Goal: Task Accomplishment & Management: Manage account settings

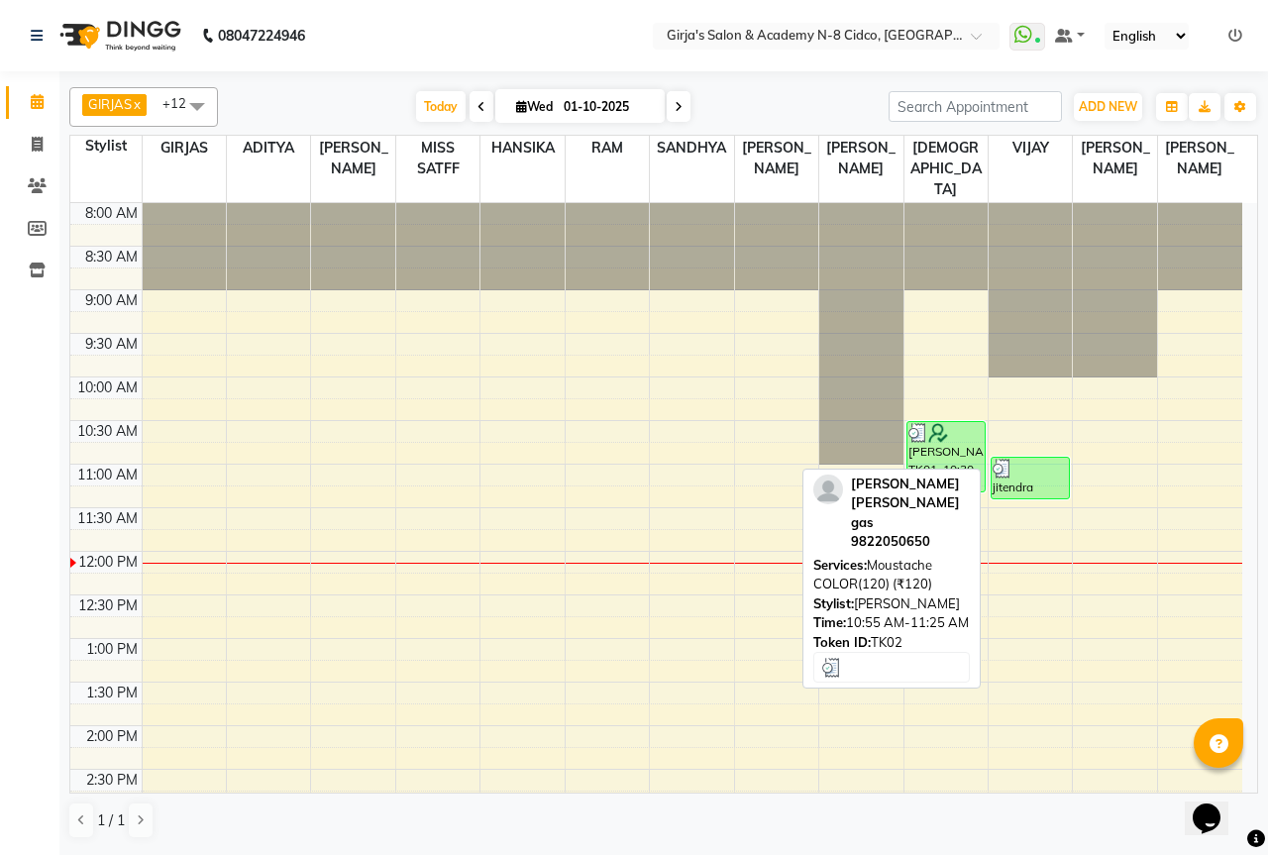
click at [1045, 459] on div at bounding box center [1030, 469] width 75 height 20
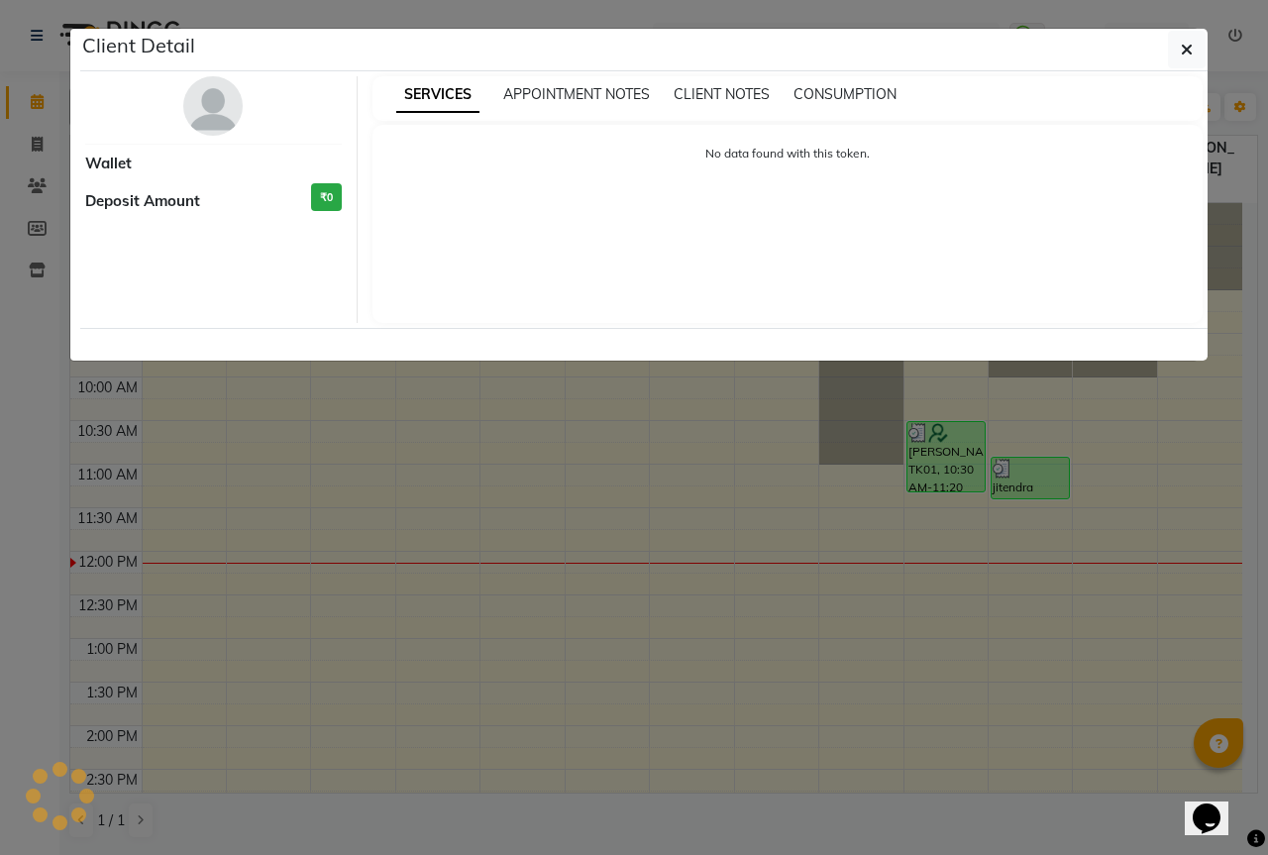
select select "3"
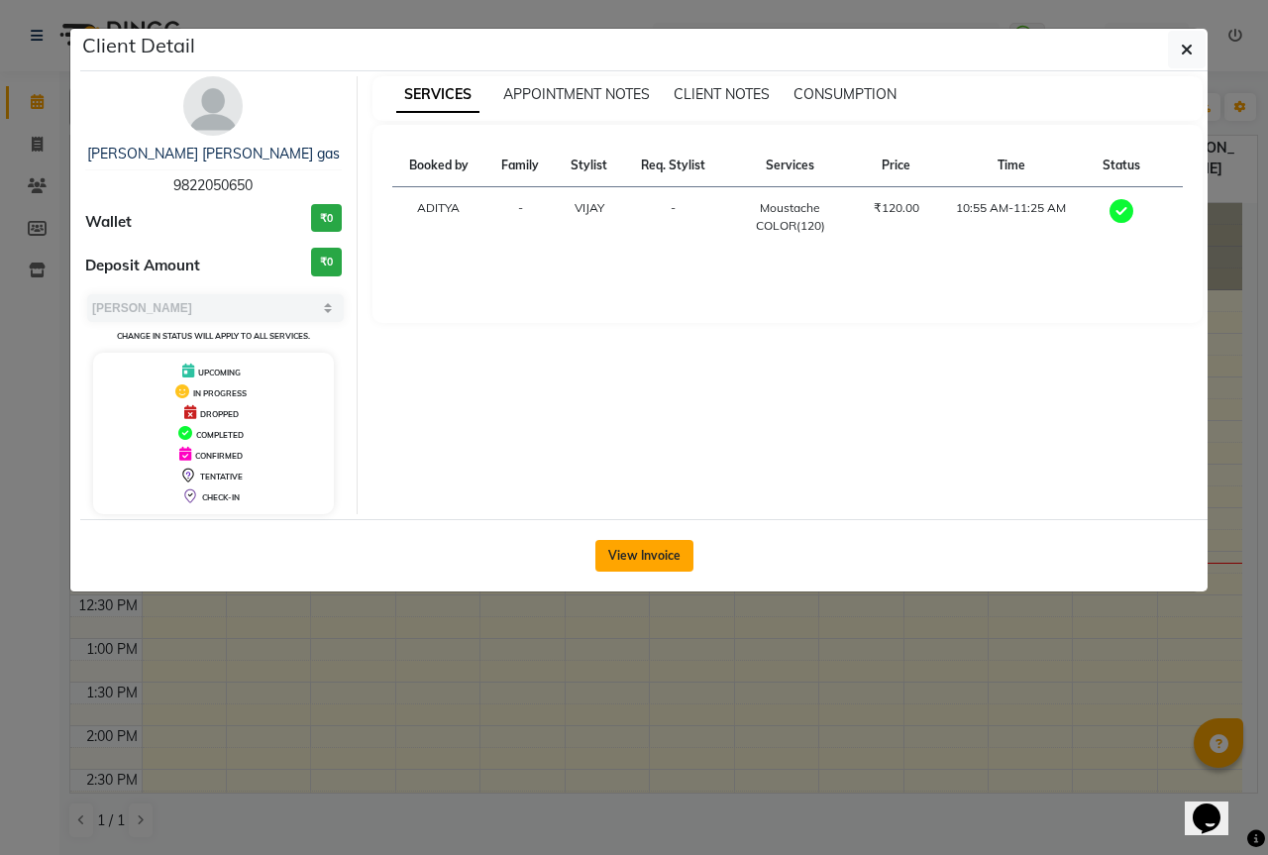
click at [642, 569] on button "View Invoice" at bounding box center [644, 556] width 98 height 32
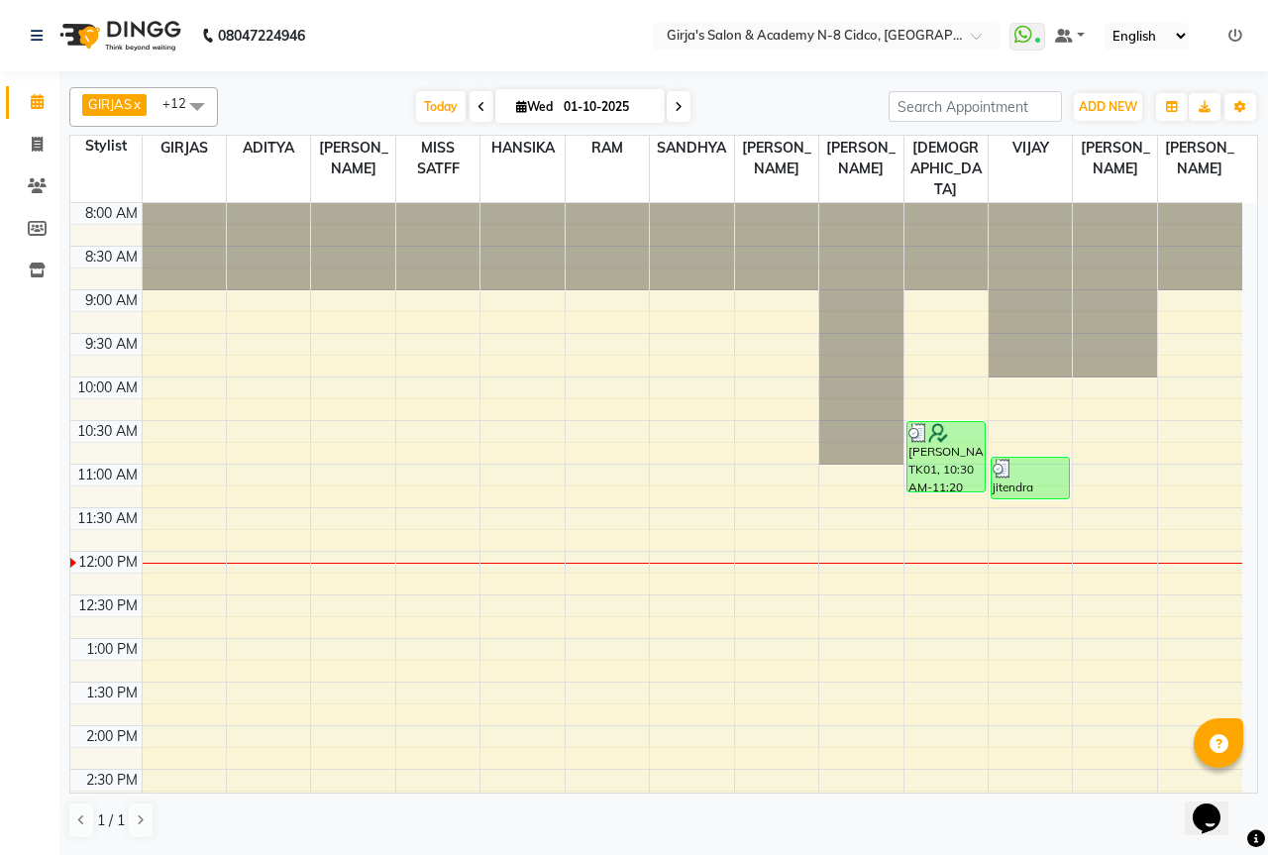
click at [478, 98] on span at bounding box center [482, 106] width 24 height 31
type input "30-09-2025"
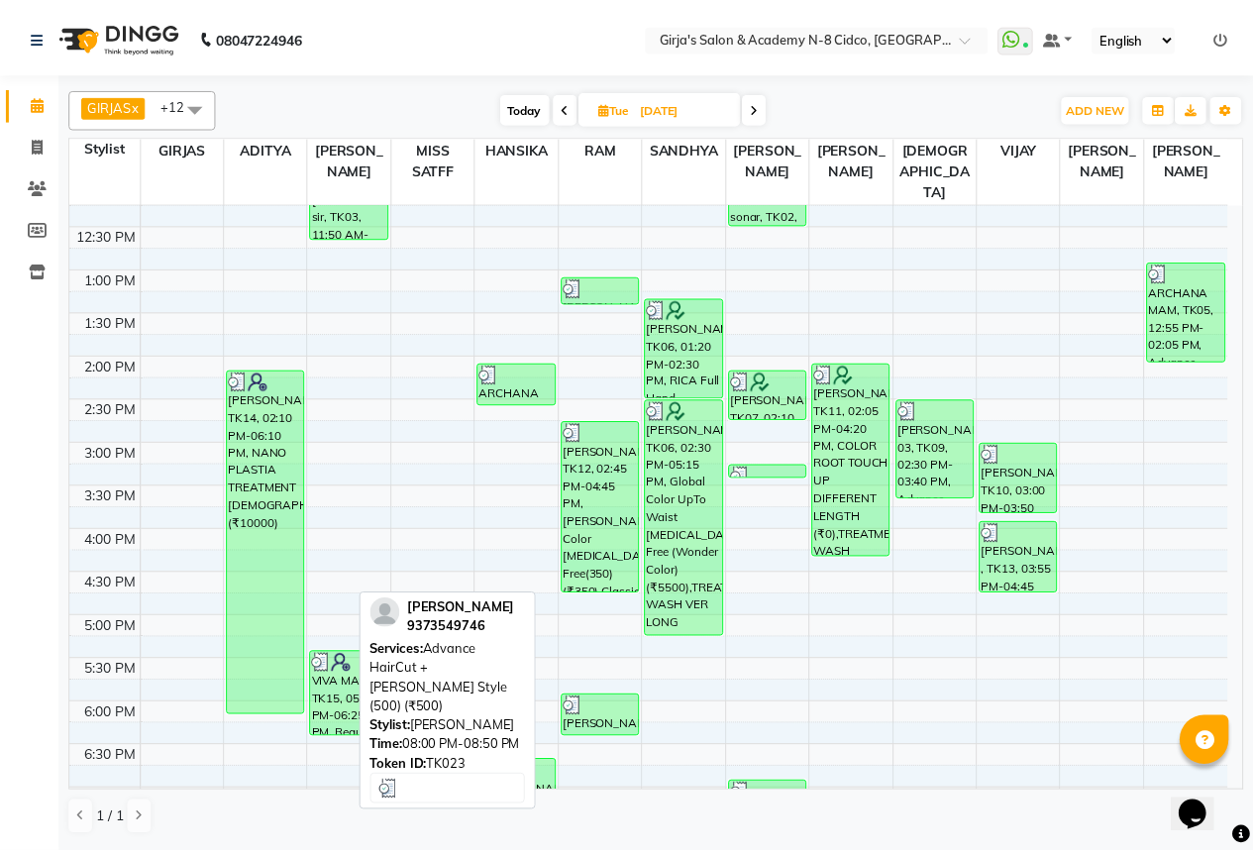
scroll to position [300, 0]
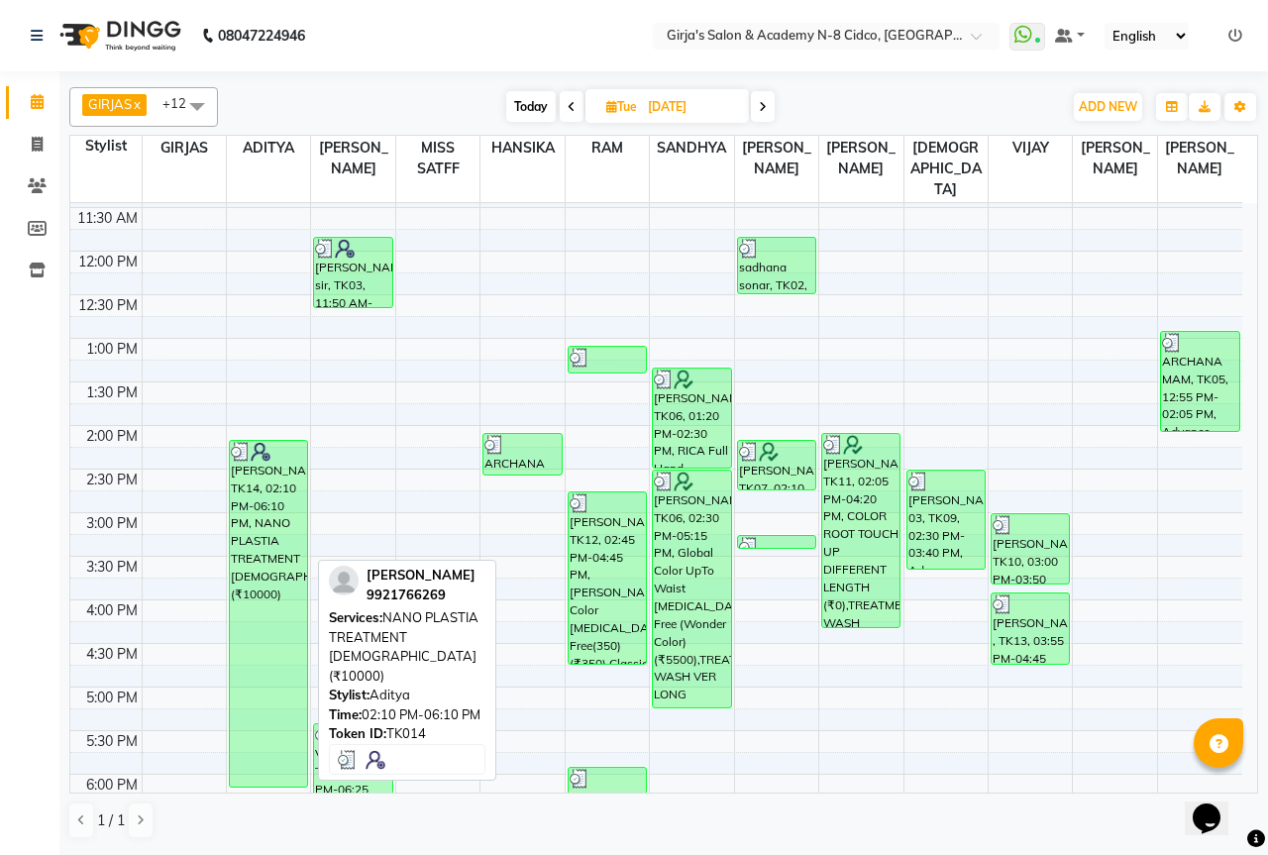
click at [276, 619] on div "VINOD DANDGE, TK14, 02:10 PM-06:10 PM, NANO PLASTIA TREATMENT FEMALE (₹10000)" at bounding box center [268, 614] width 77 height 346
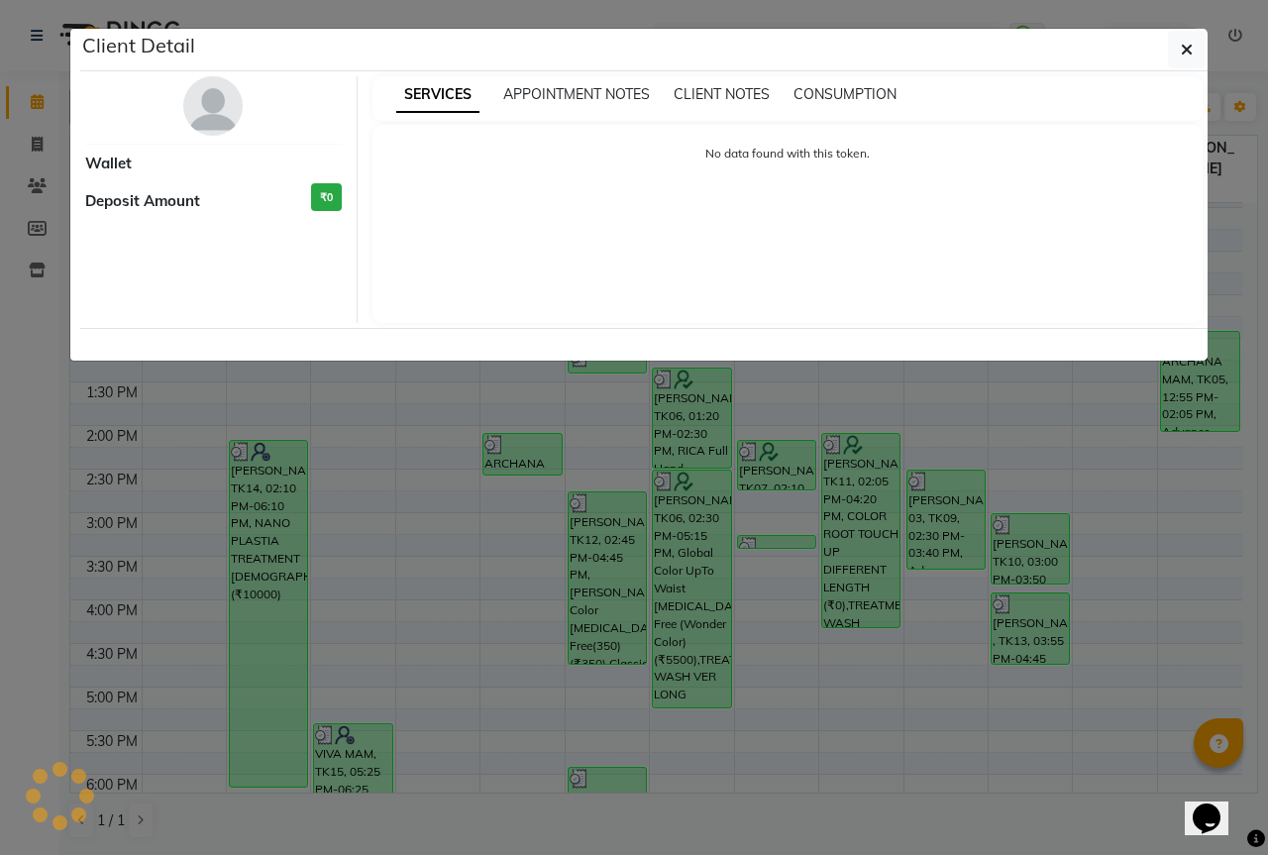
select select "3"
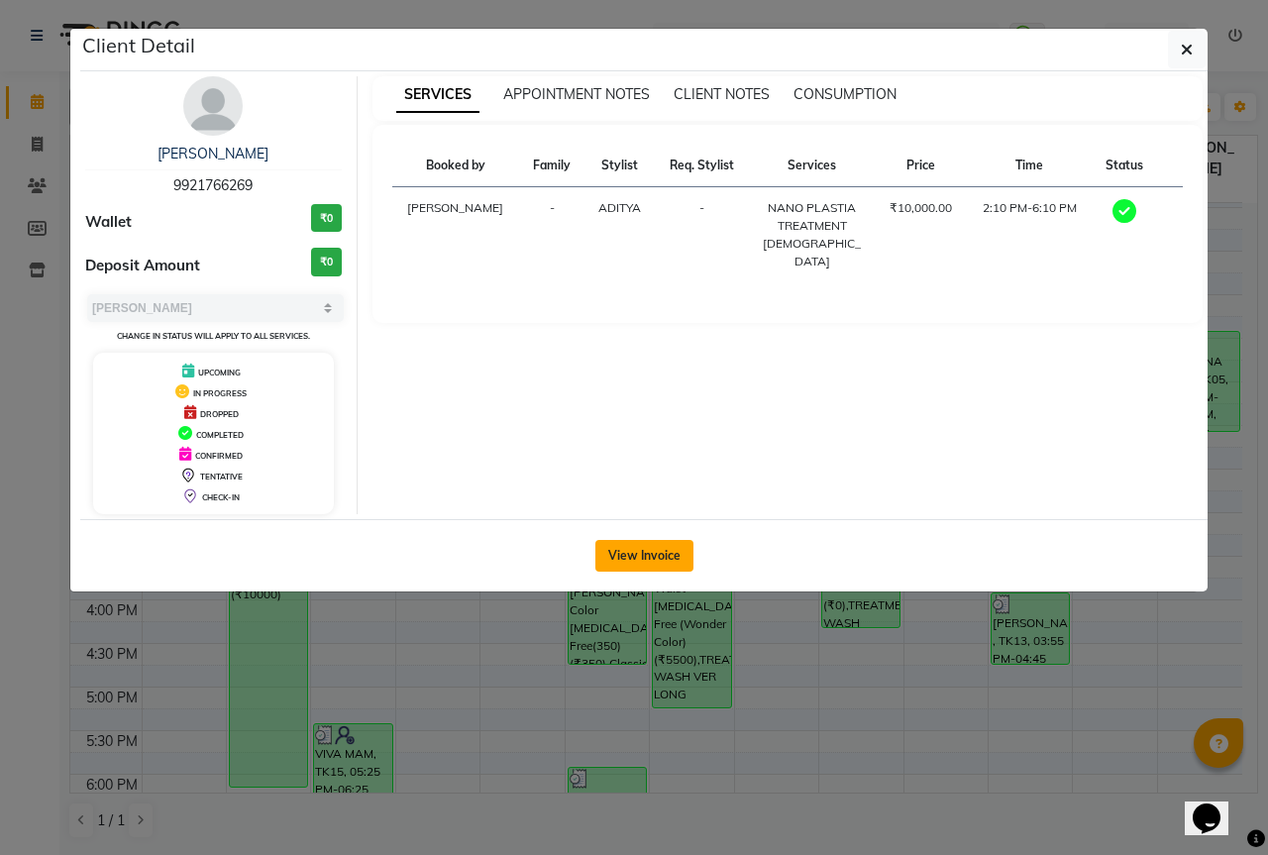
click at [676, 561] on button "View Invoice" at bounding box center [644, 556] width 98 height 32
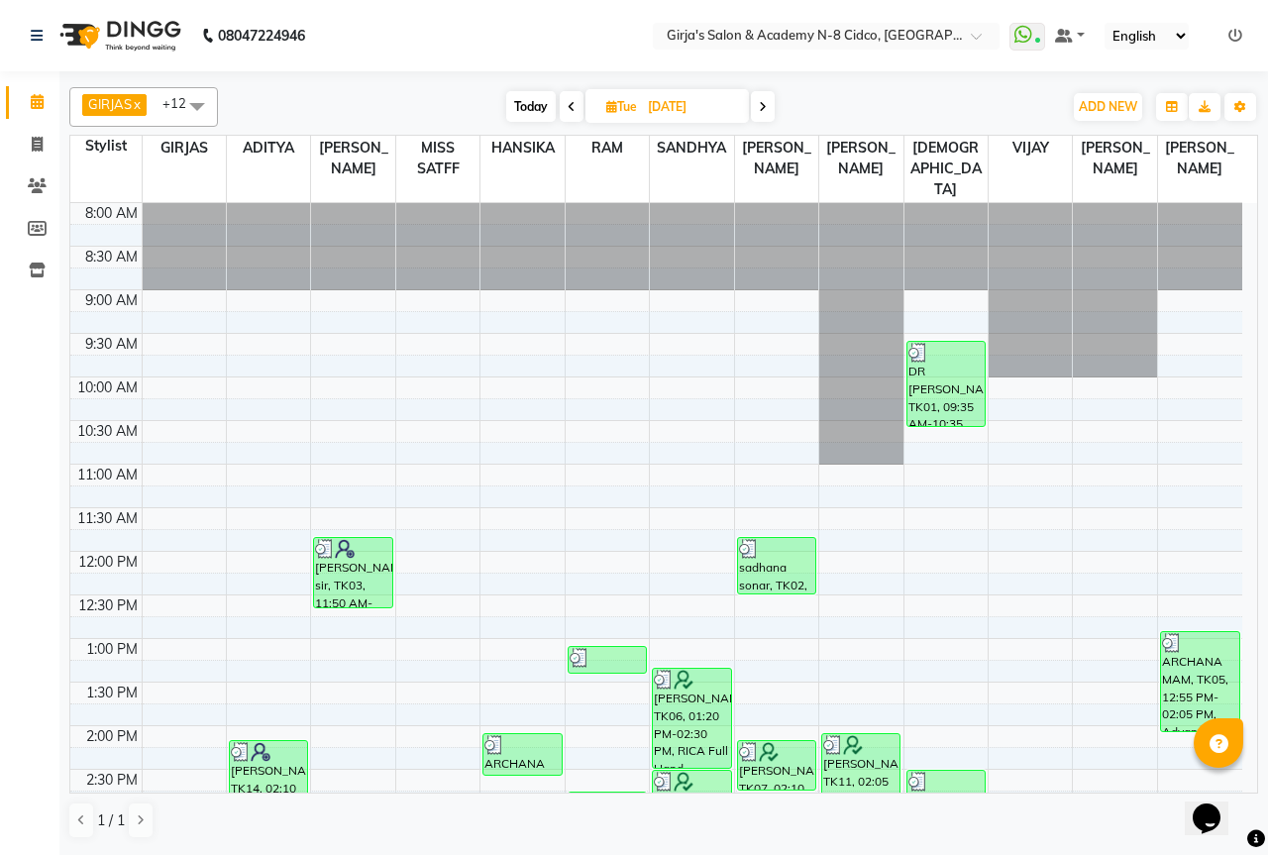
click at [764, 98] on span at bounding box center [763, 106] width 24 height 31
type input "01-10-2025"
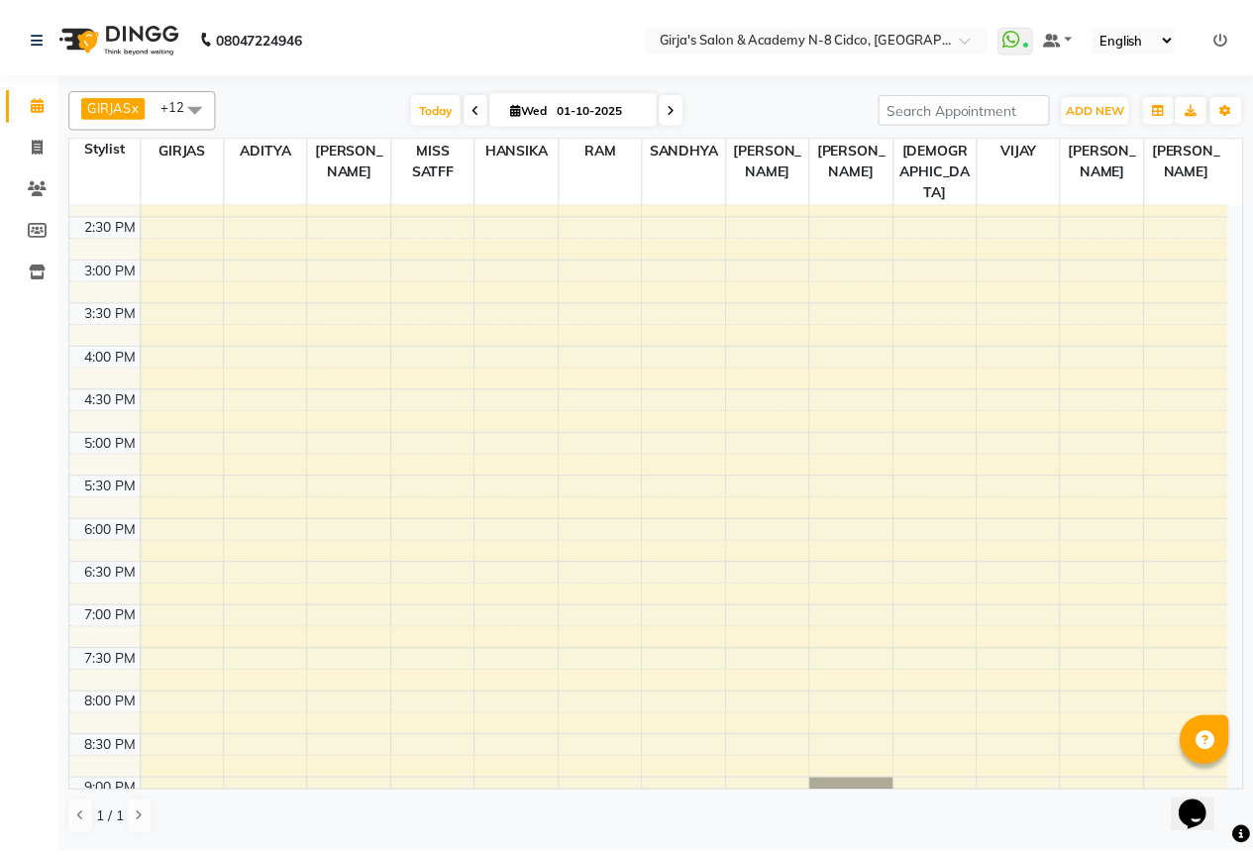
scroll to position [697, 0]
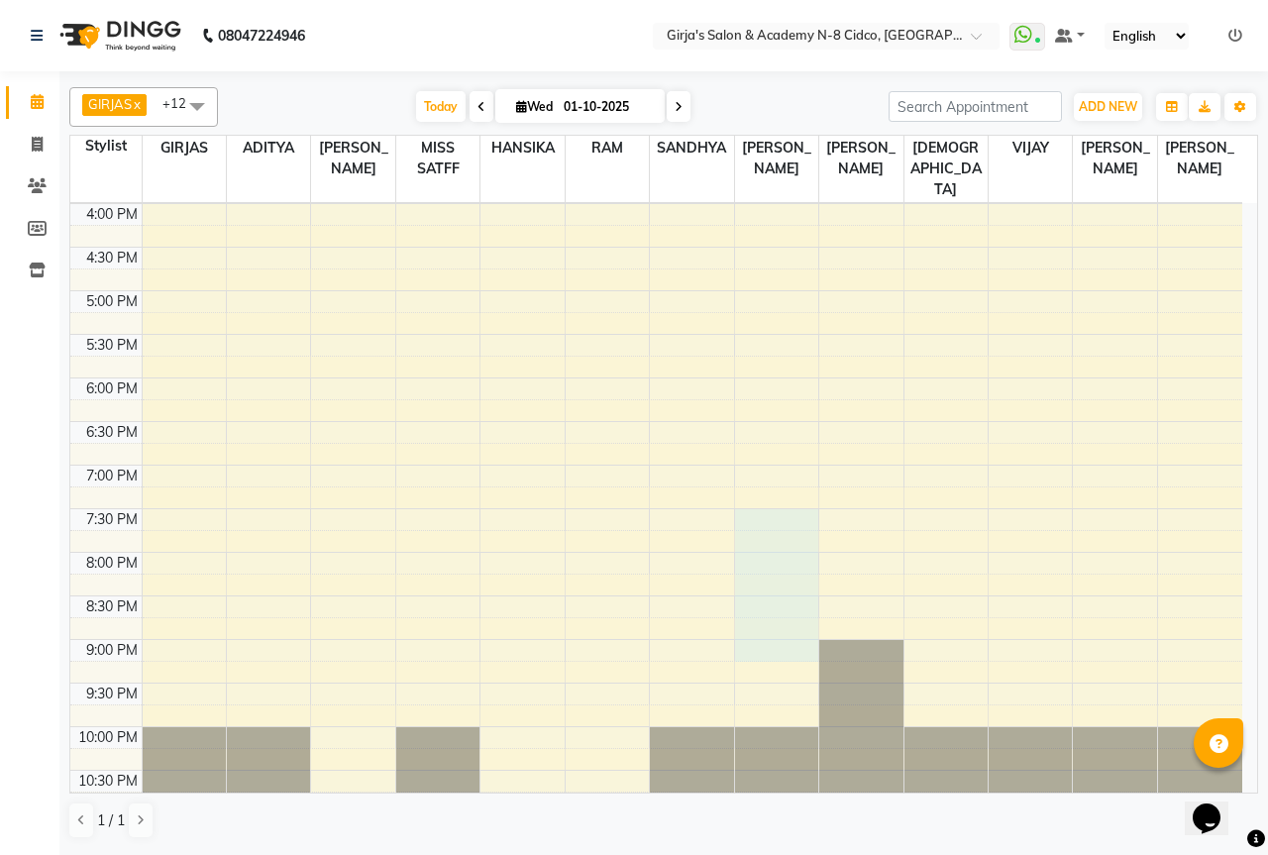
click at [872, 635] on div "8:00 AM 8:30 AM 9:00 AM 9:30 AM 10:00 AM 10:30 AM 11:00 AM 11:30 AM 12:00 PM 12…" at bounding box center [656, 160] width 1172 height 1307
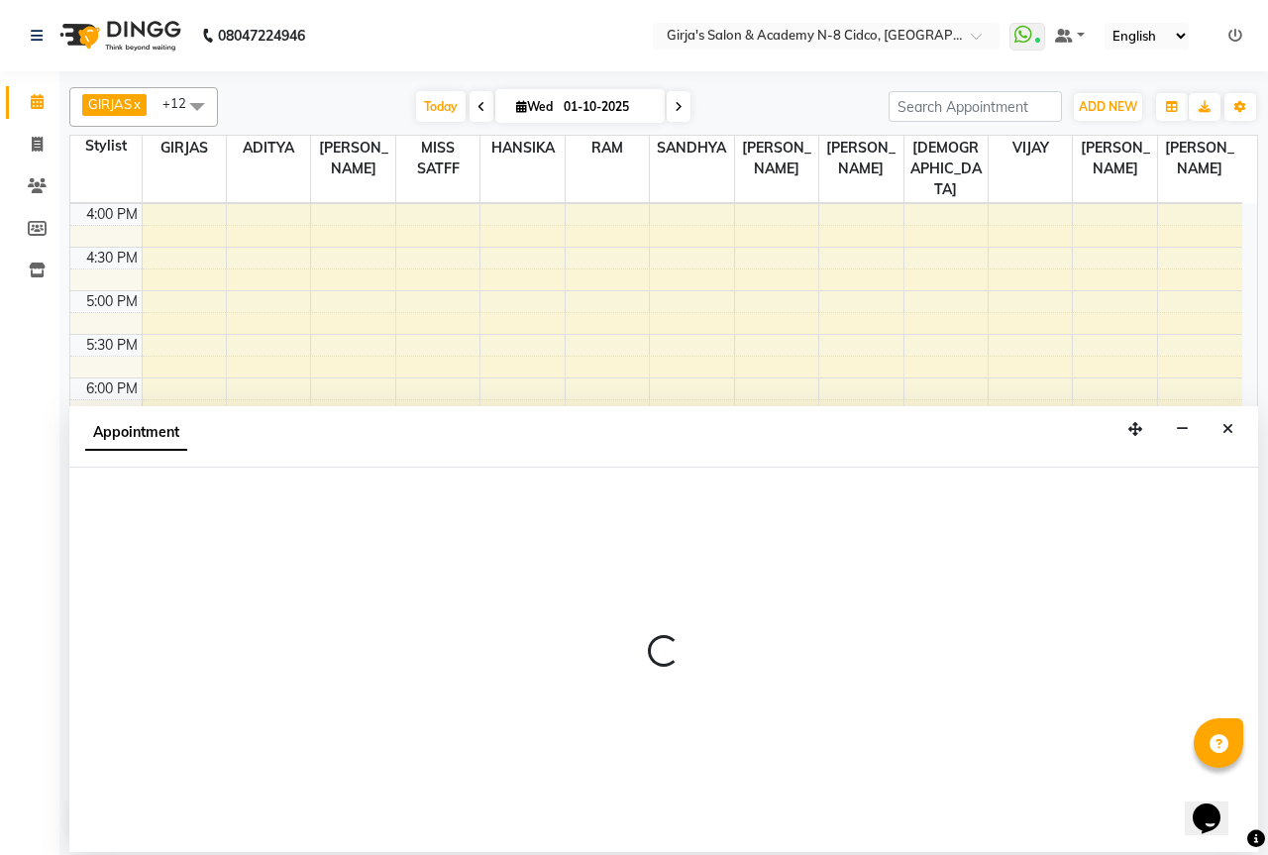
select select "42871"
select select "tentative"
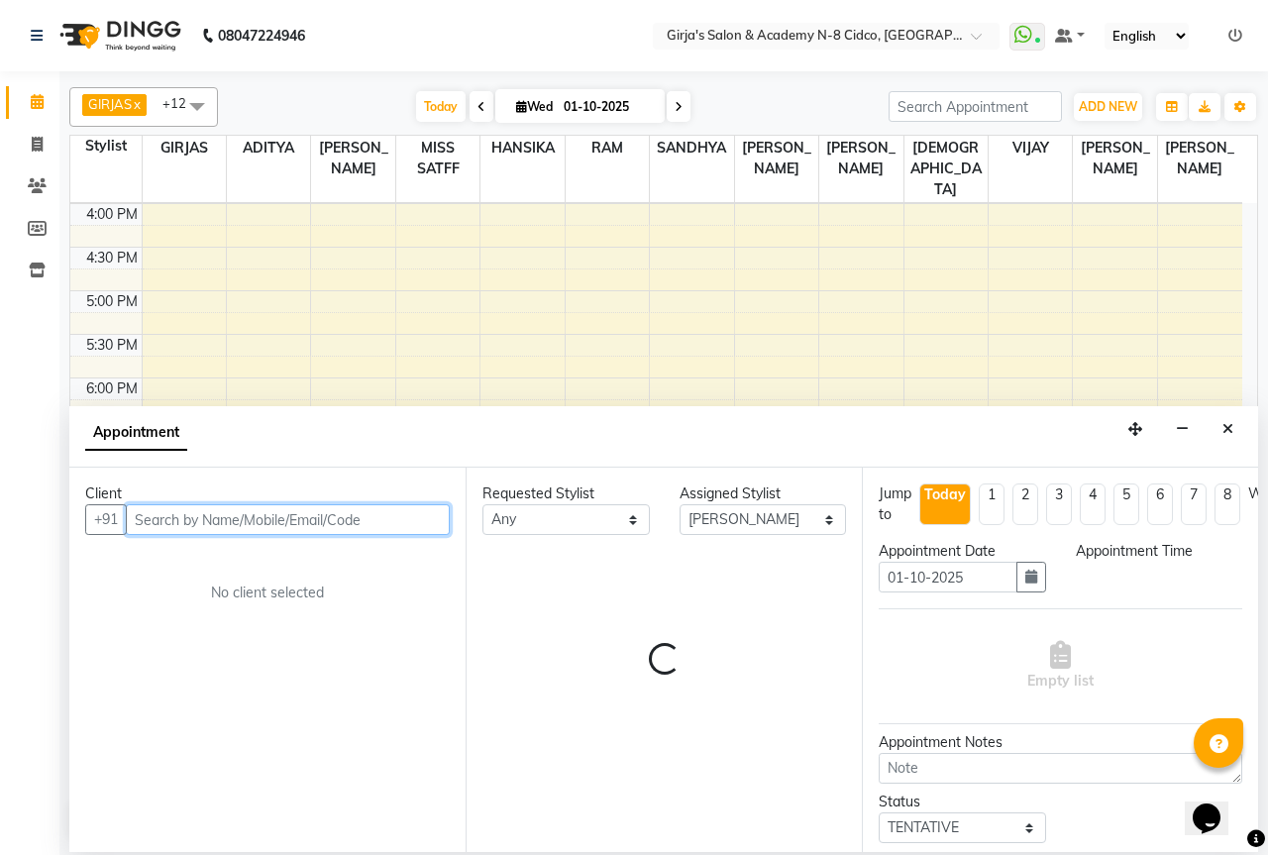
select select "1170"
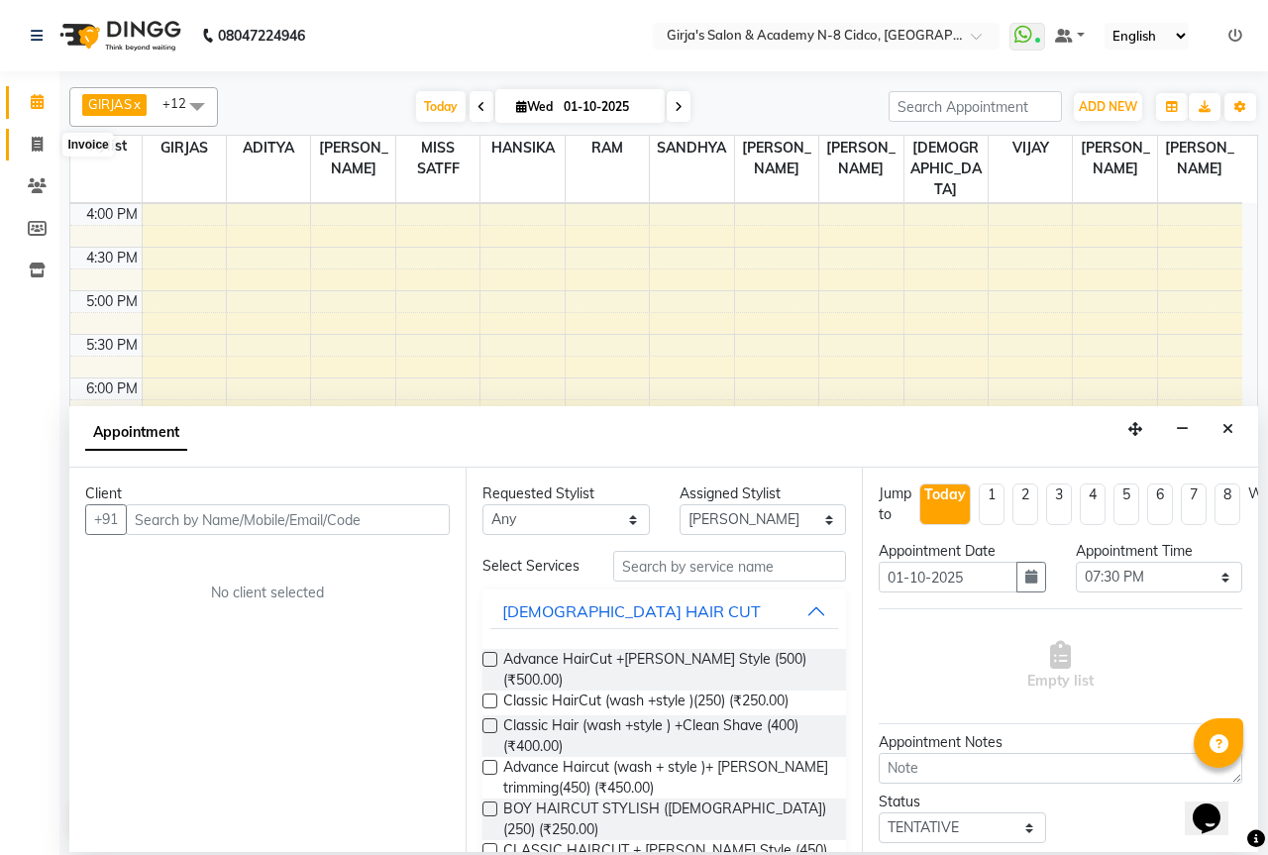
click at [40, 137] on icon at bounding box center [37, 144] width 11 height 15
select select "service"
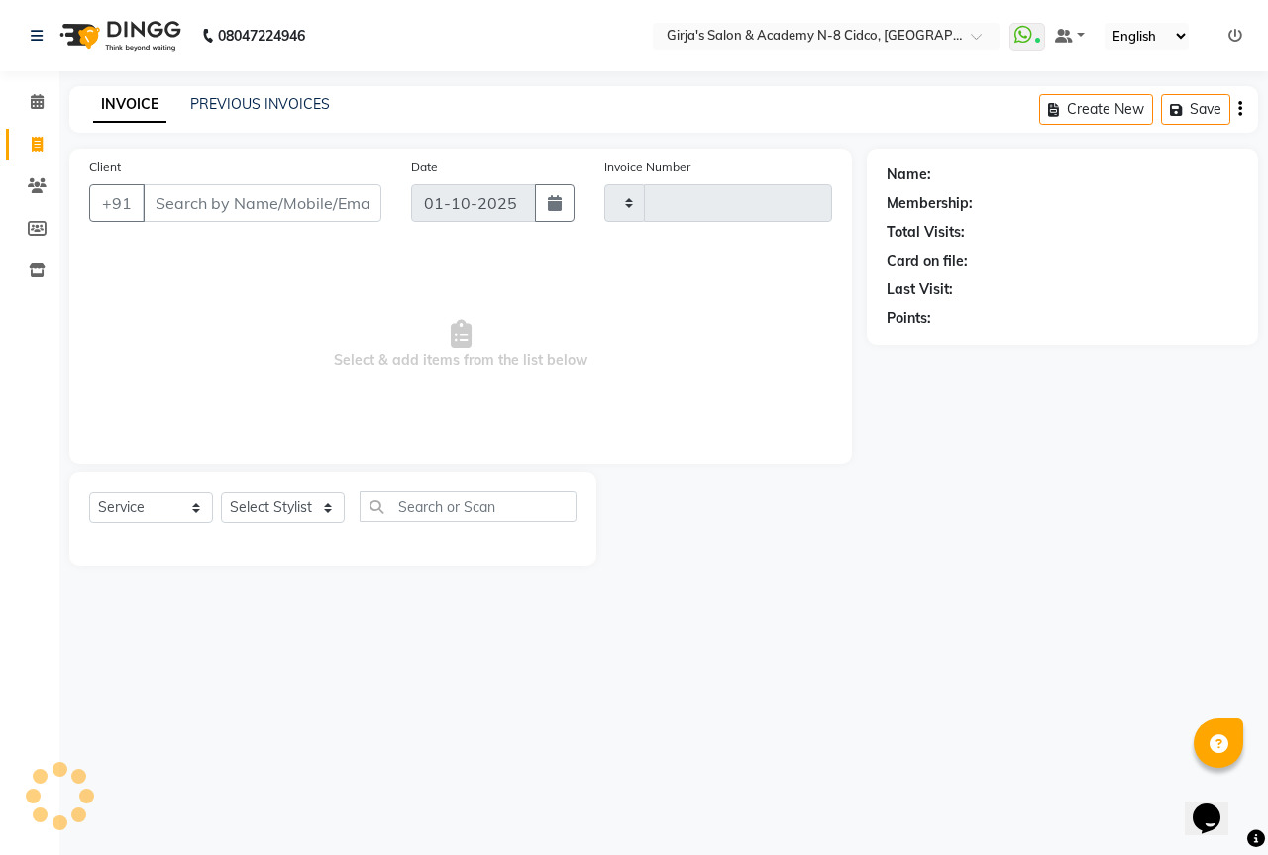
type input "5716"
select select "66"
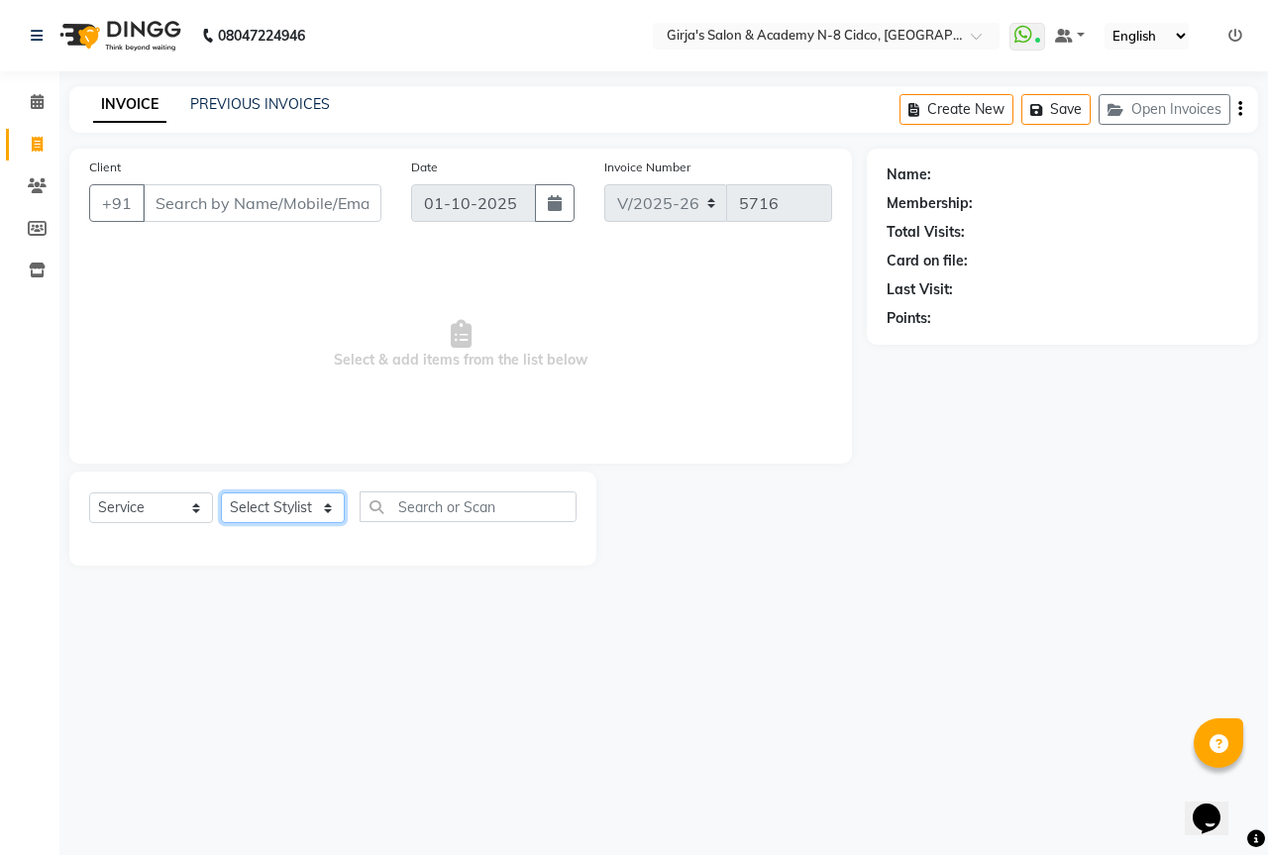
click at [280, 499] on select "Select Stylist" at bounding box center [283, 507] width 124 height 31
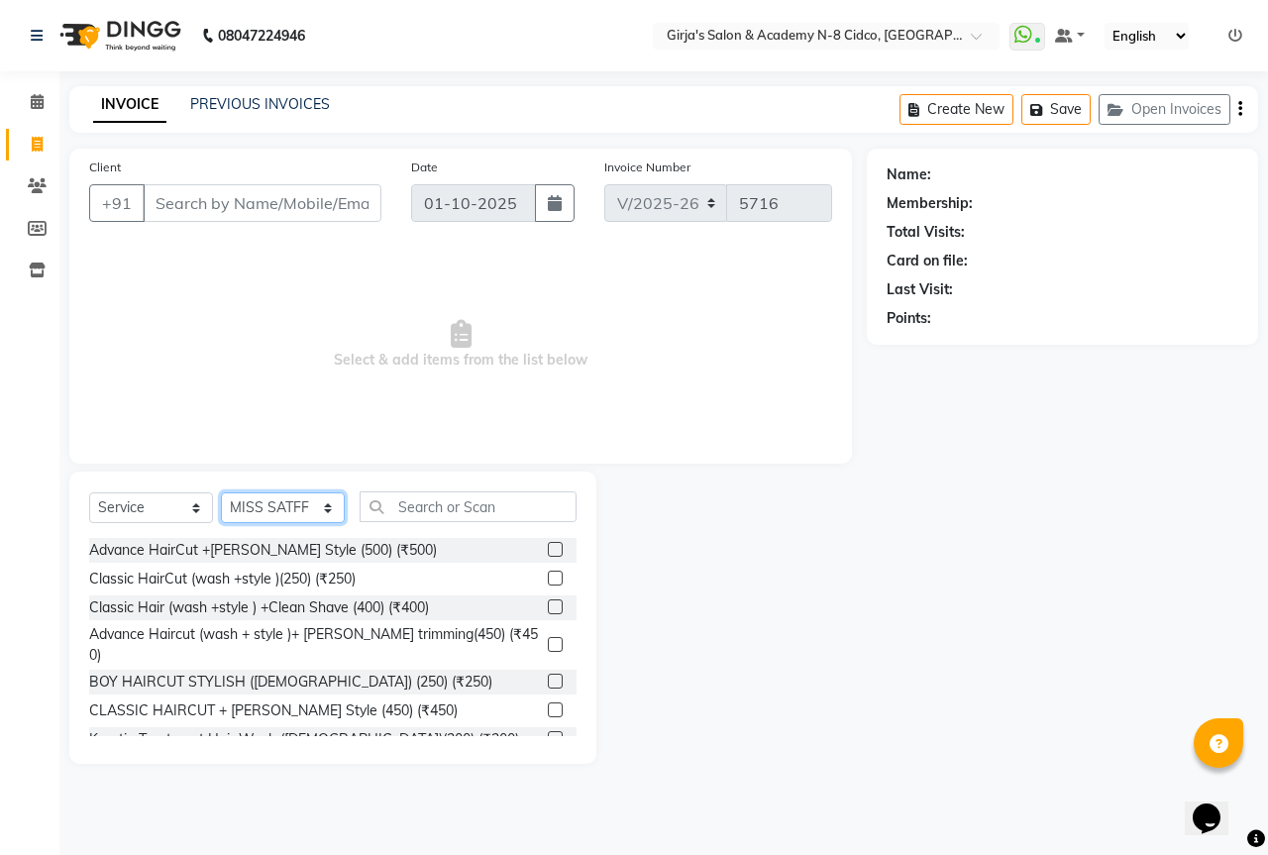
select select "42871"
click at [221, 492] on select "Select Stylist ADITYA [PERSON_NAME] BEAUTY M GIRJAS [PERSON_NAME] MISS [PERSON_…" at bounding box center [283, 507] width 124 height 31
click at [426, 509] on input "text" at bounding box center [468, 506] width 217 height 31
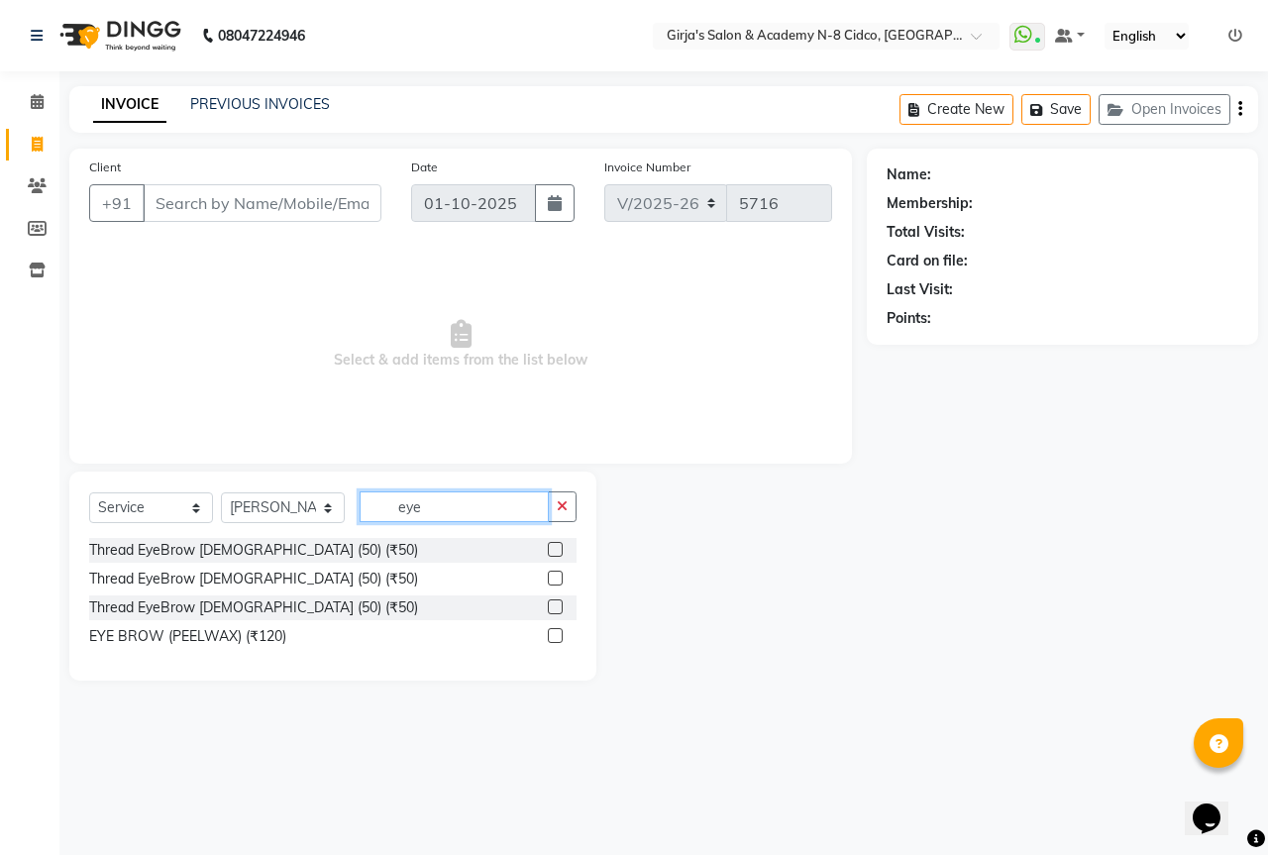
type input "eye"
click at [548, 544] on label at bounding box center [555, 549] width 15 height 15
click at [548, 544] on input "checkbox" at bounding box center [554, 550] width 13 height 13
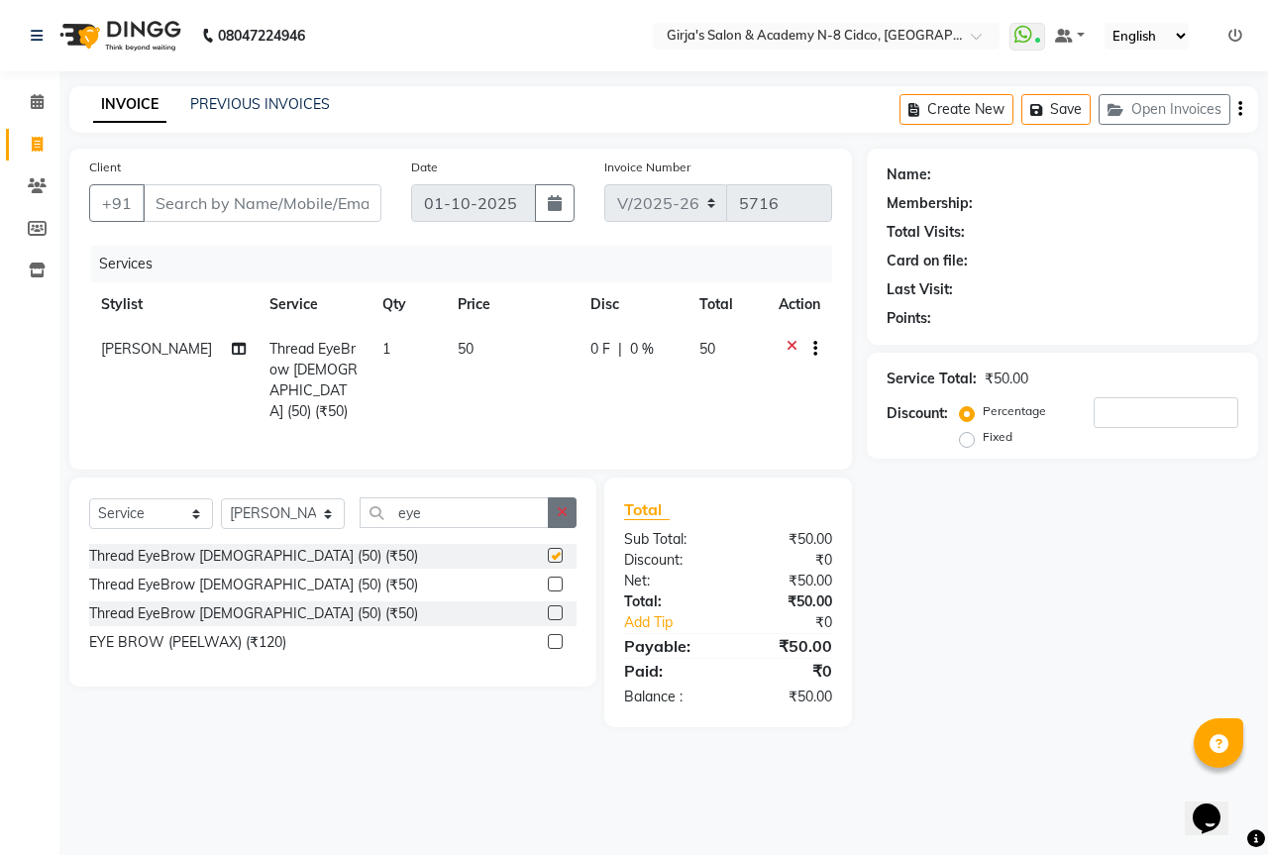
checkbox input "false"
click at [559, 505] on icon "button" at bounding box center [562, 512] width 11 height 14
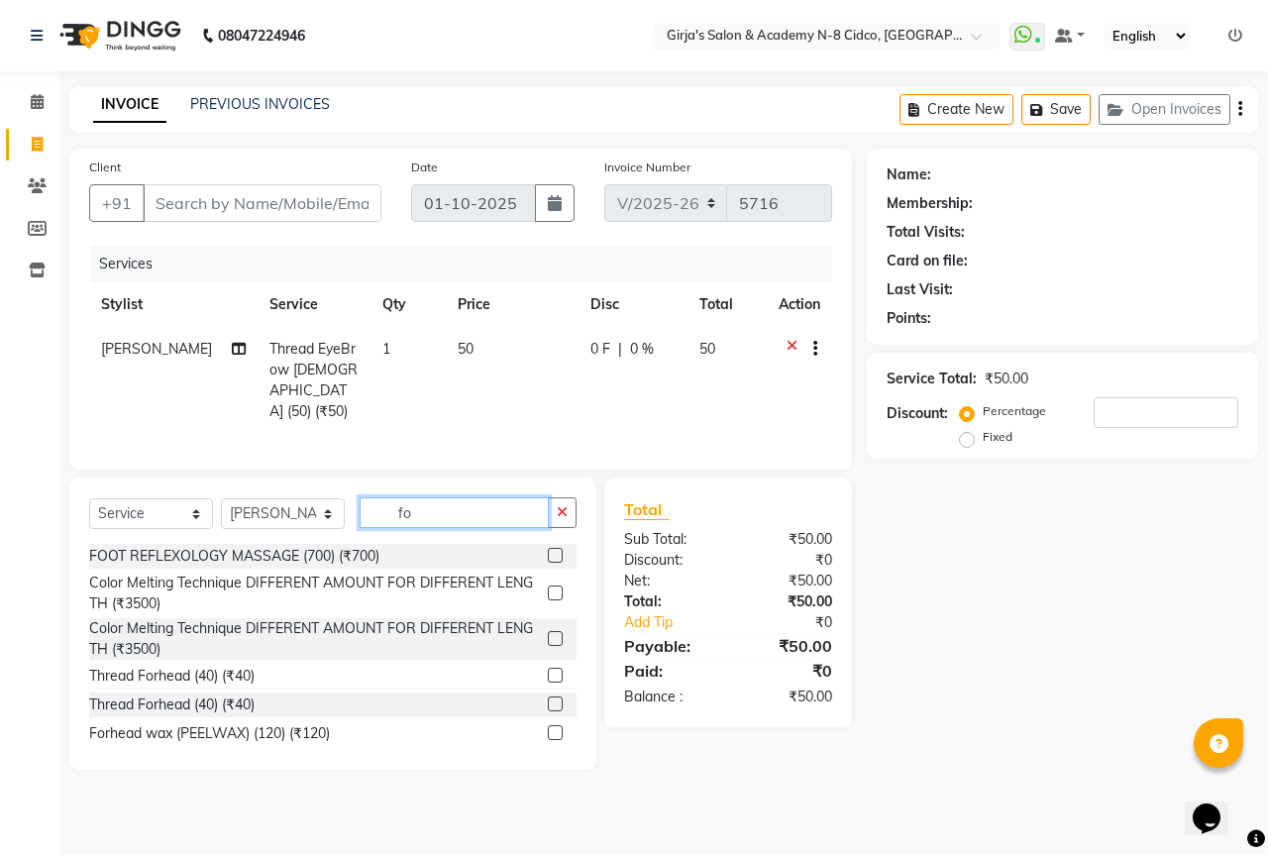
type input "fo"
click at [548, 668] on label at bounding box center [555, 675] width 15 height 15
click at [548, 670] on input "checkbox" at bounding box center [554, 676] width 13 height 13
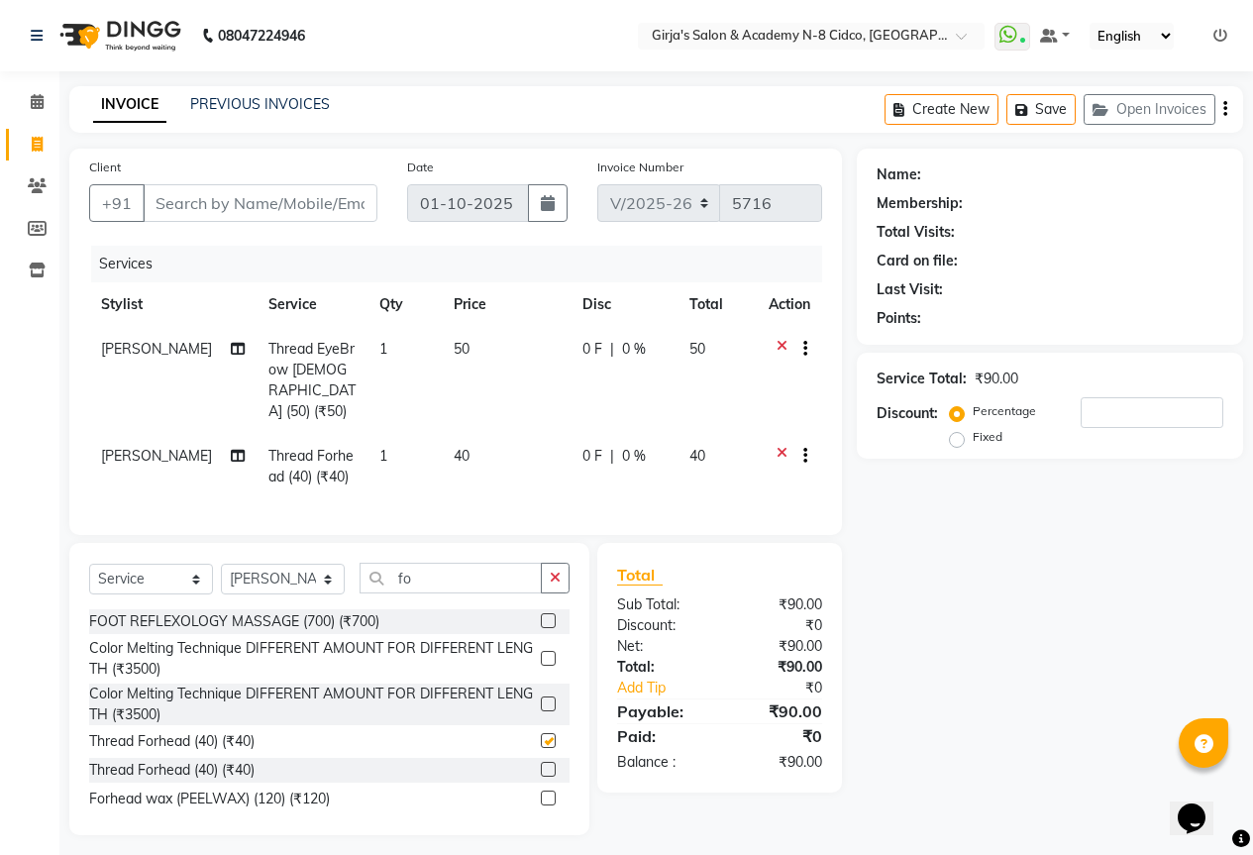
checkbox input "false"
click at [178, 196] on input "Client" at bounding box center [260, 203] width 235 height 38
click at [164, 207] on input "Client" at bounding box center [260, 203] width 235 height 38
type input "9"
type input "0"
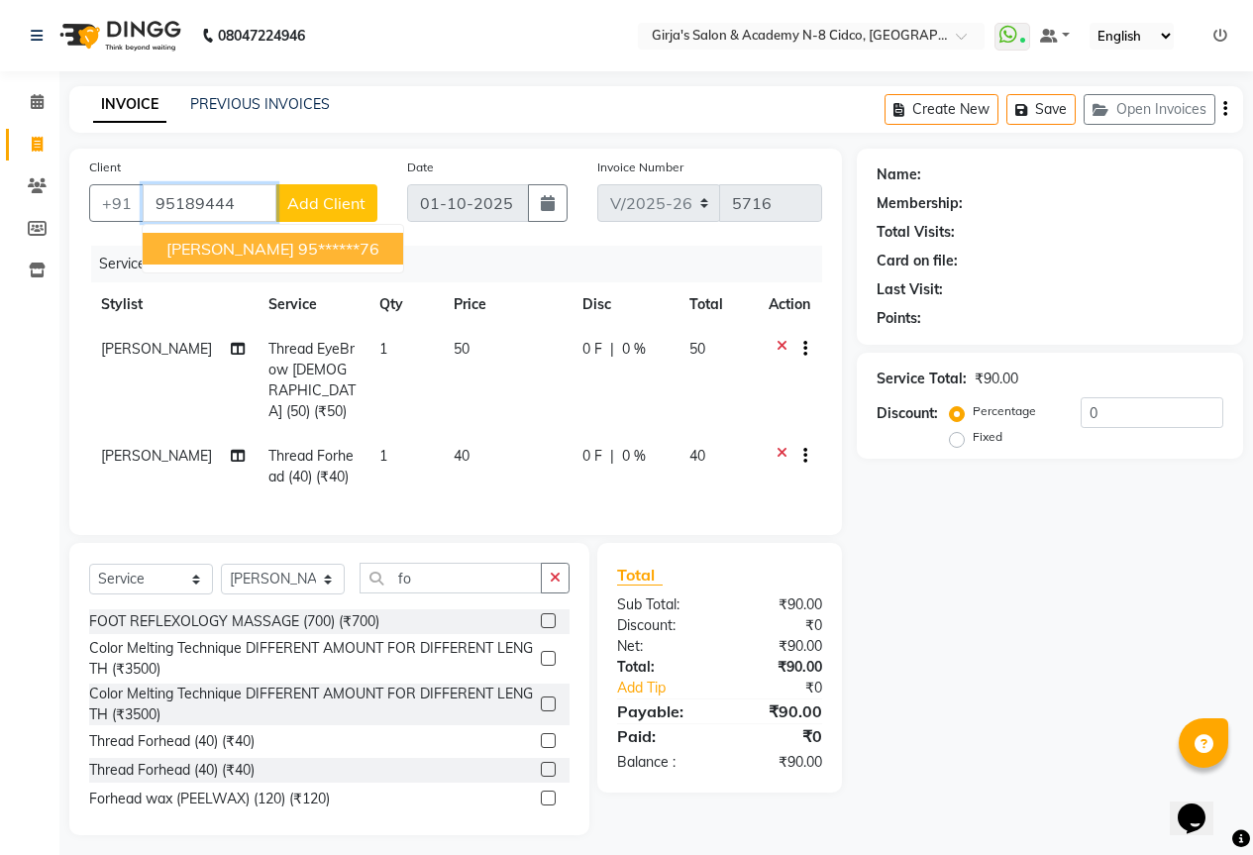
click at [207, 240] on span "[PERSON_NAME]" at bounding box center [230, 249] width 128 height 20
type input "95******76"
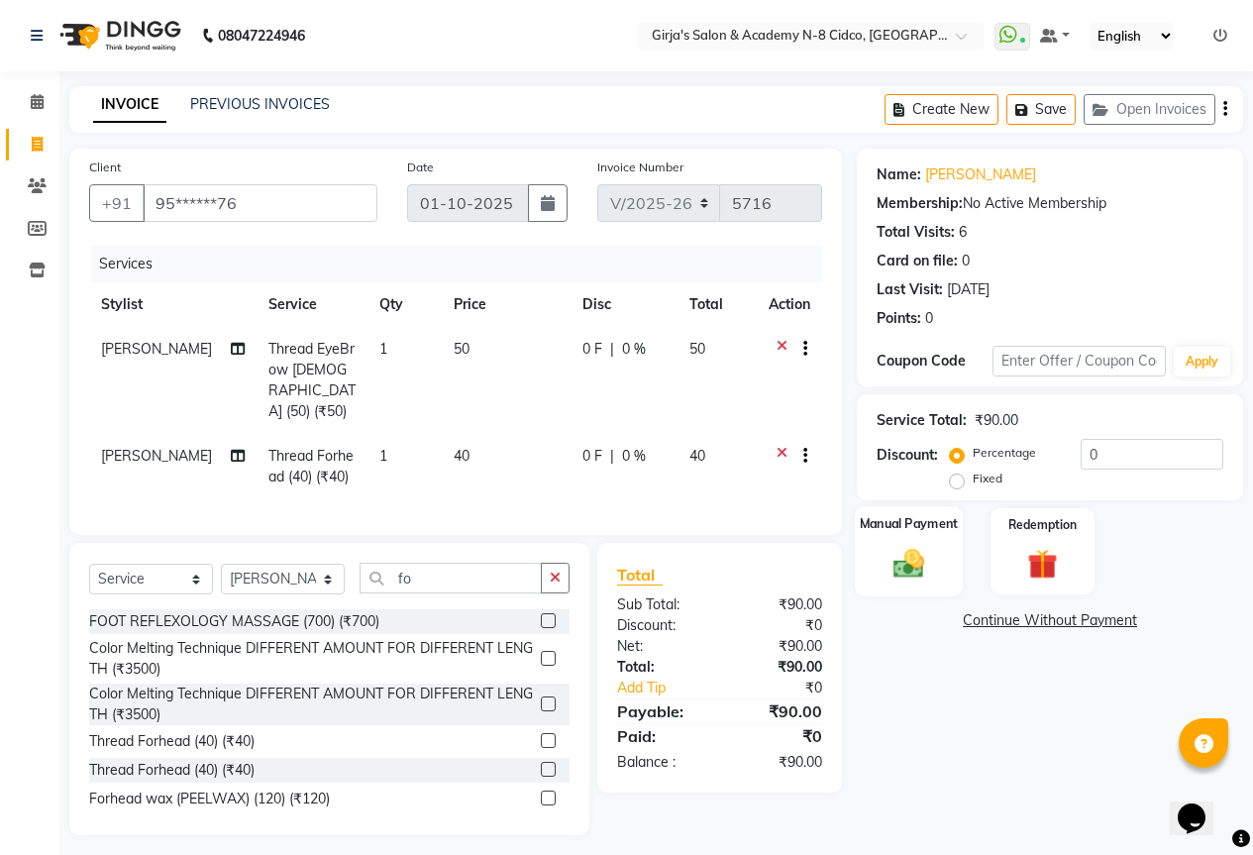
click at [910, 557] on img at bounding box center [909, 563] width 51 height 36
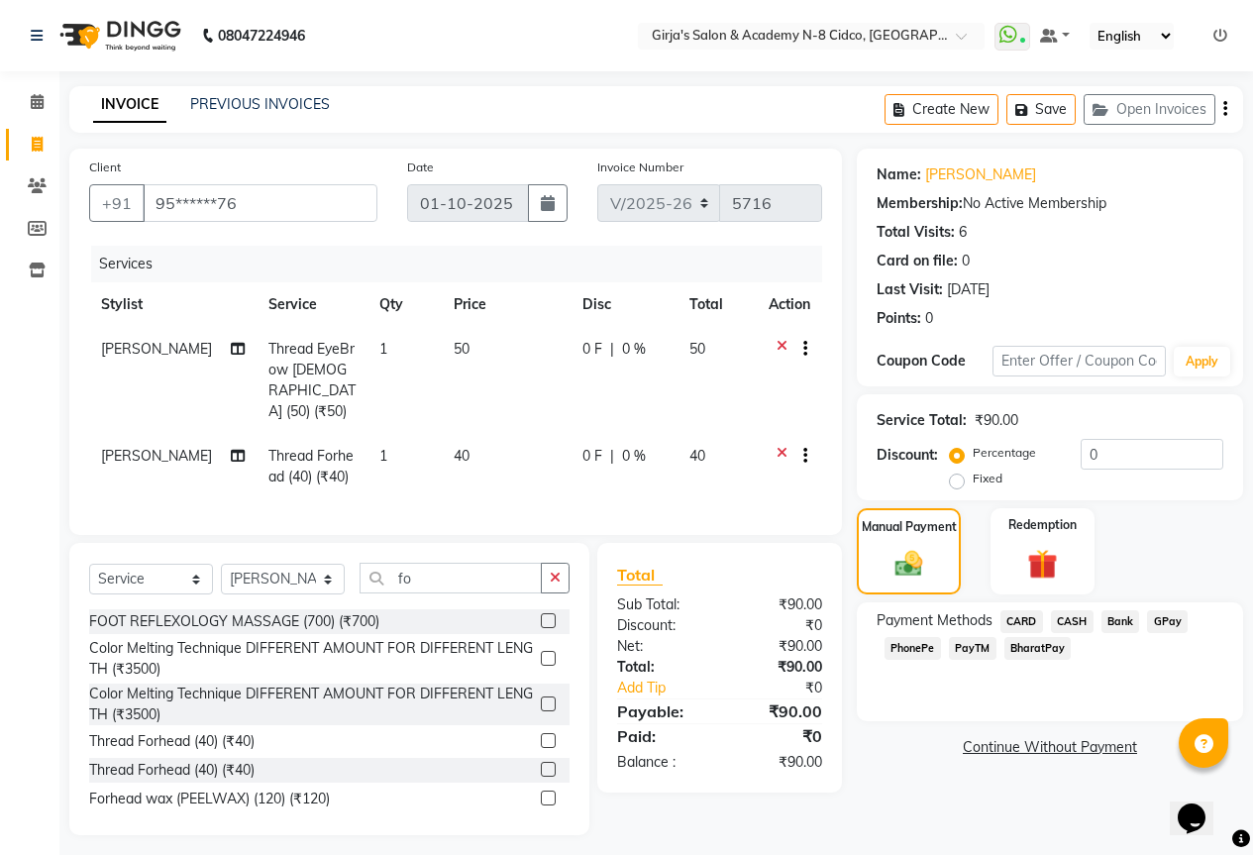
click at [549, 574] on button "button" at bounding box center [555, 578] width 29 height 31
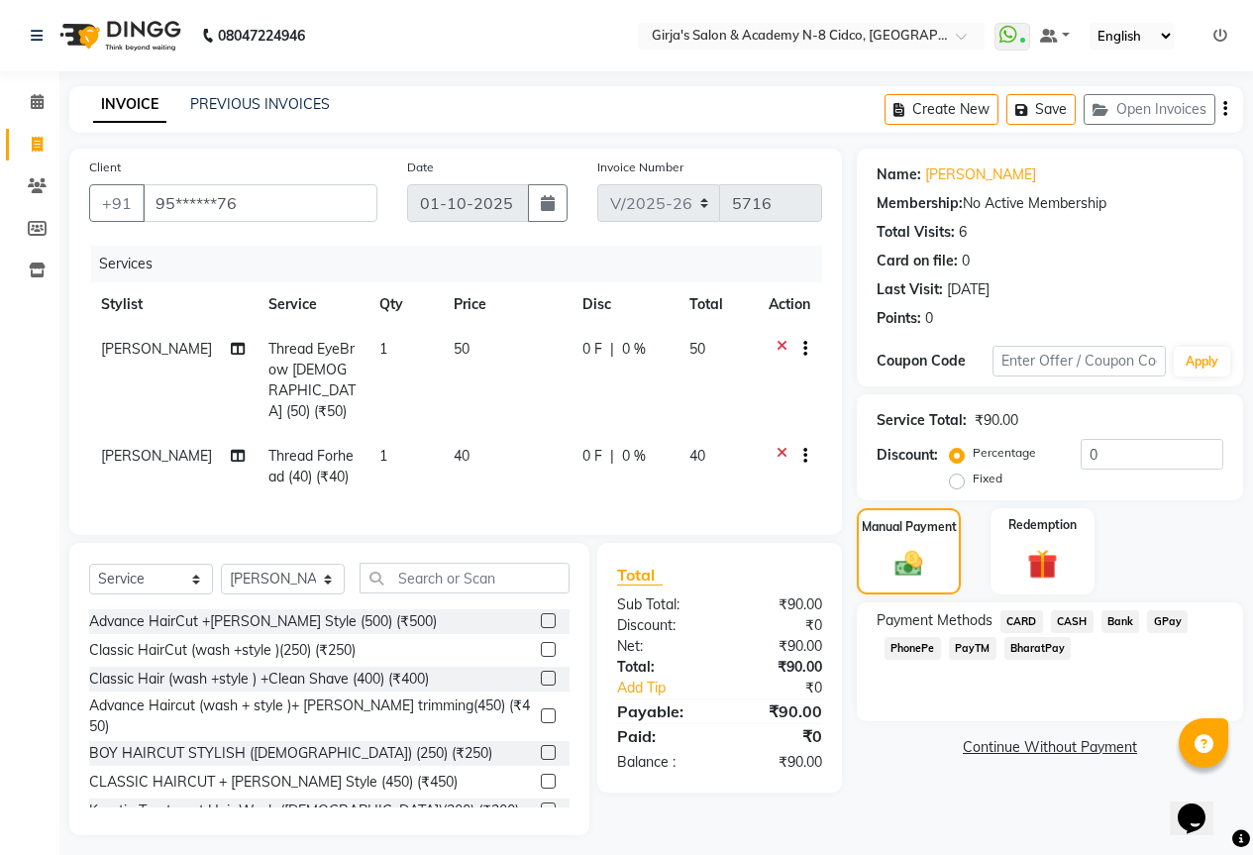
click at [1167, 619] on span "GPay" at bounding box center [1167, 621] width 41 height 23
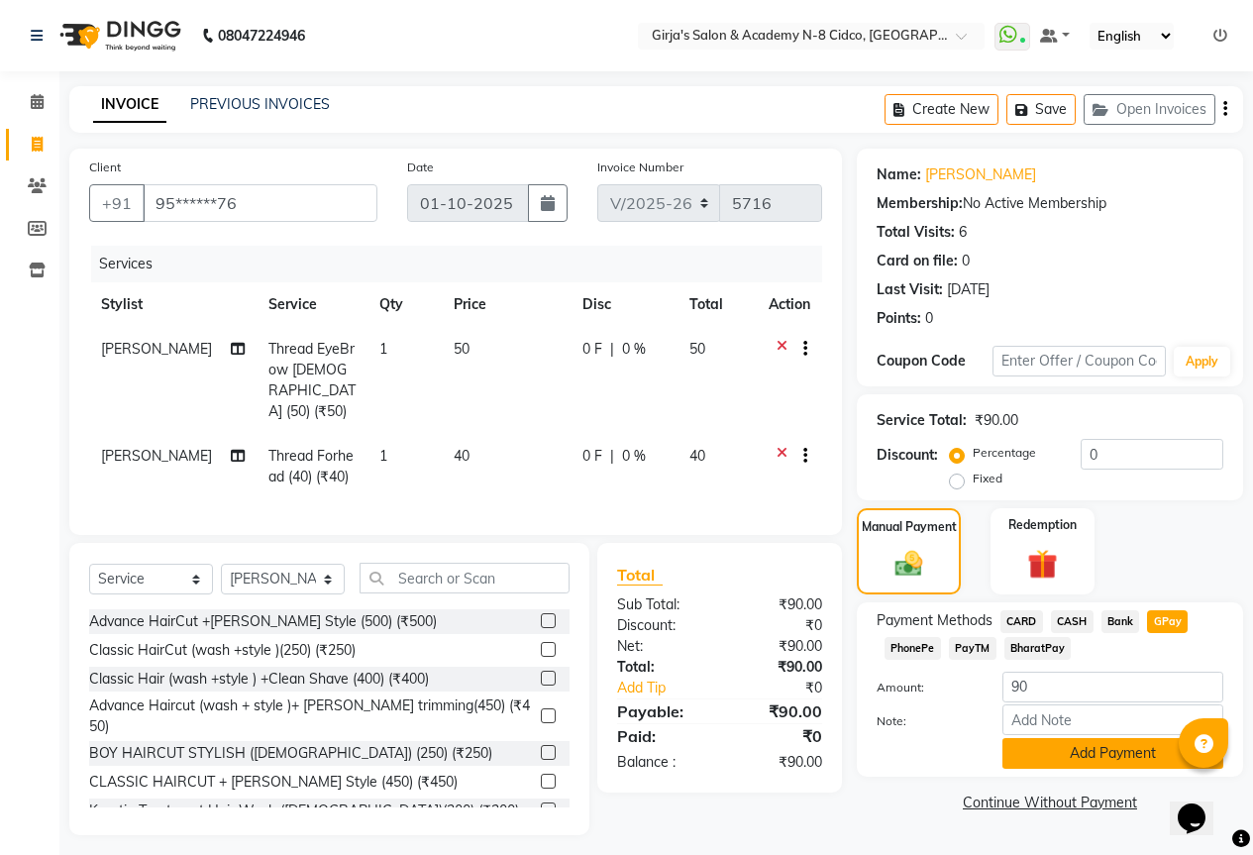
click at [1112, 753] on button "Add Payment" at bounding box center [1113, 753] width 221 height 31
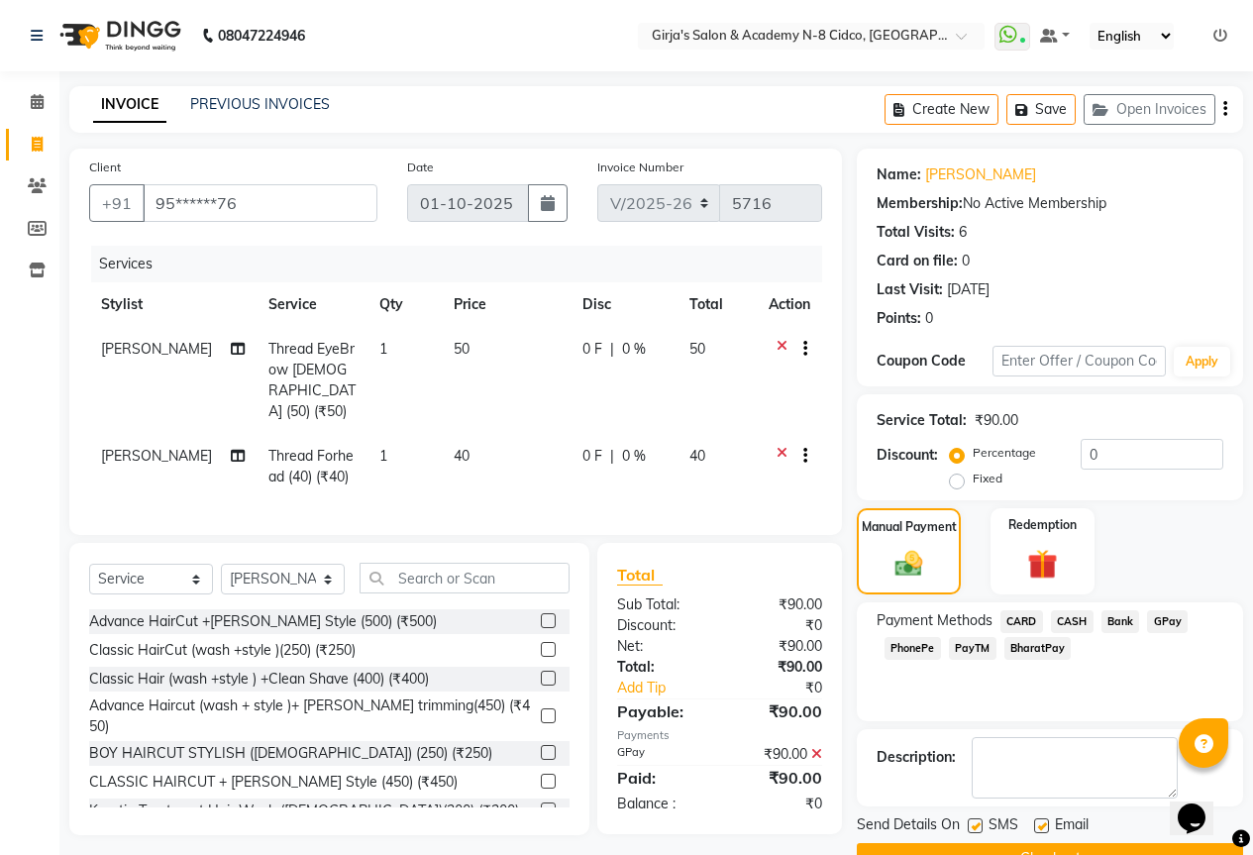
scroll to position [49, 0]
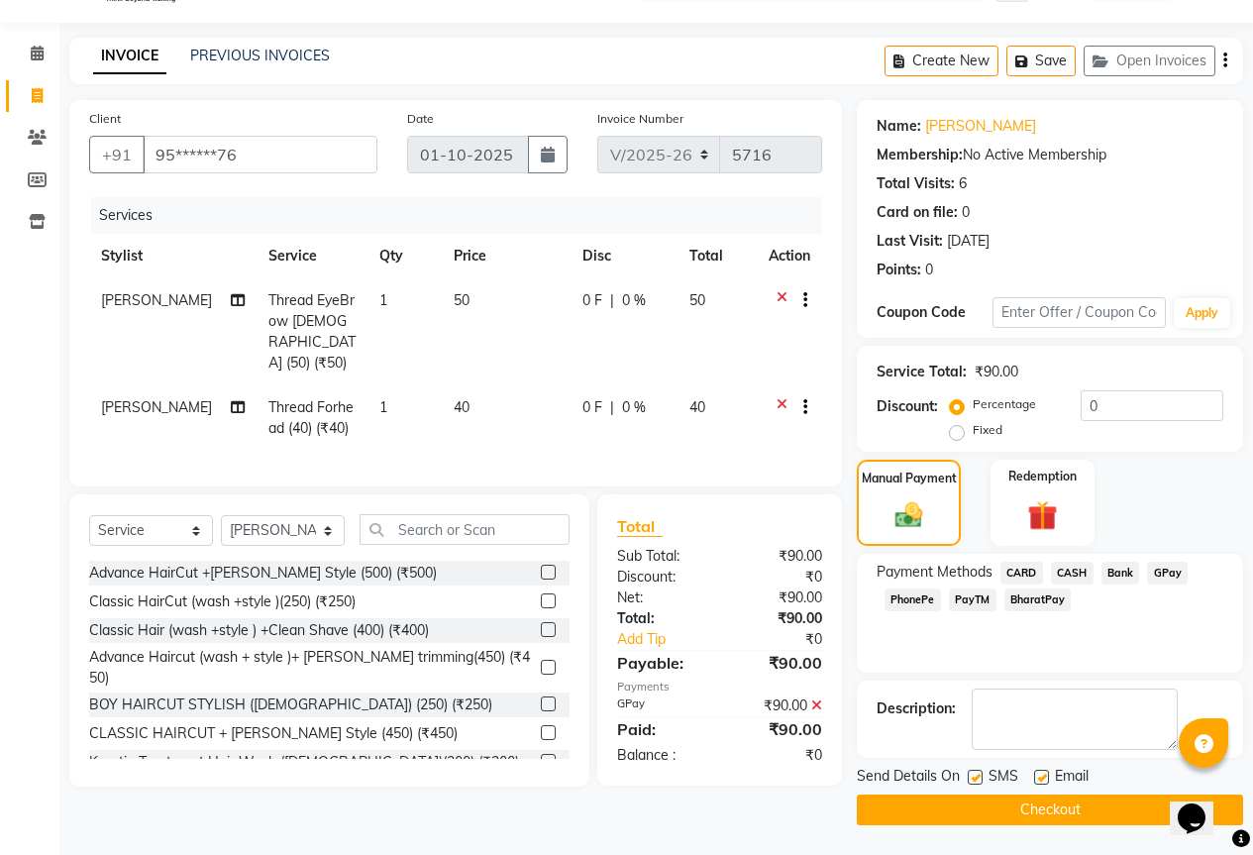
click at [1095, 809] on button "Checkout" at bounding box center [1050, 810] width 386 height 31
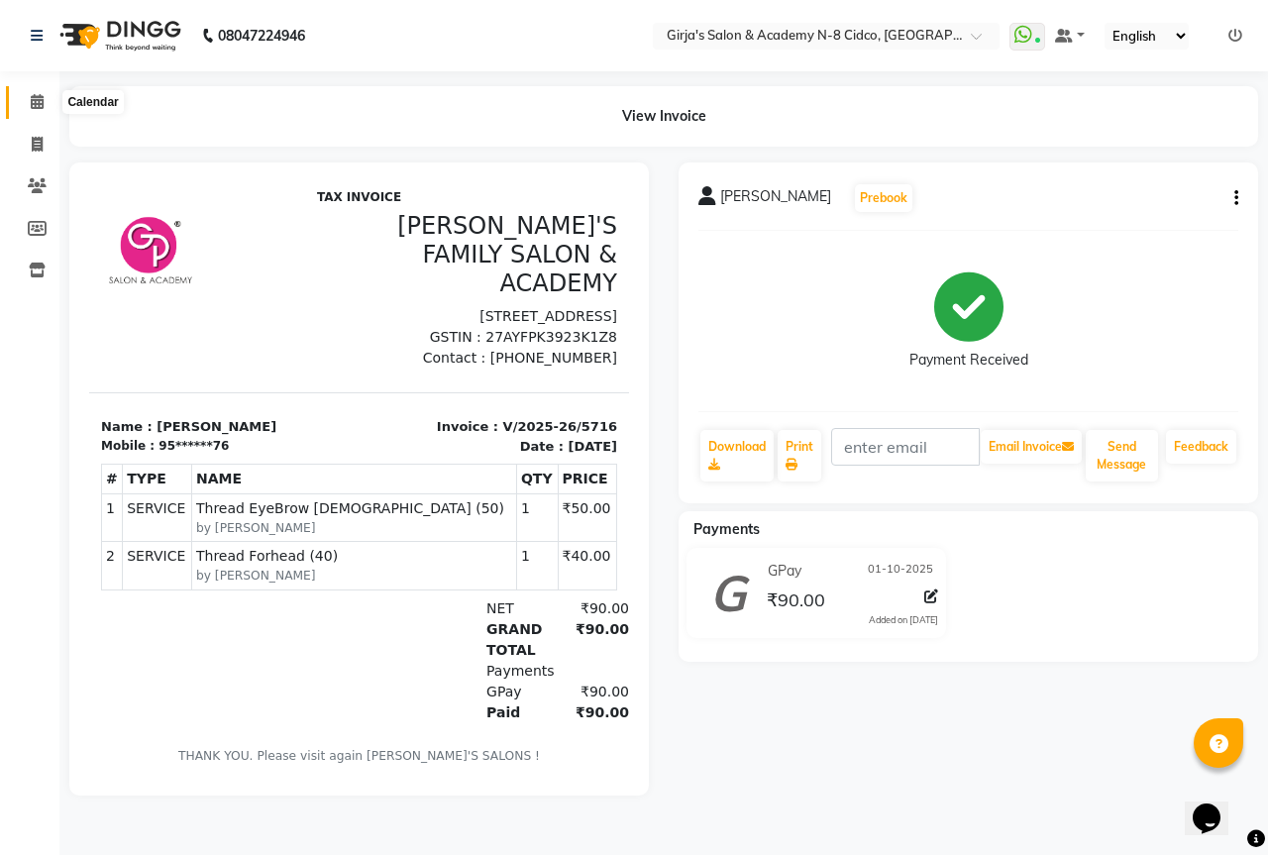
click at [41, 109] on span at bounding box center [37, 102] width 35 height 23
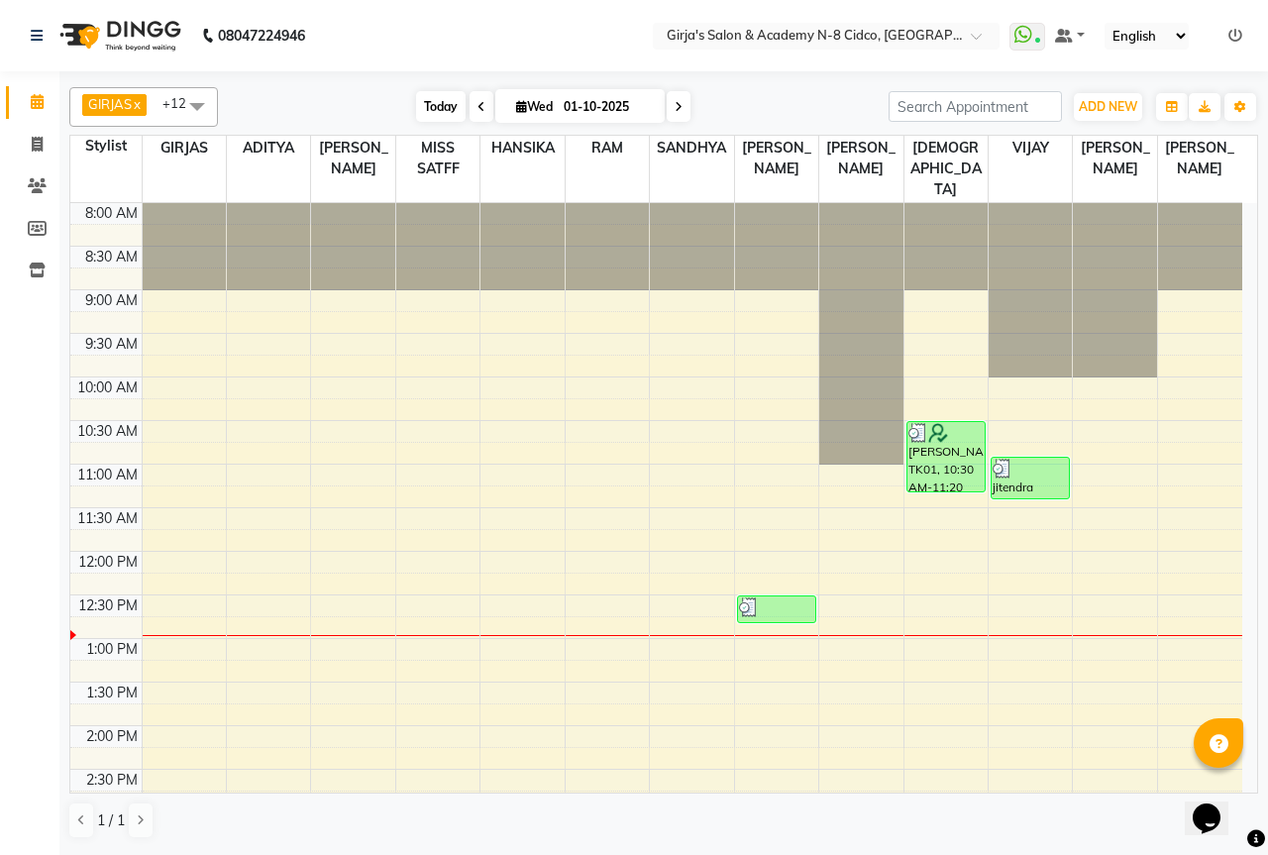
click at [426, 112] on span "Today" at bounding box center [441, 106] width 50 height 31
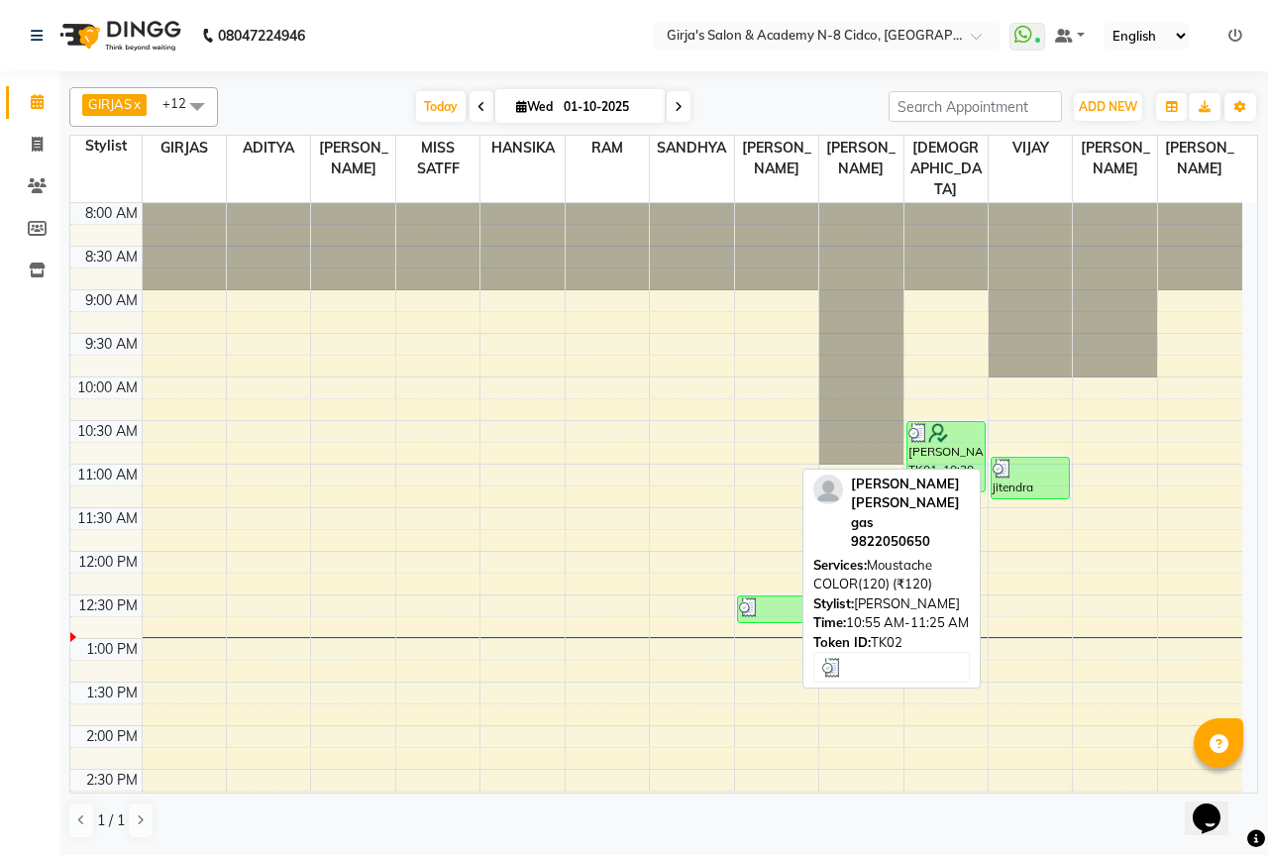
click at [1024, 459] on div at bounding box center [1030, 469] width 75 height 20
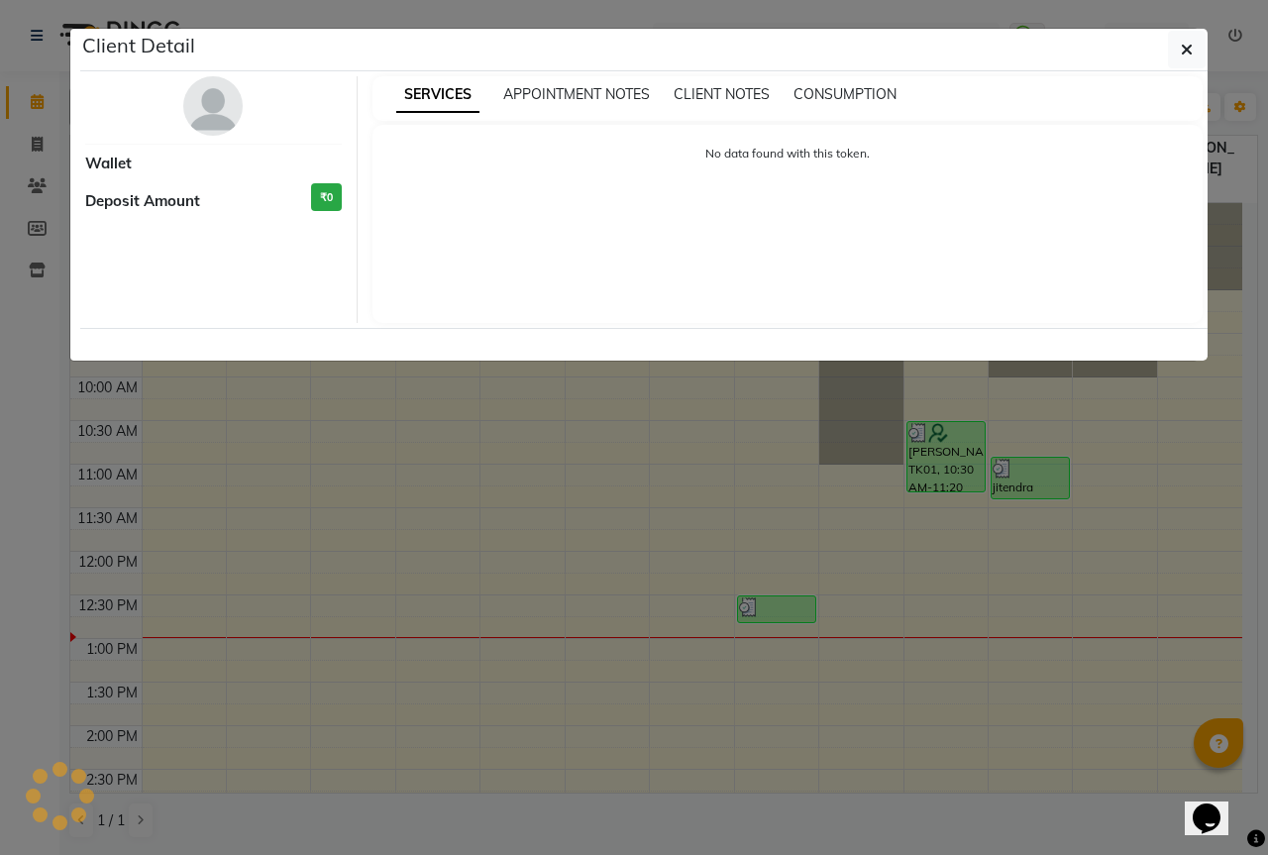
select select "3"
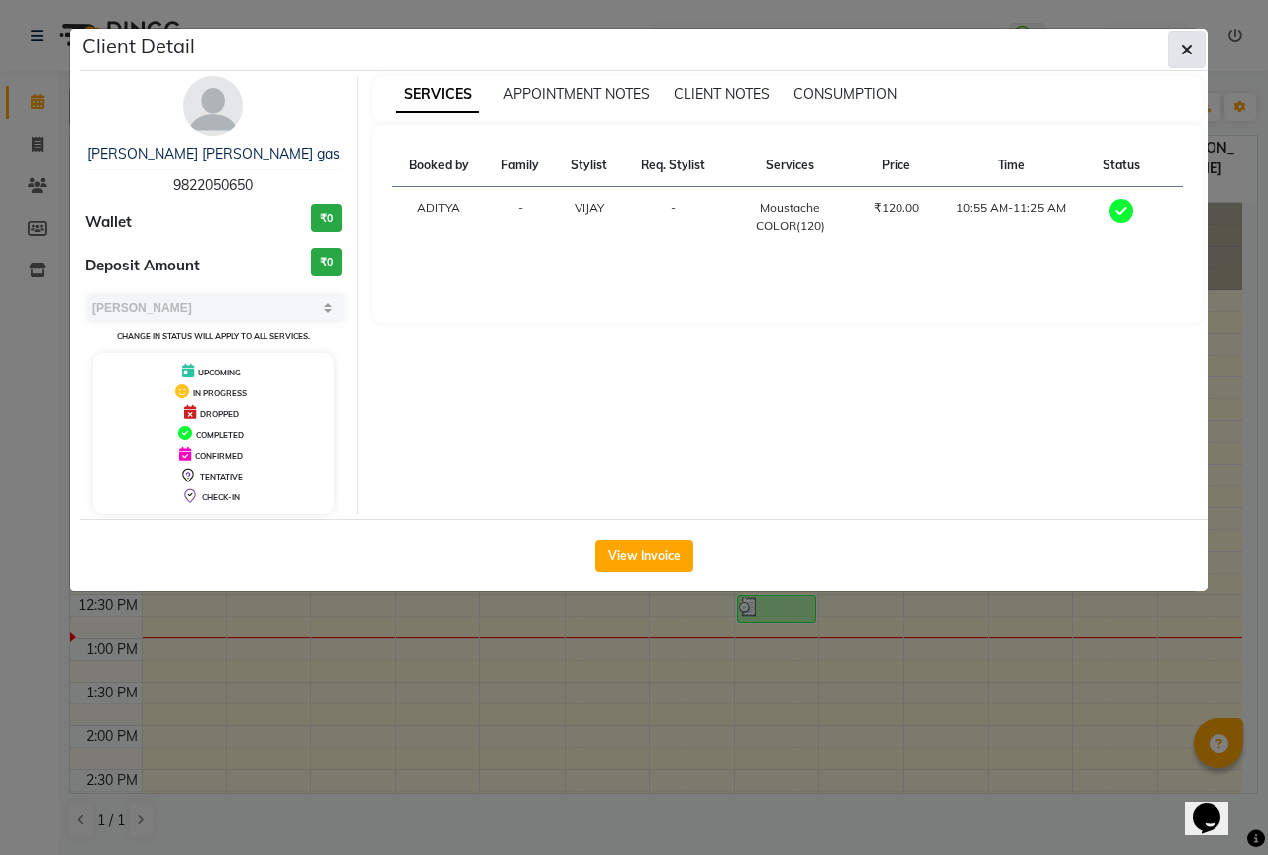
click at [1178, 59] on button "button" at bounding box center [1187, 50] width 38 height 38
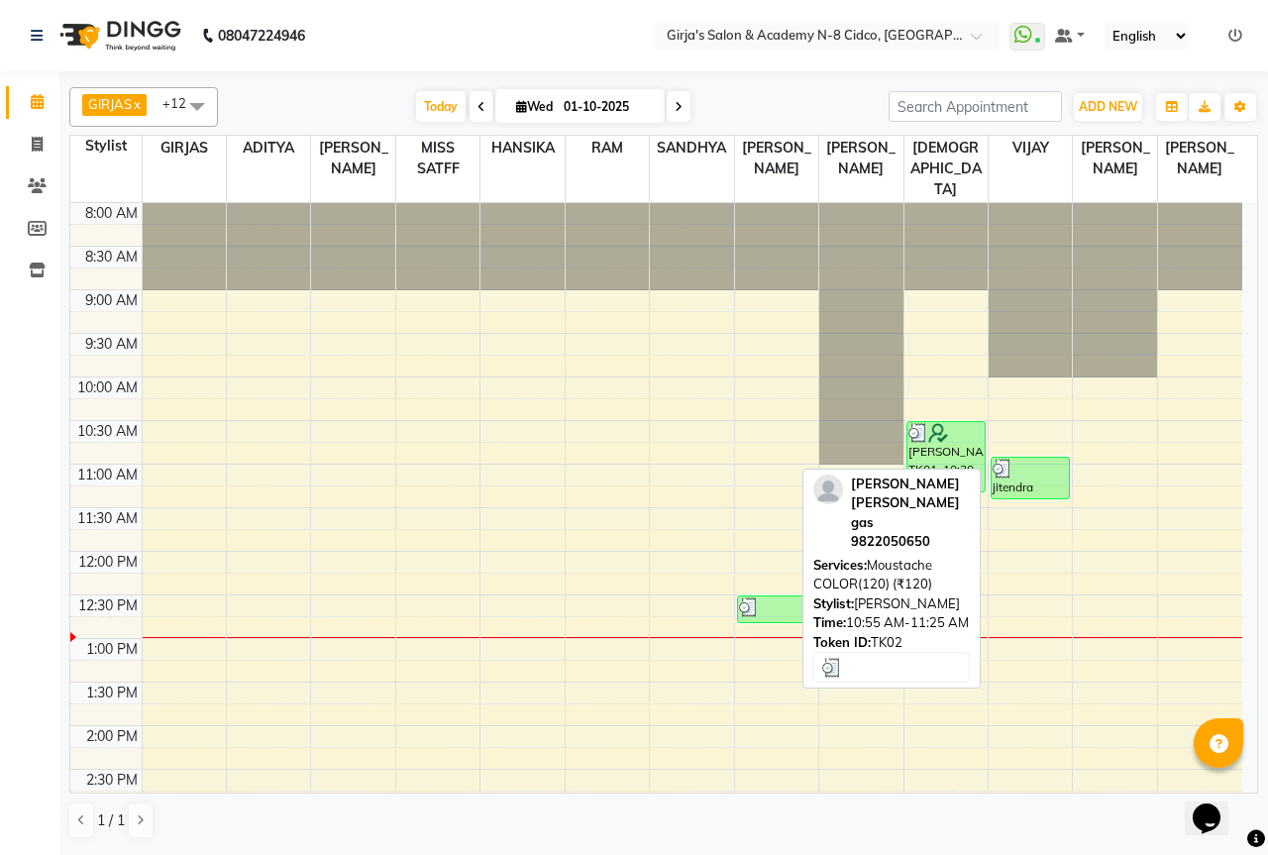
click at [1034, 471] on div "jitendra [PERSON_NAME] gas, TK02, 10:55 AM-11:25 AM, Moustache COLOR(120) (₹120)" at bounding box center [1030, 478] width 77 height 41
select select "3"
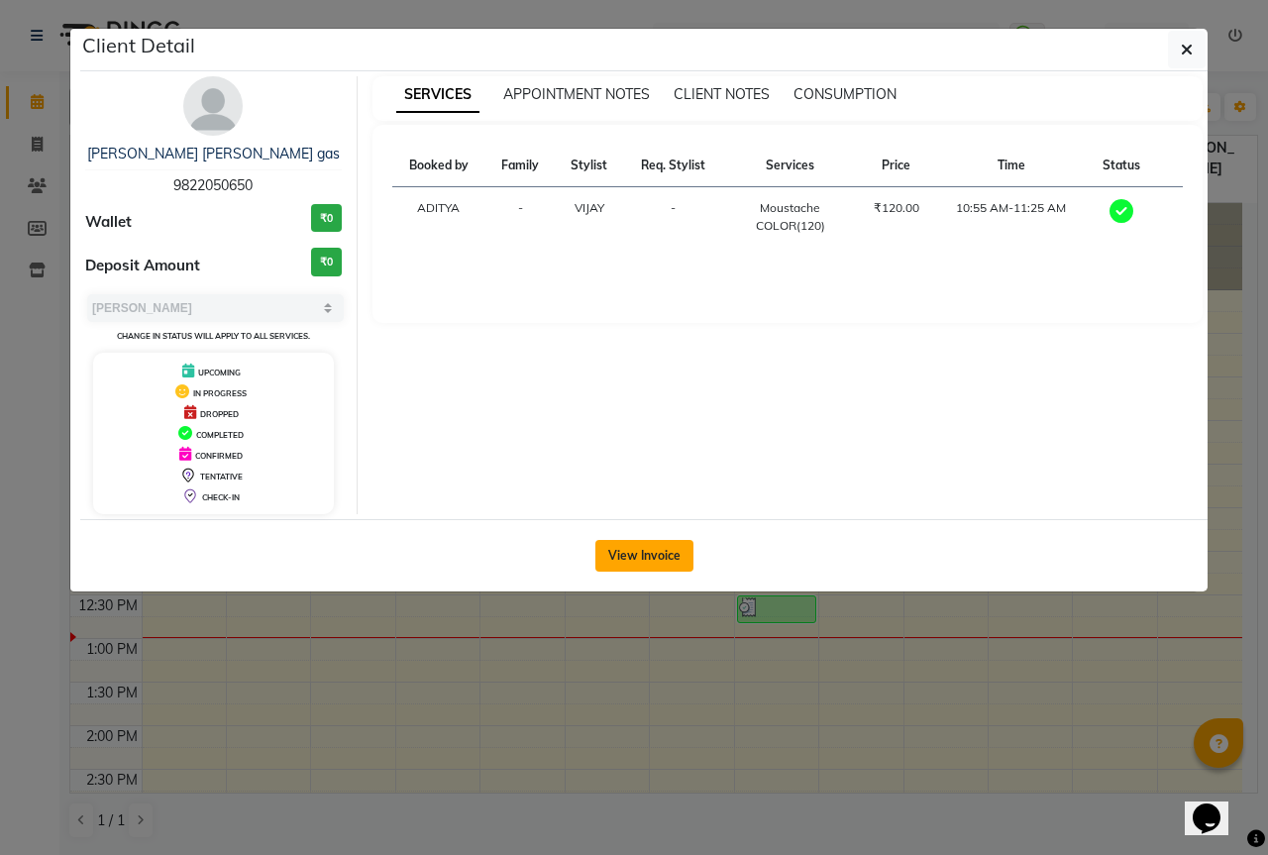
click at [601, 556] on button "View Invoice" at bounding box center [644, 556] width 98 height 32
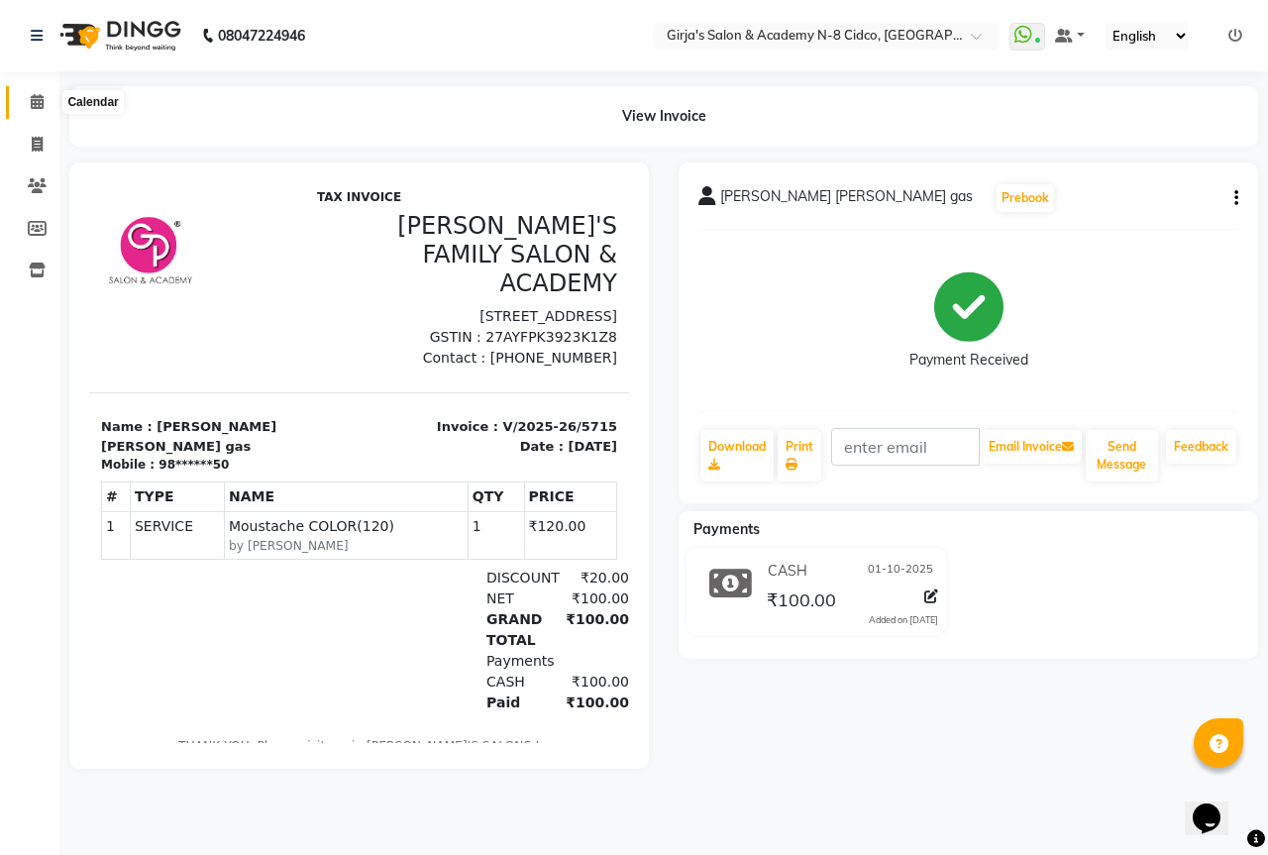
click at [40, 105] on icon at bounding box center [37, 101] width 13 height 15
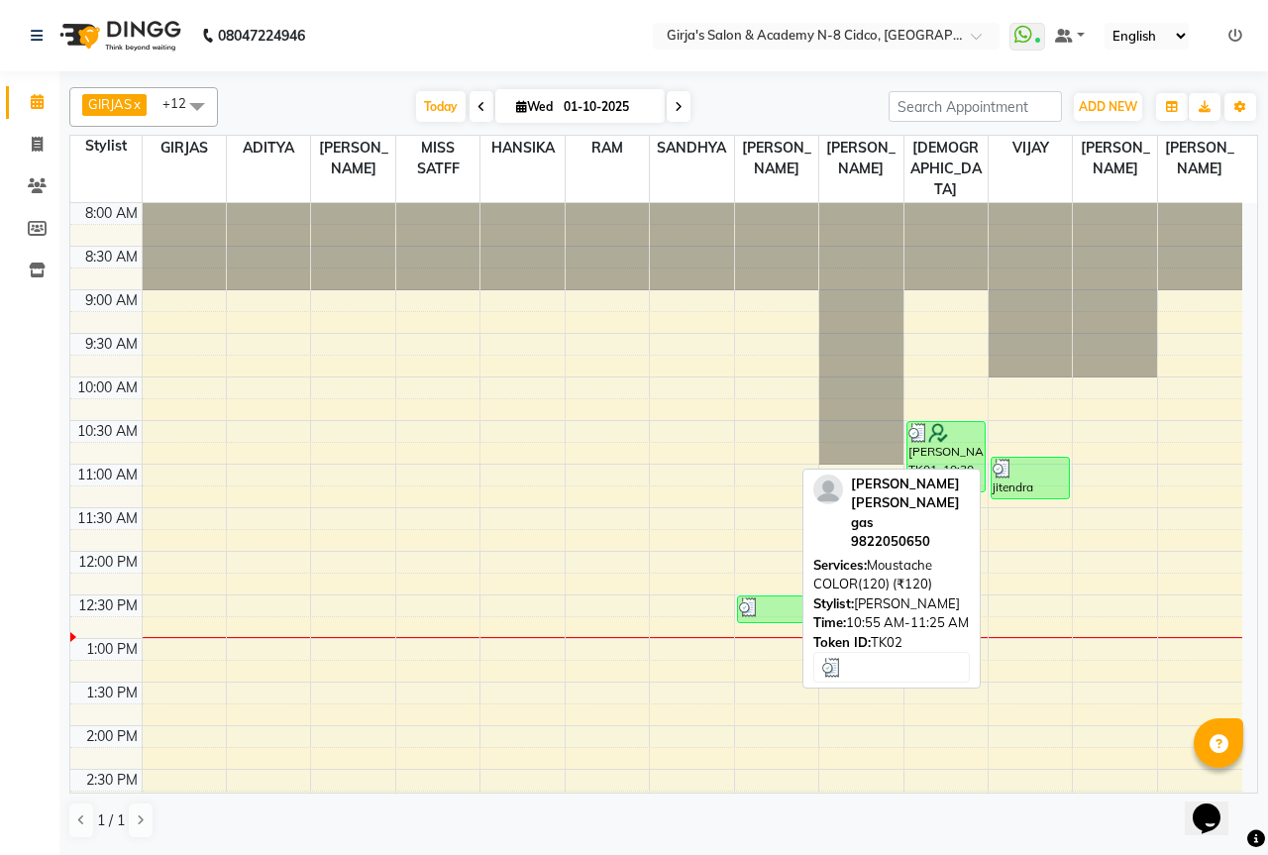
click at [1017, 462] on div "jitendra [PERSON_NAME] gas, TK02, 10:55 AM-11:25 AM, Moustache COLOR(120) (₹120)" at bounding box center [1030, 478] width 77 height 41
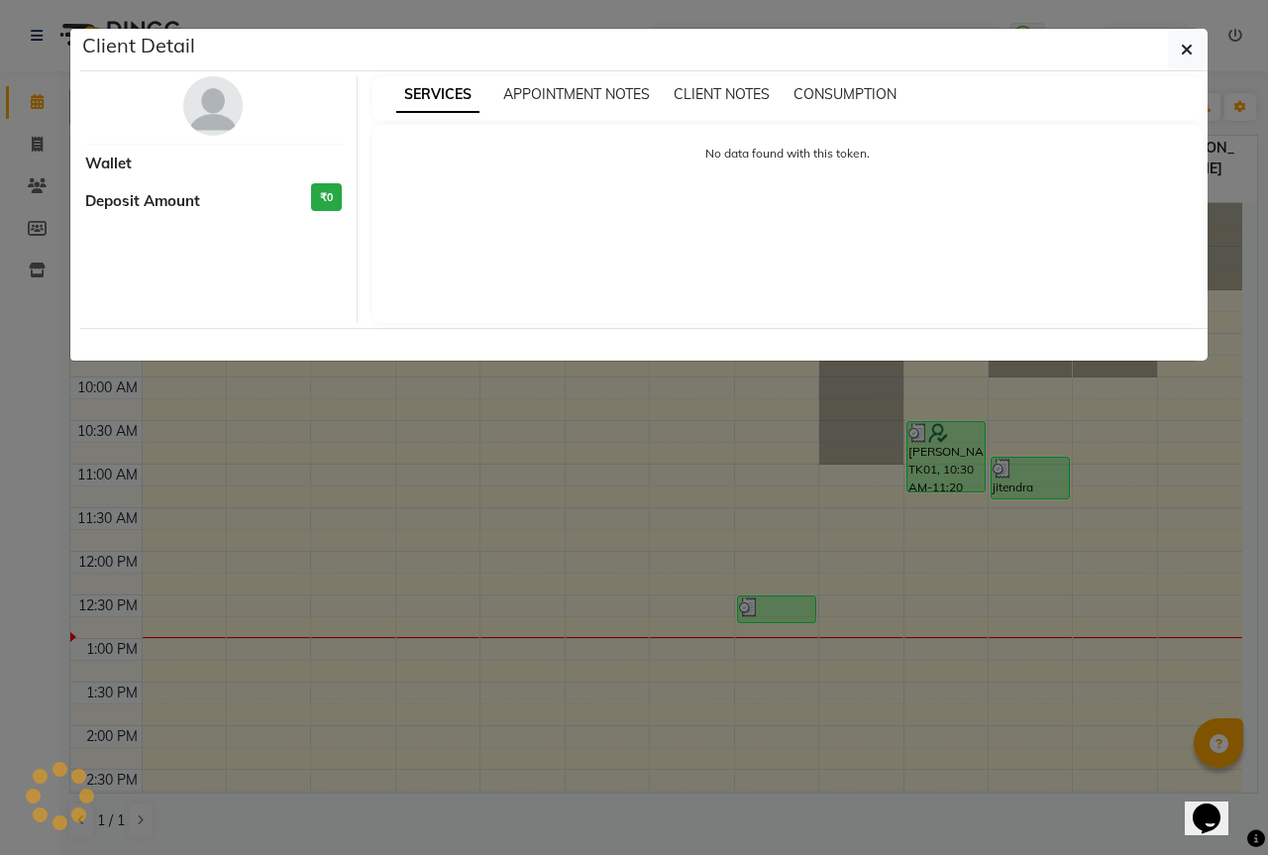
select select "3"
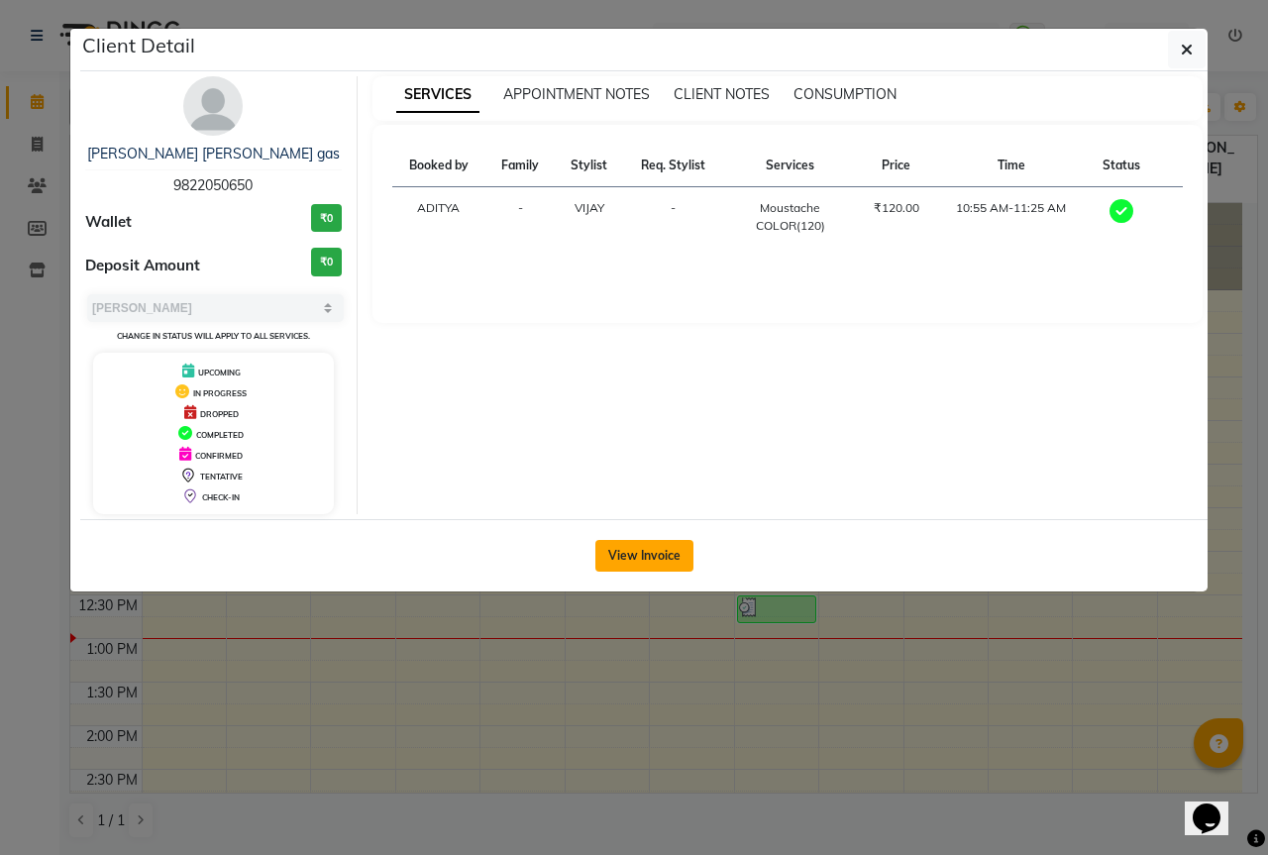
click at [613, 569] on button "View Invoice" at bounding box center [644, 556] width 98 height 32
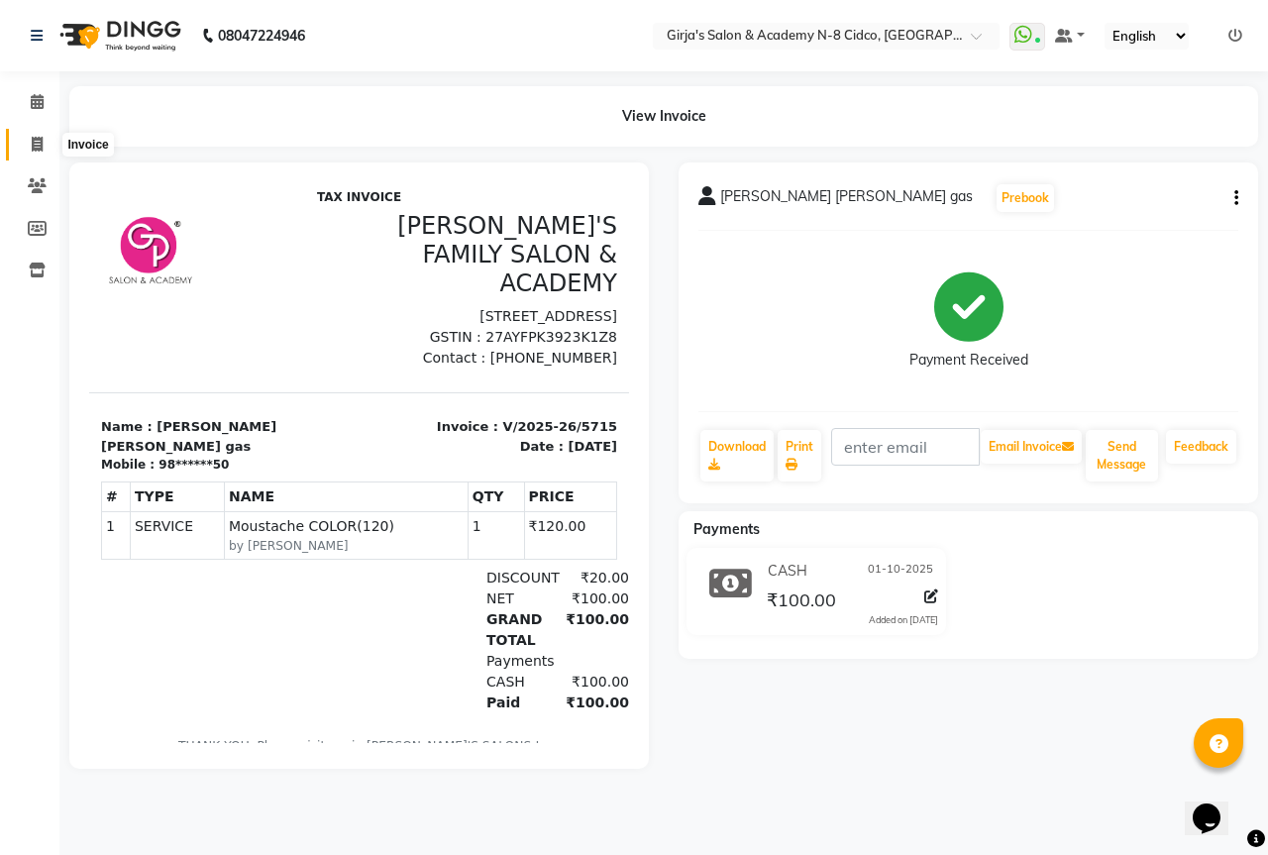
click at [36, 152] on span at bounding box center [37, 145] width 35 height 23
select select "service"
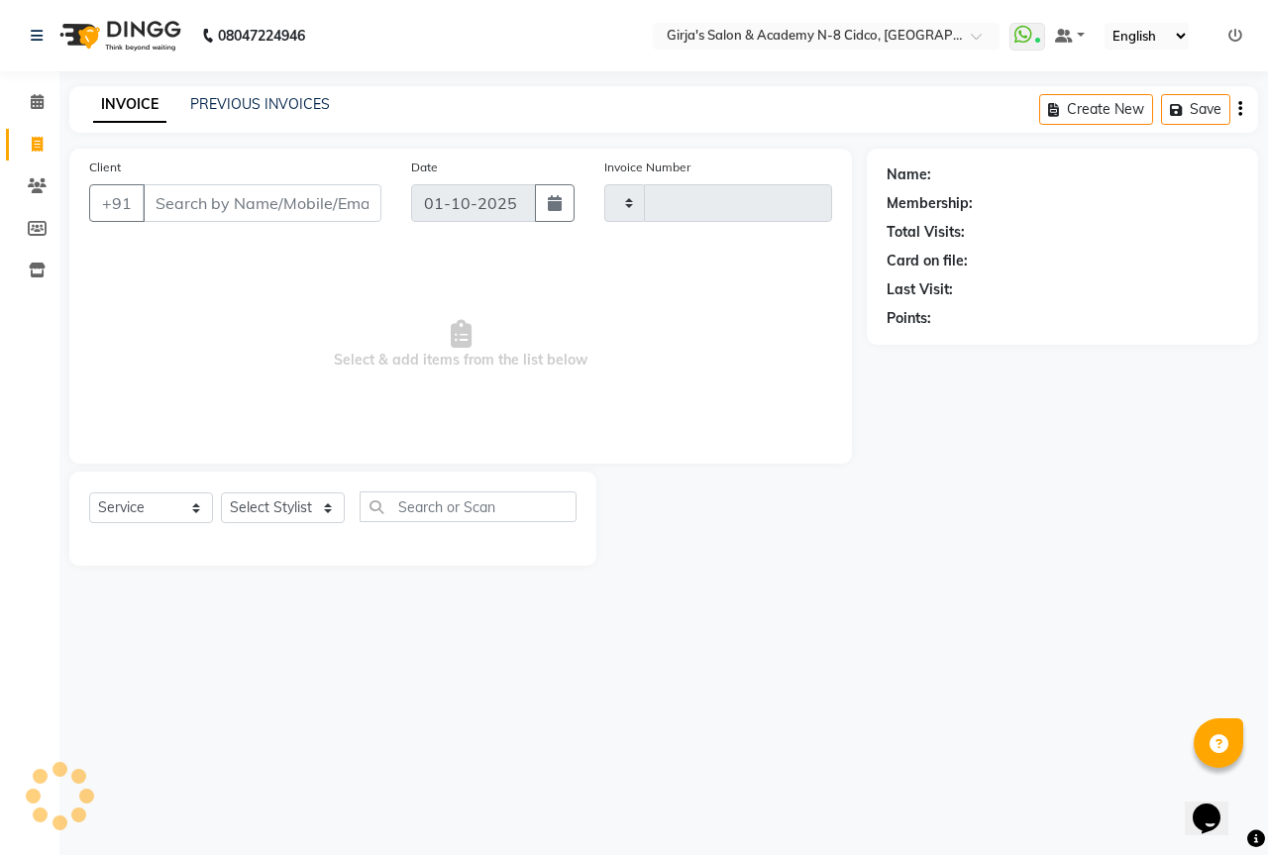
type input "5717"
select select "66"
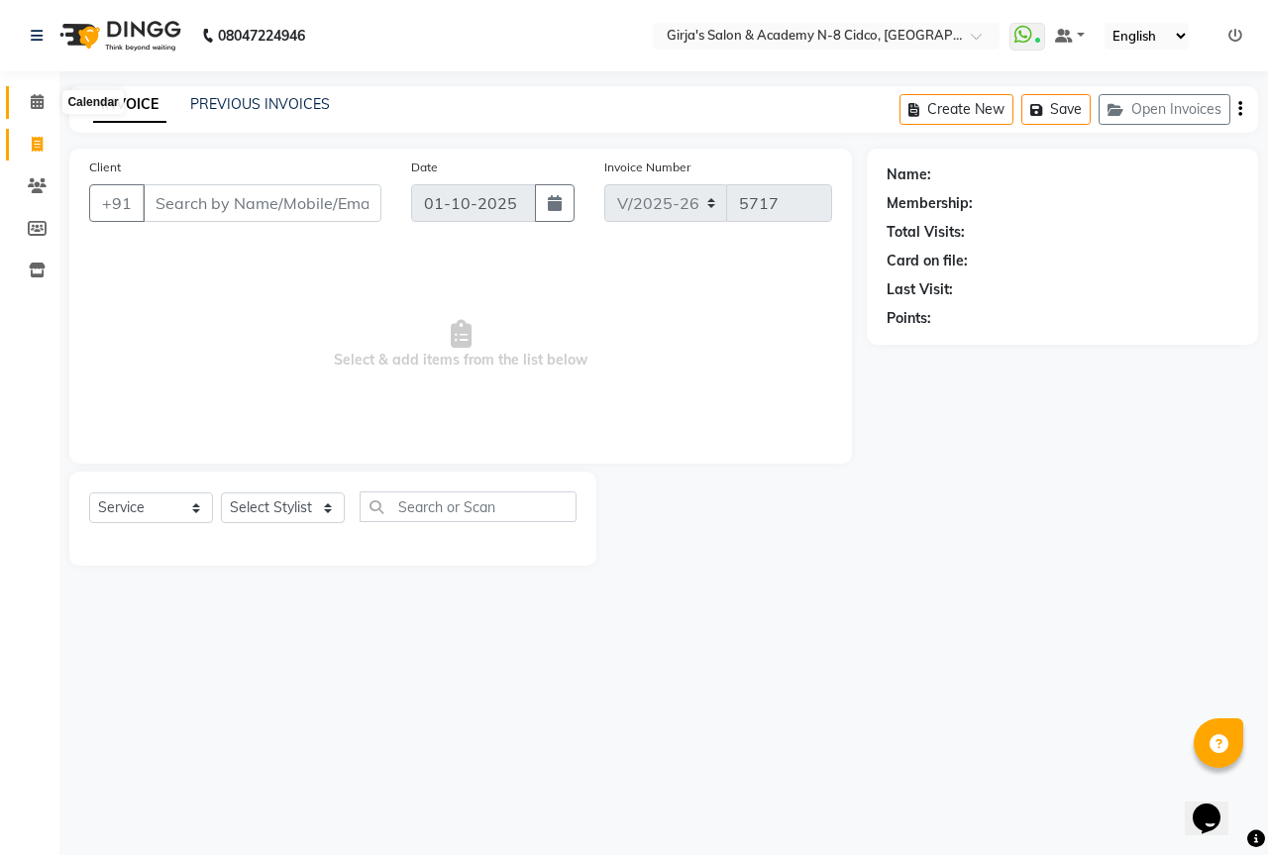
click at [24, 94] on span at bounding box center [37, 102] width 35 height 23
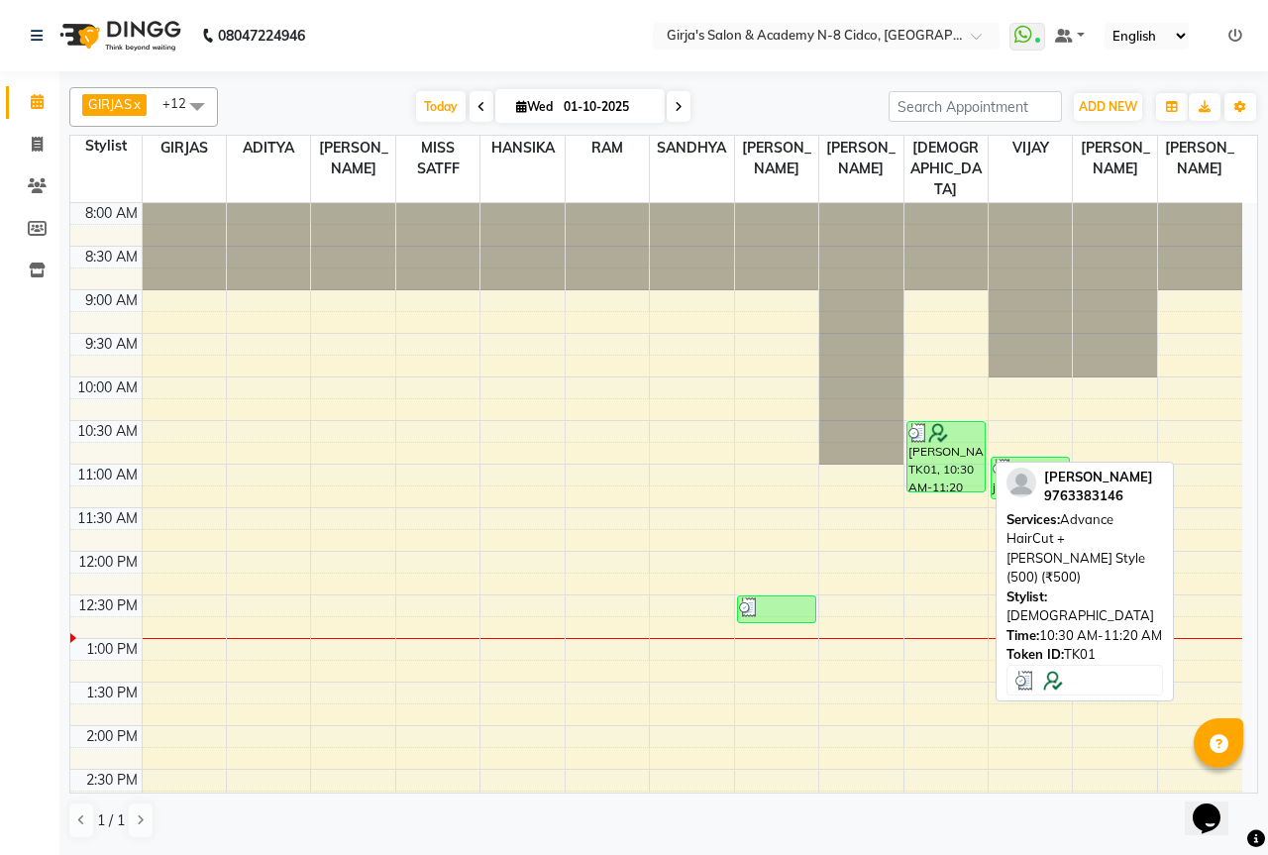
click at [963, 430] on div "[PERSON_NAME], TK01, 10:30 AM-11:20 AM, Advance HairCut +[PERSON_NAME] Style (5…" at bounding box center [946, 456] width 77 height 69
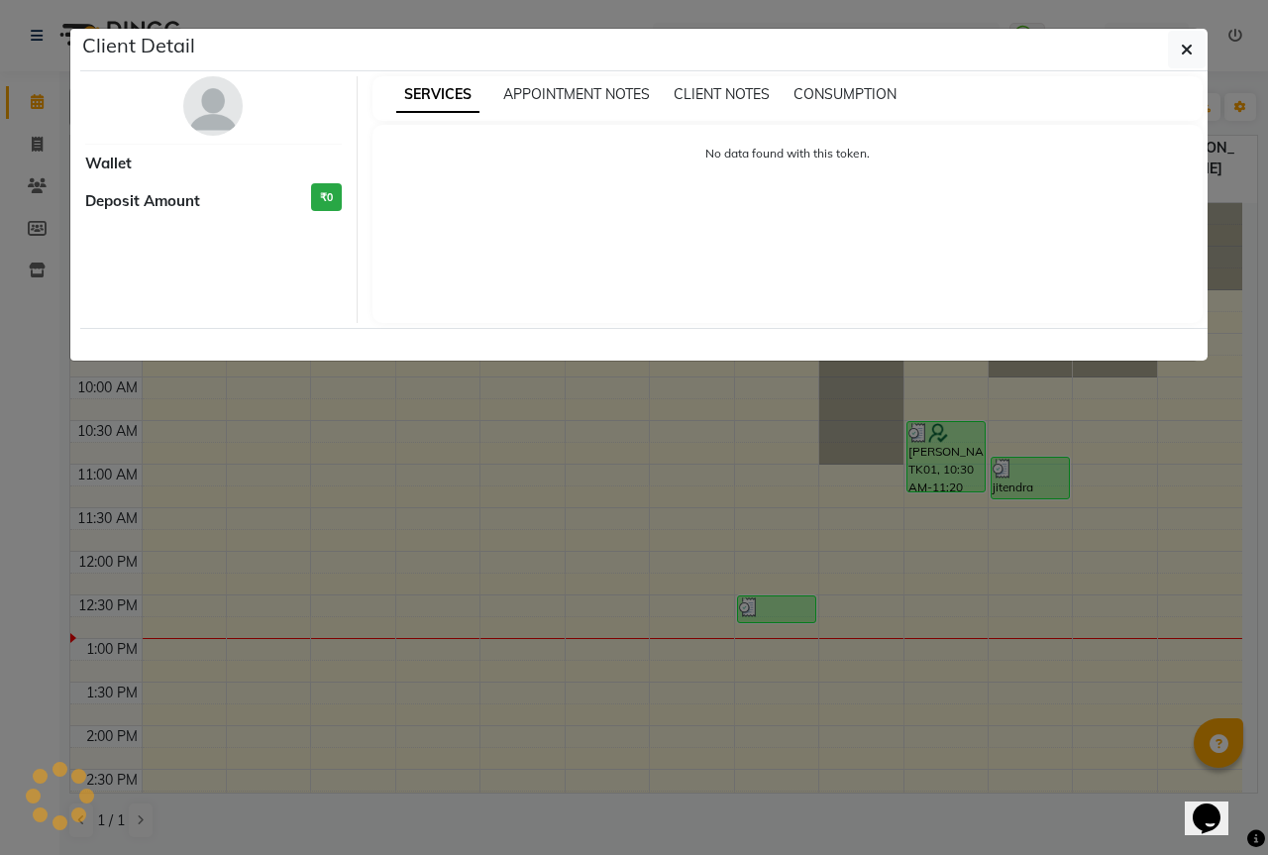
select select "3"
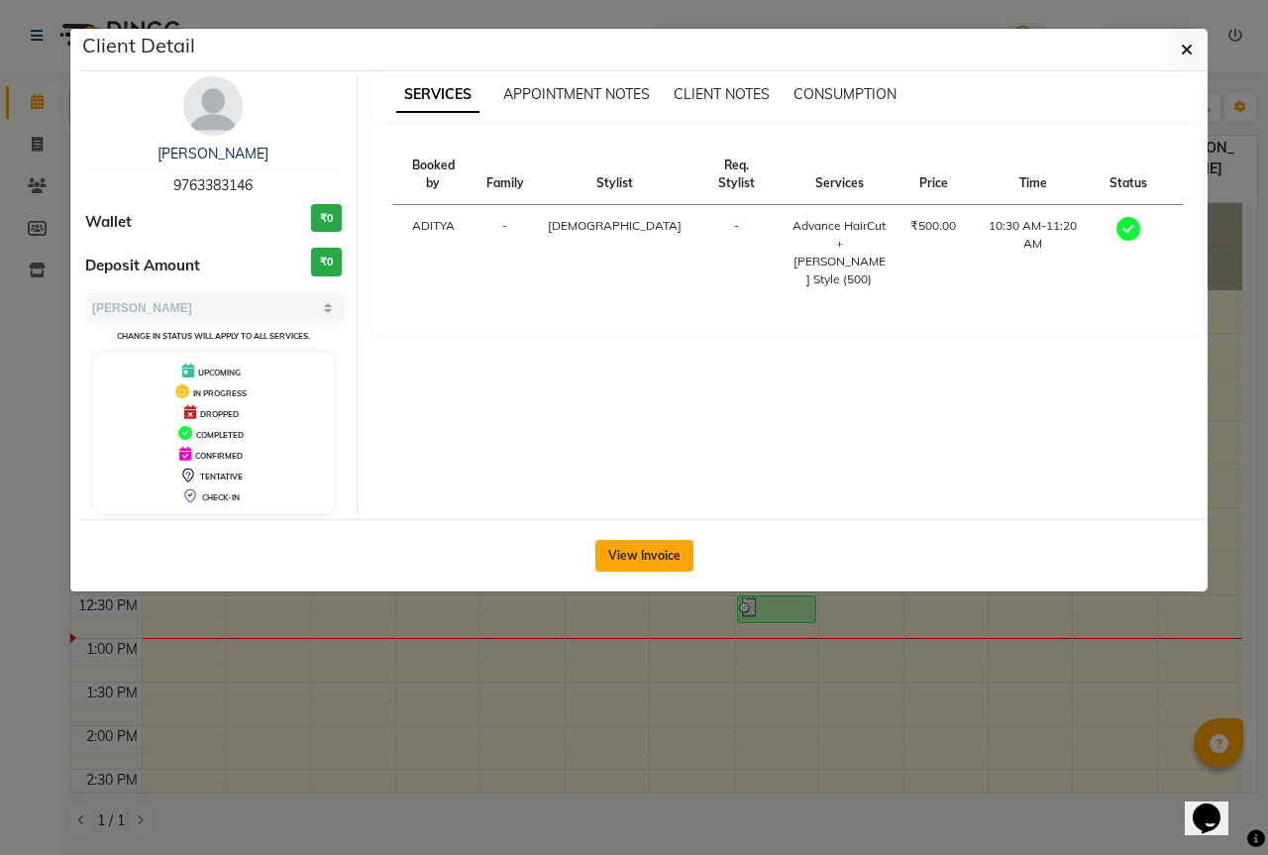
click at [618, 551] on button "View Invoice" at bounding box center [644, 556] width 98 height 32
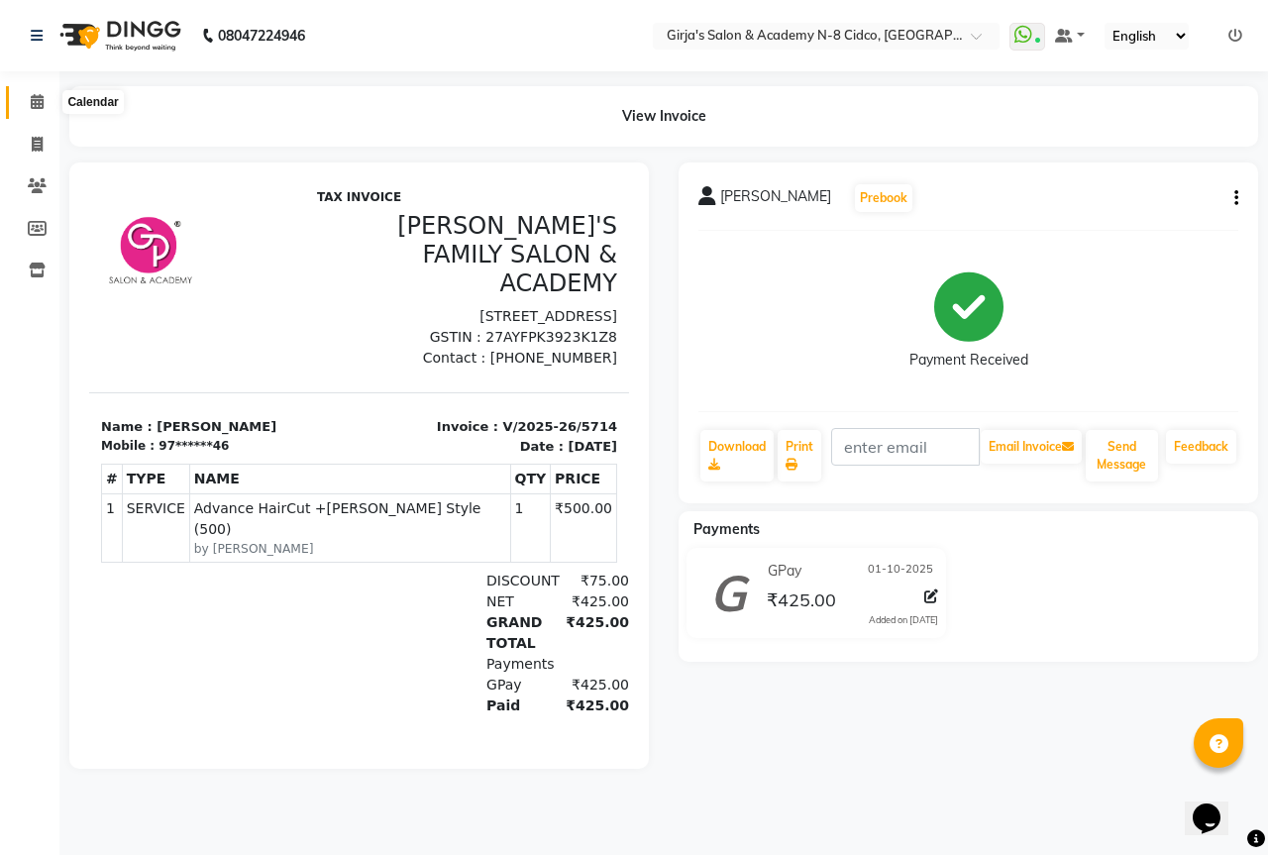
click at [43, 101] on icon at bounding box center [37, 101] width 13 height 15
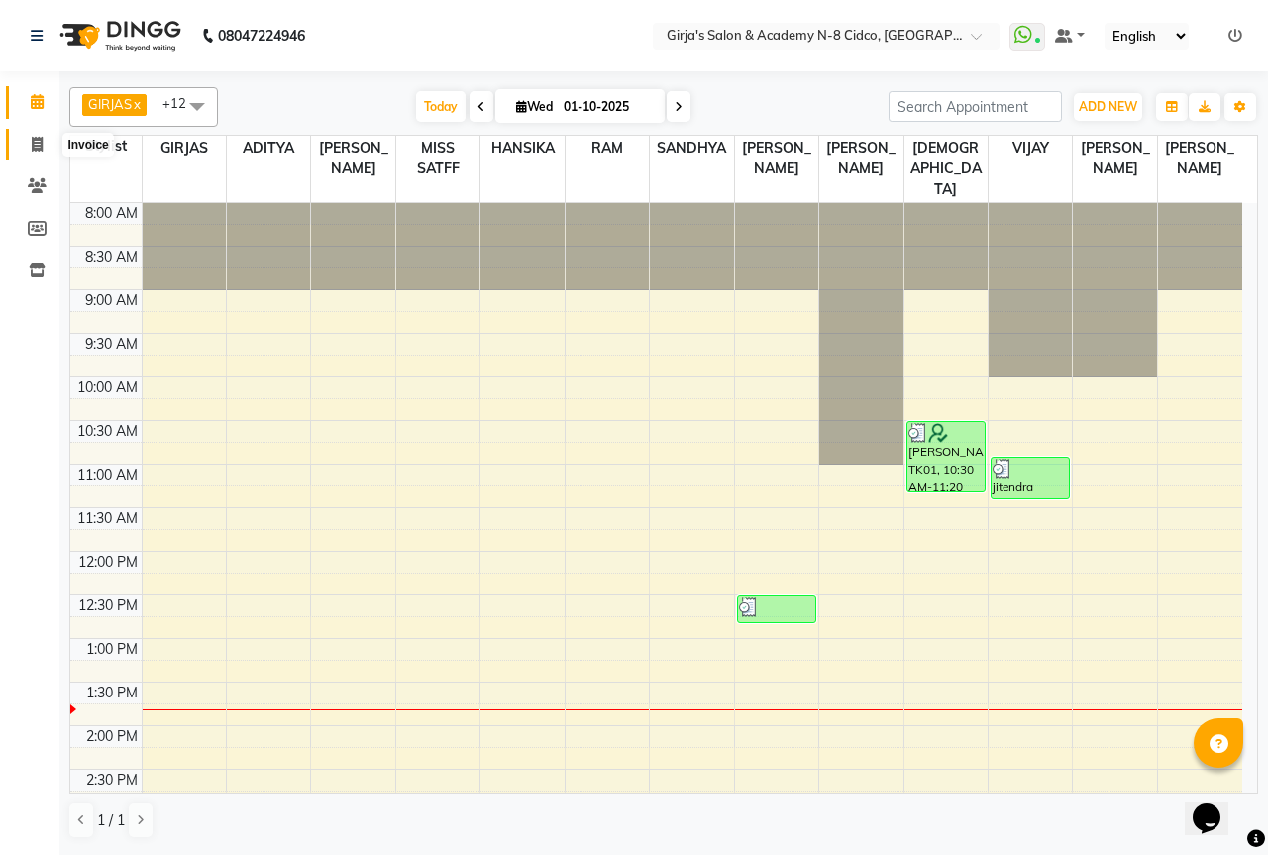
click at [24, 154] on span at bounding box center [37, 145] width 35 height 23
select select "66"
select select "service"
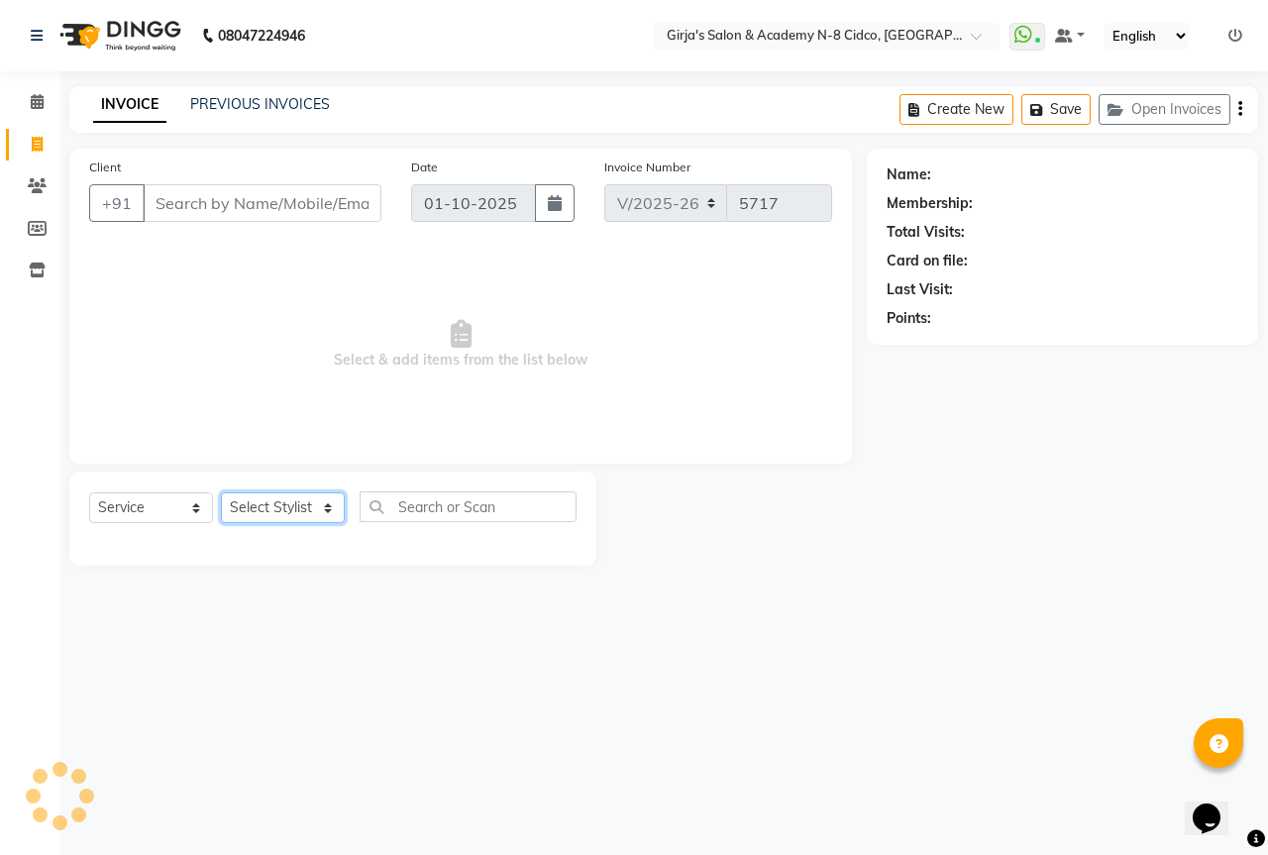
click at [261, 511] on select "Select Stylist" at bounding box center [283, 507] width 124 height 31
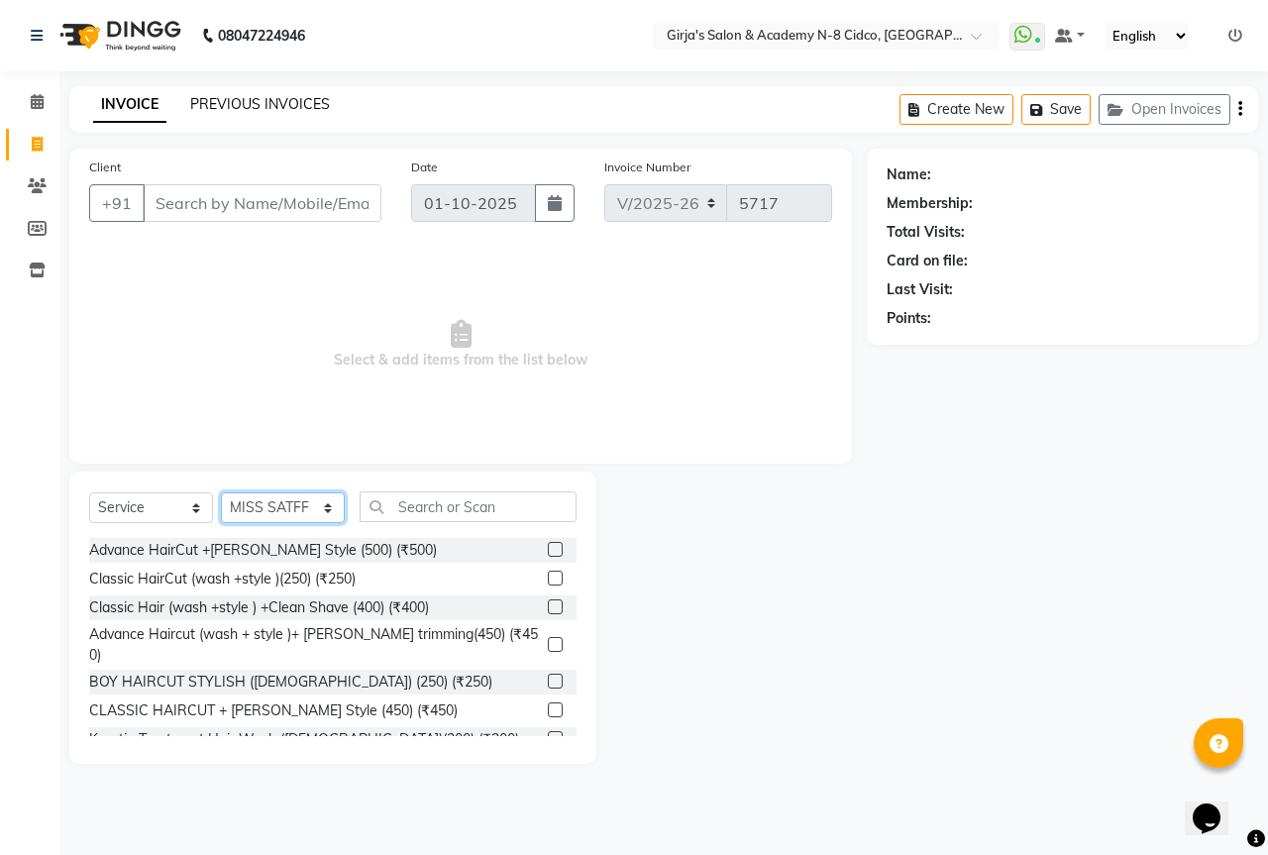
select select "40690"
click at [221, 492] on select "Select Stylist ADITYA ANIKET BEAUTY M GIRJAS HANSIKA KOMAL MISS SATFF MONA PATY…" at bounding box center [283, 507] width 124 height 31
click at [420, 510] on input "text" at bounding box center [468, 506] width 217 height 31
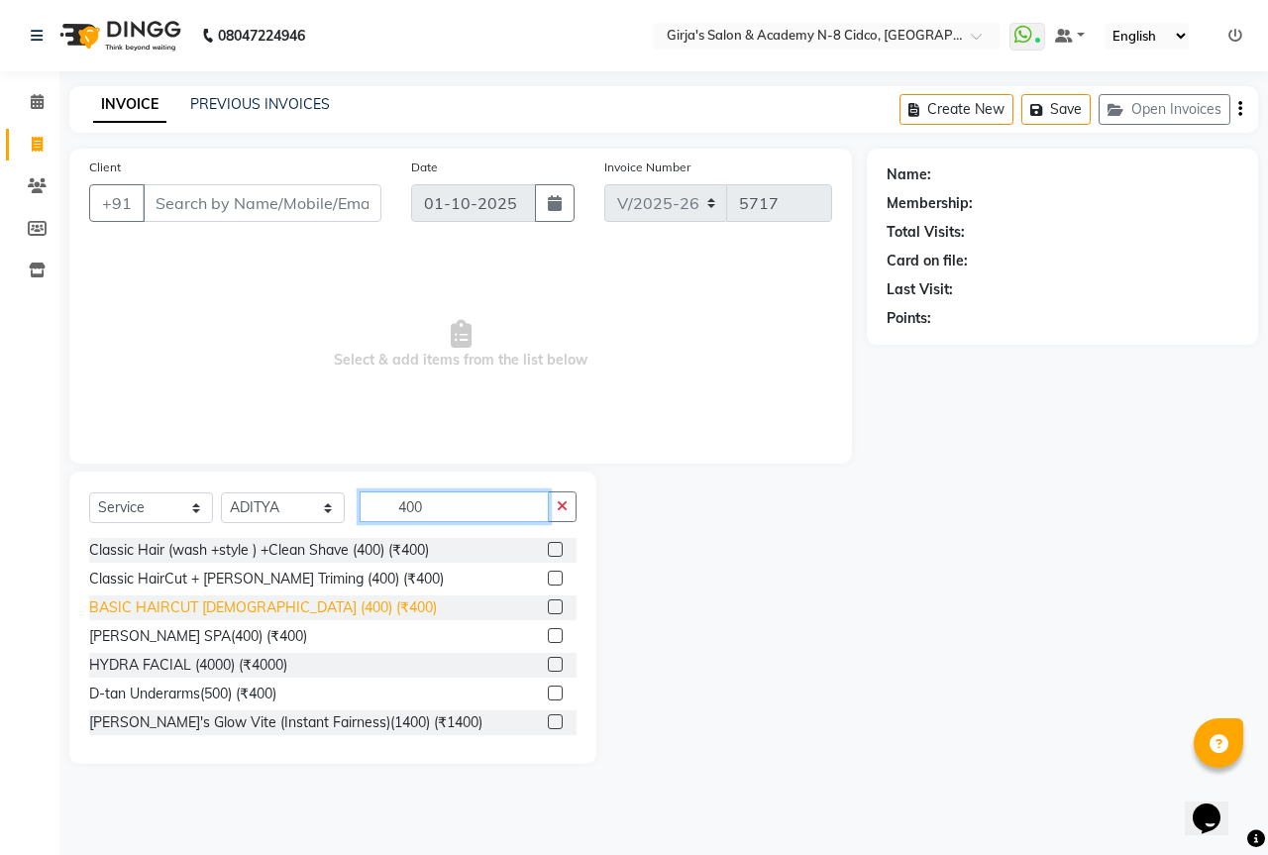
type input "400"
click at [328, 599] on div "BASIC HAIRCUT FEMALE (400) (₹400)" at bounding box center [263, 607] width 348 height 21
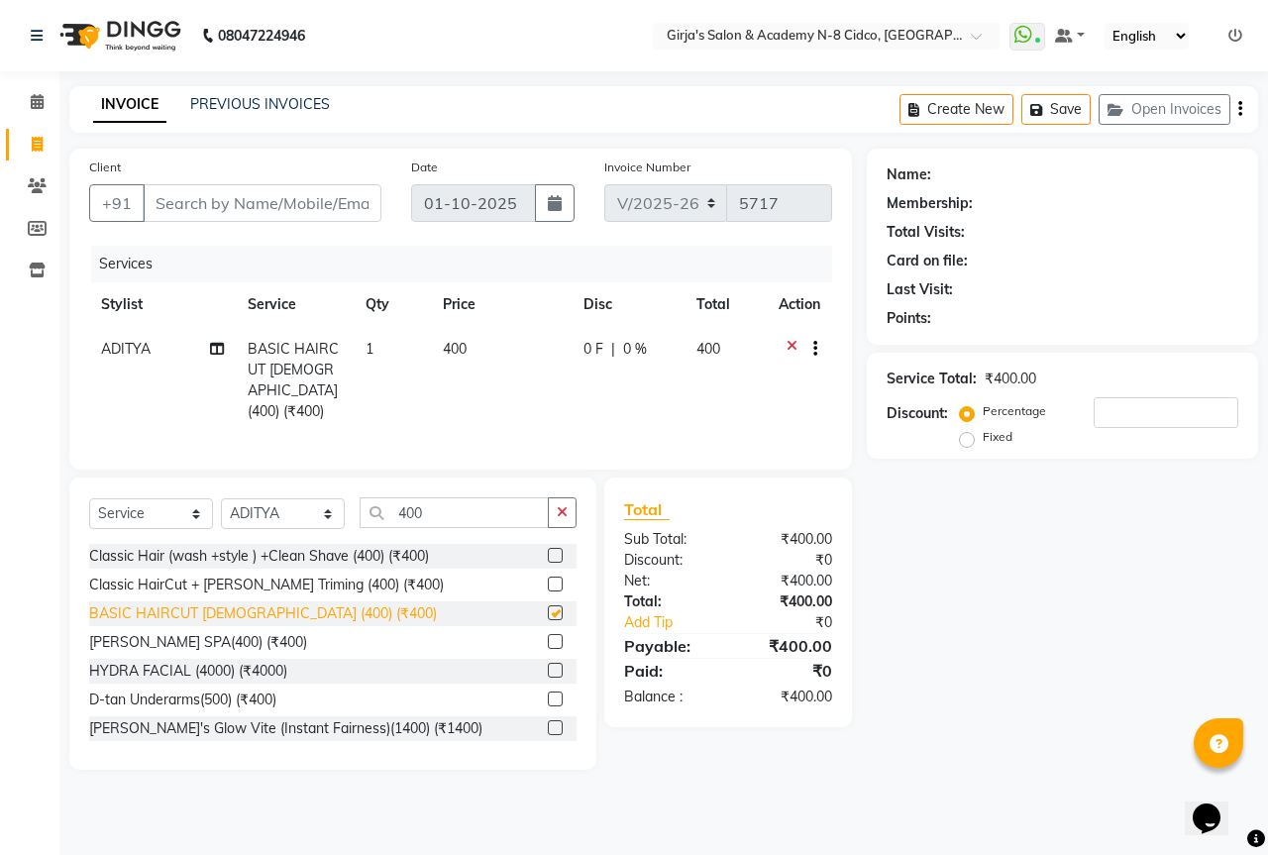
checkbox input "false"
click at [458, 505] on input "400" at bounding box center [454, 512] width 189 height 31
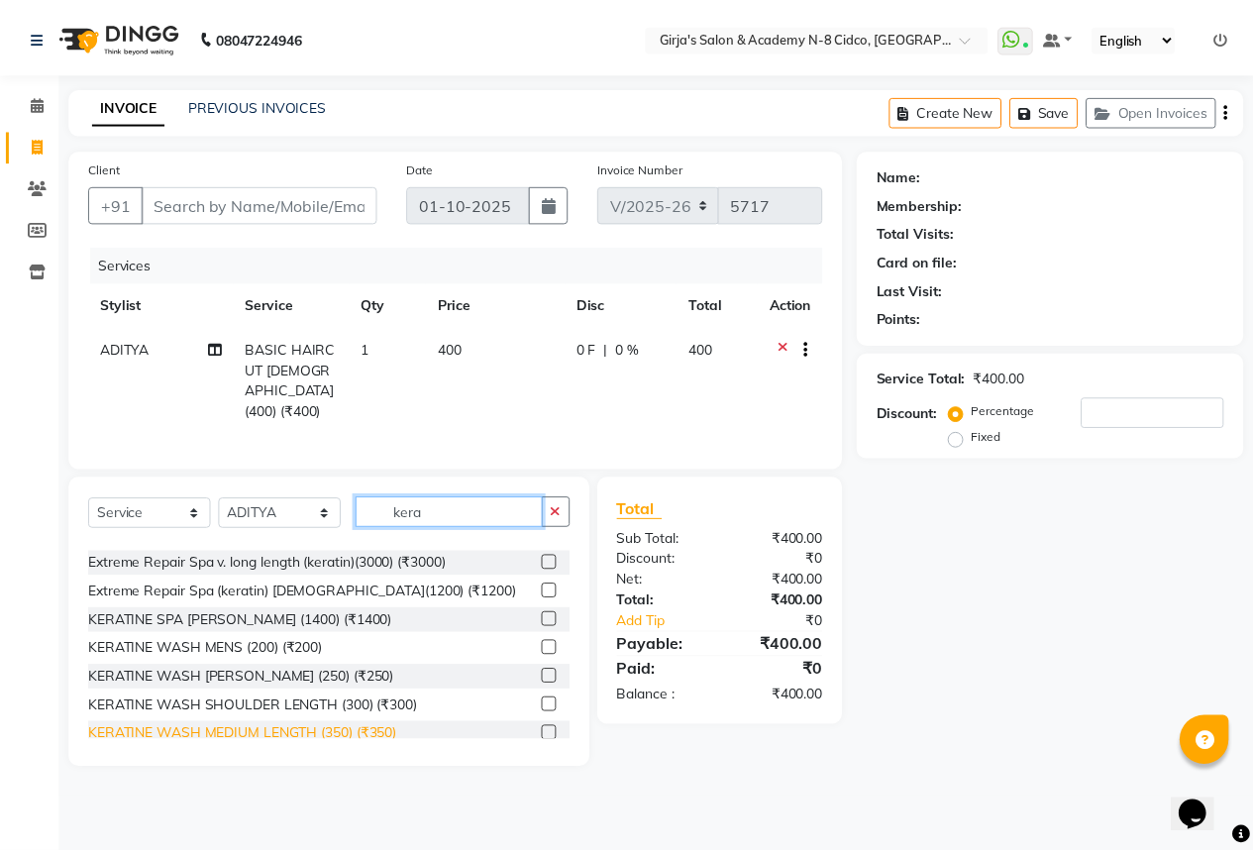
scroll to position [396, 0]
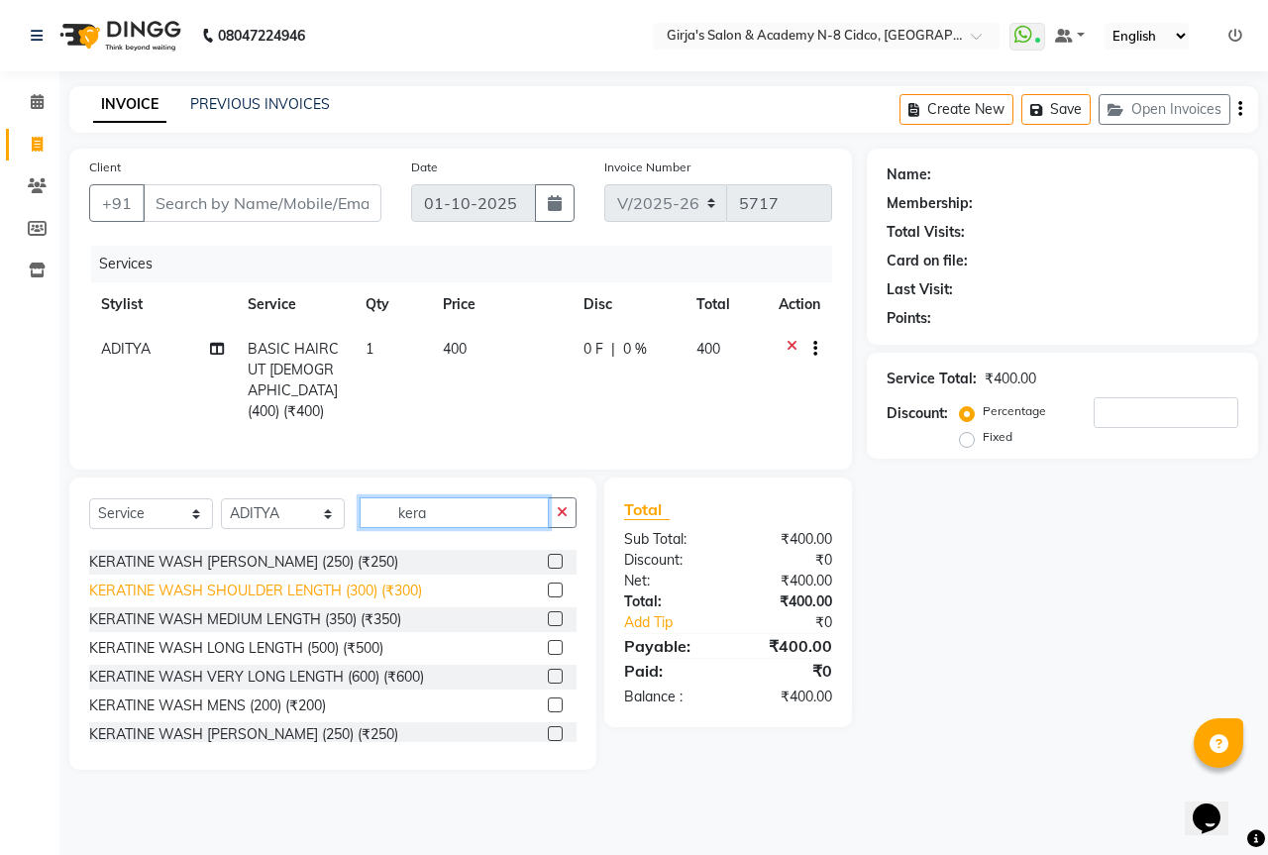
type input "kera"
click at [394, 586] on div "KERATINE WASH SHOULDER LENGTH (300) (₹300)" at bounding box center [255, 591] width 333 height 21
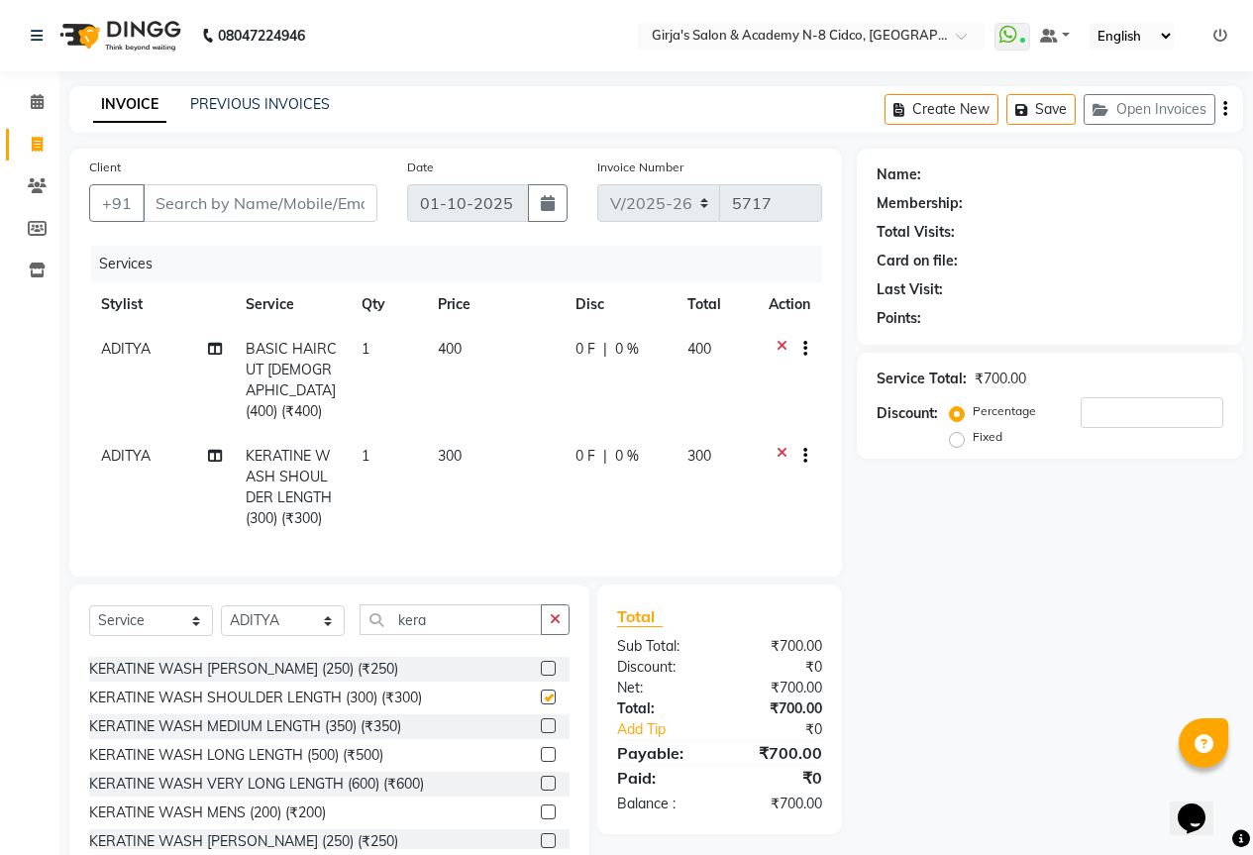
checkbox input "false"
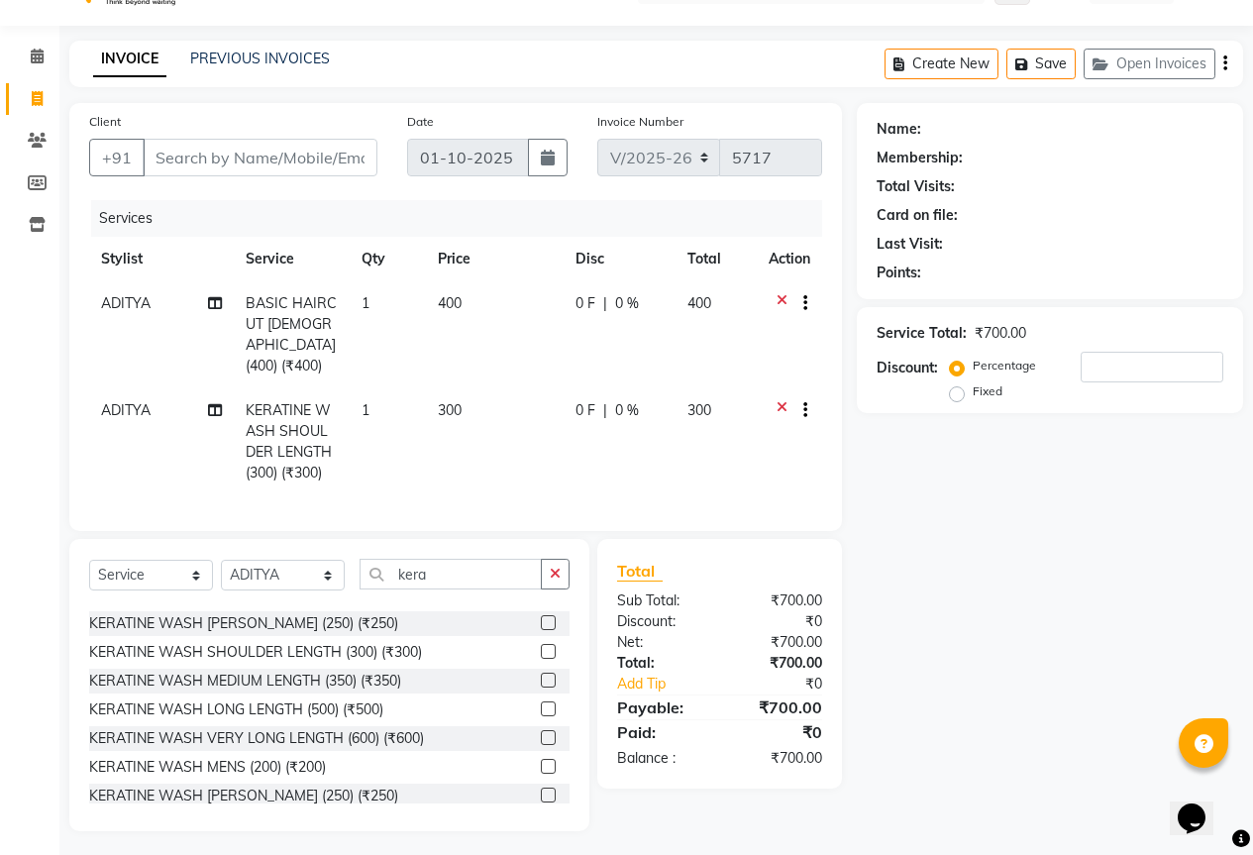
click at [785, 400] on icon at bounding box center [782, 412] width 11 height 25
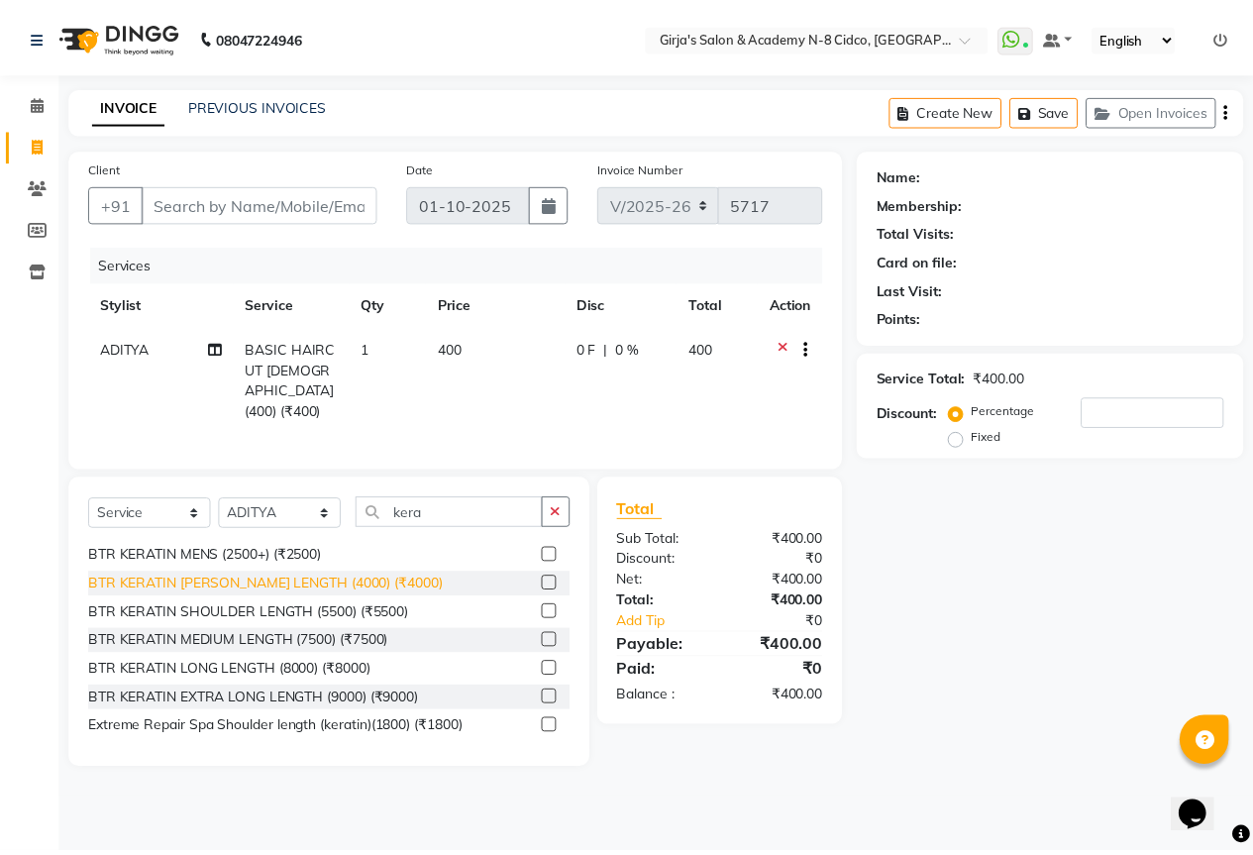
scroll to position [0, 0]
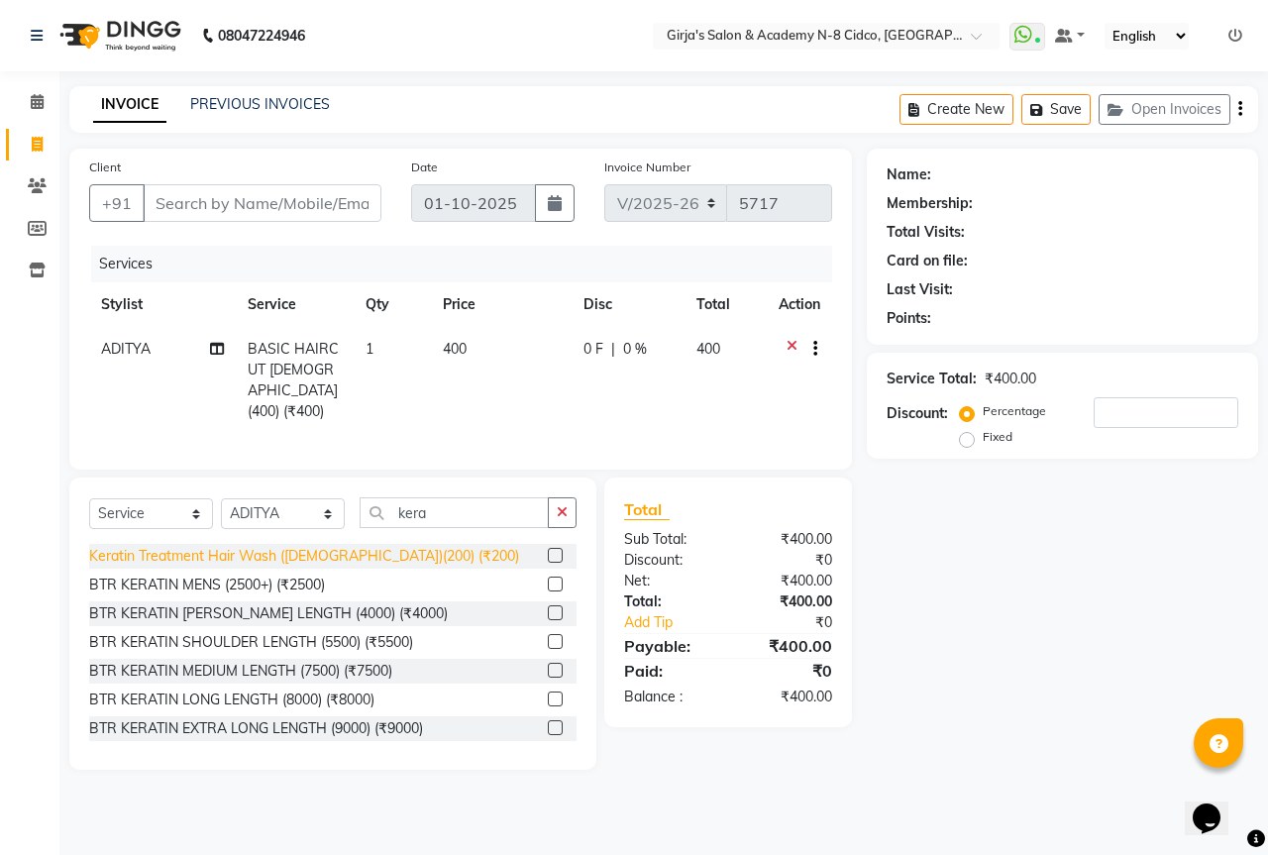
click at [349, 549] on div "Keratin Treatment Hair Wash (MALE)(200) (₹200)" at bounding box center [304, 556] width 430 height 21
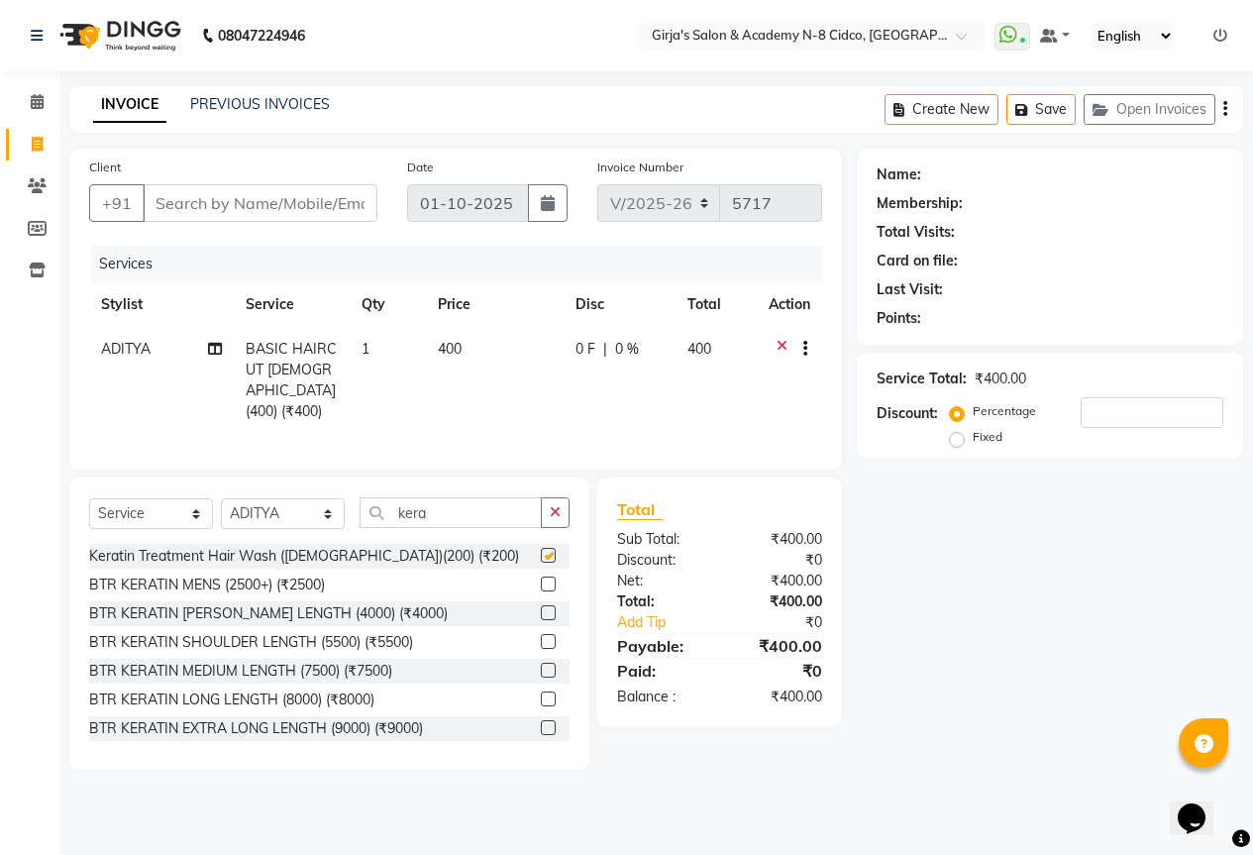
checkbox input "false"
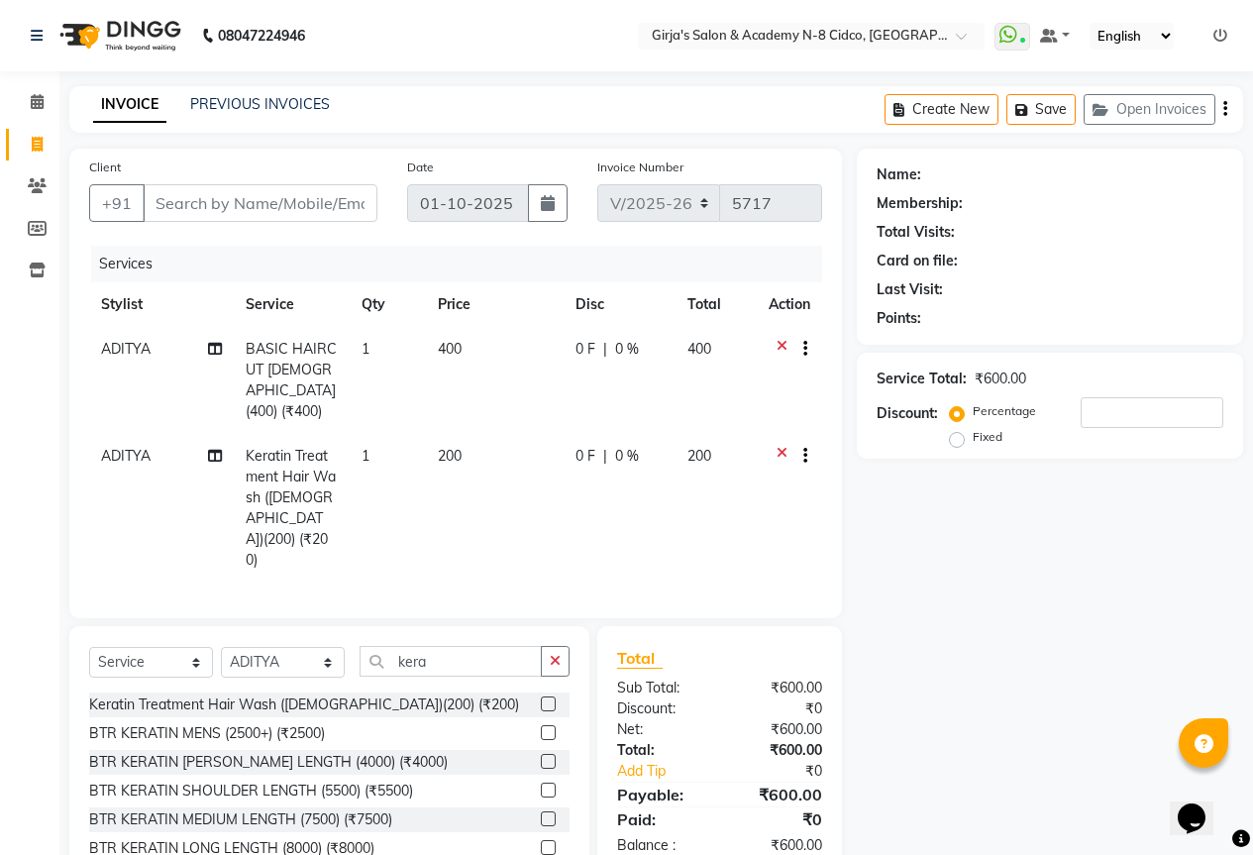
click at [446, 447] on span "200" at bounding box center [450, 456] width 24 height 18
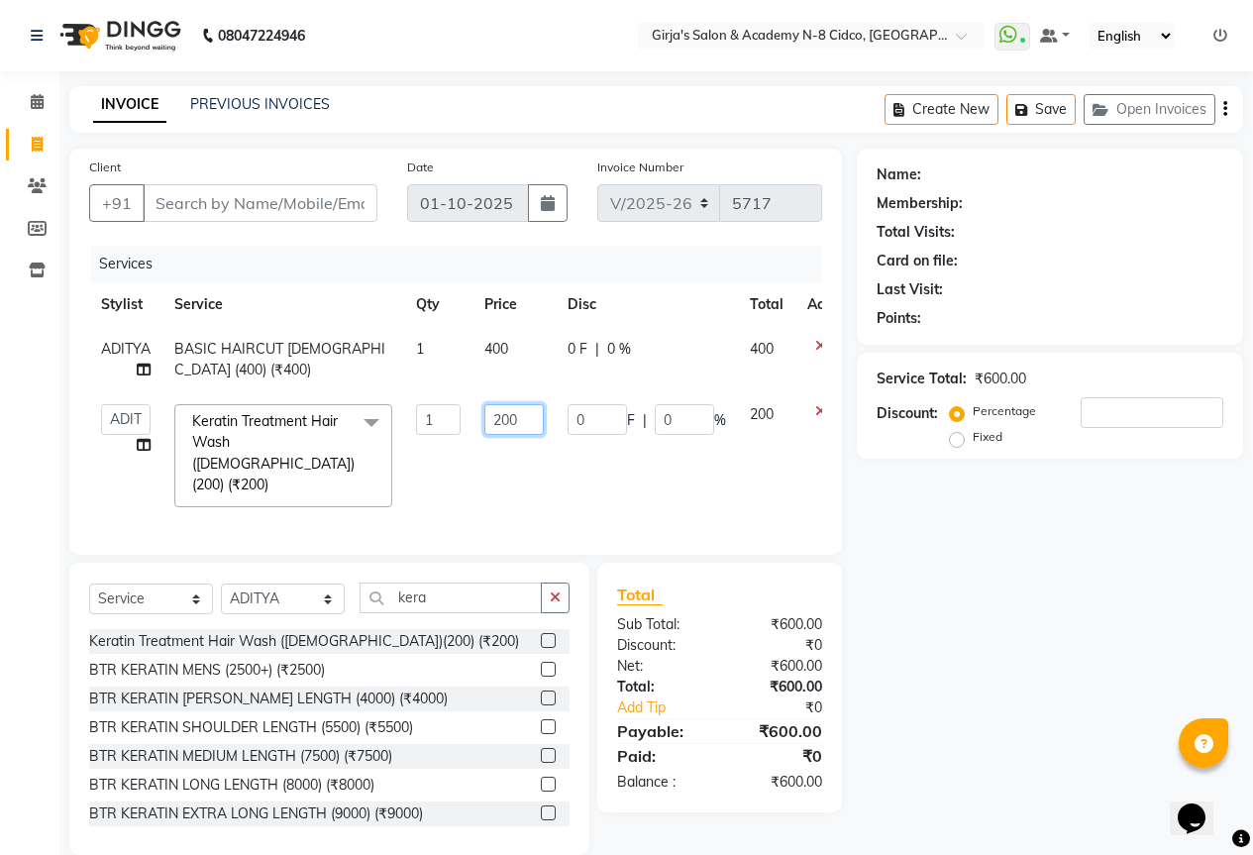
click at [499, 412] on input "200" at bounding box center [513, 419] width 59 height 31
type input "300"
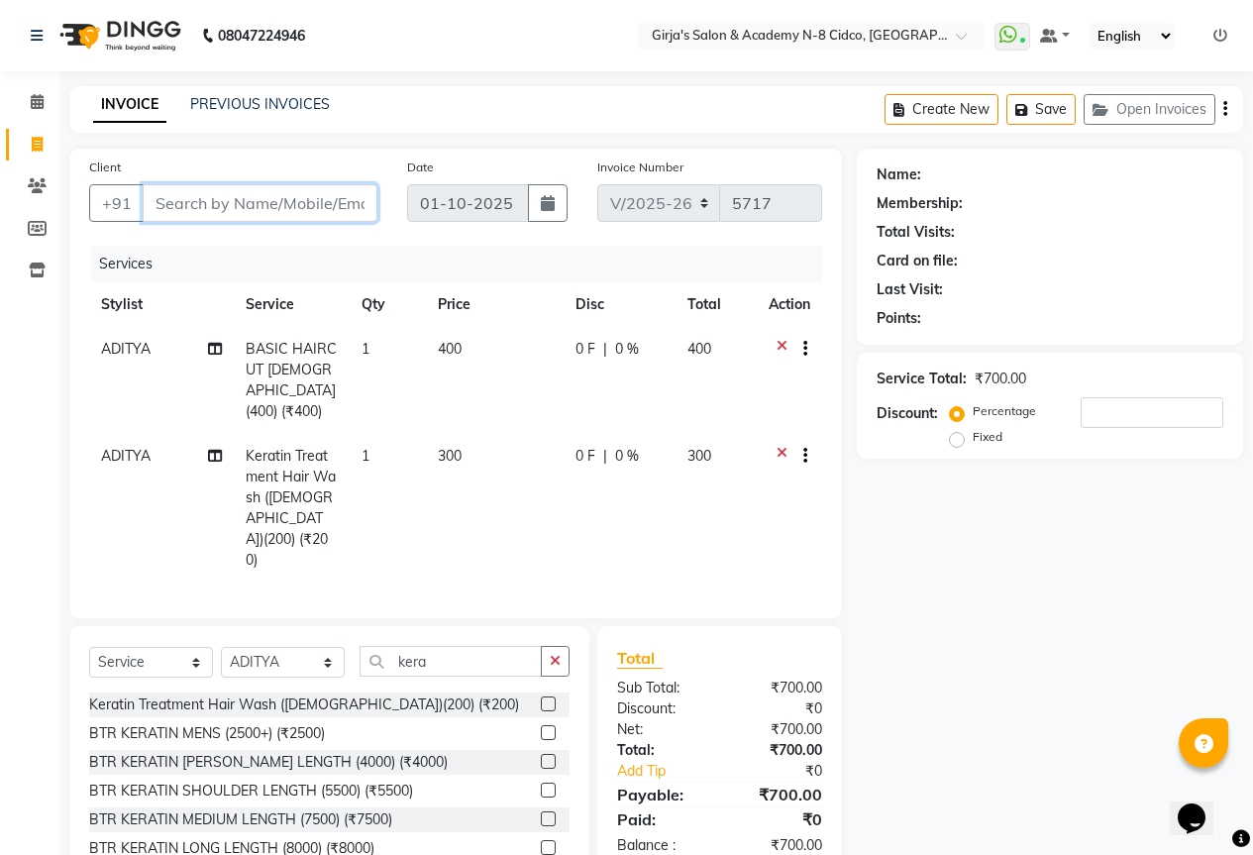
drag, startPoint x: 264, startPoint y: 185, endPoint x: 271, endPoint y: 209, distance: 25.1
click at [265, 186] on input "Client" at bounding box center [260, 203] width 235 height 38
type input "8"
type input "0"
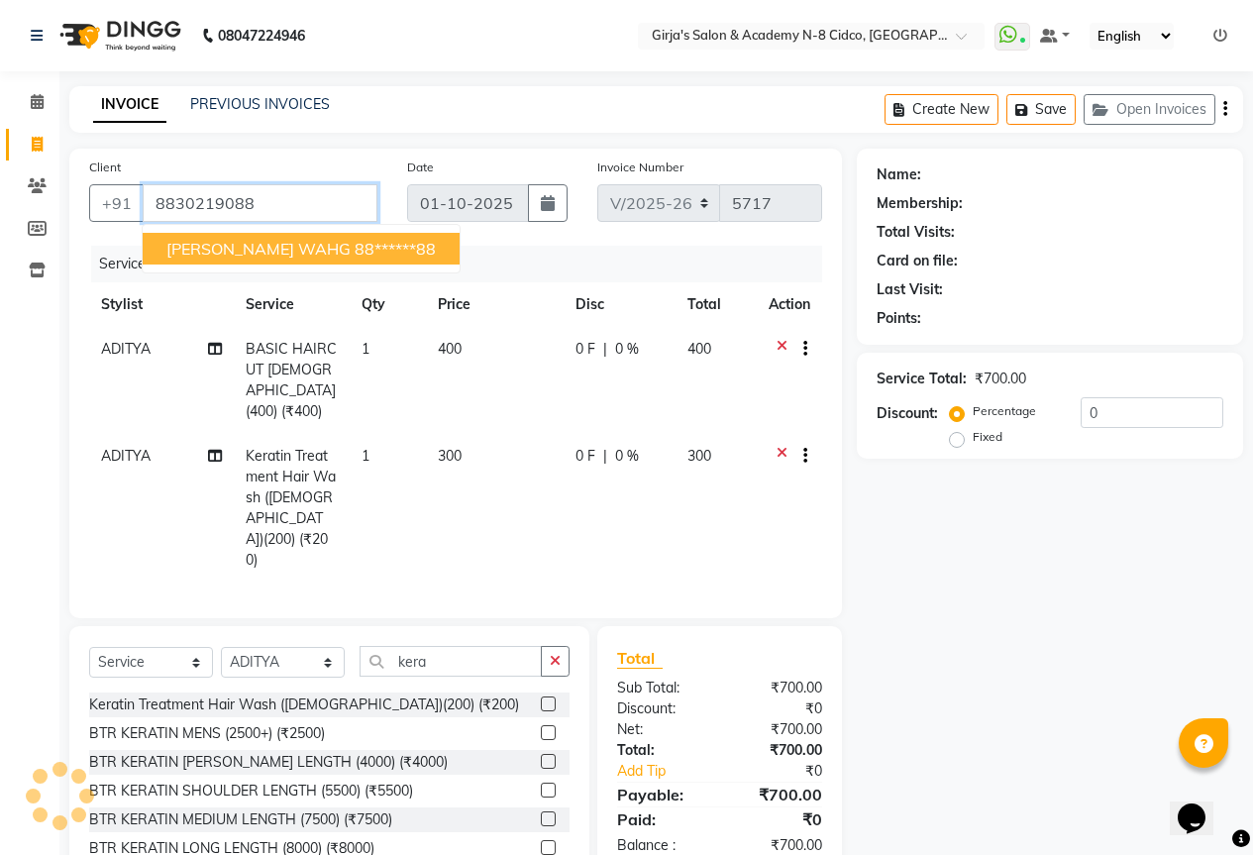
type input "8830219088"
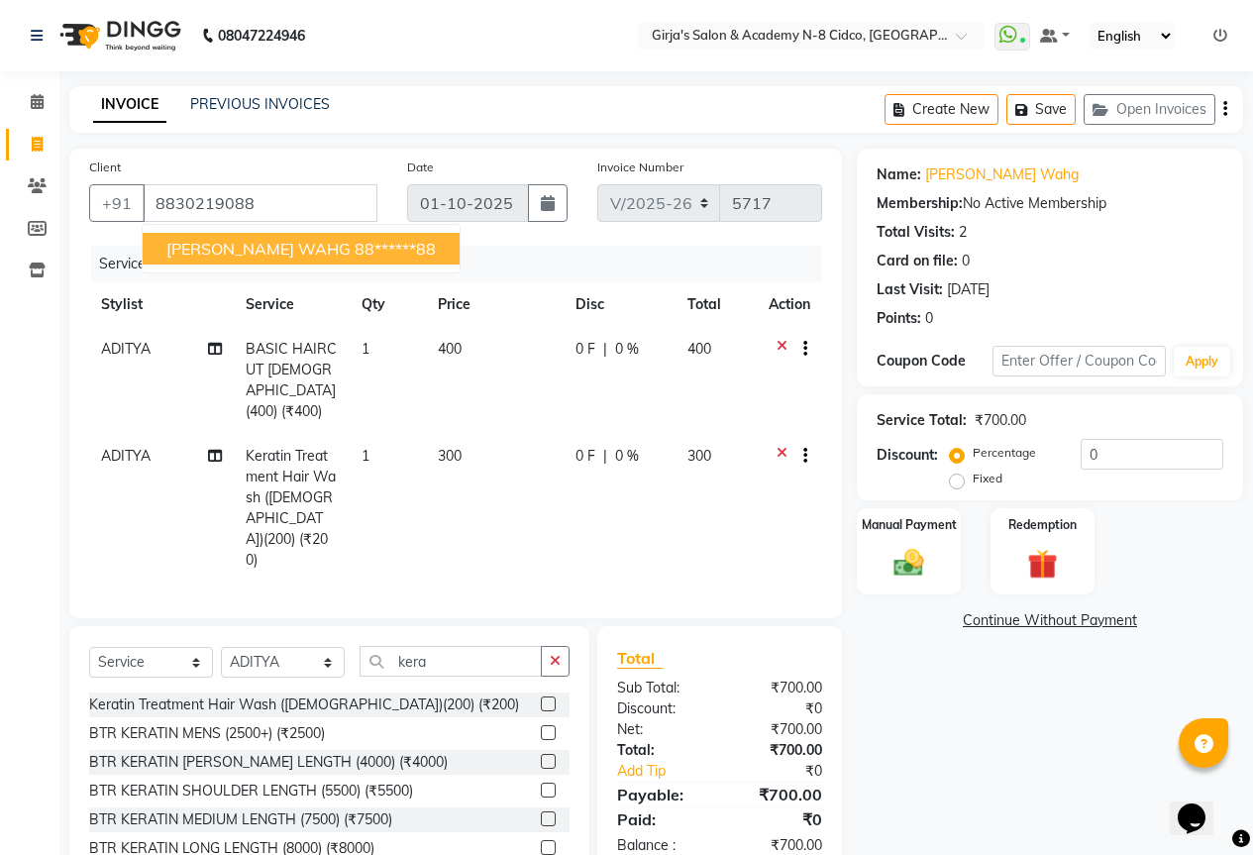
click at [723, 719] on div "₹700.00" at bounding box center [778, 729] width 118 height 21
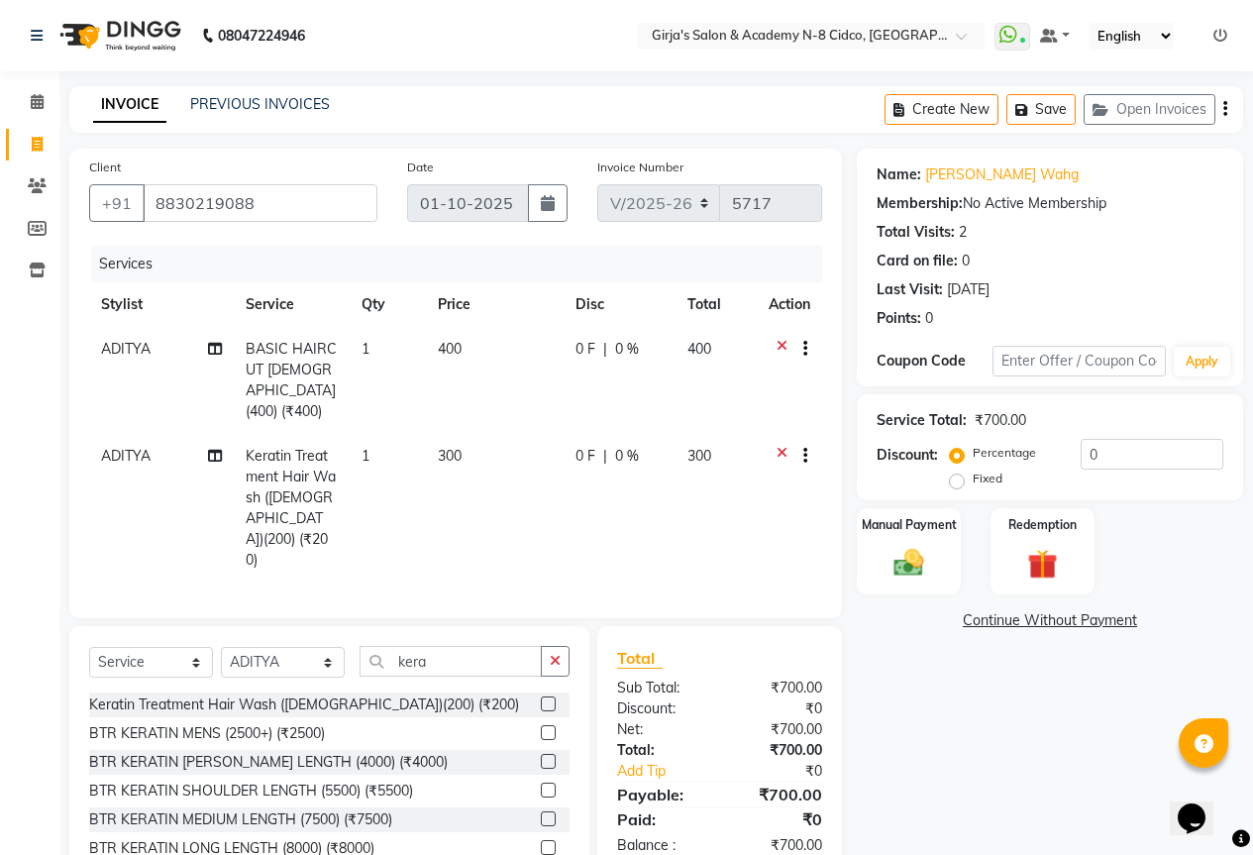
scroll to position [46, 0]
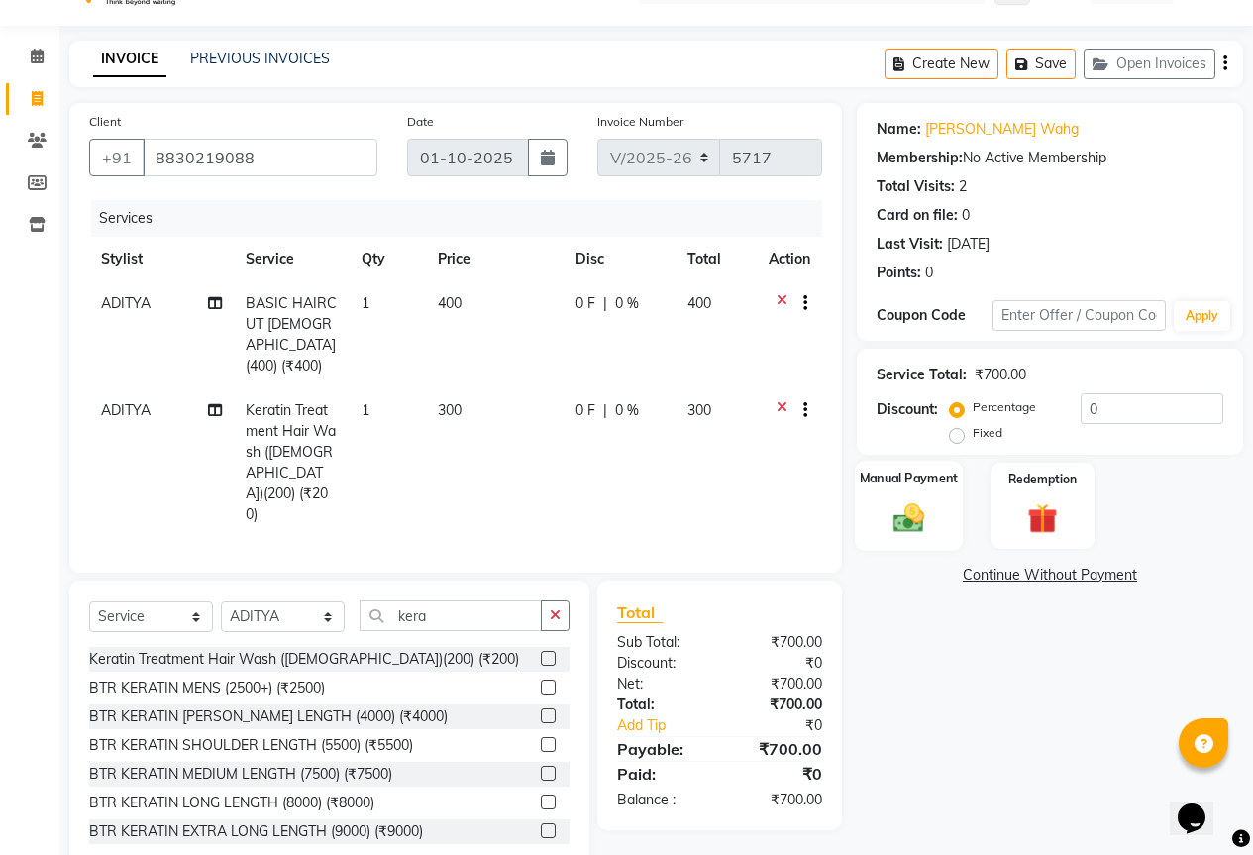
click at [952, 515] on div "Manual Payment" at bounding box center [909, 506] width 108 height 90
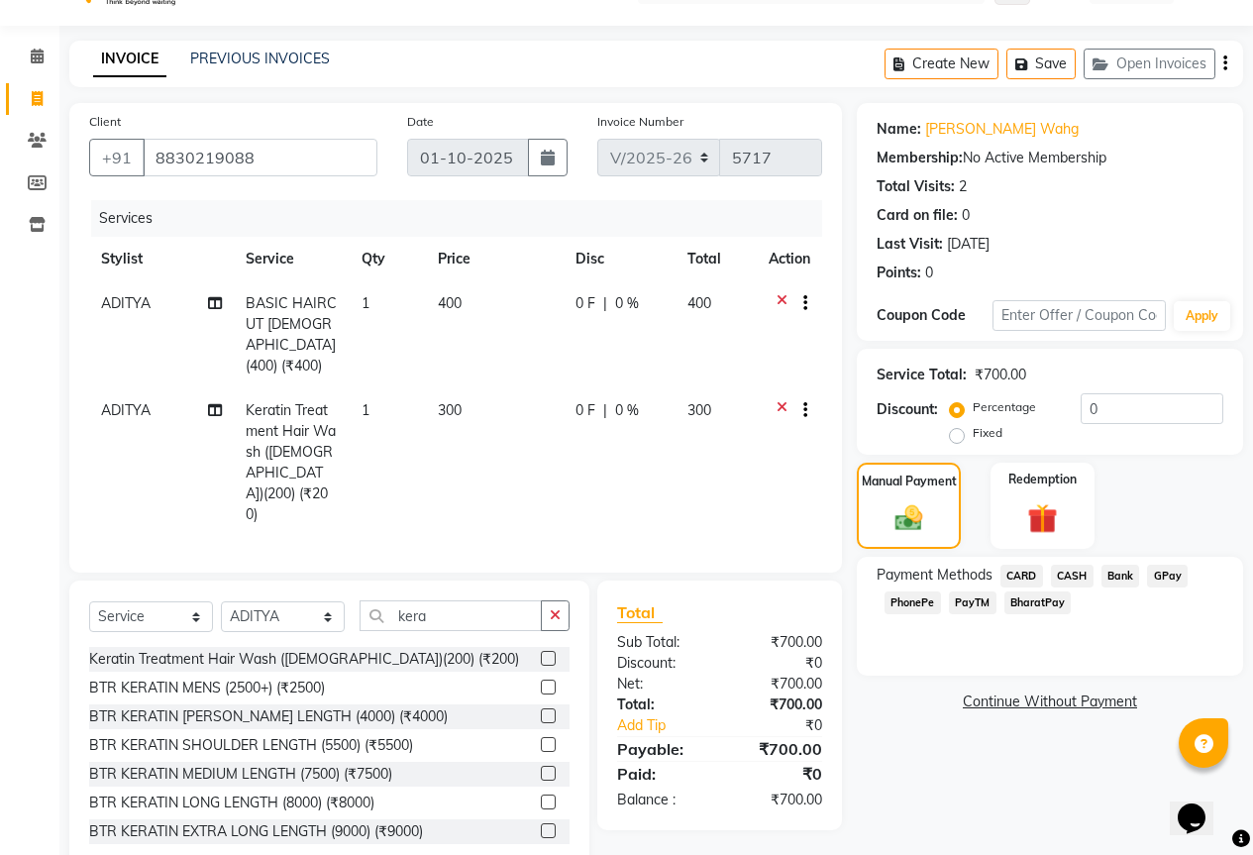
click at [1079, 577] on span "CASH" at bounding box center [1072, 576] width 43 height 23
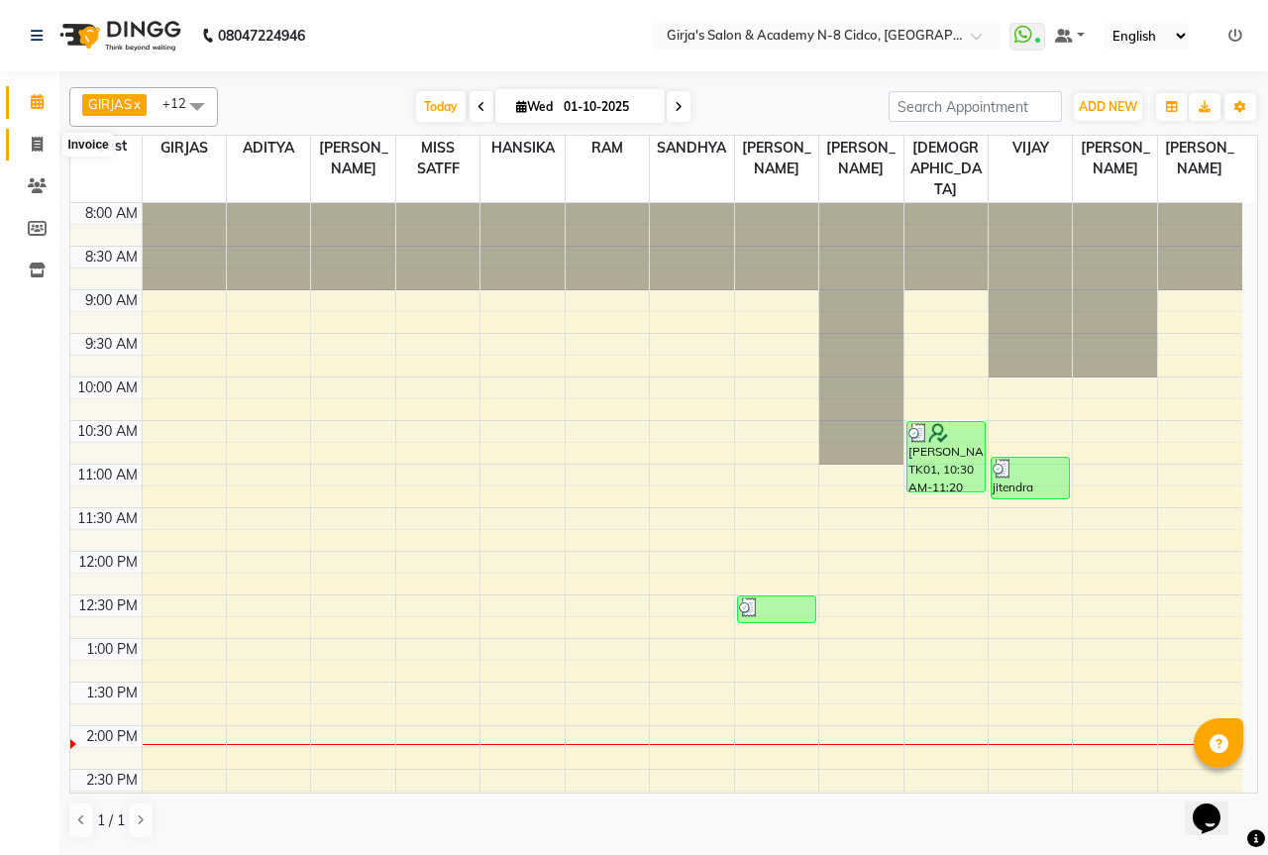
click at [36, 137] on icon at bounding box center [37, 144] width 11 height 15
select select "service"
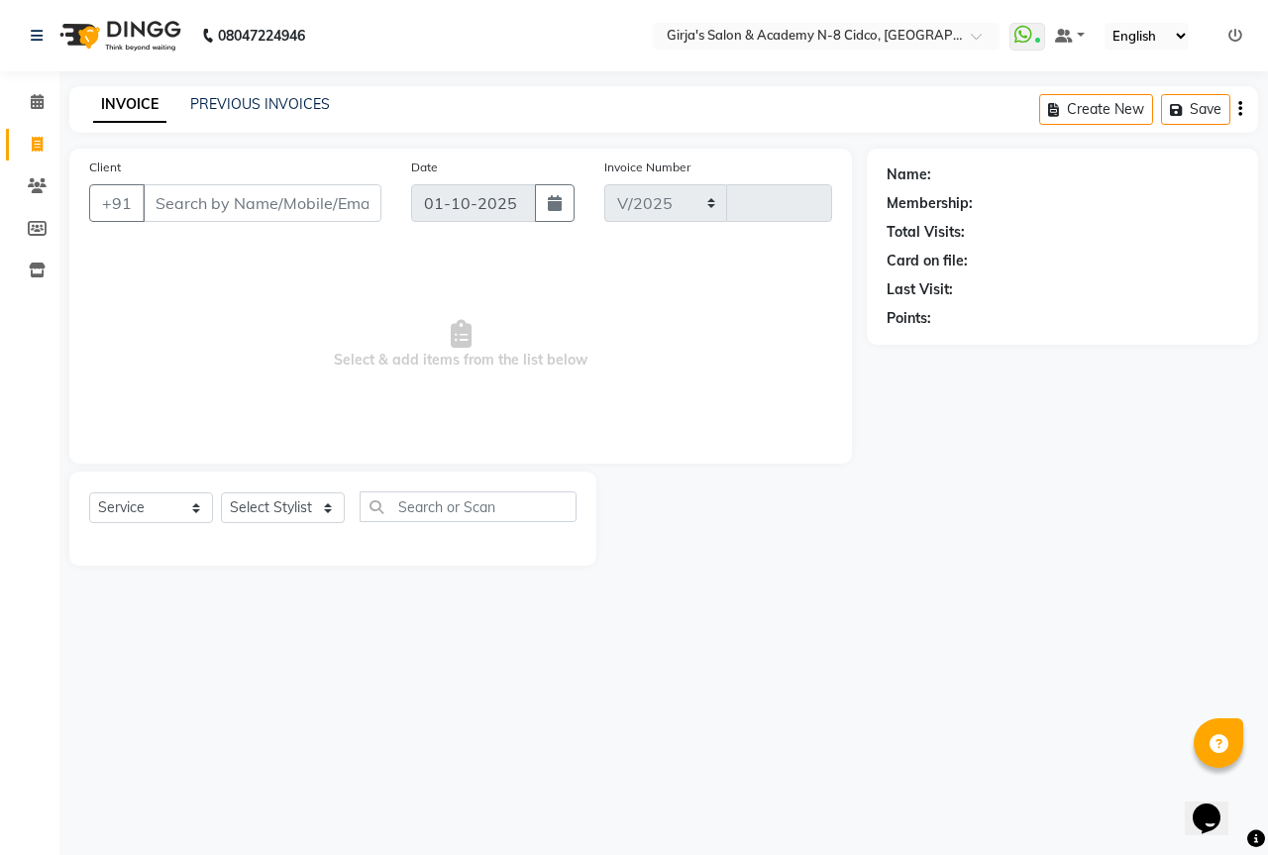
select select "66"
type input "5718"
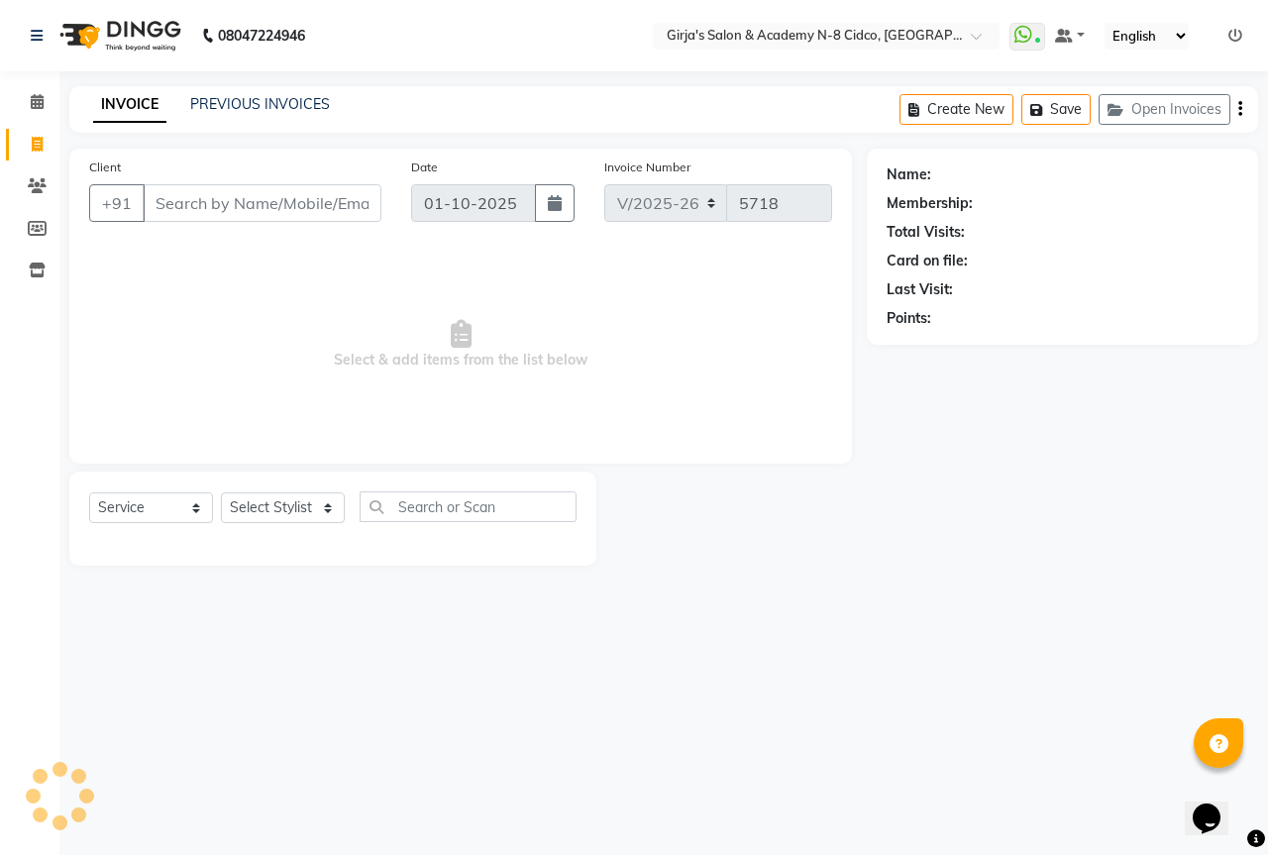
select select "66554"
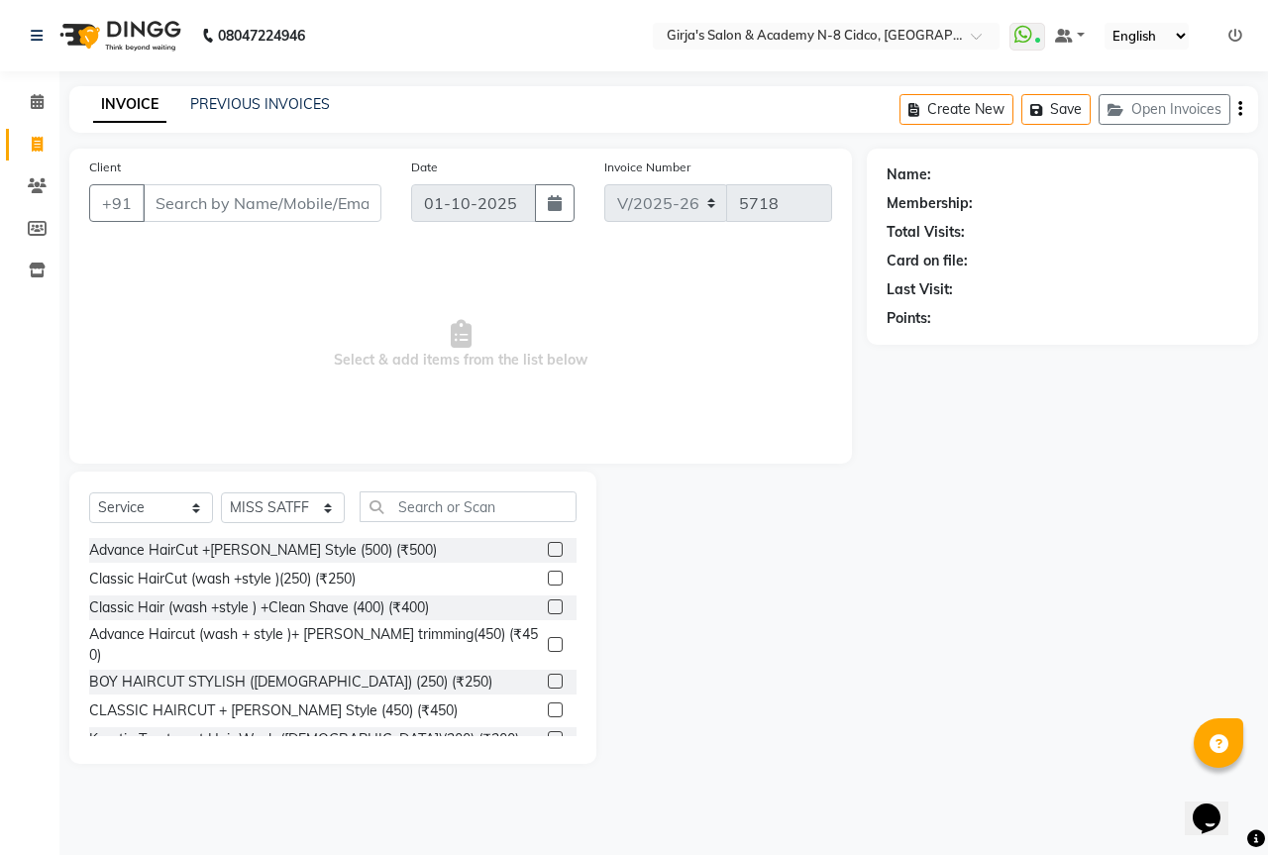
click at [201, 207] on input "Client" at bounding box center [262, 203] width 239 height 38
click at [203, 201] on input "Client" at bounding box center [262, 203] width 239 height 38
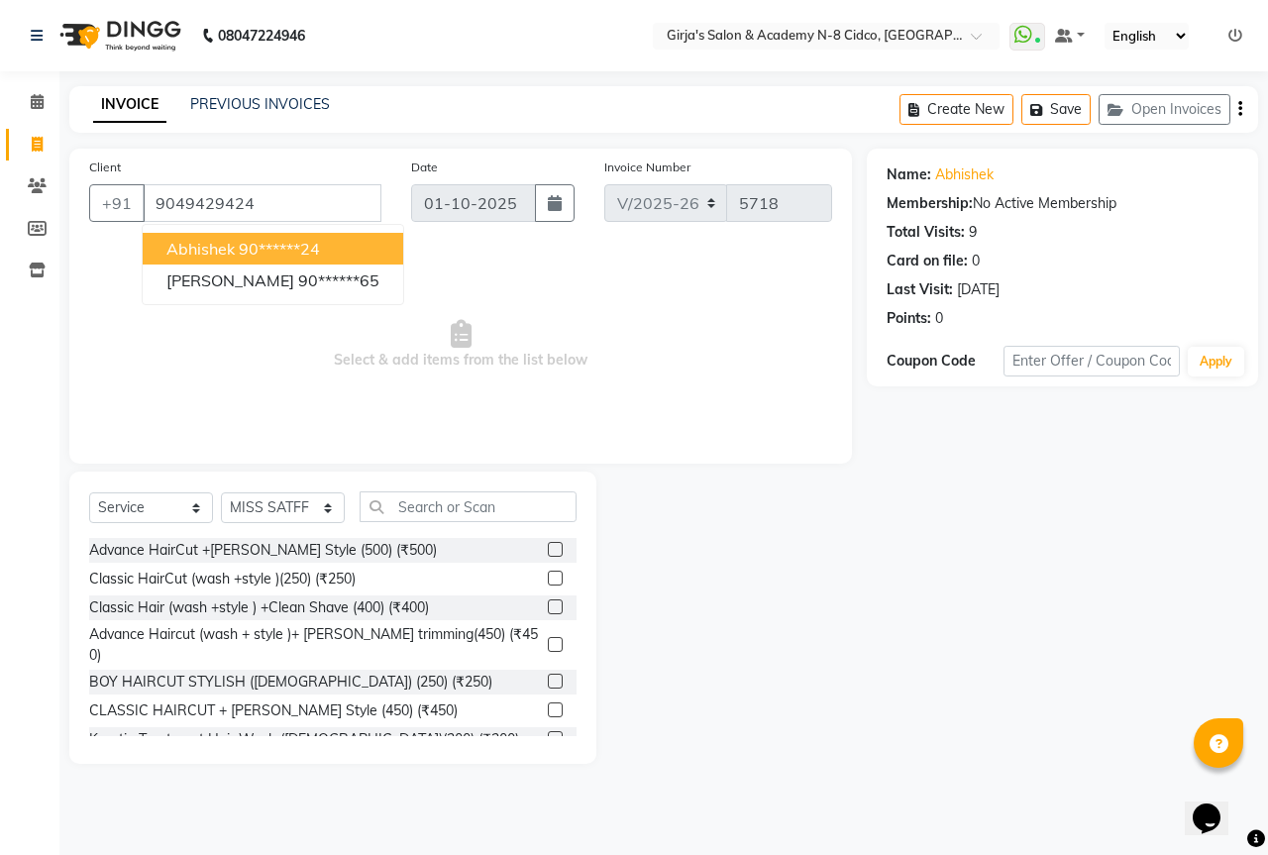
click at [294, 244] on ngb-highlight "90******24" at bounding box center [279, 249] width 81 height 20
type input "90******24"
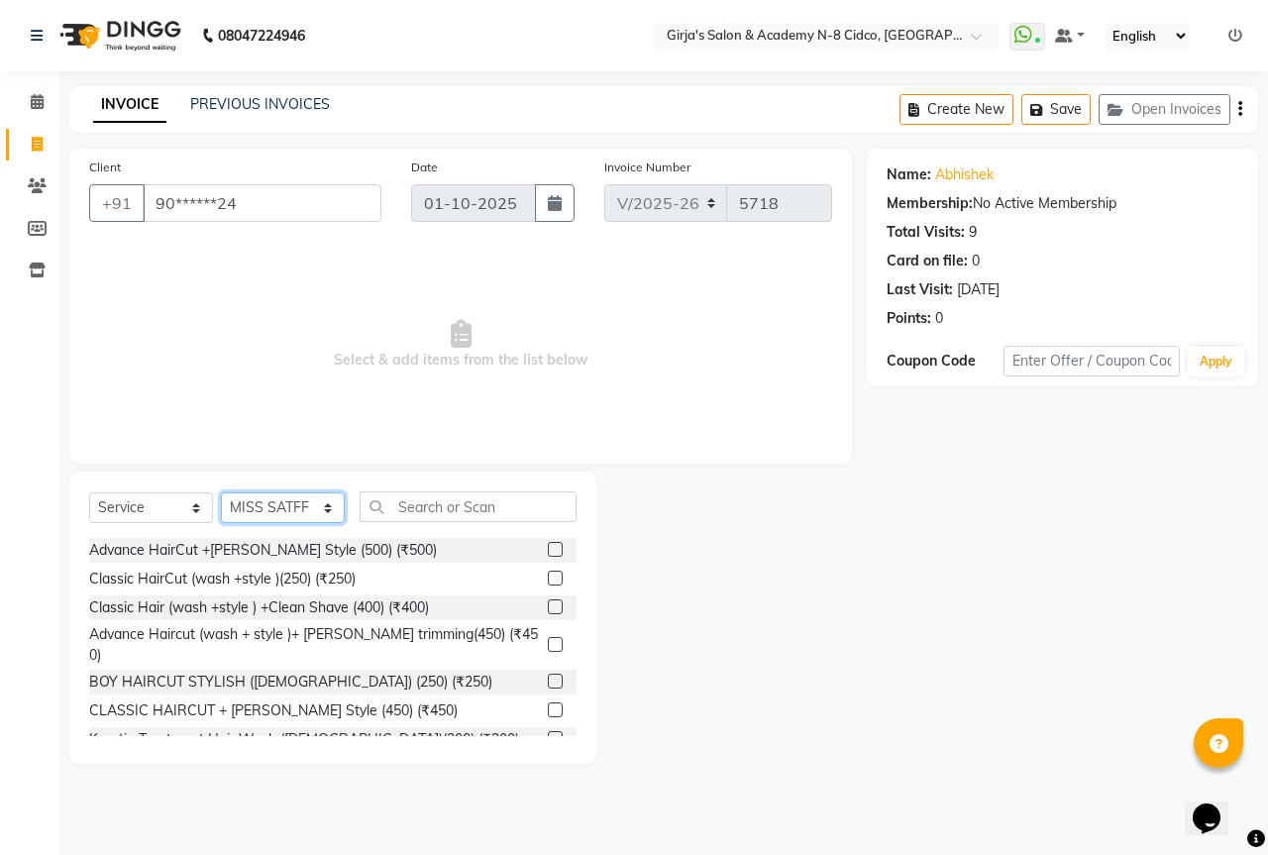
click at [268, 507] on select "Select Stylist ADITYA ANIKET BEAUTY M GIRJAS HANSIKA KOMAL MISS SATFF MONA PATY…" at bounding box center [283, 507] width 124 height 31
select select "66195"
click at [221, 492] on select "Select Stylist ADITYA ANIKET BEAUTY M GIRJAS HANSIKA KOMAL MISS SATFF MONA PATY…" at bounding box center [283, 507] width 124 height 31
drag, startPoint x: 418, startPoint y: 519, endPoint x: 431, endPoint y: 528, distance: 15.7
click at [418, 518] on input "text" at bounding box center [468, 506] width 217 height 31
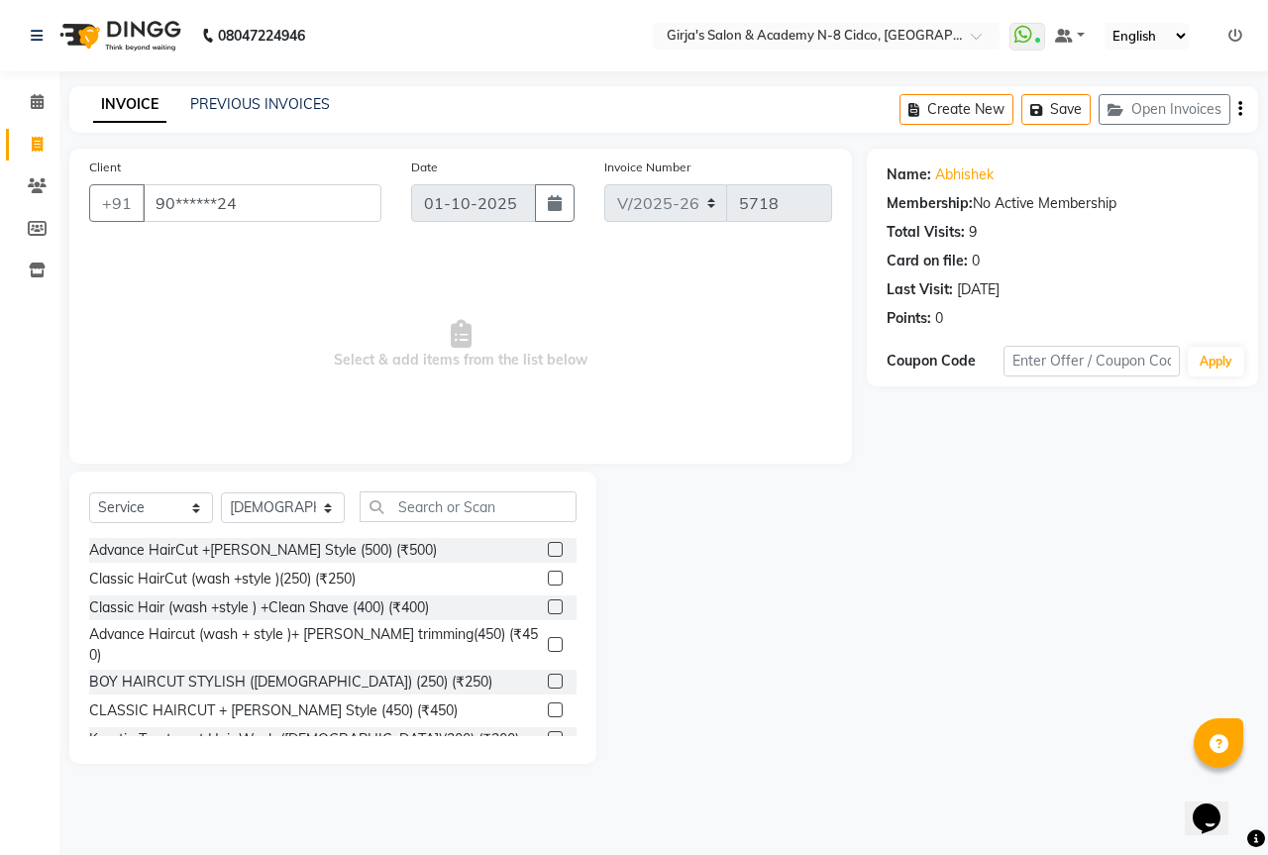
click at [388, 552] on div "Advance HairCut +Beard Style (500) (₹500)" at bounding box center [332, 550] width 487 height 25
click at [548, 550] on label at bounding box center [555, 549] width 15 height 15
click at [548, 550] on input "checkbox" at bounding box center [554, 550] width 13 height 13
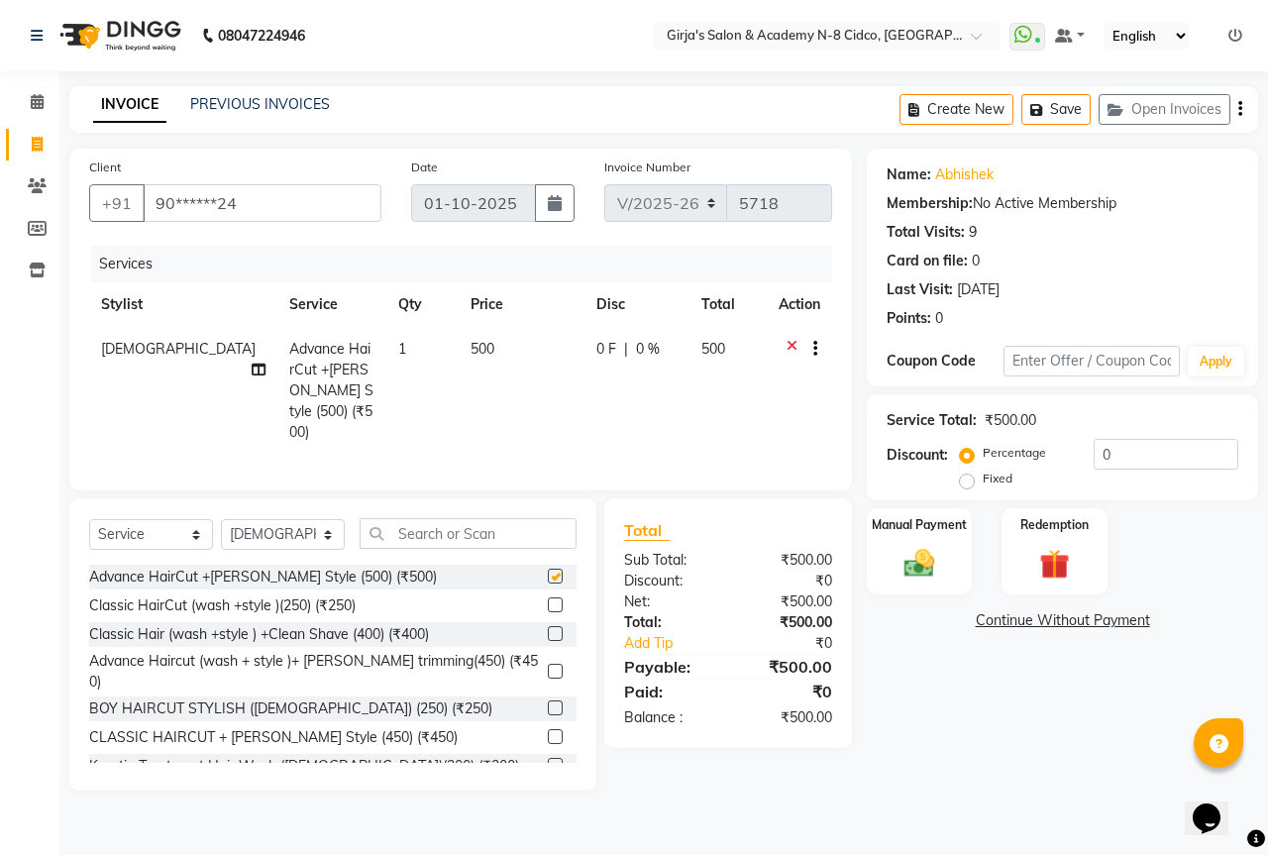
checkbox input "false"
click at [903, 573] on img at bounding box center [920, 563] width 52 height 37
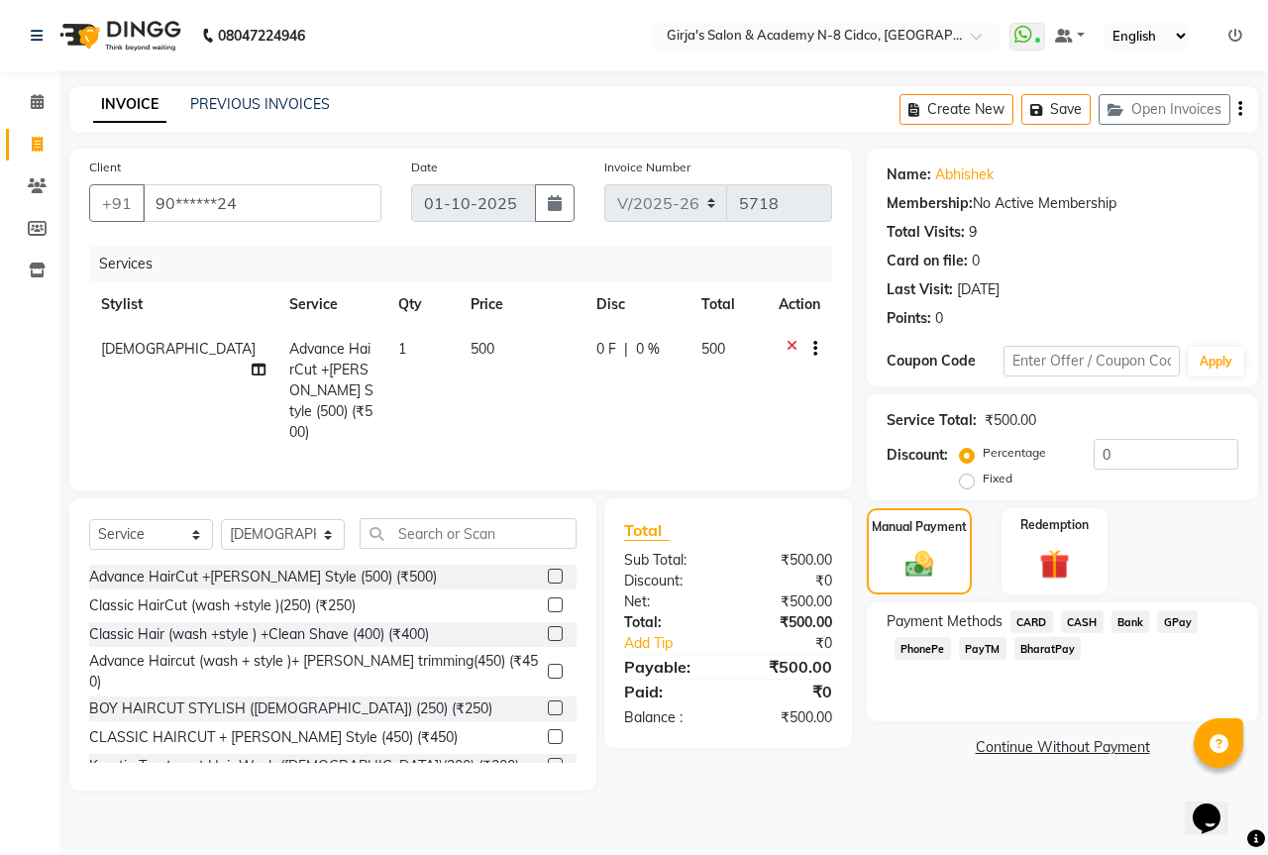
click at [1081, 619] on span "CASH" at bounding box center [1082, 621] width 43 height 23
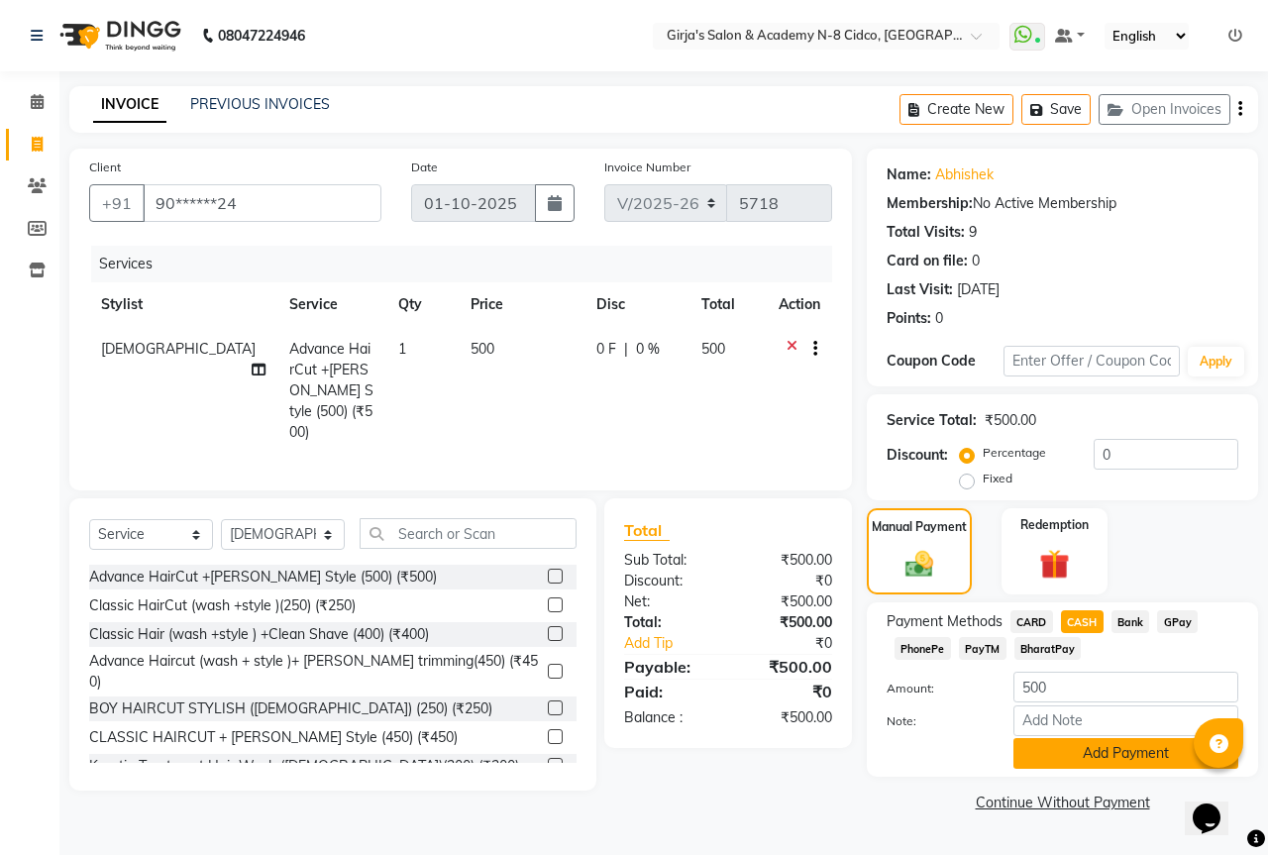
click at [1057, 762] on button "Add Payment" at bounding box center [1126, 753] width 225 height 31
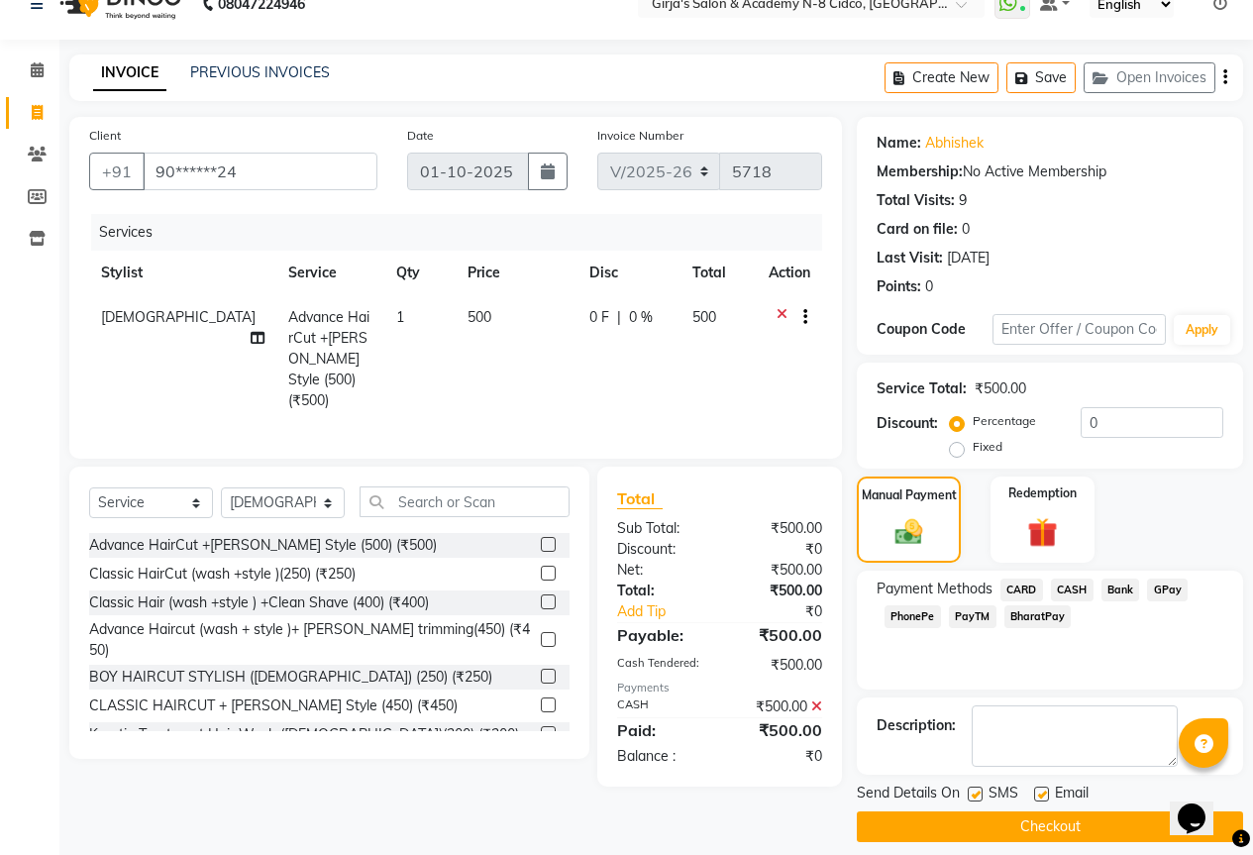
scroll to position [49, 0]
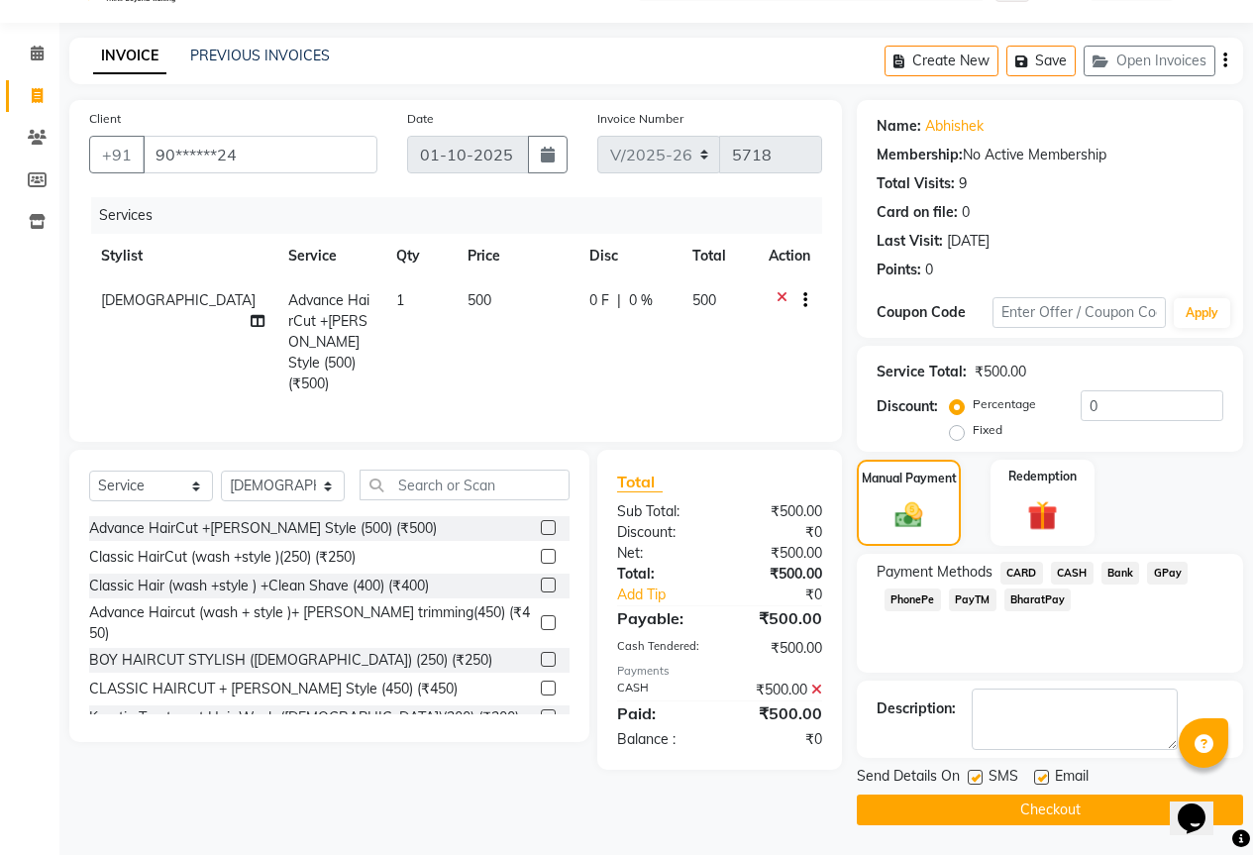
click at [1053, 813] on button "Checkout" at bounding box center [1050, 810] width 386 height 31
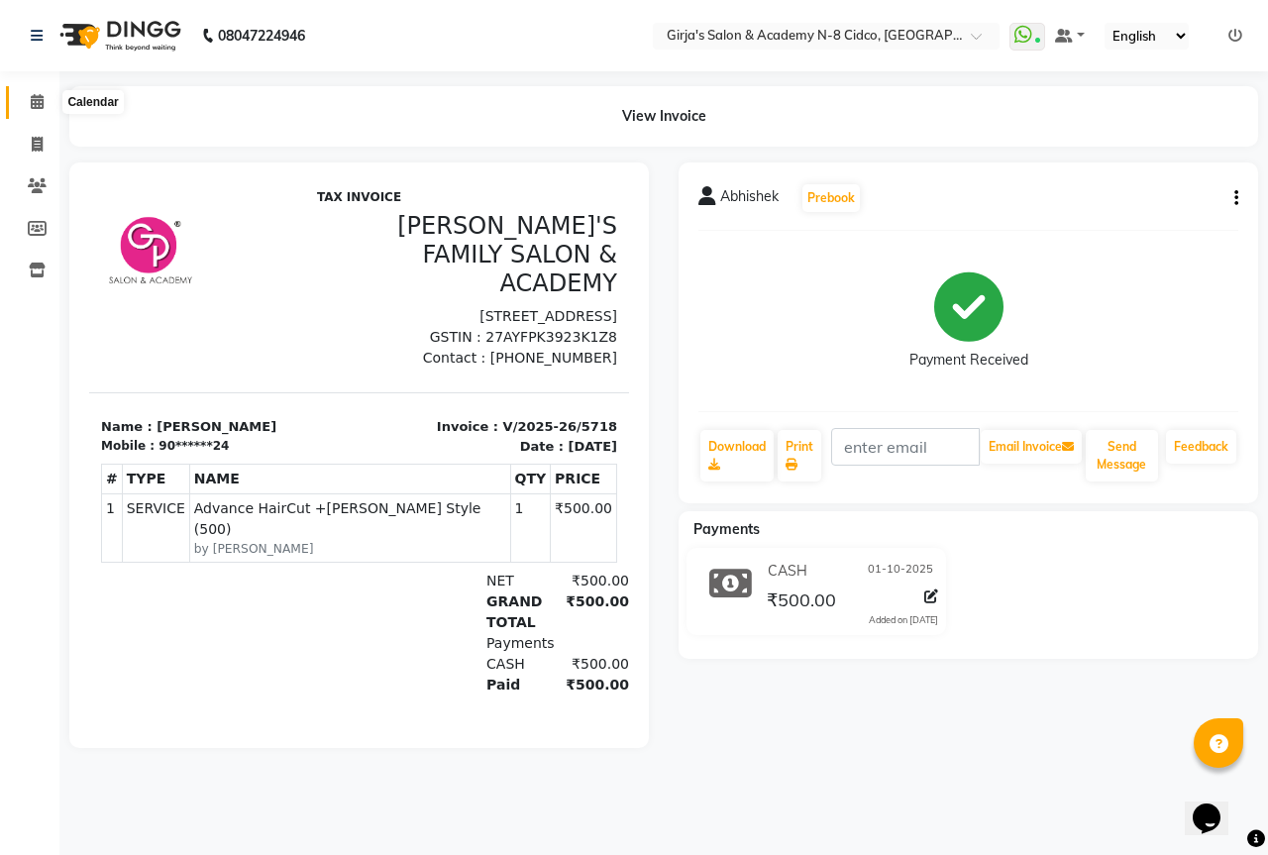
click at [40, 93] on span at bounding box center [37, 102] width 35 height 23
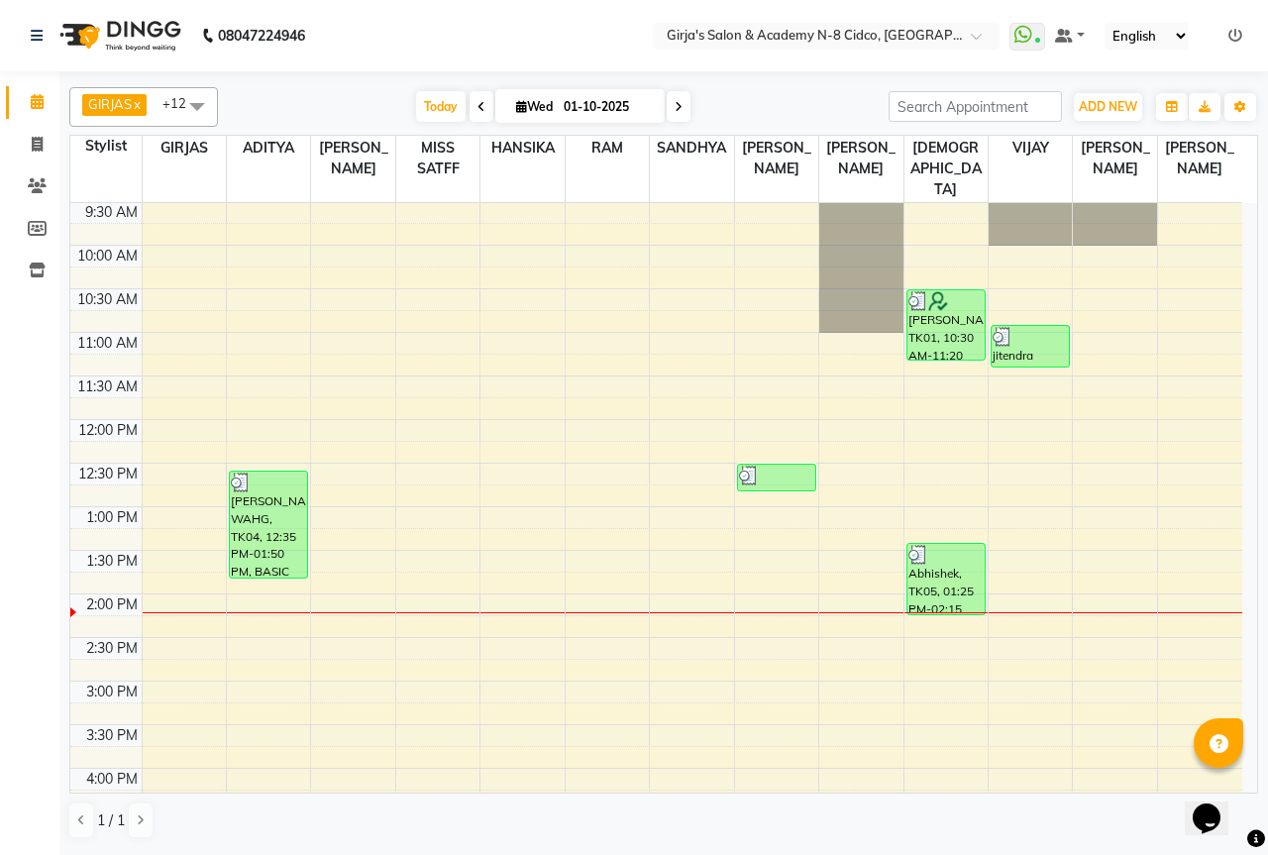
scroll to position [128, 0]
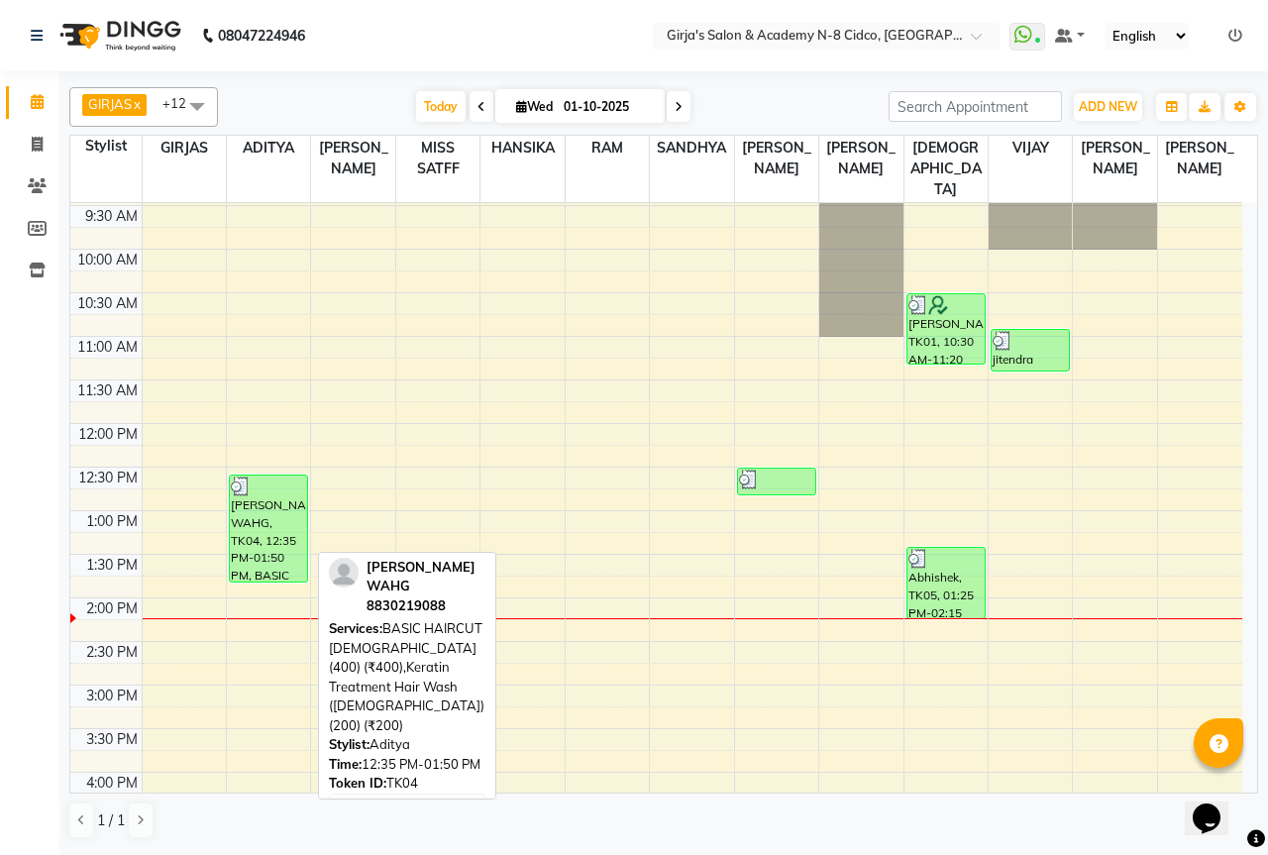
click at [268, 494] on div "[PERSON_NAME] WAHG, TK04, 12:35 PM-01:50 PM, BASIC HAIRCUT [DEMOGRAPHIC_DATA] (…" at bounding box center [268, 529] width 77 height 106
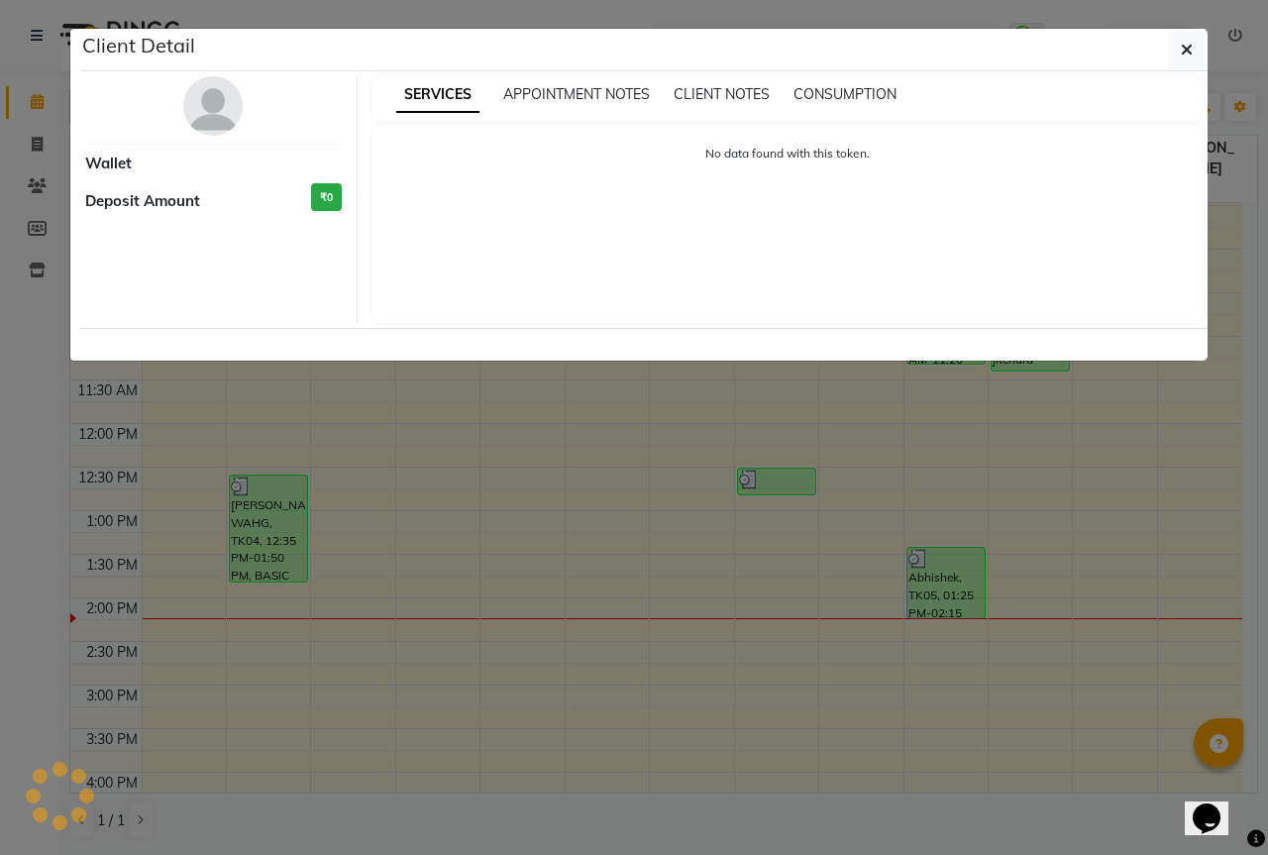
select select "3"
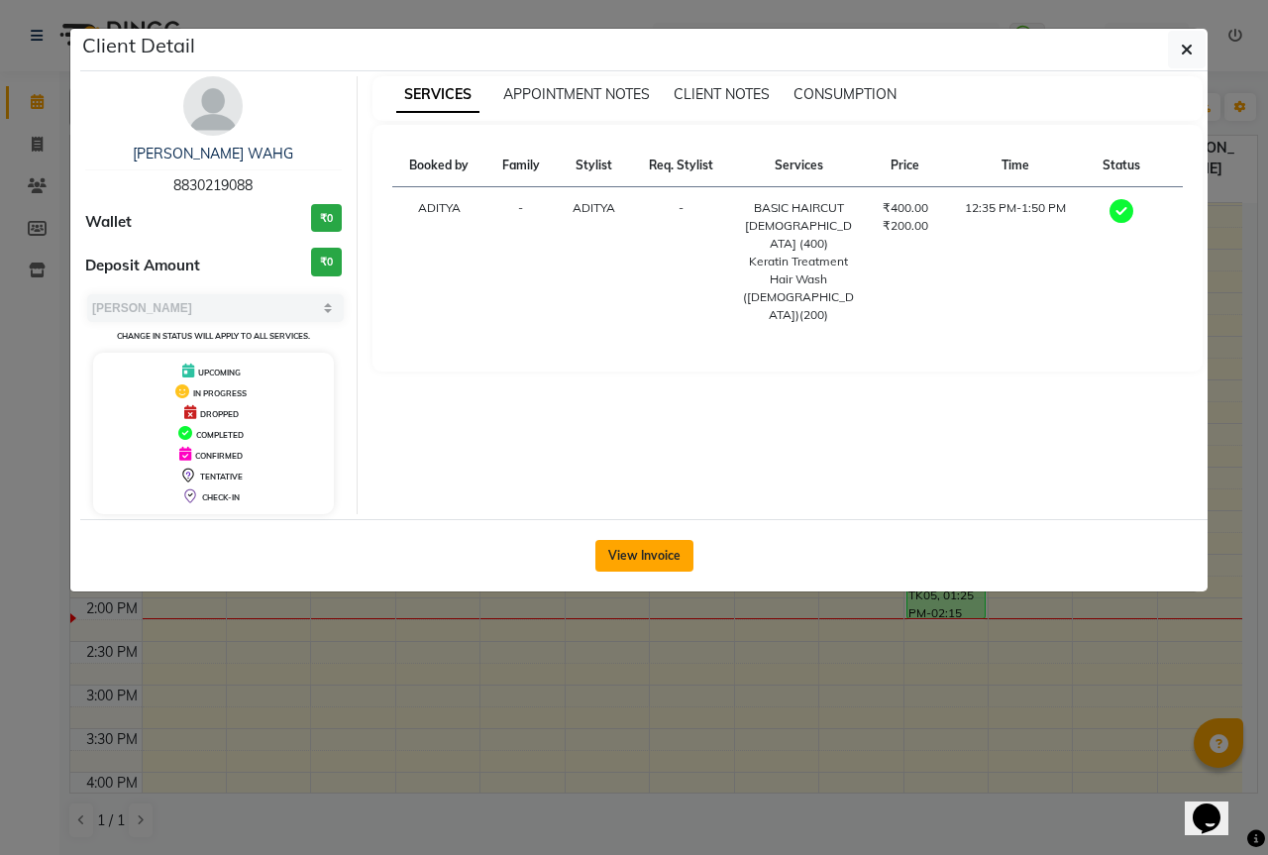
click at [639, 561] on button "View Invoice" at bounding box center [644, 556] width 98 height 32
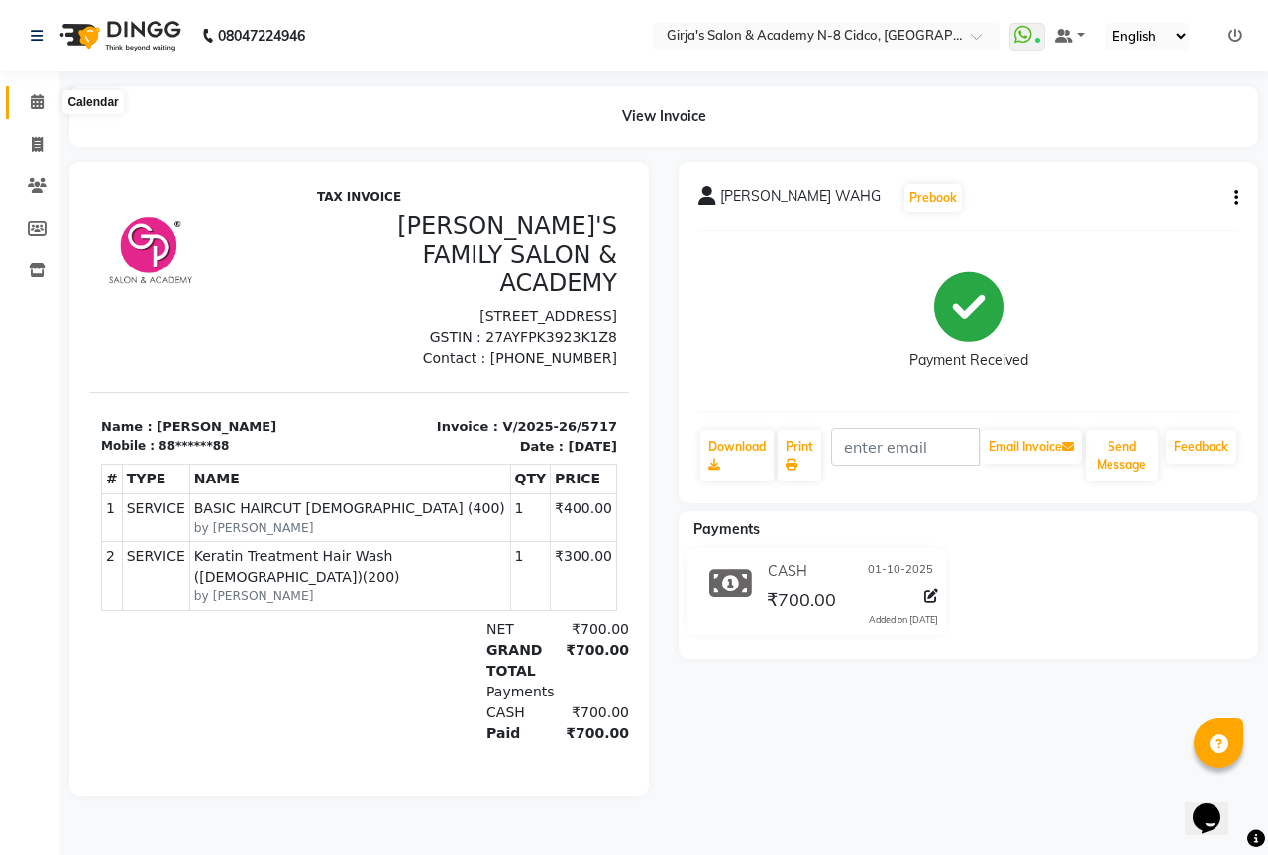
click at [32, 104] on icon at bounding box center [37, 101] width 13 height 15
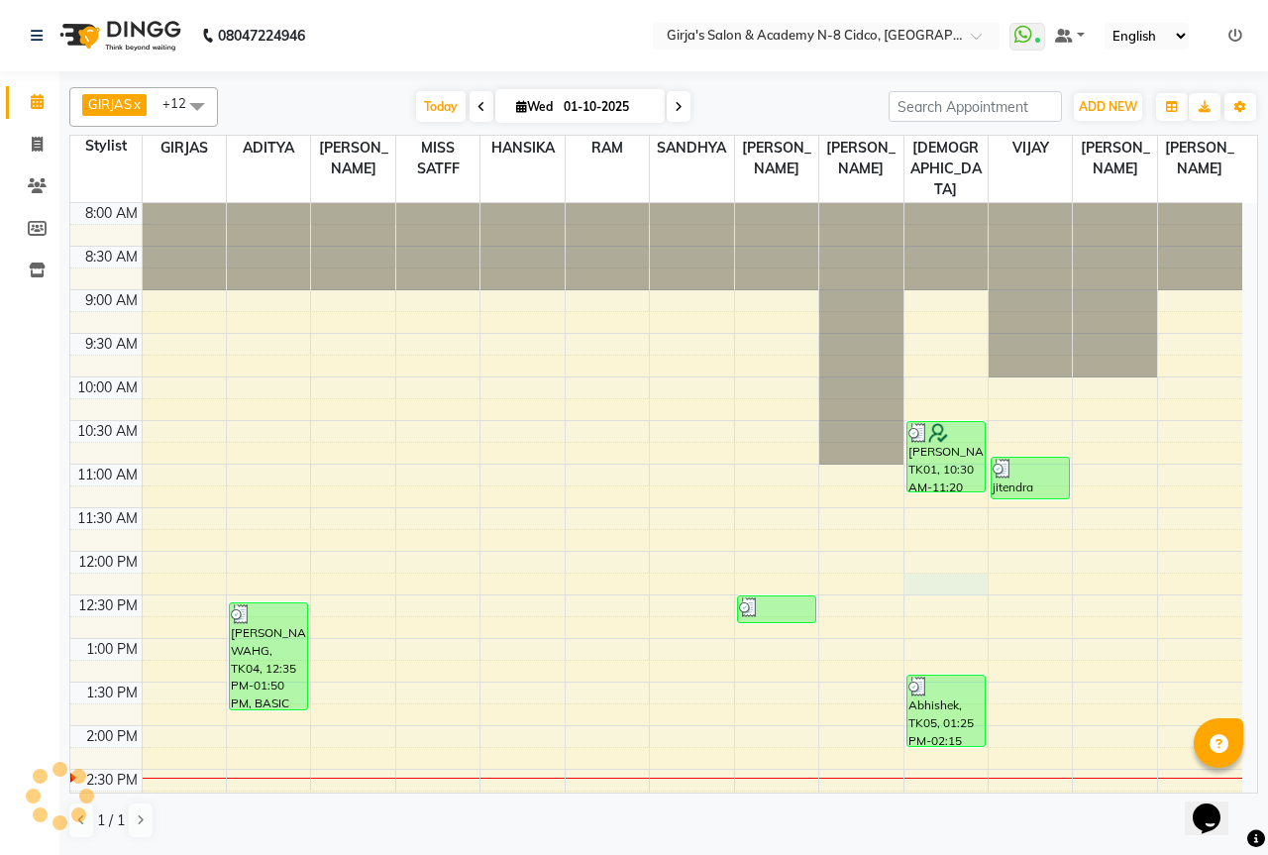
click at [917, 566] on div "8:00 AM 8:30 AM 9:00 AM 9:30 AM 10:00 AM 10:30 AM 11:00 AM 11:30 AM 12:00 PM 12…" at bounding box center [656, 856] width 1172 height 1307
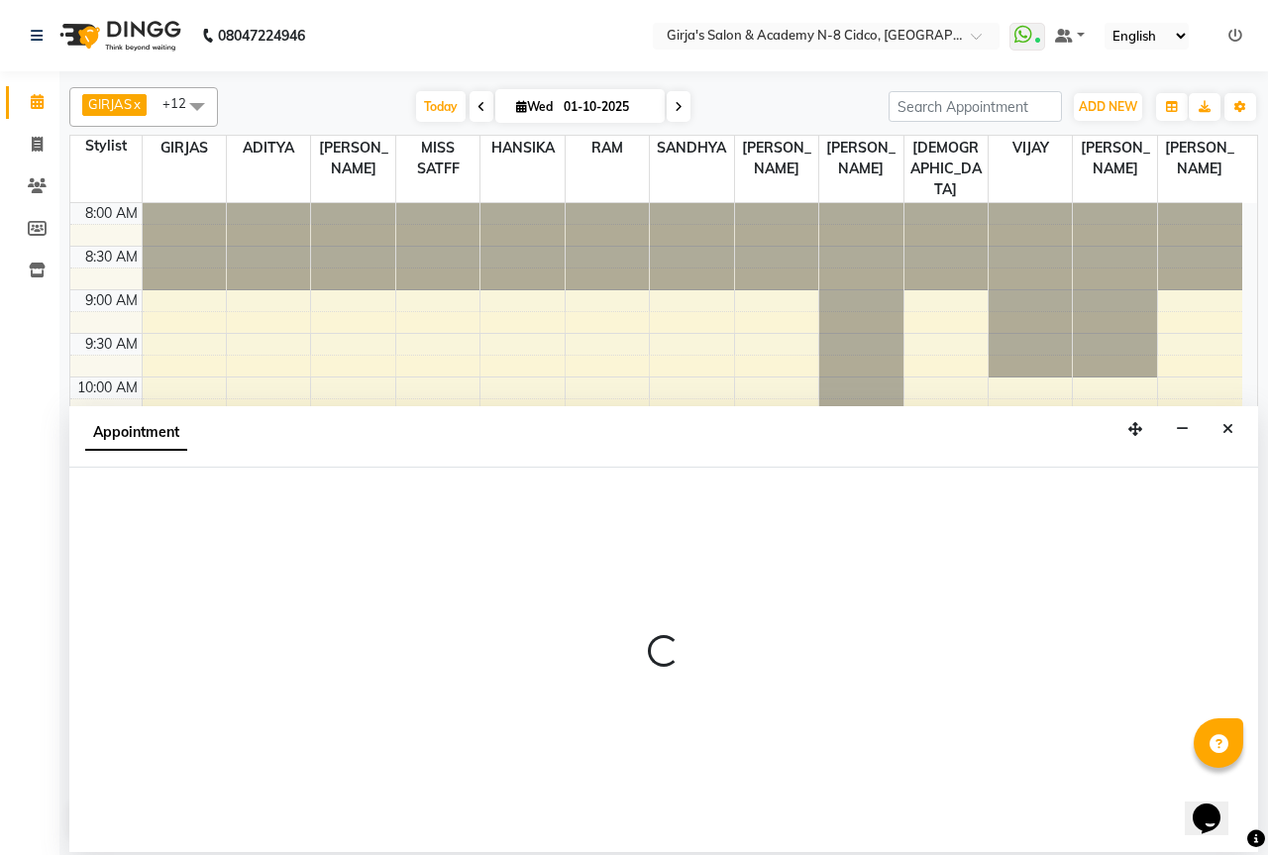
select select "66195"
select select "tentative"
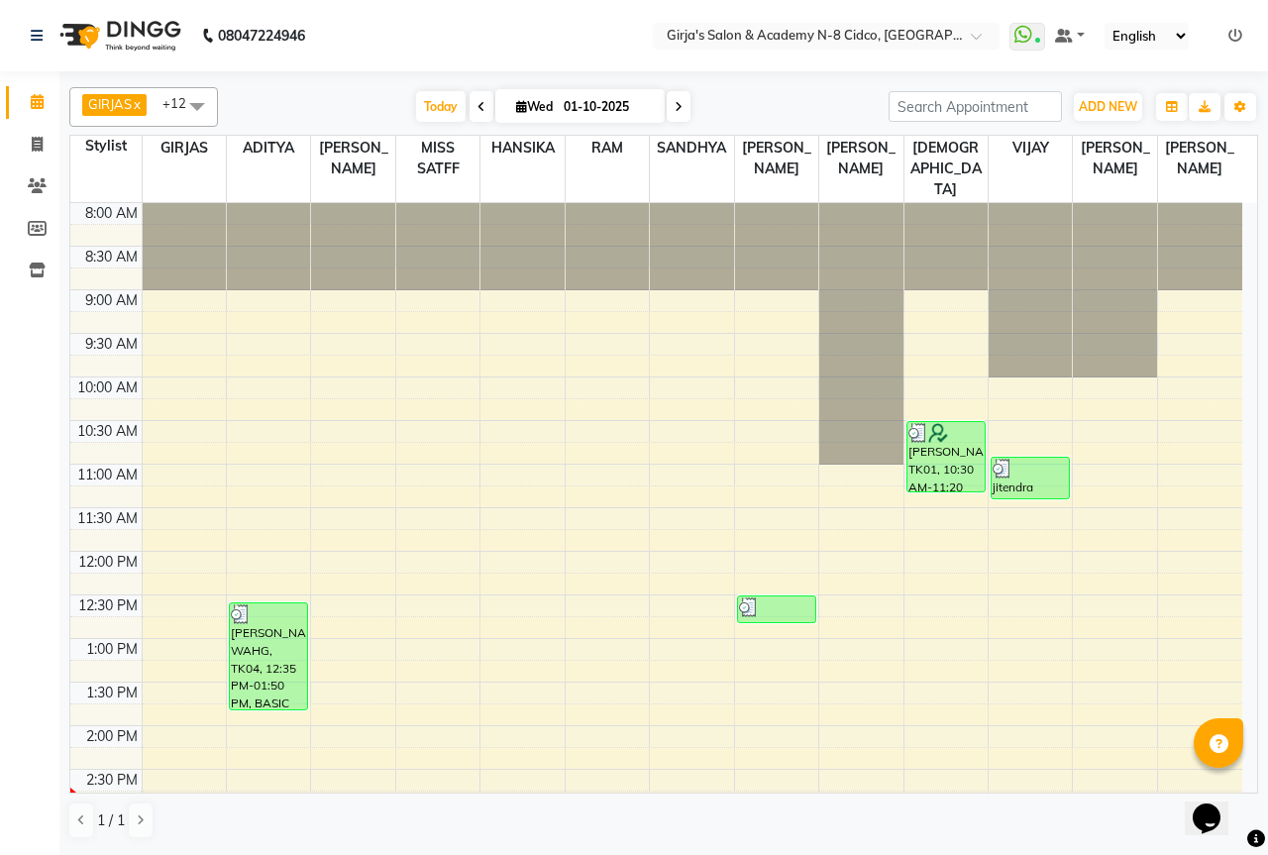
scroll to position [437, 0]
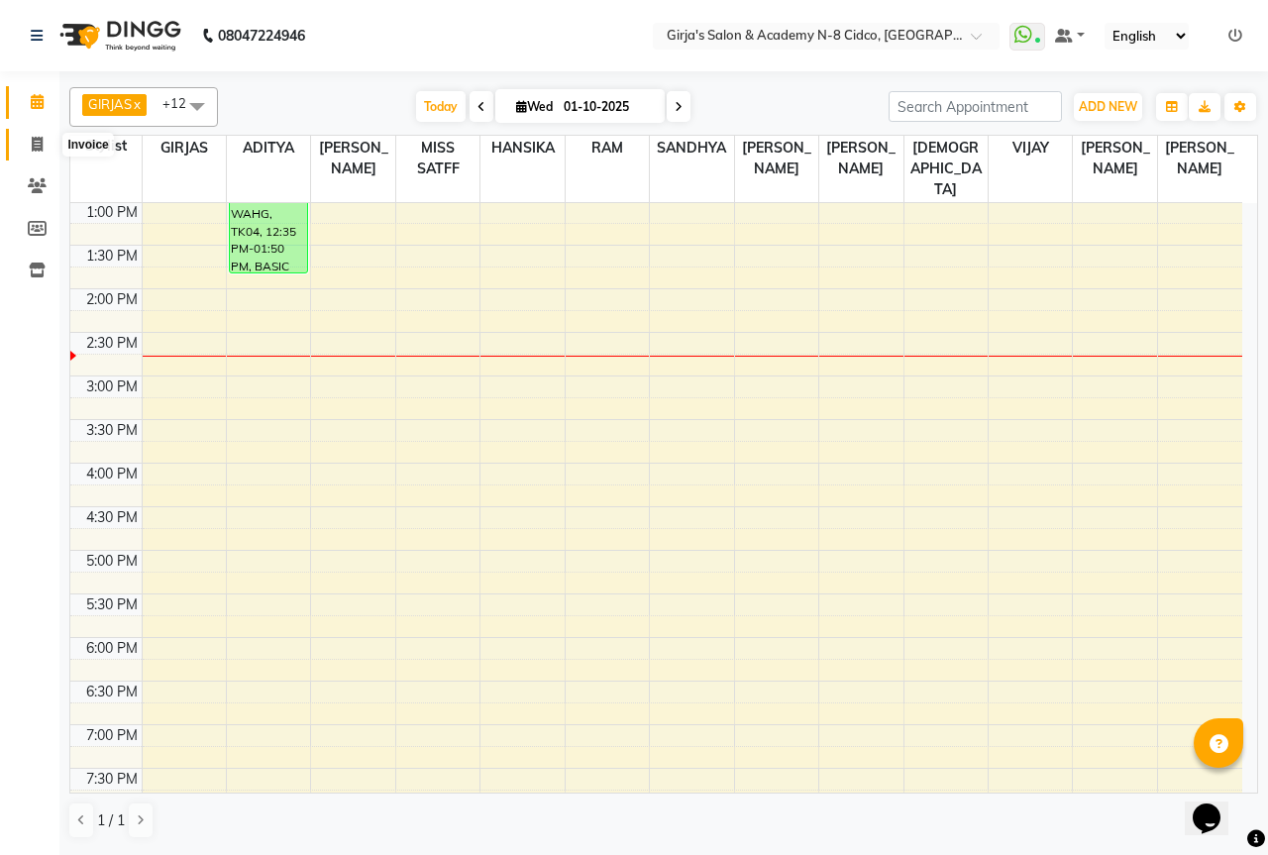
click at [33, 139] on icon at bounding box center [37, 144] width 11 height 15
select select "66"
select select "service"
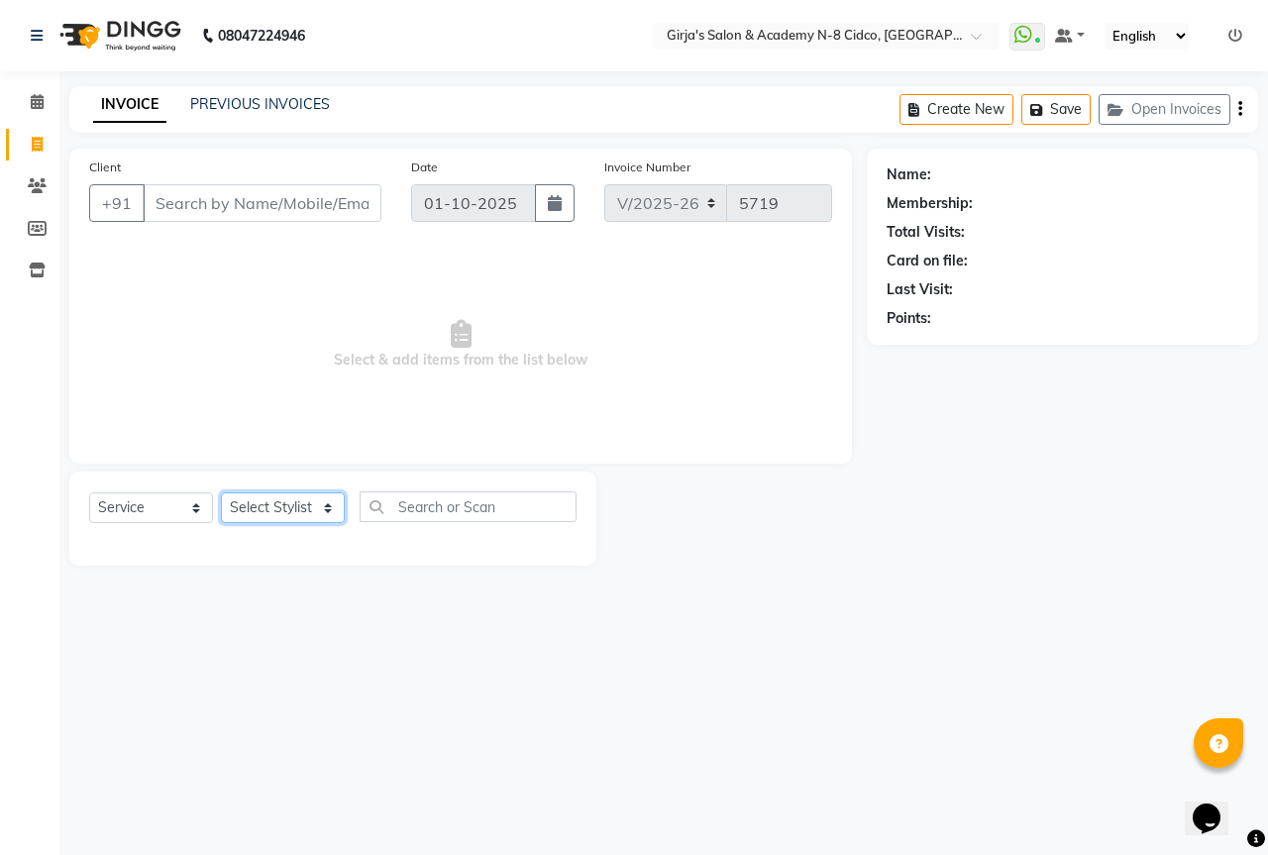
click at [270, 502] on select "Select Stylist" at bounding box center [283, 507] width 124 height 31
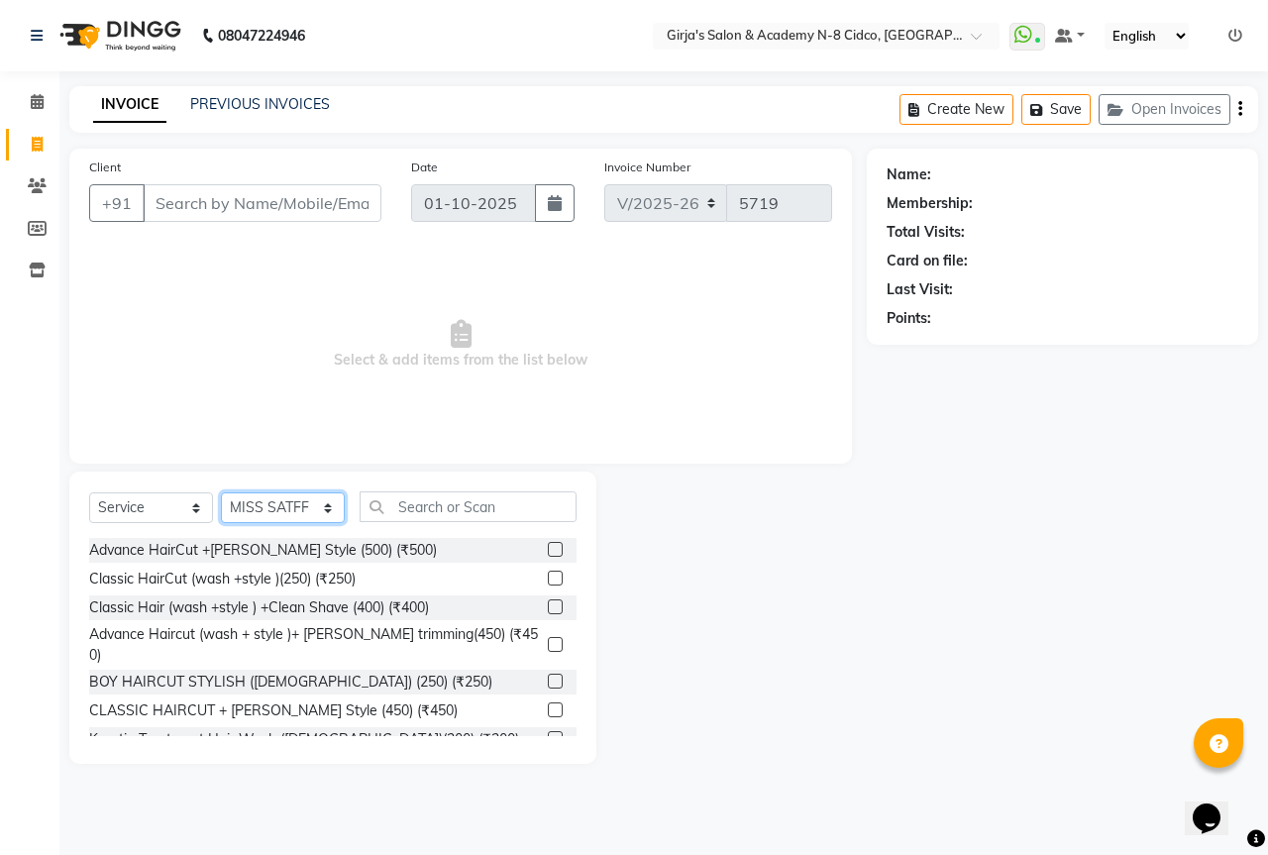
select select "42871"
click at [221, 492] on select "Select Stylist ADITYA [PERSON_NAME] BEAUTY M GIRJAS [PERSON_NAME] MISS [PERSON_…" at bounding box center [283, 507] width 124 height 31
click at [418, 515] on input "text" at bounding box center [468, 506] width 217 height 31
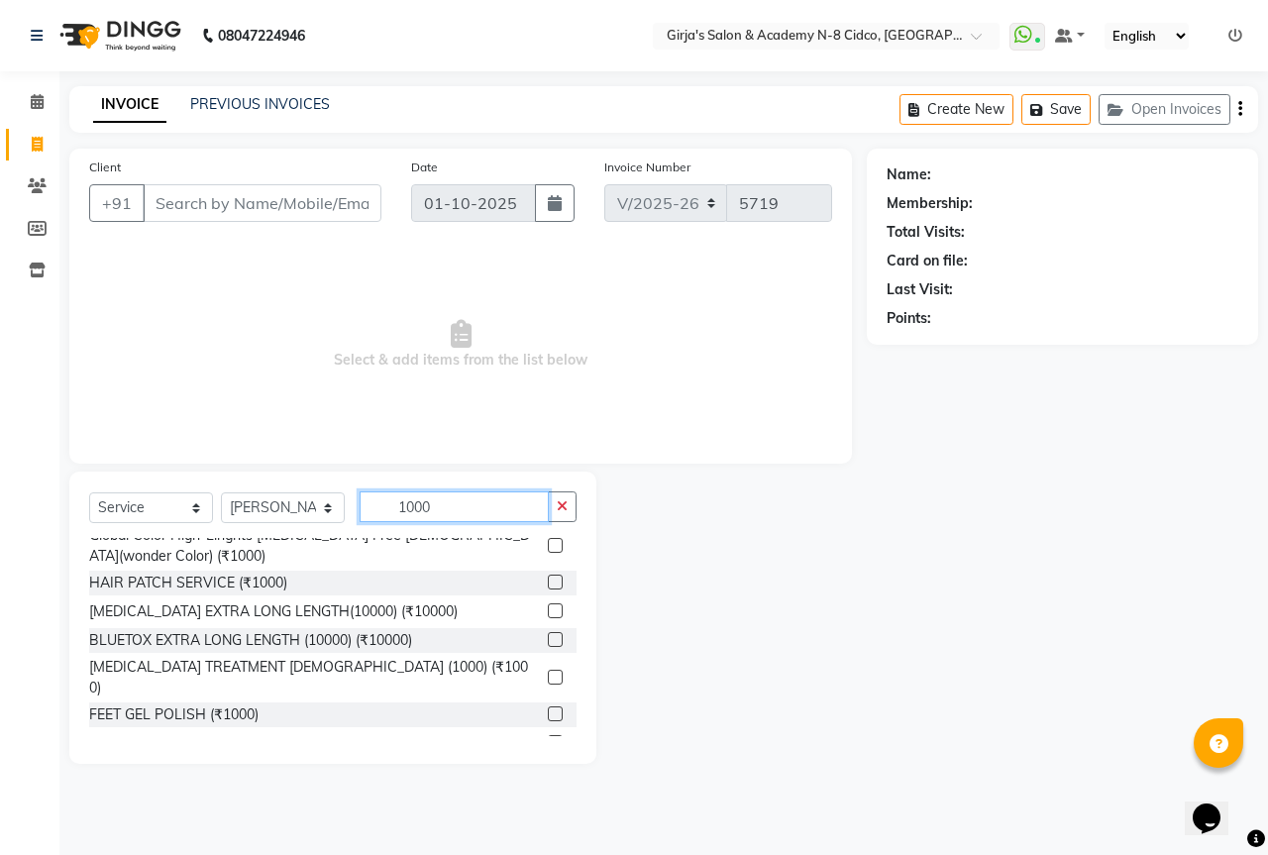
scroll to position [899, 0]
type input "1000"
click at [548, 668] on label at bounding box center [555, 675] width 15 height 15
click at [548, 670] on input "checkbox" at bounding box center [554, 676] width 13 height 13
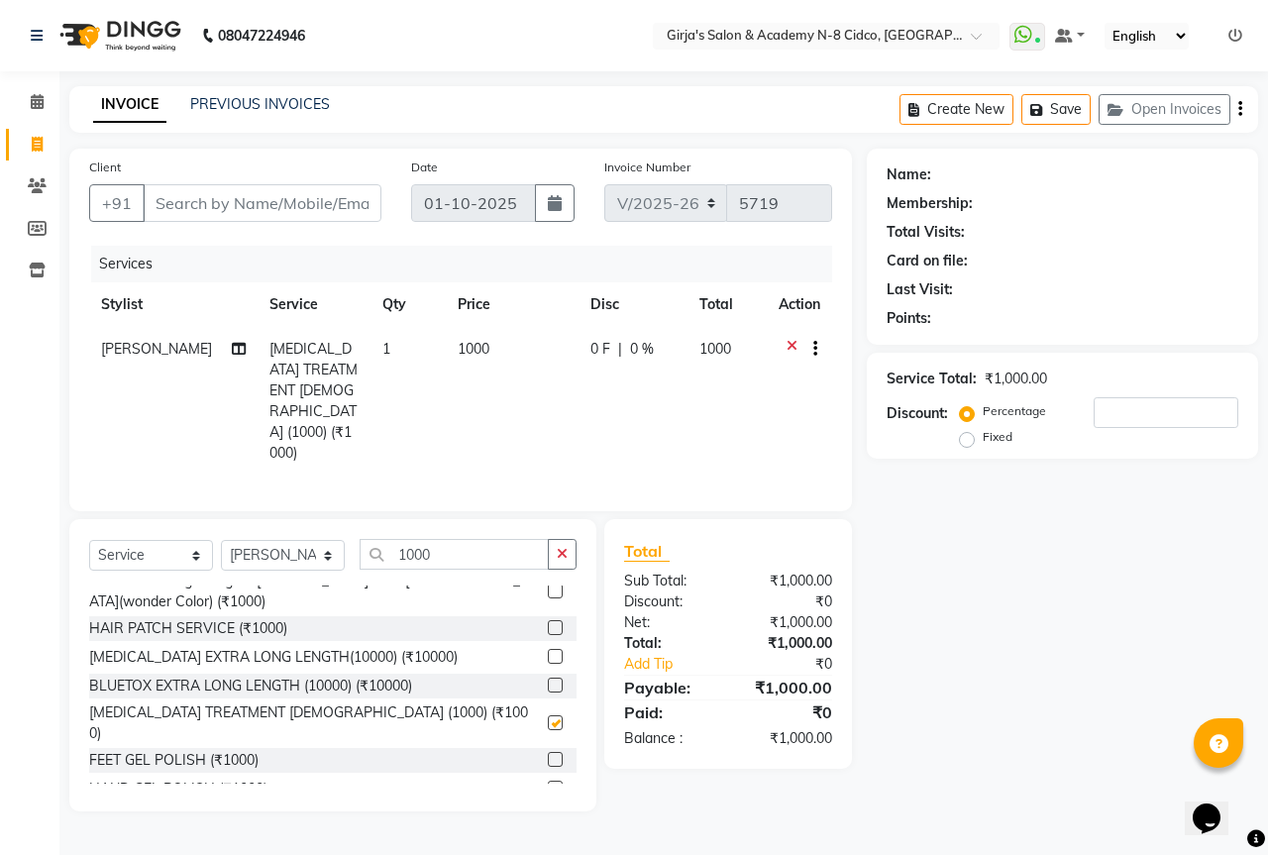
checkbox input "false"
click at [559, 539] on button "button" at bounding box center [562, 554] width 29 height 31
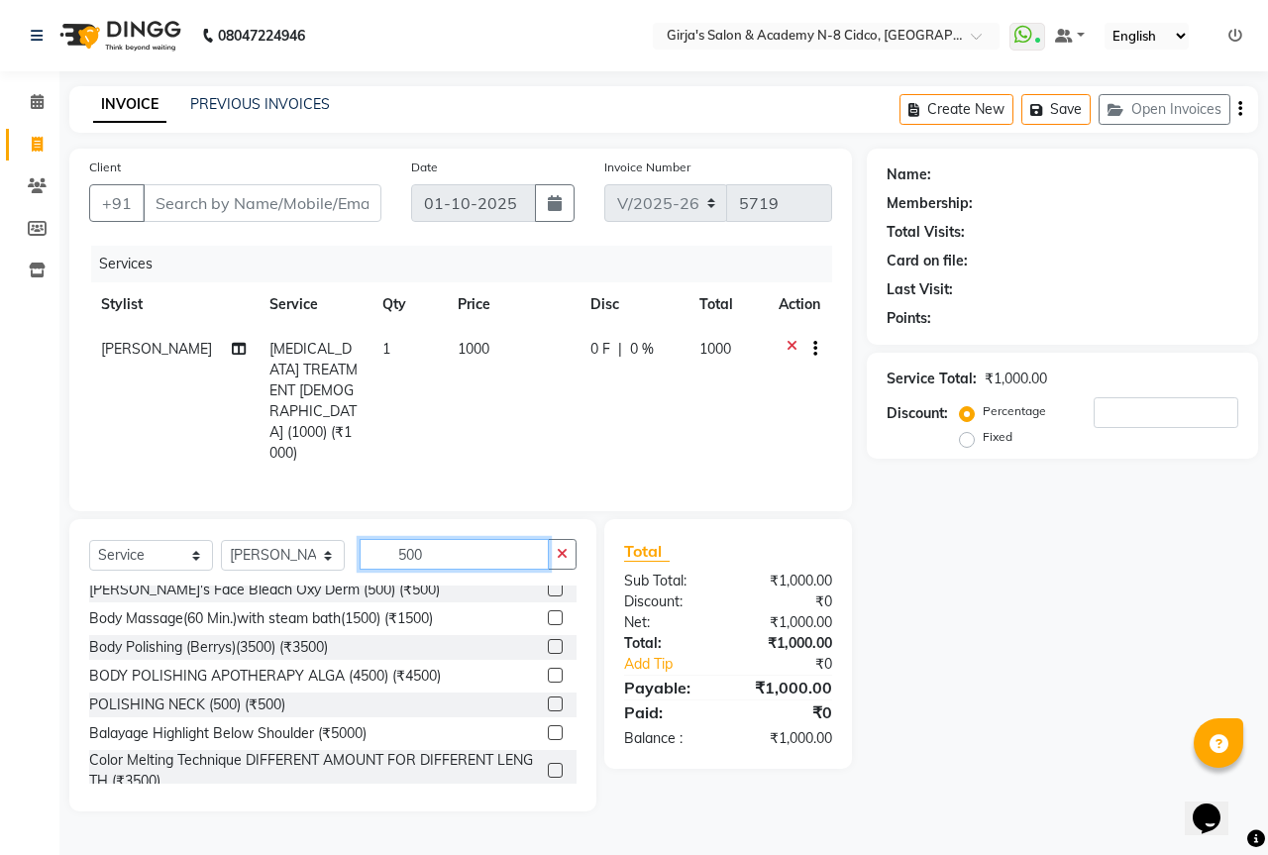
scroll to position [428, 0]
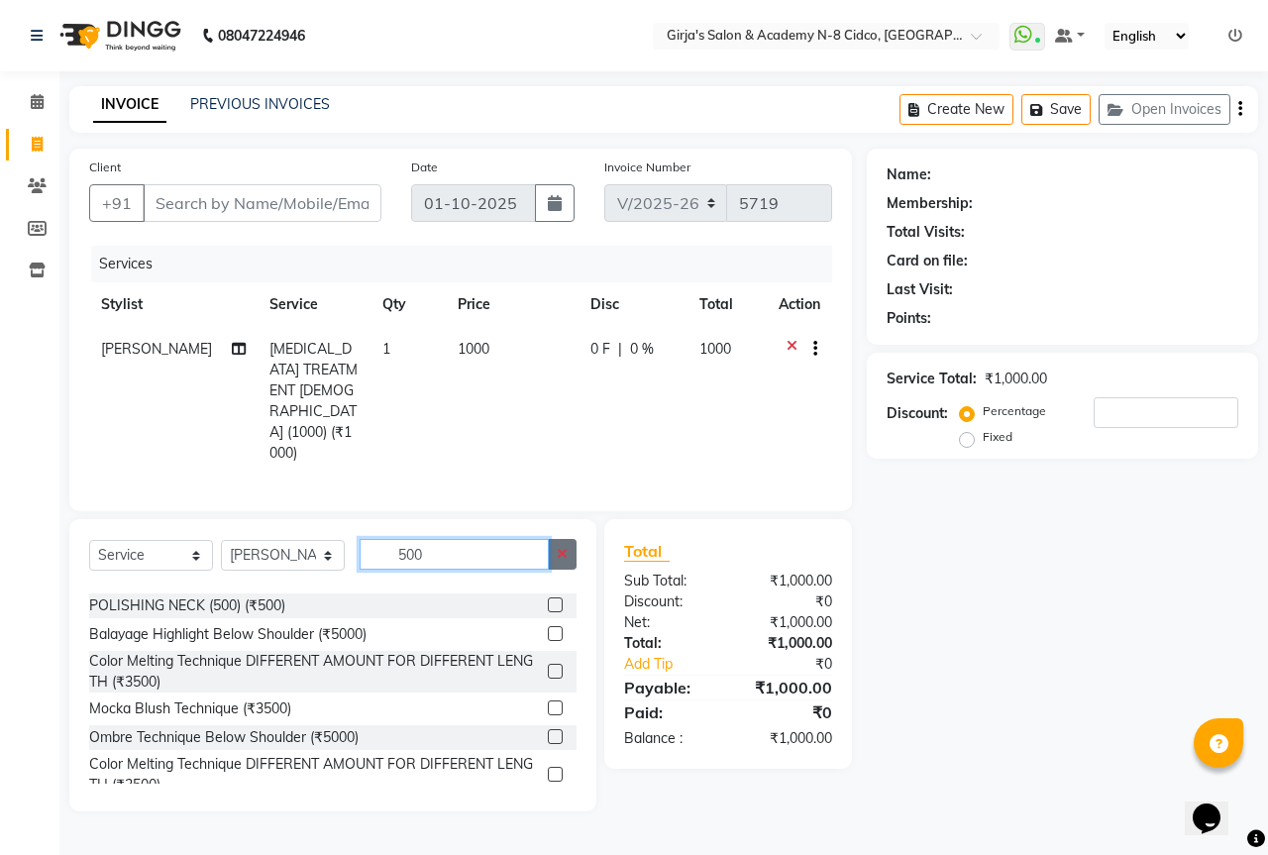
type input "500"
click at [568, 539] on button "button" at bounding box center [562, 554] width 29 height 31
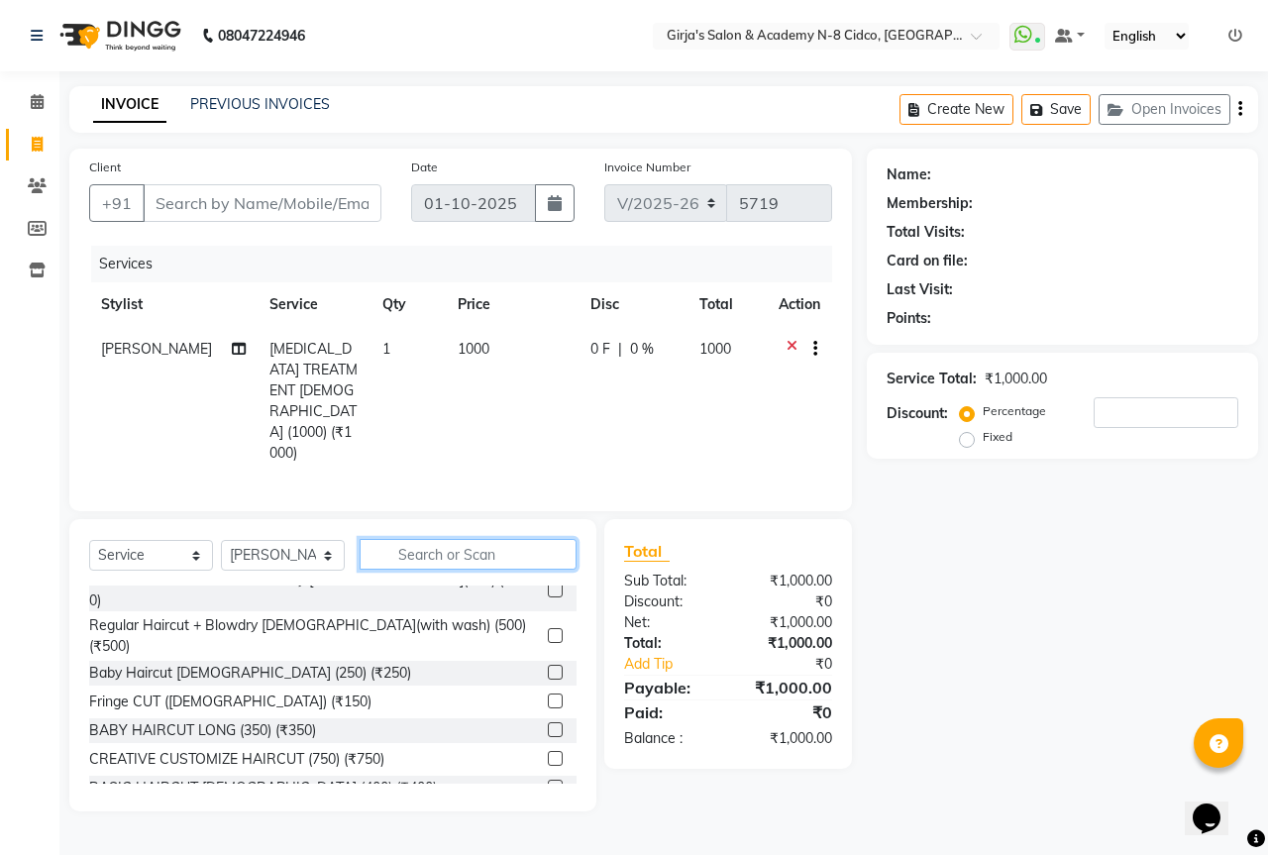
click at [456, 539] on input "text" at bounding box center [468, 554] width 217 height 31
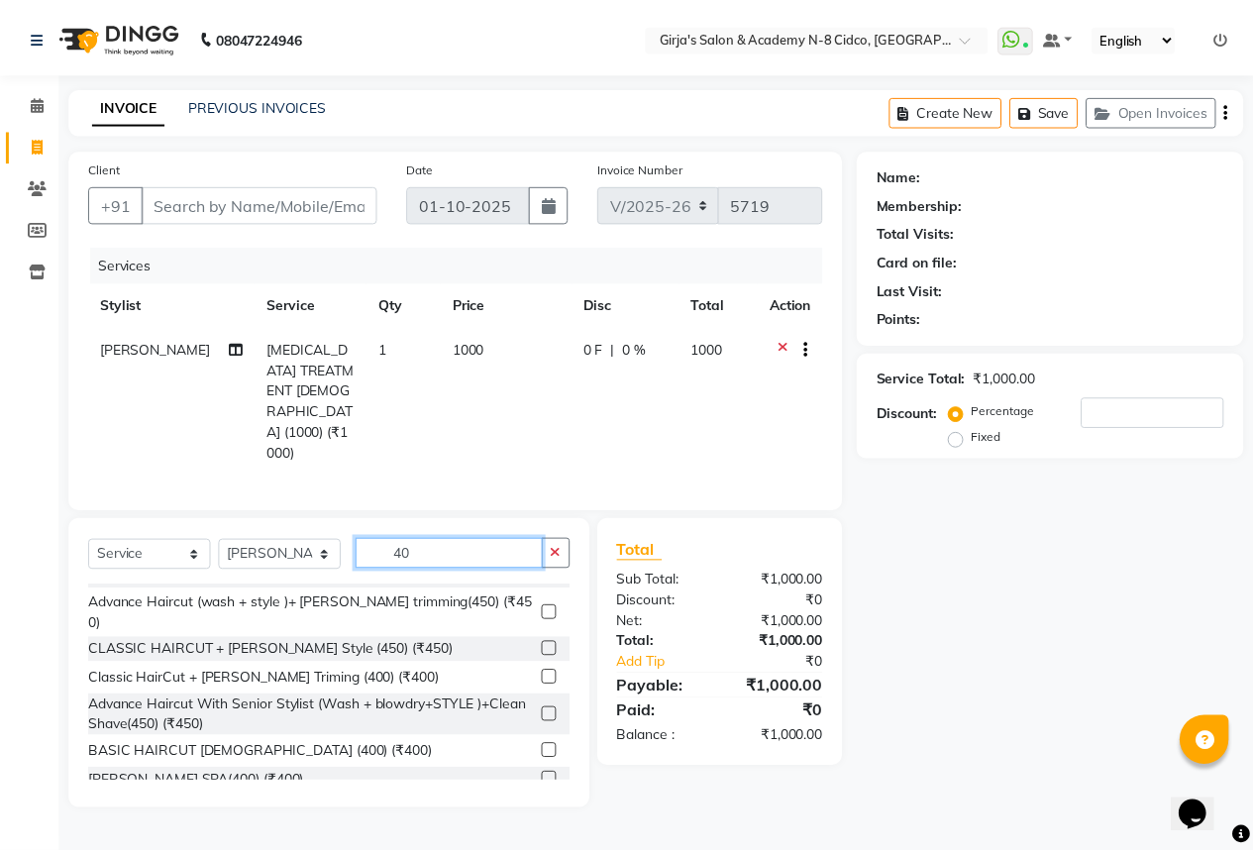
scroll to position [0, 0]
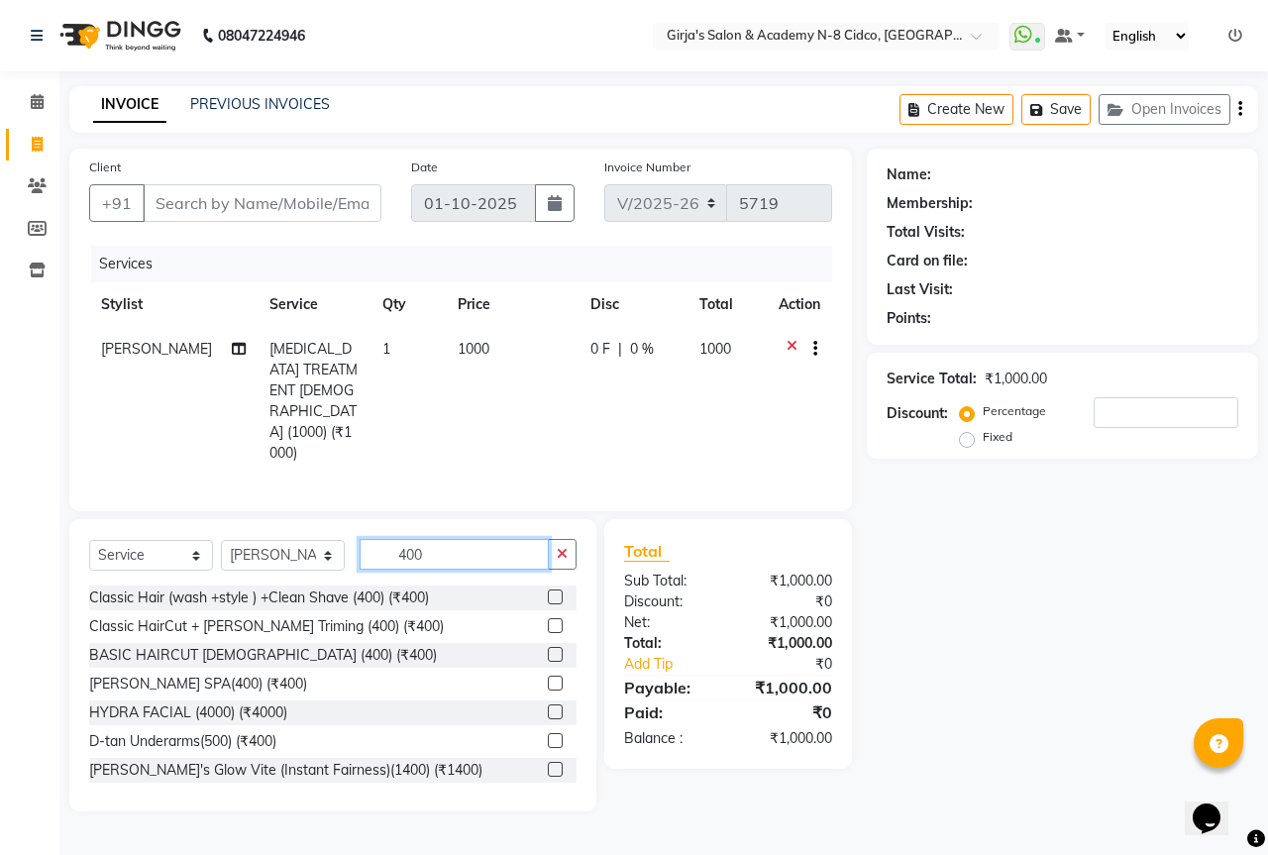
type input "400"
click at [548, 590] on label at bounding box center [555, 597] width 15 height 15
click at [548, 591] on input "checkbox" at bounding box center [554, 597] width 13 height 13
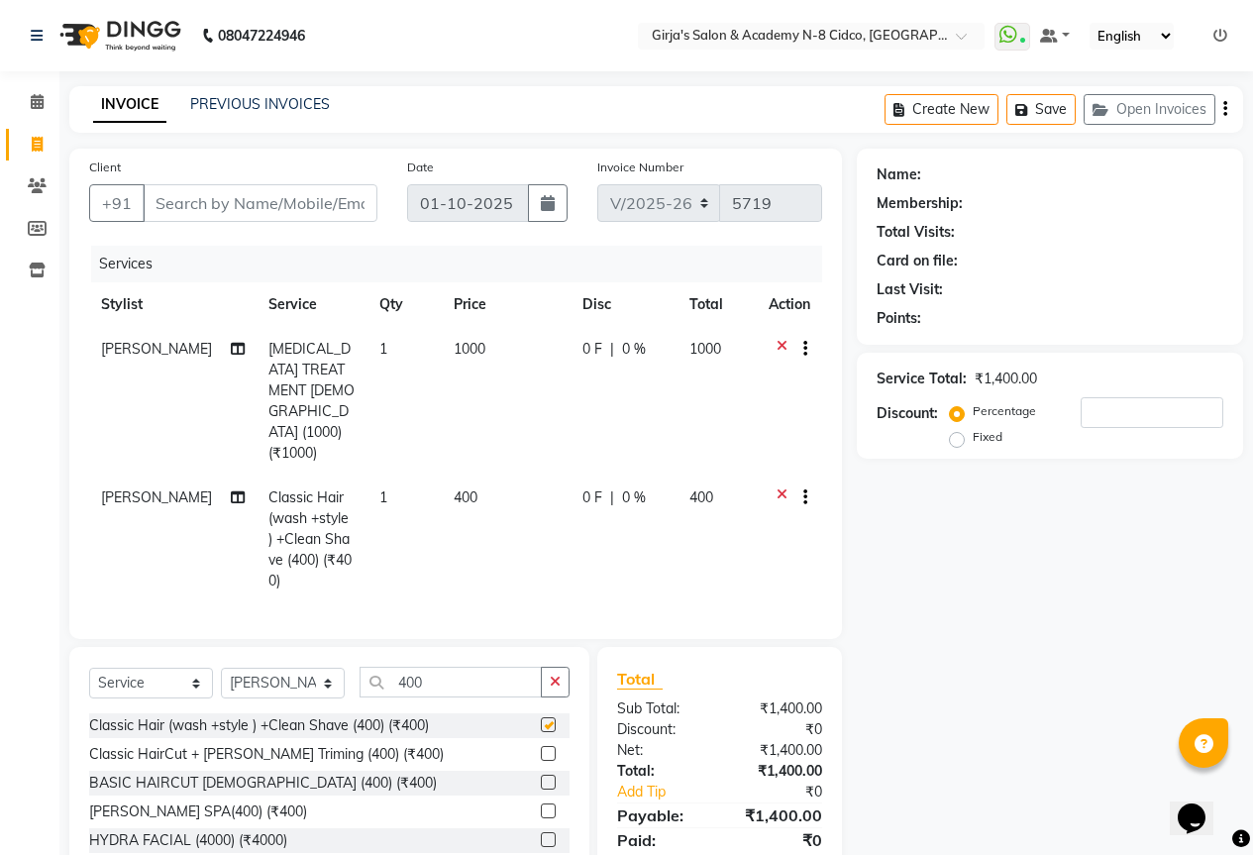
checkbox input "false"
click at [552, 675] on icon "button" at bounding box center [555, 682] width 11 height 14
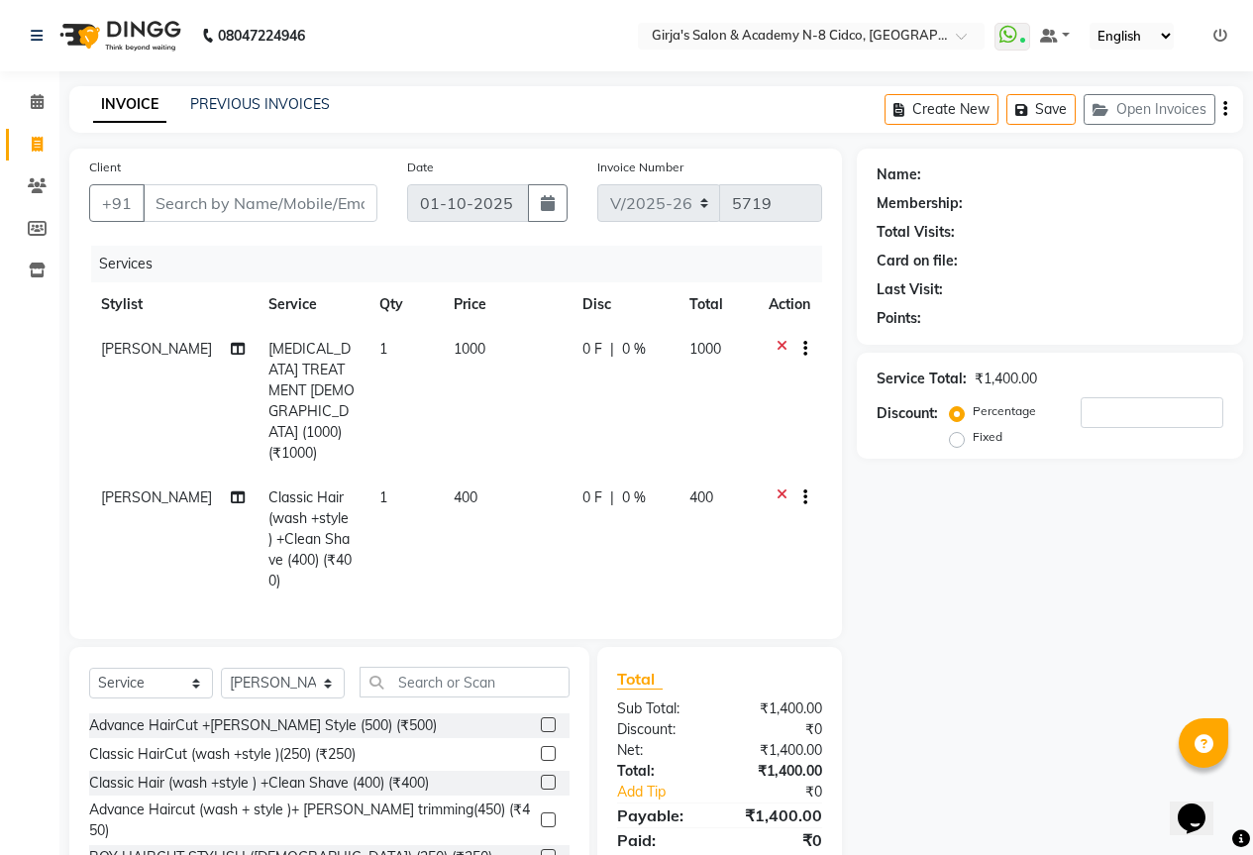
click at [541, 717] on label at bounding box center [548, 724] width 15 height 15
click at [541, 719] on input "checkbox" at bounding box center [547, 725] width 13 height 13
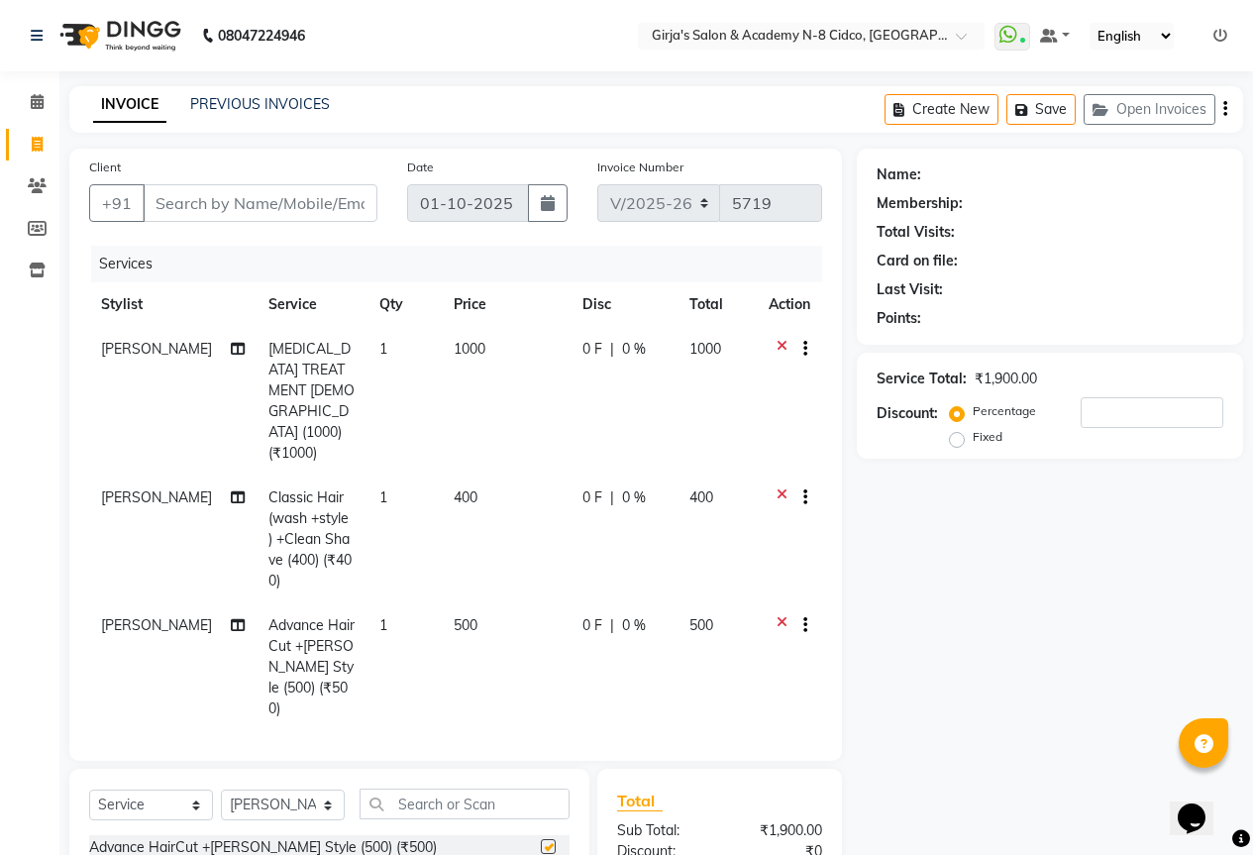
checkbox input "false"
click at [259, 200] on input "Client" at bounding box center [260, 203] width 235 height 38
click at [269, 199] on input "Client" at bounding box center [260, 203] width 235 height 38
type input "8"
type input "0"
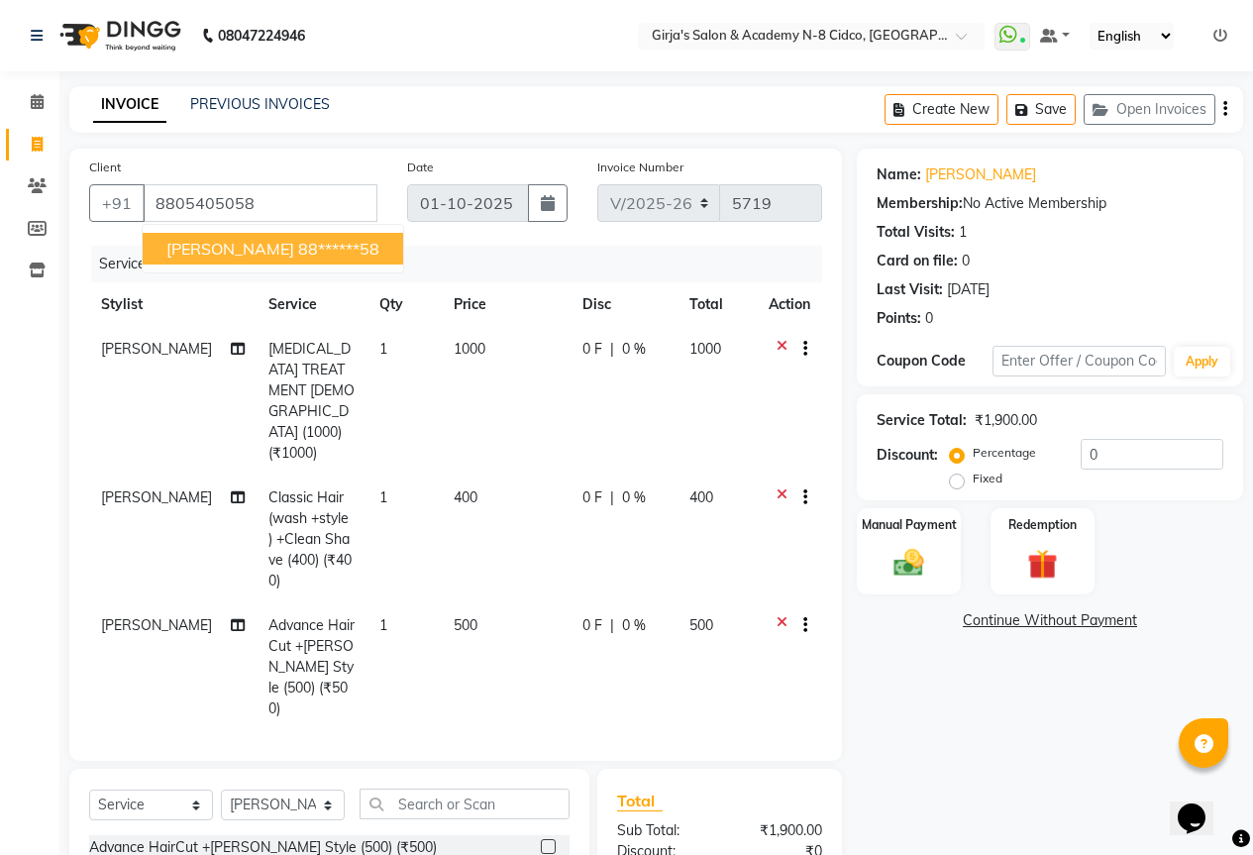
click at [223, 246] on span "rameshwar vetal" at bounding box center [230, 249] width 128 height 20
type input "88******58"
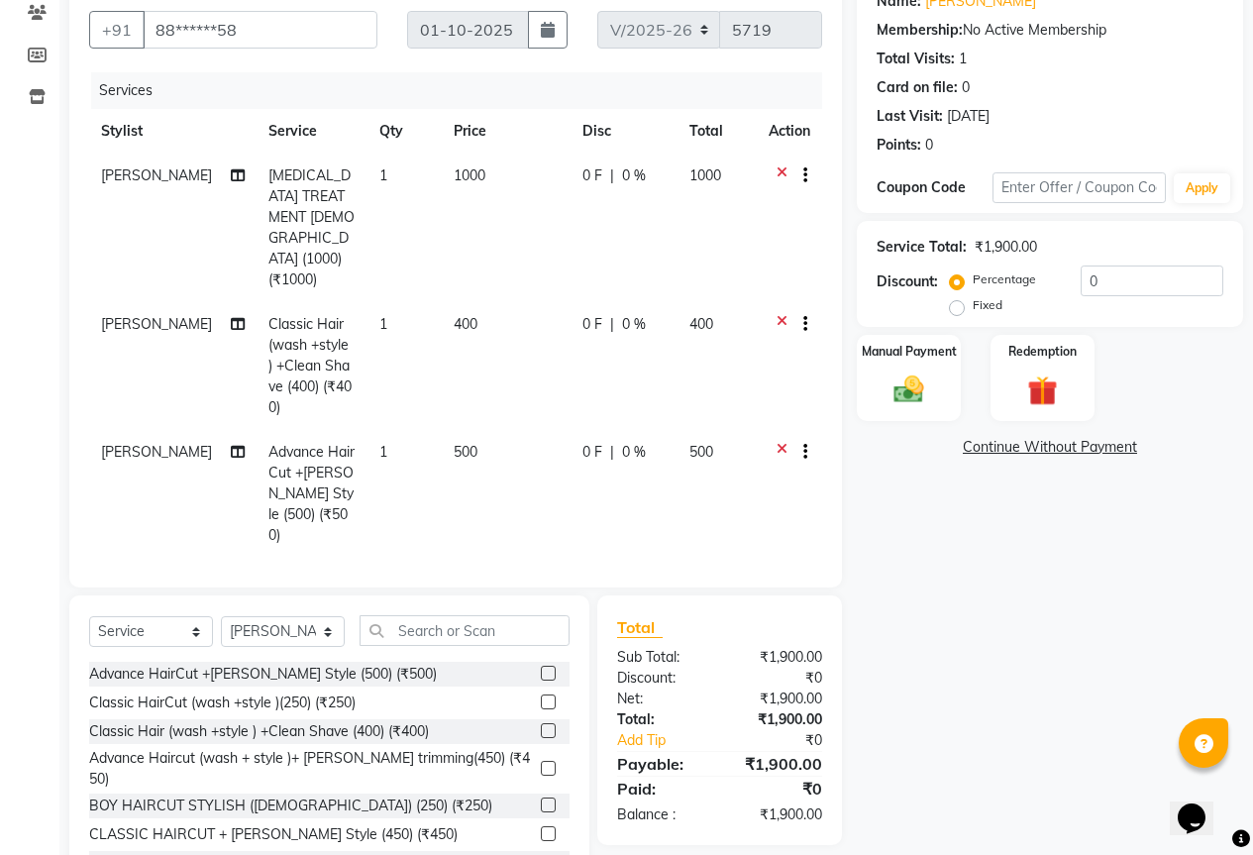
click at [456, 164] on td "1000" at bounding box center [506, 228] width 129 height 149
select select "42871"
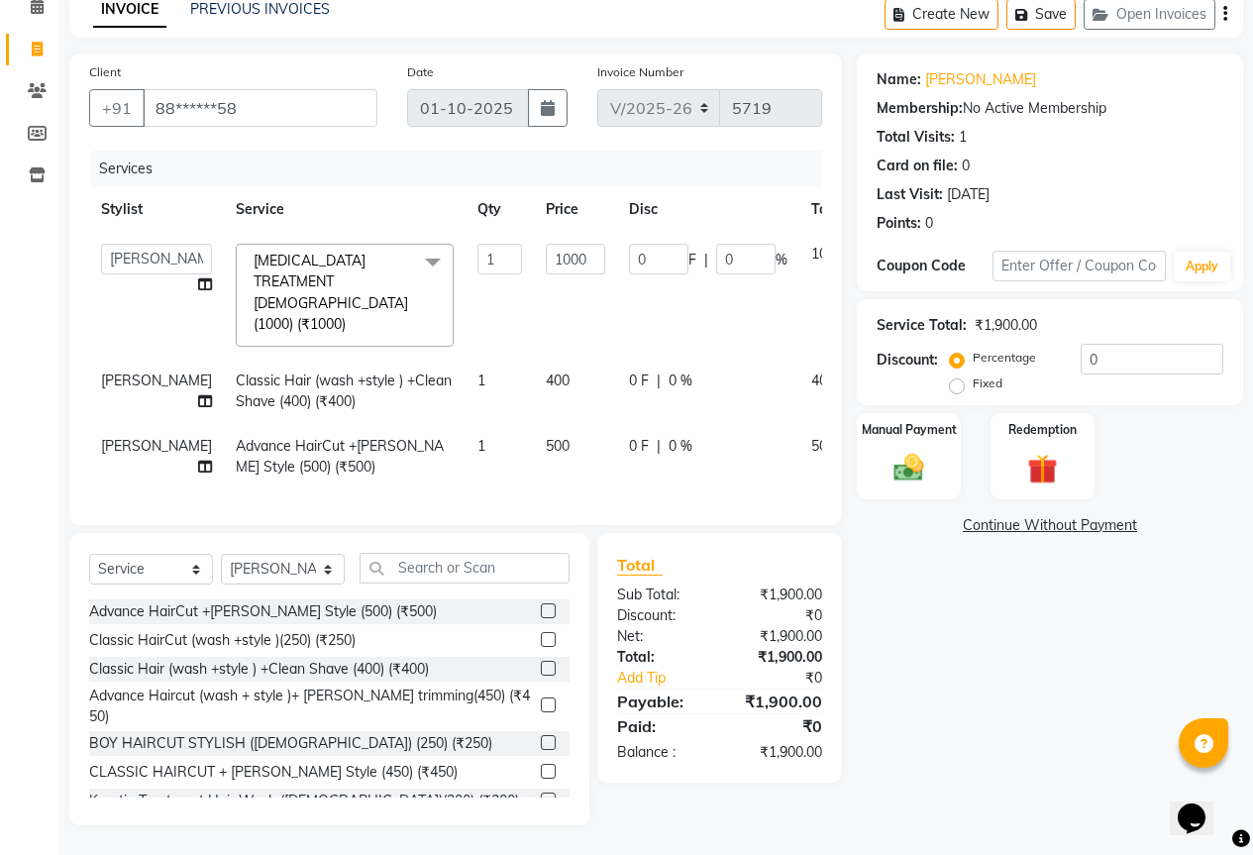
scroll to position [88, 0]
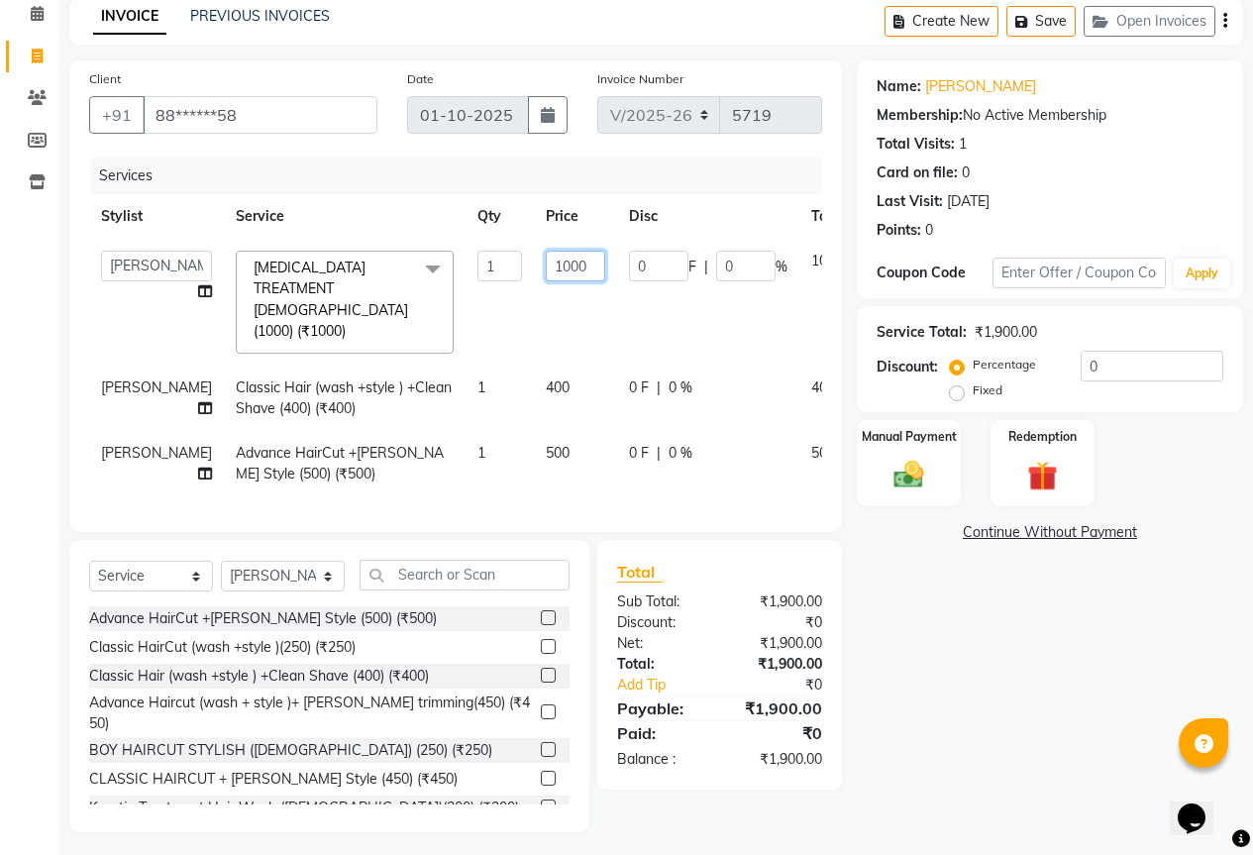
click at [546, 265] on input "1000" at bounding box center [575, 266] width 59 height 31
type input "1300"
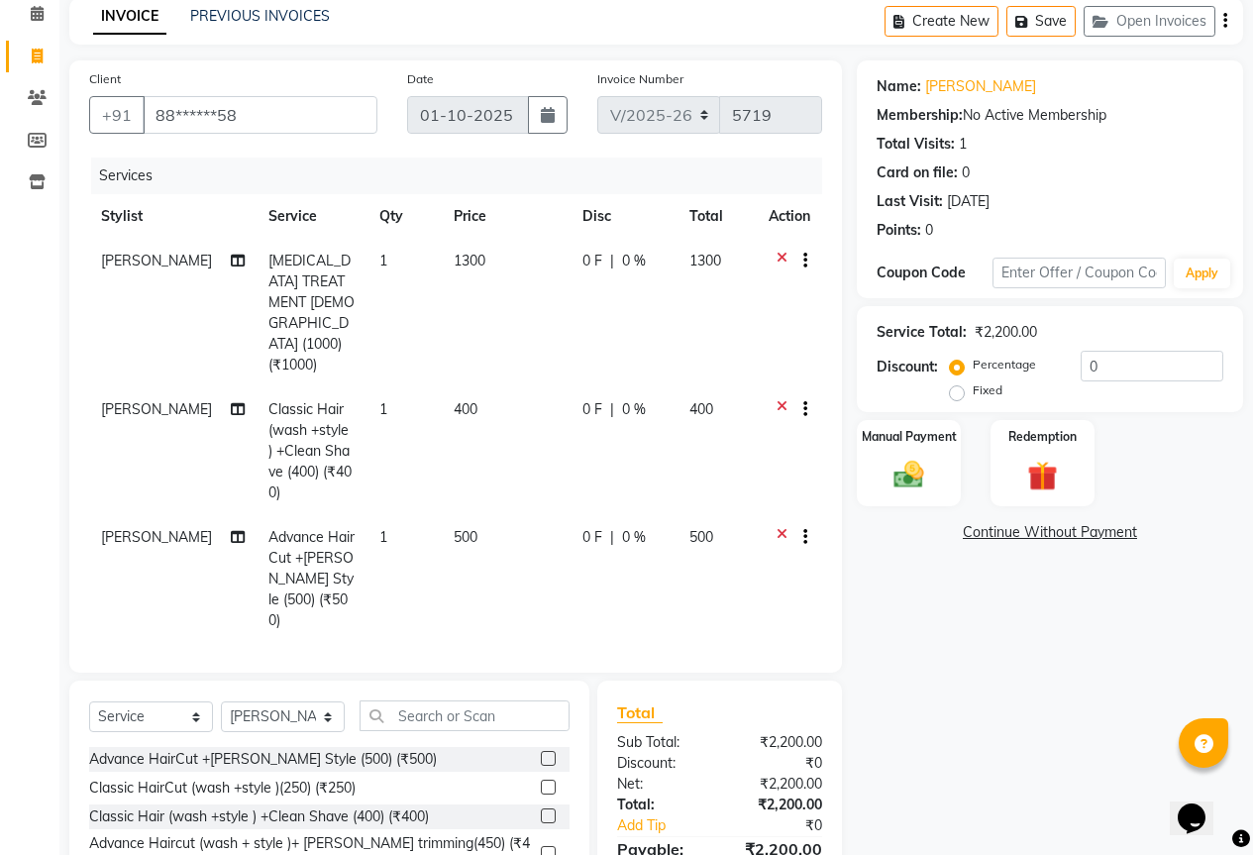
click at [807, 252] on div at bounding box center [790, 263] width 42 height 25
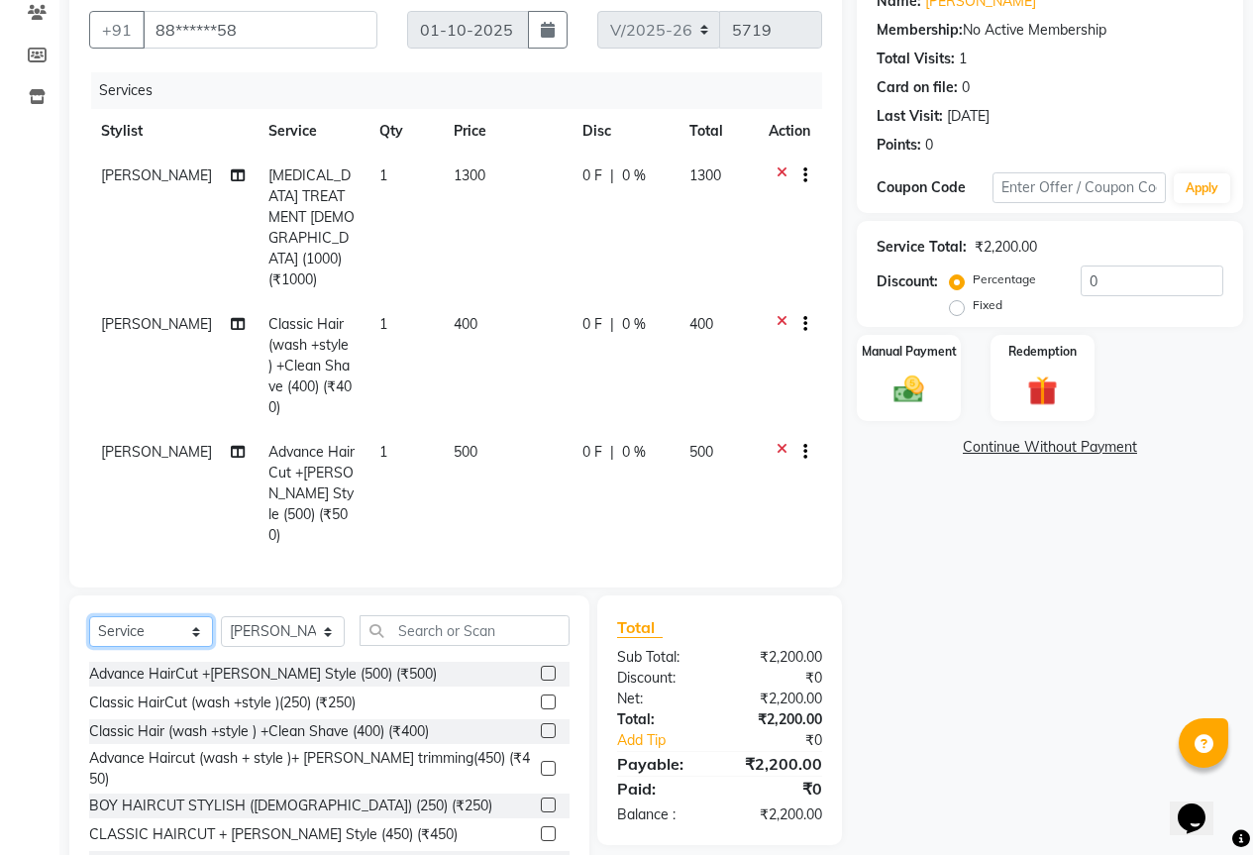
click at [125, 616] on select "Select Service Product Membership Package Voucher Prepaid Gift Card" at bounding box center [151, 631] width 124 height 31
select select "product"
click at [89, 616] on select "Select Service Product Membership Package Voucher Prepaid Gift Card" at bounding box center [151, 631] width 124 height 31
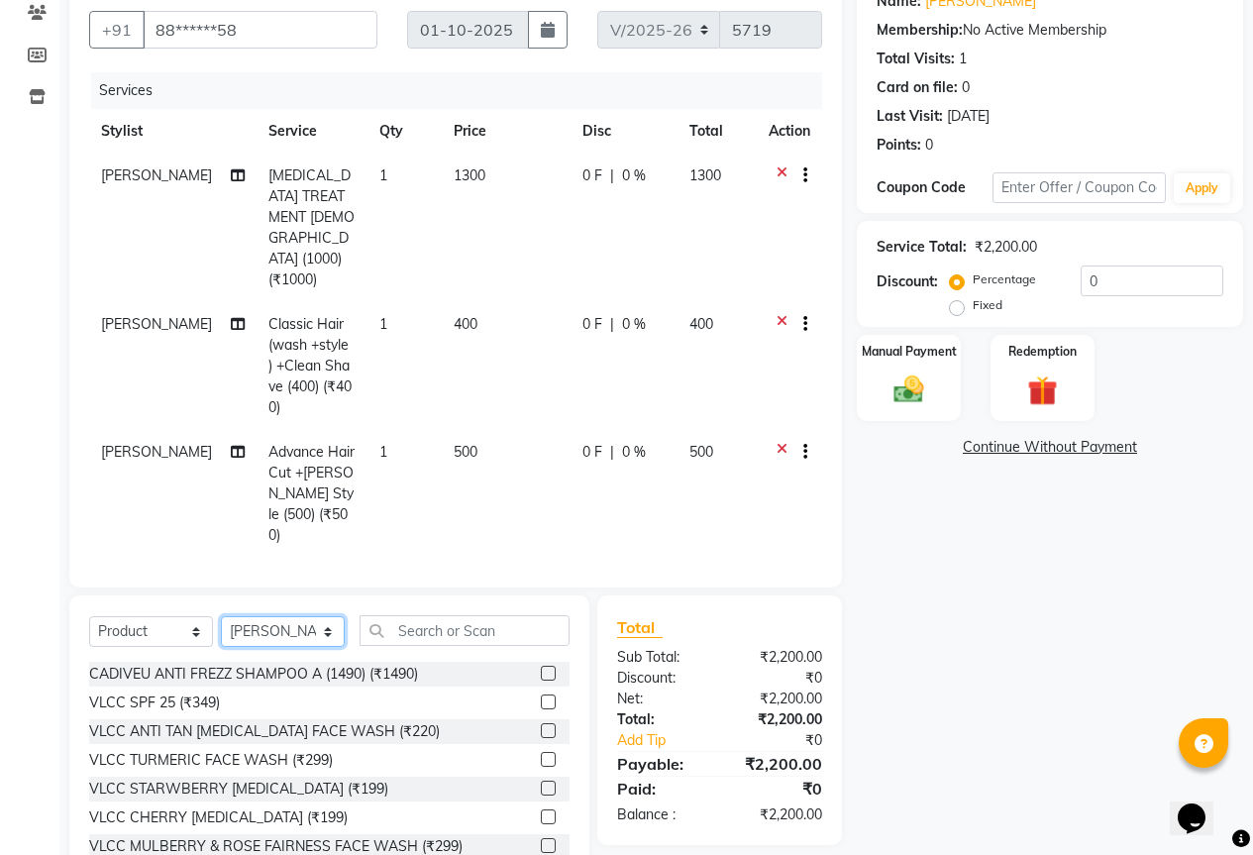
click at [284, 616] on select "Select Stylist ADITYA ANIKET BEAUTY M GIRJAS HANSIKA KOMAL MISS SATFF MONA PATY…" at bounding box center [283, 631] width 124 height 31
click at [403, 615] on input "text" at bounding box center [465, 630] width 210 height 31
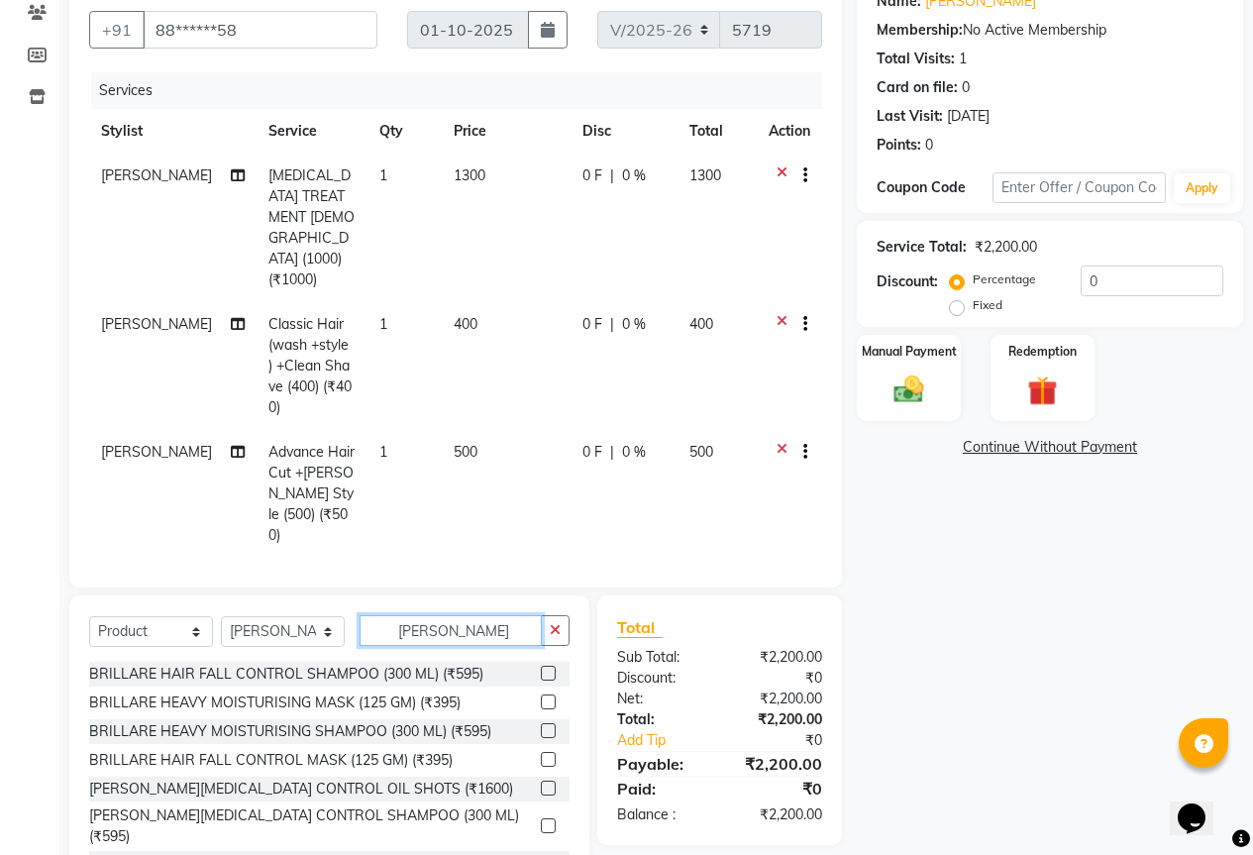
type input "brill"
click at [541, 818] on label at bounding box center [548, 825] width 15 height 15
click at [541, 820] on input "checkbox" at bounding box center [547, 826] width 13 height 13
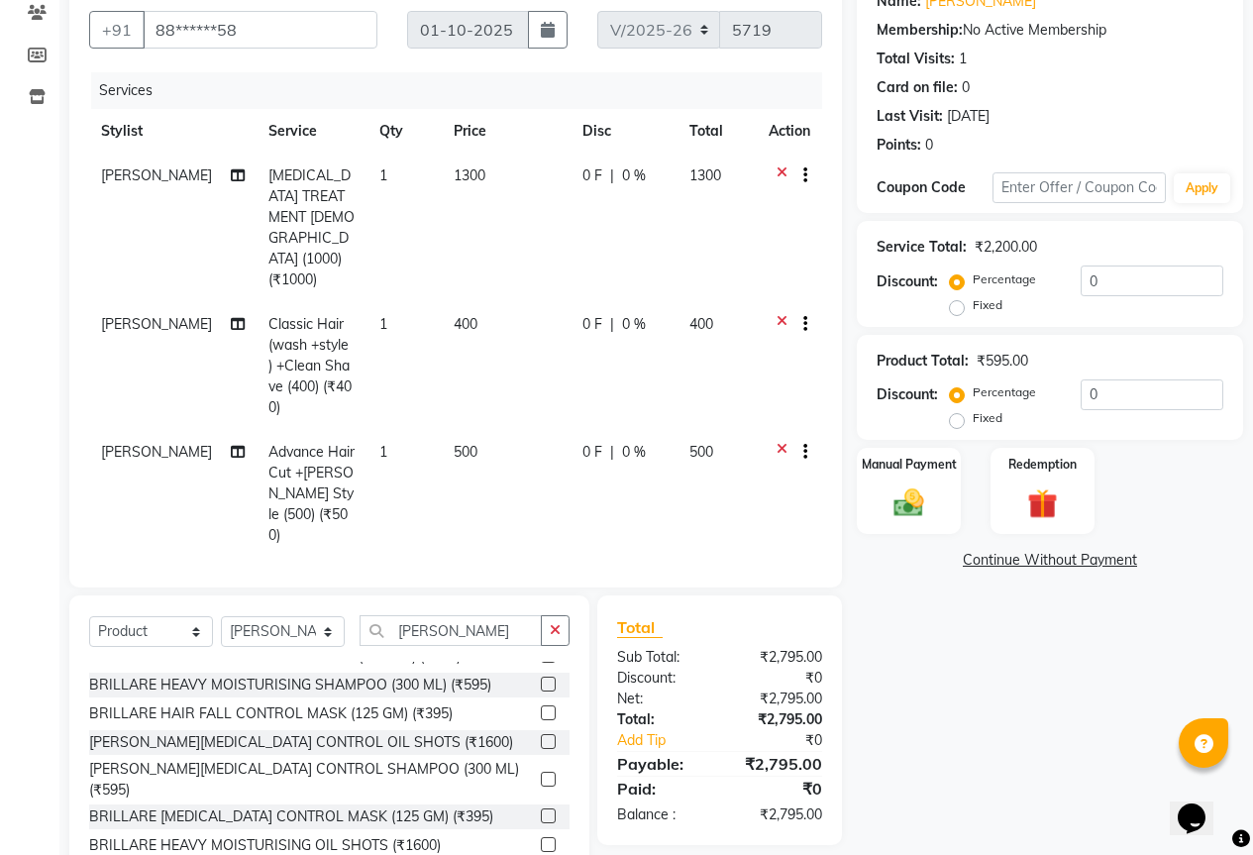
scroll to position [89, 0]
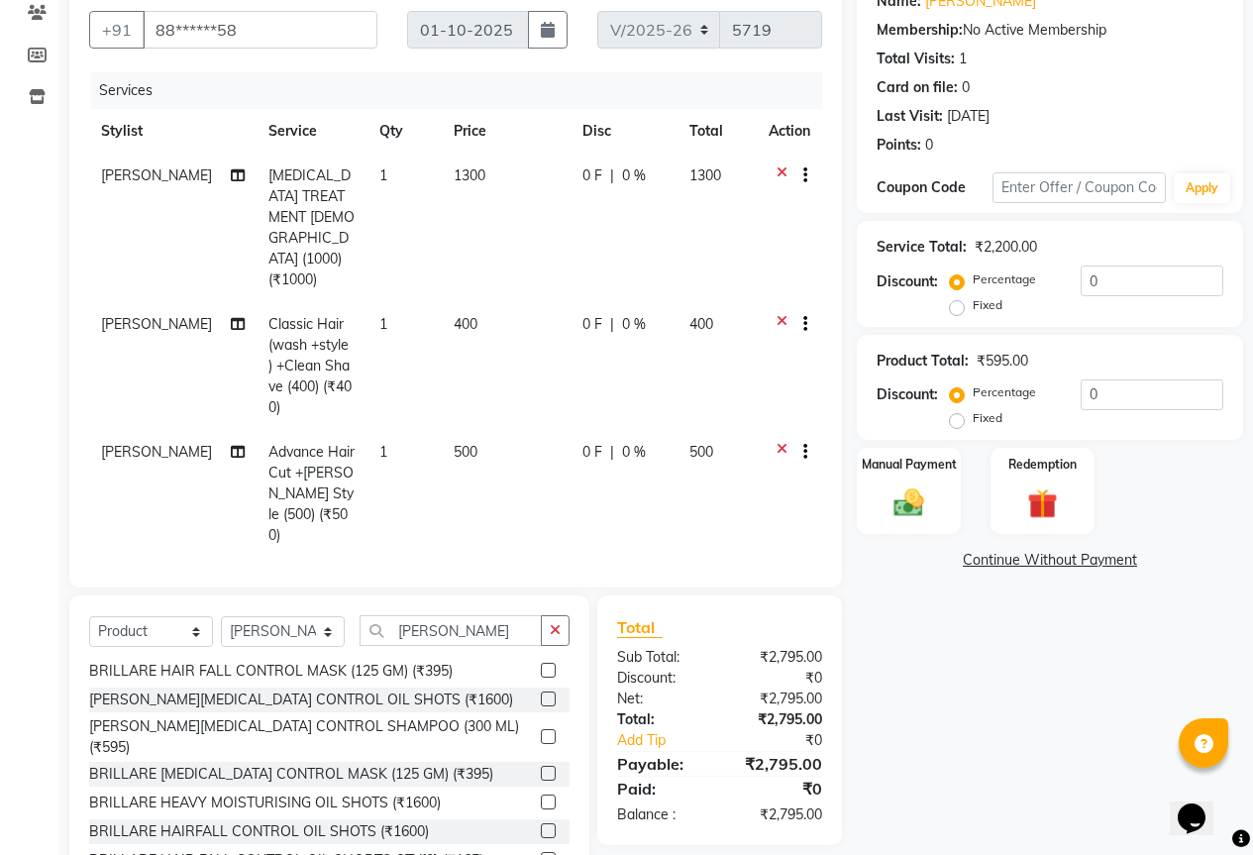
click at [541, 729] on label at bounding box center [548, 736] width 15 height 15
click at [541, 731] on input "checkbox" at bounding box center [547, 737] width 13 height 13
checkbox input "false"
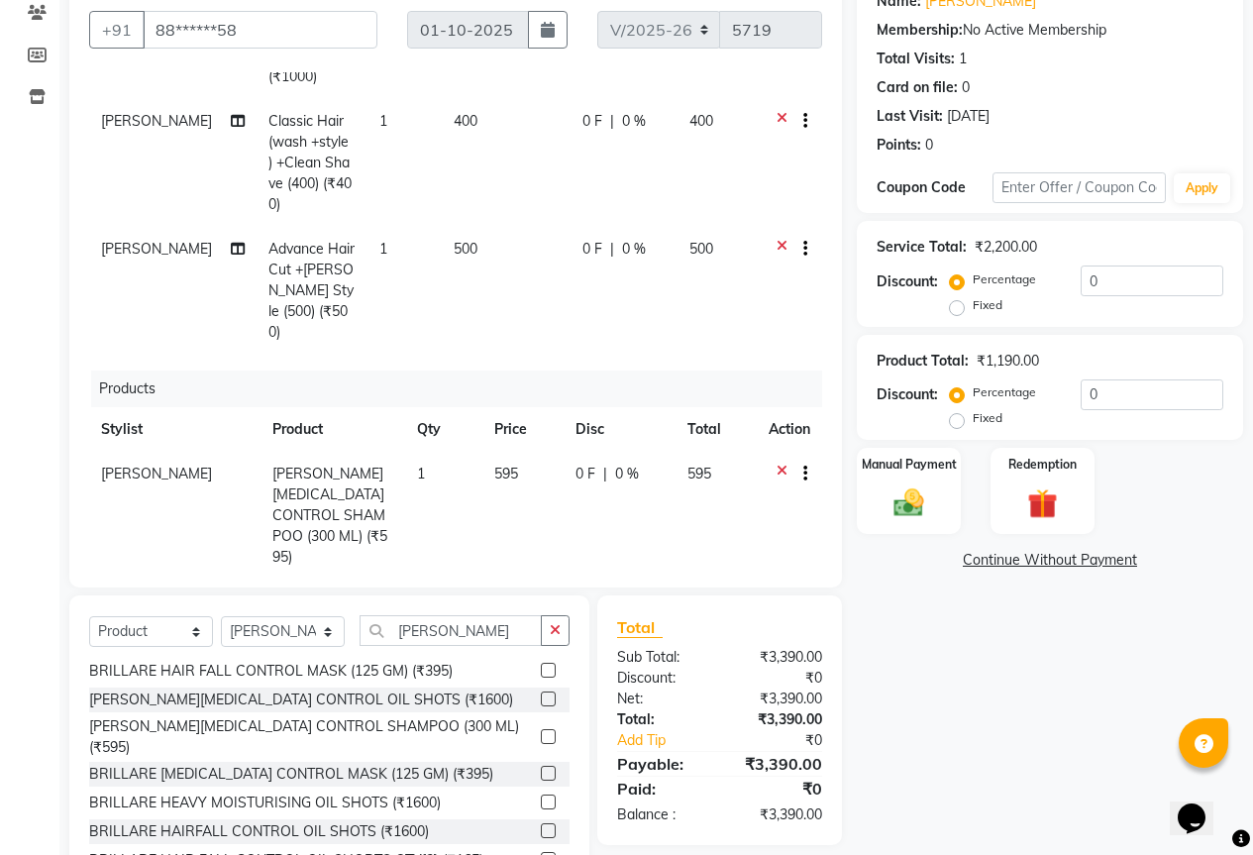
scroll to position [249, 0]
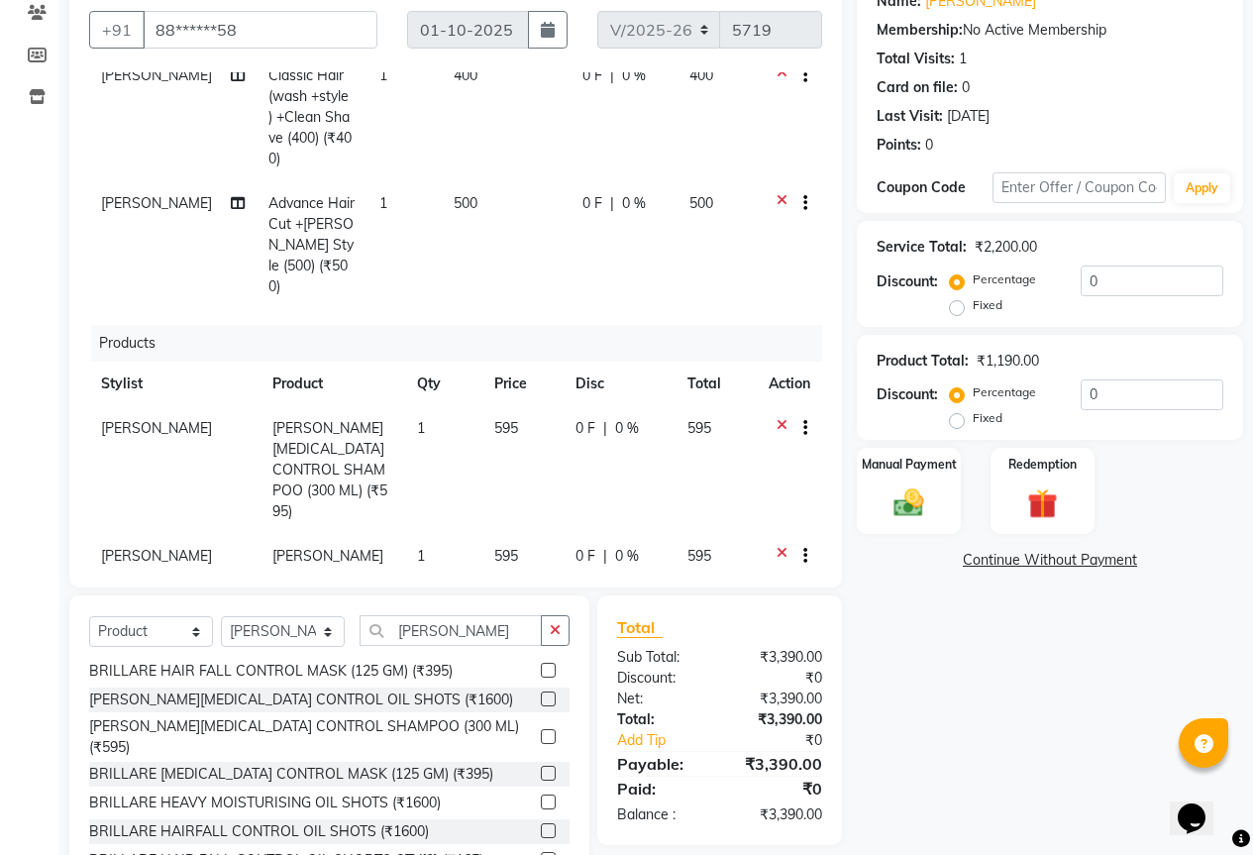
click at [777, 546] on icon at bounding box center [782, 558] width 11 height 25
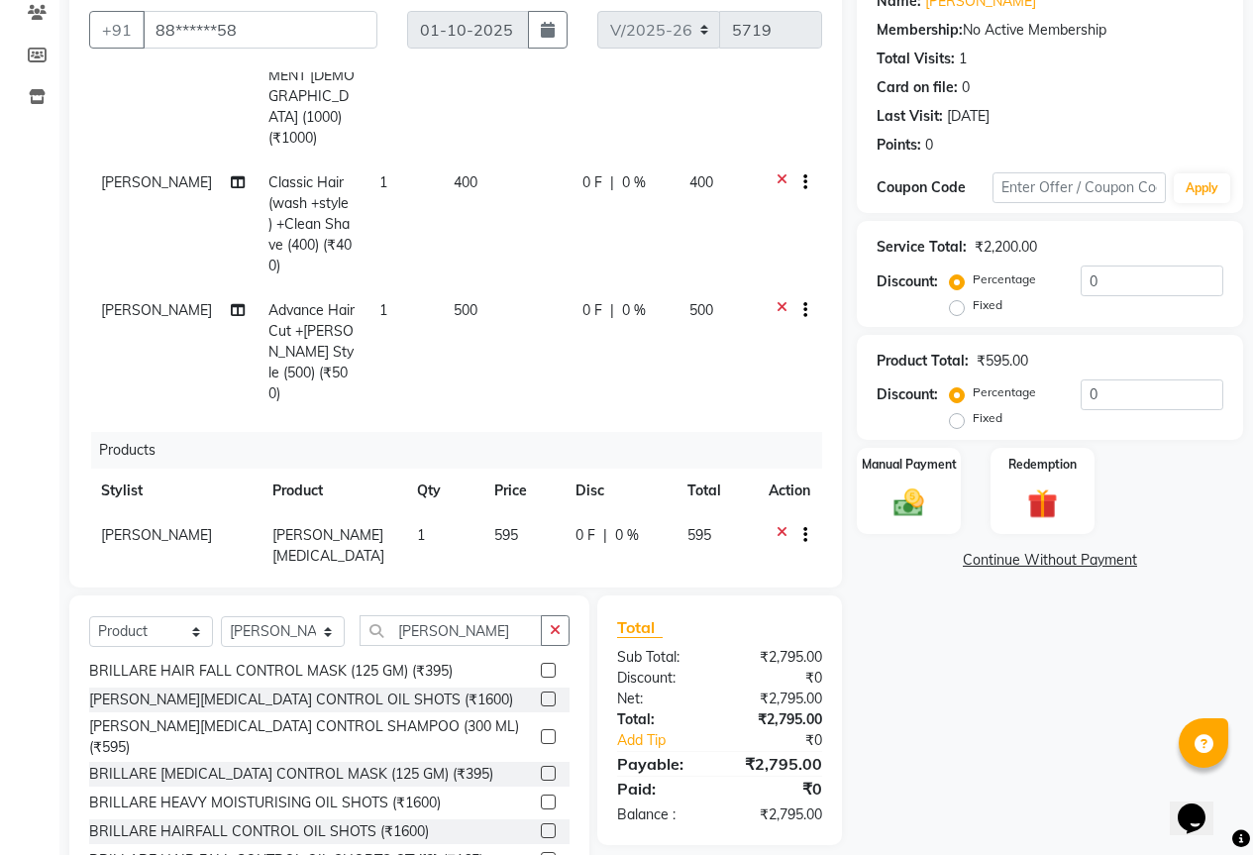
click at [541, 766] on label at bounding box center [548, 773] width 15 height 15
click at [541, 768] on input "checkbox" at bounding box center [547, 774] width 13 height 13
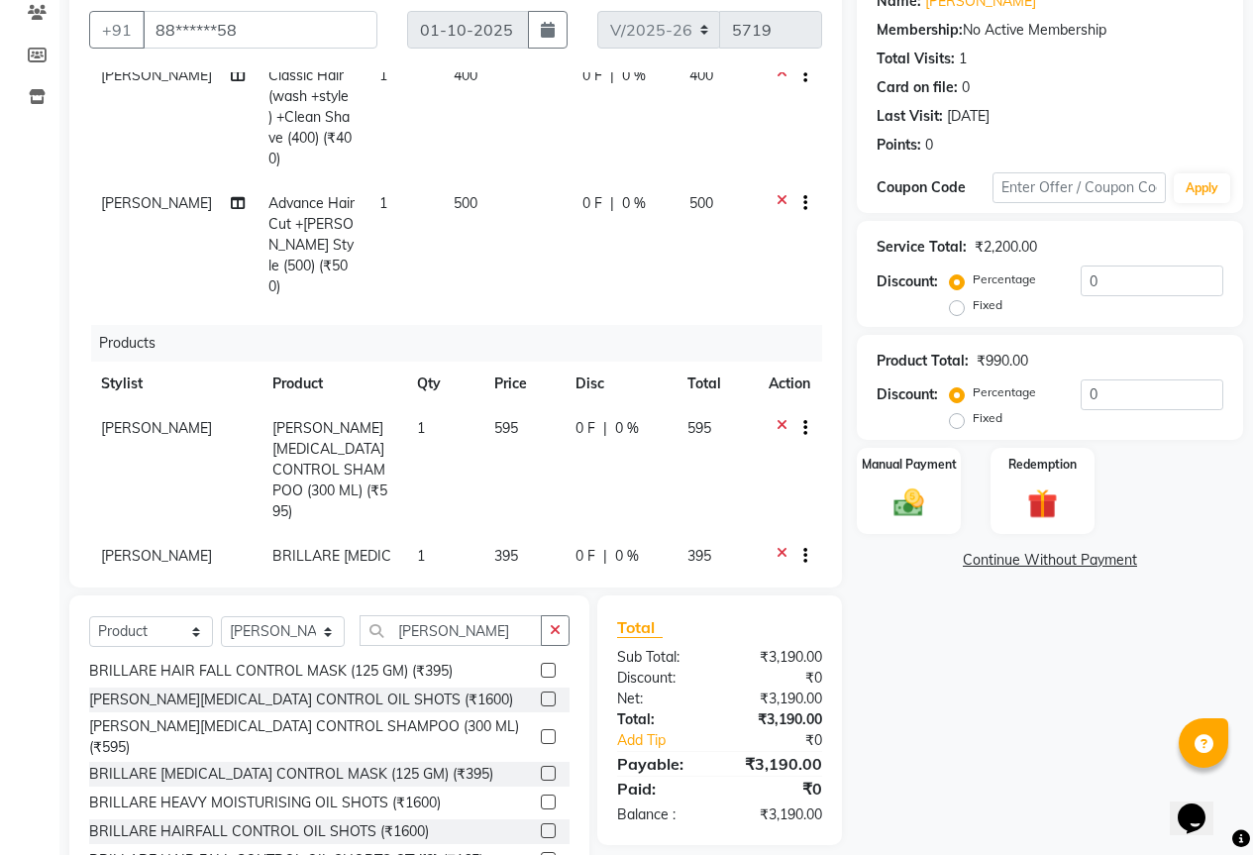
checkbox input "false"
click at [903, 470] on label "Manual Payment" at bounding box center [909, 464] width 99 height 19
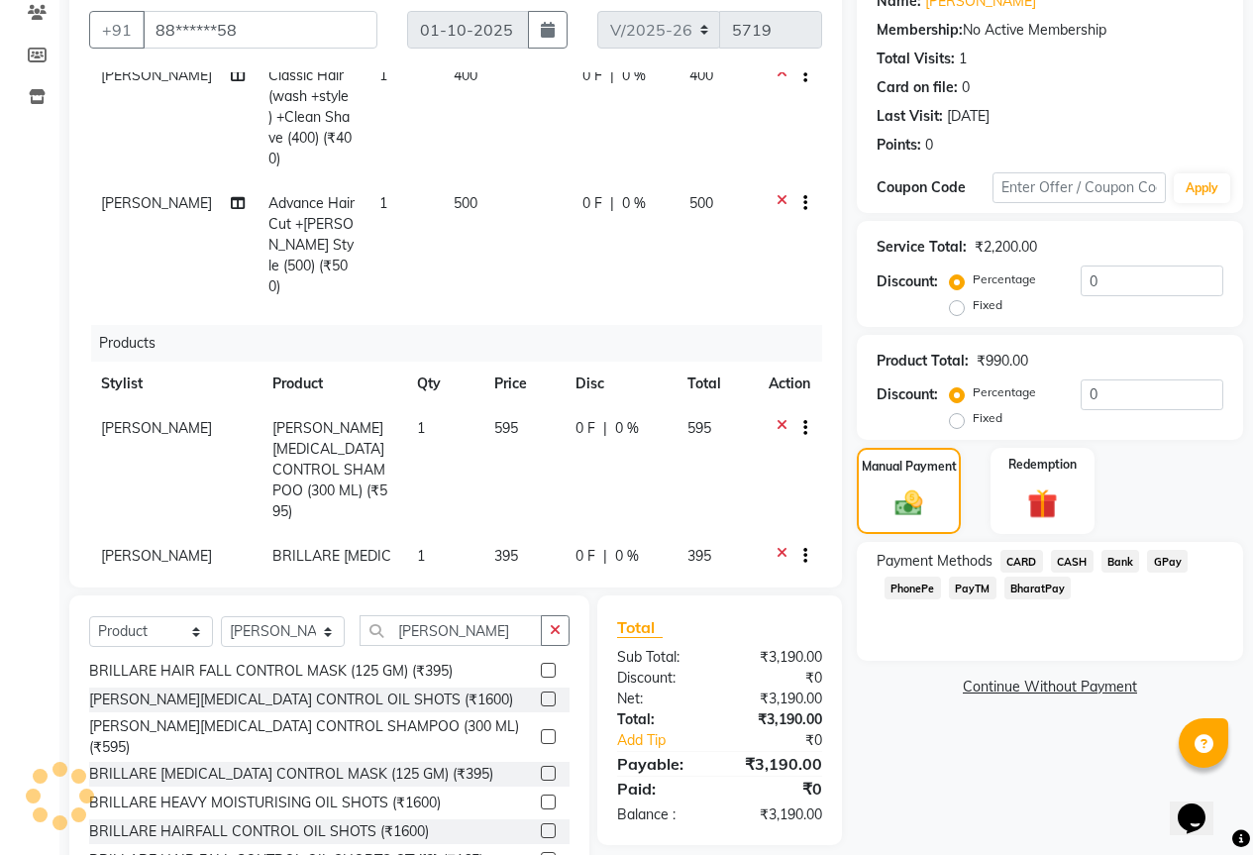
click at [1169, 555] on span "GPay" at bounding box center [1167, 561] width 41 height 23
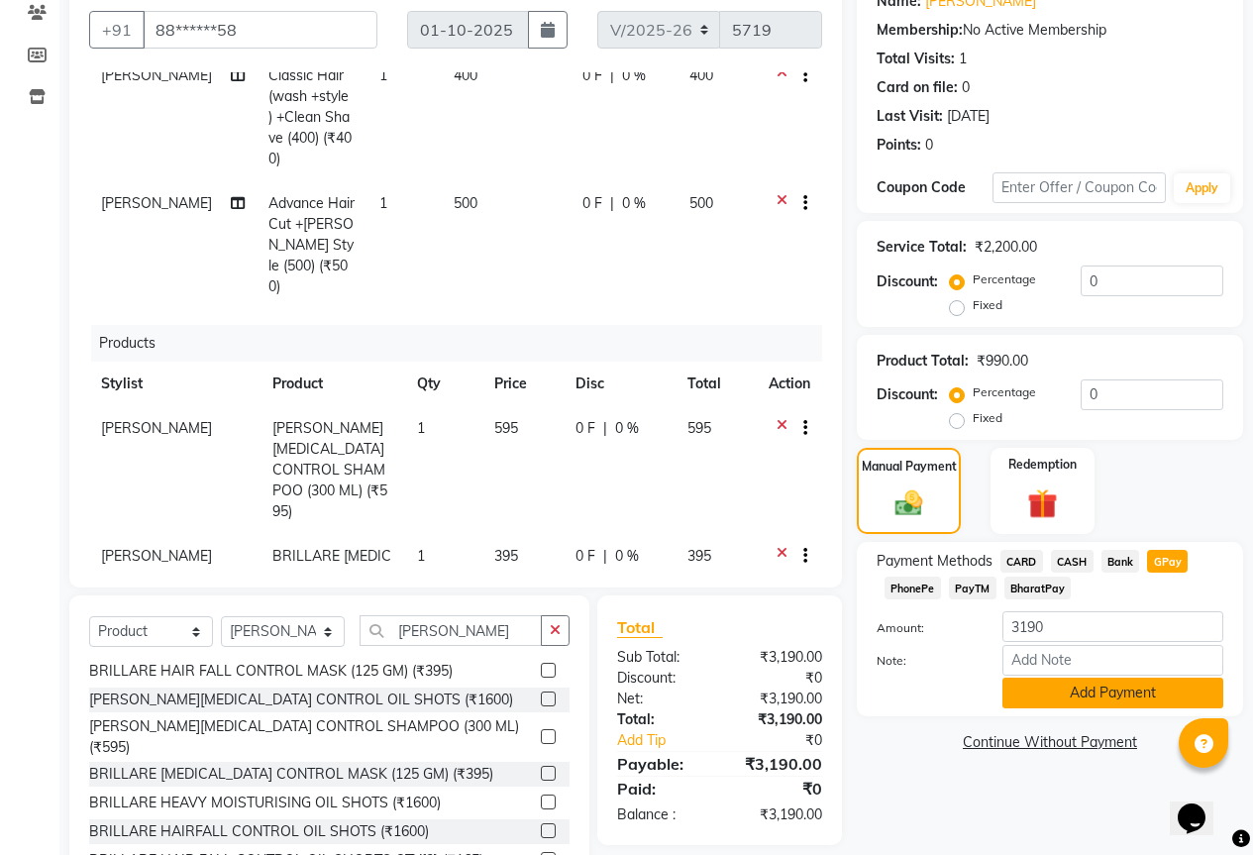
click at [1086, 689] on button "Add Payment" at bounding box center [1113, 693] width 221 height 31
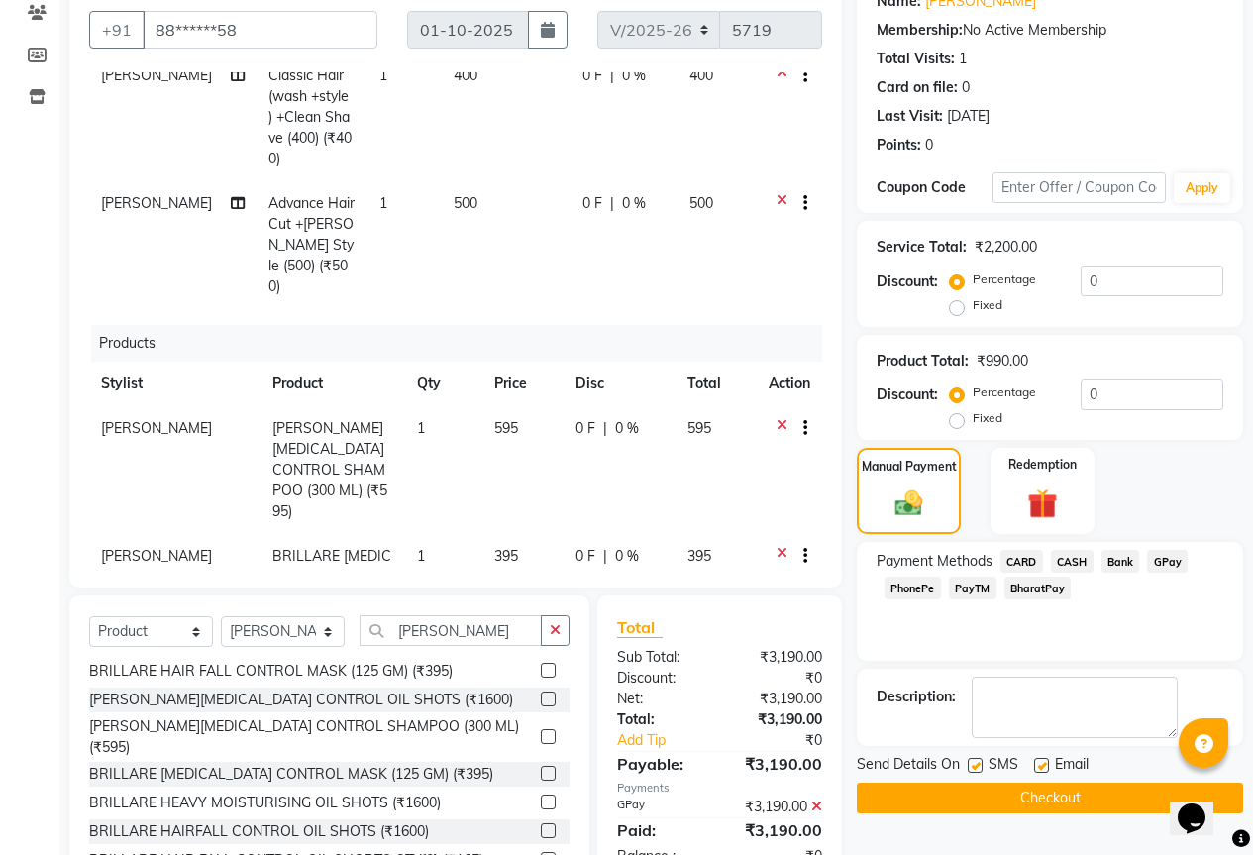
click at [1102, 801] on button "Checkout" at bounding box center [1050, 798] width 386 height 31
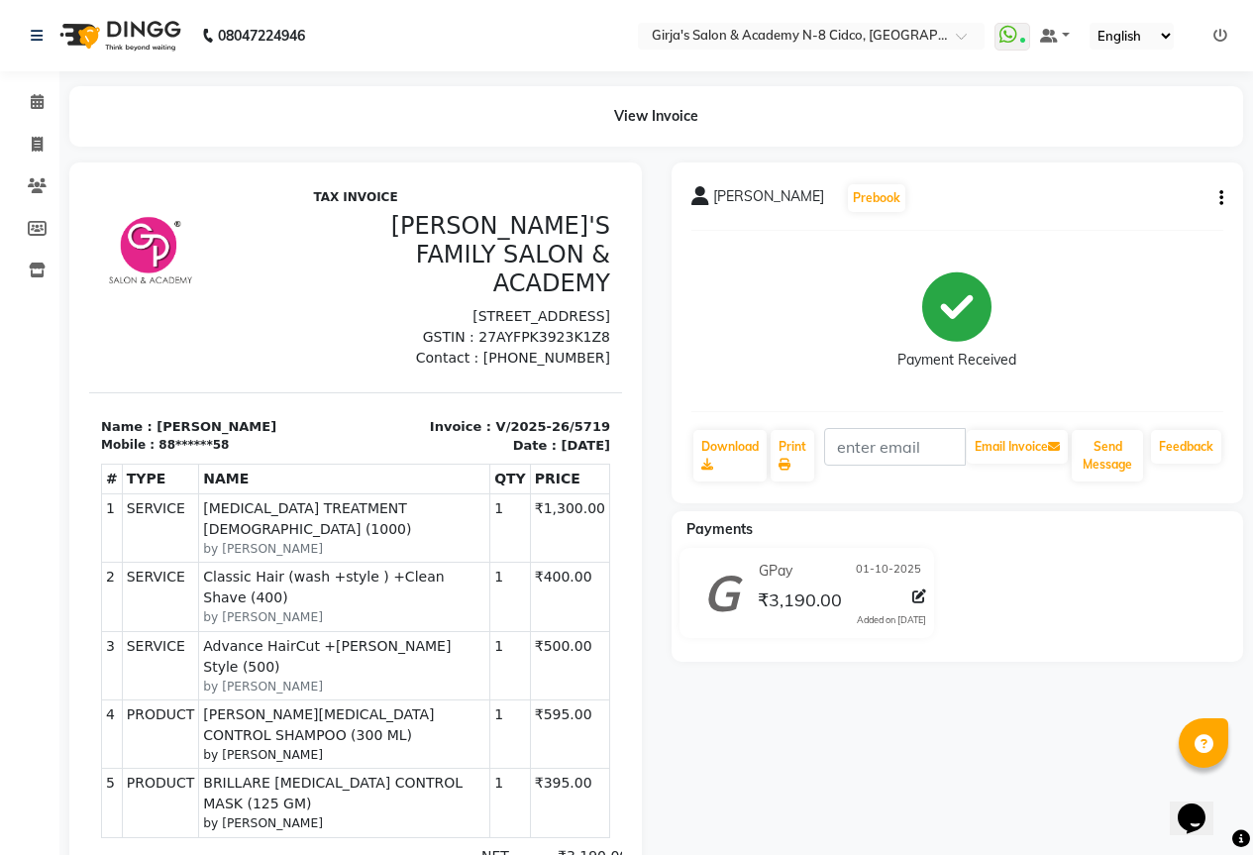
click at [1221, 199] on icon "button" at bounding box center [1222, 198] width 4 height 1
click at [1140, 260] on div "Payment Received" at bounding box center [958, 321] width 533 height 149
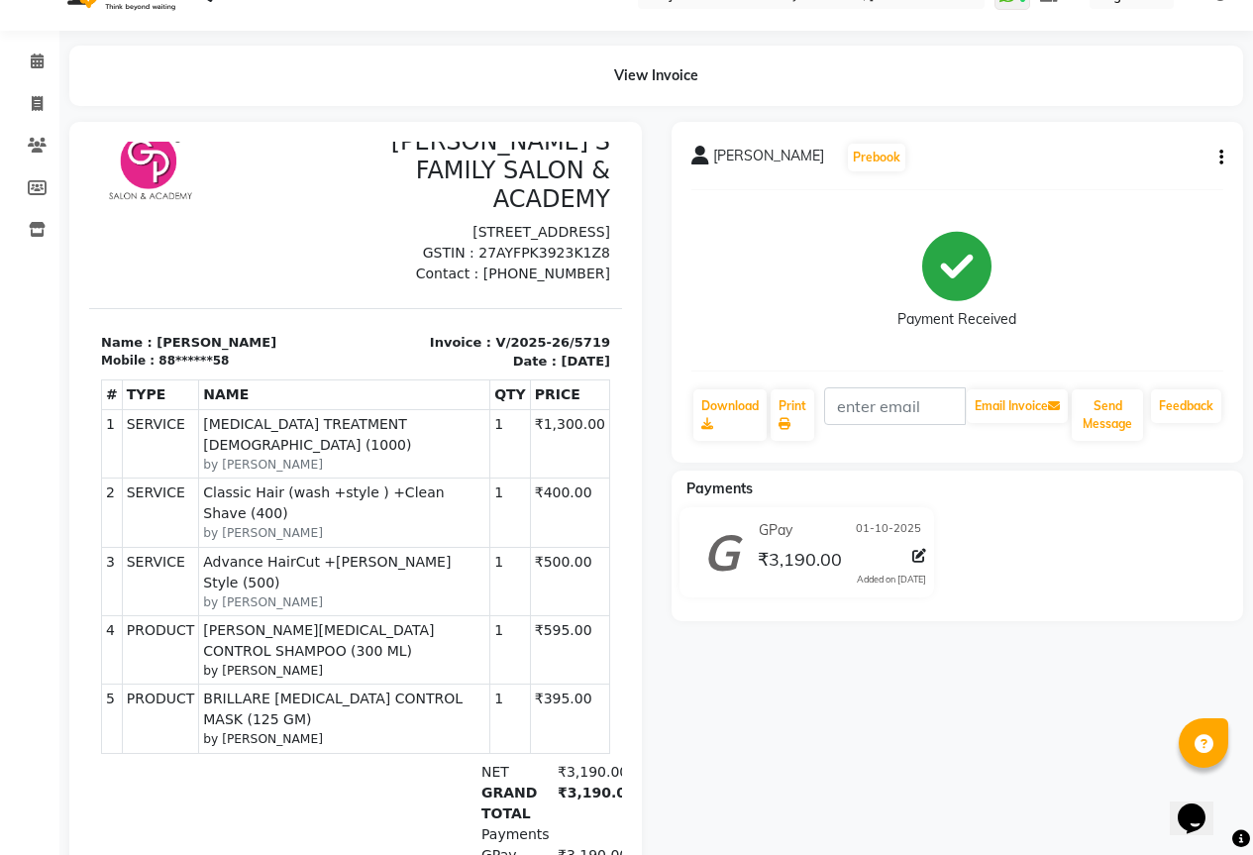
scroll to position [99, 0]
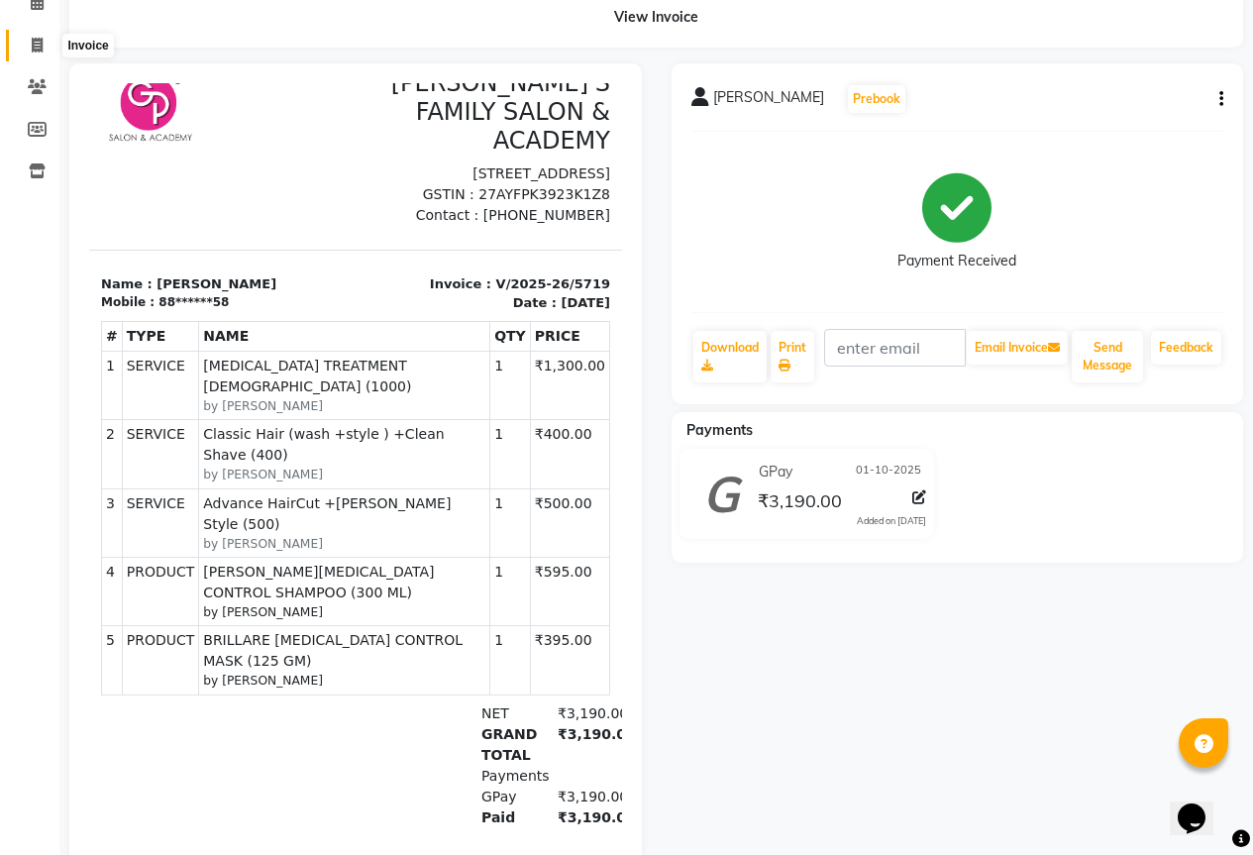
click at [29, 37] on span at bounding box center [37, 46] width 35 height 23
select select "service"
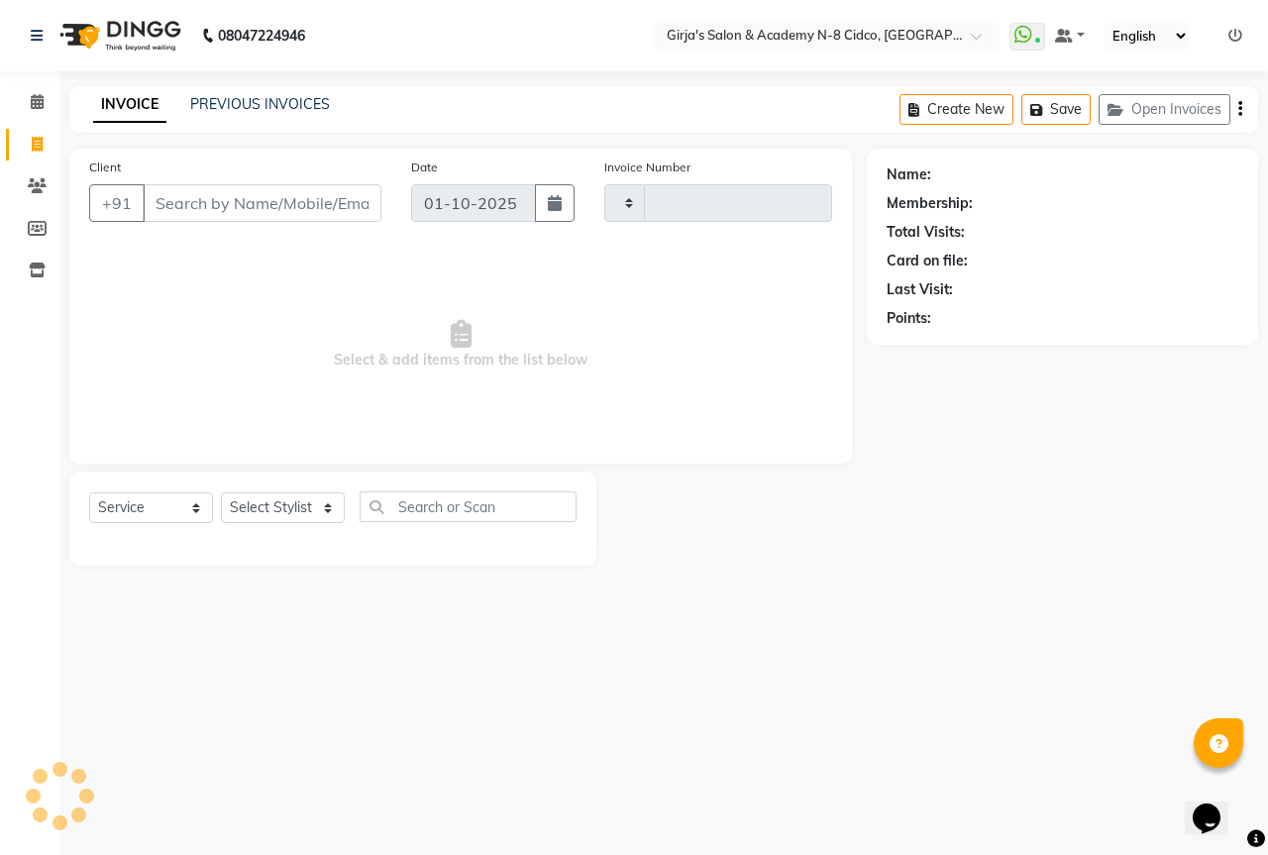
type input "5720"
select select "66"
select select "66554"
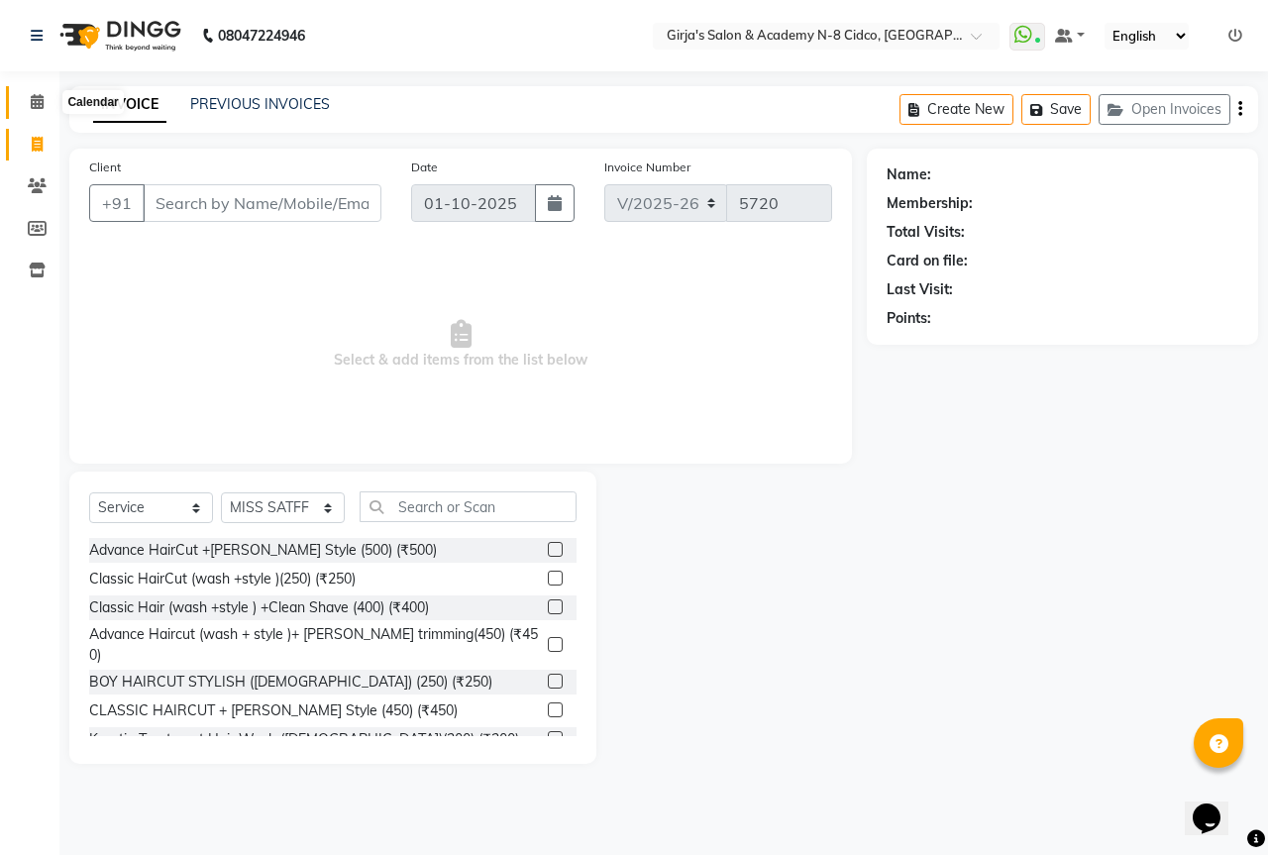
click at [33, 103] on icon at bounding box center [37, 101] width 13 height 15
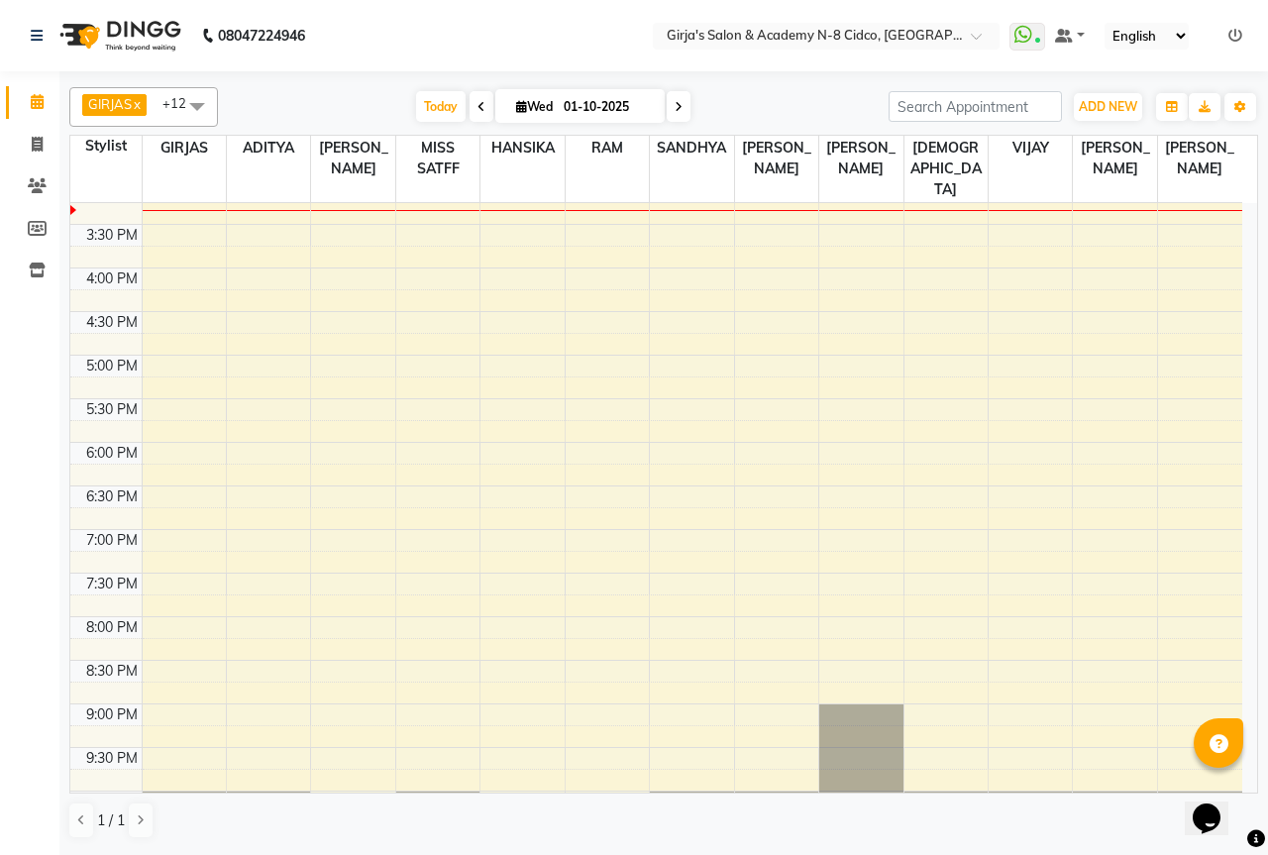
scroll to position [597, 0]
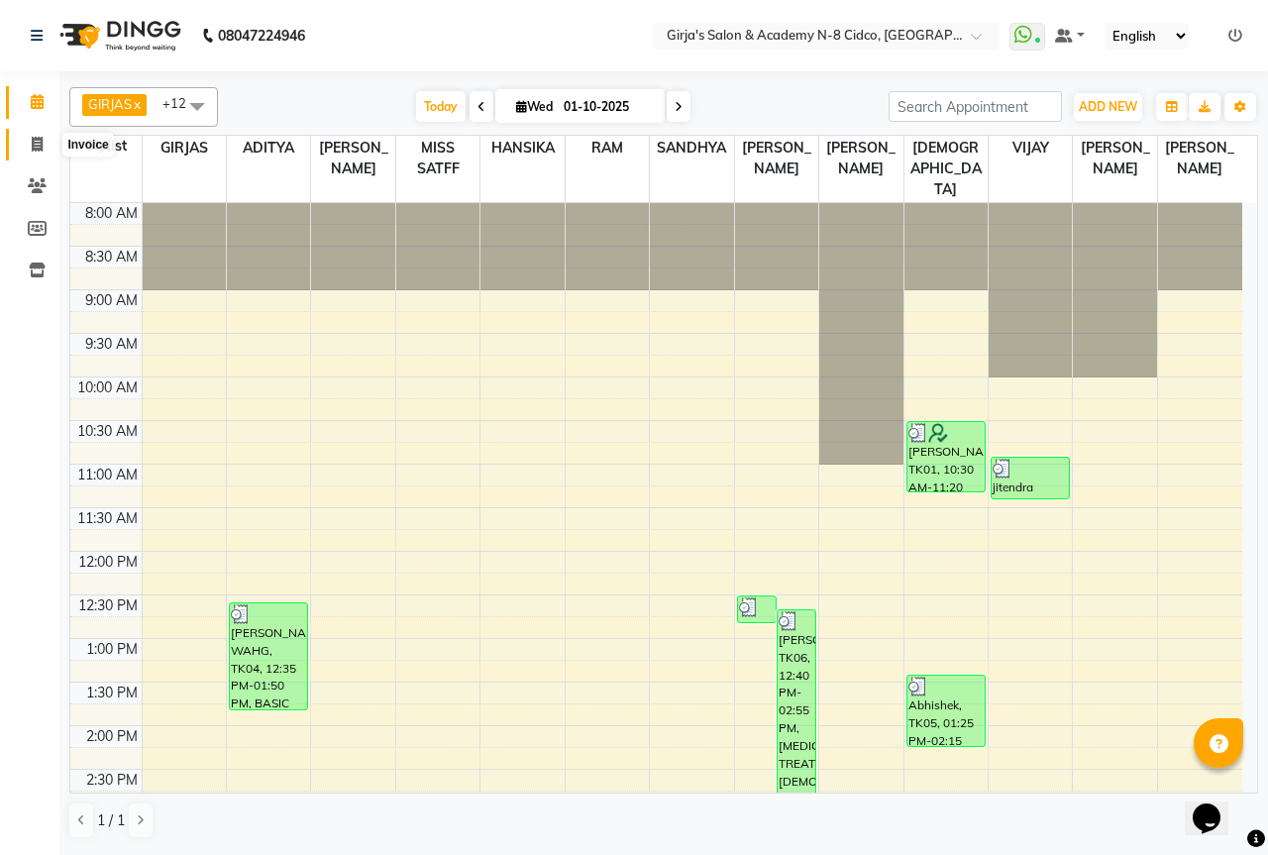
click at [46, 147] on span at bounding box center [37, 145] width 35 height 23
select select "service"
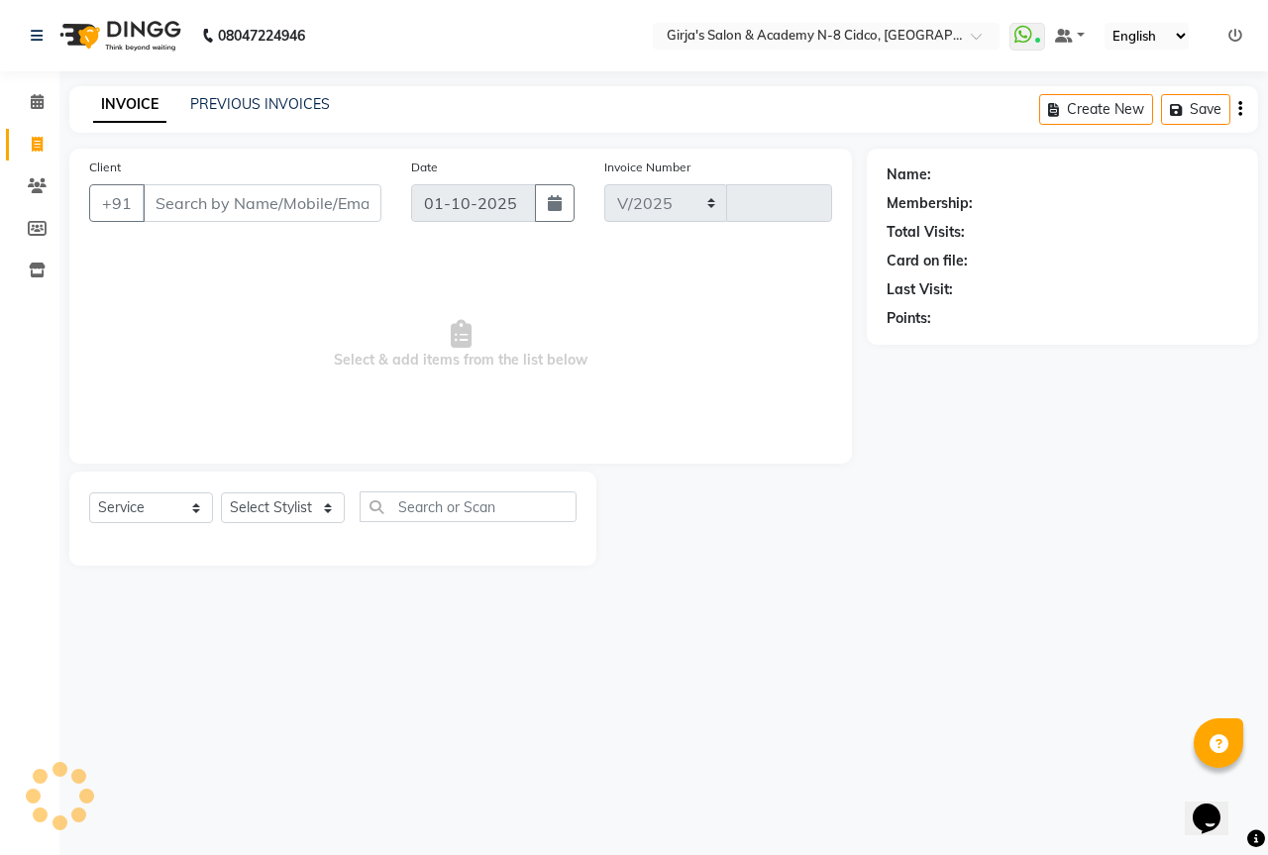
select select "66"
type input "5720"
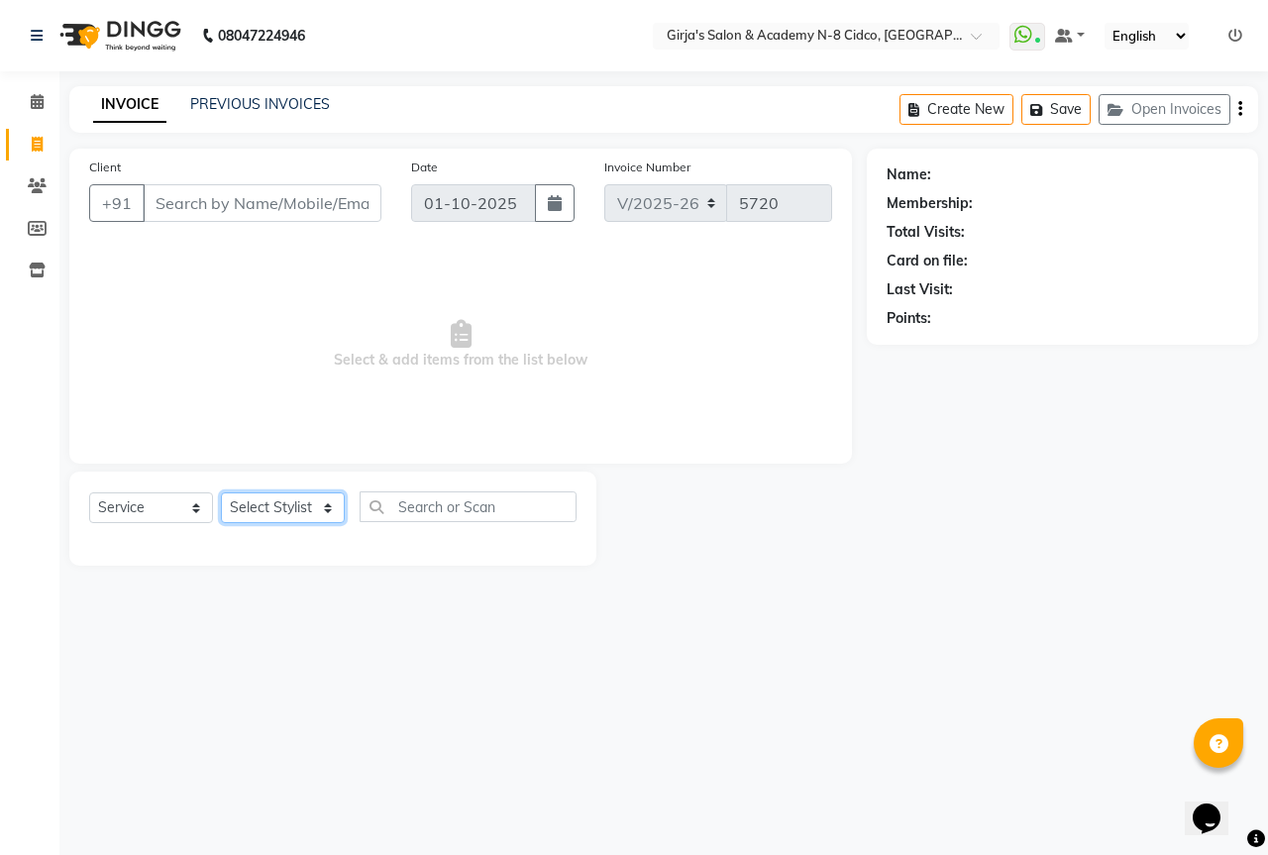
click at [266, 503] on select "Select Stylist" at bounding box center [283, 507] width 124 height 31
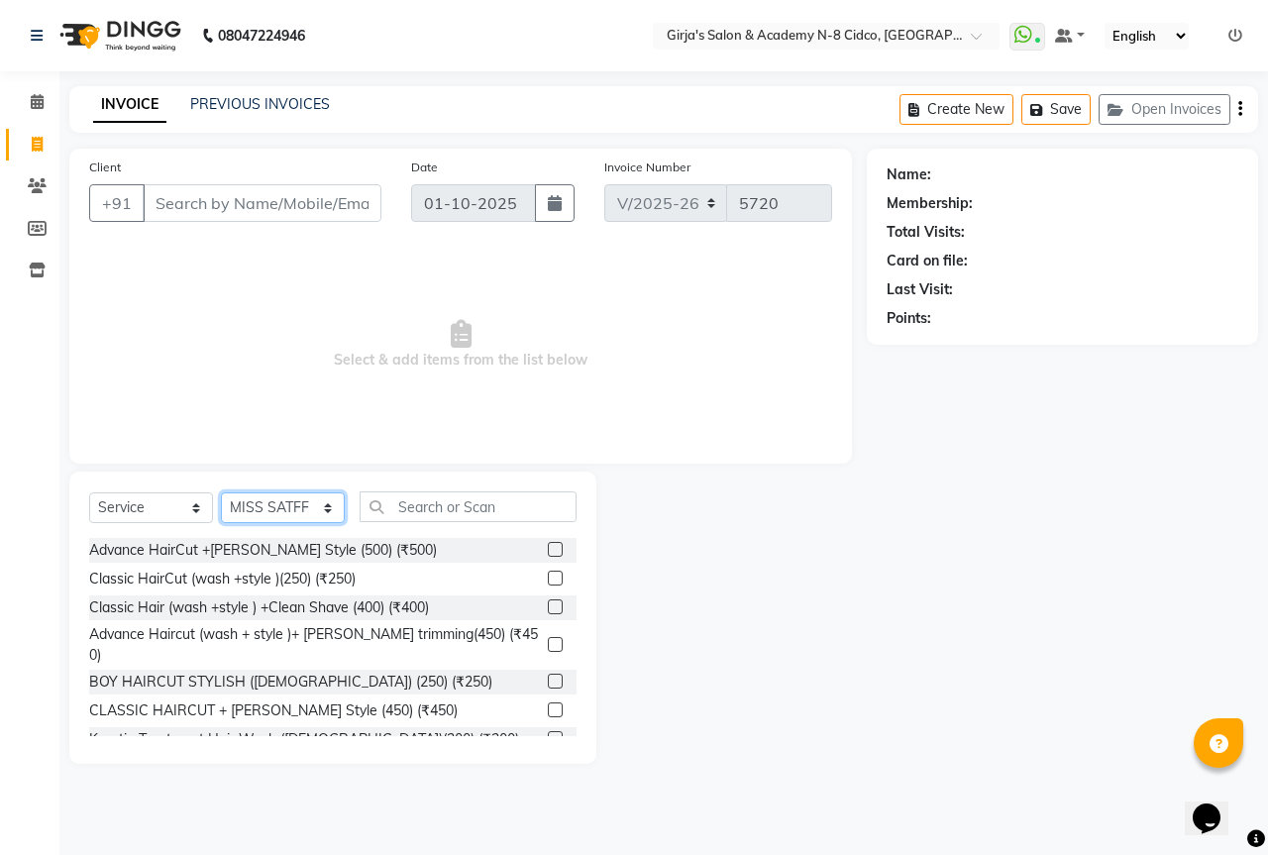
select select "8502"
click at [221, 492] on select "Select Stylist ADITYA [PERSON_NAME] BEAUTY M GIRJAS [PERSON_NAME] MISS [PERSON_…" at bounding box center [283, 507] width 124 height 31
click at [253, 203] on input "Client" at bounding box center [262, 203] width 239 height 38
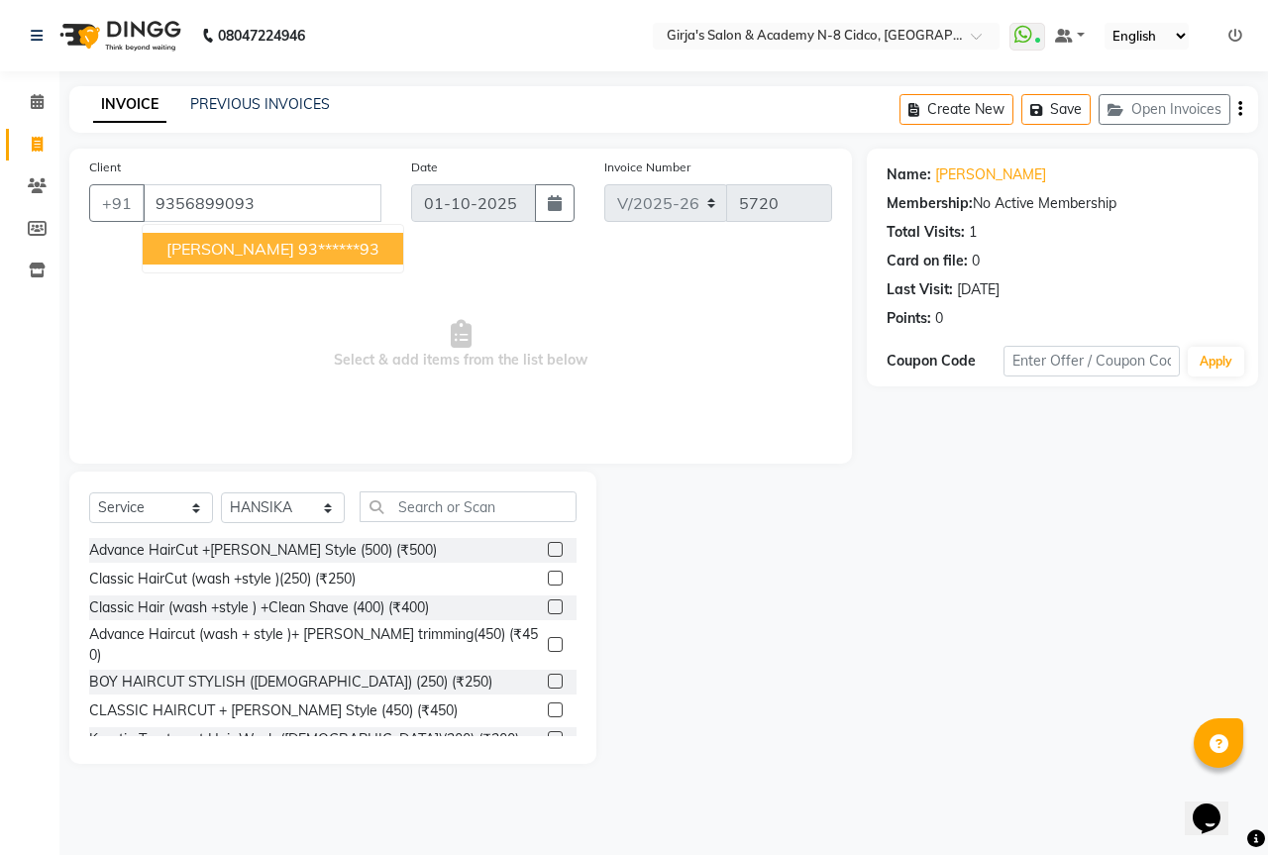
click at [292, 241] on button "AKANSHA PATIL 93******93" at bounding box center [273, 249] width 261 height 32
type input "93******93"
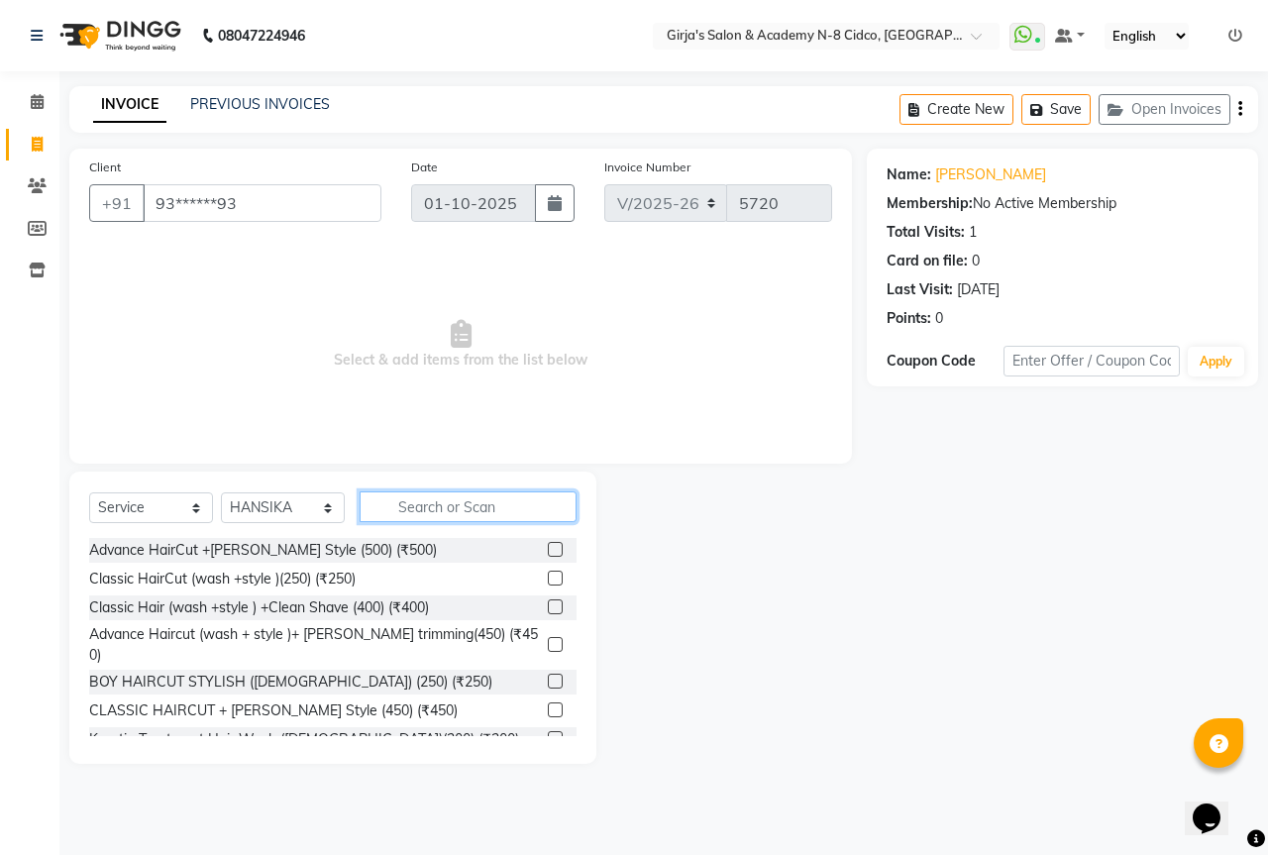
click at [440, 495] on input "text" at bounding box center [468, 506] width 217 height 31
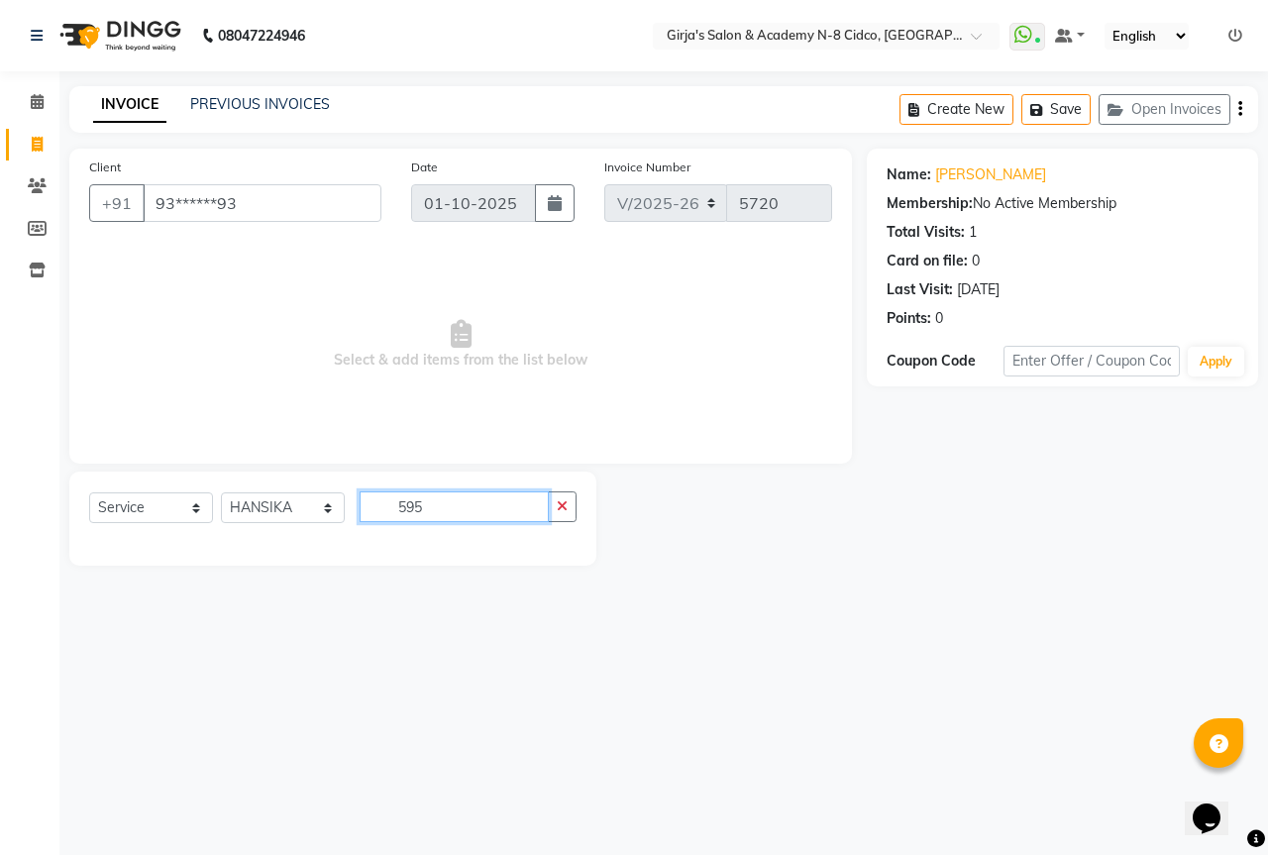
type input "595"
drag, startPoint x: 118, startPoint y: 511, endPoint x: 120, endPoint y: 498, distance: 13.0
click at [118, 511] on select "Select Service Product Membership Package Voucher Prepaid Gift Card" at bounding box center [151, 507] width 124 height 31
select select "product"
click at [89, 492] on select "Select Service Product Membership Package Voucher Prepaid Gift Card" at bounding box center [151, 507] width 124 height 31
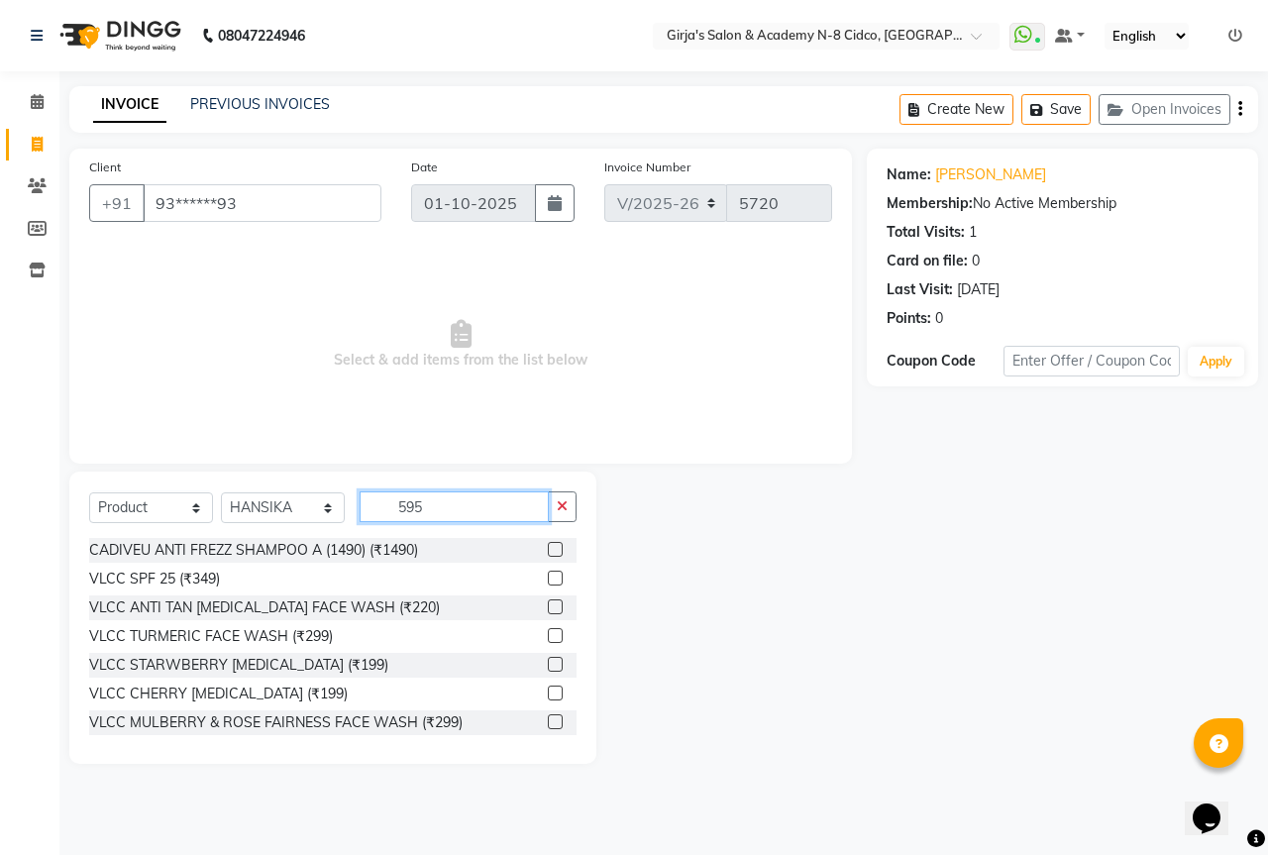
click at [478, 502] on input "595" at bounding box center [454, 506] width 189 height 31
type input "5"
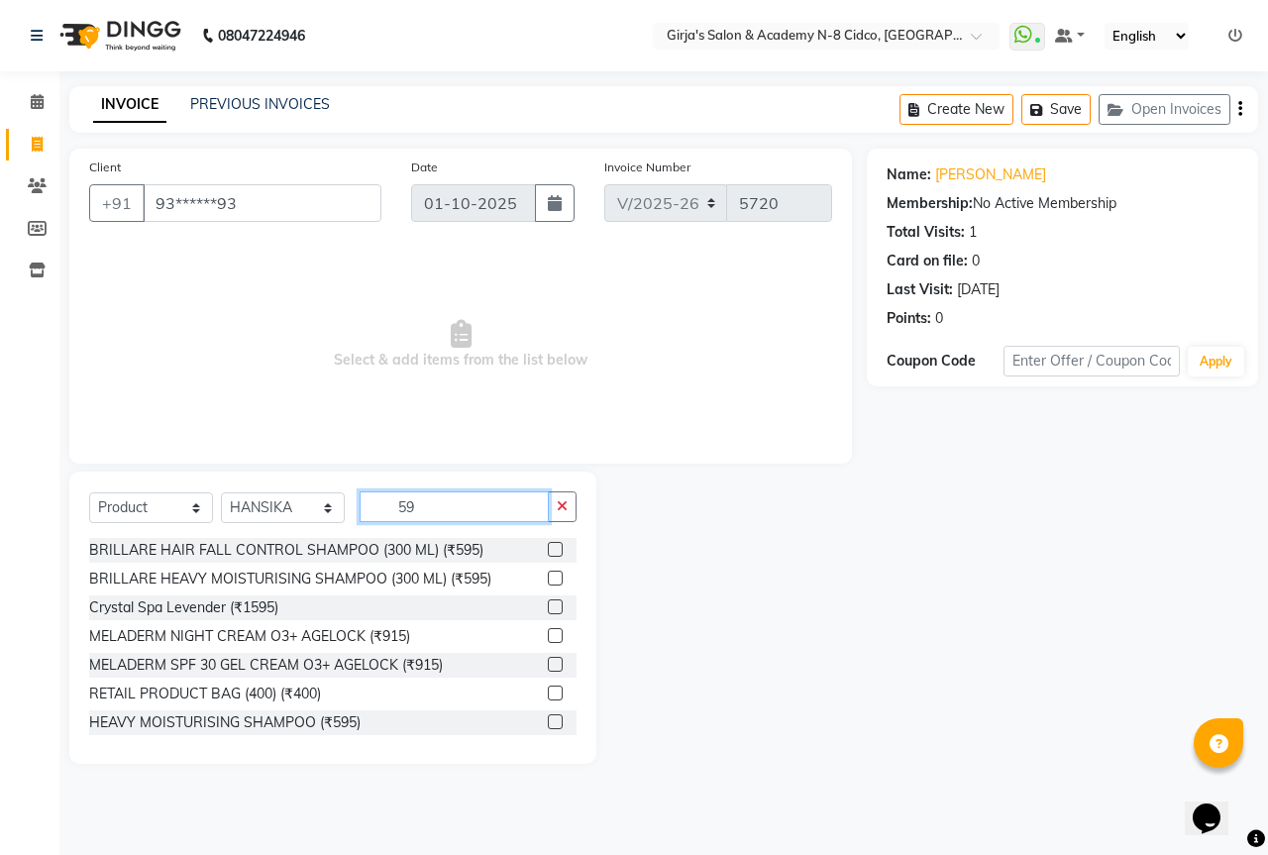
type input "595"
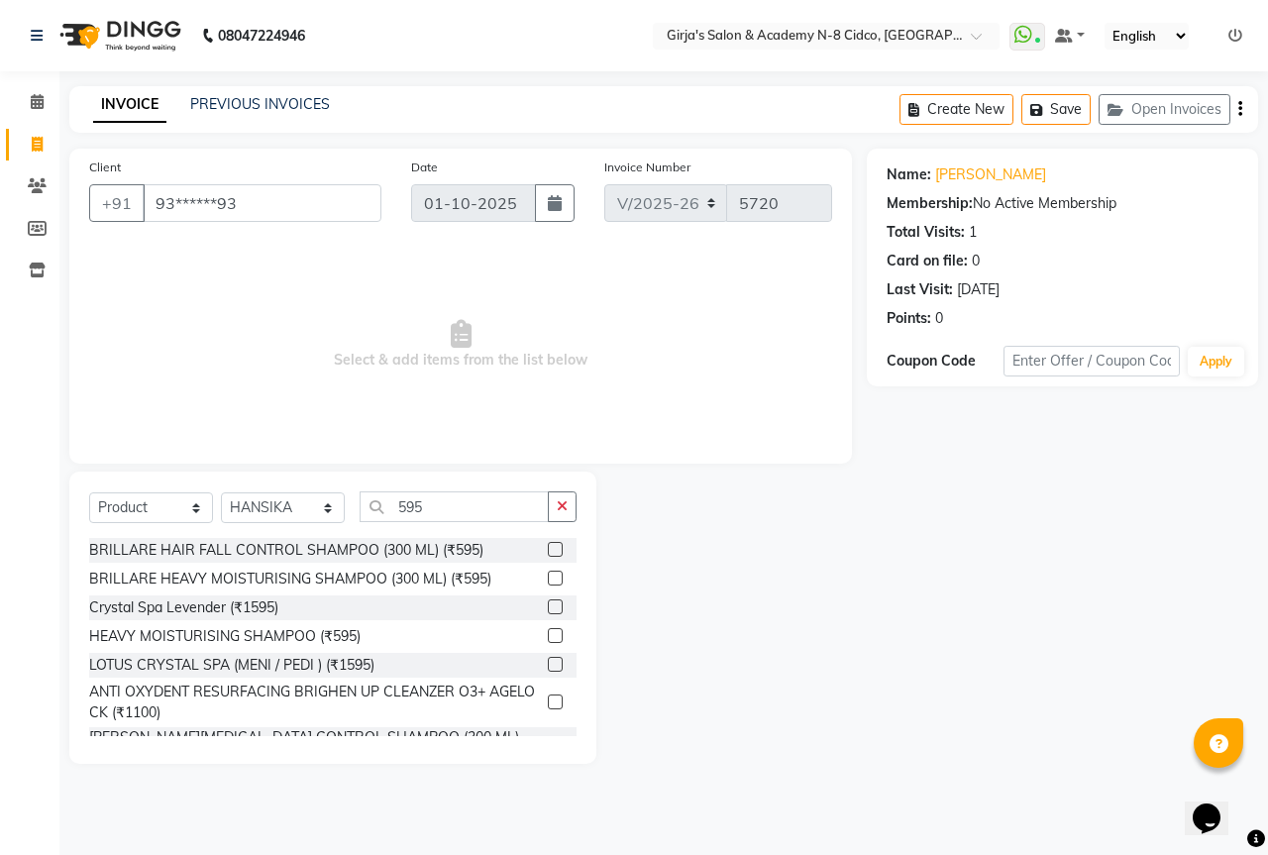
click at [548, 549] on label at bounding box center [555, 549] width 15 height 15
click at [548, 549] on input "checkbox" at bounding box center [554, 550] width 13 height 13
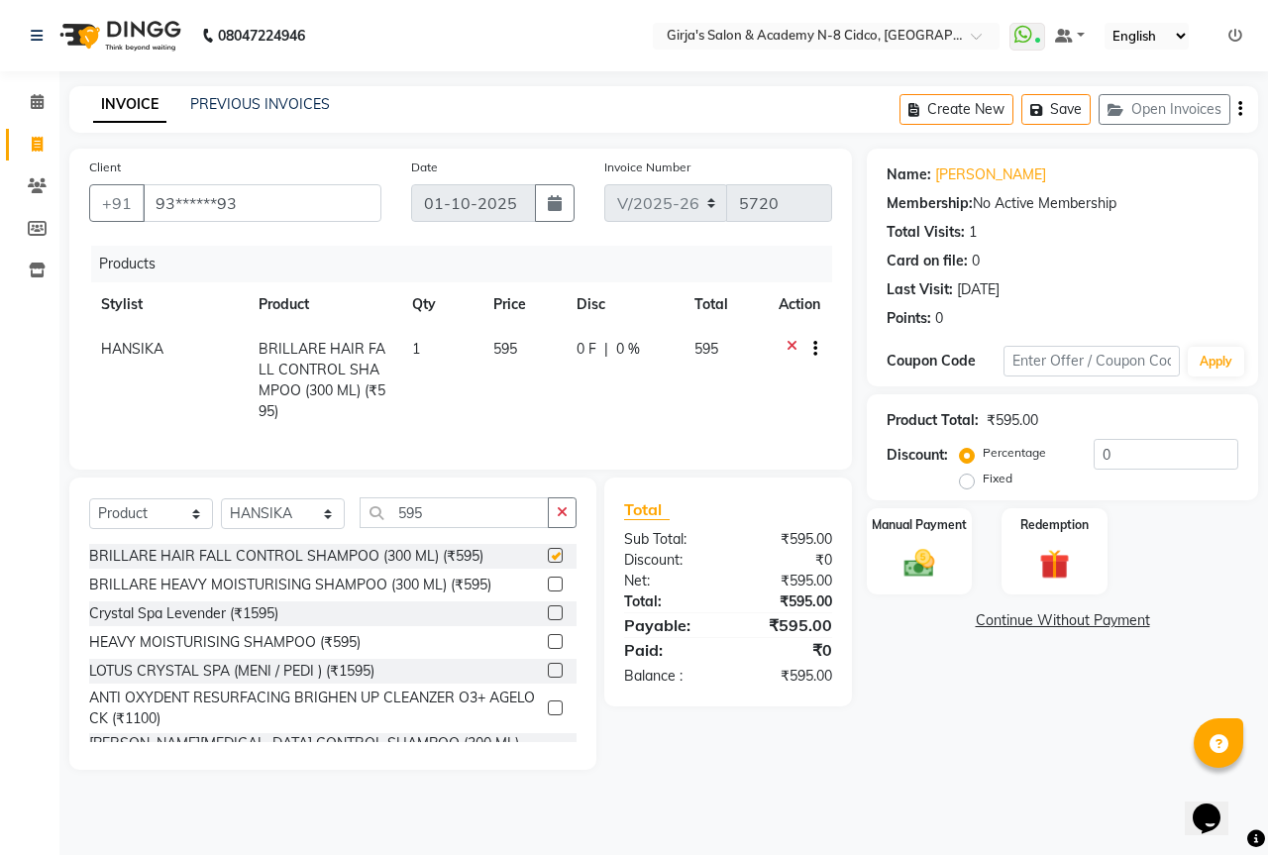
checkbox input "false"
click at [458, 528] on input "595" at bounding box center [454, 512] width 189 height 31
type input "5"
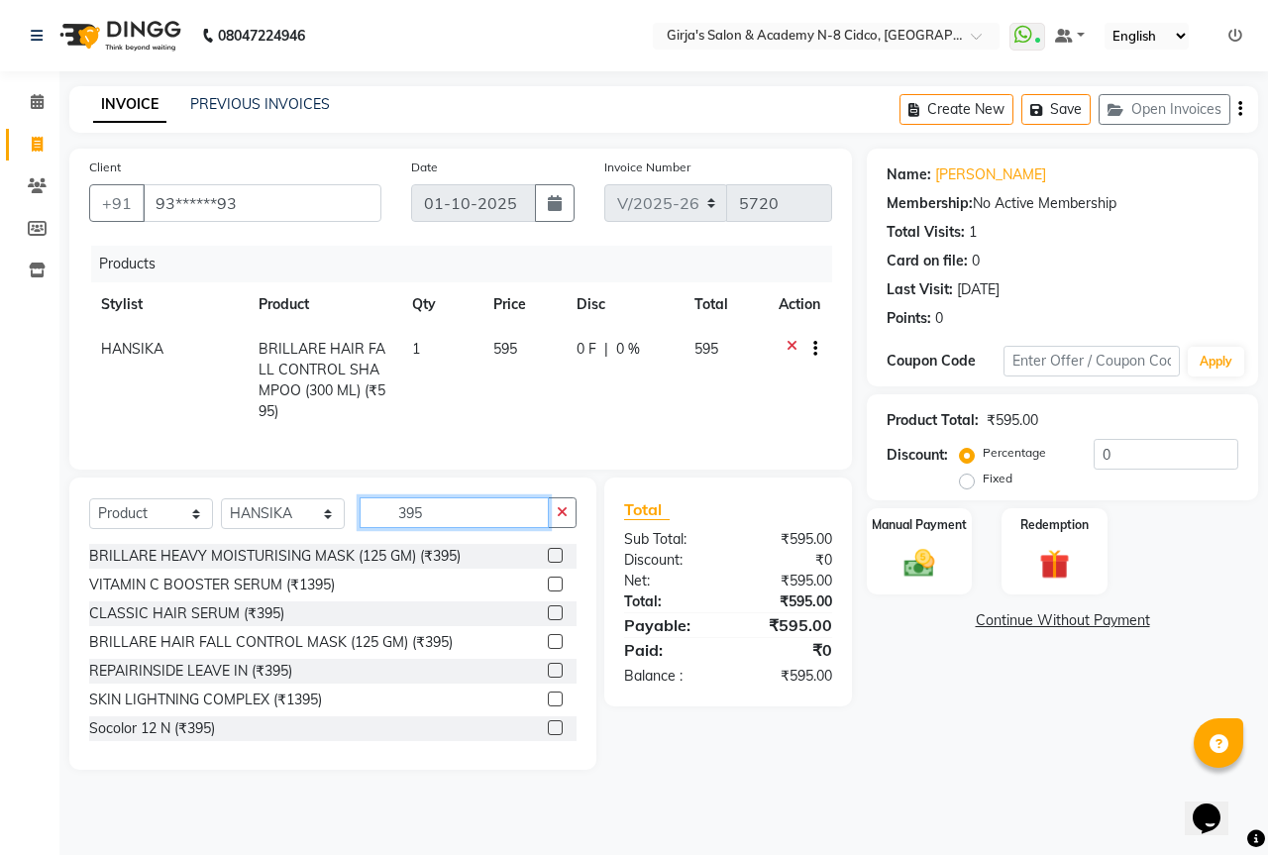
type input "395"
click at [548, 563] on label at bounding box center [555, 555] width 15 height 15
click at [548, 563] on input "checkbox" at bounding box center [554, 556] width 13 height 13
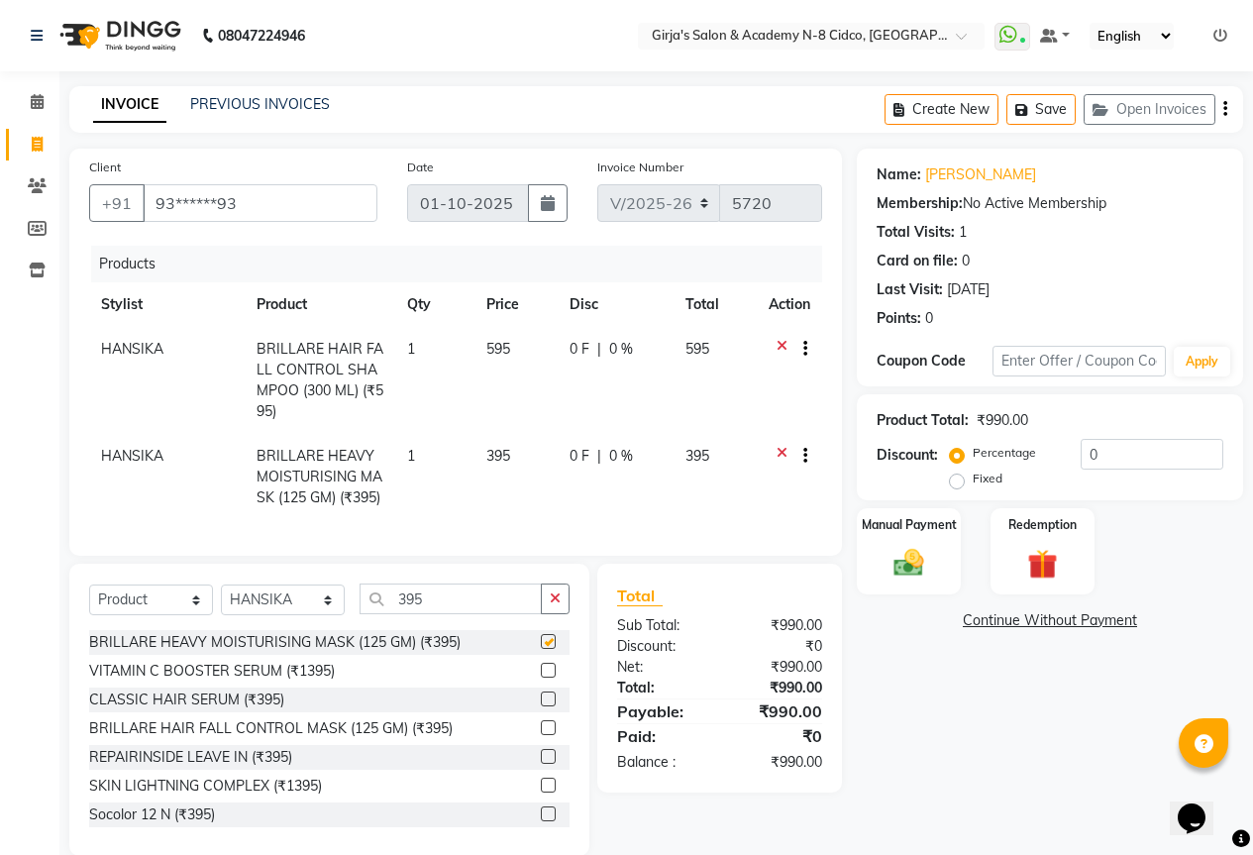
checkbox input "false"
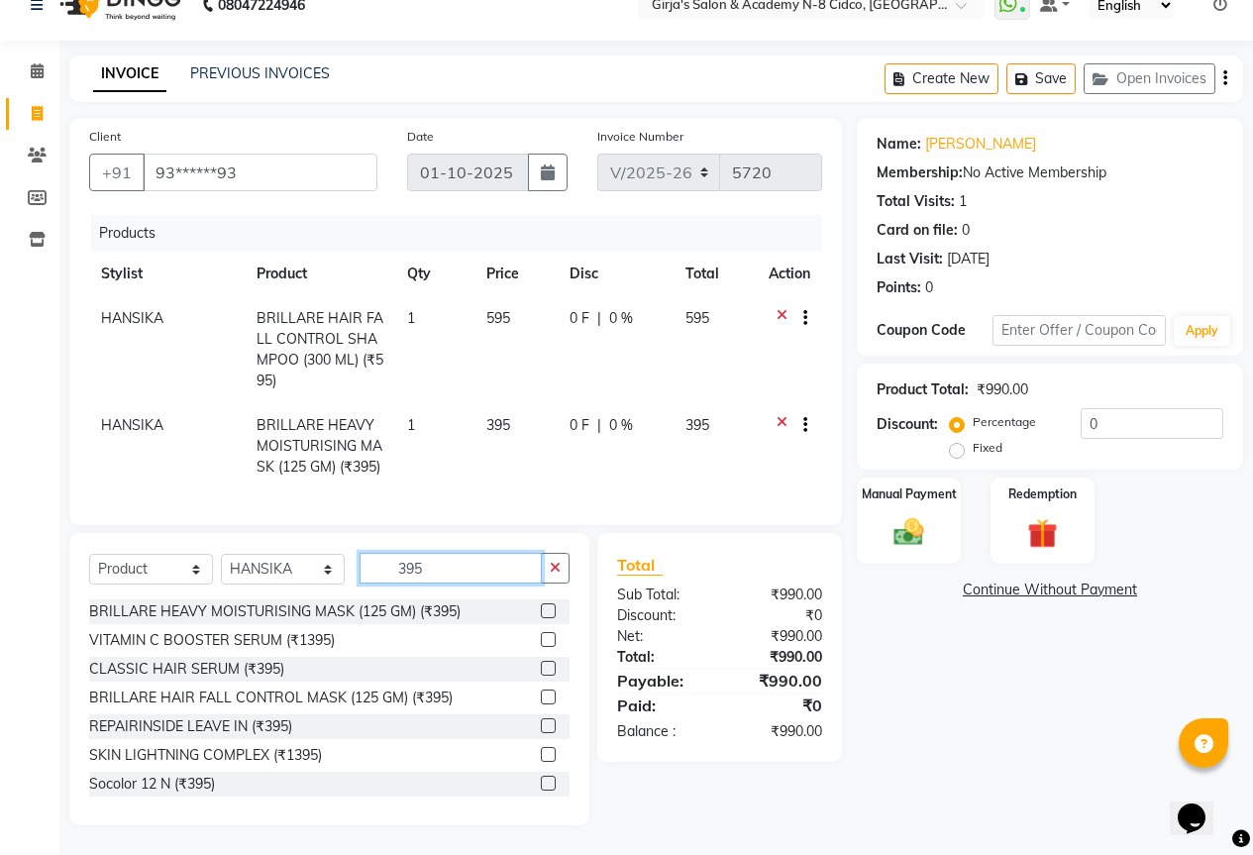
click at [468, 582] on input "395" at bounding box center [451, 568] width 182 height 31
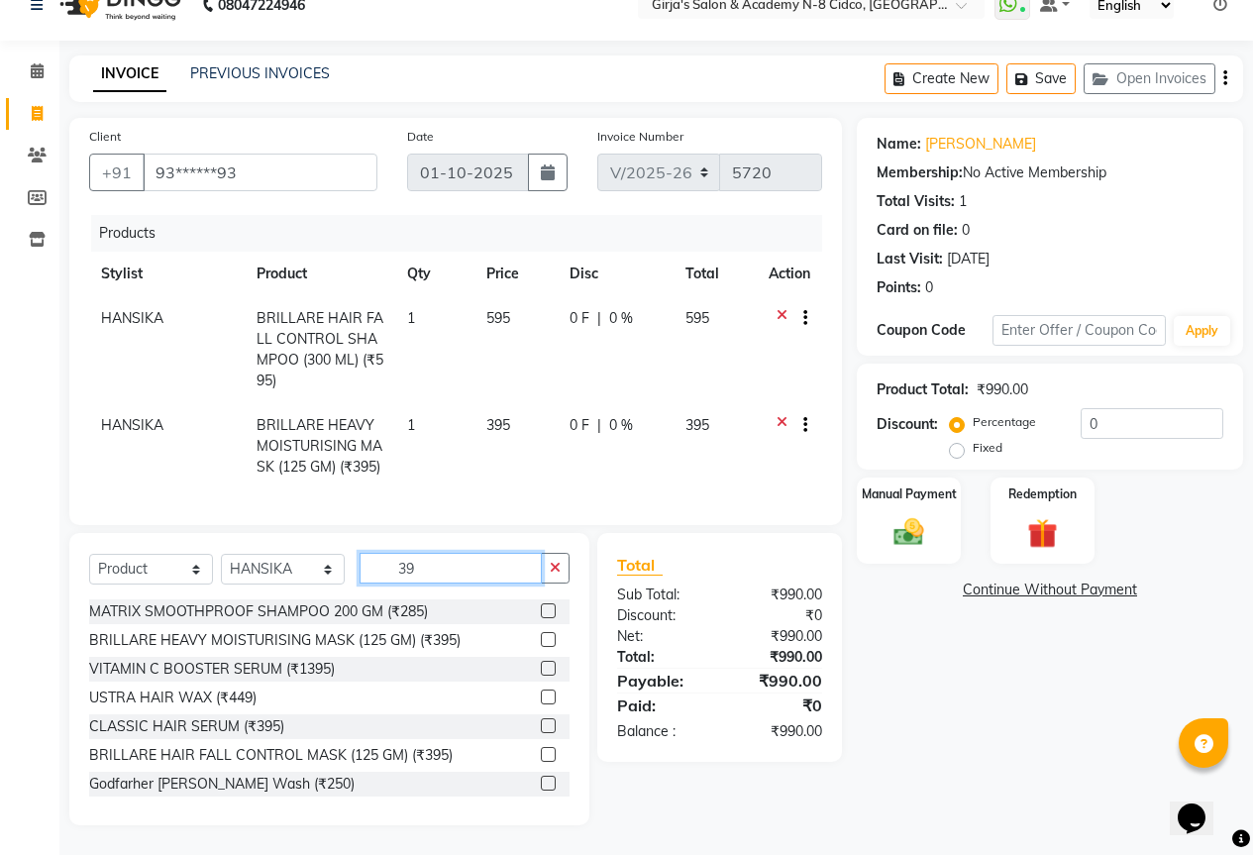
type input "3"
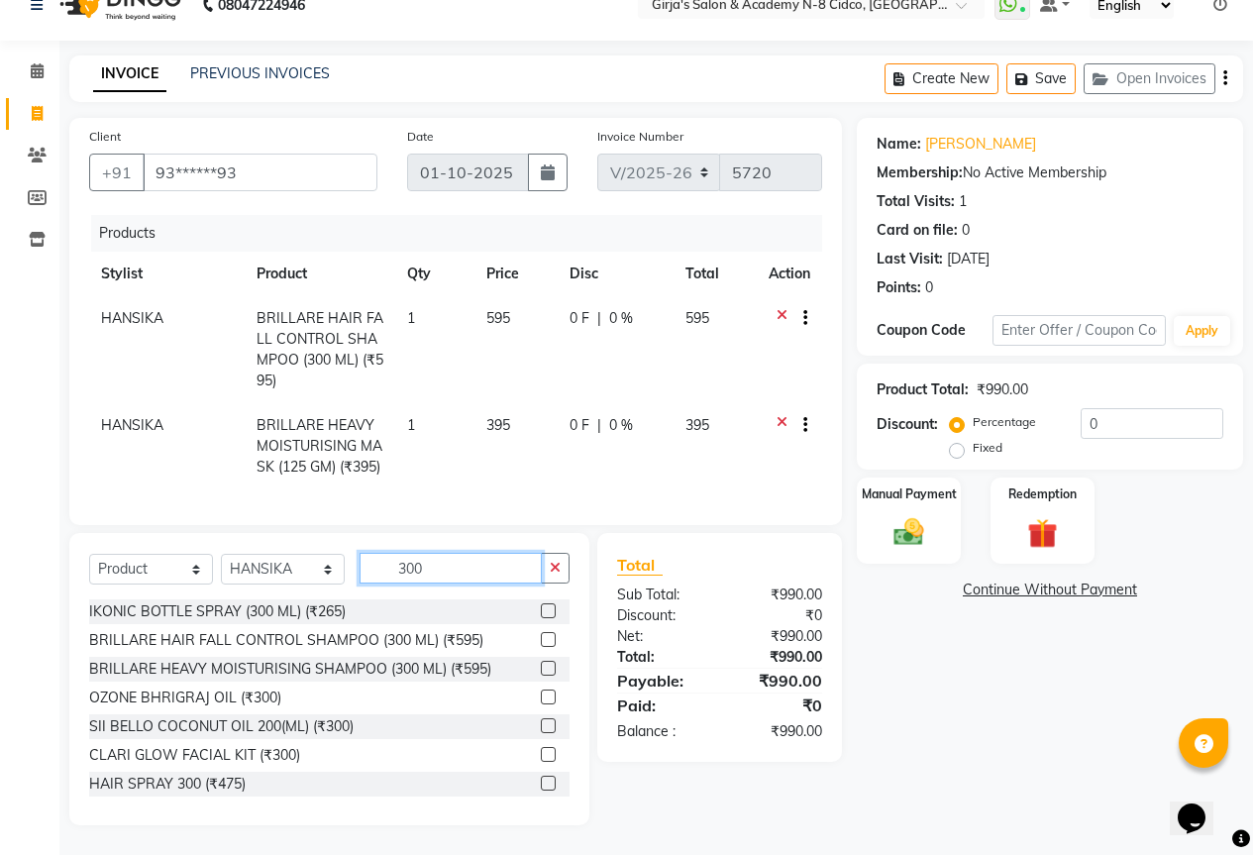
type input "300"
click at [541, 729] on label at bounding box center [548, 725] width 15 height 15
click at [541, 729] on input "checkbox" at bounding box center [547, 726] width 13 height 13
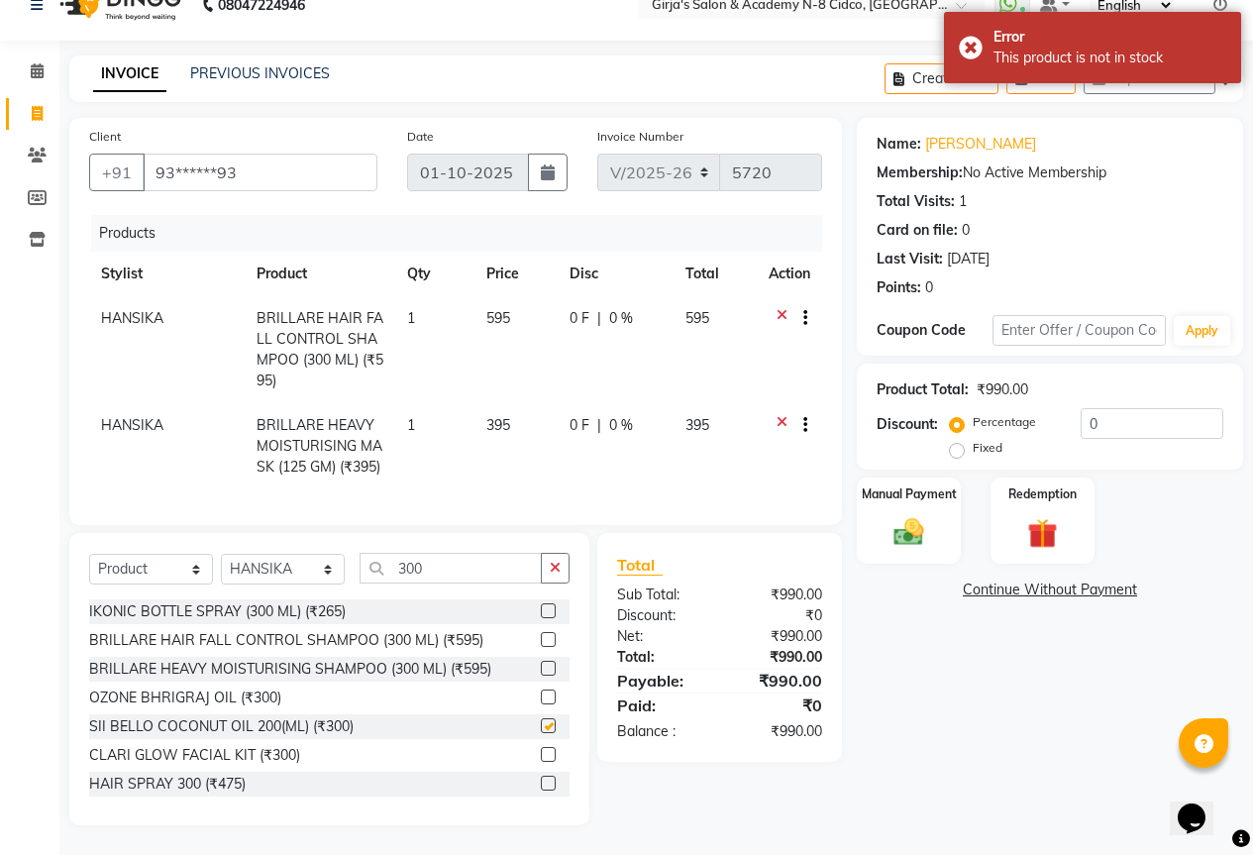
checkbox input "false"
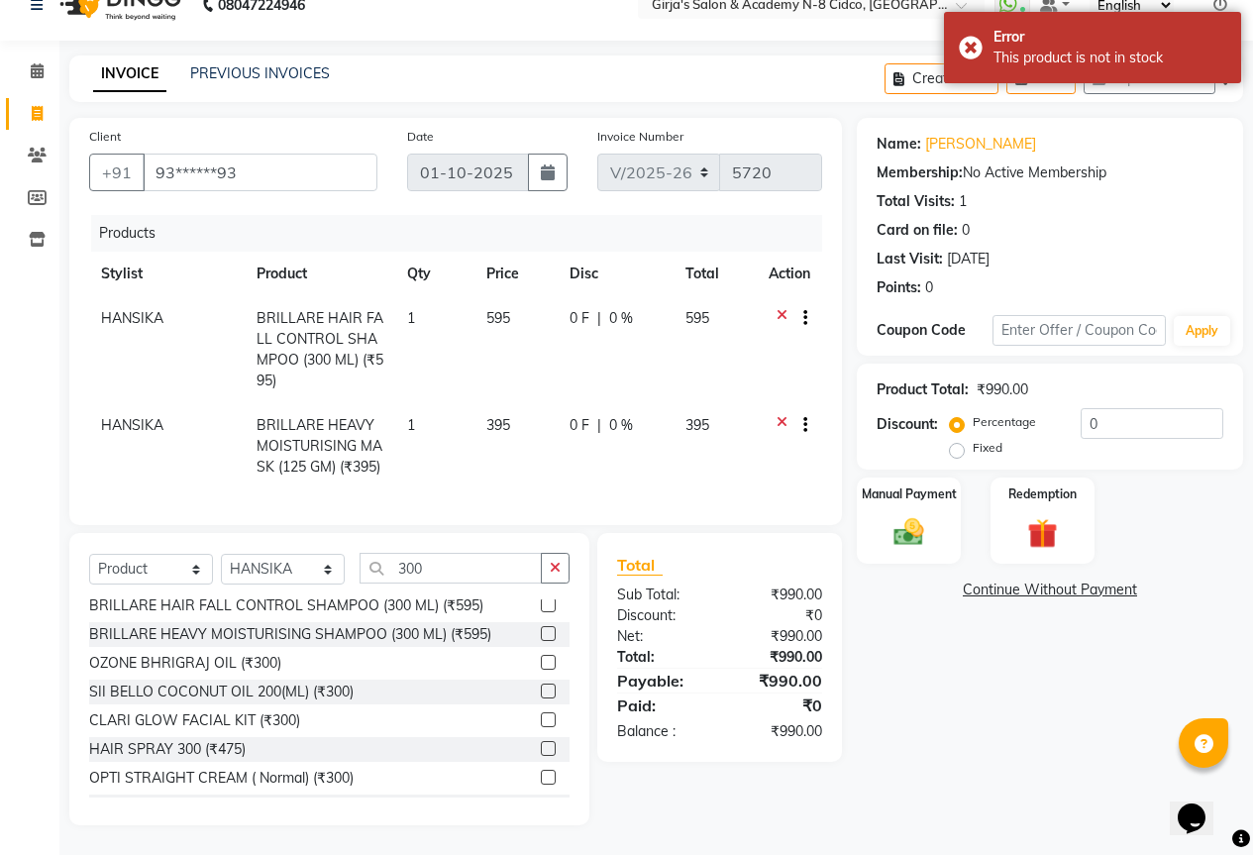
scroll to position [0, 0]
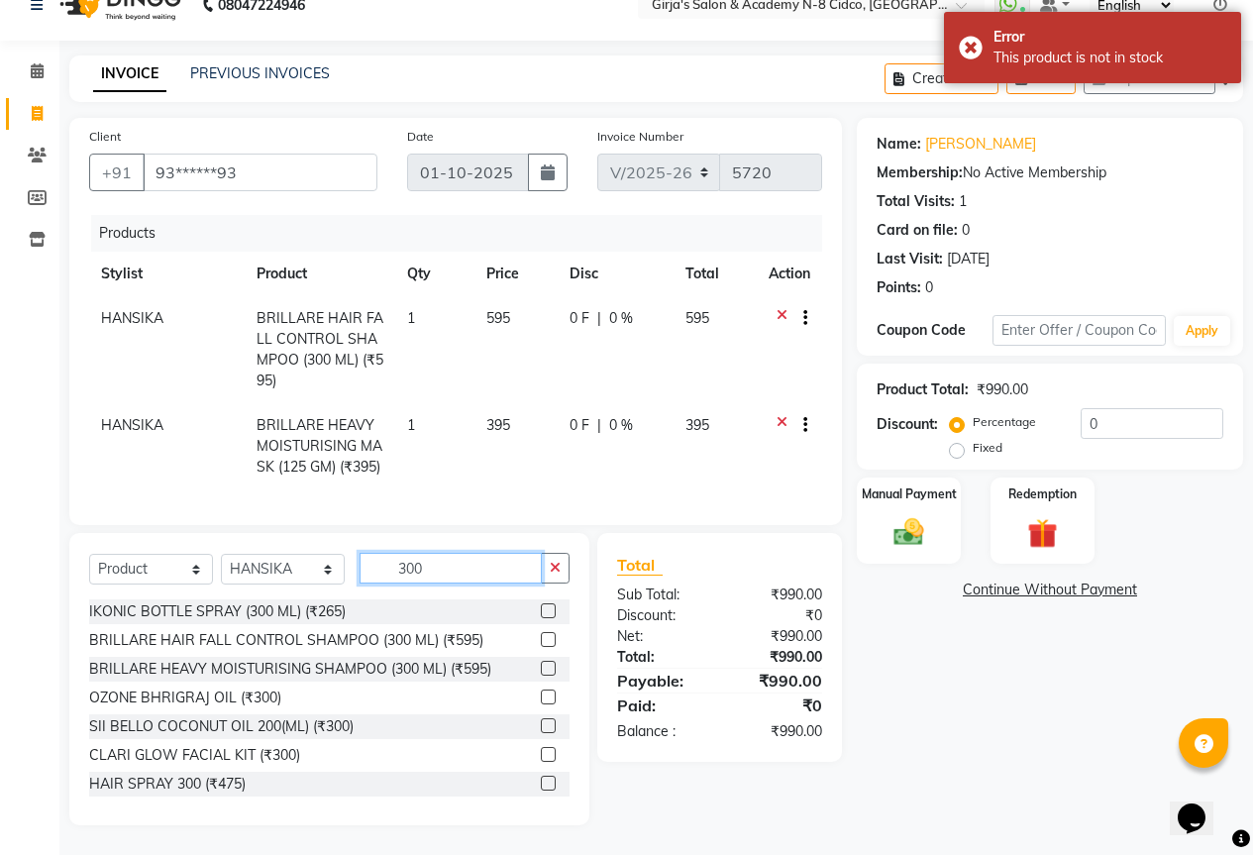
click at [437, 577] on input "300" at bounding box center [451, 568] width 182 height 31
type input "3"
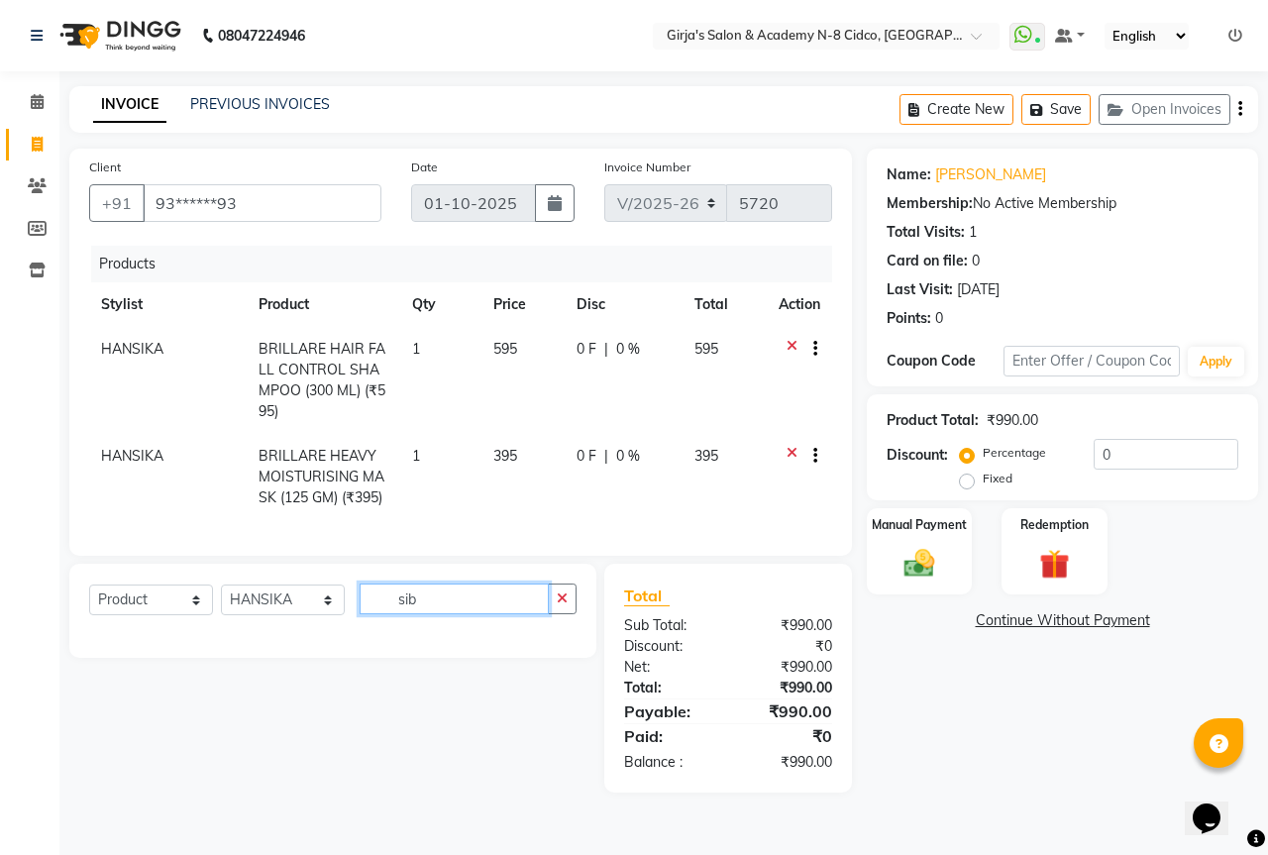
click at [435, 609] on input "sib" at bounding box center [454, 599] width 189 height 31
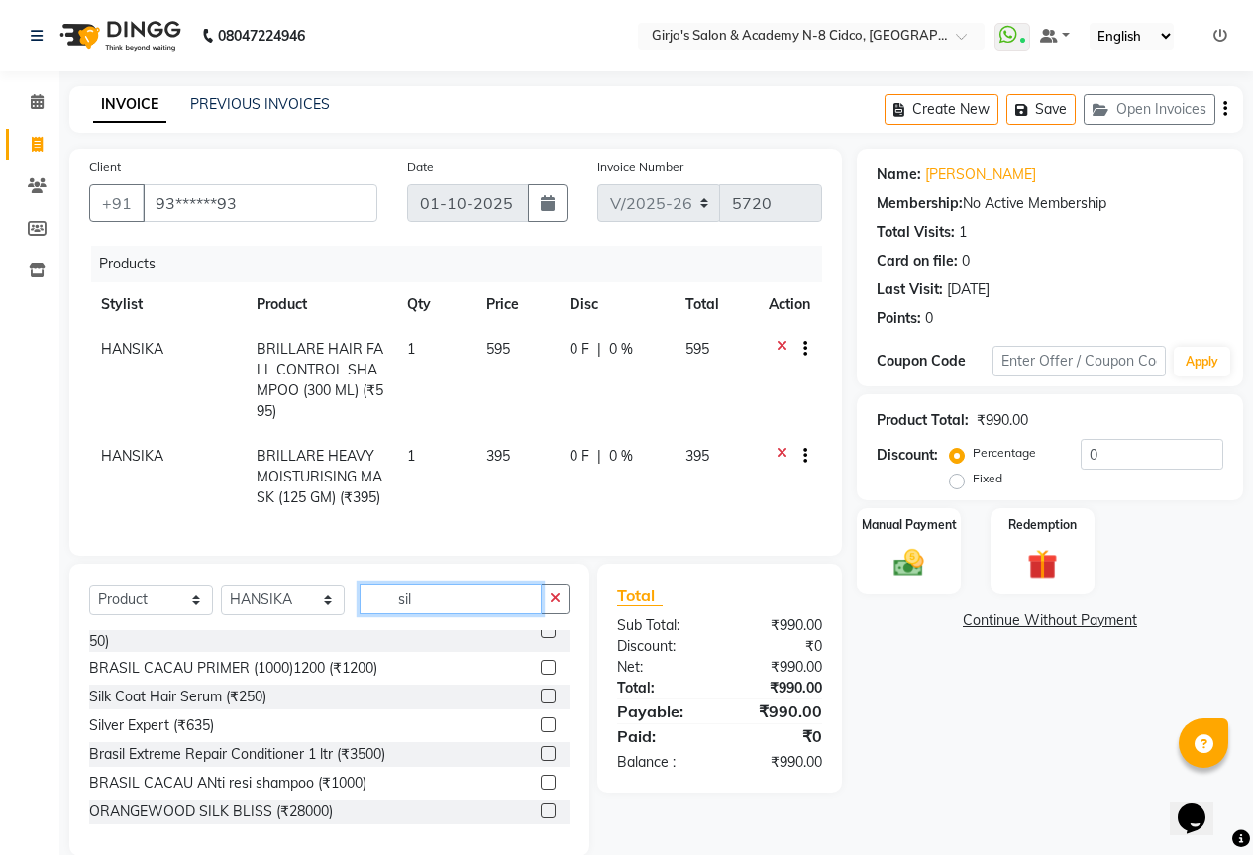
scroll to position [46, 0]
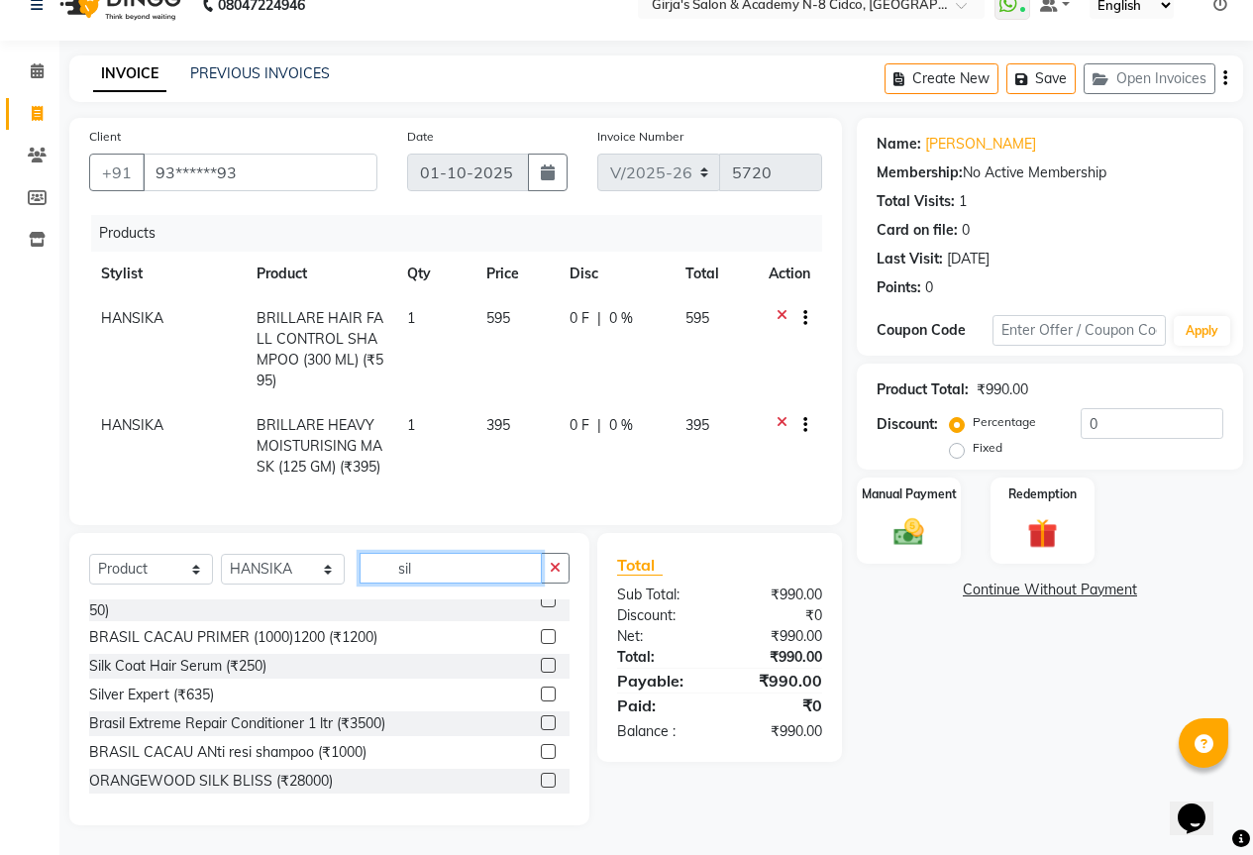
click at [442, 575] on input "sil" at bounding box center [451, 568] width 182 height 31
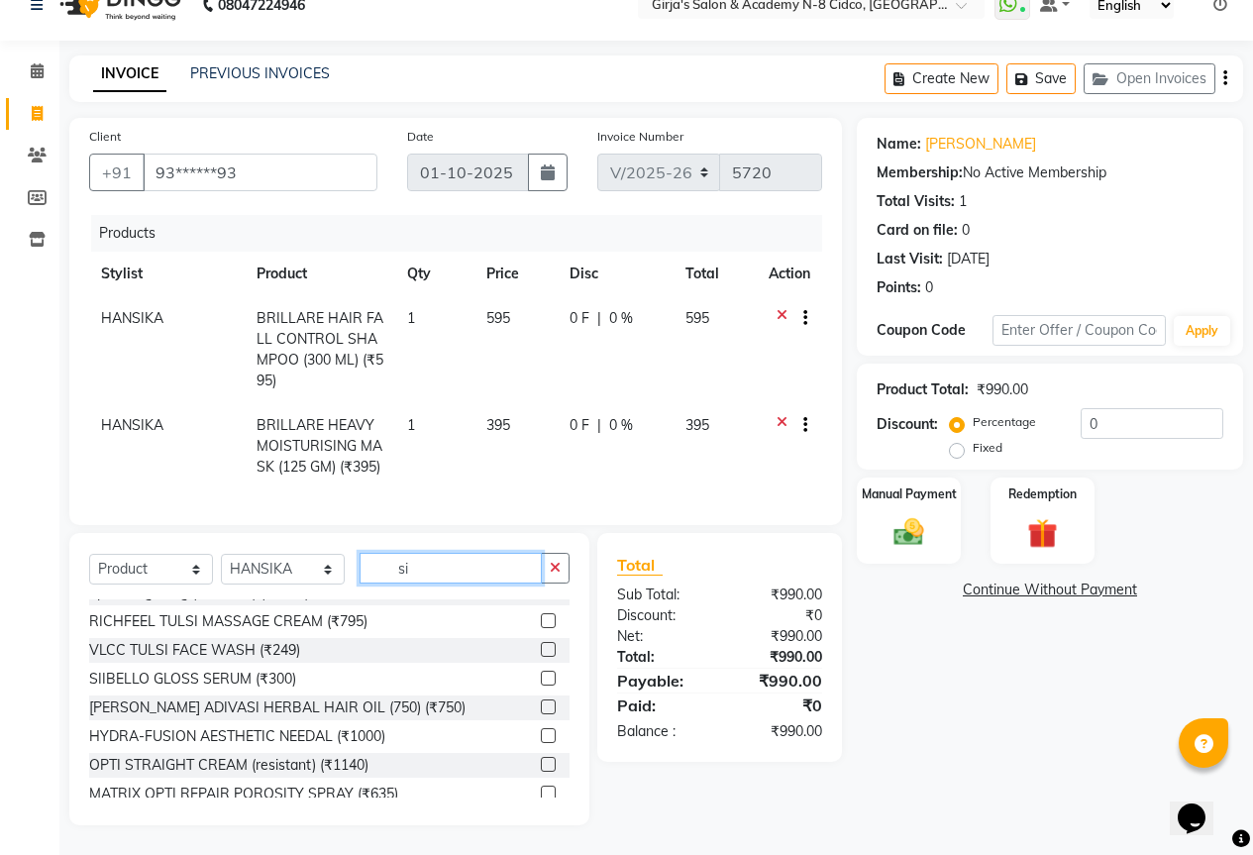
scroll to position [703, 0]
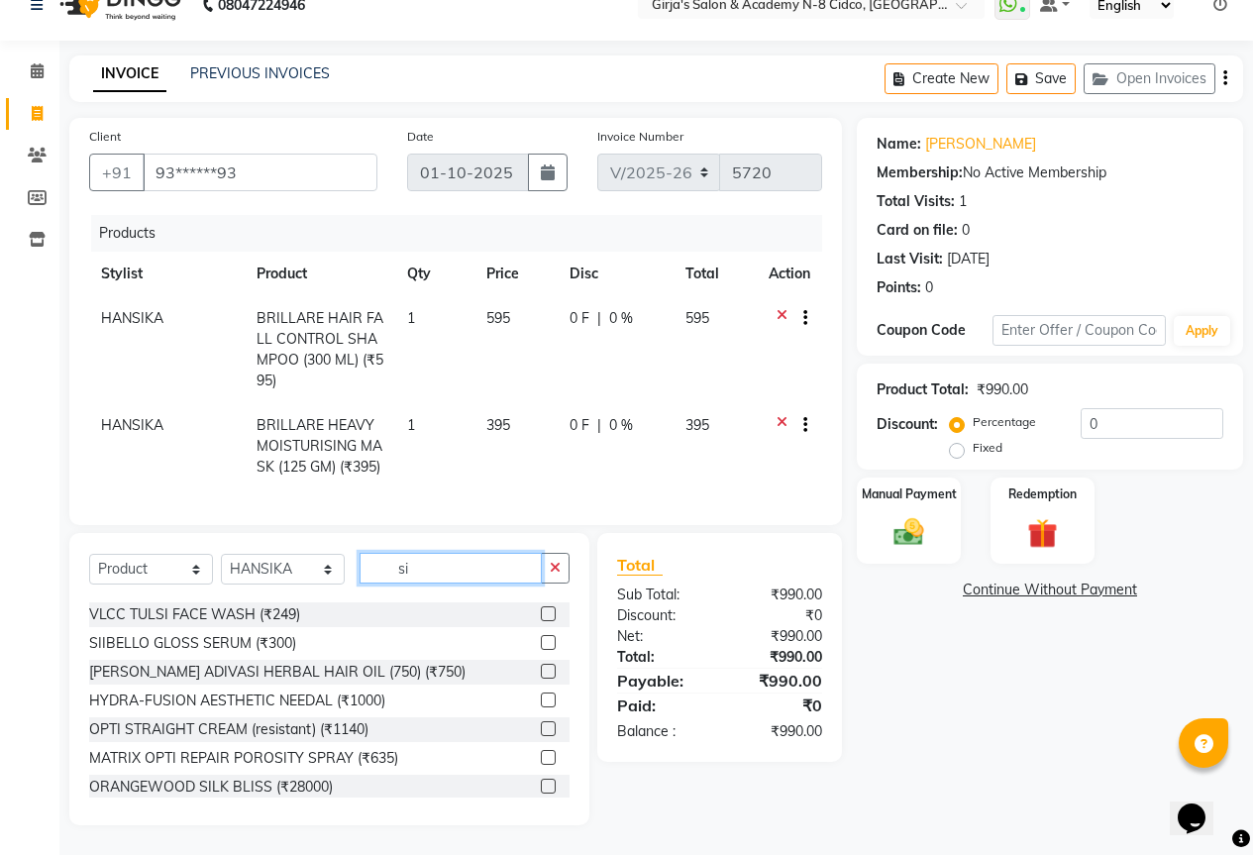
type input "si"
click at [541, 645] on label at bounding box center [548, 642] width 15 height 15
click at [541, 645] on input "checkbox" at bounding box center [547, 643] width 13 height 13
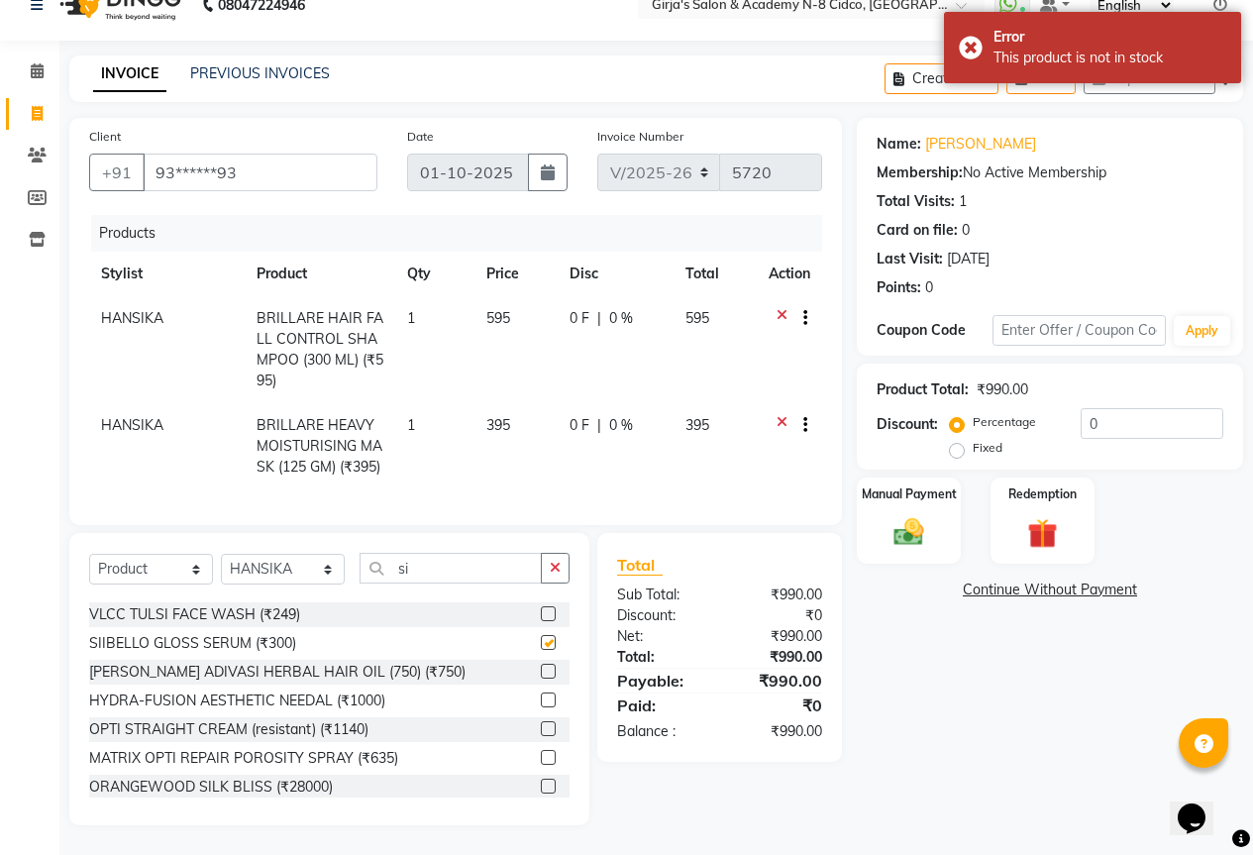
checkbox input "false"
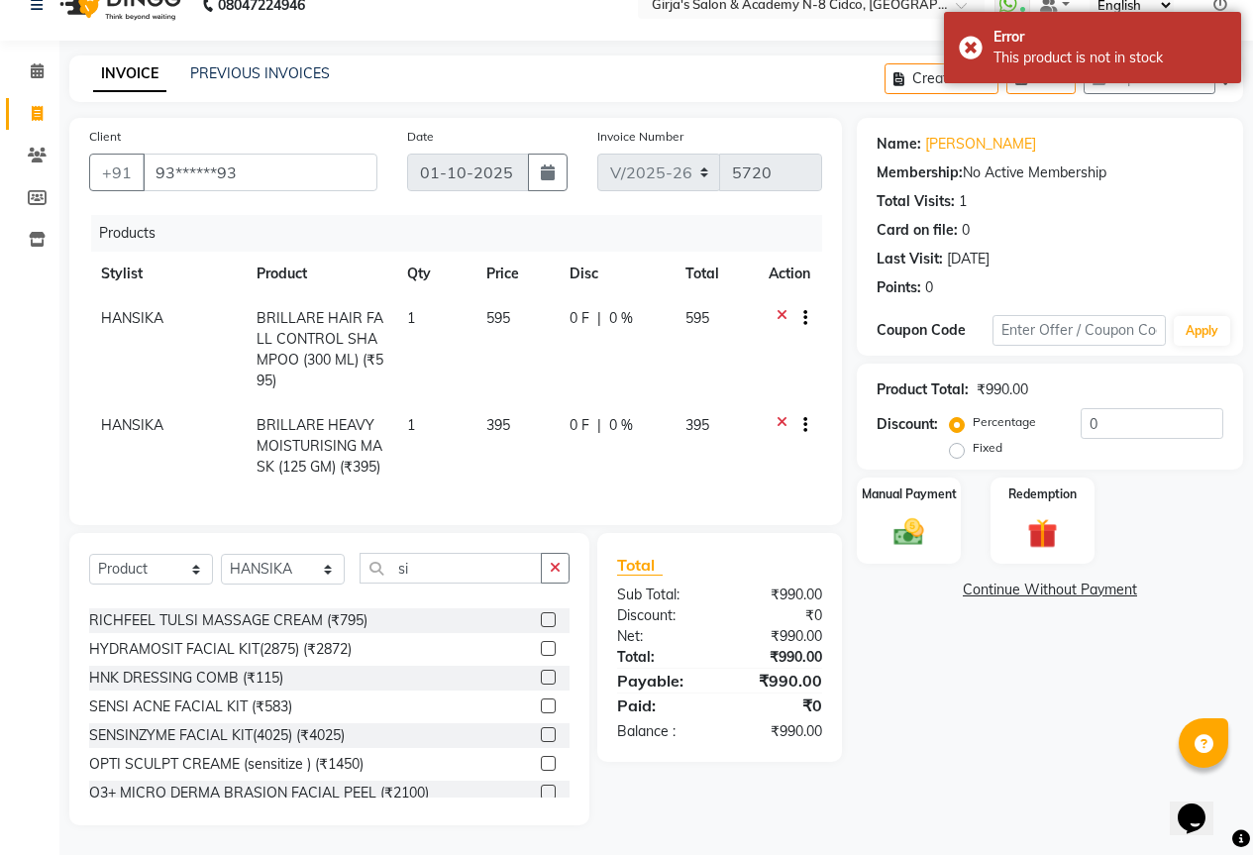
scroll to position [1255, 0]
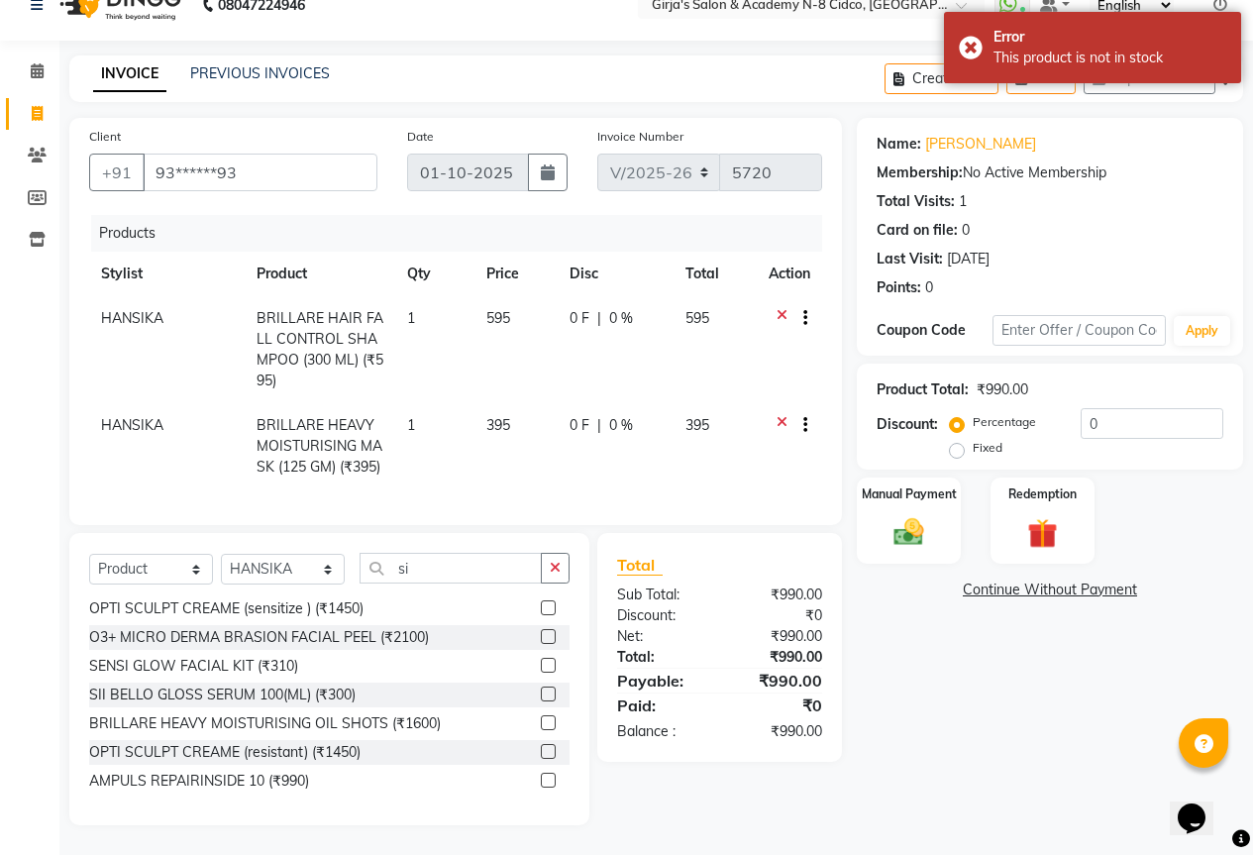
click at [541, 697] on label at bounding box center [548, 694] width 15 height 15
click at [541, 697] on input "checkbox" at bounding box center [547, 695] width 13 height 13
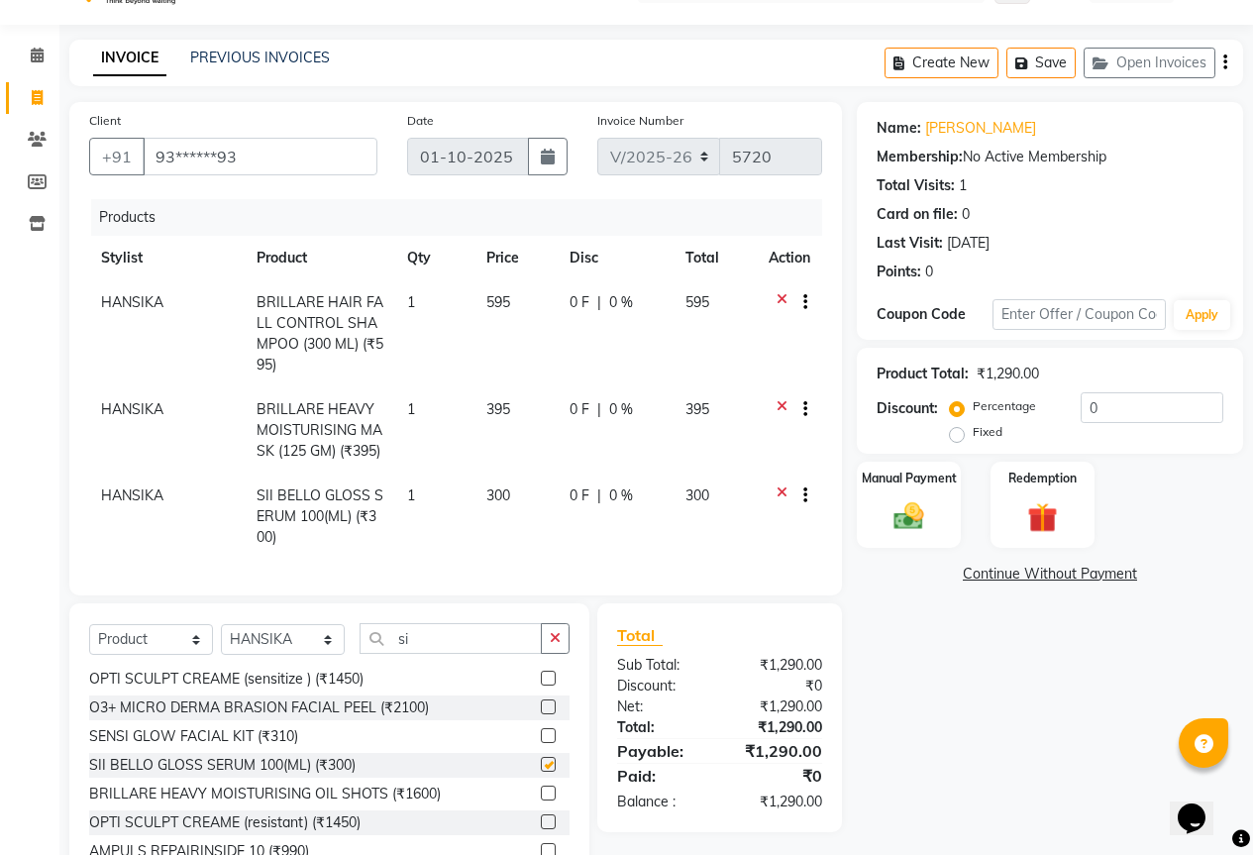
checkbox input "false"
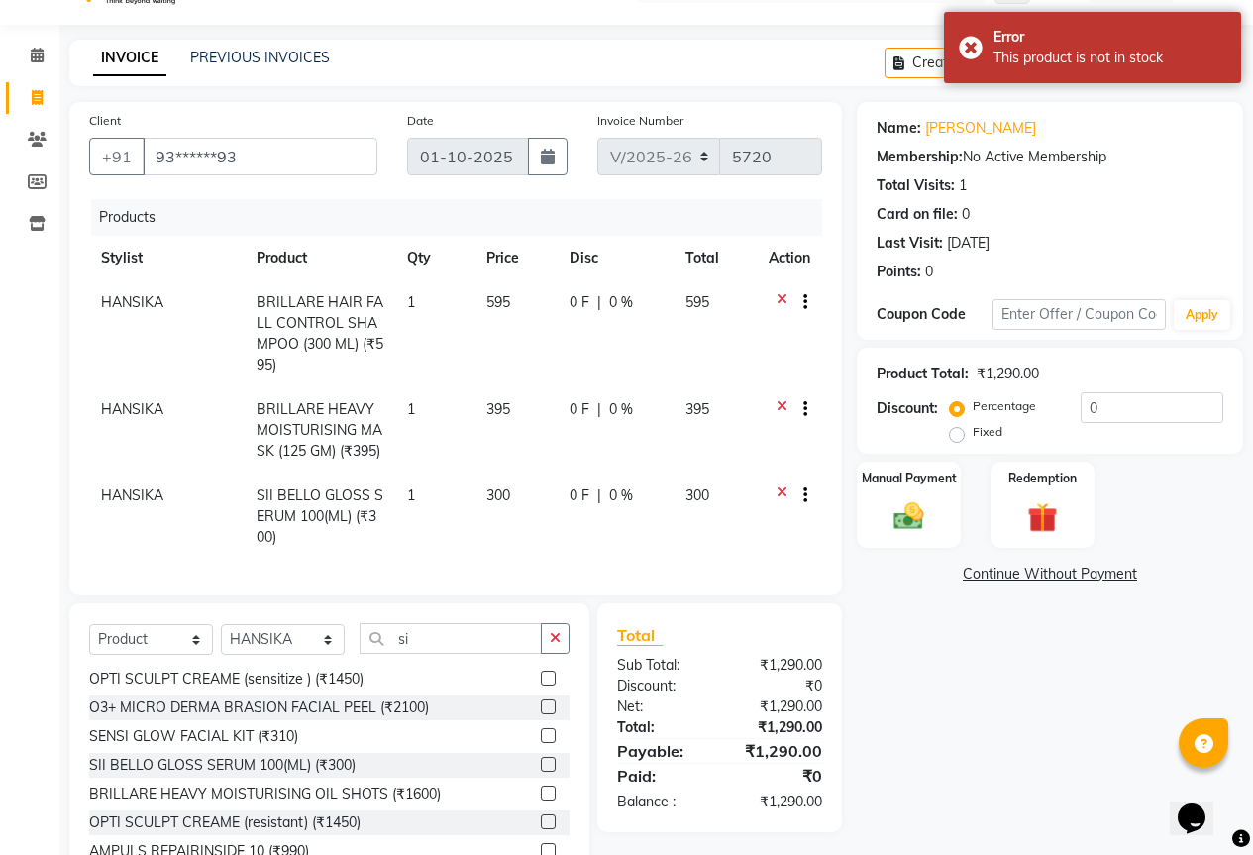
scroll to position [132, 0]
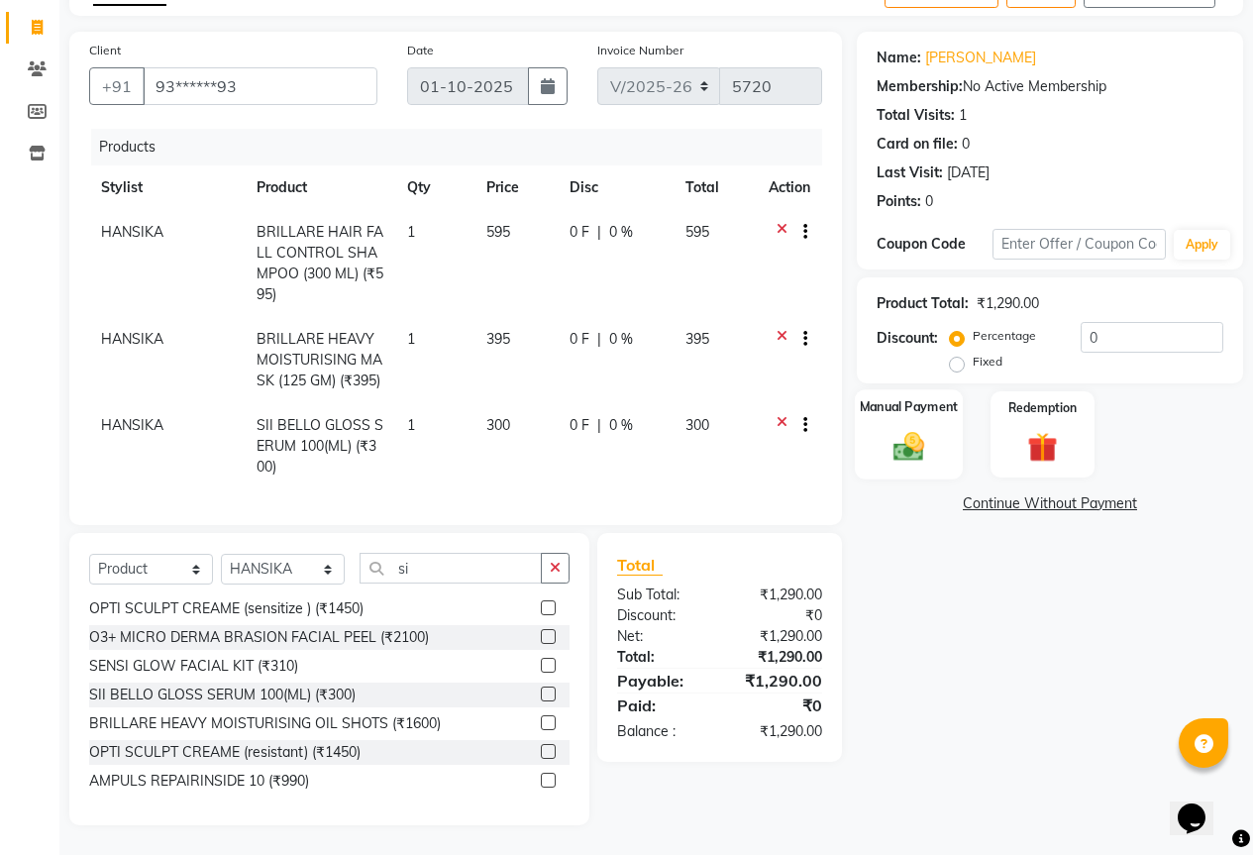
click at [931, 446] on img at bounding box center [909, 446] width 51 height 36
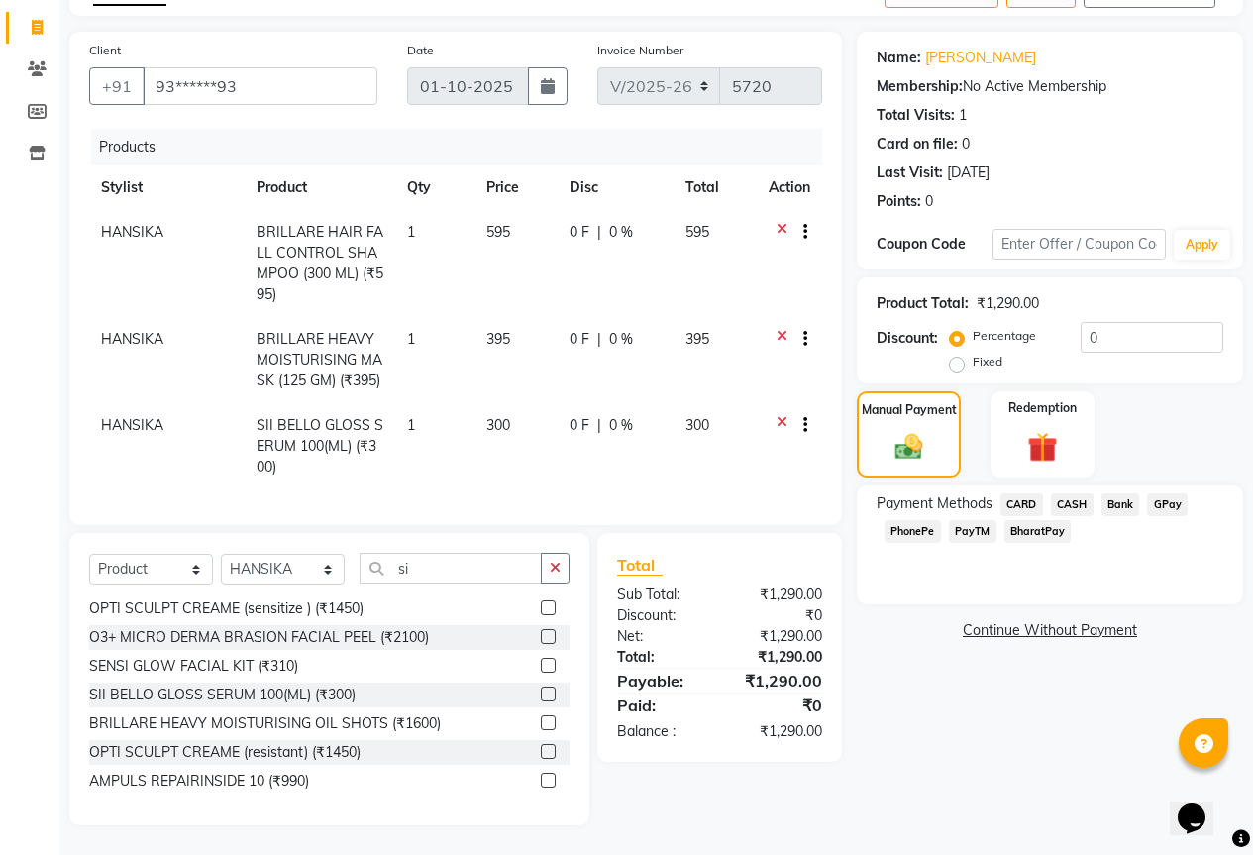
click at [1161, 493] on span "GPay" at bounding box center [1167, 504] width 41 height 23
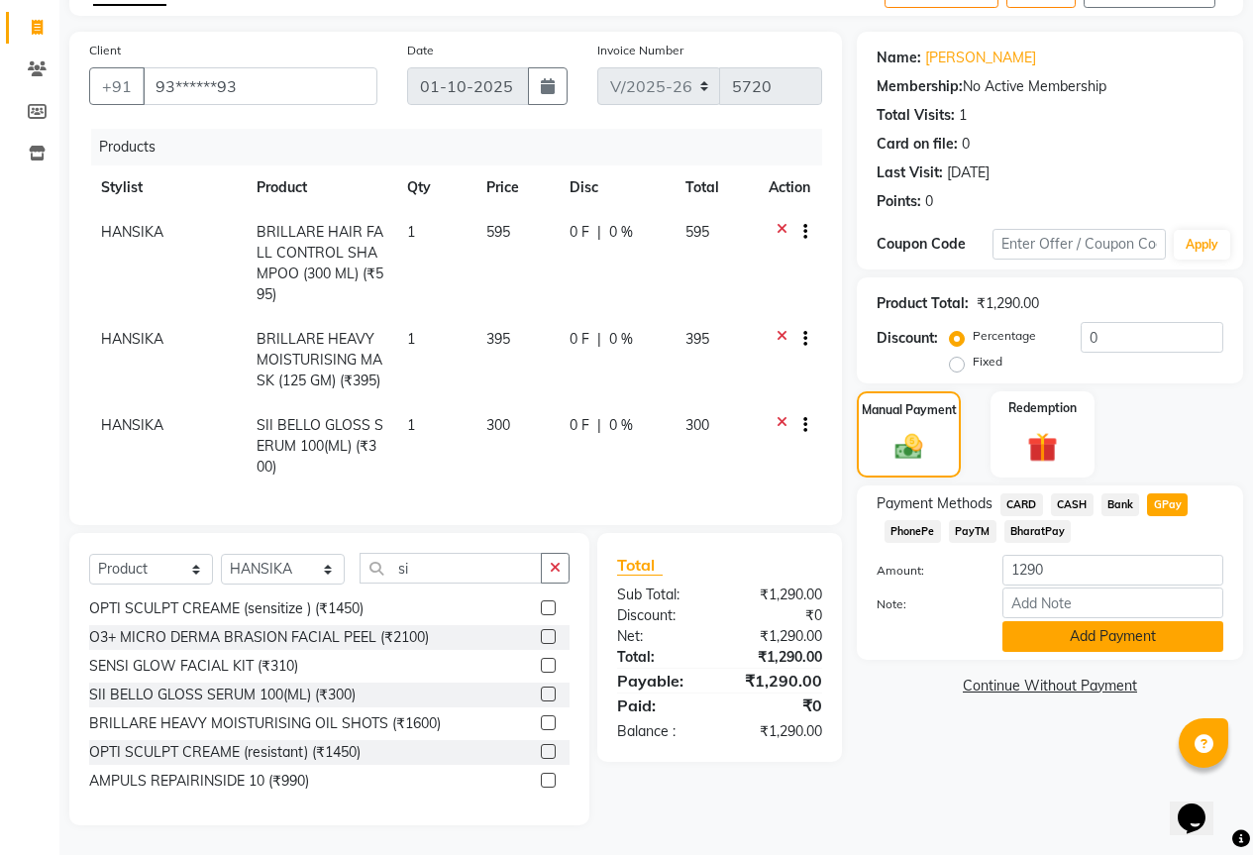
click at [1050, 627] on button "Add Payment" at bounding box center [1113, 636] width 221 height 31
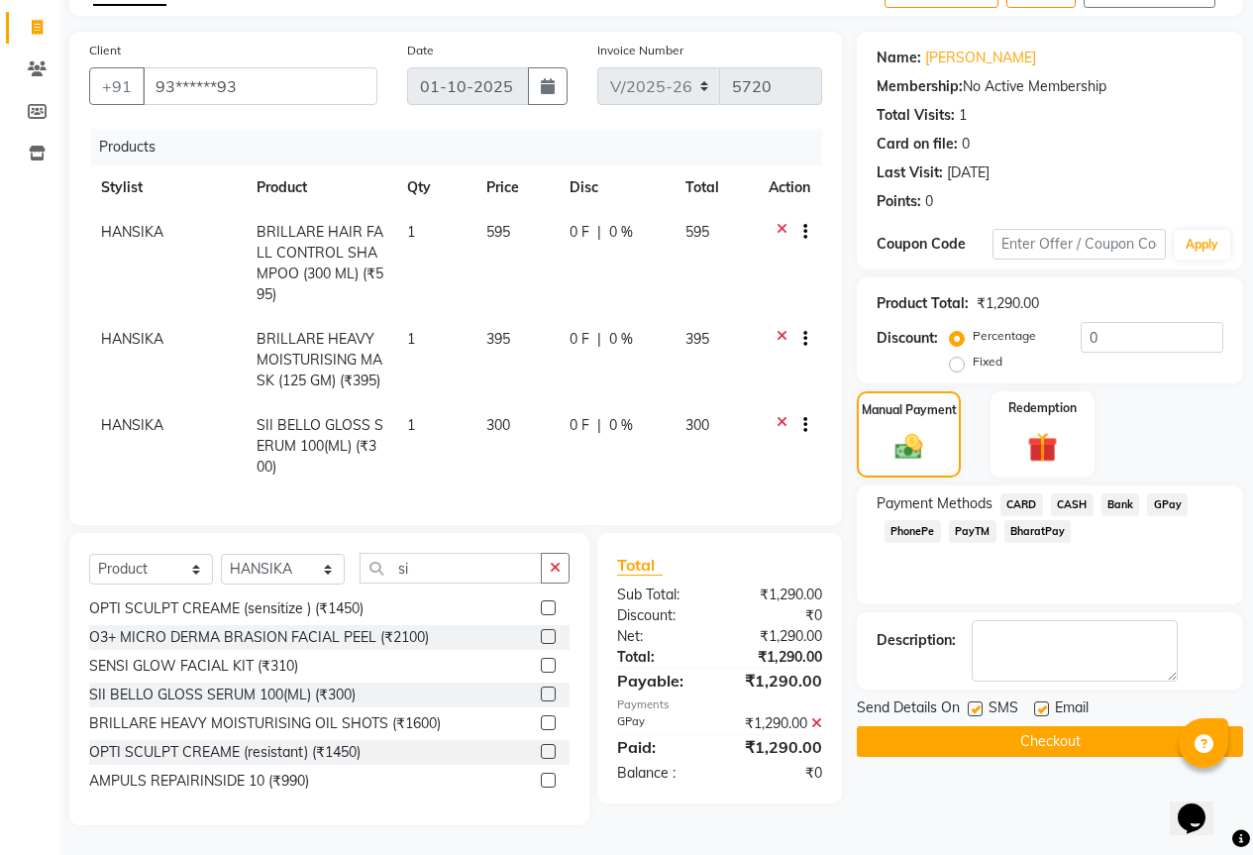
click at [987, 726] on button "Checkout" at bounding box center [1050, 741] width 386 height 31
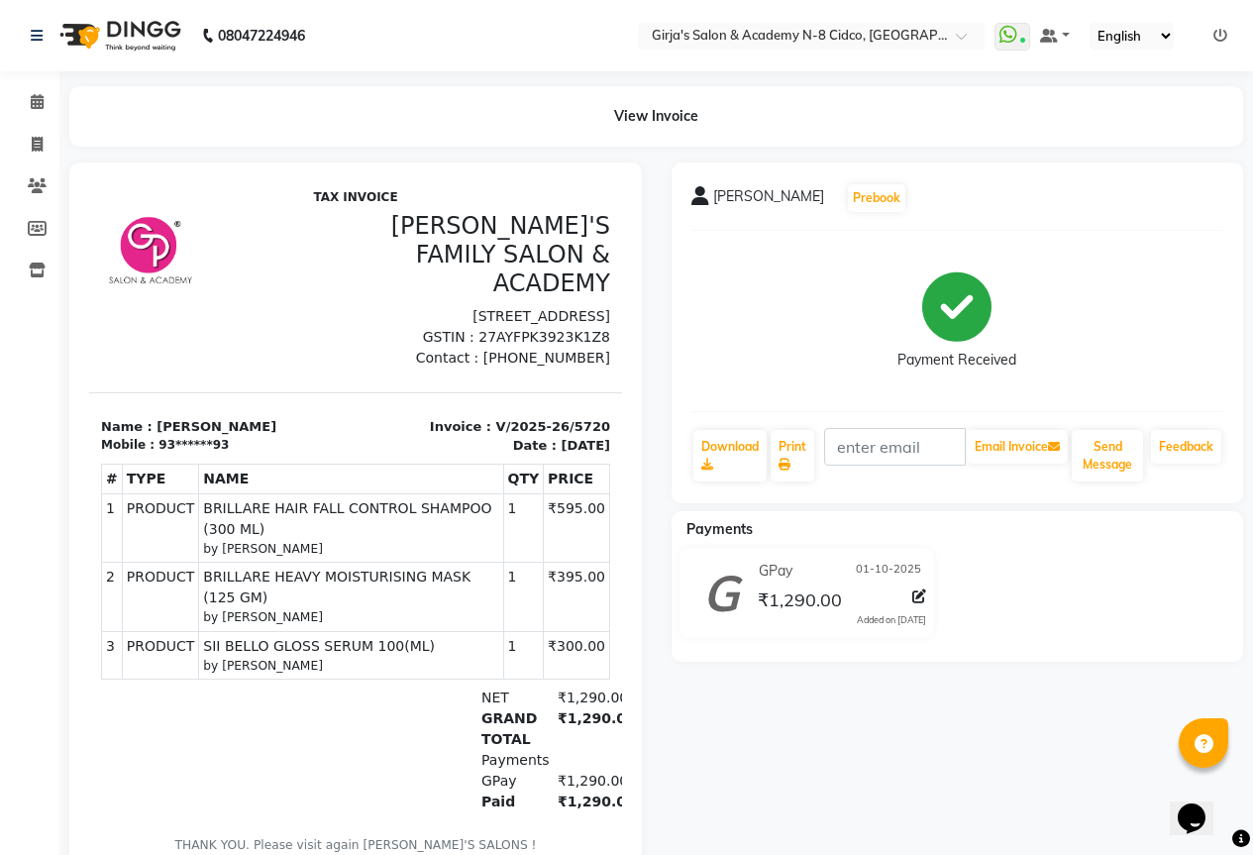
click at [333, 540] on span "BRILLARE HAIR FALL CONTROL SHAMPOO (300 ML)" at bounding box center [350, 519] width 295 height 42
click at [37, 99] on icon at bounding box center [37, 101] width 13 height 15
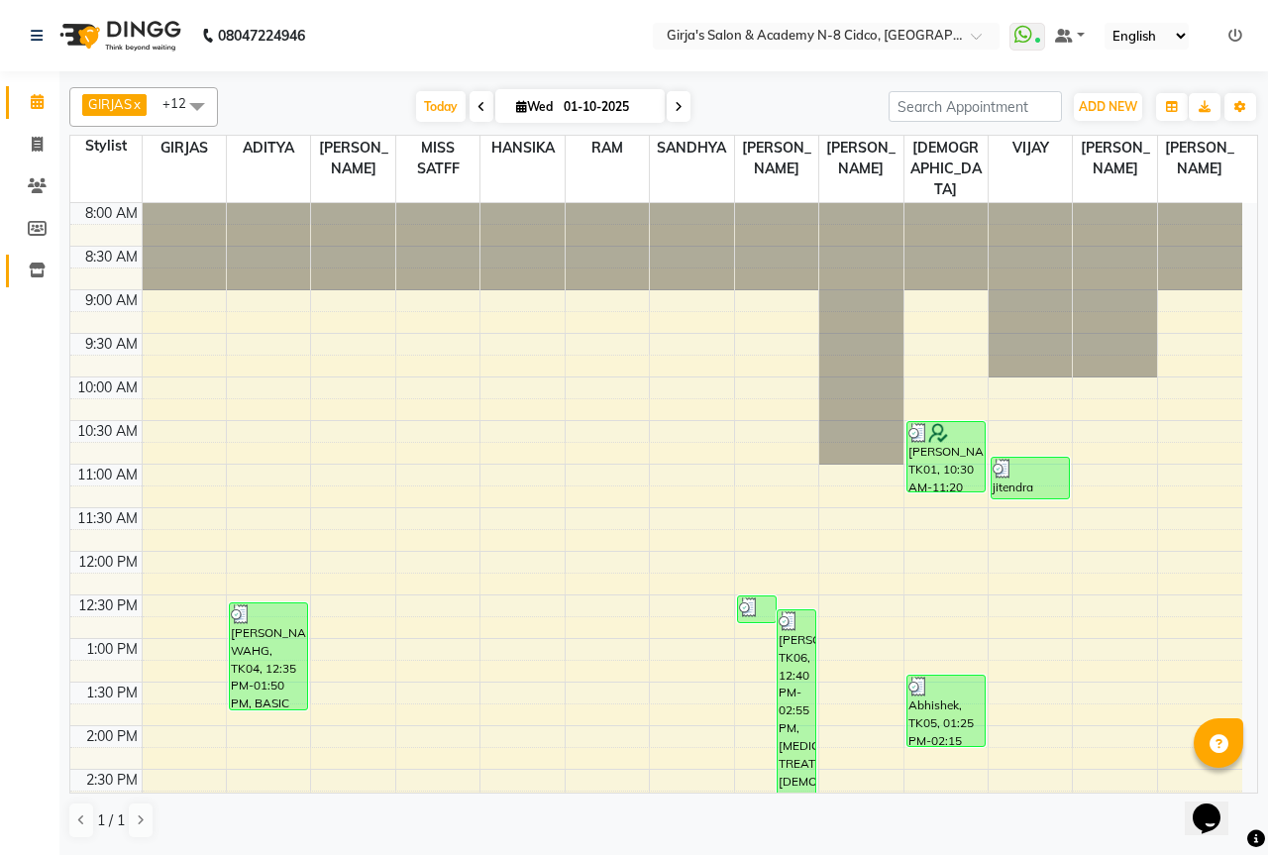
click at [41, 284] on li "Inventory" at bounding box center [29, 271] width 59 height 43
drag, startPoint x: 164, startPoint y: 276, endPoint x: 238, endPoint y: 262, distance: 74.8
click at [208, 268] on div "8:00 AM 8:30 AM 9:00 AM 9:30 AM 10:00 AM 10:30 AM 11:00 AM 11:30 AM 12:00 PM 12…" at bounding box center [656, 856] width 1172 height 1307
click at [247, 261] on div at bounding box center [268, 246] width 83 height 87
drag, startPoint x: 247, startPoint y: 261, endPoint x: 254, endPoint y: 269, distance: 11.3
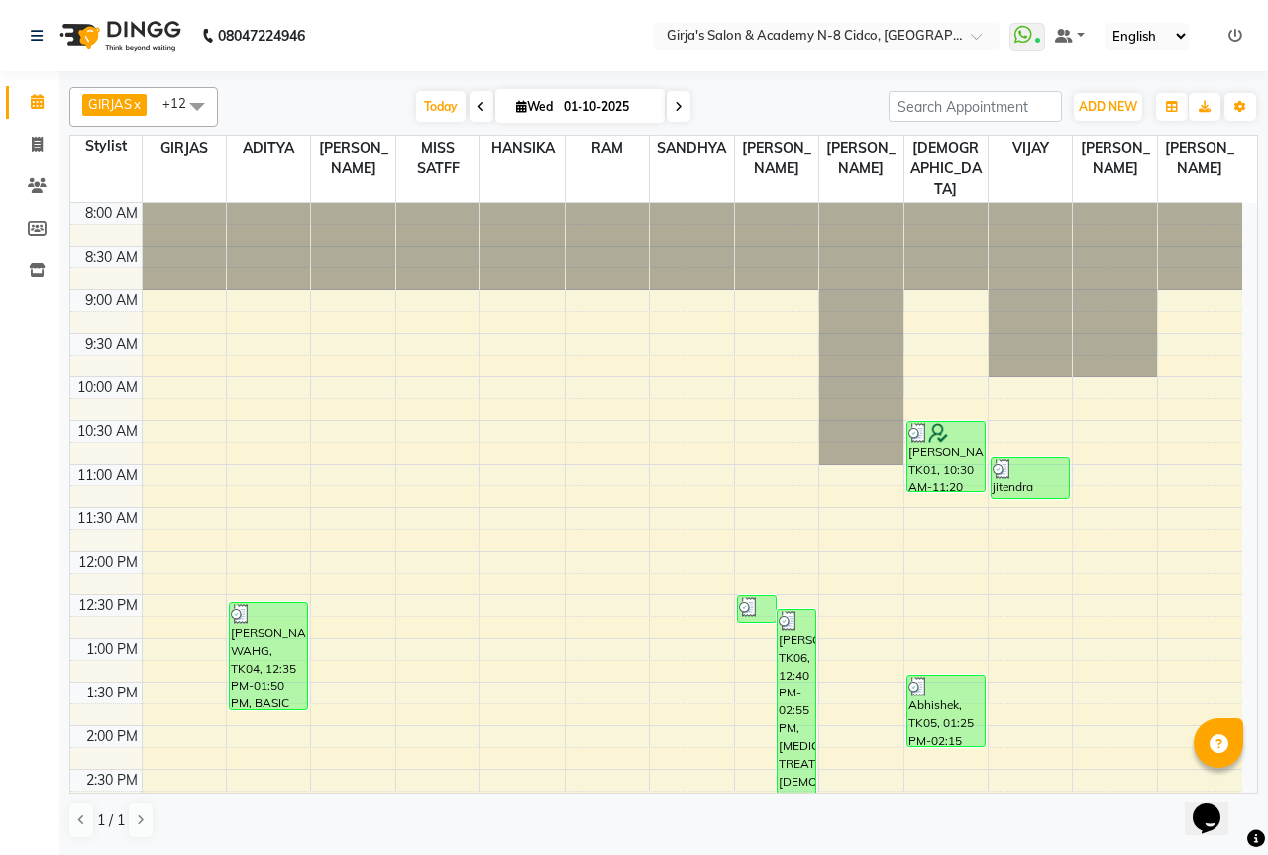
click at [257, 268] on div at bounding box center [268, 246] width 83 height 87
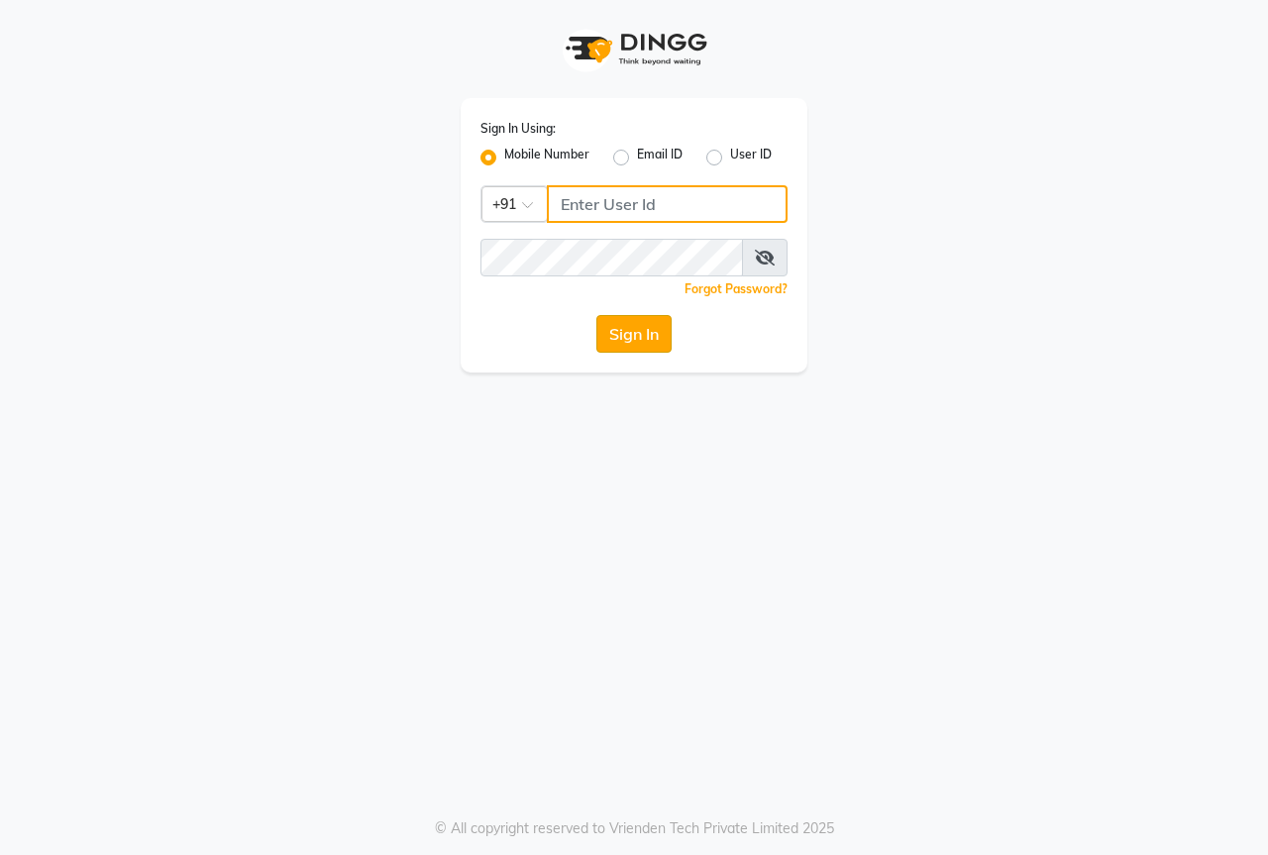
type input "8767730198"
click at [616, 325] on button "Sign In" at bounding box center [633, 334] width 75 height 38
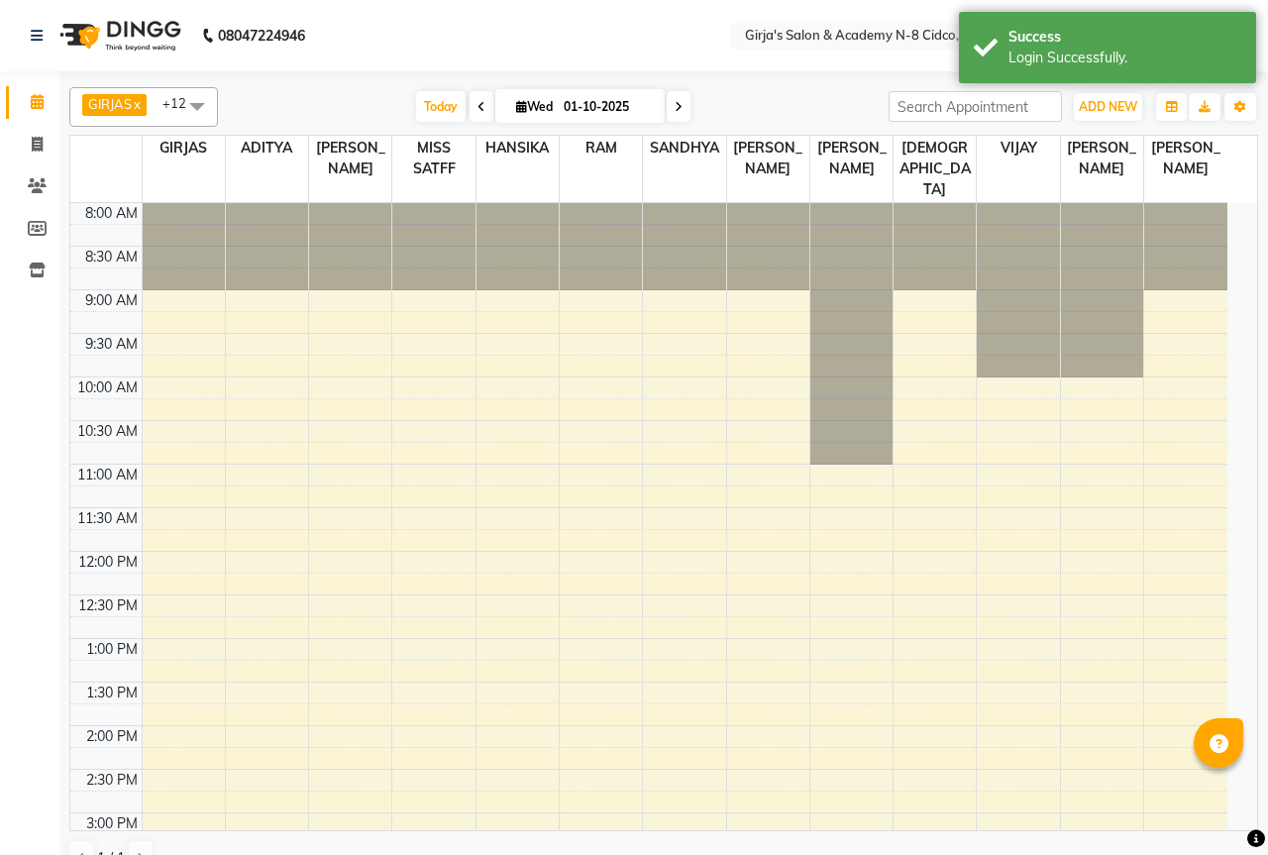
select select "en"
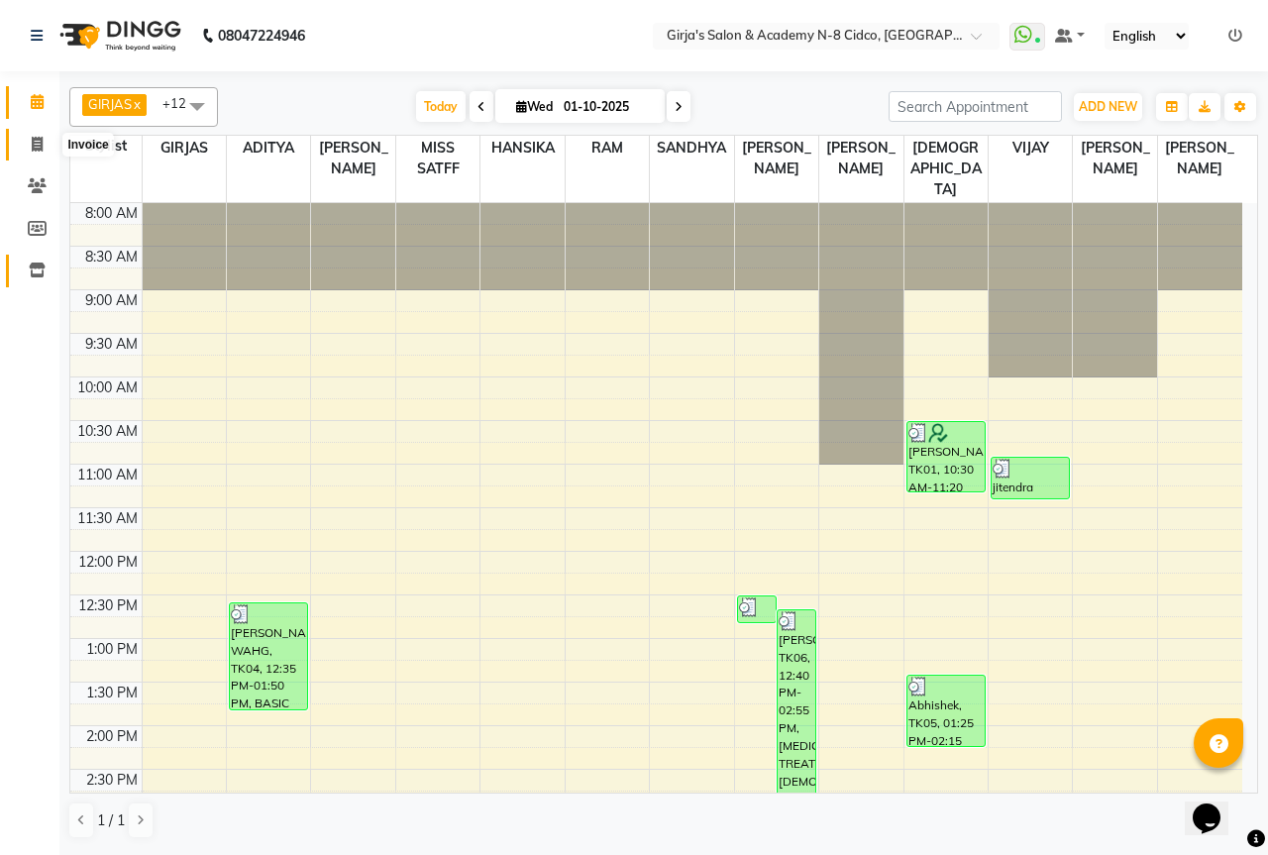
click at [37, 154] on span at bounding box center [37, 145] width 35 height 23
select select "service"
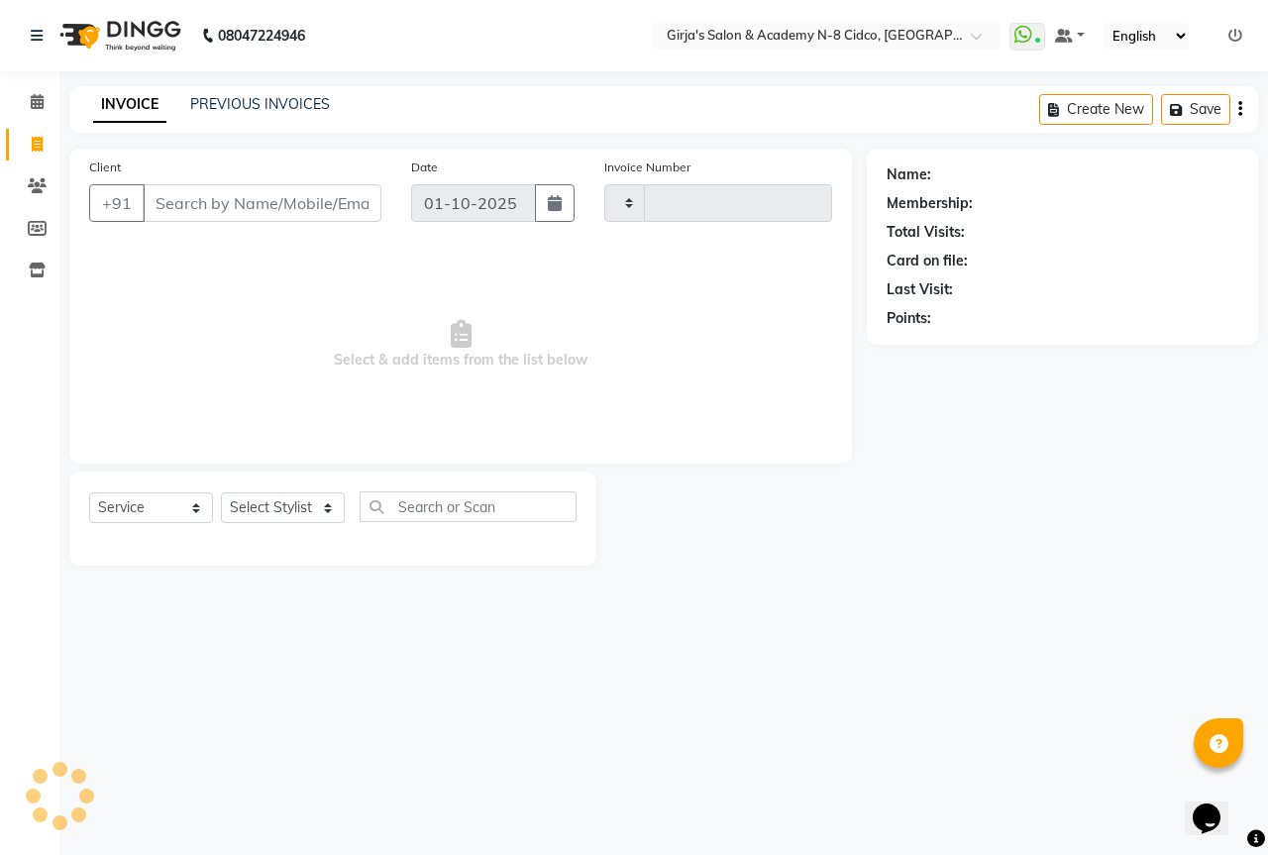
type input "5721"
select select "66"
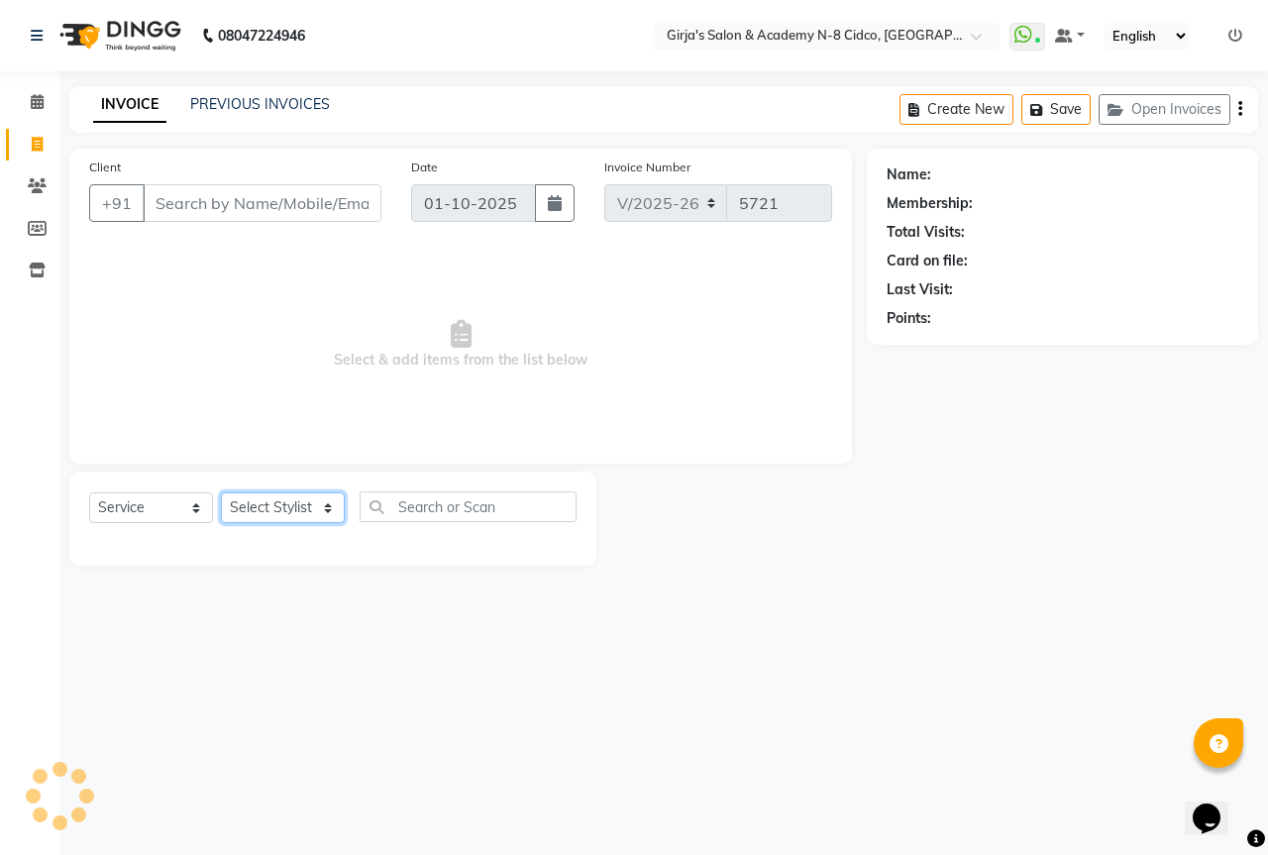
drag, startPoint x: 258, startPoint y: 519, endPoint x: 260, endPoint y: 483, distance: 36.7
click at [259, 516] on select "Select Stylist" at bounding box center [283, 507] width 124 height 31
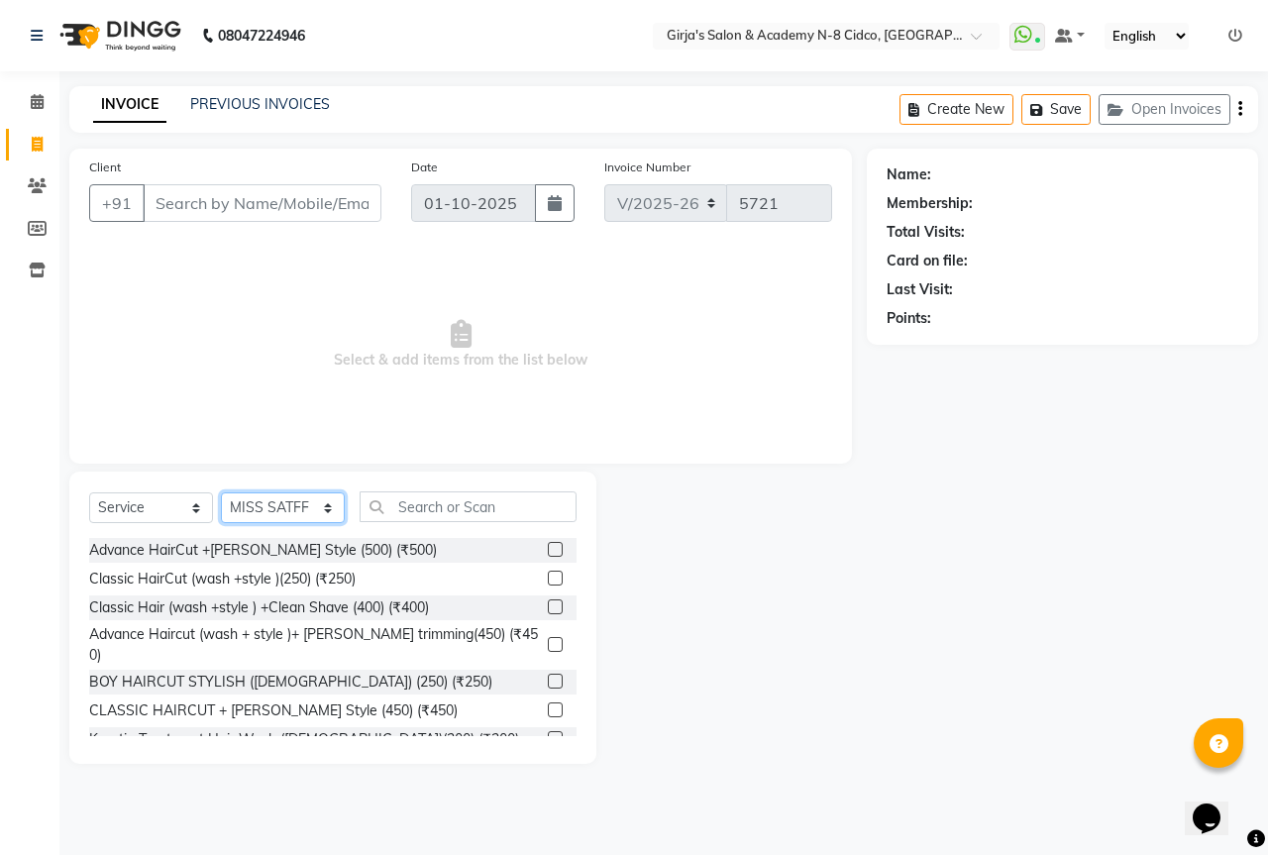
select select "40690"
click at [221, 492] on select "Select Stylist ADITYA [PERSON_NAME] BEAUTY M GIRJAS [PERSON_NAME] MISS [PERSON_…" at bounding box center [283, 507] width 124 height 31
click at [217, 210] on input "Client" at bounding box center [262, 203] width 239 height 38
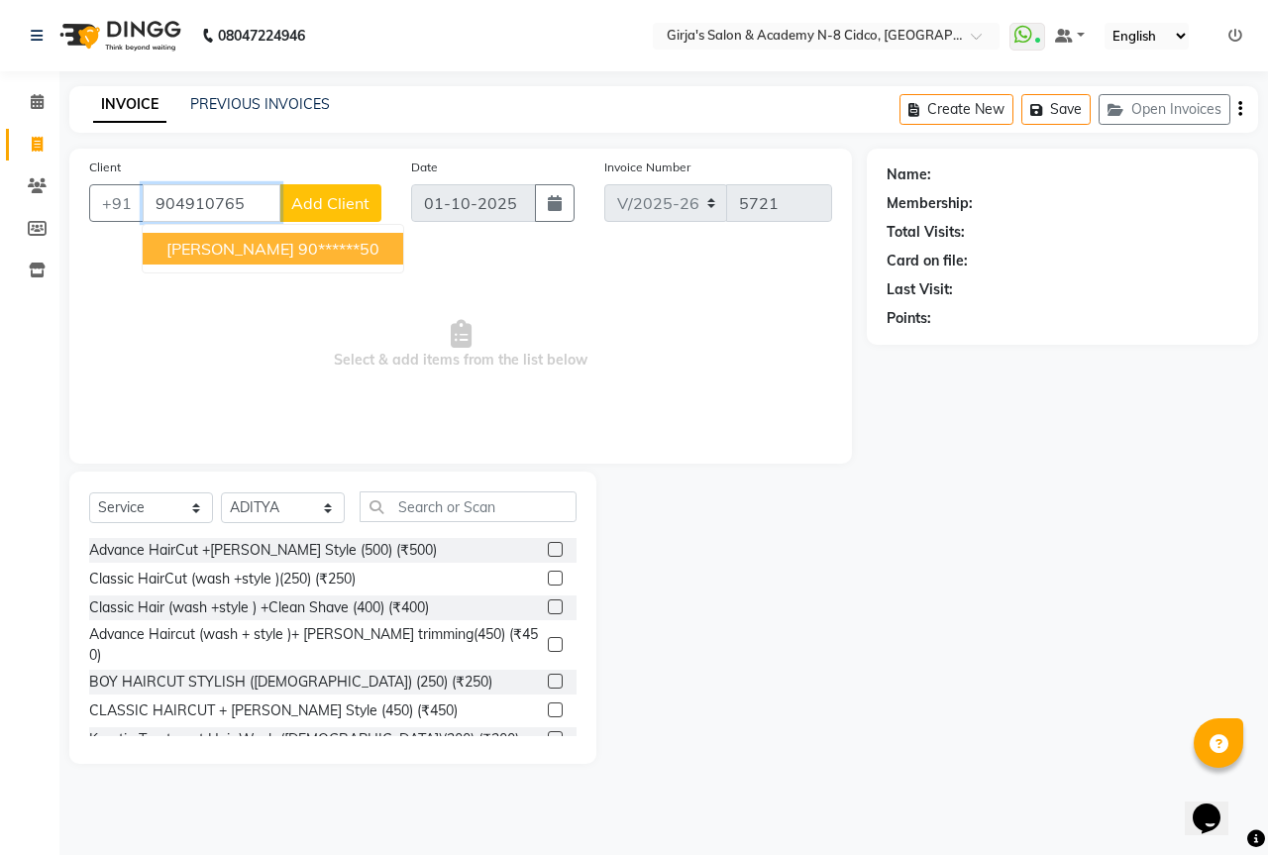
click at [298, 241] on ngb-highlight "90******50" at bounding box center [338, 249] width 81 height 20
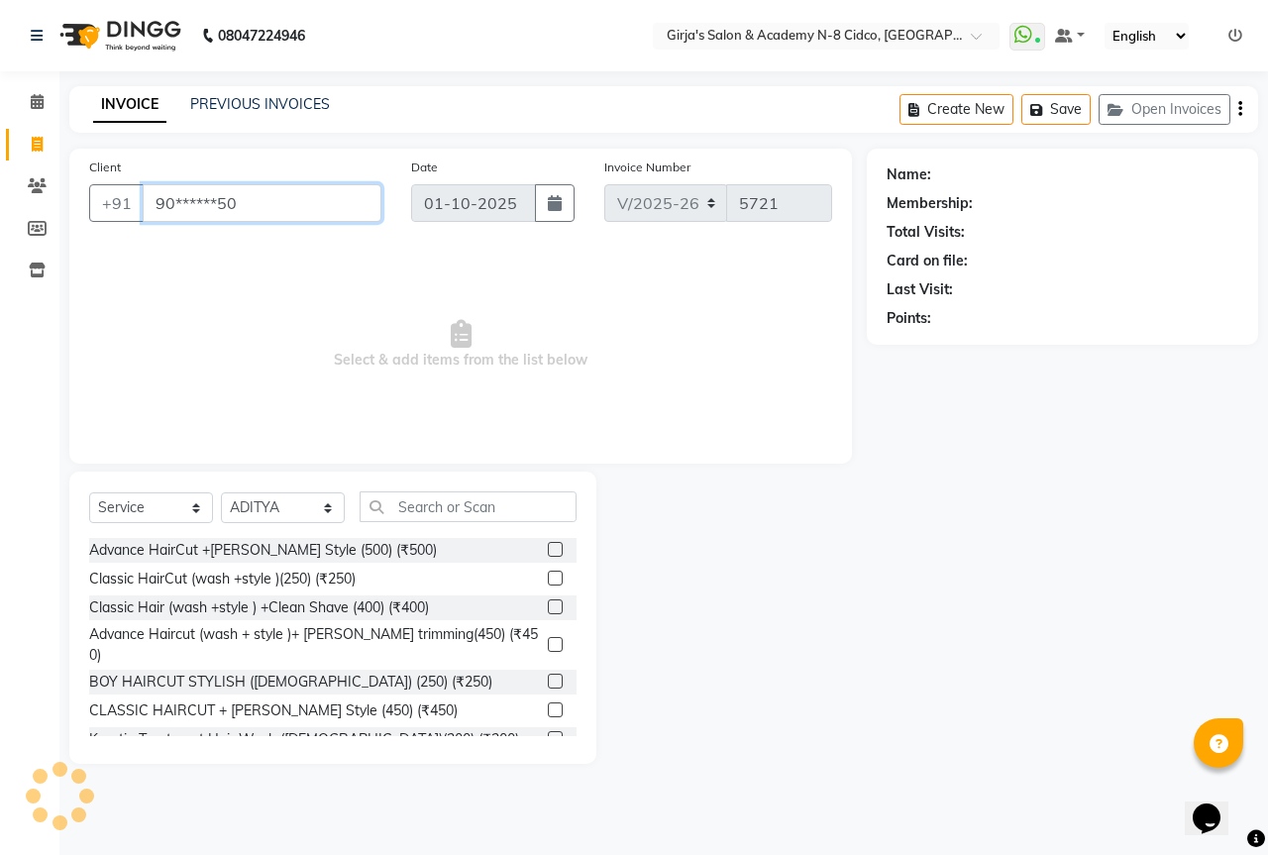
type input "90******50"
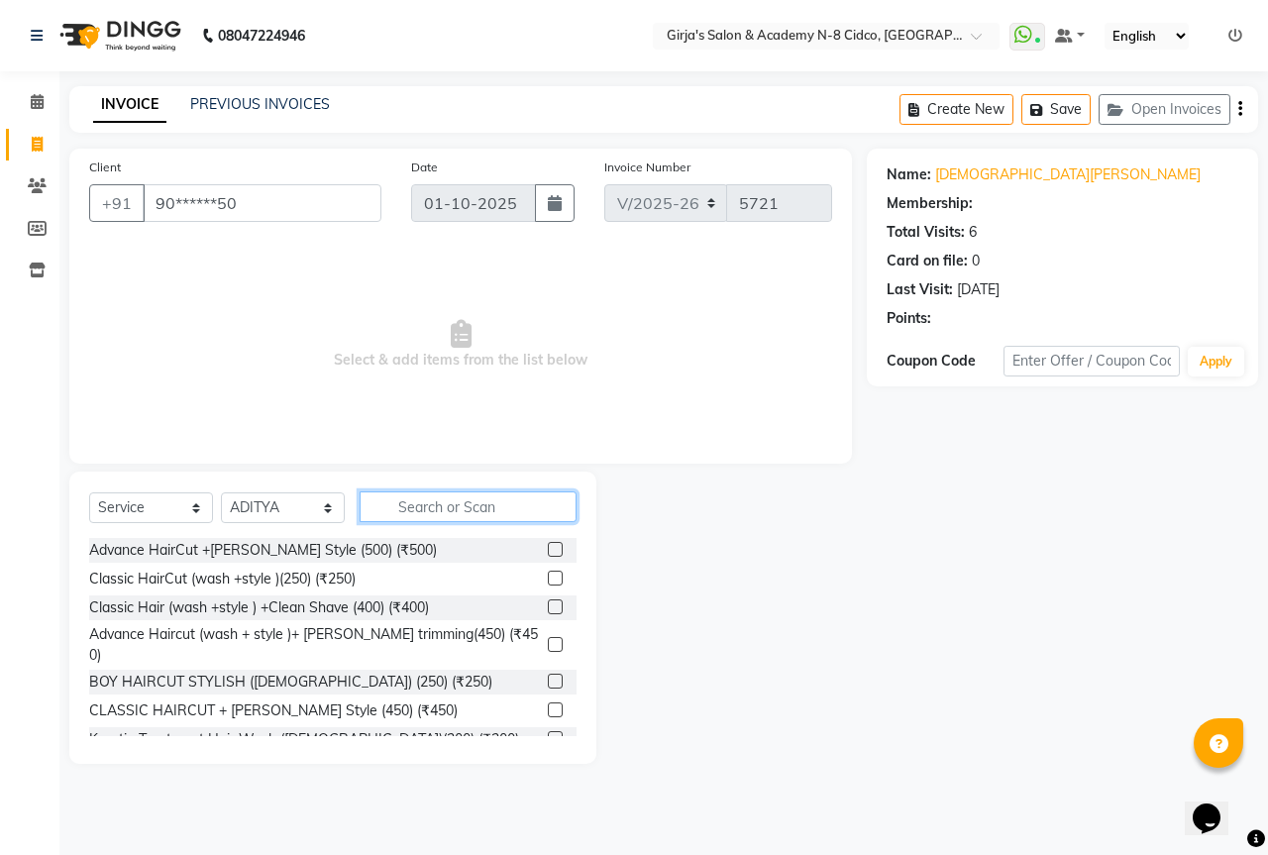
click at [456, 513] on input "text" at bounding box center [468, 506] width 217 height 31
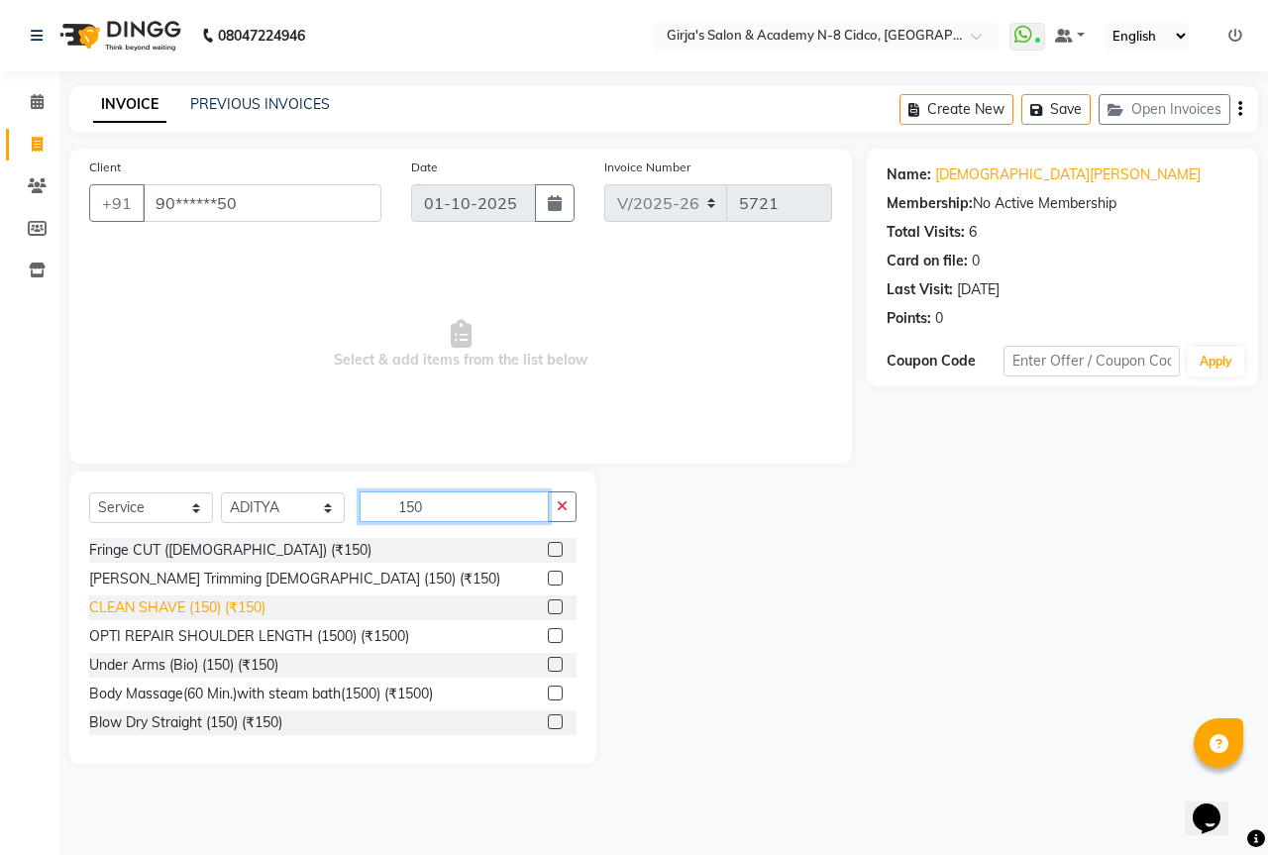
type input "150"
click at [217, 603] on div "CLEAN SHAVE (150) (₹150)" at bounding box center [177, 607] width 176 height 21
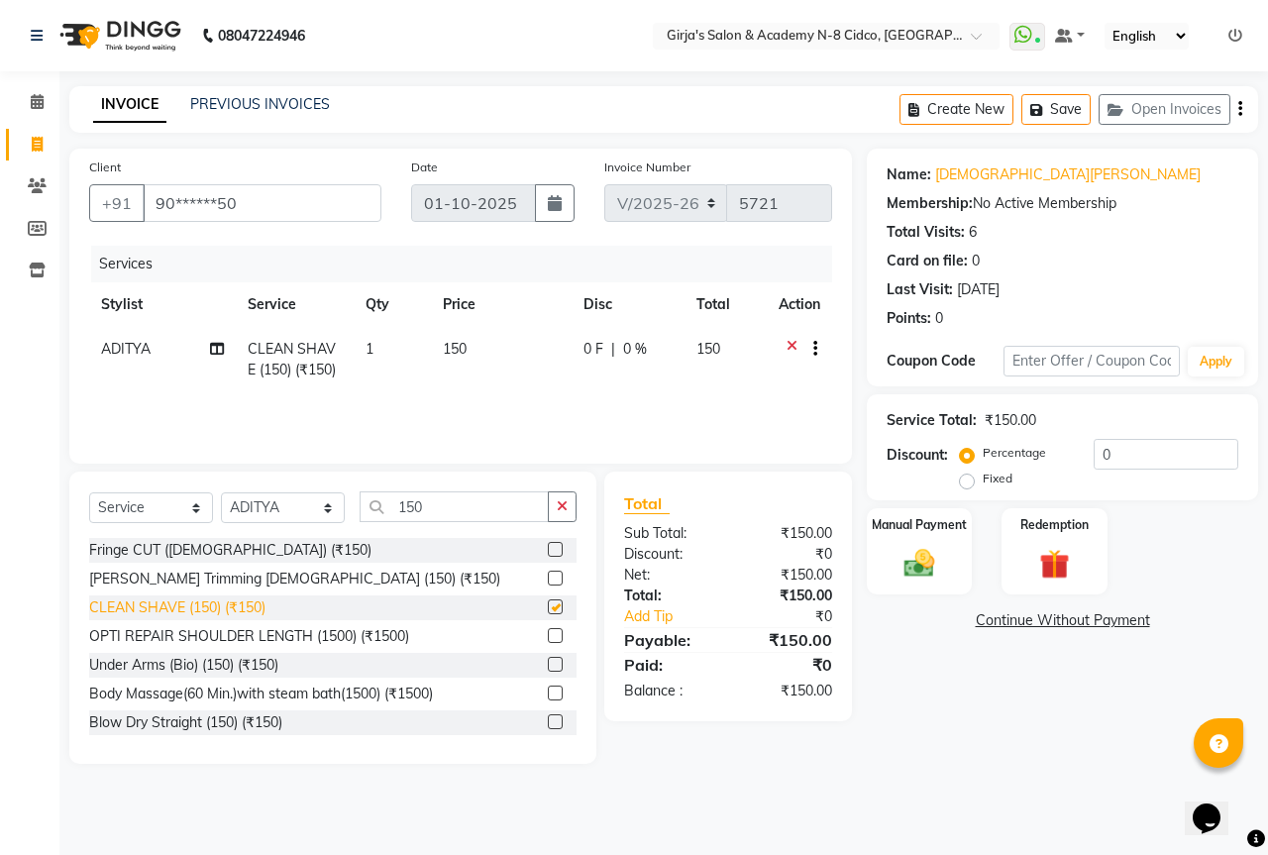
checkbox input "false"
click at [943, 590] on div "Manual Payment" at bounding box center [920, 551] width 110 height 91
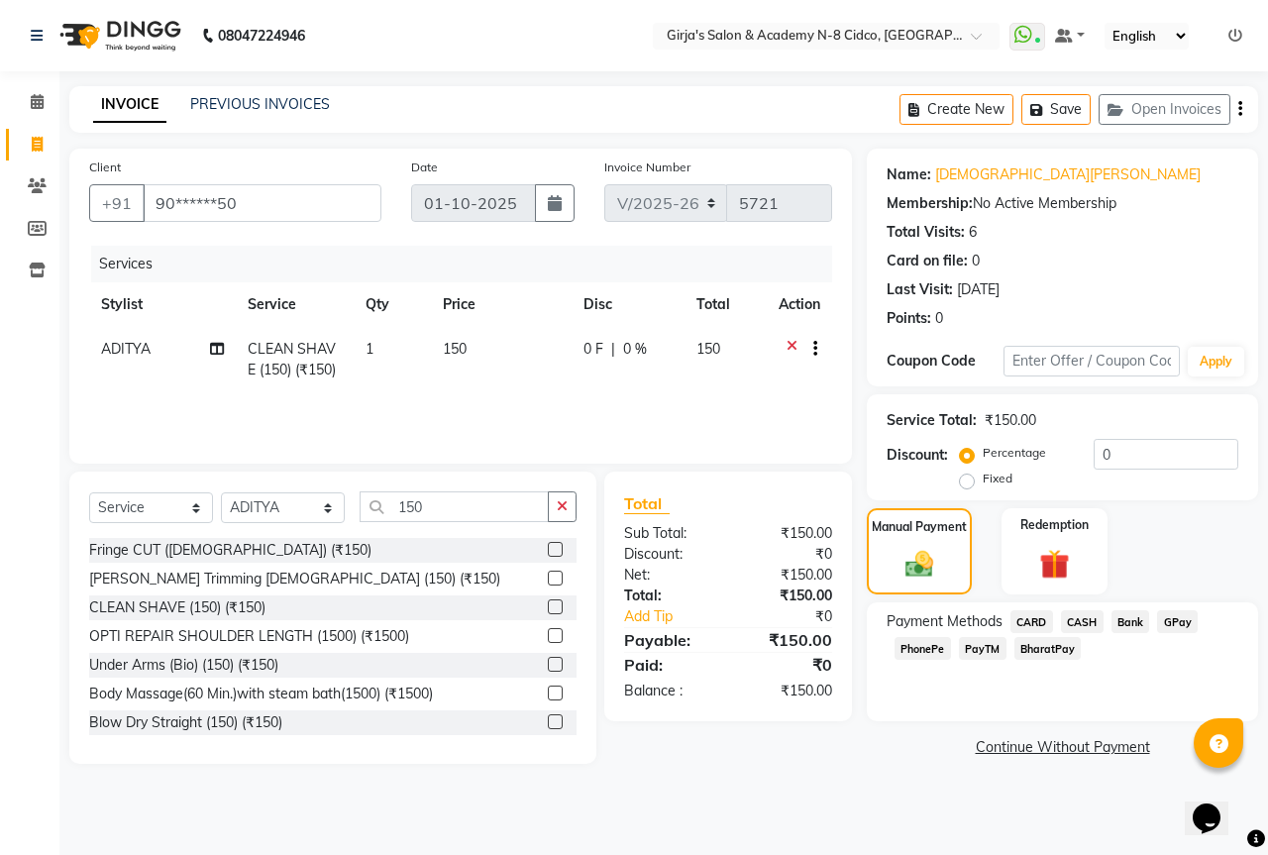
click at [1097, 621] on span "CASH" at bounding box center [1082, 621] width 43 height 23
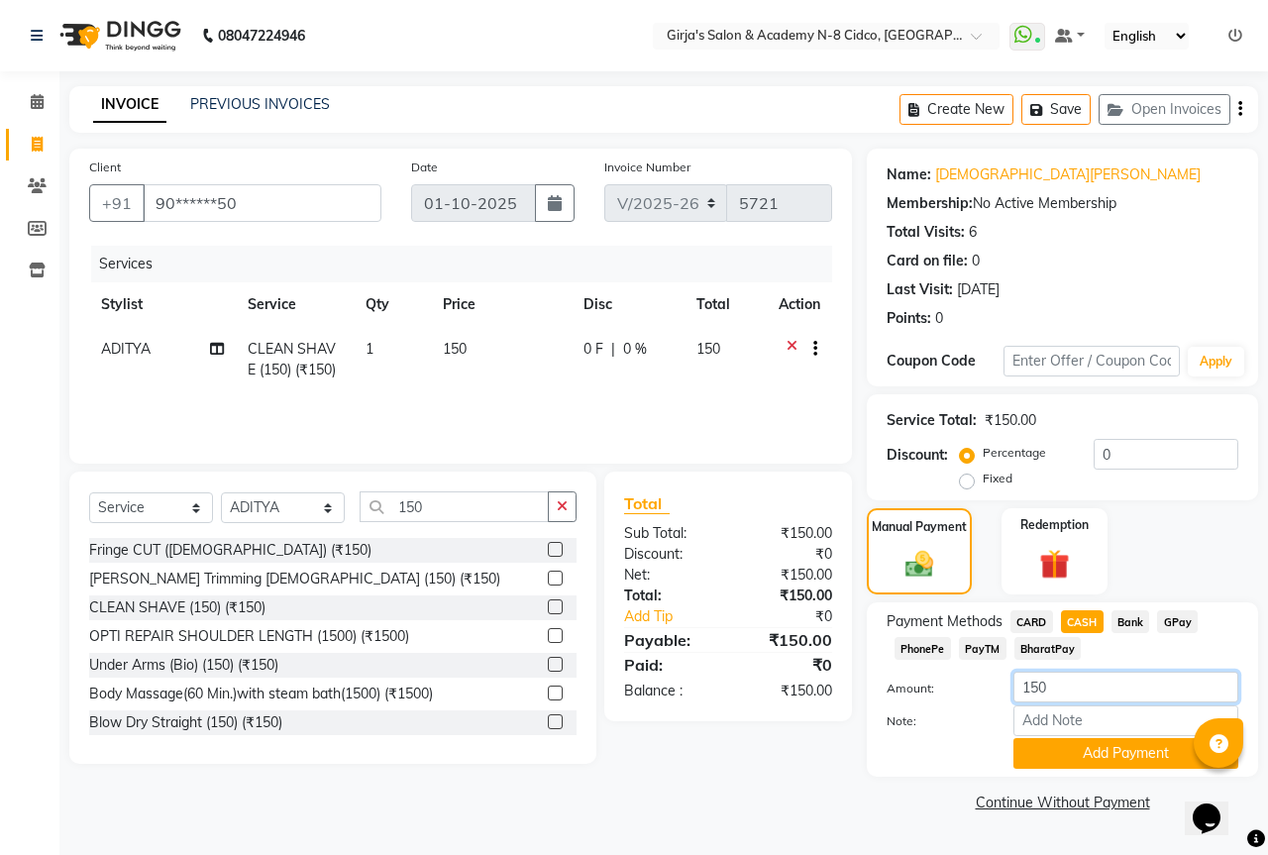
click at [1113, 681] on input "150" at bounding box center [1126, 687] width 225 height 31
type input "200"
click at [1143, 767] on button "Add Payment" at bounding box center [1126, 753] width 225 height 31
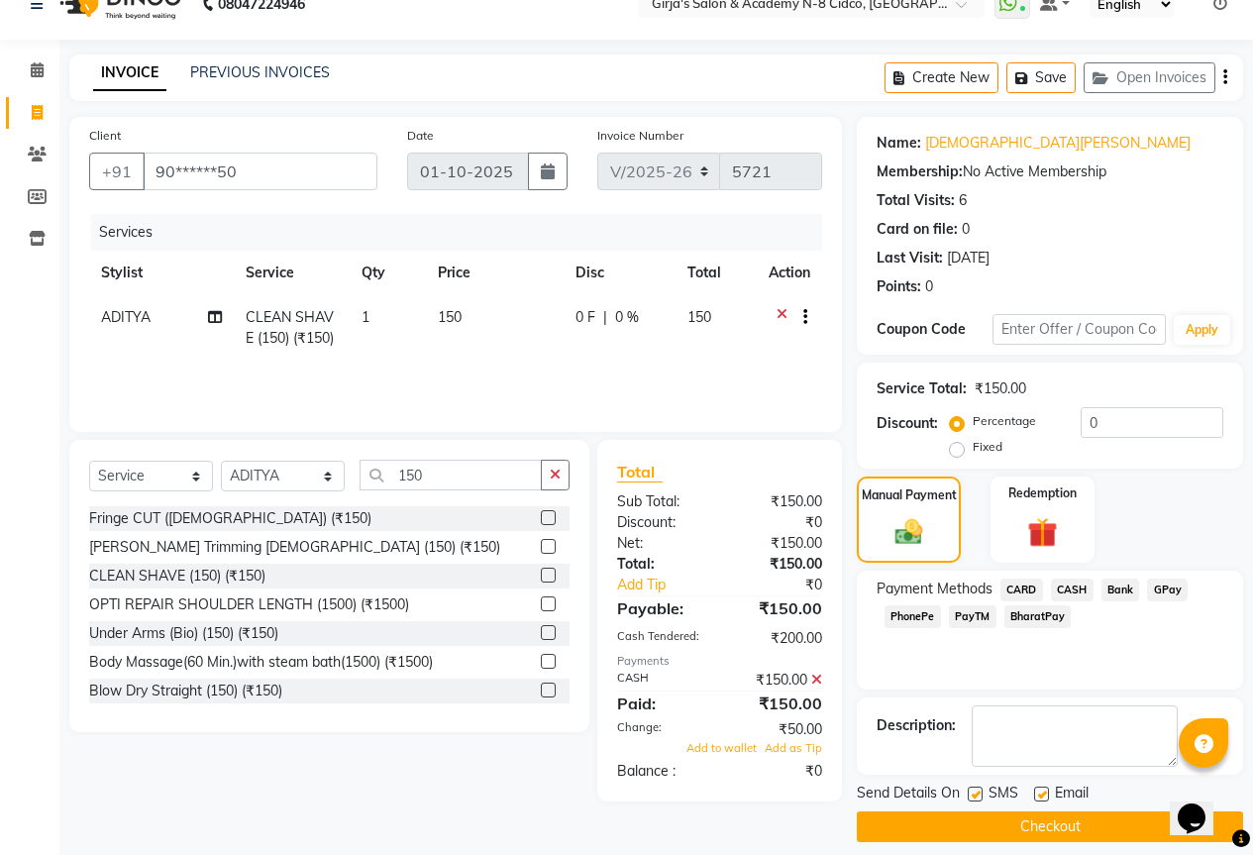
scroll to position [49, 0]
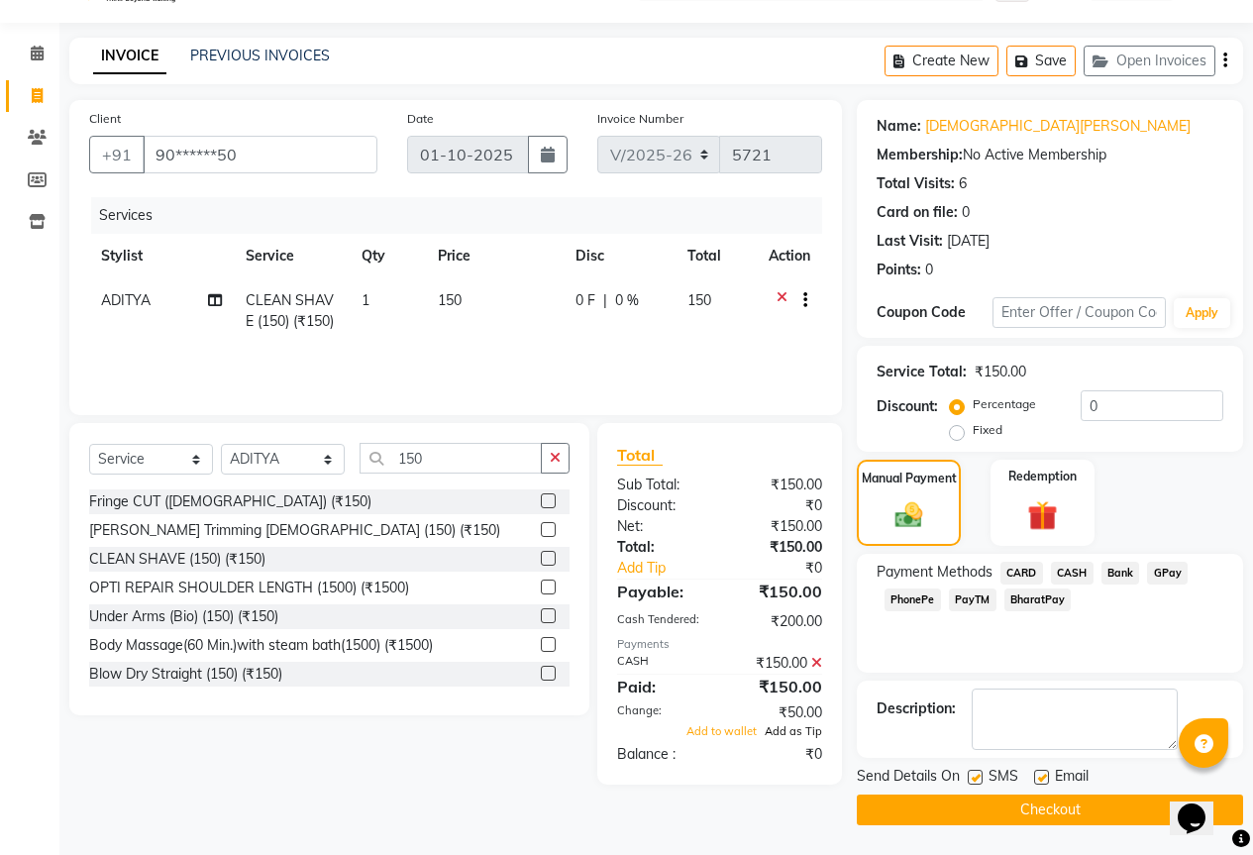
click at [788, 737] on span "Add as Tip" at bounding box center [793, 731] width 57 height 14
click at [1027, 803] on button "Checkout" at bounding box center [1050, 810] width 386 height 31
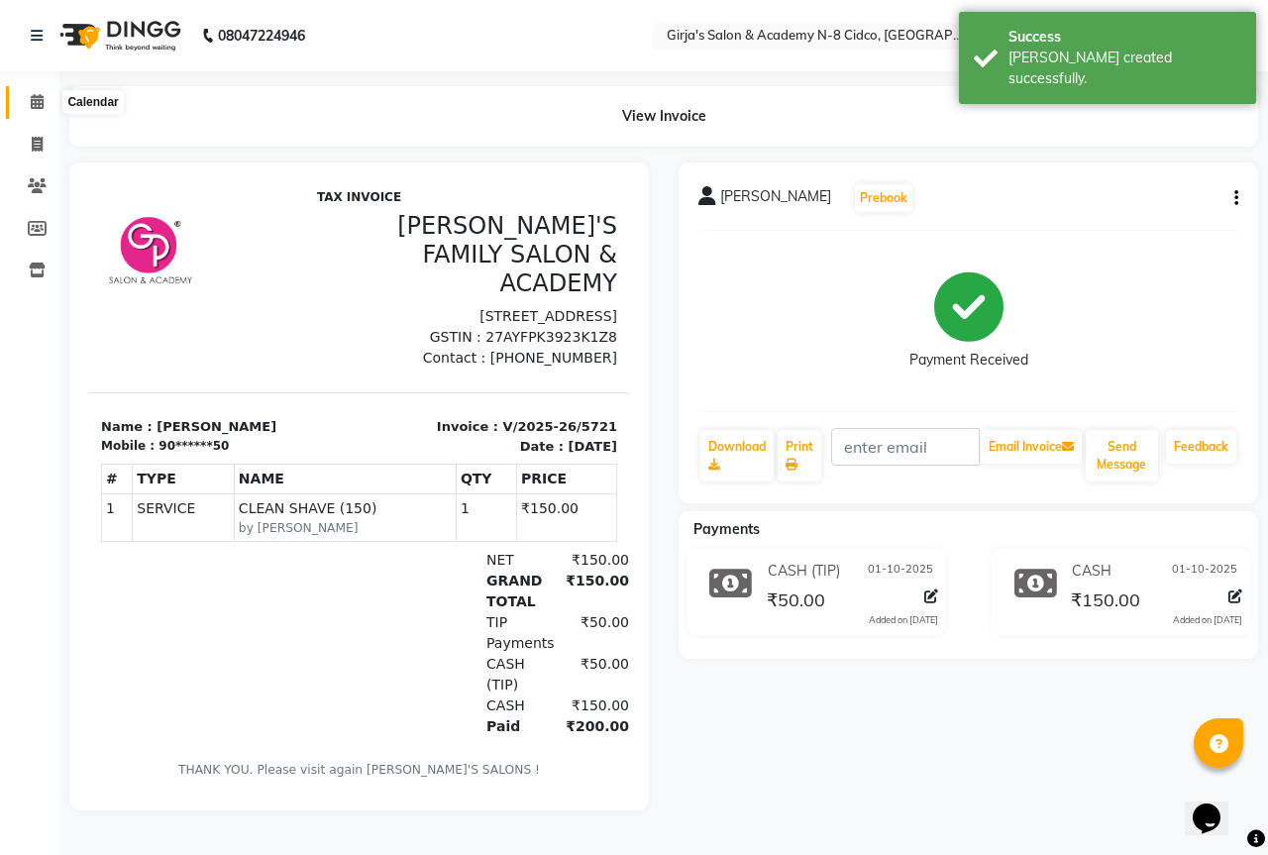
click at [38, 108] on icon at bounding box center [37, 101] width 13 height 15
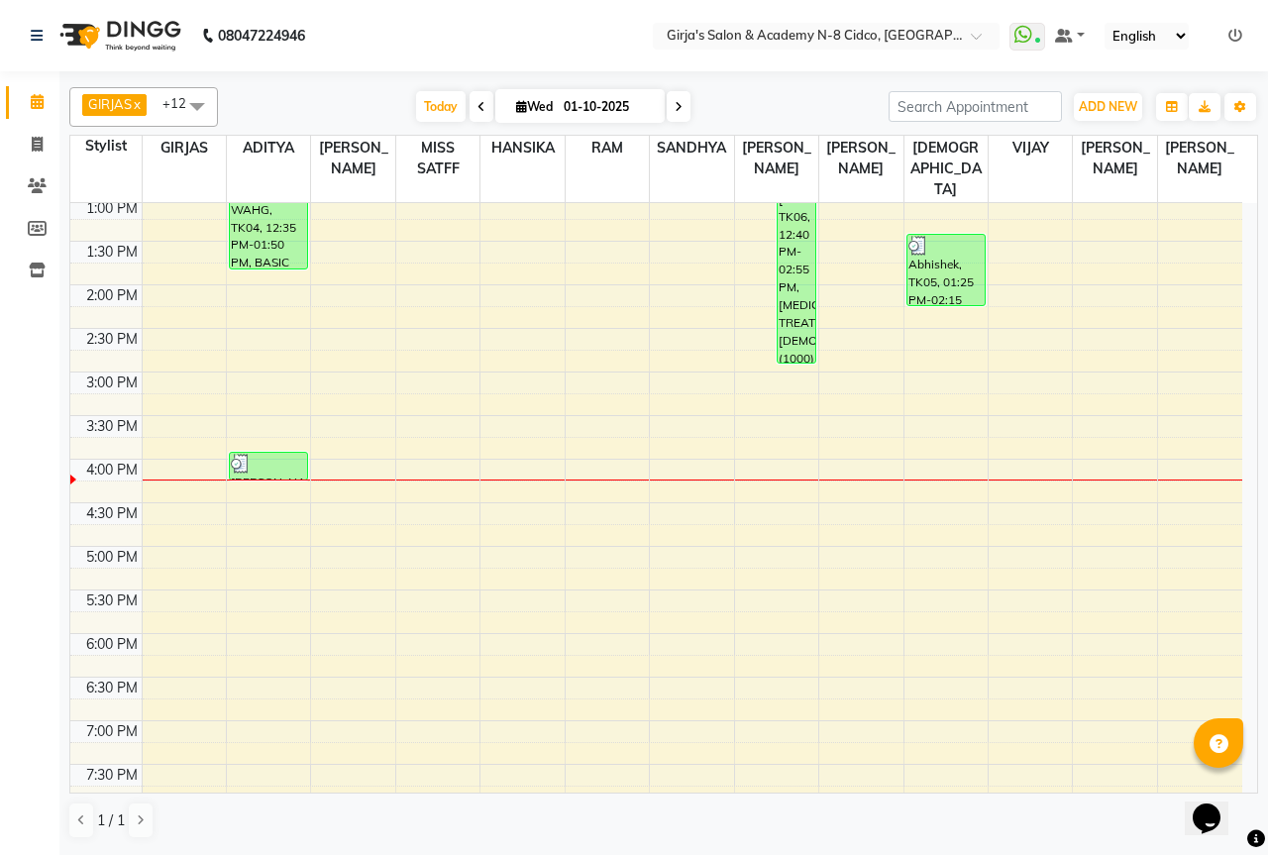
scroll to position [396, 0]
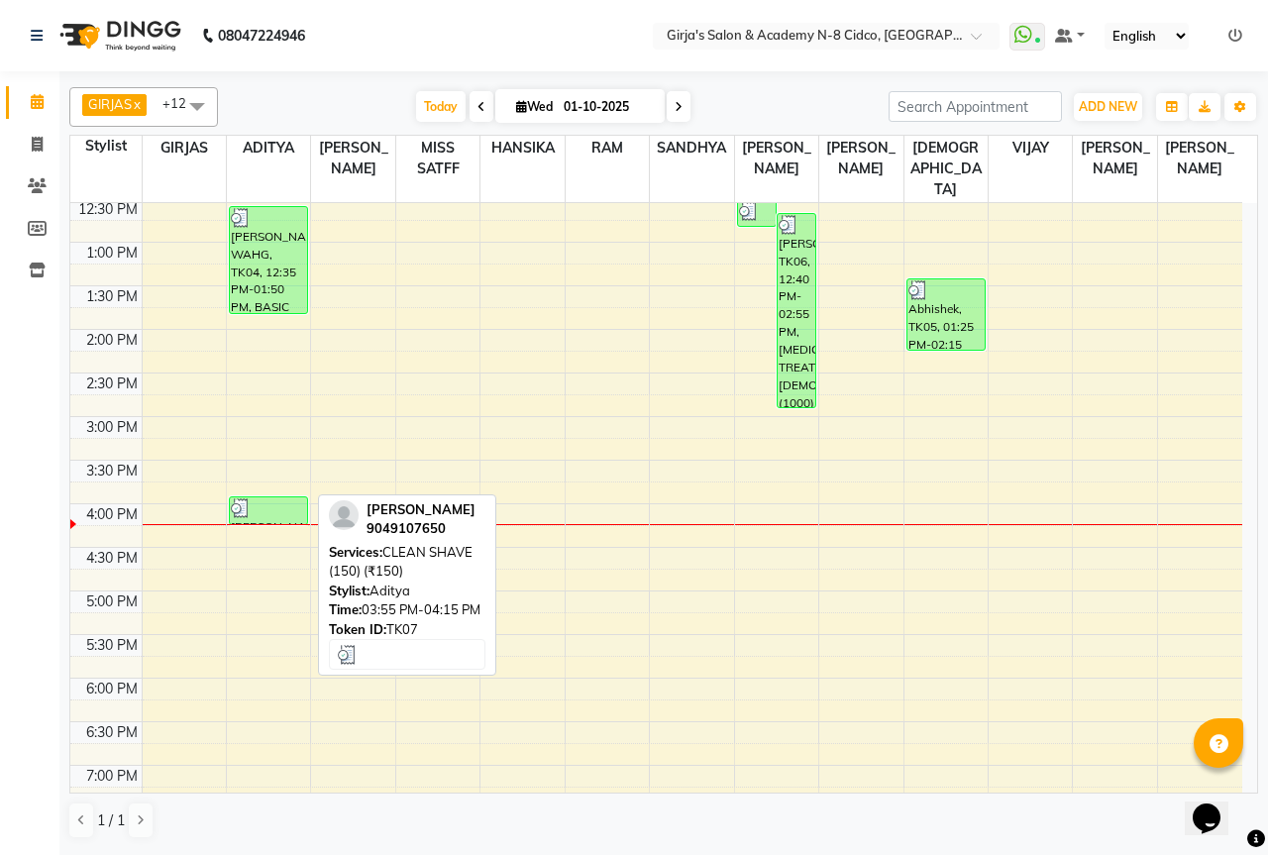
click at [283, 497] on div "[PERSON_NAME], TK07, 03:55 PM-04:15 PM, CLEAN SHAVE (150) (₹150)" at bounding box center [268, 510] width 77 height 27
select select "3"
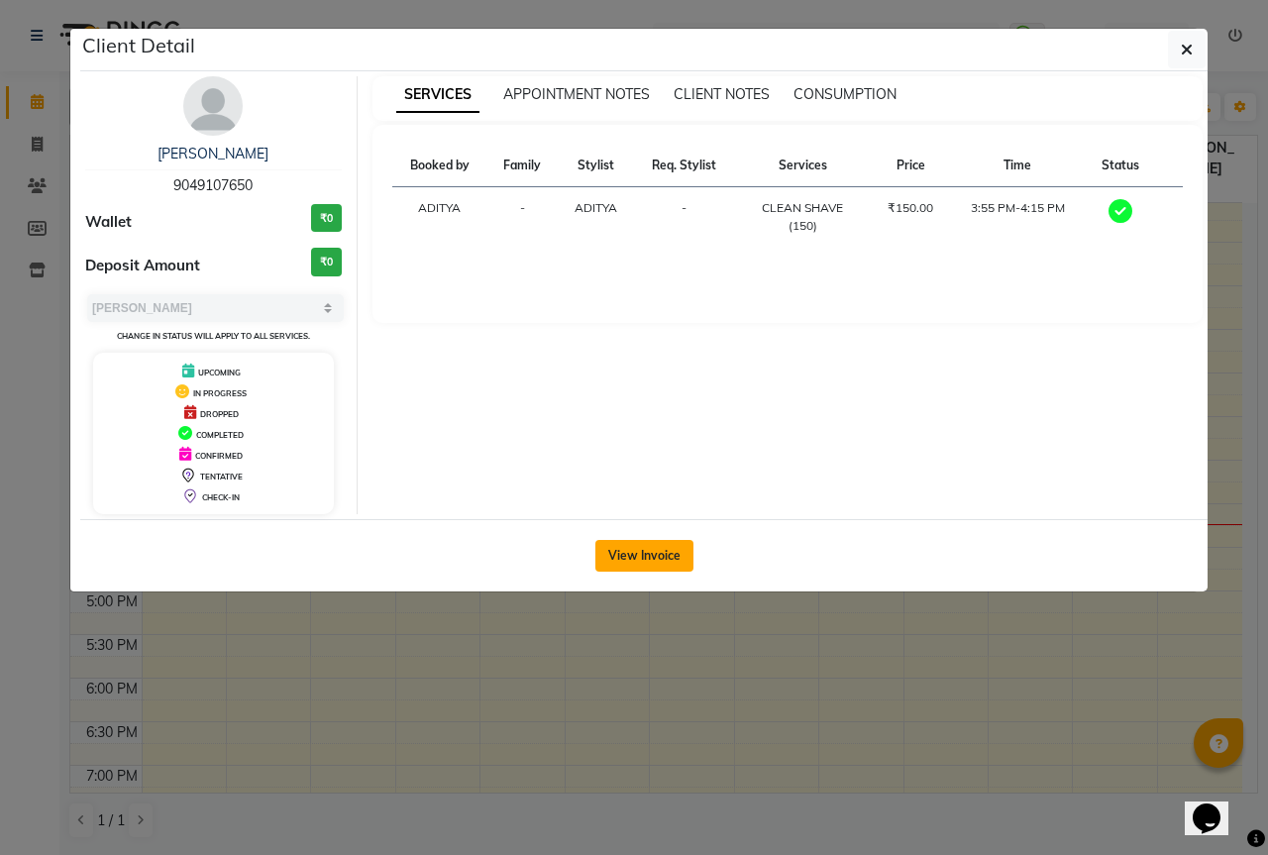
click at [656, 554] on button "View Invoice" at bounding box center [644, 556] width 98 height 32
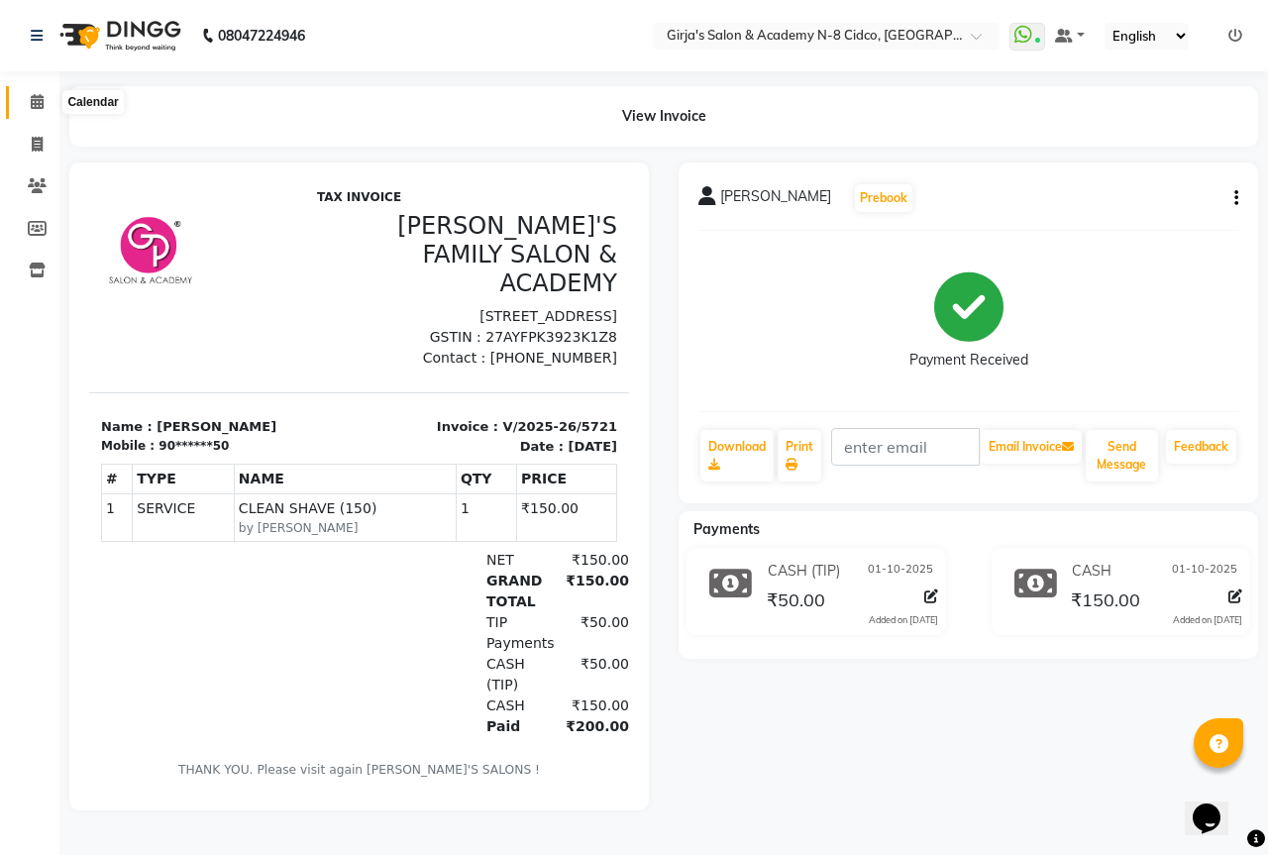
click at [24, 107] on span at bounding box center [37, 102] width 35 height 23
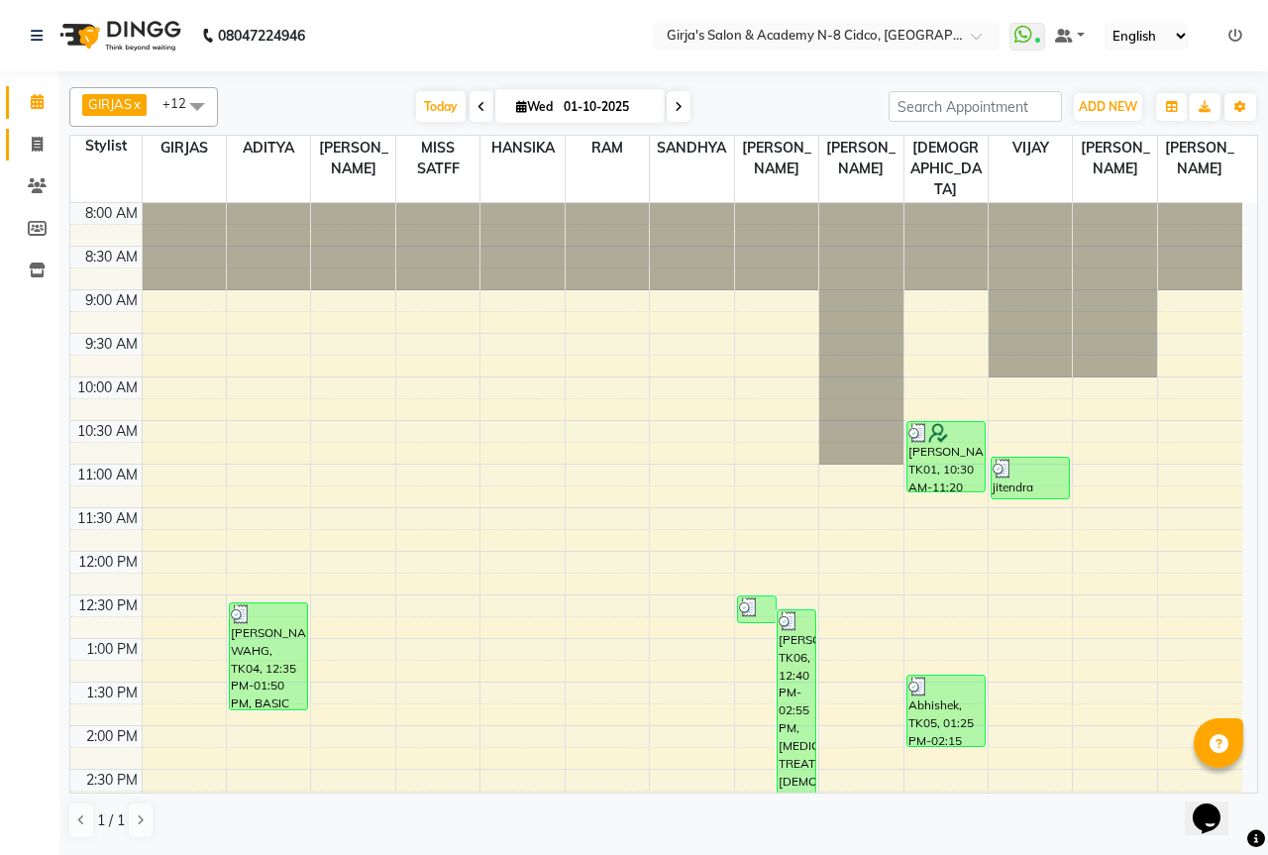
click at [32, 147] on icon at bounding box center [37, 144] width 11 height 15
select select "service"
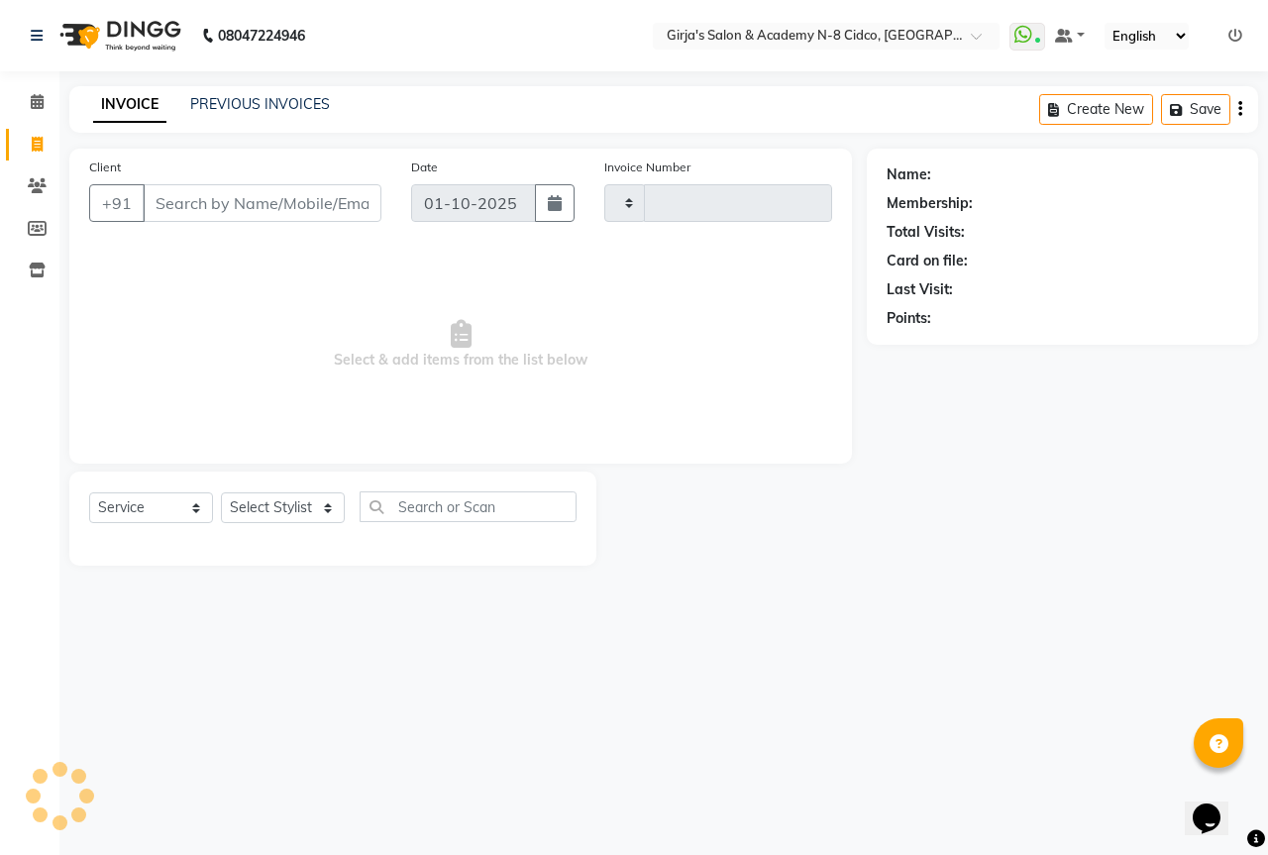
type input "5723"
select select "66"
select select "66554"
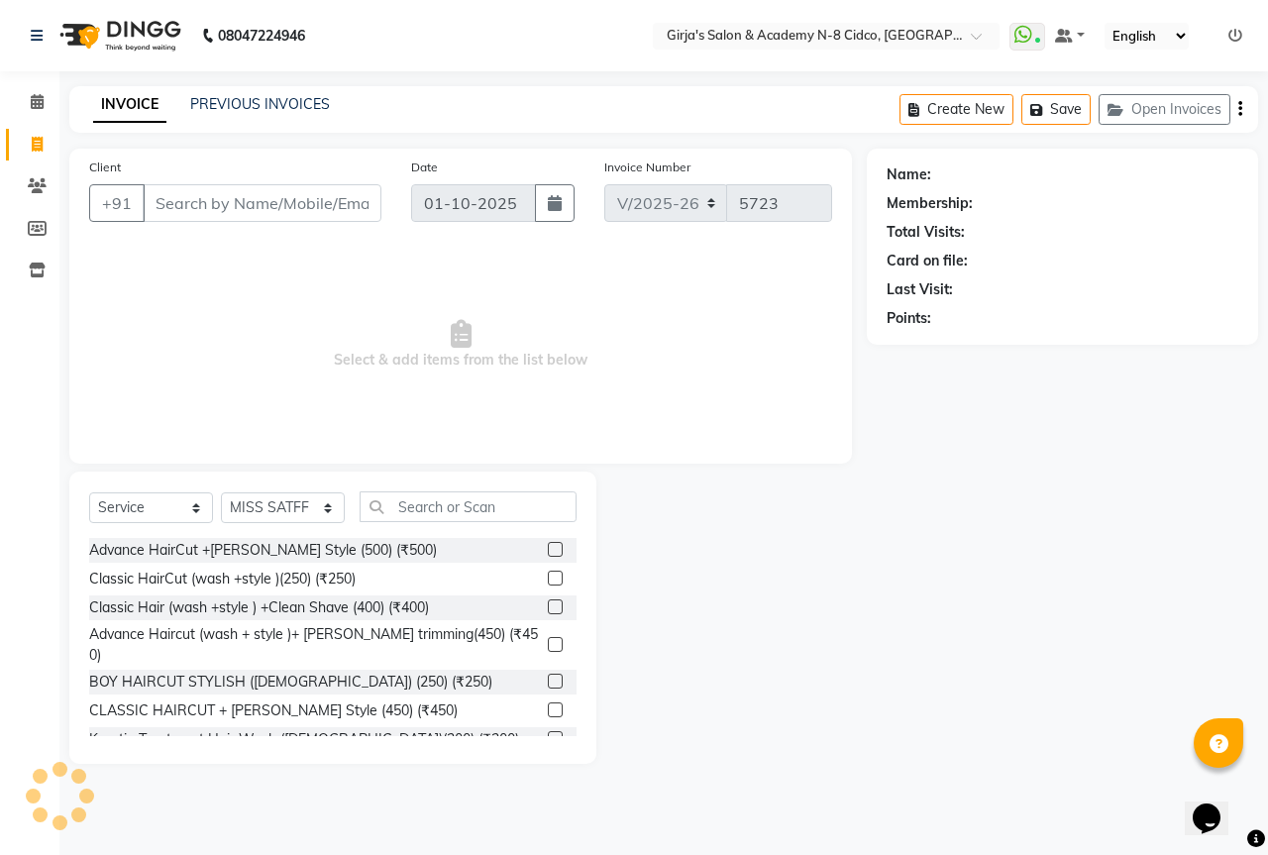
click at [190, 199] on input "Client" at bounding box center [262, 203] width 239 height 38
type input "9518739737"
click at [300, 215] on button "Add Client" at bounding box center [330, 203] width 102 height 38
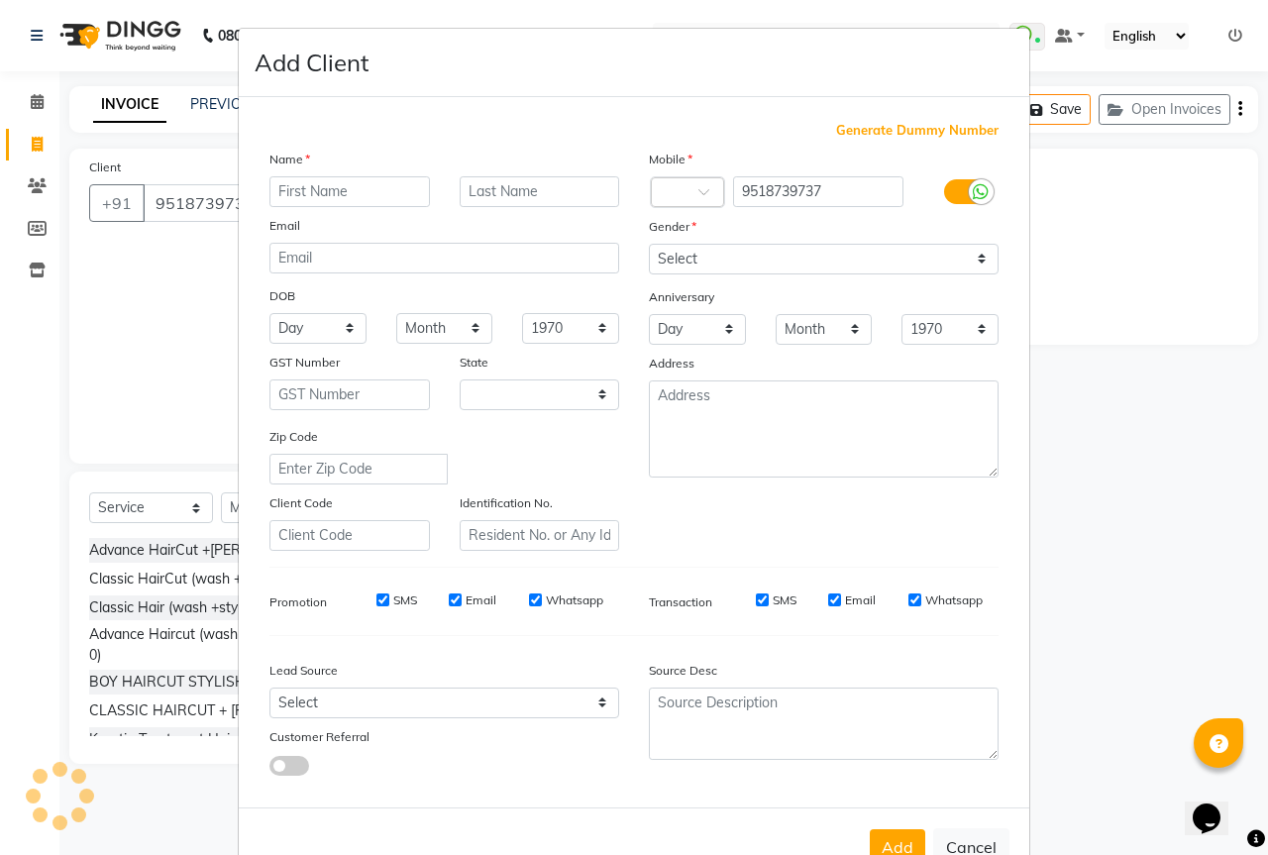
select select "22"
click at [301, 209] on div "Name Email DOB Day 01 02 03 04 05 06 07 08 09 10 11 12 13 14 15 16 17 18 19 20 …" at bounding box center [444, 350] width 379 height 402
click at [301, 204] on input "text" at bounding box center [349, 191] width 161 height 31
type input "vijay sir"
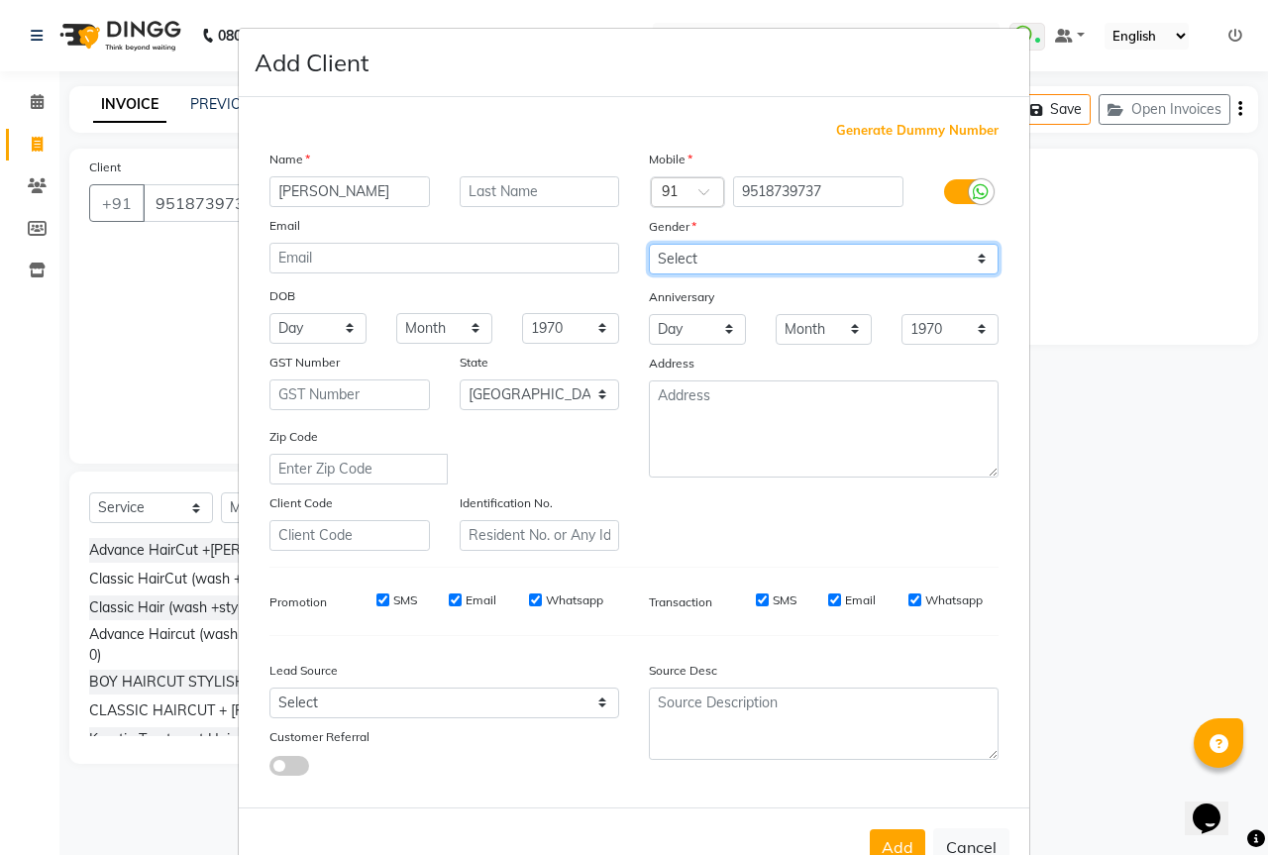
click at [686, 255] on select "Select Male Female Other Prefer Not To Say" at bounding box center [824, 259] width 350 height 31
select select "male"
click at [649, 244] on select "Select Male Female Other Prefer Not To Say" at bounding box center [824, 259] width 350 height 31
click at [895, 849] on button "Add" at bounding box center [897, 847] width 55 height 36
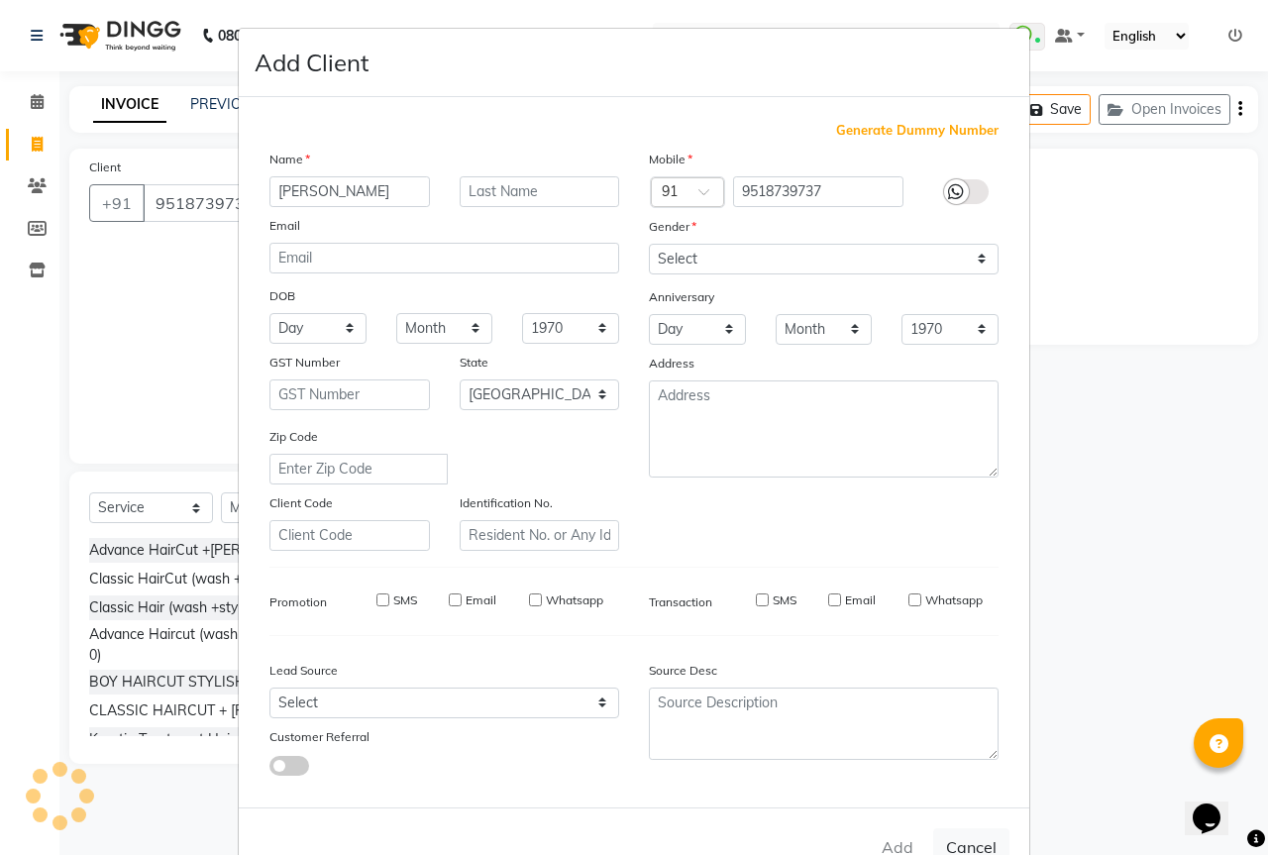
type input "95******37"
select select
select select "null"
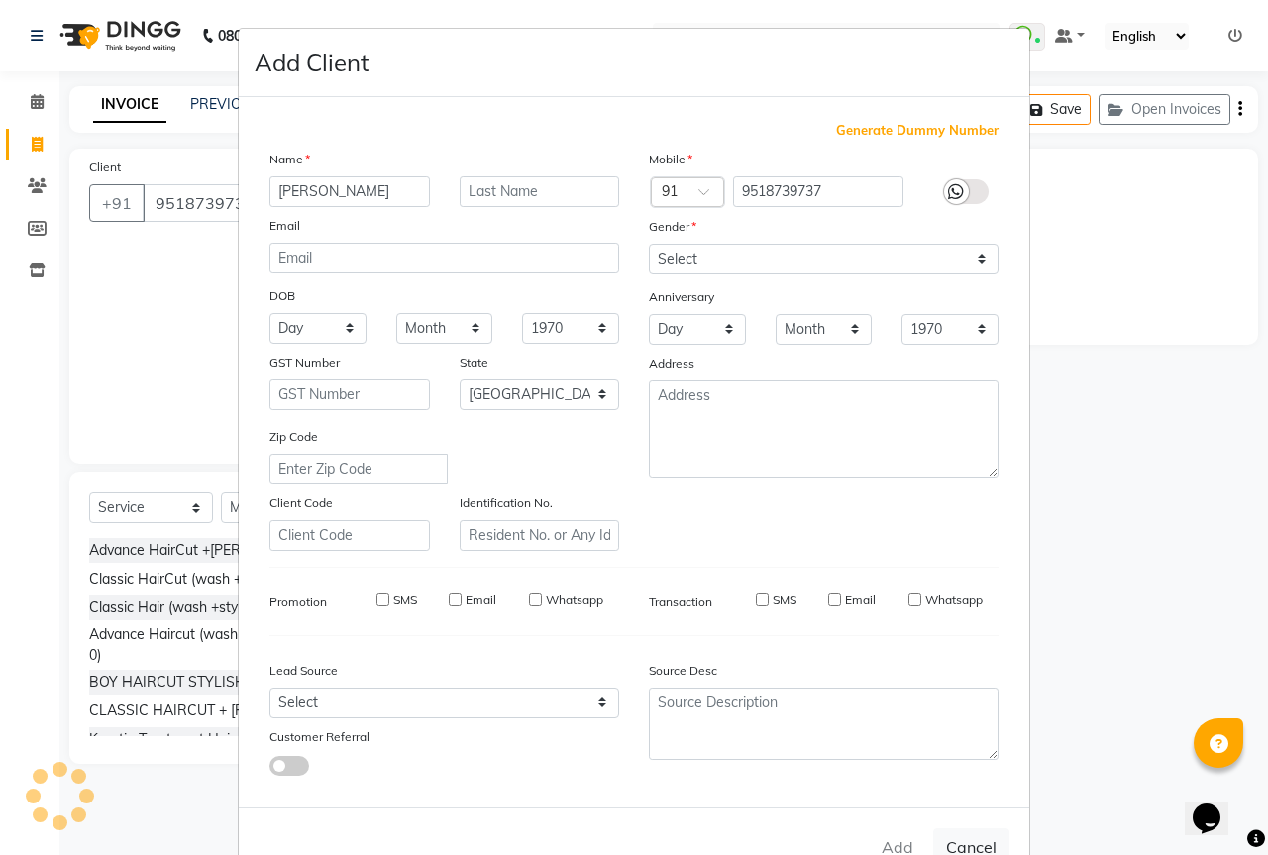
select select
checkbox input "false"
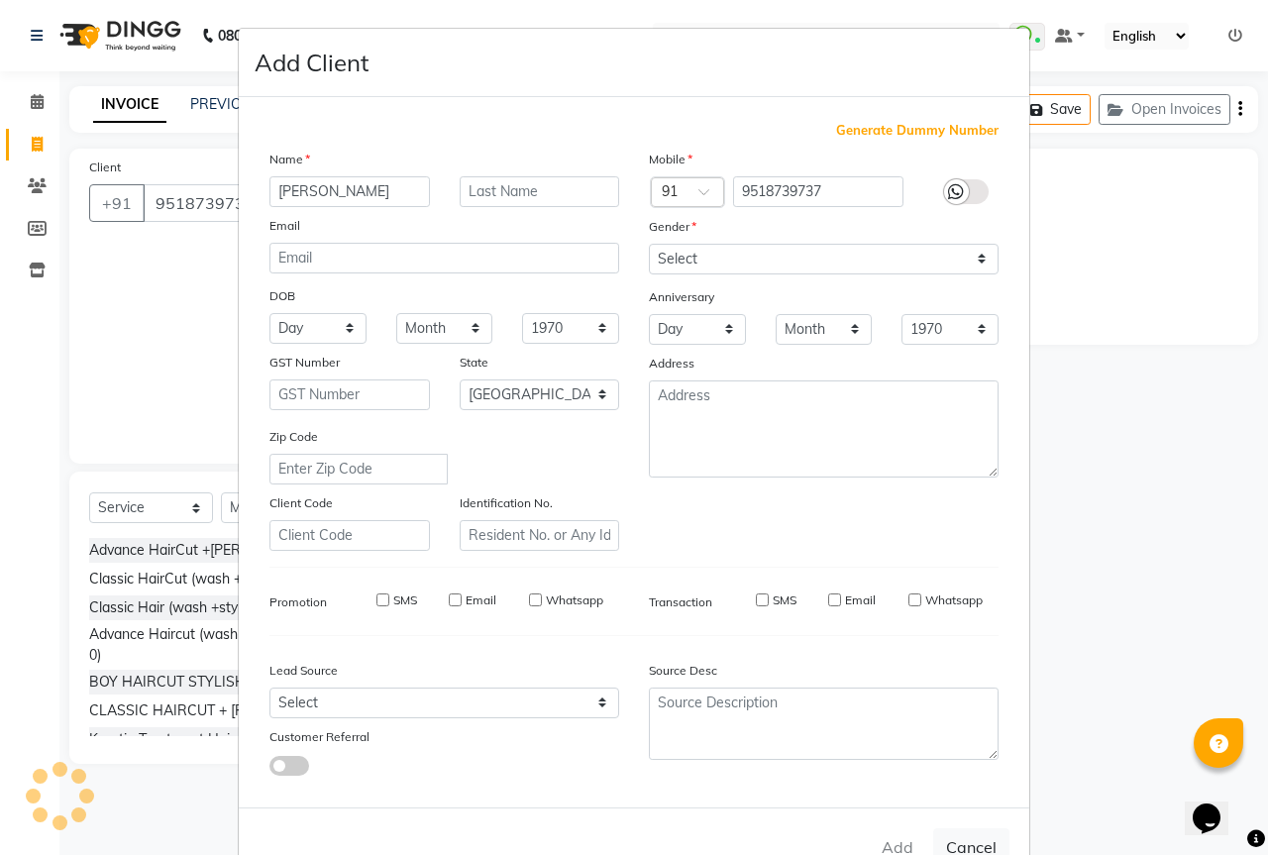
checkbox input "false"
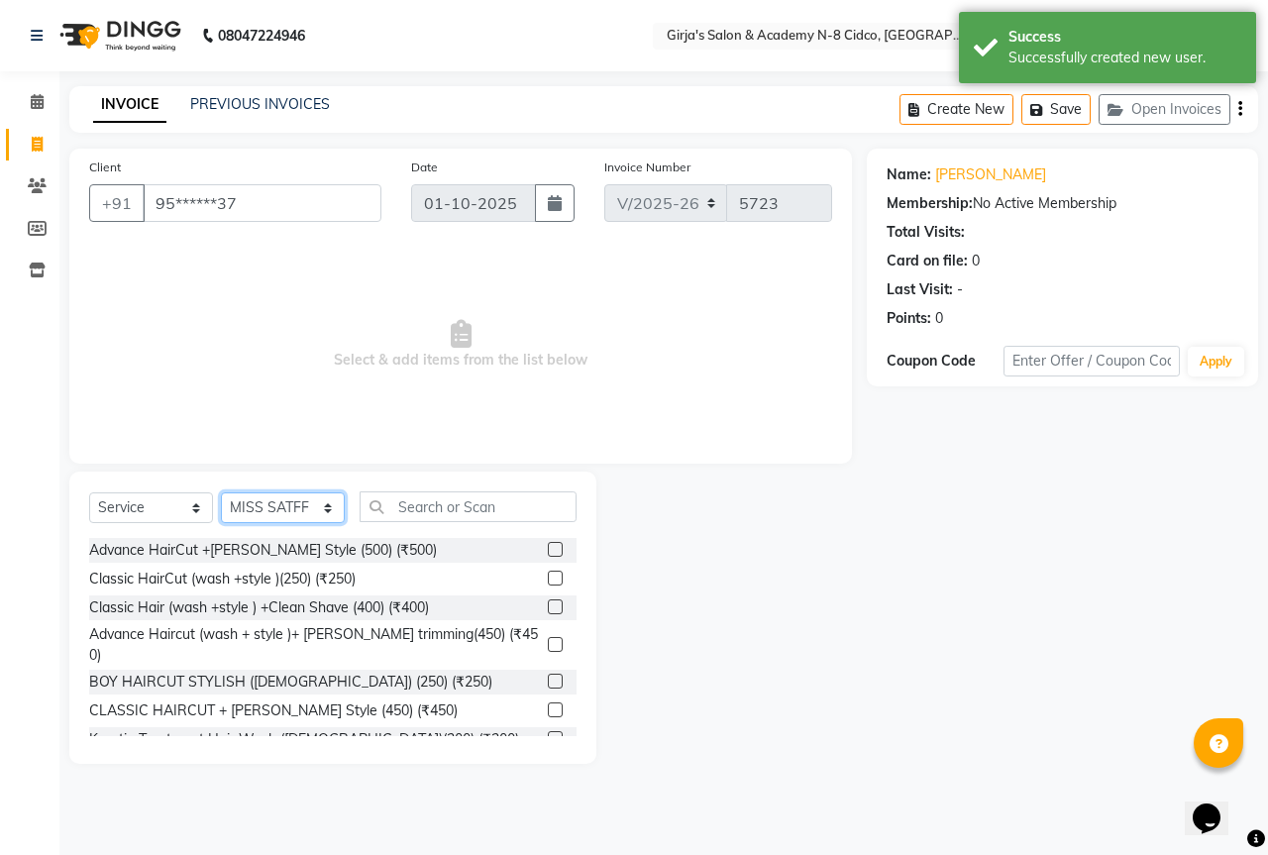
click at [271, 508] on select "Select Stylist ADITYA [PERSON_NAME] BEAUTY M GIRJAS [PERSON_NAME] MISS [PERSON_…" at bounding box center [283, 507] width 124 height 31
select select "66195"
click at [221, 492] on select "Select Stylist ADITYA [PERSON_NAME] BEAUTY M GIRJAS [PERSON_NAME] MISS [PERSON_…" at bounding box center [283, 507] width 124 height 31
click at [436, 500] on input "text" at bounding box center [468, 506] width 217 height 31
type input "6"
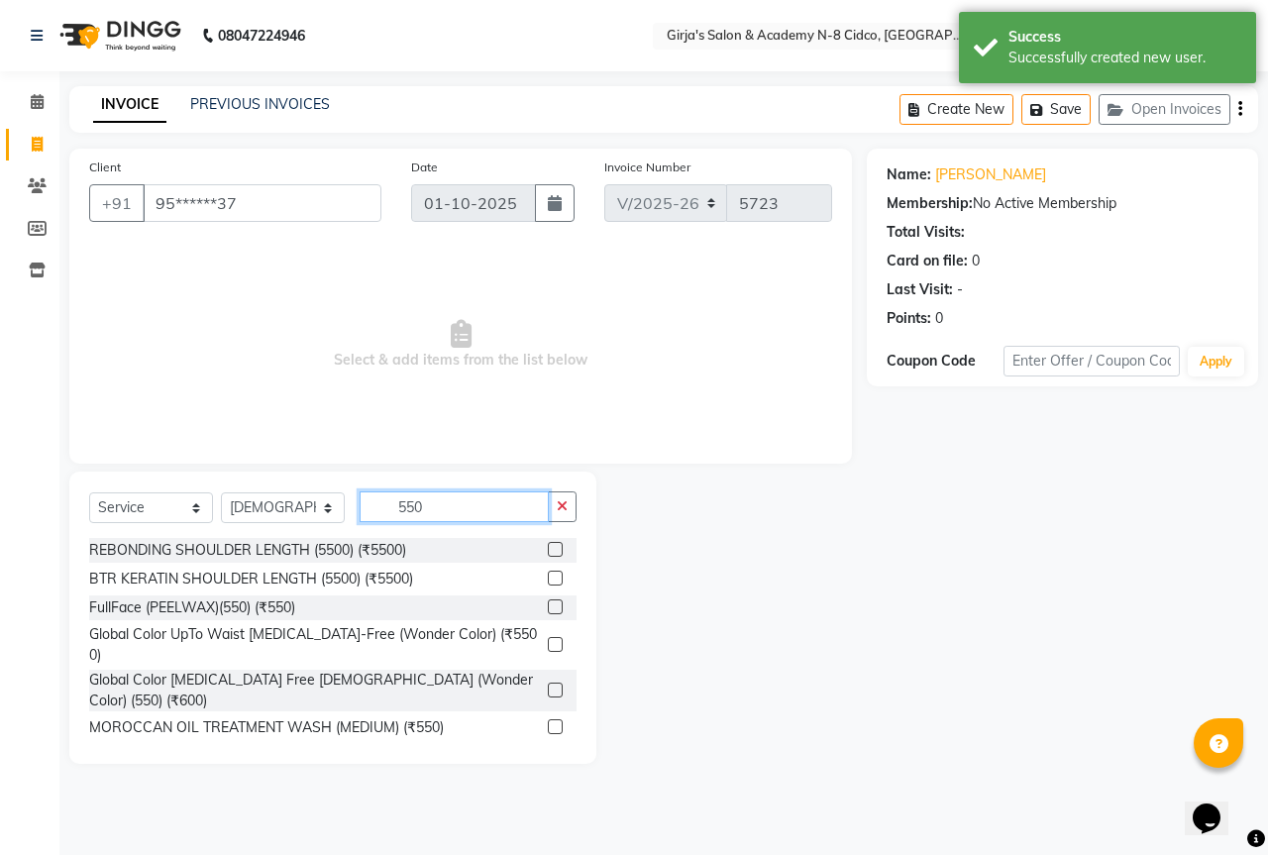
type input "550"
click at [548, 757] on label at bounding box center [555, 764] width 15 height 15
click at [548, 759] on input "checkbox" at bounding box center [554, 765] width 13 height 13
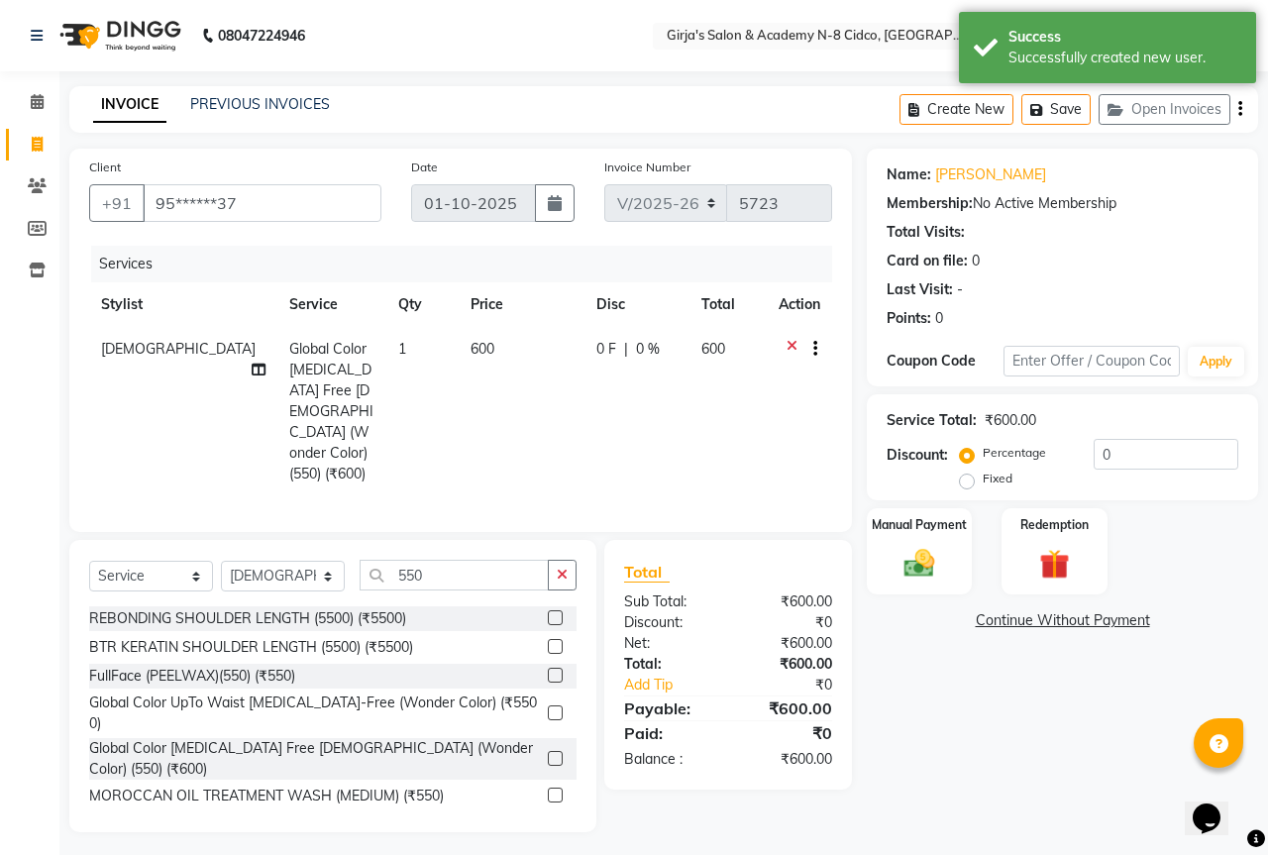
checkbox input "false"
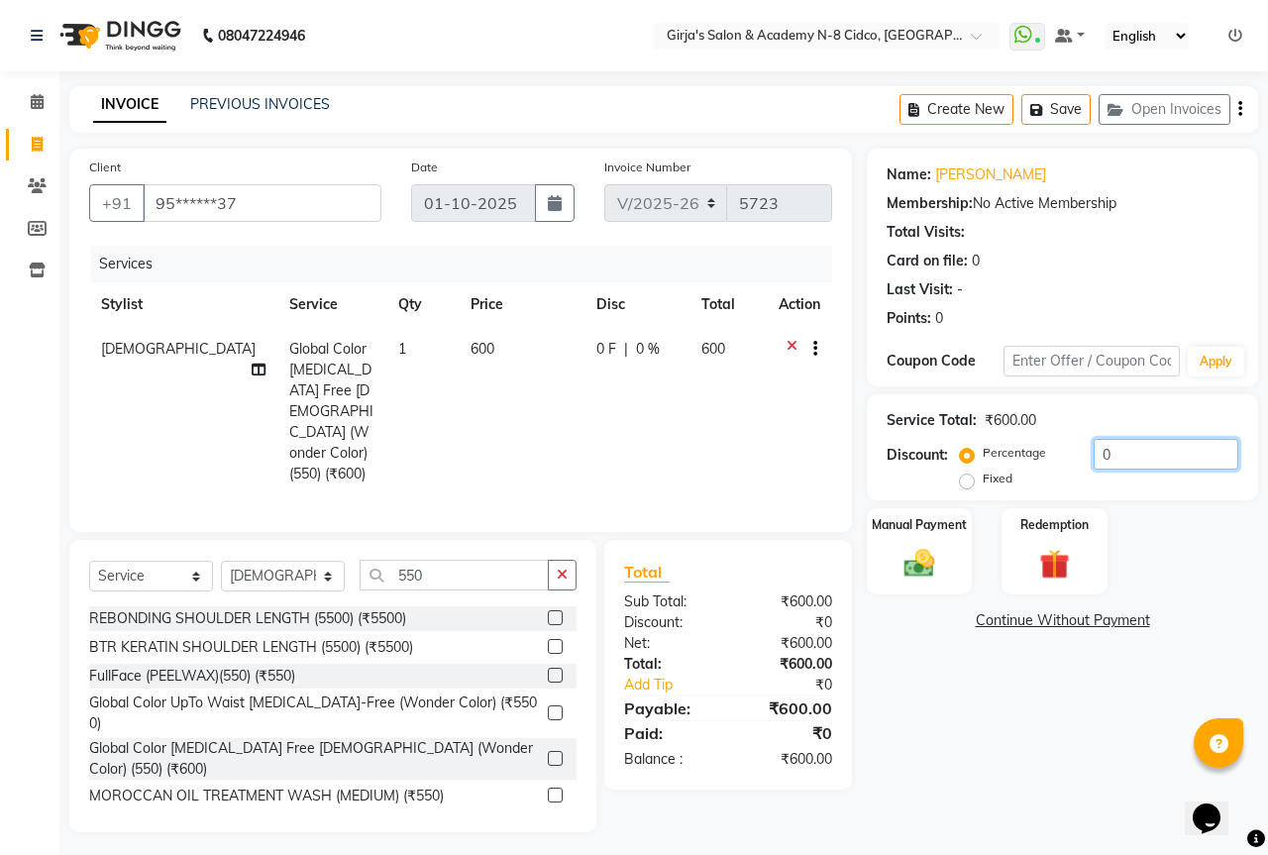
click at [1142, 456] on input "0" at bounding box center [1166, 454] width 145 height 31
type input "0"
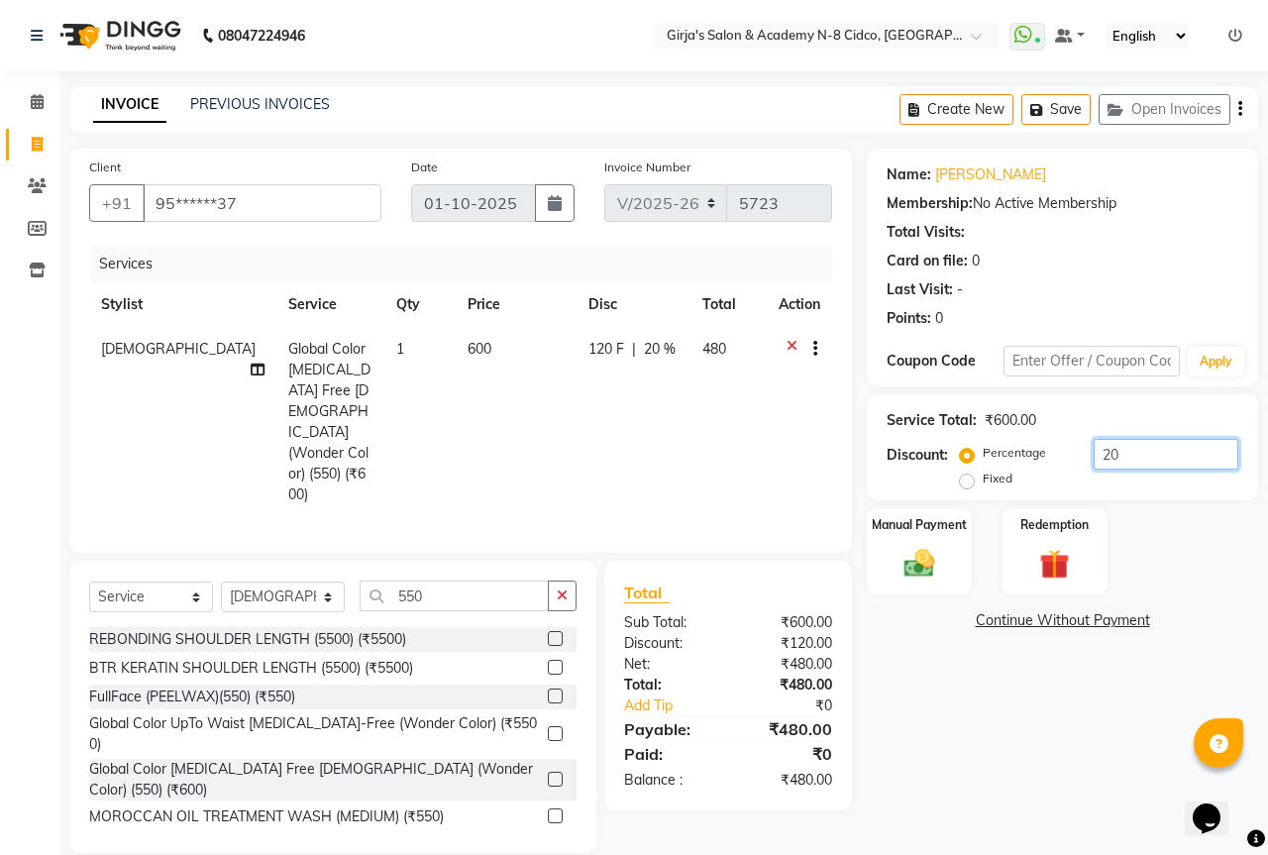
type input "20"
drag, startPoint x: 466, startPoint y: 546, endPoint x: 511, endPoint y: 538, distance: 46.3
click at [467, 581] on input "550" at bounding box center [454, 596] width 189 height 31
click at [560, 589] on icon "button" at bounding box center [562, 596] width 11 height 14
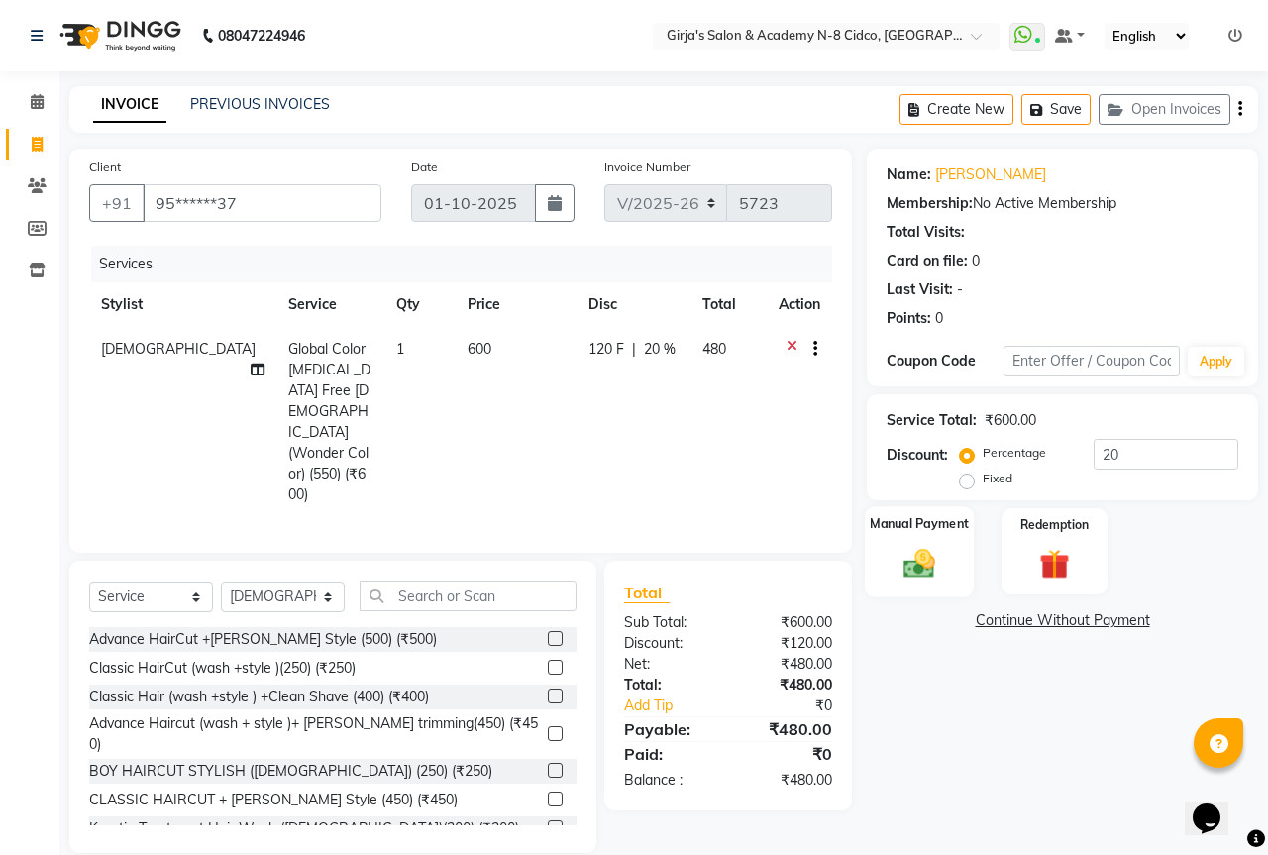
click at [942, 565] on img at bounding box center [920, 563] width 52 height 37
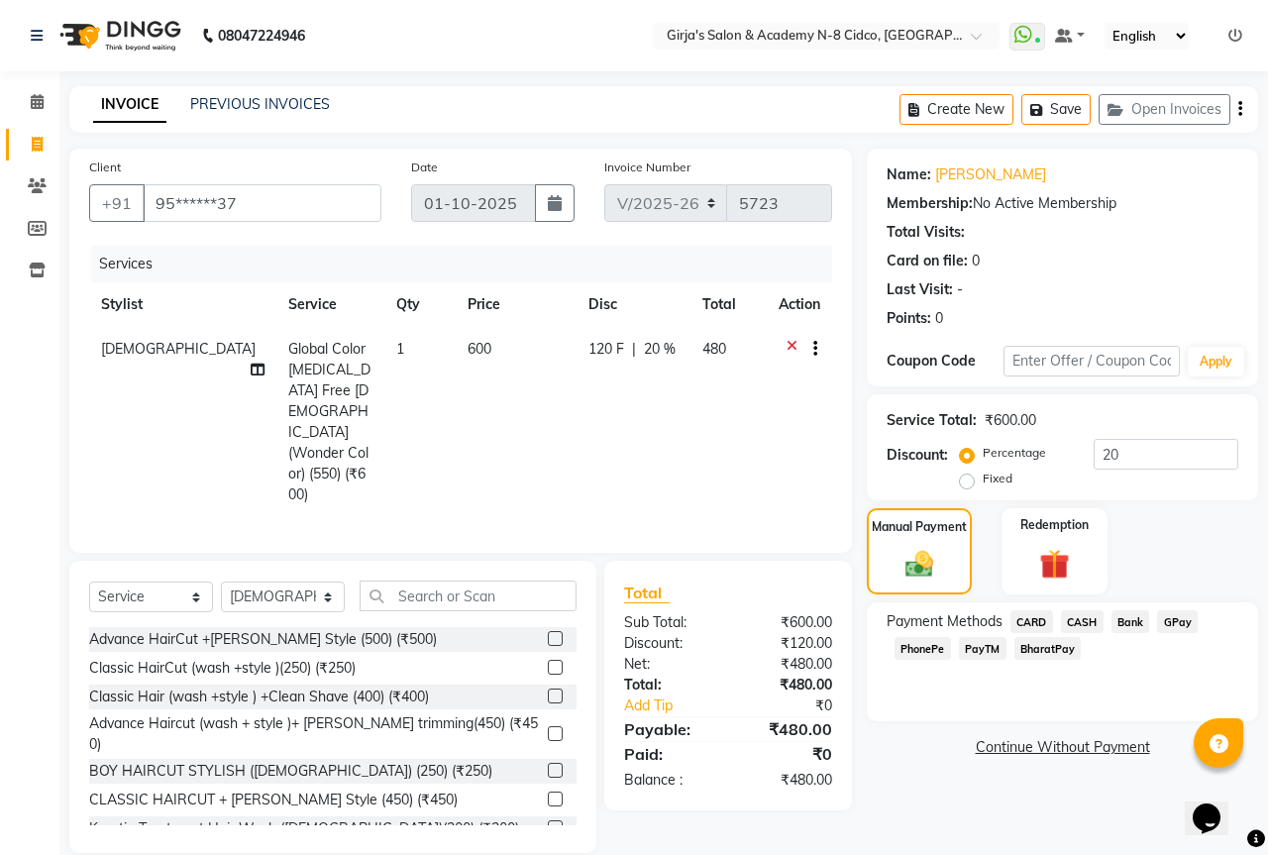
click at [1078, 616] on span "CASH" at bounding box center [1082, 621] width 43 height 23
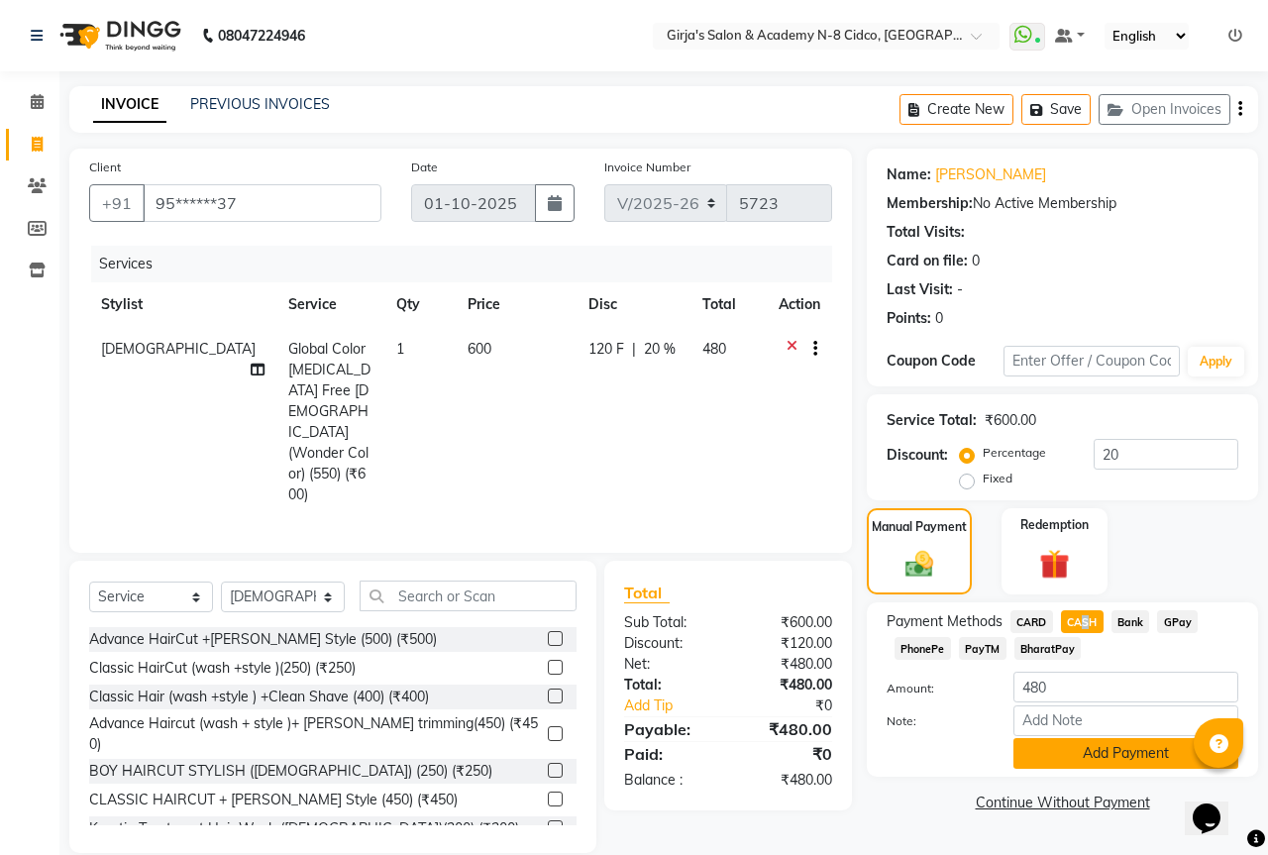
click at [1073, 752] on button "Add Payment" at bounding box center [1126, 753] width 225 height 31
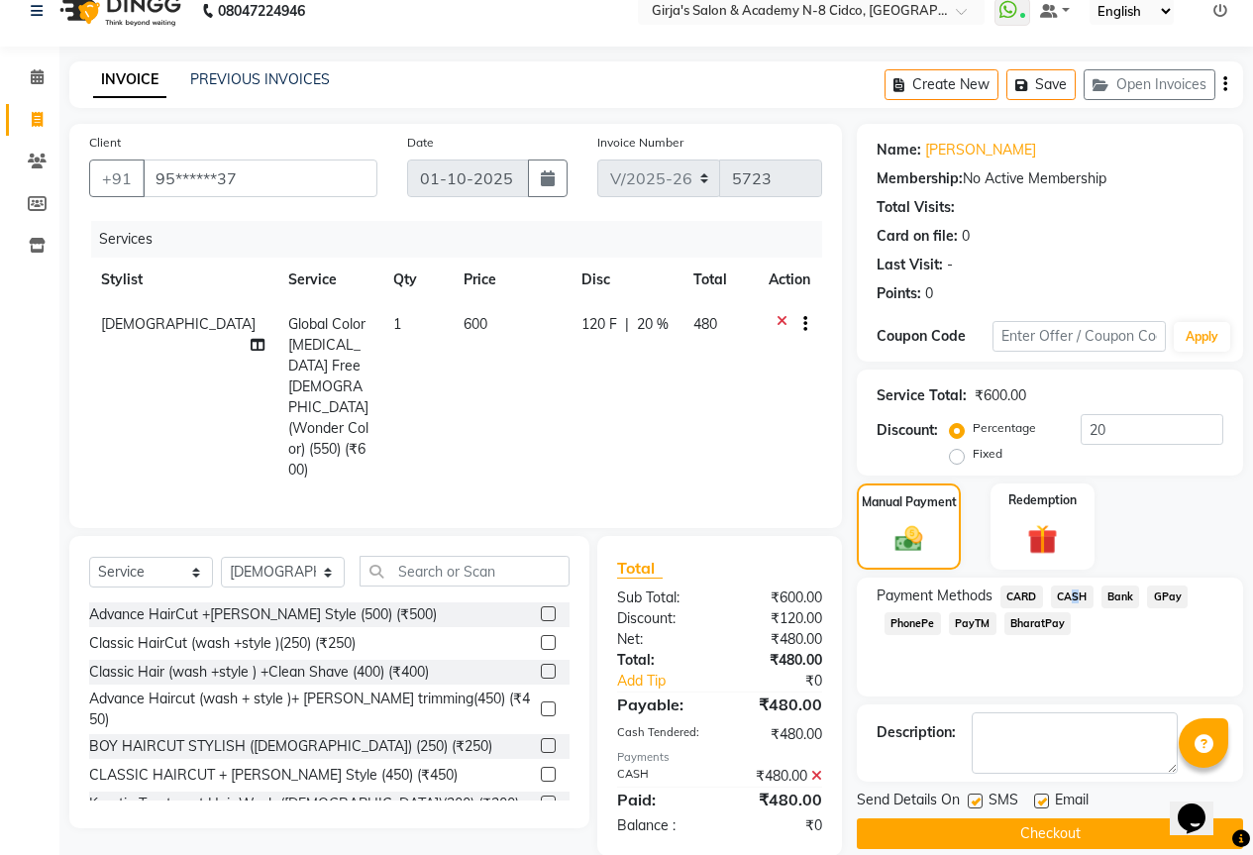
scroll to position [49, 0]
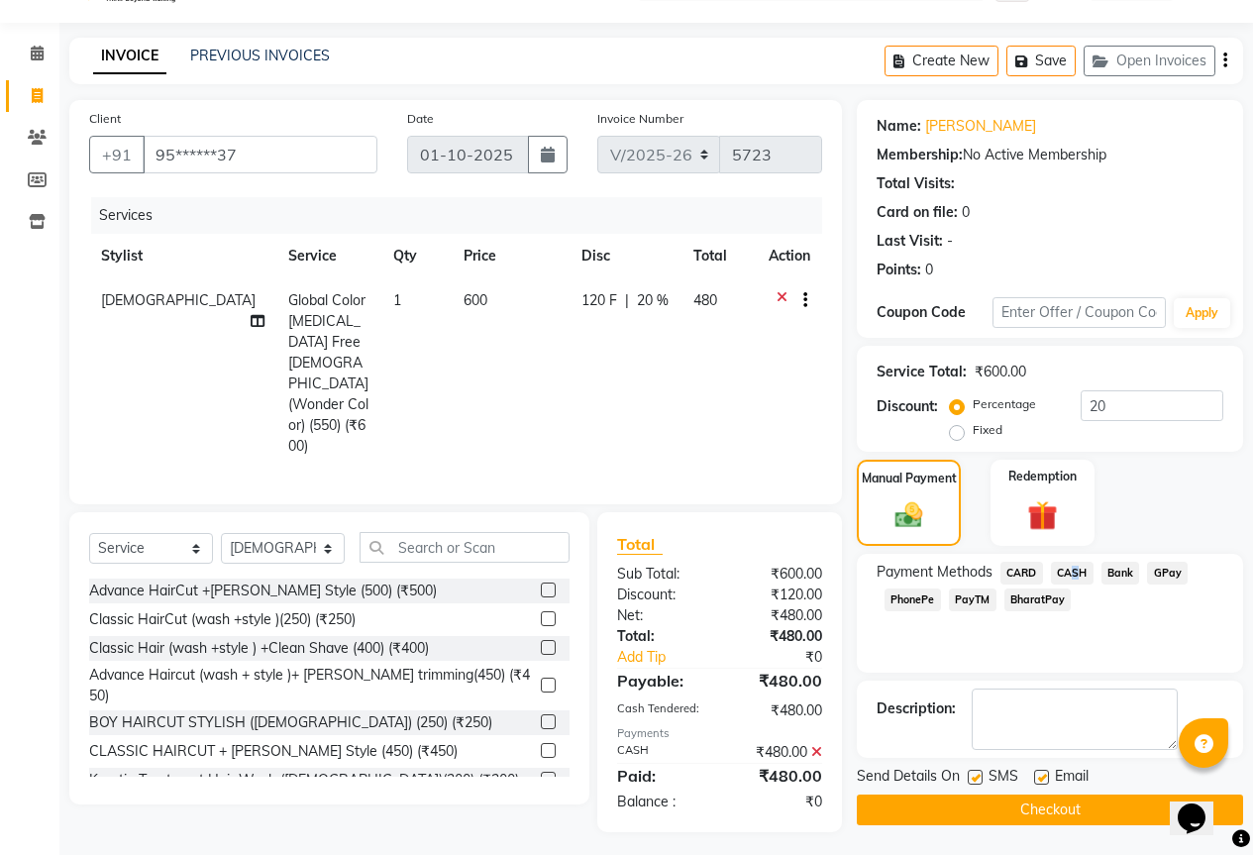
click at [1039, 810] on button "Checkout" at bounding box center [1050, 810] width 386 height 31
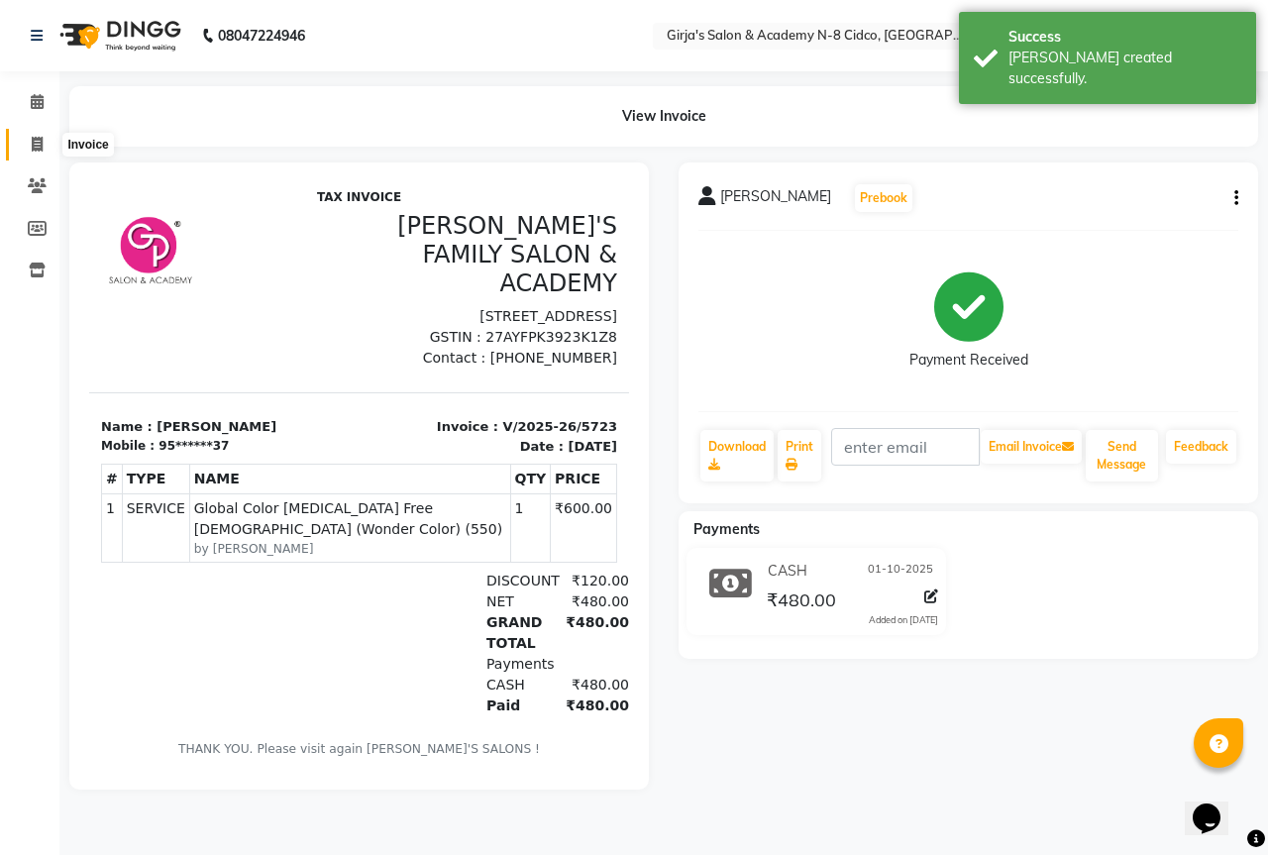
click at [30, 147] on span at bounding box center [37, 145] width 35 height 23
select select "service"
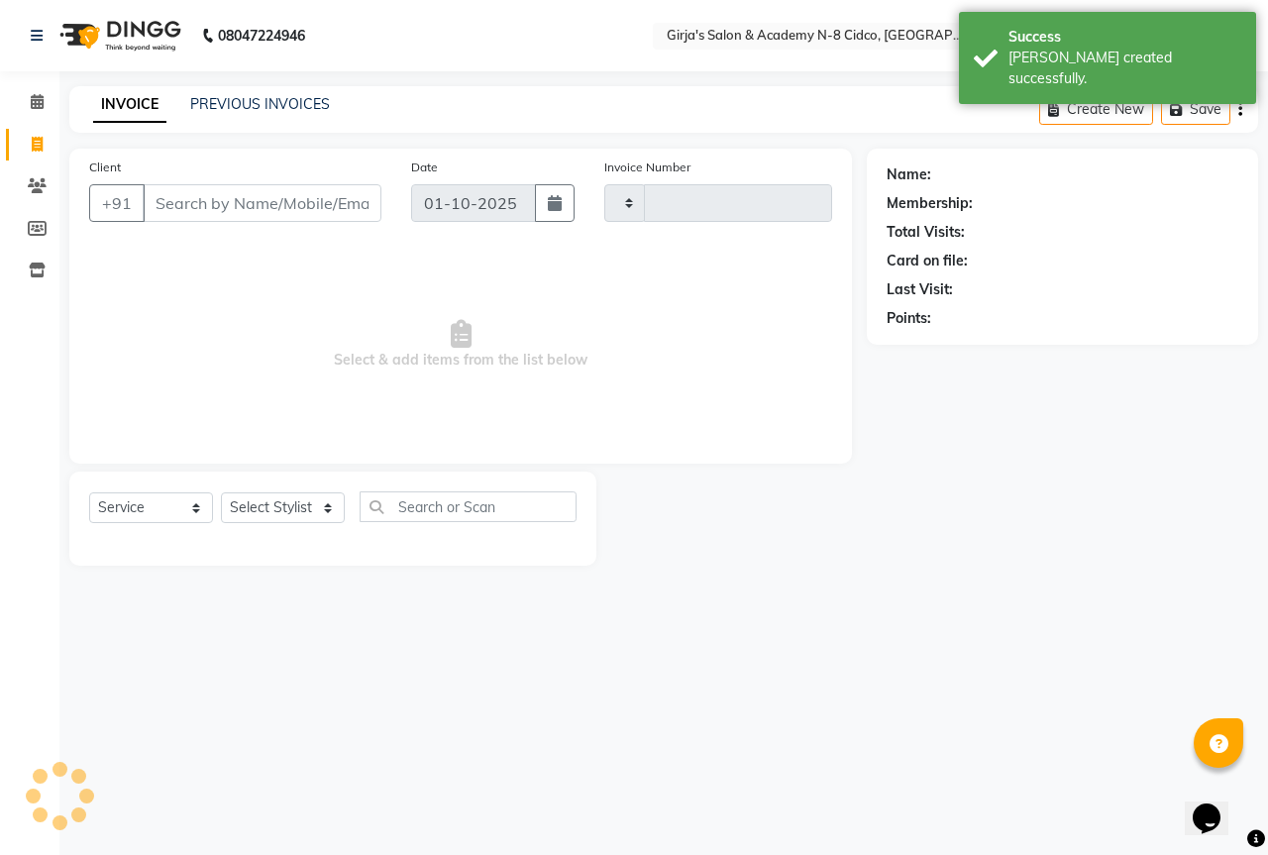
type input "5724"
select select "66"
select select "66554"
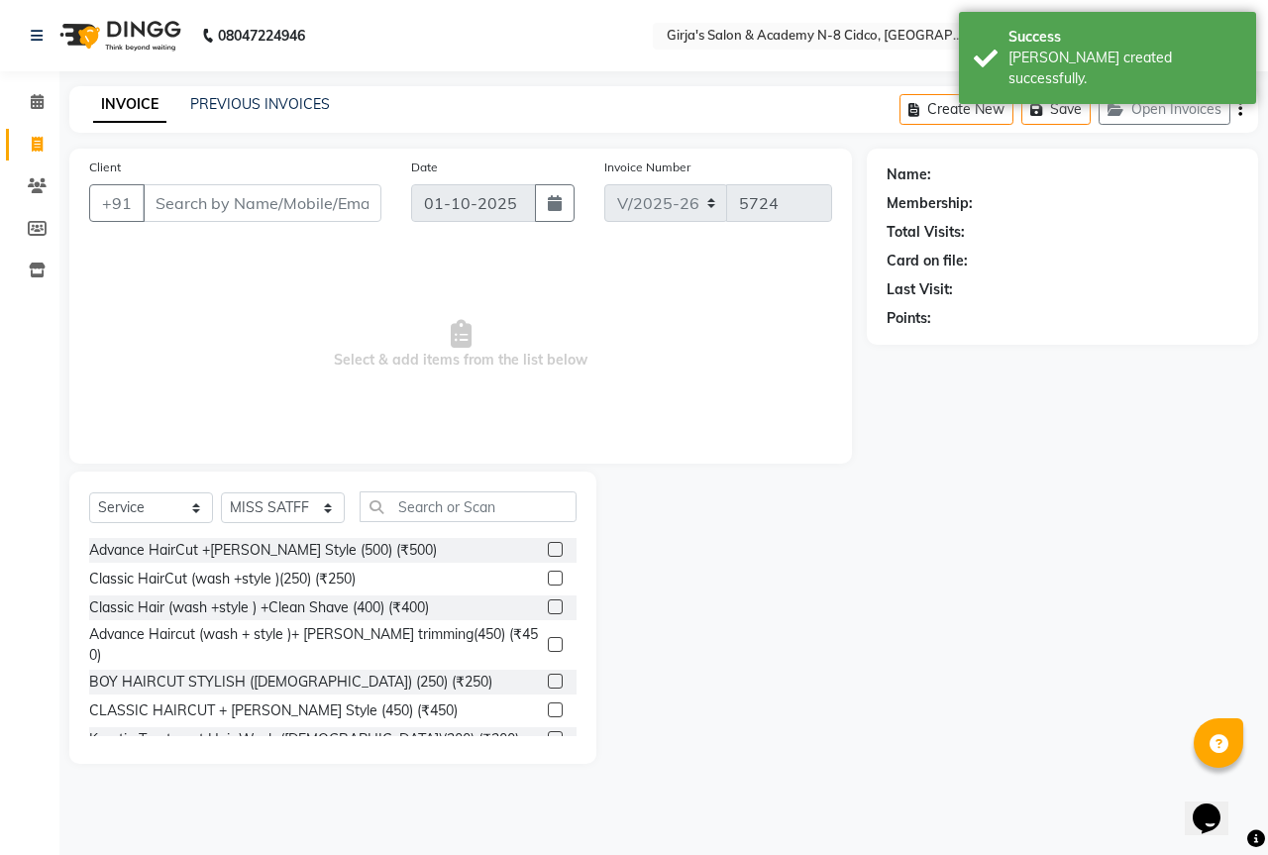
click at [174, 196] on input "Client" at bounding box center [262, 203] width 239 height 38
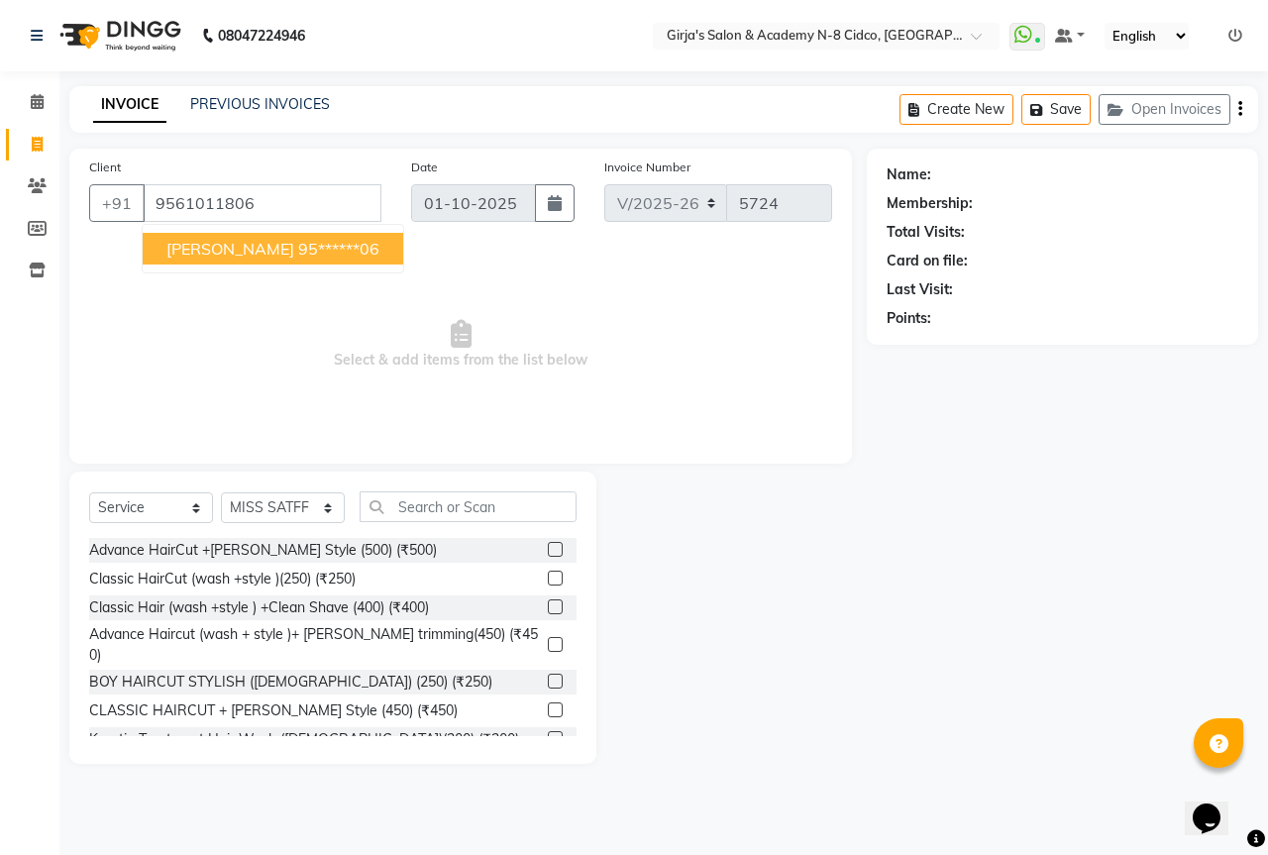
type input "9561011806"
select select "1: Object"
click at [170, 238] on button "Pooja jain 95******06" at bounding box center [273, 249] width 261 height 32
type input "95******06"
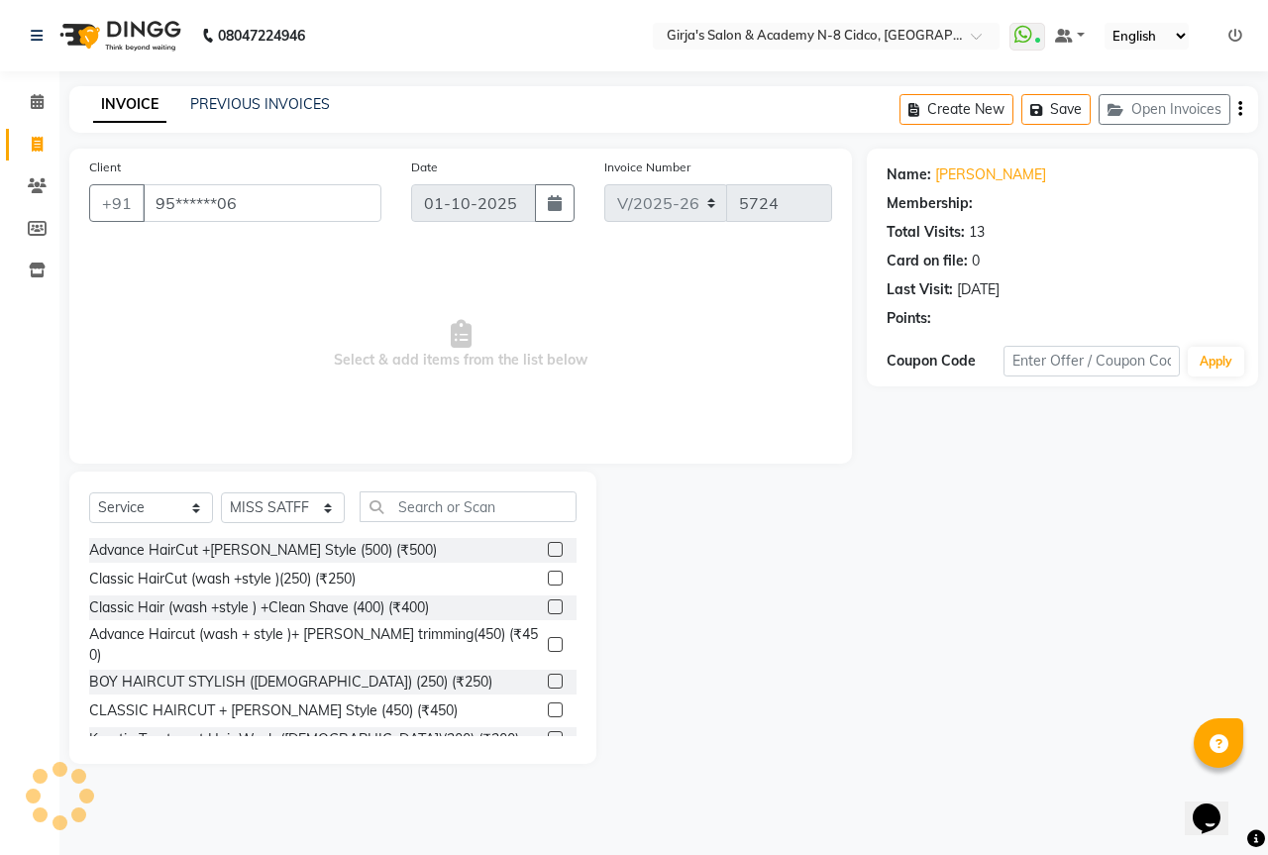
select select "1: Object"
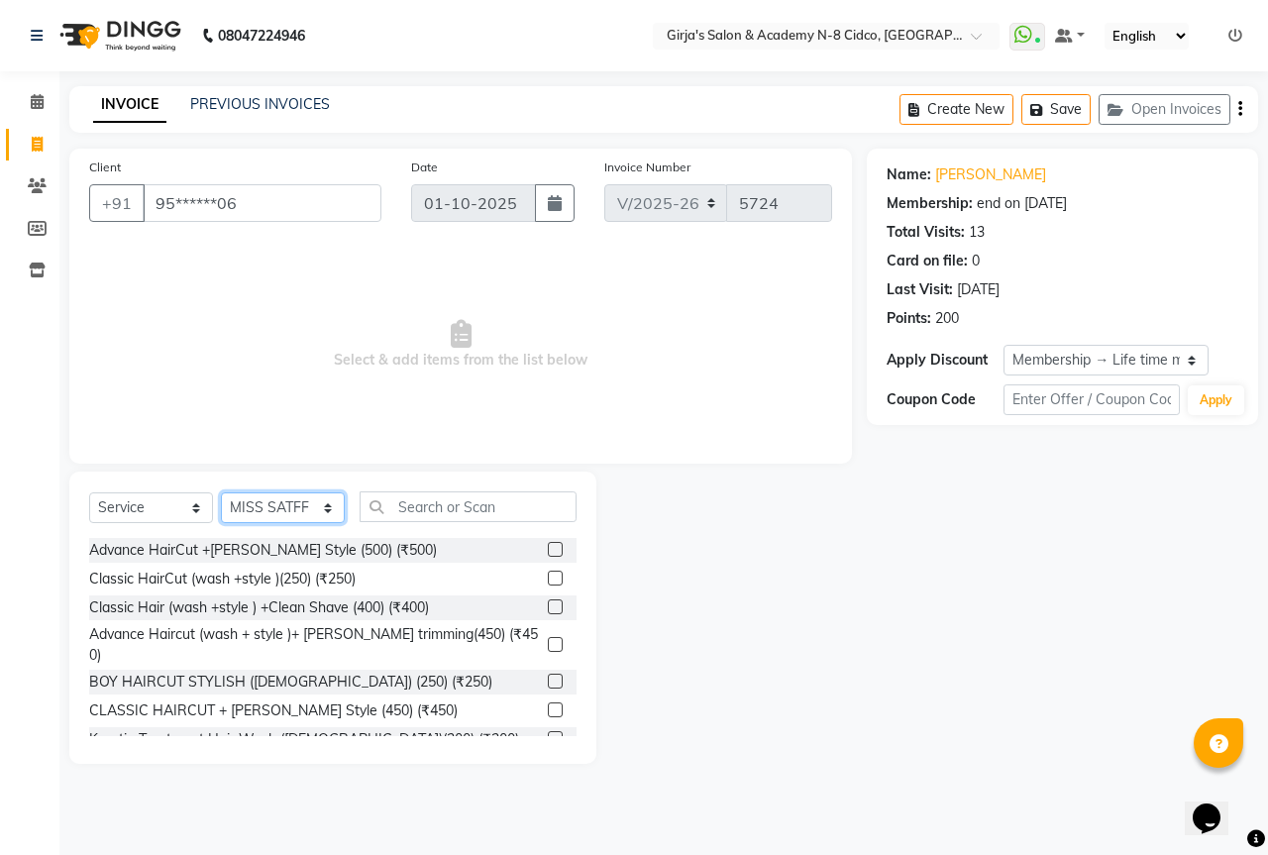
click at [271, 504] on select "Select Stylist ADITYA [PERSON_NAME] BEAUTY M GIRJAS [PERSON_NAME] MISS [PERSON_…" at bounding box center [283, 507] width 124 height 31
select select "42871"
click at [221, 492] on select "Select Stylist ADITYA [PERSON_NAME] BEAUTY M GIRJAS [PERSON_NAME] MISS [PERSON_…" at bounding box center [283, 507] width 124 height 31
click at [401, 499] on input "text" at bounding box center [468, 506] width 217 height 31
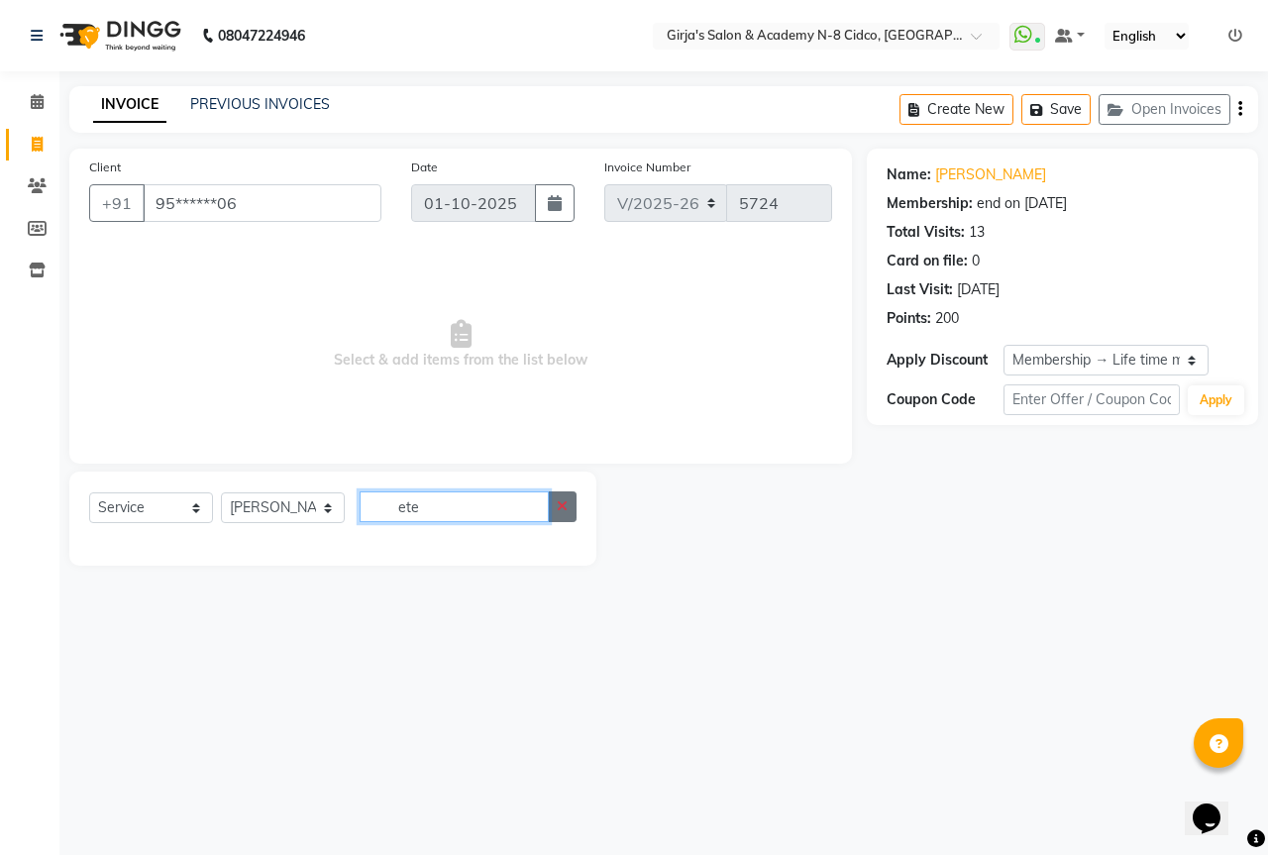
type input "ete"
click at [560, 503] on icon "button" at bounding box center [562, 506] width 11 height 14
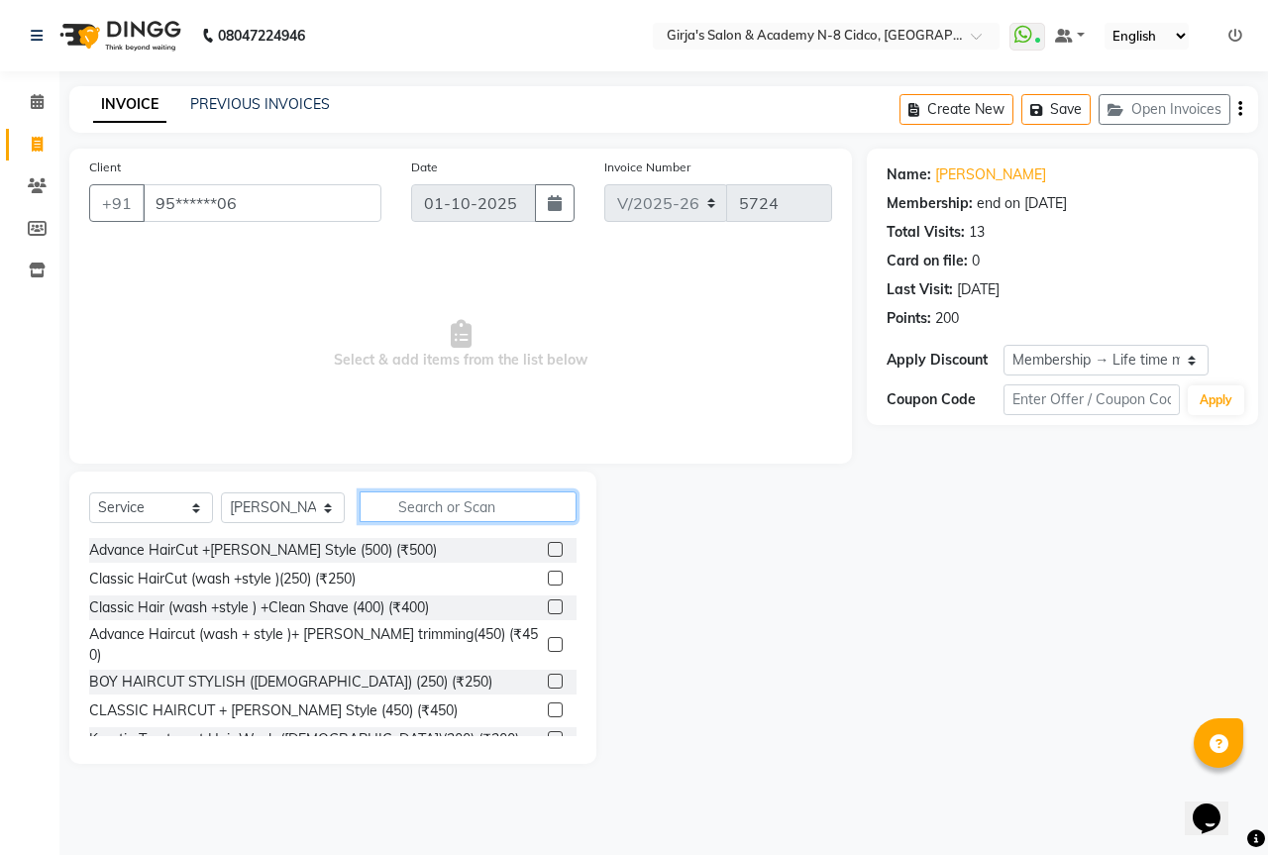
click at [487, 512] on input "text" at bounding box center [468, 506] width 217 height 31
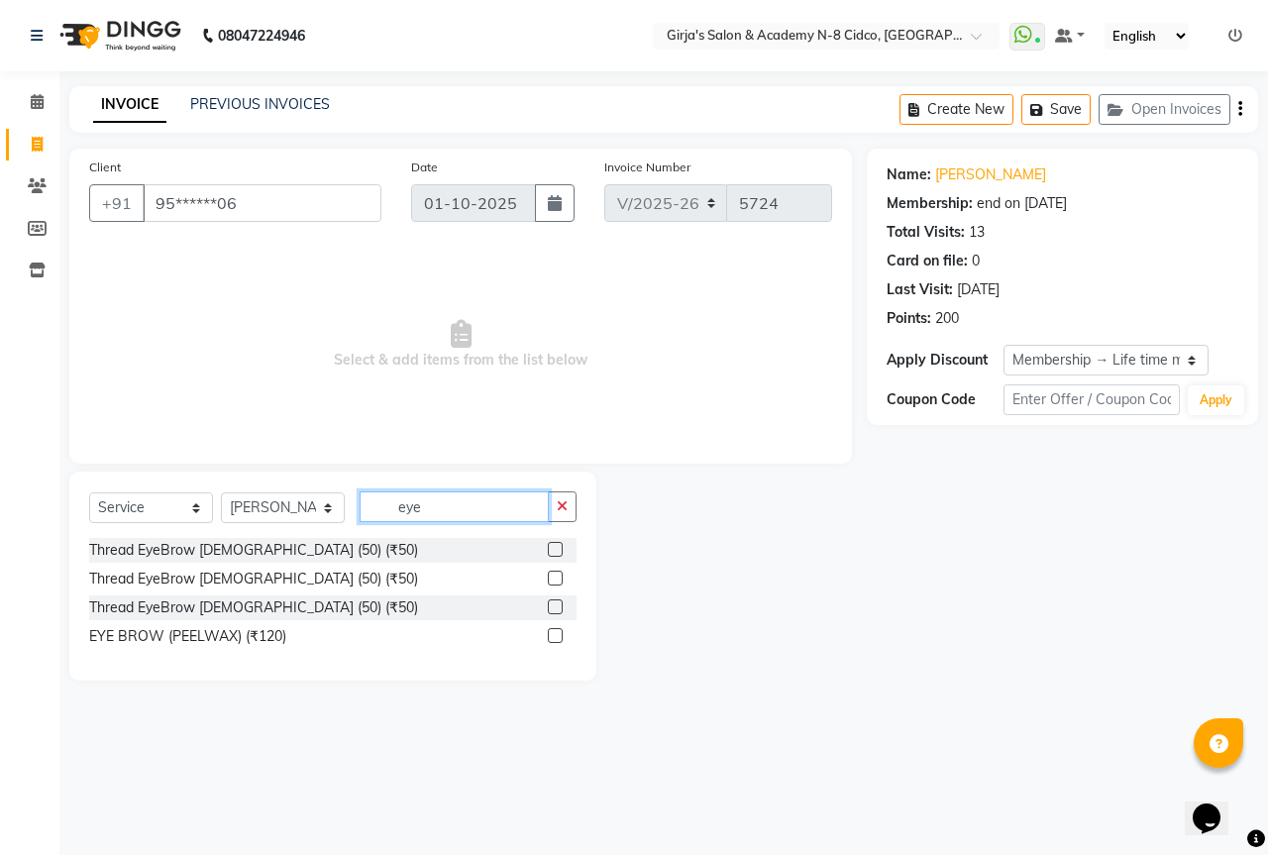
type input "eye"
click at [556, 542] on label at bounding box center [555, 549] width 15 height 15
click at [556, 544] on input "checkbox" at bounding box center [554, 550] width 13 height 13
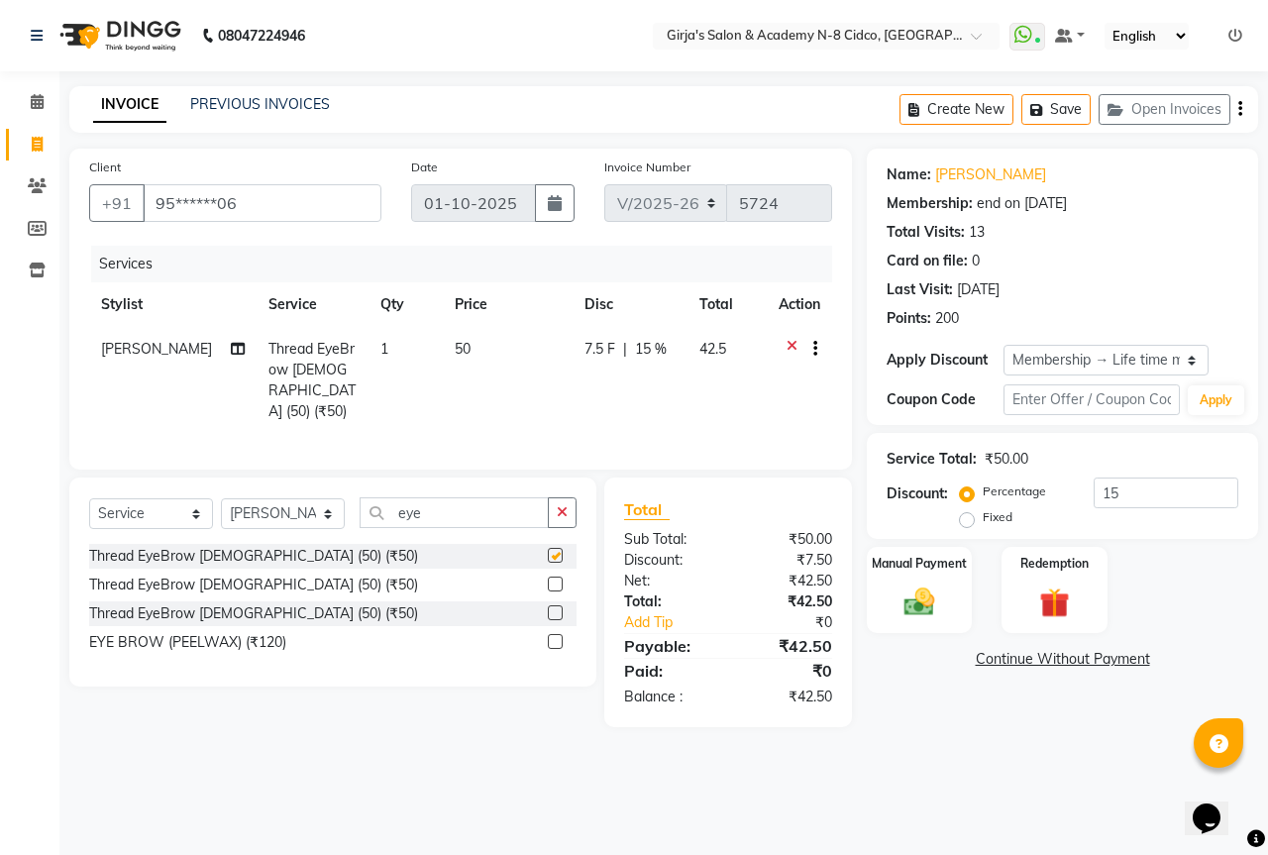
checkbox input "false"
click at [563, 505] on icon "button" at bounding box center [562, 512] width 11 height 14
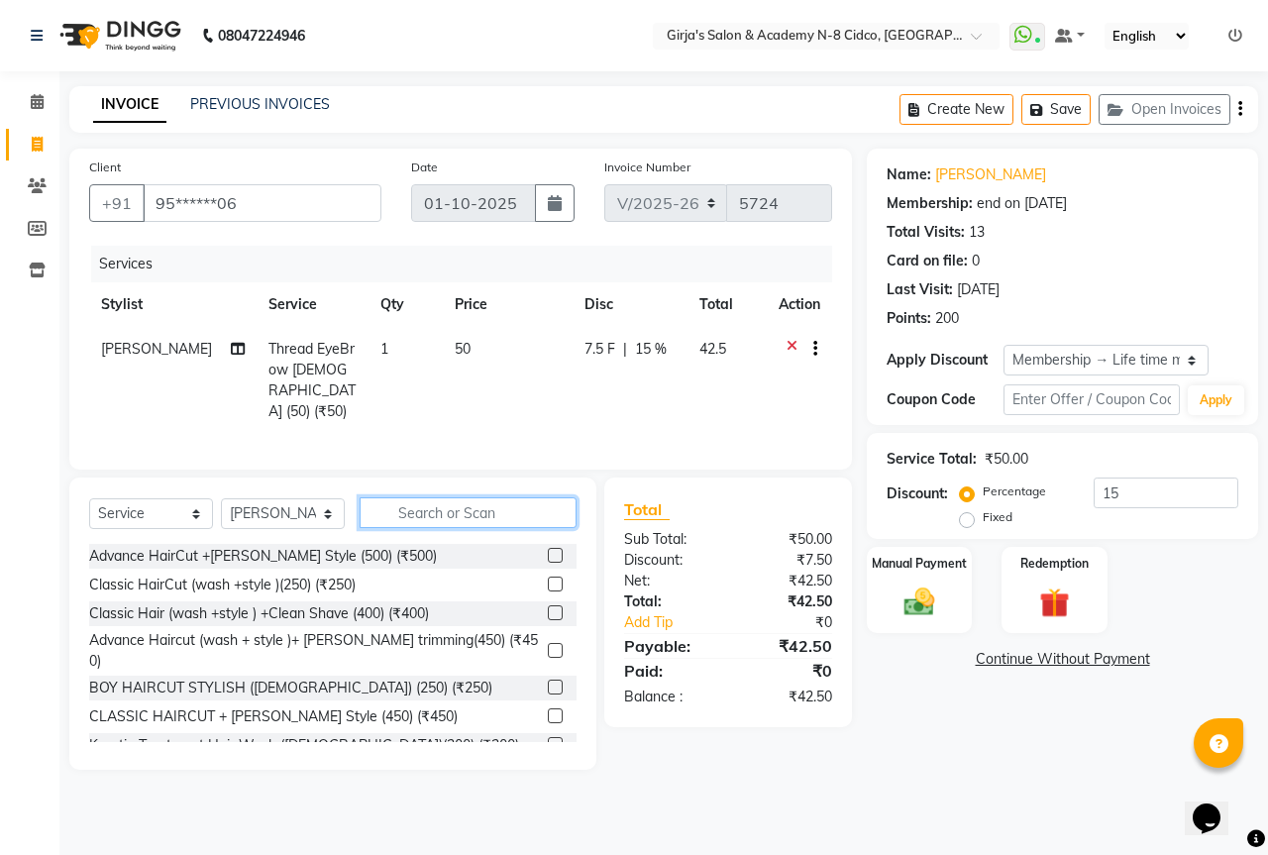
click at [544, 510] on input "text" at bounding box center [468, 512] width 217 height 31
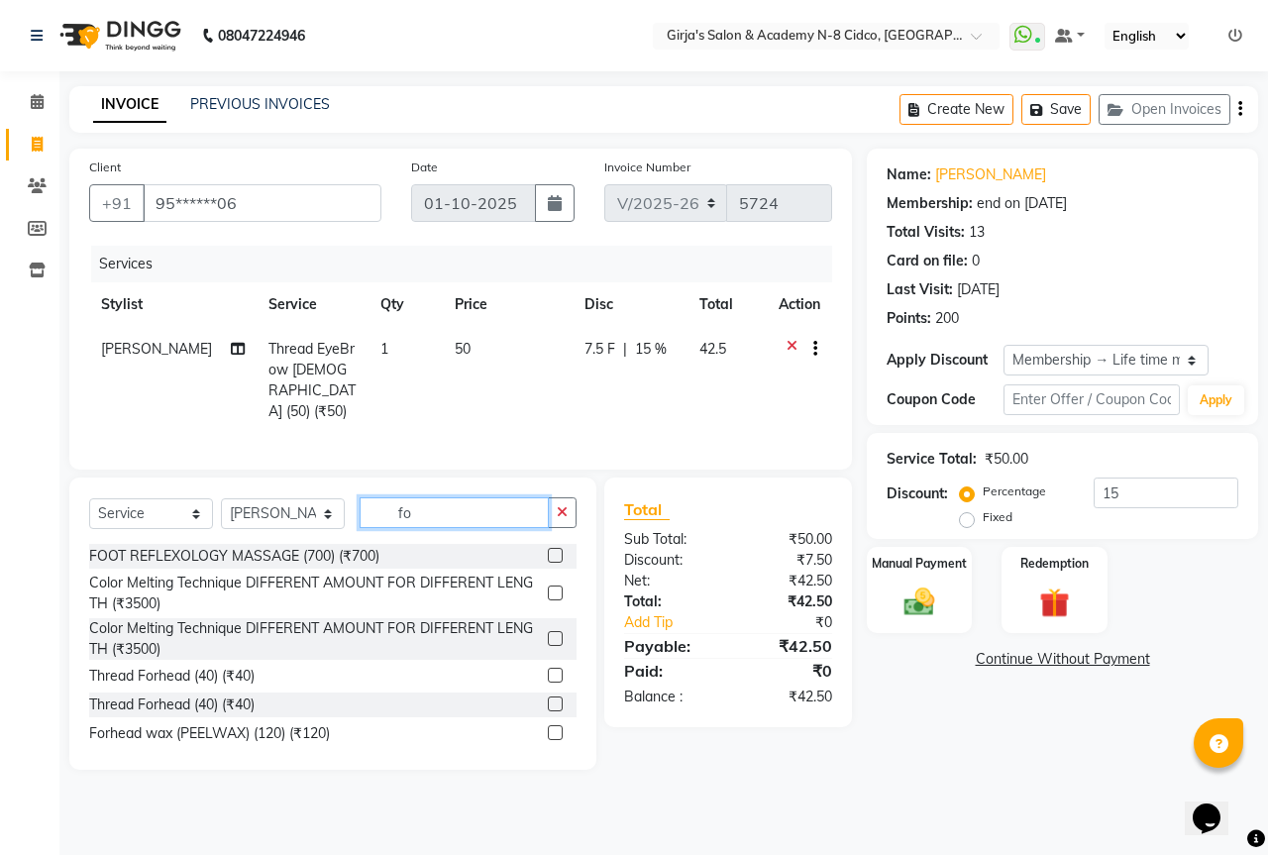
type input "fo"
click at [548, 668] on label at bounding box center [555, 675] width 15 height 15
click at [548, 670] on input "checkbox" at bounding box center [554, 676] width 13 height 13
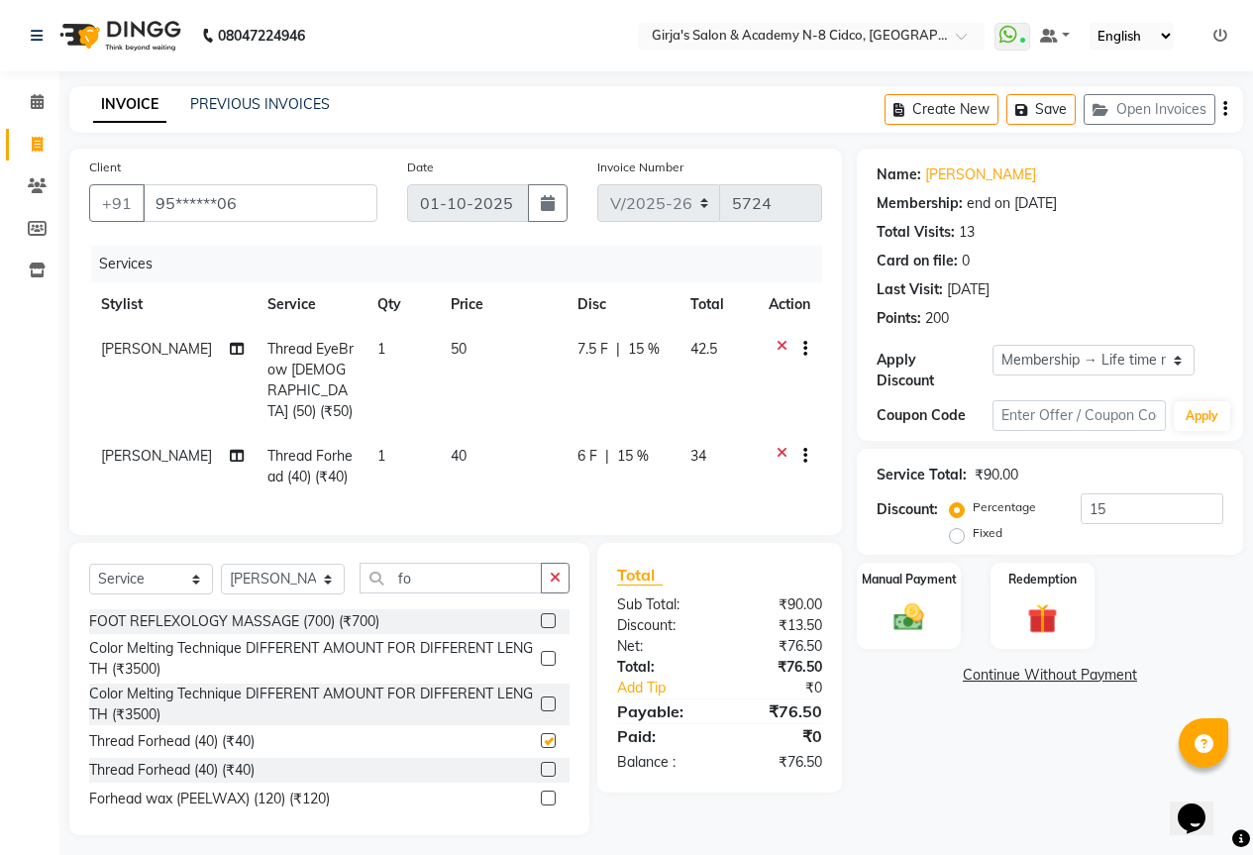
checkbox input "false"
click at [915, 599] on img at bounding box center [909, 617] width 51 height 36
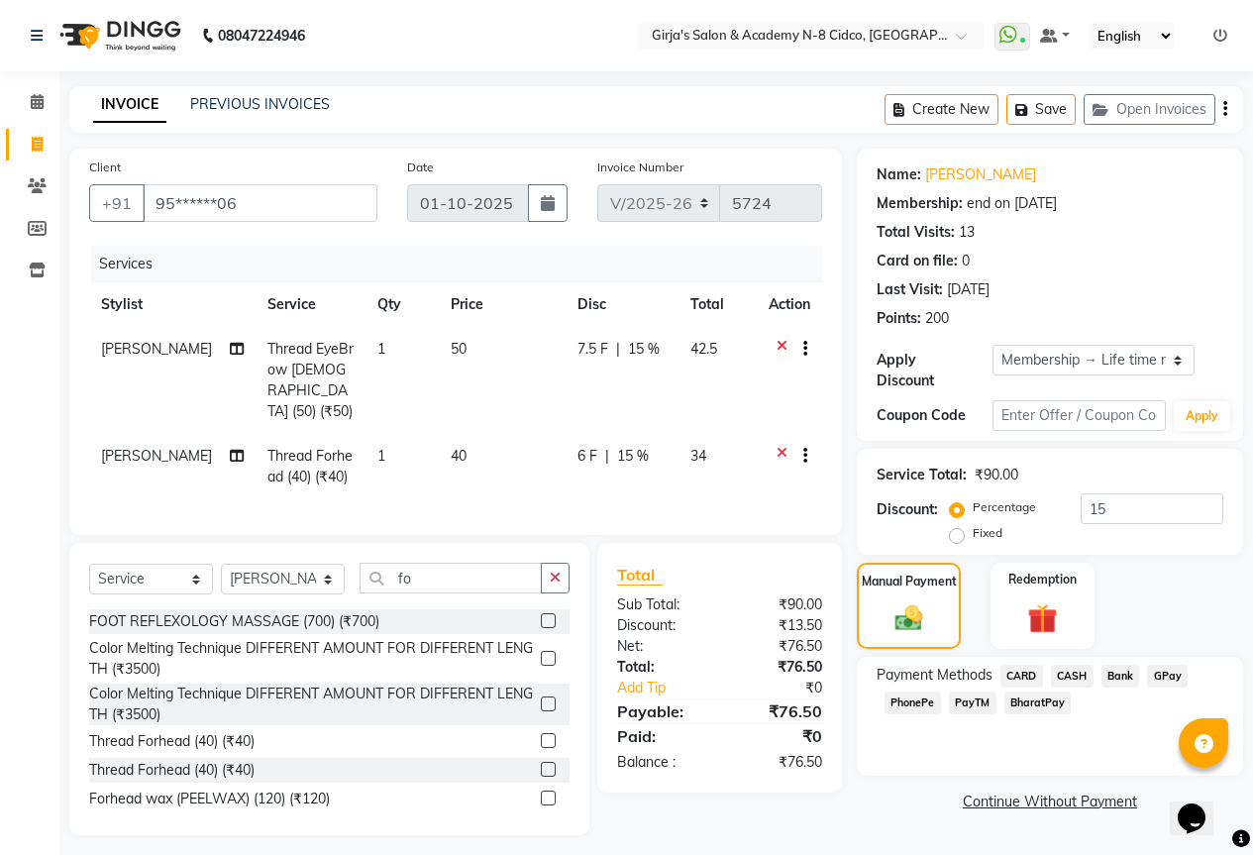
click at [1157, 665] on span "GPay" at bounding box center [1167, 676] width 41 height 23
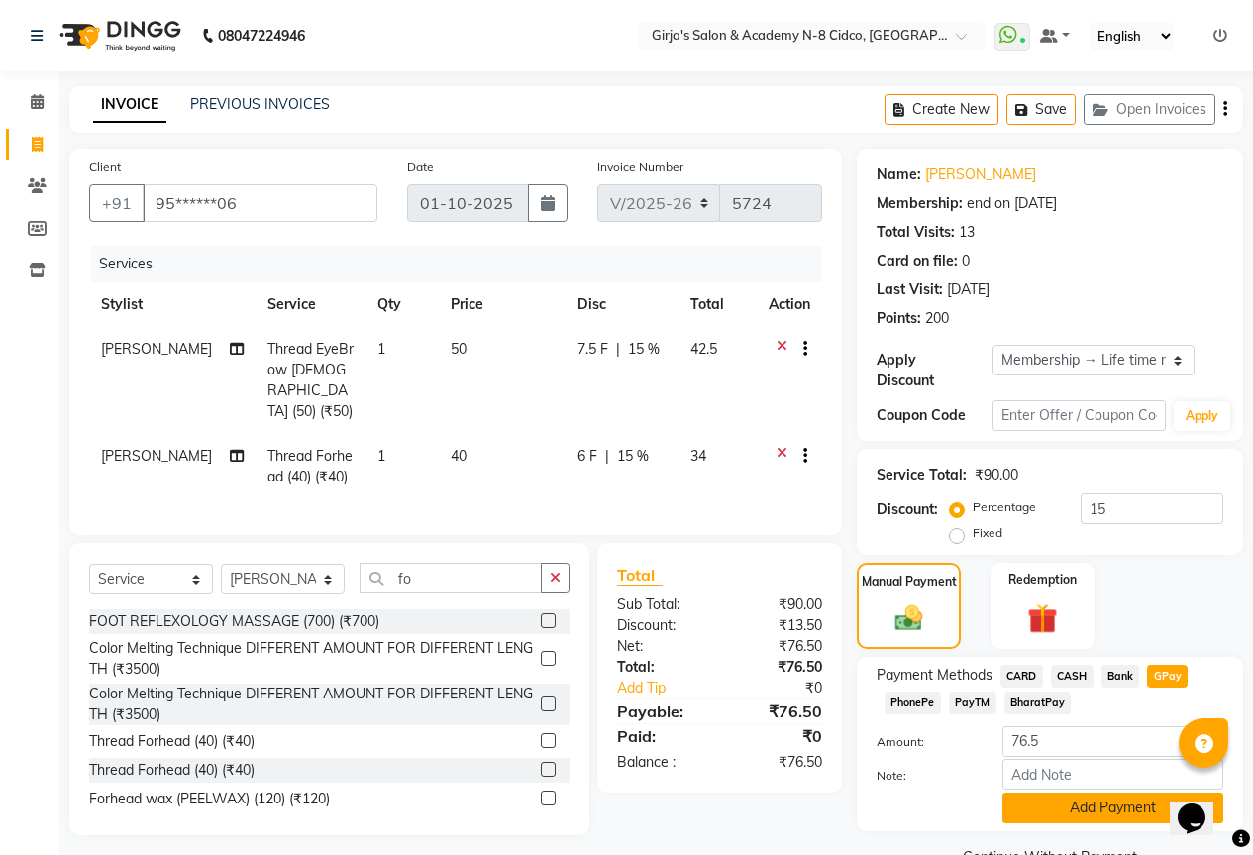
click at [1087, 793] on button "Add Payment" at bounding box center [1113, 808] width 221 height 31
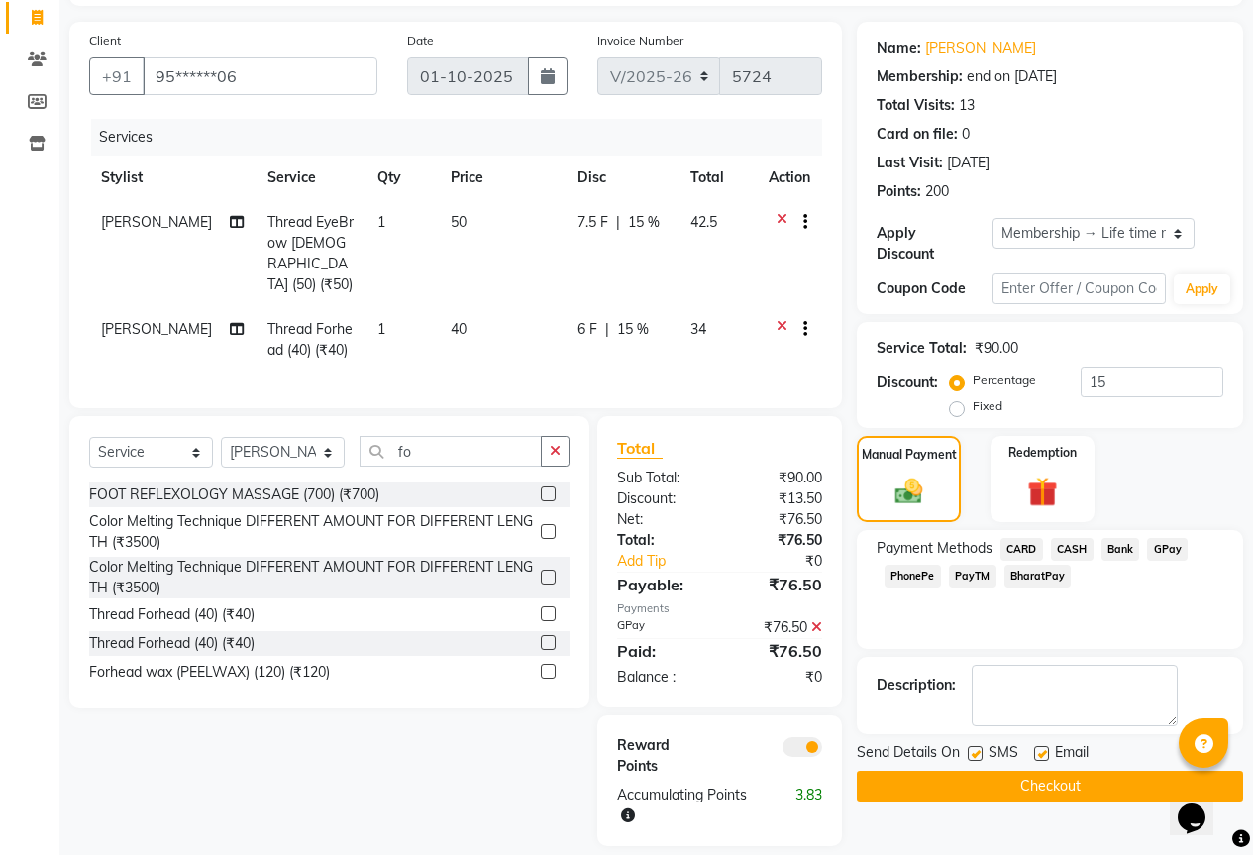
scroll to position [142, 0]
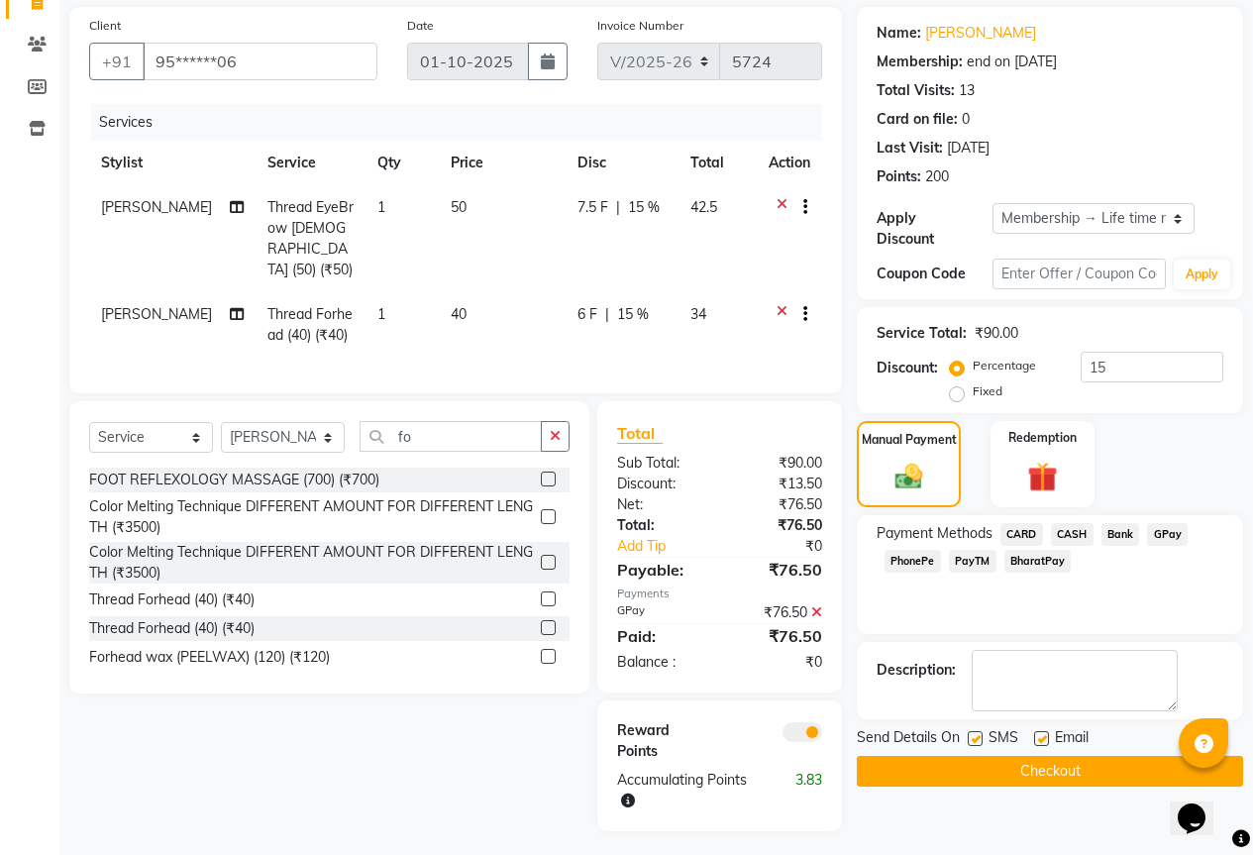
click at [1089, 756] on button "Checkout" at bounding box center [1050, 771] width 386 height 31
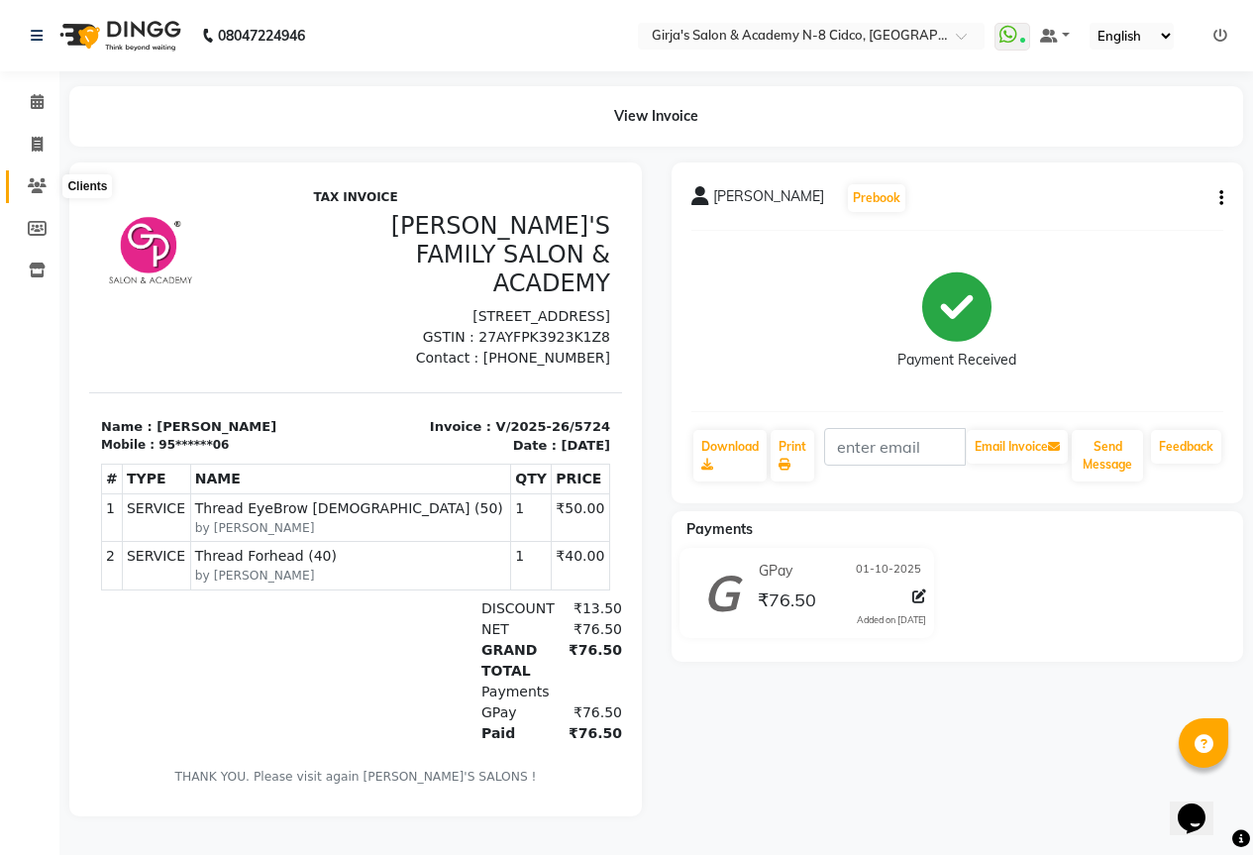
drag, startPoint x: 44, startPoint y: 175, endPoint x: 61, endPoint y: 173, distance: 17.9
click at [43, 175] on span at bounding box center [37, 186] width 35 height 23
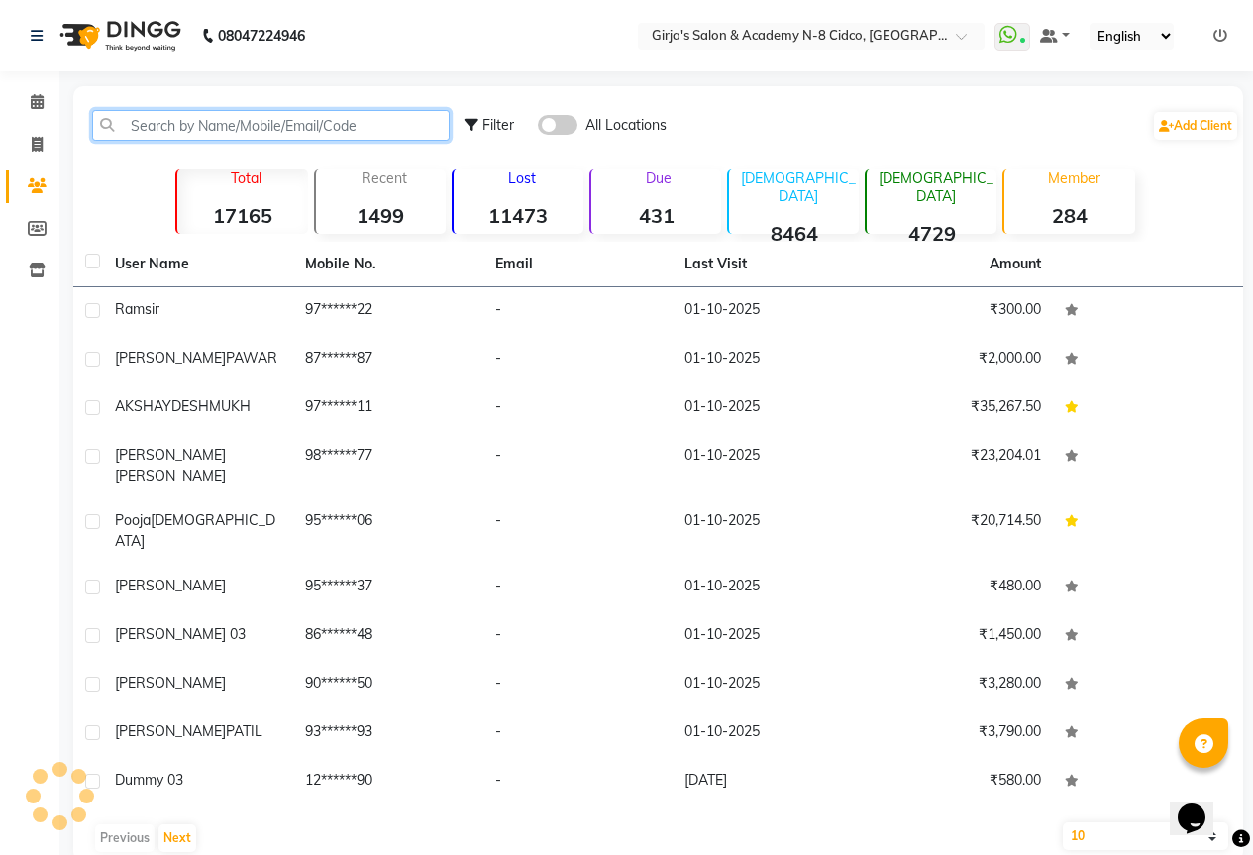
click at [240, 118] on input "text" at bounding box center [271, 125] width 358 height 31
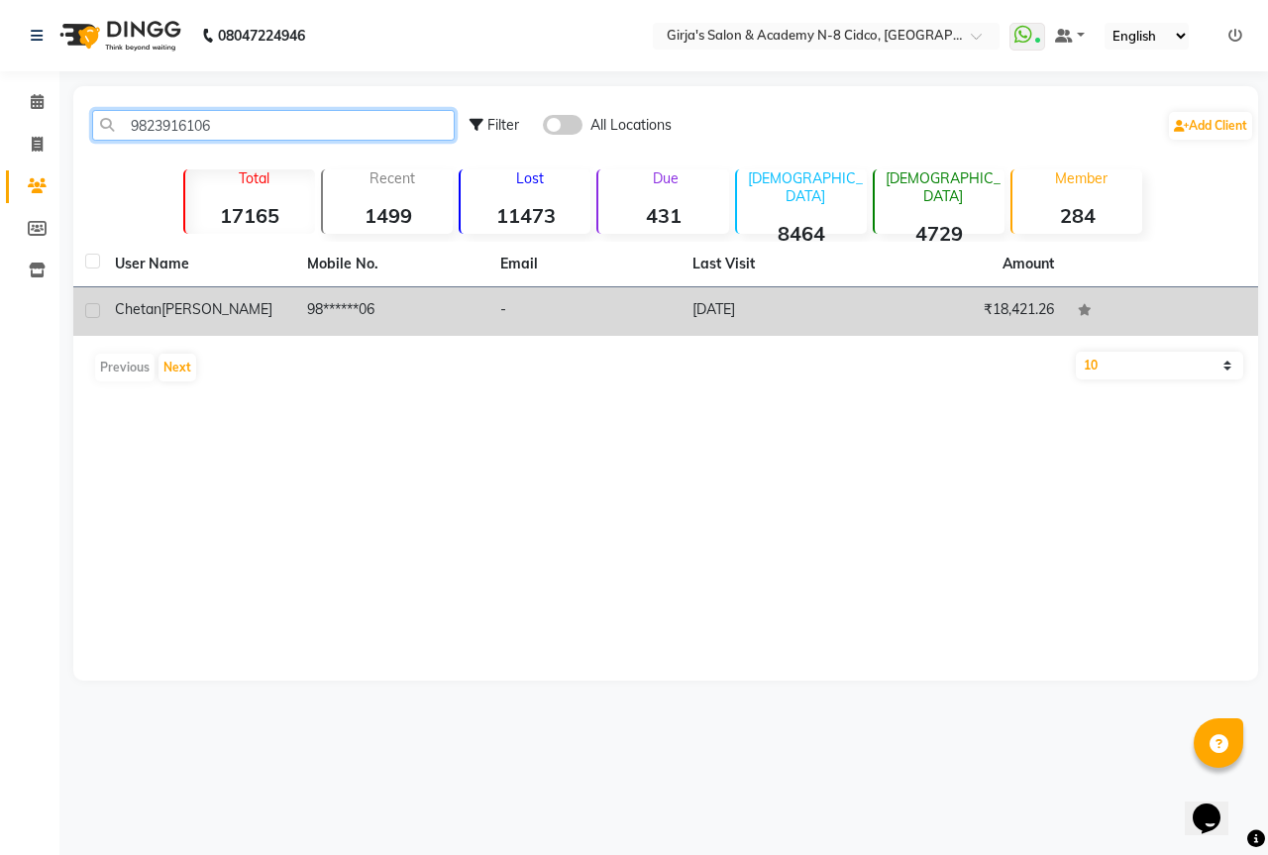
type input "9823916106"
click at [241, 314] on div "chetan ghule" at bounding box center [199, 309] width 168 height 21
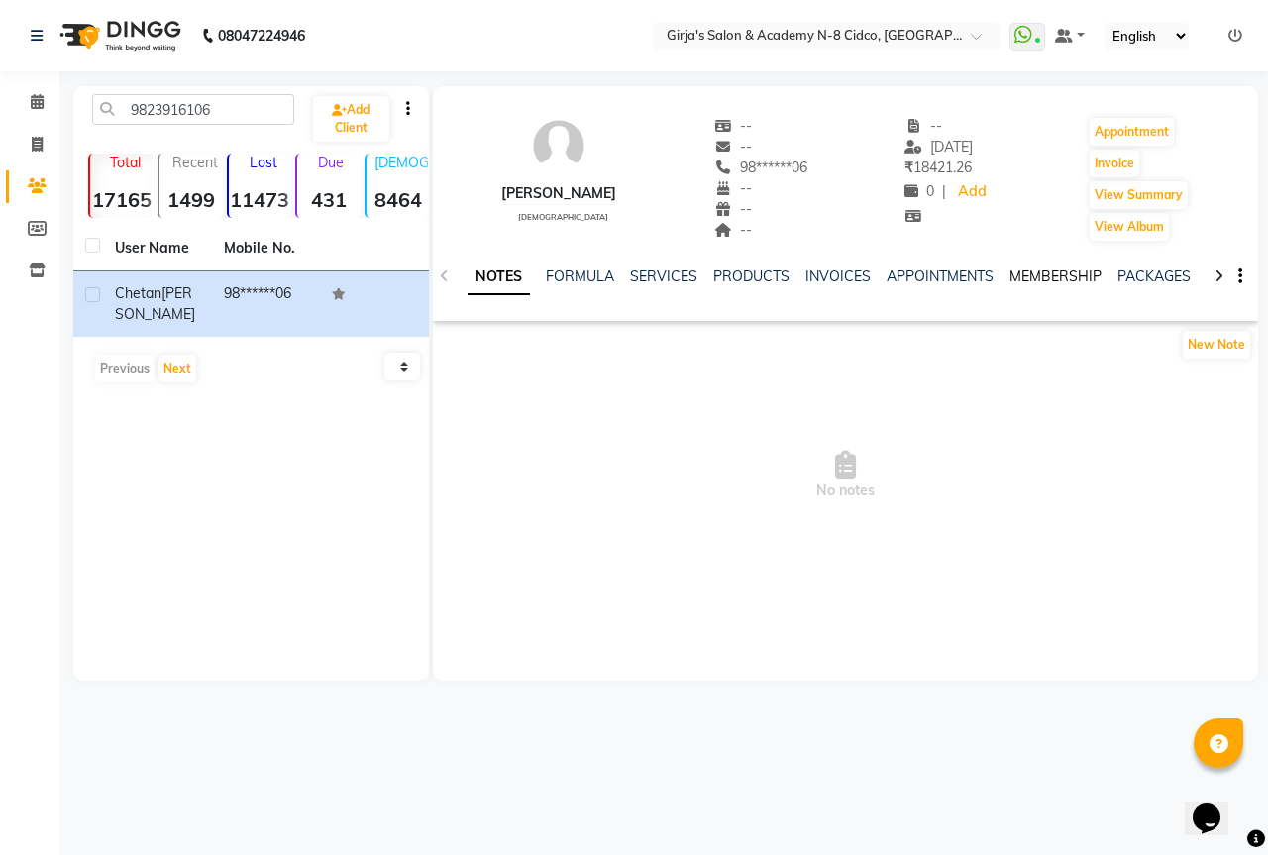
click at [1035, 273] on link "MEMBERSHIP" at bounding box center [1056, 277] width 92 height 18
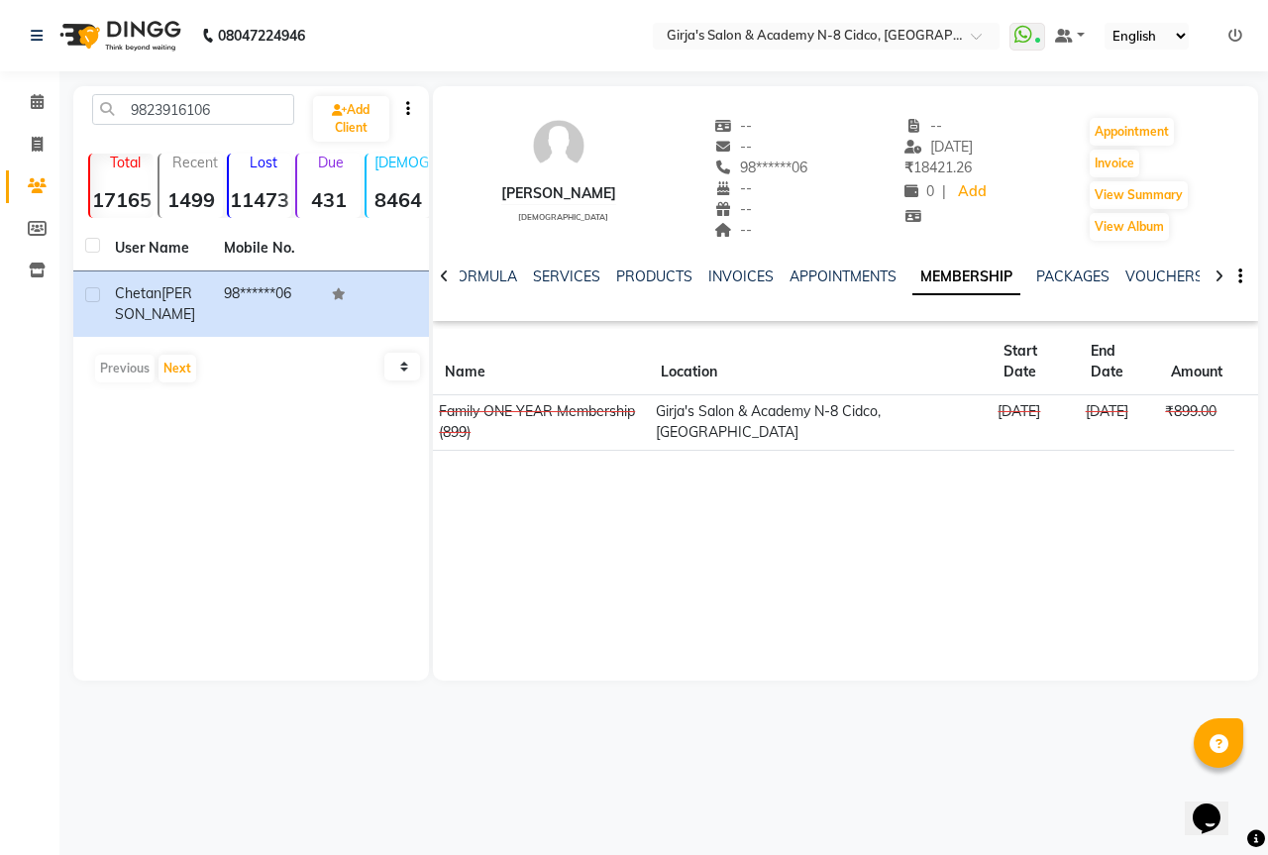
click at [782, 414] on td "Girja's Salon & Academy N-8 Cidco, [GEOGRAPHIC_DATA]" at bounding box center [820, 422] width 343 height 55
click at [886, 425] on td "Girja's Salon & Academy N-8 Cidco, [GEOGRAPHIC_DATA]" at bounding box center [820, 422] width 343 height 55
click at [889, 425] on td "Girja's Salon & Academy N-8 Cidco, [GEOGRAPHIC_DATA]" at bounding box center [820, 422] width 343 height 55
click at [893, 423] on td "Girja's Salon & Academy N-8 Cidco, [GEOGRAPHIC_DATA]" at bounding box center [820, 422] width 343 height 55
click at [896, 421] on td "Girja's Salon & Academy N-8 Cidco, [GEOGRAPHIC_DATA]" at bounding box center [820, 422] width 343 height 55
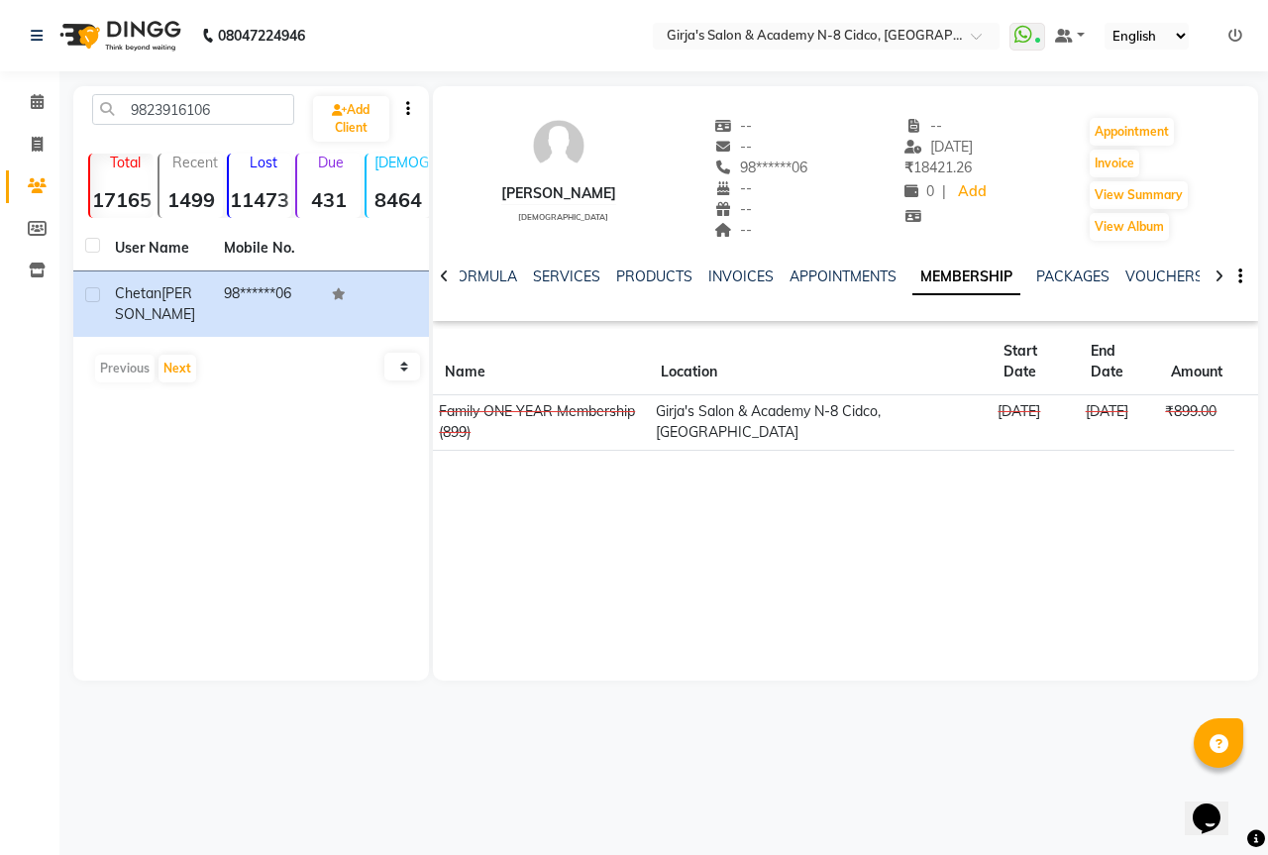
drag, startPoint x: 755, startPoint y: 400, endPoint x: 771, endPoint y: 400, distance: 15.9
click at [762, 400] on td "Girja's Salon & Academy N-8 Cidco, [GEOGRAPHIC_DATA]" at bounding box center [820, 422] width 343 height 55
click at [774, 400] on td "Girja's Salon & Academy N-8 Cidco, [GEOGRAPHIC_DATA]" at bounding box center [820, 422] width 343 height 55
click at [34, 150] on icon at bounding box center [37, 144] width 11 height 15
select select "66"
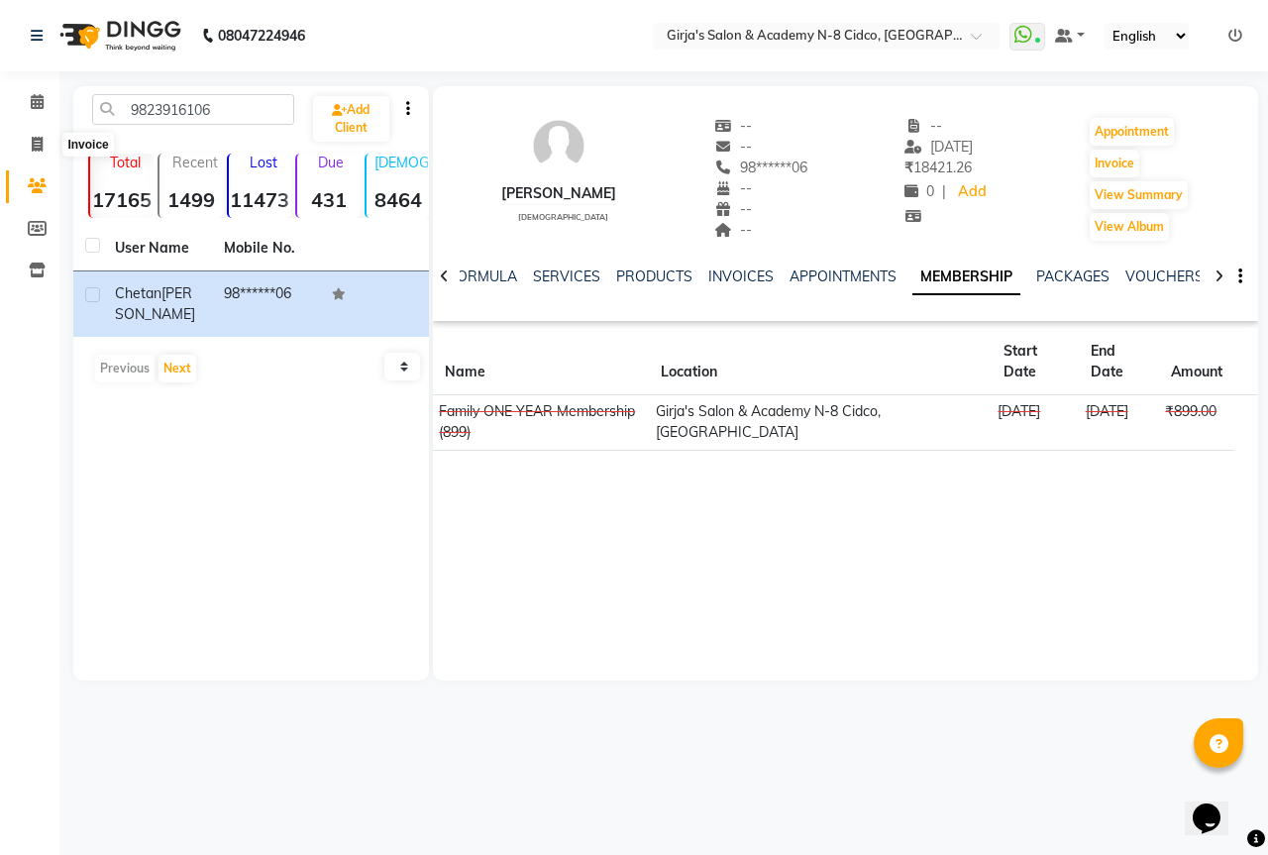
select select "service"
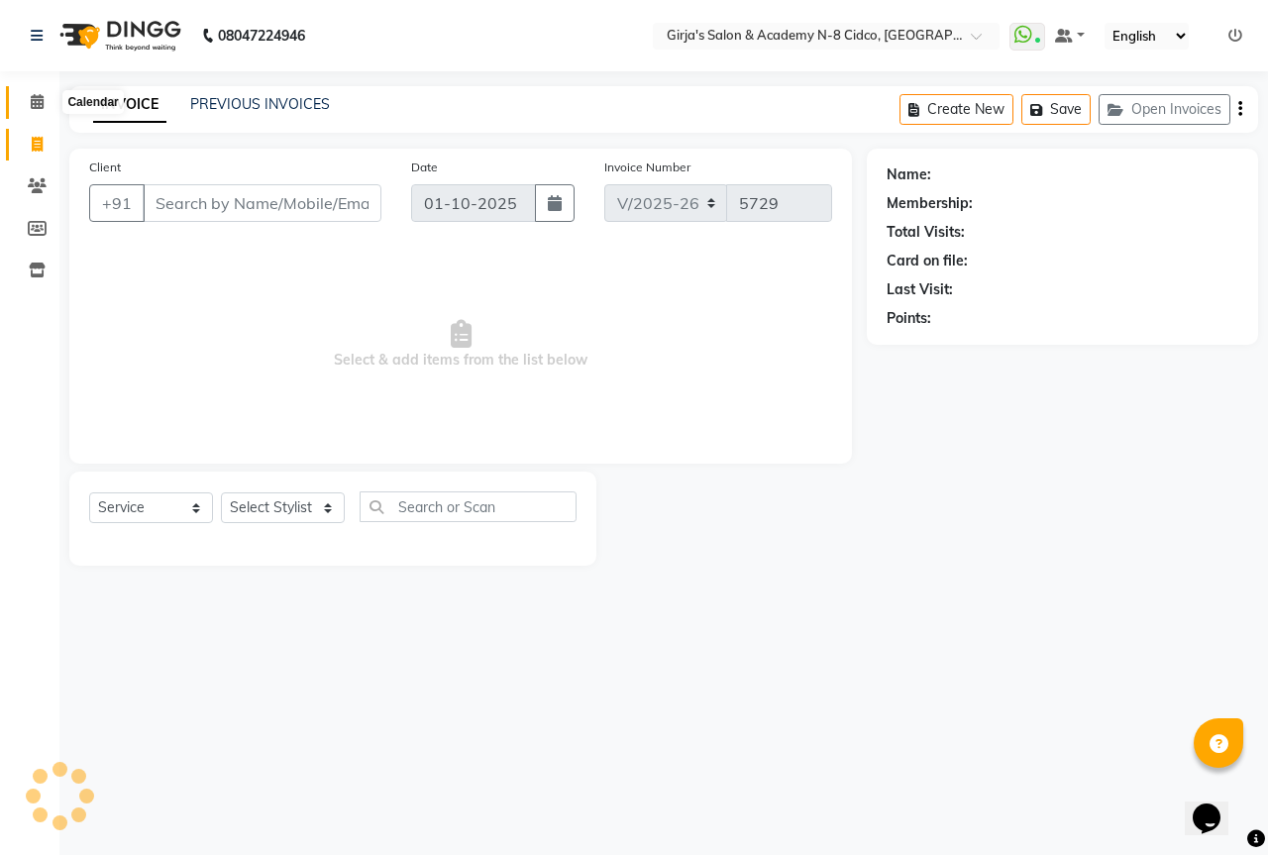
click at [31, 101] on icon at bounding box center [37, 101] width 13 height 15
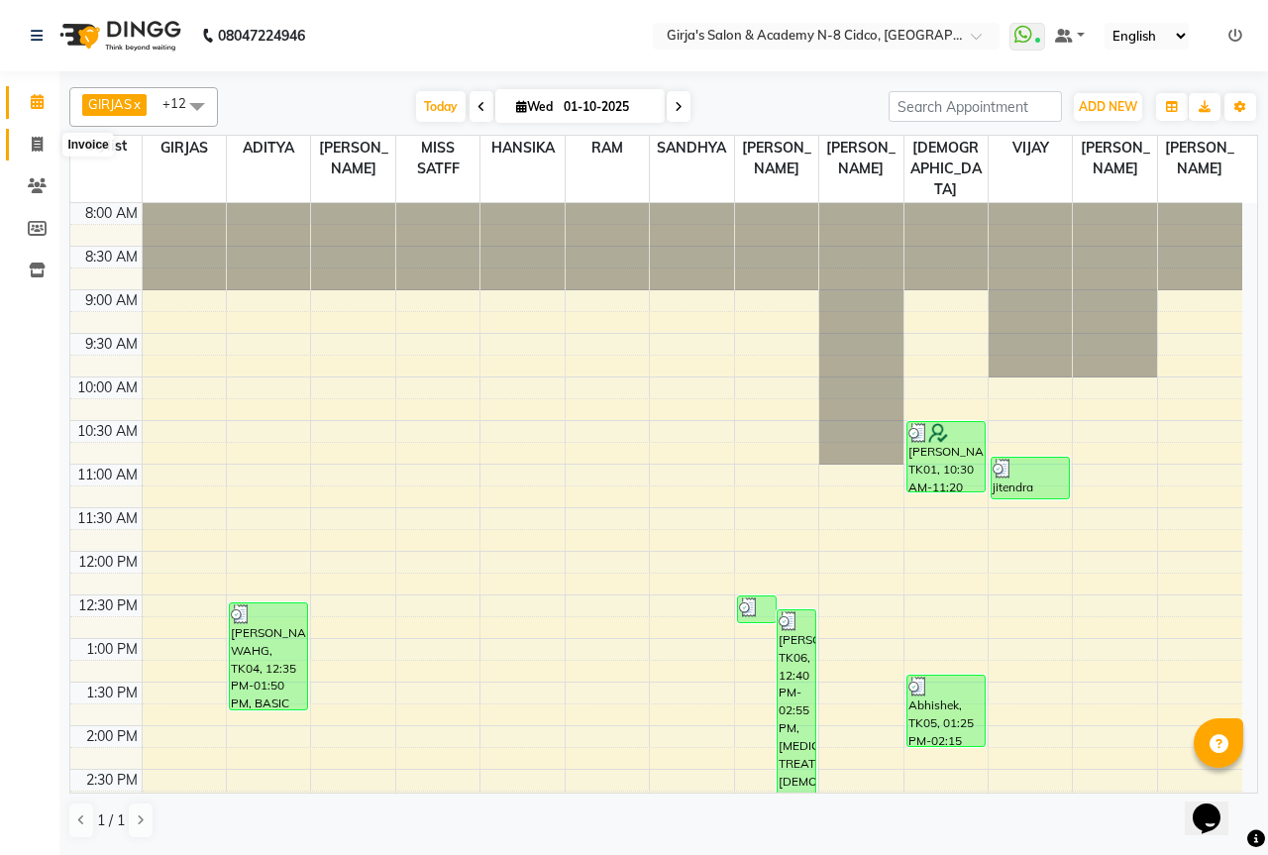
drag, startPoint x: 30, startPoint y: 153, endPoint x: 62, endPoint y: 148, distance: 33.1
click at [30, 152] on span at bounding box center [37, 145] width 35 height 23
select select "service"
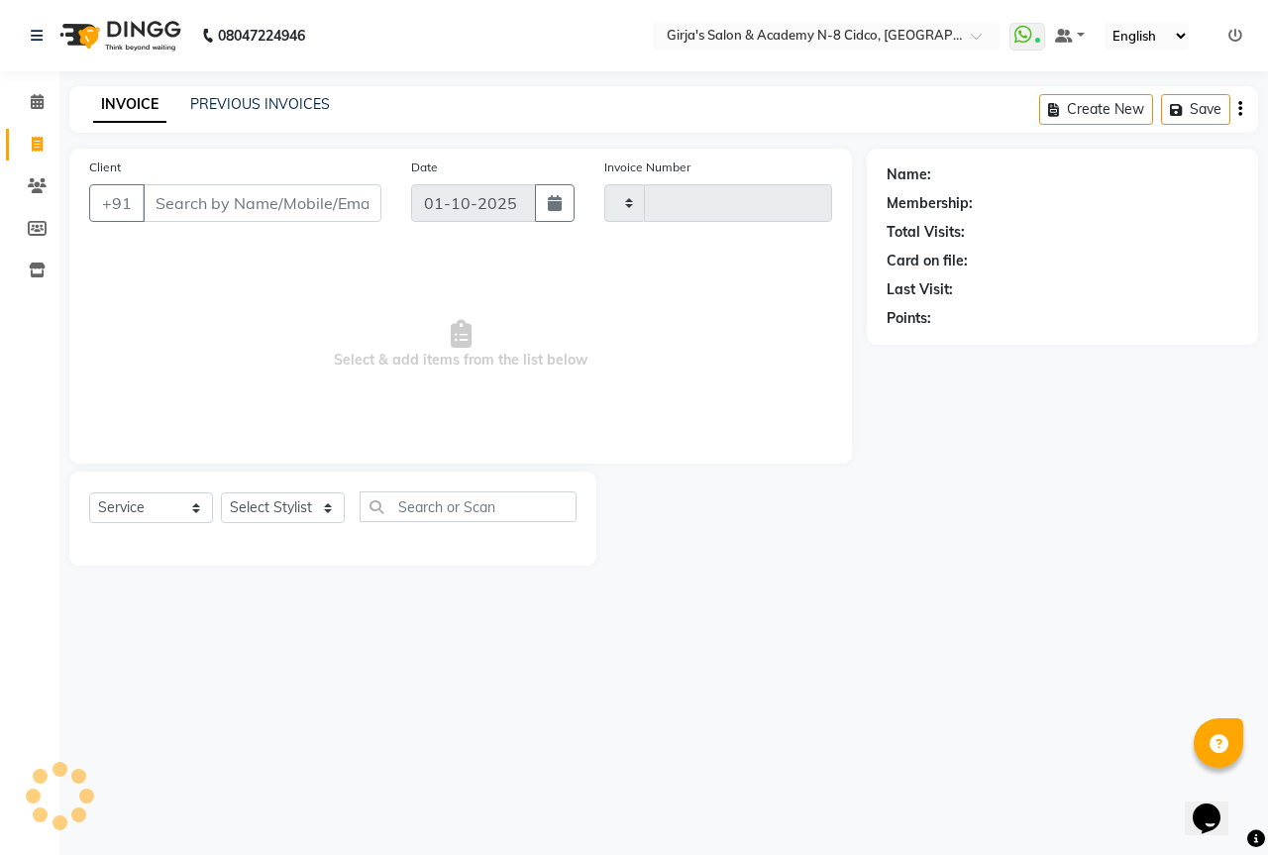
type input "5722"
select select "66"
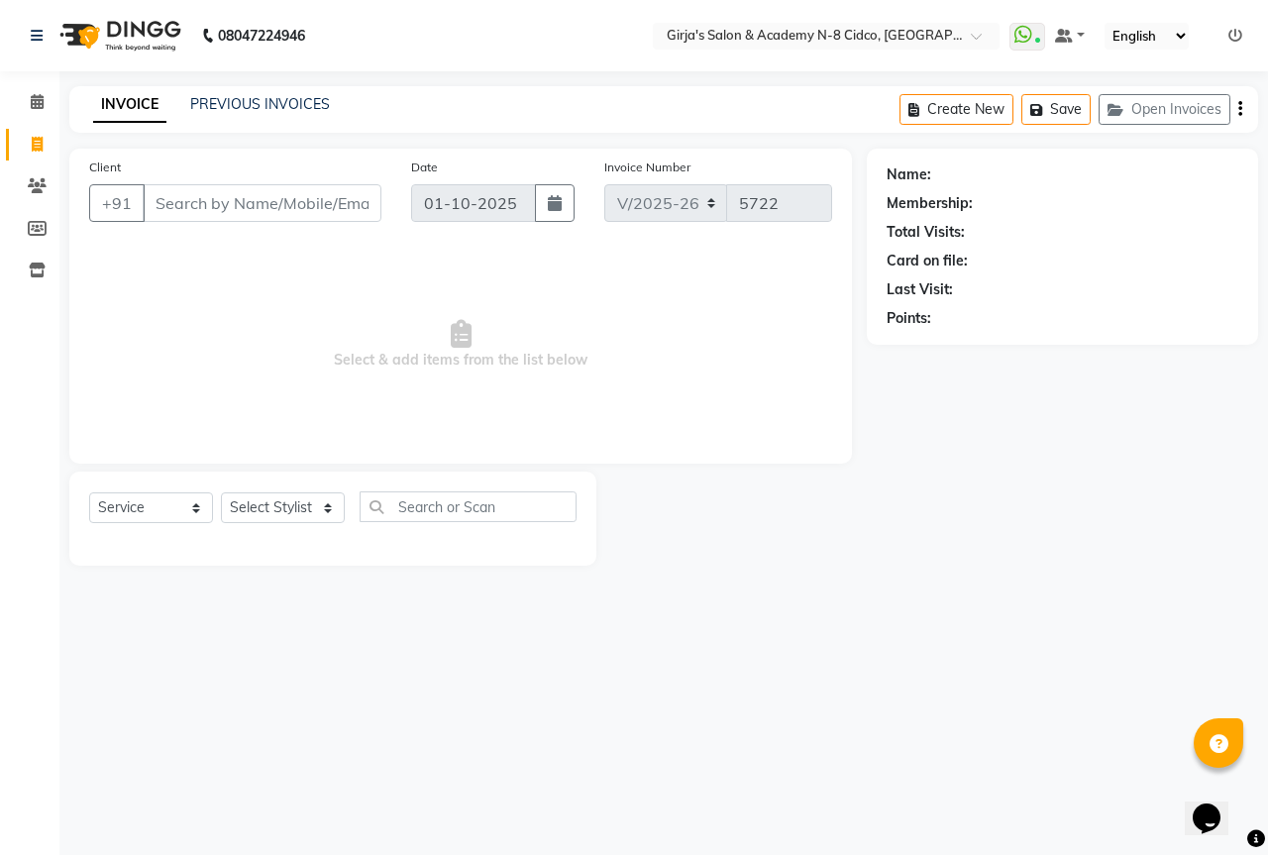
select select "66554"
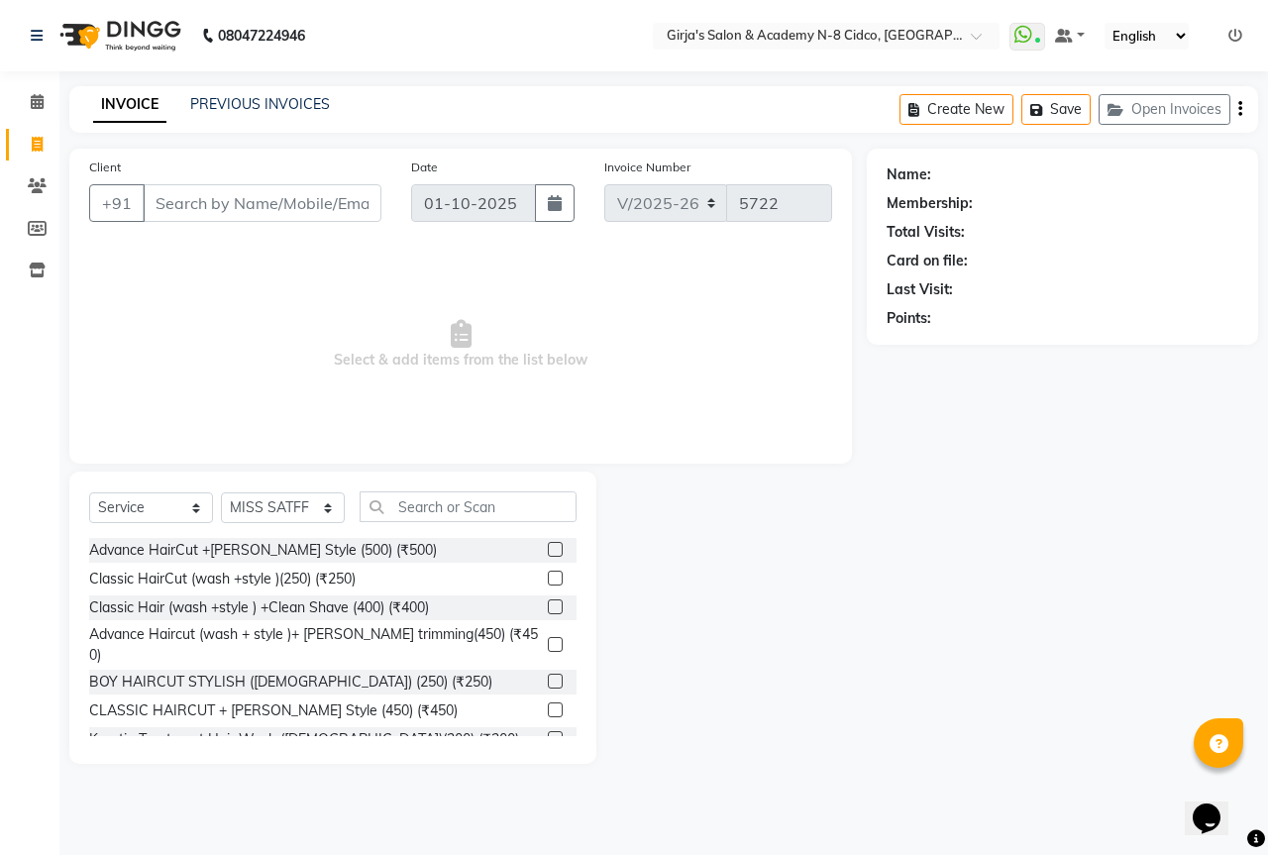
click at [229, 208] on input "Client" at bounding box center [262, 203] width 239 height 38
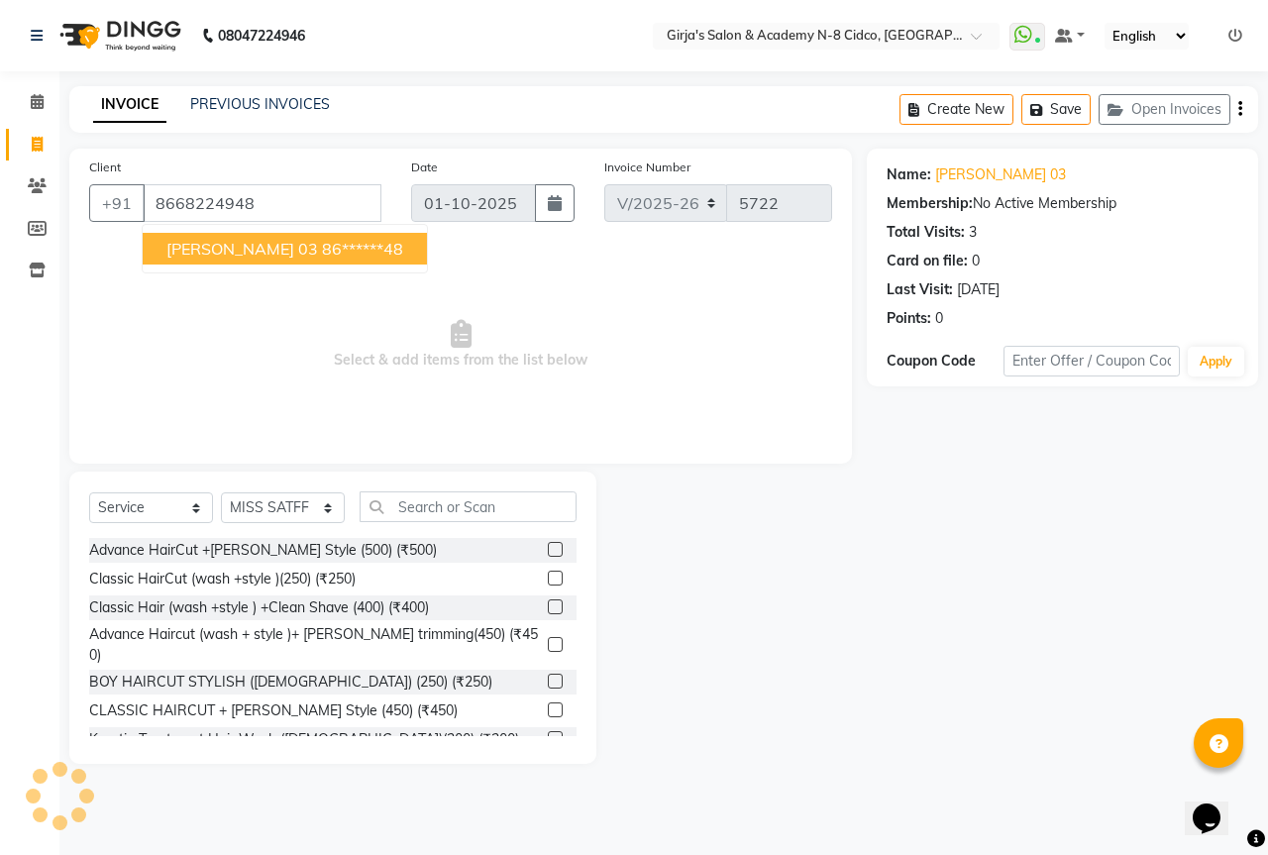
click at [379, 244] on button "[PERSON_NAME] 03 86******48" at bounding box center [285, 249] width 284 height 32
type input "86******48"
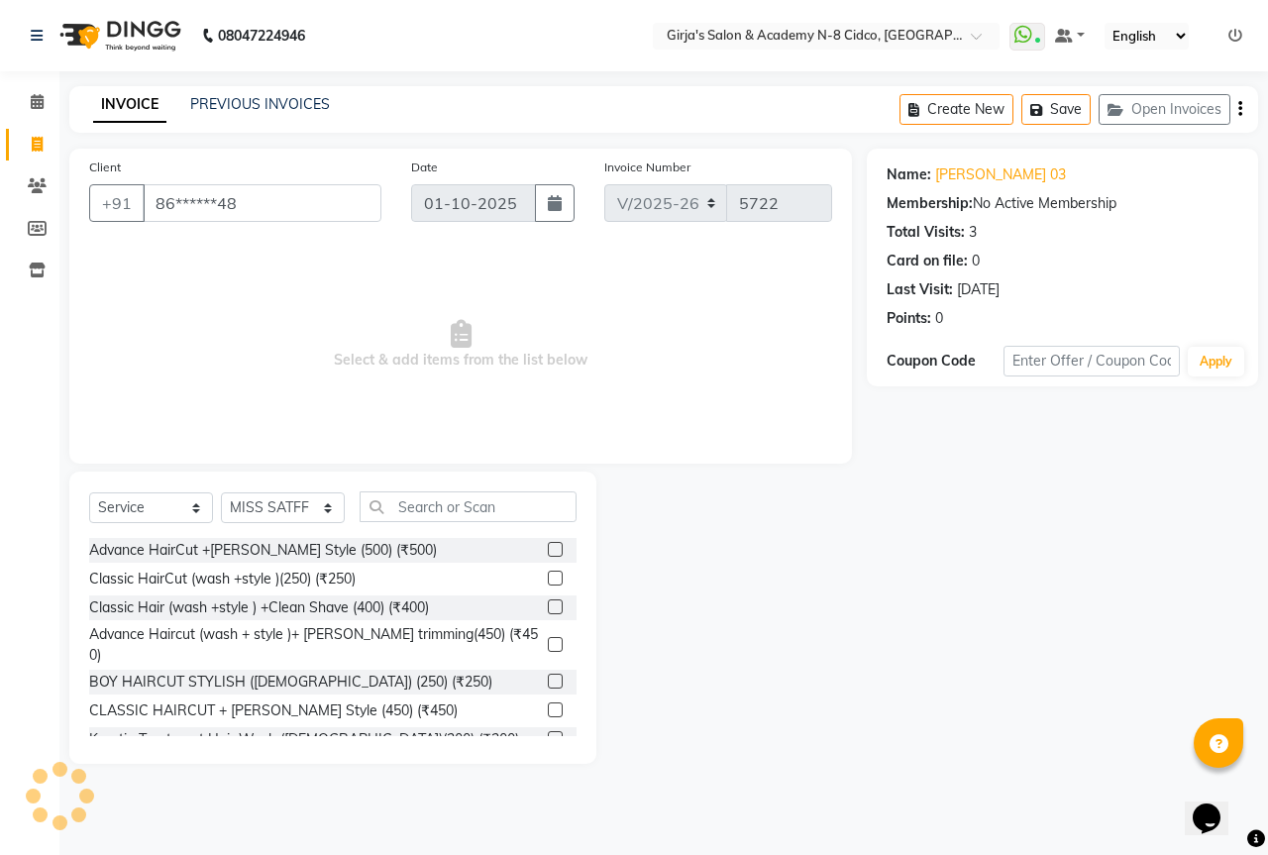
click at [548, 551] on label at bounding box center [555, 549] width 15 height 15
click at [548, 551] on input "checkbox" at bounding box center [554, 550] width 13 height 13
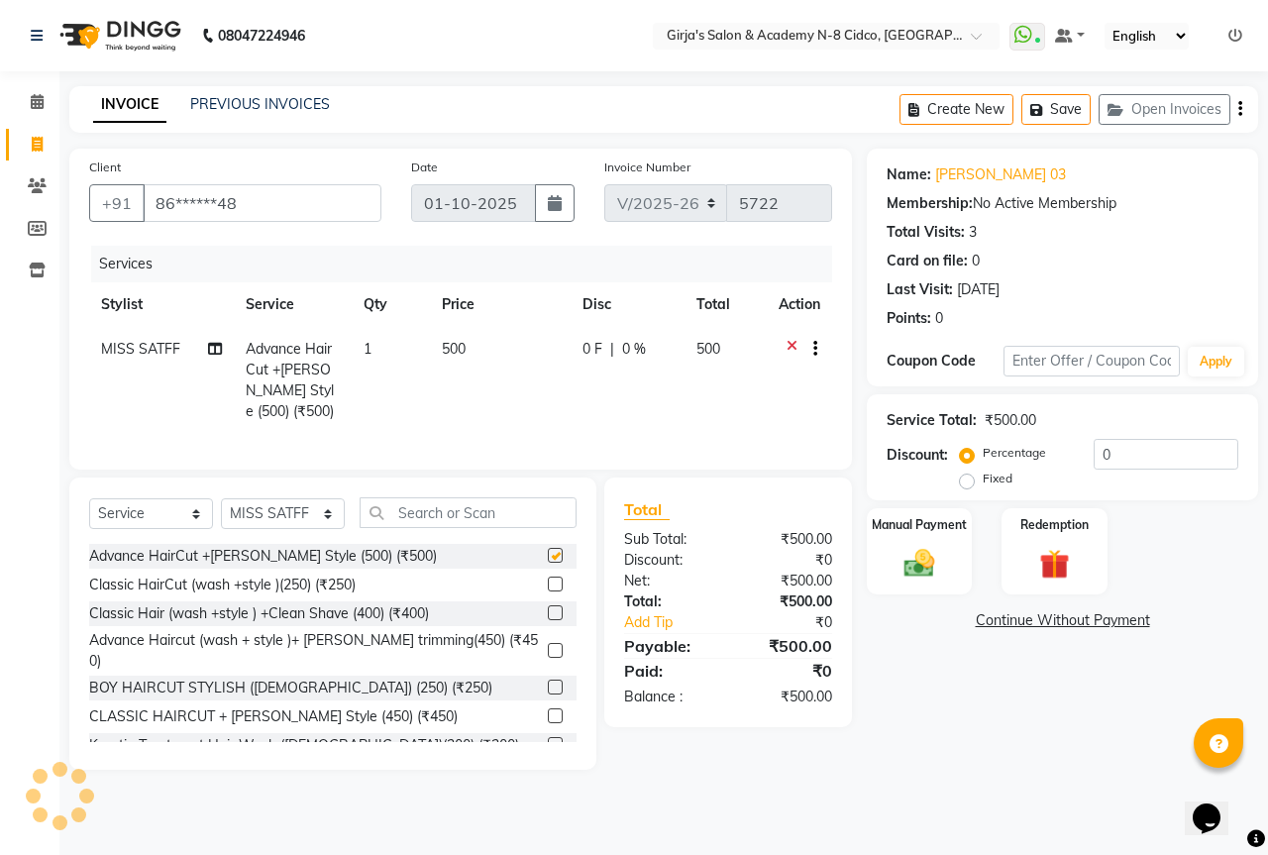
checkbox input "false"
click at [281, 529] on select "Select Stylist ADITYA [PERSON_NAME] BEAUTY M GIRJAS [PERSON_NAME] MISS [PERSON_…" at bounding box center [283, 513] width 124 height 31
select select "34069"
click at [221, 513] on select "Select Stylist ADITYA [PERSON_NAME] BEAUTY M GIRJAS [PERSON_NAME] MISS [PERSON_…" at bounding box center [283, 513] width 124 height 31
click at [868, 570] on div "Manual Payment" at bounding box center [920, 551] width 110 height 91
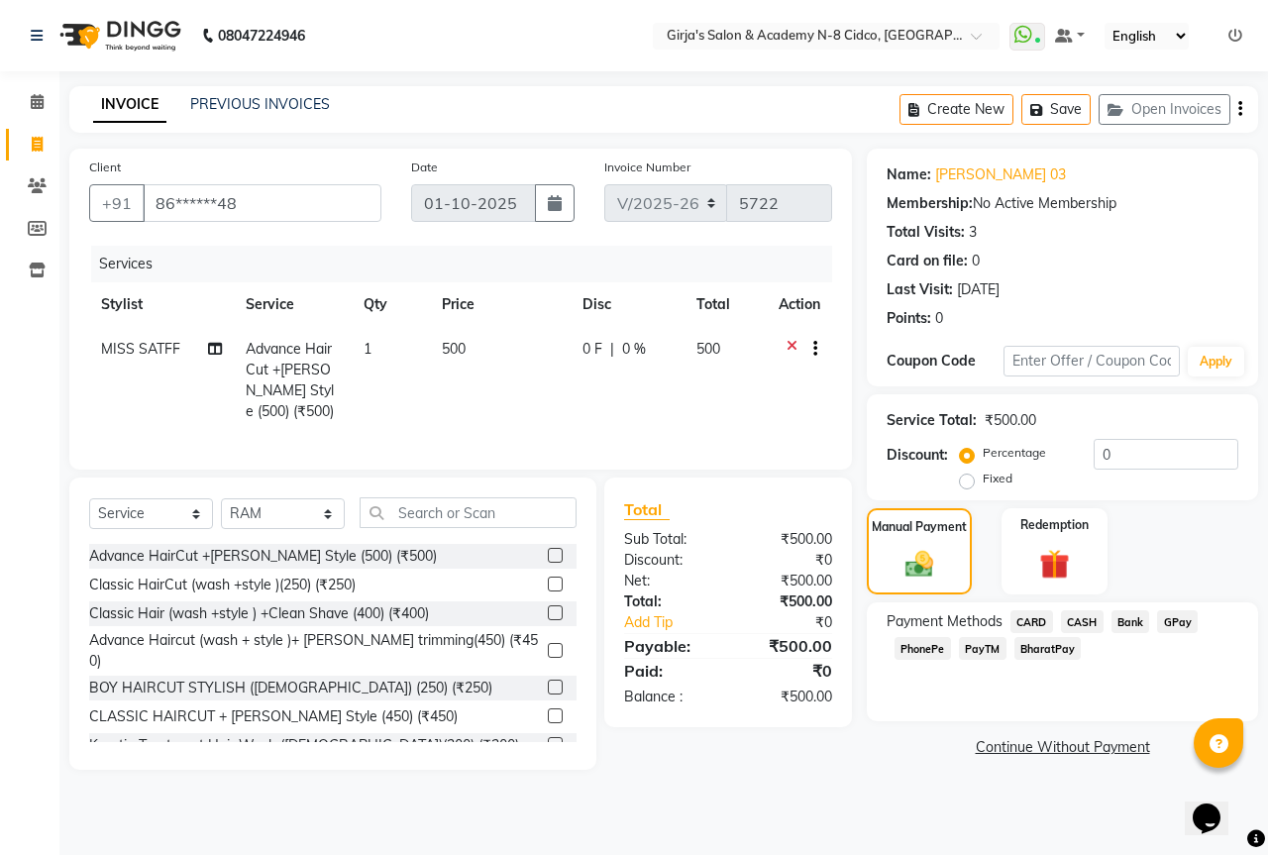
click at [1183, 619] on span "GPay" at bounding box center [1177, 621] width 41 height 23
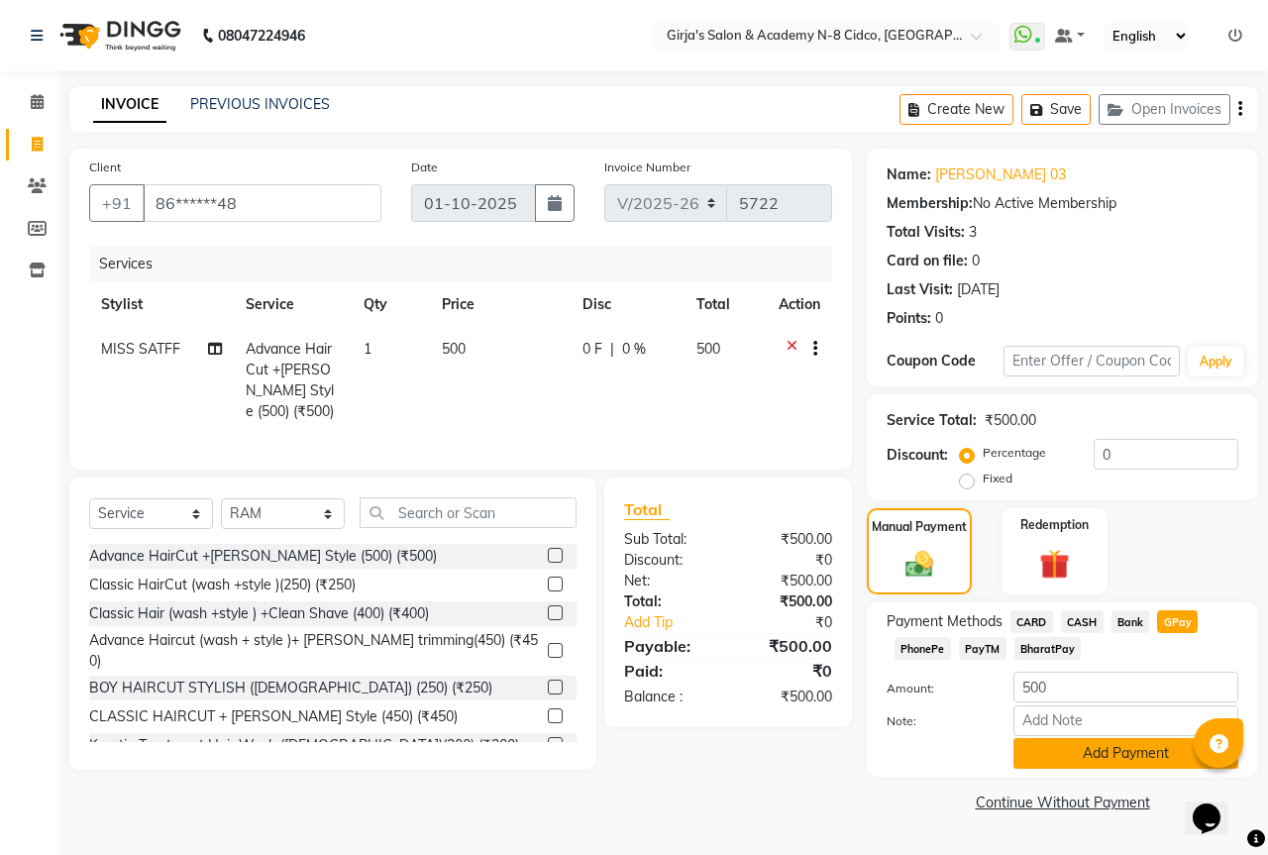
drag, startPoint x: 1153, startPoint y: 761, endPoint x: 1163, endPoint y: 756, distance: 11.1
click at [1163, 756] on button "Add Payment" at bounding box center [1126, 753] width 225 height 31
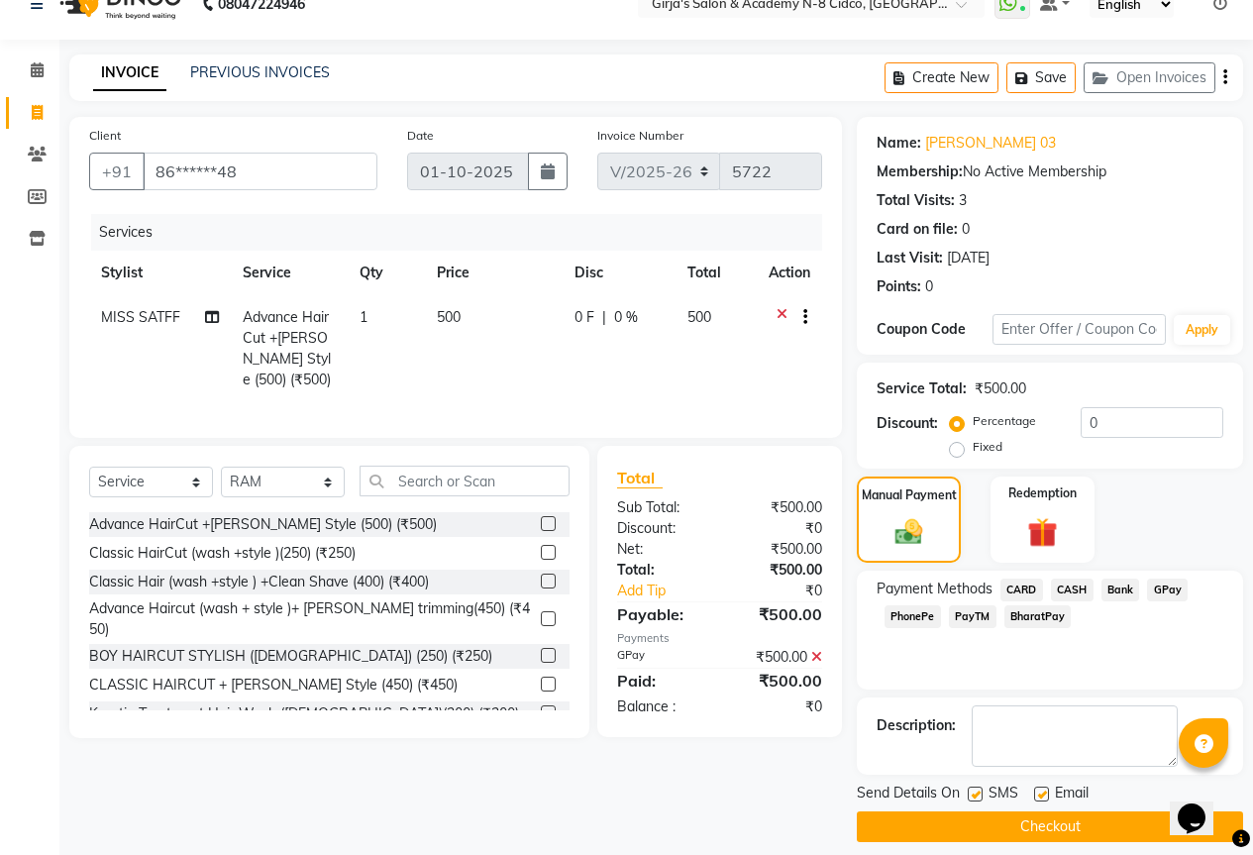
scroll to position [49, 0]
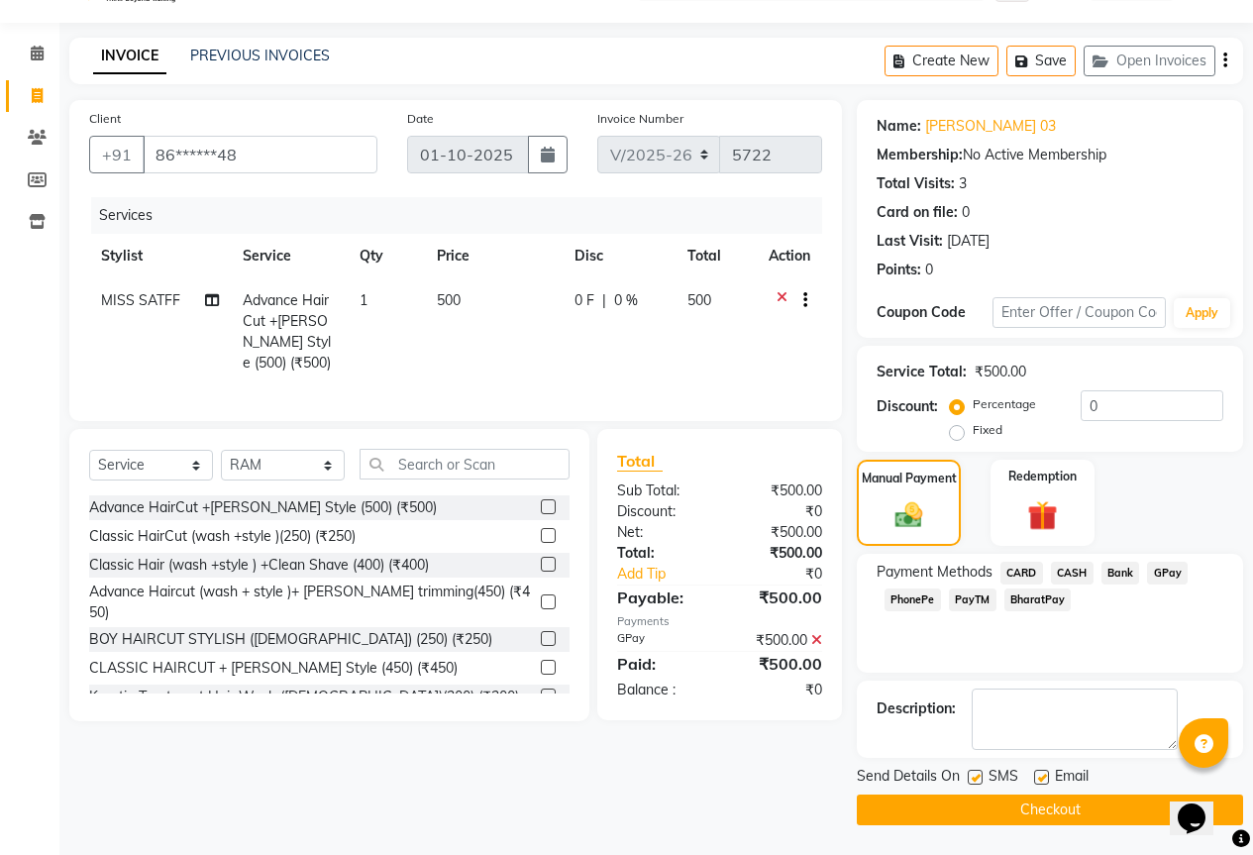
click at [158, 296] on span "MISS SATFF" at bounding box center [140, 300] width 79 height 18
select select "66554"
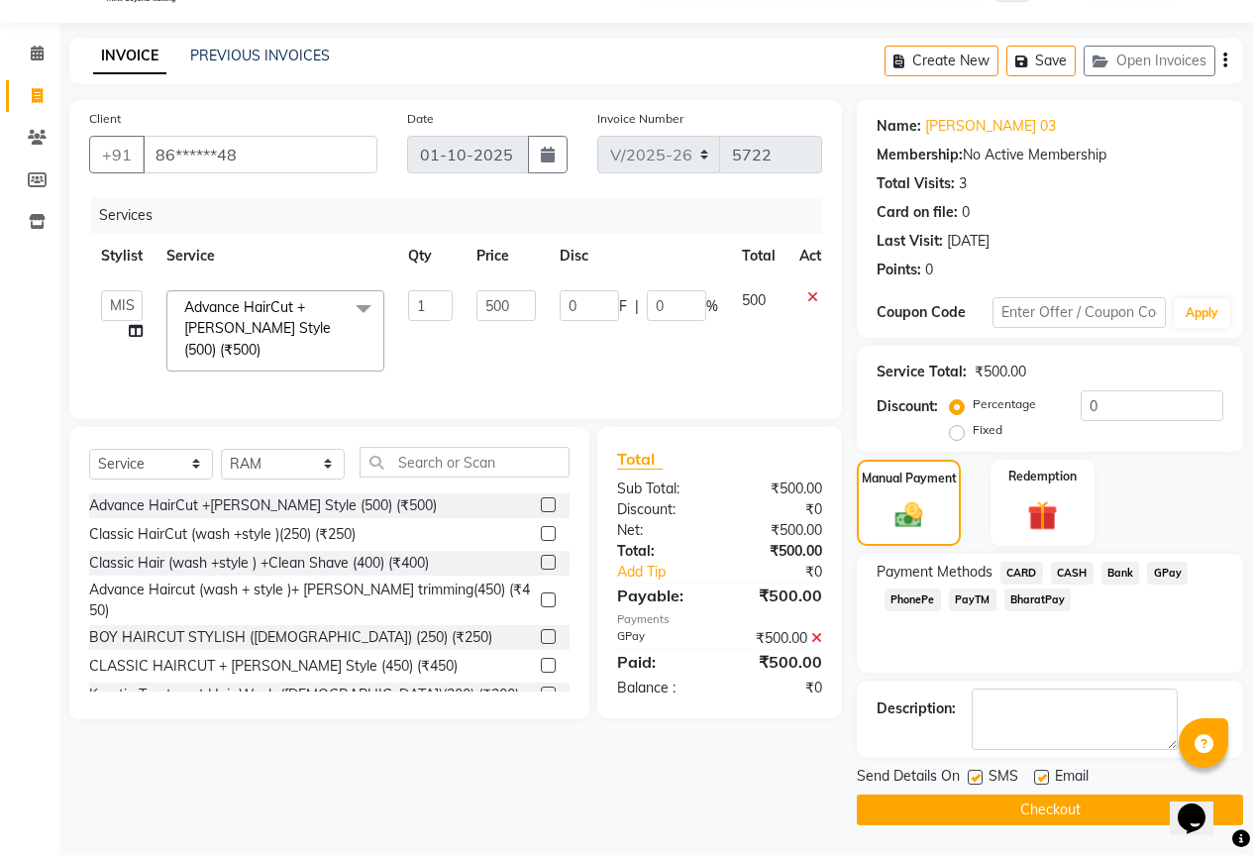
click at [376, 305] on span at bounding box center [364, 309] width 40 height 38
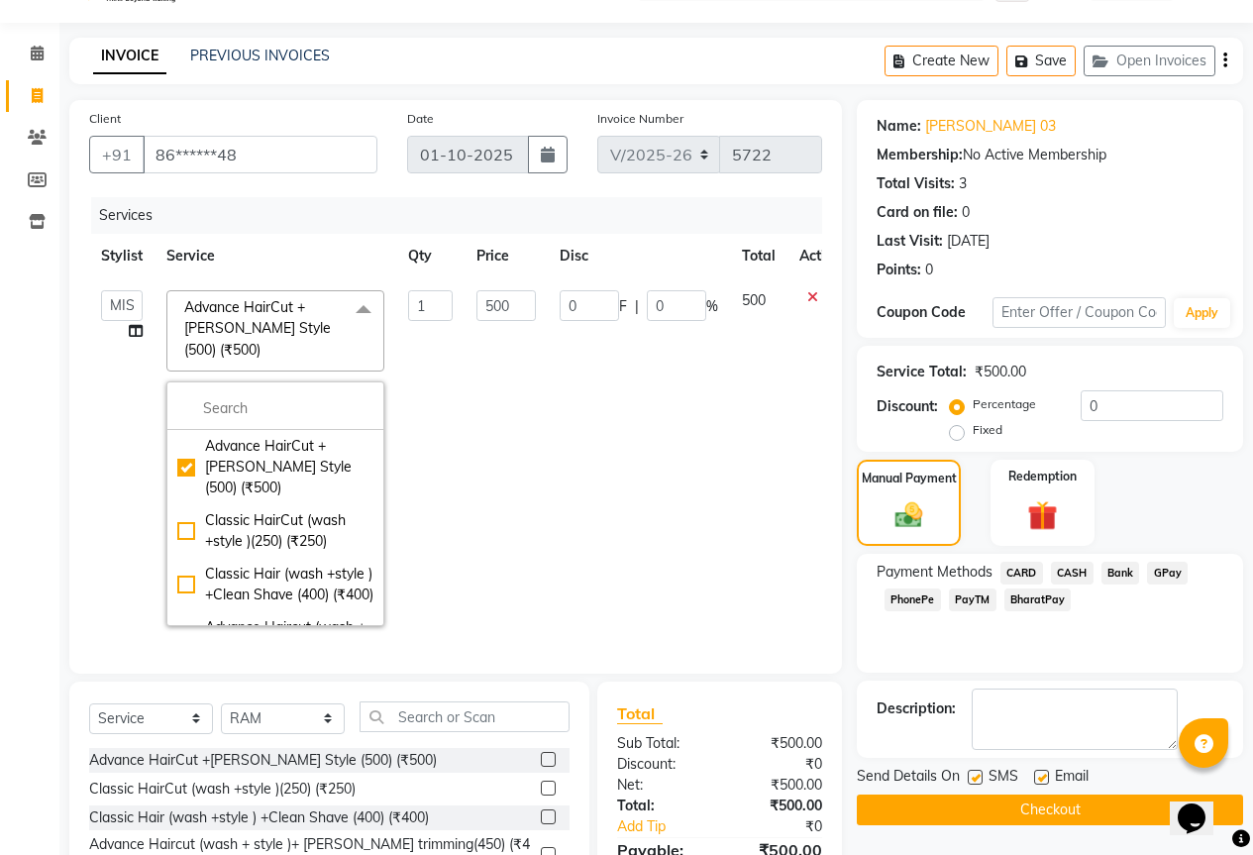
click at [369, 313] on span at bounding box center [364, 309] width 40 height 38
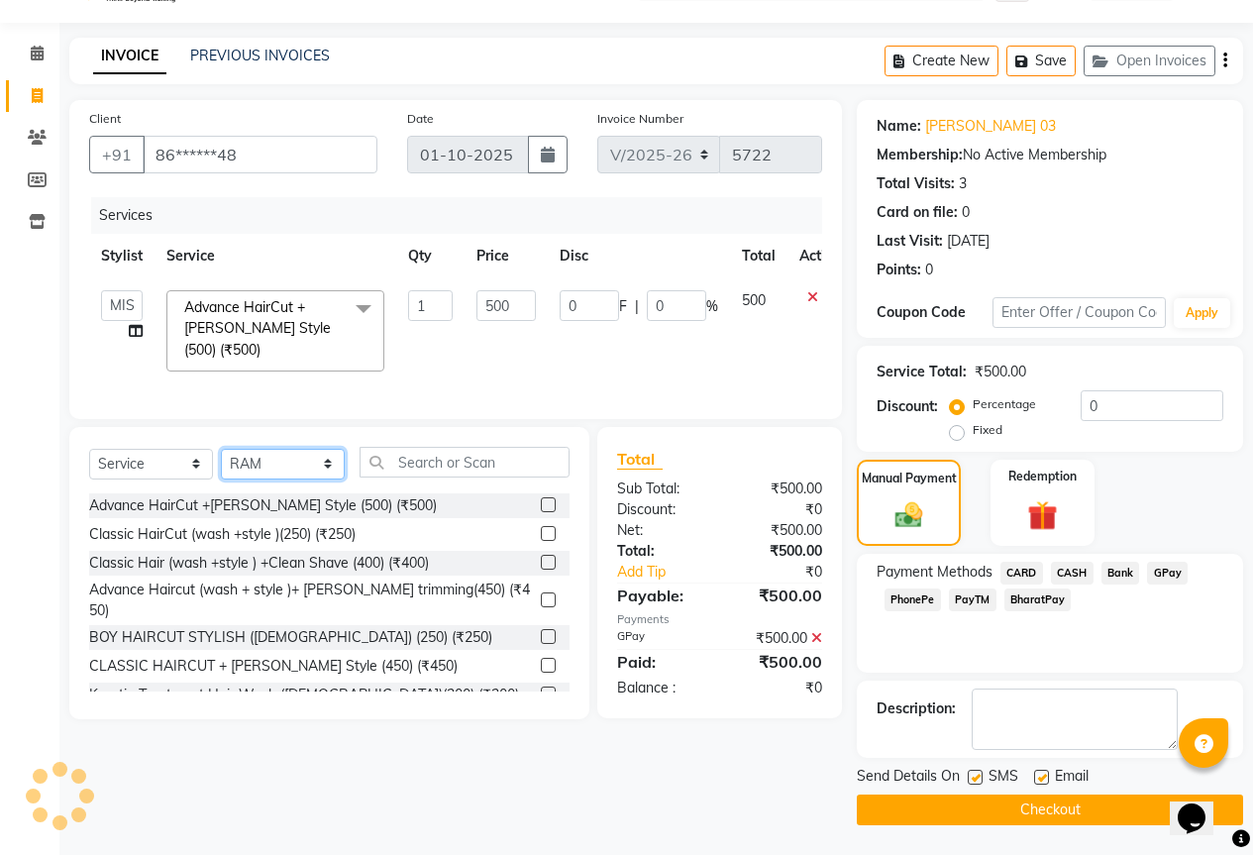
click at [277, 451] on select "Select Stylist ADITYA [PERSON_NAME] BEAUTY M GIRJAS [PERSON_NAME] MISS [PERSON_…" at bounding box center [283, 464] width 124 height 31
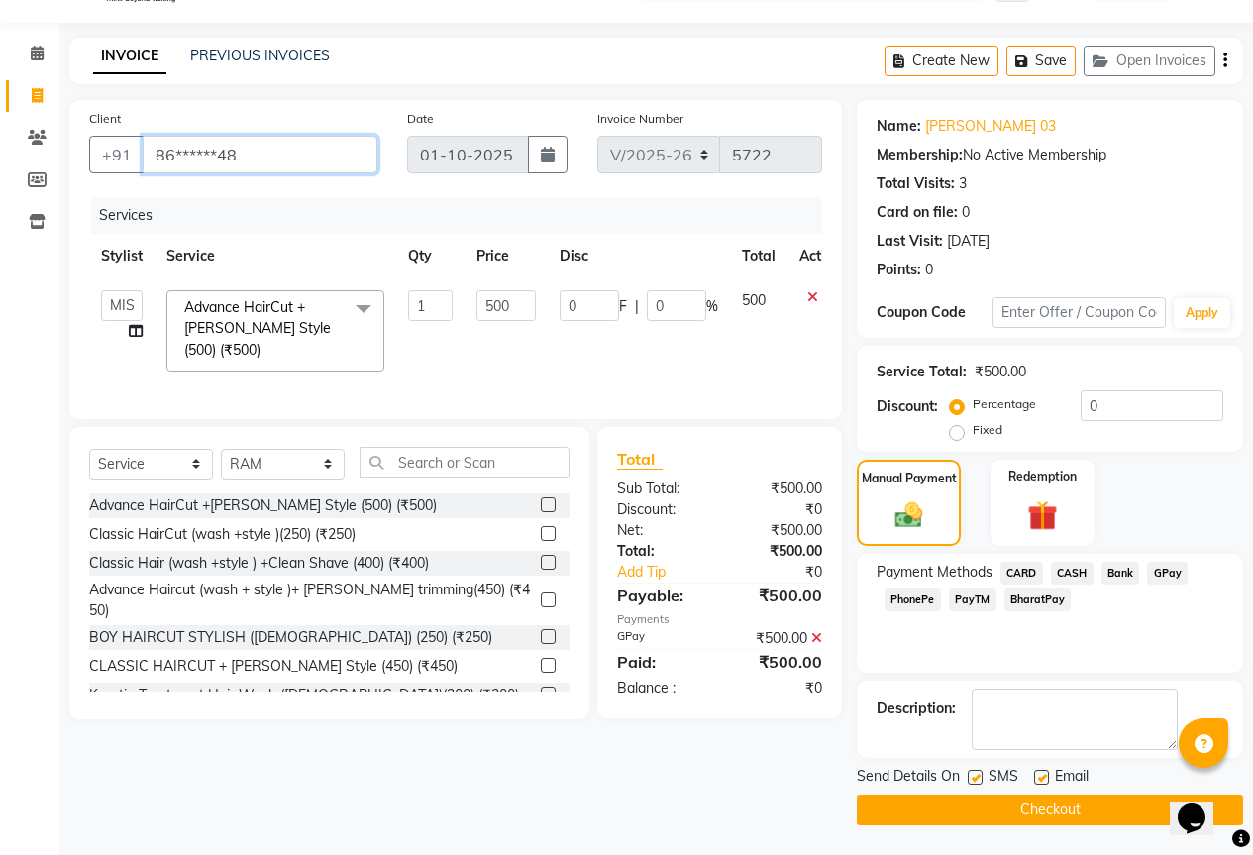
click at [229, 154] on input "86******48" at bounding box center [260, 155] width 235 height 38
click at [253, 158] on input "86******48" at bounding box center [260, 155] width 235 height 38
type input "86******48"
click at [301, 456] on select "Select Stylist ADITYA [PERSON_NAME] BEAUTY M GIRJAS [PERSON_NAME] MISS [PERSON_…" at bounding box center [283, 464] width 124 height 31
click at [305, 449] on select "Select Stylist ADITYA [PERSON_NAME] BEAUTY M GIRJAS [PERSON_NAME] MISS [PERSON_…" at bounding box center [283, 464] width 124 height 31
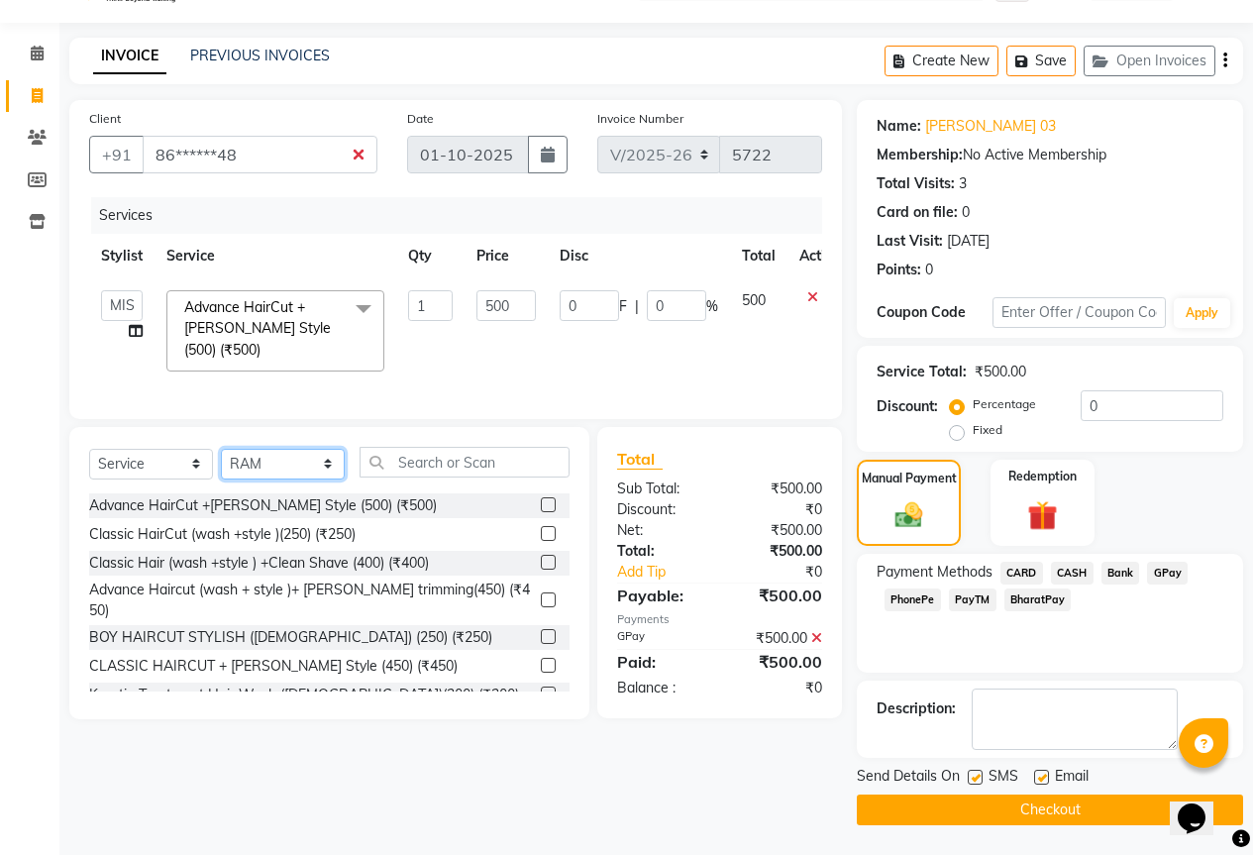
click at [221, 449] on select "Select Stylist ADITYA [PERSON_NAME] BEAUTY M GIRJAS [PERSON_NAME] MISS [PERSON_…" at bounding box center [283, 464] width 124 height 31
click at [541, 493] on div at bounding box center [555, 505] width 29 height 25
click at [541, 497] on label at bounding box center [548, 504] width 15 height 15
click at [541, 499] on input "checkbox" at bounding box center [547, 505] width 13 height 13
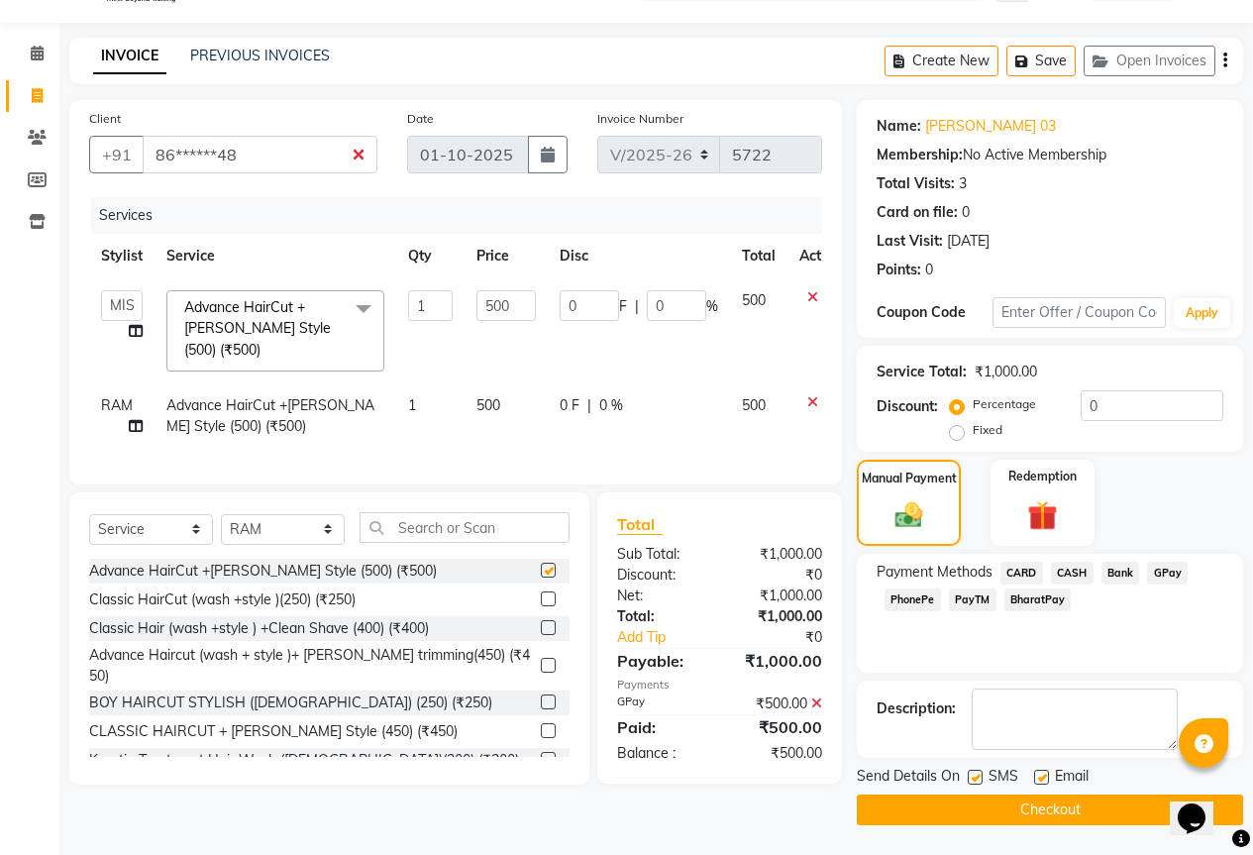
checkbox input "false"
click at [807, 296] on icon at bounding box center [812, 302] width 11 height 25
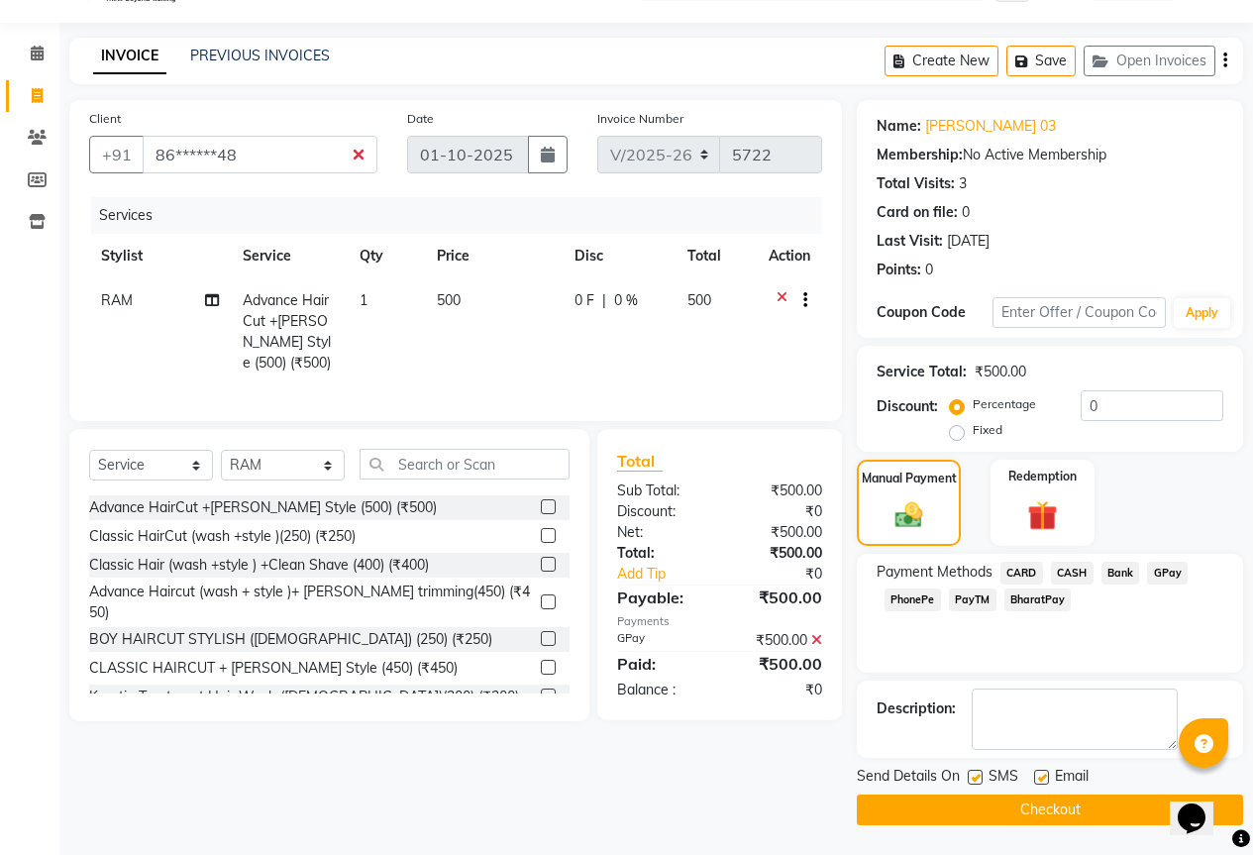
click at [1034, 804] on button "Checkout" at bounding box center [1050, 810] width 386 height 31
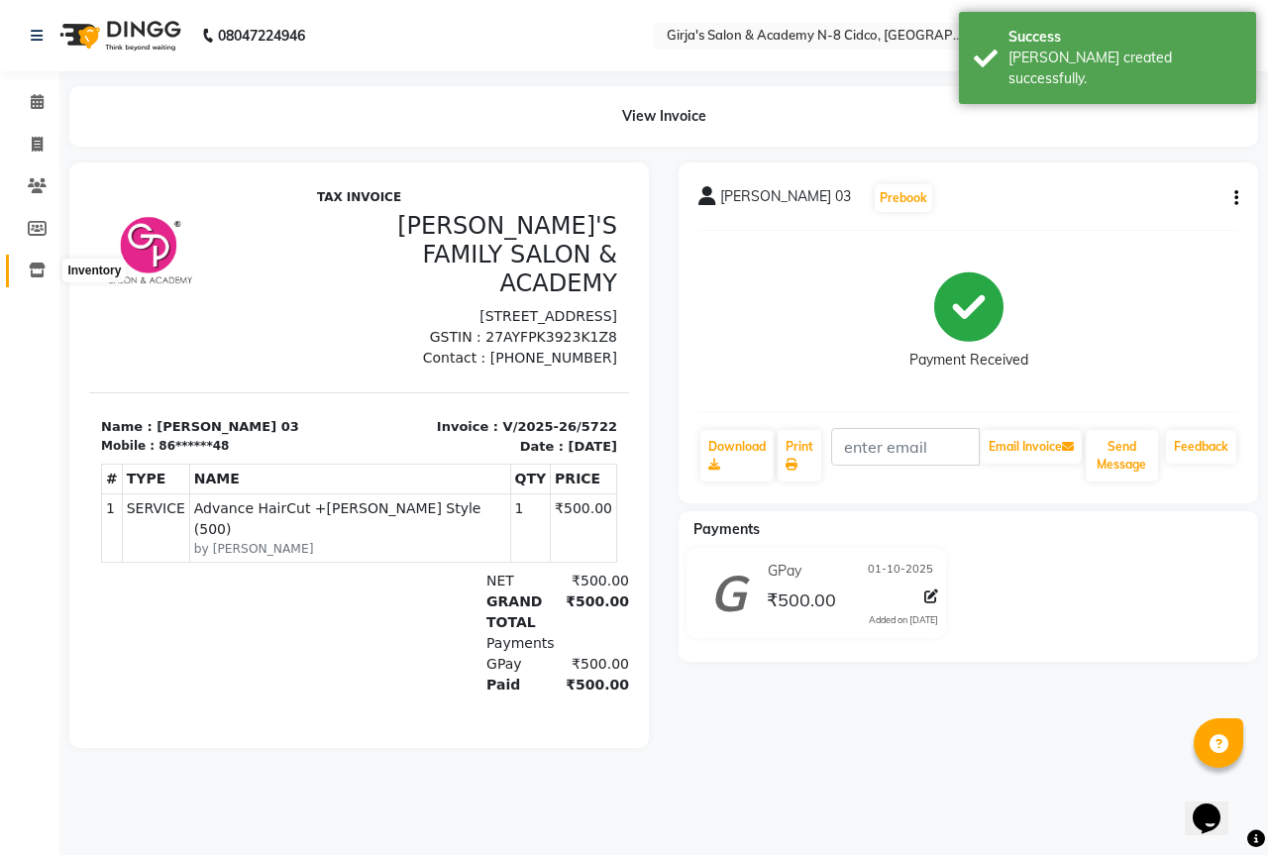
click at [40, 274] on icon at bounding box center [37, 270] width 17 height 15
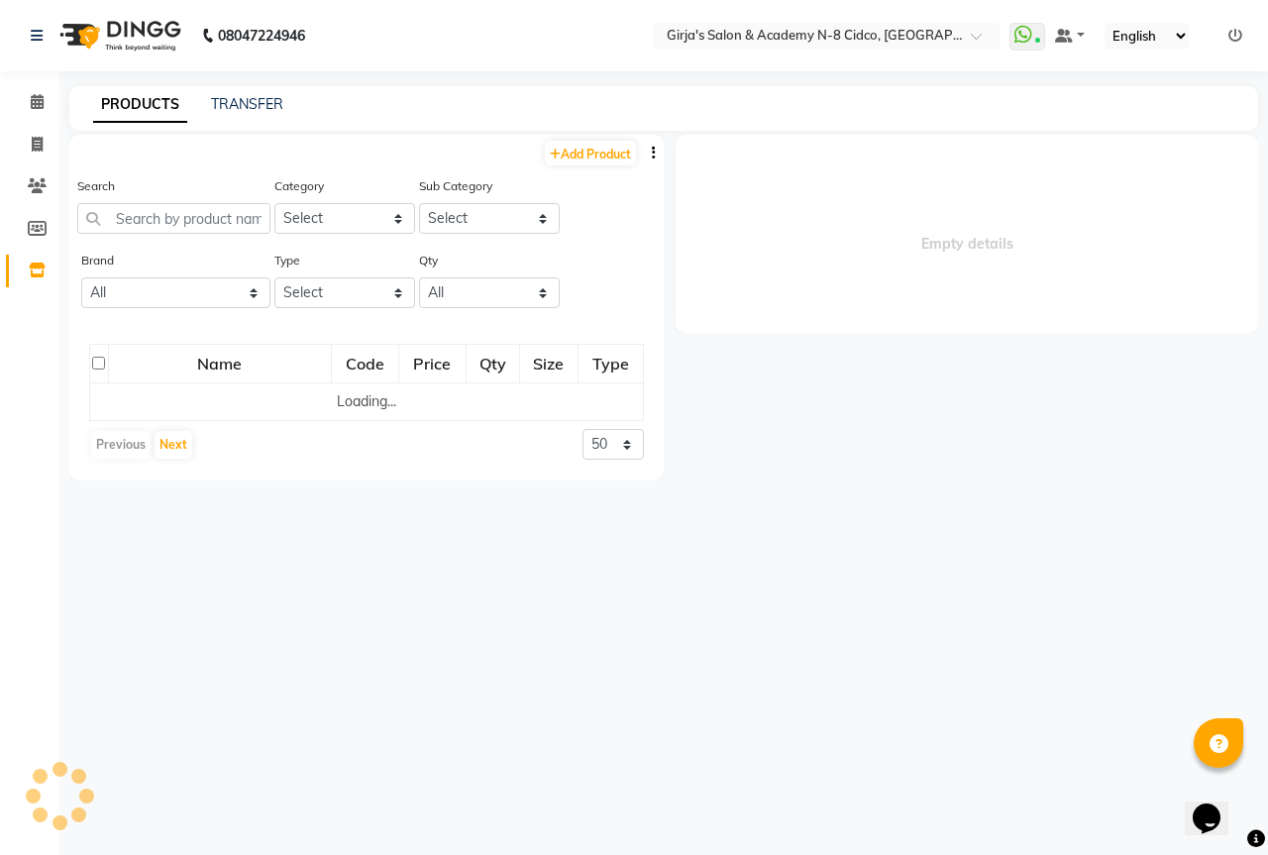
select select
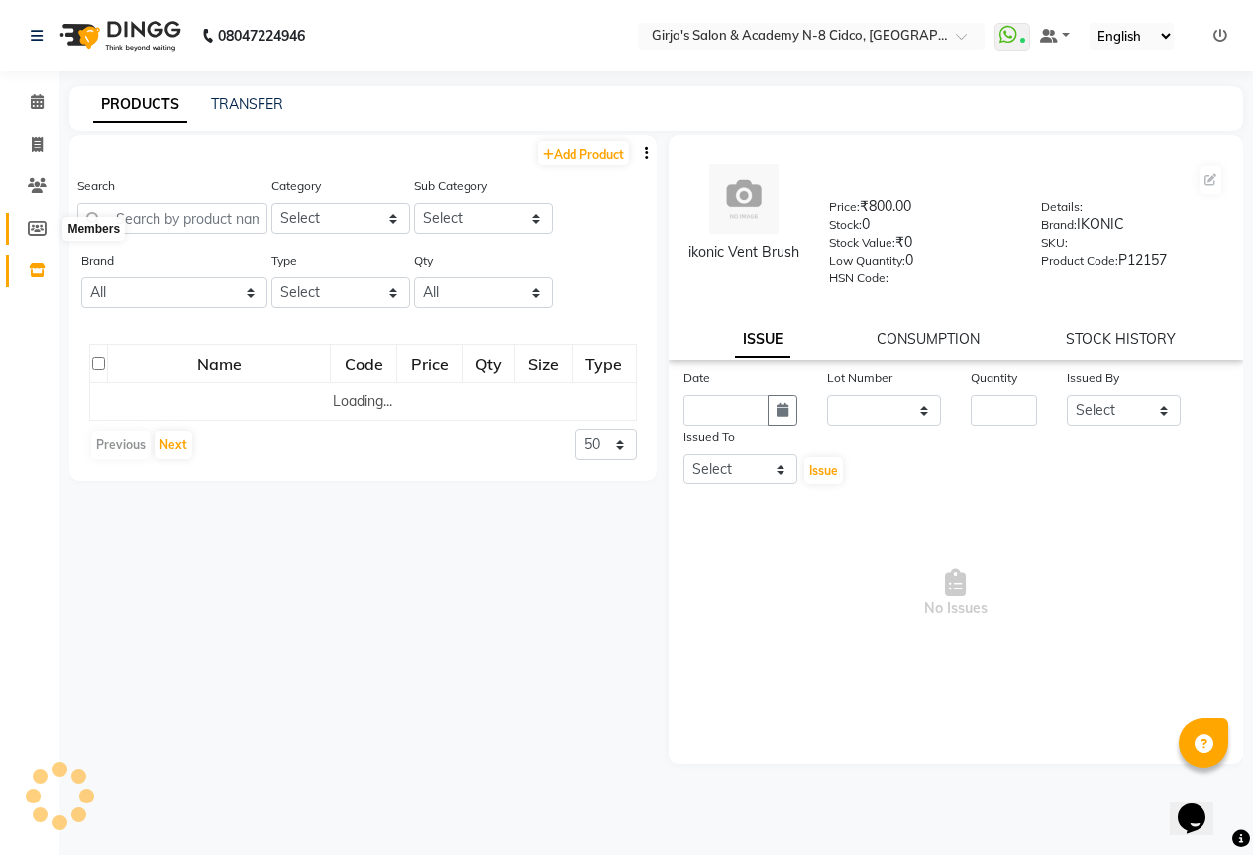
click at [42, 231] on icon at bounding box center [37, 228] width 19 height 15
select select
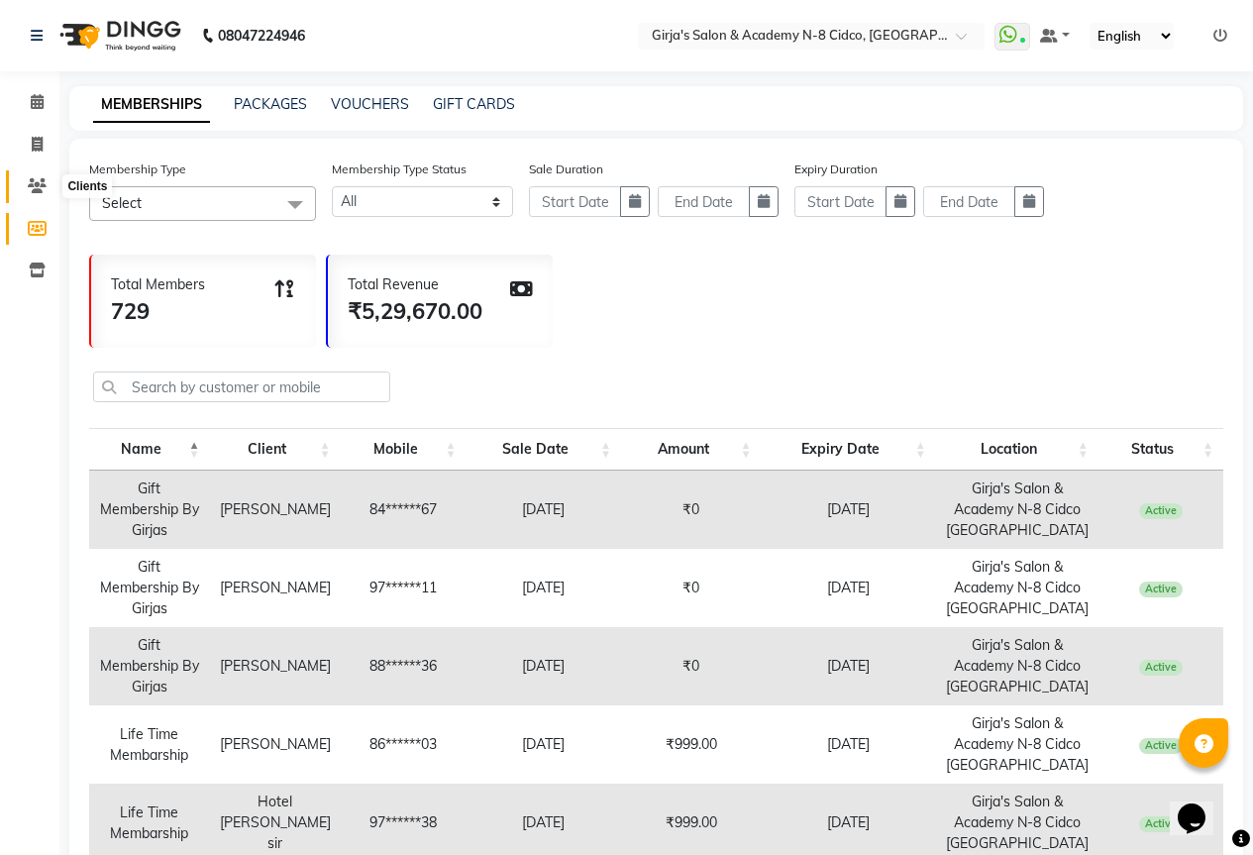
click at [40, 182] on icon at bounding box center [37, 185] width 19 height 15
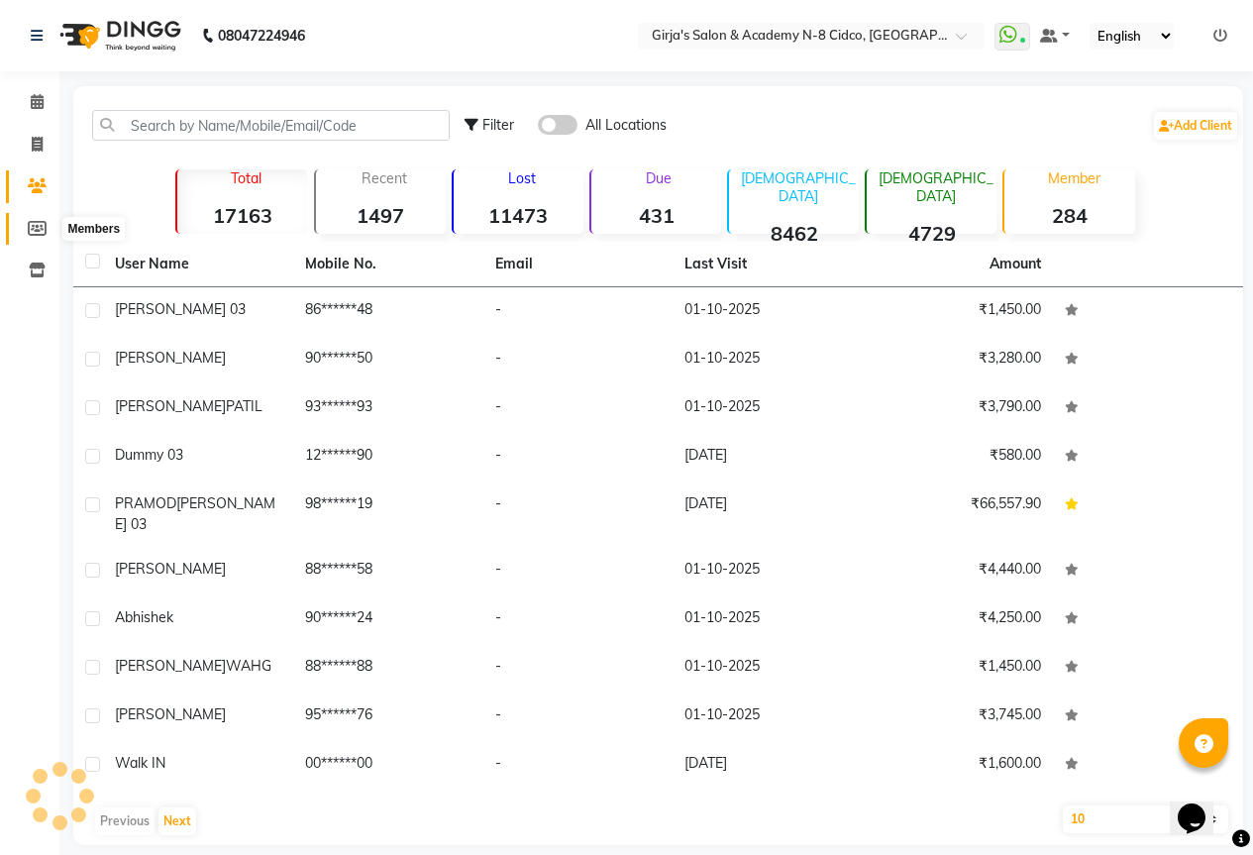
click at [34, 229] on icon at bounding box center [37, 228] width 19 height 15
select select
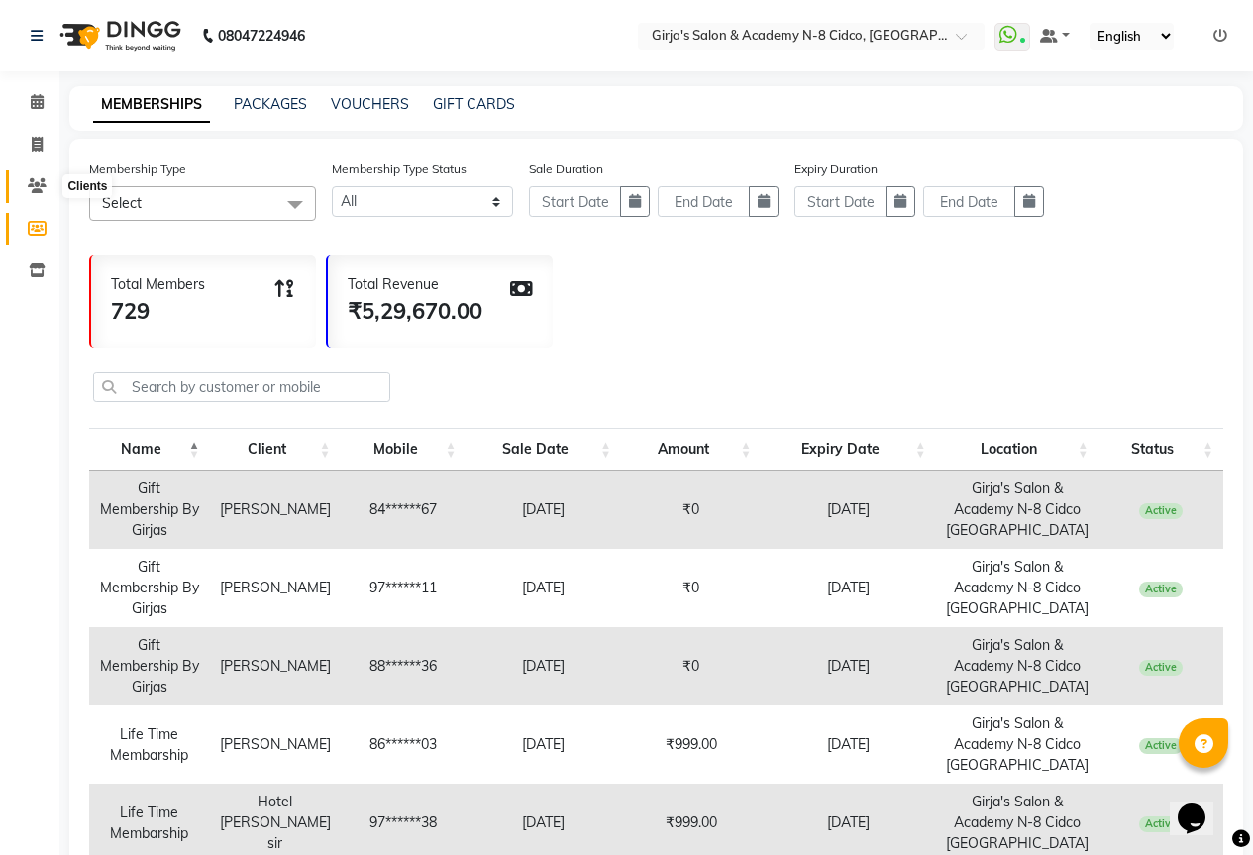
click at [38, 189] on icon at bounding box center [37, 185] width 19 height 15
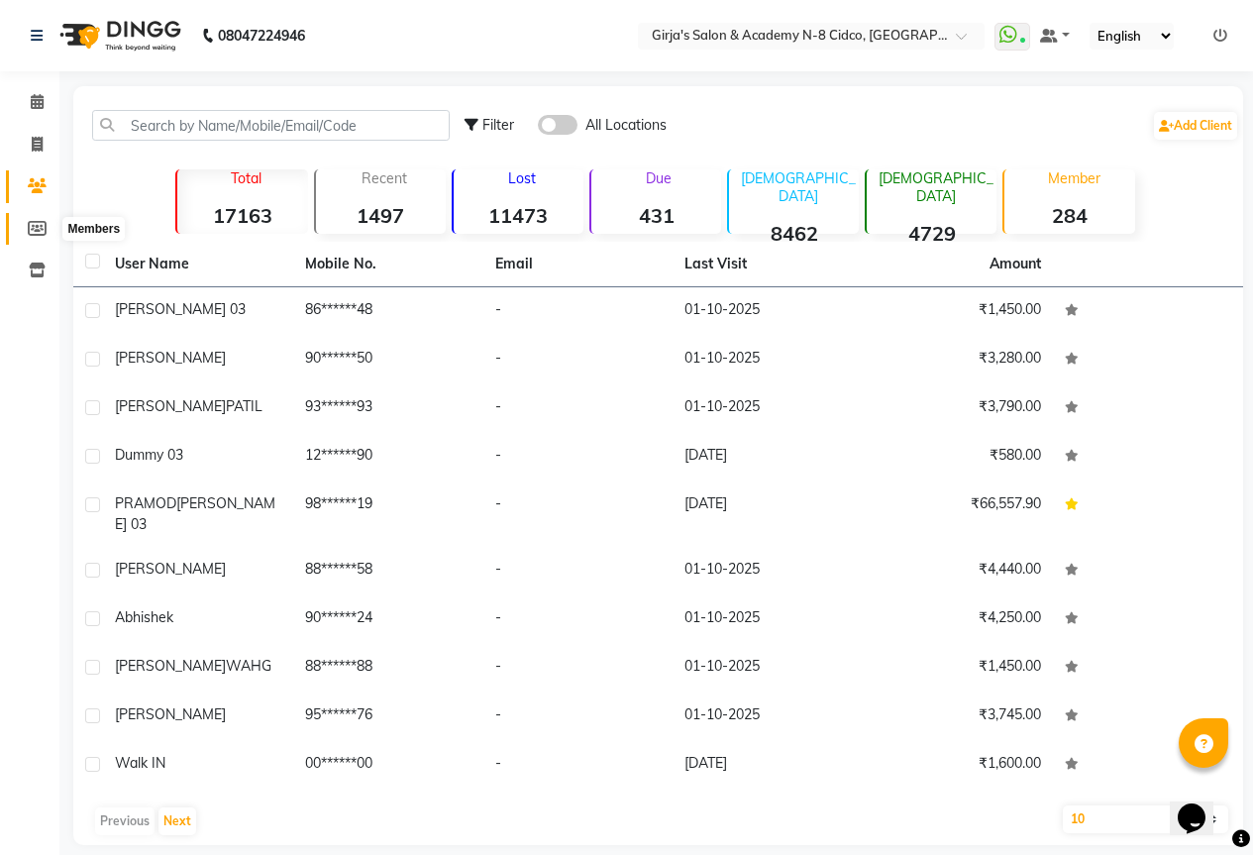
click at [44, 237] on span at bounding box center [37, 229] width 35 height 23
select select
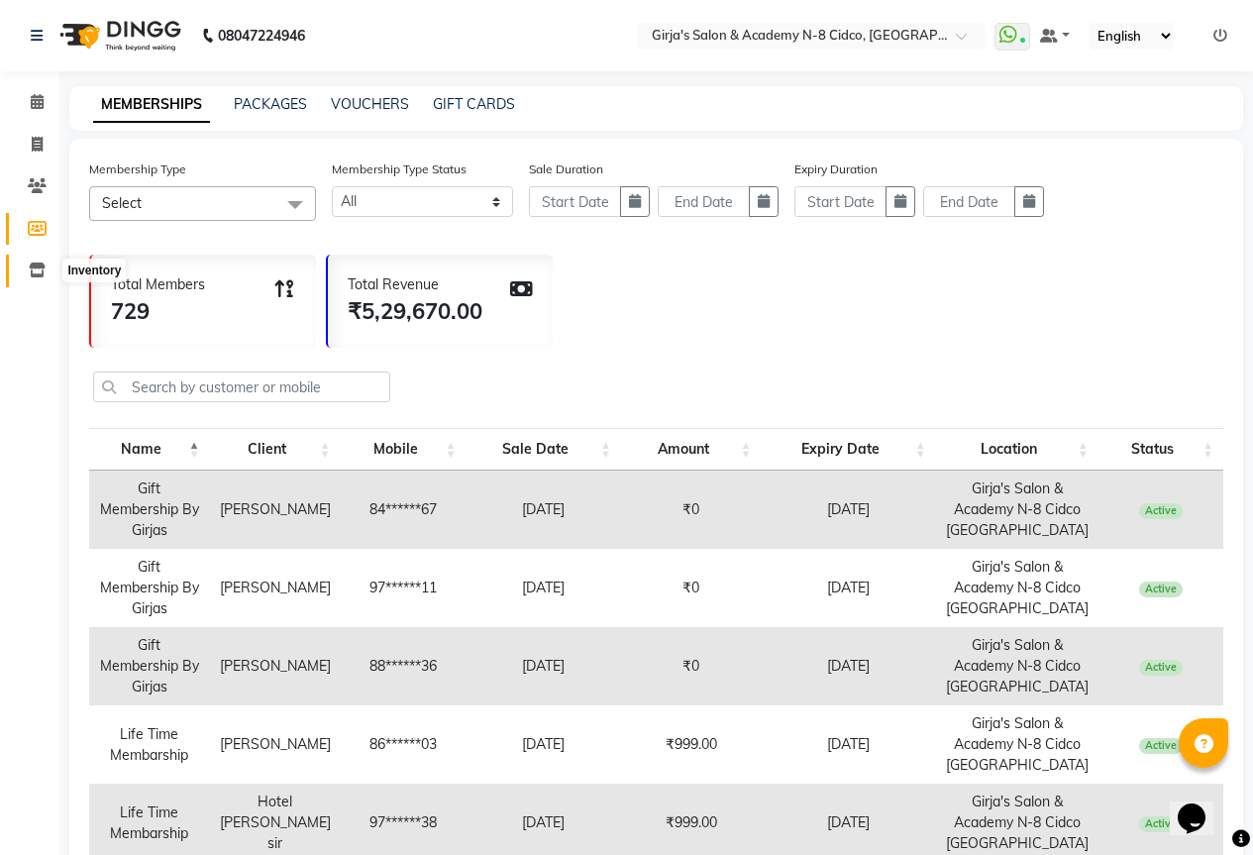
click at [43, 277] on span at bounding box center [37, 271] width 35 height 23
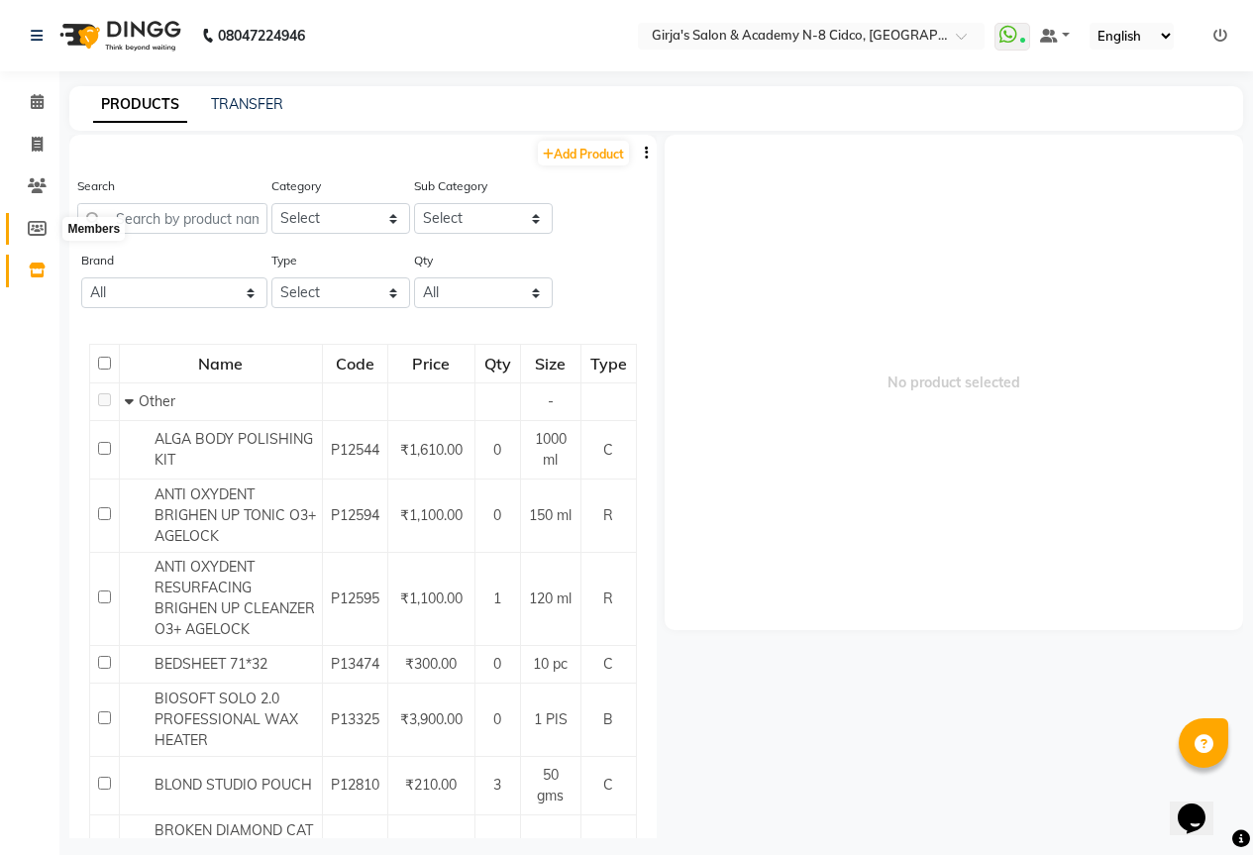
click at [27, 219] on span at bounding box center [37, 229] width 35 height 23
select select
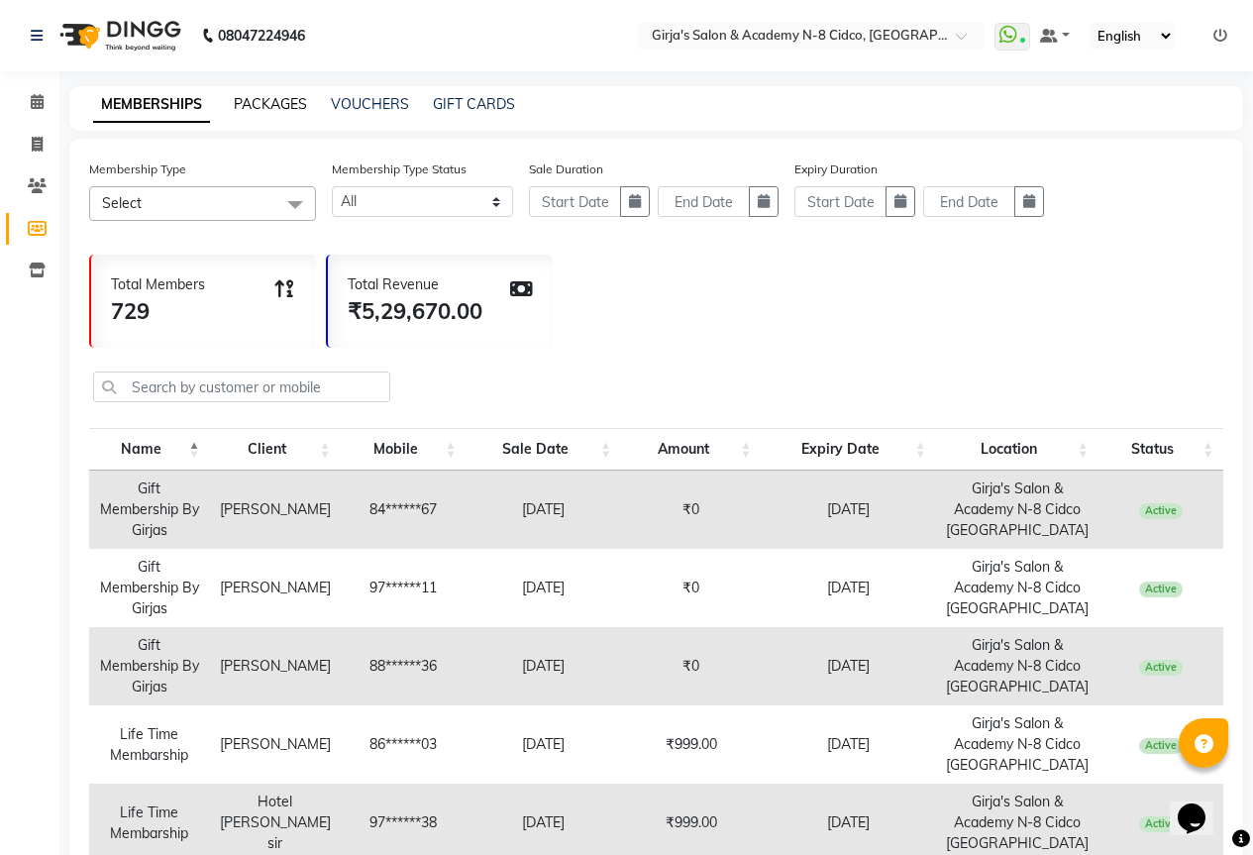
click at [246, 101] on link "PACKAGES" at bounding box center [270, 104] width 73 height 18
select select
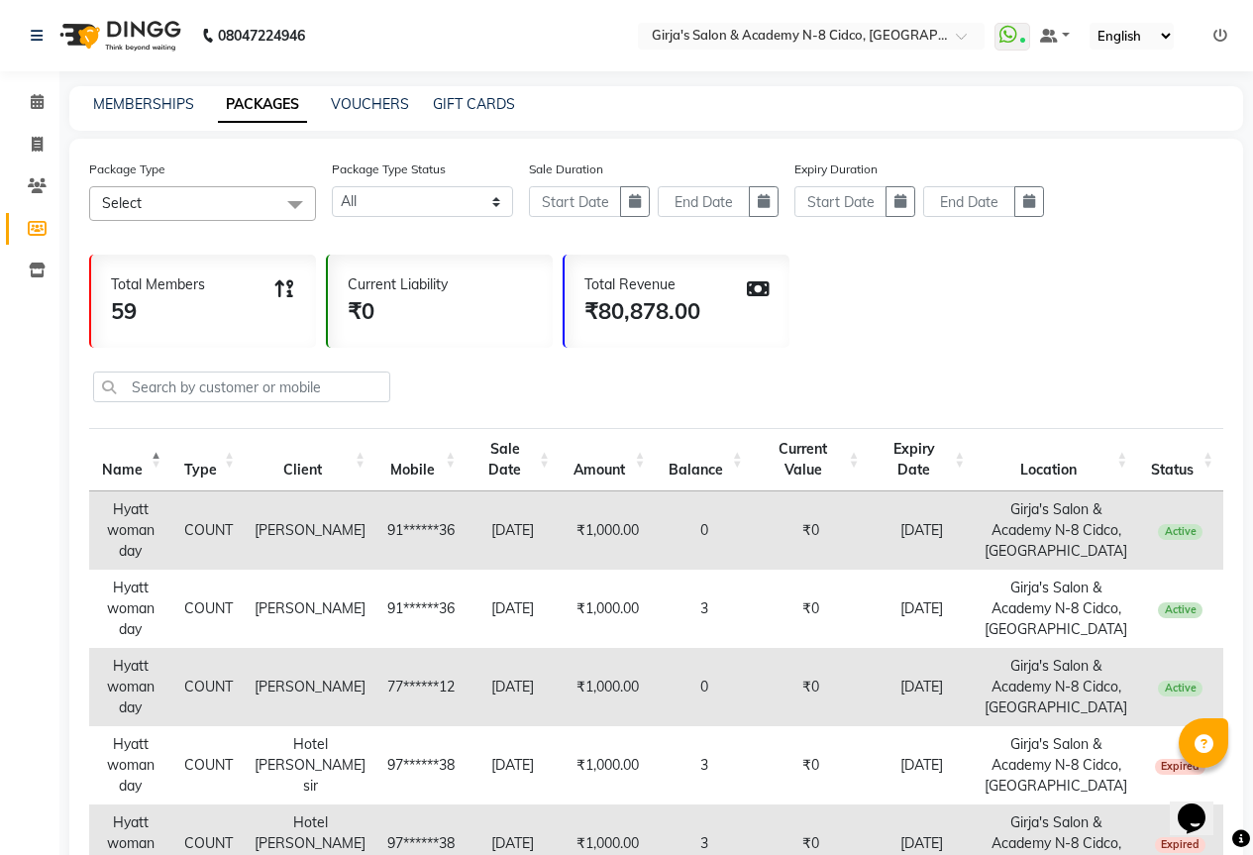
click at [364, 120] on div "MEMBERSHIPS PACKAGES VOUCHERS GIFT CARDS" at bounding box center [656, 108] width 1174 height 45
click at [363, 98] on link "VOUCHERS" at bounding box center [370, 104] width 78 height 18
select select
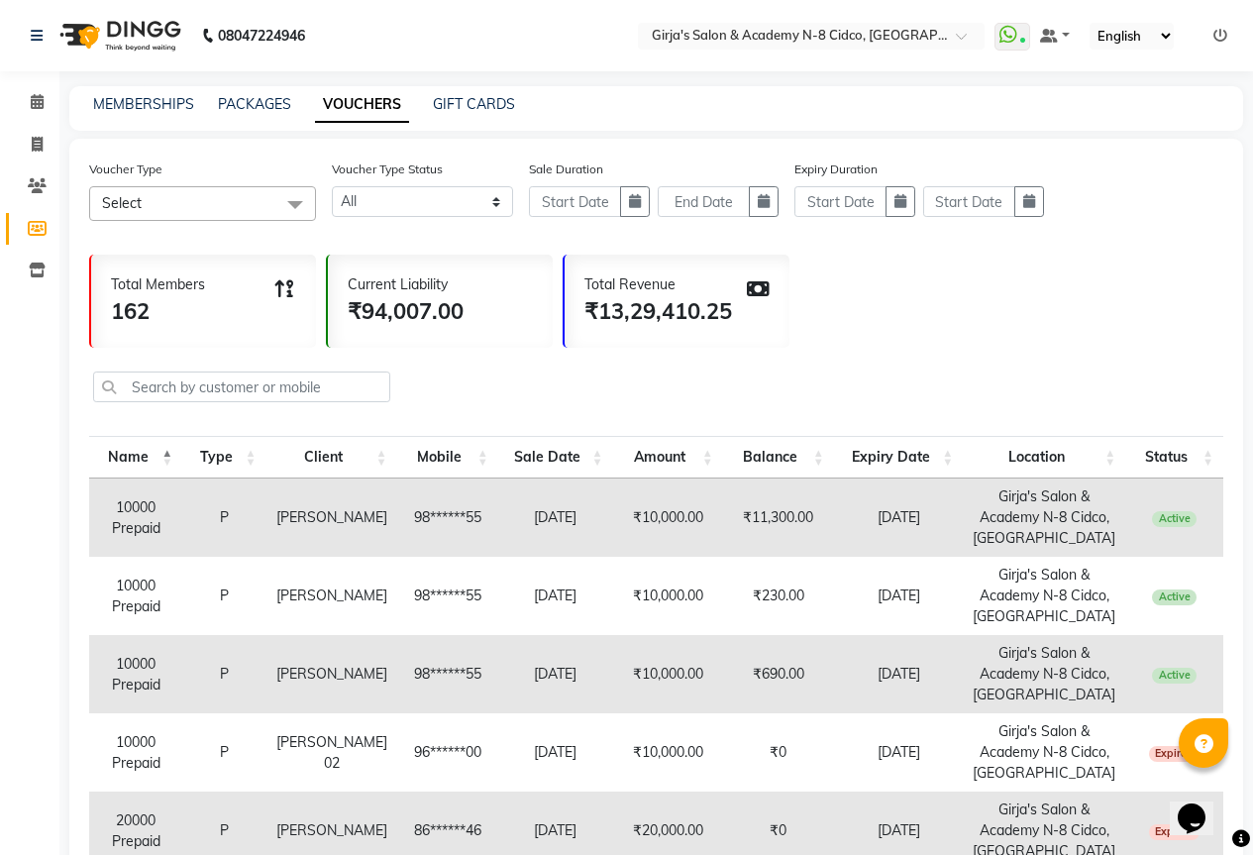
click at [496, 113] on div "GIFT CARDS" at bounding box center [474, 104] width 82 height 21
click at [488, 109] on link "GIFT CARDS" at bounding box center [474, 104] width 82 height 18
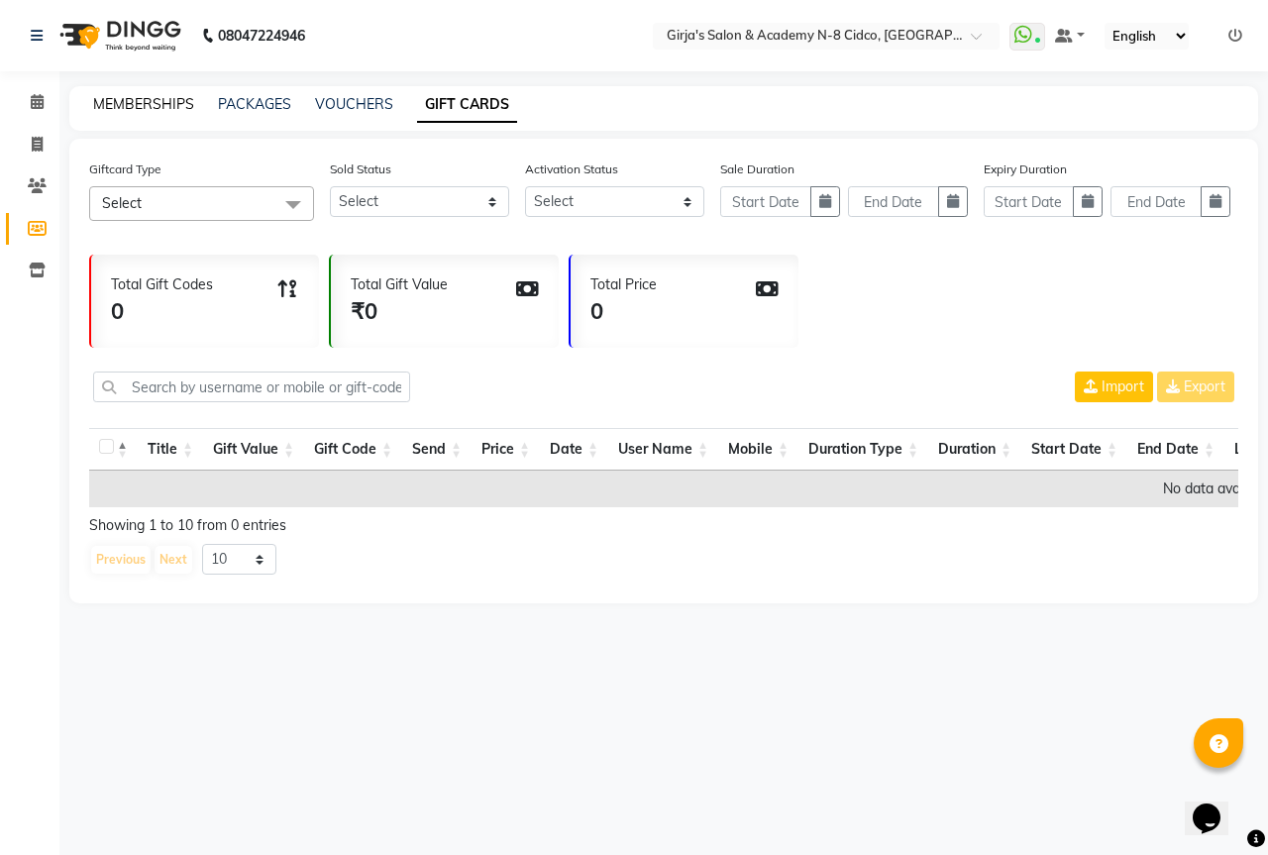
click at [145, 109] on link "MEMBERSHIPS" at bounding box center [143, 104] width 101 height 18
select select
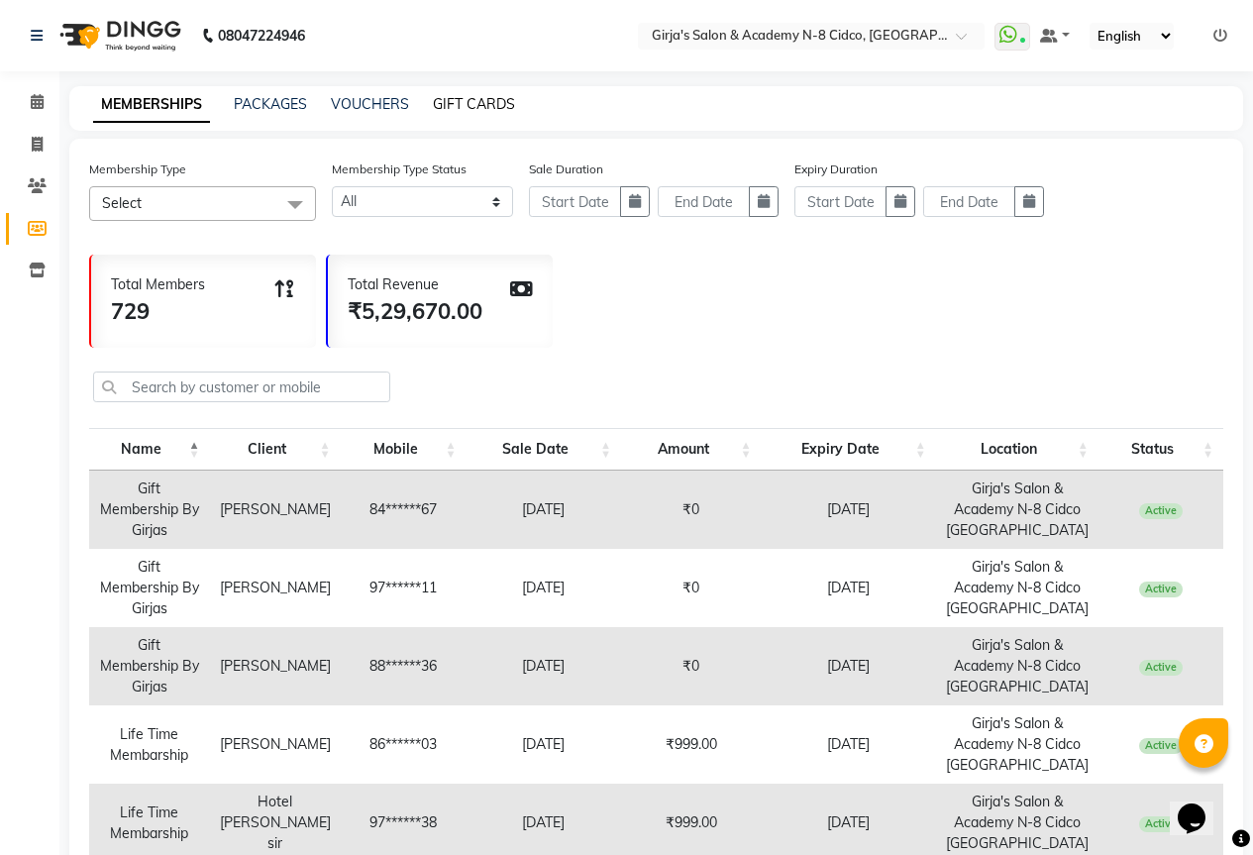
click at [446, 106] on link "GIFT CARDS" at bounding box center [474, 104] width 82 height 18
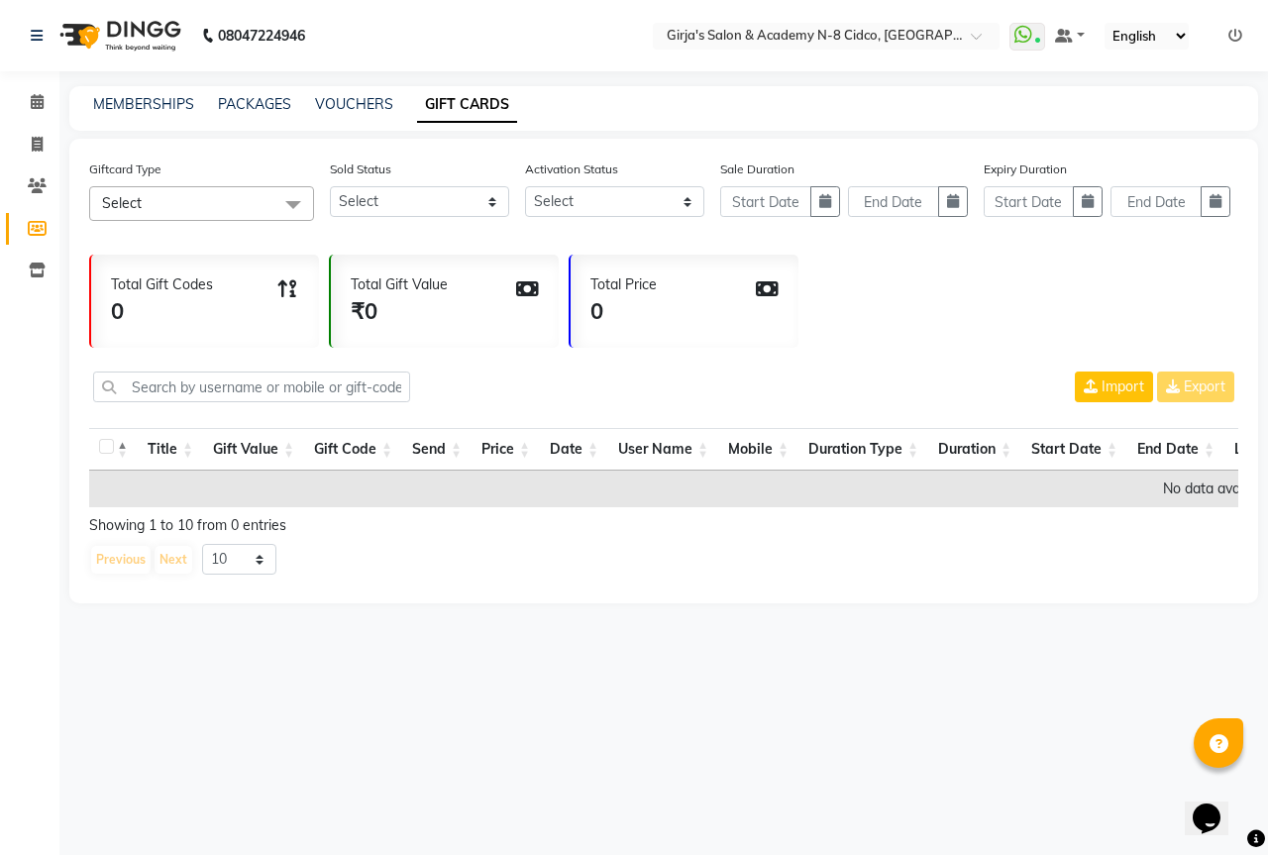
click at [353, 93] on div "MEMBERSHIPS PACKAGES VOUCHERS GIFT CARDS" at bounding box center [663, 108] width 1189 height 45
click at [353, 106] on link "VOUCHERS" at bounding box center [354, 104] width 78 height 18
select select
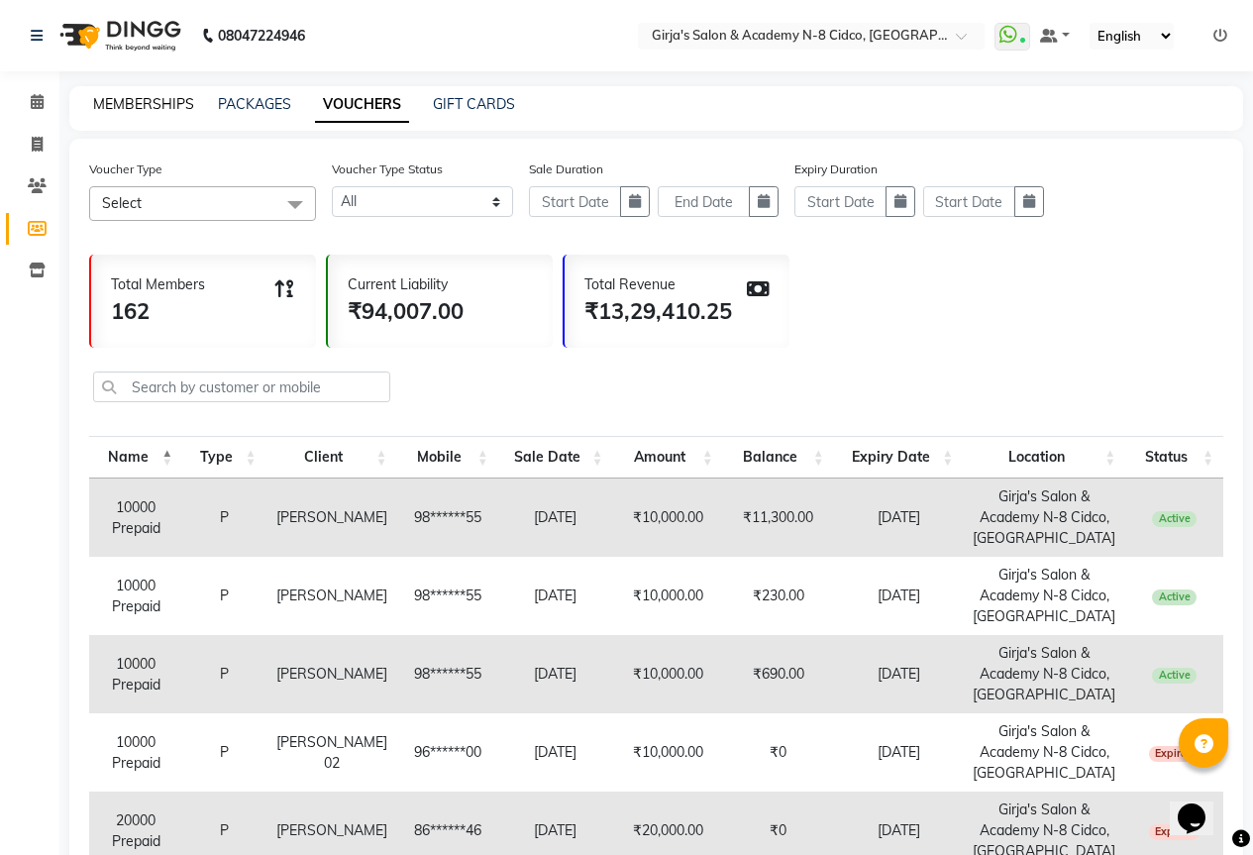
click at [139, 110] on link "MEMBERSHIPS" at bounding box center [143, 104] width 101 height 18
select select
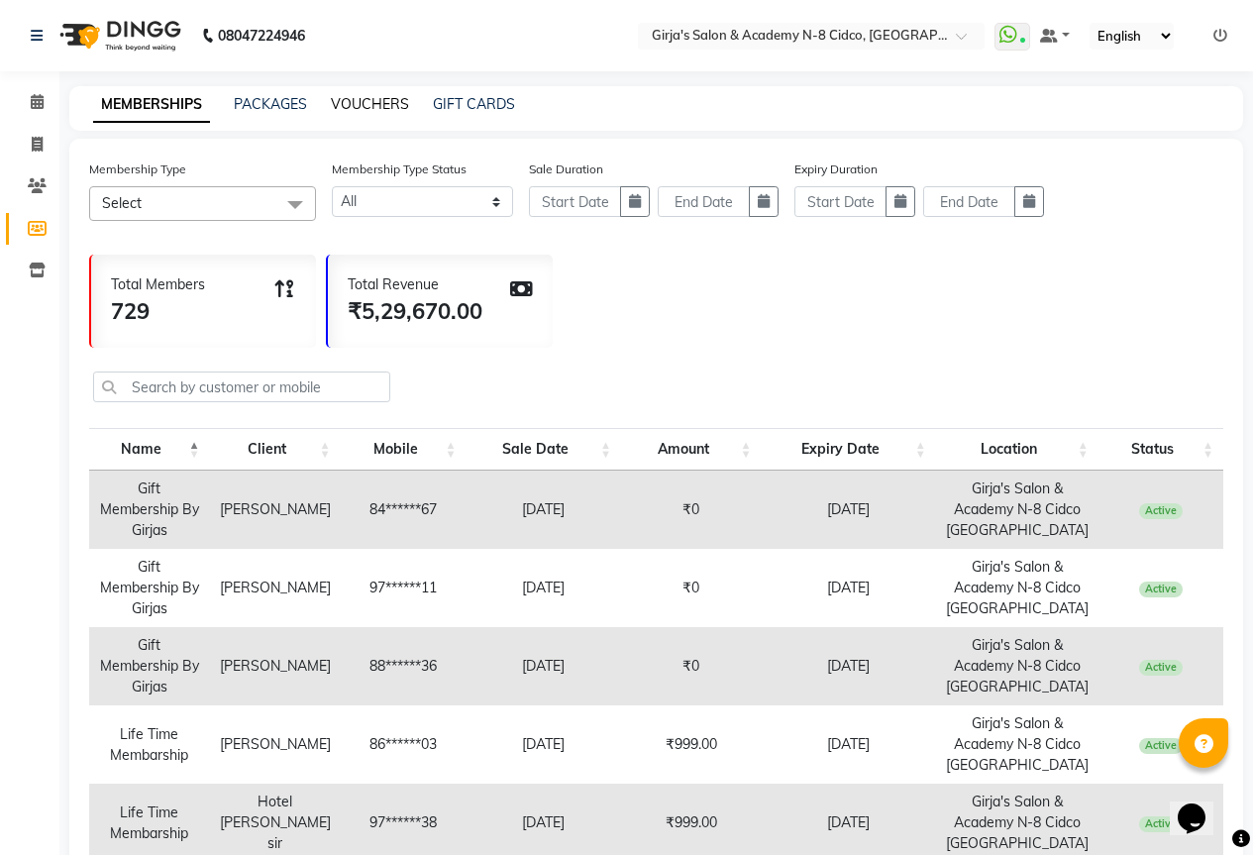
click at [357, 101] on link "VOUCHERS" at bounding box center [370, 104] width 78 height 18
select select
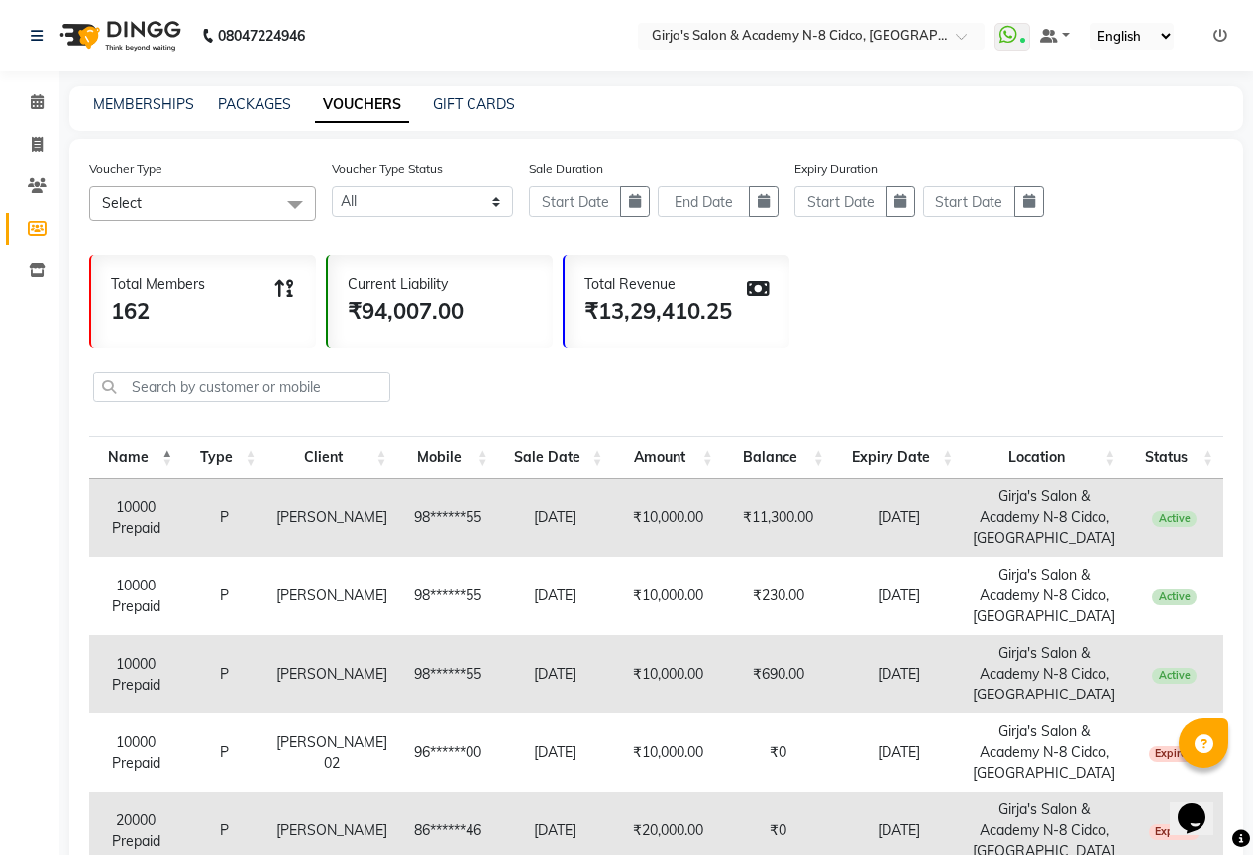
click at [257, 88] on div "MEMBERSHIPS PACKAGES VOUCHERS GIFT CARDS" at bounding box center [656, 108] width 1174 height 45
click at [276, 108] on link "PACKAGES" at bounding box center [254, 104] width 73 height 18
select select
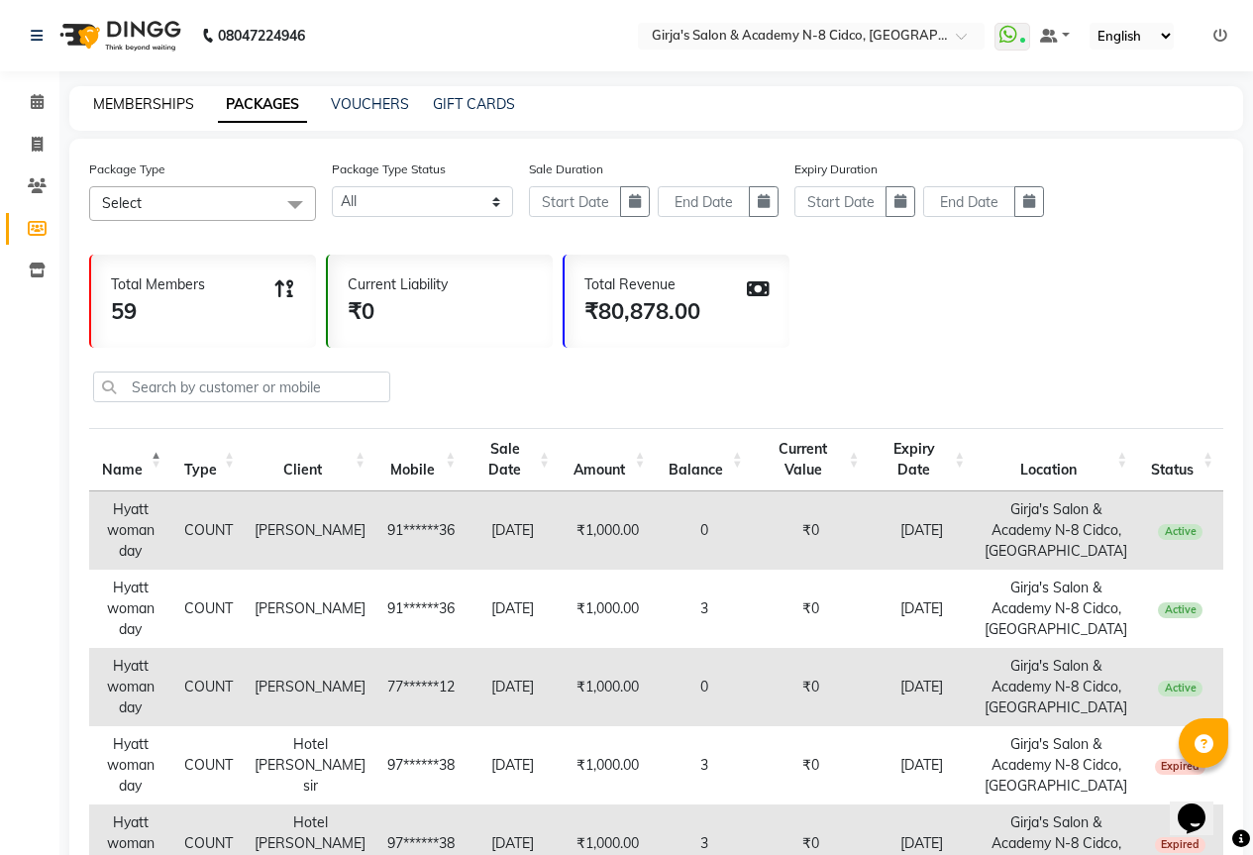
click at [171, 102] on link "MEMBERSHIPS" at bounding box center [143, 104] width 101 height 18
select select
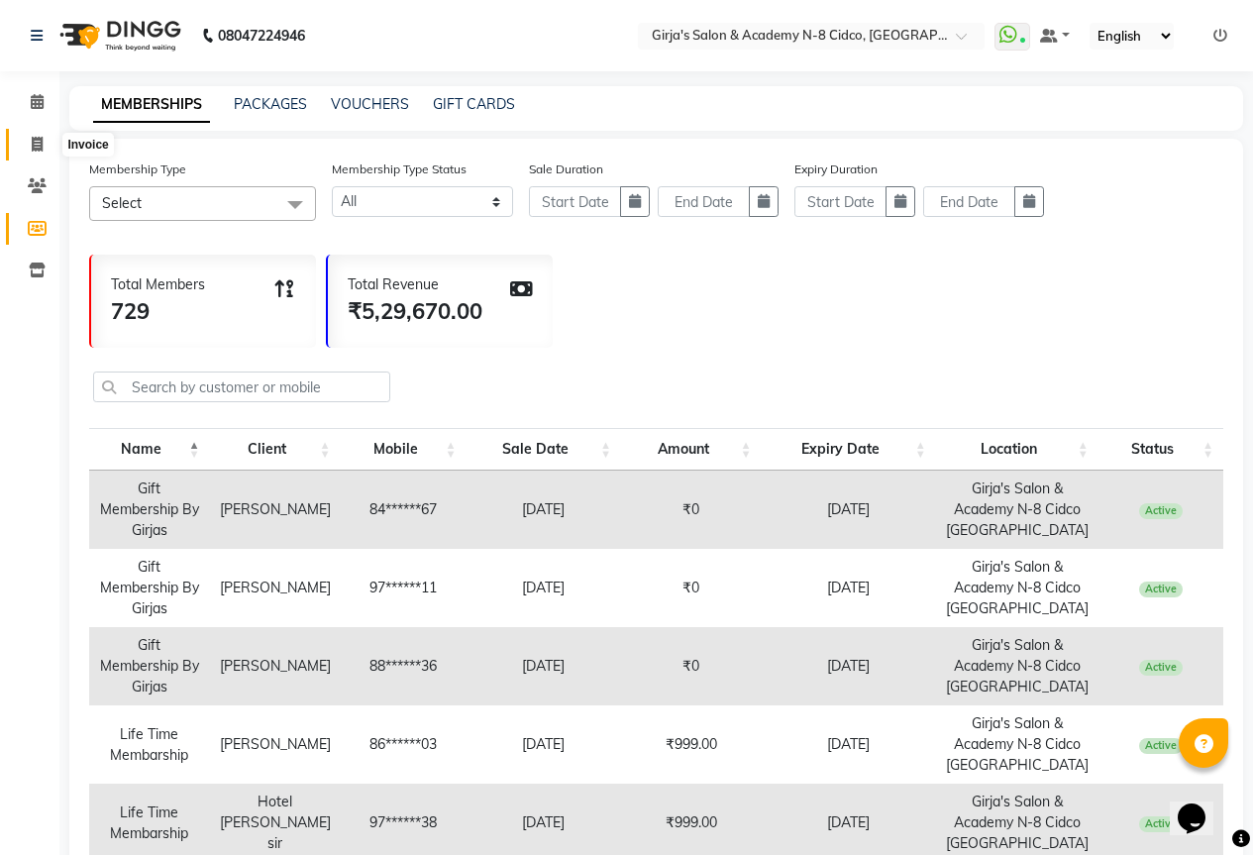
click at [35, 153] on span at bounding box center [37, 145] width 35 height 23
select select "service"
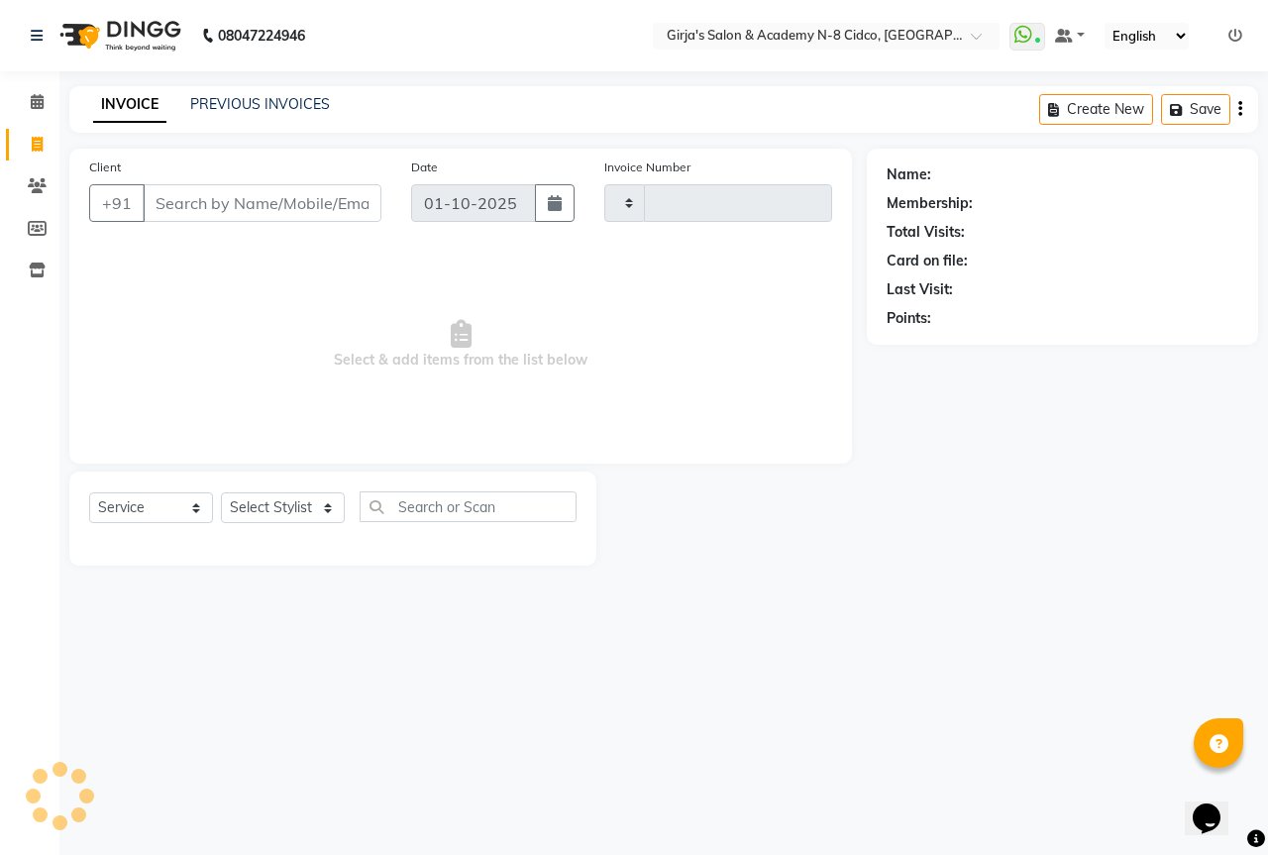
type input "5723"
select select "66"
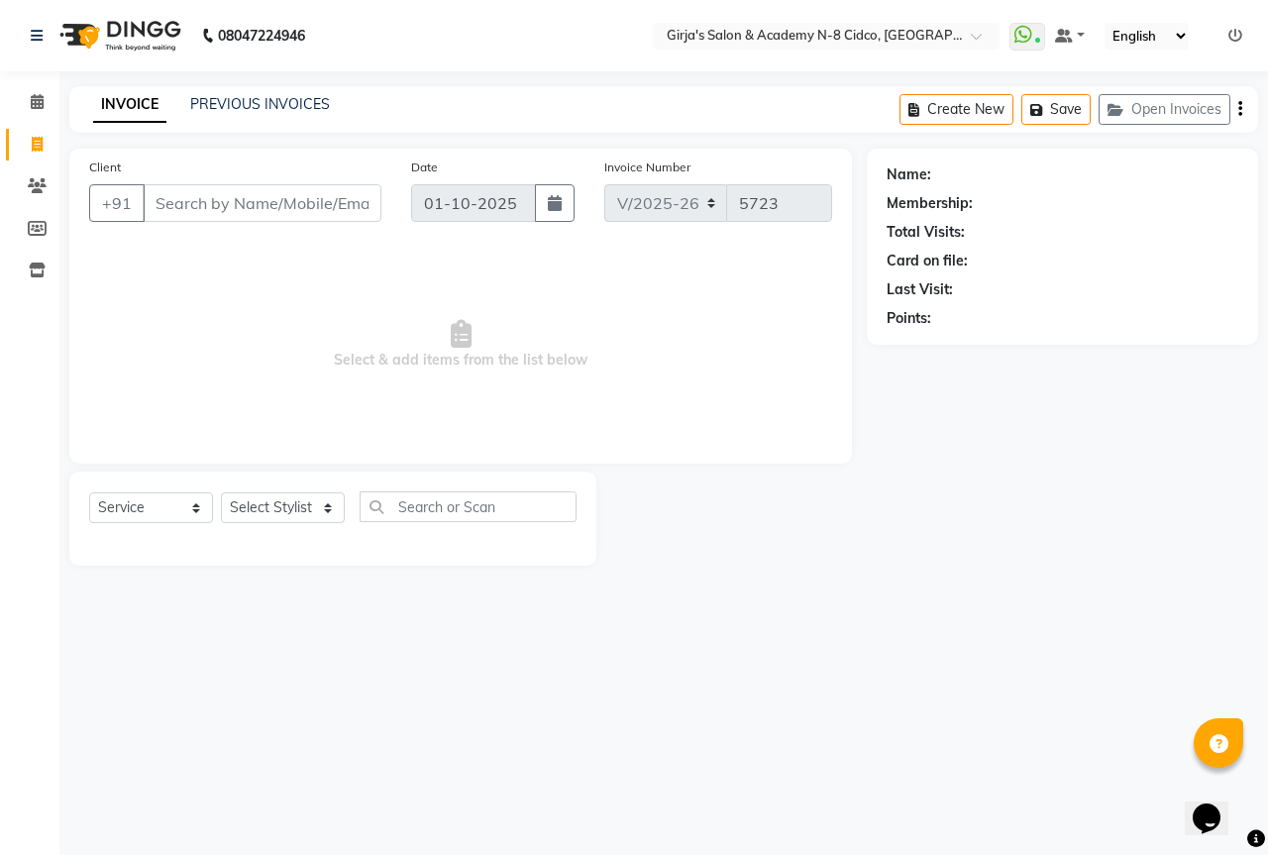
select select "66554"
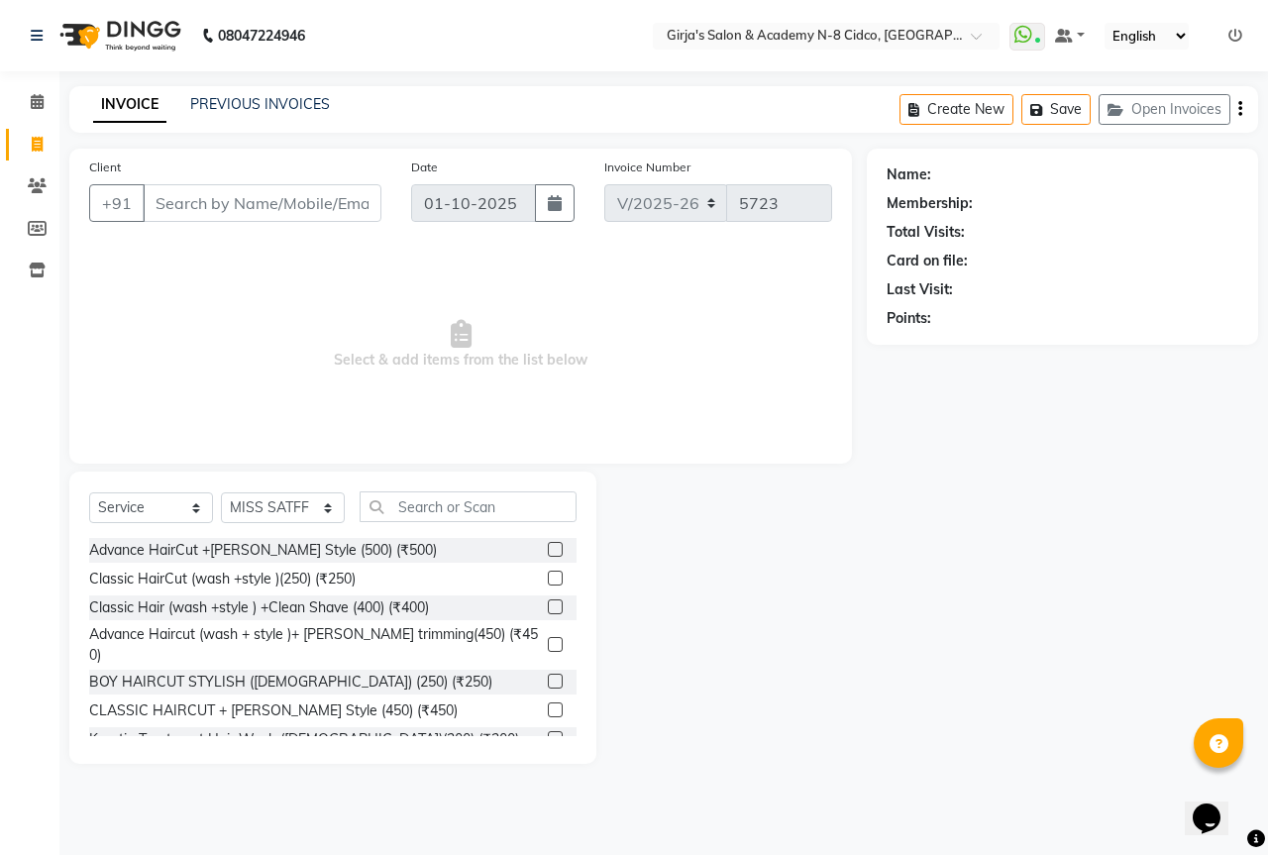
click at [229, 210] on input "Client" at bounding box center [262, 203] width 239 height 38
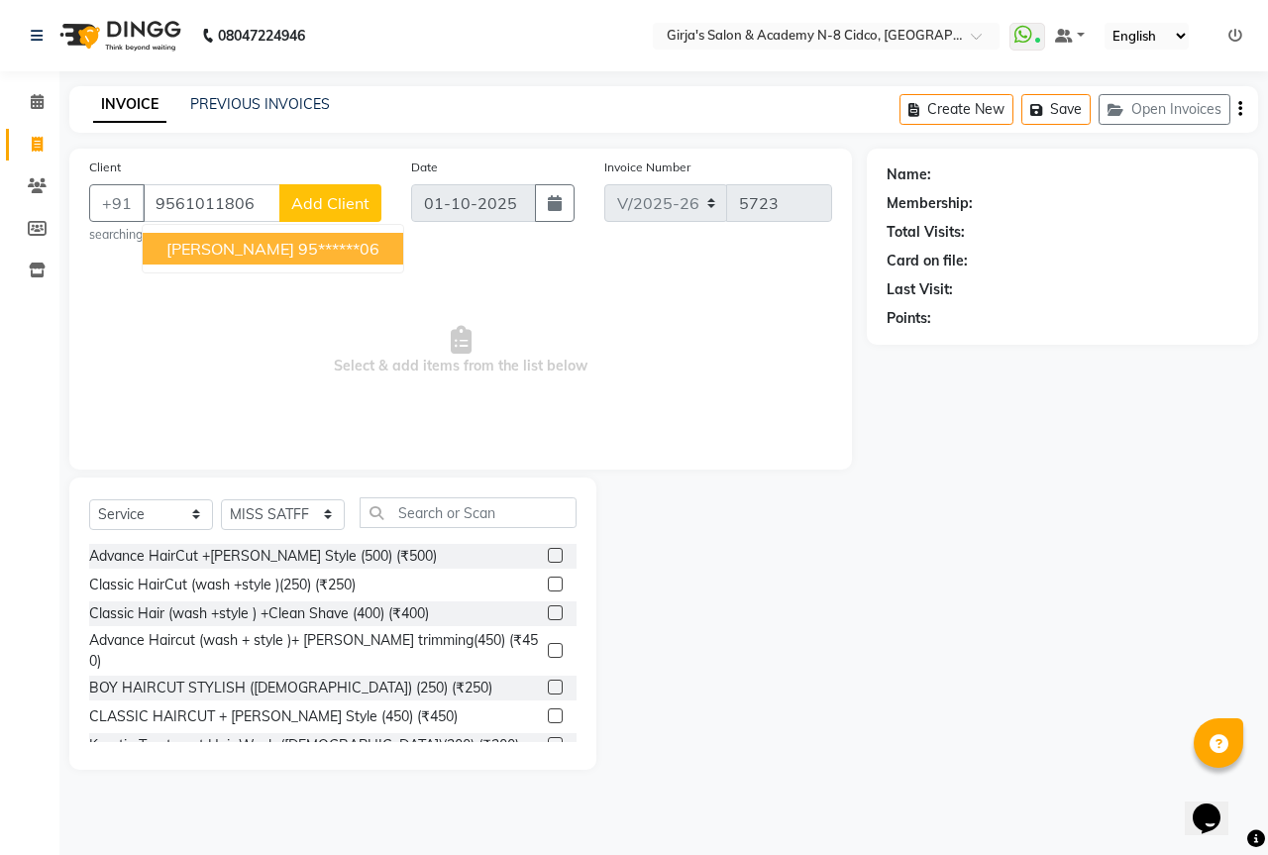
type input "9561011806"
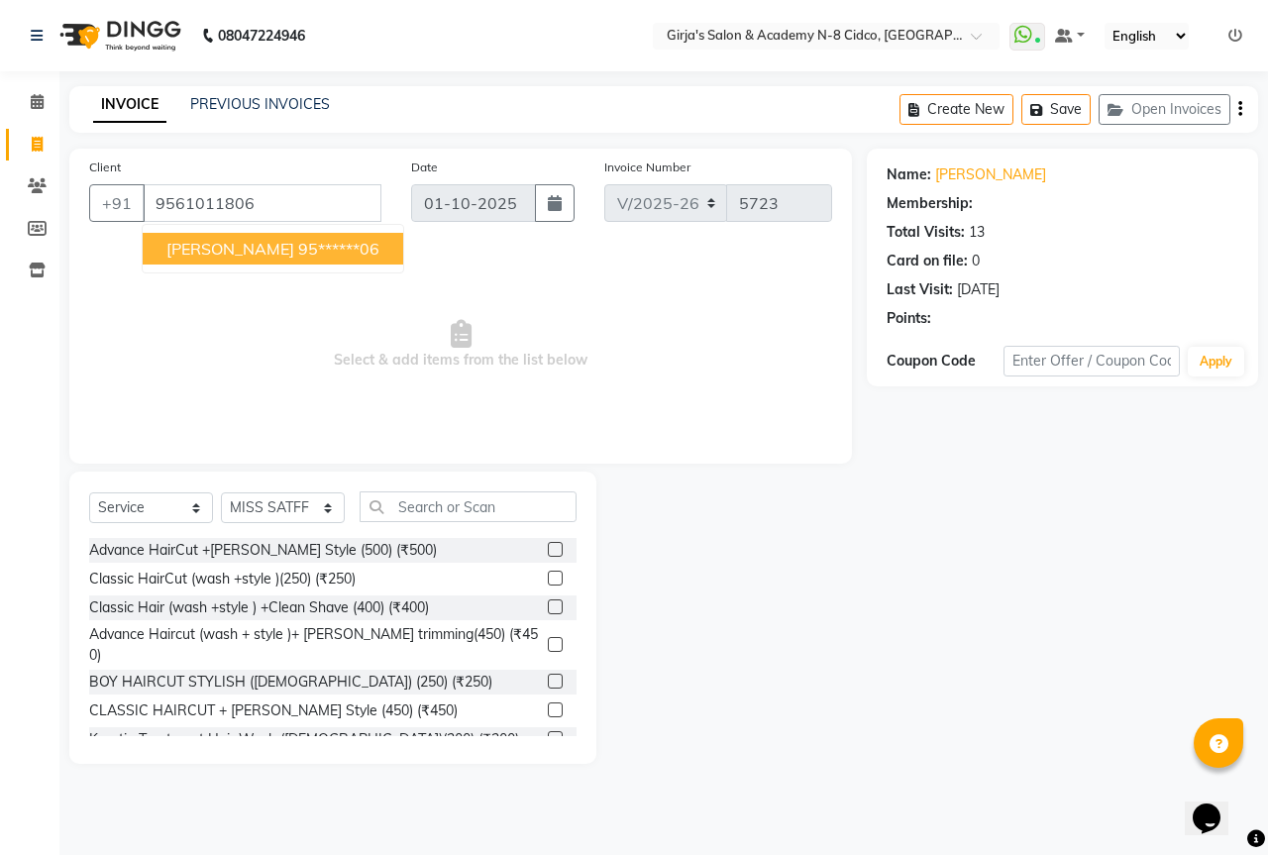
select select "1: Object"
click at [971, 174] on link "[PERSON_NAME]" at bounding box center [990, 174] width 111 height 21
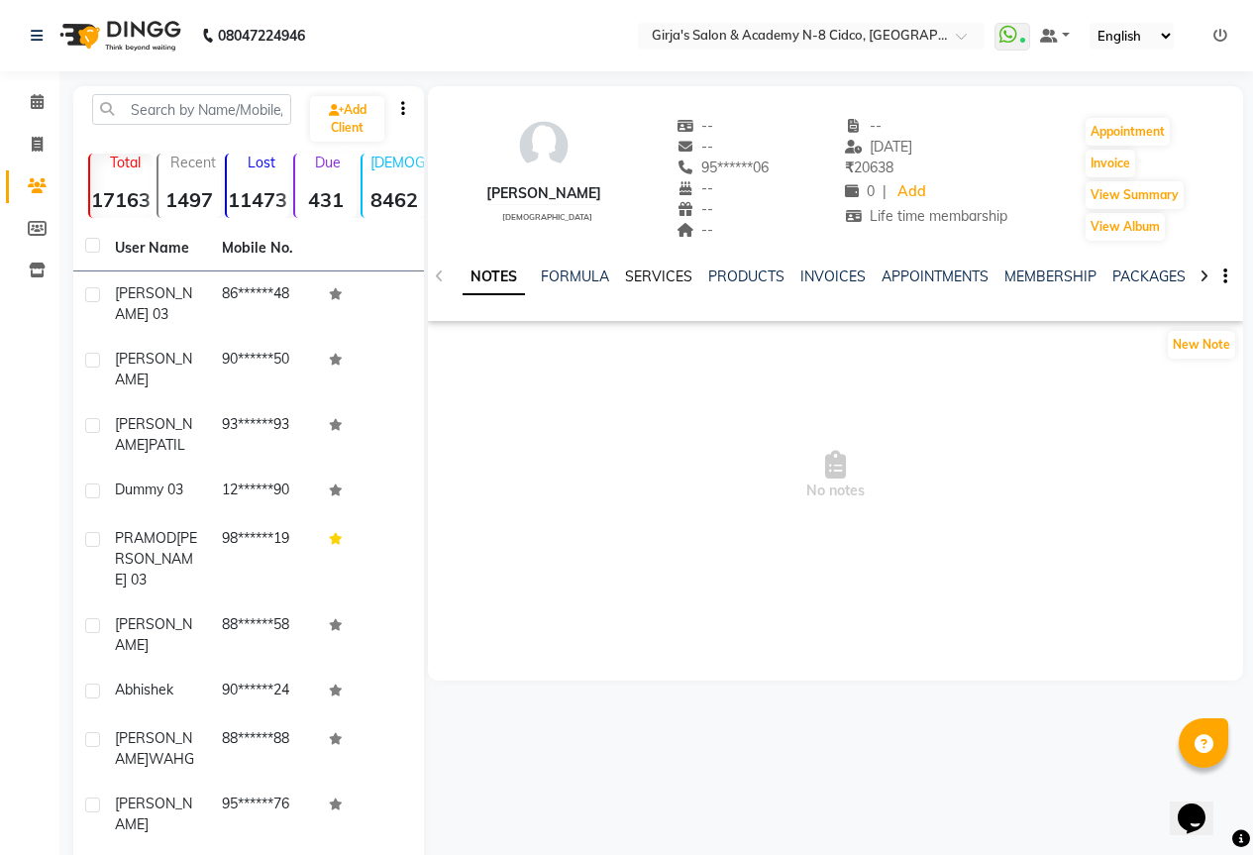
click at [675, 273] on link "SERVICES" at bounding box center [658, 277] width 67 height 18
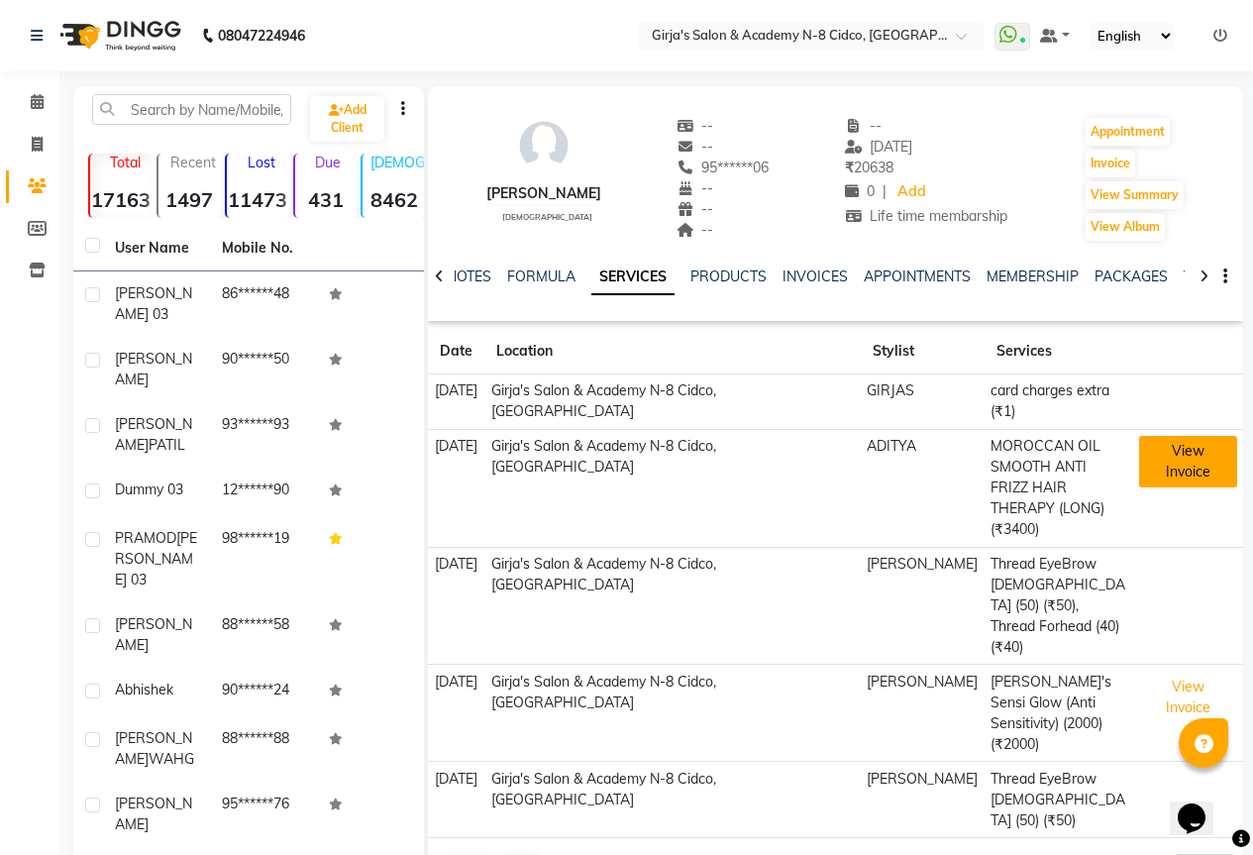
click at [1163, 437] on button "View Invoice" at bounding box center [1188, 462] width 98 height 52
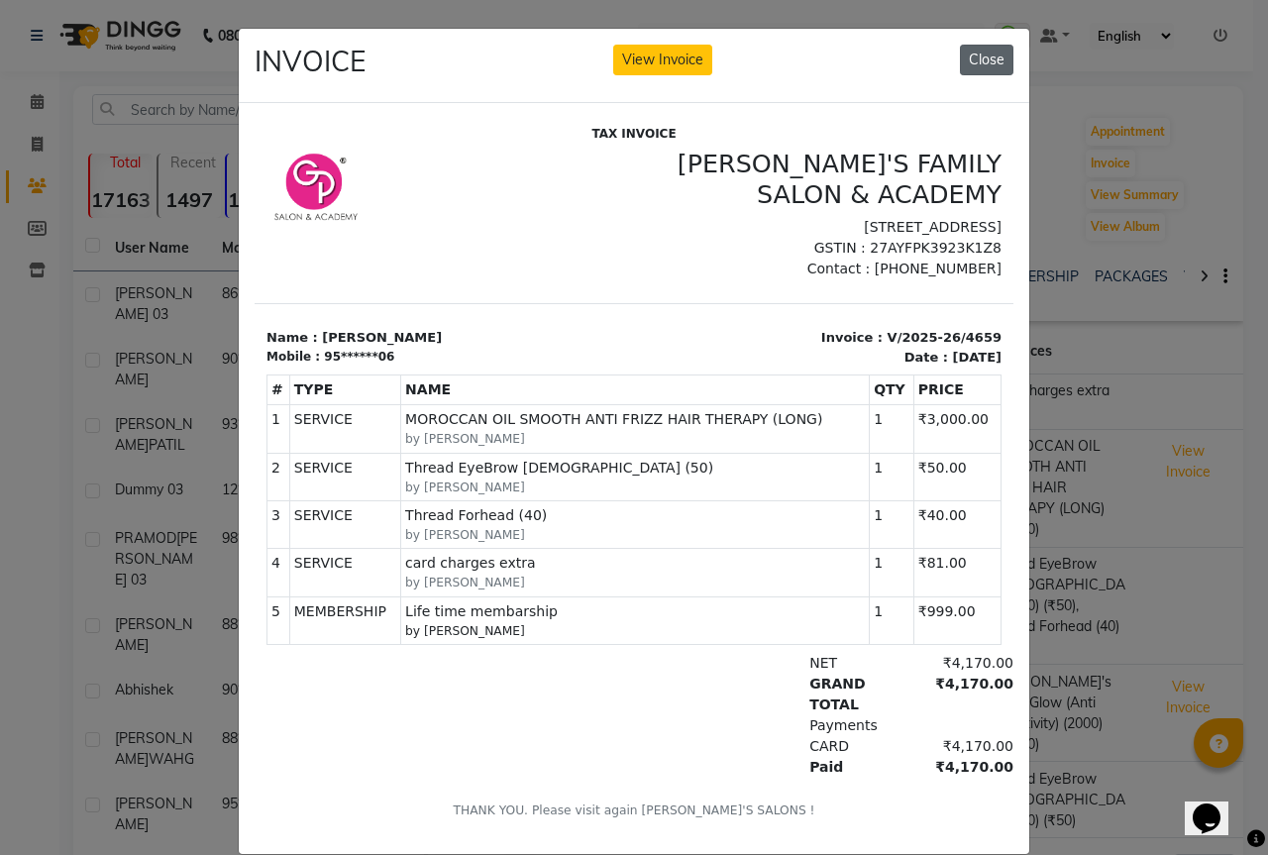
click at [976, 62] on button "Close" at bounding box center [987, 60] width 54 height 31
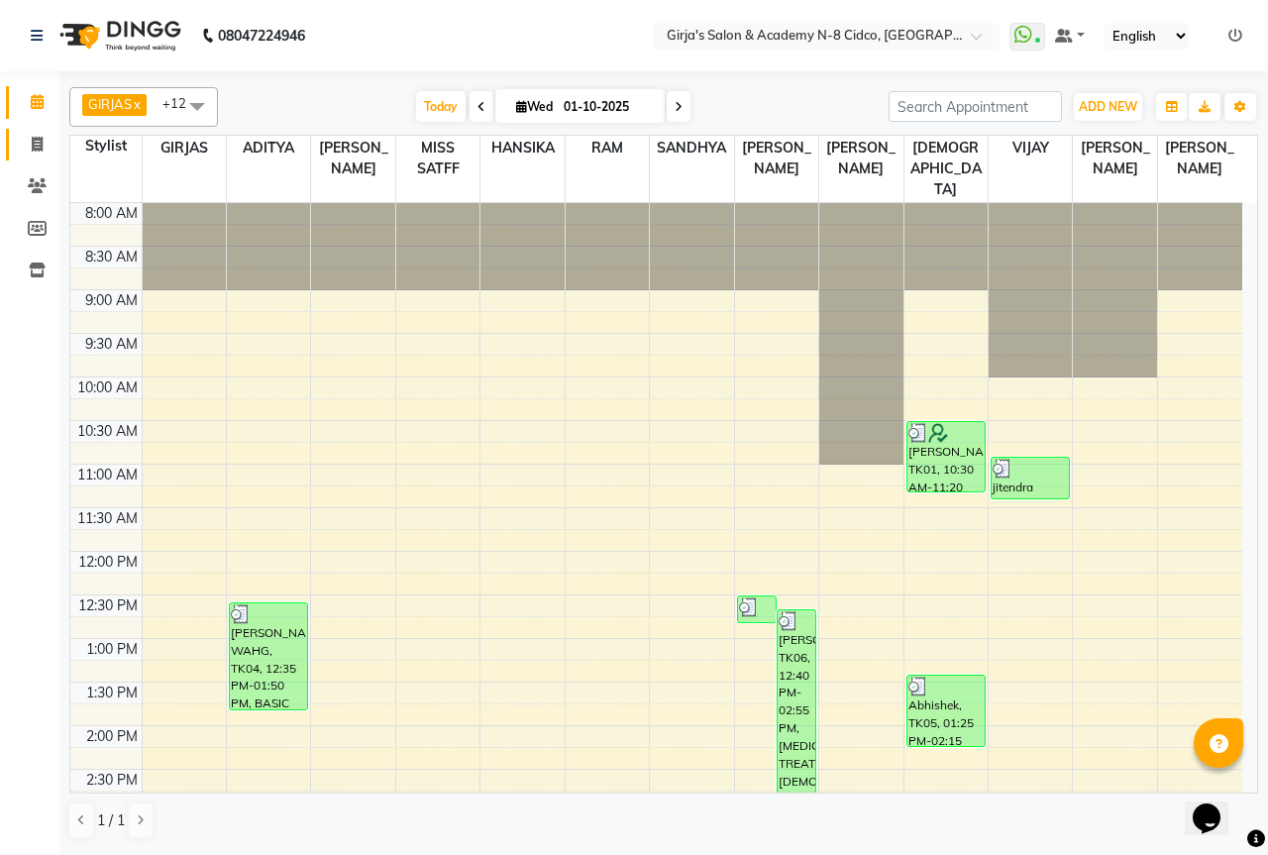
click at [33, 147] on icon at bounding box center [37, 144] width 11 height 15
select select "66"
select select "service"
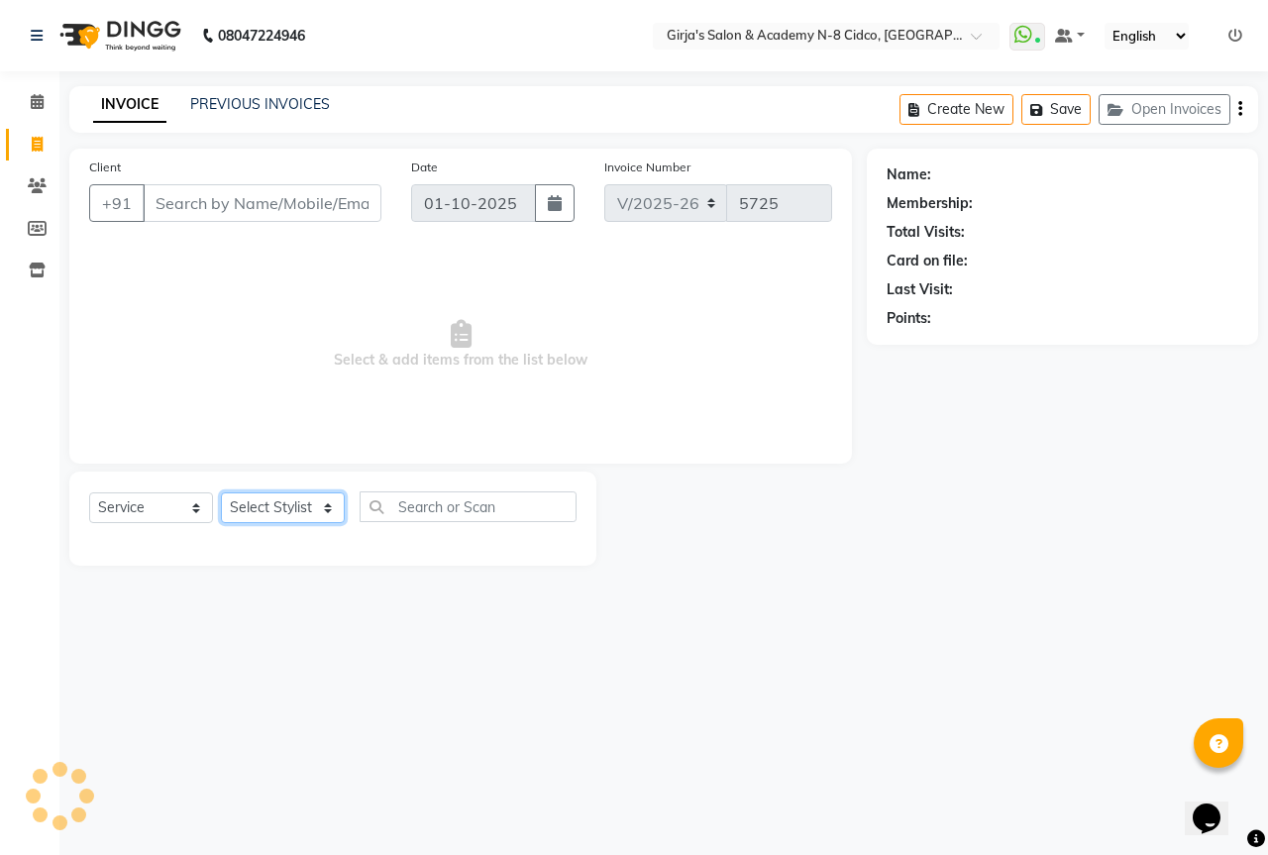
click at [233, 502] on select "Select Stylist" at bounding box center [283, 507] width 124 height 31
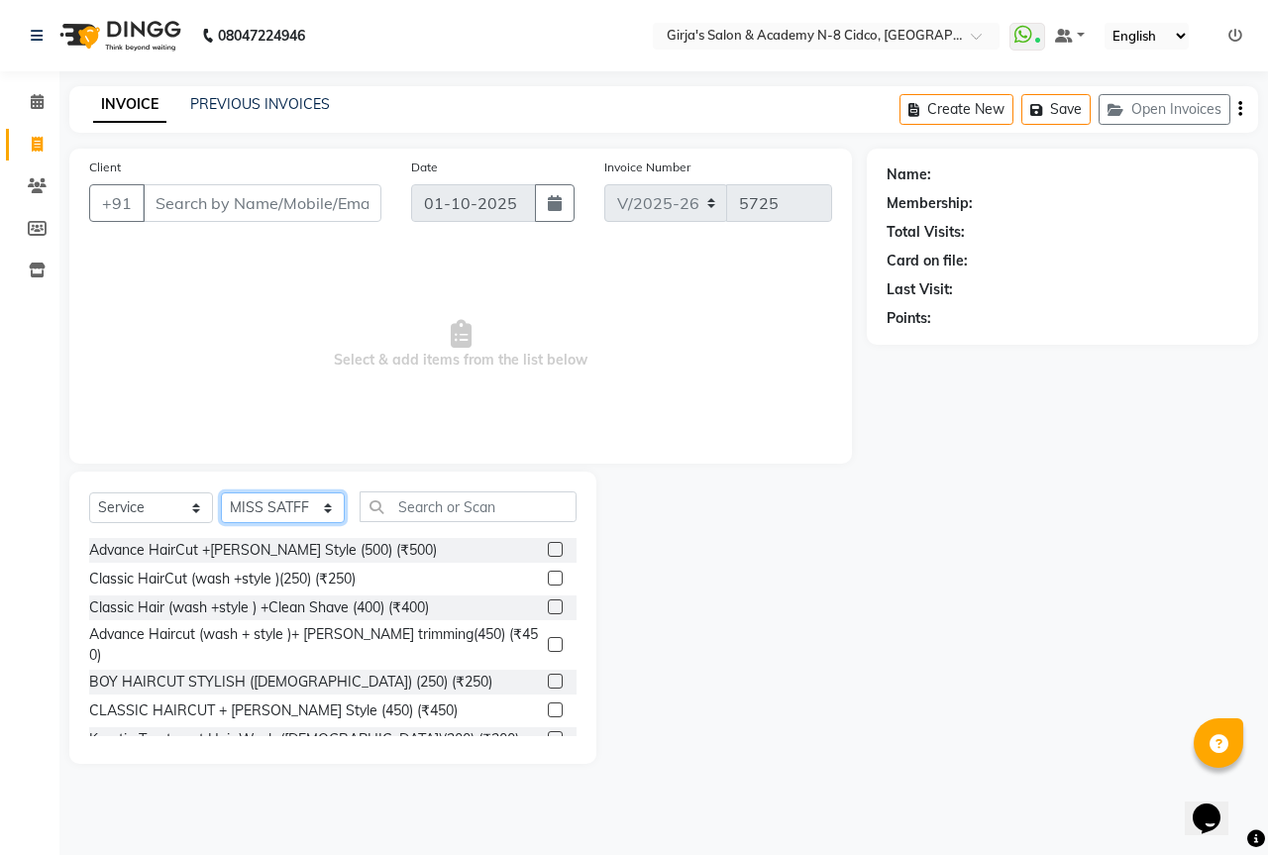
select select "28785"
click at [221, 492] on select "Select Stylist ADITYA [PERSON_NAME] BEAUTY M GIRJAS [PERSON_NAME] MISS [PERSON_…" at bounding box center [283, 507] width 124 height 31
click at [428, 507] on input "text" at bounding box center [468, 506] width 217 height 31
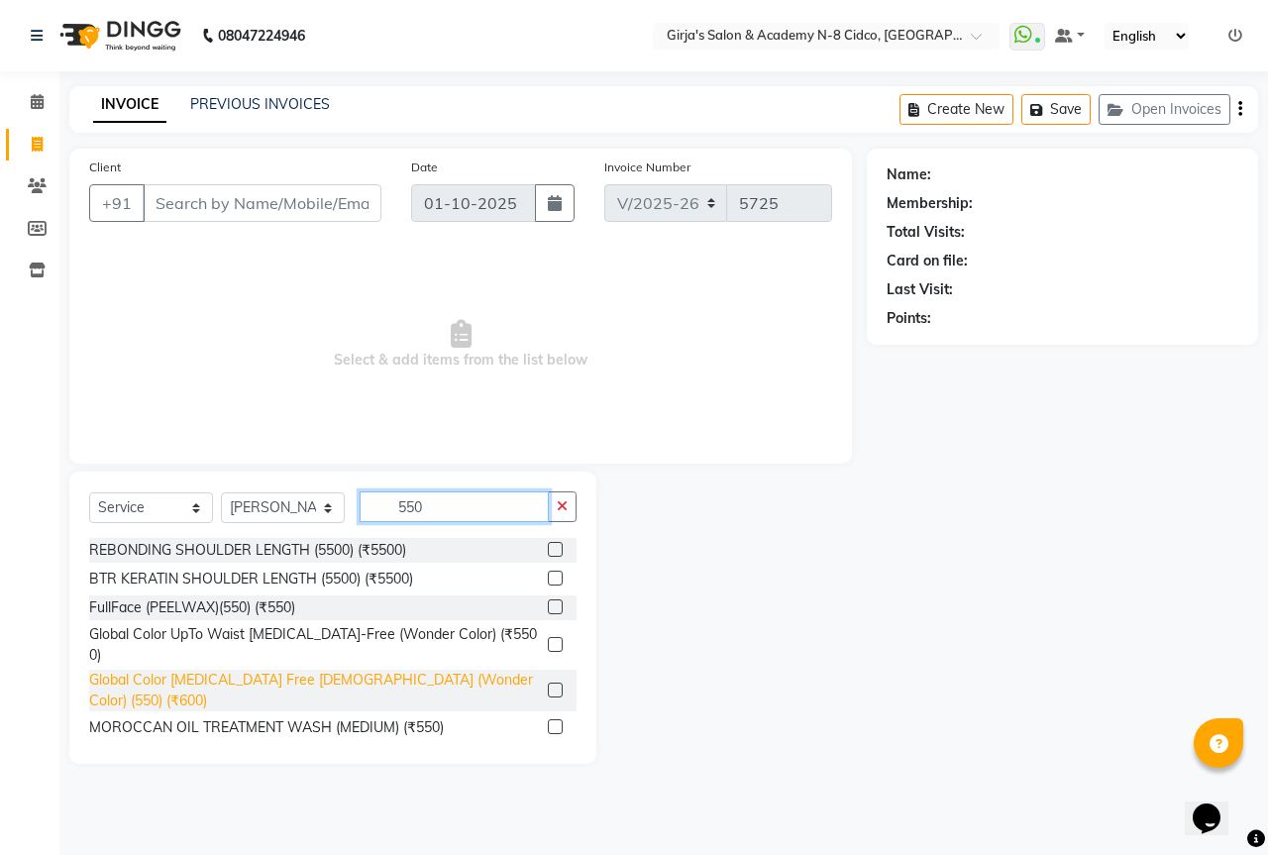
type input "550"
click at [240, 670] on div "Global Color [MEDICAL_DATA] Free [DEMOGRAPHIC_DATA] (Wonder Color) (550) (₹600)" at bounding box center [314, 691] width 451 height 42
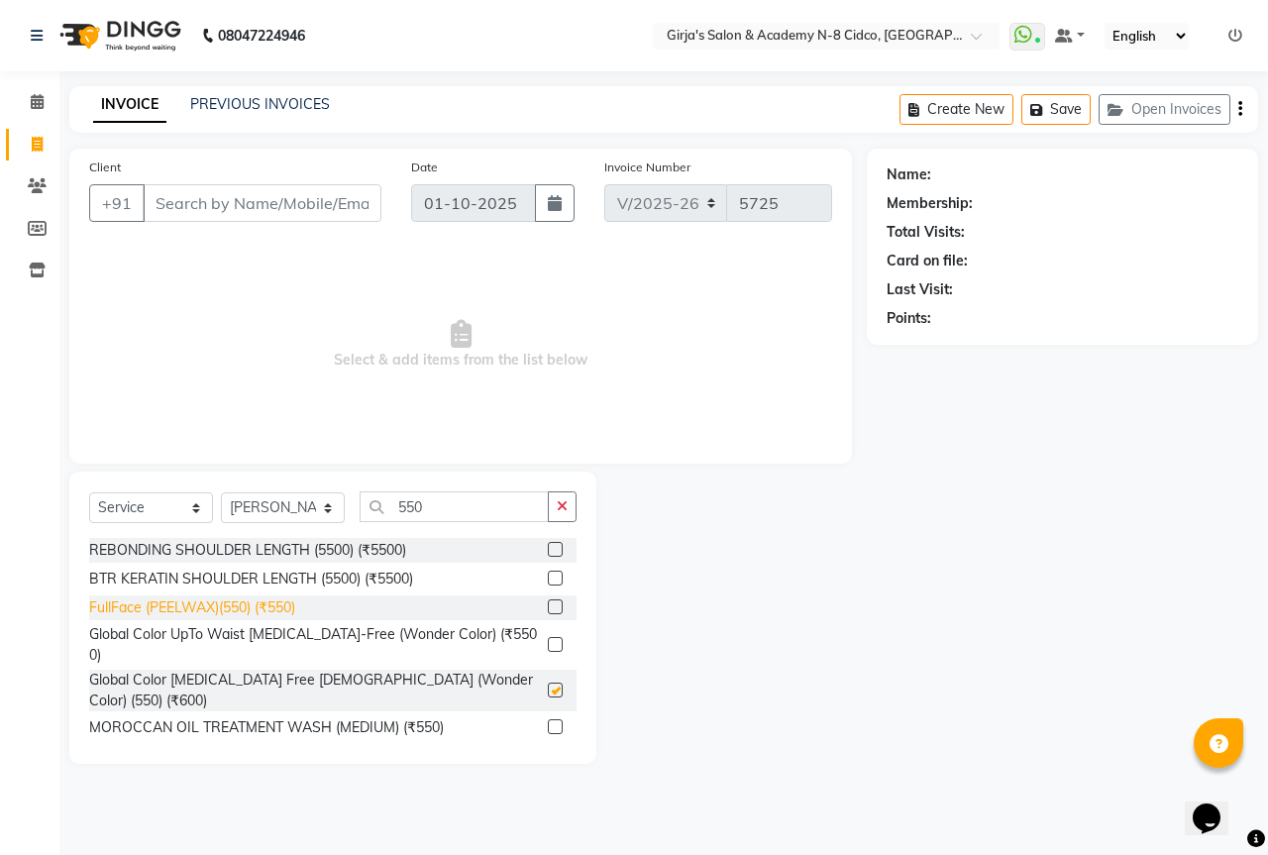
checkbox input "false"
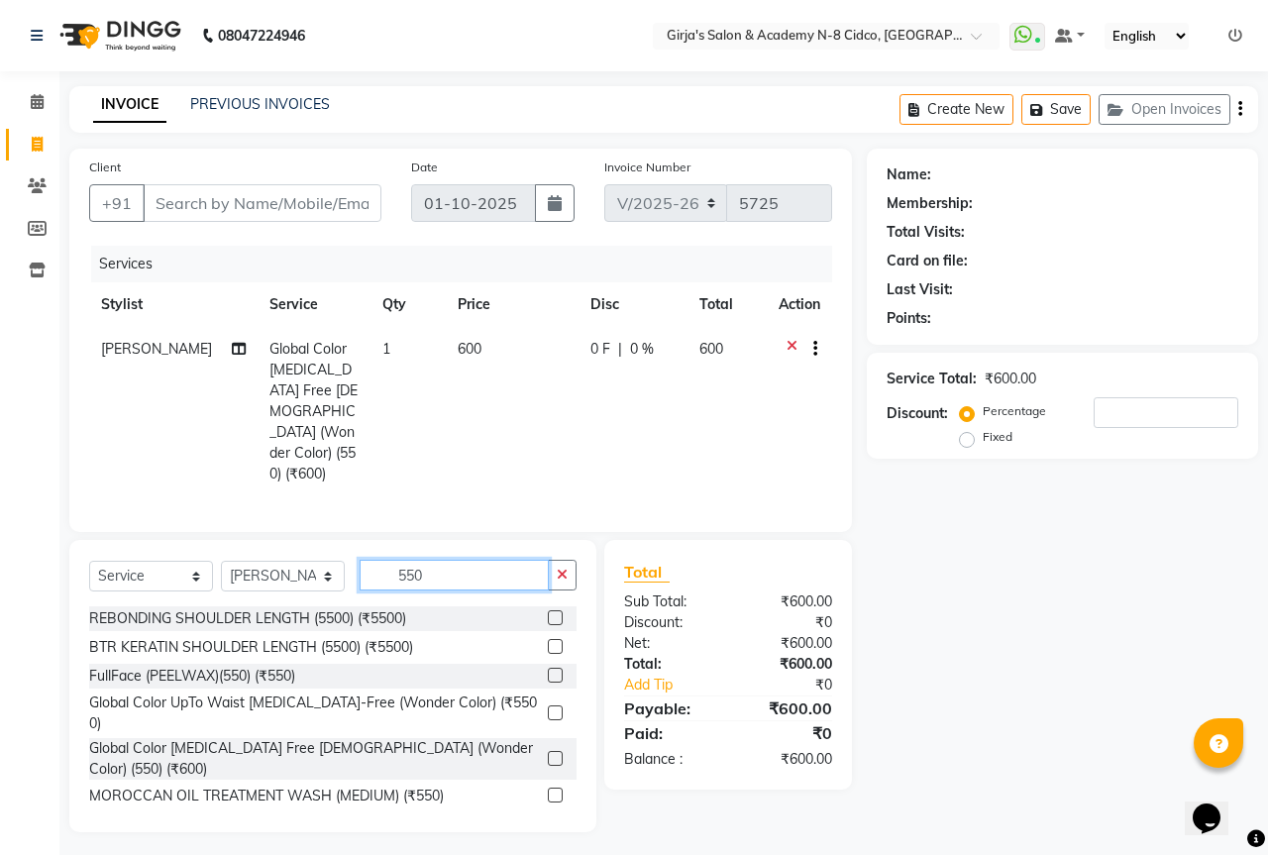
click at [405, 560] on input "550" at bounding box center [454, 575] width 189 height 31
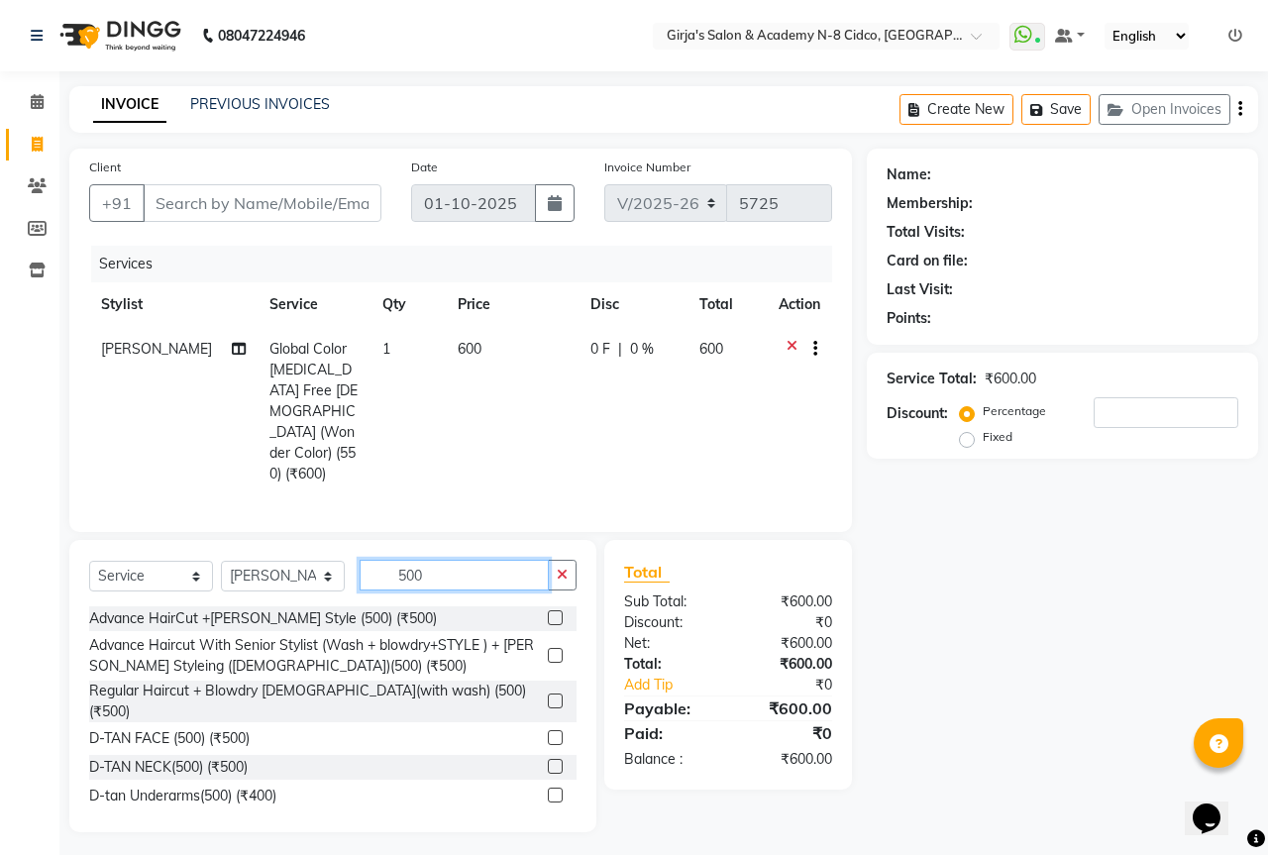
type input "500"
click at [229, 608] on div "Advance HairCut +[PERSON_NAME] Style (500) (₹500)" at bounding box center [263, 618] width 348 height 21
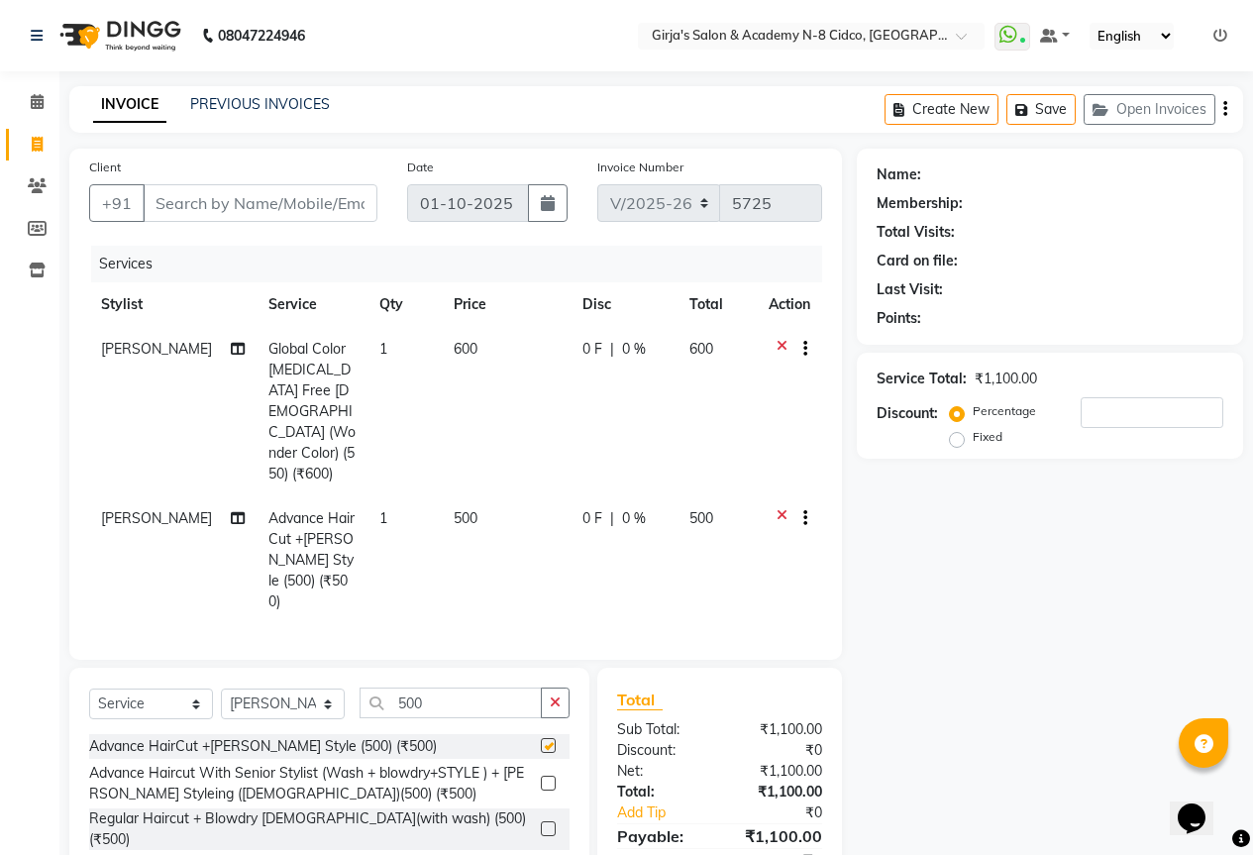
checkbox input "false"
click at [295, 197] on input "Client" at bounding box center [260, 203] width 235 height 38
type input "4"
type input "0"
type input "4"
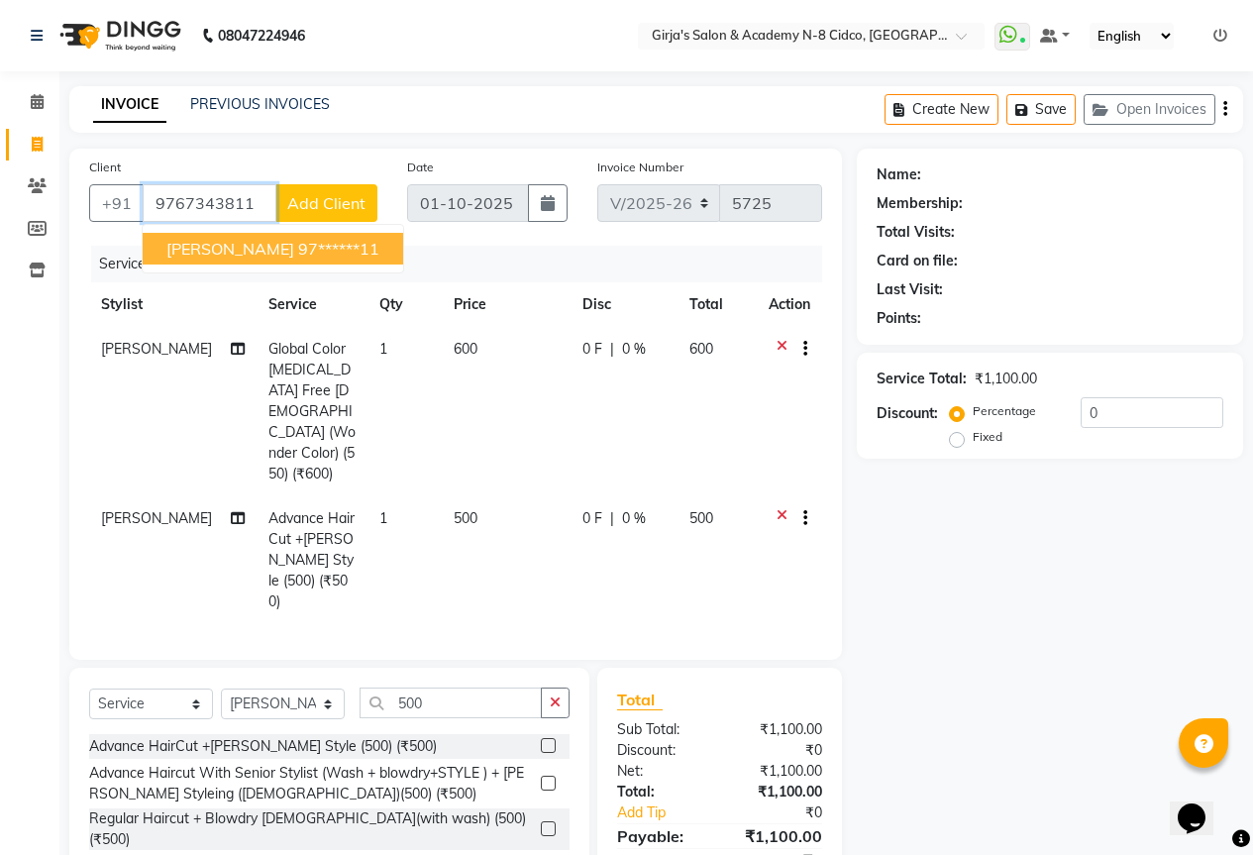
type input "9767343811"
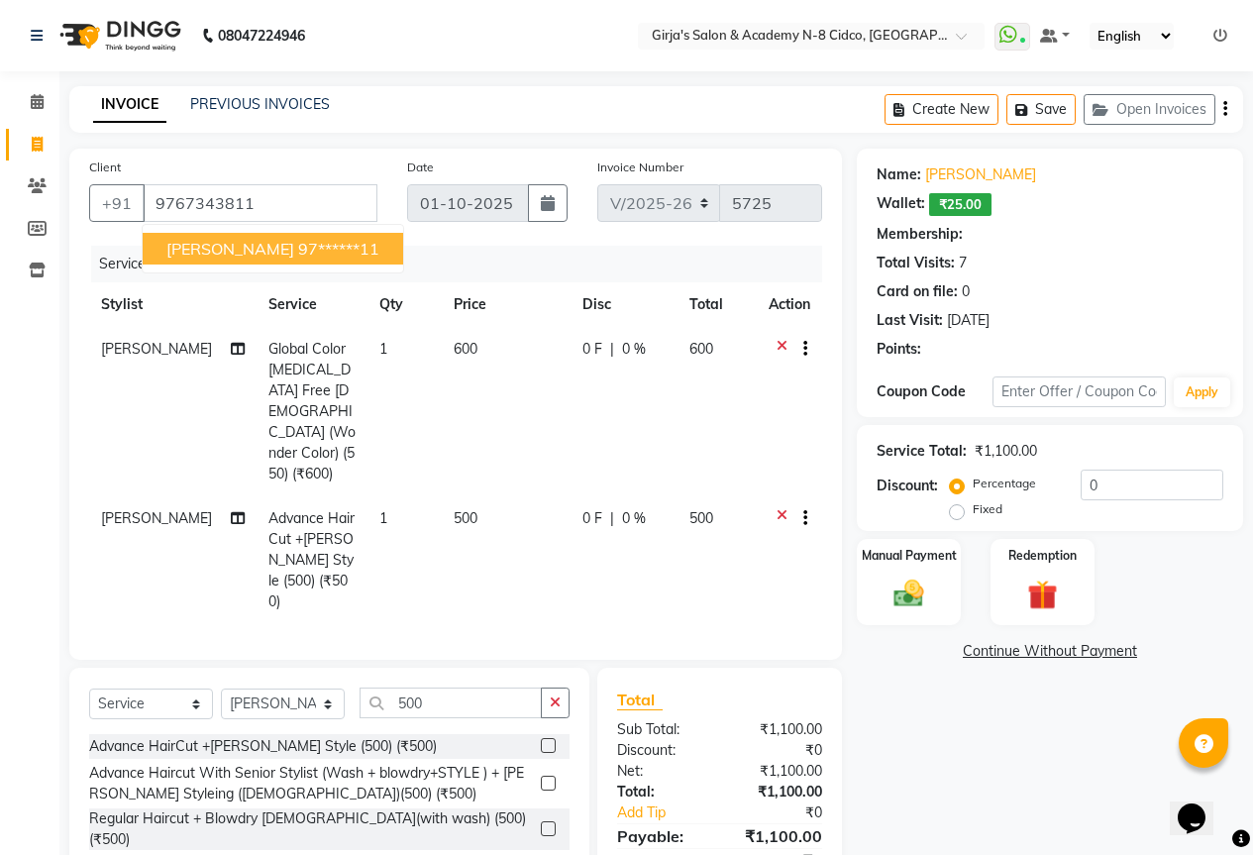
type input "15"
select select "1: Object"
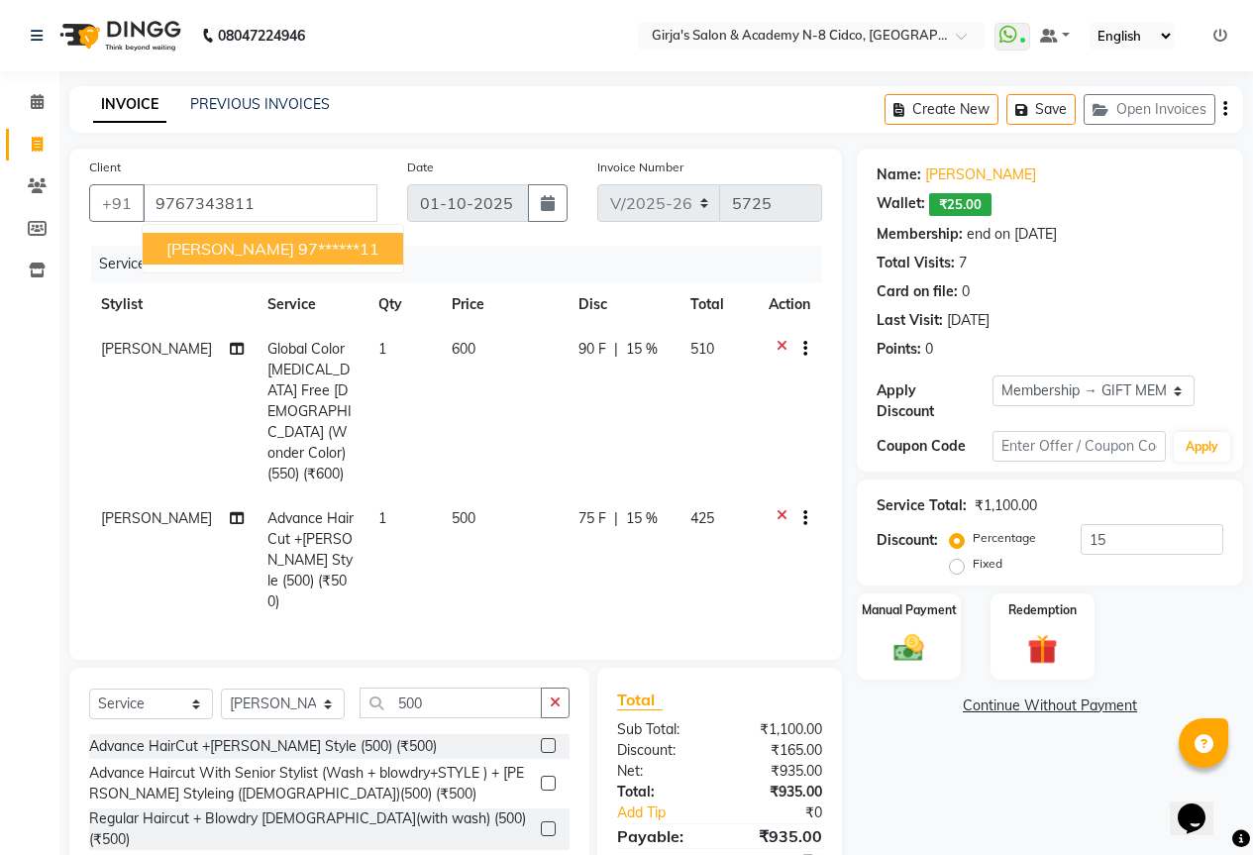
click at [1008, 795] on div "Name: Akshay Deshmukh Wallet: ₹25.00 Membership: end on 14-08-2125 Total Visits…" at bounding box center [1057, 554] width 401 height 811
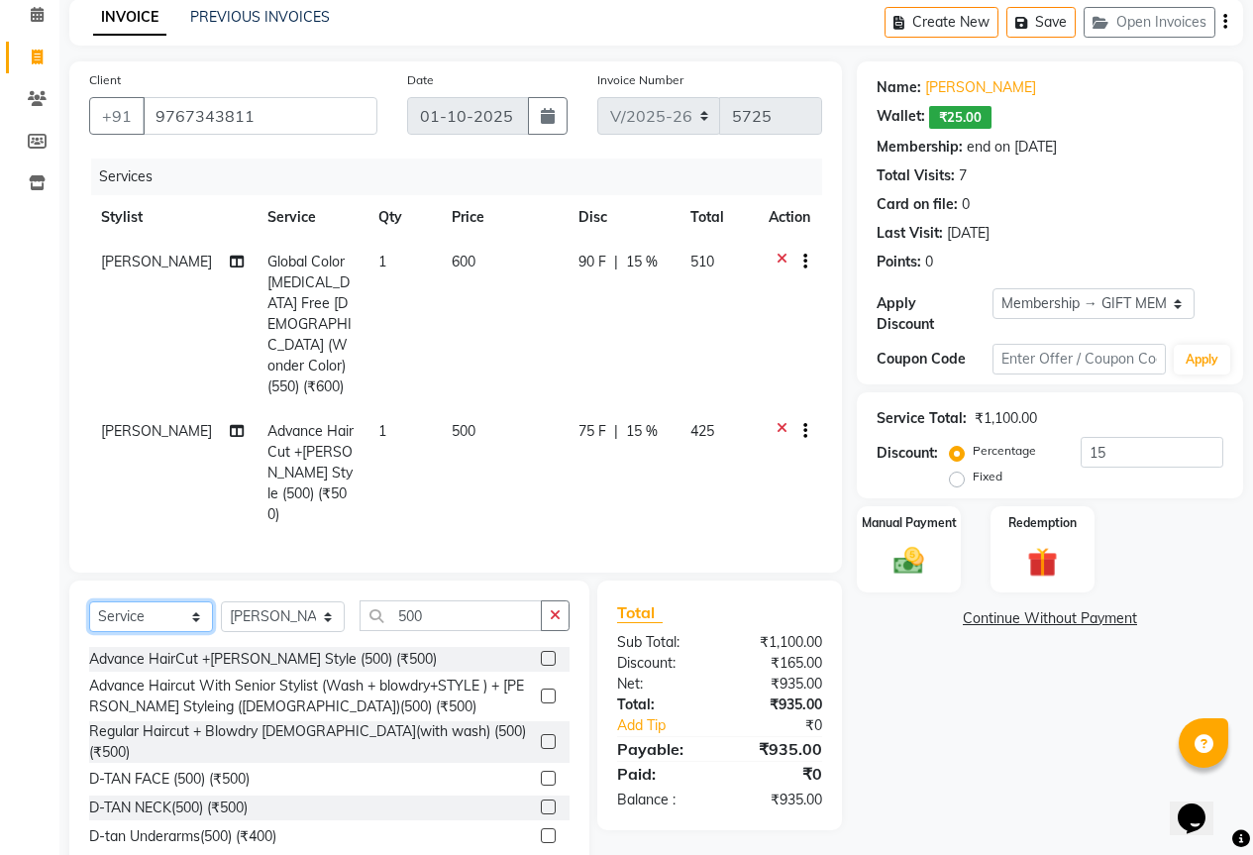
click at [167, 601] on select "Select Service Product Membership Package Voucher Prepaid Gift Card" at bounding box center [151, 616] width 124 height 31
select select "product"
click at [89, 601] on select "Select Service Product Membership Package Voucher Prepaid Gift Card" at bounding box center [151, 616] width 124 height 31
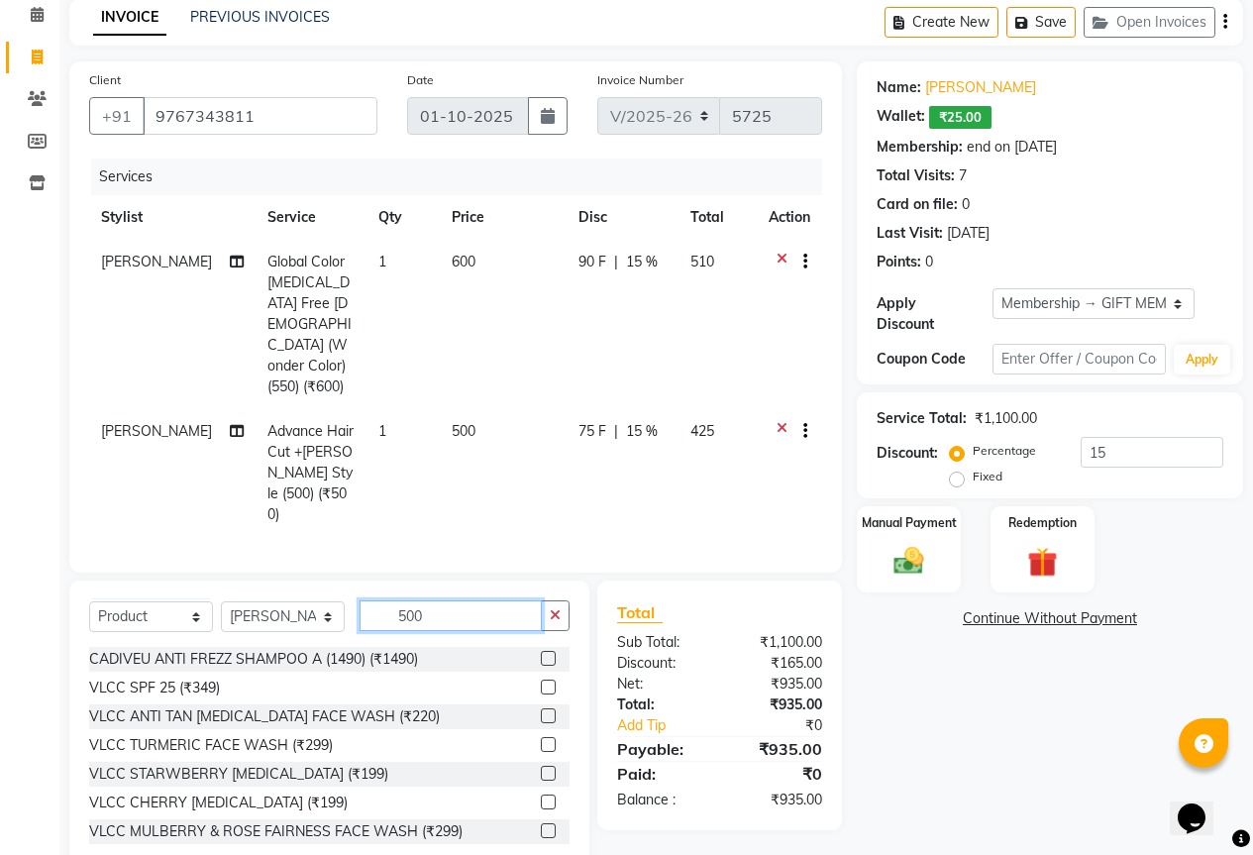
click at [510, 600] on input "500" at bounding box center [451, 615] width 182 height 31
click at [467, 581] on div "Select Service Product Membership Package Voucher Prepaid Gift Card Select Styl…" at bounding box center [329, 727] width 520 height 292
click at [535, 600] on input "500" at bounding box center [451, 615] width 182 height 31
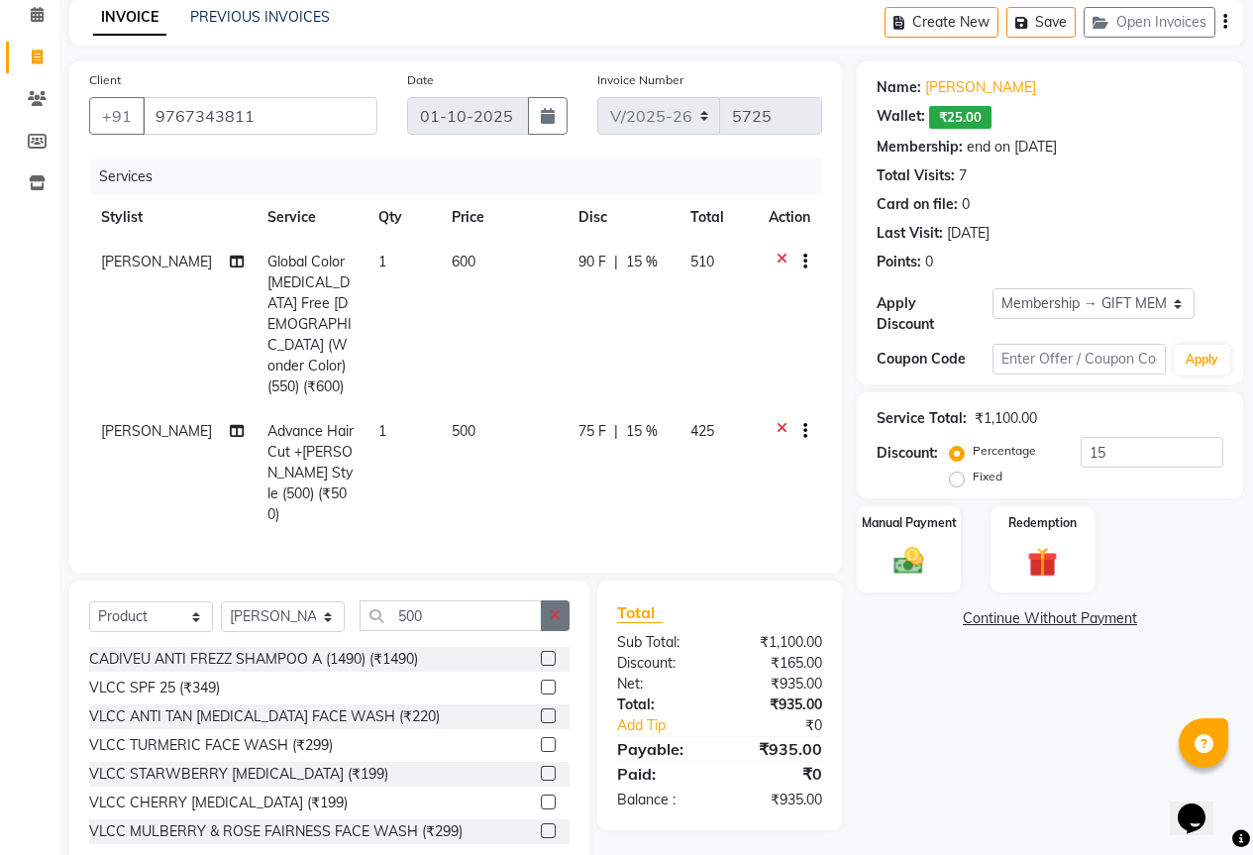
click at [554, 608] on icon "button" at bounding box center [555, 615] width 11 height 14
click at [505, 600] on input "text" at bounding box center [465, 615] width 210 height 31
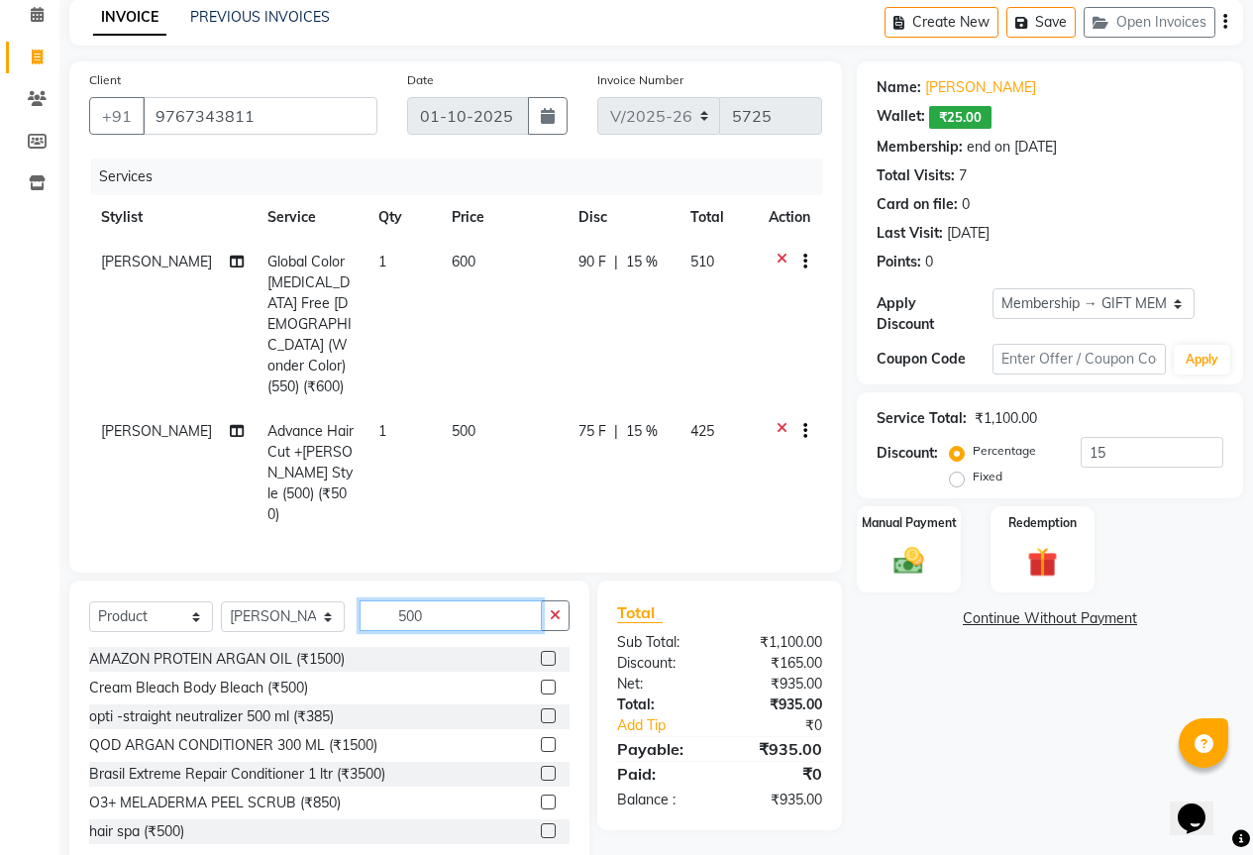
type input "500"
click at [180, 601] on select "Select Service Product Membership Package Voucher Prepaid Gift Card" at bounding box center [151, 616] width 124 height 31
select select "service"
click at [89, 601] on select "Select Service Product Membership Package Voucher Prepaid Gift Card" at bounding box center [151, 616] width 124 height 31
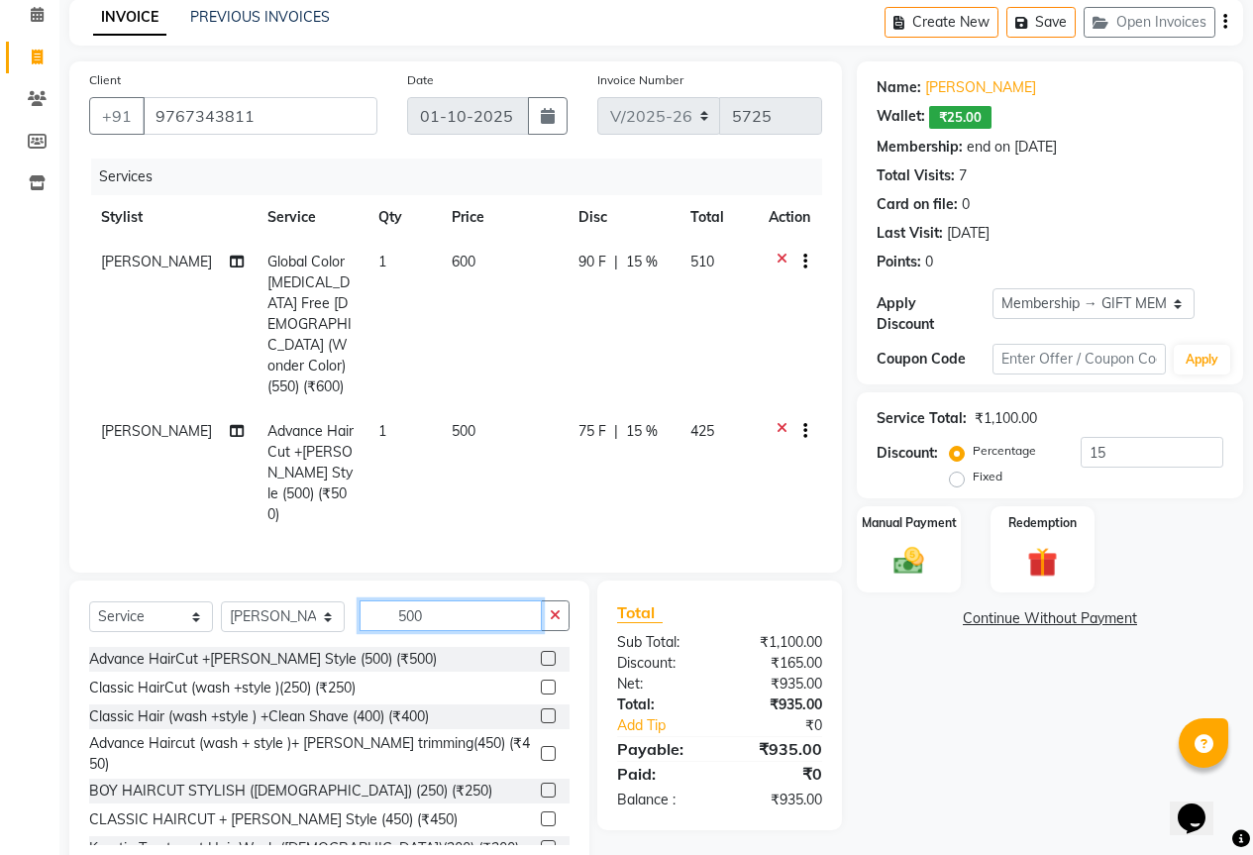
click at [435, 600] on input "500" at bounding box center [451, 615] width 182 height 31
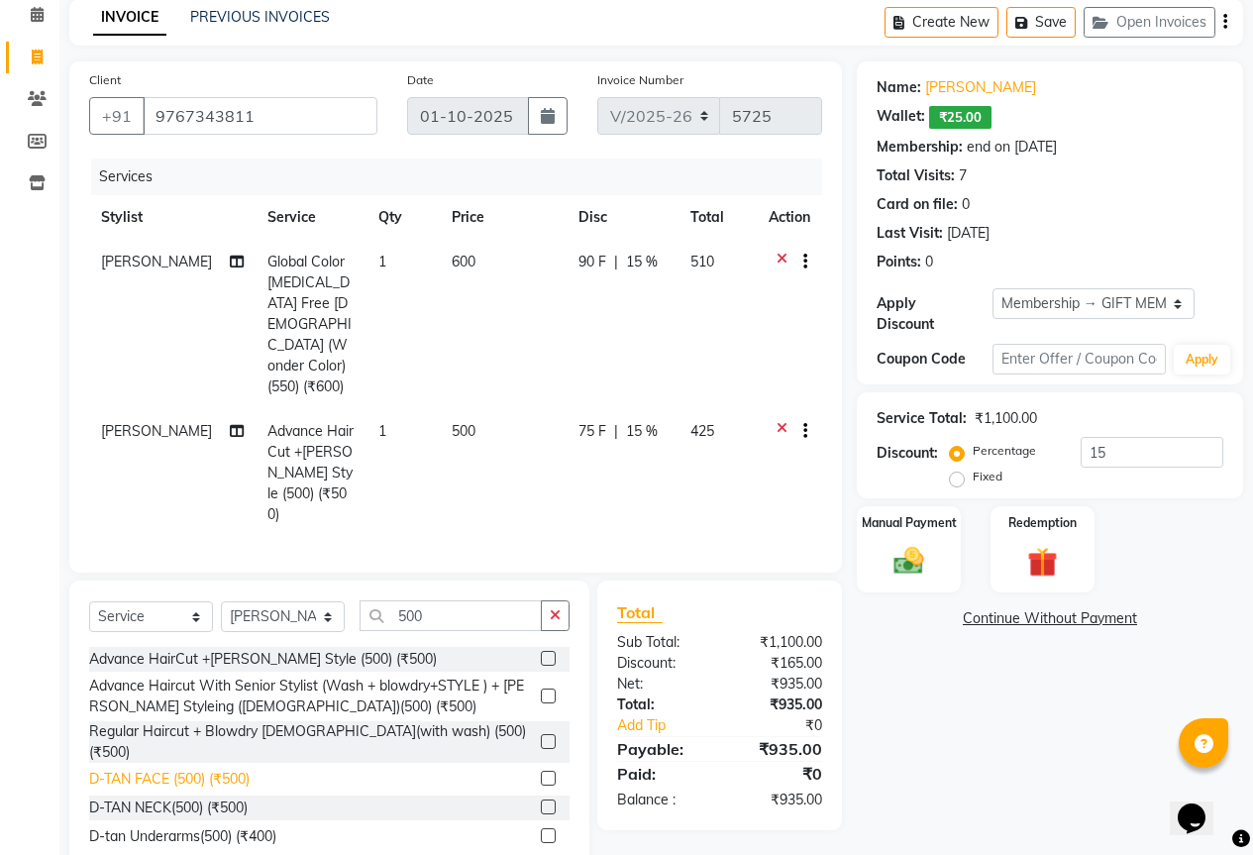
click at [213, 769] on div "D-TAN FACE (500) (₹500)" at bounding box center [169, 779] width 161 height 21
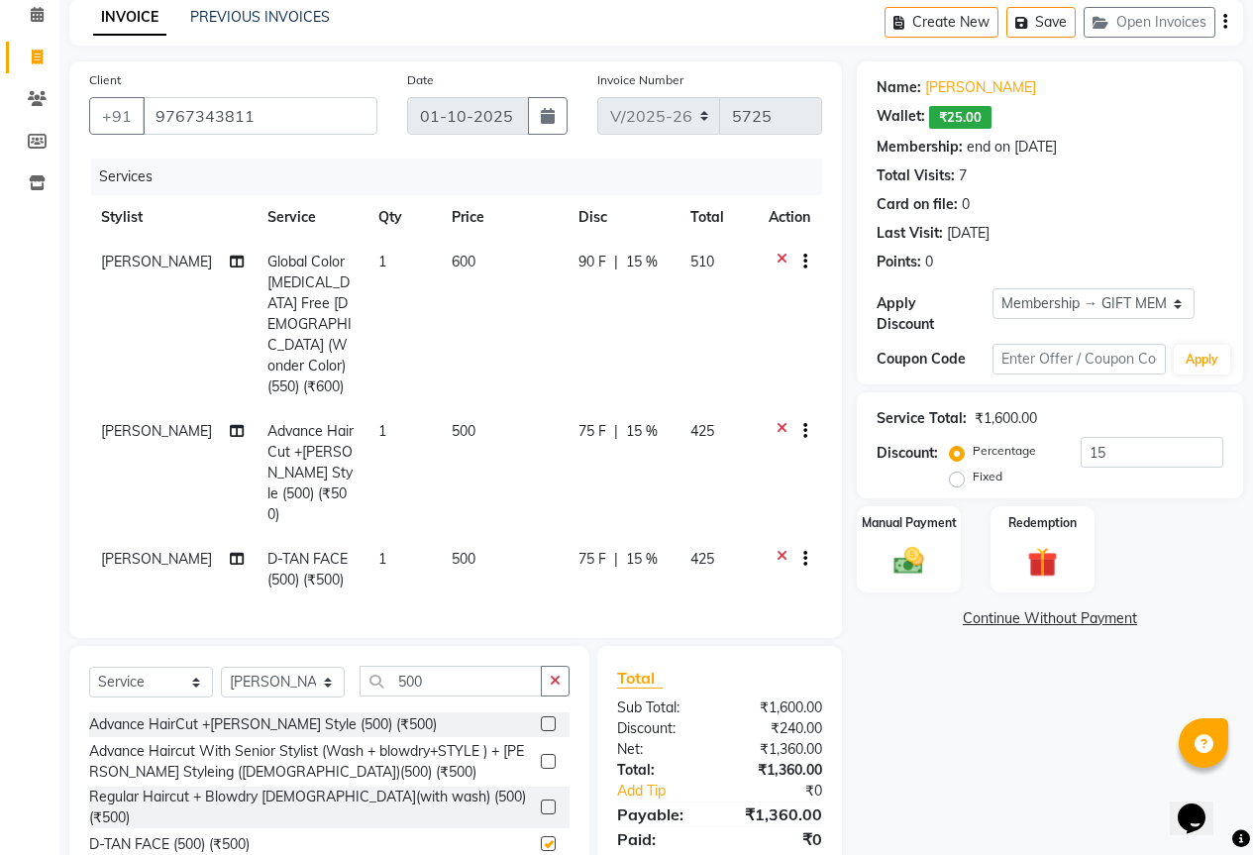
checkbox input "false"
drag, startPoint x: 155, startPoint y: 643, endPoint x: 154, endPoint y: 673, distance: 29.7
click at [155, 667] on select "Select Service Product Membership Package Voucher Prepaid Gift Card" at bounding box center [151, 682] width 124 height 31
select select "product"
click at [89, 667] on select "Select Service Product Membership Package Voucher Prepaid Gift Card" at bounding box center [151, 682] width 124 height 31
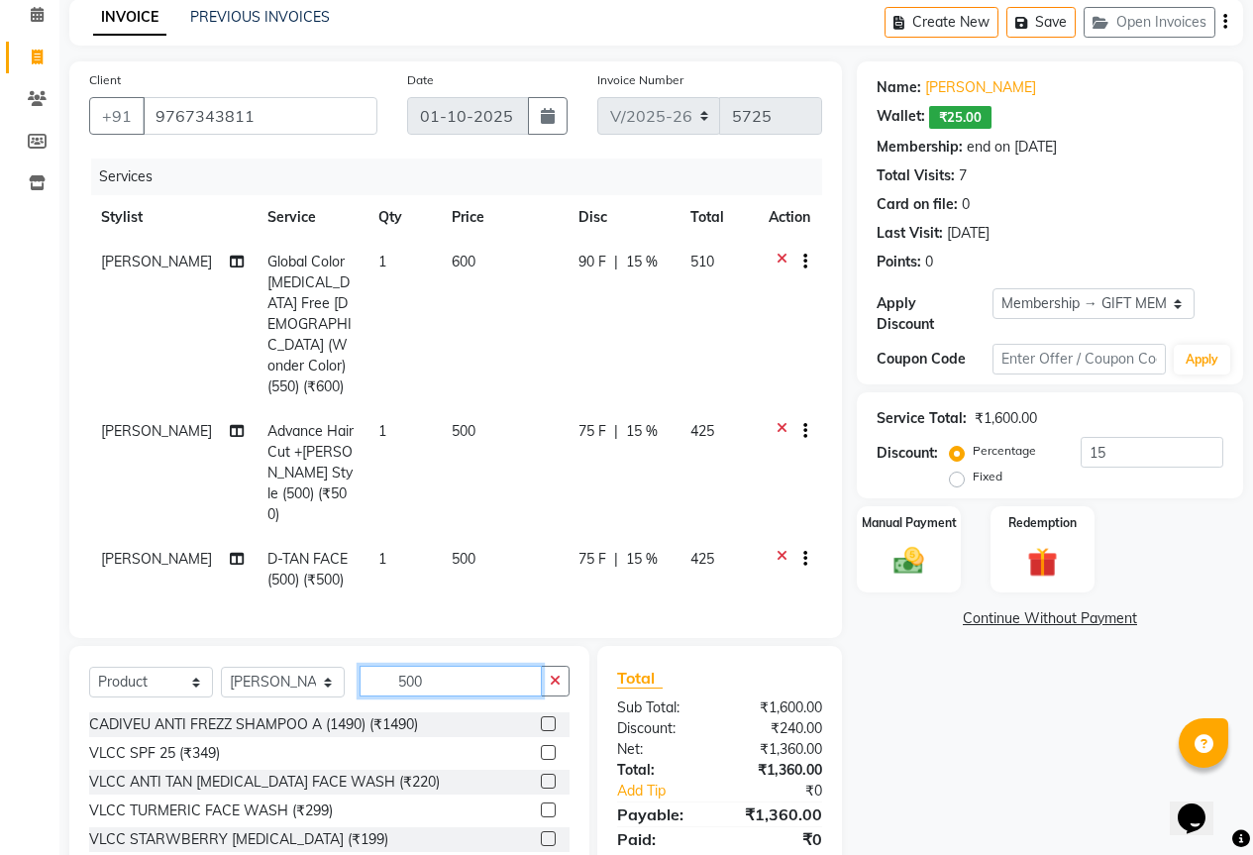
click at [447, 666] on input "500" at bounding box center [451, 681] width 182 height 31
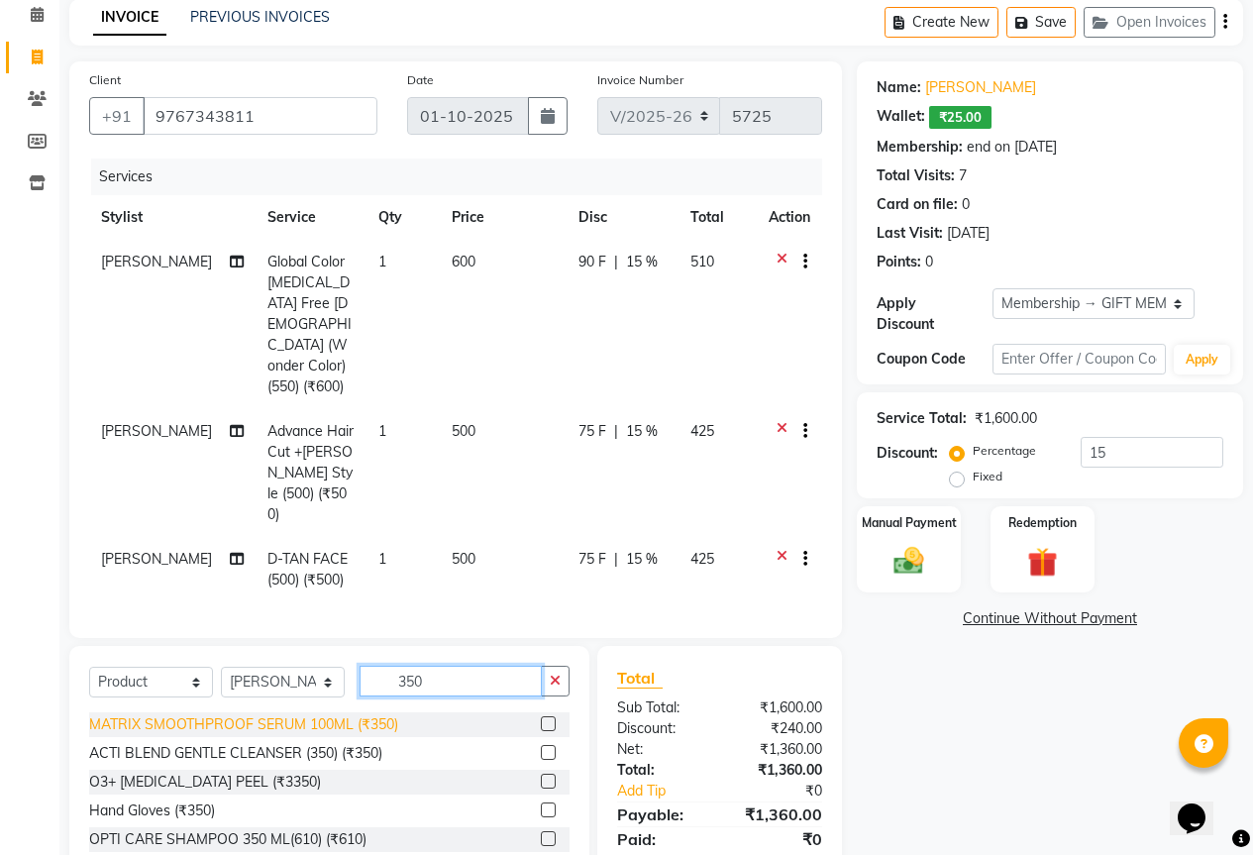
type input "350"
click at [225, 714] on div "MATRIX SMOOTHPROOF SERUM 100ML (₹350)" at bounding box center [243, 724] width 309 height 21
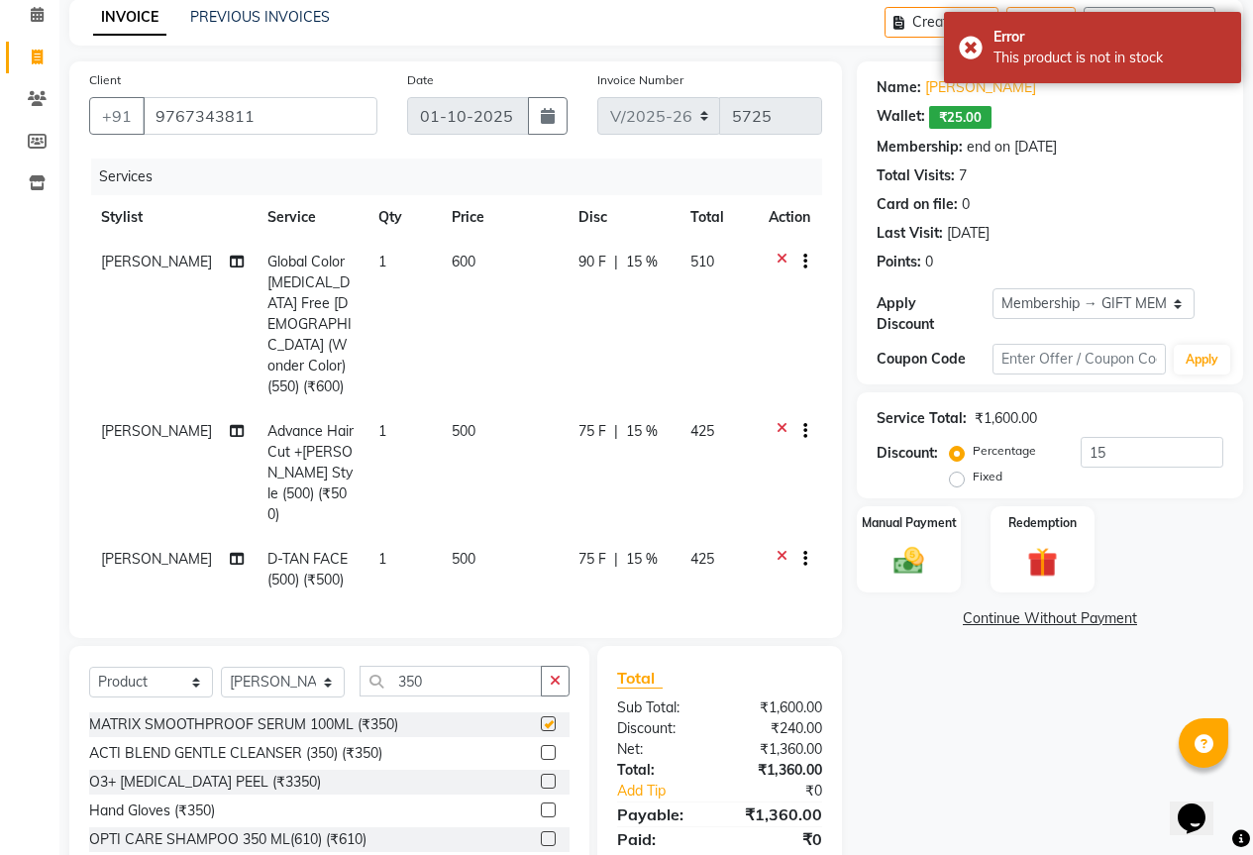
checkbox input "false"
click at [256, 743] on div "ACTI BLEND GENTLE CLEANSER (350) (₹350)" at bounding box center [235, 753] width 293 height 21
checkbox input "false"
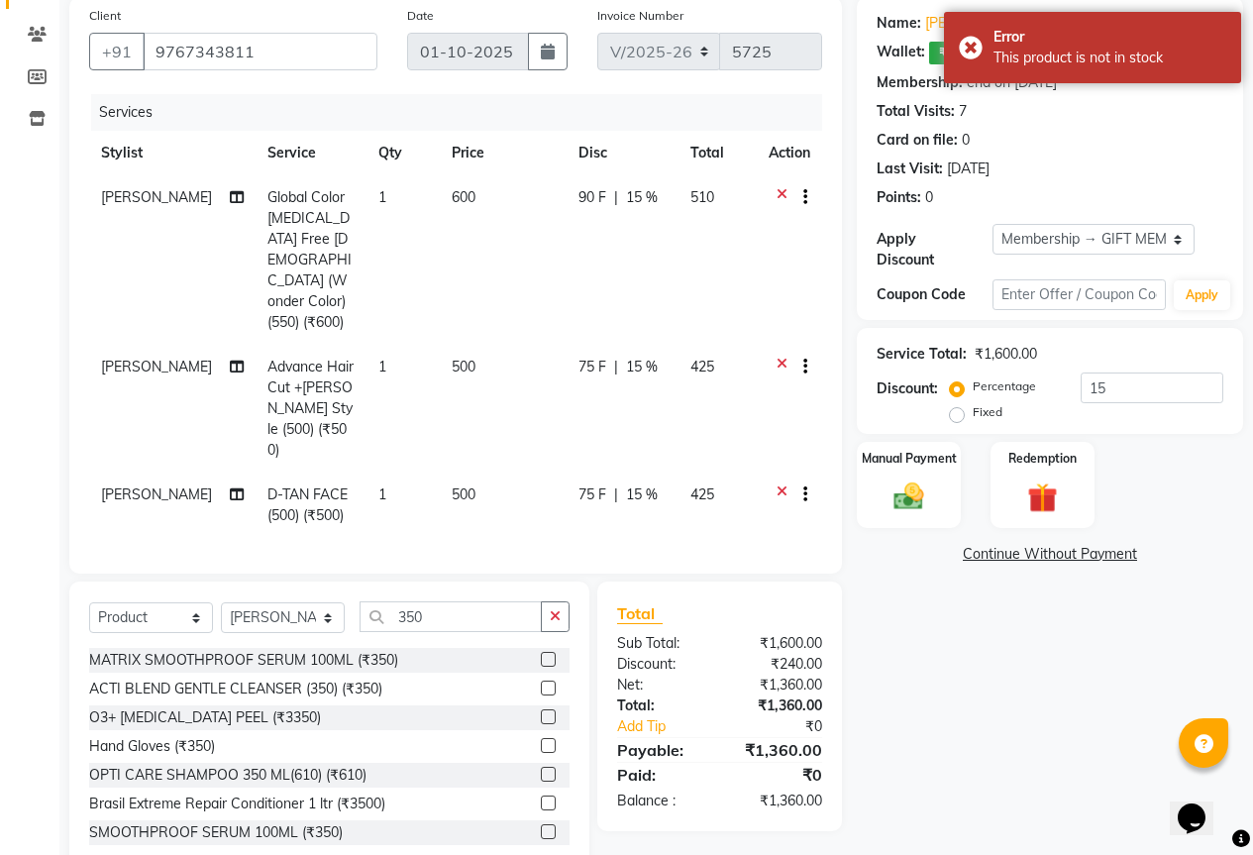
scroll to position [153, 0]
click at [318, 821] on div "SMOOTHPROOF SERUM 100ML (₹350)" at bounding box center [216, 831] width 254 height 21
checkbox input "false"
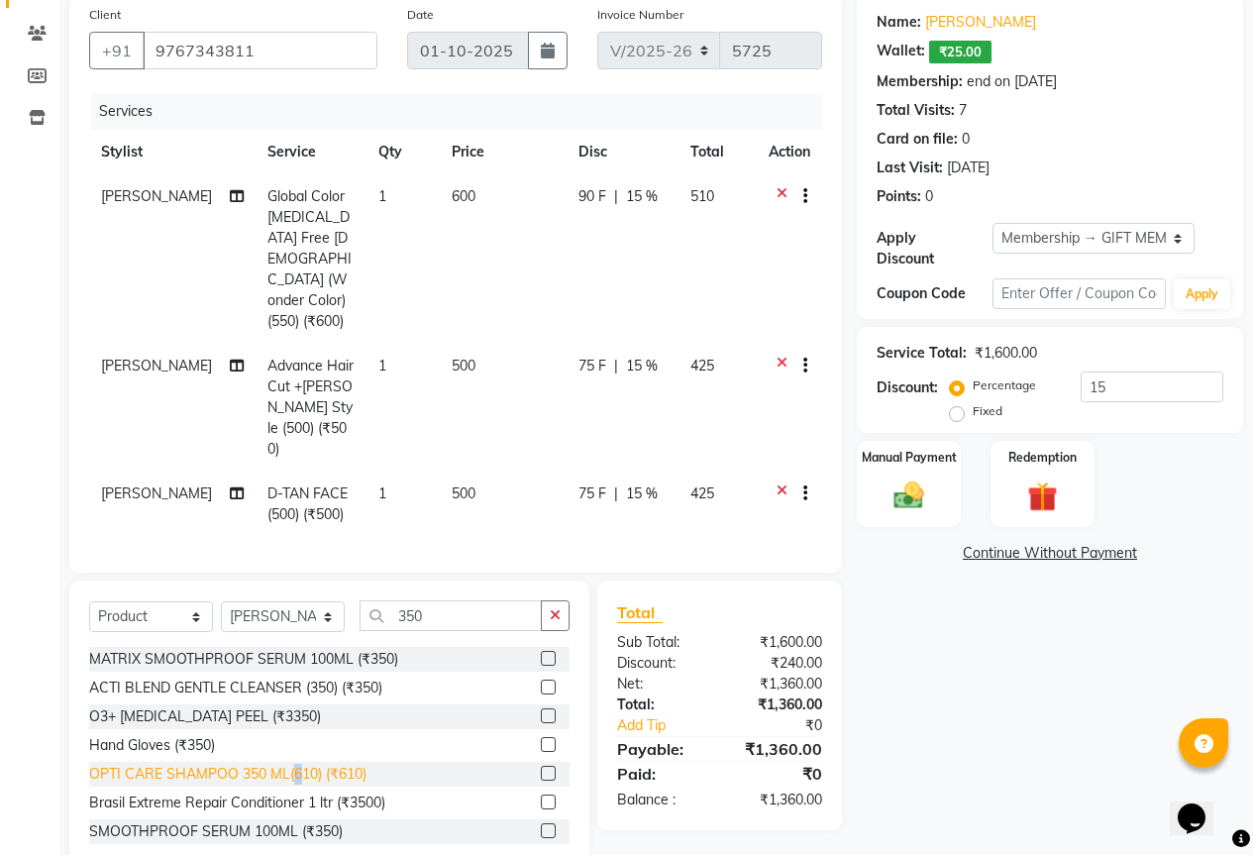
click at [298, 764] on div "OPTI CARE SHAMPOO 350 ML(610) (₹610)" at bounding box center [227, 774] width 277 height 21
checkbox input "false"
click at [376, 793] on div "Brasil Extreme Repair Conditioner 1 ltr (₹3500)" at bounding box center [237, 803] width 296 height 21
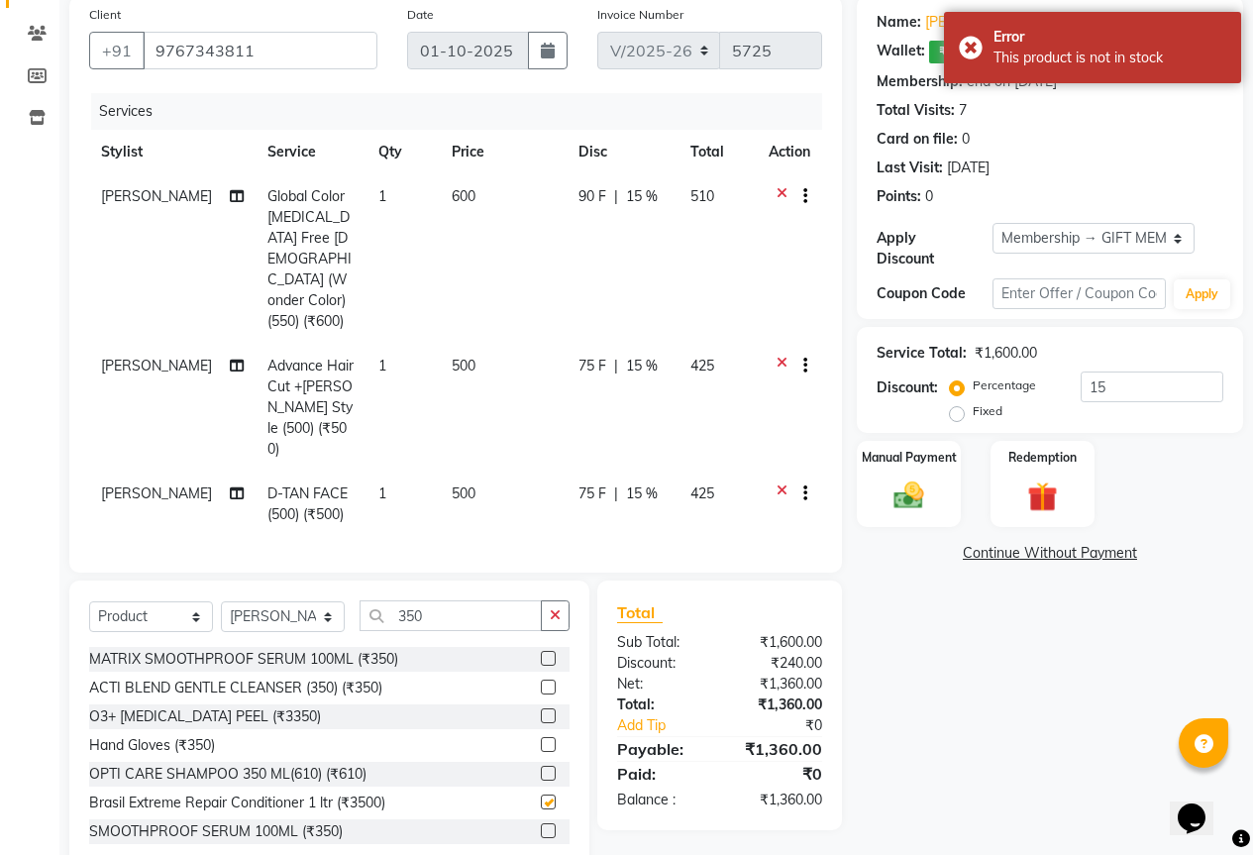
checkbox input "false"
click at [184, 735] on div "Hand Gloves (₹350)" at bounding box center [152, 745] width 126 height 21
checkbox input "false"
click at [305, 647] on div "MATRIX SMOOTHPROOF SERUM 100ML (₹350) ACTI BLEND GENTLE CLEANSER (350) (₹350) O…" at bounding box center [329, 746] width 481 height 198
click at [310, 649] on div "MATRIX SMOOTHPROOF SERUM 100ML (₹350)" at bounding box center [243, 659] width 309 height 21
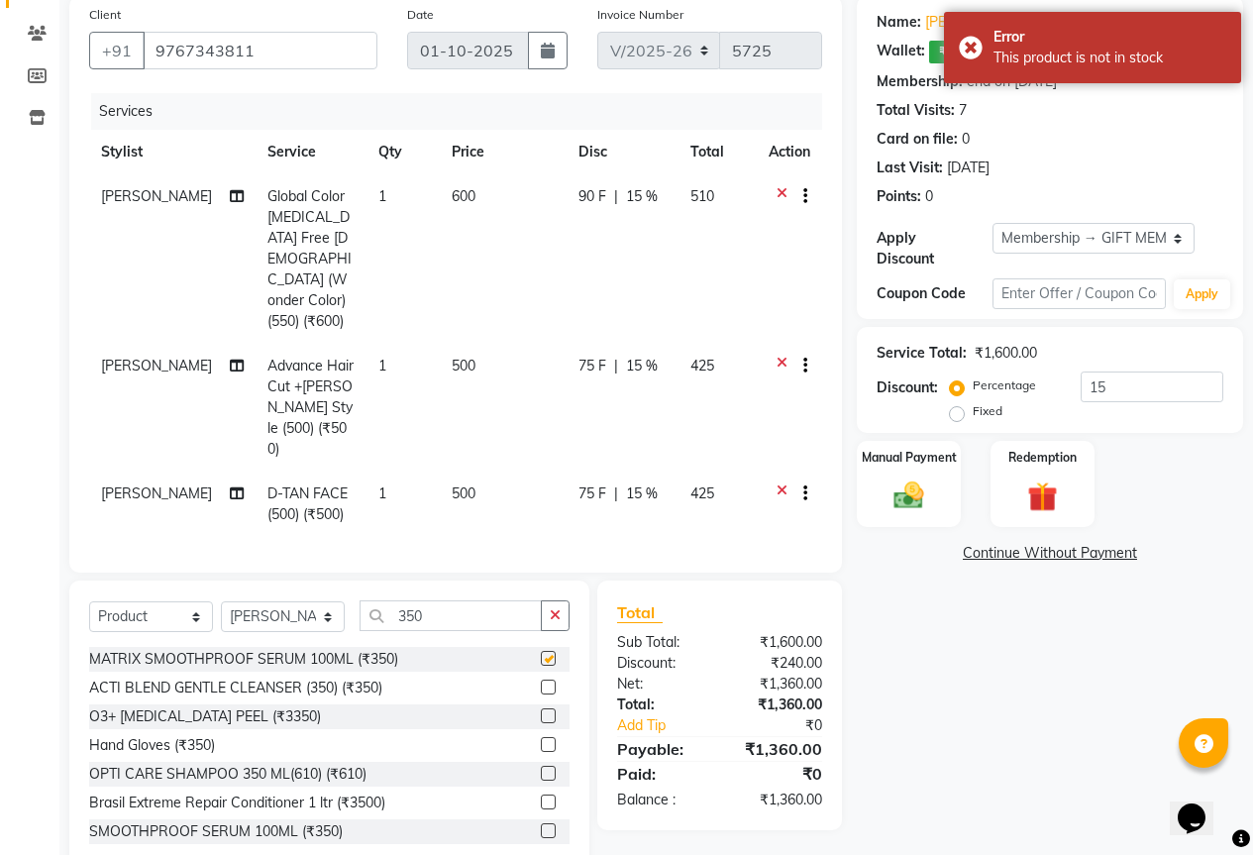
checkbox input "false"
click at [484, 600] on input "350" at bounding box center [451, 615] width 182 height 31
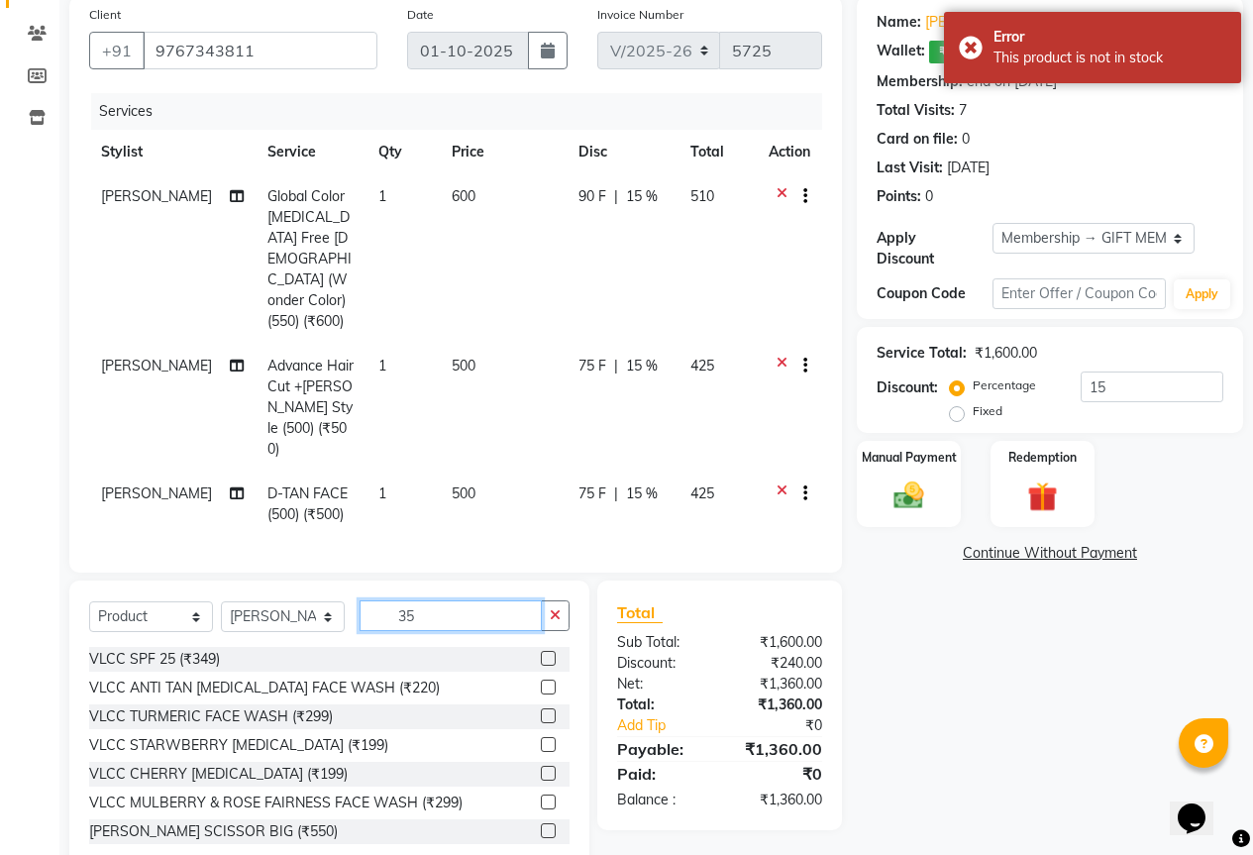
type input "350"
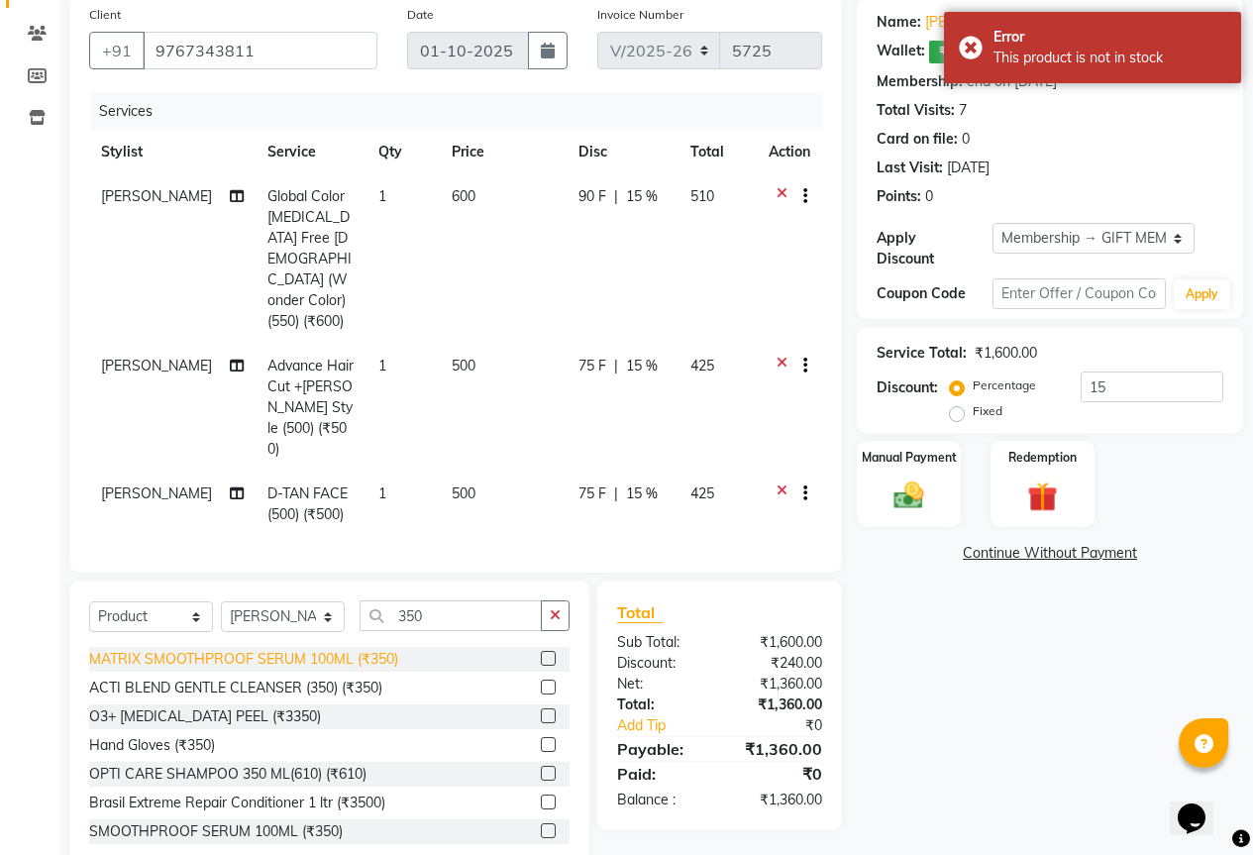
click at [352, 649] on div "MATRIX SMOOTHPROOF SERUM 100ML (₹350)" at bounding box center [243, 659] width 309 height 21
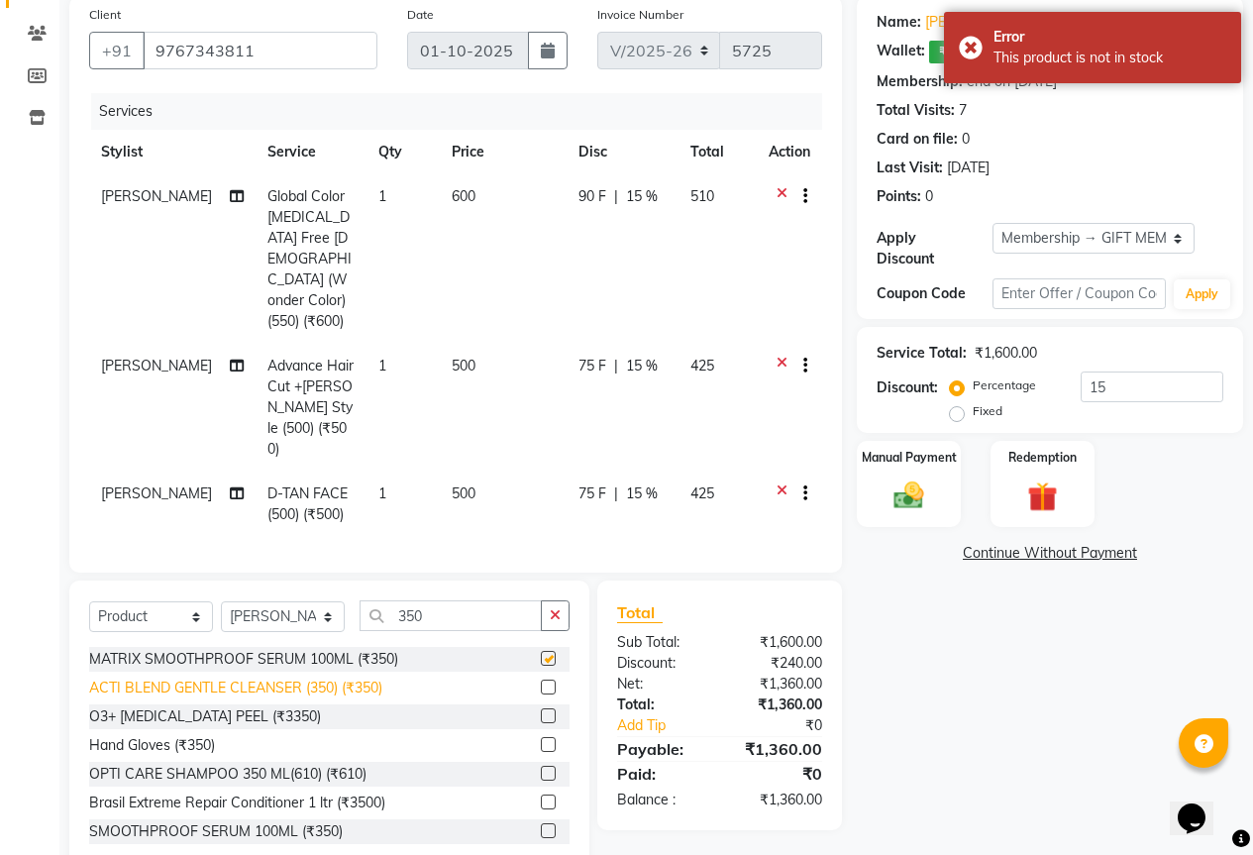
checkbox input "false"
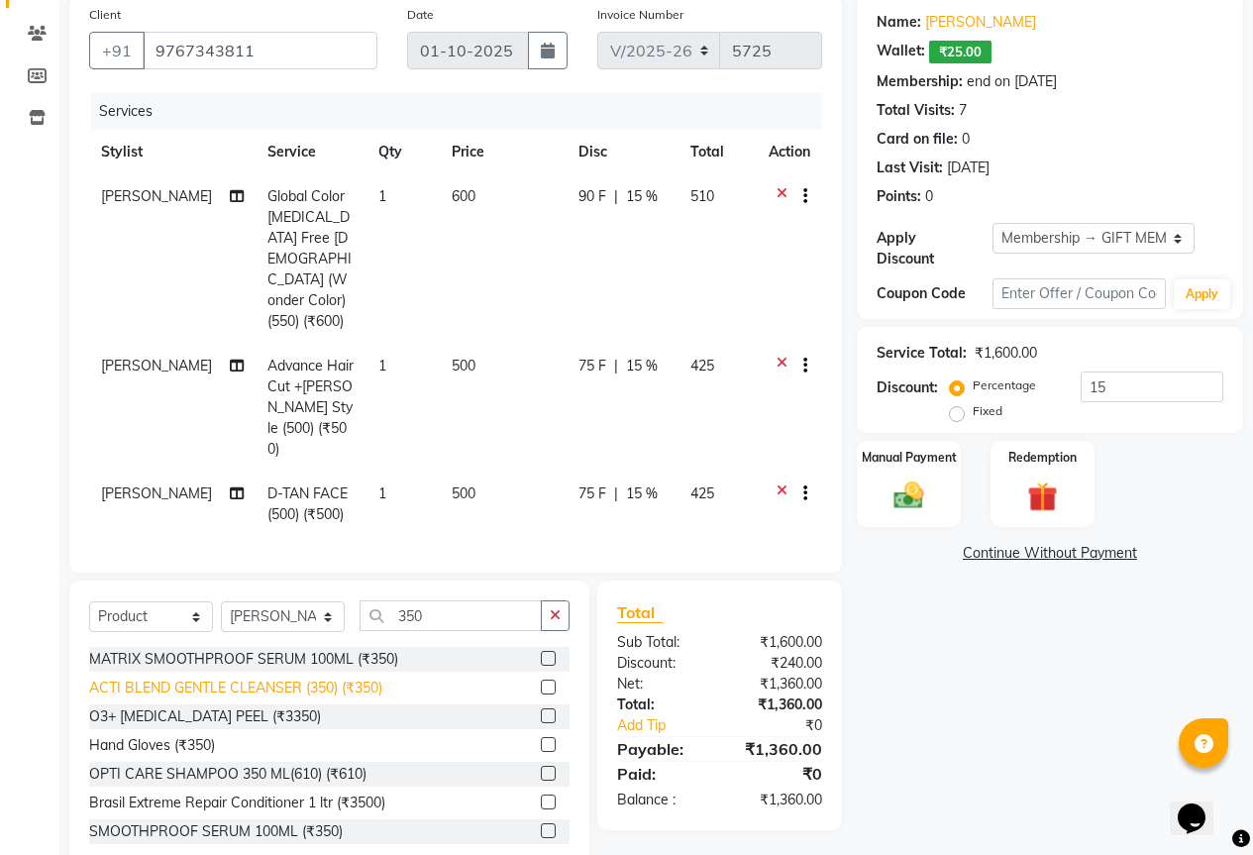
click at [353, 678] on div "ACTI BLEND GENTLE CLEANSER (350) (₹350)" at bounding box center [235, 688] width 293 height 21
checkbox input "false"
click at [219, 706] on div "O3+ KOJIC ACID PEEL (₹3350)" at bounding box center [205, 716] width 232 height 21
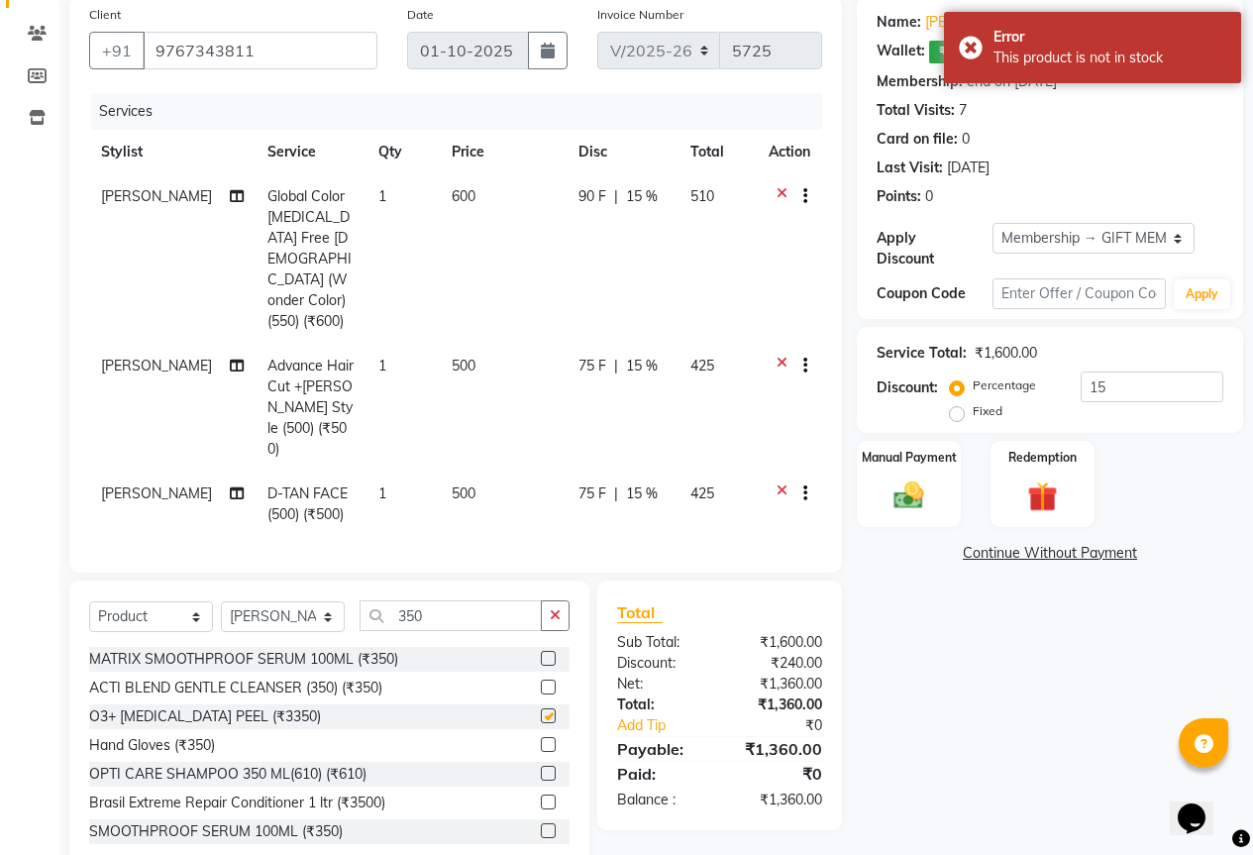
checkbox input "false"
click at [193, 735] on div "Hand Gloves (₹350)" at bounding box center [152, 745] width 126 height 21
checkbox input "false"
click at [223, 764] on div "OPTI CARE SHAMPOO 350 ML(610) (₹610)" at bounding box center [227, 774] width 277 height 21
checkbox input "false"
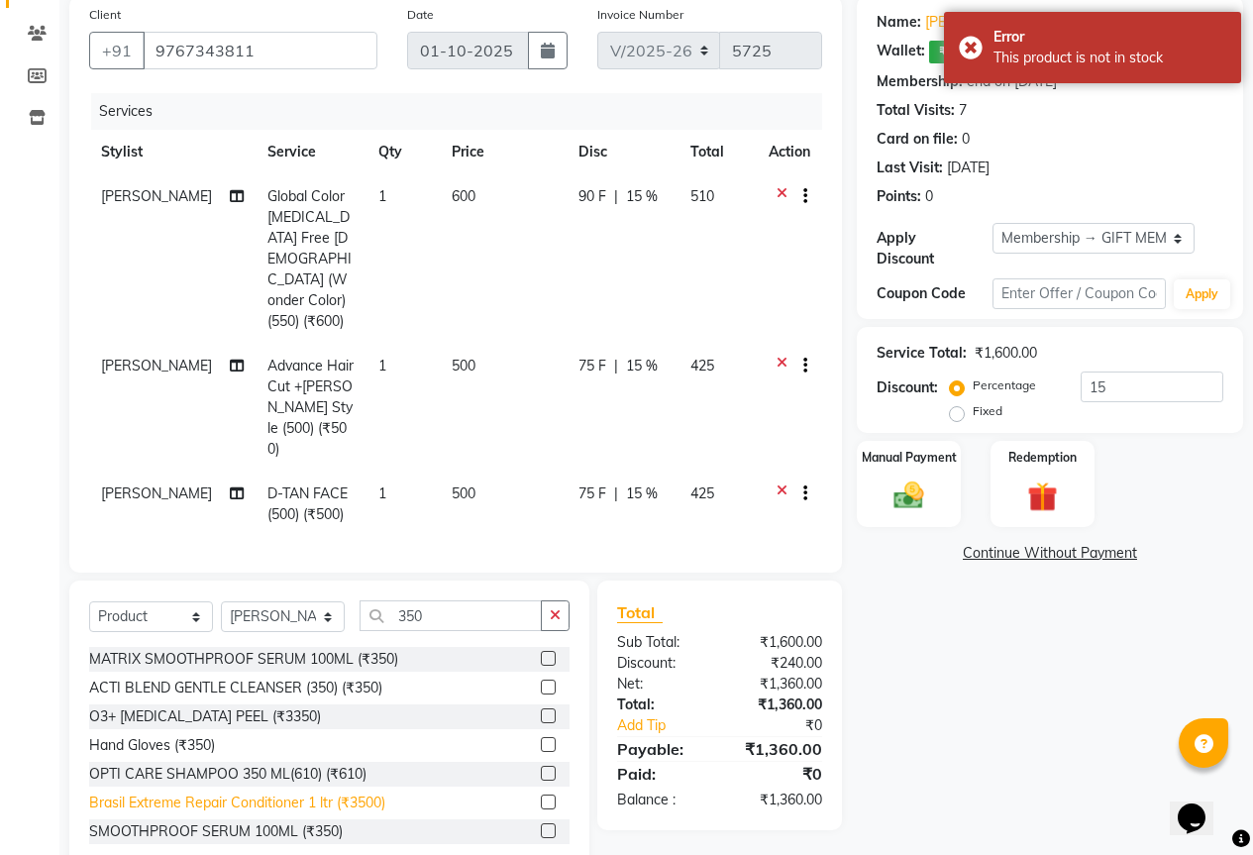
click at [241, 793] on div "Brasil Extreme Repair Conditioner 1 ltr (₹3500)" at bounding box center [237, 803] width 296 height 21
checkbox input "false"
click at [241, 821] on div "SMOOTHPROOF SERUM 100ML (₹350)" at bounding box center [216, 831] width 254 height 21
checkbox input "false"
click at [381, 600] on input "350" at bounding box center [451, 615] width 182 height 31
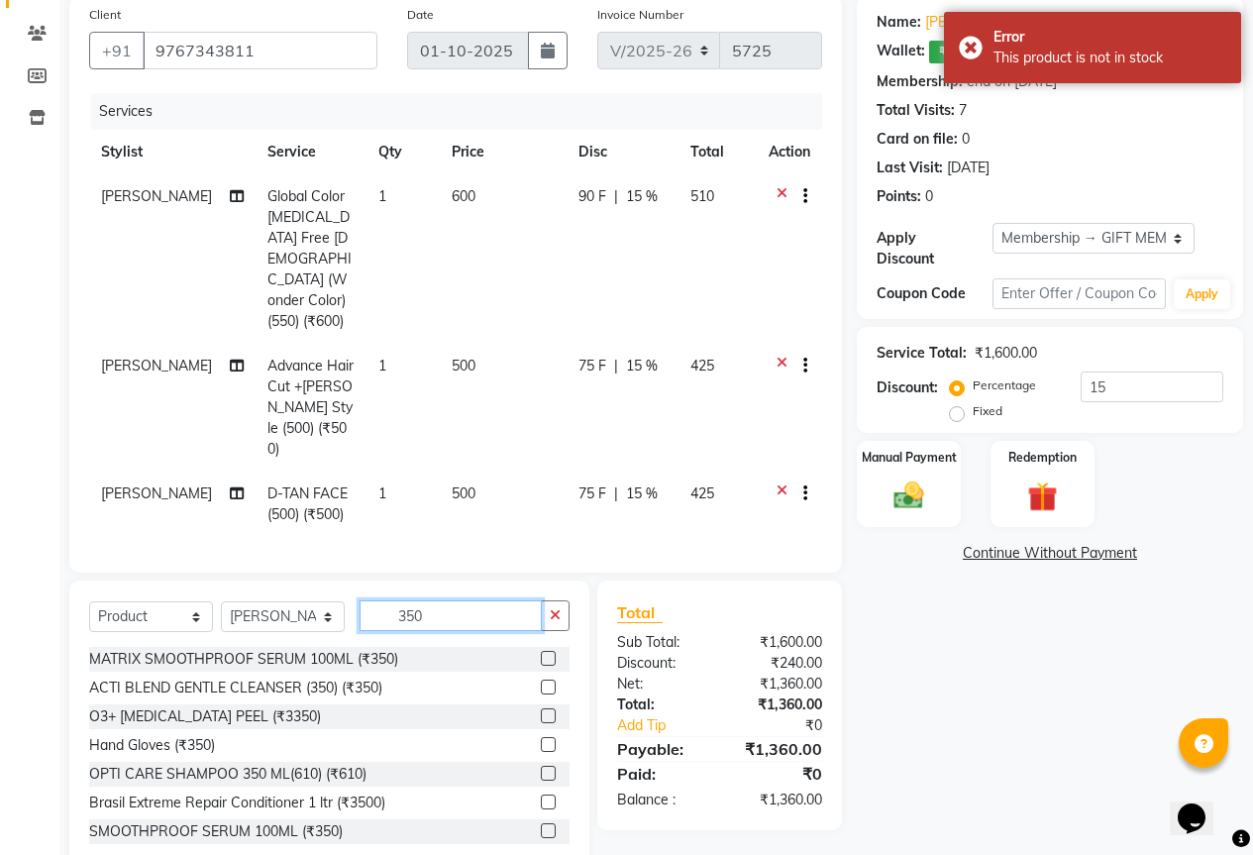
click at [381, 600] on input "350" at bounding box center [451, 615] width 182 height 31
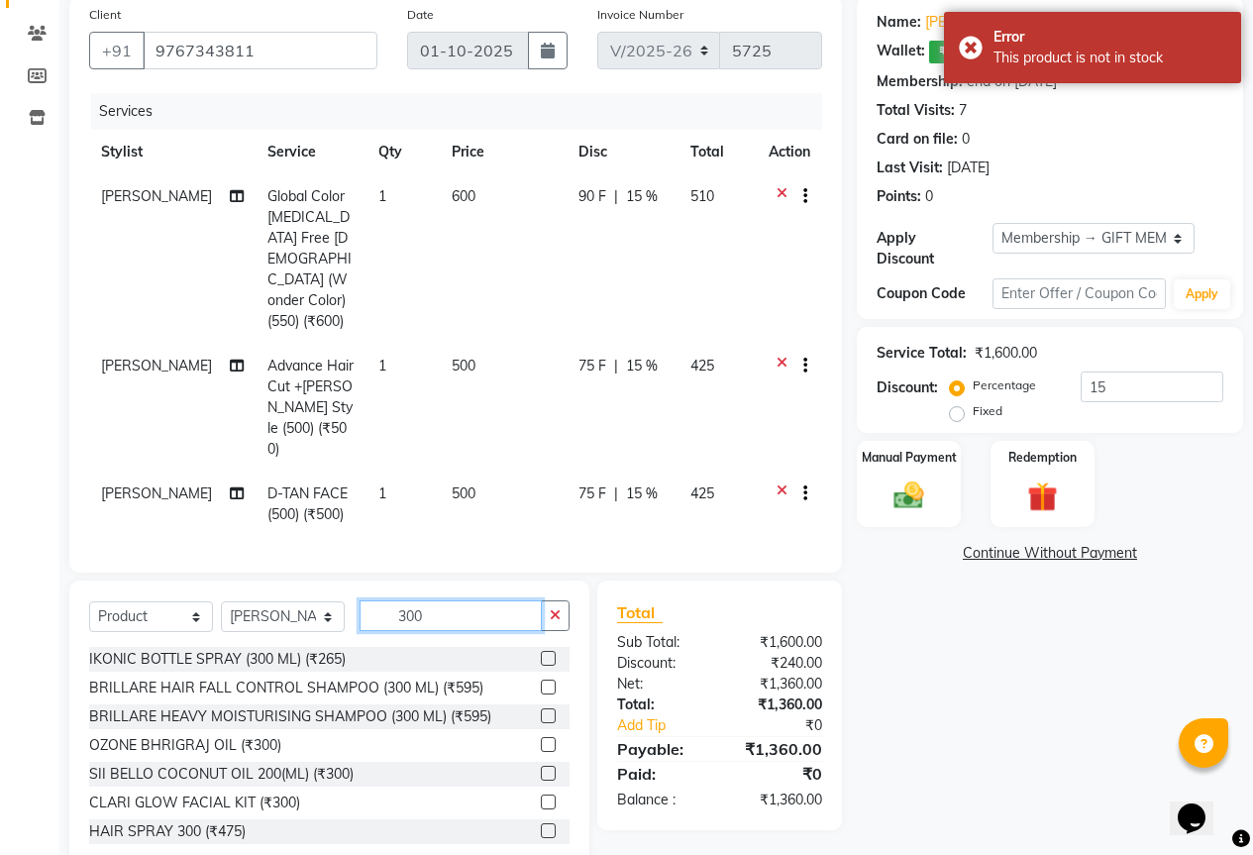
click at [398, 600] on input "300" at bounding box center [451, 615] width 182 height 31
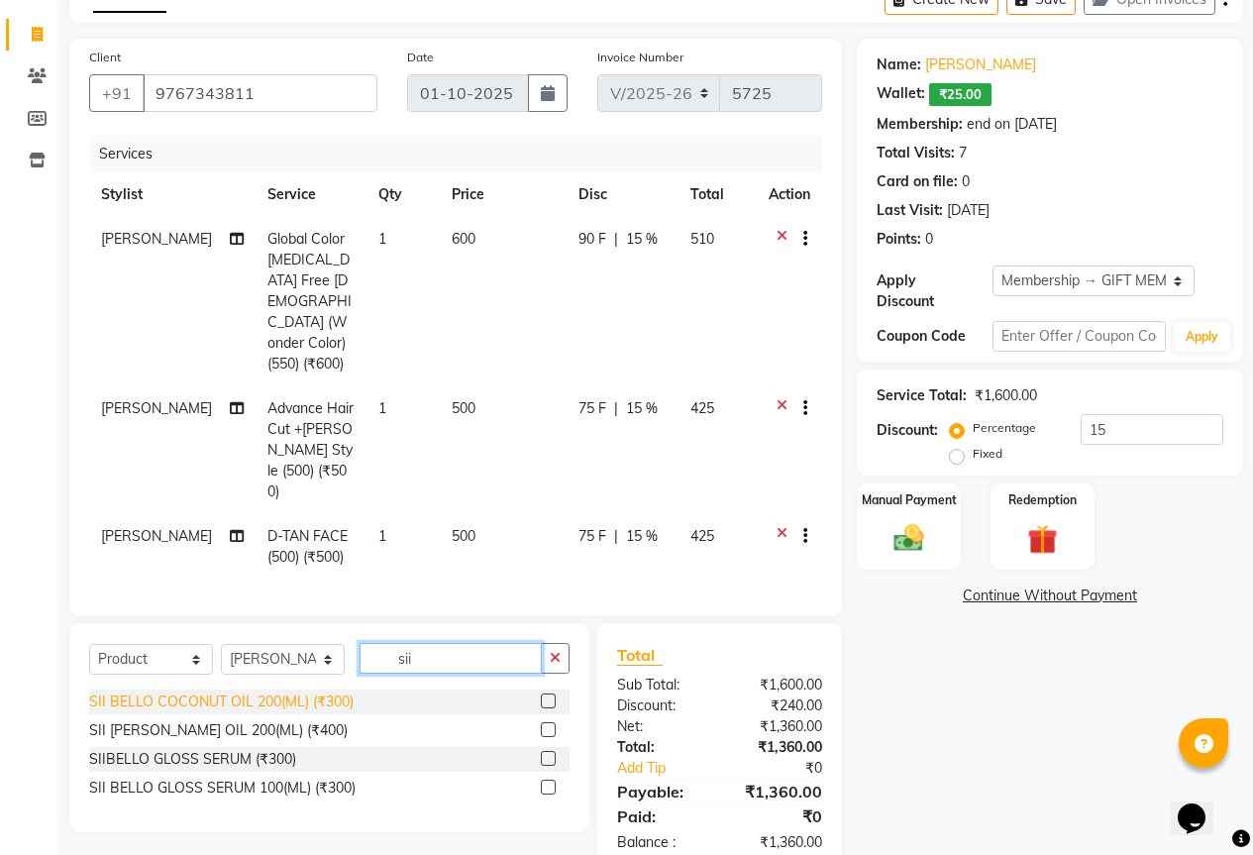
type input "sii"
click at [336, 692] on div "SII BELLO COCONUT OIL 200(ML) (₹300)" at bounding box center [221, 702] width 265 height 21
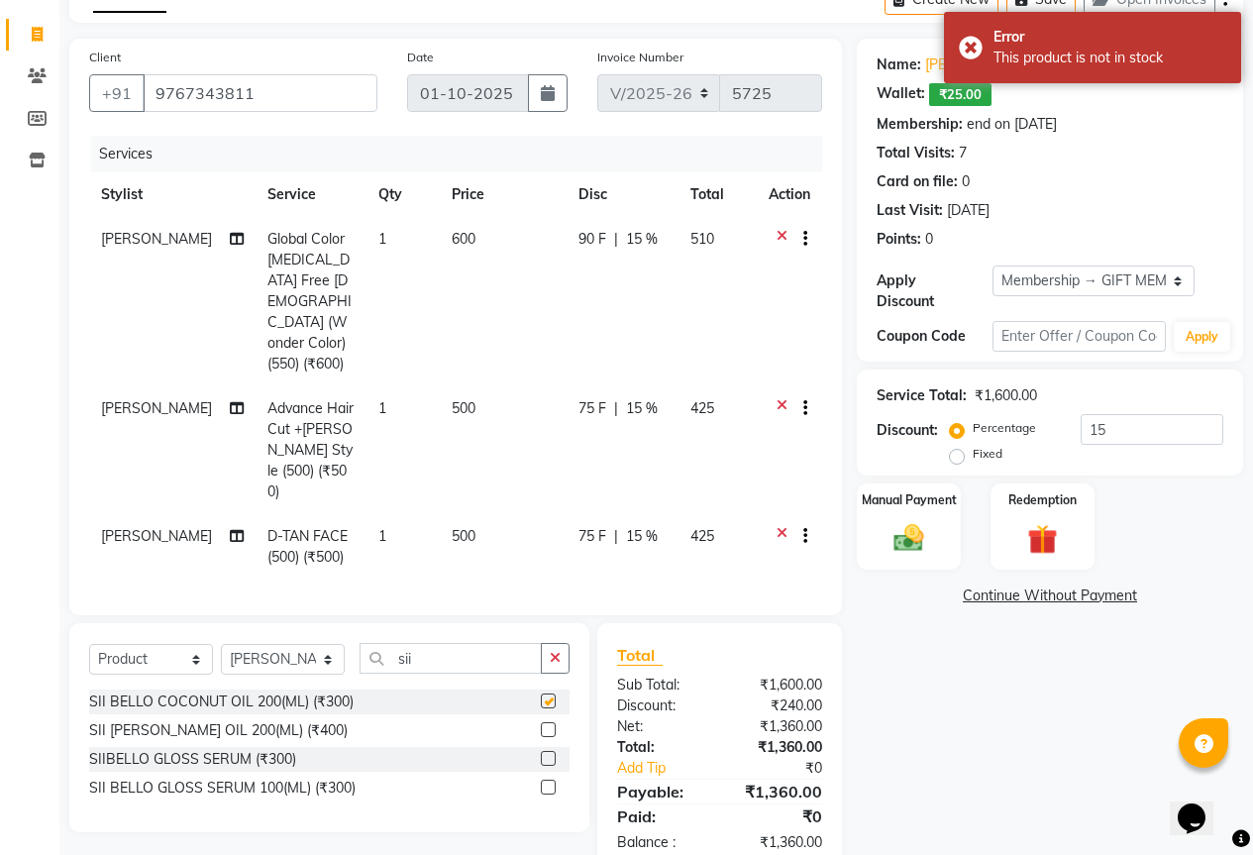
checkbox input "false"
click at [301, 720] on div "SII BELLO OLIVE OIL 200(ML) (₹400)" at bounding box center [218, 730] width 259 height 21
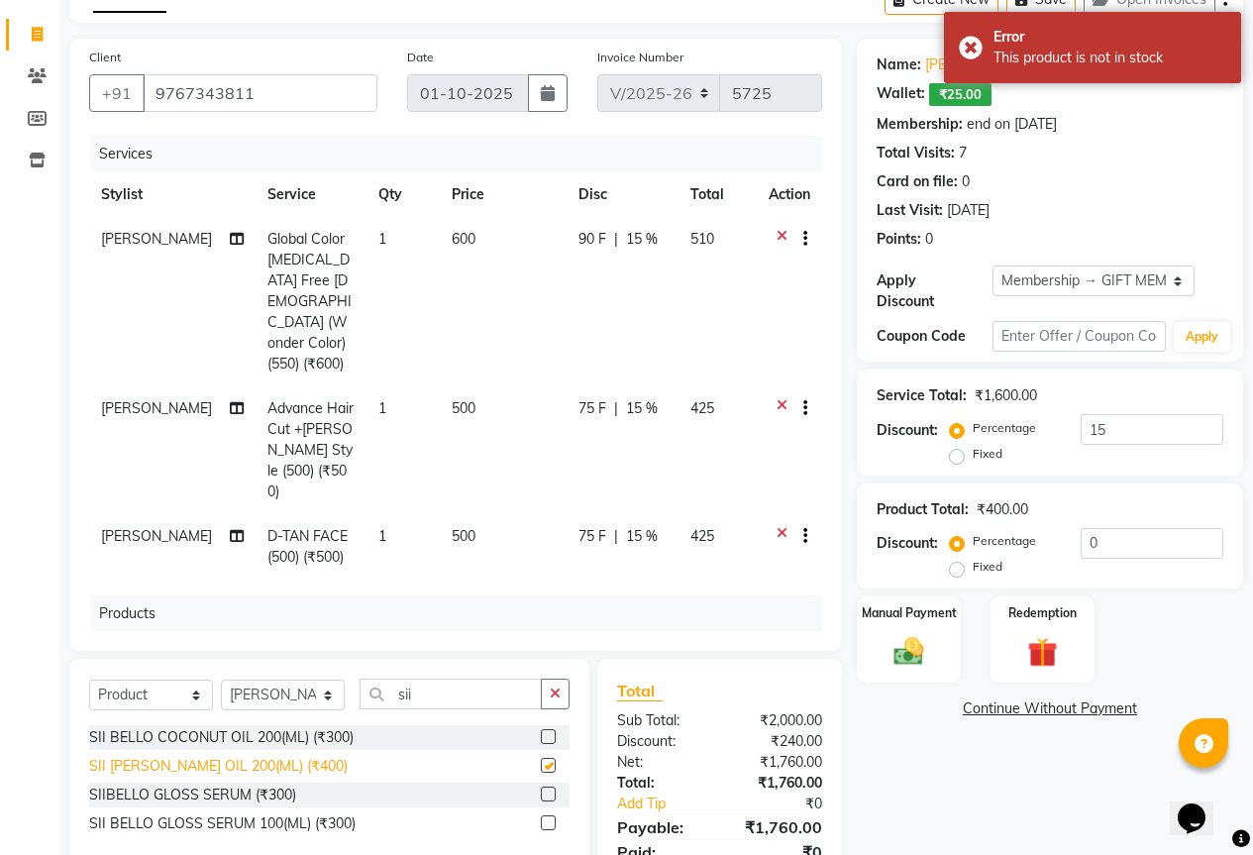
checkbox input "false"
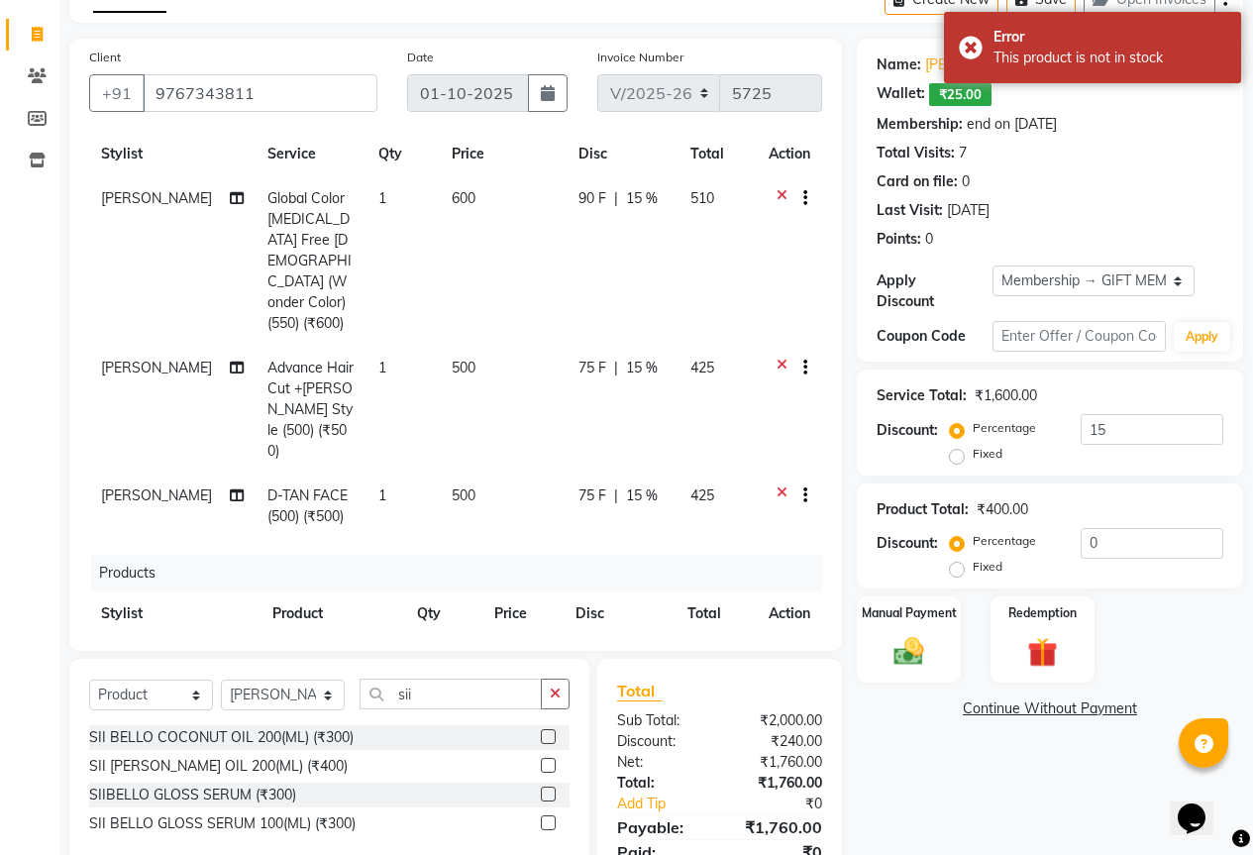
scroll to position [79, 0]
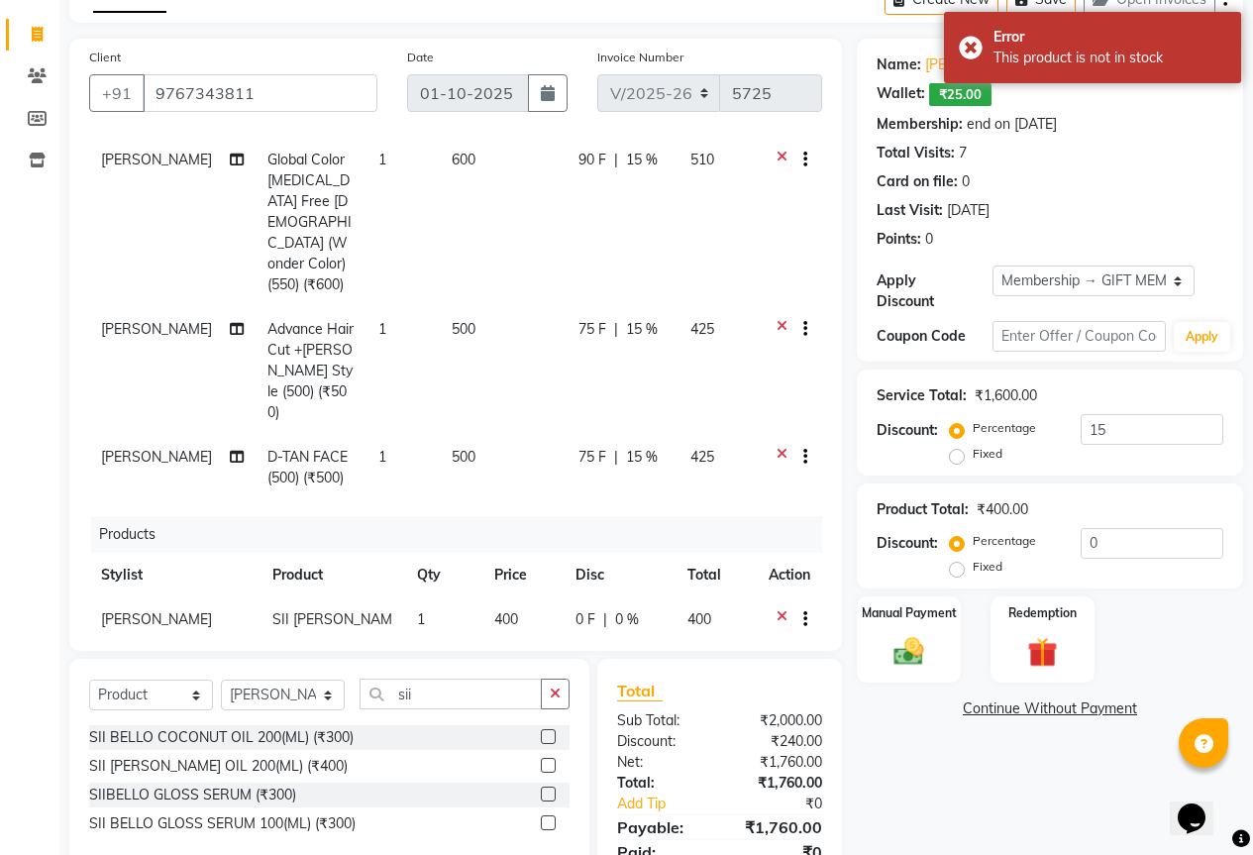
click at [517, 597] on td "400" at bounding box center [523, 640] width 81 height 86
select select "28785"
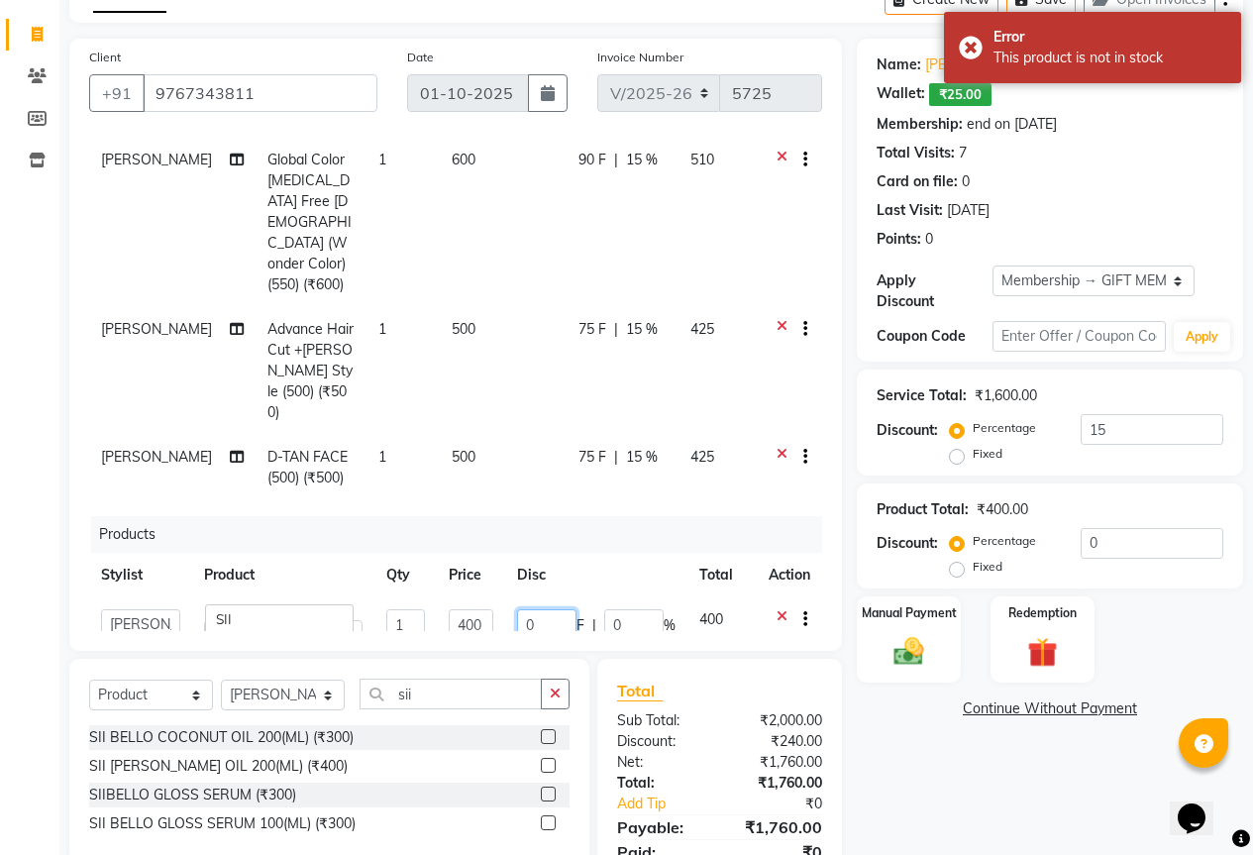
click at [518, 609] on input "0" at bounding box center [546, 624] width 59 height 31
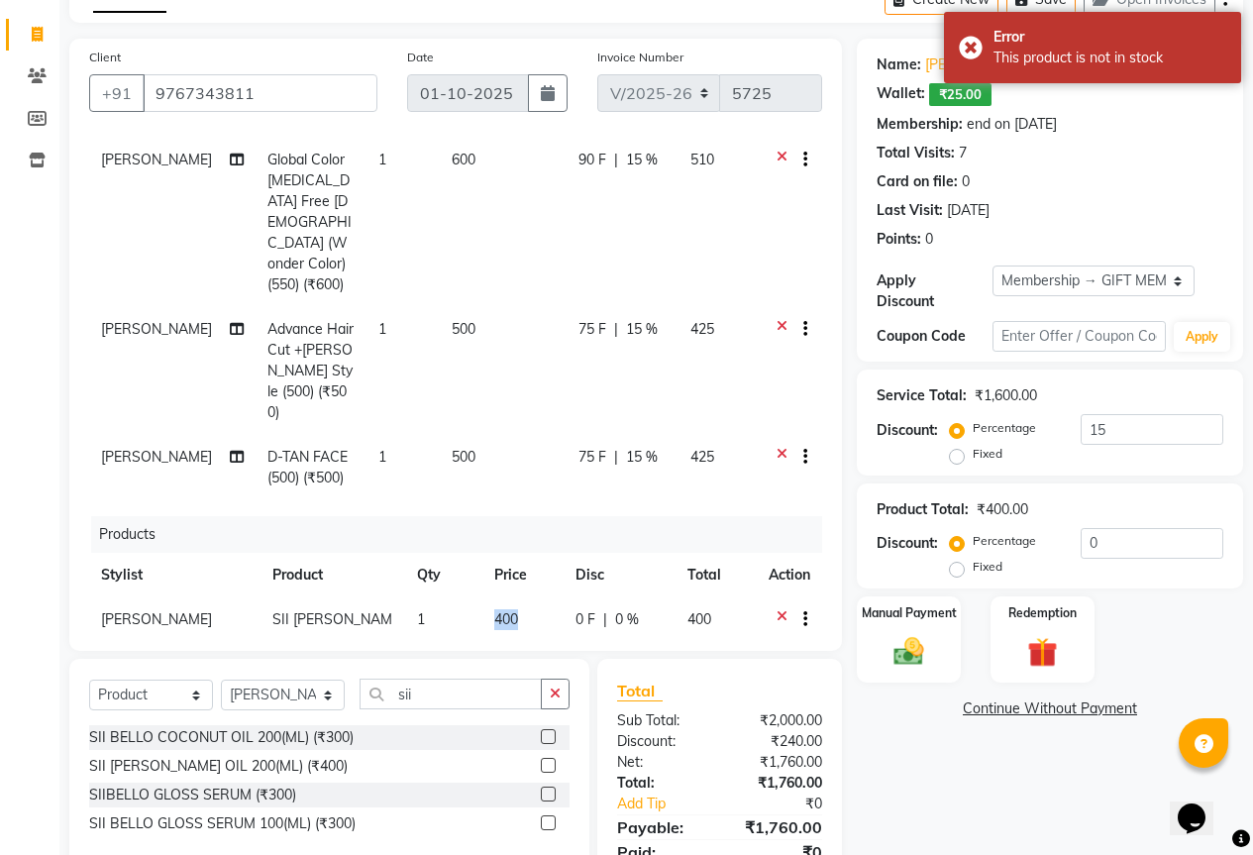
click at [483, 597] on td "400" at bounding box center [523, 640] width 81 height 86
select select "28785"
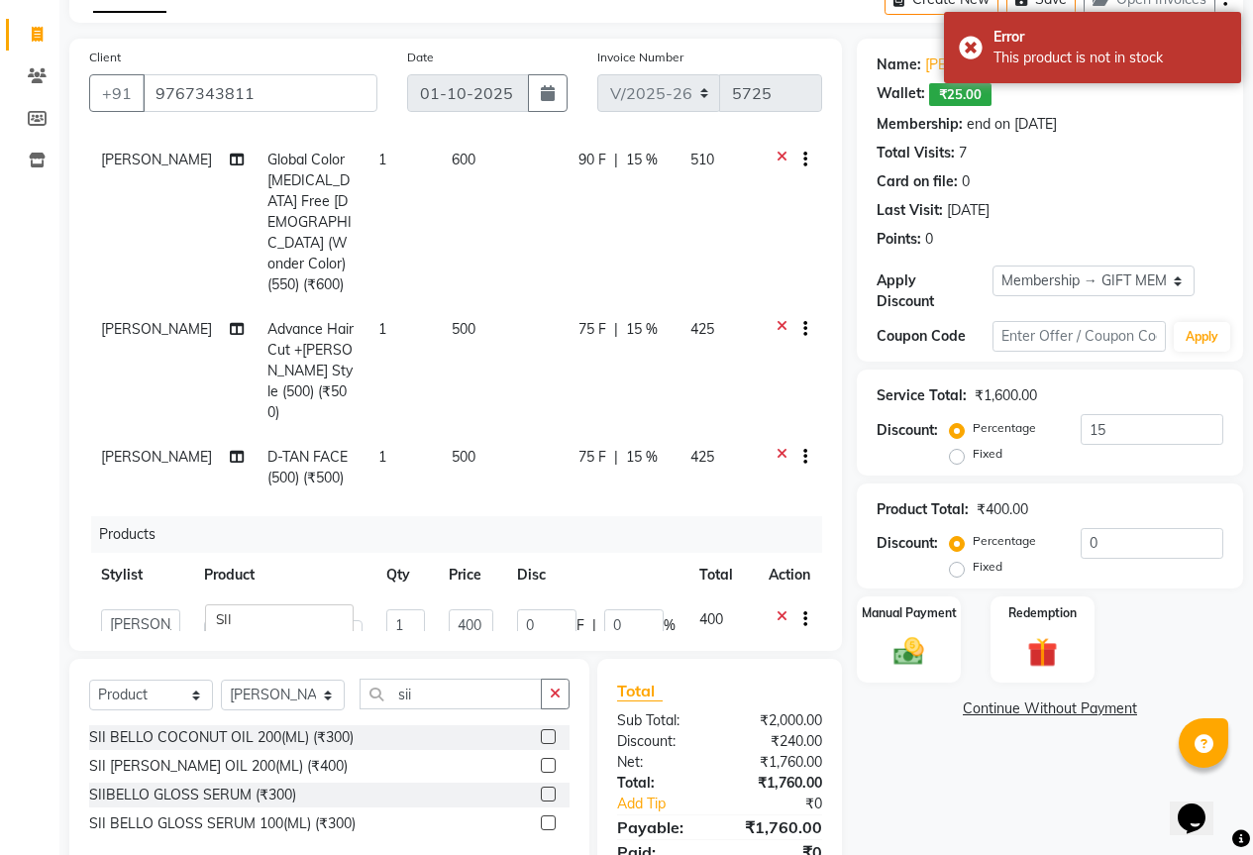
click at [476, 597] on td "400" at bounding box center [471, 629] width 68 height 65
click at [474, 609] on input "400" at bounding box center [471, 624] width 45 height 31
type input "350"
click at [870, 724] on div "Name: Akshay Deshmukh Wallet: ₹25.00 Membership: end on 14-08-2125 Total Visits…" at bounding box center [1057, 474] width 401 height 870
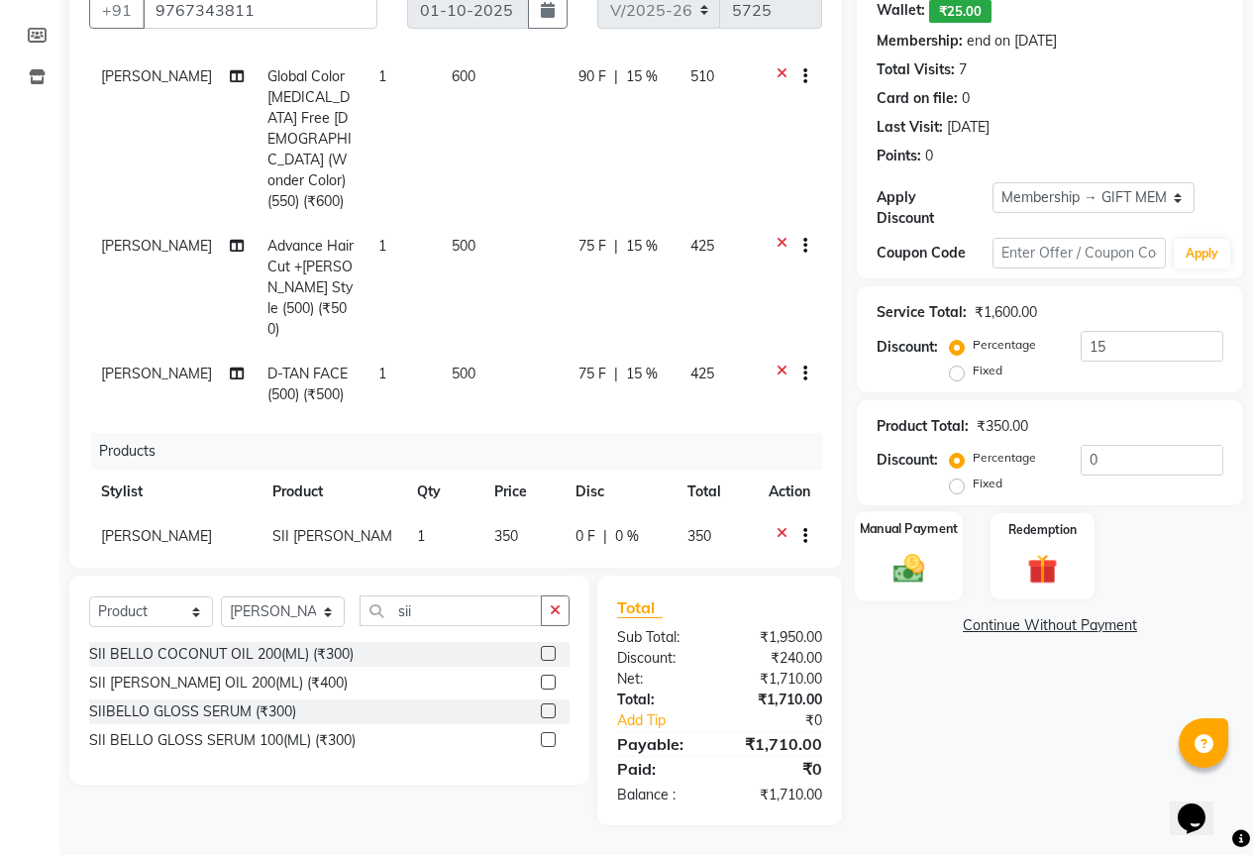
click at [899, 573] on div "Manual Payment" at bounding box center [909, 556] width 108 height 90
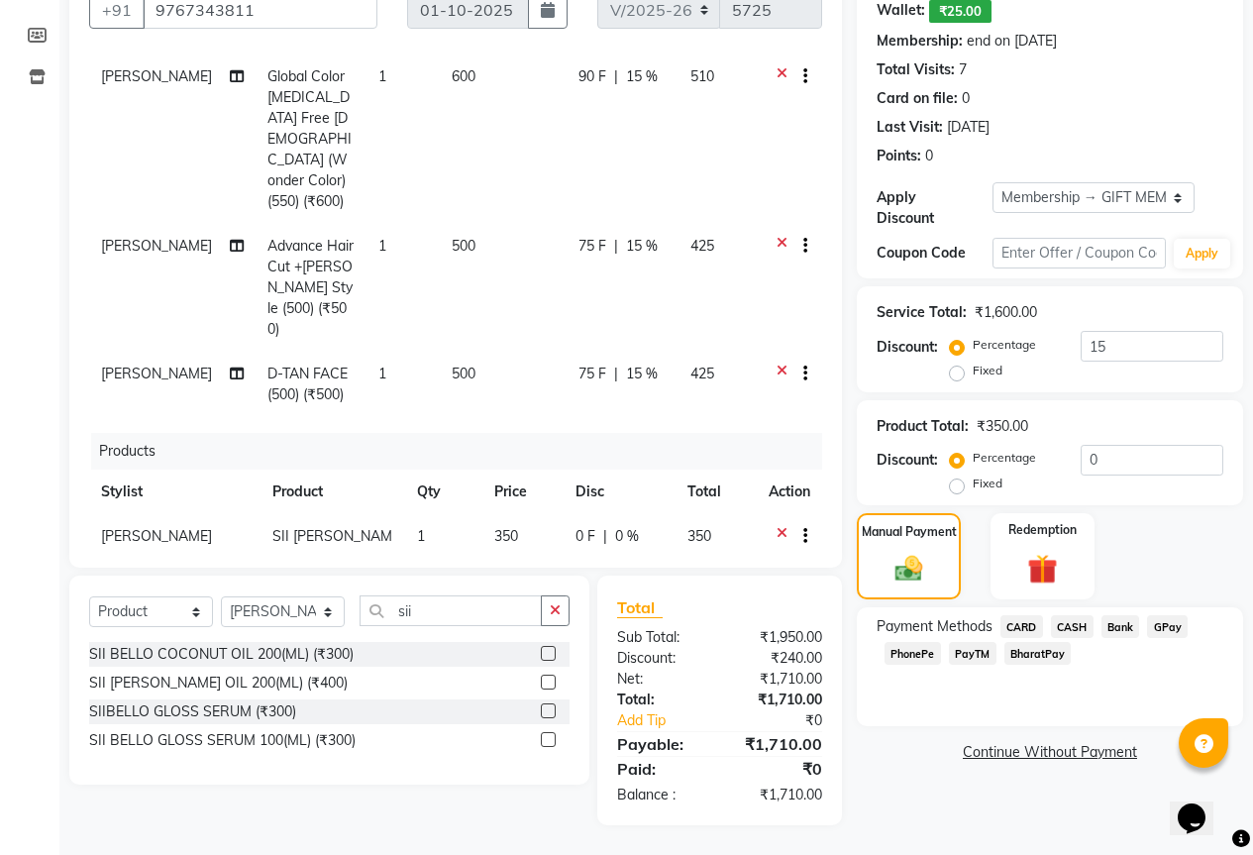
click at [1175, 615] on span "GPay" at bounding box center [1167, 626] width 41 height 23
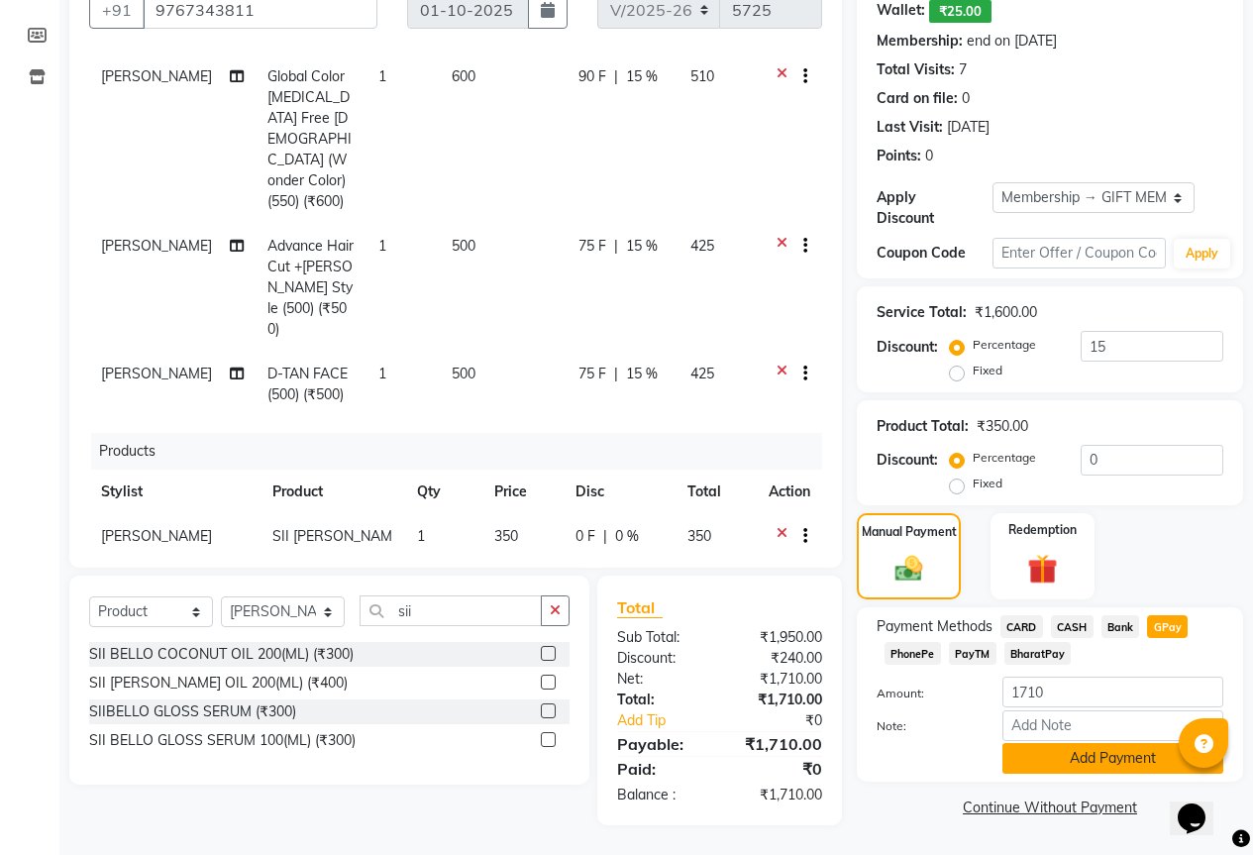
click at [1108, 743] on button "Add Payment" at bounding box center [1113, 758] width 221 height 31
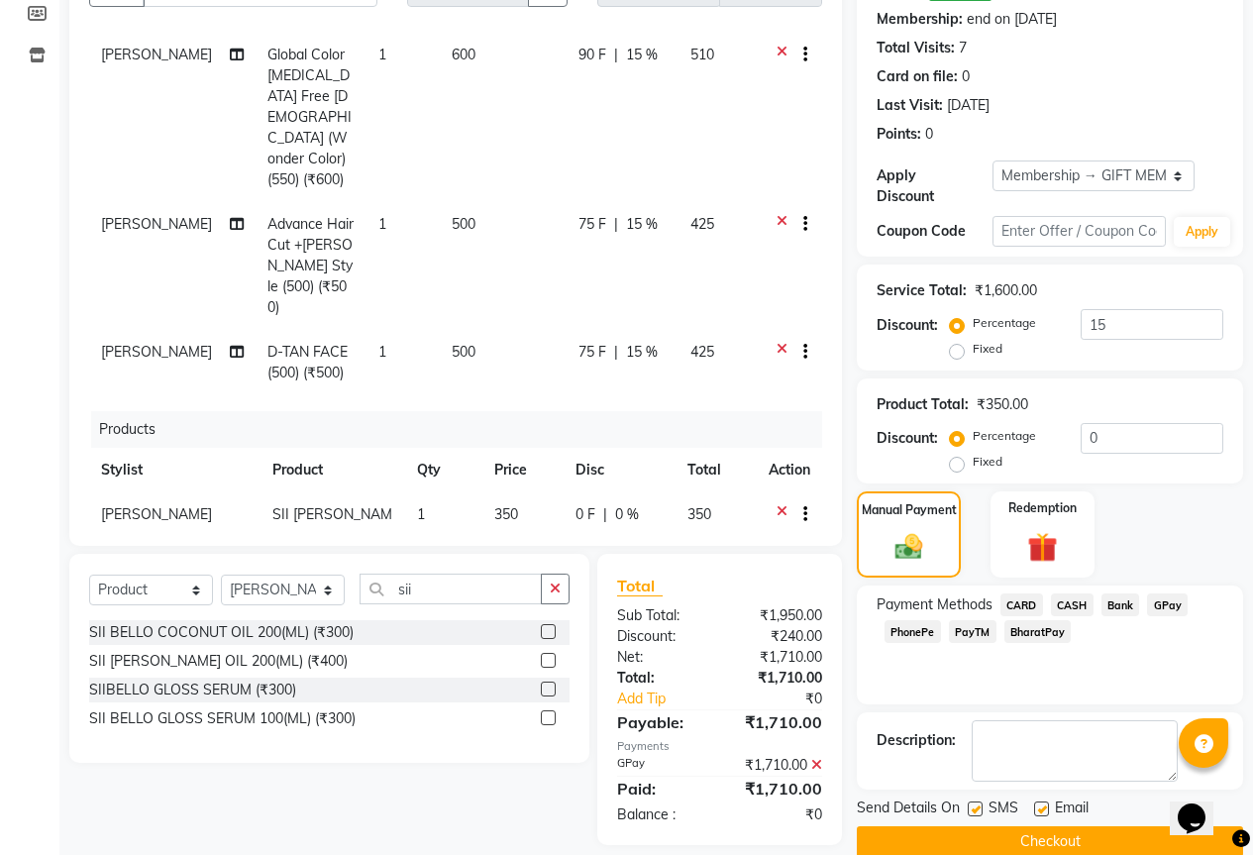
scroll to position [235, 0]
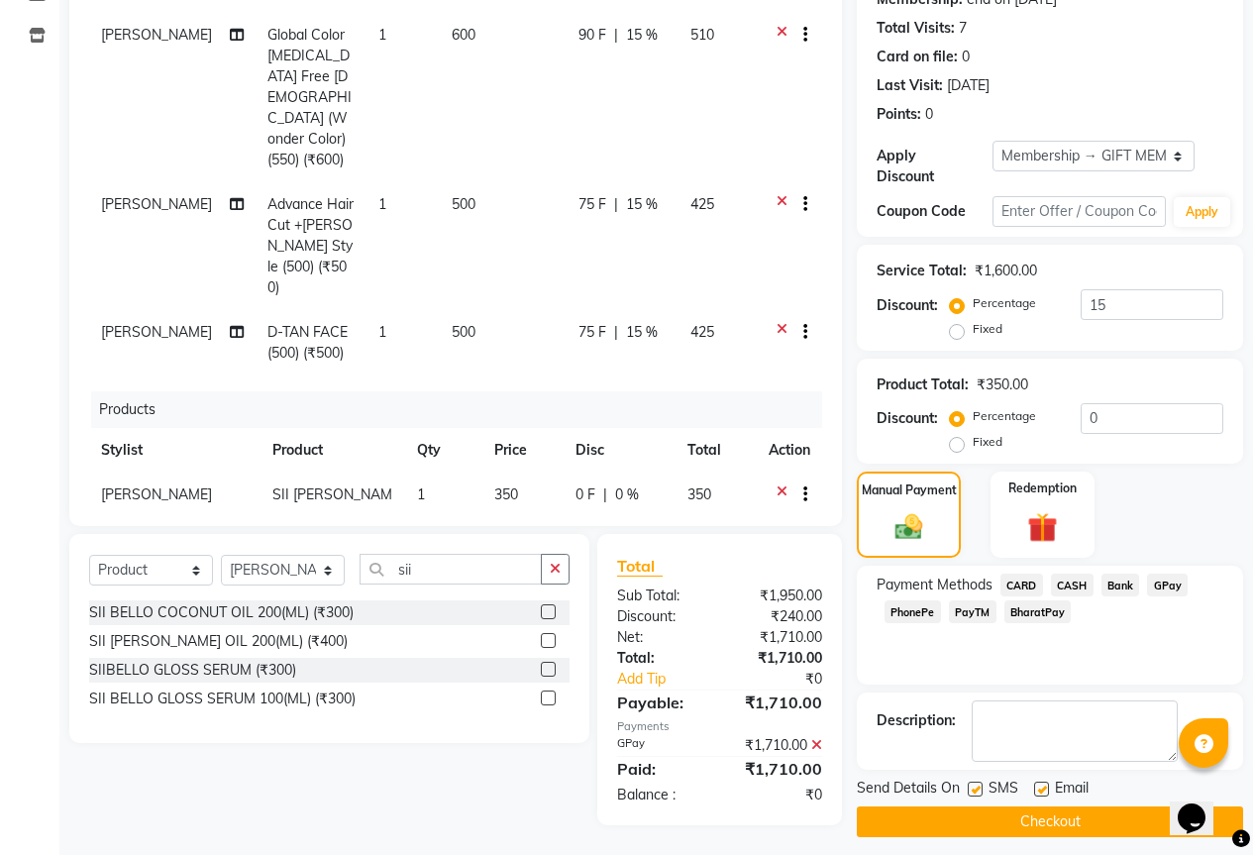
click at [1113, 809] on button "Checkout" at bounding box center [1050, 821] width 386 height 31
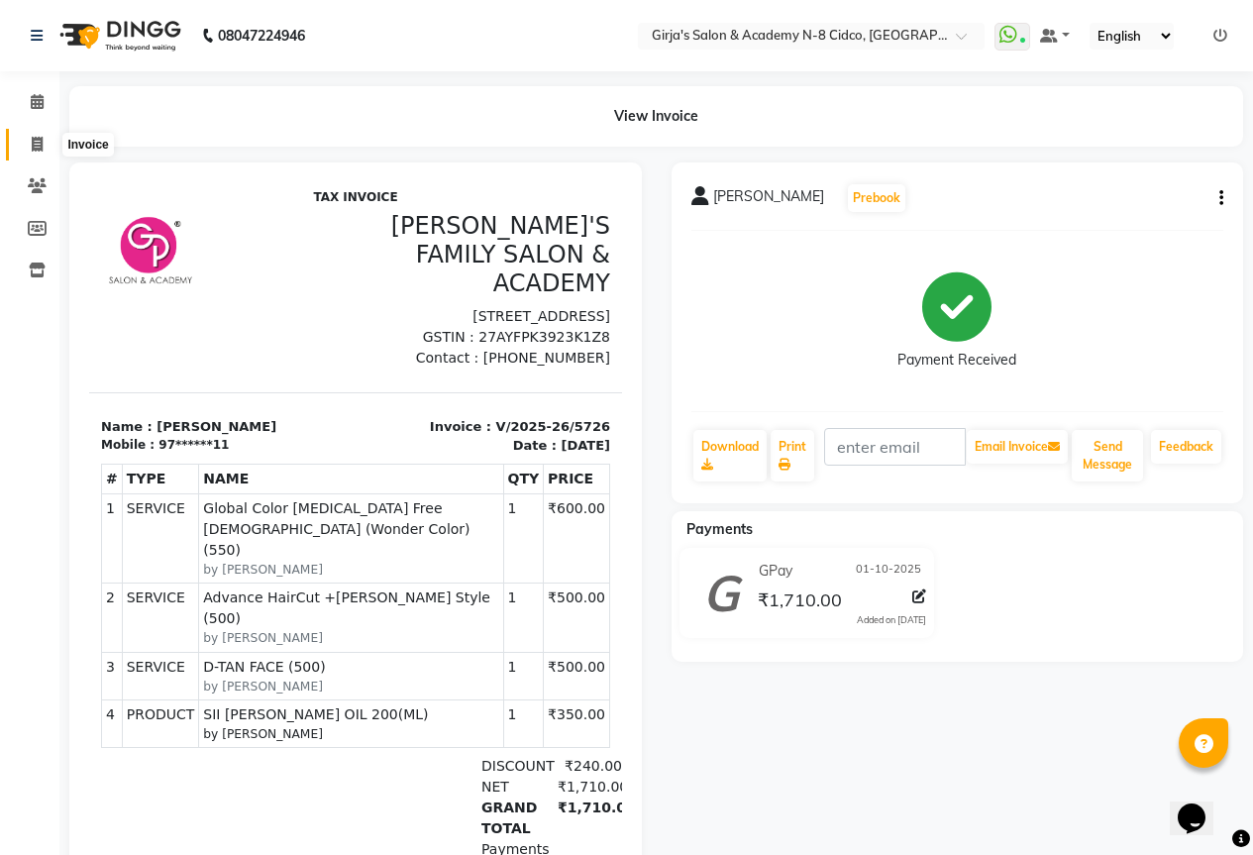
click at [32, 139] on icon at bounding box center [37, 144] width 11 height 15
select select "service"
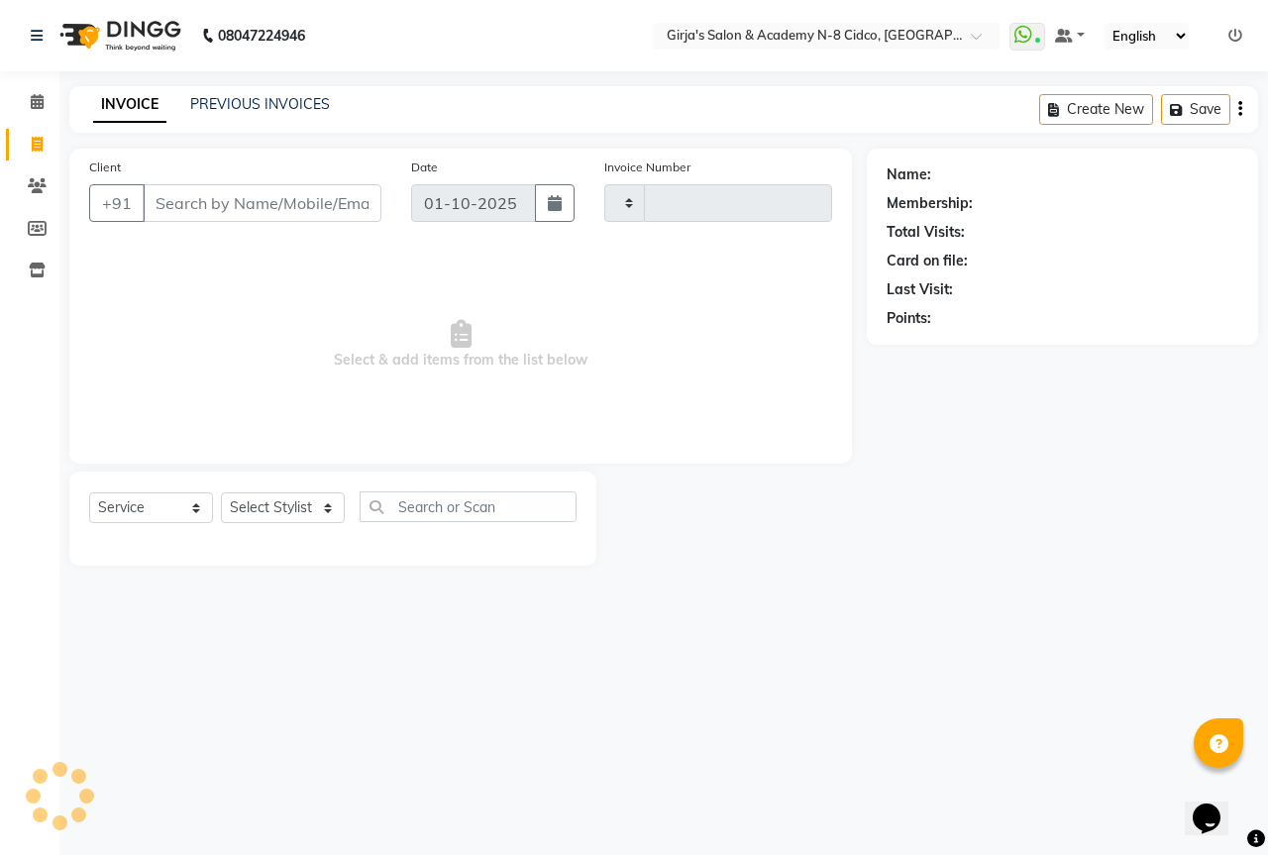
type input "5729"
select select "66"
select select "66554"
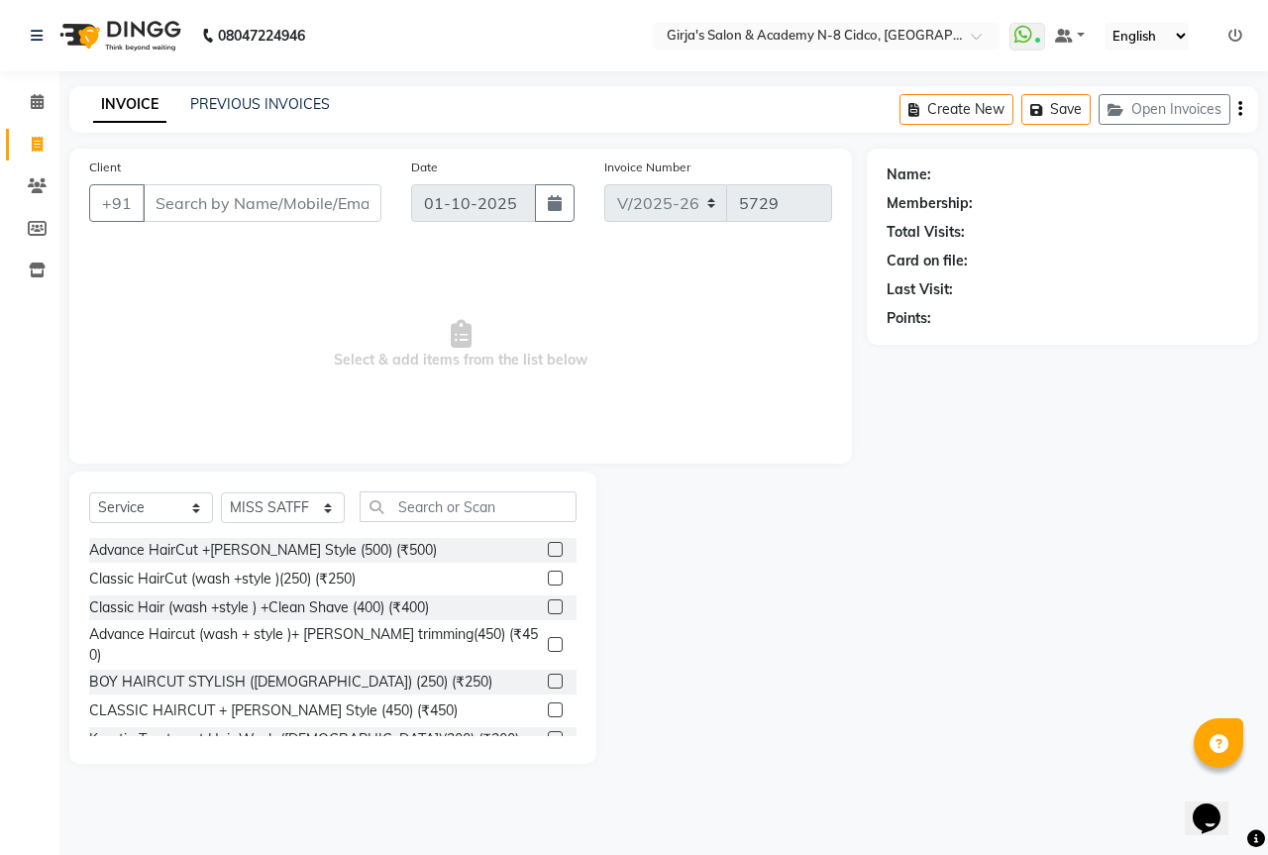
click at [280, 206] on input "Client" at bounding box center [262, 203] width 239 height 38
type input "9552302917"
click at [326, 209] on span "Add Client" at bounding box center [330, 203] width 78 height 20
select select "22"
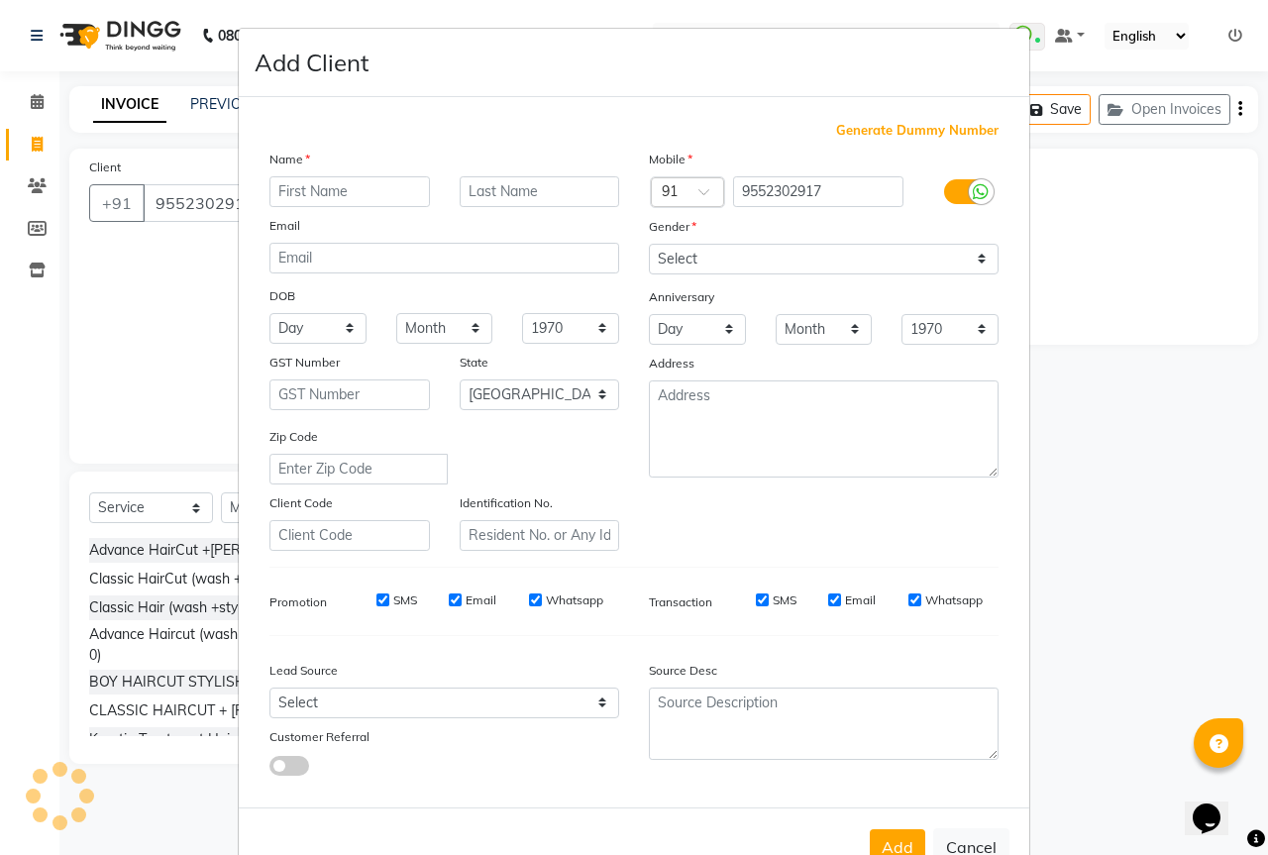
click at [318, 197] on input "text" at bounding box center [349, 191] width 161 height 31
type input "PUNAM PARDHI"
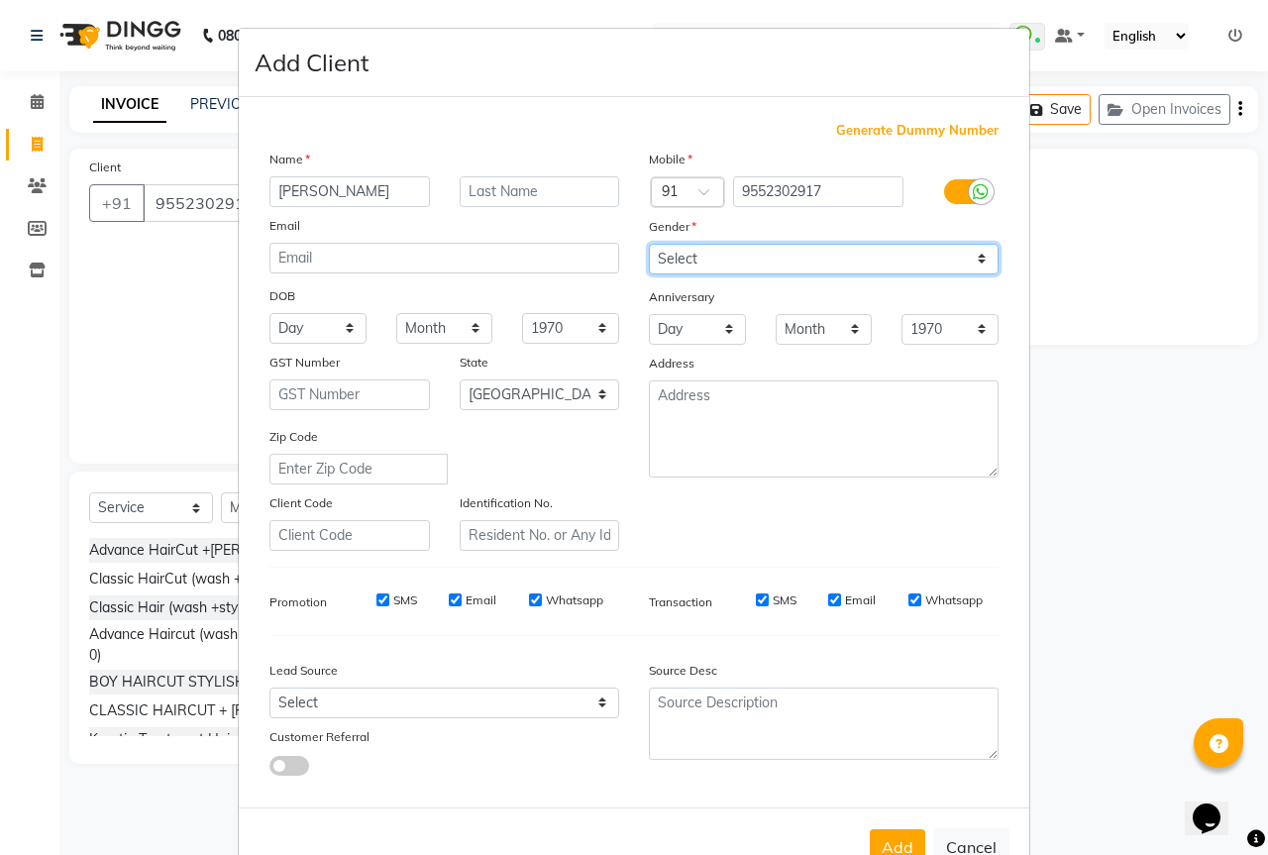
drag, startPoint x: 769, startPoint y: 263, endPoint x: 787, endPoint y: 268, distance: 18.5
click at [778, 268] on select "Select [DEMOGRAPHIC_DATA] [DEMOGRAPHIC_DATA] Other Prefer Not To Say" at bounding box center [824, 259] width 350 height 31
select select "female"
click at [649, 244] on select "Select [DEMOGRAPHIC_DATA] [DEMOGRAPHIC_DATA] Other Prefer Not To Say" at bounding box center [824, 259] width 350 height 31
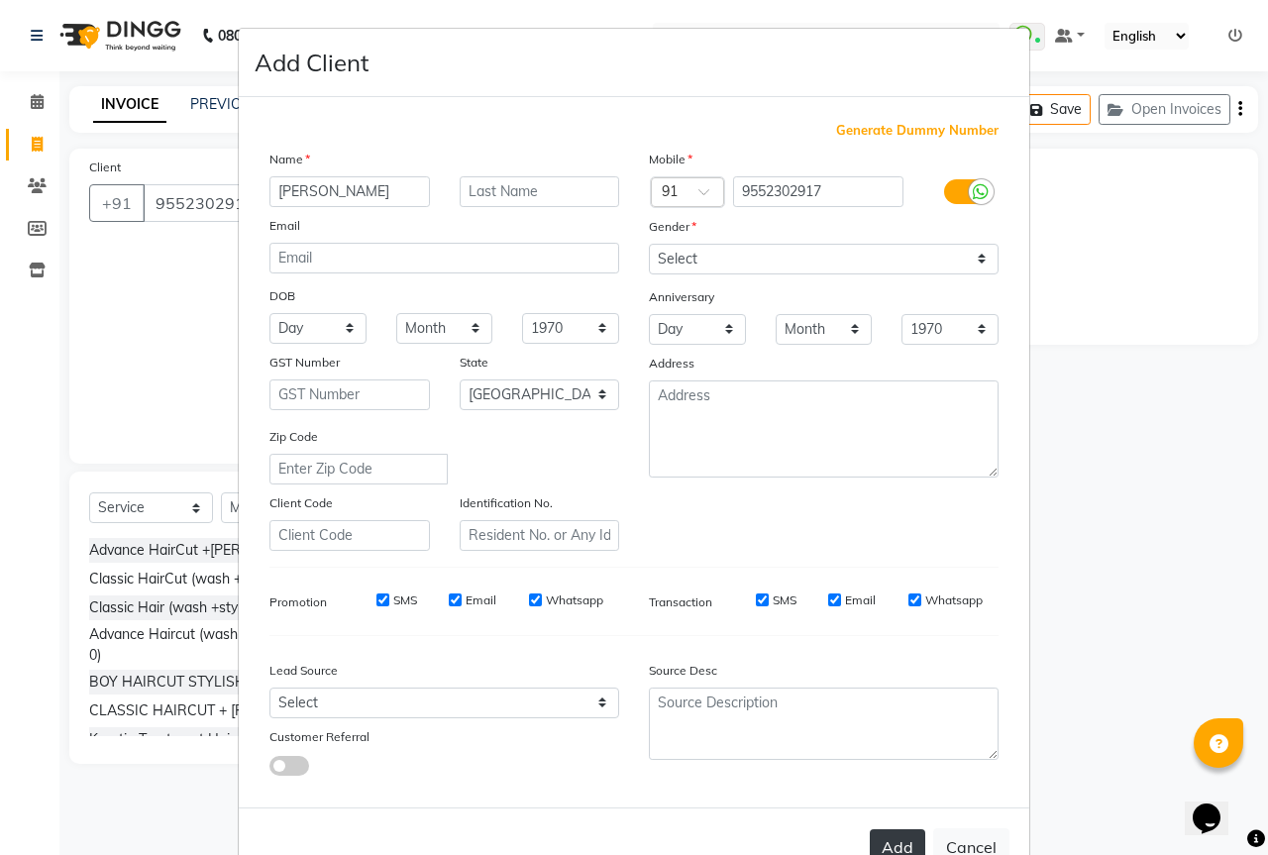
drag, startPoint x: 878, startPoint y: 839, endPoint x: 863, endPoint y: 833, distance: 16.0
click at [877, 839] on button "Add" at bounding box center [897, 847] width 55 height 36
type input "95******17"
select select
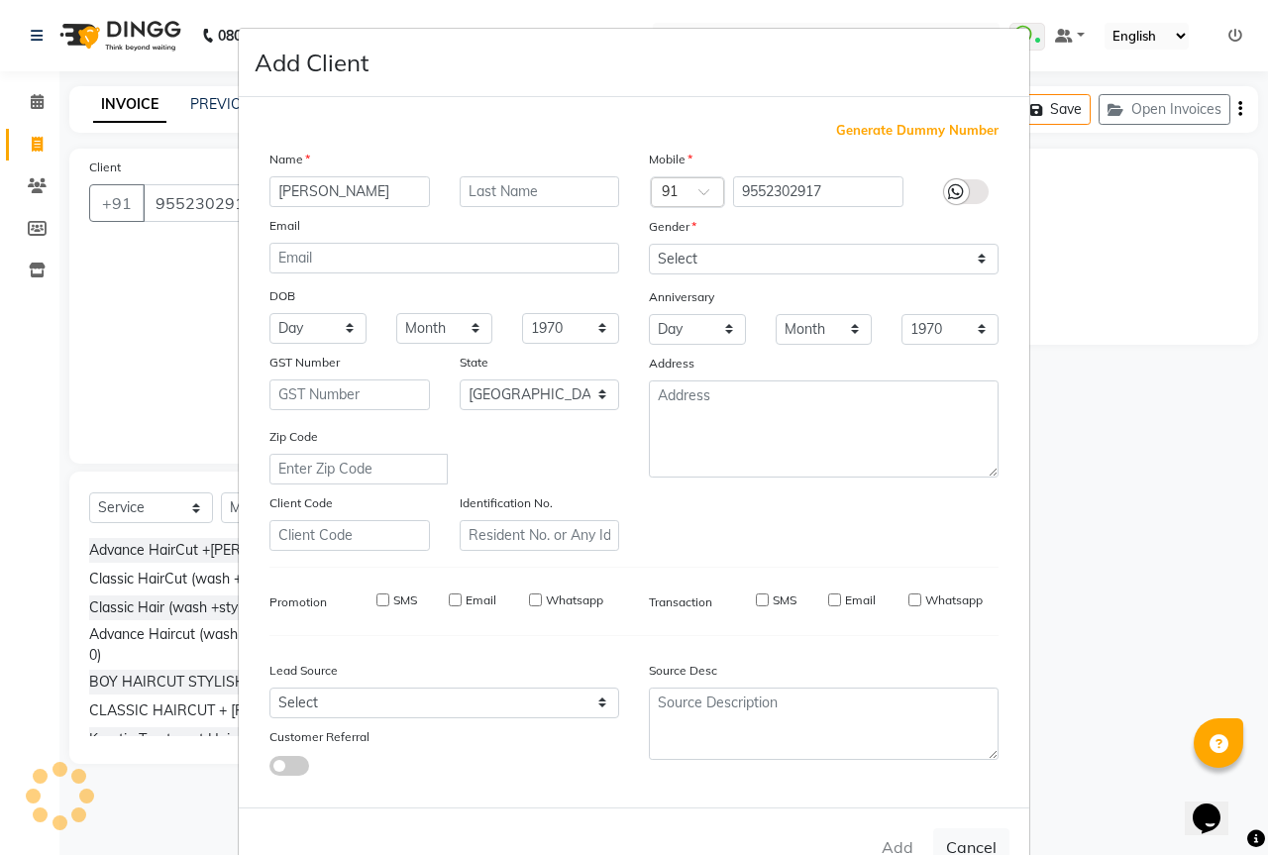
select select
select select "null"
select select
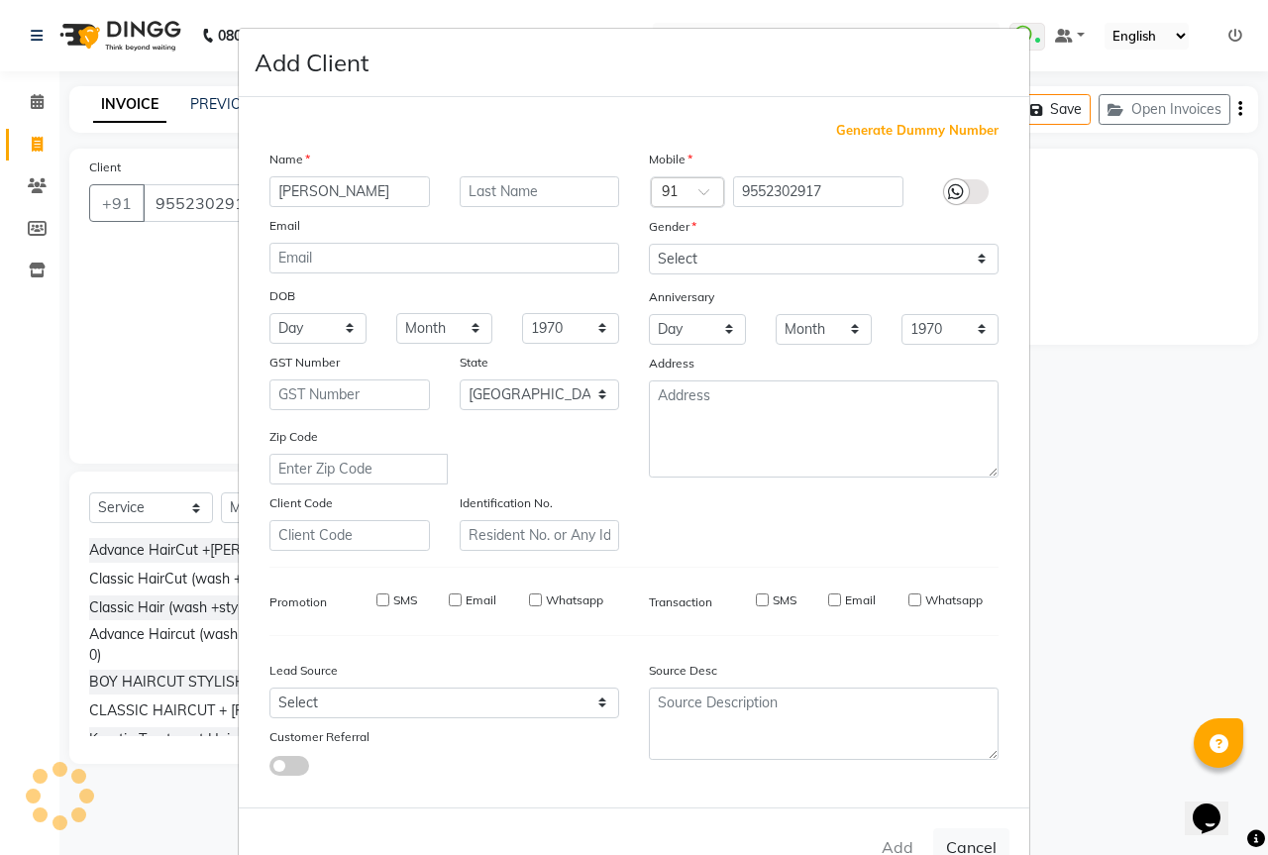
select select
checkbox input "false"
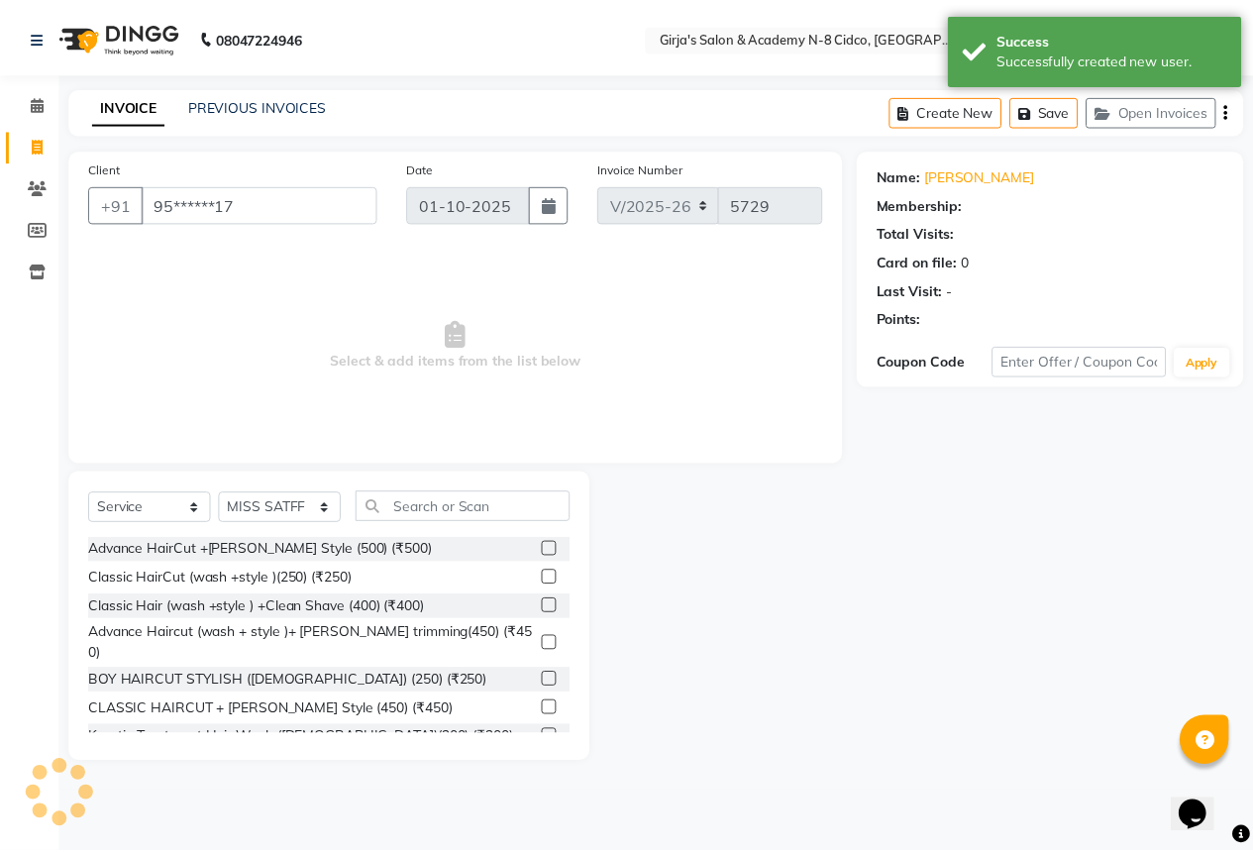
scroll to position [59, 0]
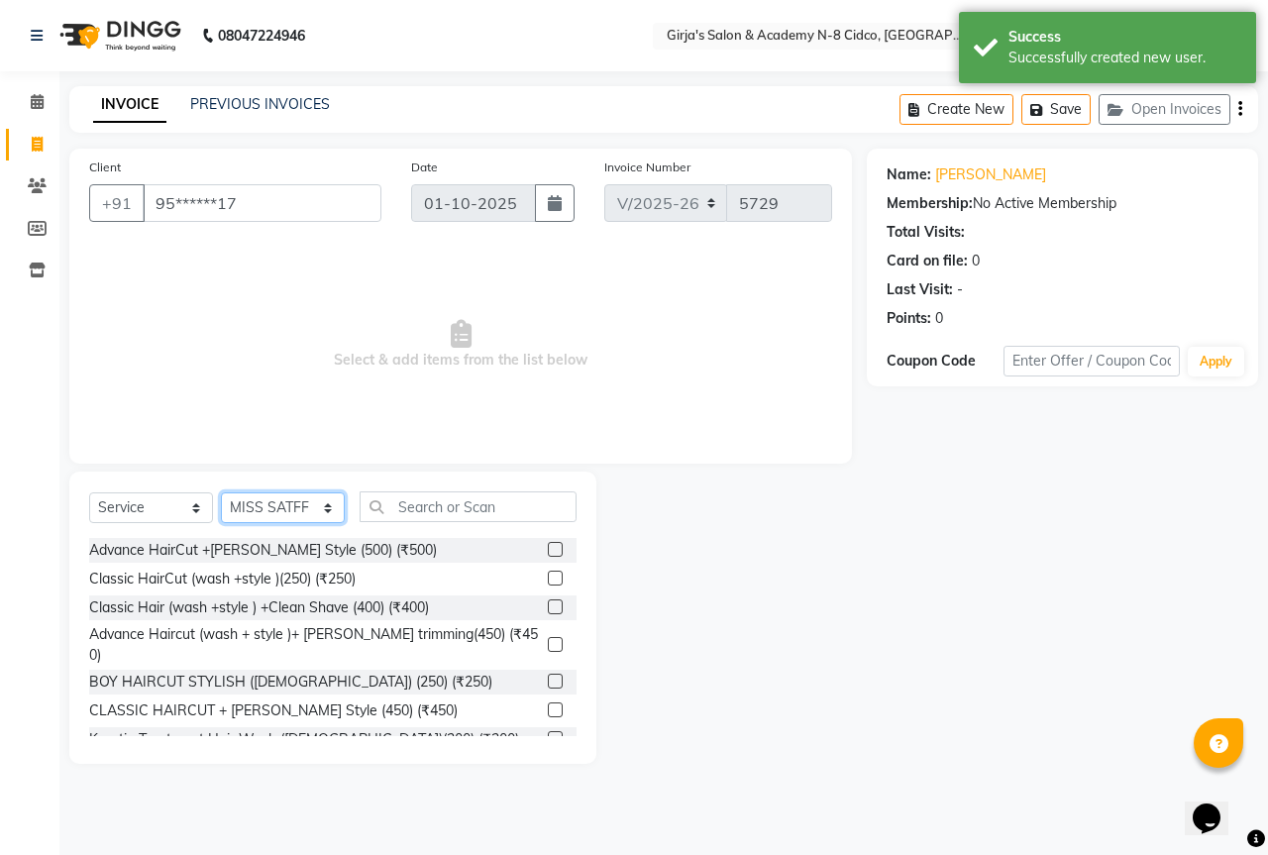
click at [278, 510] on select "Select Stylist ADITYA [PERSON_NAME] BEAUTY M GIRJAS [PERSON_NAME] MISS [PERSON_…" at bounding box center [283, 507] width 124 height 31
select select "27236"
click at [221, 492] on select "Select Stylist ADITYA [PERSON_NAME] BEAUTY M GIRJAS [PERSON_NAME] MISS [PERSON_…" at bounding box center [283, 507] width 124 height 31
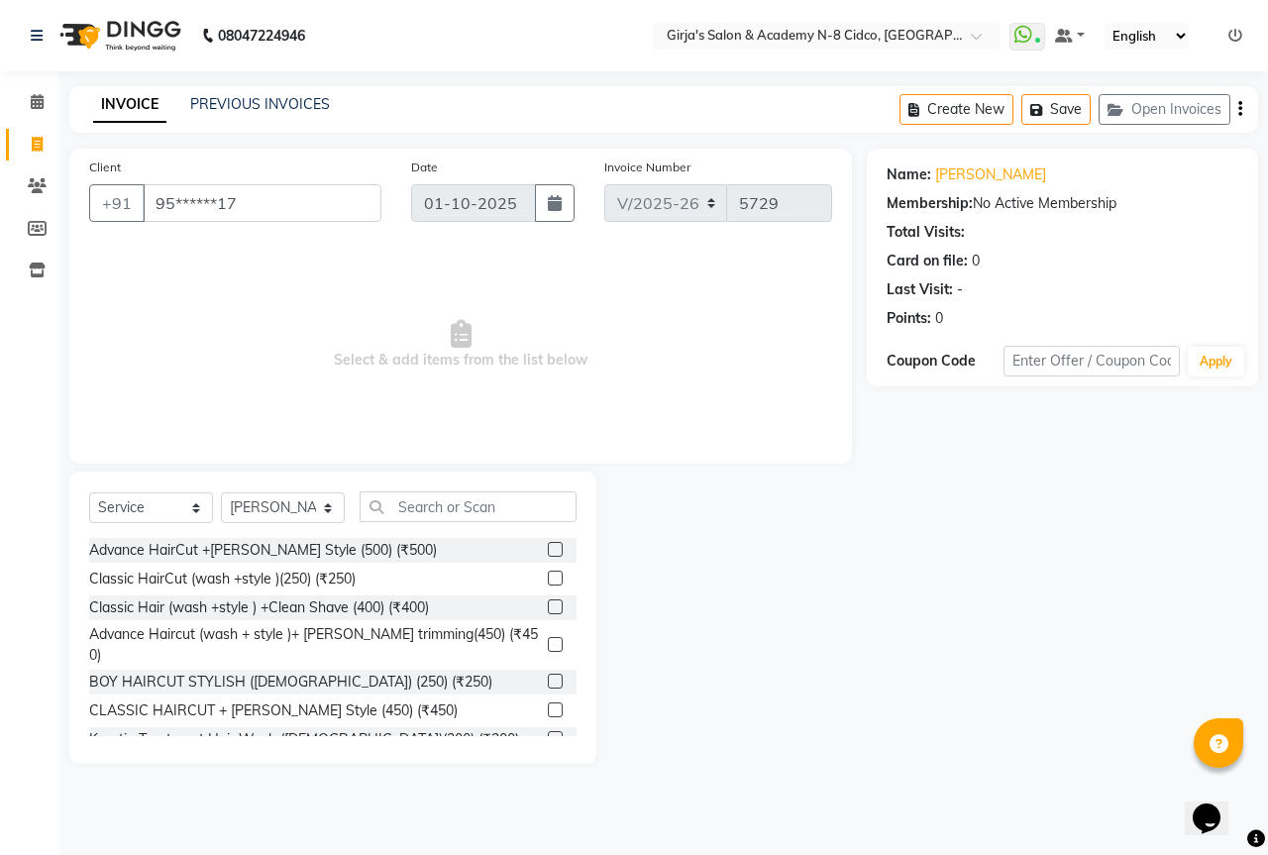
click at [784, 627] on div at bounding box center [731, 618] width 270 height 292
click at [514, 512] on input "text" at bounding box center [468, 506] width 217 height 31
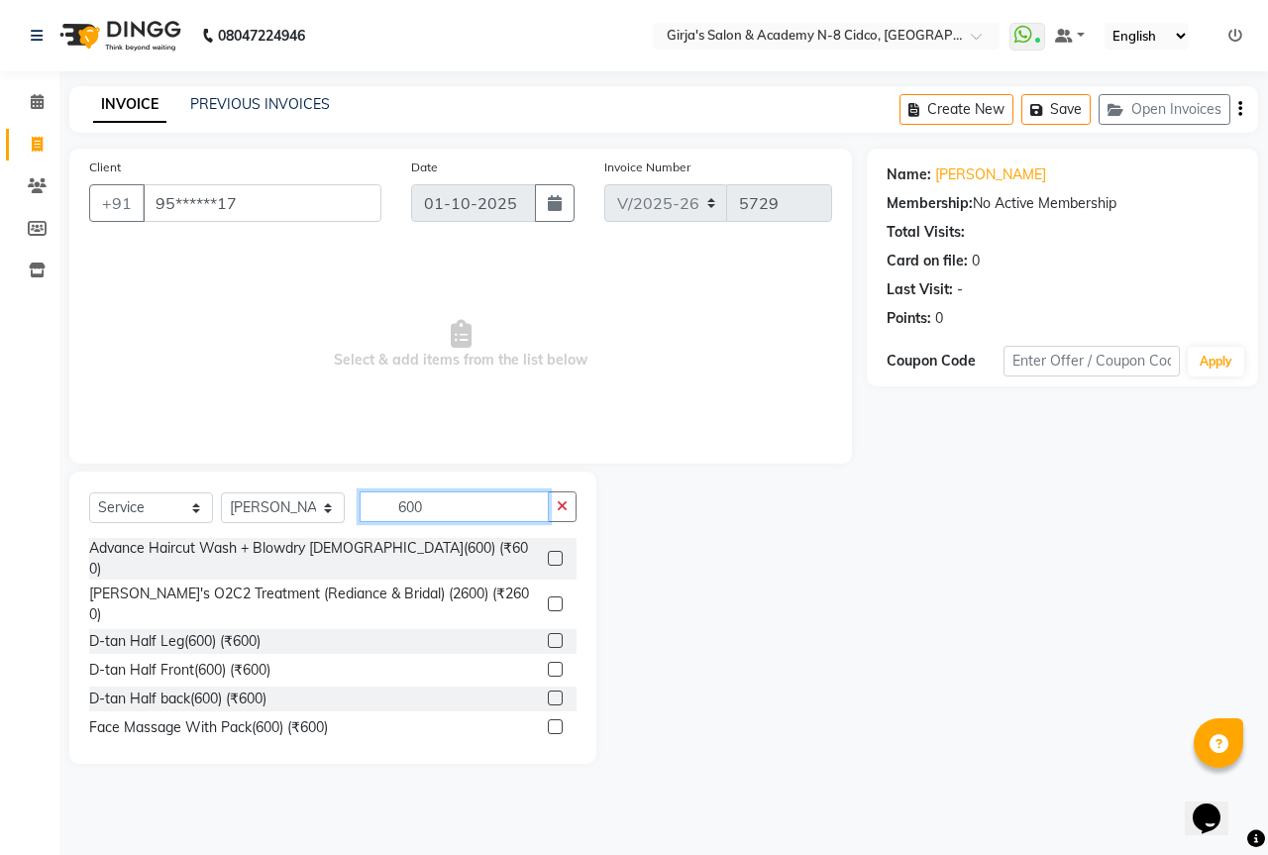
type input "600"
click at [548, 553] on label at bounding box center [555, 558] width 15 height 15
click at [548, 553] on input "checkbox" at bounding box center [554, 559] width 13 height 13
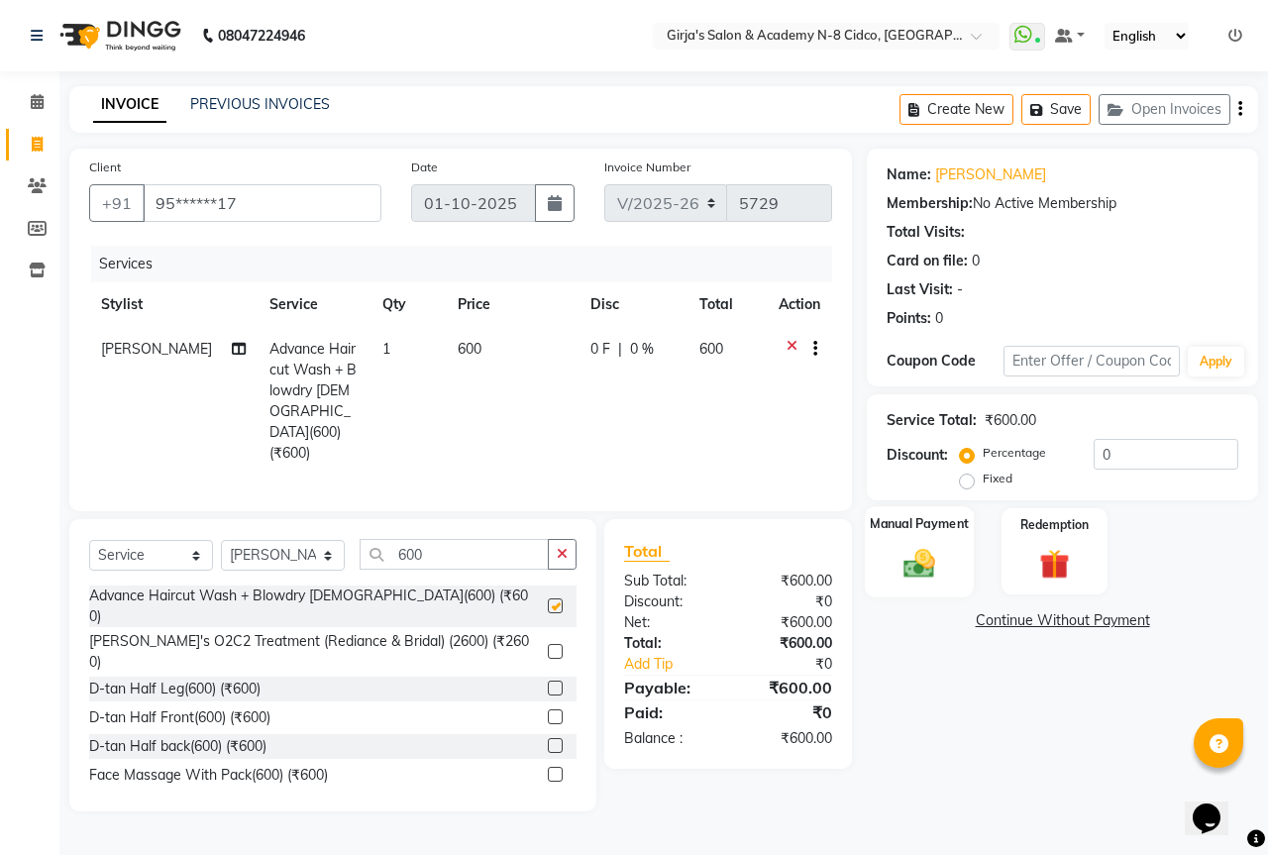
checkbox input "false"
click at [921, 577] on img at bounding box center [920, 563] width 52 height 37
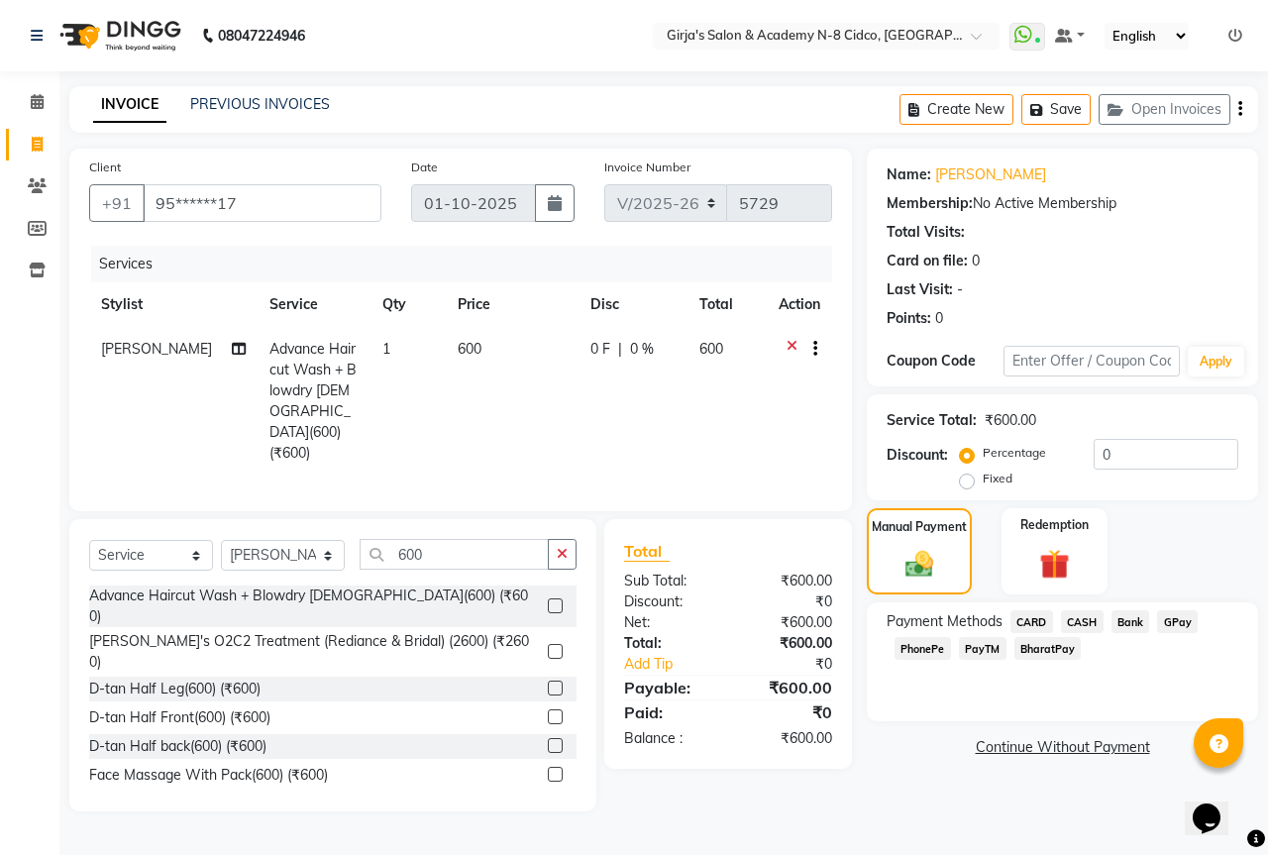
click at [1175, 626] on span "GPay" at bounding box center [1177, 621] width 41 height 23
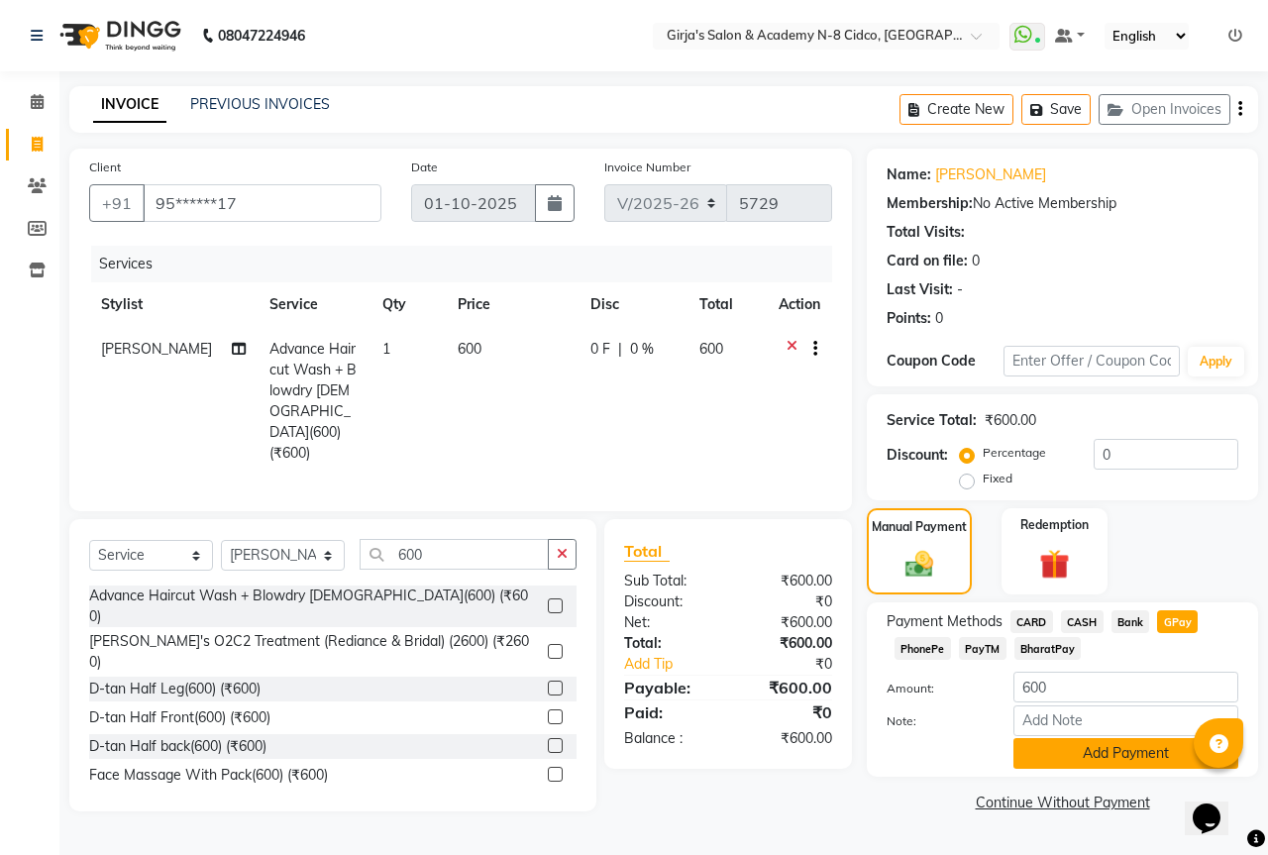
click at [1086, 753] on button "Add Payment" at bounding box center [1126, 753] width 225 height 31
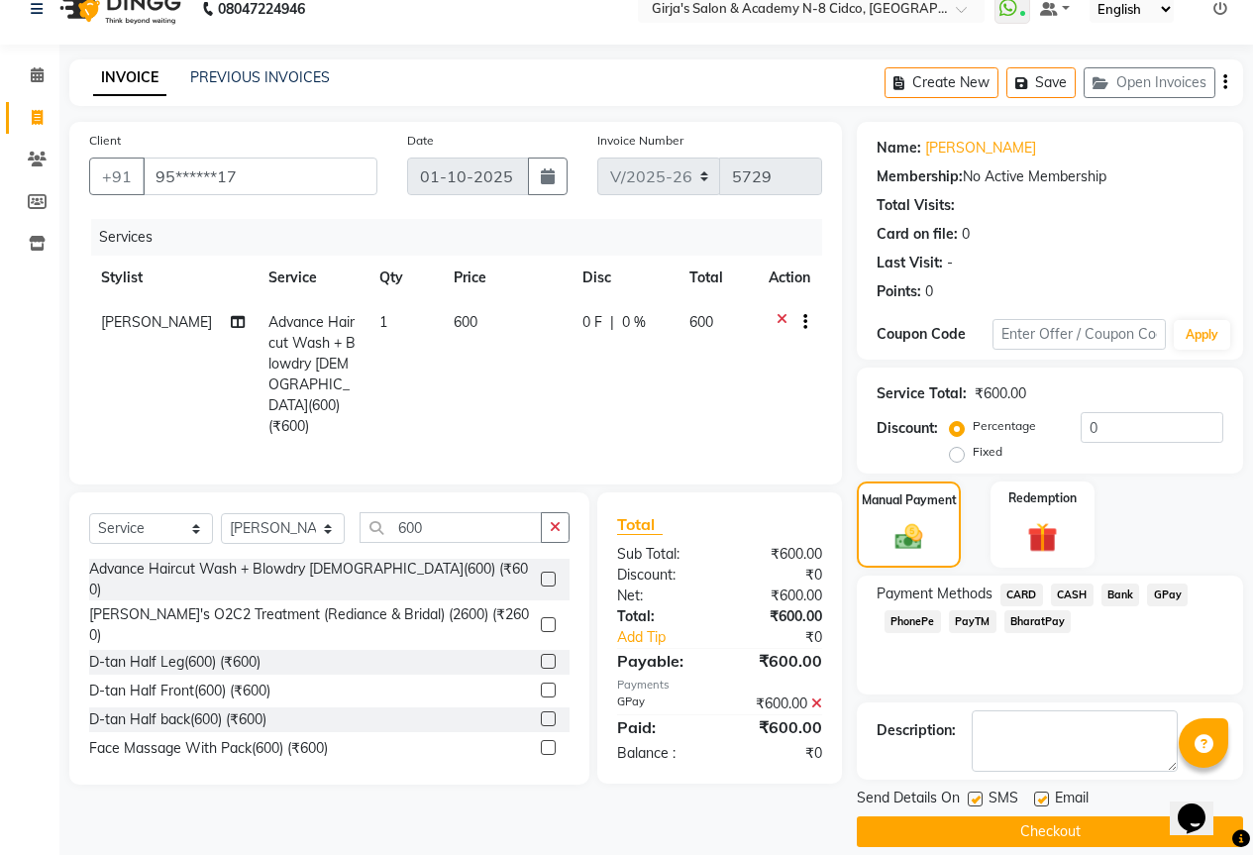
scroll to position [49, 0]
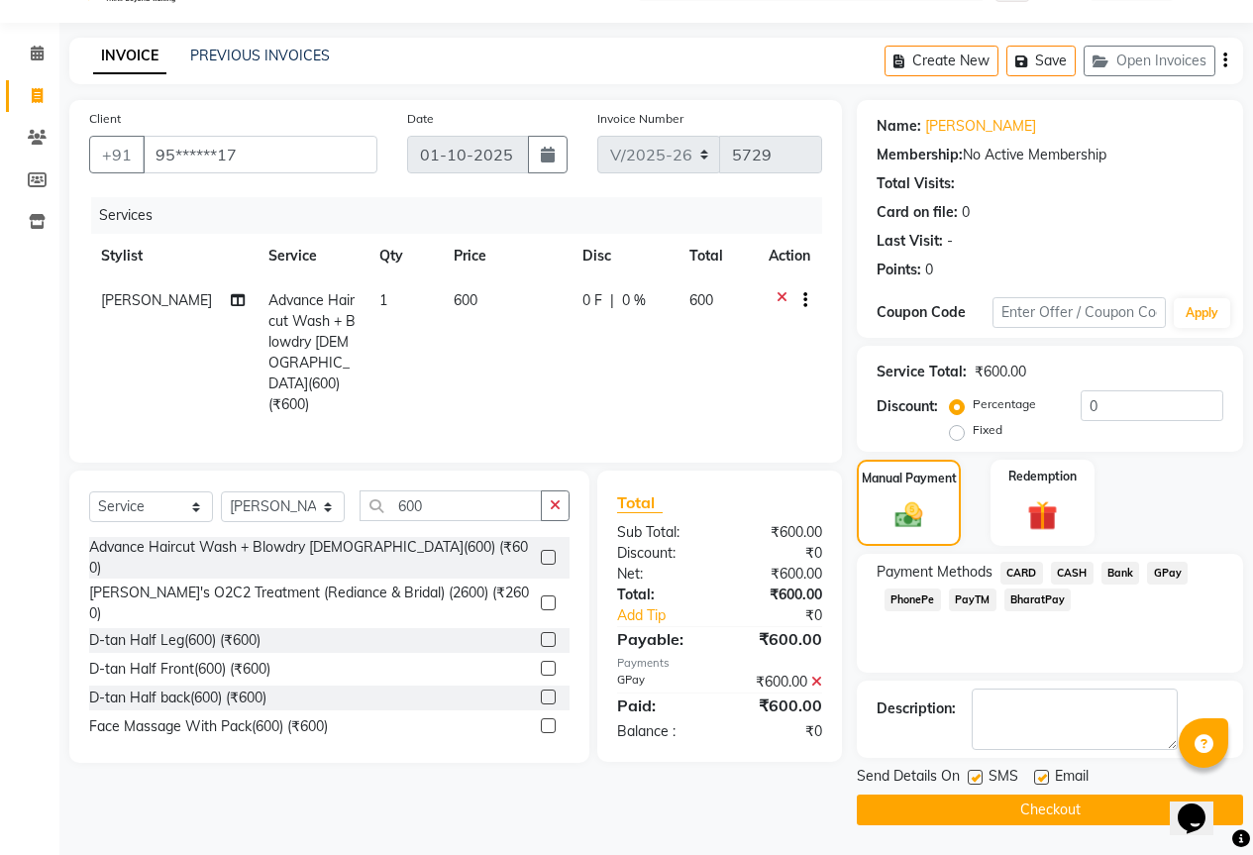
click at [1072, 818] on button "Checkout" at bounding box center [1050, 810] width 386 height 31
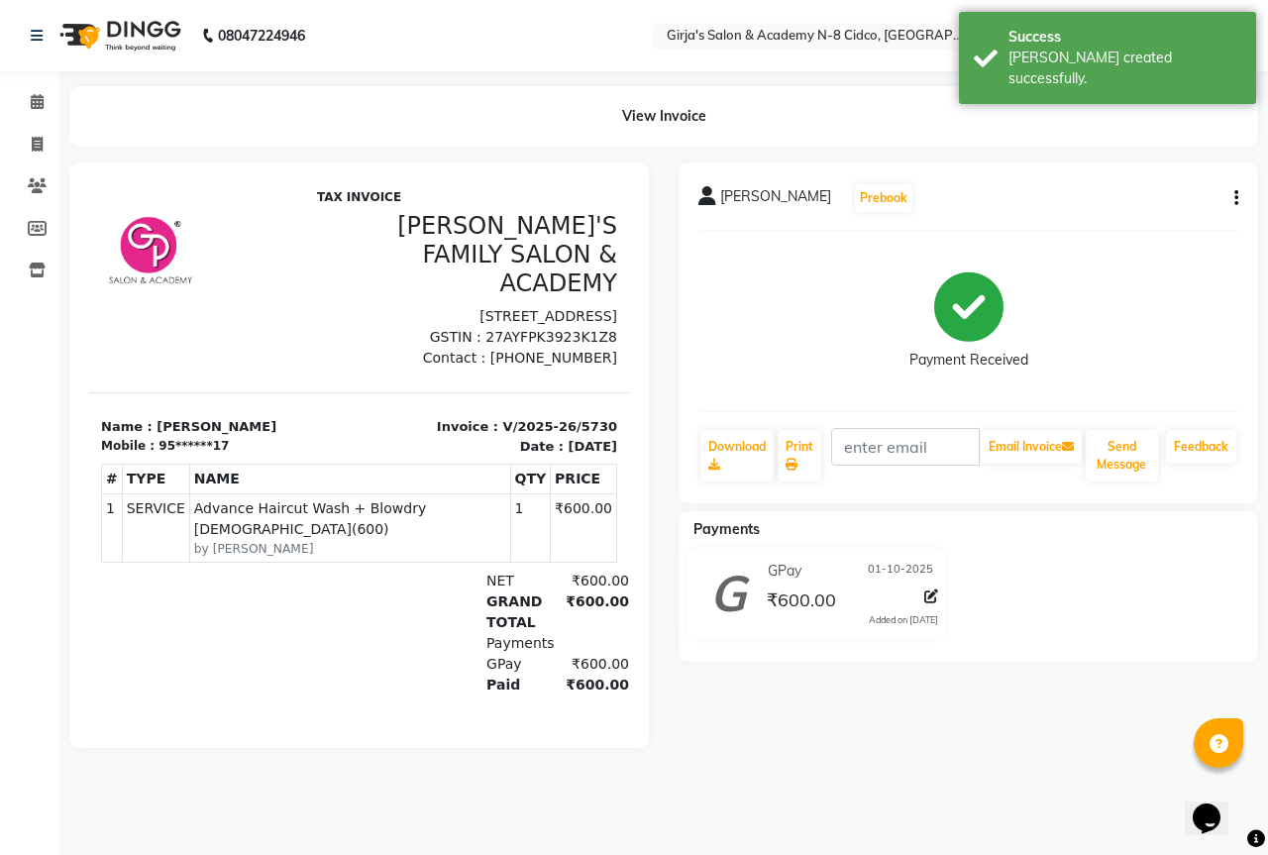
click at [32, 124] on li "Invoice" at bounding box center [29, 145] width 59 height 43
click at [36, 153] on span at bounding box center [37, 145] width 35 height 23
select select "66"
select select "service"
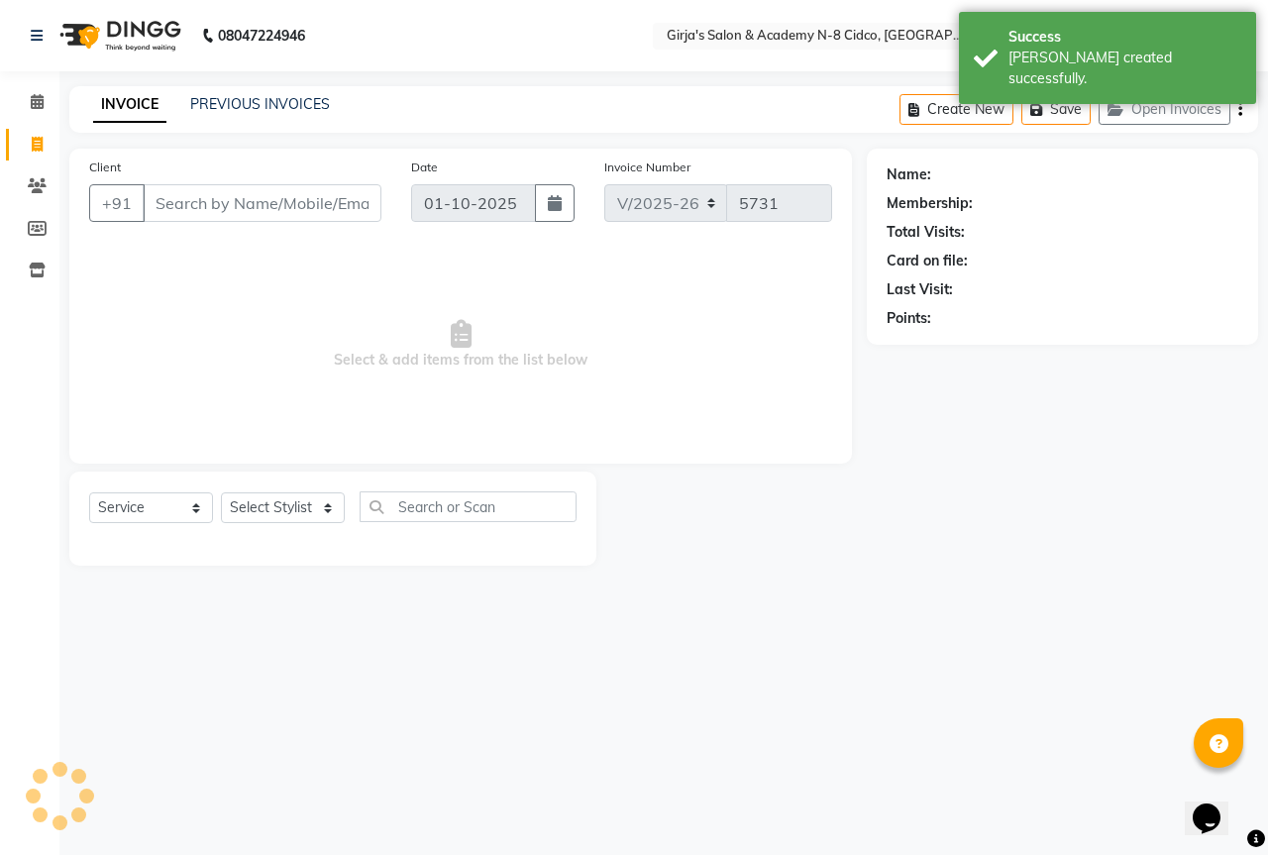
click at [281, 213] on input "Client" at bounding box center [262, 203] width 239 height 38
select select "66554"
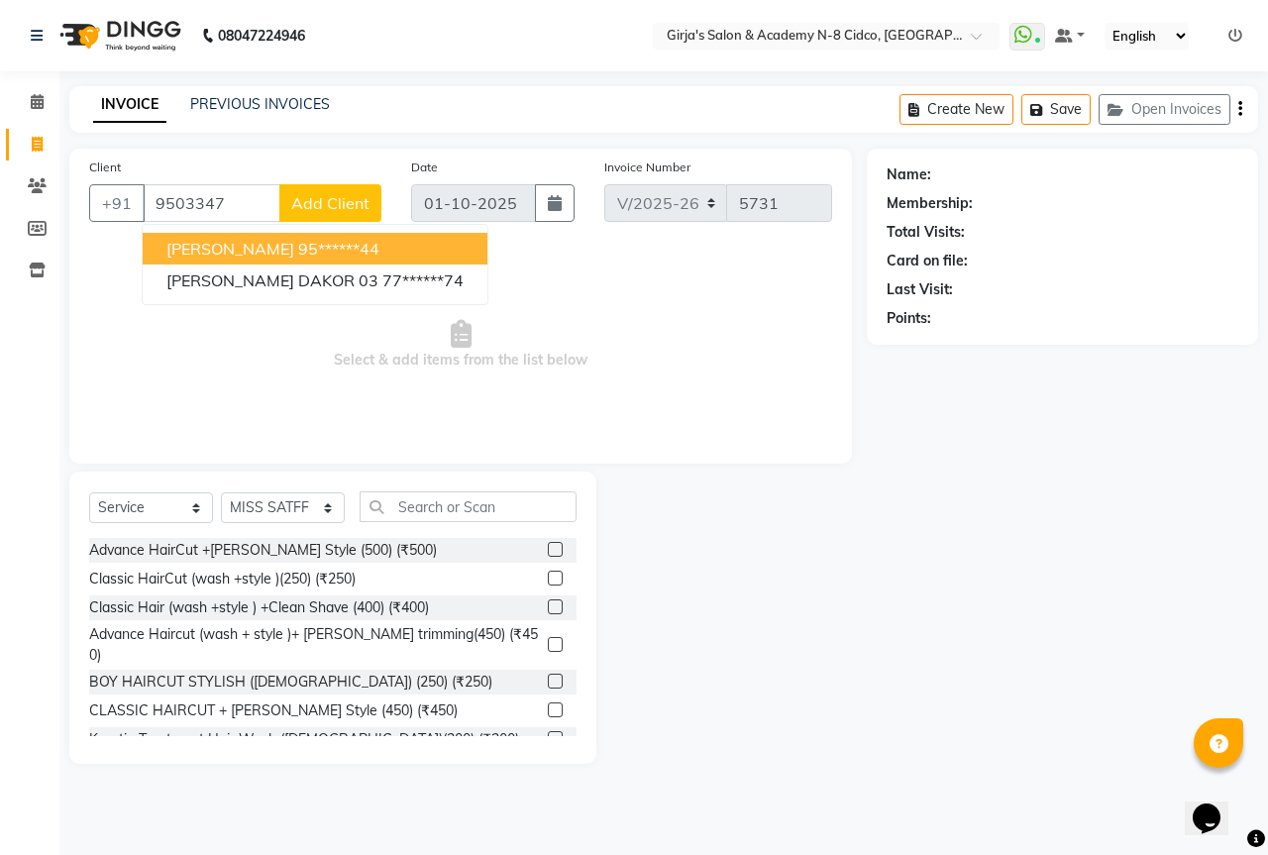
click at [298, 258] on ngb-highlight "95******44" at bounding box center [338, 249] width 81 height 20
type input "95******44"
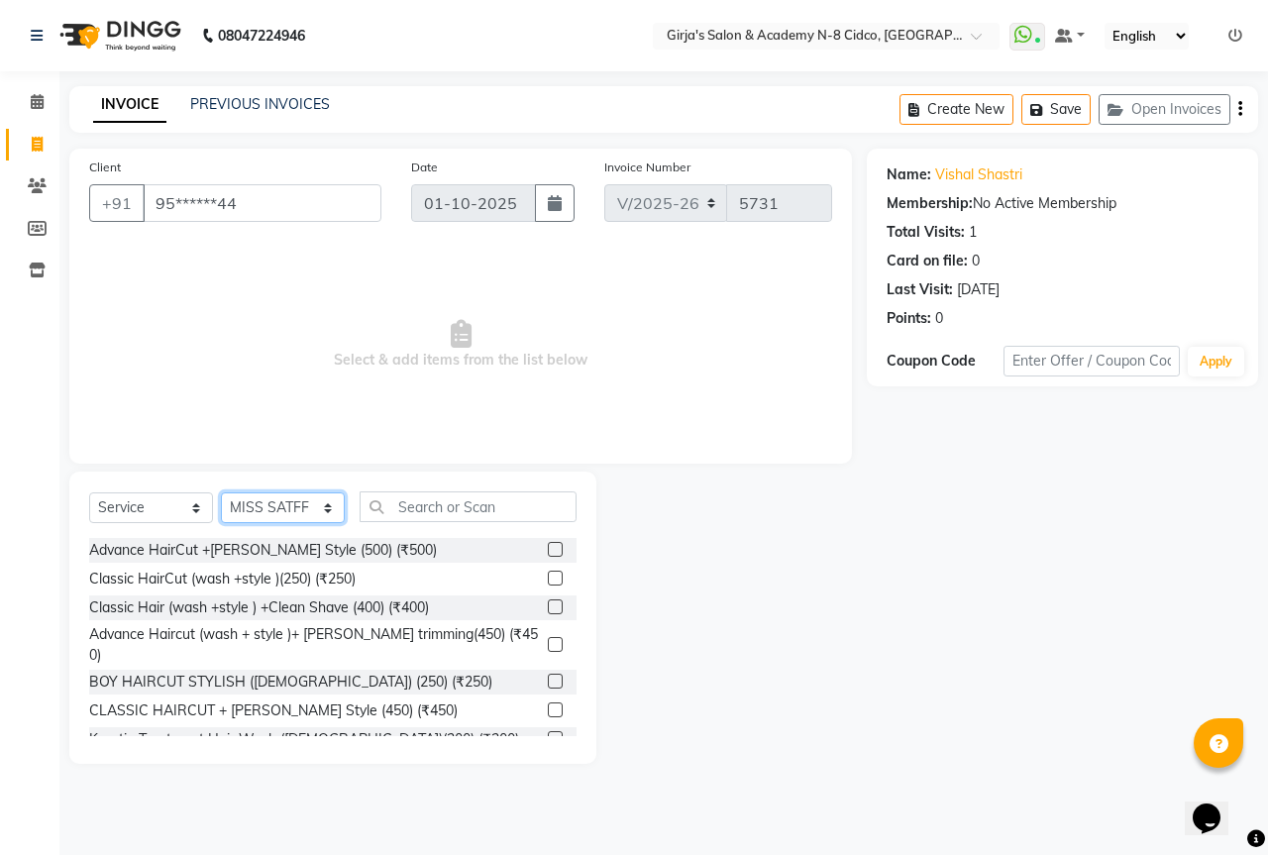
click at [325, 515] on select "Select Stylist ADITYA [PERSON_NAME] BEAUTY M GIRJAS [PERSON_NAME] MISS [PERSON_…" at bounding box center [283, 507] width 124 height 31
select select "27236"
click at [221, 492] on select "Select Stylist ADITYA [PERSON_NAME] BEAUTY M GIRJAS [PERSON_NAME] MISS [PERSON_…" at bounding box center [283, 507] width 124 height 31
click at [465, 510] on input "text" at bounding box center [468, 506] width 217 height 31
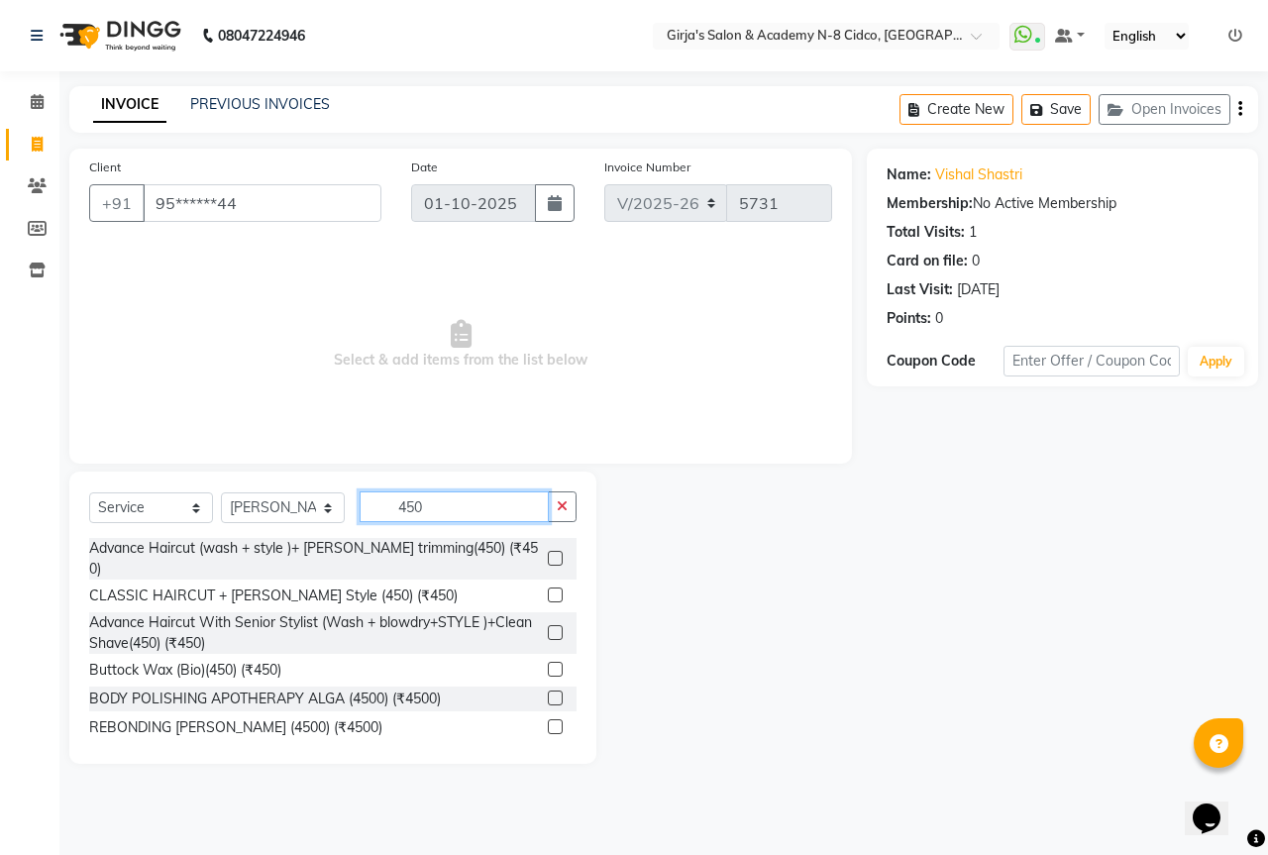
type input "450"
click at [548, 625] on label at bounding box center [555, 632] width 15 height 15
click at [548, 627] on input "checkbox" at bounding box center [554, 633] width 13 height 13
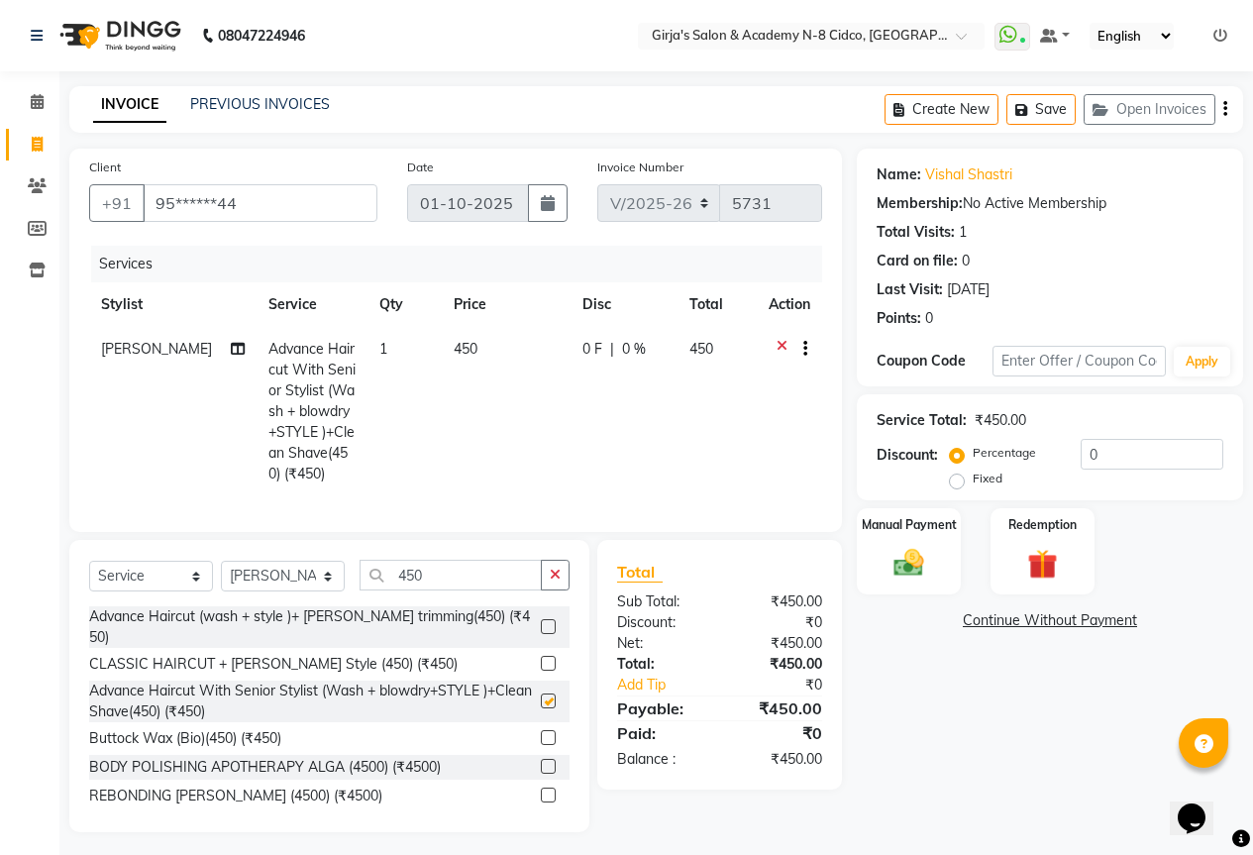
checkbox input "false"
click at [443, 590] on input "450" at bounding box center [451, 575] width 182 height 31
type input "4"
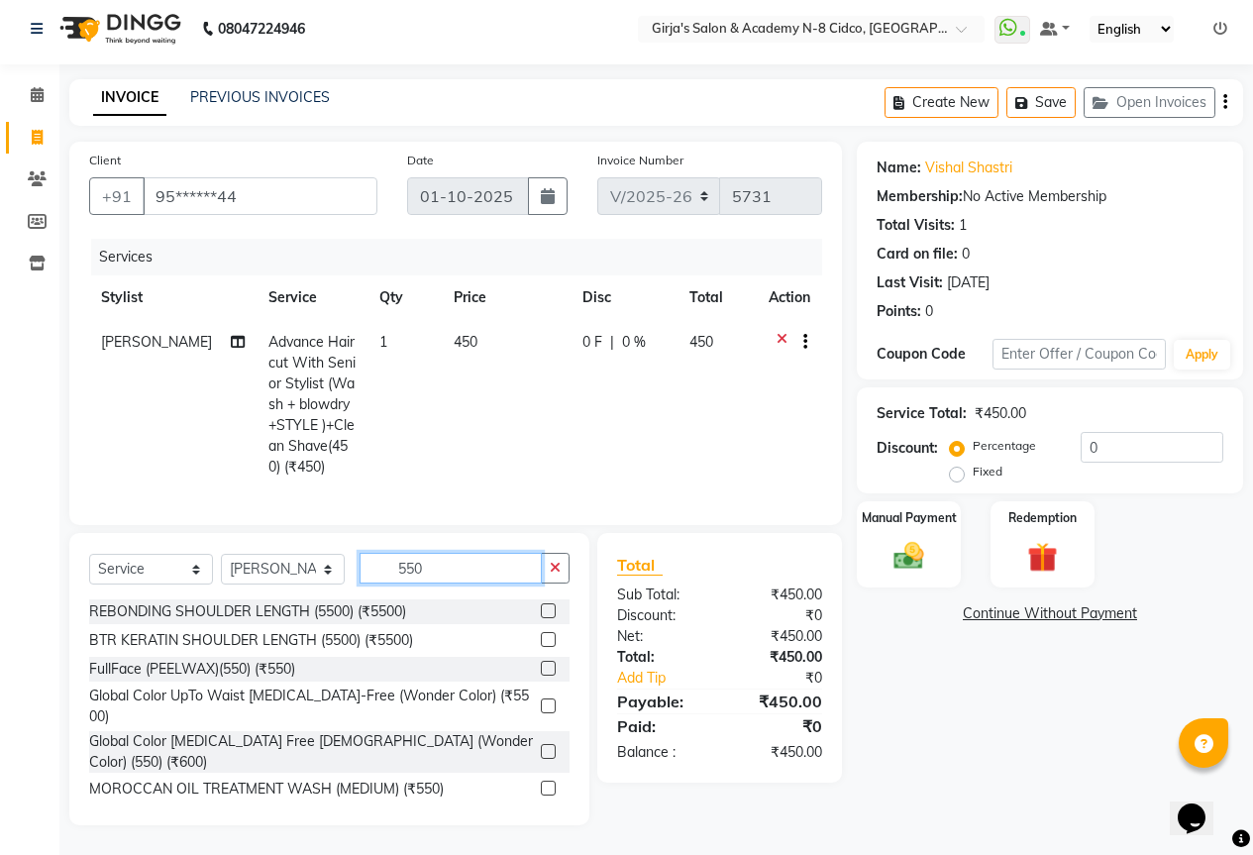
scroll to position [22, 0]
type input "550"
click at [541, 818] on label at bounding box center [548, 825] width 15 height 15
click at [541, 820] on input "checkbox" at bounding box center [547, 826] width 13 height 13
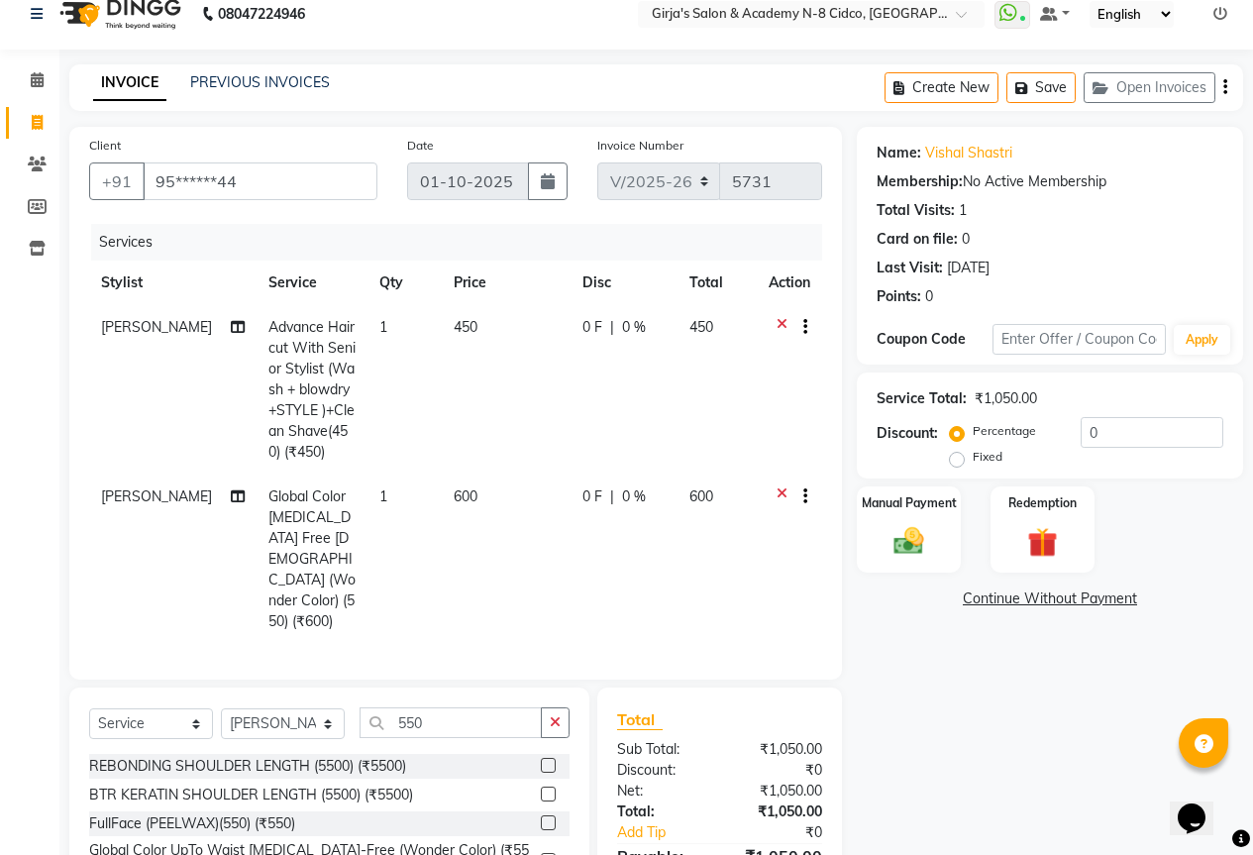
checkbox input "false"
click at [481, 707] on input "550" at bounding box center [451, 722] width 182 height 31
type input "5"
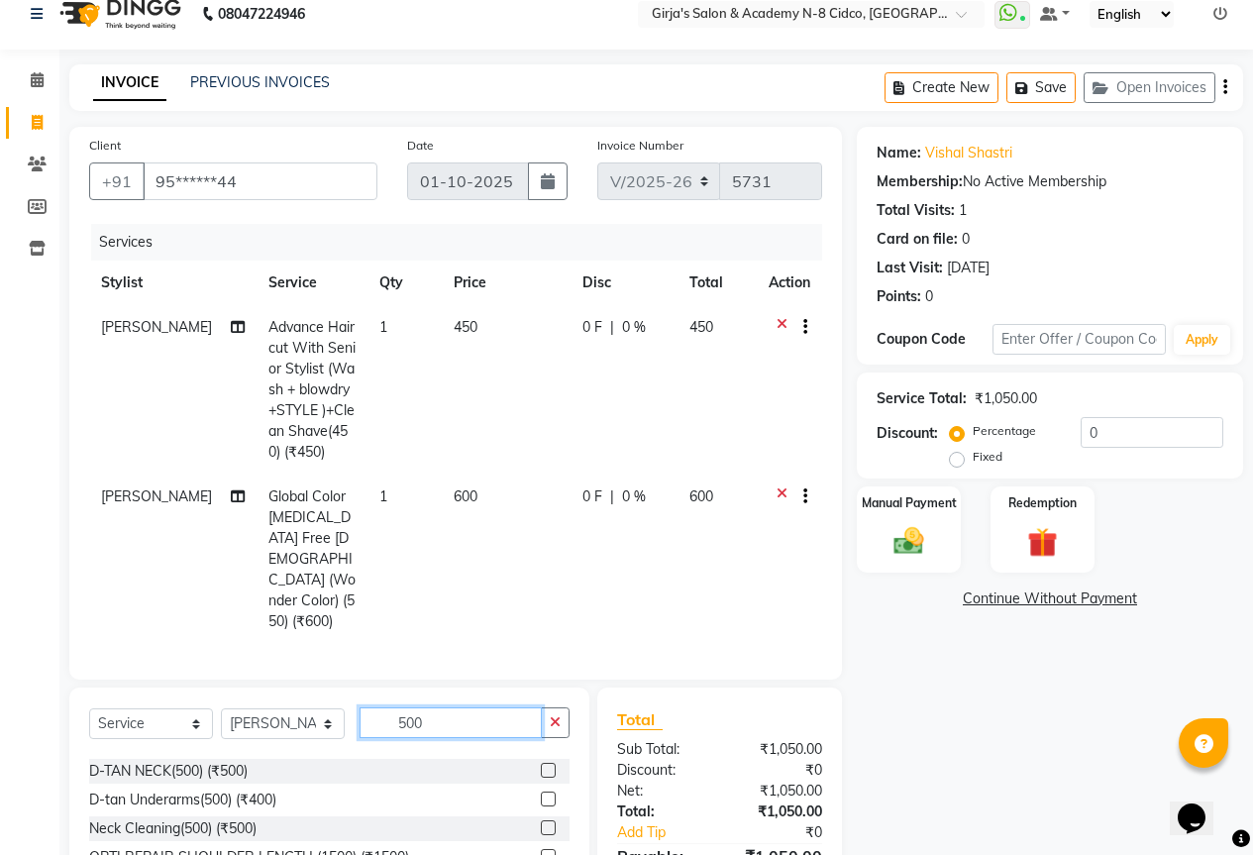
scroll to position [0, 0]
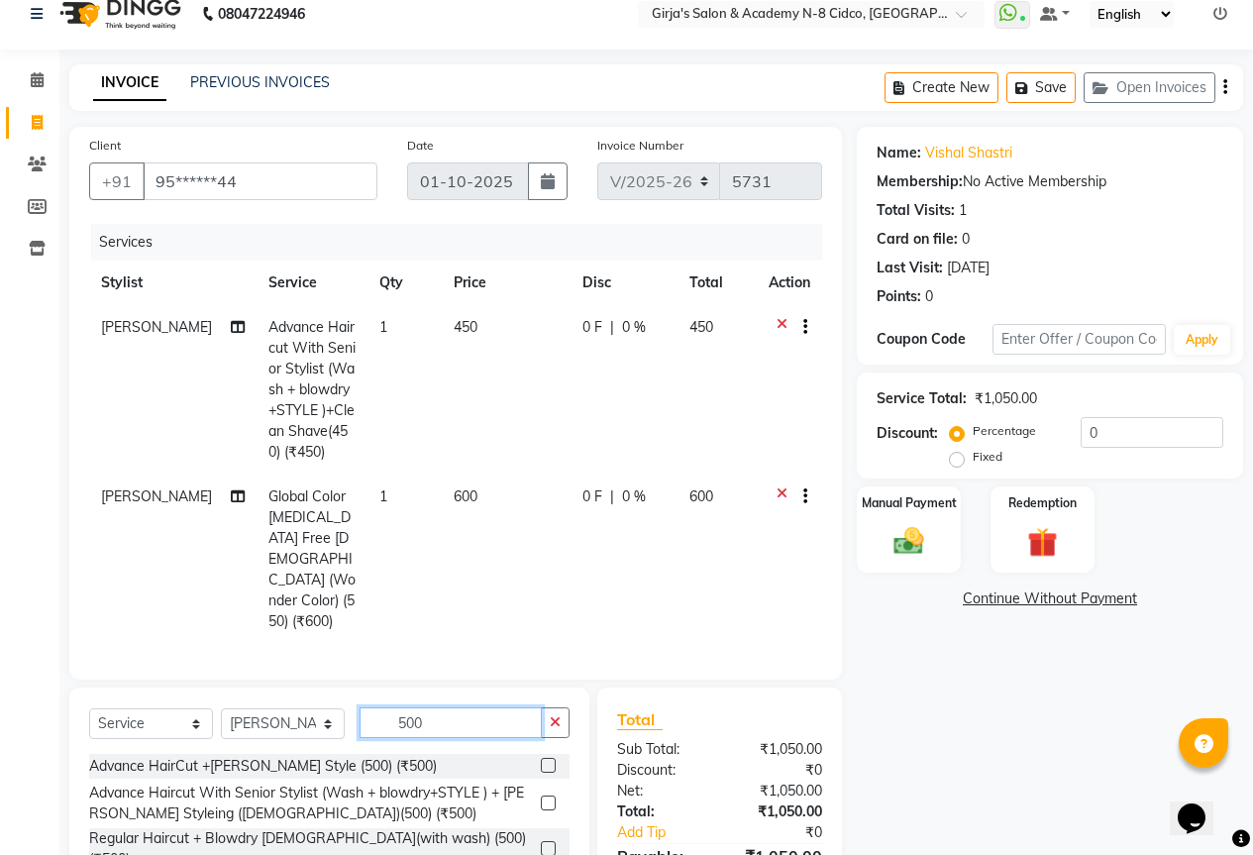
type input "500"
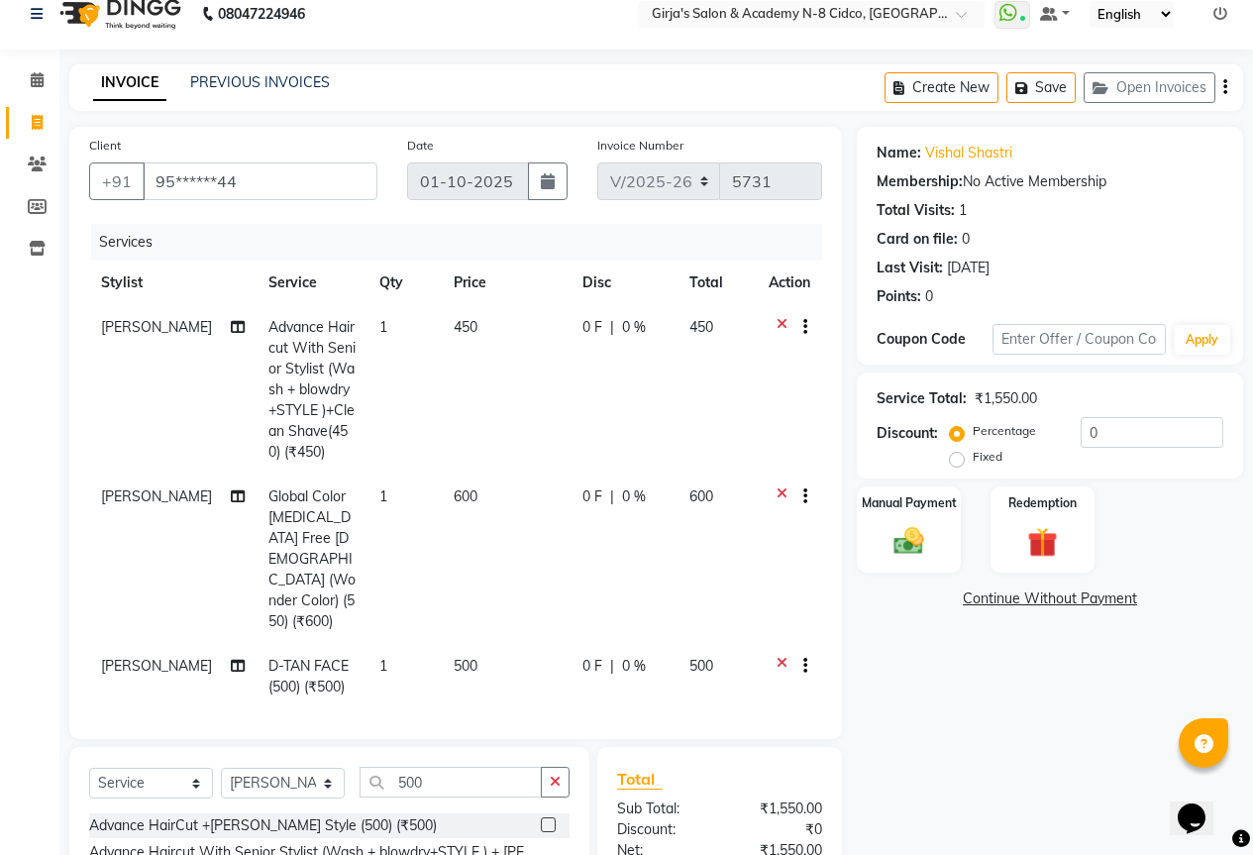
checkbox input "false"
click at [455, 657] on span "500" at bounding box center [466, 666] width 24 height 18
select select "27236"
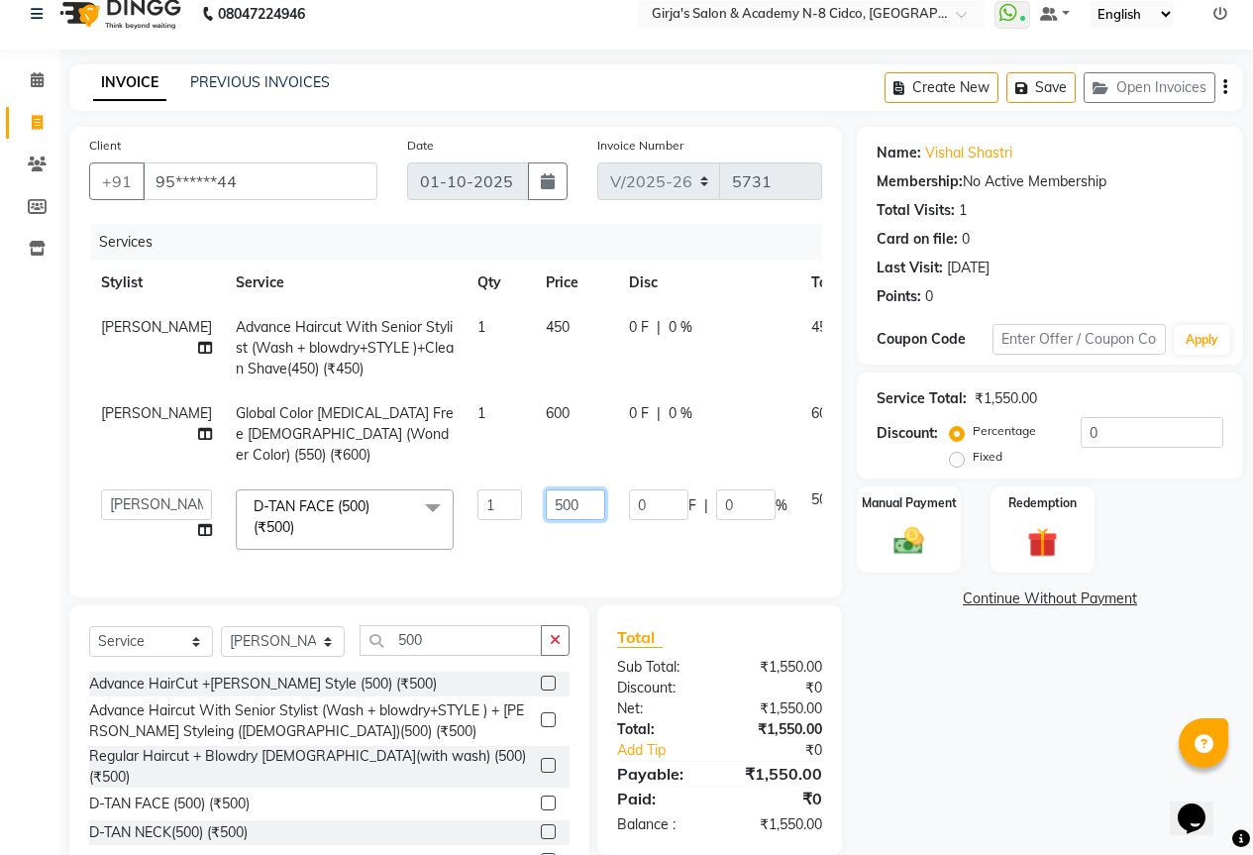
click at [546, 489] on input "500" at bounding box center [575, 504] width 59 height 31
type input "700"
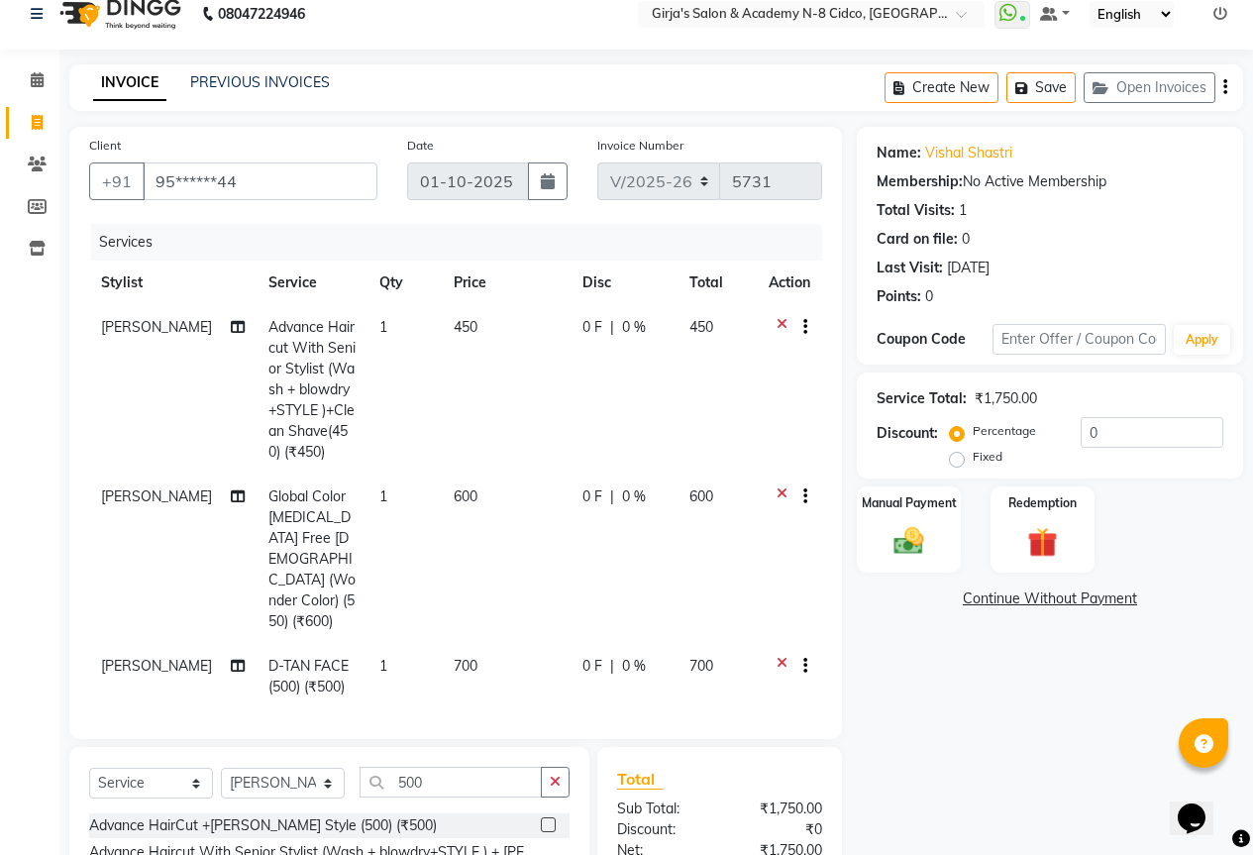
click at [931, 686] on div "Name: Vishal Shastri Membership: No Active Membership Total Visits: 1 Card on f…" at bounding box center [1057, 583] width 401 height 912
click at [150, 768] on select "Select Service Product Membership Package Voucher Prepaid Gift Card" at bounding box center [151, 783] width 124 height 31
select select "product"
click at [89, 768] on select "Select Service Product Membership Package Voucher Prepaid Gift Card" at bounding box center [151, 783] width 124 height 31
click at [474, 769] on input "500" at bounding box center [451, 782] width 182 height 31
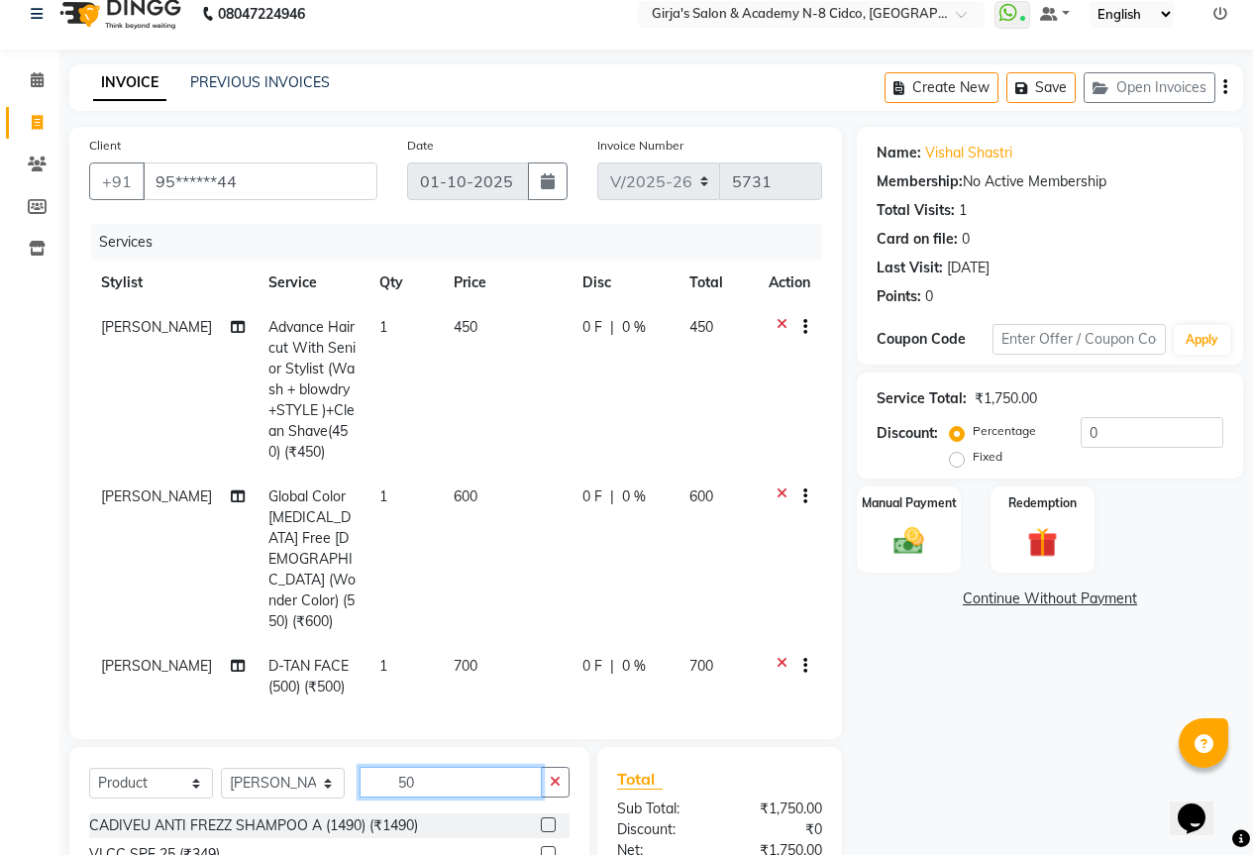
type input "5"
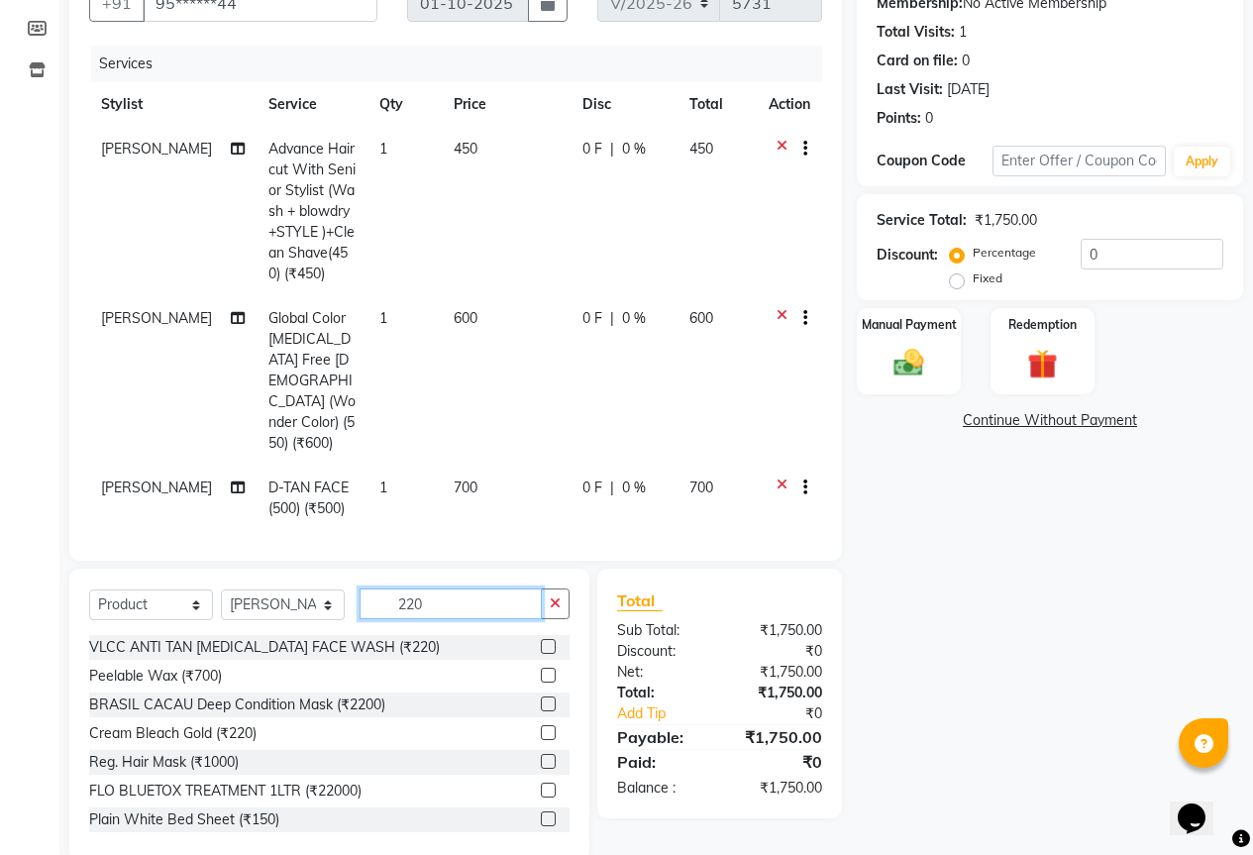
scroll to position [215, 0]
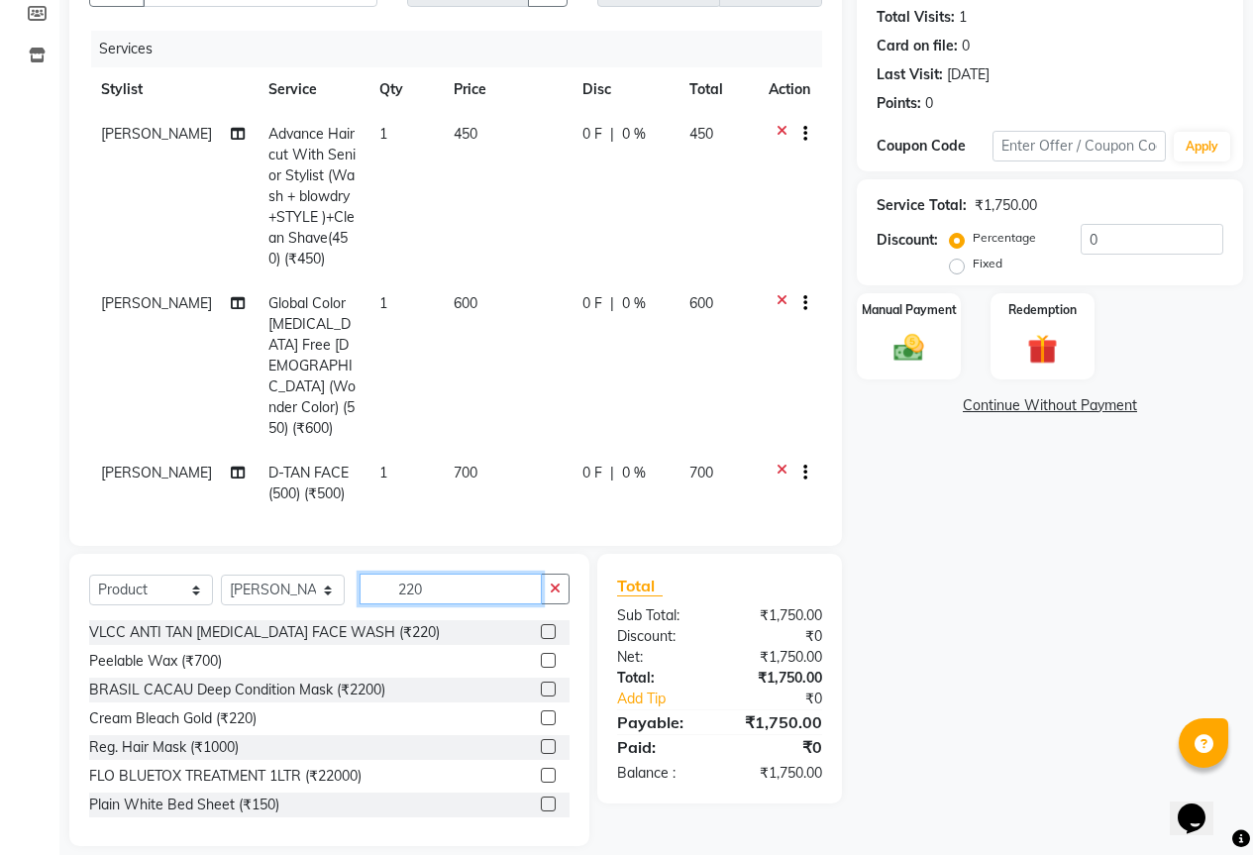
type input "220"
click at [541, 624] on label at bounding box center [548, 631] width 15 height 15
click at [541, 626] on input "checkbox" at bounding box center [547, 632] width 13 height 13
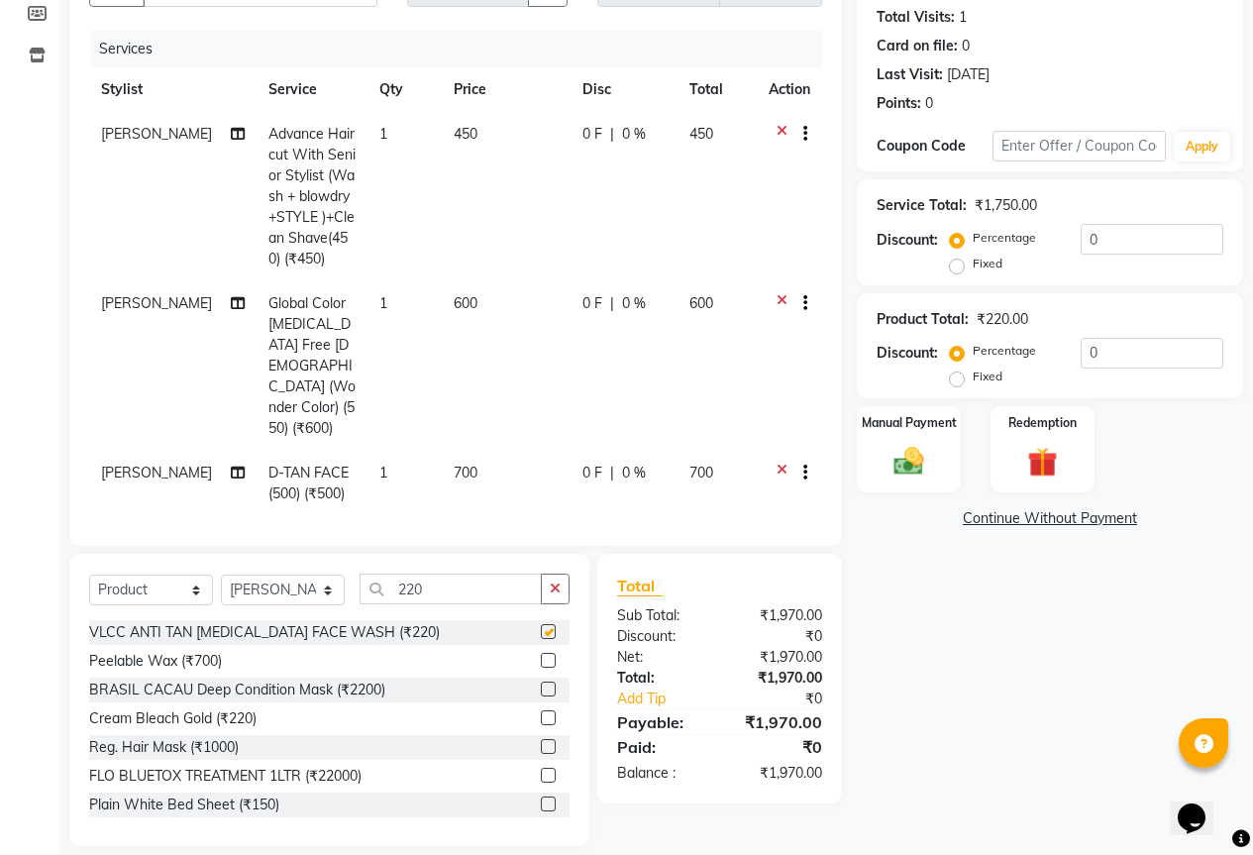
scroll to position [236, 0]
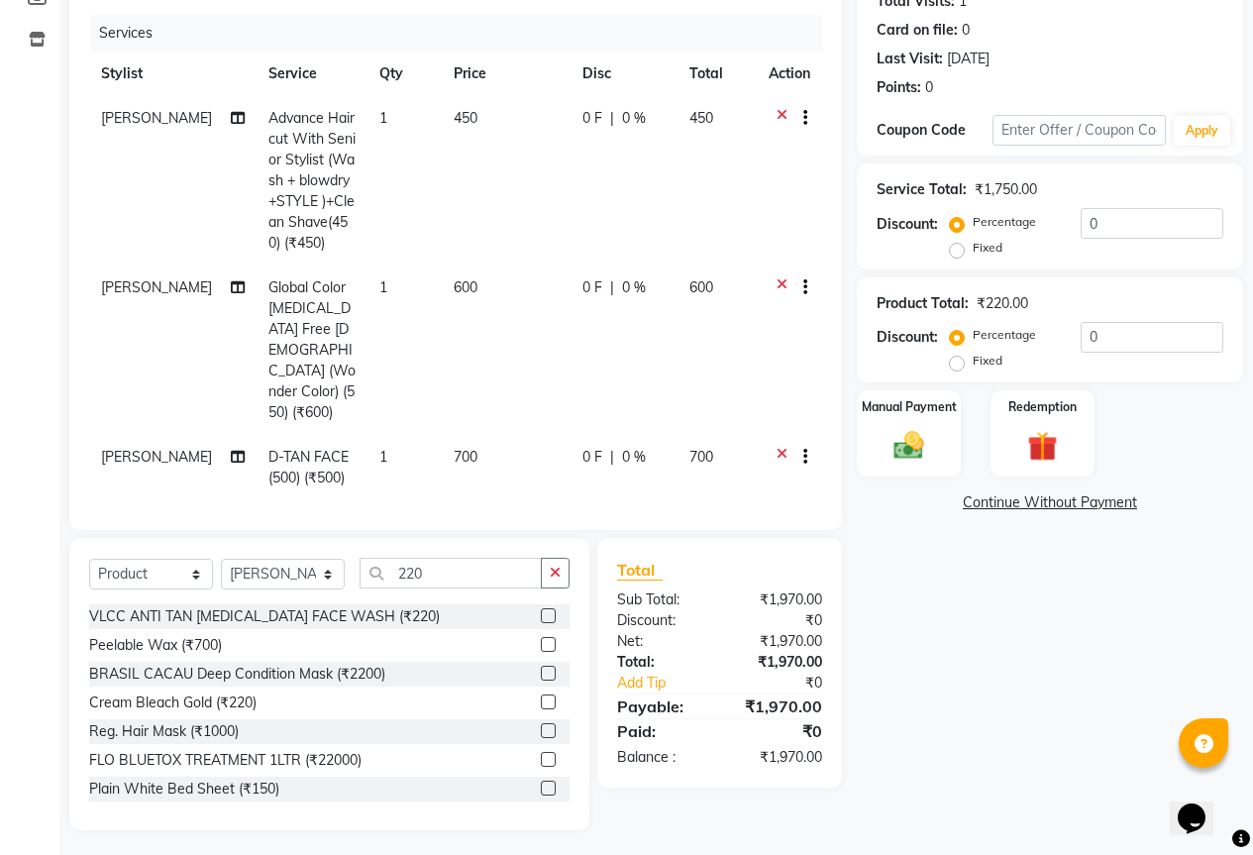
checkbox input "false"
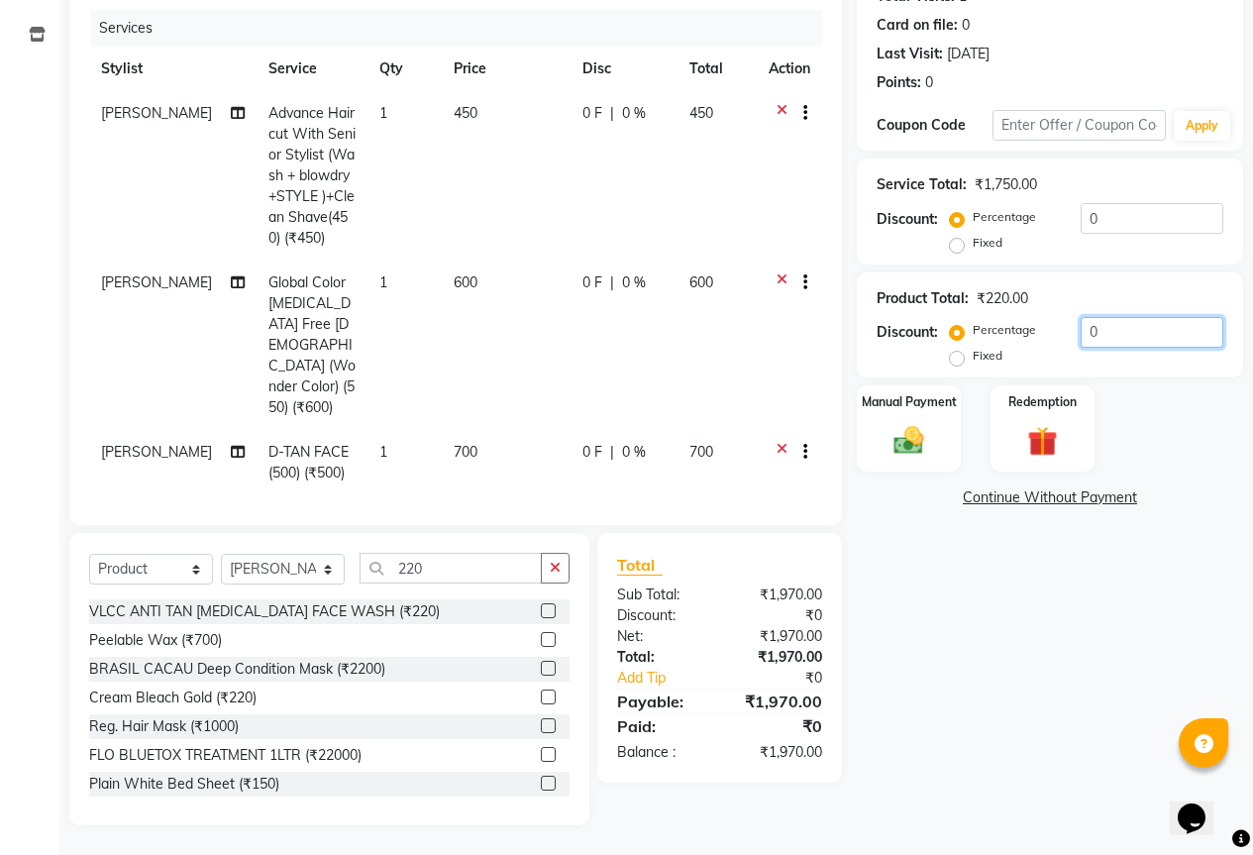
click at [1119, 334] on input "0" at bounding box center [1152, 332] width 143 height 31
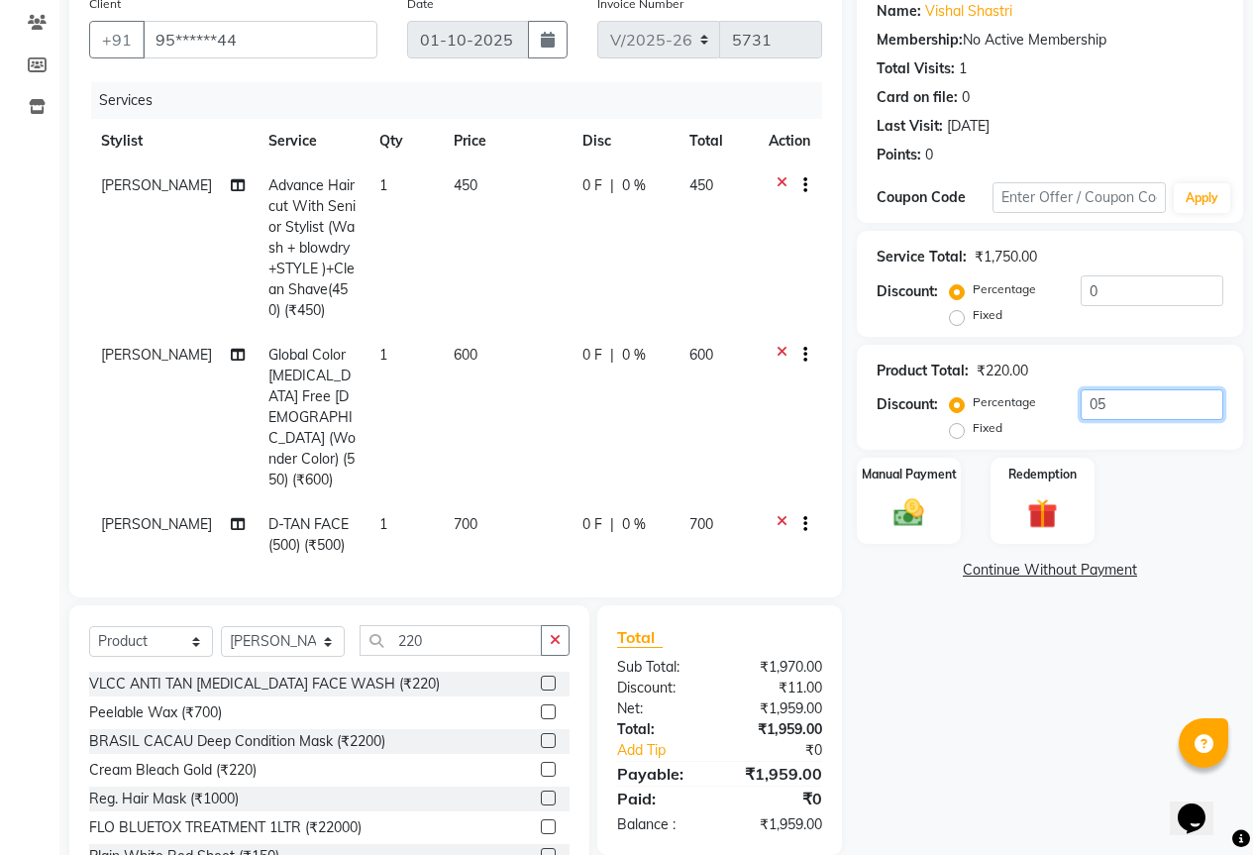
scroll to position [198, 0]
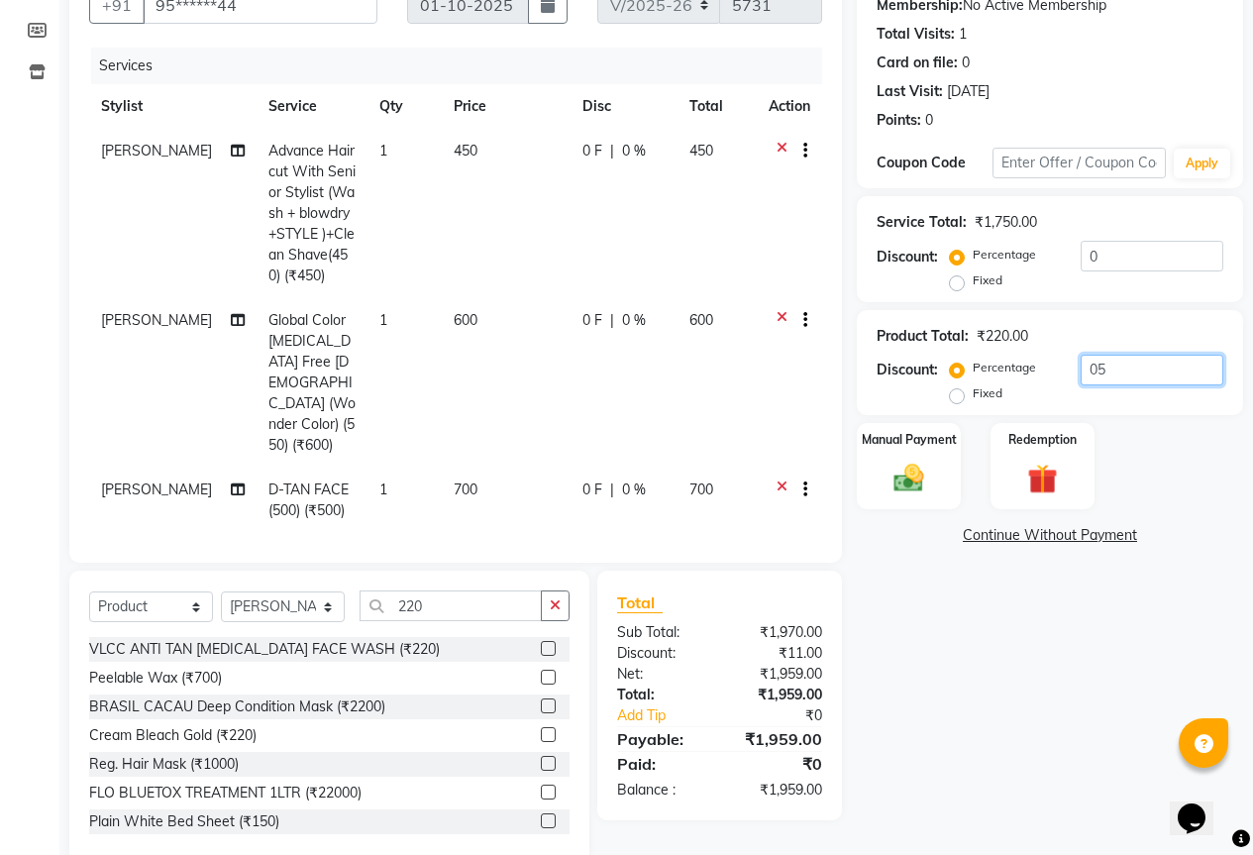
type input "0"
drag, startPoint x: 2, startPoint y: 352, endPoint x: 18, endPoint y: 338, distance: 21.1
click at [3, 351] on div "Calendar Invoice Clients Members Inventory Completed InProgress Upcoming Droppe…" at bounding box center [134, 360] width 268 height 1005
click at [1109, 372] on input "10" at bounding box center [1152, 370] width 143 height 31
type input "1"
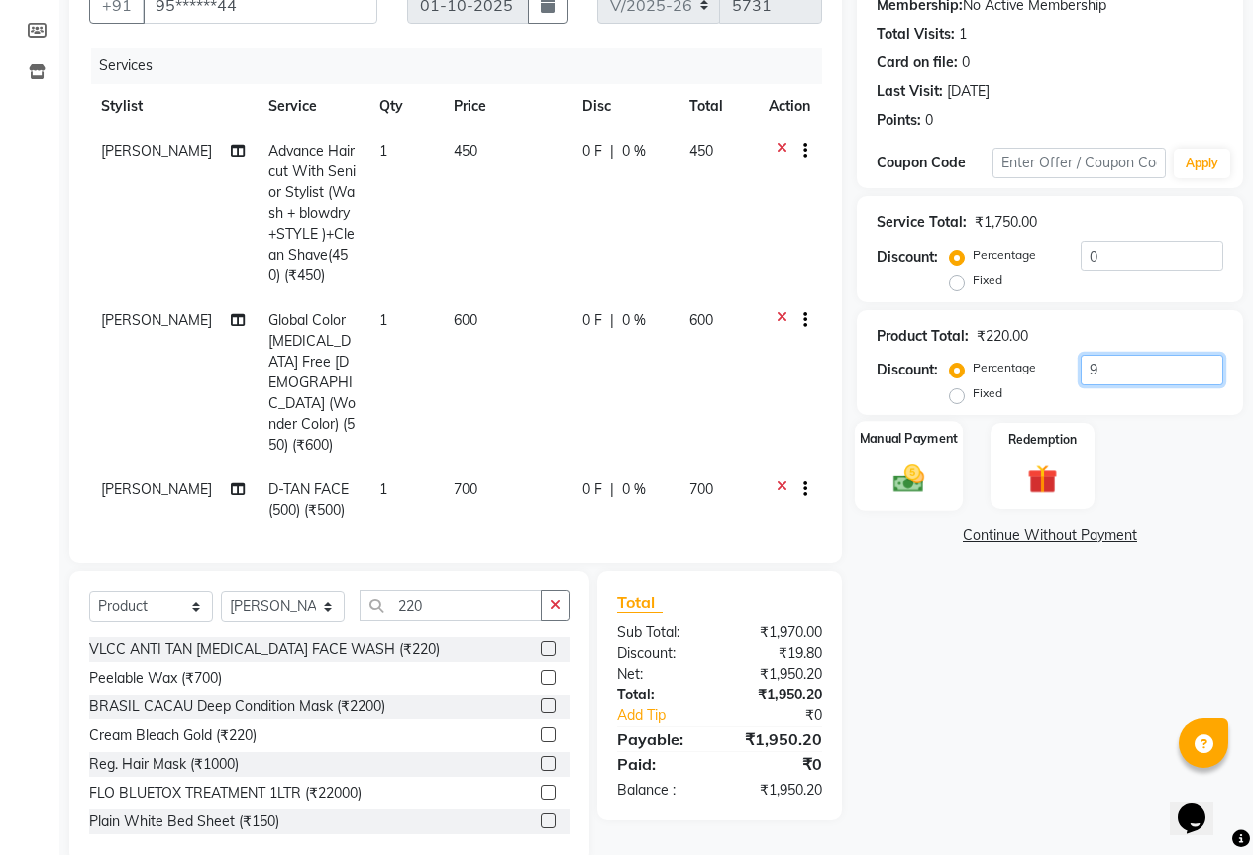
type input "9"
click at [907, 479] on img at bounding box center [909, 479] width 51 height 36
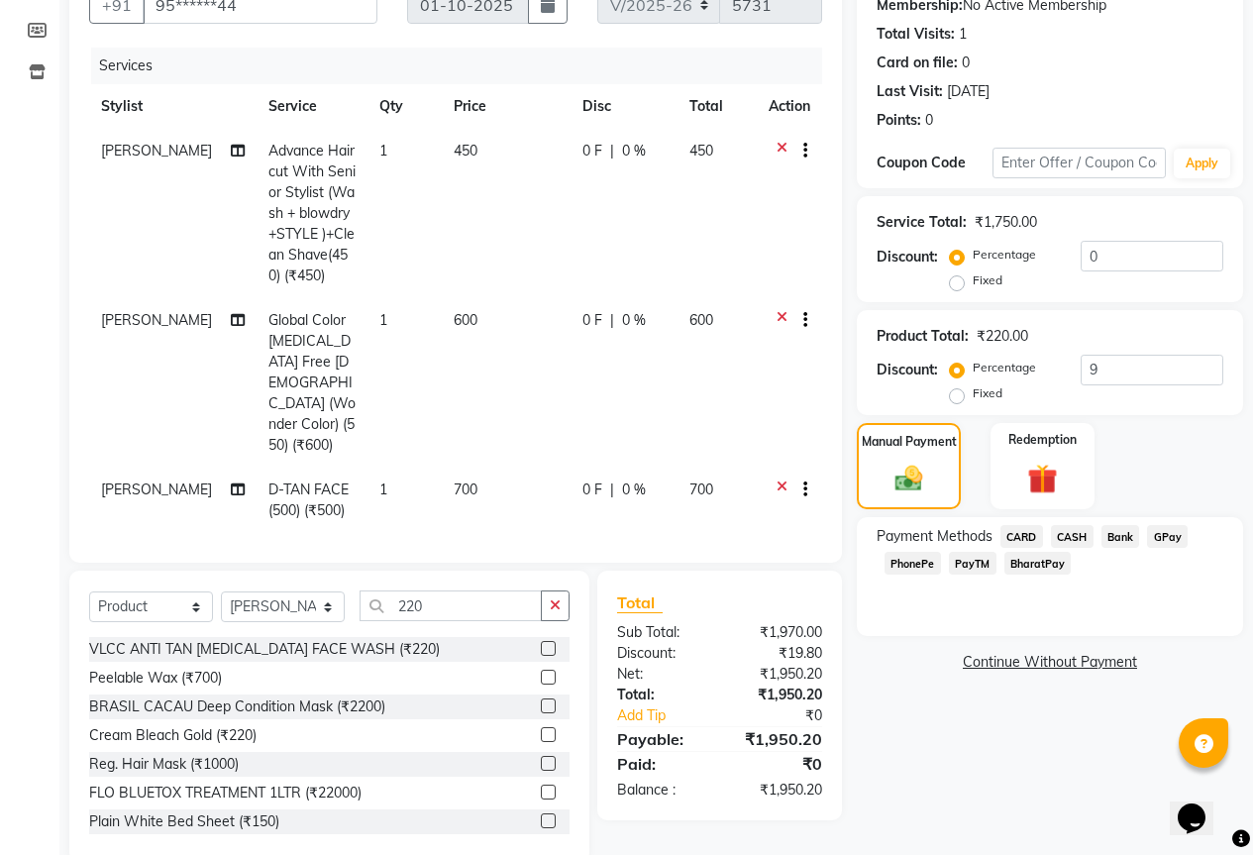
click at [1167, 533] on span "GPay" at bounding box center [1167, 536] width 41 height 23
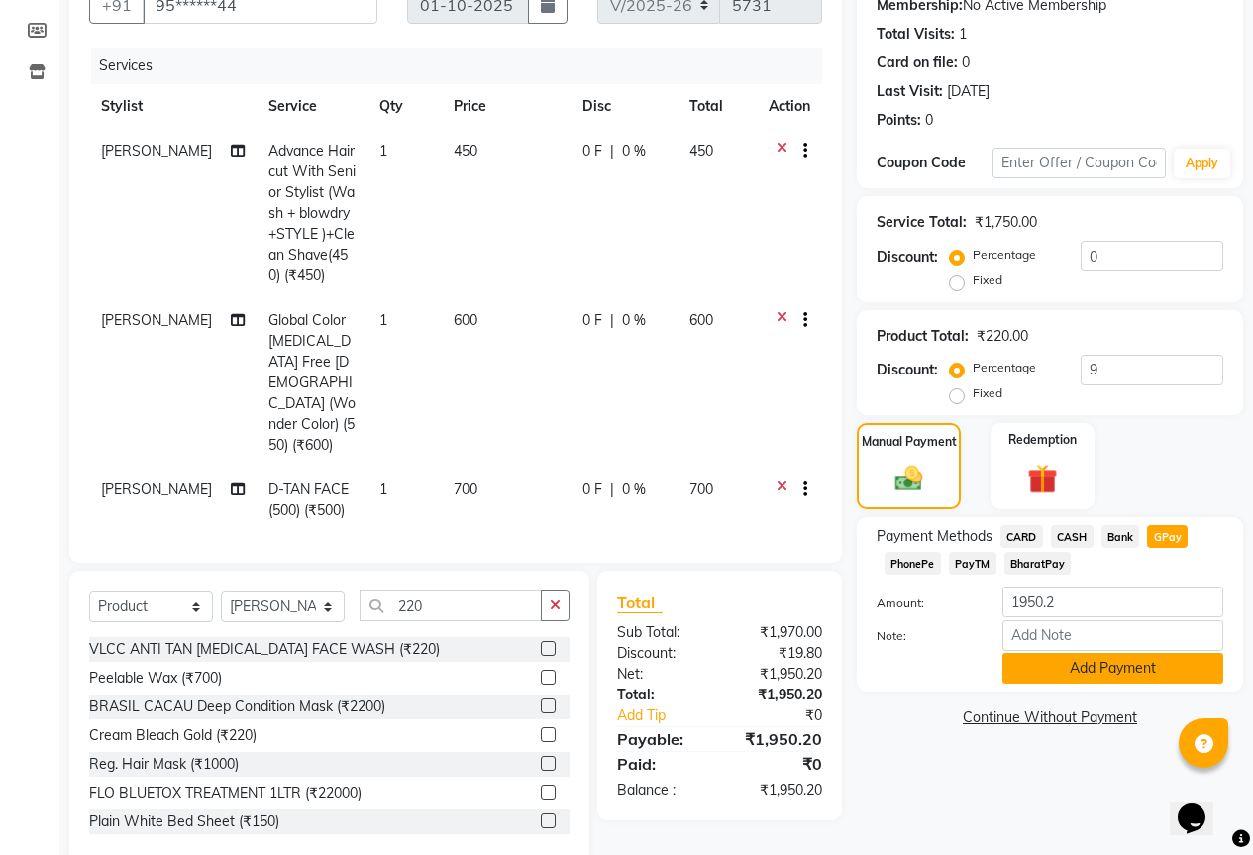
click at [1120, 670] on button "Add Payment" at bounding box center [1113, 668] width 221 height 31
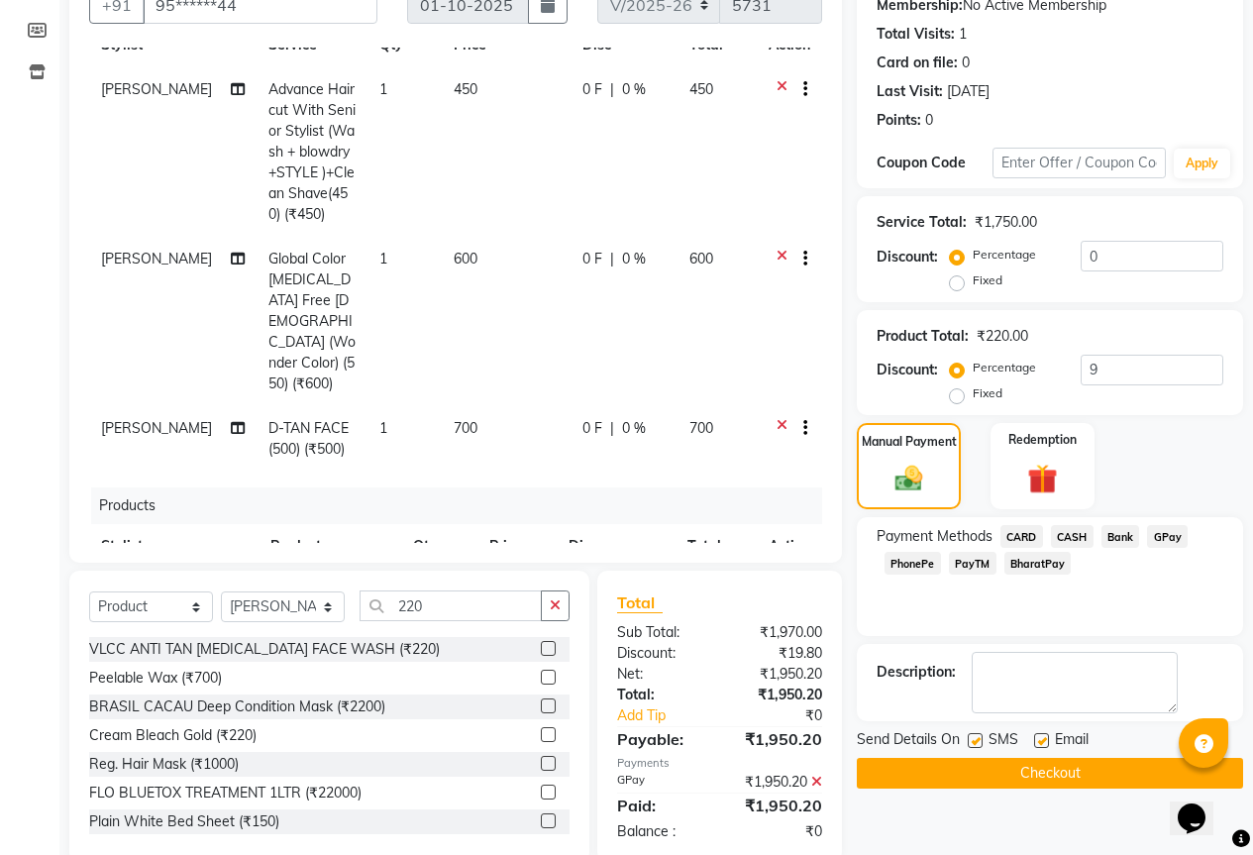
scroll to position [162, 0]
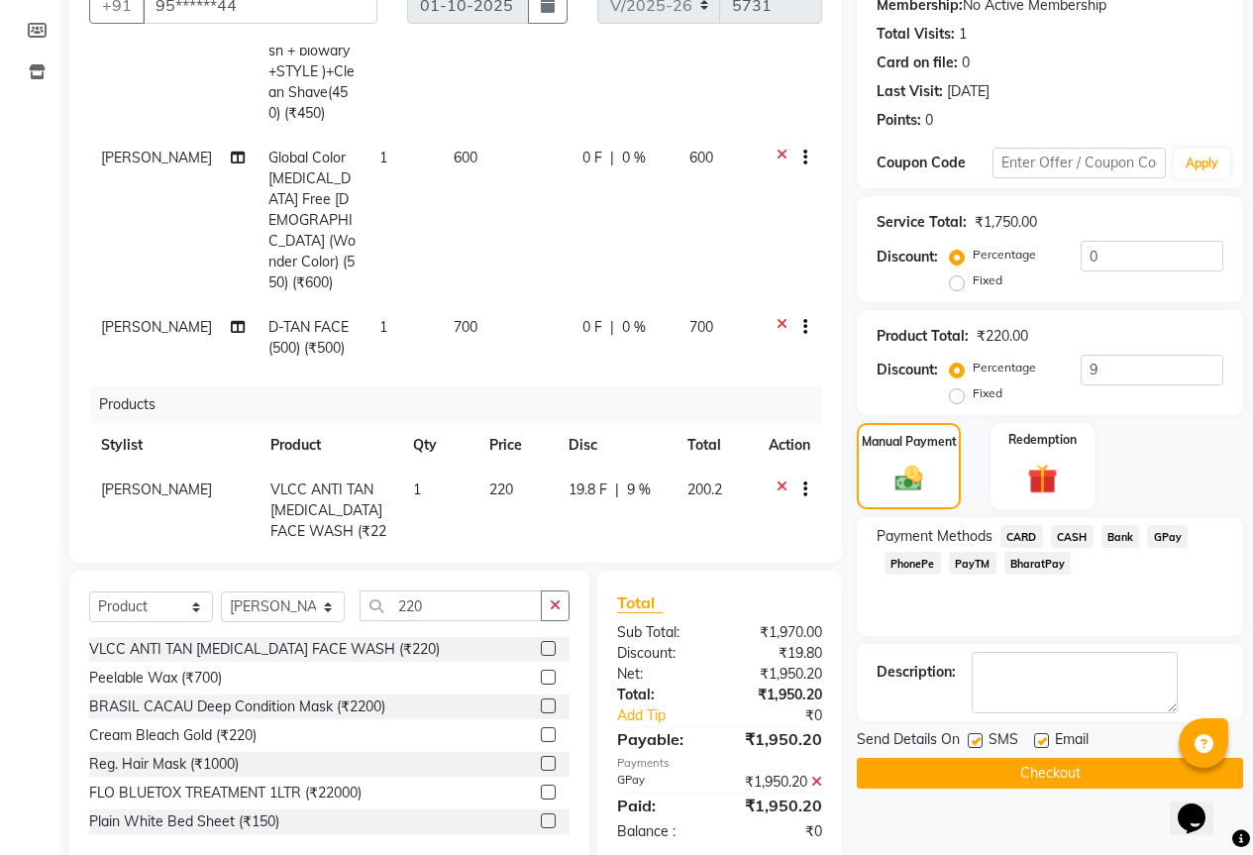
click at [922, 777] on button "Checkout" at bounding box center [1050, 773] width 386 height 31
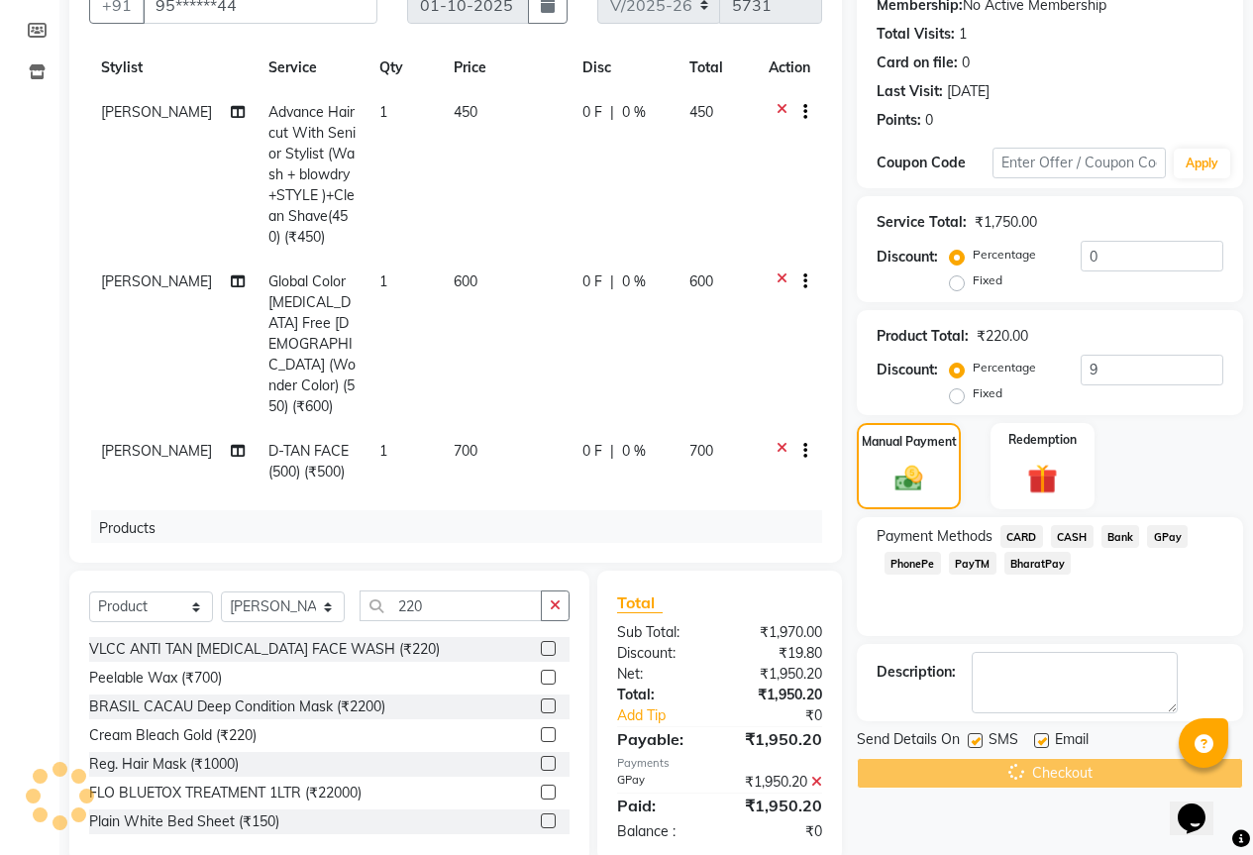
scroll to position [0, 0]
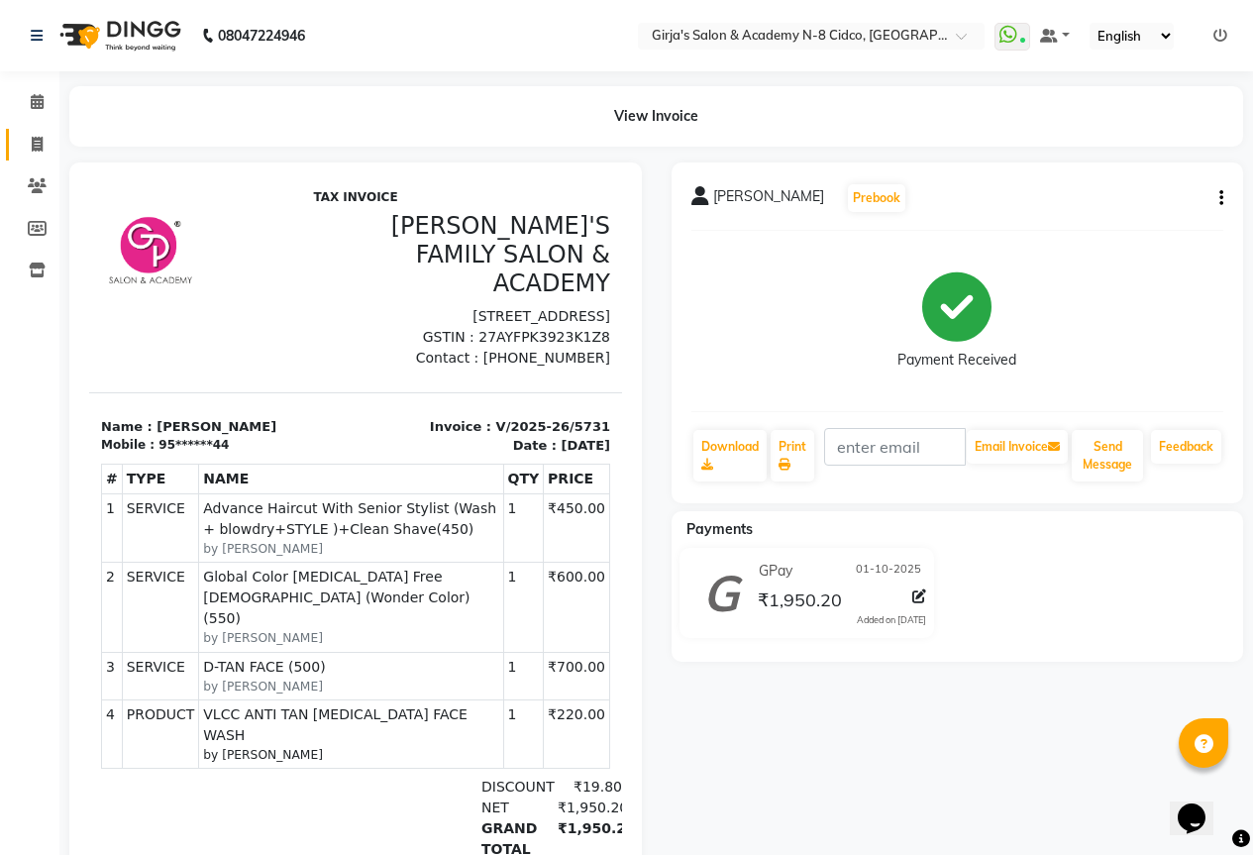
click at [34, 158] on link "Invoice" at bounding box center [30, 145] width 48 height 33
select select "66"
select select "service"
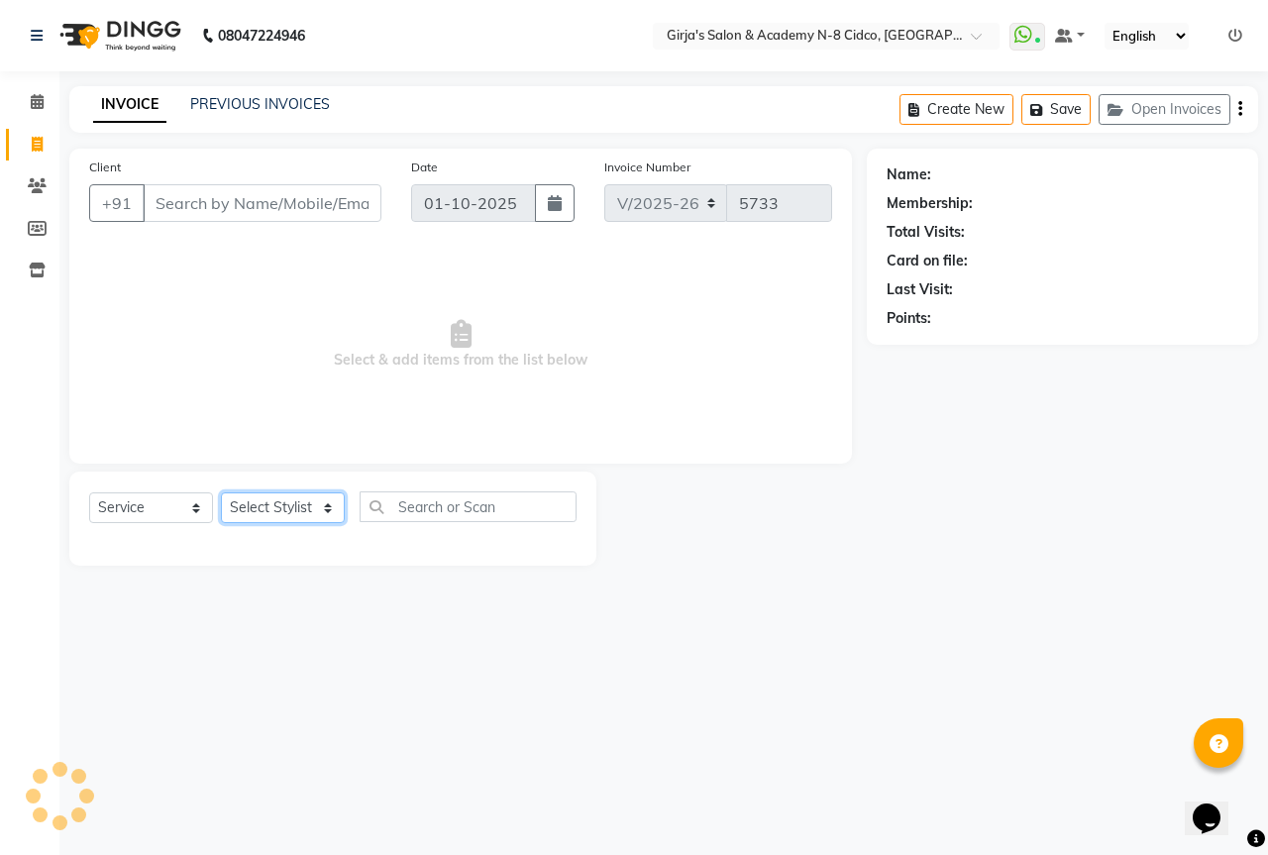
click at [299, 504] on select "Select Stylist" at bounding box center [283, 507] width 124 height 31
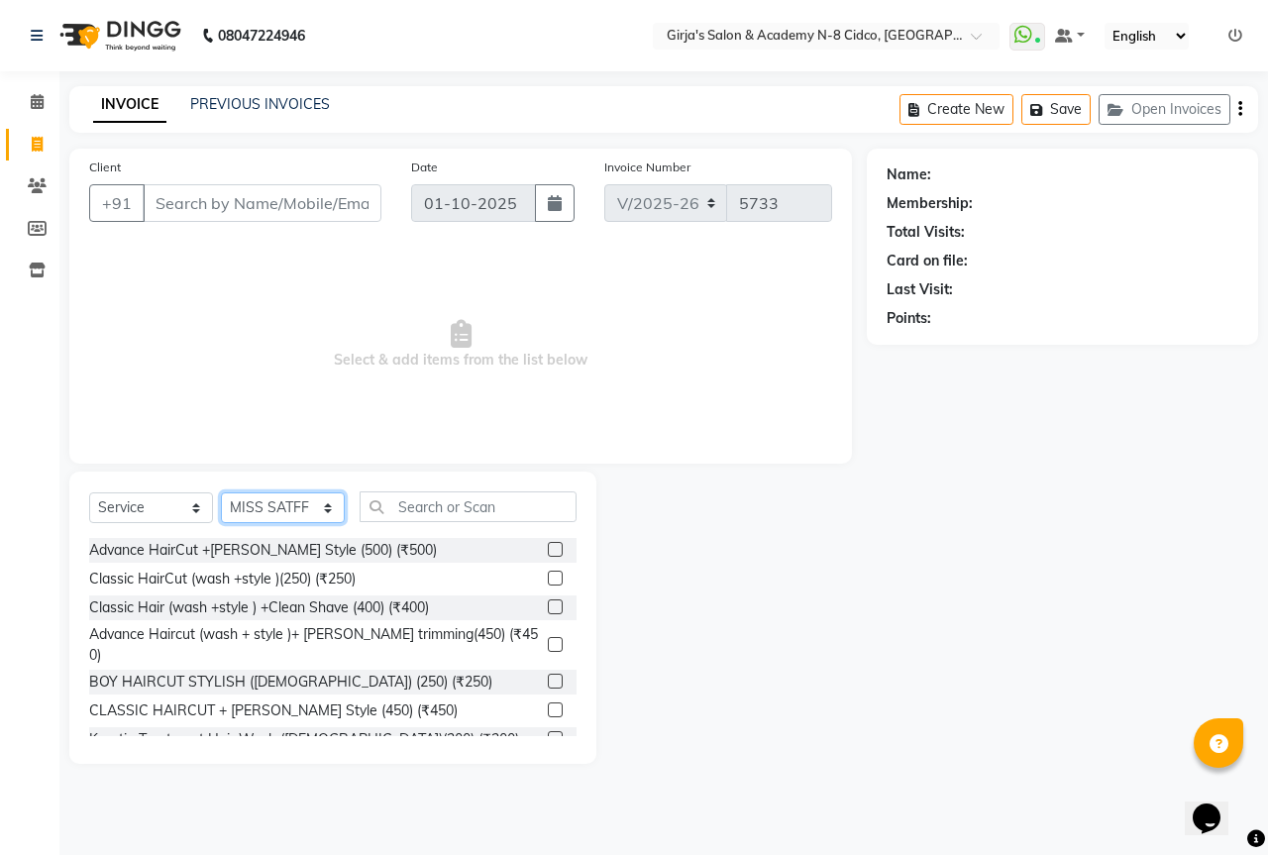
select select "2509"
click at [221, 492] on select "Select Stylist ADITYA [PERSON_NAME] BEAUTY M GIRJAS [PERSON_NAME] MISS [PERSON_…" at bounding box center [283, 507] width 124 height 31
click at [428, 503] on input "text" at bounding box center [468, 506] width 217 height 31
click at [177, 511] on select "Select Service Product Membership Package Voucher Prepaid Gift Card" at bounding box center [151, 507] width 124 height 31
select select "product"
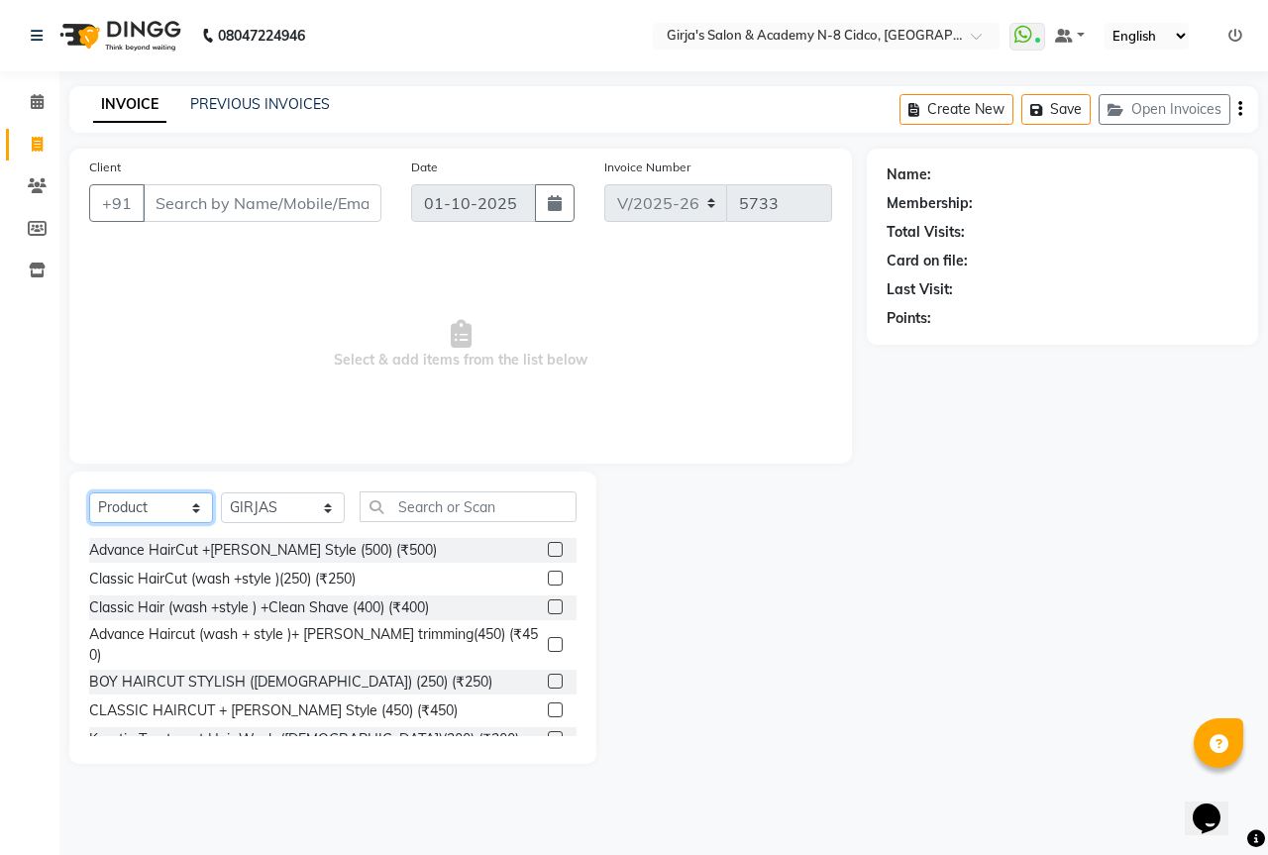
click at [89, 492] on select "Select Service Product Membership Package Voucher Prepaid Gift Card" at bounding box center [151, 507] width 124 height 31
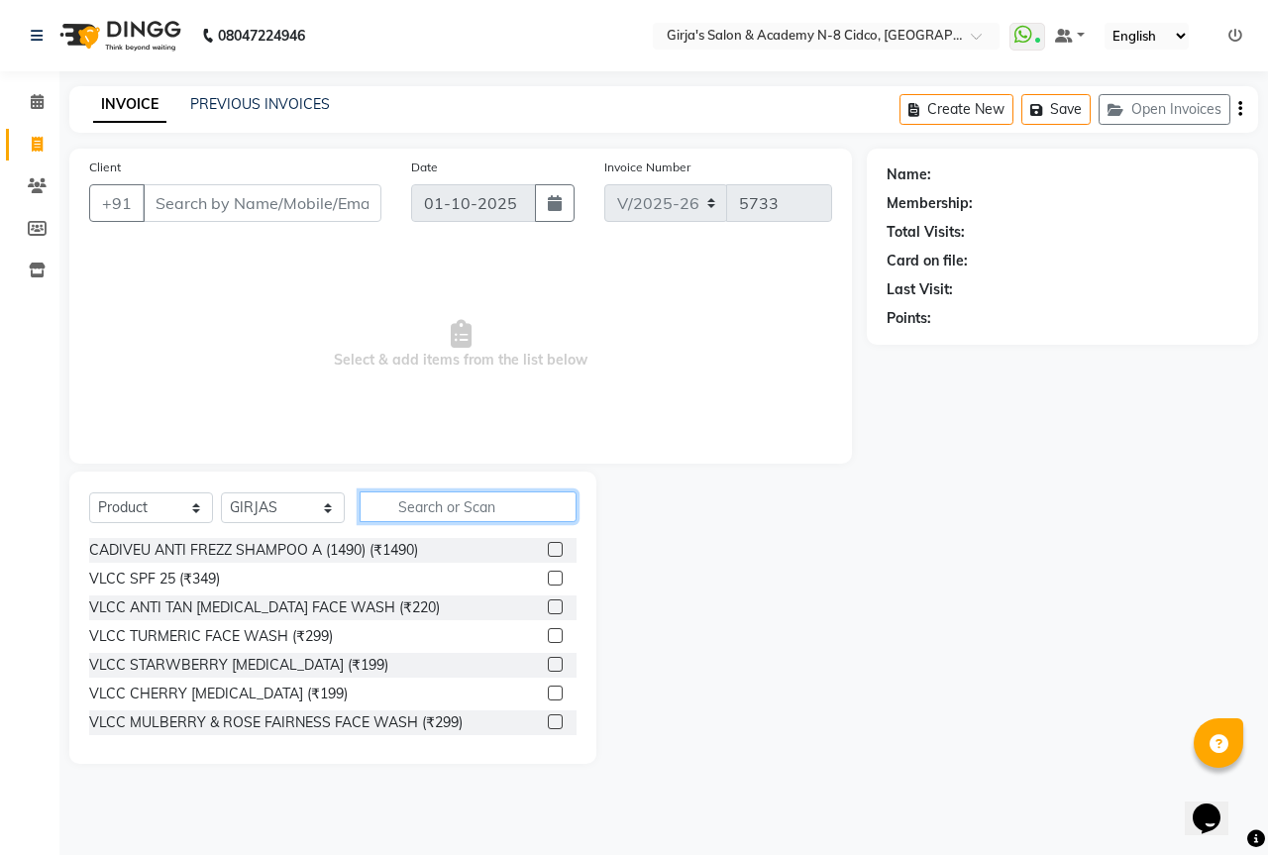
click at [404, 495] on input "text" at bounding box center [468, 506] width 217 height 31
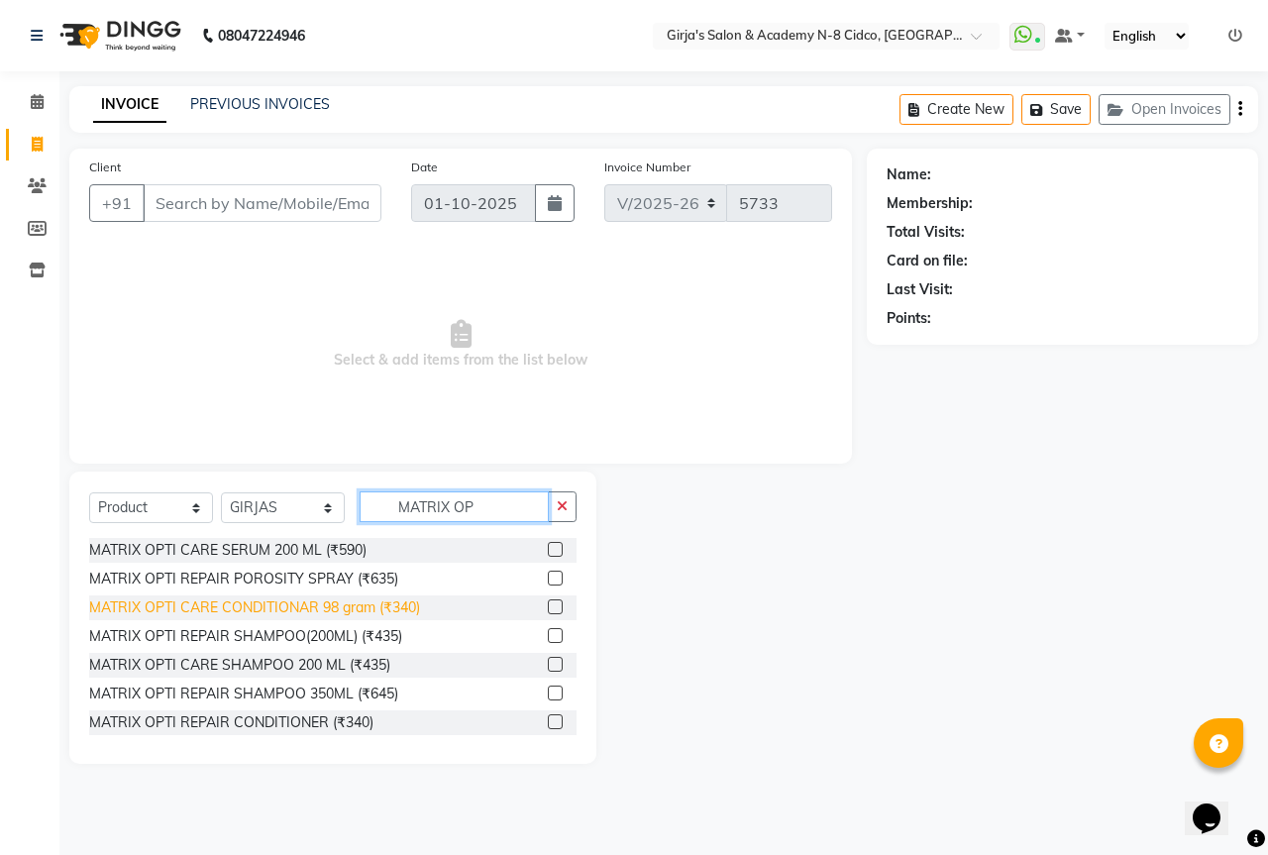
type input "MATRIX OP"
click at [367, 617] on div "MATRIX OPTI CARE CONDITIONAR 98 gram (₹340)" at bounding box center [254, 607] width 331 height 21
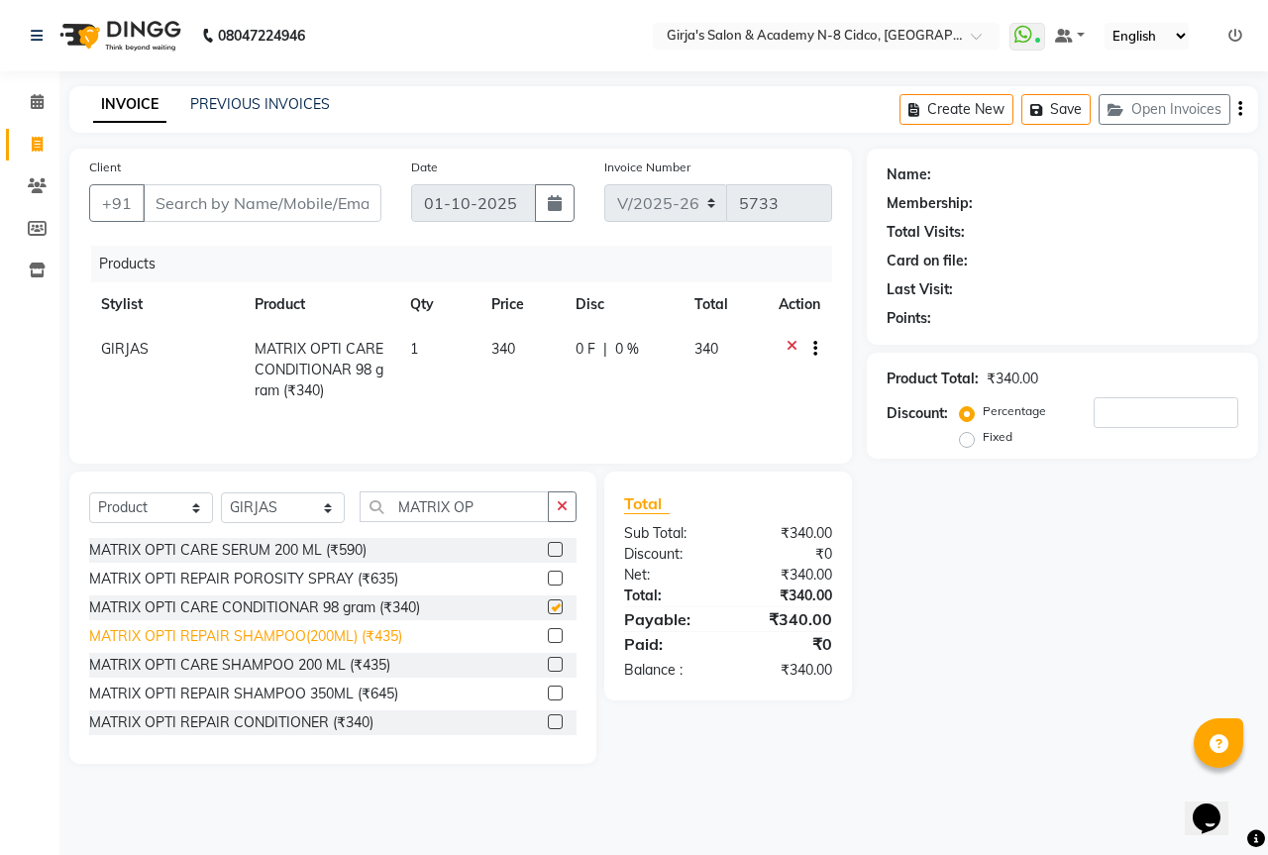
checkbox input "false"
click at [360, 644] on div "MATRIX OPTI REPAIR SHAMPOO(200ML) (₹435)" at bounding box center [245, 636] width 313 height 21
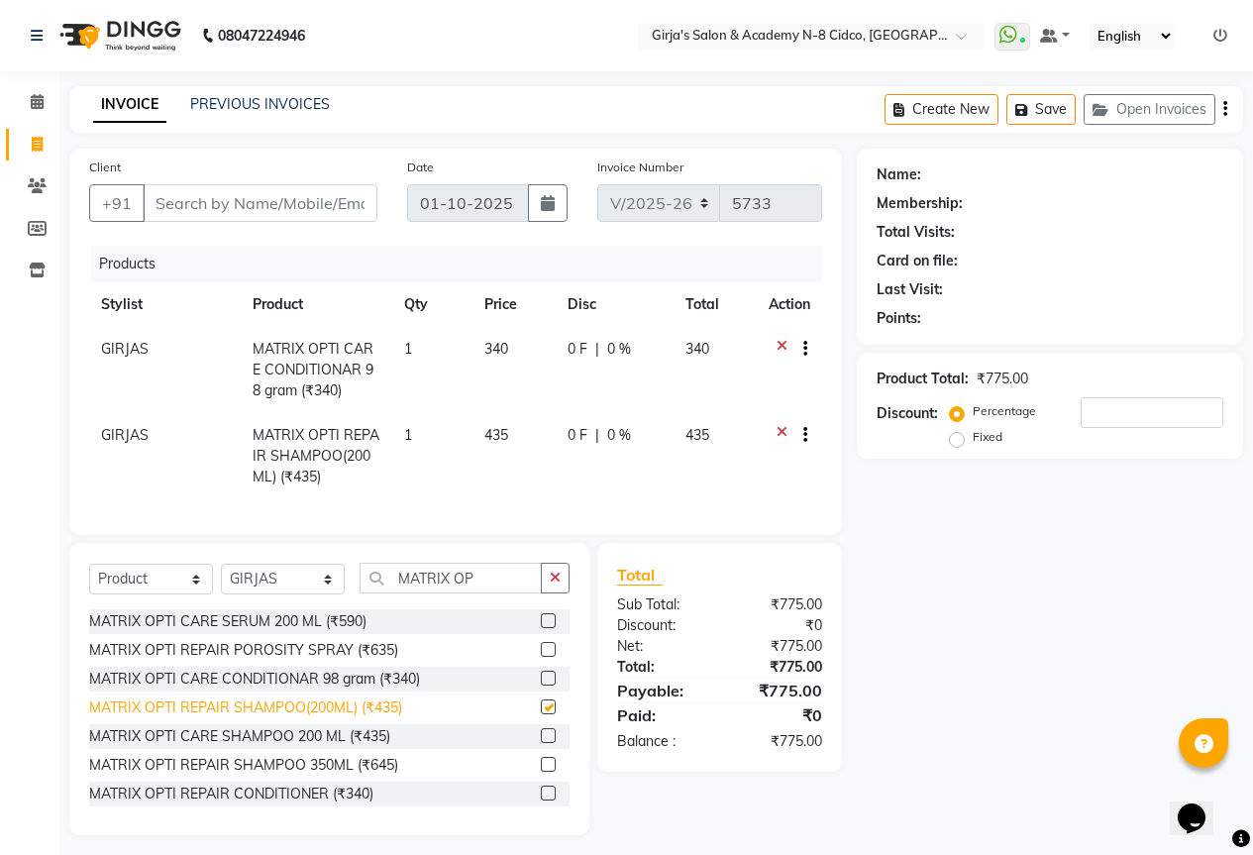
checkbox input "false"
click at [305, 208] on input "Client" at bounding box center [260, 203] width 235 height 38
type input "9"
type input "0"
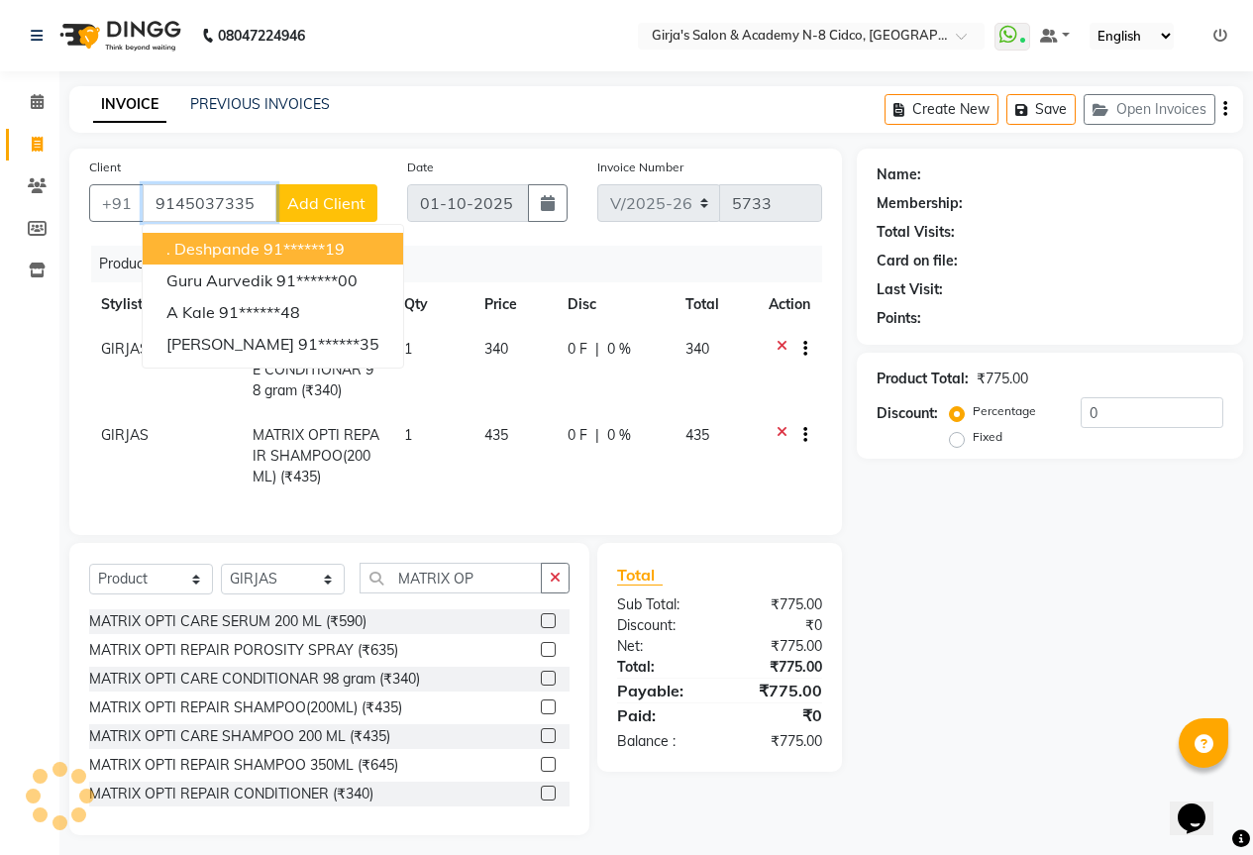
type input "9145037335"
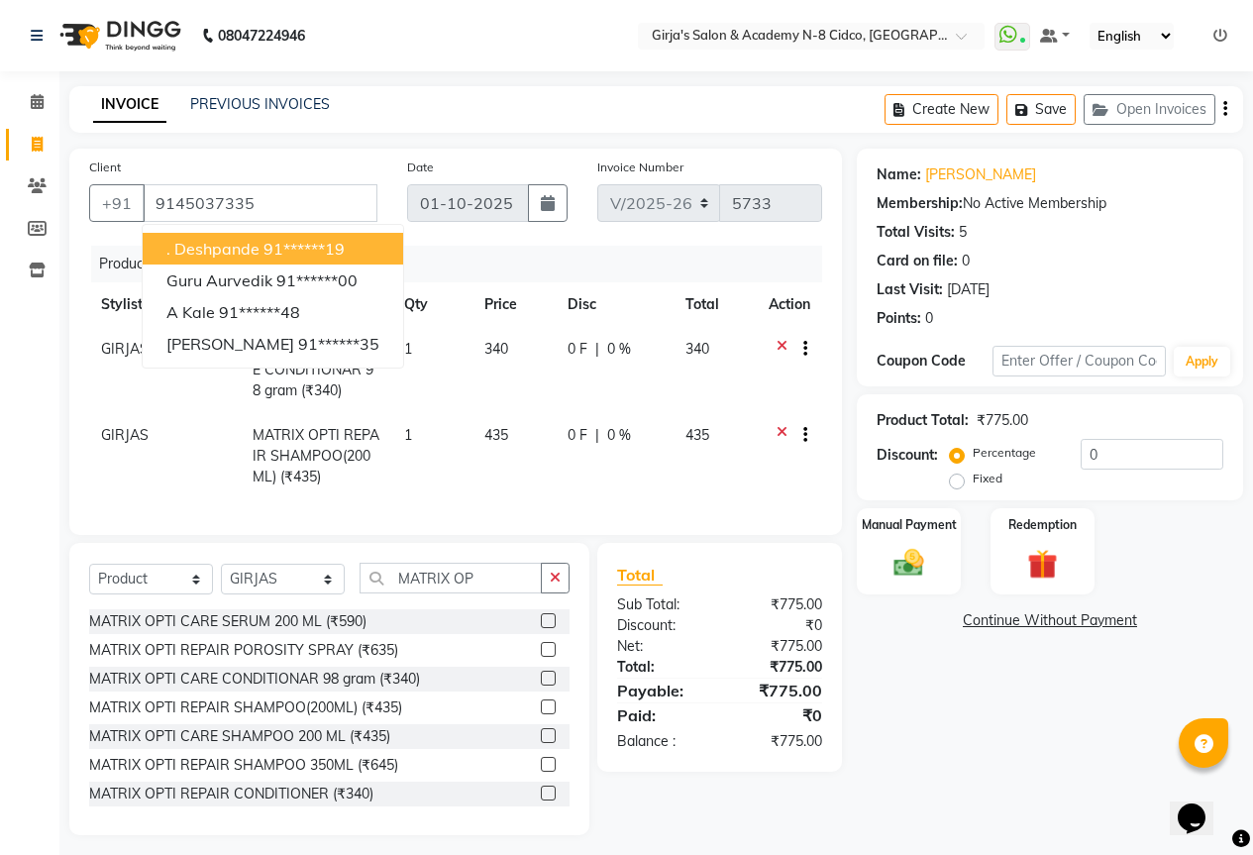
click at [961, 698] on div "Name: Dipali Patil Membership: No Active Membership Total Visits: 5 Card on fil…" at bounding box center [1057, 492] width 401 height 687
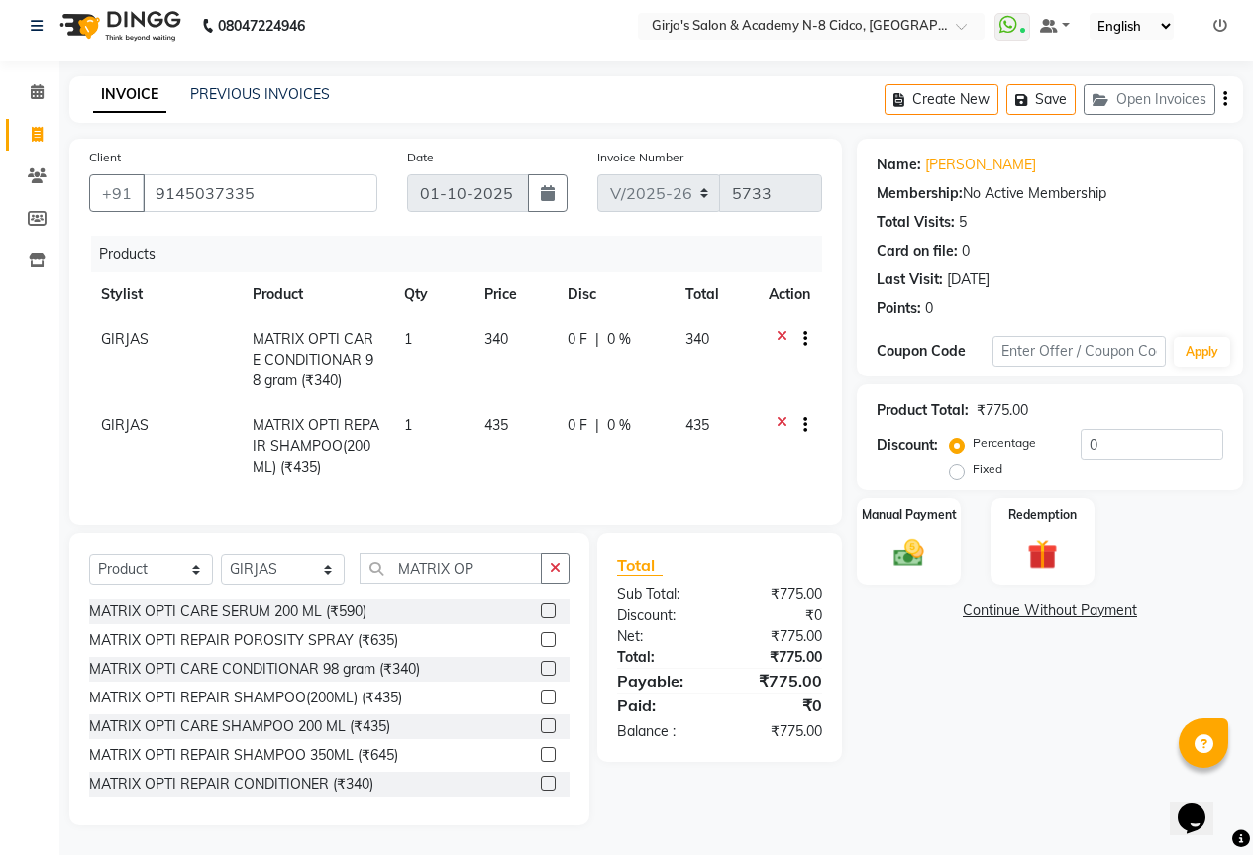
scroll to position [25, 0]
click at [883, 546] on div "Manual Payment" at bounding box center [909, 541] width 108 height 90
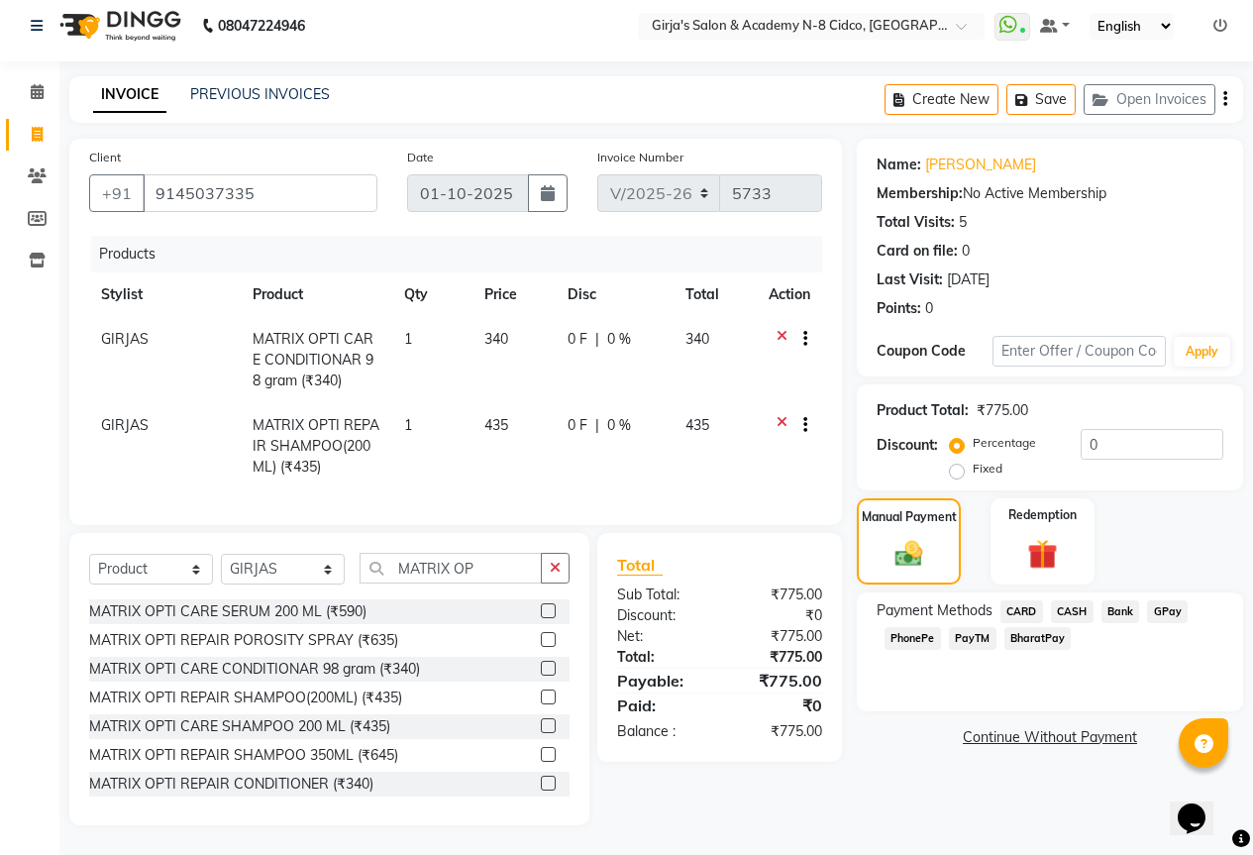
click at [1077, 600] on span "CASH" at bounding box center [1072, 611] width 43 height 23
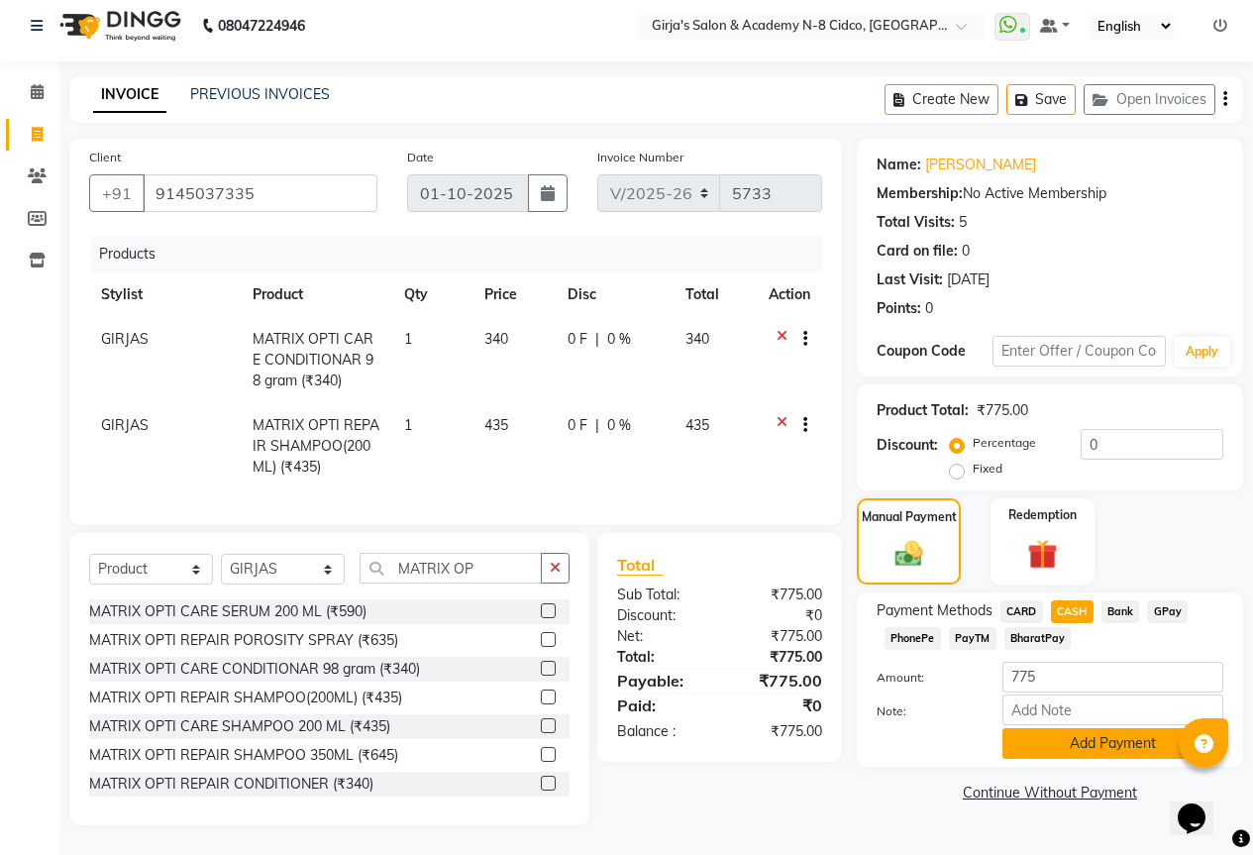
click at [1102, 739] on button "Add Payment" at bounding box center [1113, 743] width 221 height 31
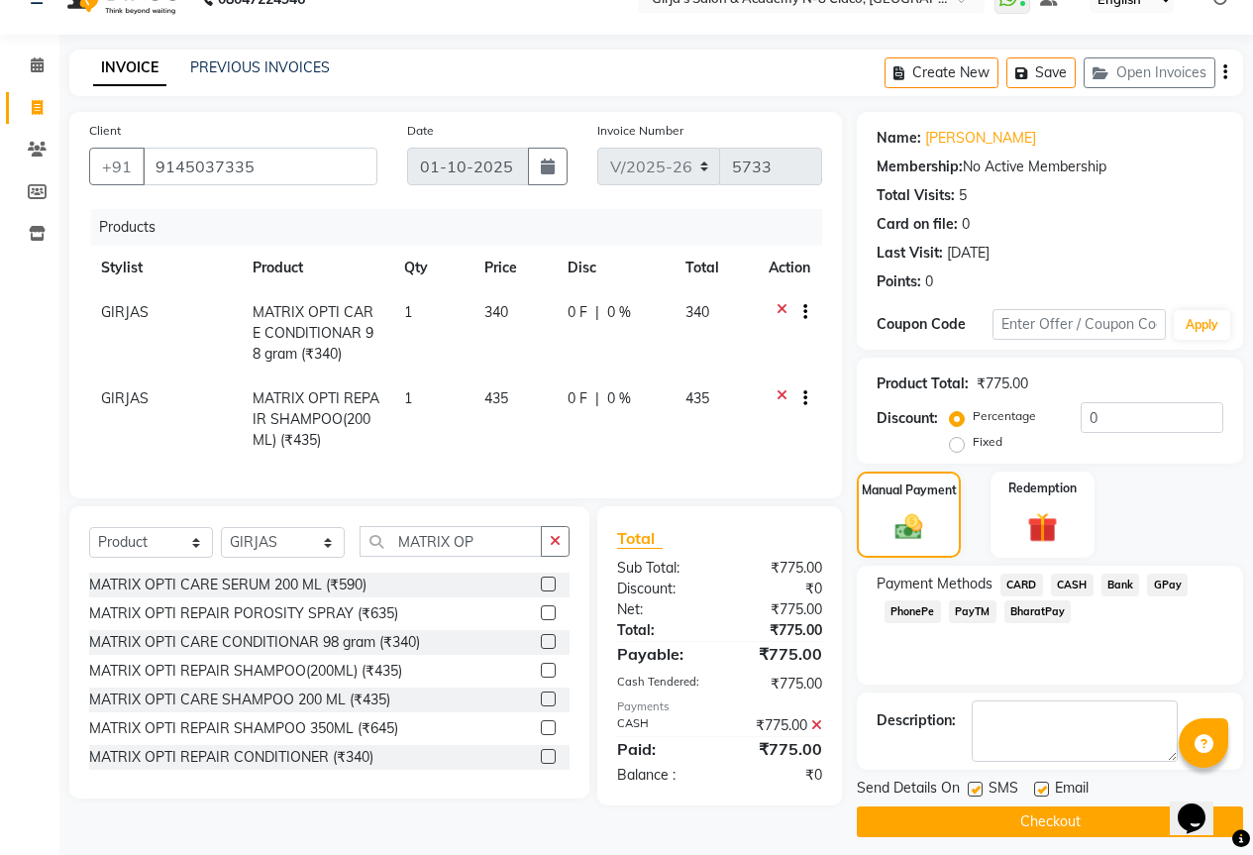
scroll to position [49, 0]
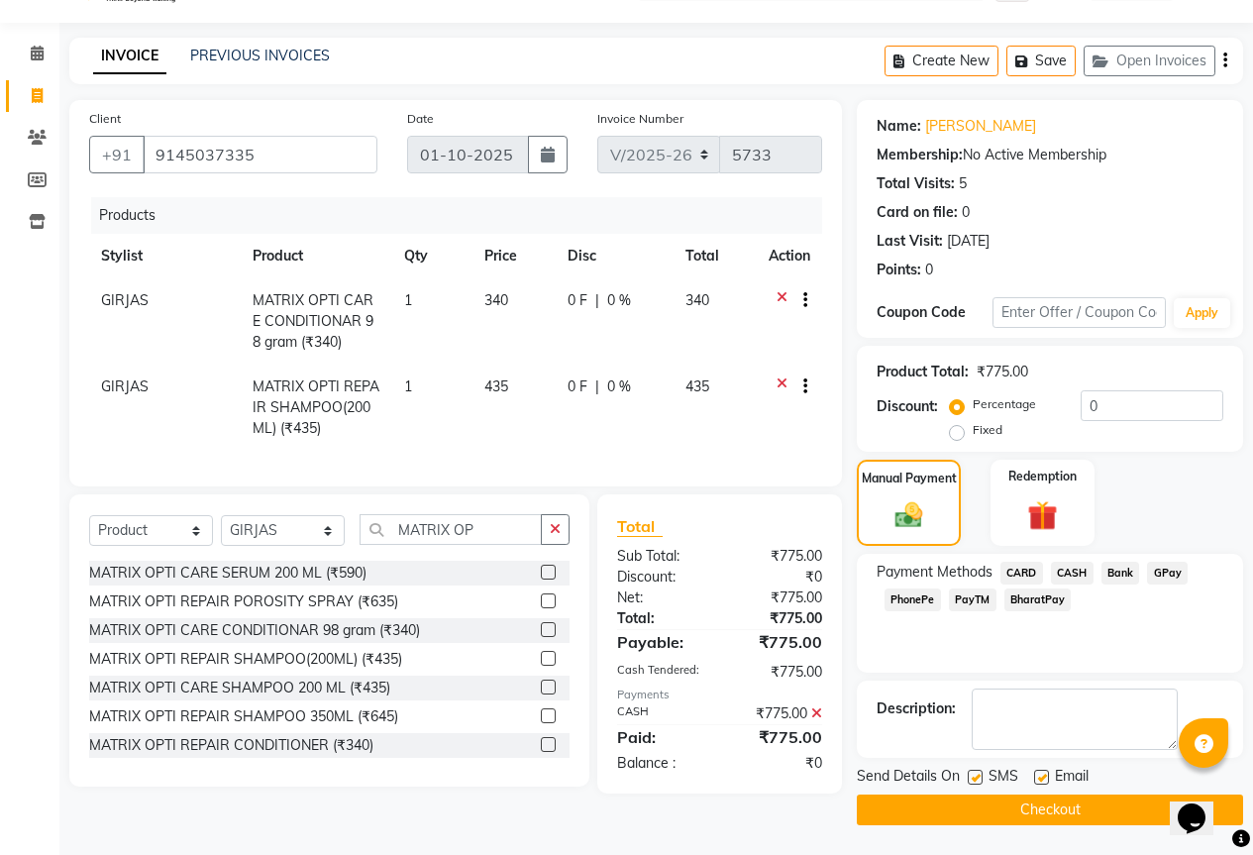
click at [1110, 815] on button "Checkout" at bounding box center [1050, 810] width 386 height 31
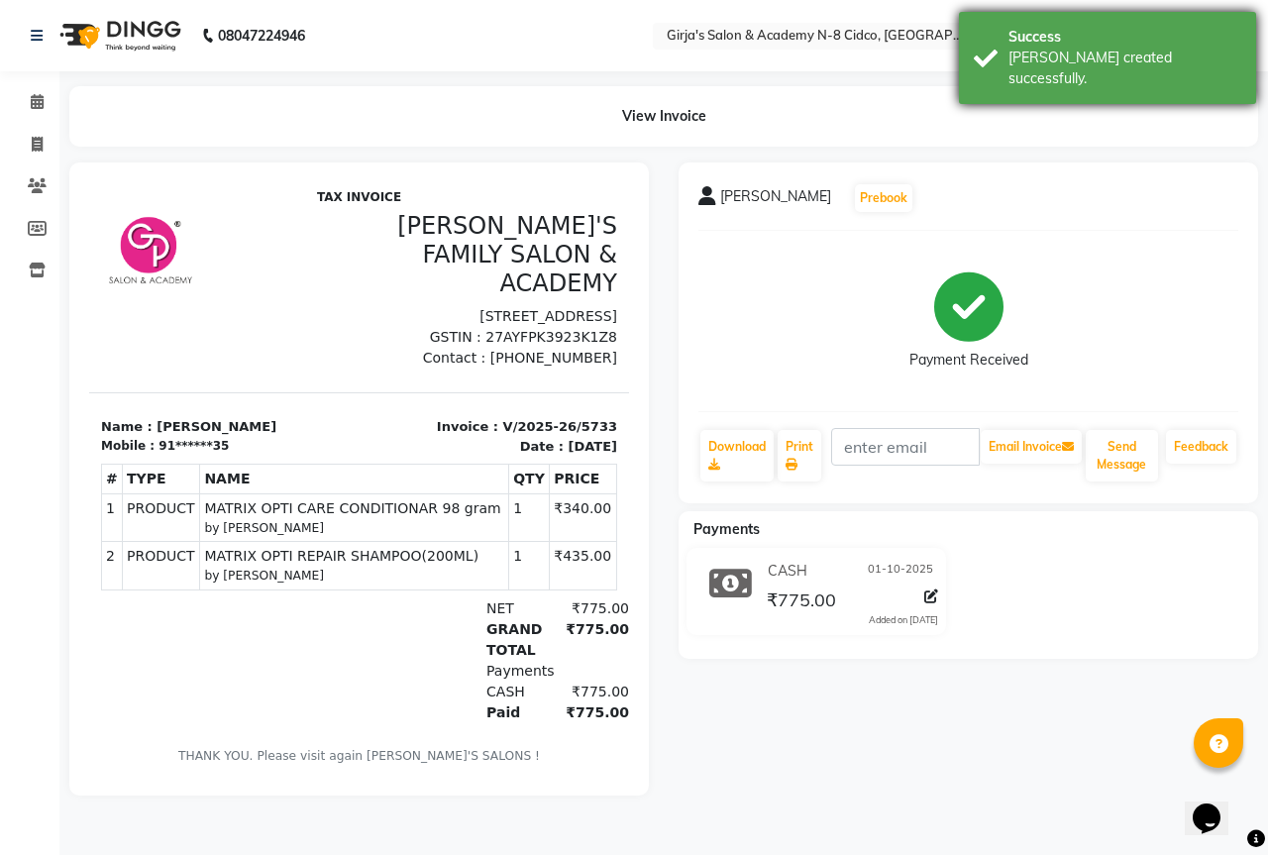
click at [1106, 62] on div "[PERSON_NAME] created successfully." at bounding box center [1125, 69] width 233 height 42
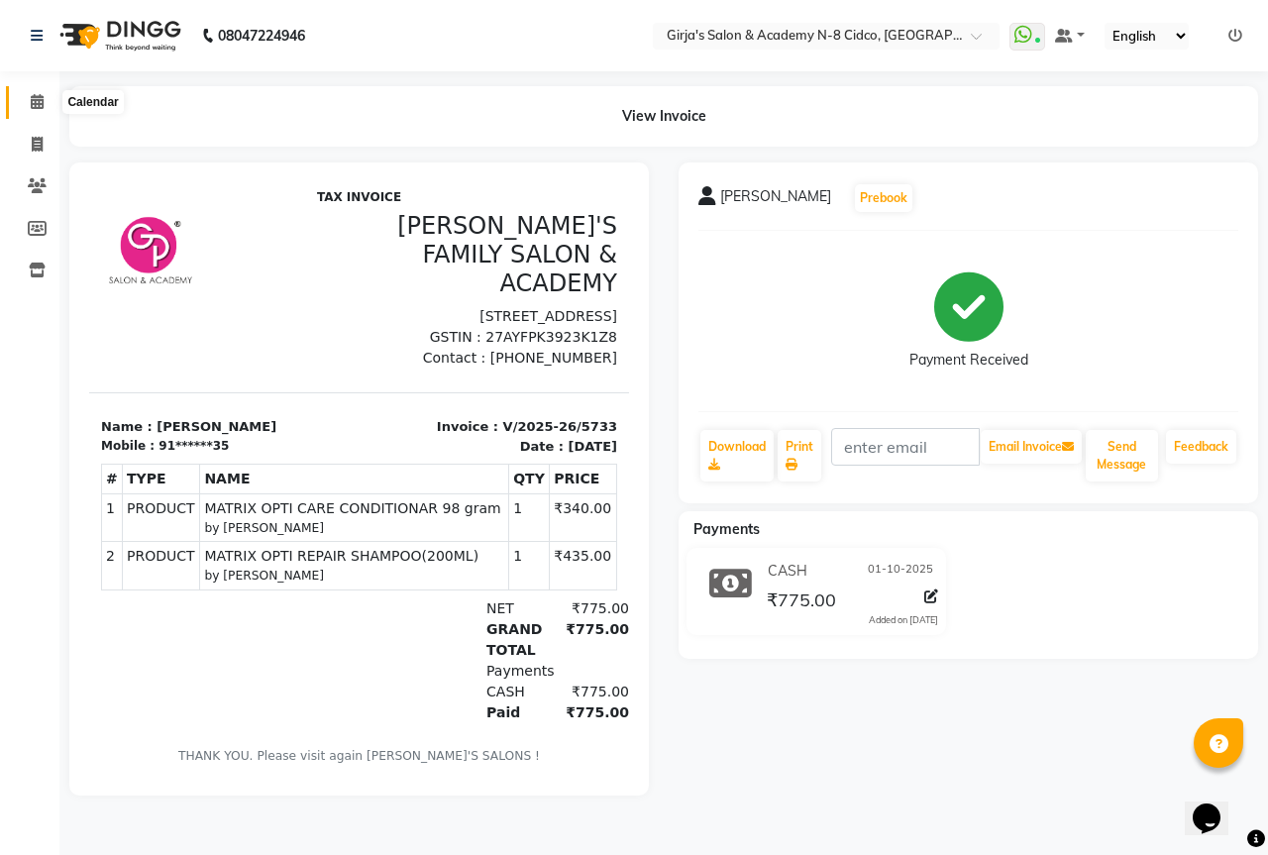
click at [49, 99] on span at bounding box center [37, 102] width 35 height 23
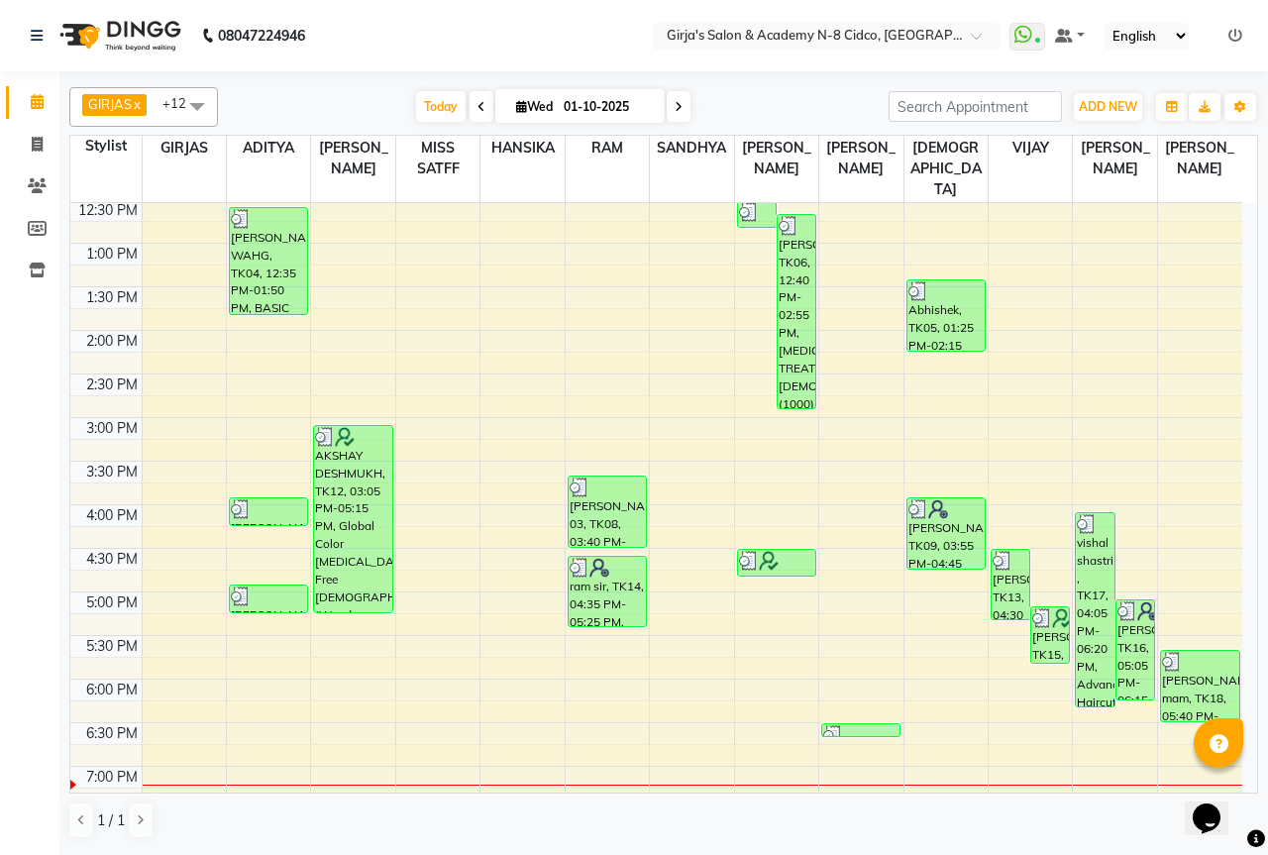
scroll to position [396, 0]
click at [830, 116] on div "Today Wed 01-10-2025" at bounding box center [553, 107] width 651 height 30
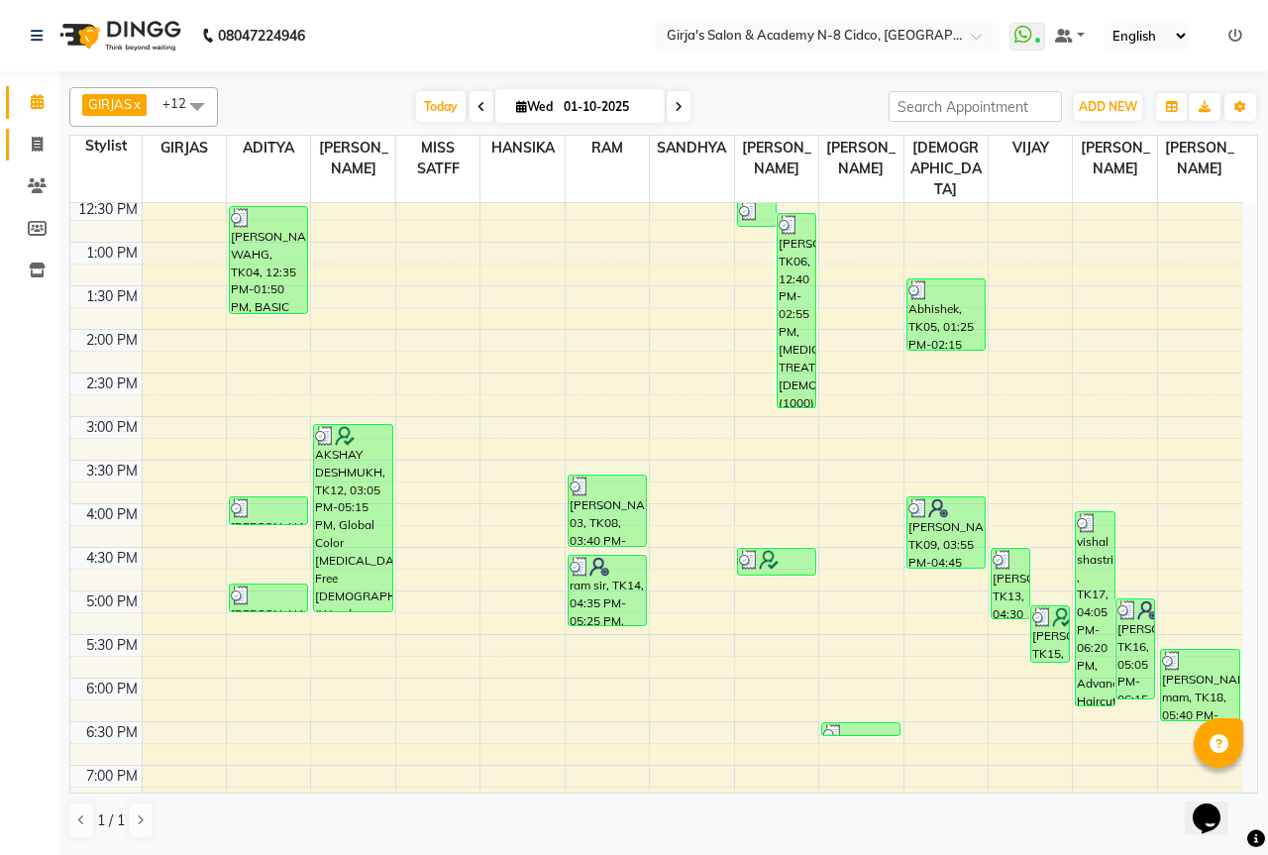
click at [24, 162] on li "Invoice" at bounding box center [29, 145] width 59 height 43
click at [30, 154] on span at bounding box center [37, 145] width 35 height 23
select select "service"
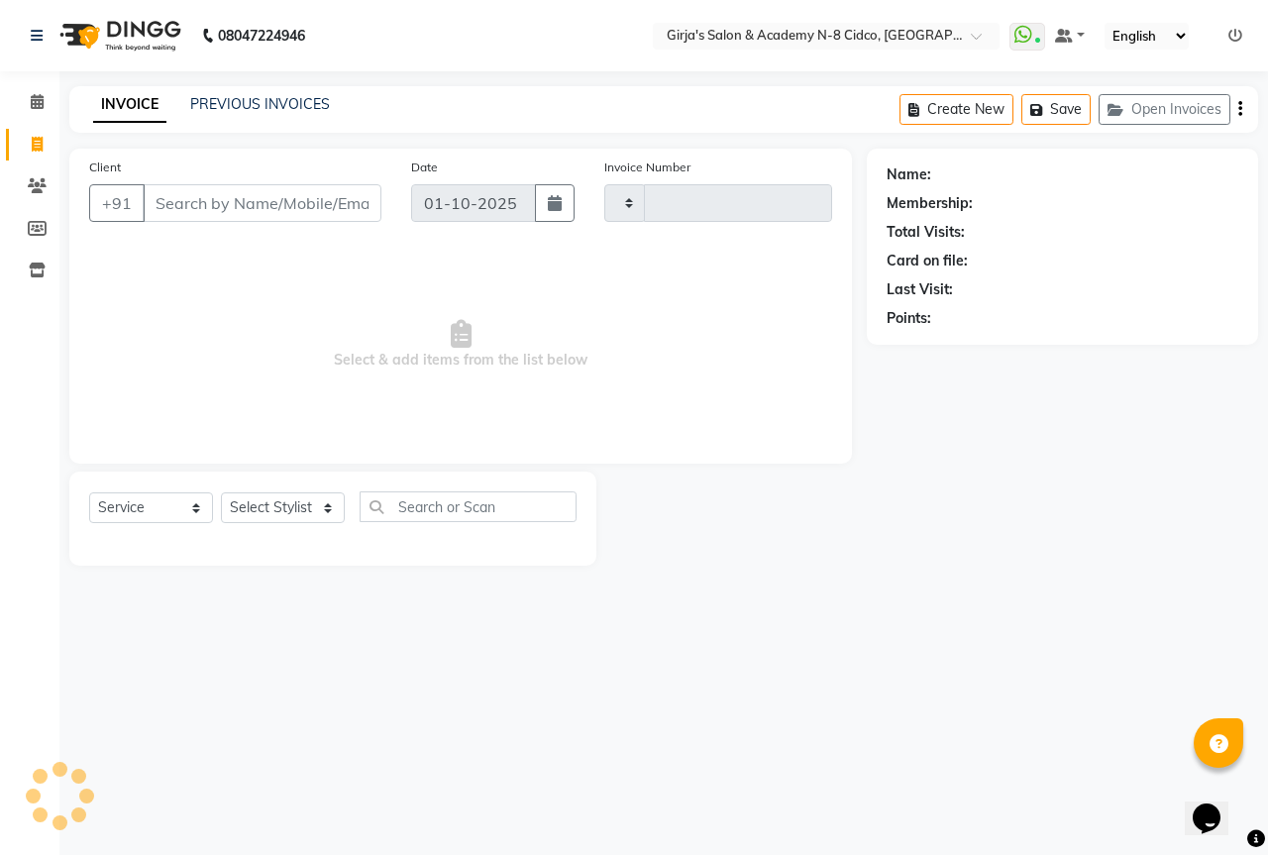
click at [339, 222] on div "Client +91" at bounding box center [235, 197] width 322 height 81
click at [337, 207] on input "Client" at bounding box center [262, 203] width 239 height 38
select select "66554"
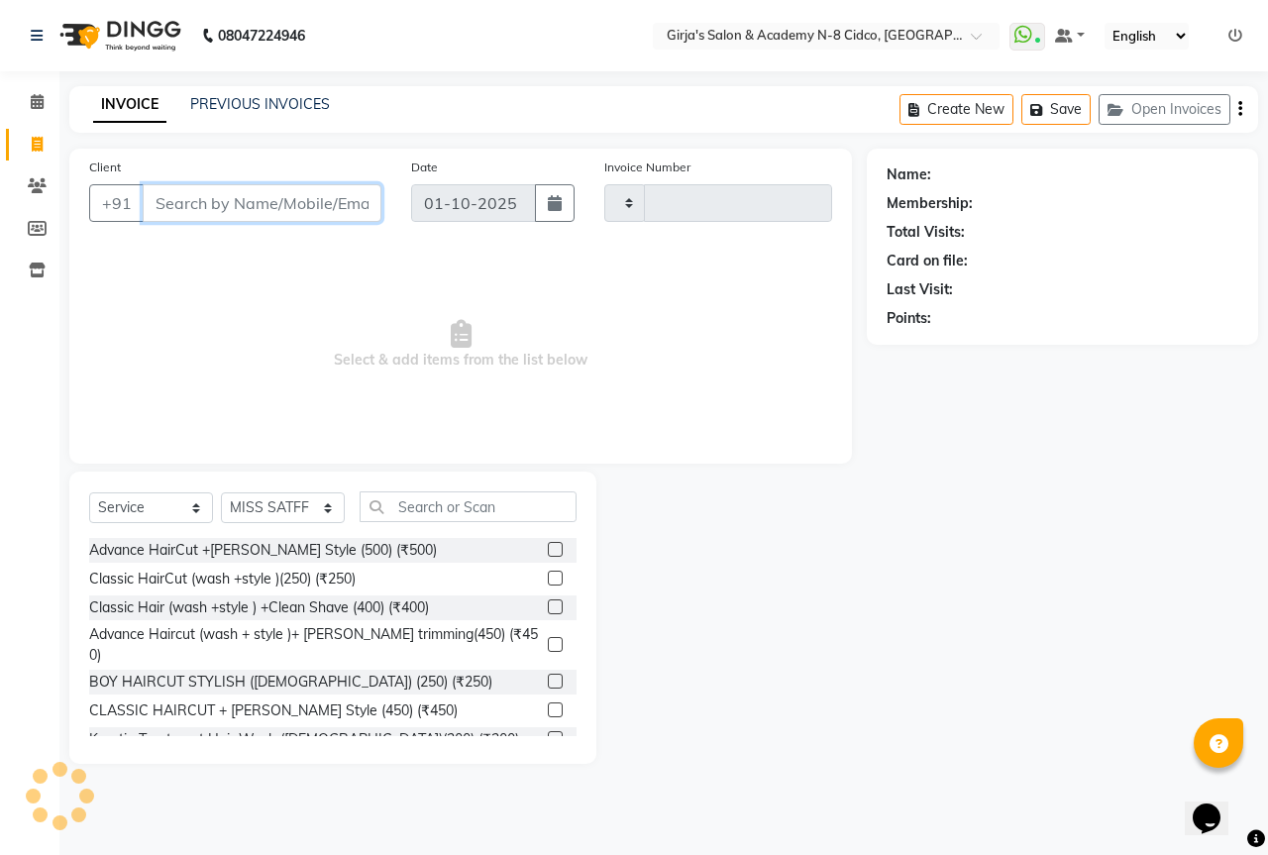
type input "5734"
select select "66"
click at [300, 501] on select "Select Stylist ADITYA ANIKET BEAUTY M GIRJAS HANSIKA KOMAL MISS SATFF MONA PATY…" at bounding box center [283, 507] width 124 height 31
select select "28785"
click at [221, 492] on select "Select Stylist ADITYA ANIKET BEAUTY M GIRJAS HANSIKA KOMAL MISS SATFF MONA PATY…" at bounding box center [283, 507] width 124 height 31
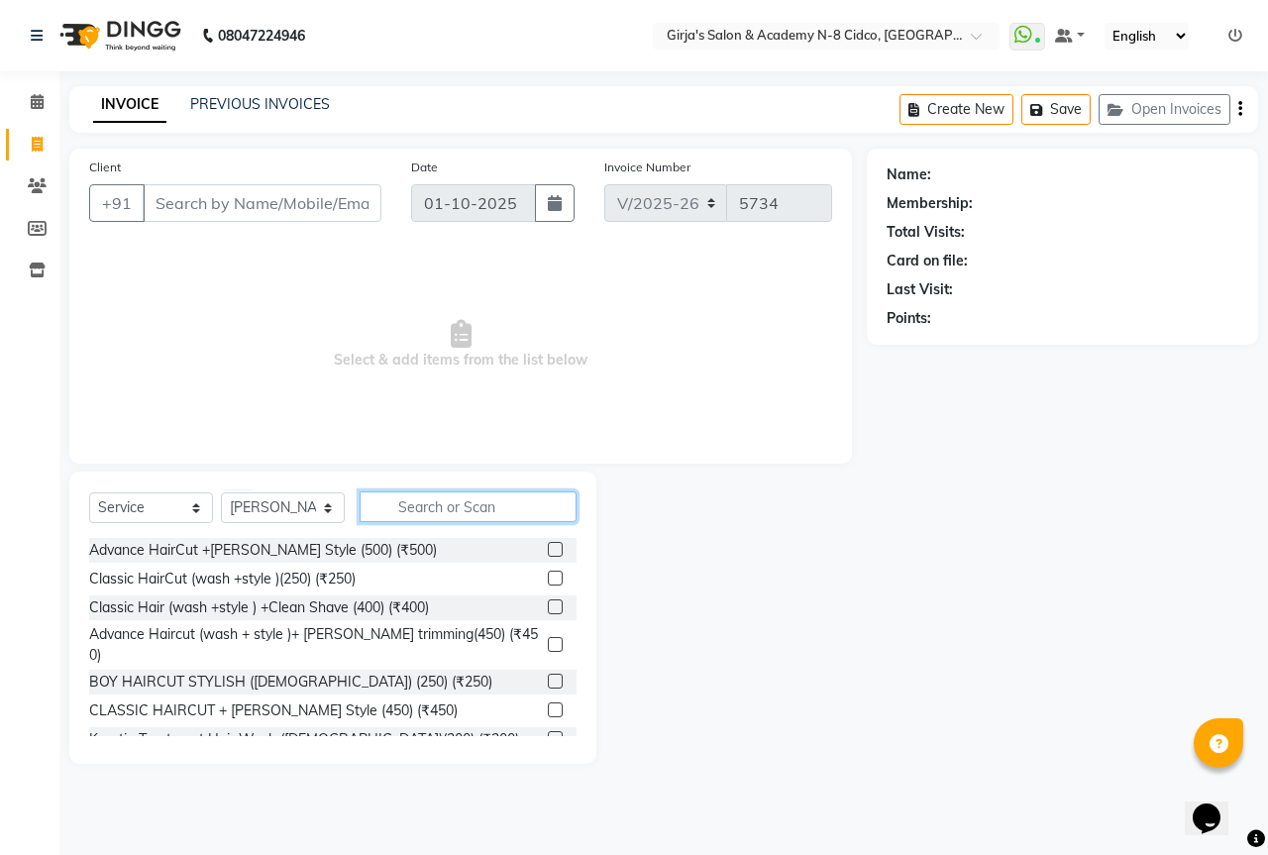
click at [492, 500] on input "text" at bounding box center [468, 506] width 217 height 31
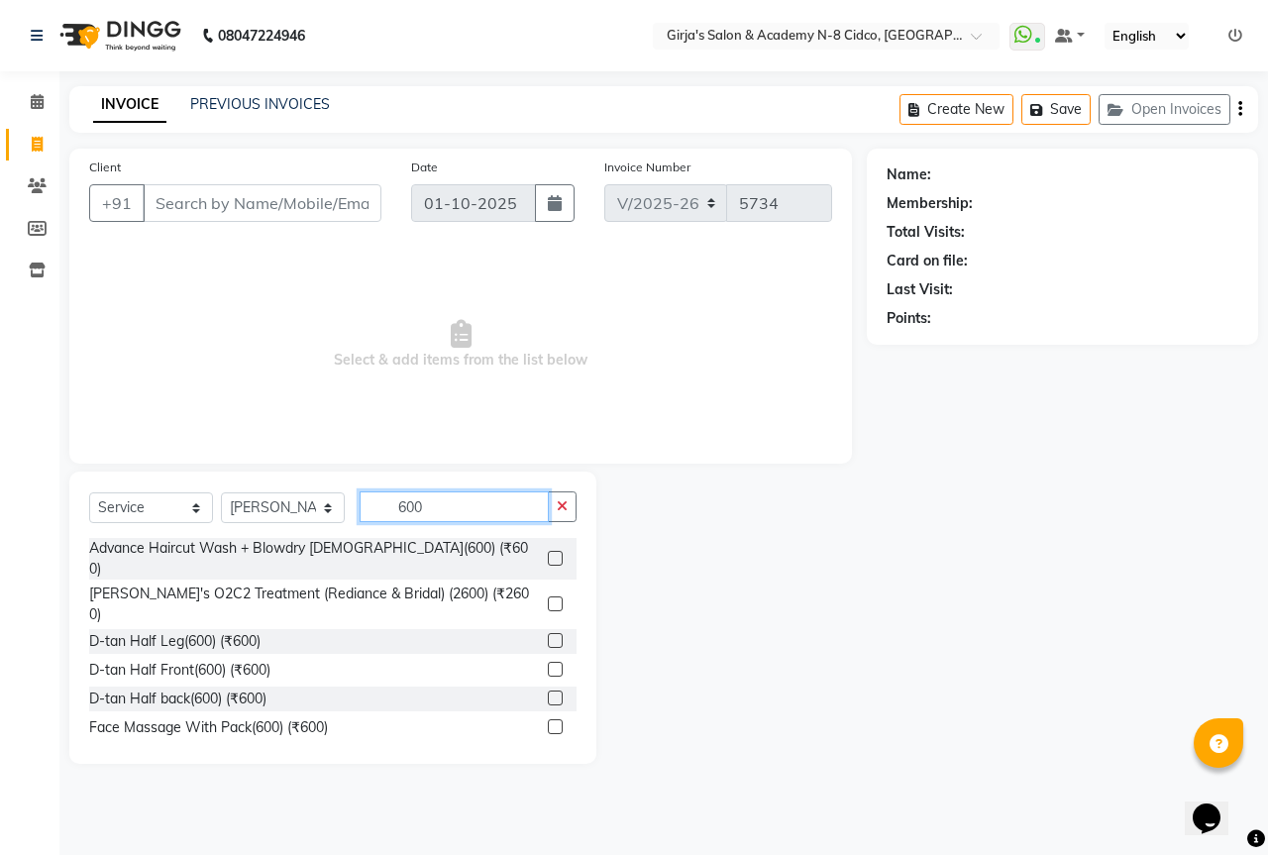
type input "600"
click at [302, 222] on div "Client +91" at bounding box center [235, 197] width 322 height 81
click at [308, 210] on input "Client" at bounding box center [262, 203] width 239 height 38
type input "7"
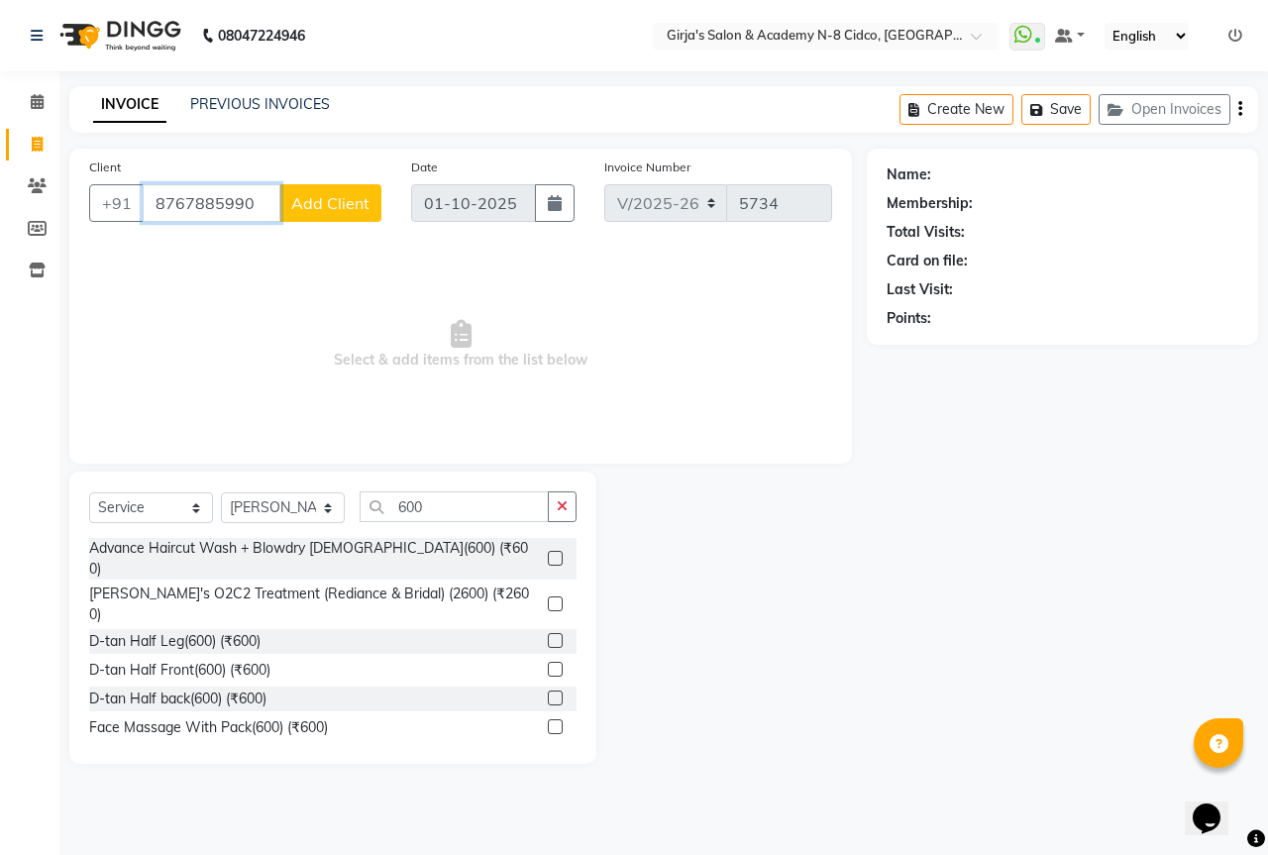
type input "8767885990"
click at [320, 191] on button "Add Client" at bounding box center [330, 203] width 102 height 38
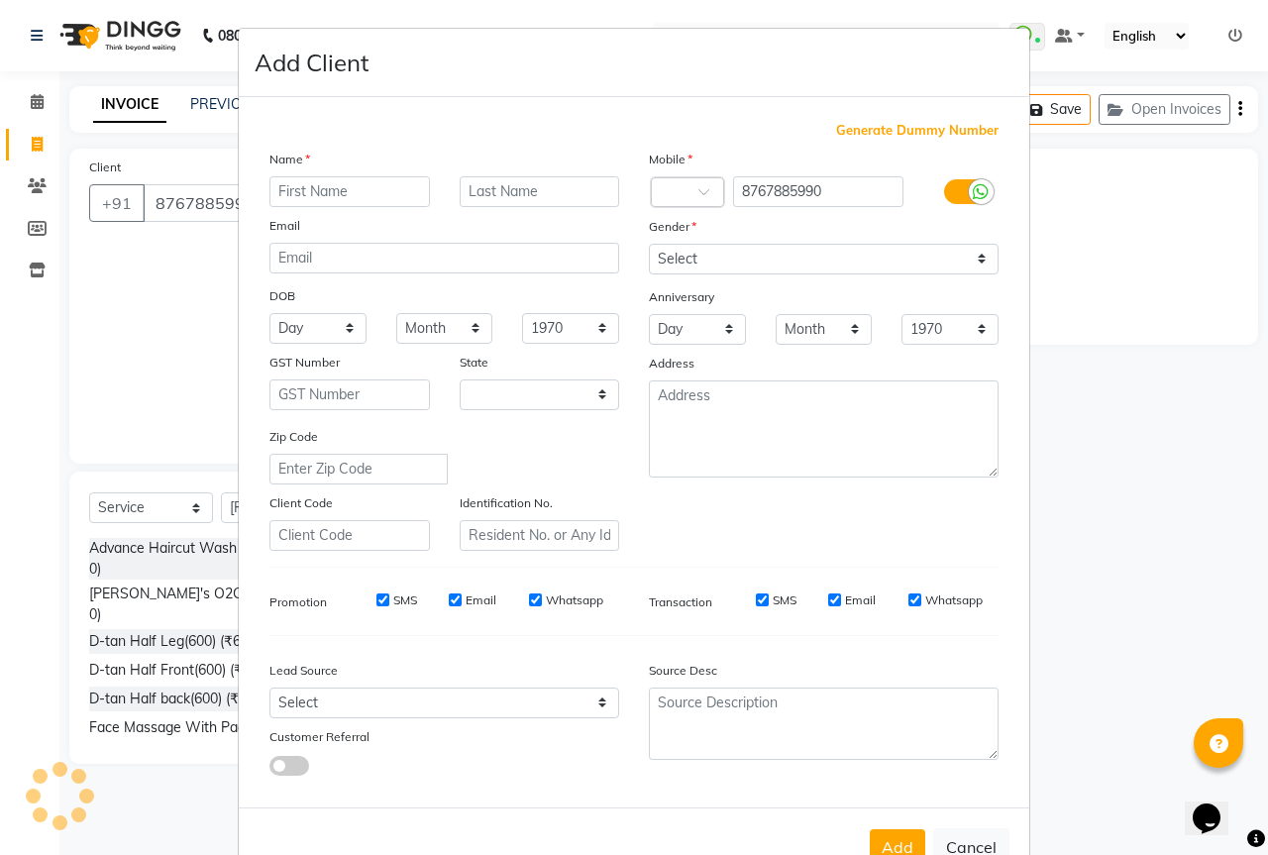
select select "22"
click at [383, 181] on input "text" at bounding box center [349, 191] width 161 height 31
type input "PRASAD"
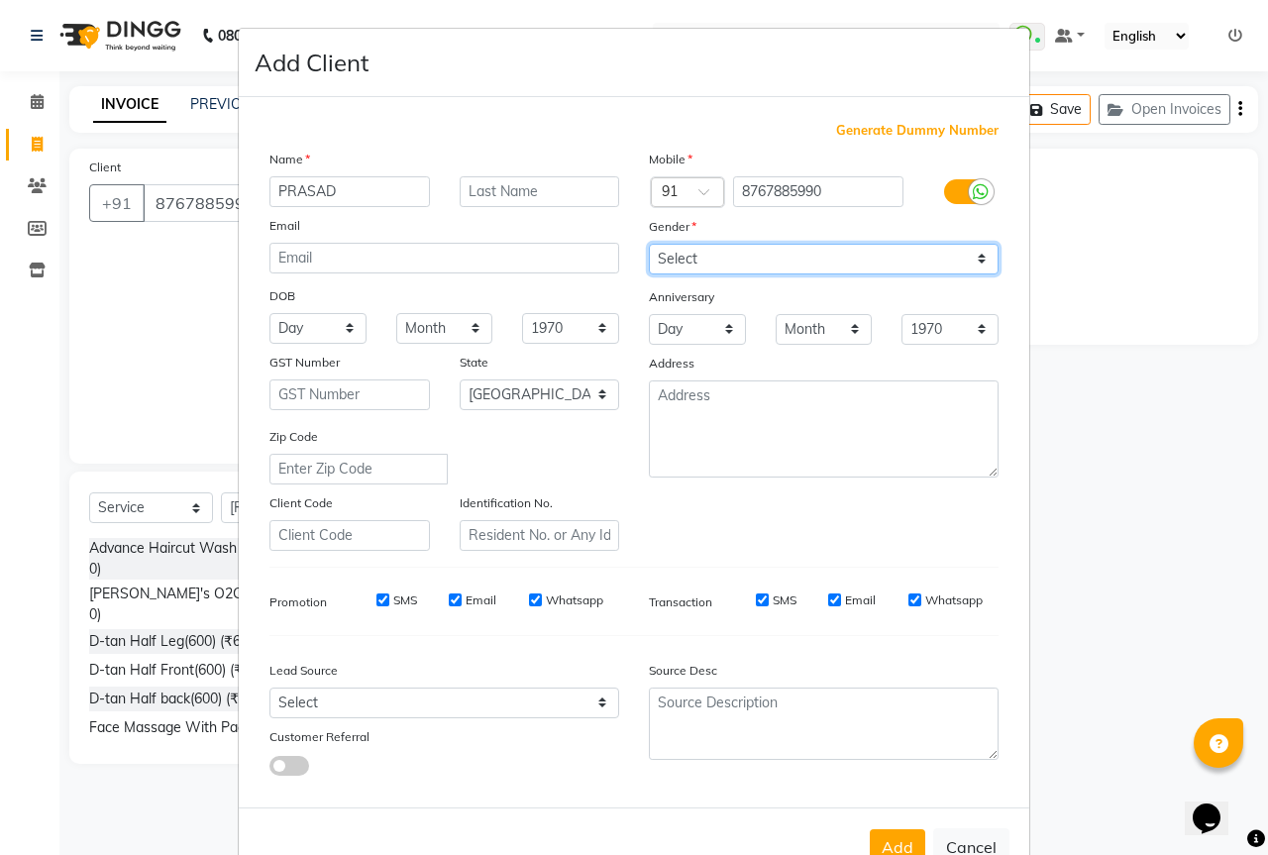
drag, startPoint x: 747, startPoint y: 256, endPoint x: 749, endPoint y: 270, distance: 15.0
click at [748, 256] on select "Select Male Female Other Prefer Not To Say" at bounding box center [824, 259] width 350 height 31
select select "male"
click at [649, 244] on select "Select Male Female Other Prefer Not To Say" at bounding box center [824, 259] width 350 height 31
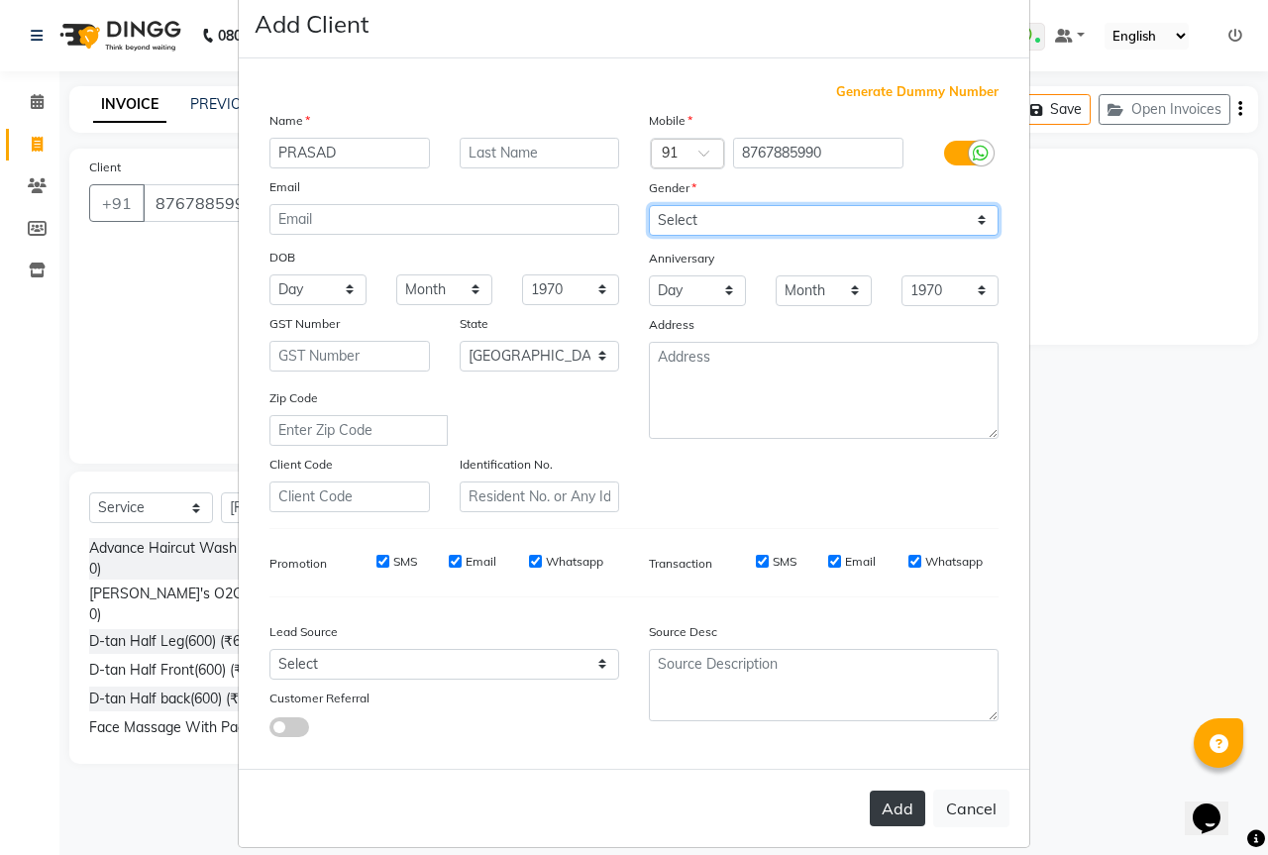
scroll to position [59, 0]
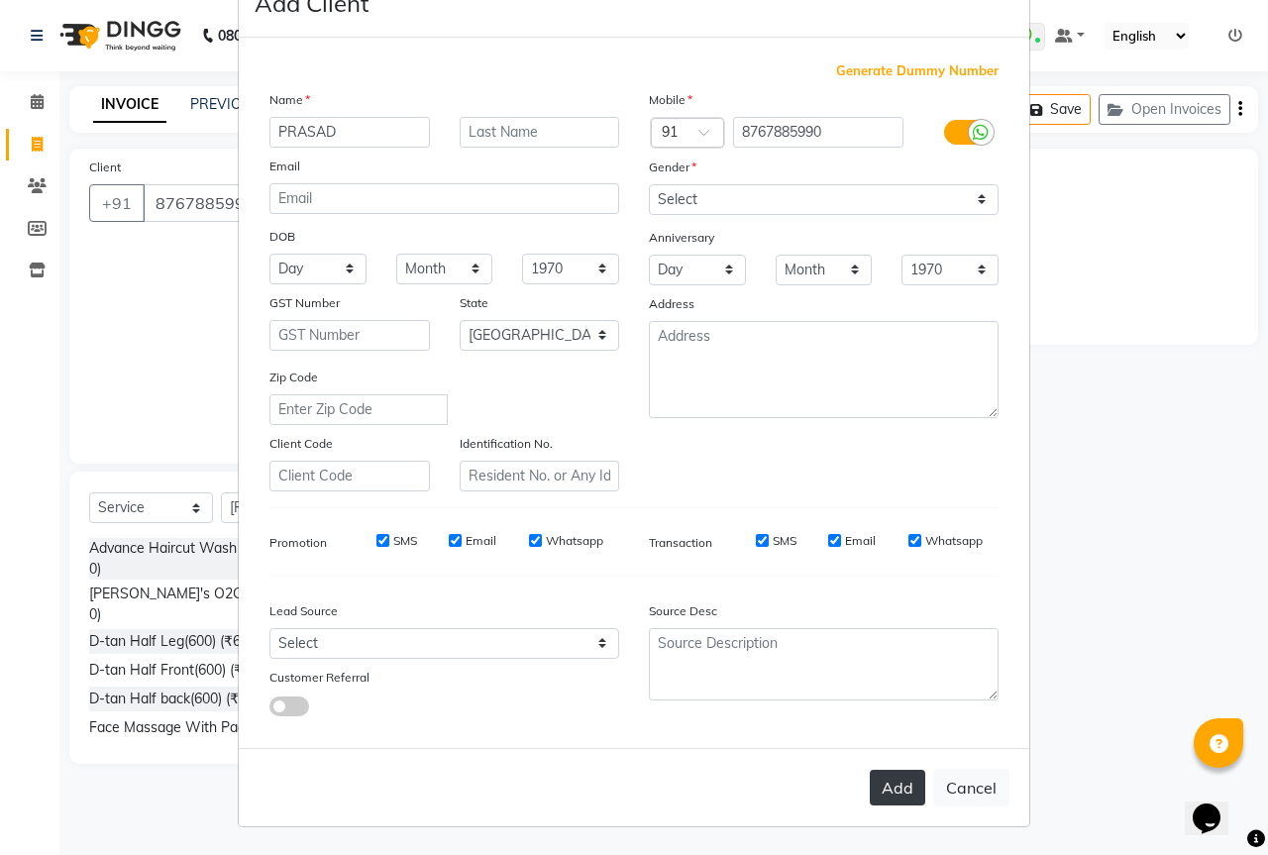
click at [889, 804] on button "Add" at bounding box center [897, 788] width 55 height 36
type input "87******90"
select select
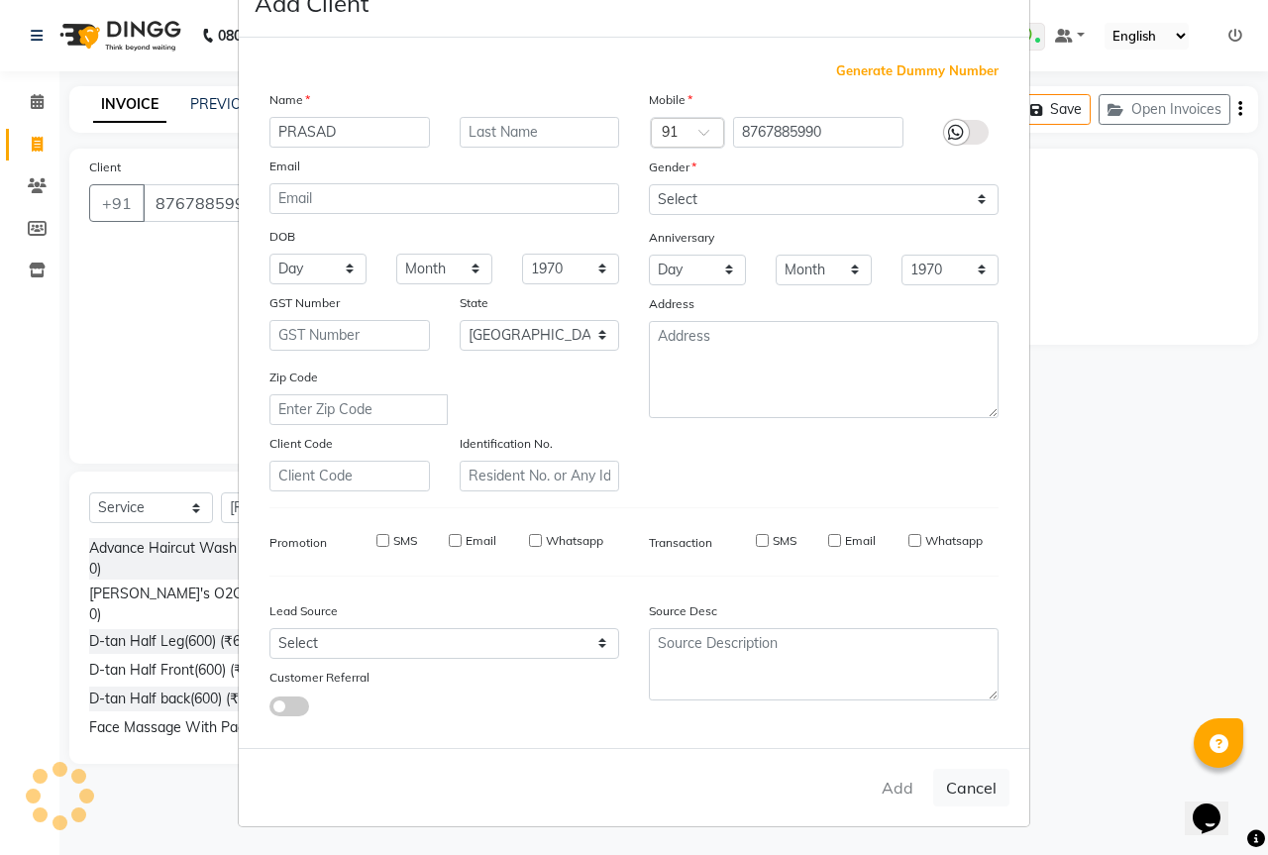
select select "null"
select select
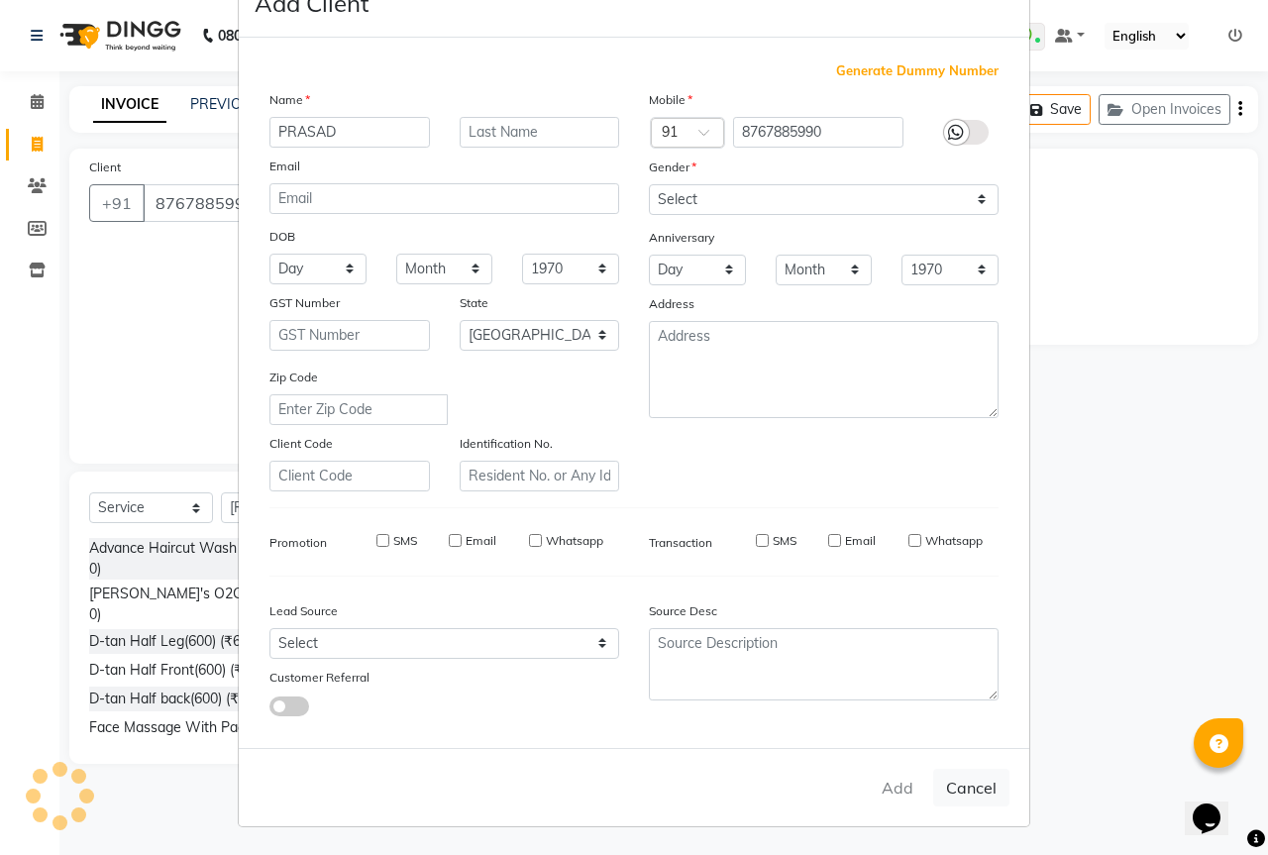
checkbox input "false"
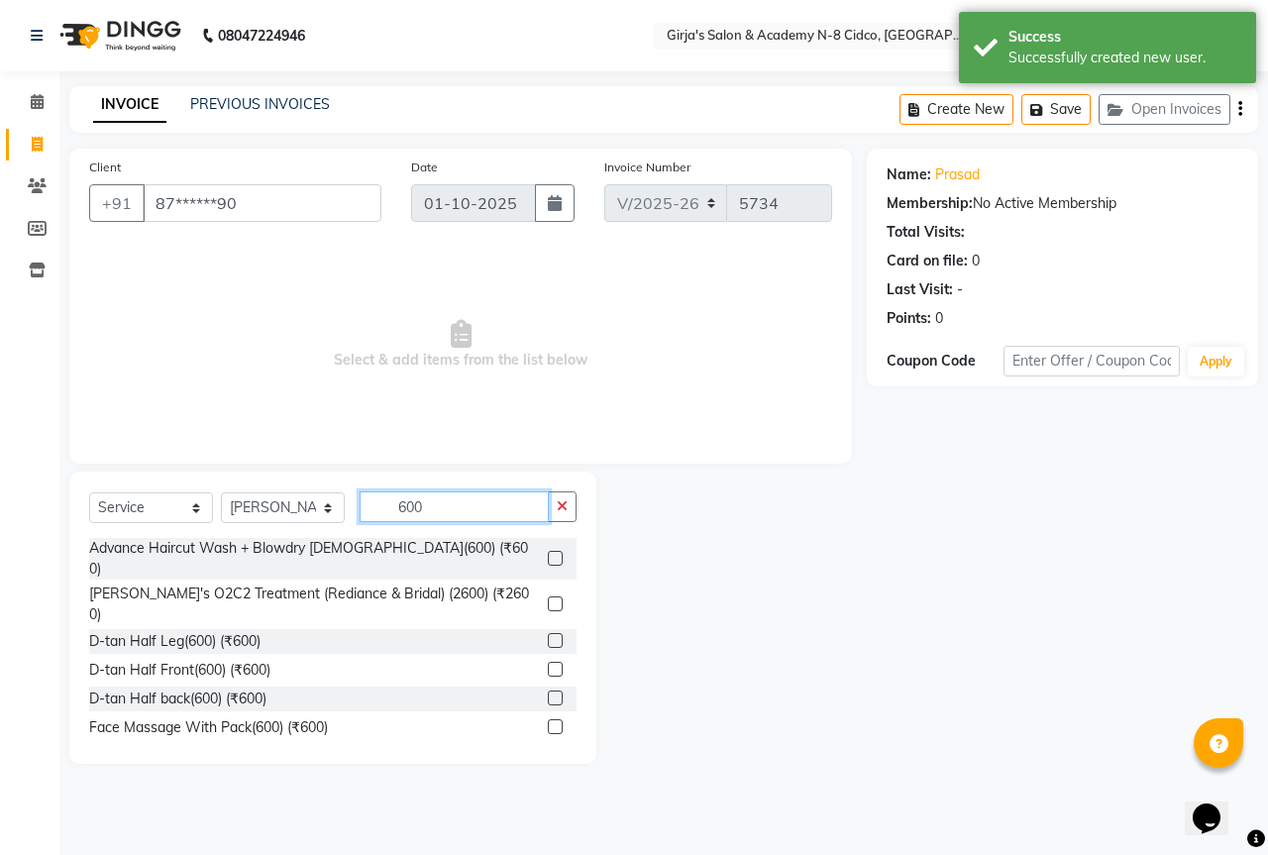
click at [381, 511] on input "600" at bounding box center [454, 506] width 189 height 31
click at [381, 506] on input "600" at bounding box center [454, 506] width 189 height 31
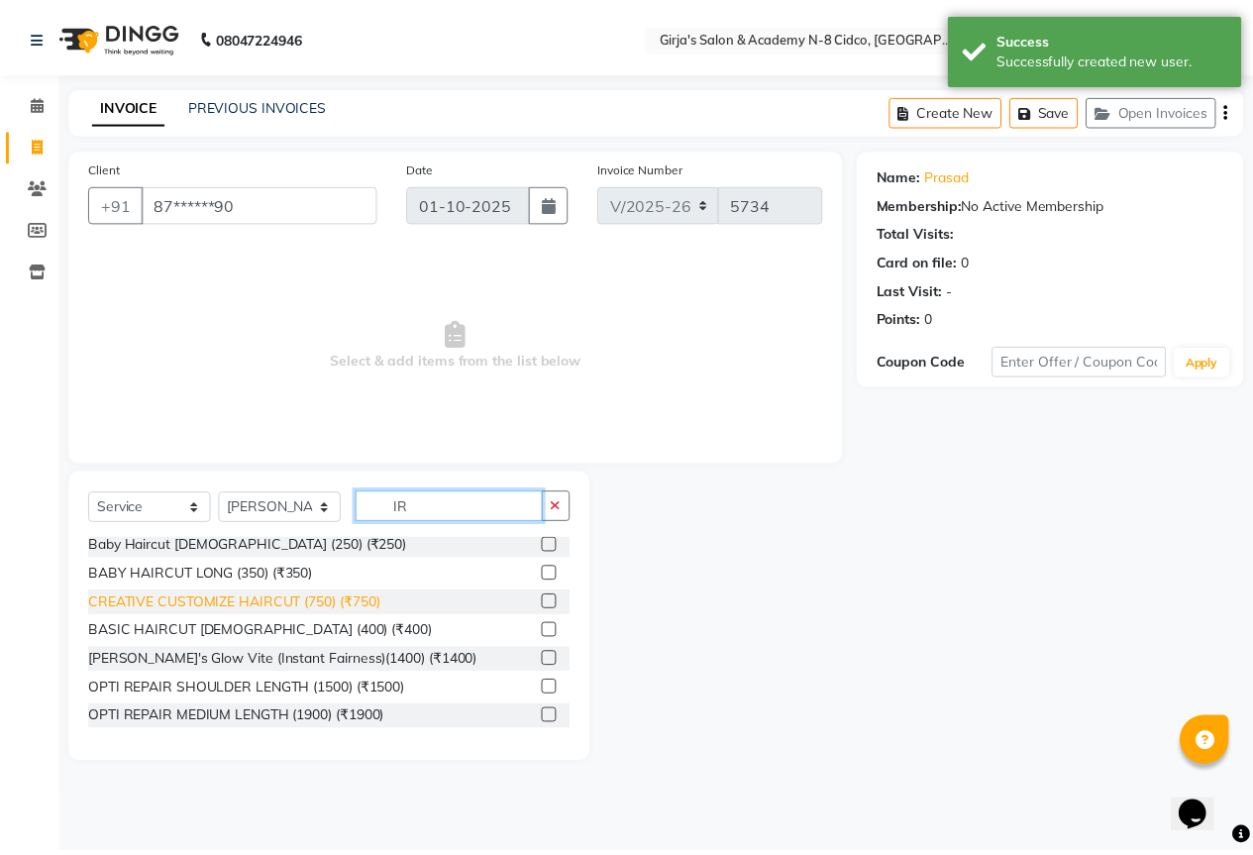
scroll to position [694, 0]
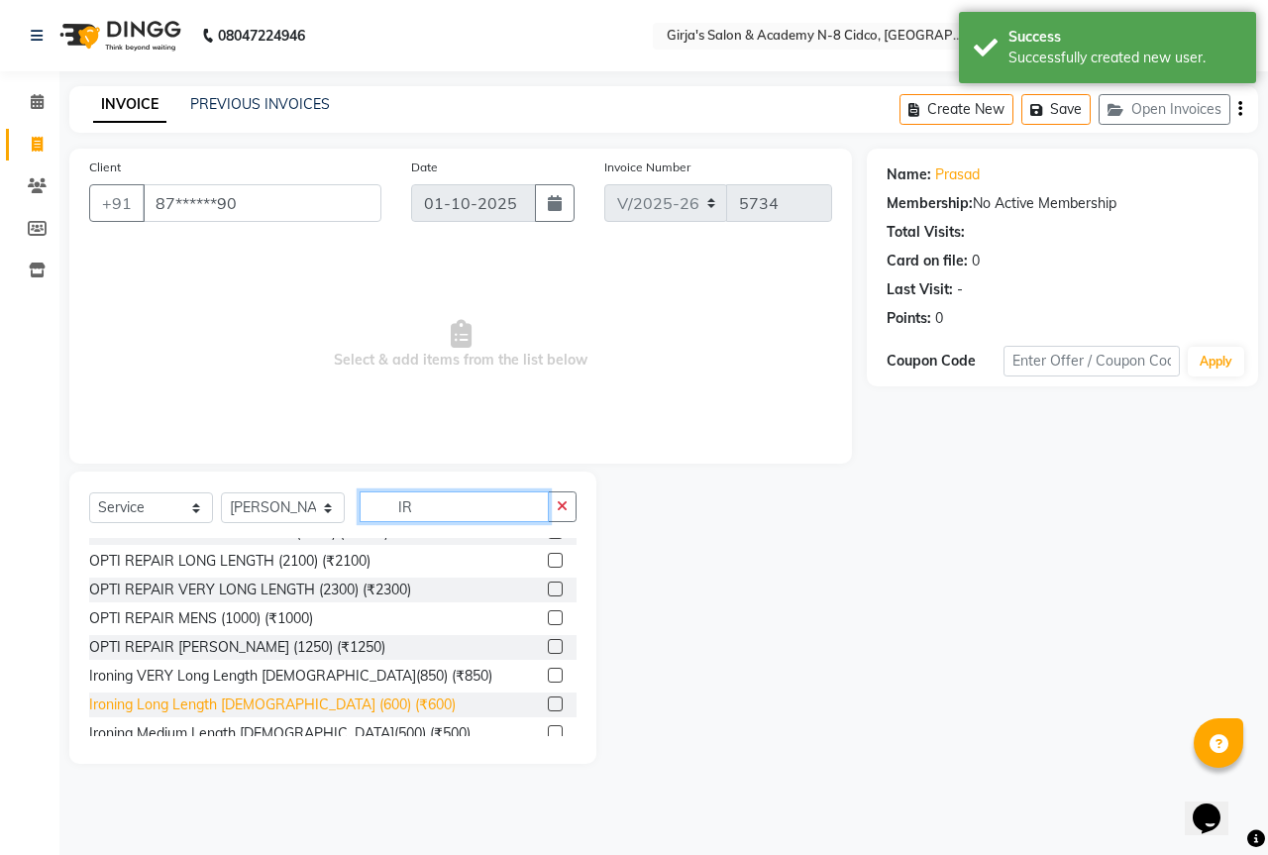
type input "IR"
click at [245, 695] on div "Ironing Long Length [DEMOGRAPHIC_DATA] (600) (₹600)" at bounding box center [272, 705] width 367 height 21
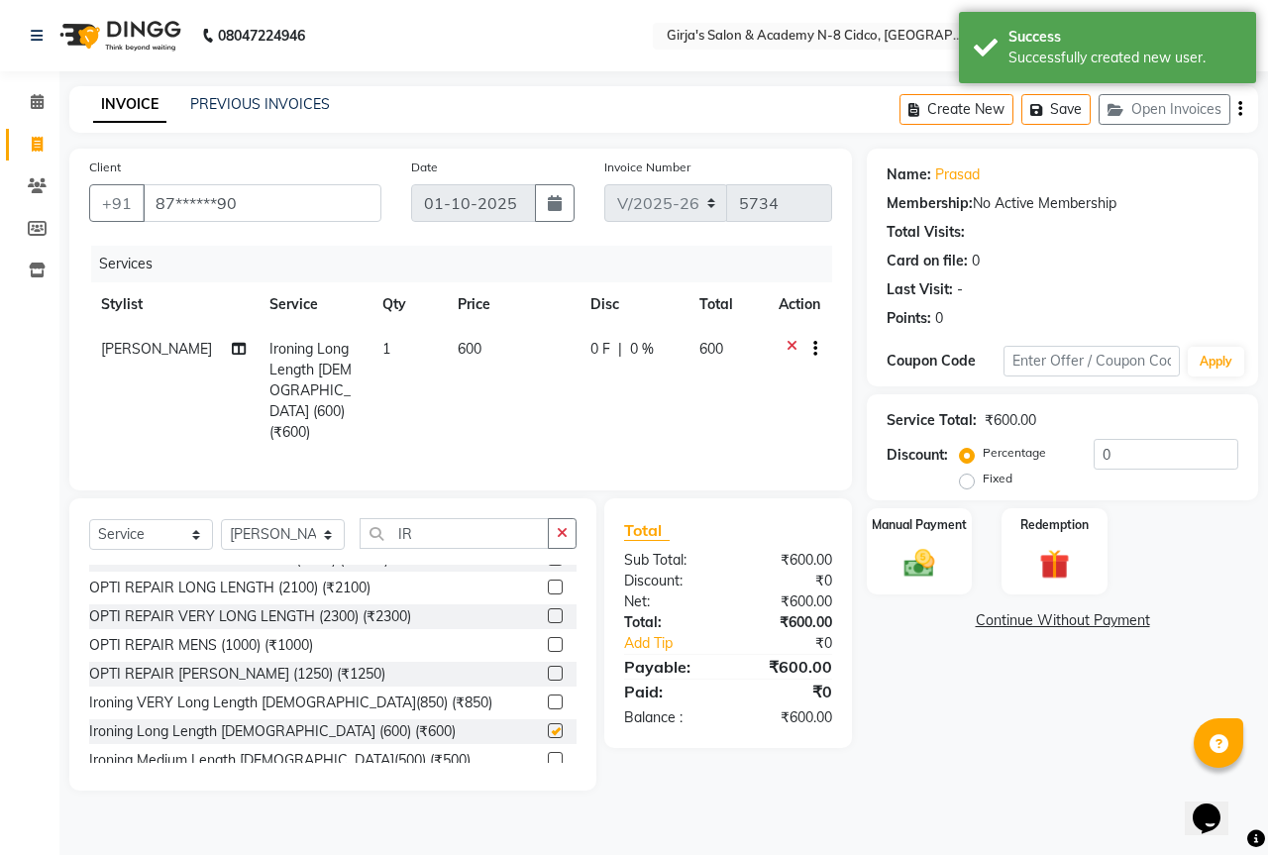
checkbox input "false"
click at [951, 572] on div "Manual Payment" at bounding box center [920, 551] width 110 height 91
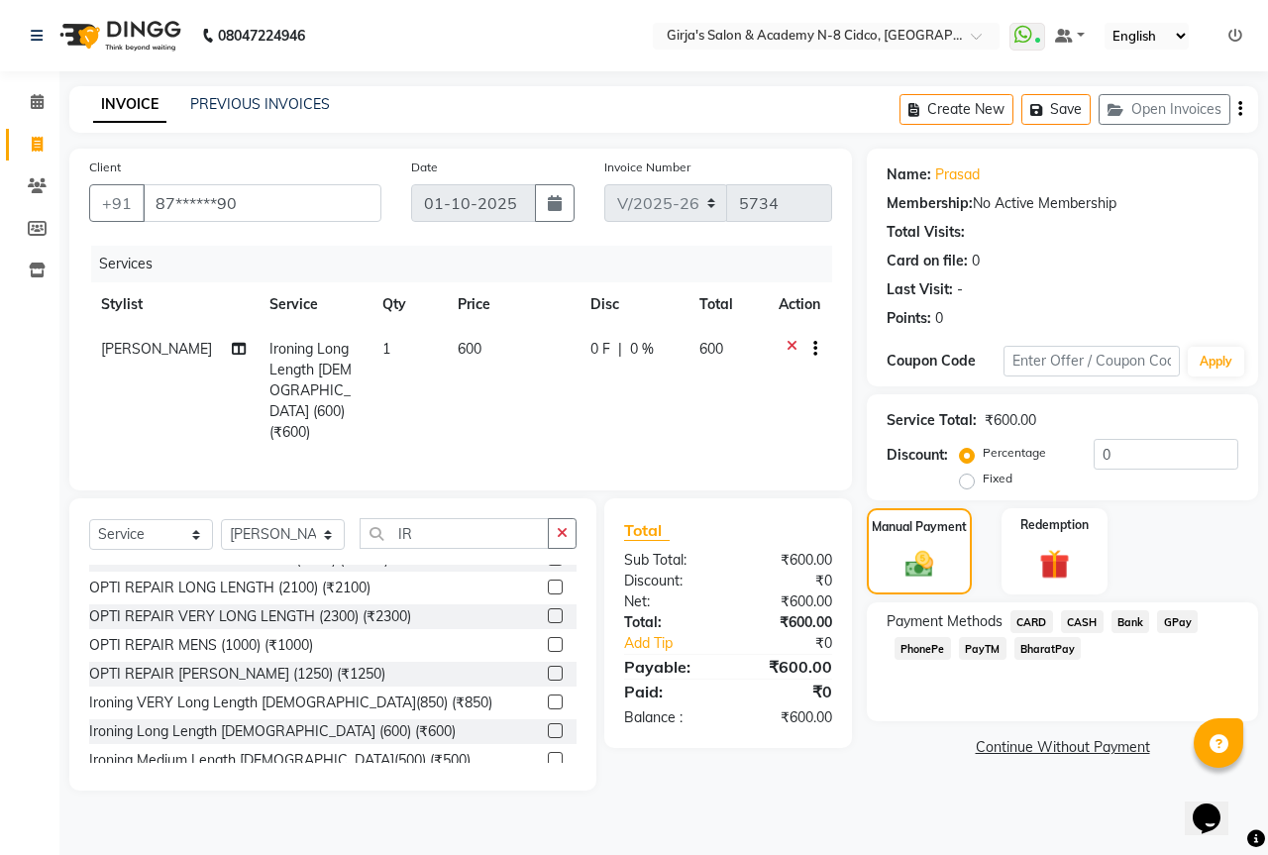
click at [1085, 625] on span "CASH" at bounding box center [1082, 621] width 43 height 23
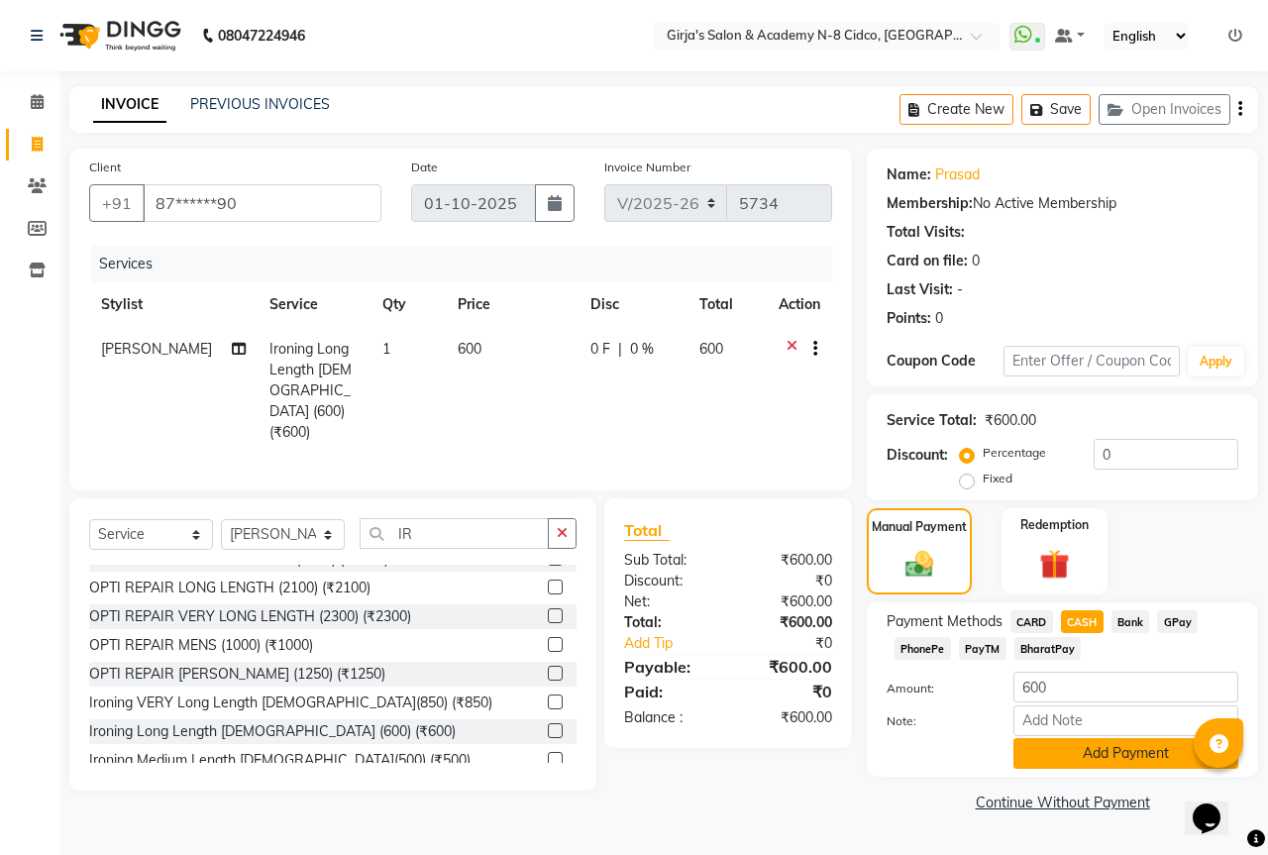
click at [1133, 753] on button "Add Payment" at bounding box center [1126, 753] width 225 height 31
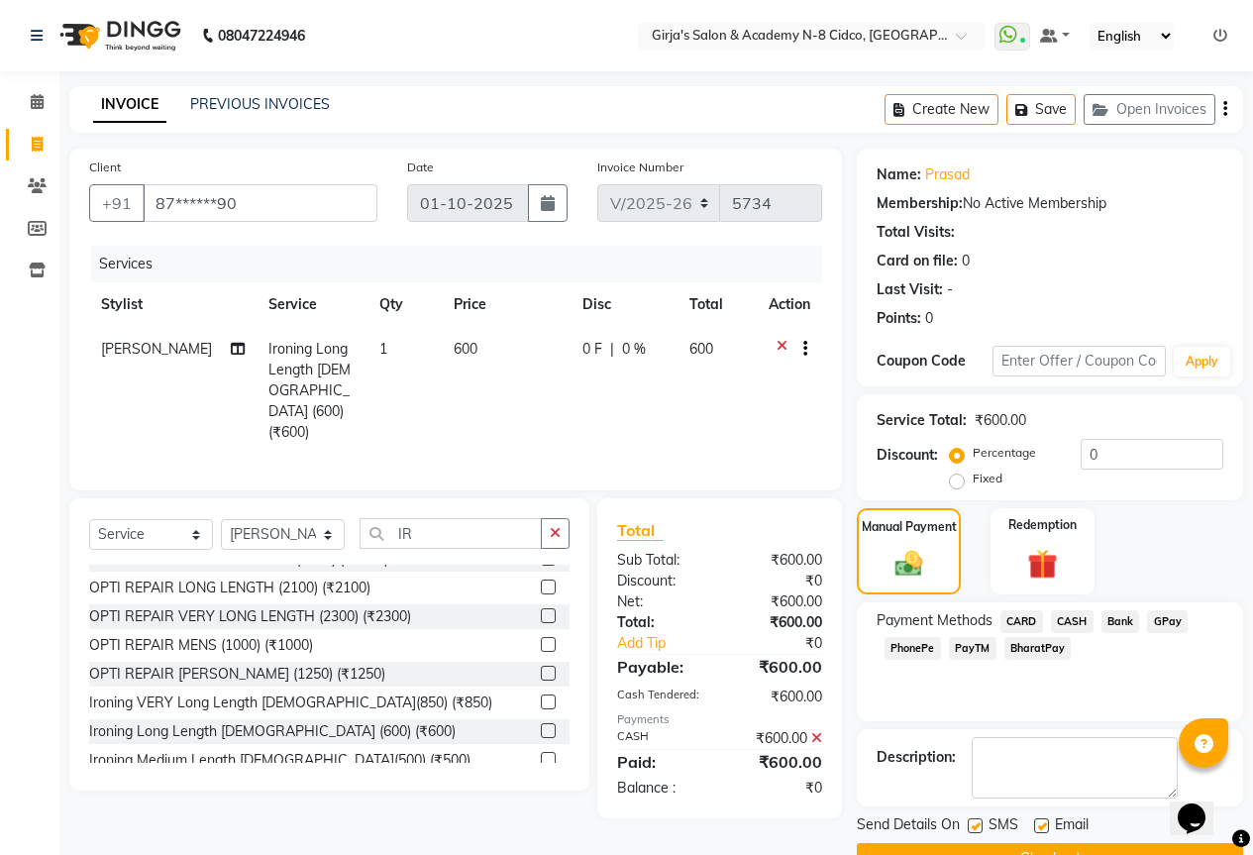
scroll to position [49, 0]
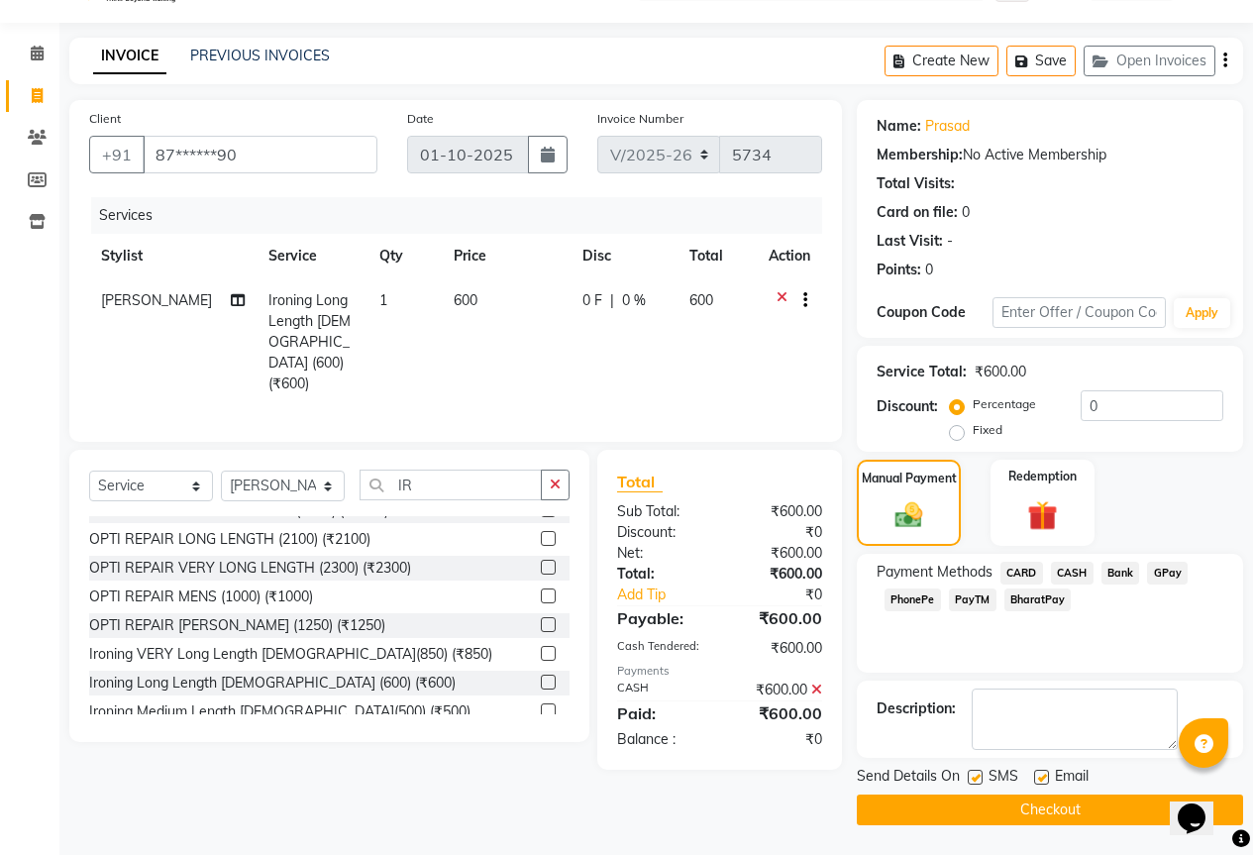
drag, startPoint x: 1129, startPoint y: 804, endPoint x: 1146, endPoint y: 813, distance: 19.5
click at [1132, 804] on button "Checkout" at bounding box center [1050, 810] width 386 height 31
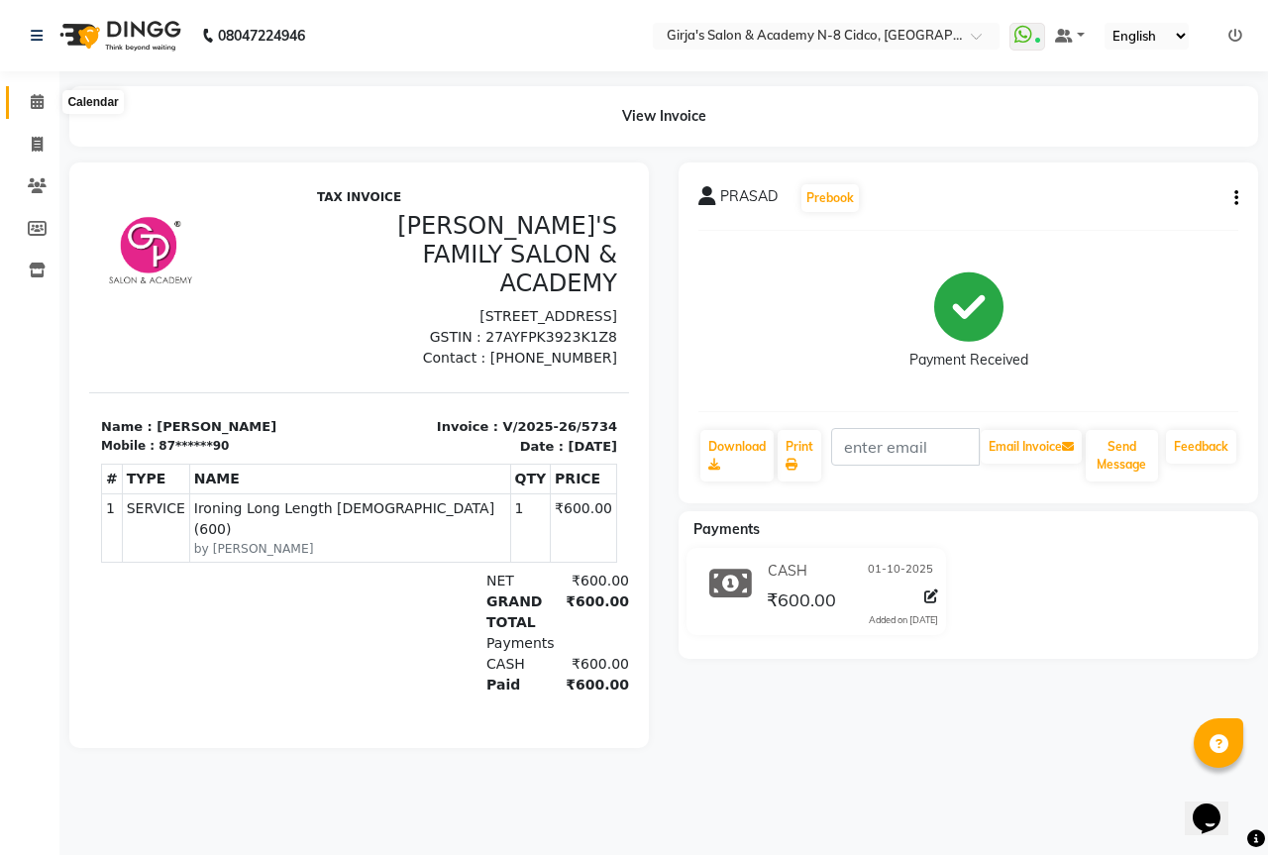
click at [37, 104] on icon at bounding box center [37, 101] width 13 height 15
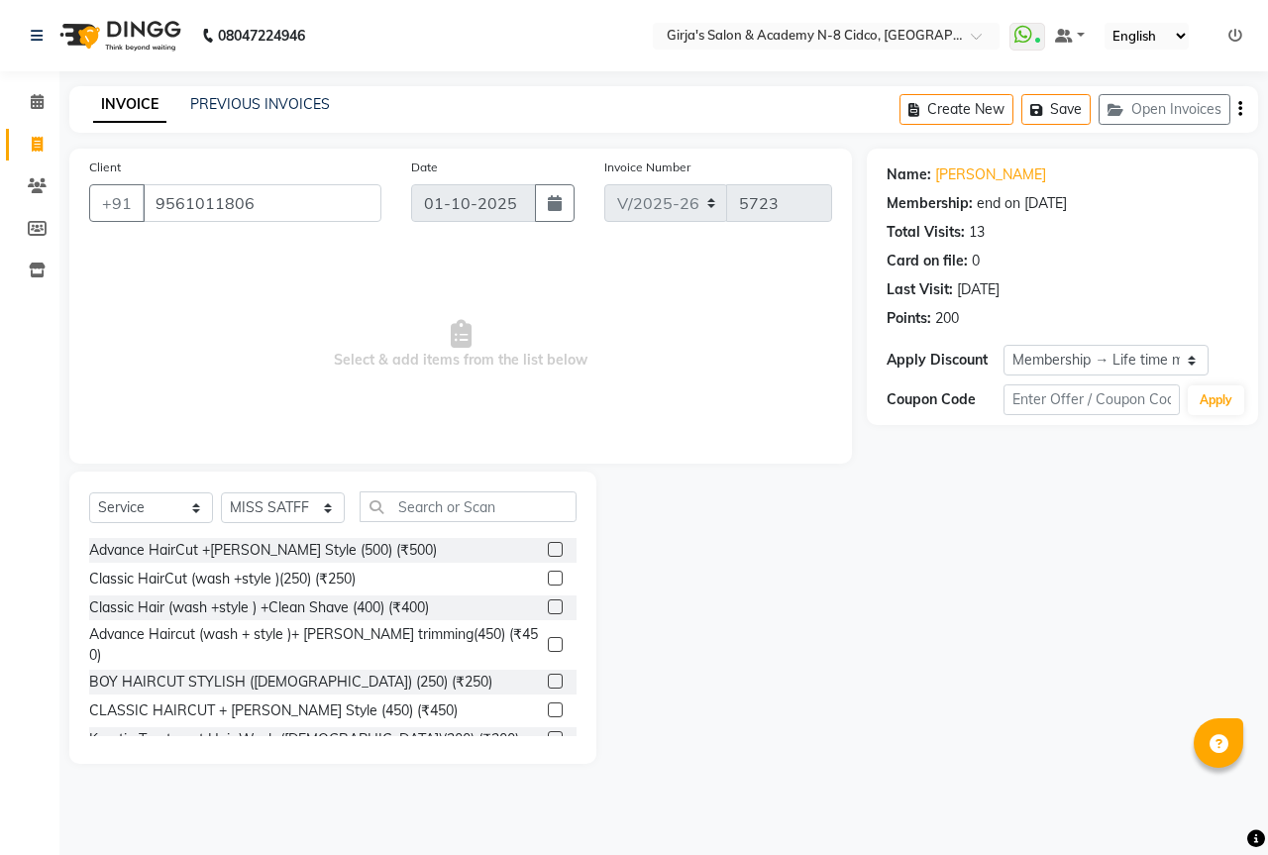
select select "66"
select select "service"
select select "66554"
select select "1: Object"
click at [227, 207] on input "9561011806" at bounding box center [262, 203] width 239 height 38
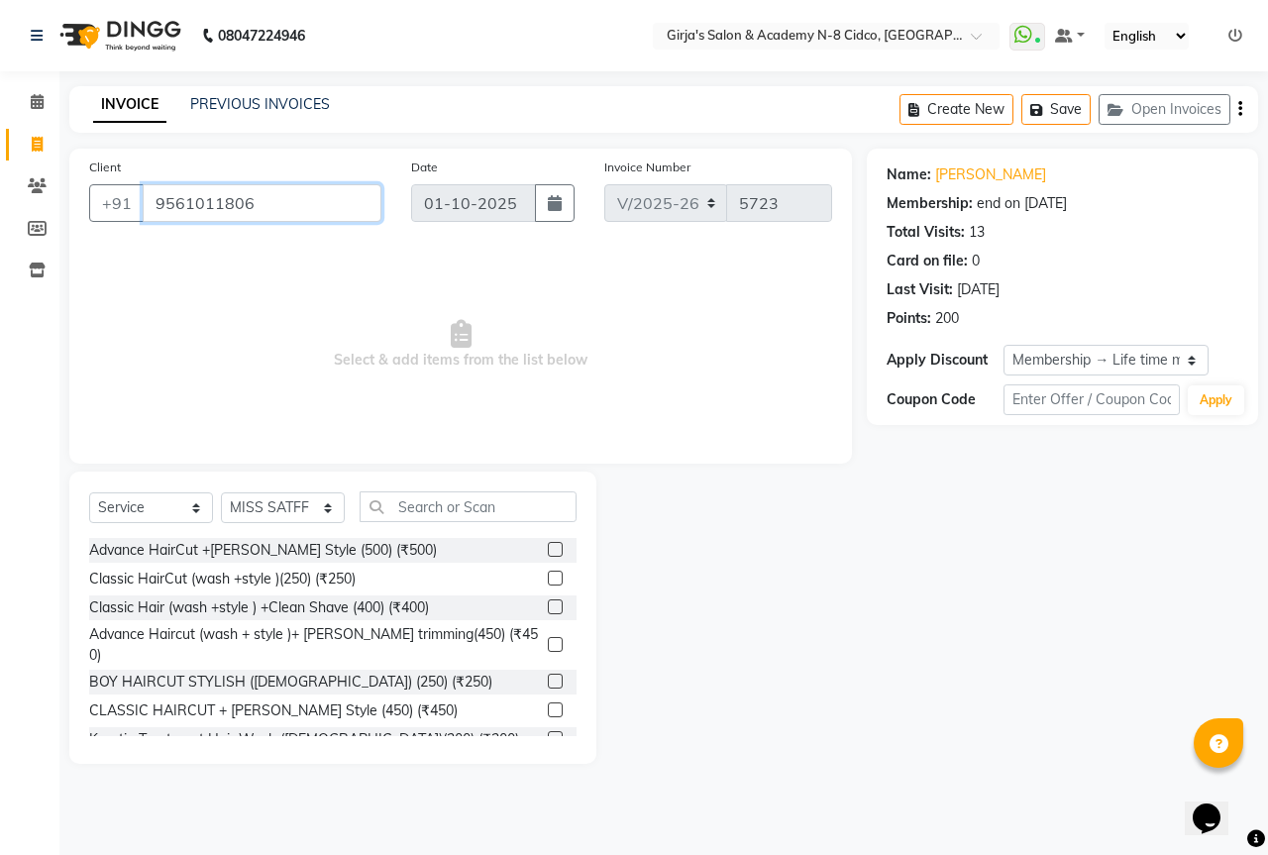
click at [227, 207] on input "9561011806" at bounding box center [262, 203] width 239 height 38
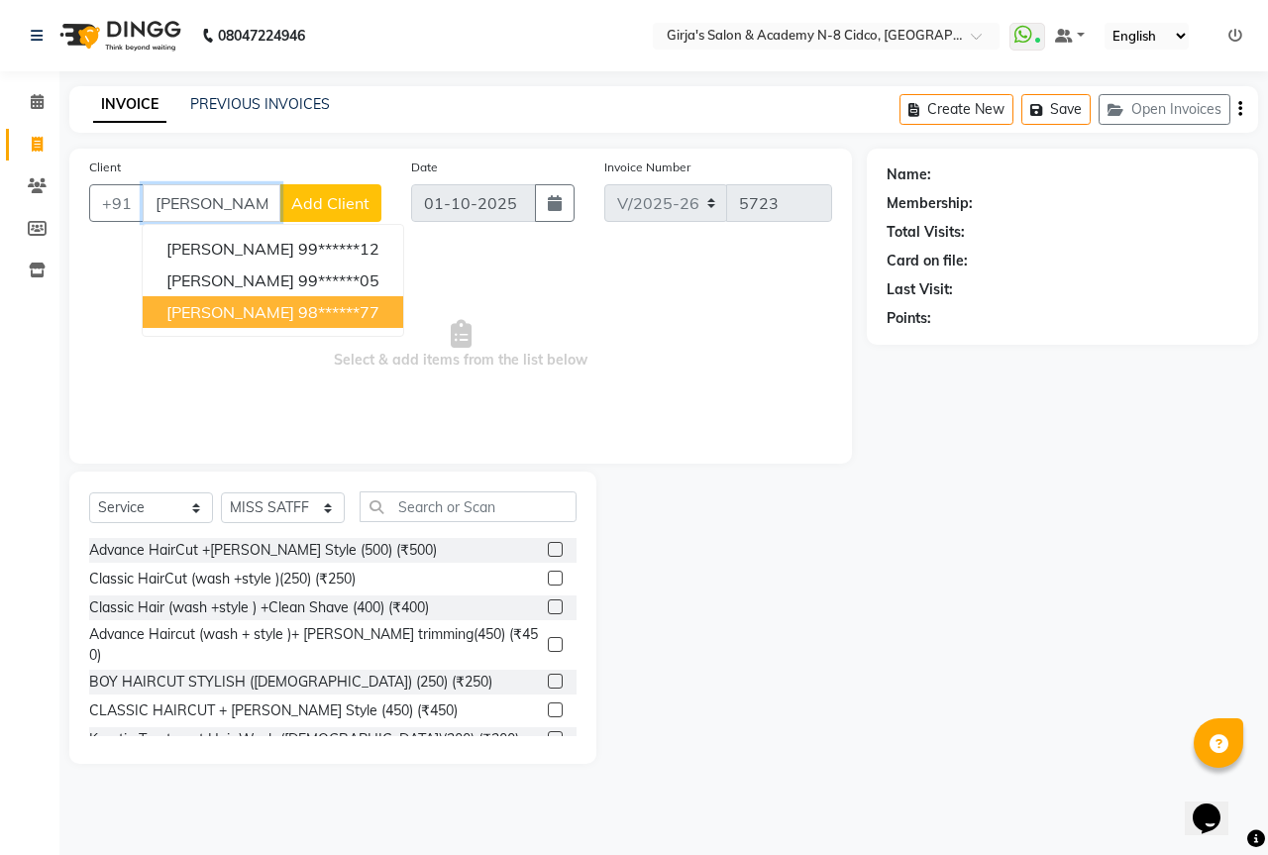
click at [294, 318] on span "[PERSON_NAME]" at bounding box center [230, 312] width 128 height 20
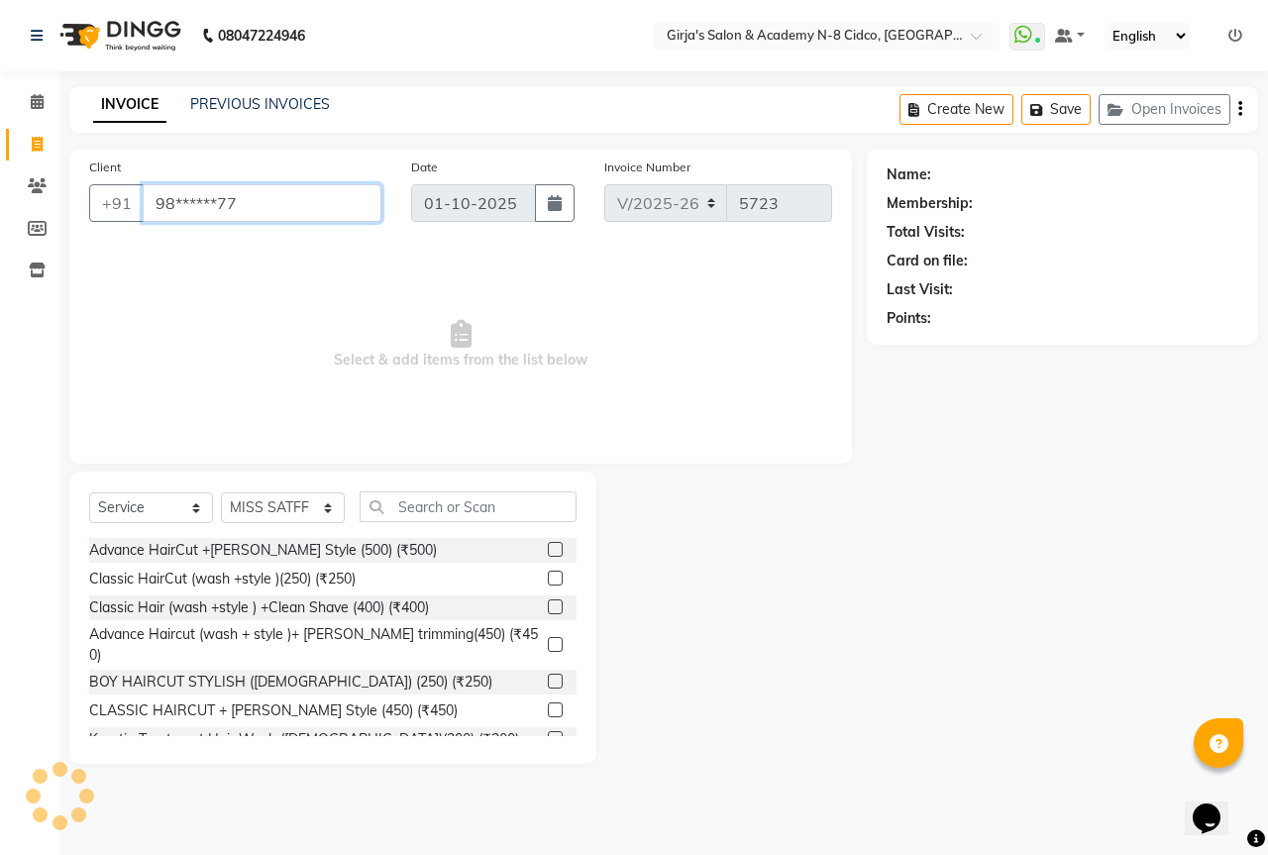
type input "98******77"
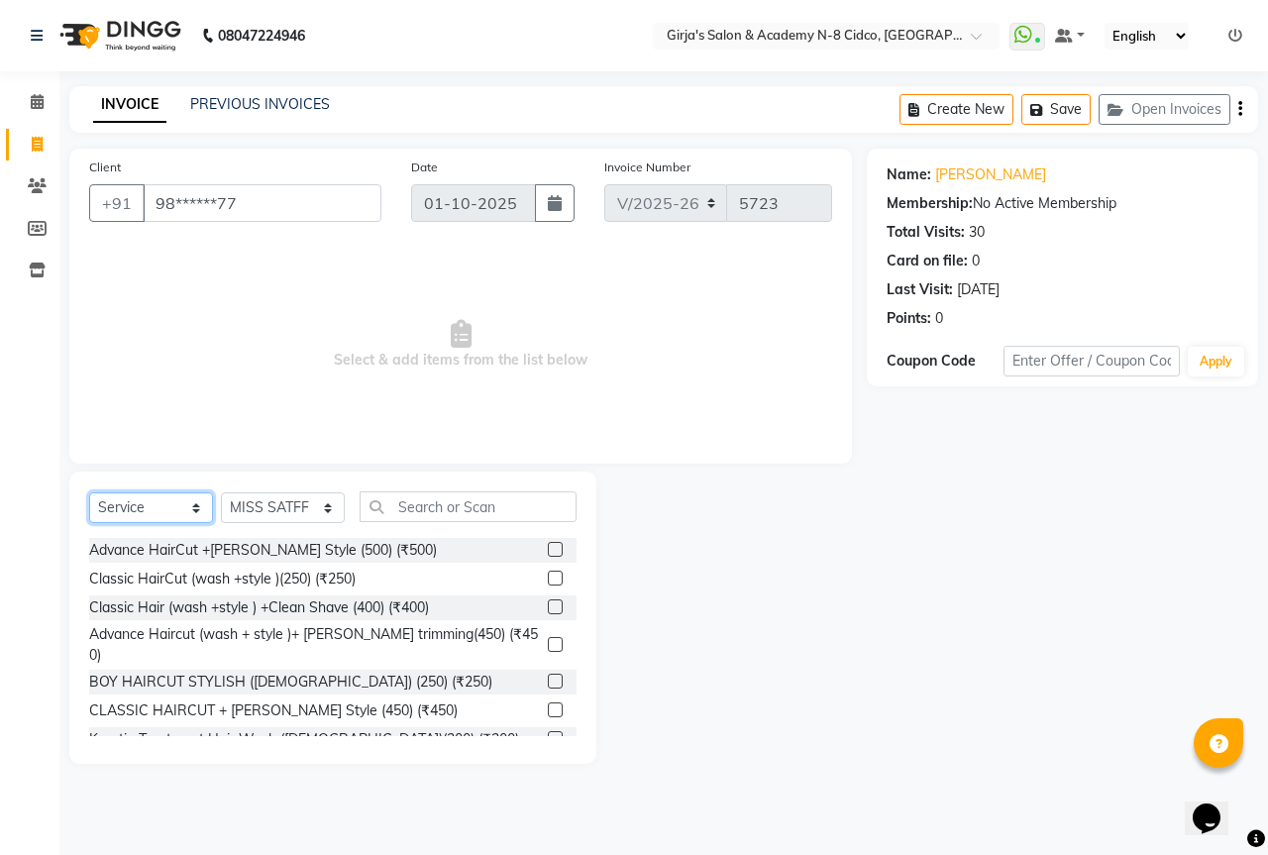
click at [182, 505] on select "Select Service Product Membership Package Voucher Prepaid Gift Card" at bounding box center [151, 507] width 124 height 31
click at [306, 499] on select "Select Stylist ADITYA [PERSON_NAME] BEAUTY M GIRJAS [PERSON_NAME] MISS [PERSON_…" at bounding box center [283, 507] width 124 height 31
select select "28785"
click at [221, 492] on select "Select Stylist ADITYA [PERSON_NAME] BEAUTY M GIRJAS [PERSON_NAME] MISS [PERSON_…" at bounding box center [283, 507] width 124 height 31
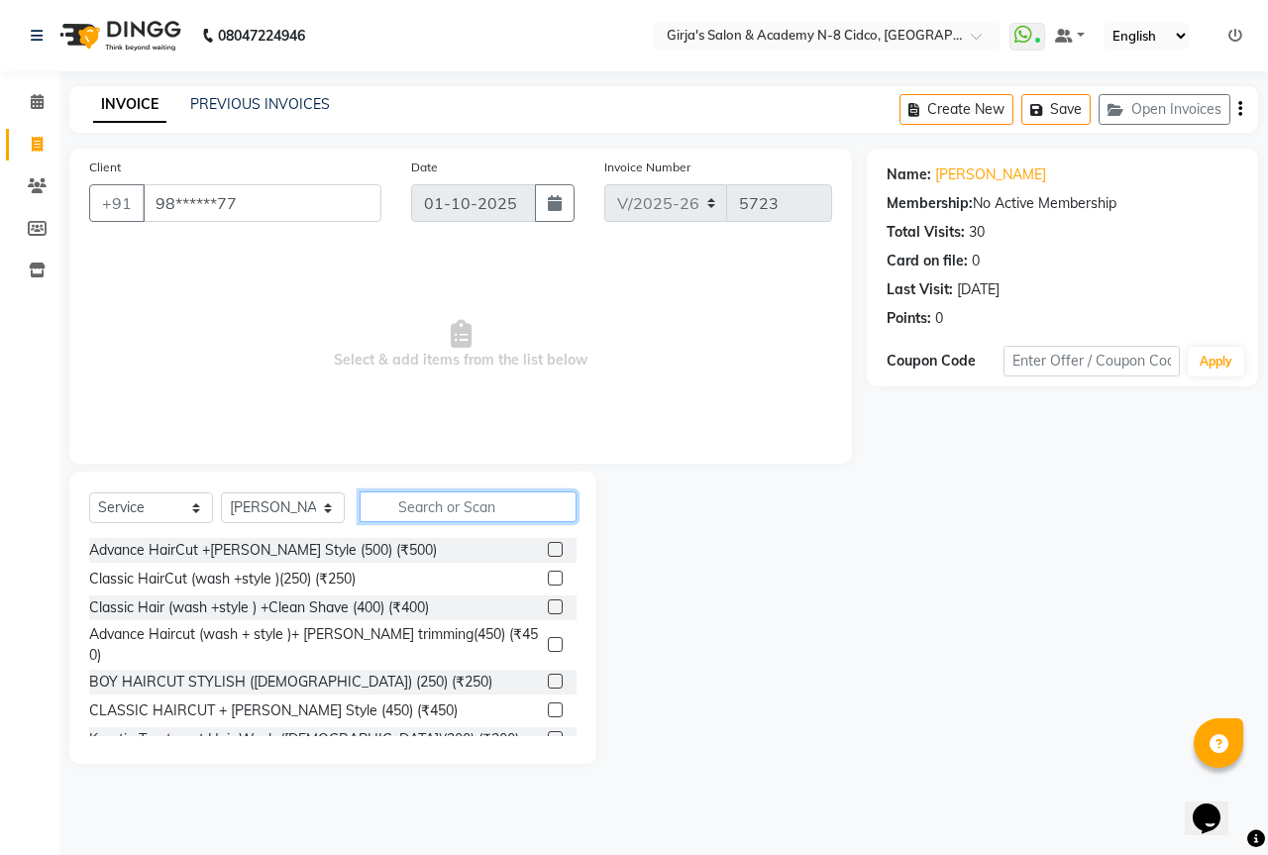
click at [378, 514] on input "text" at bounding box center [468, 506] width 217 height 31
click at [463, 505] on input "text" at bounding box center [468, 506] width 217 height 31
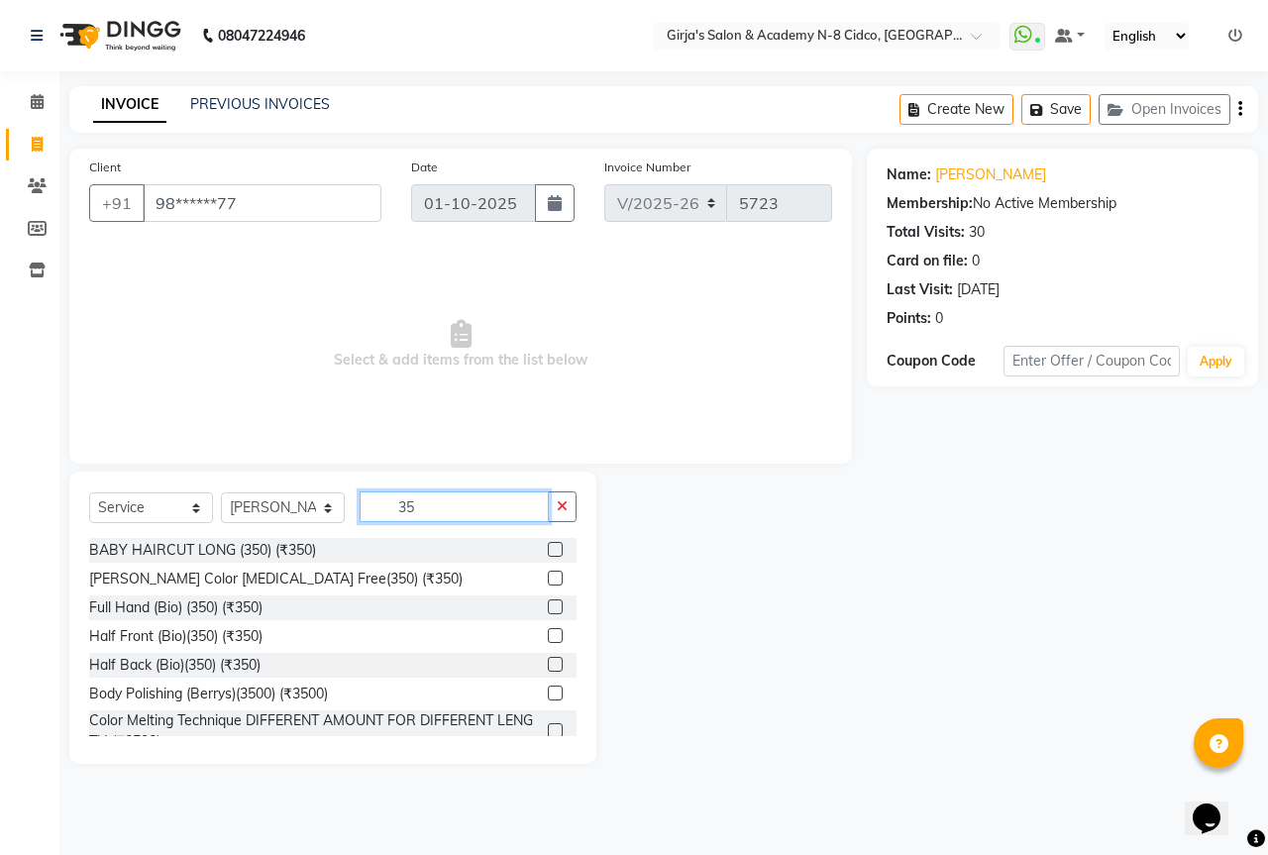
type input "3"
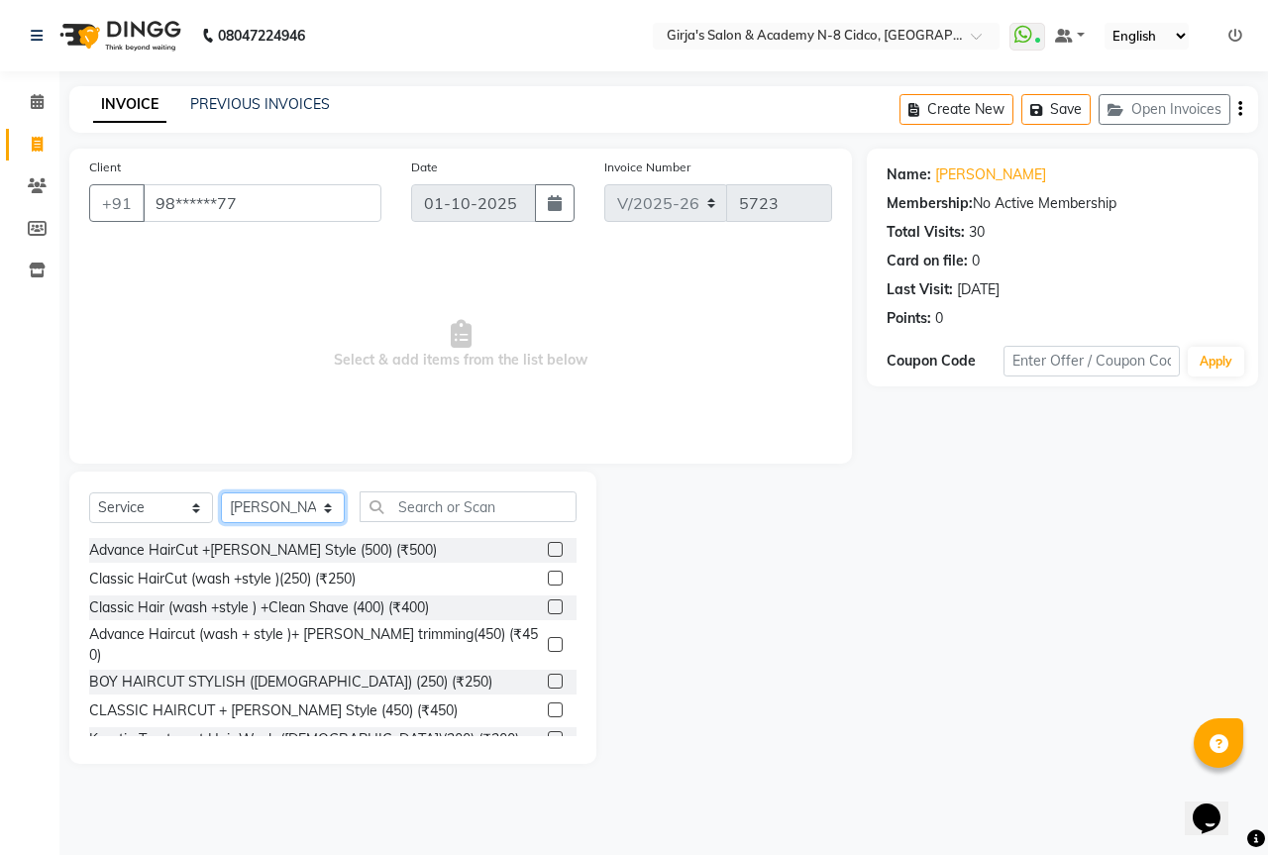
drag, startPoint x: 292, startPoint y: 516, endPoint x: 294, endPoint y: 494, distance: 21.9
click at [292, 516] on select "Select Stylist ADITYA [PERSON_NAME] BEAUTY M GIRJAS [PERSON_NAME] MISS [PERSON_…" at bounding box center [283, 507] width 124 height 31
select select "40690"
click at [221, 492] on select "Select Stylist ADITYA [PERSON_NAME] BEAUTY M GIRJAS [PERSON_NAME] MISS [PERSON_…" at bounding box center [283, 507] width 124 height 31
click at [454, 517] on input "text" at bounding box center [468, 506] width 217 height 31
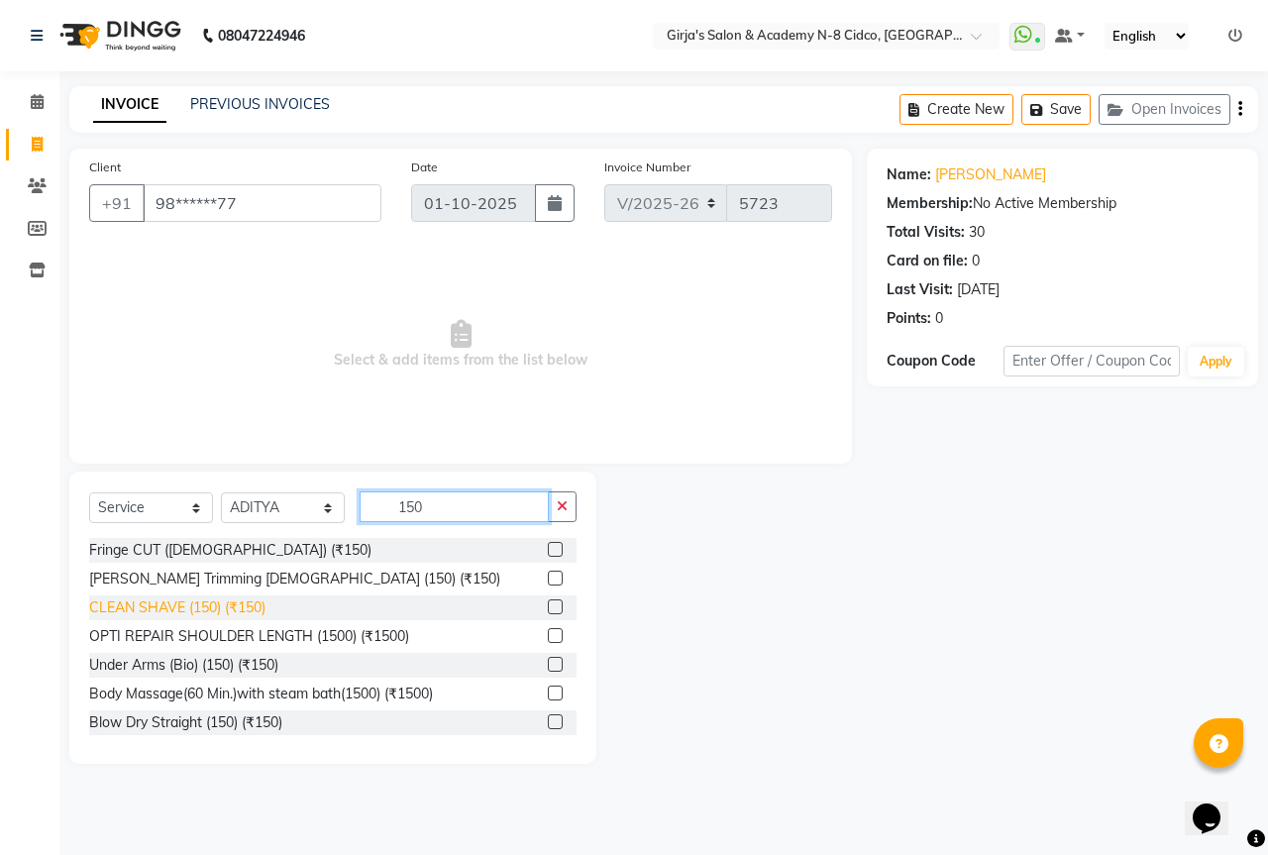
type input "150"
click at [206, 605] on div "CLEAN SHAVE (150) (₹150)" at bounding box center [177, 607] width 176 height 21
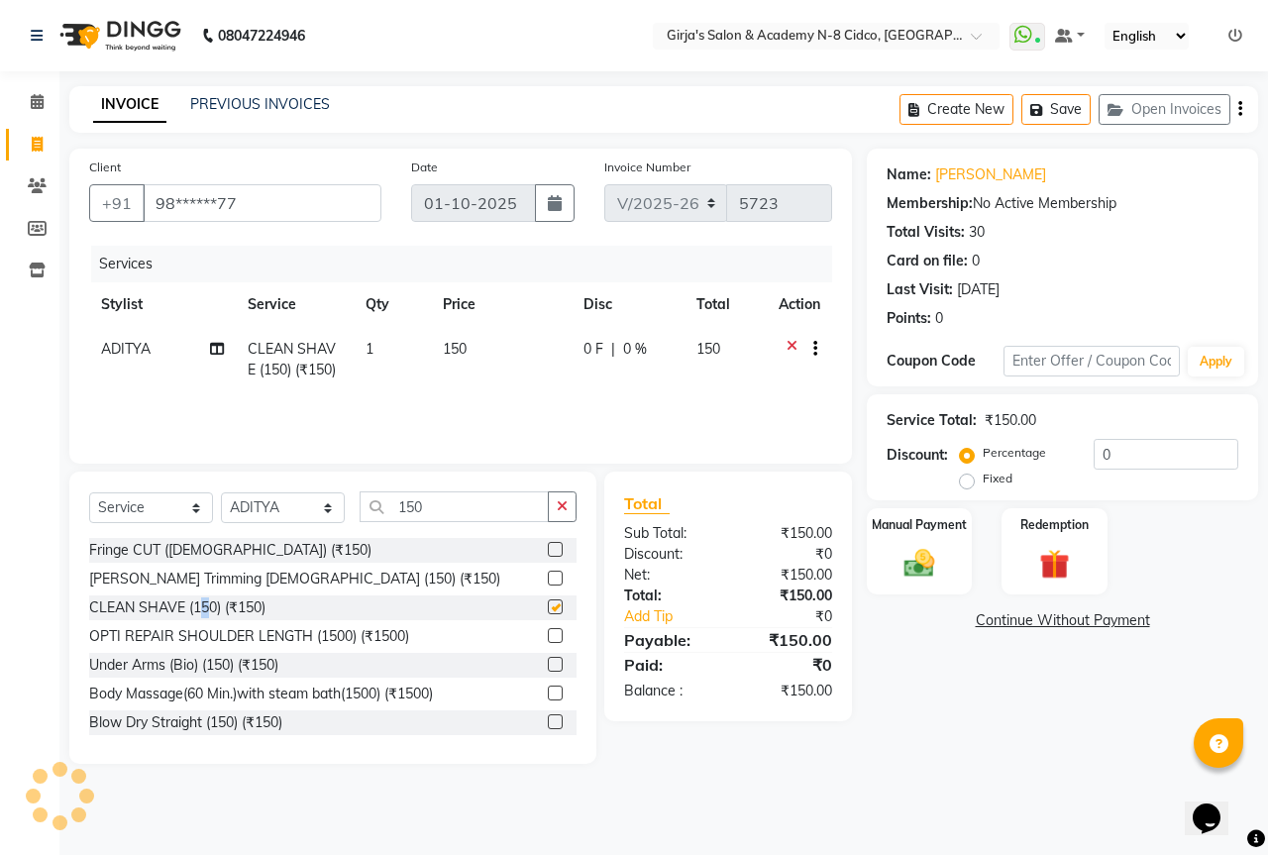
checkbox input "false"
click at [944, 531] on label "Manual Payment" at bounding box center [919, 523] width 99 height 19
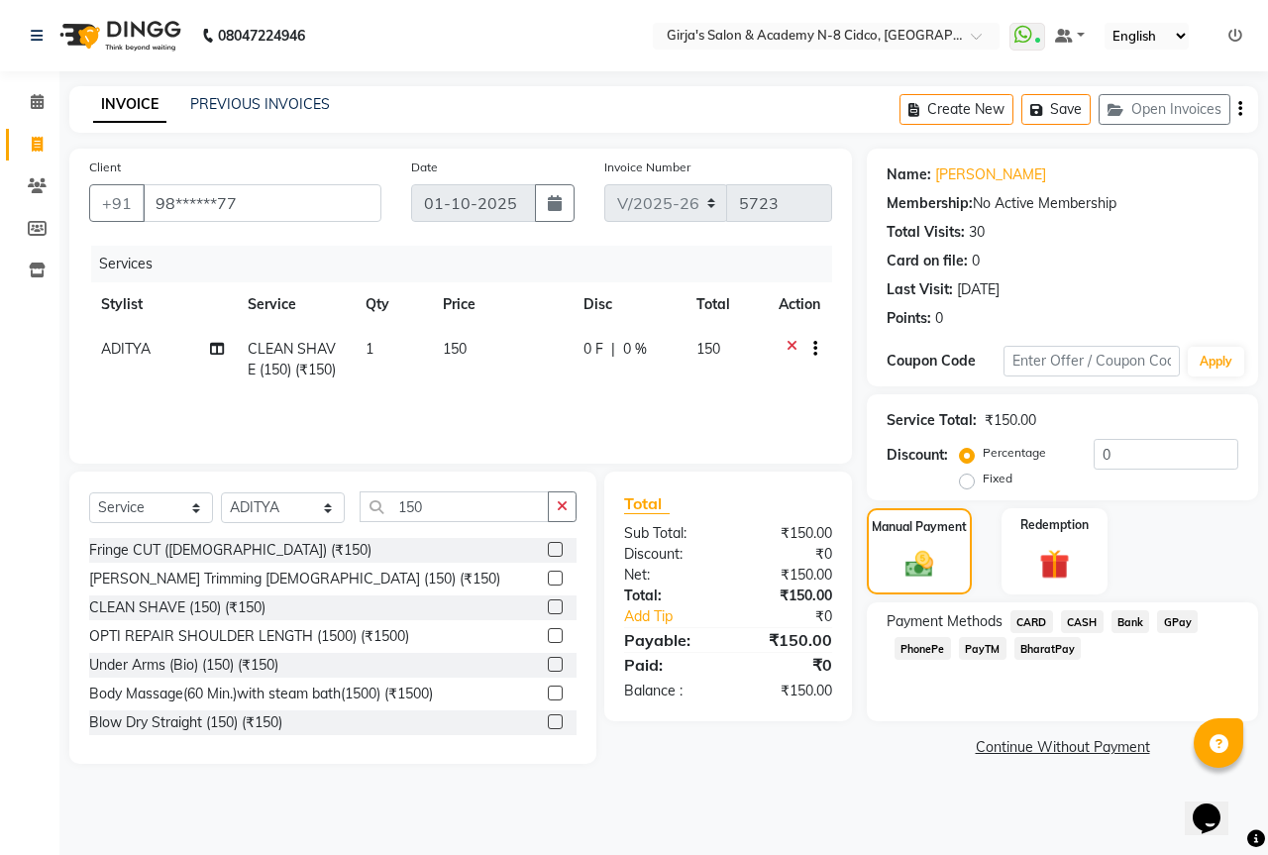
click at [1163, 616] on span "GPay" at bounding box center [1177, 621] width 41 height 23
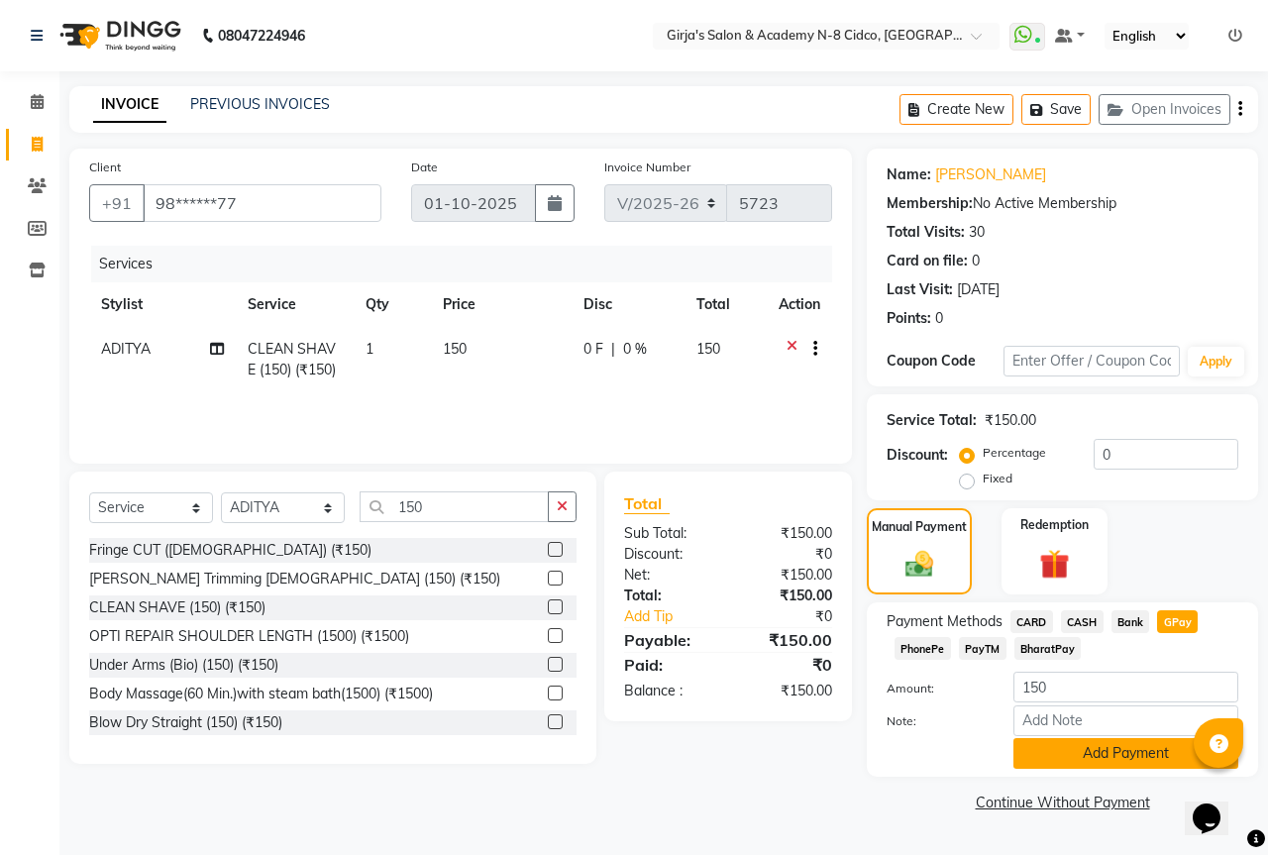
click at [1096, 758] on button "Add Payment" at bounding box center [1126, 753] width 225 height 31
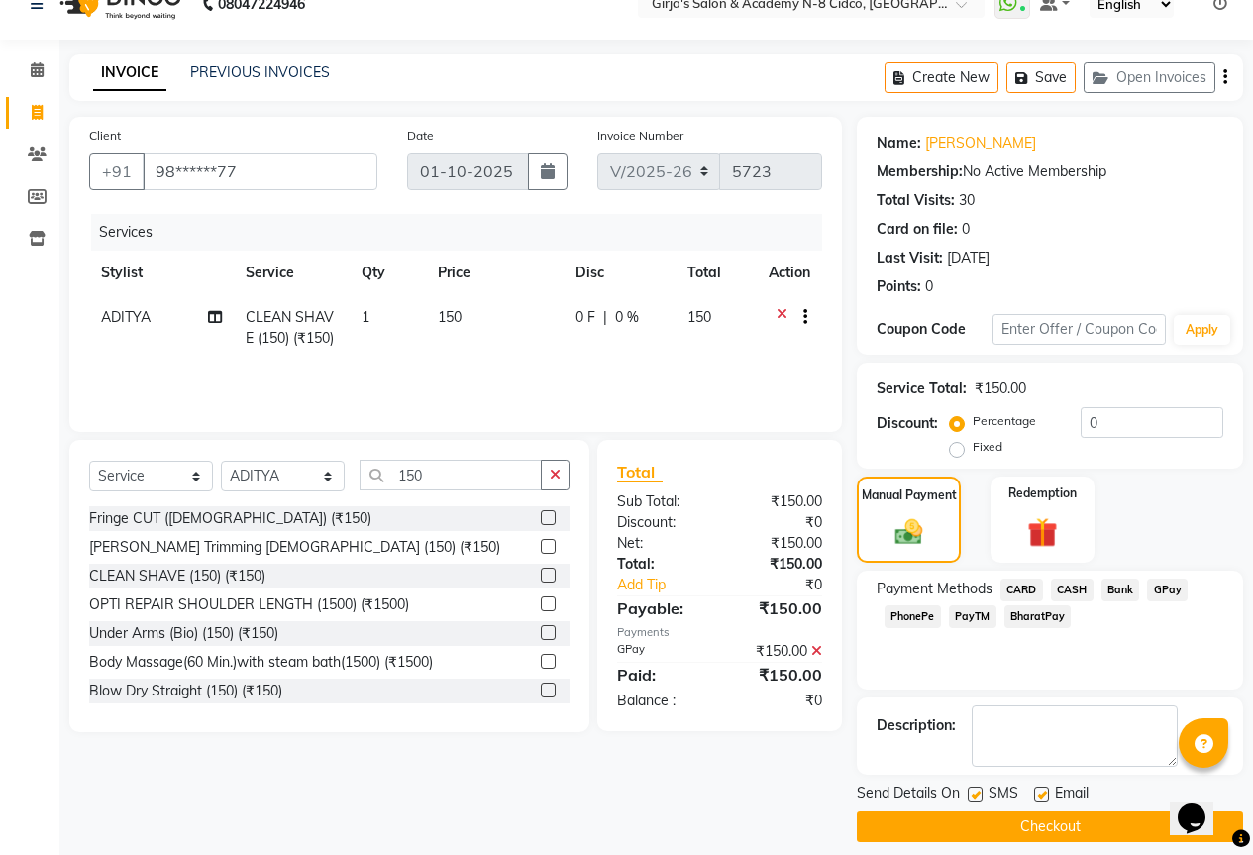
scroll to position [49, 0]
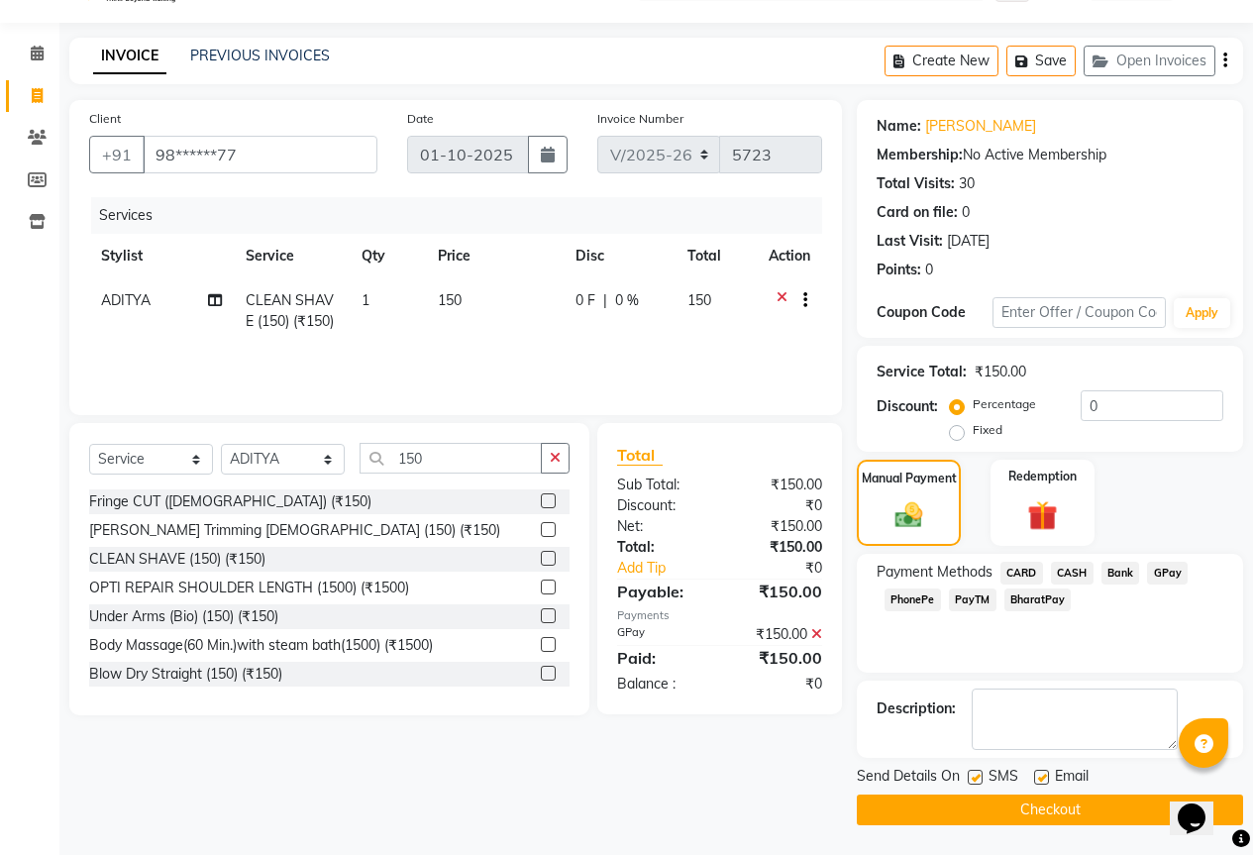
click at [1086, 823] on main "INVOICE PREVIOUS INVOICES Create New Save Open Invoices Client +91 98******77 D…" at bounding box center [656, 446] width 1194 height 817
click at [1087, 818] on button "Checkout" at bounding box center [1050, 810] width 386 height 31
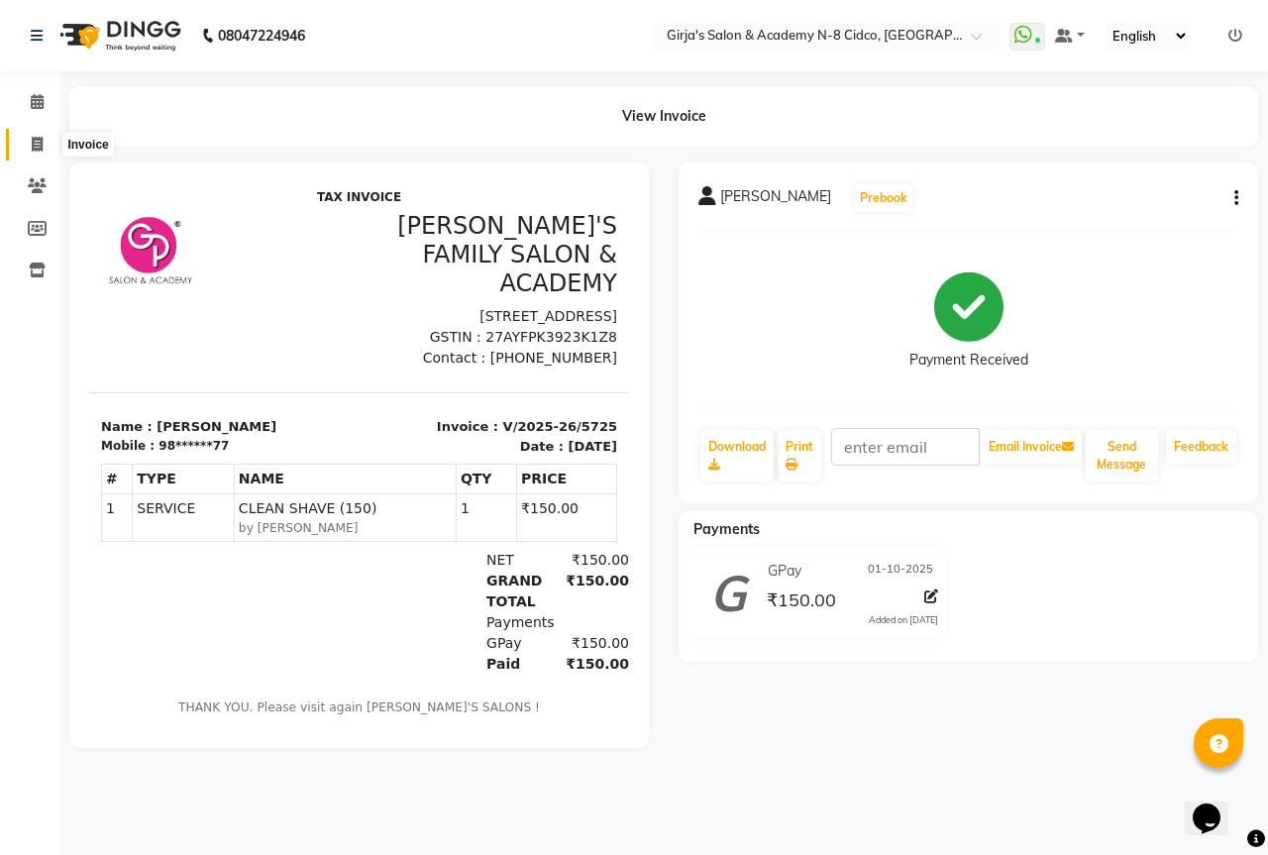
click at [35, 142] on icon at bounding box center [37, 144] width 11 height 15
select select "66"
select select "service"
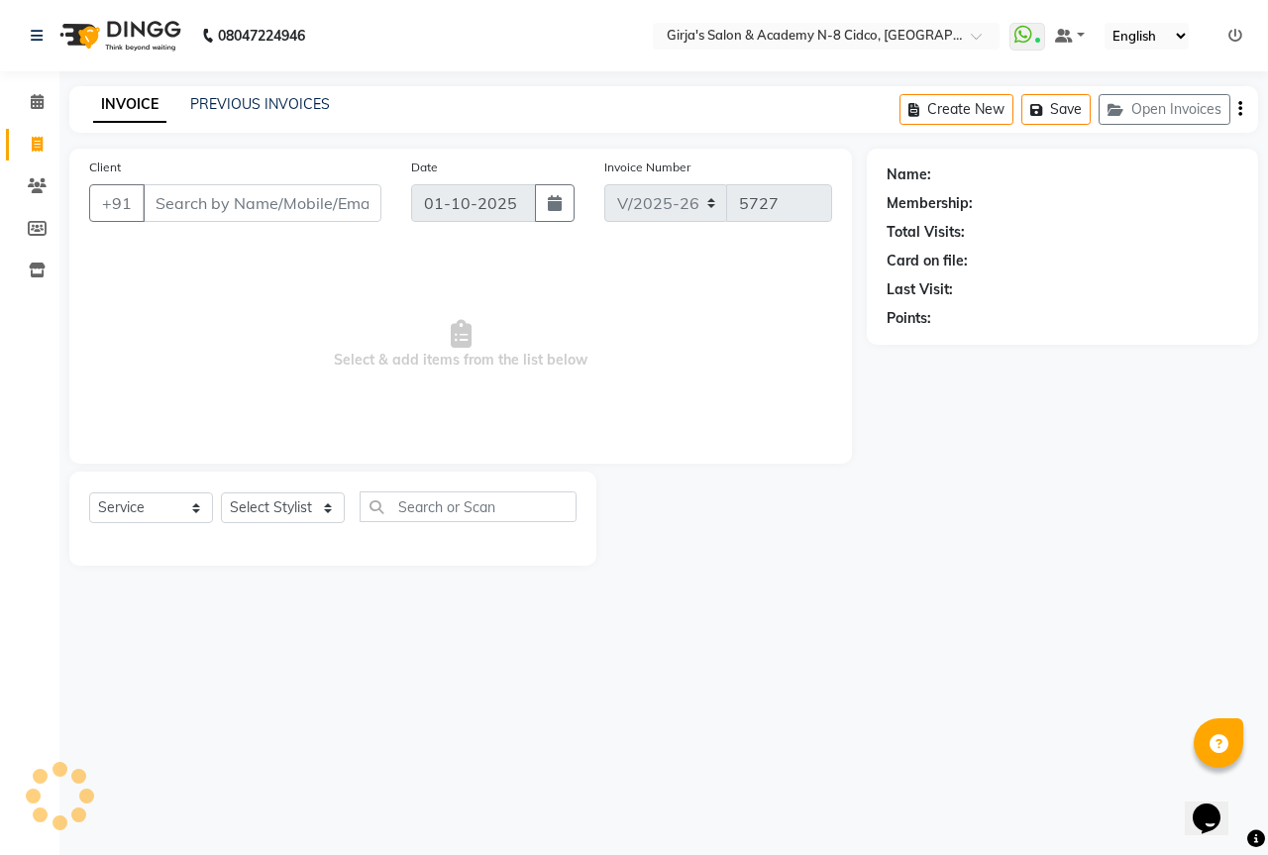
select select "66554"
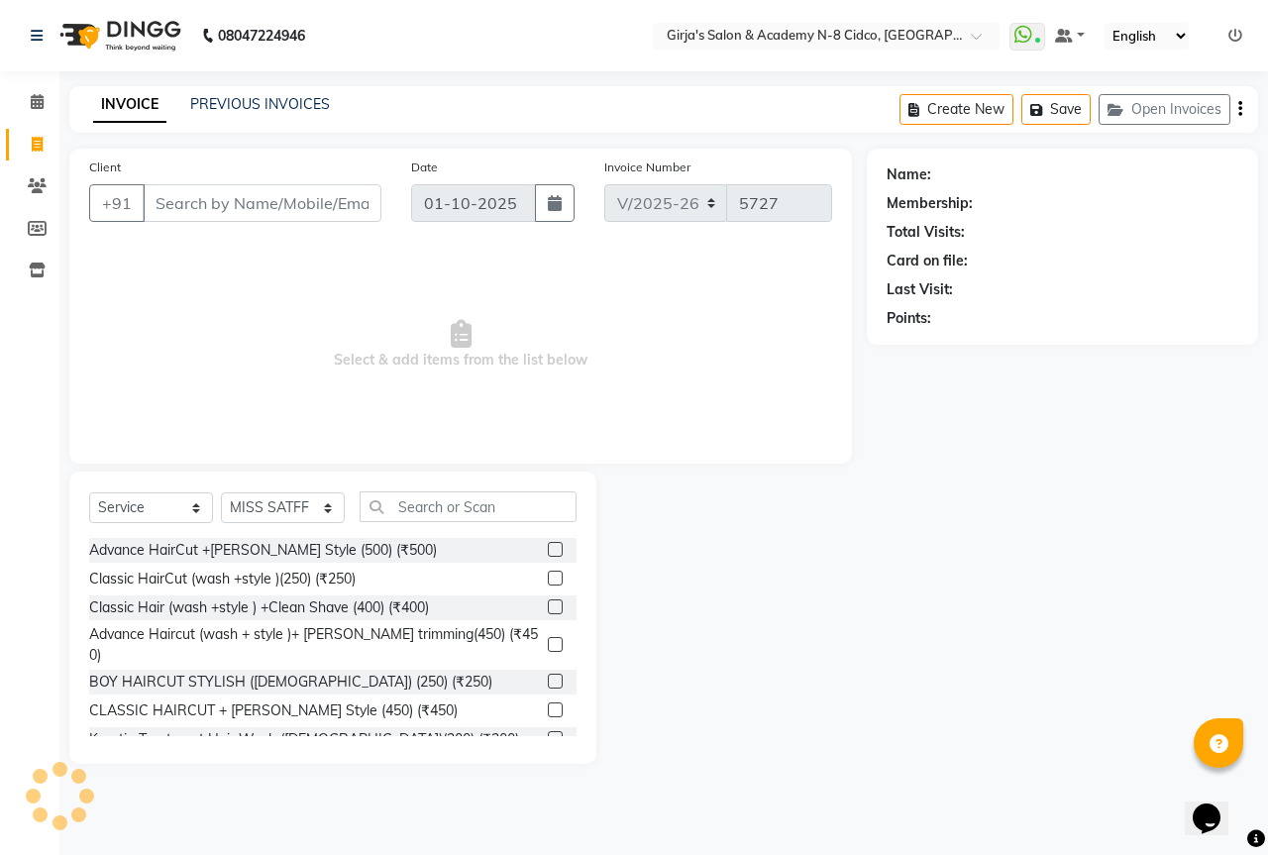
click at [241, 200] on input "Client" at bounding box center [262, 203] width 239 height 38
click at [239, 197] on input "Client" at bounding box center [262, 203] width 239 height 38
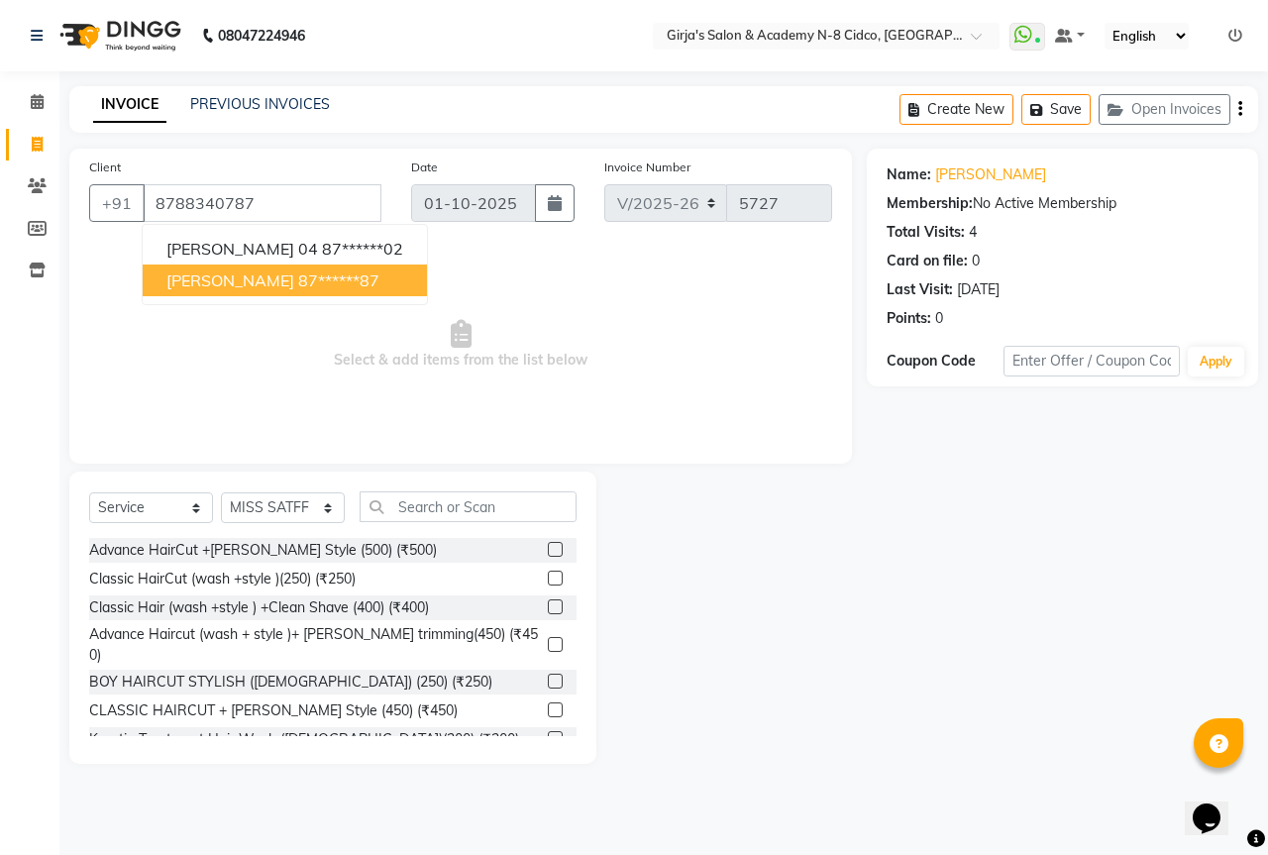
click at [254, 288] on button "[PERSON_NAME] 87******87" at bounding box center [285, 281] width 284 height 32
type input "87******87"
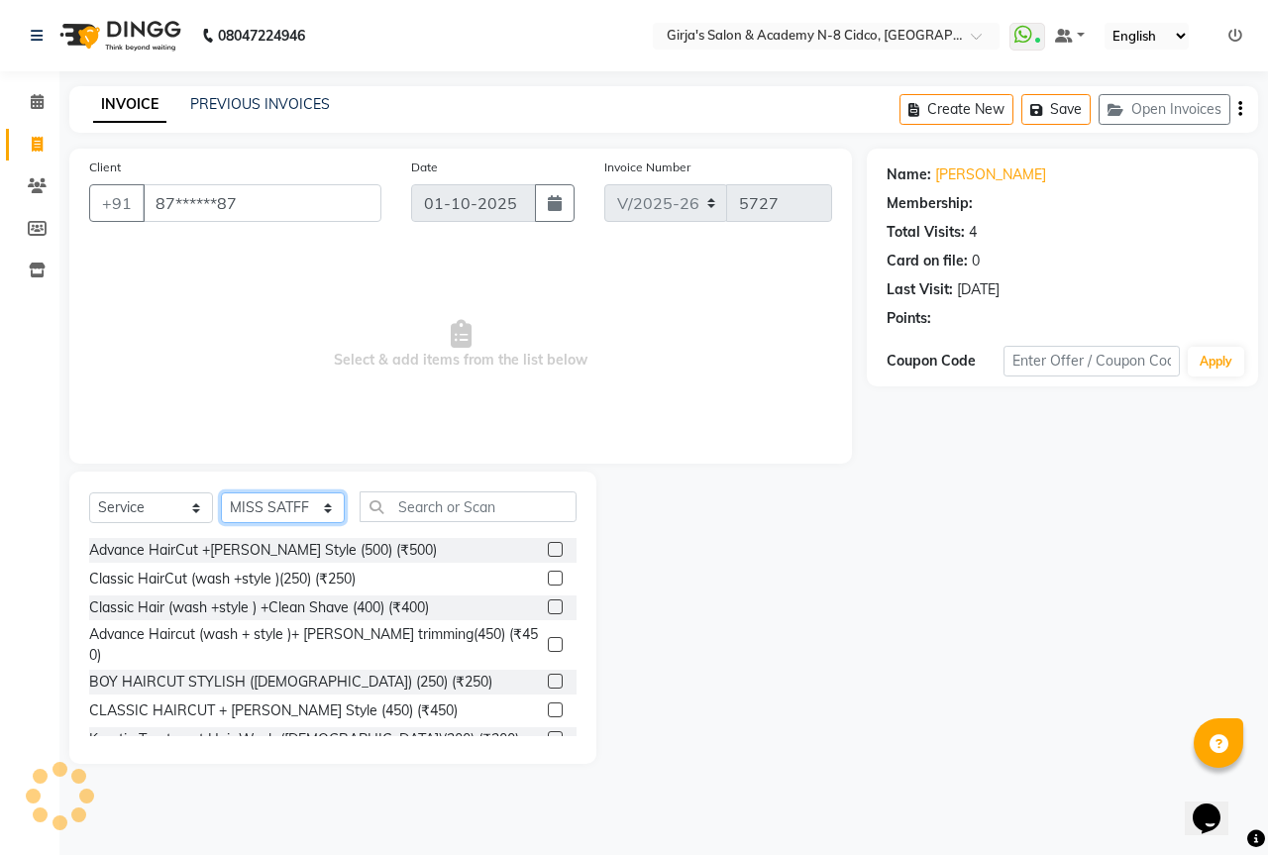
drag, startPoint x: 253, startPoint y: 505, endPoint x: 253, endPoint y: 494, distance: 10.9
click at [253, 502] on select "Select Stylist ADITYA [PERSON_NAME] BEAUTY M GIRJAS [PERSON_NAME] MISS [PERSON_…" at bounding box center [283, 507] width 124 height 31
select select "6470"
click at [221, 492] on select "Select Stylist ADITYA [PERSON_NAME] BEAUTY M GIRJAS [PERSON_NAME] MISS [PERSON_…" at bounding box center [283, 507] width 124 height 31
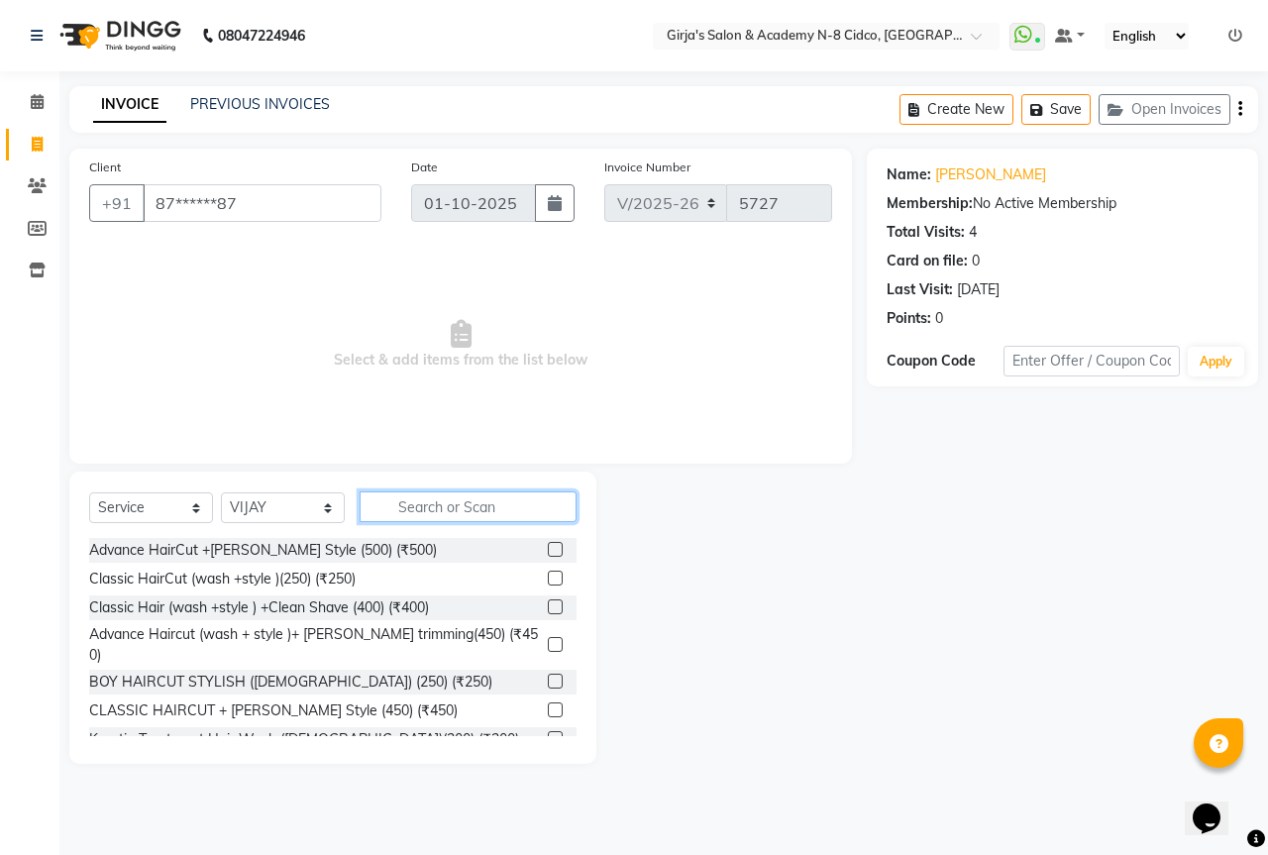
click at [396, 495] on input "text" at bounding box center [468, 506] width 217 height 31
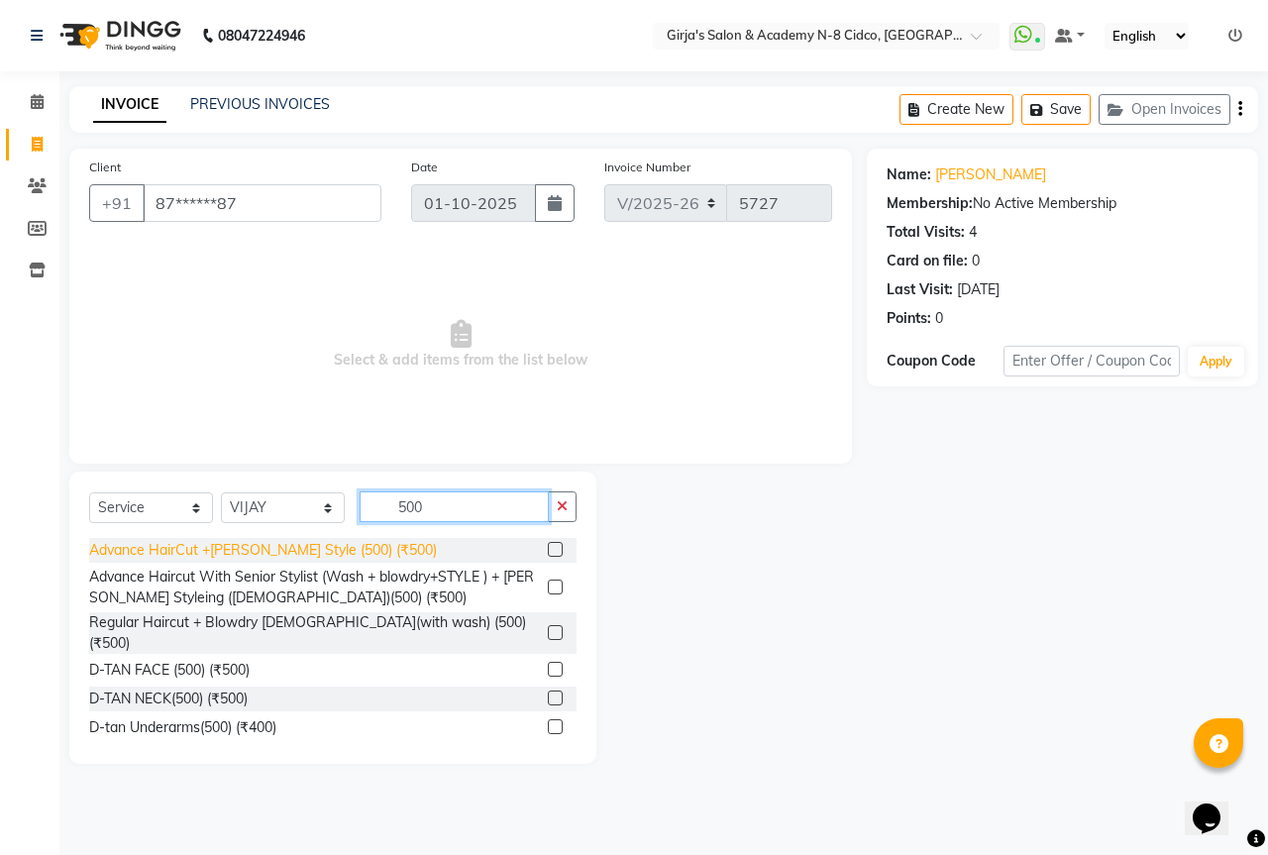
type input "500"
click at [342, 540] on div "Advance HairCut +[PERSON_NAME] Style (500) (₹500)" at bounding box center [263, 550] width 348 height 21
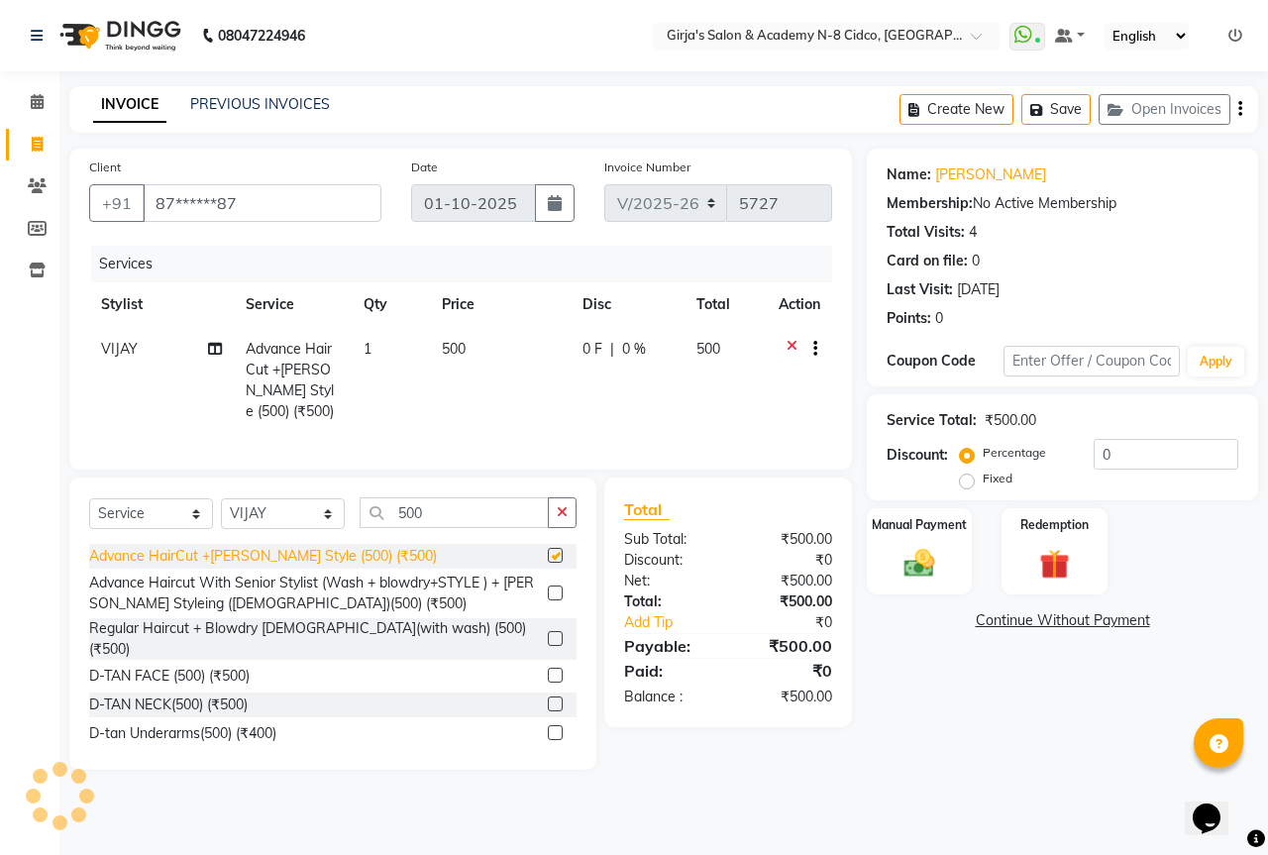
checkbox input "false"
click at [935, 559] on img at bounding box center [920, 563] width 52 height 37
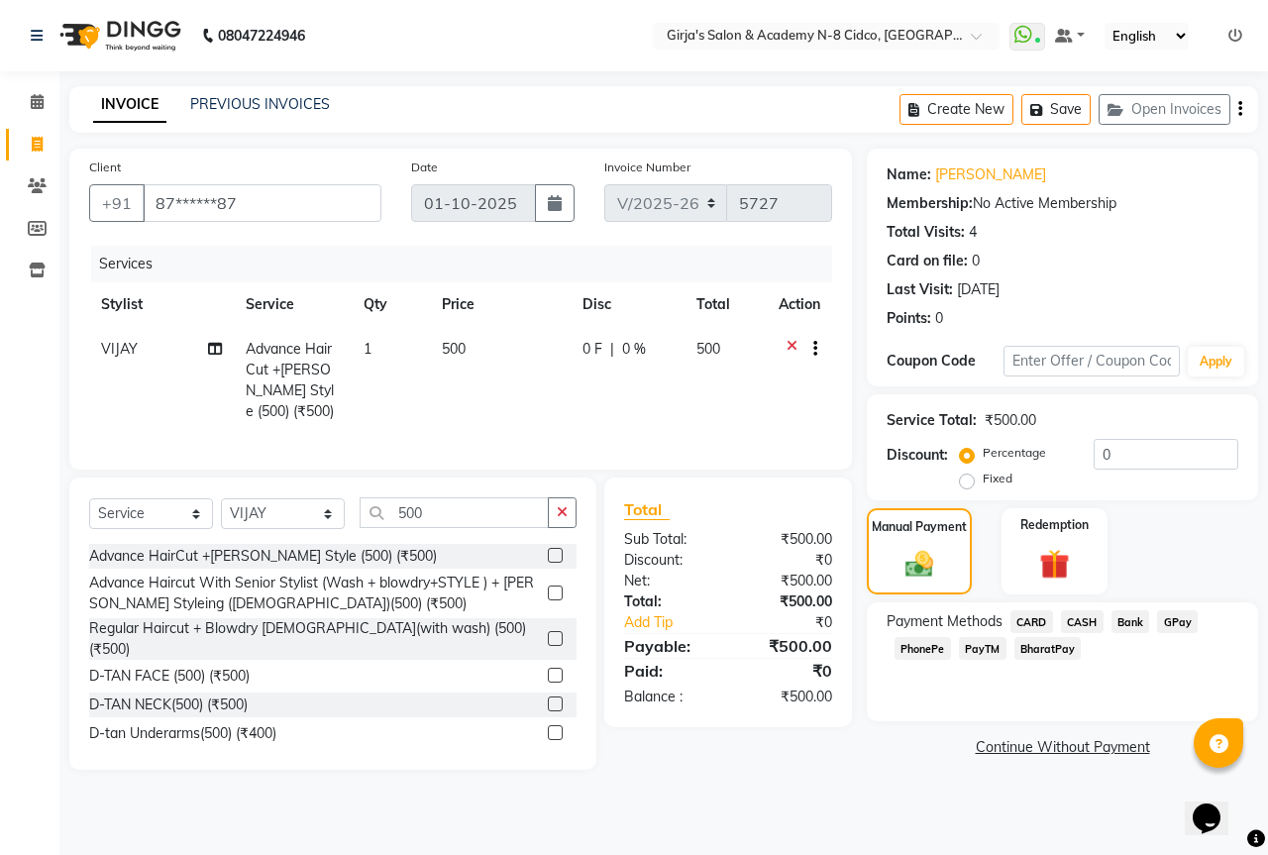
click at [1082, 623] on span "CASH" at bounding box center [1082, 621] width 43 height 23
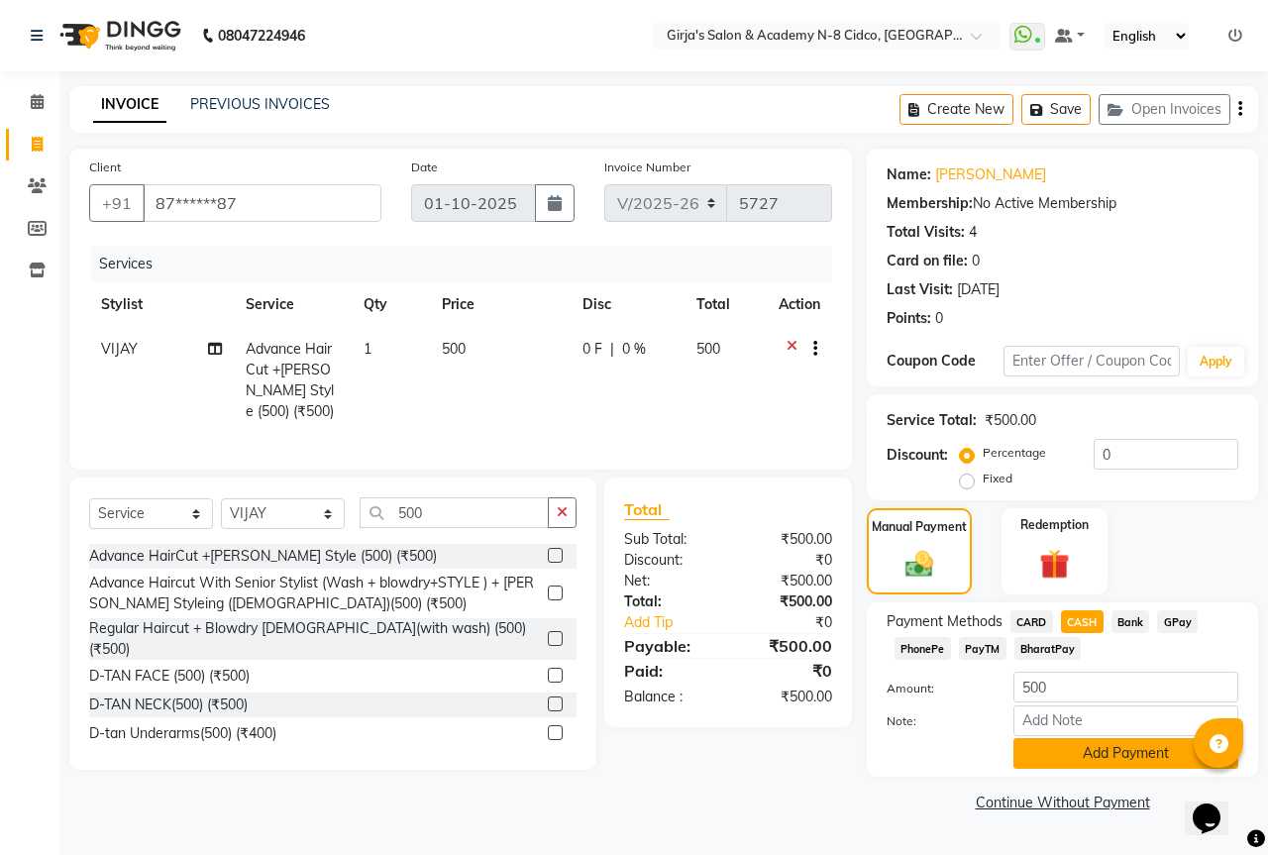
click at [1120, 764] on button "Add Payment" at bounding box center [1126, 753] width 225 height 31
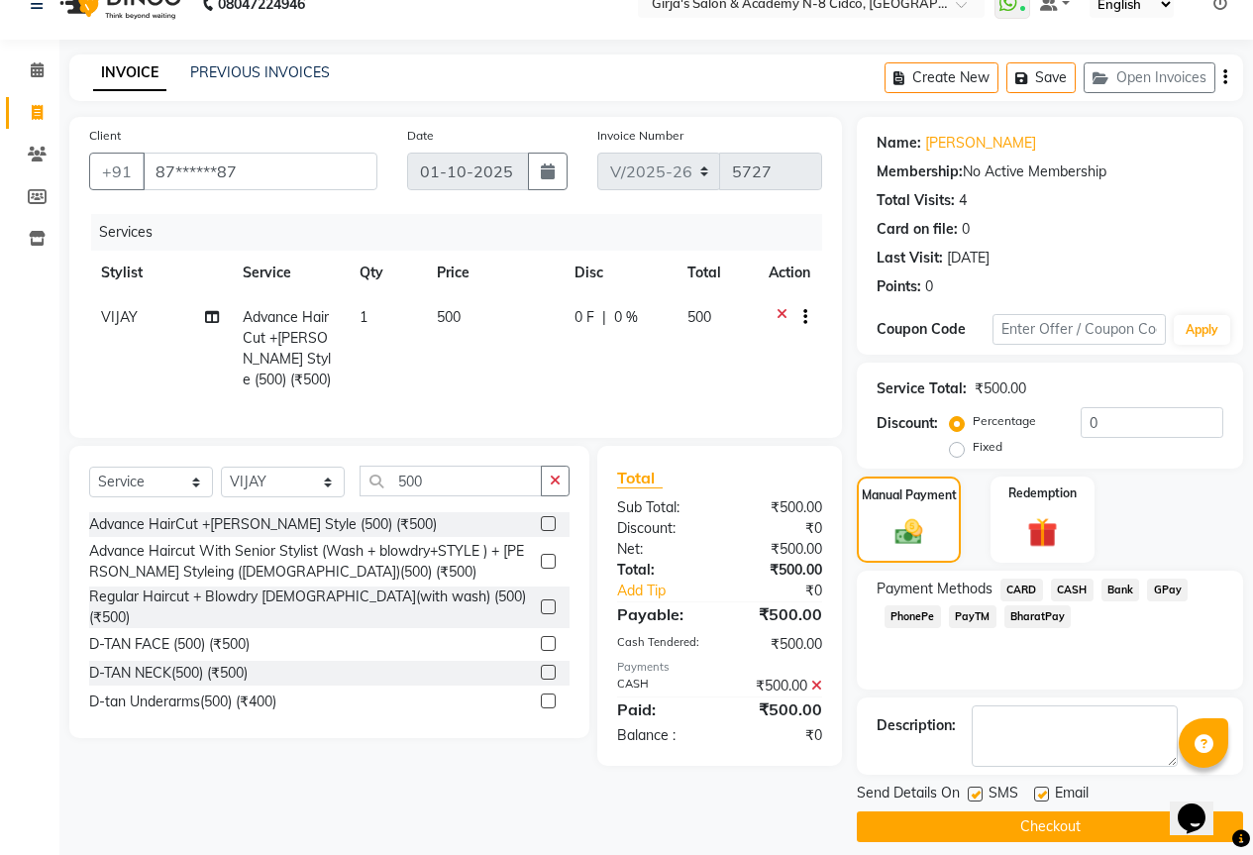
scroll to position [49, 0]
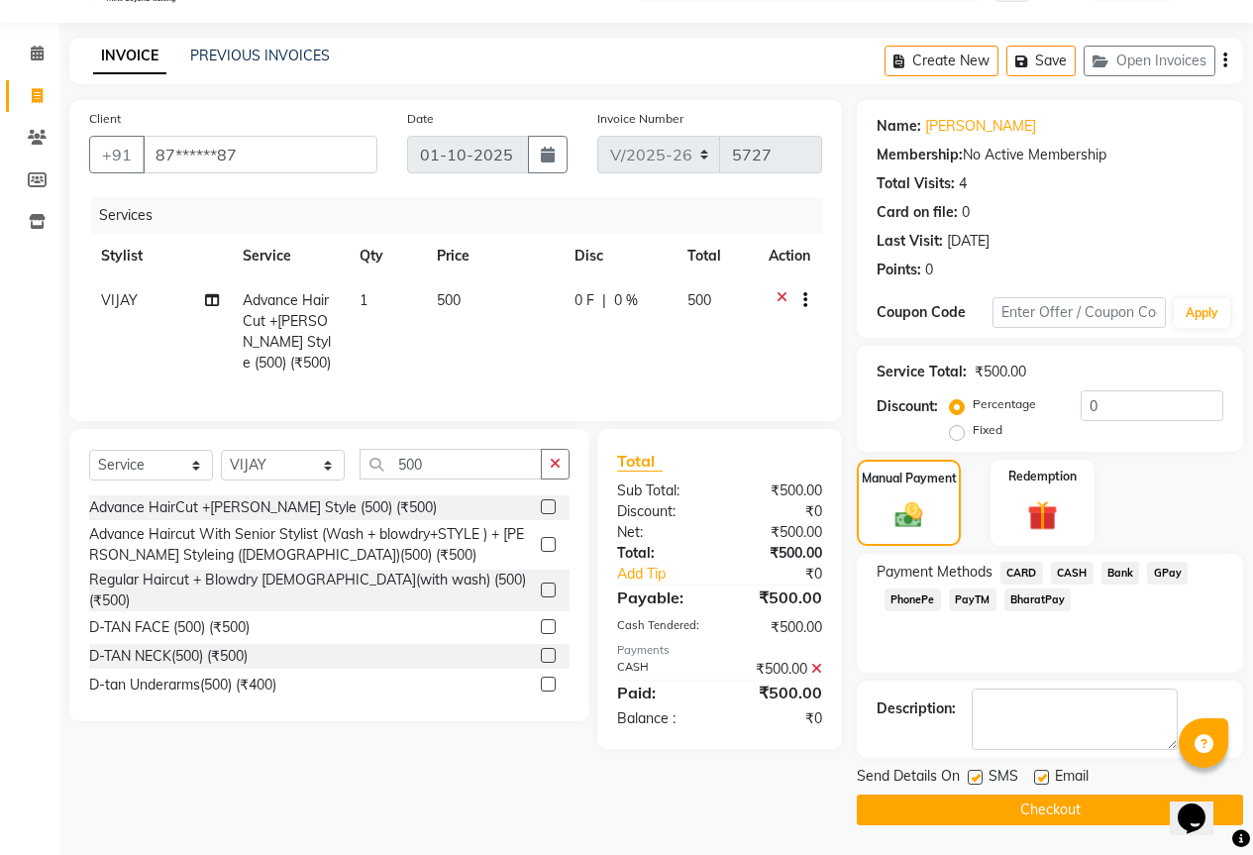
click at [1093, 815] on button "Checkout" at bounding box center [1050, 810] width 386 height 31
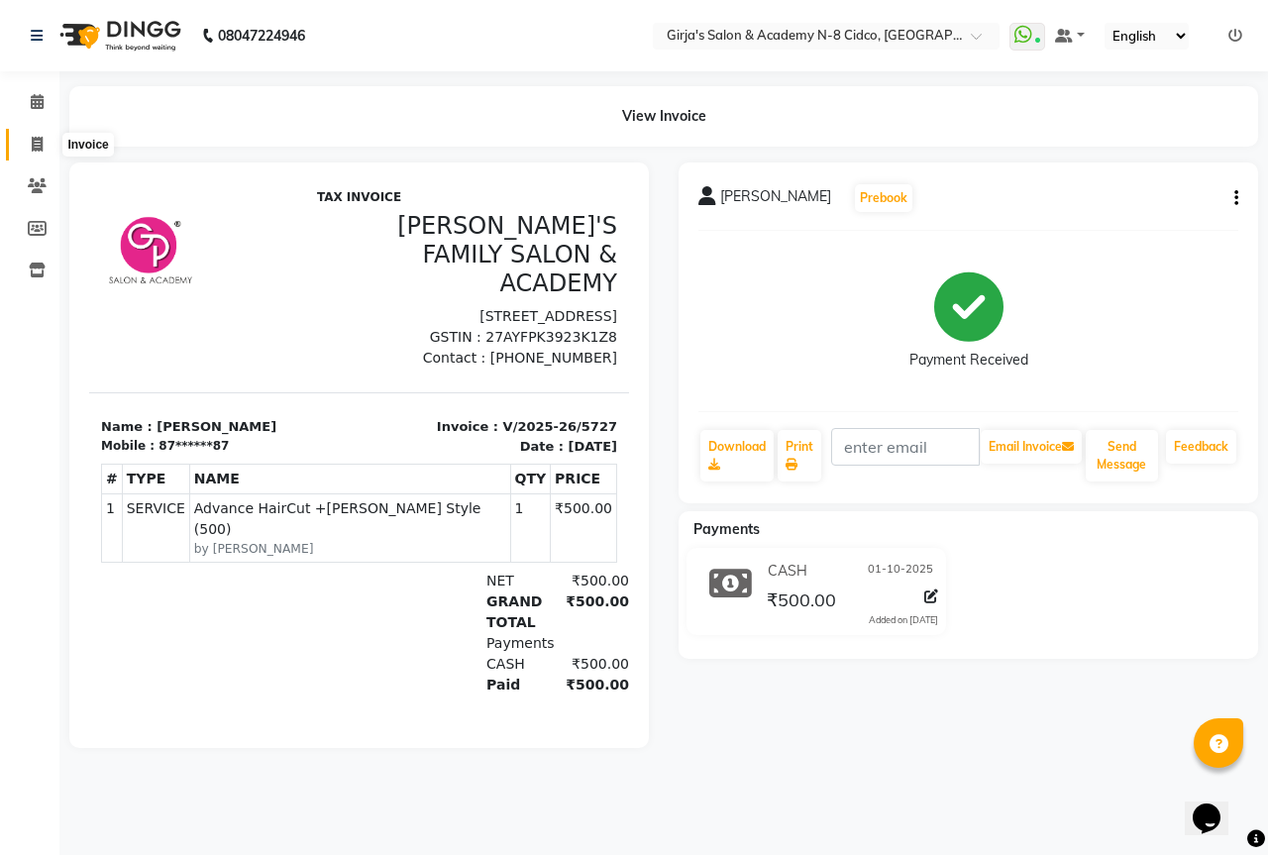
click at [29, 146] on span at bounding box center [37, 145] width 35 height 23
select select "service"
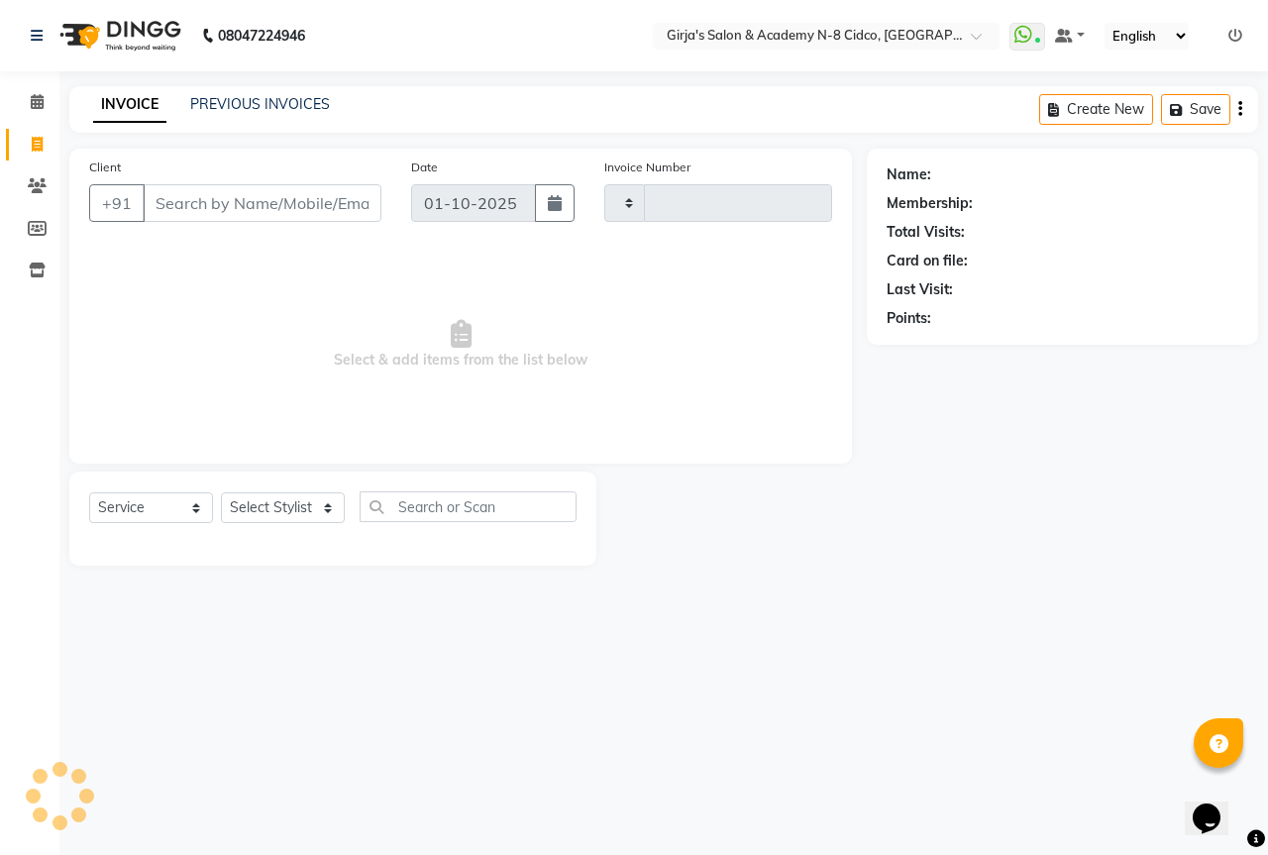
type input "5728"
select select "66"
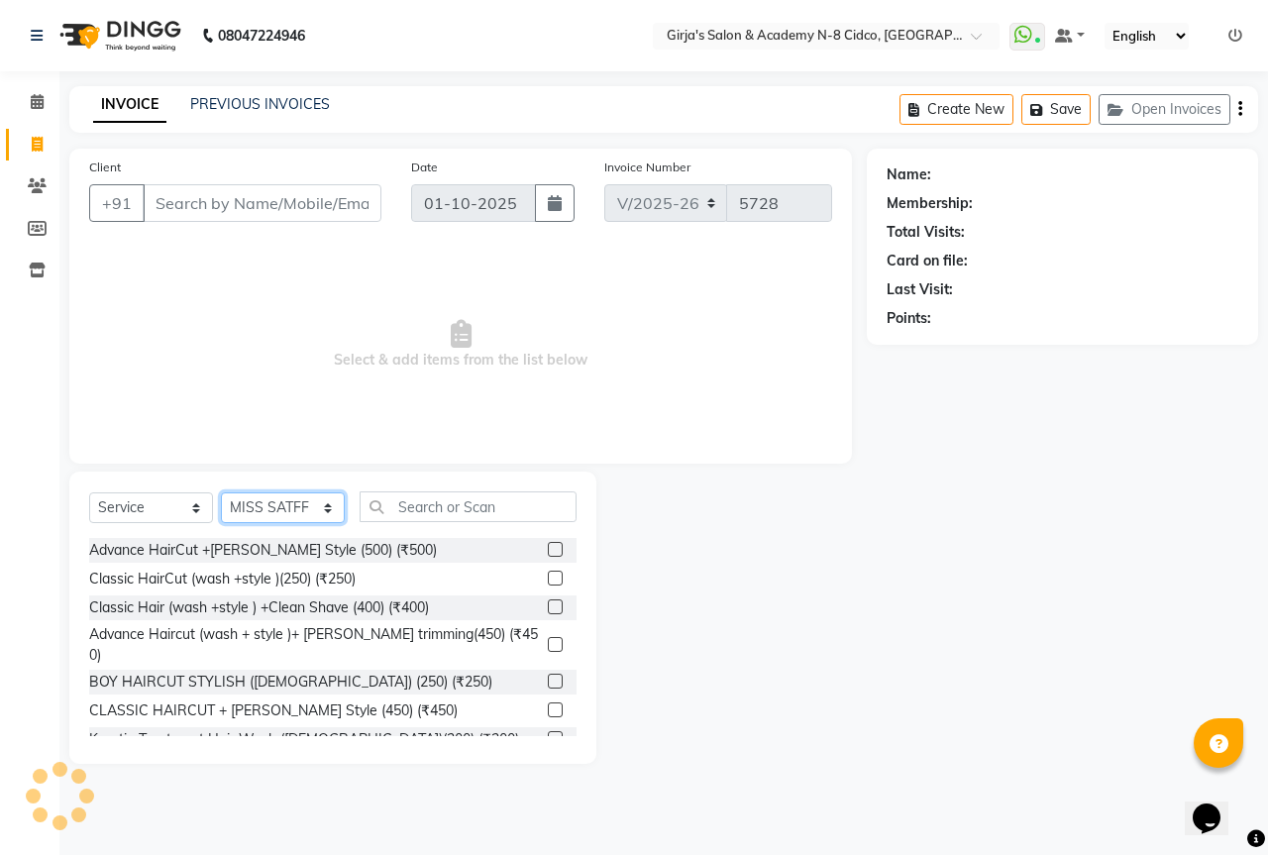
click at [305, 510] on select "Select Stylist ADITYA [PERSON_NAME] BEAUTY M GIRJAS [PERSON_NAME] MISS [PERSON_…" at bounding box center [283, 507] width 124 height 31
select select "34069"
click at [221, 492] on select "Select Stylist ADITYA [PERSON_NAME] BEAUTY M GIRJAS [PERSON_NAME] MISS [PERSON_…" at bounding box center [283, 507] width 124 height 31
click at [456, 515] on input "text" at bounding box center [468, 506] width 217 height 31
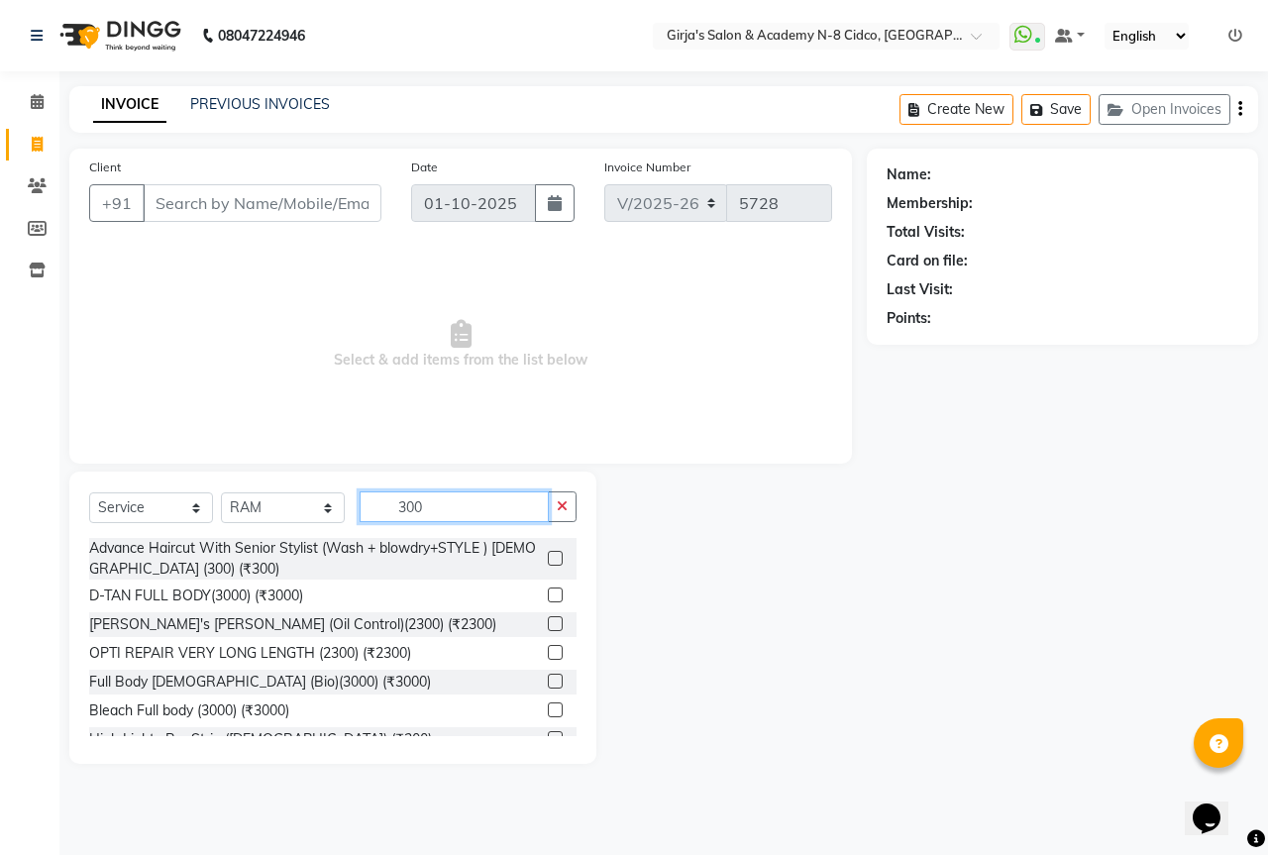
type input "300"
click at [548, 556] on label at bounding box center [555, 558] width 15 height 15
click at [548, 556] on input "checkbox" at bounding box center [554, 559] width 13 height 13
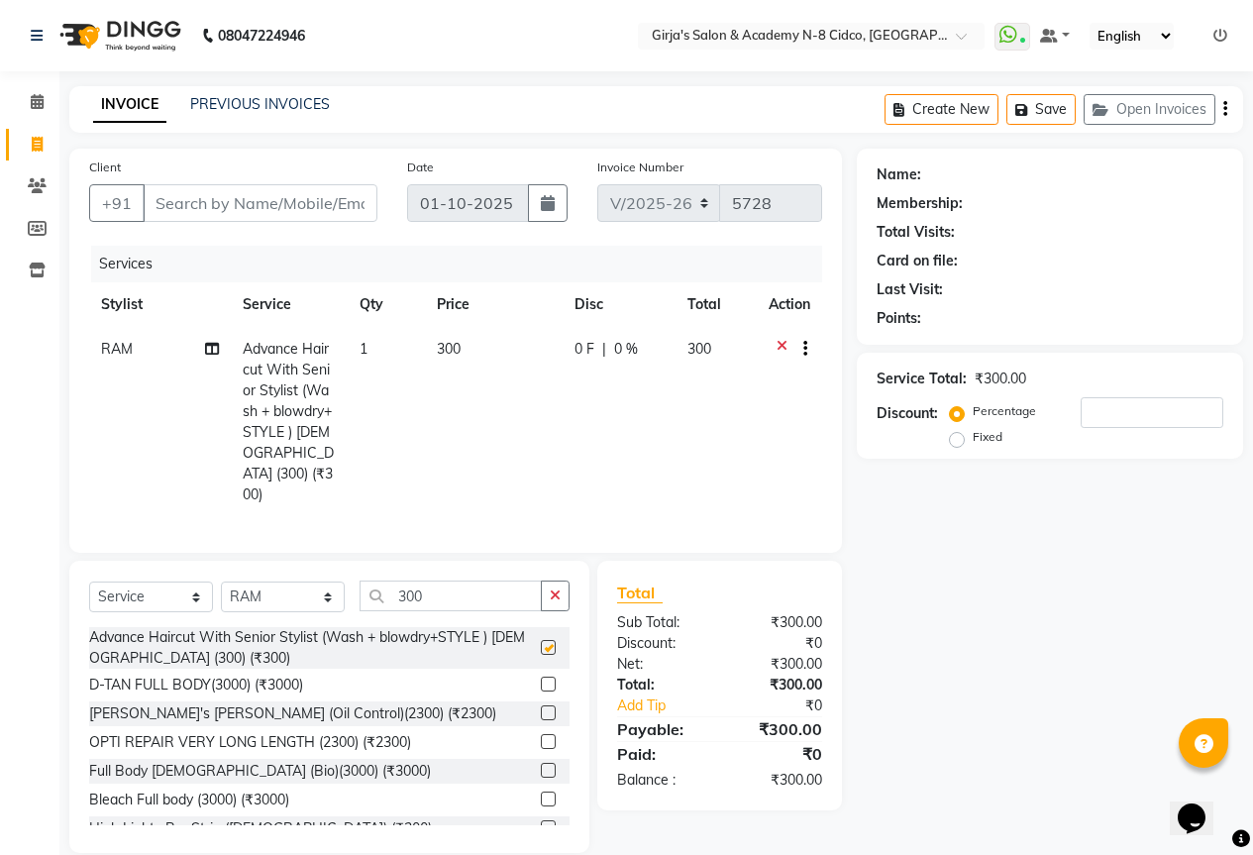
checkbox input "false"
click at [242, 200] on input "Client" at bounding box center [260, 203] width 235 height 38
type input "9"
type input "0"
type input "9764057722"
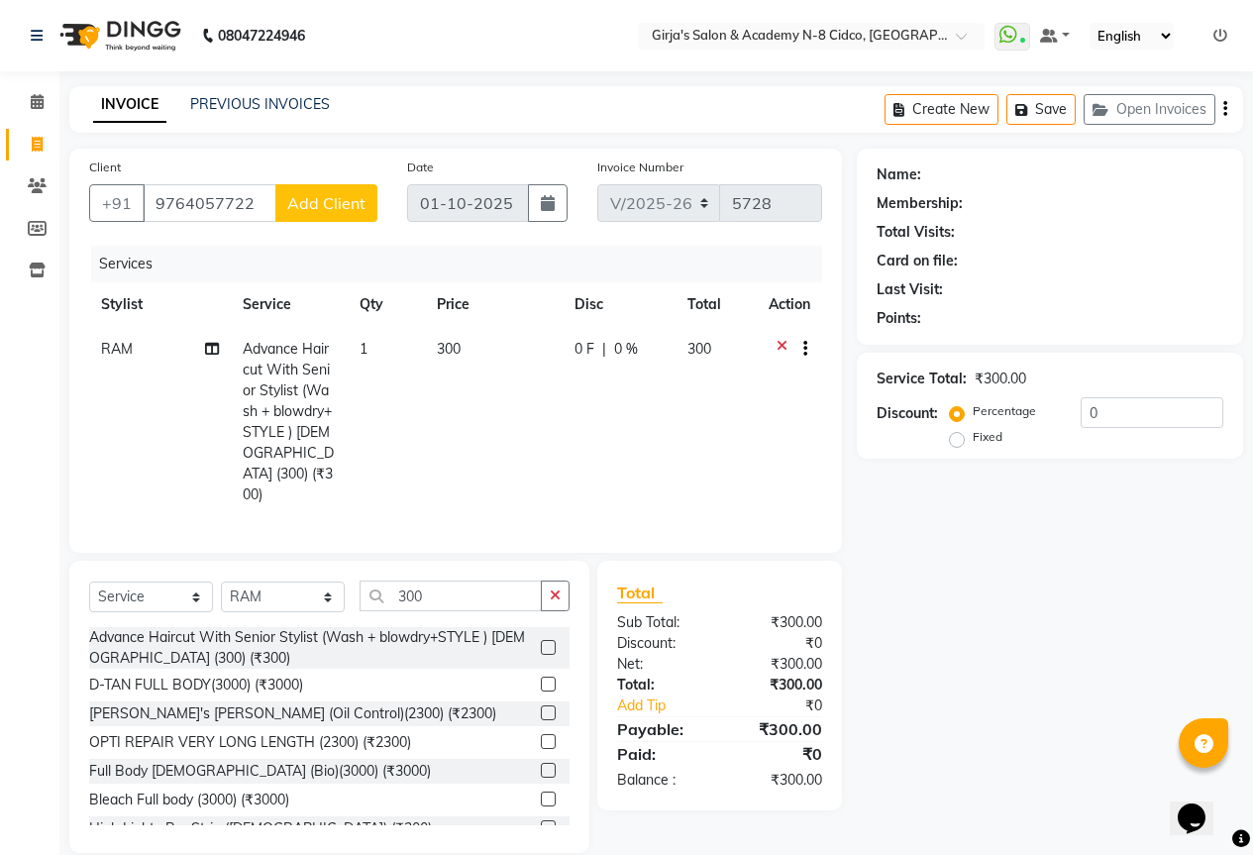
click at [331, 205] on span "Add Client" at bounding box center [326, 203] width 78 height 20
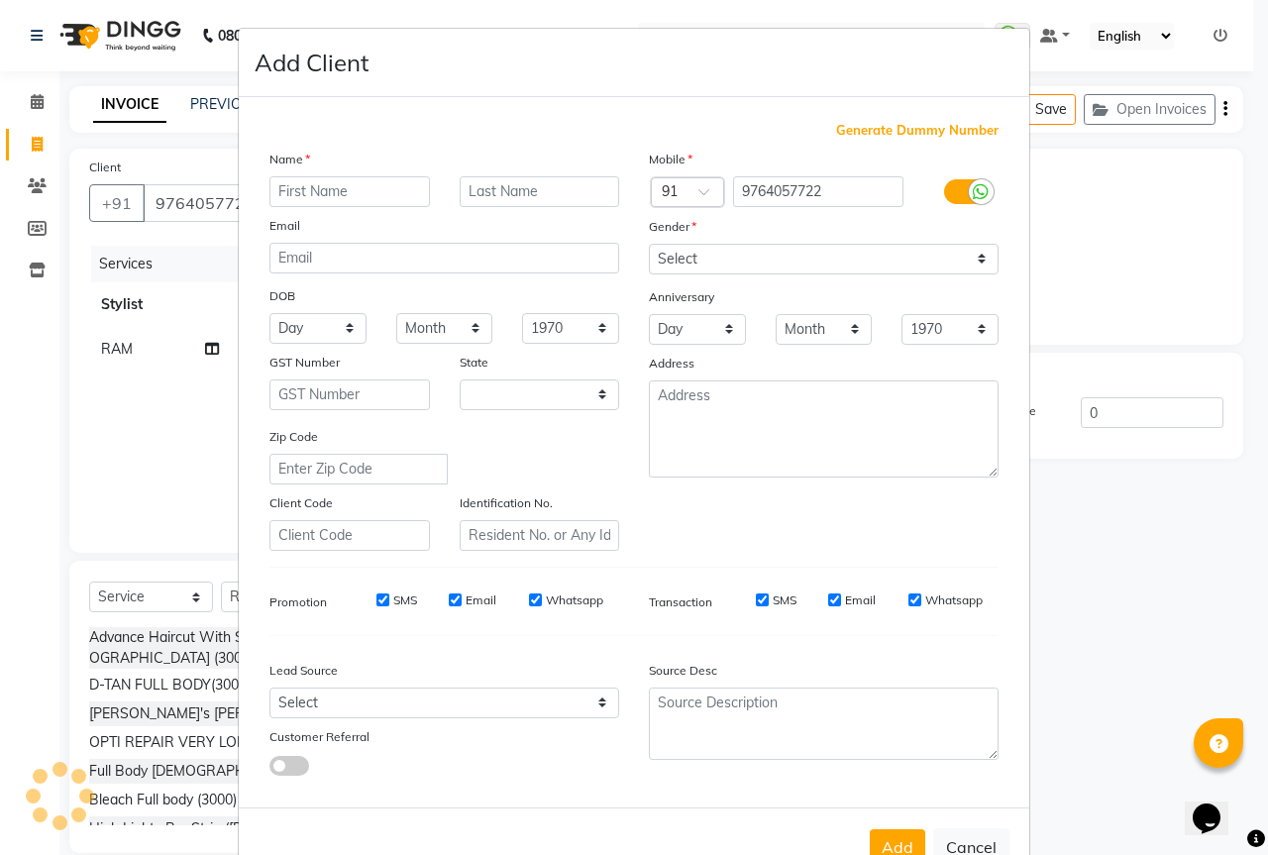
select select "22"
type input "ram"
click at [522, 188] on input "text" at bounding box center [540, 191] width 161 height 31
type input "sir"
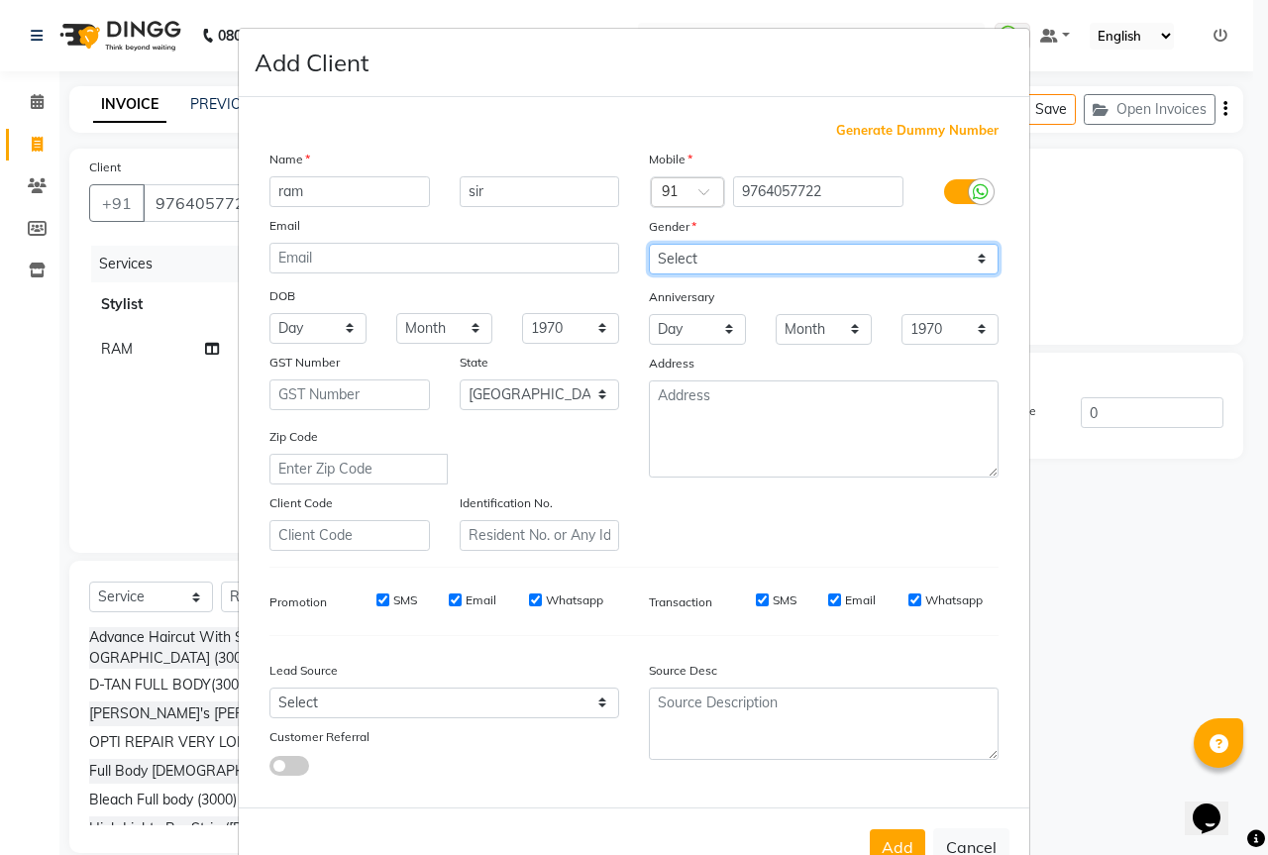
click at [767, 255] on select "Select [DEMOGRAPHIC_DATA] [DEMOGRAPHIC_DATA] Other Prefer Not To Say" at bounding box center [824, 259] width 350 height 31
select select "[DEMOGRAPHIC_DATA]"
click at [649, 244] on select "Select [DEMOGRAPHIC_DATA] [DEMOGRAPHIC_DATA] Other Prefer Not To Say" at bounding box center [824, 259] width 350 height 31
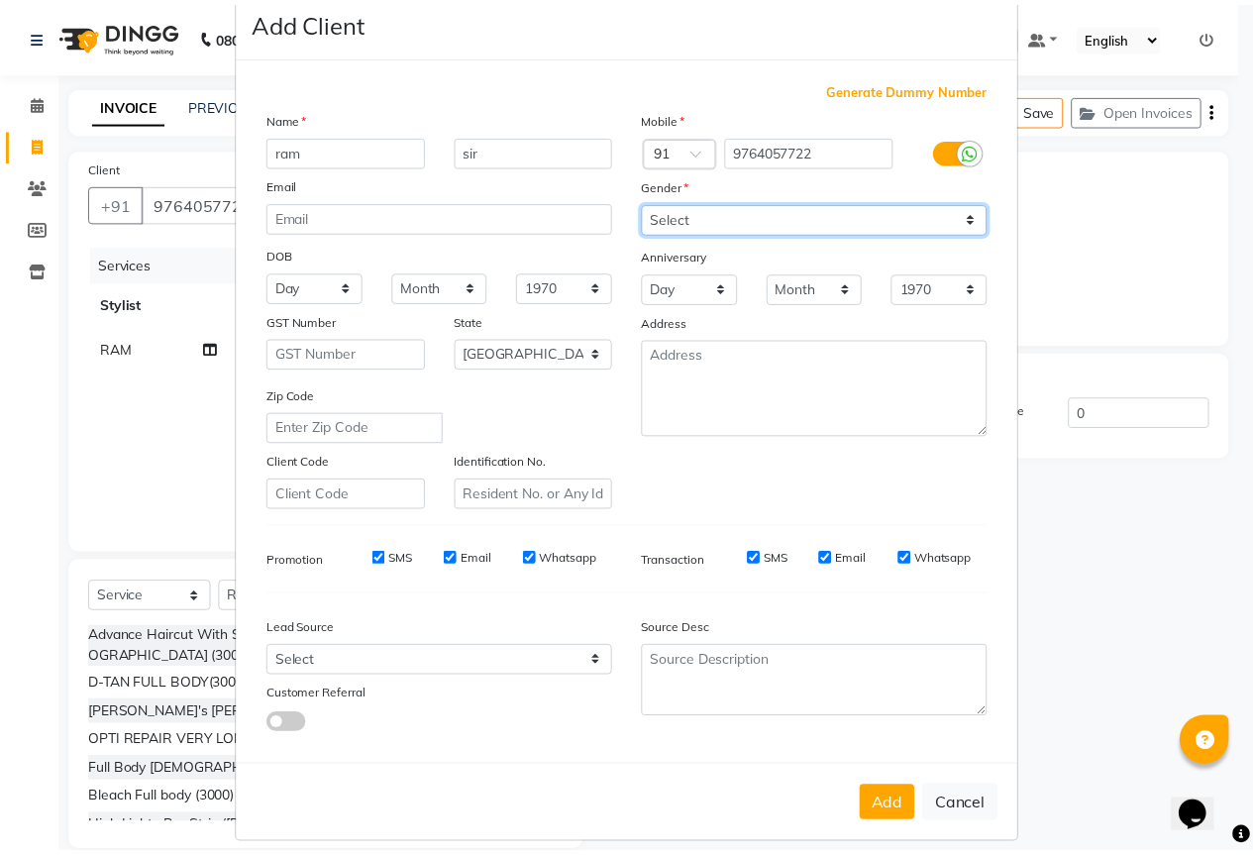
scroll to position [59, 0]
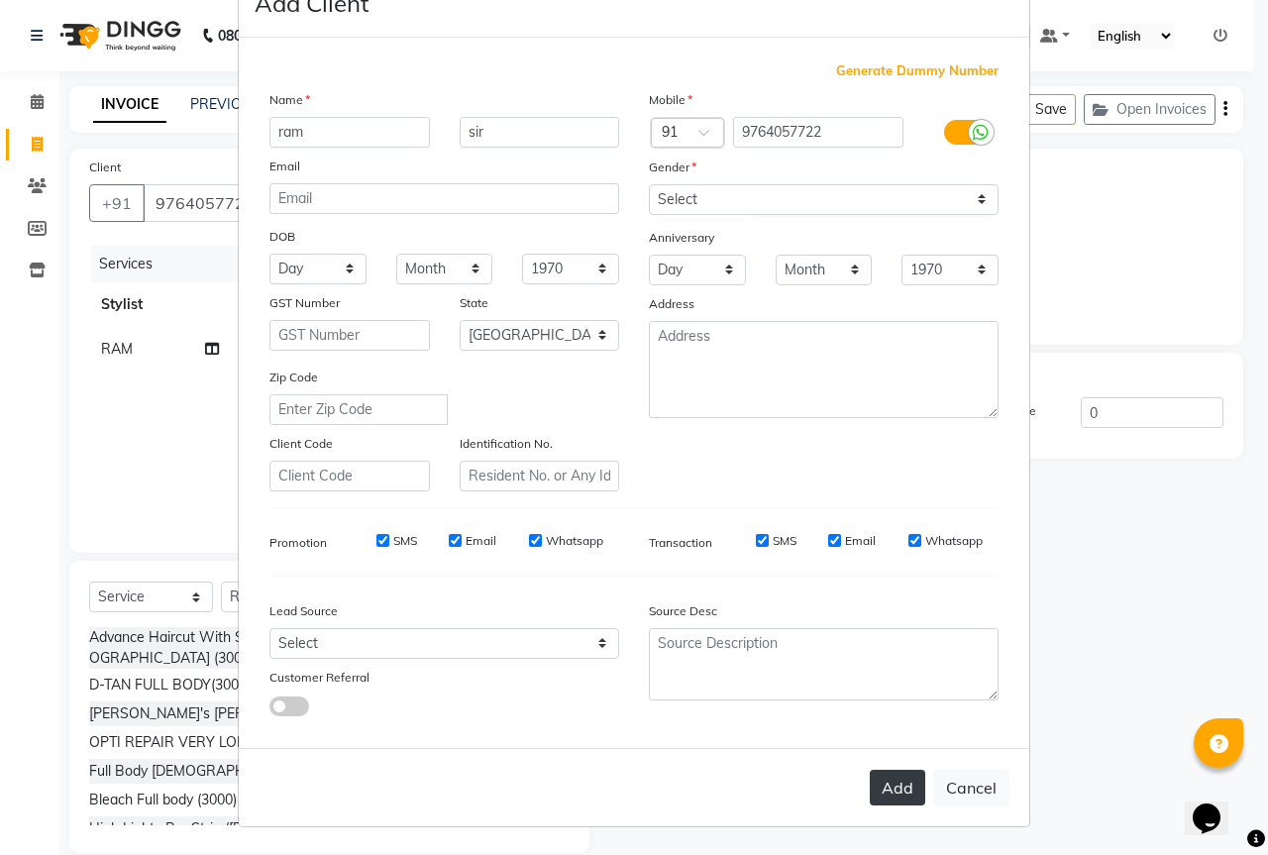
click at [889, 795] on button "Add" at bounding box center [897, 788] width 55 height 36
type input "97******22"
select select
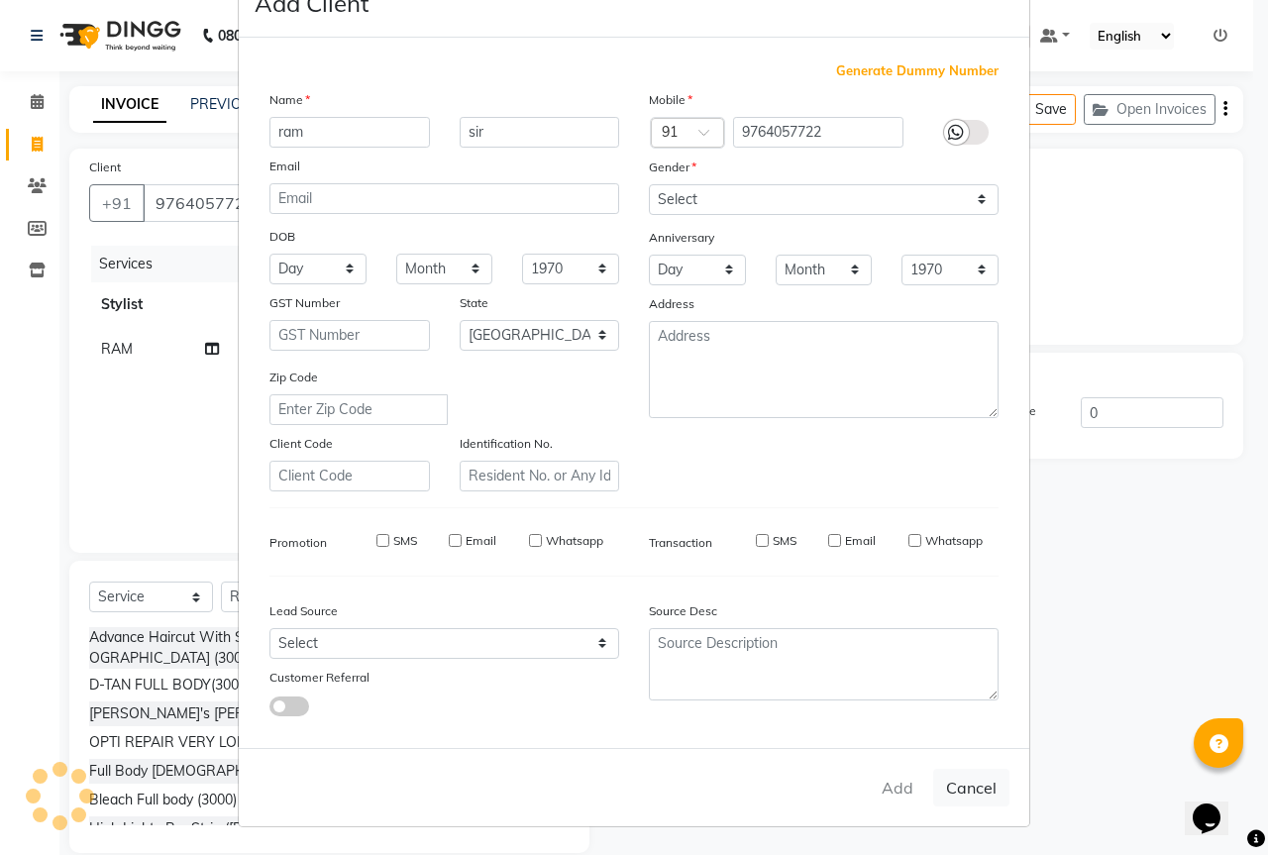
select select "null"
select select
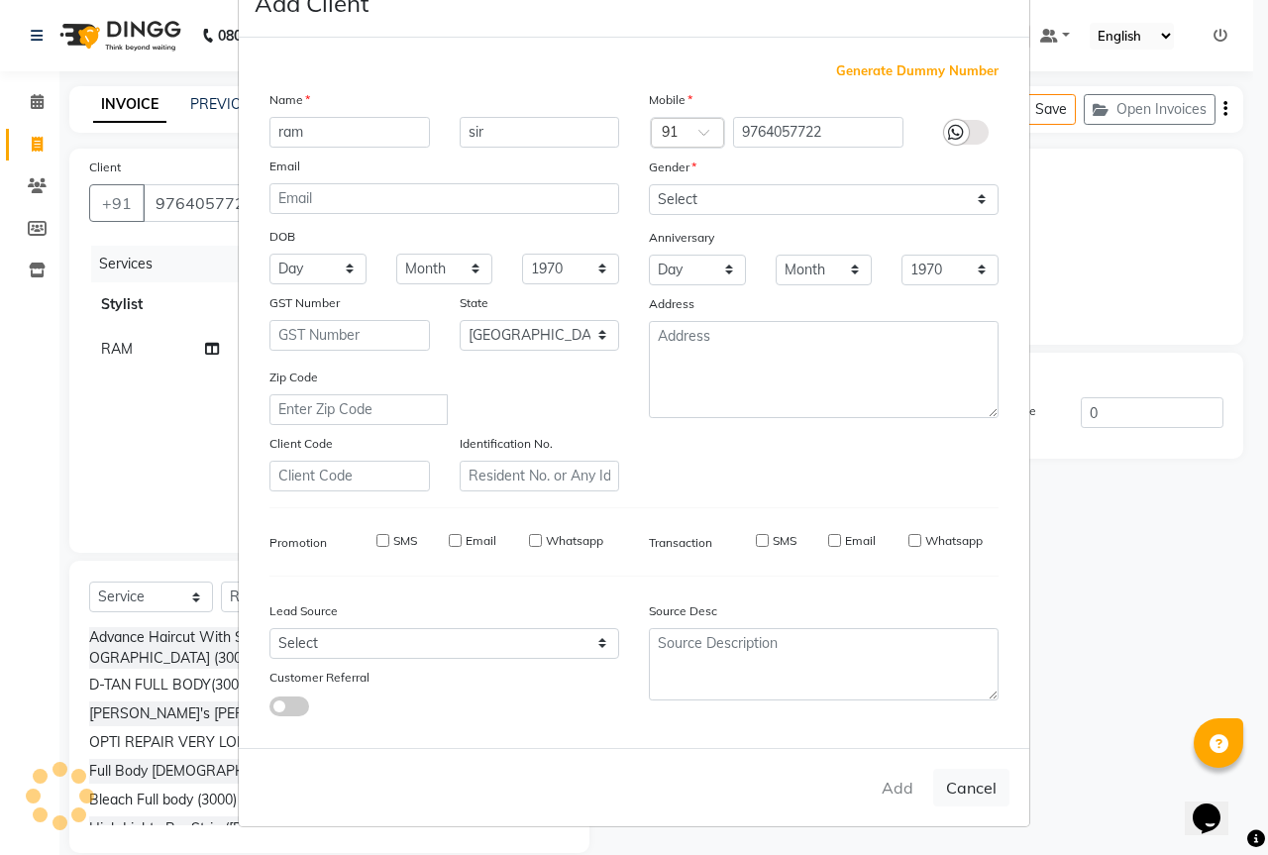
checkbox input "false"
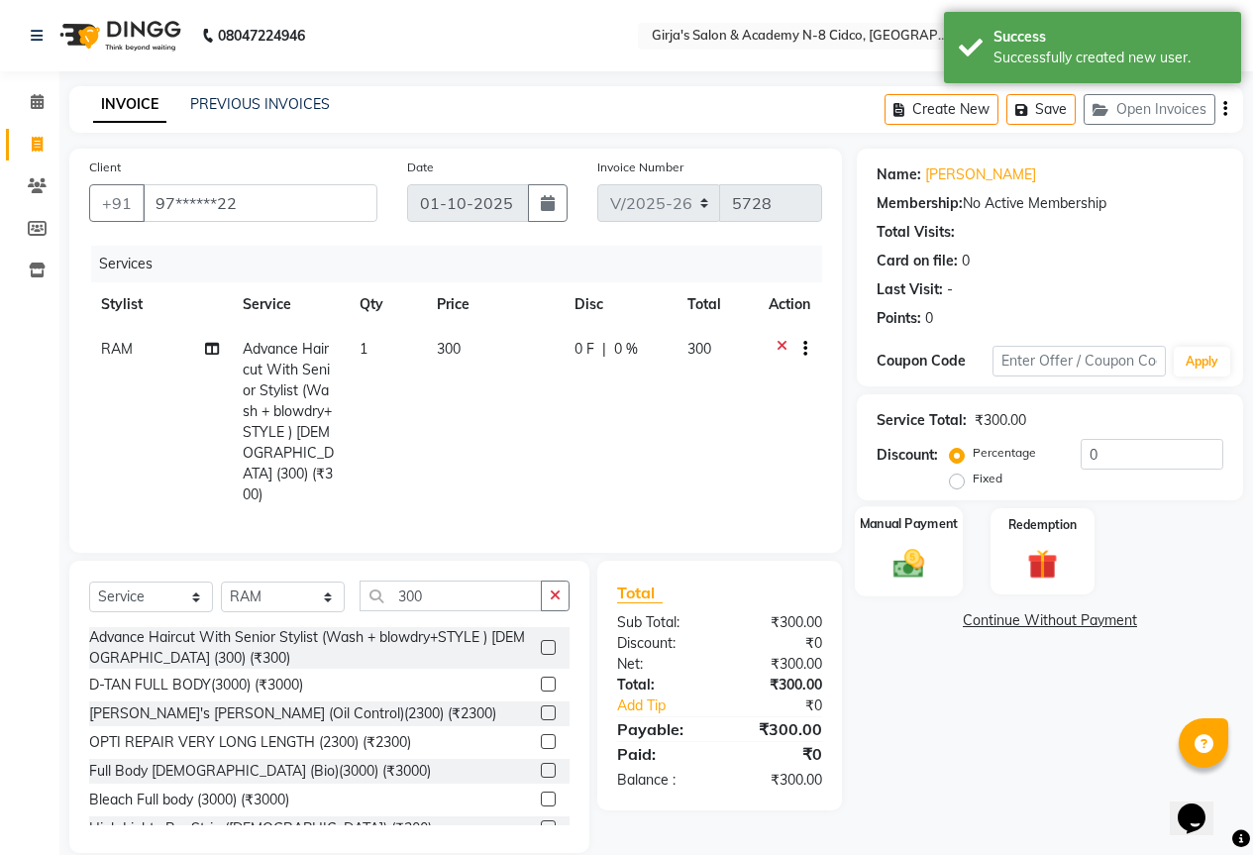
click at [921, 556] on img at bounding box center [909, 563] width 51 height 36
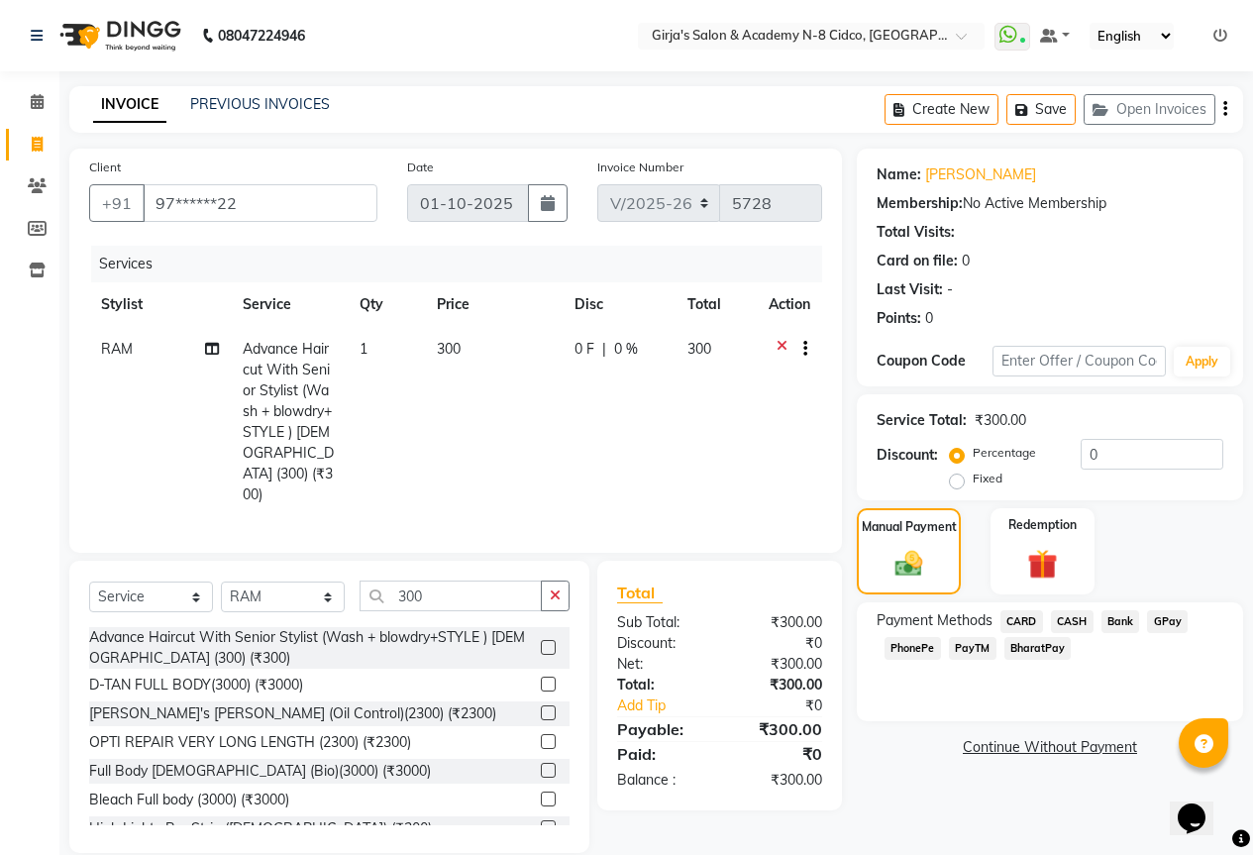
click at [1077, 616] on span "CASH" at bounding box center [1072, 621] width 43 height 23
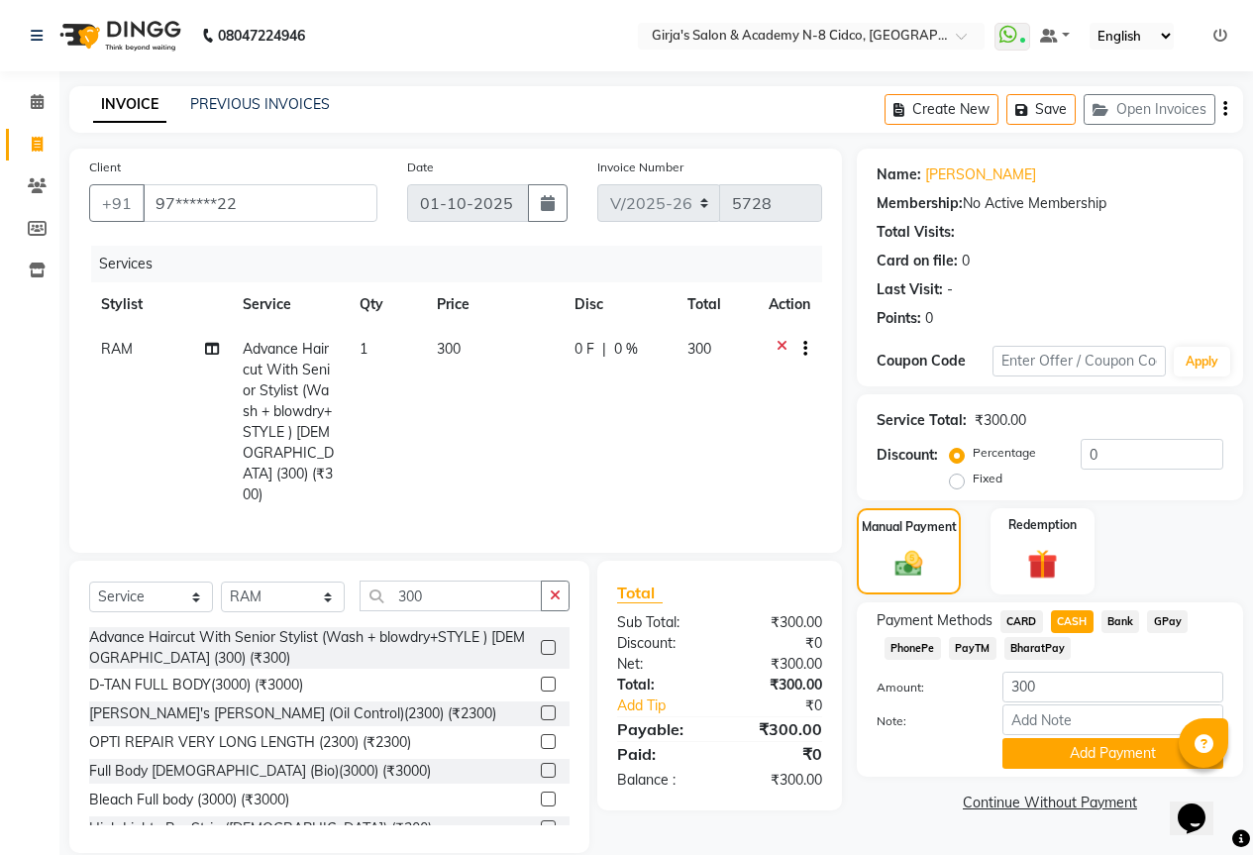
scroll to position [1, 0]
click at [1094, 752] on button "Add Payment" at bounding box center [1113, 752] width 221 height 31
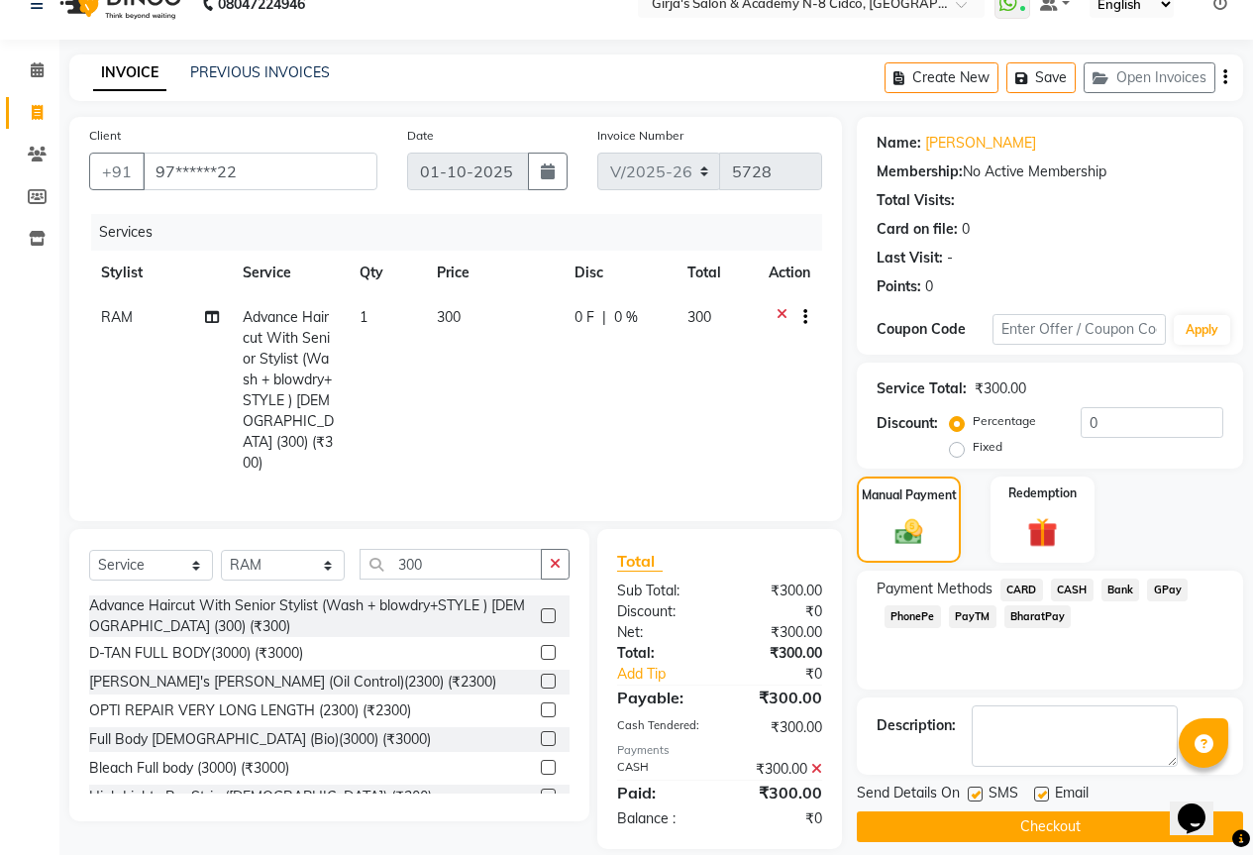
scroll to position [49, 0]
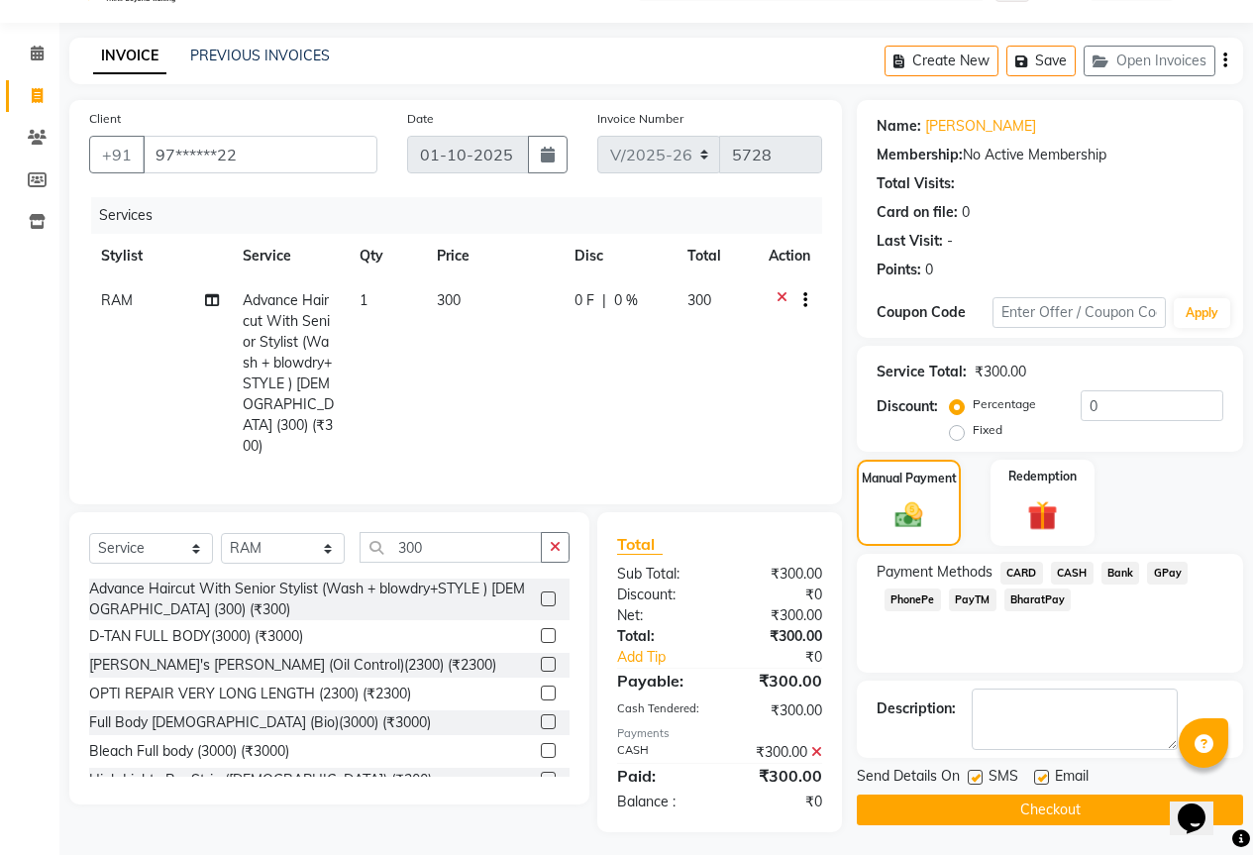
click at [969, 809] on button "Checkout" at bounding box center [1050, 810] width 386 height 31
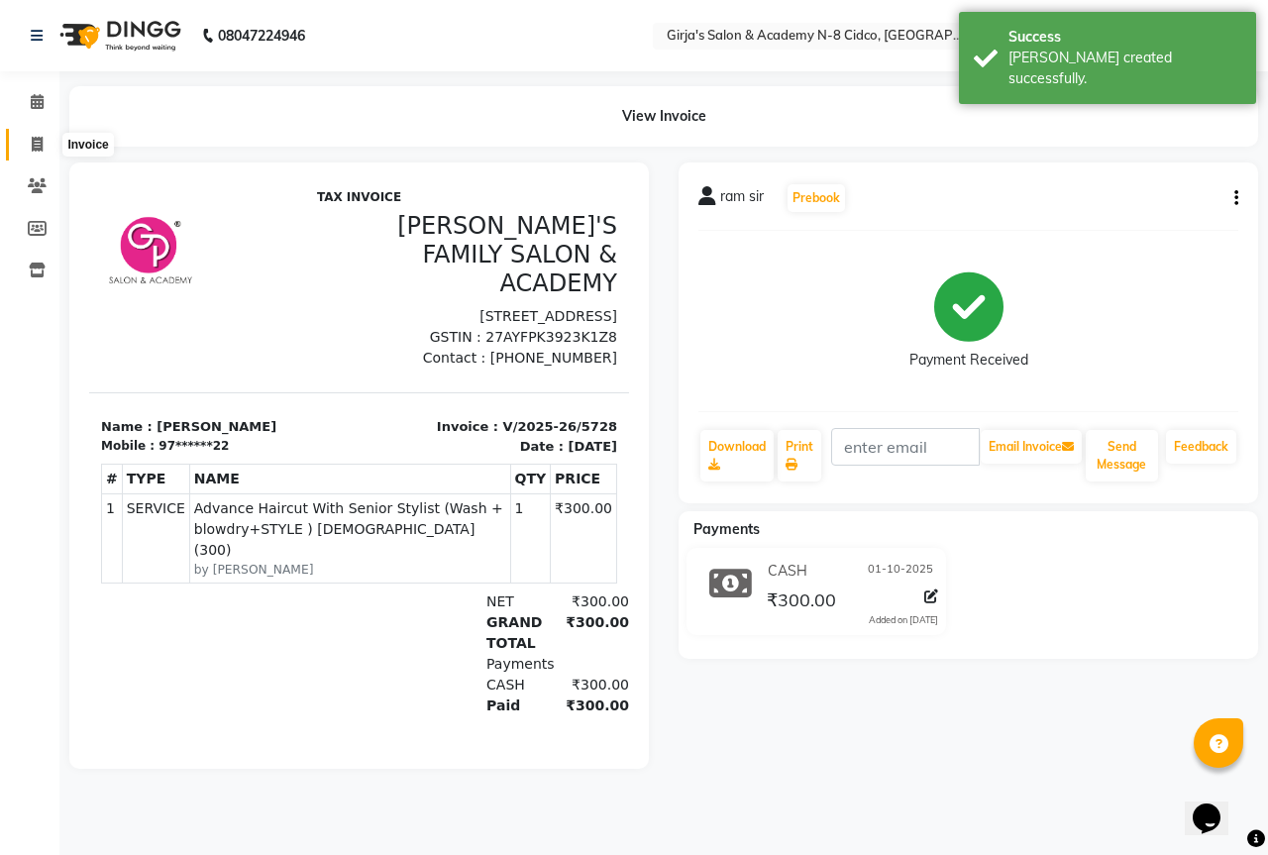
click at [41, 141] on icon at bounding box center [37, 144] width 11 height 15
select select "service"
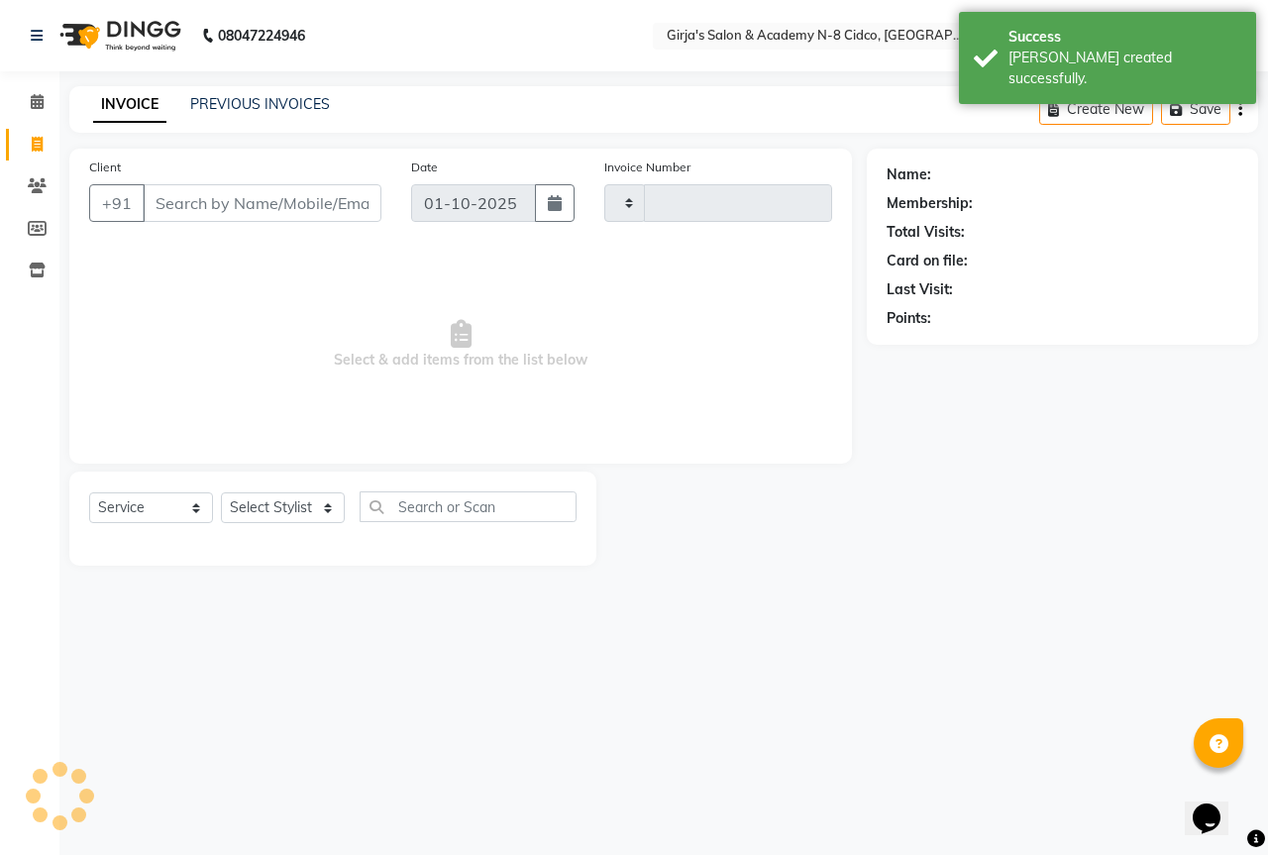
type input "5729"
select select "66"
click at [37, 118] on link "Calendar" at bounding box center [30, 102] width 48 height 33
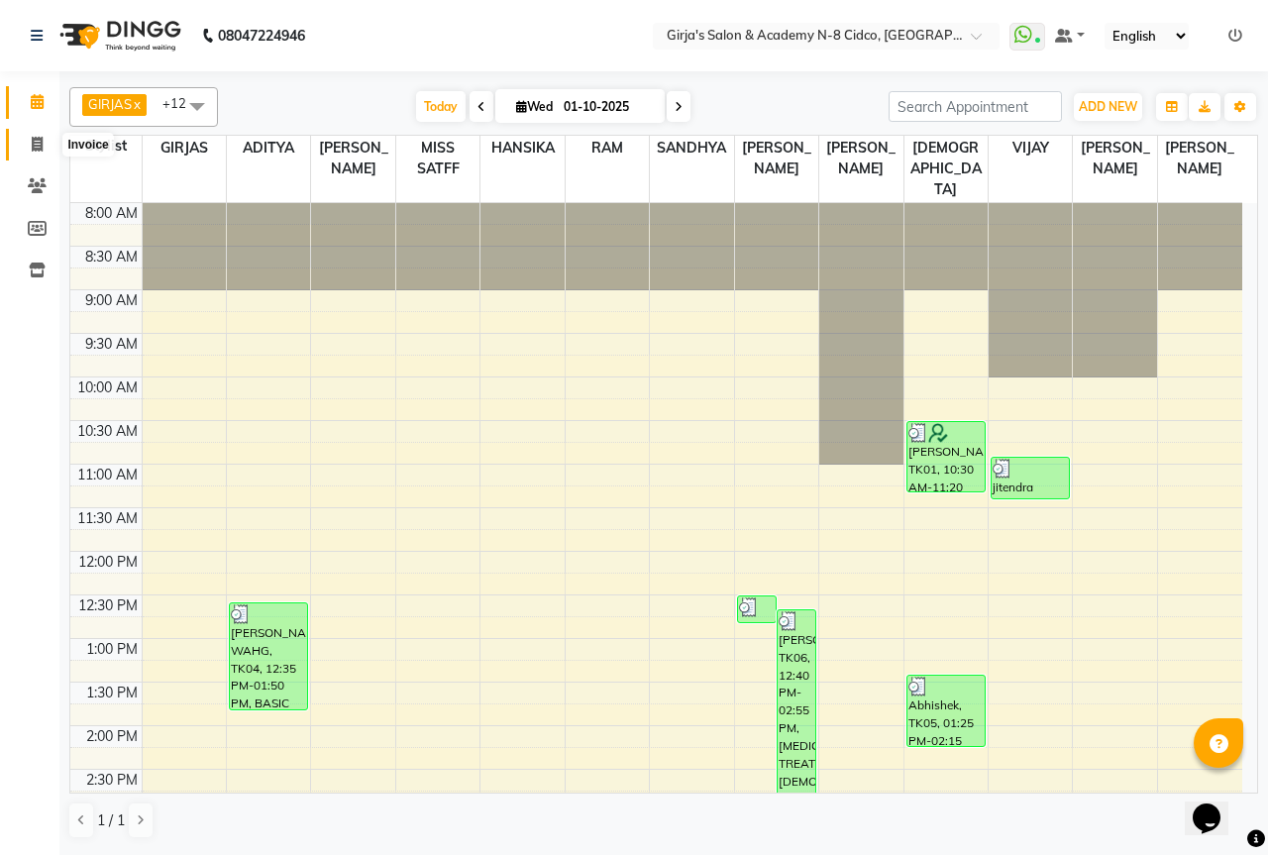
click at [36, 147] on icon at bounding box center [37, 144] width 11 height 15
select select "66"
select select "service"
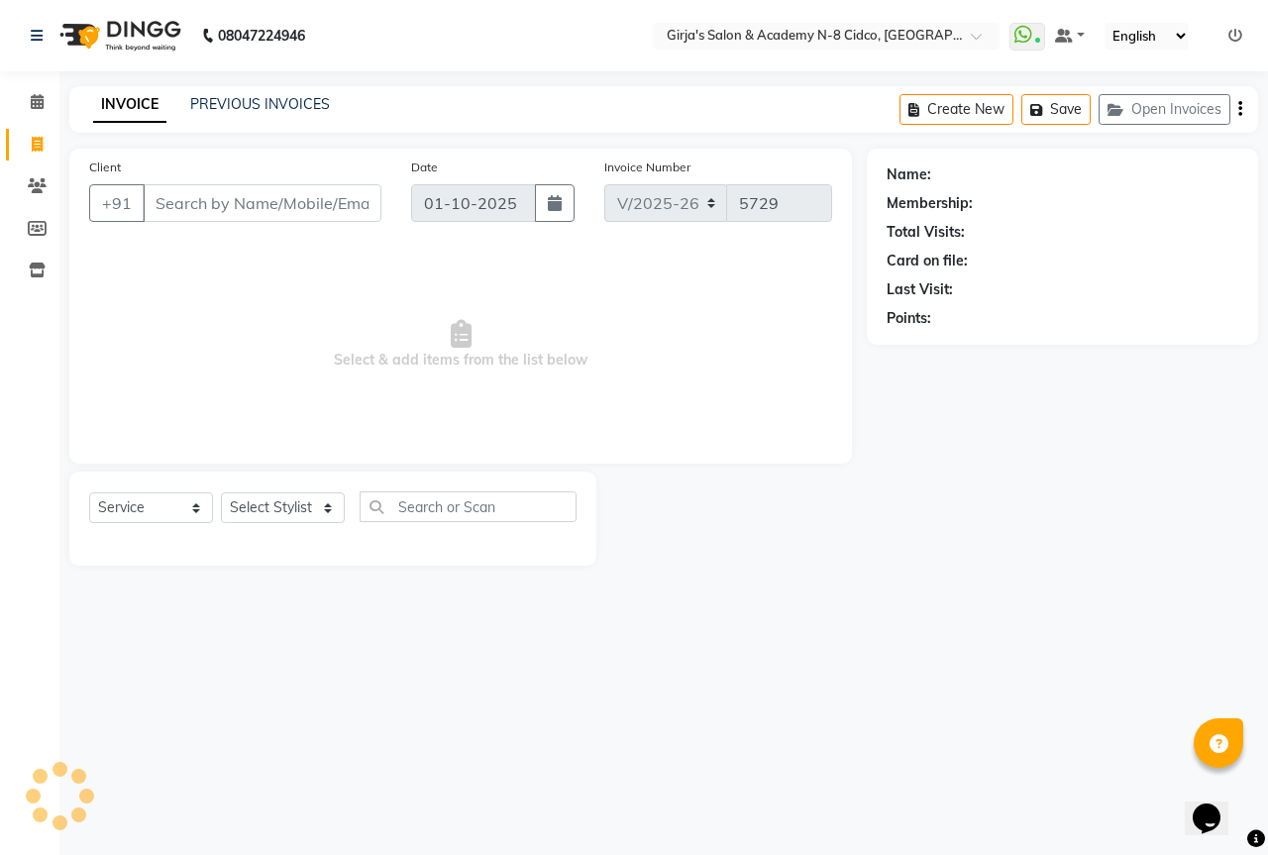
click at [219, 207] on input "Client" at bounding box center [262, 203] width 239 height 38
select select "66554"
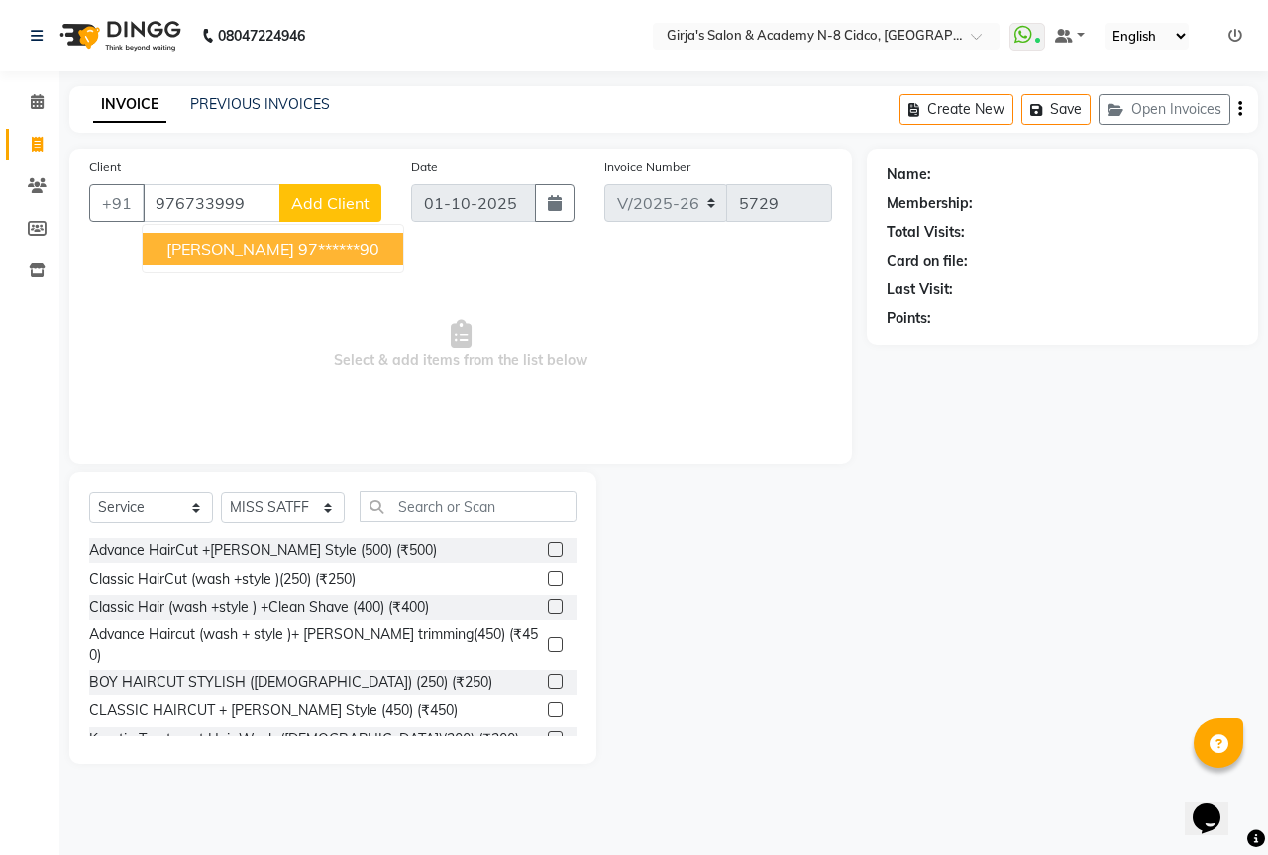
click at [315, 249] on ngb-highlight "97******90" at bounding box center [338, 249] width 81 height 20
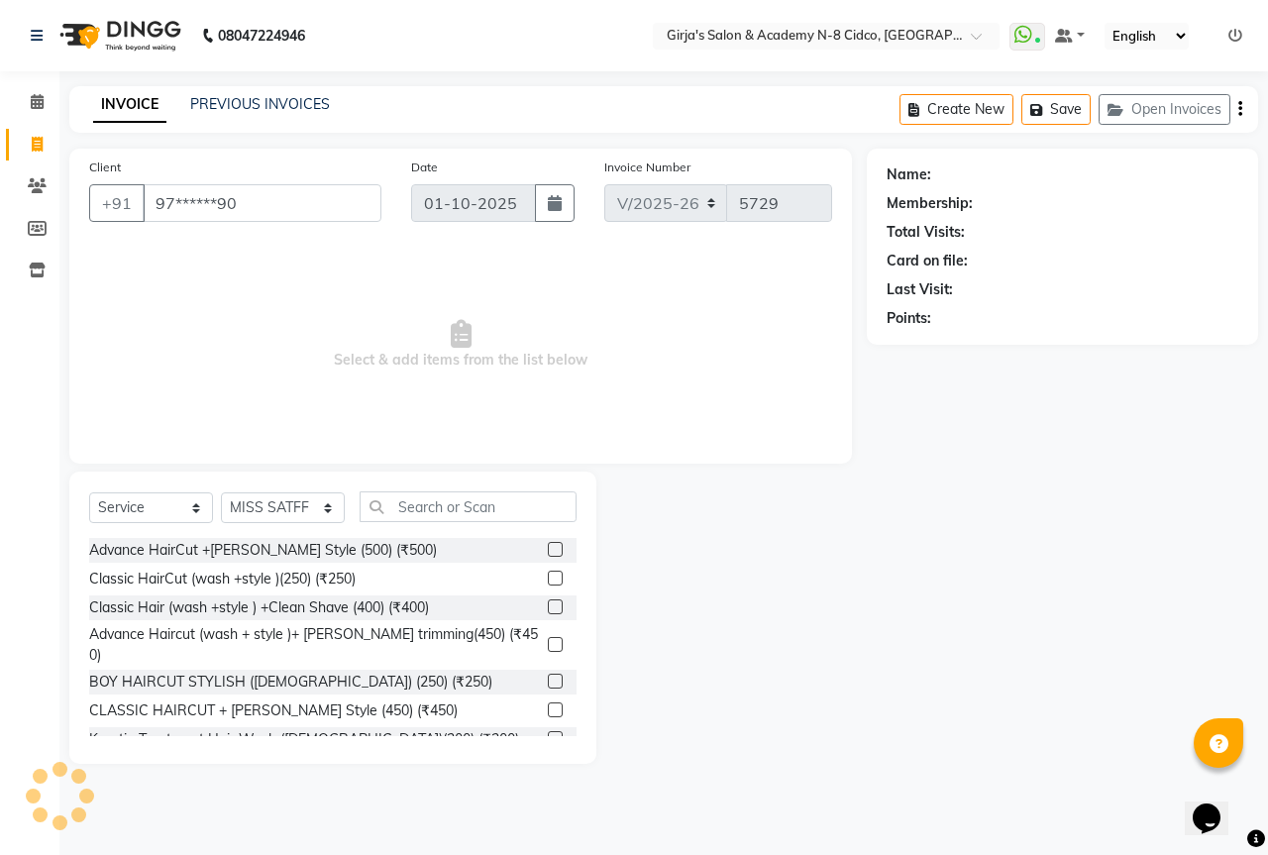
type input "97******90"
select select "1: Object"
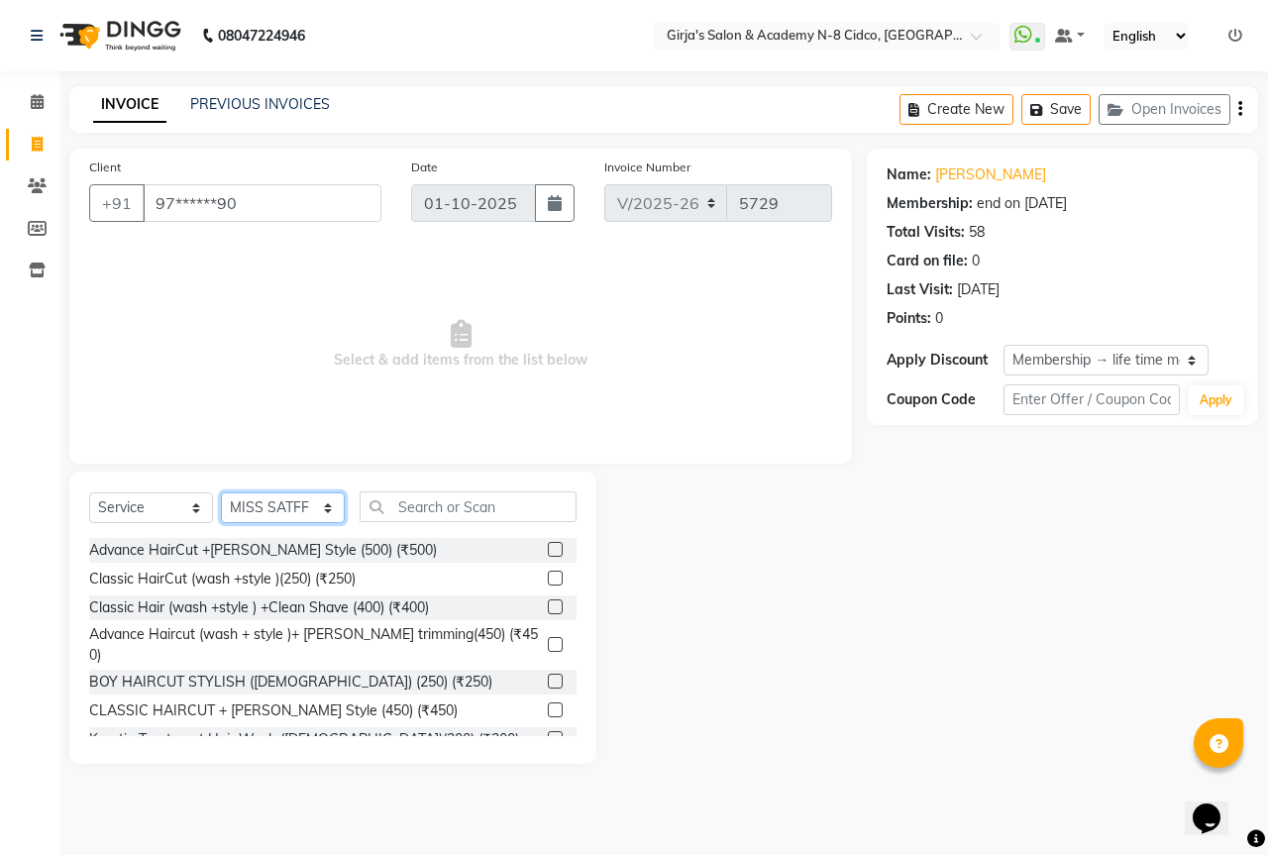
click at [266, 508] on select "Select Stylist ADITYA [PERSON_NAME] BEAUTY M GIRJAS [PERSON_NAME] MISS [PERSON_…" at bounding box center [283, 507] width 124 height 31
select select "6470"
click at [221, 492] on select "Select Stylist ADITYA [PERSON_NAME] BEAUTY M GIRJAS [PERSON_NAME] MISS [PERSON_…" at bounding box center [283, 507] width 124 height 31
click at [489, 508] on input "text" at bounding box center [468, 506] width 217 height 31
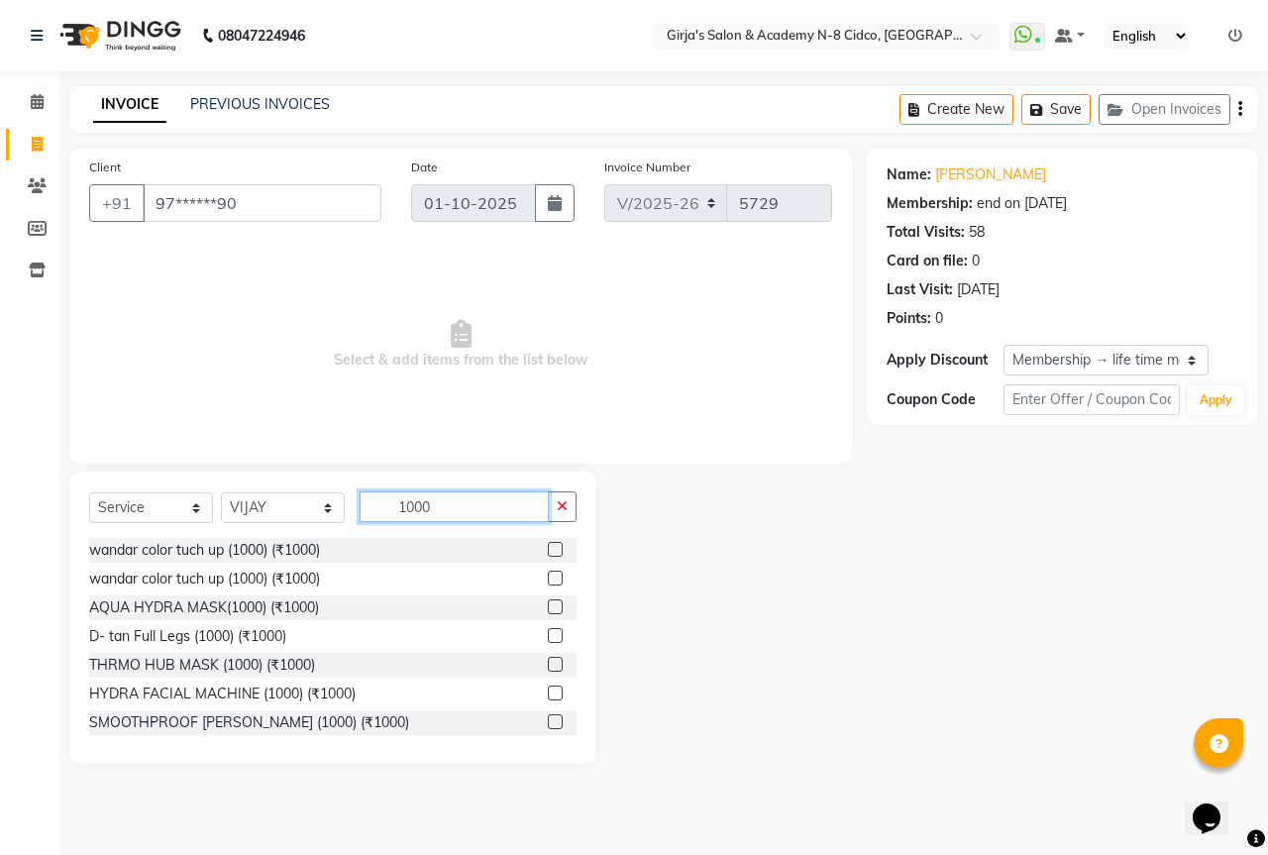
type input "1000"
click at [548, 553] on label at bounding box center [555, 549] width 15 height 15
click at [548, 553] on input "checkbox" at bounding box center [554, 550] width 13 height 13
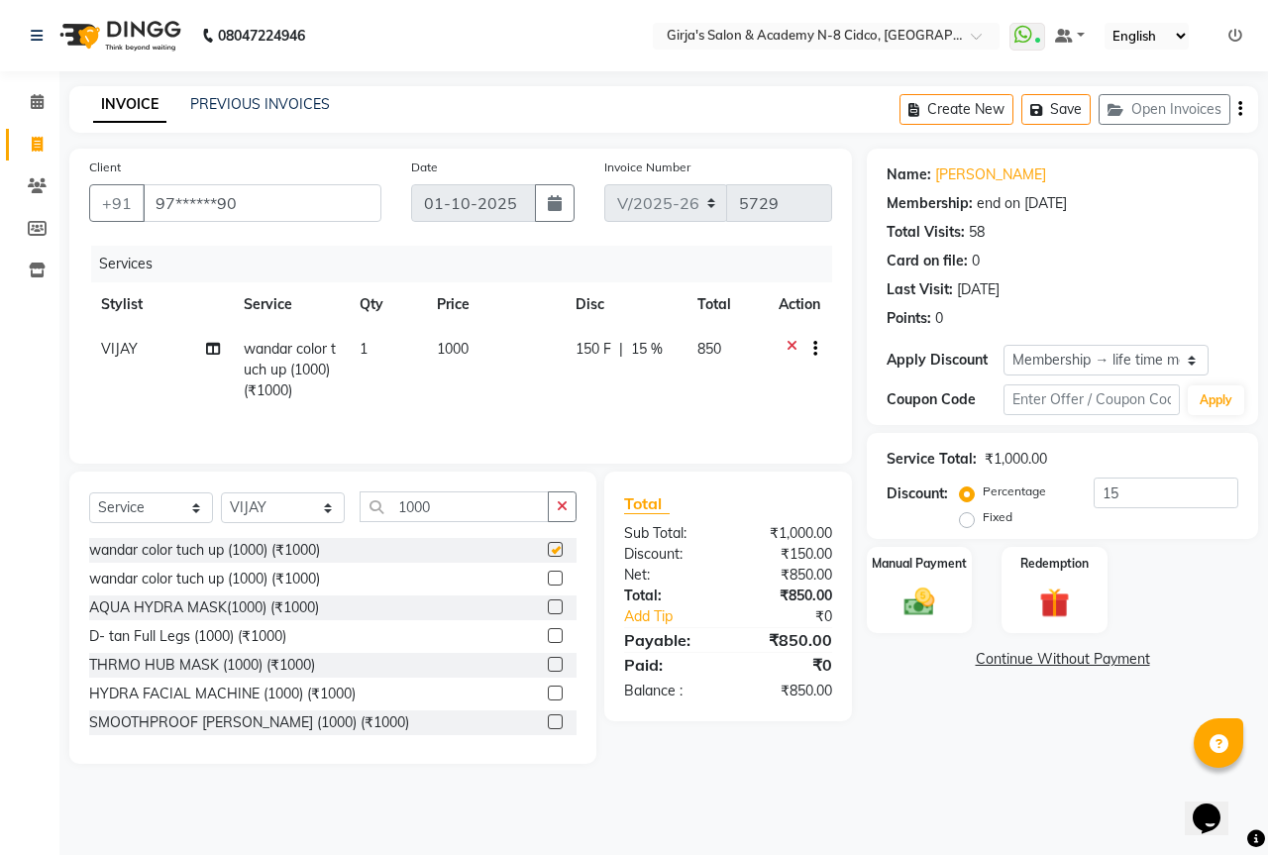
checkbox input "false"
click at [918, 585] on img at bounding box center [920, 602] width 52 height 37
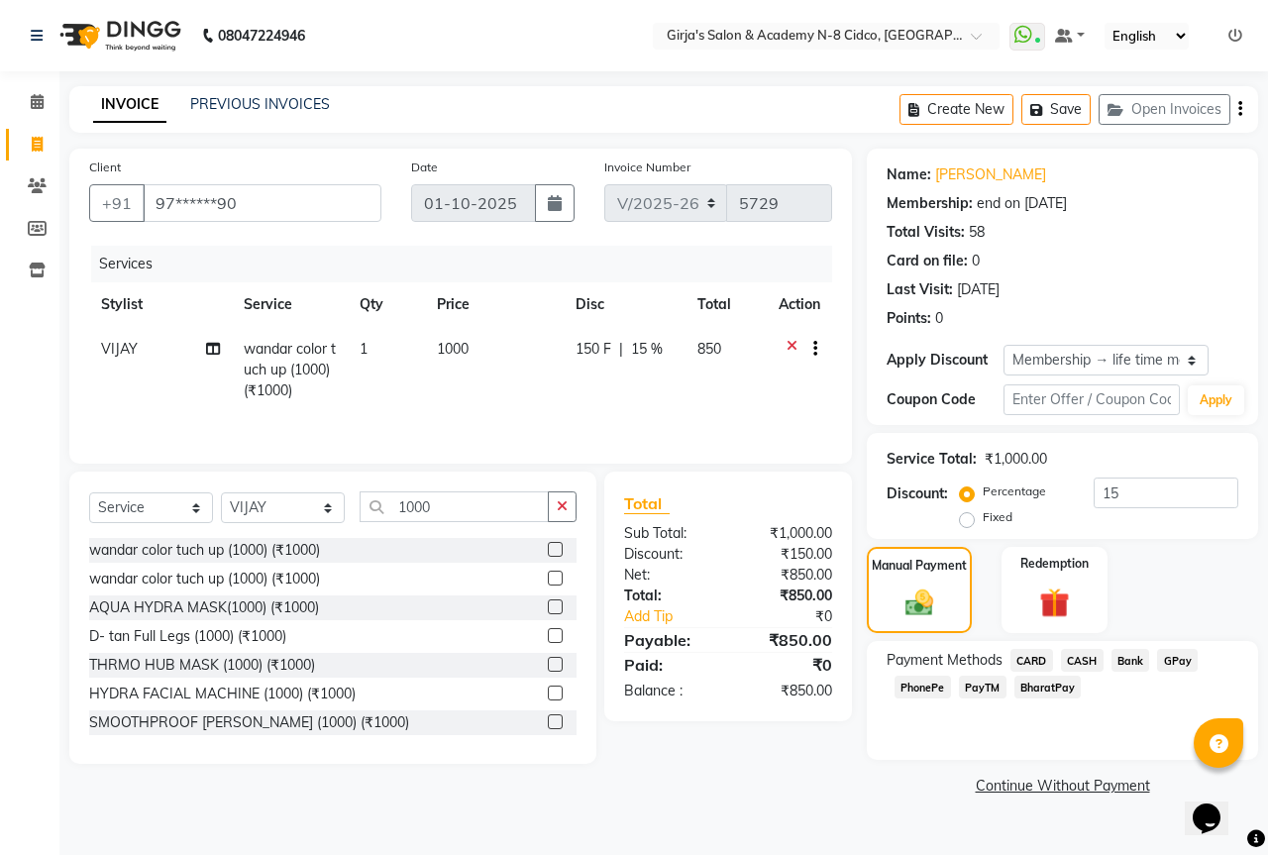
click at [1091, 657] on span "CASH" at bounding box center [1082, 660] width 43 height 23
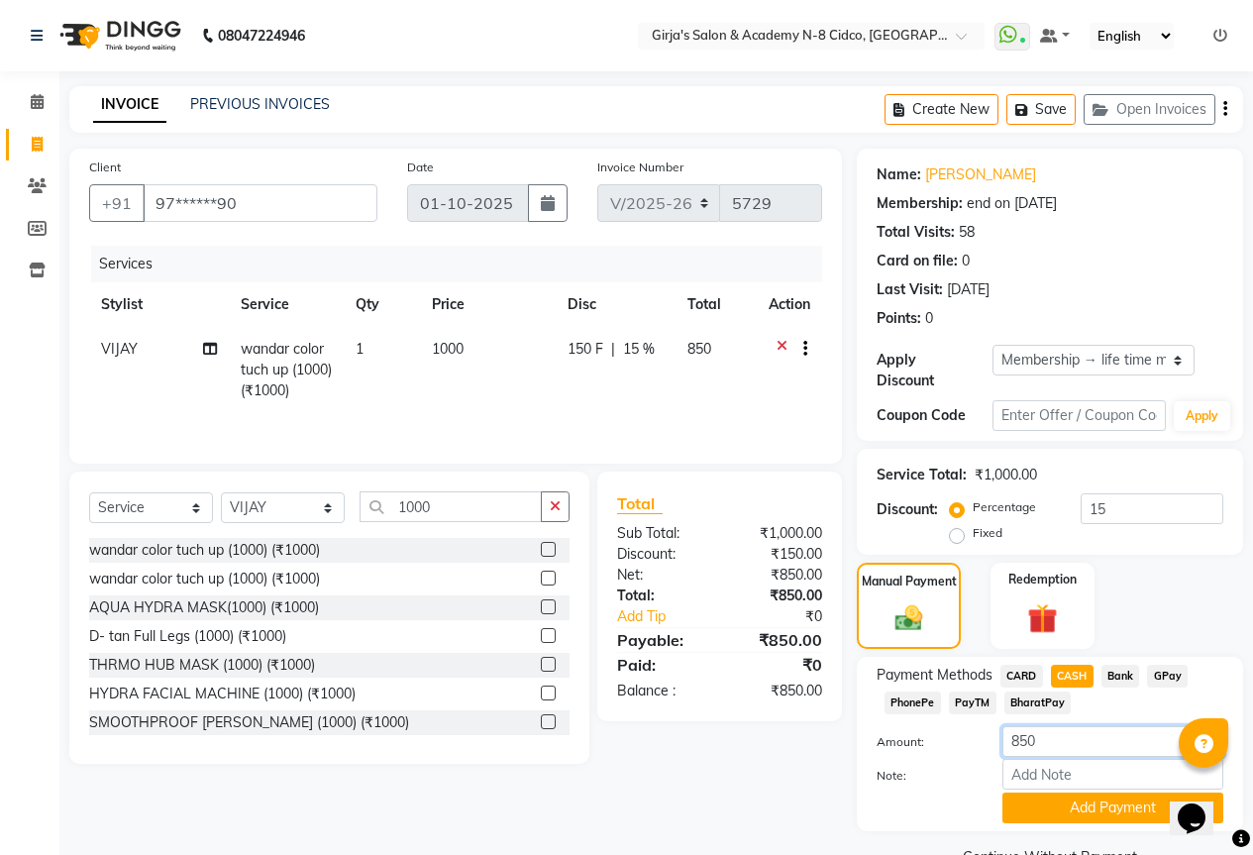
click at [1083, 730] on input "850" at bounding box center [1113, 741] width 221 height 31
type input "8"
type input "00"
click at [1123, 793] on button "Add Payment" at bounding box center [1113, 808] width 221 height 31
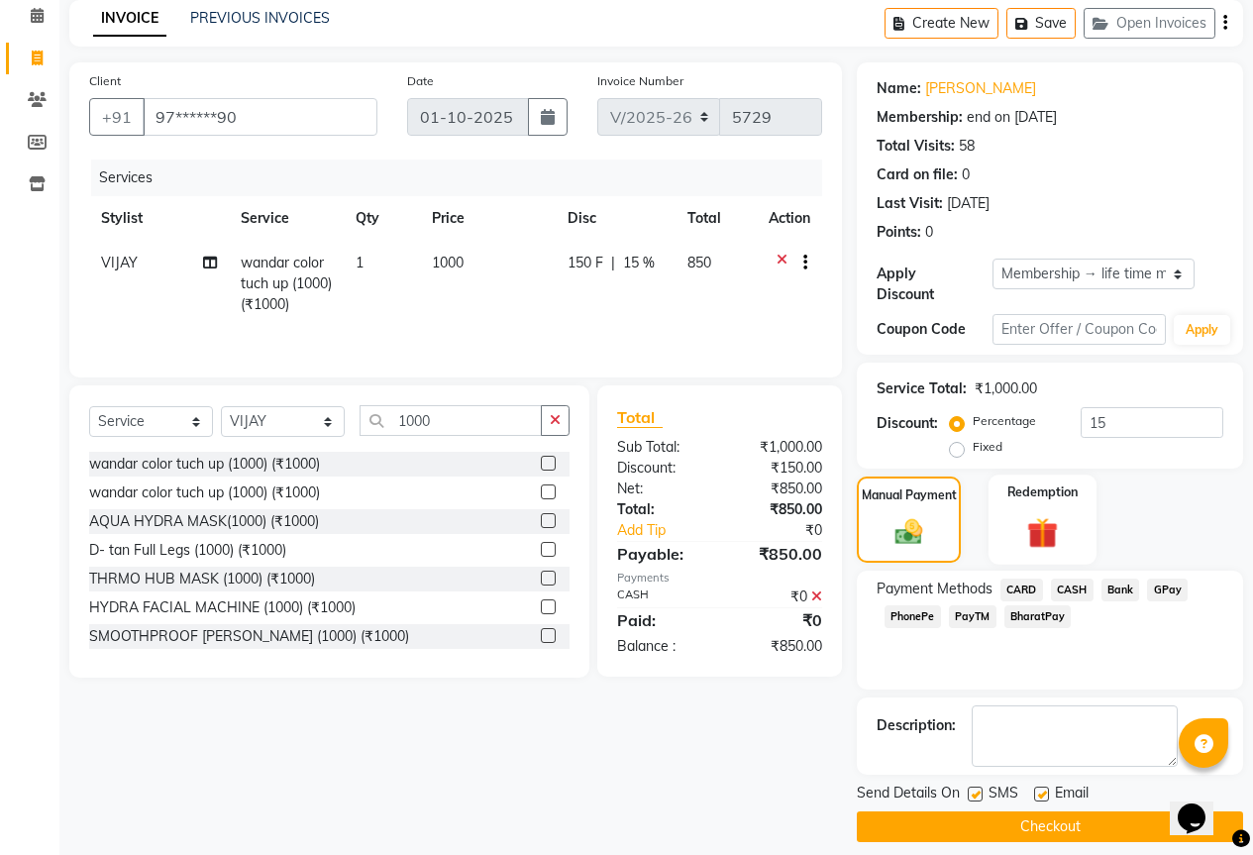
scroll to position [87, 0]
click at [1035, 810] on button "Checkout" at bounding box center [1050, 825] width 386 height 31
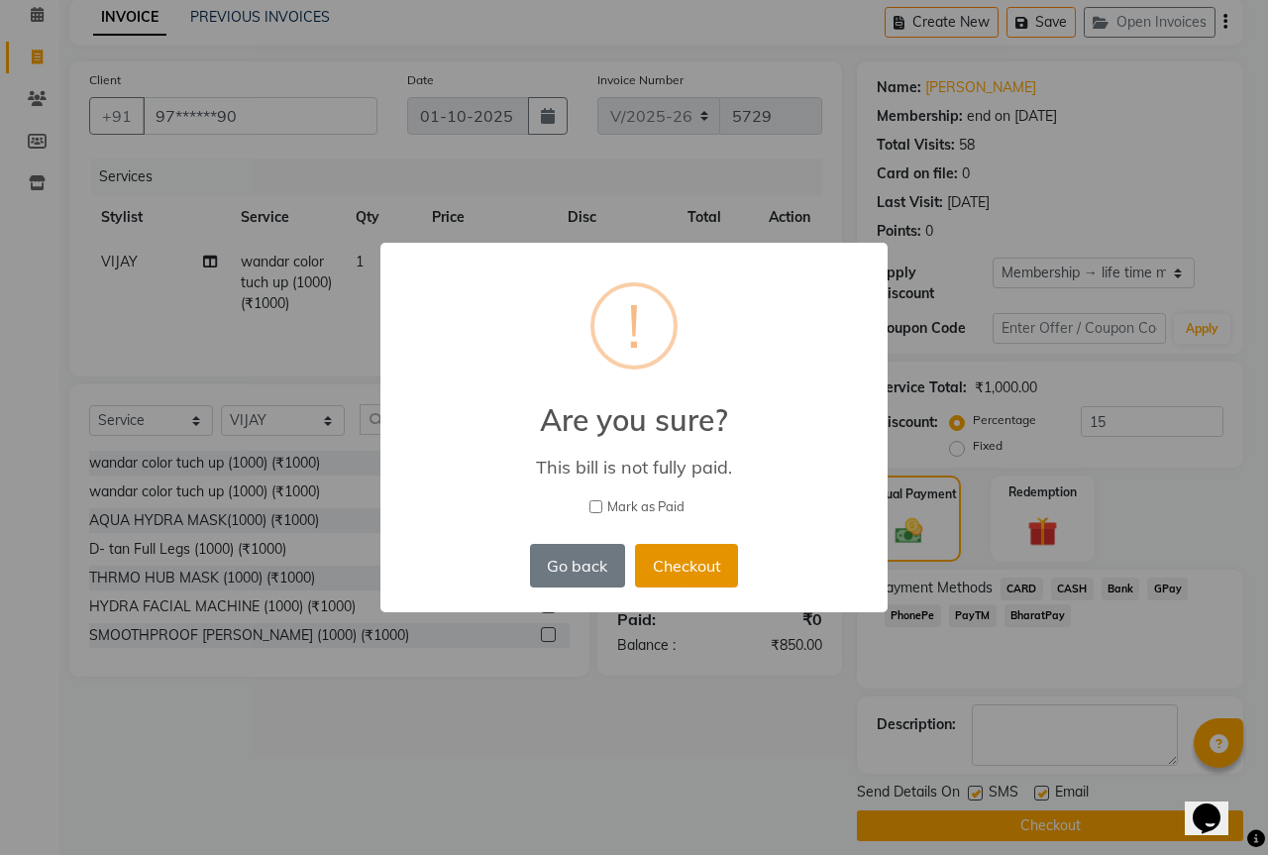
click at [710, 570] on button "Checkout" at bounding box center [686, 566] width 103 height 44
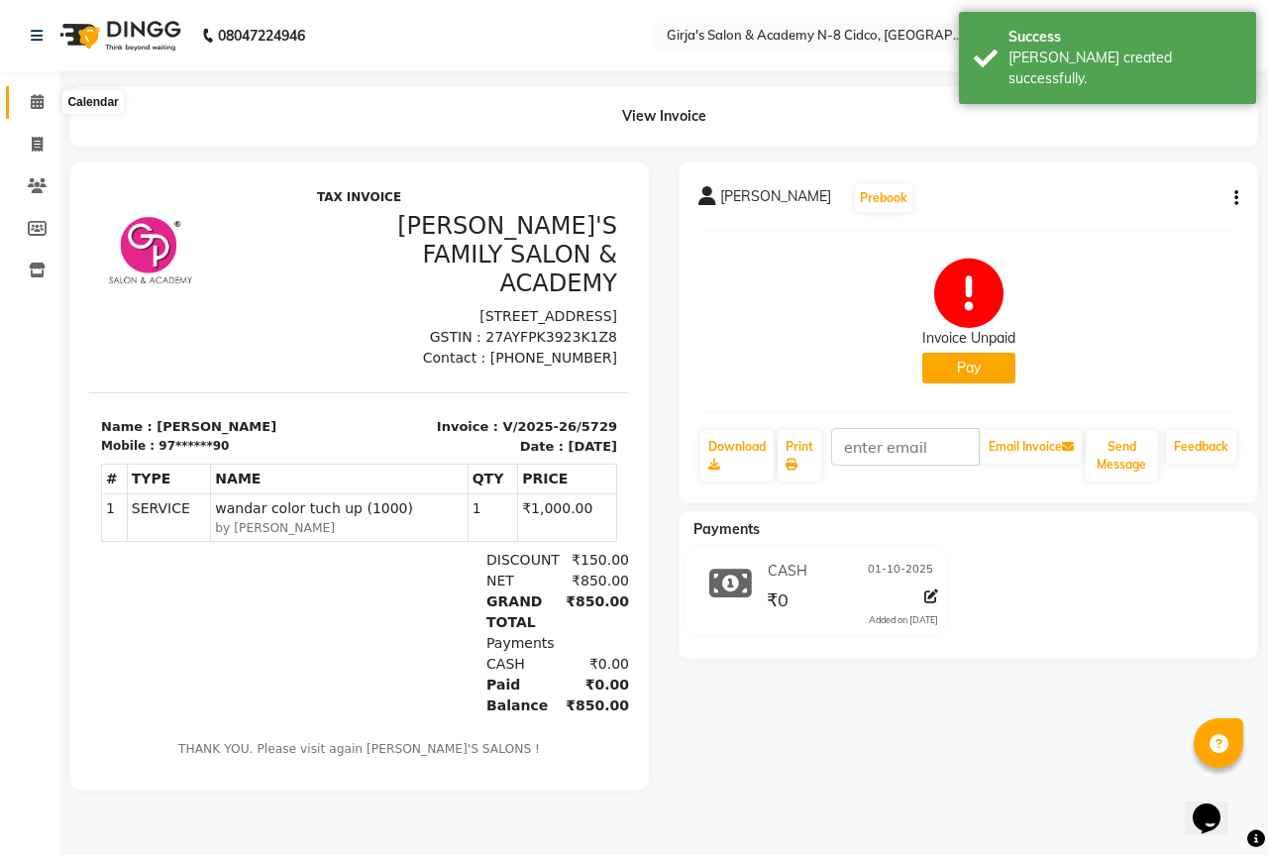
click at [41, 104] on icon at bounding box center [37, 101] width 13 height 15
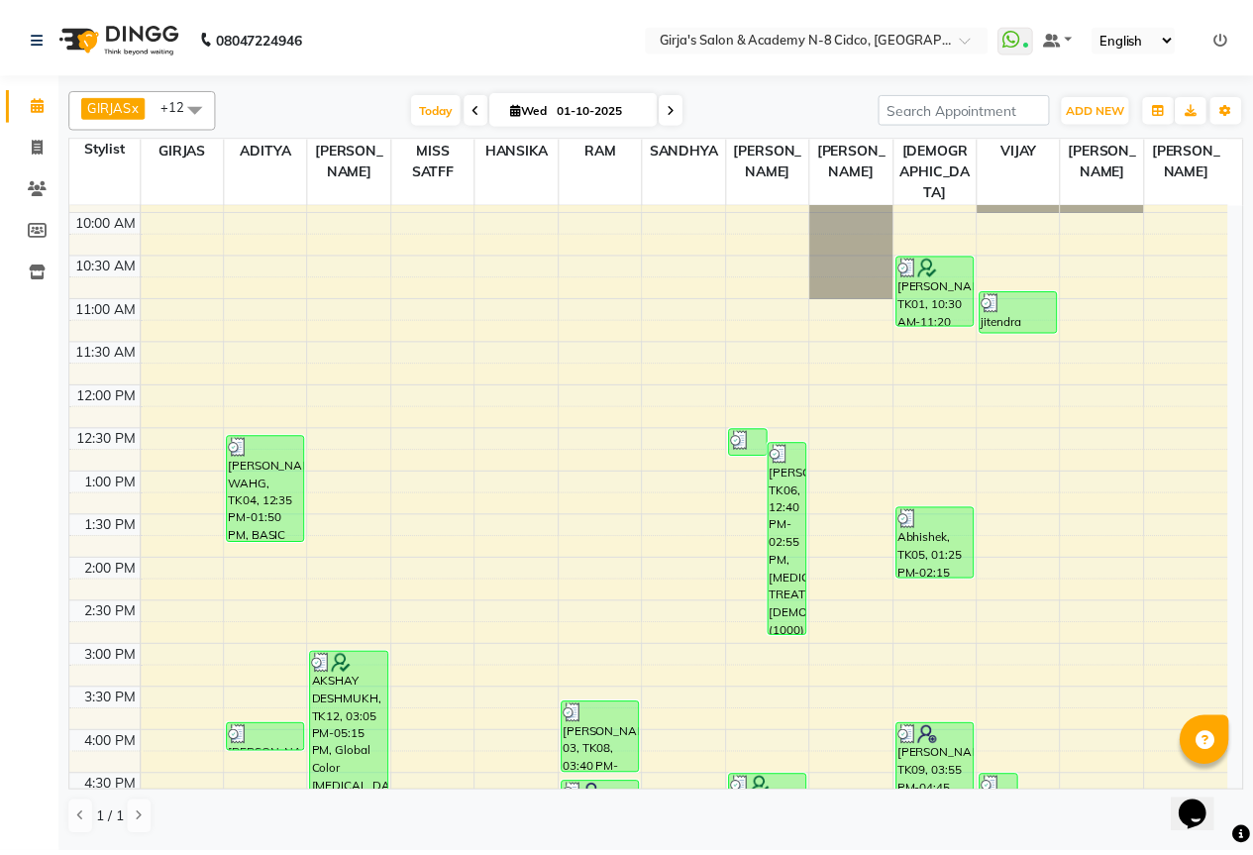
scroll to position [396, 0]
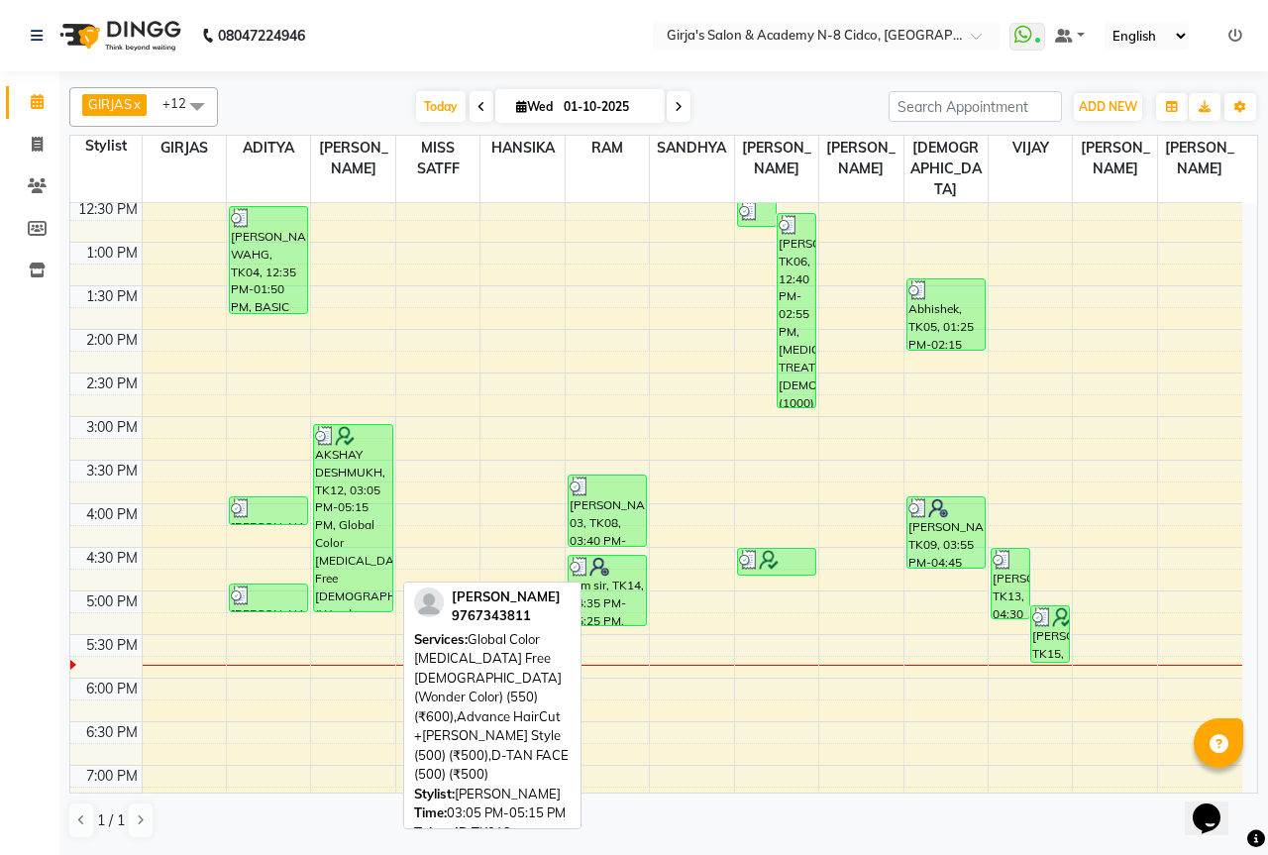
click at [355, 478] on div "AKSHAY DESHMUKH, TK12, 03:05 PM-05:15 PM, Global Color [MEDICAL_DATA] Free [DEM…" at bounding box center [352, 518] width 77 height 186
select select "3"
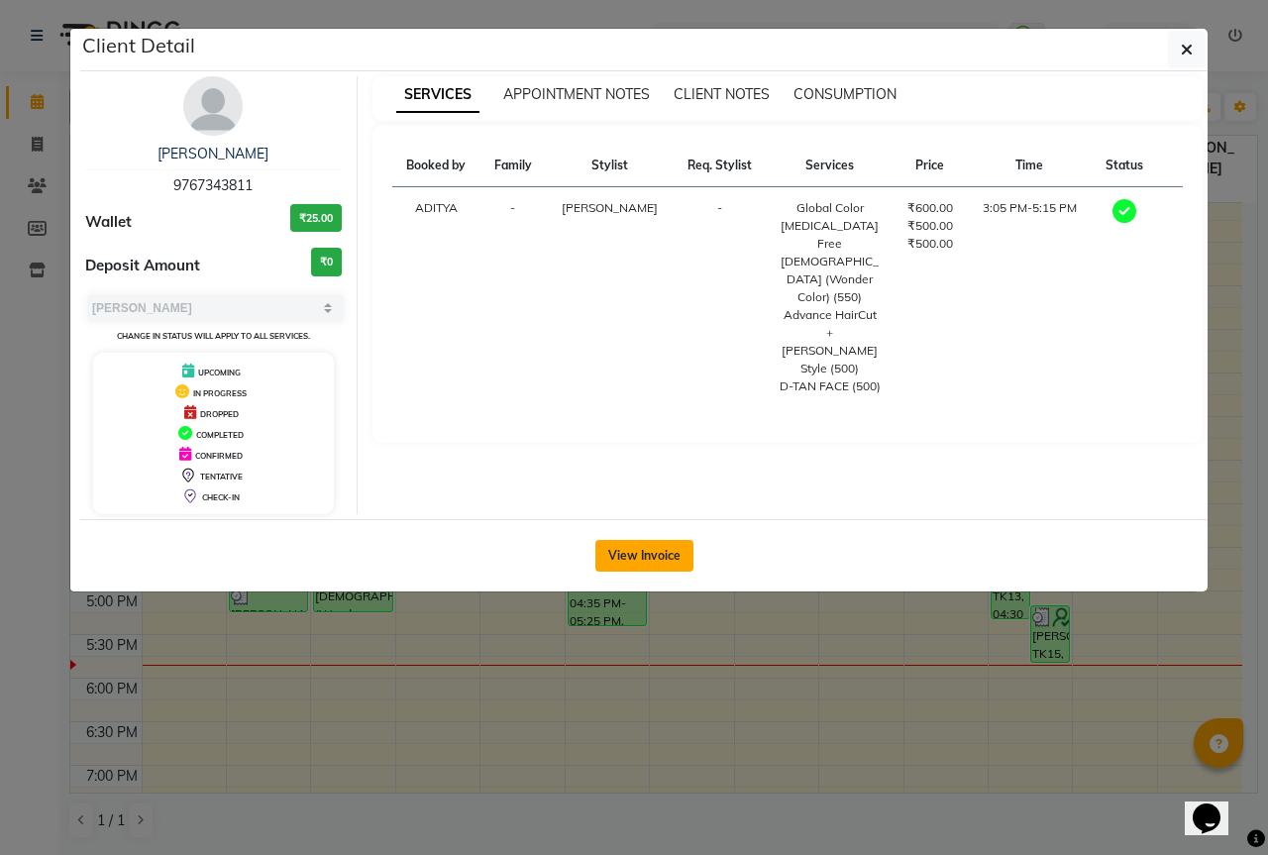
click at [667, 560] on button "View Invoice" at bounding box center [644, 556] width 98 height 32
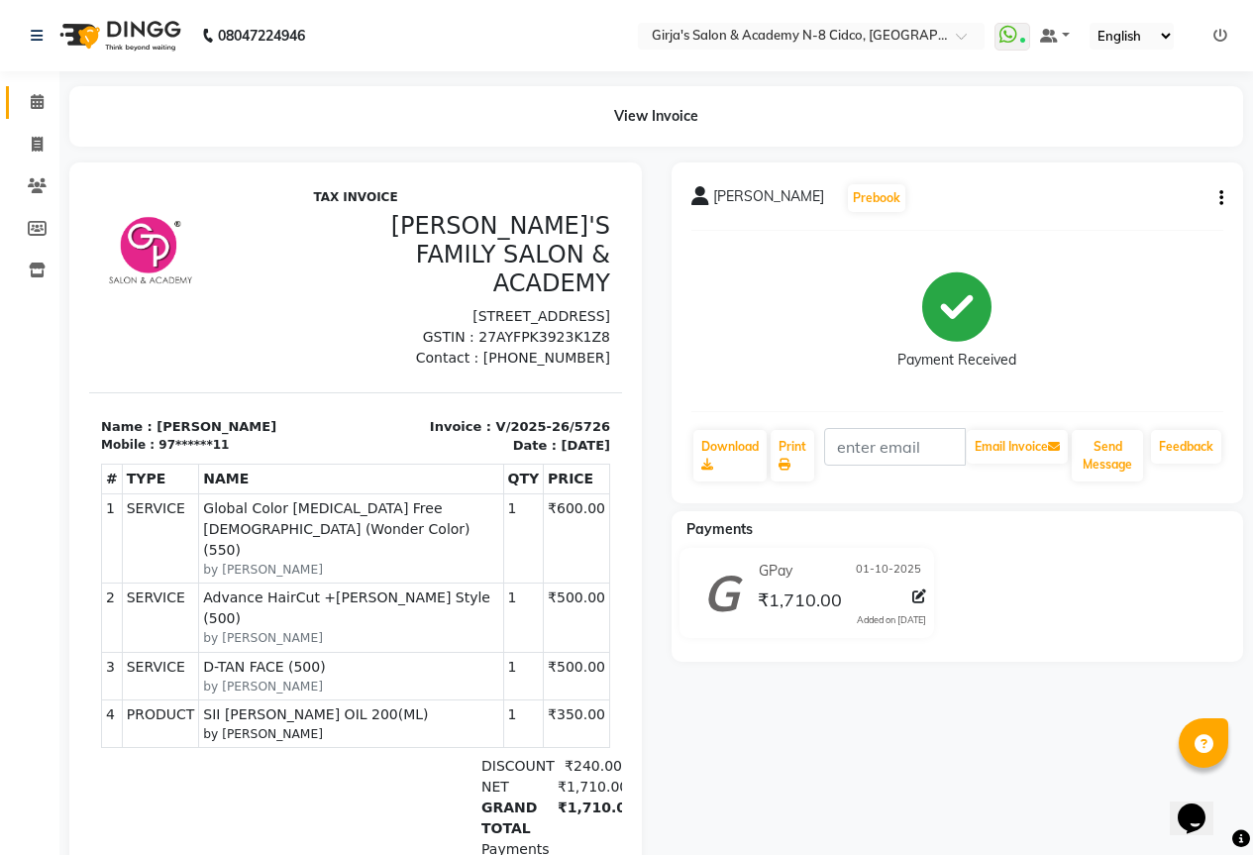
click at [37, 103] on icon at bounding box center [37, 101] width 13 height 15
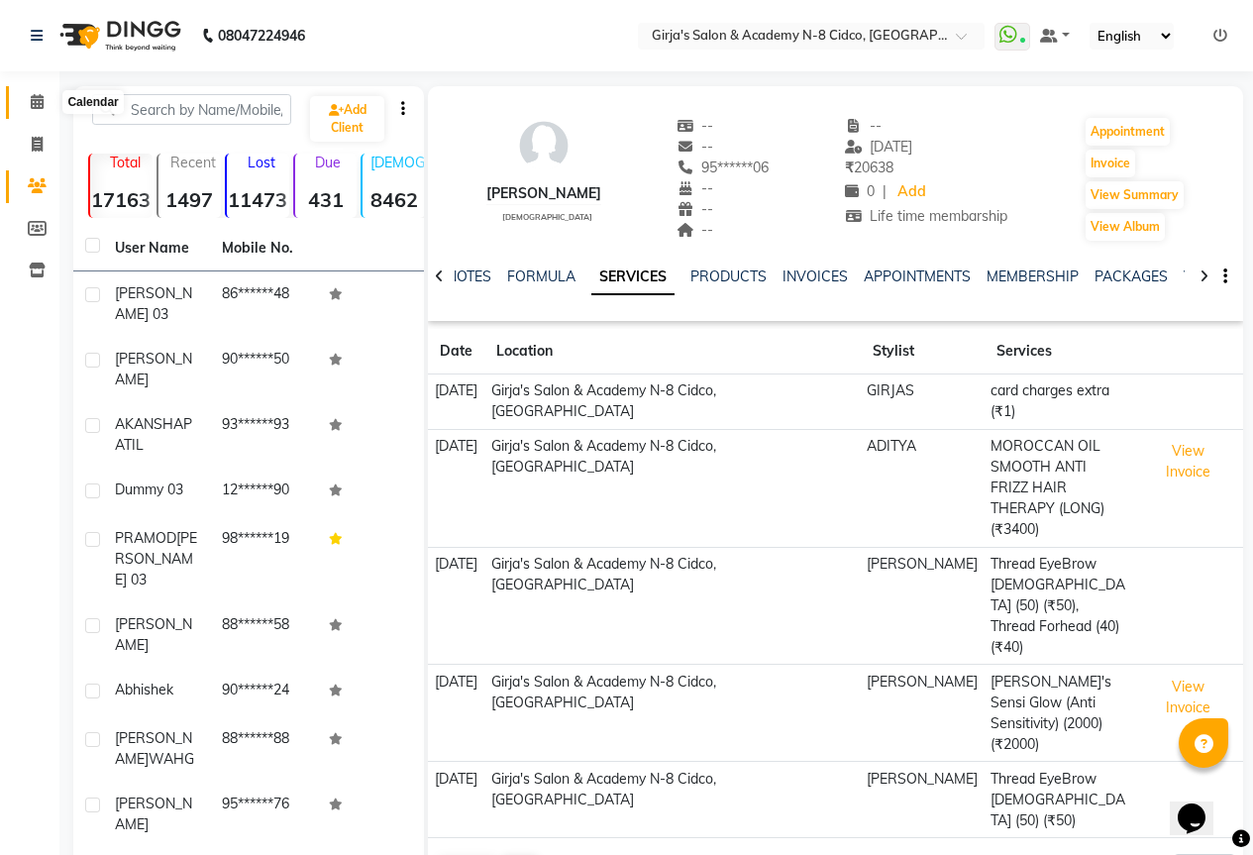
click at [37, 103] on icon at bounding box center [37, 101] width 13 height 15
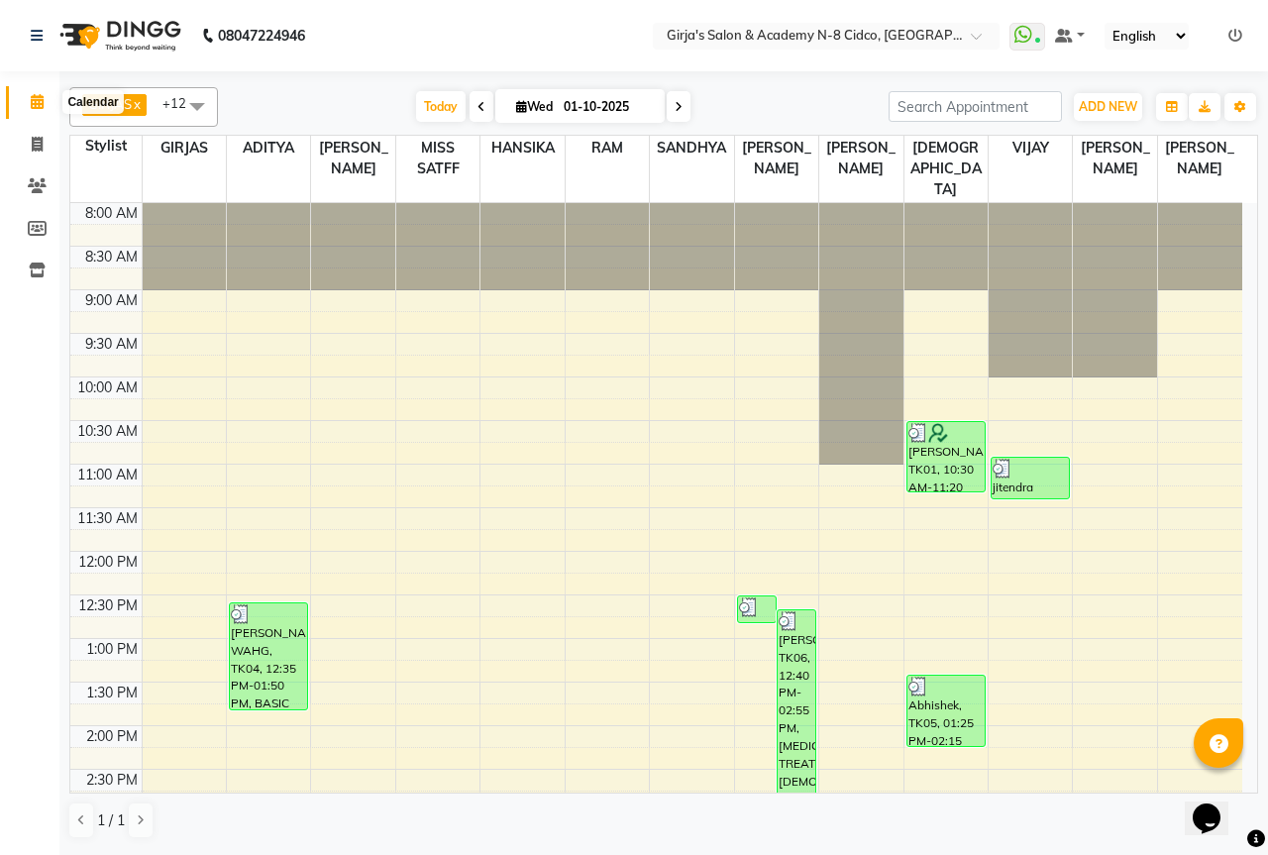
click at [37, 104] on icon at bounding box center [37, 101] width 13 height 15
click at [24, 138] on span at bounding box center [37, 145] width 35 height 23
select select "66"
select select "service"
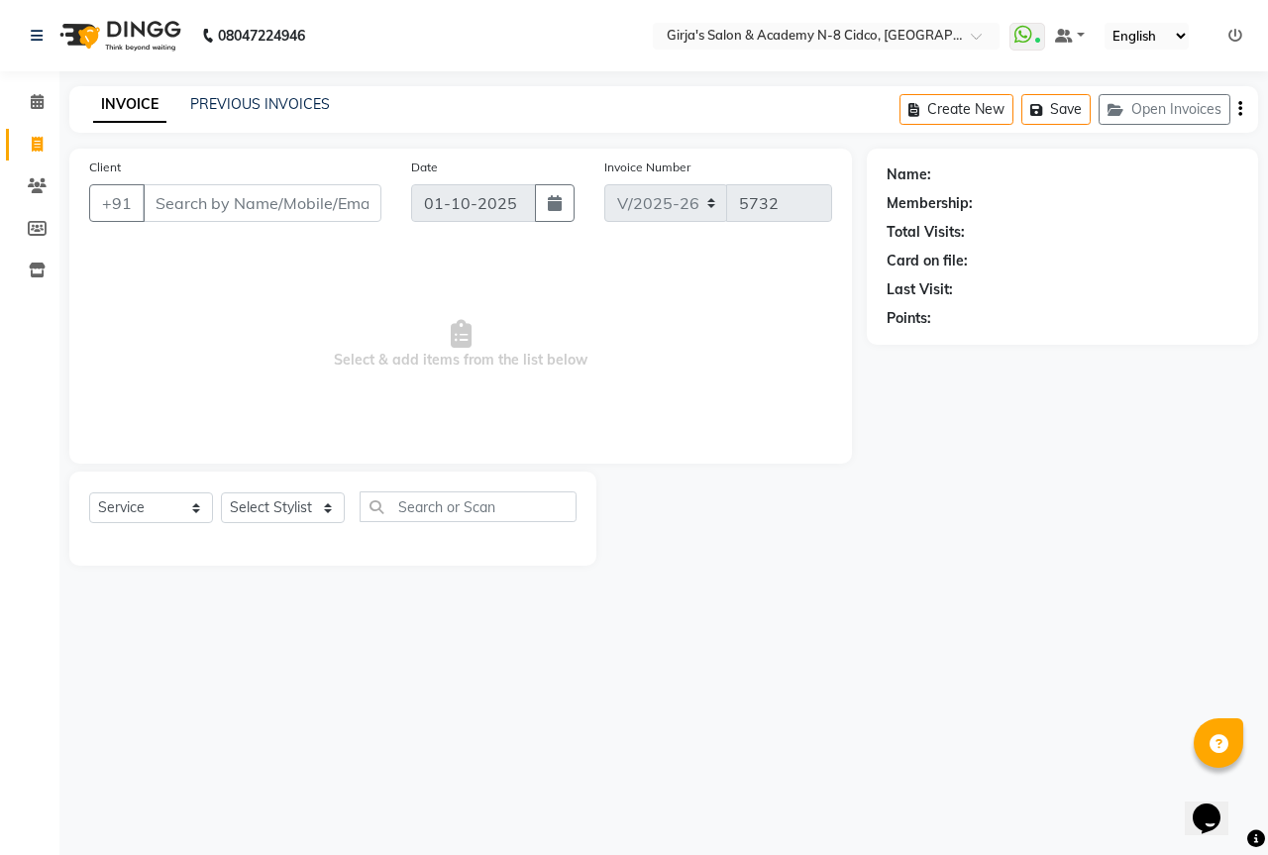
click at [306, 194] on input "Client" at bounding box center [262, 203] width 239 height 38
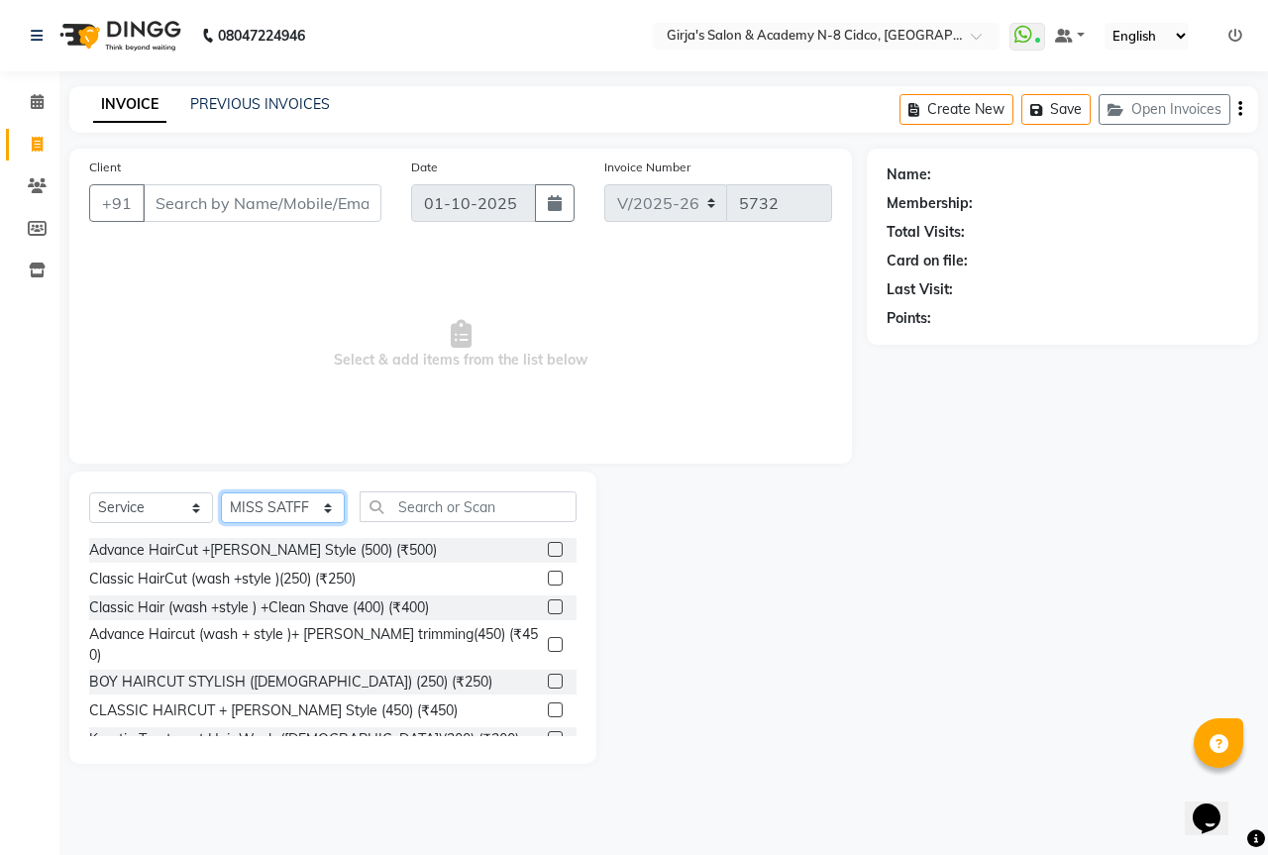
click at [285, 512] on select "Select Stylist ADITYA [PERSON_NAME] BEAUTY M GIRJAS [PERSON_NAME] MISS [PERSON_…" at bounding box center [283, 507] width 124 height 31
select select "28785"
click at [221, 492] on select "Select Stylist ADITYA [PERSON_NAME] BEAUTY M GIRJAS [PERSON_NAME] MISS [PERSON_…" at bounding box center [283, 507] width 124 height 31
click at [505, 497] on input "text" at bounding box center [468, 506] width 217 height 31
click at [523, 500] on input "text" at bounding box center [468, 506] width 217 height 31
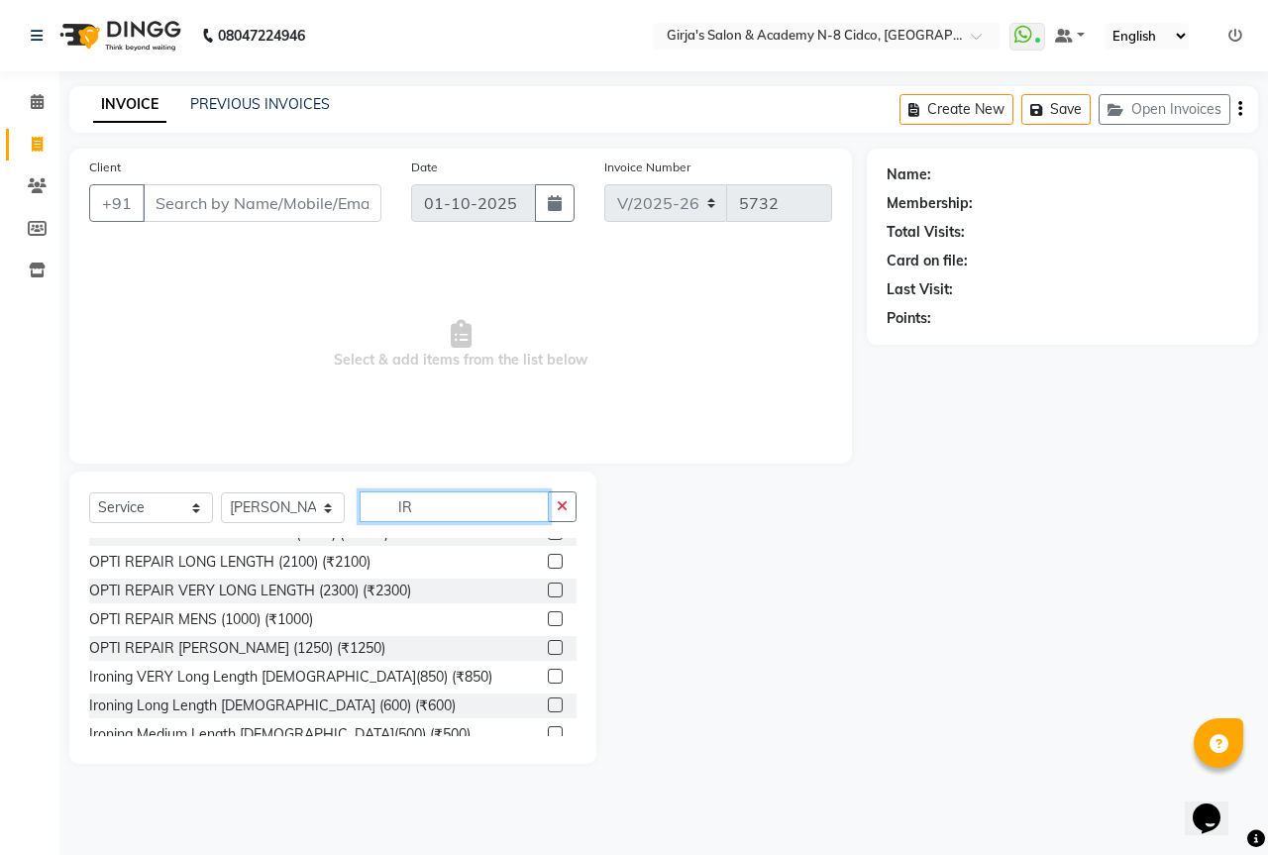
scroll to position [694, 0]
type input "IR"
click at [259, 695] on div "Ironing Long Length [DEMOGRAPHIC_DATA] (600) (₹600)" at bounding box center [272, 705] width 367 height 21
checkbox input "false"
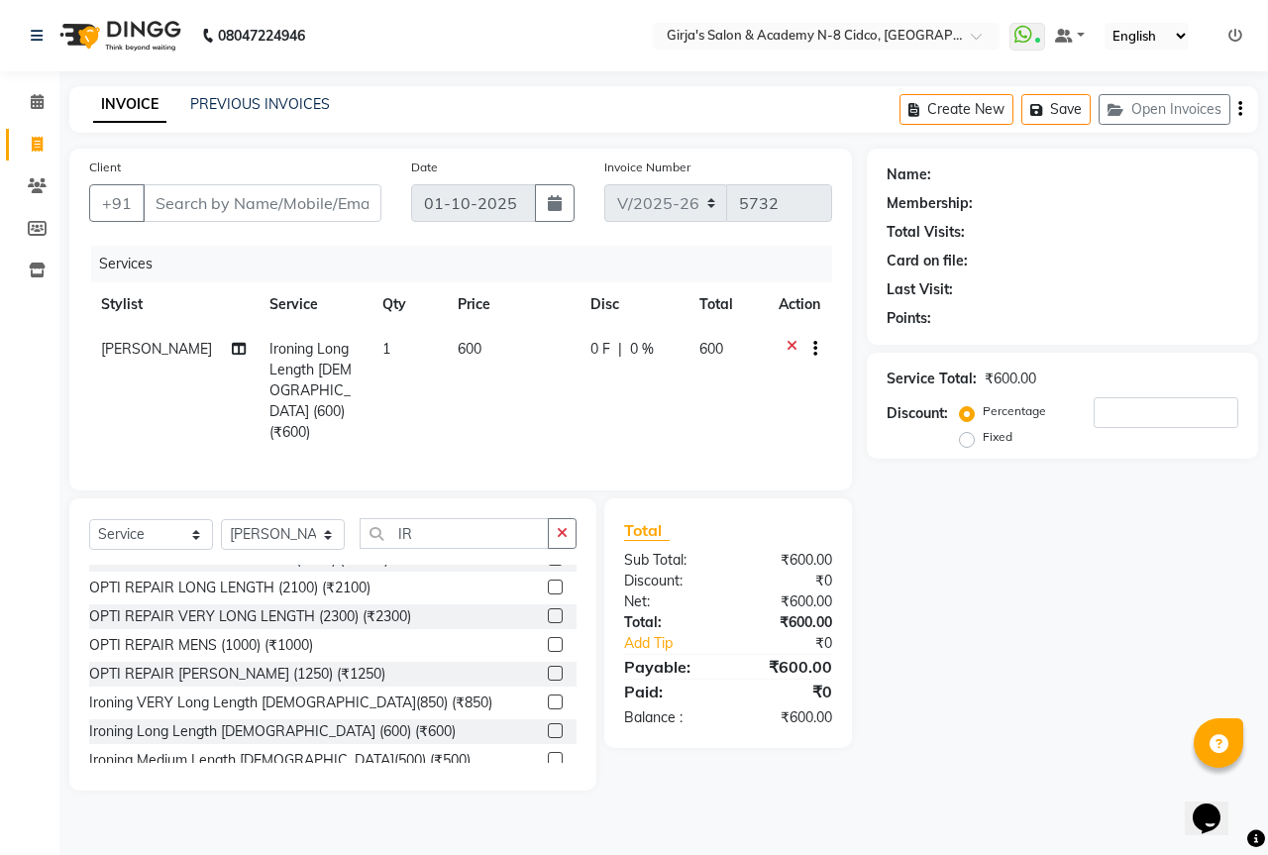
click at [472, 354] on td "600" at bounding box center [512, 391] width 132 height 128
select select "28785"
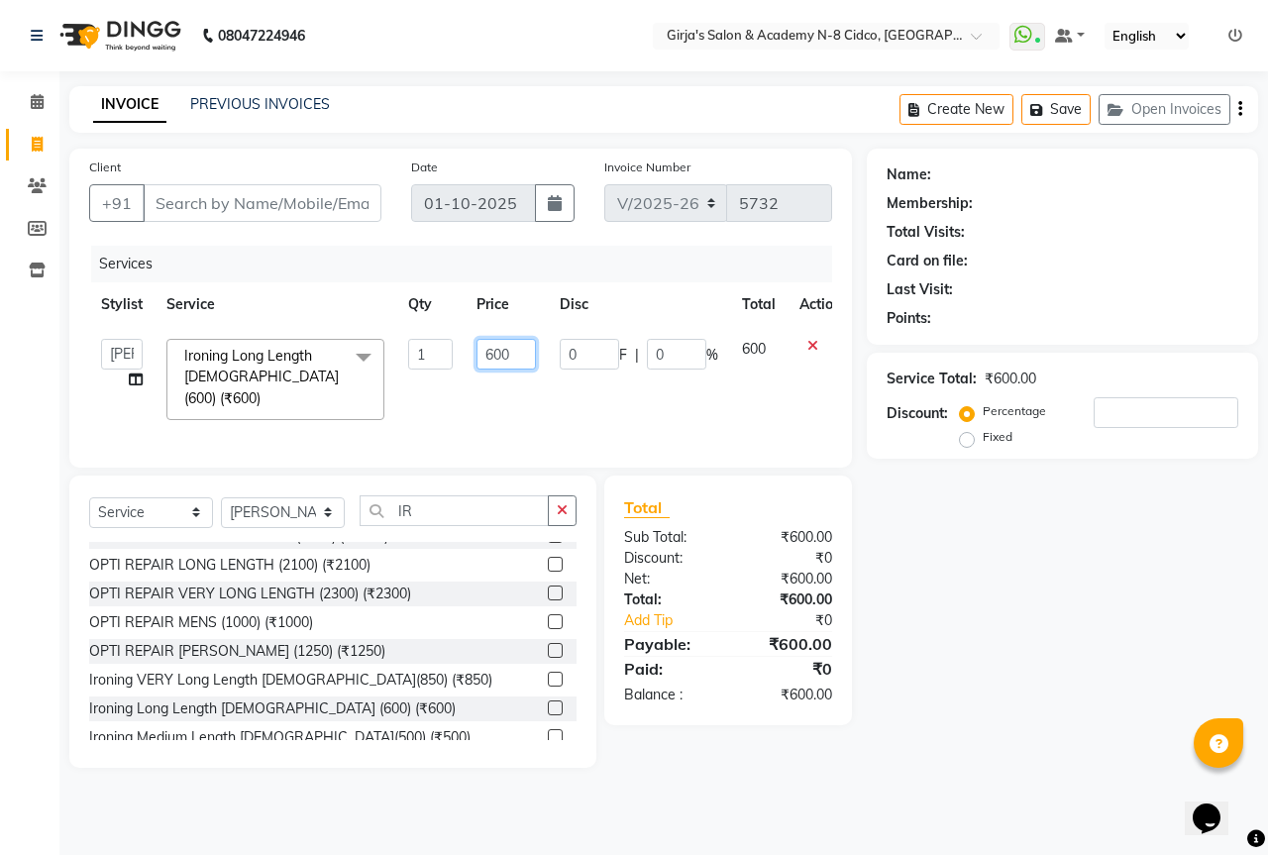
click at [486, 351] on input "600" at bounding box center [506, 354] width 59 height 31
type input "700"
click at [735, 382] on td "600" at bounding box center [758, 379] width 57 height 105
select select "28785"
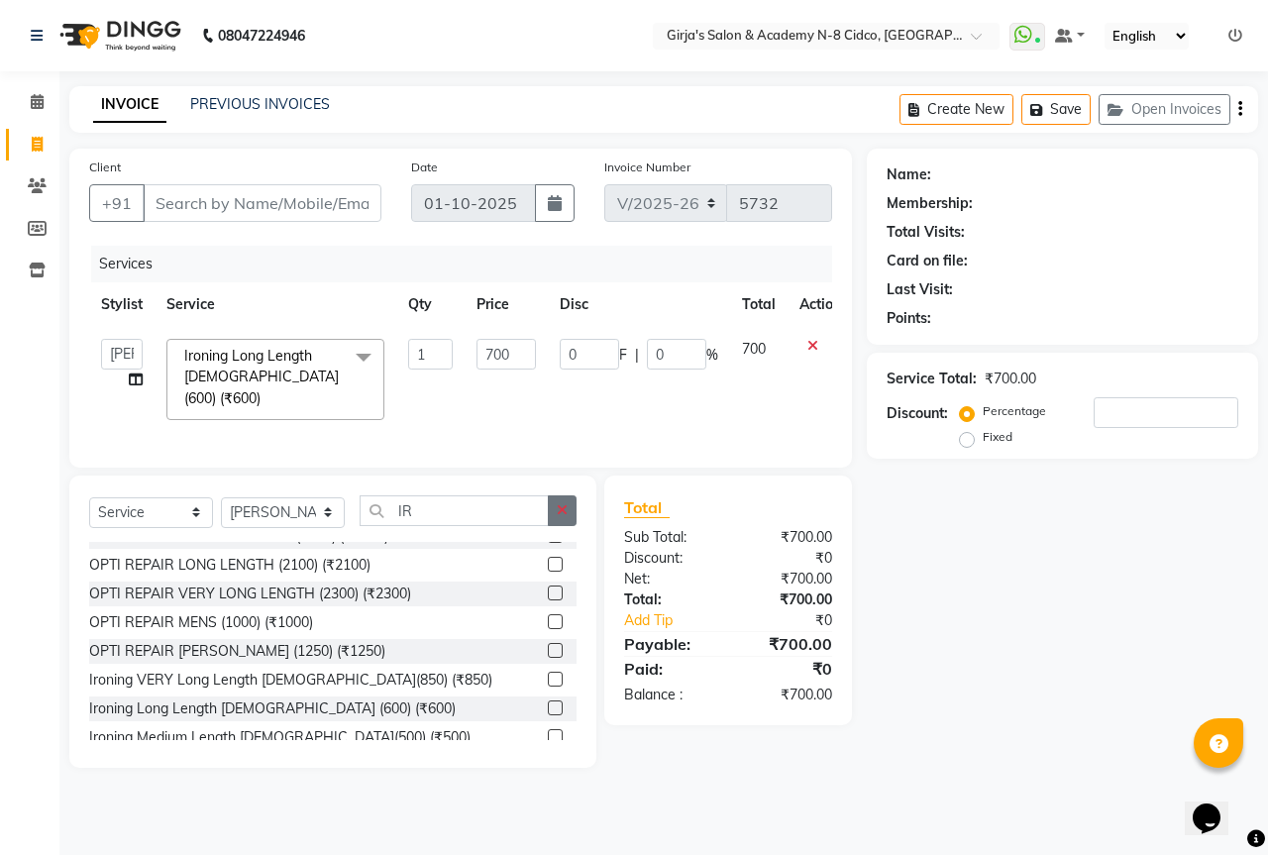
click at [560, 511] on icon "button" at bounding box center [562, 510] width 11 height 14
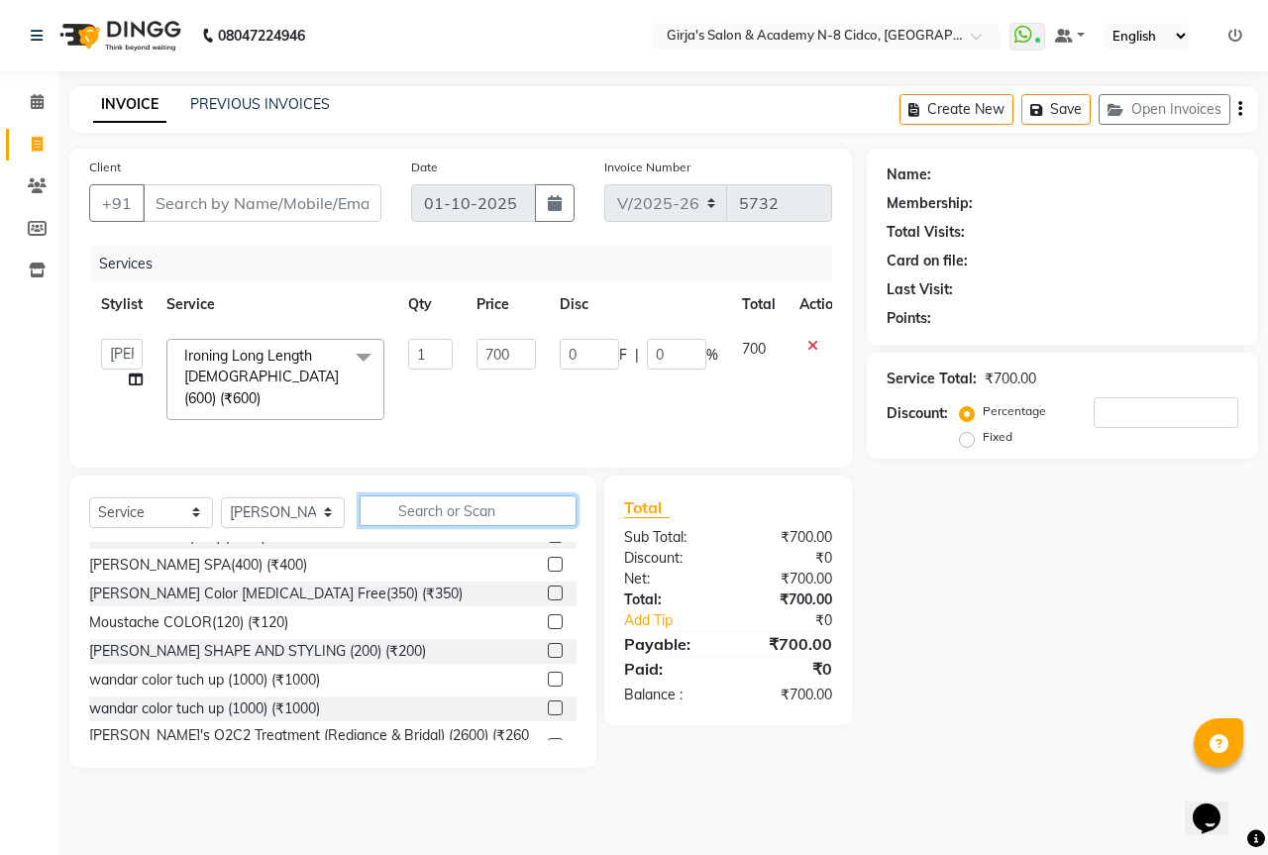
click at [550, 510] on input "text" at bounding box center [468, 510] width 217 height 31
click at [515, 508] on input "text" at bounding box center [468, 510] width 217 height 31
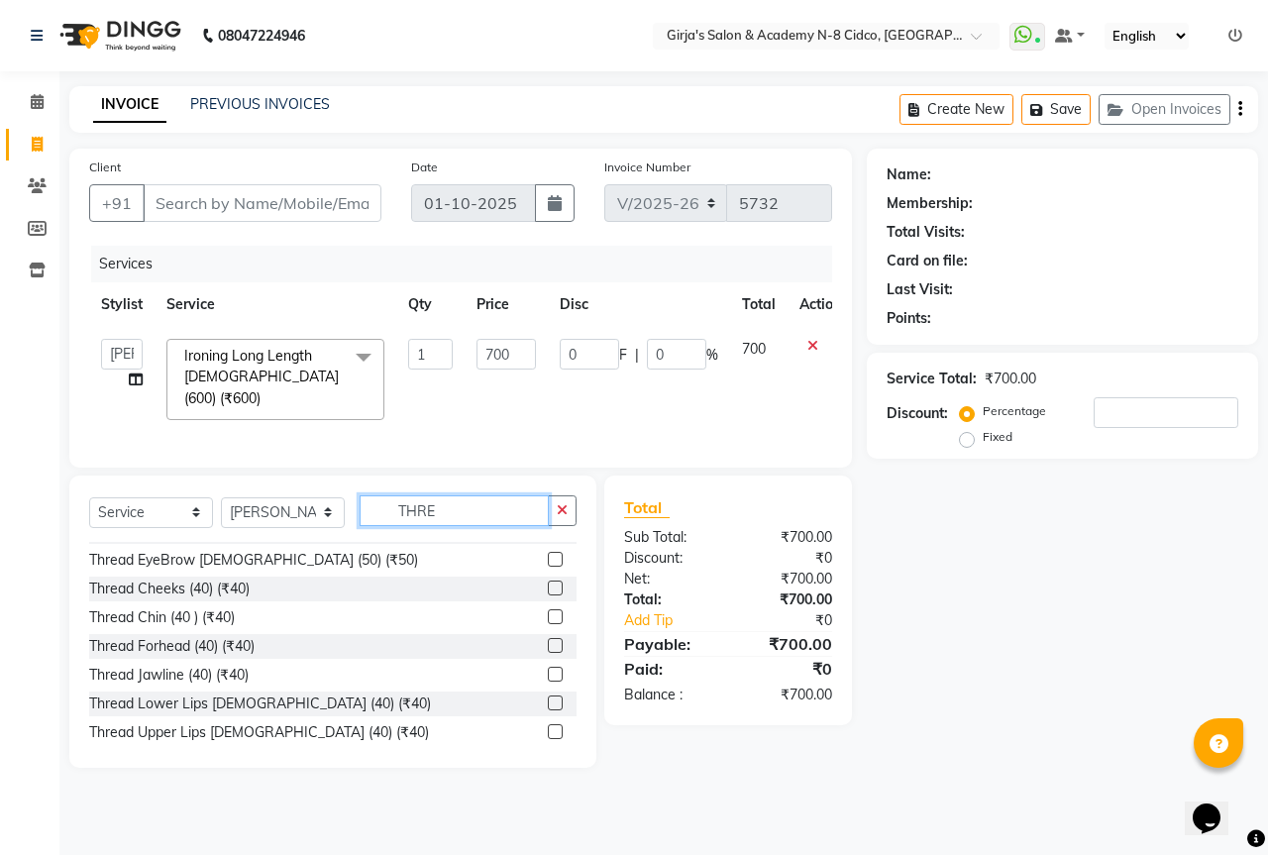
scroll to position [0, 0]
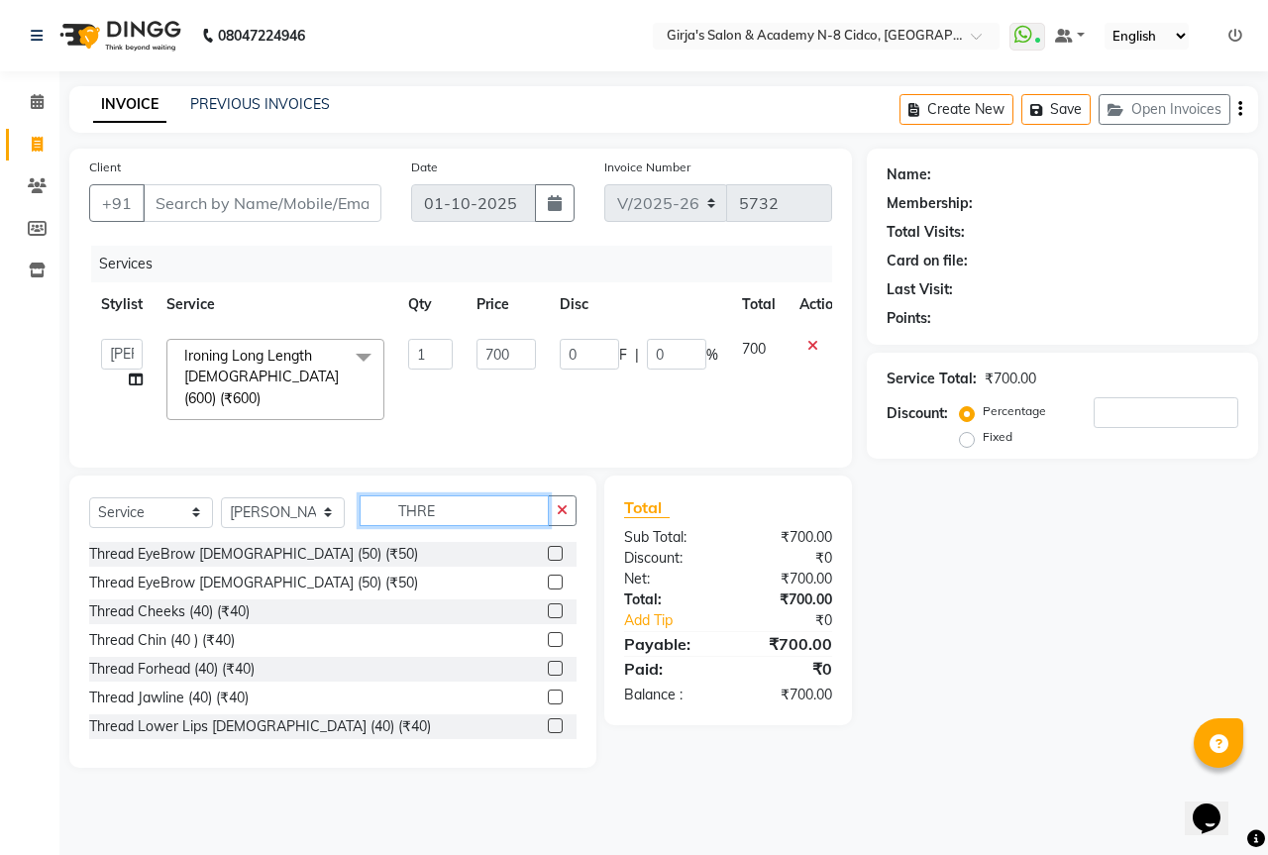
click at [441, 505] on input "THRE" at bounding box center [454, 510] width 189 height 31
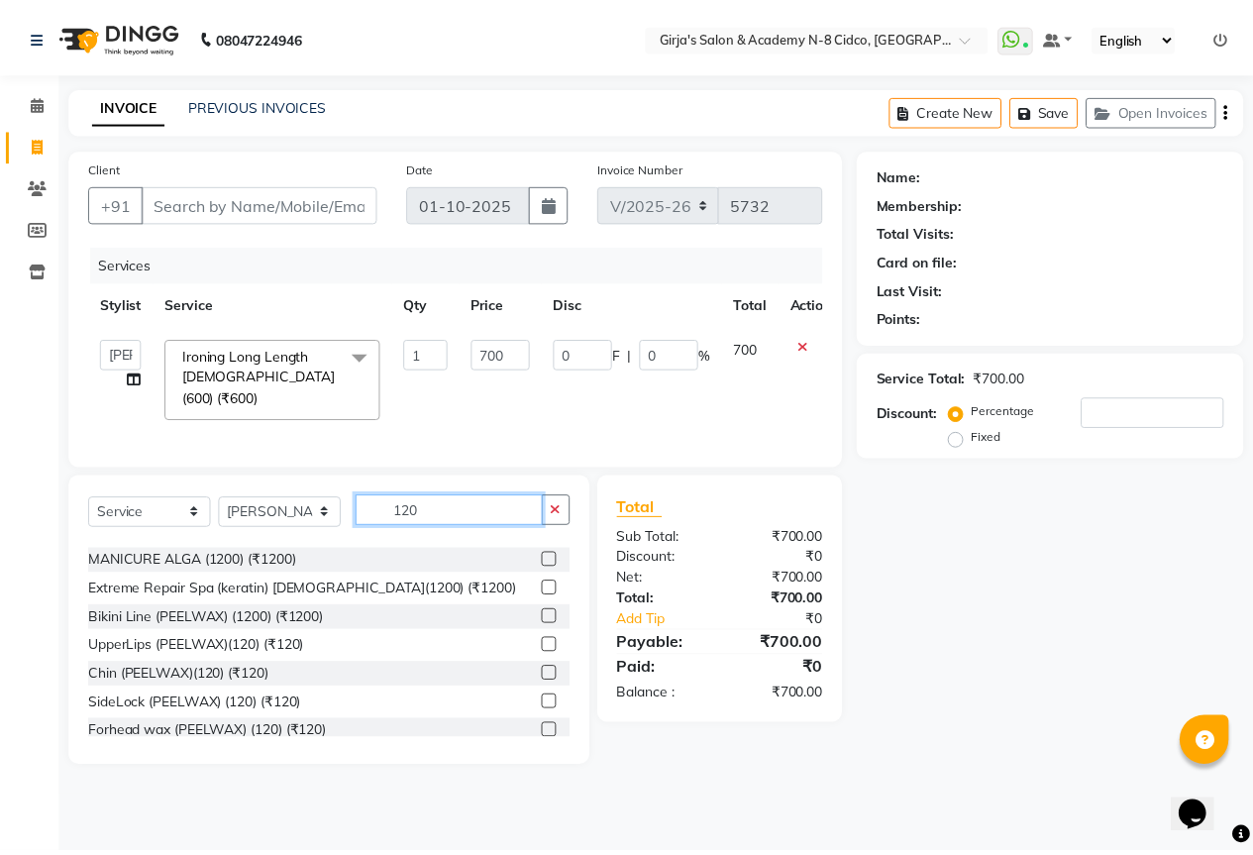
scroll to position [198, 0]
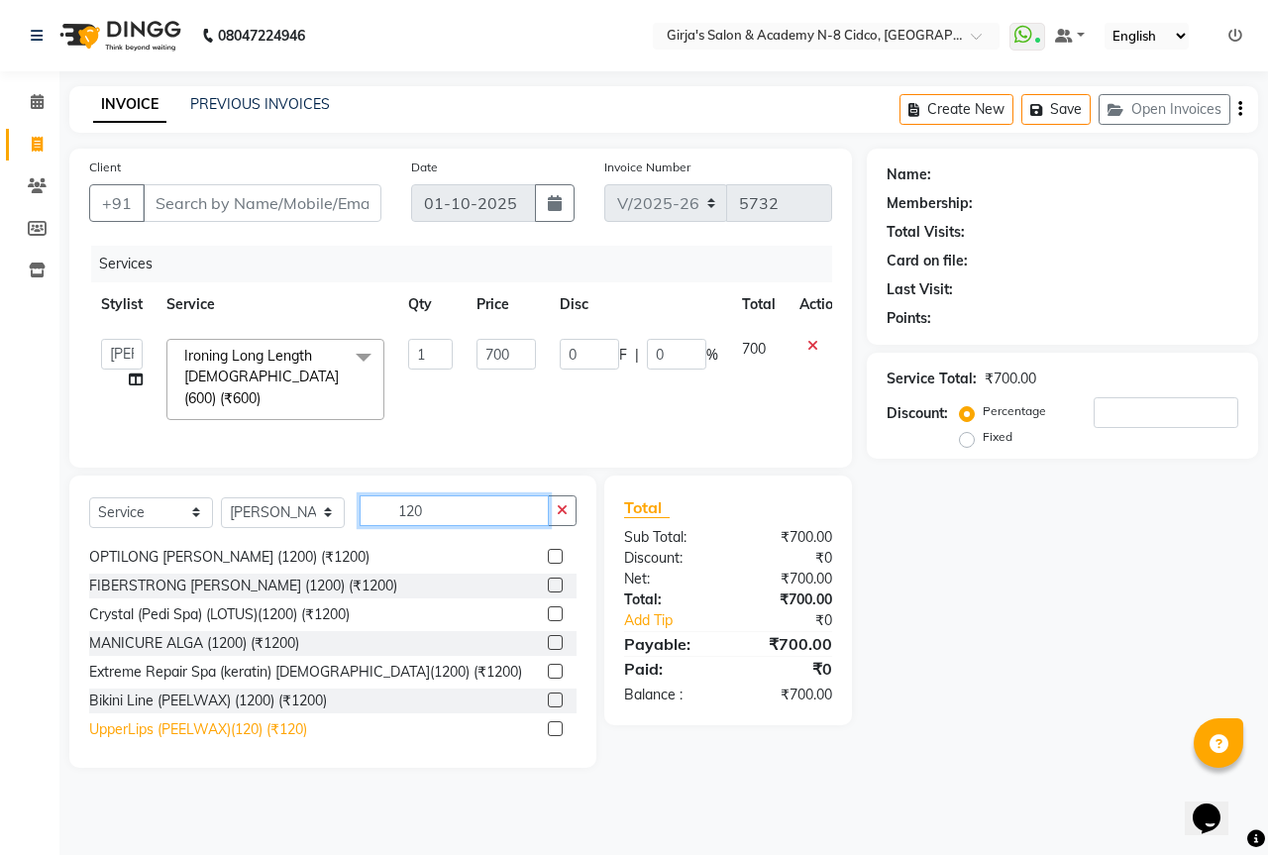
type input "120"
click at [179, 723] on div "UpperLips (PEELWAX)(120) (₹120)" at bounding box center [198, 729] width 218 height 21
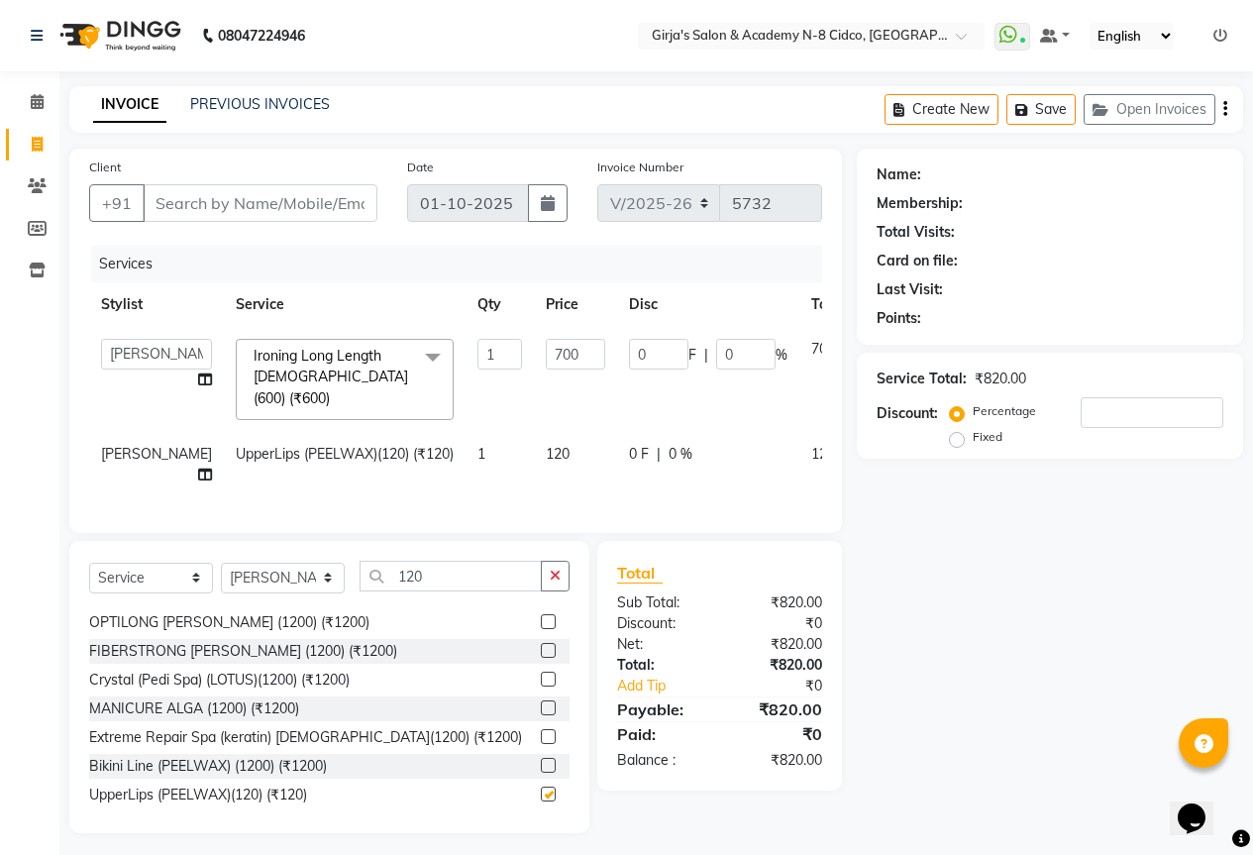
checkbox input "false"
click at [295, 565] on select "Select Stylist ADITYA [PERSON_NAME] BEAUTY M GIRJAS [PERSON_NAME] MISS [PERSON_…" at bounding box center [283, 578] width 124 height 31
select select "25488"
click at [221, 563] on select "Select Stylist ADITYA [PERSON_NAME] BEAUTY M GIRJAS [PERSON_NAME] MISS [PERSON_…" at bounding box center [283, 578] width 124 height 31
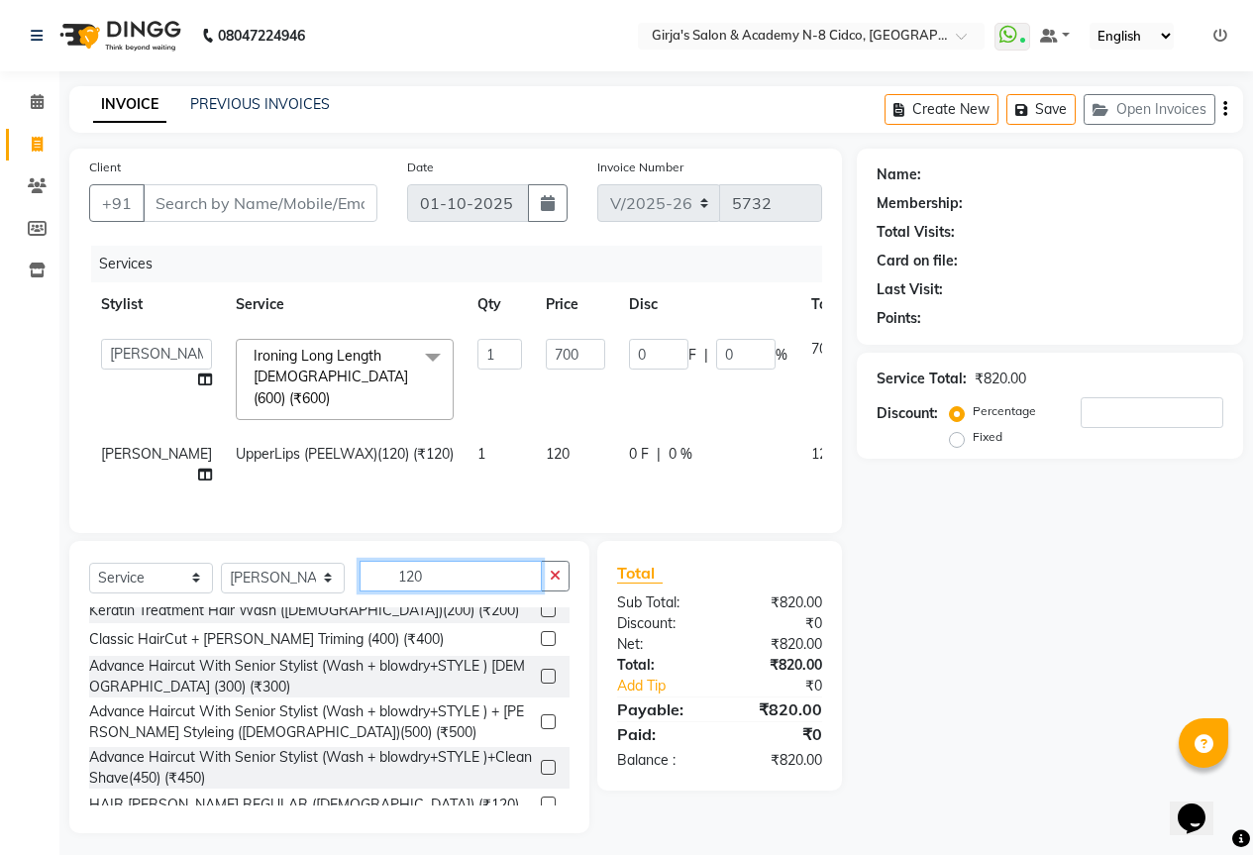
click at [422, 561] on input "120" at bounding box center [451, 576] width 182 height 31
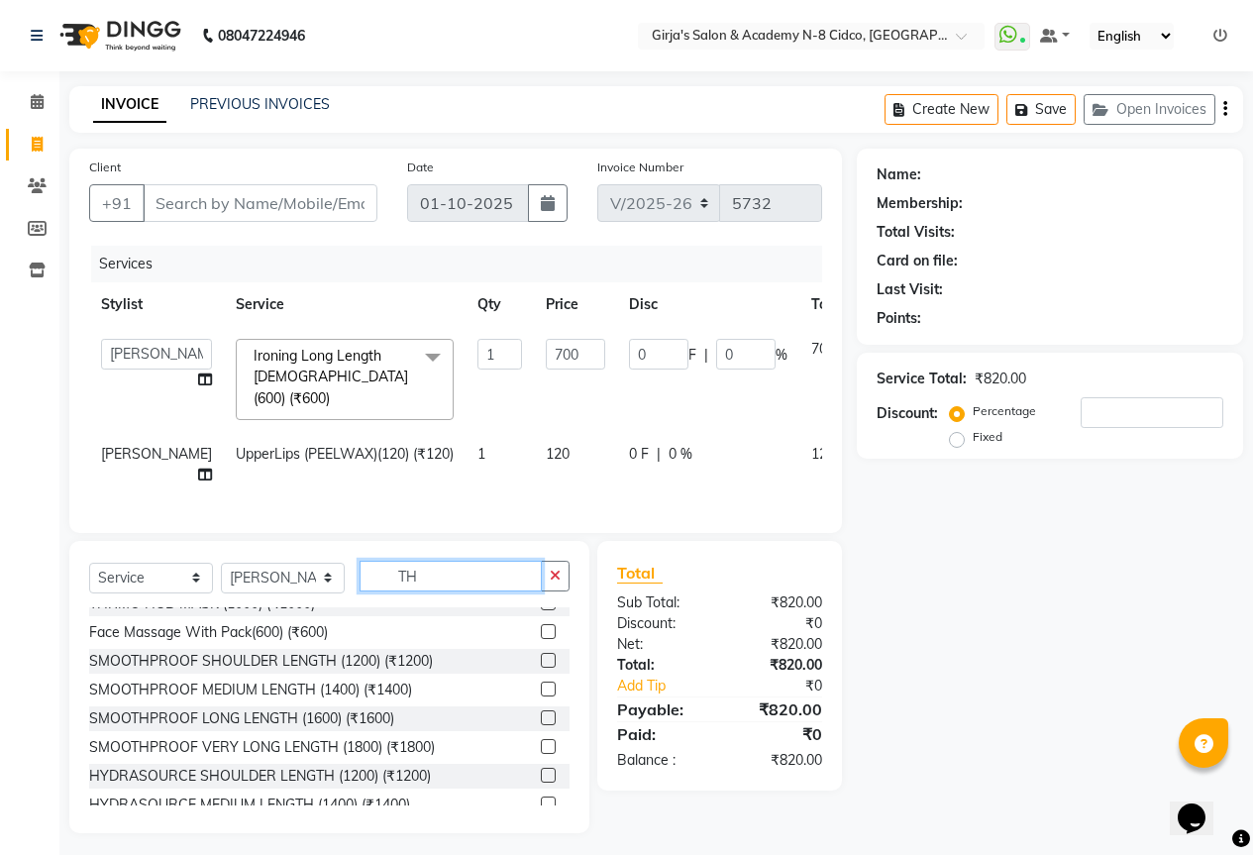
scroll to position [0, 0]
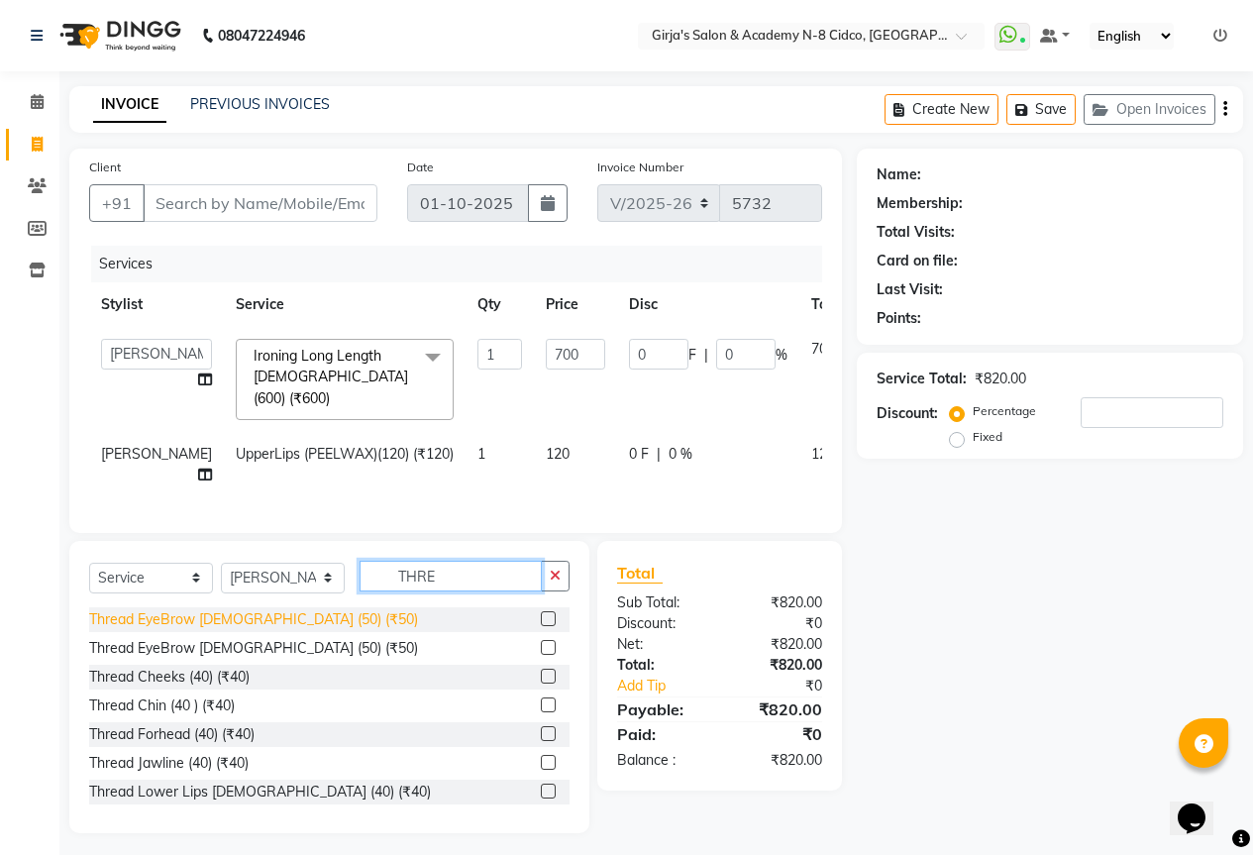
type input "THRE"
click at [242, 613] on div "Thread EyeBrow [DEMOGRAPHIC_DATA] (50) (₹50)" at bounding box center [253, 619] width 329 height 21
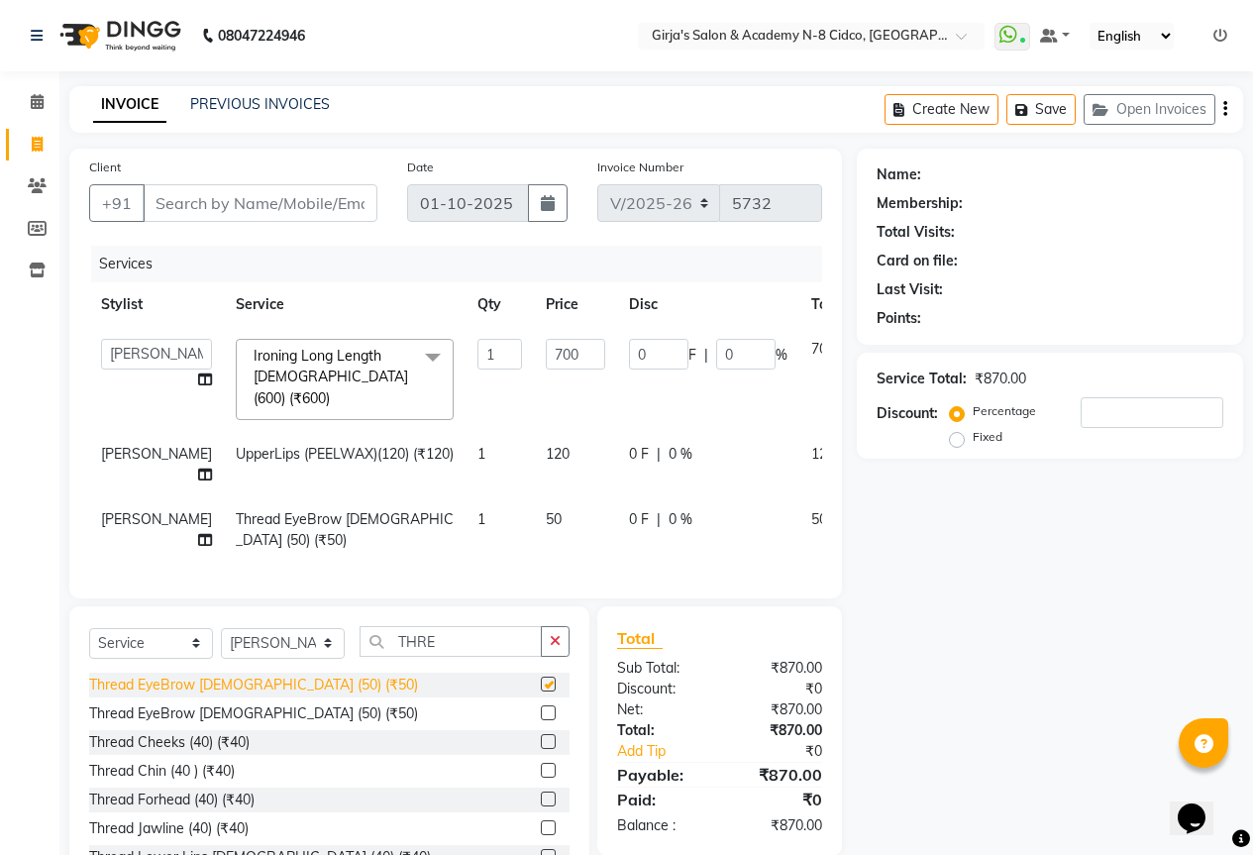
checkbox input "false"
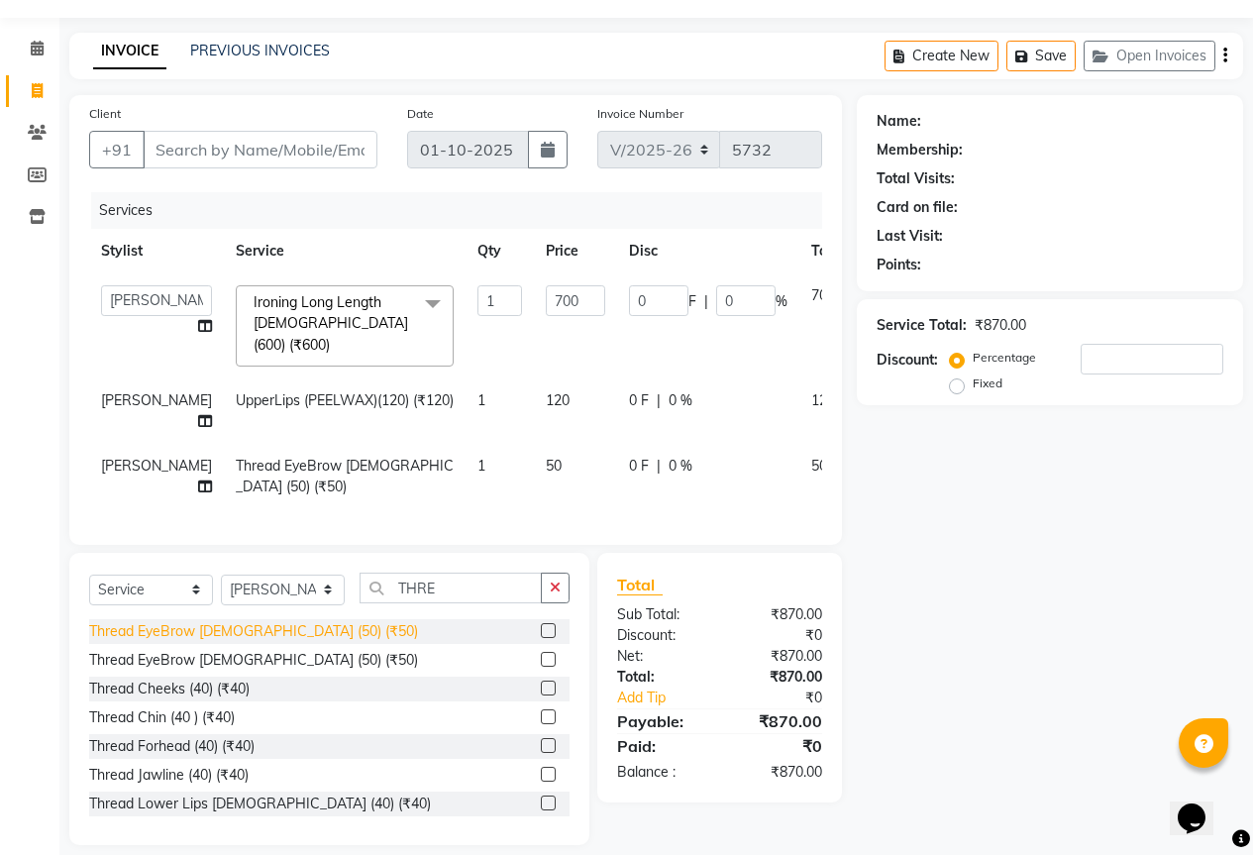
scroll to position [67, 0]
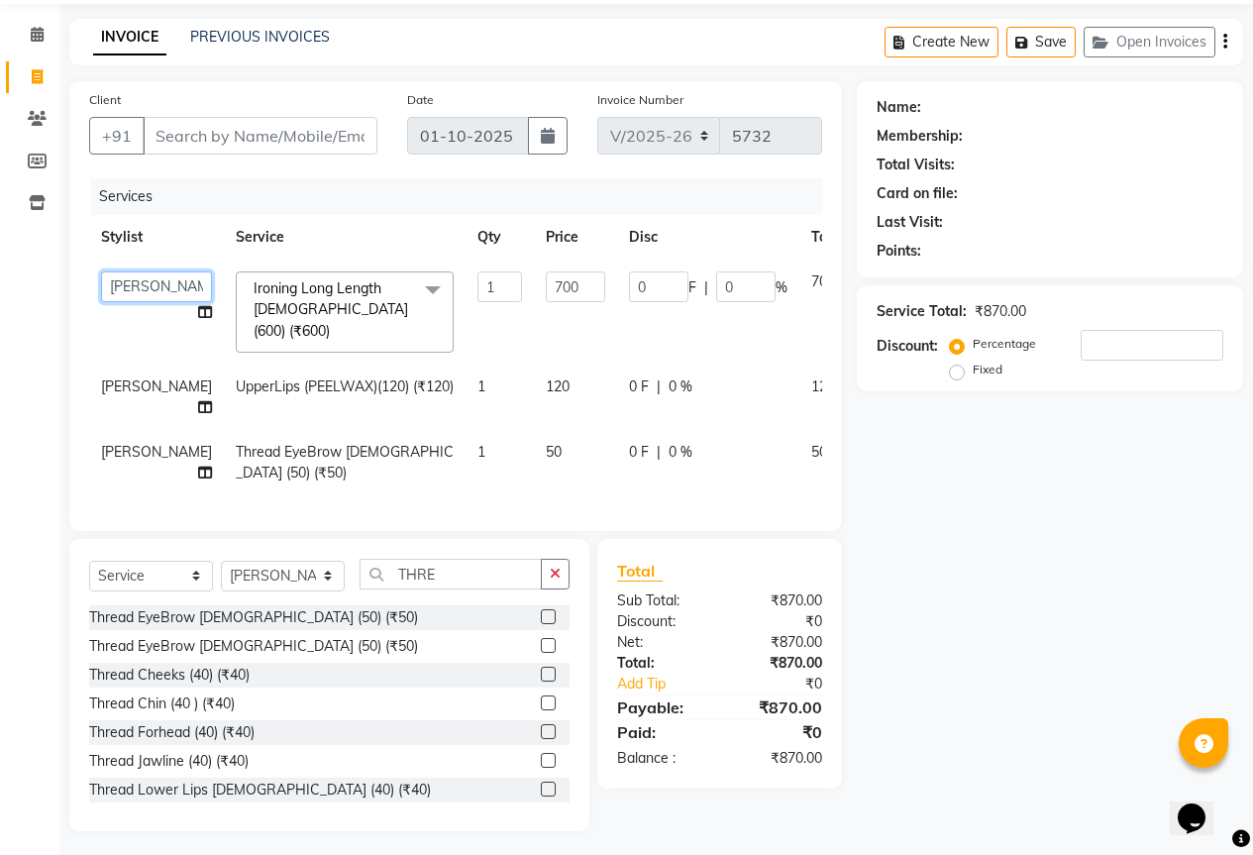
click at [140, 298] on select "ADITYA ANIKET BEAUTY M GIRJAS HANSIKA KOMAL MISS SATFF MONA PATYARK RAM SAHIL S…" at bounding box center [156, 286] width 111 height 31
select select "85117"
click at [113, 380] on td "[PERSON_NAME]" at bounding box center [156, 397] width 135 height 65
select select "28785"
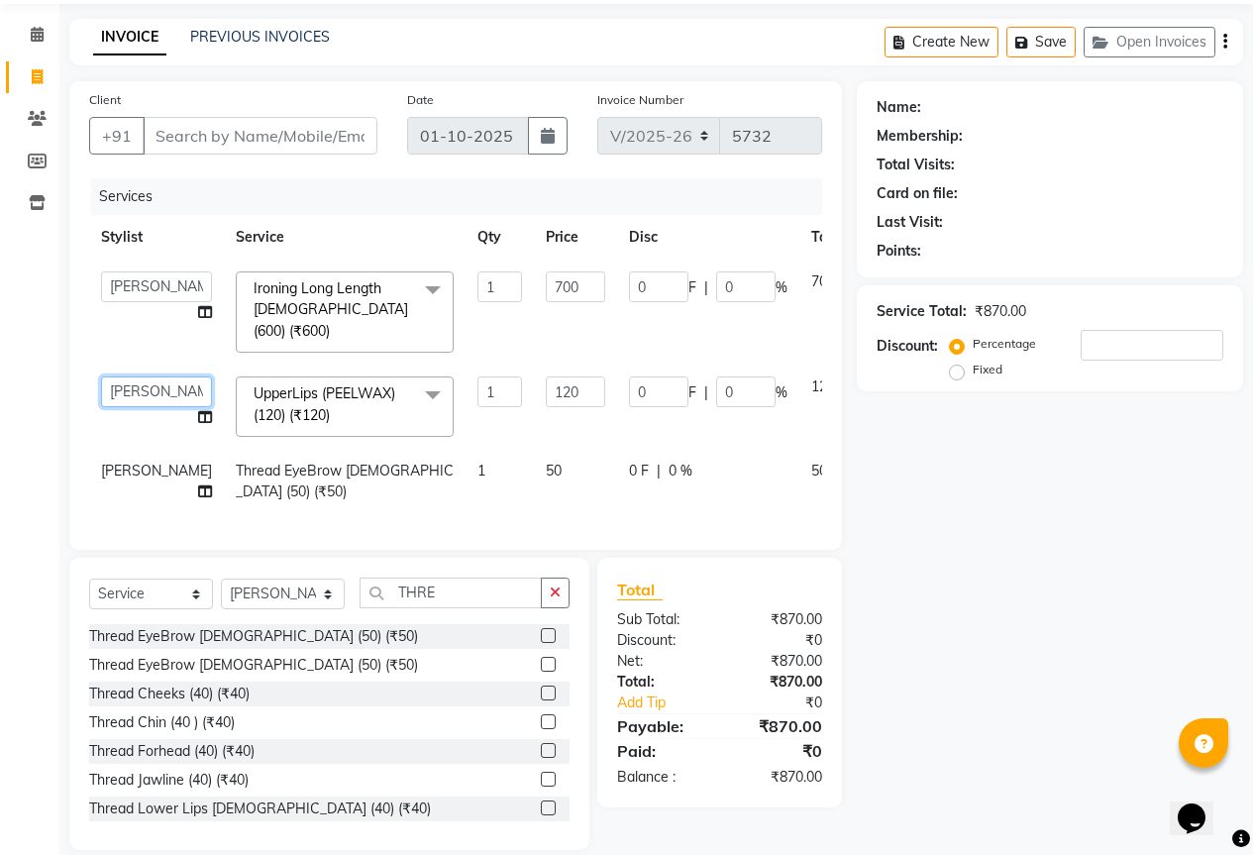
click at [139, 381] on select "ADITYA ANIKET BEAUTY M GIRJAS HANSIKA KOMAL MISS SATFF MONA PATYARK RAM SAHIL S…" at bounding box center [156, 391] width 111 height 31
select select "85117"
click at [233, 115] on div "Client +91" at bounding box center [233, 129] width 318 height 81
click at [237, 126] on input "Client" at bounding box center [260, 136] width 235 height 38
click at [238, 127] on input "Client" at bounding box center [260, 136] width 235 height 38
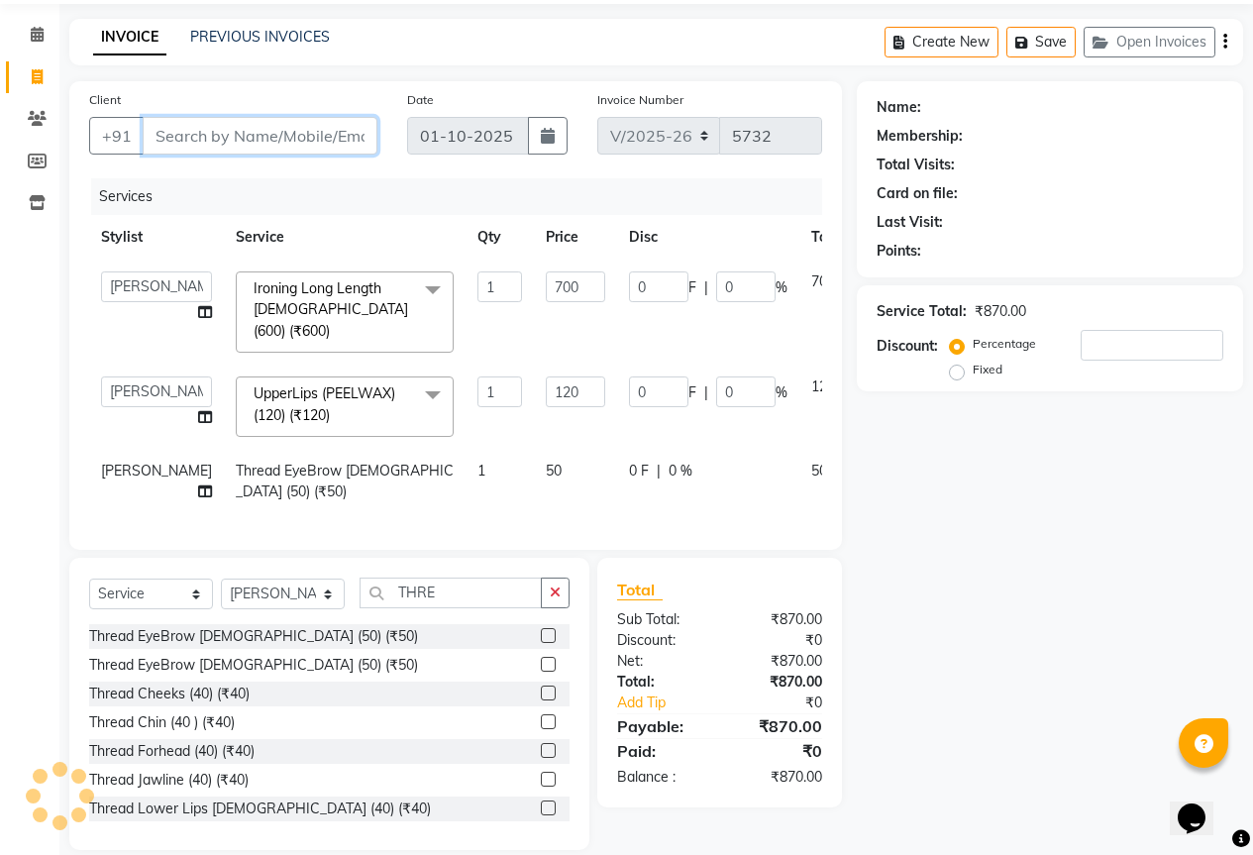
type input "8"
type input "0"
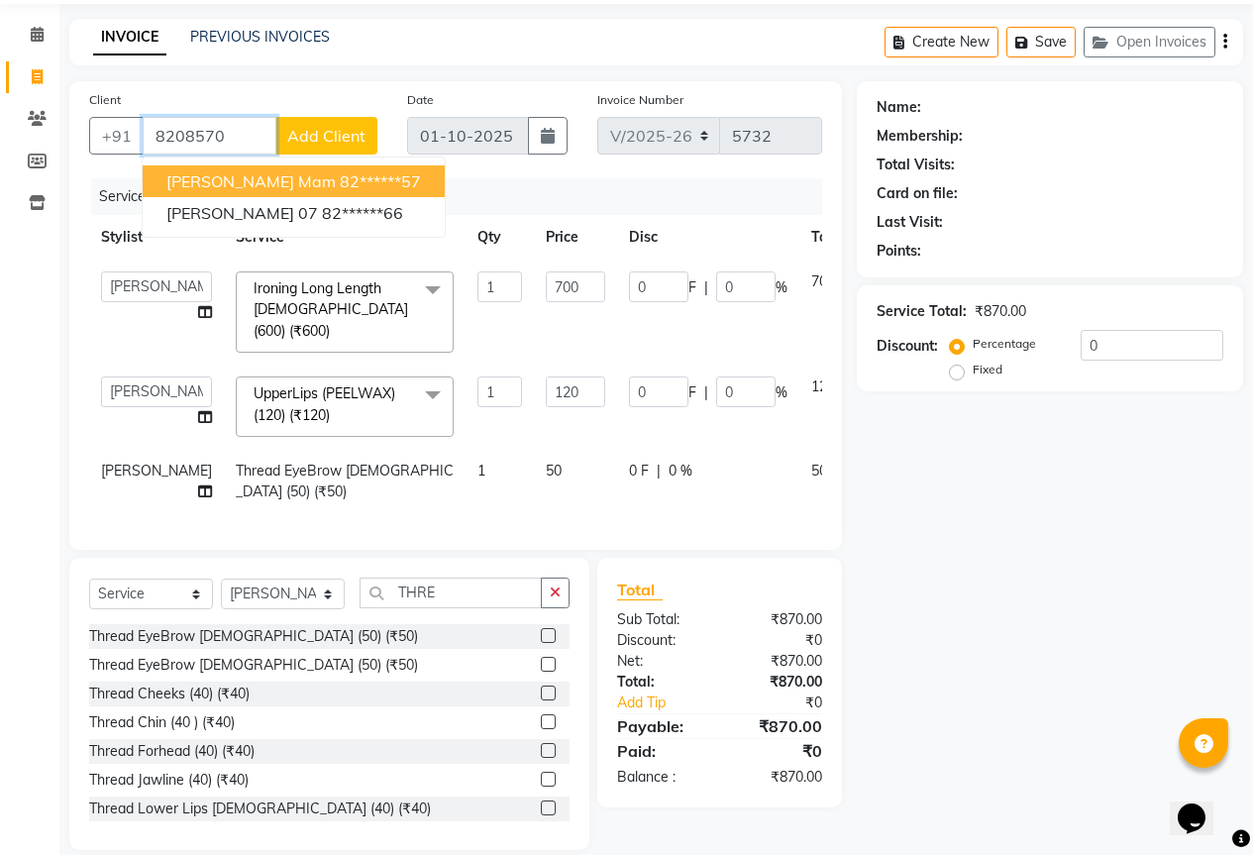
click at [244, 173] on span "[PERSON_NAME] mam" at bounding box center [250, 181] width 169 height 20
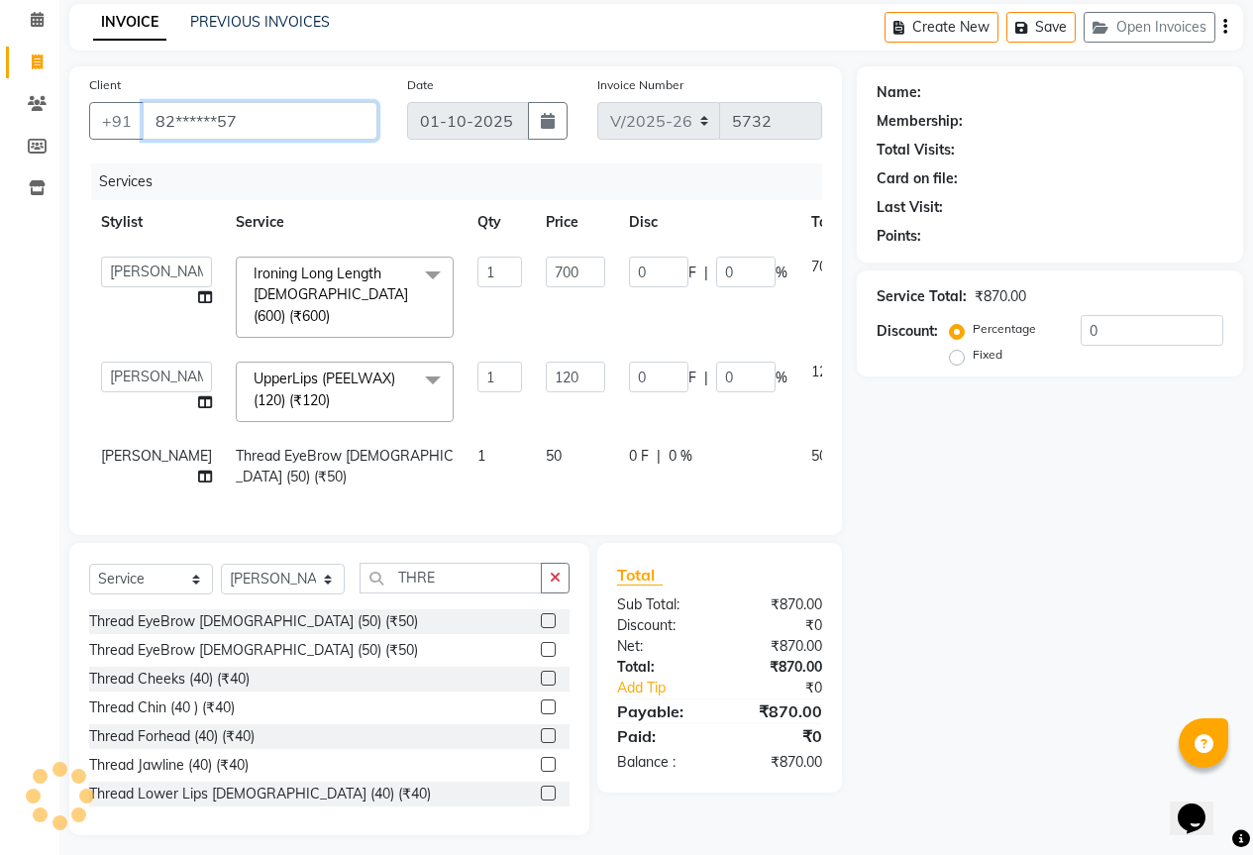
scroll to position [86, 0]
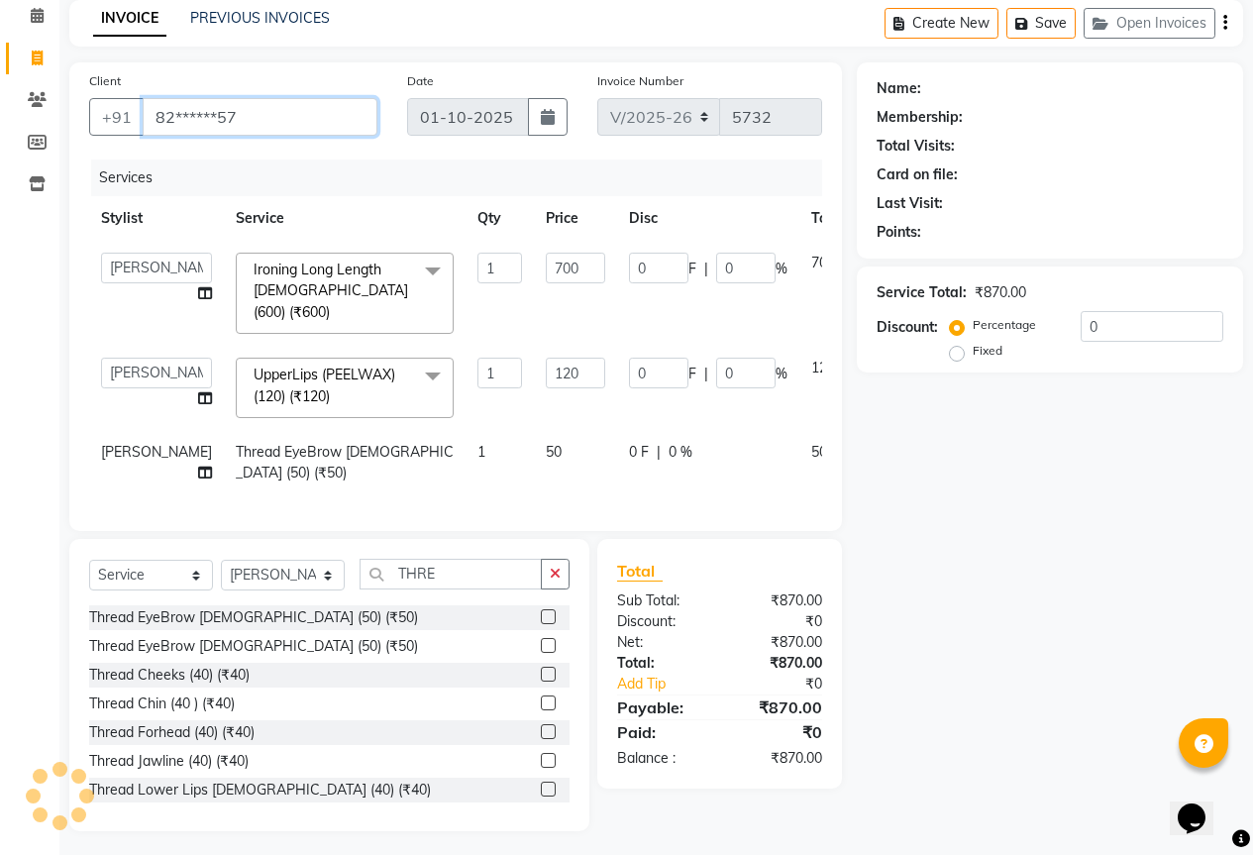
type input "82******57"
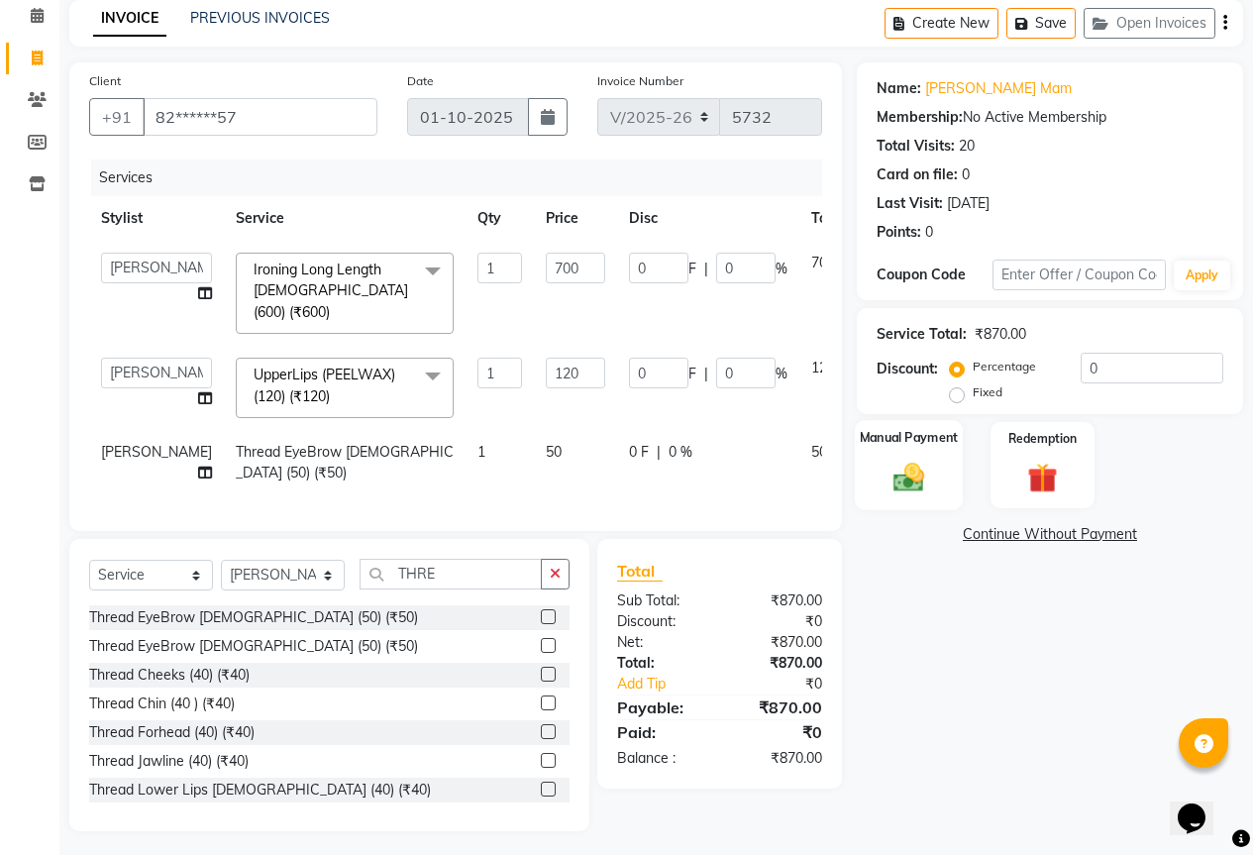
click at [929, 489] on img at bounding box center [909, 477] width 51 height 36
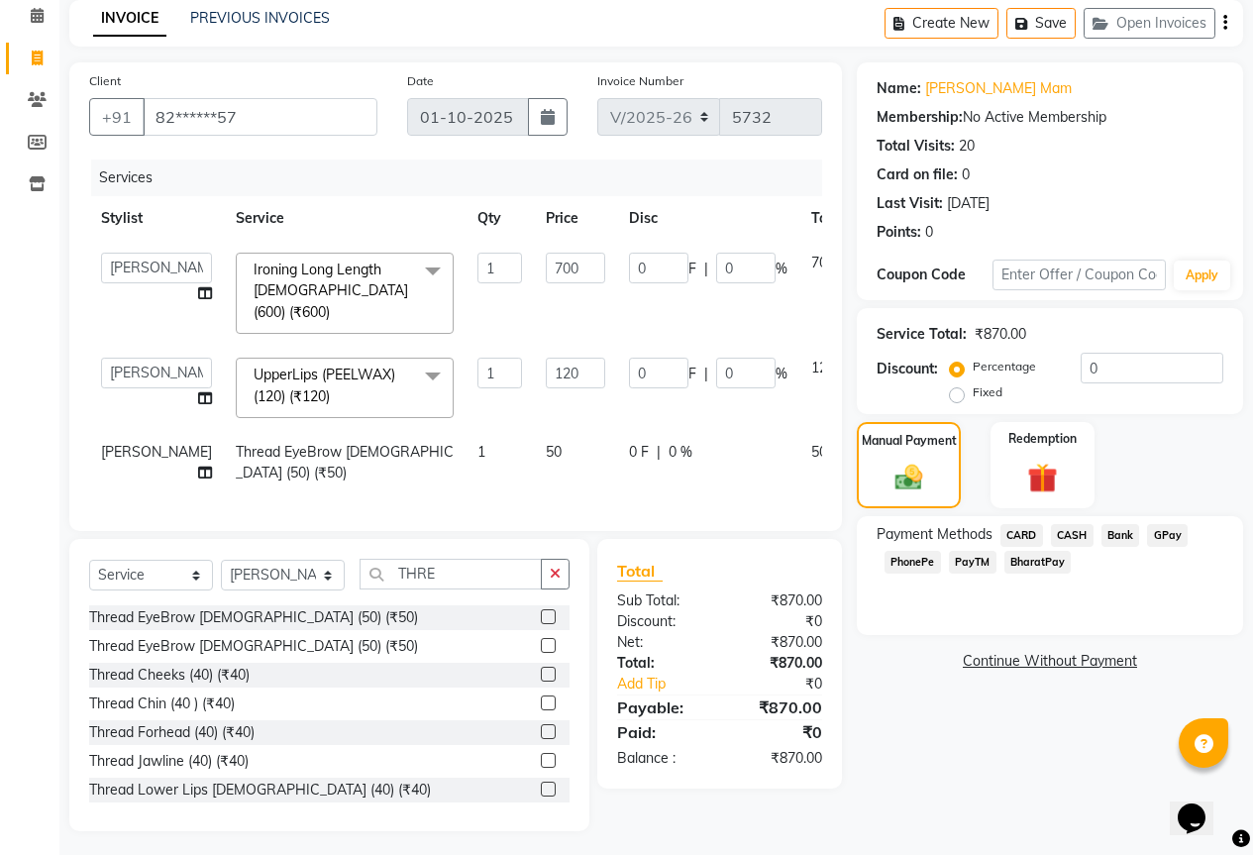
click at [1165, 541] on span "GPay" at bounding box center [1167, 535] width 41 height 23
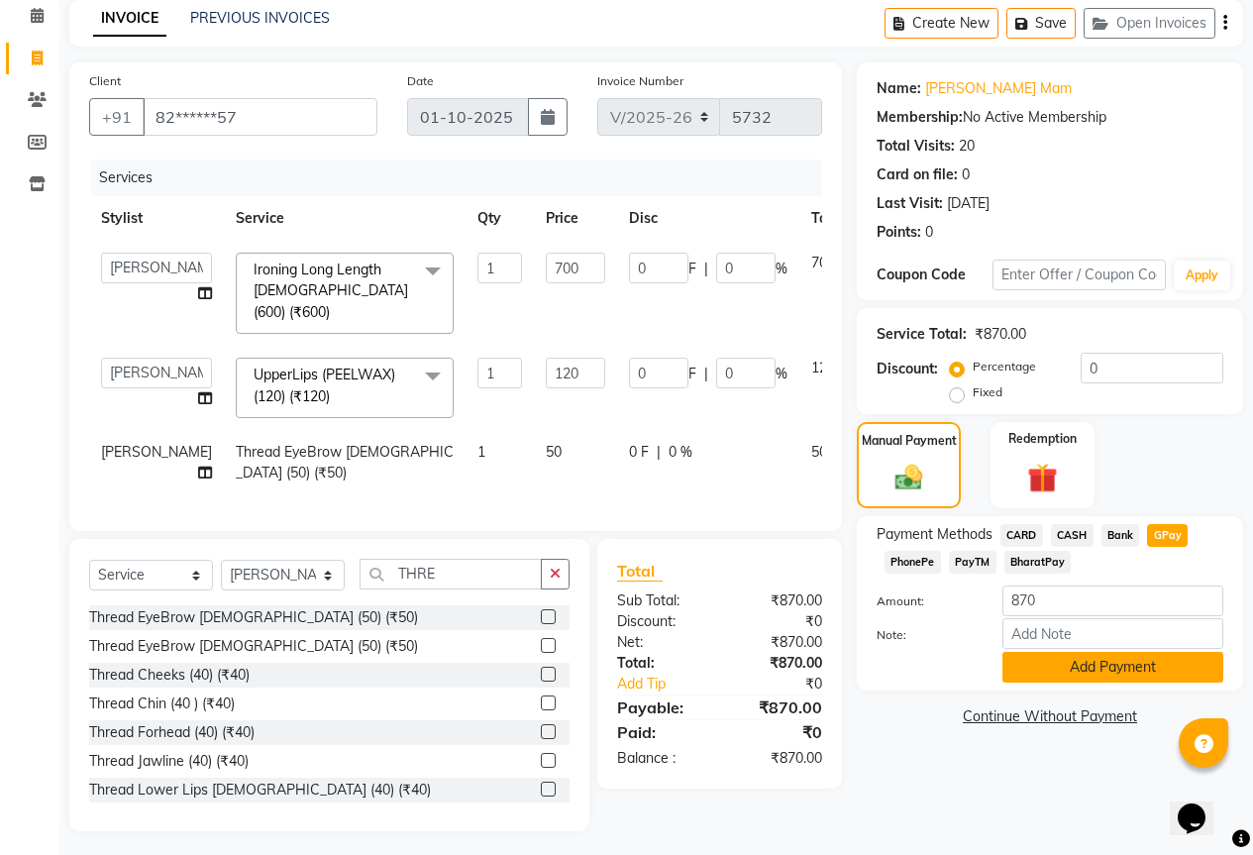
click at [1126, 667] on button "Add Payment" at bounding box center [1113, 667] width 221 height 31
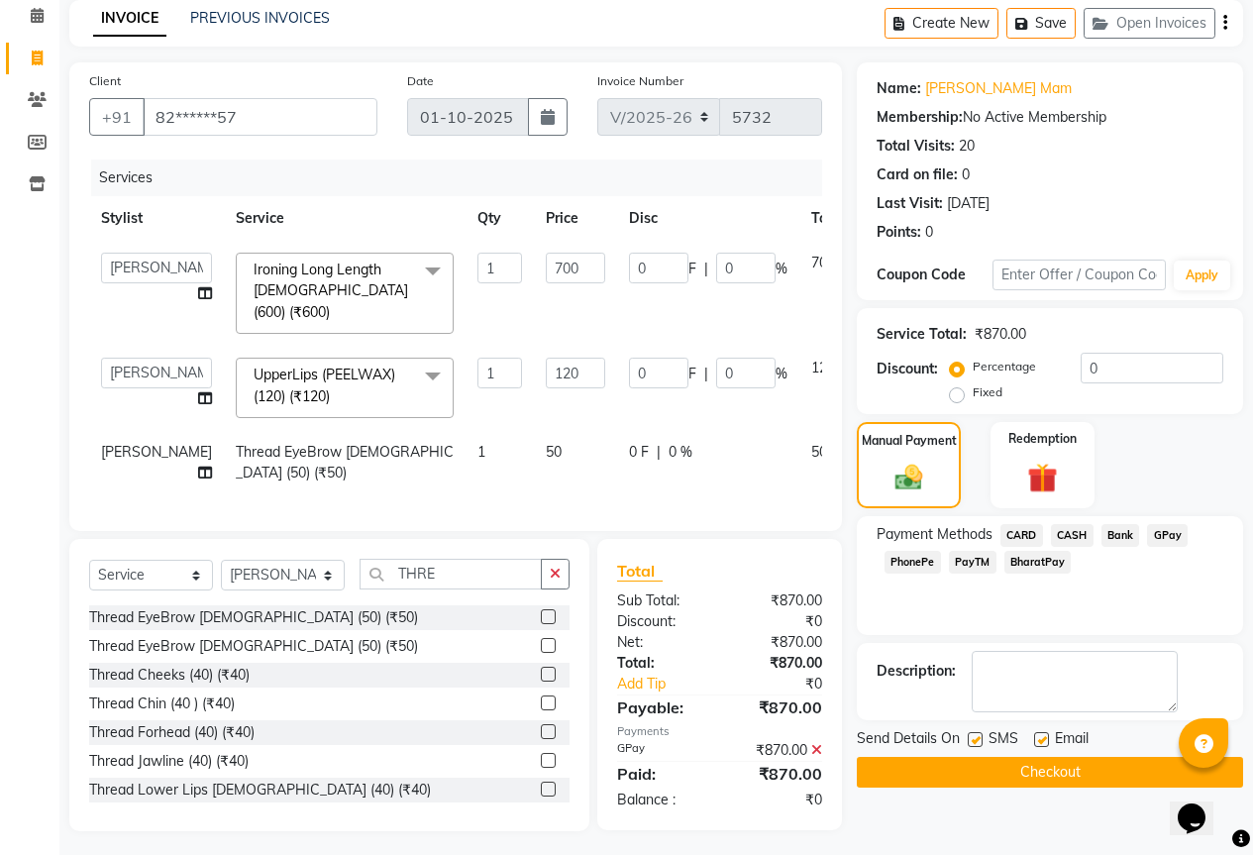
click at [1098, 774] on button "Checkout" at bounding box center [1050, 772] width 386 height 31
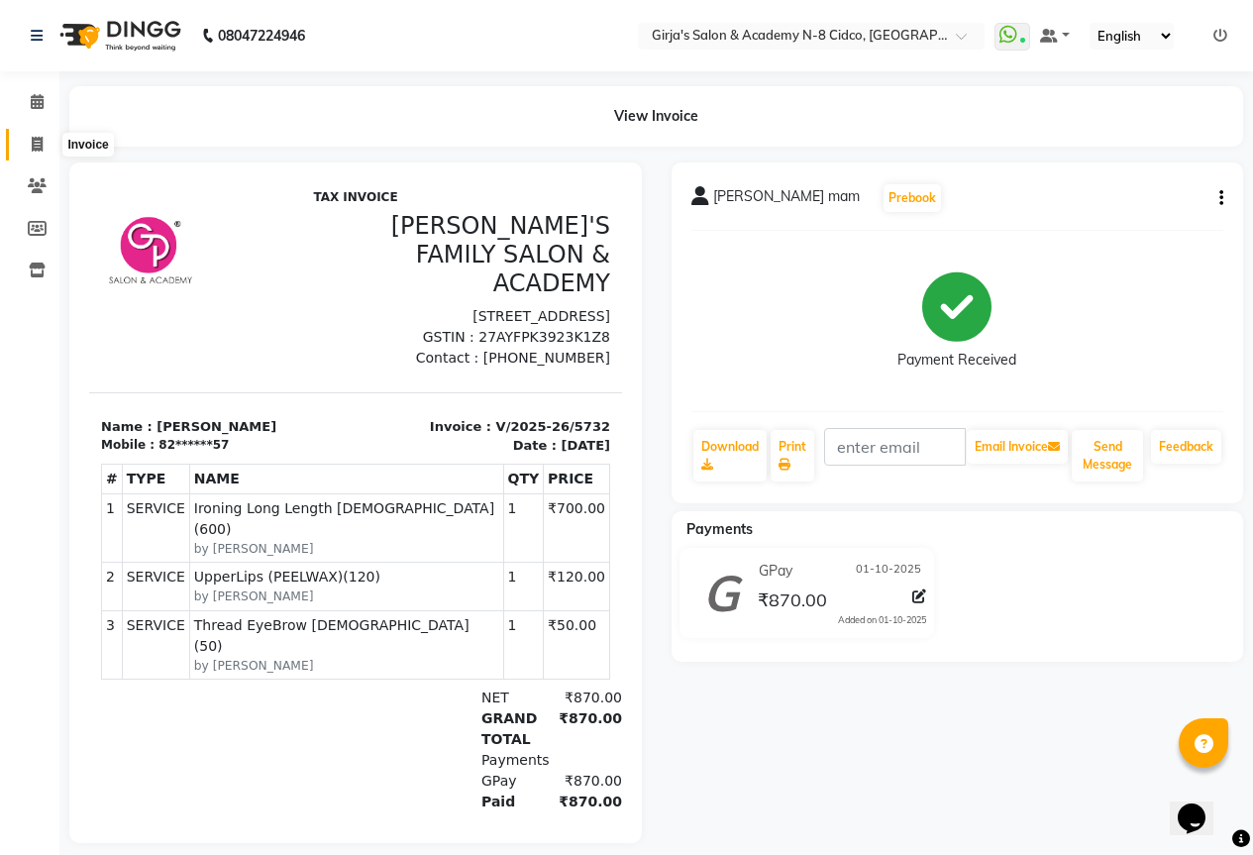
click at [34, 140] on icon at bounding box center [37, 144] width 11 height 15
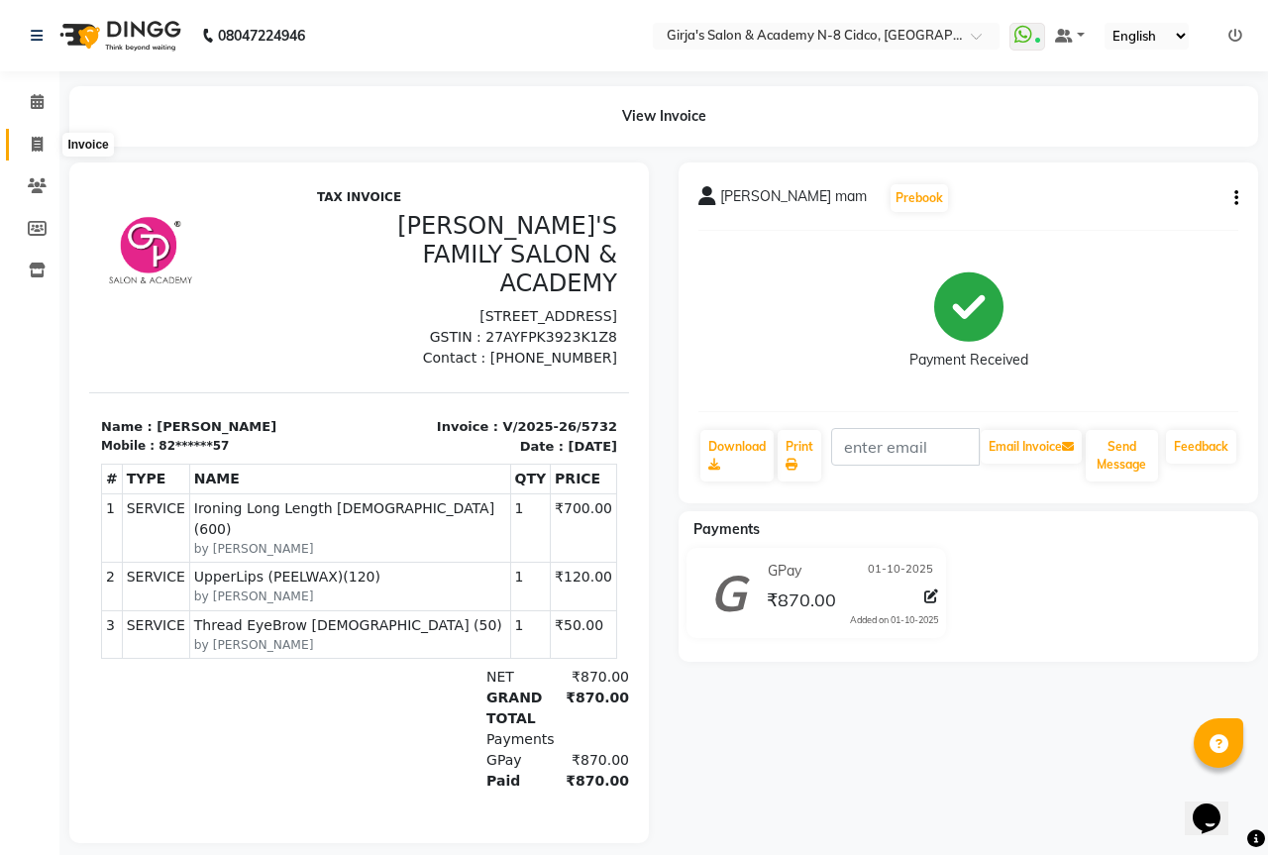
select select "66"
select select "service"
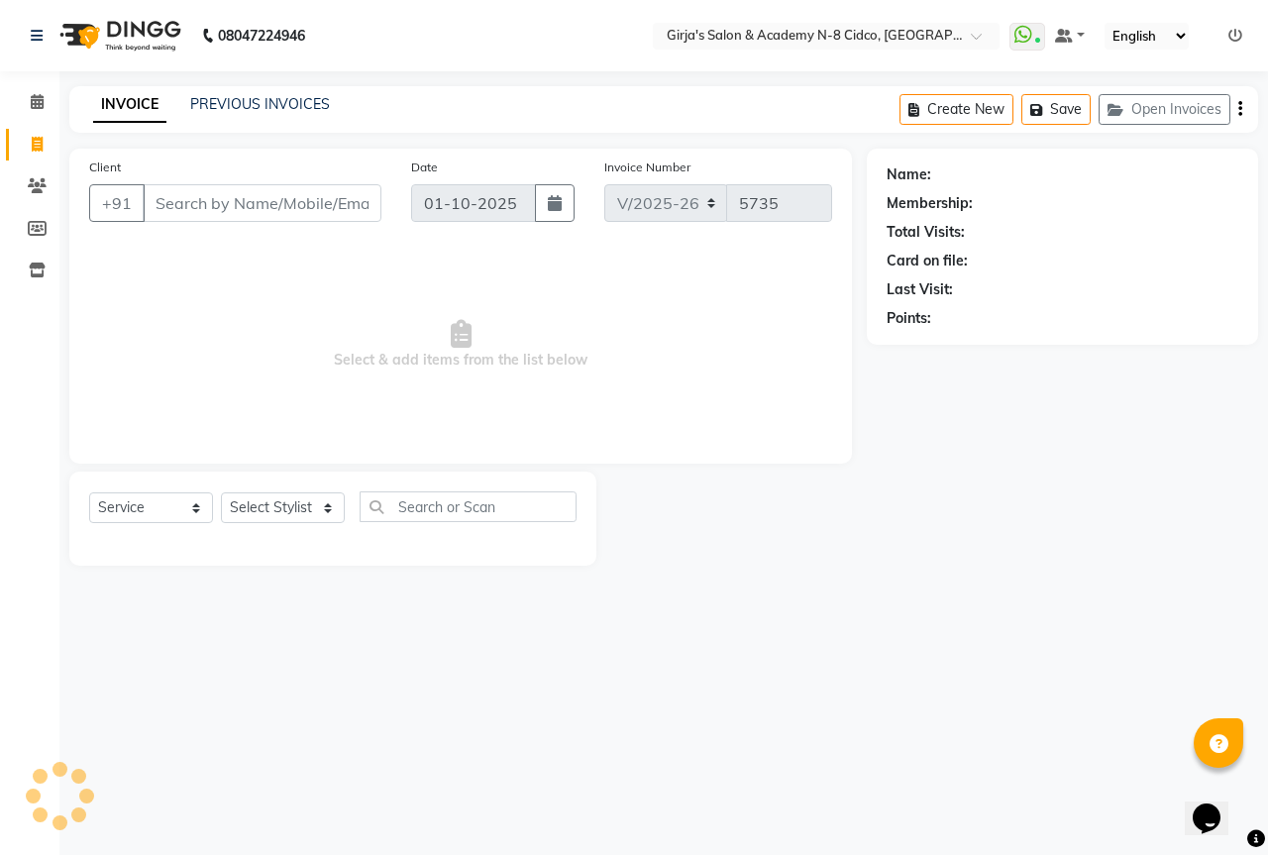
click at [243, 206] on input "Client" at bounding box center [262, 203] width 239 height 38
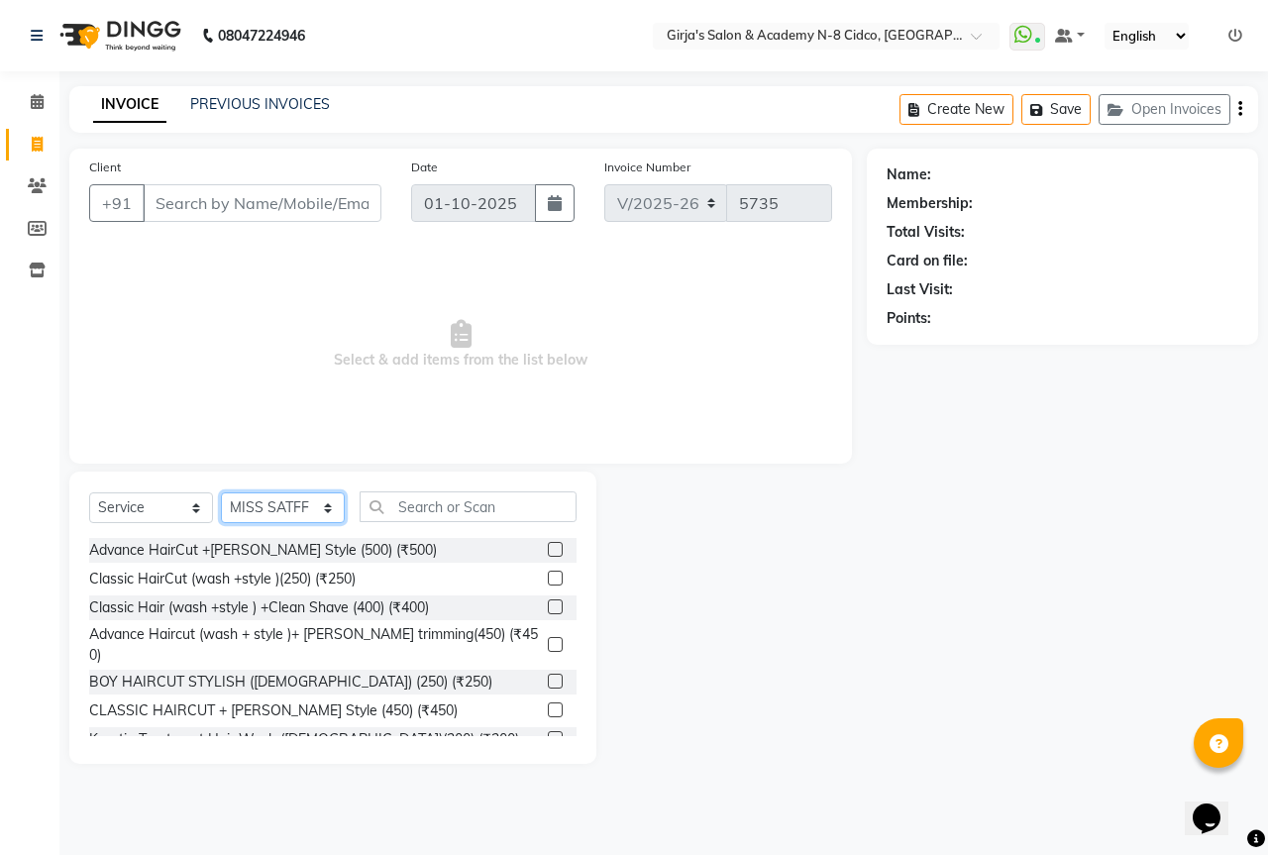
click at [270, 498] on select "Select Stylist ADITYA ANIKET BEAUTY M GIRJAS HANSIKA KOMAL MISS SATFF MONA PATY…" at bounding box center [283, 507] width 124 height 31
select select "6470"
click at [221, 492] on select "Select Stylist ADITYA ANIKET BEAUTY M GIRJAS HANSIKA KOMAL MISS SATFF MONA PATY…" at bounding box center [283, 507] width 124 height 31
click at [548, 579] on label at bounding box center [555, 578] width 15 height 15
click at [548, 579] on input "checkbox" at bounding box center [554, 579] width 13 height 13
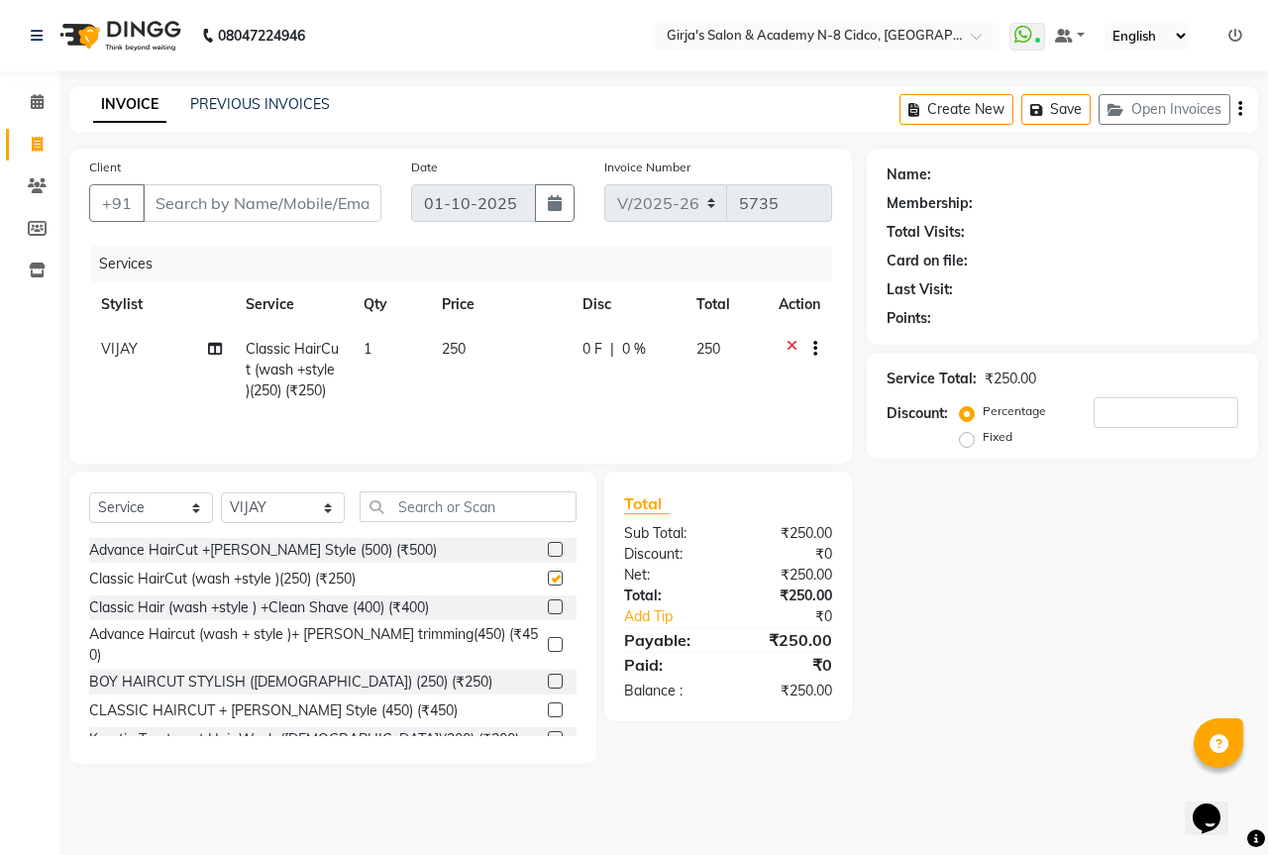
checkbox input "false"
click at [518, 518] on input "text" at bounding box center [468, 506] width 217 height 31
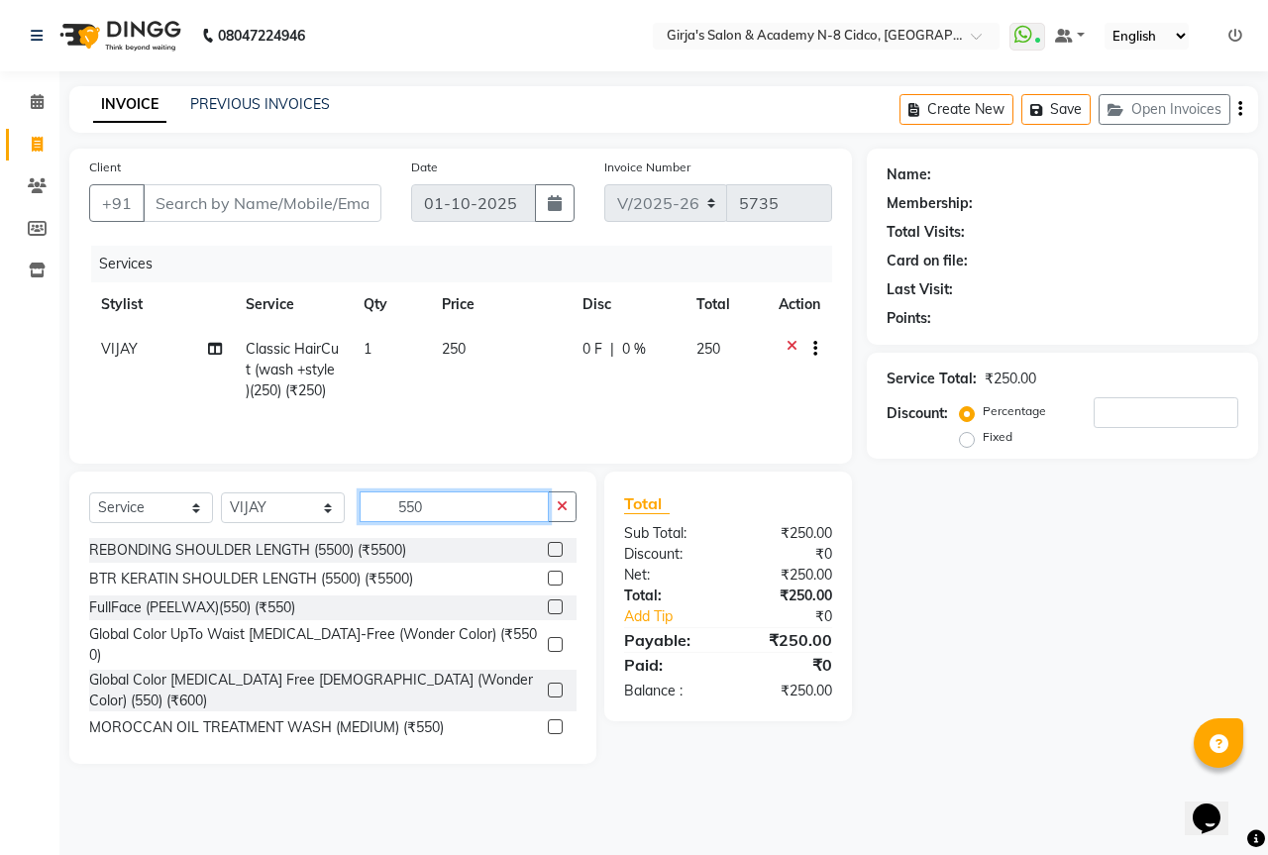
type input "550"
click at [548, 683] on label at bounding box center [555, 690] width 15 height 15
click at [548, 685] on input "checkbox" at bounding box center [554, 691] width 13 height 13
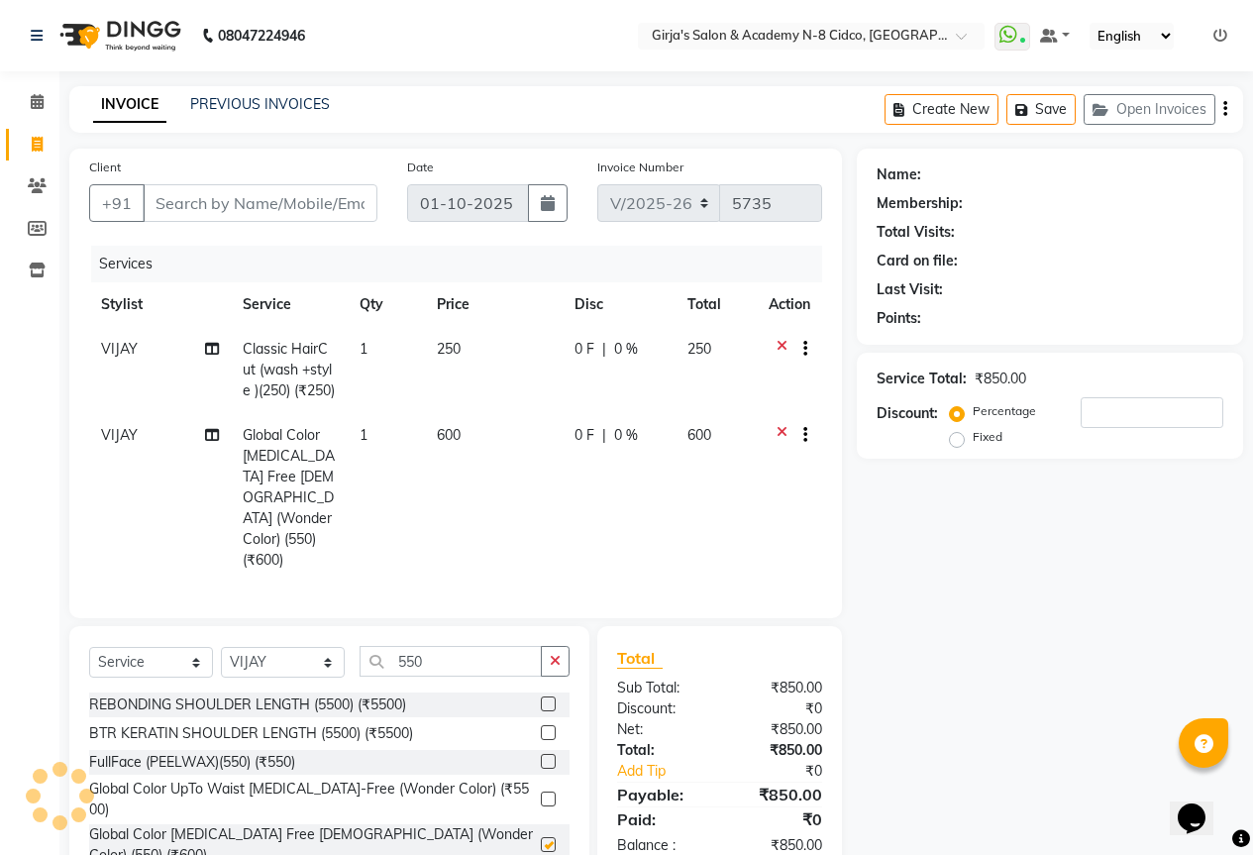
checkbox input "false"
click at [311, 203] on input "Client" at bounding box center [260, 203] width 235 height 38
type input "C"
type input "0"
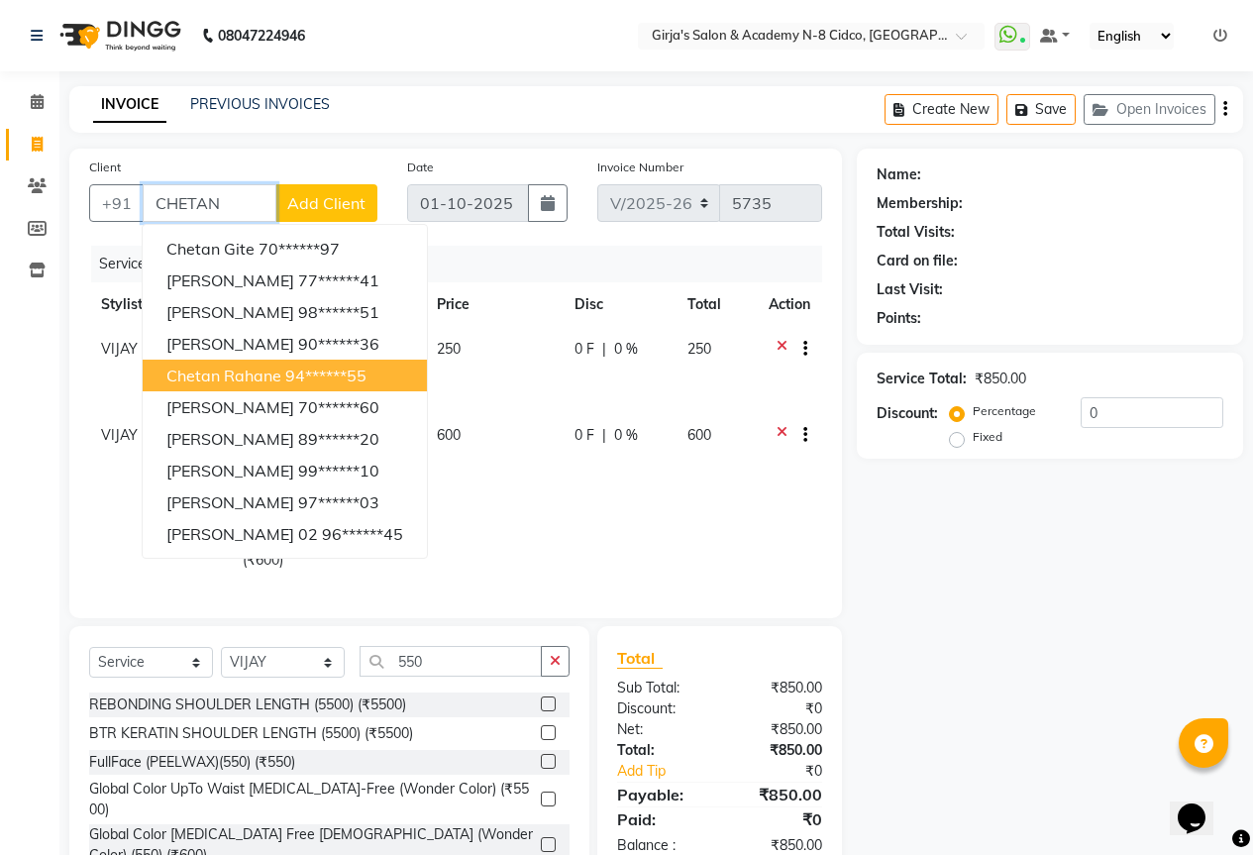
click at [267, 381] on span "Chetan rahane" at bounding box center [223, 376] width 115 height 20
type input "94******55"
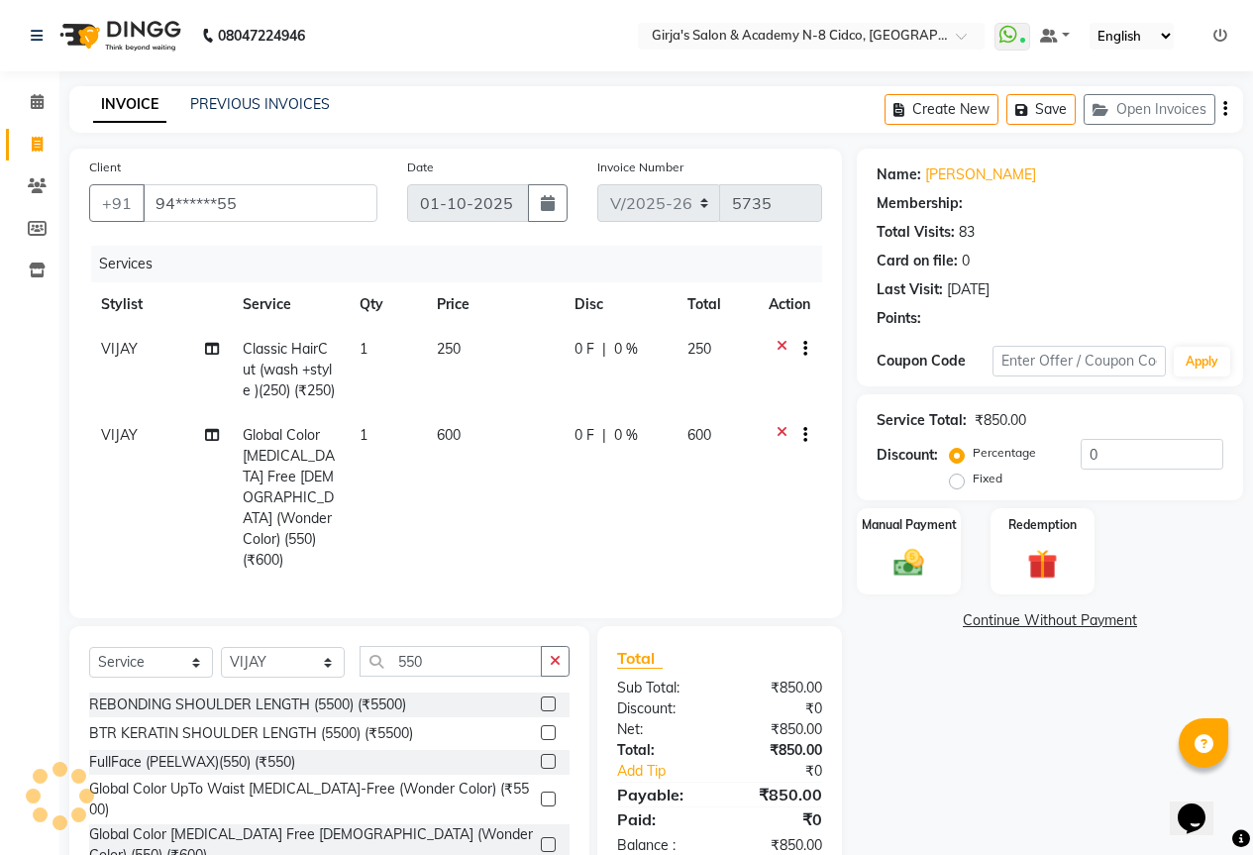
select select "1: Object"
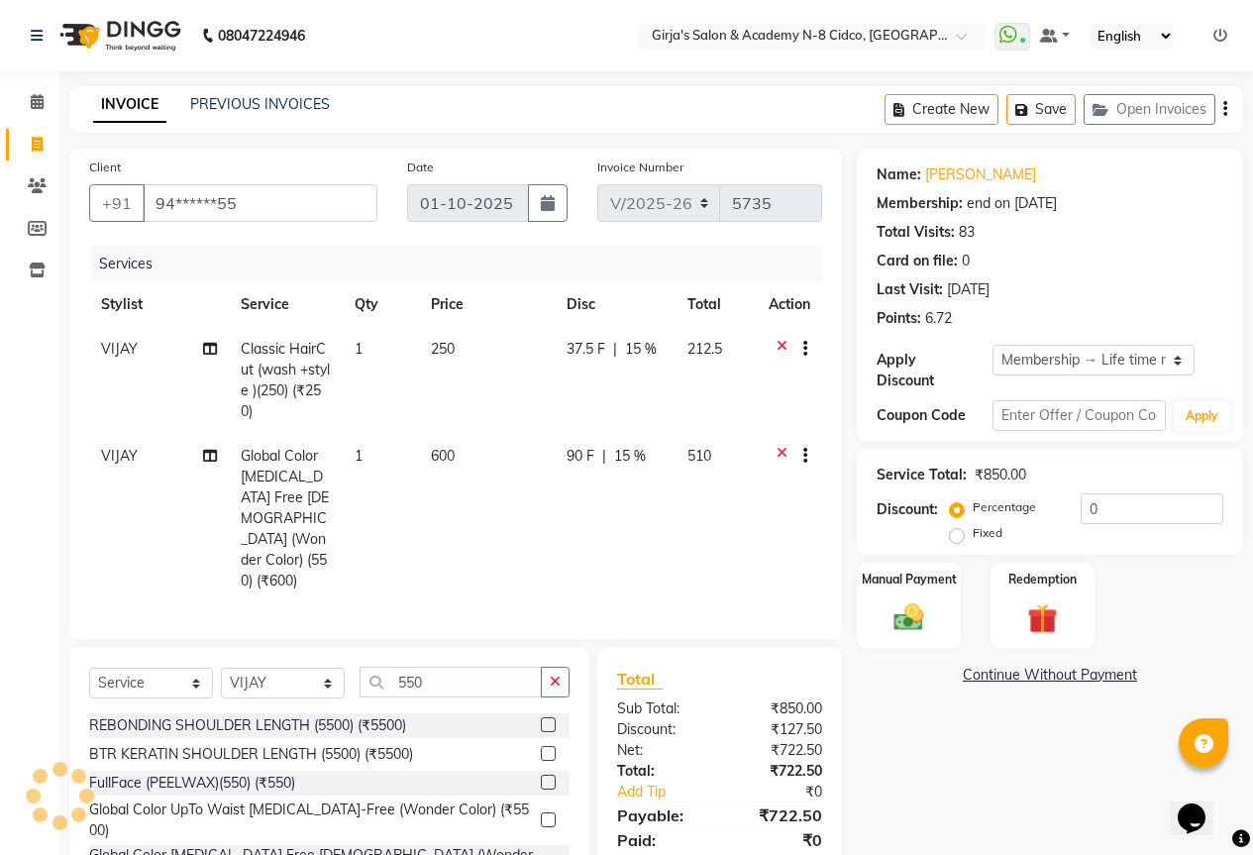
type input "15"
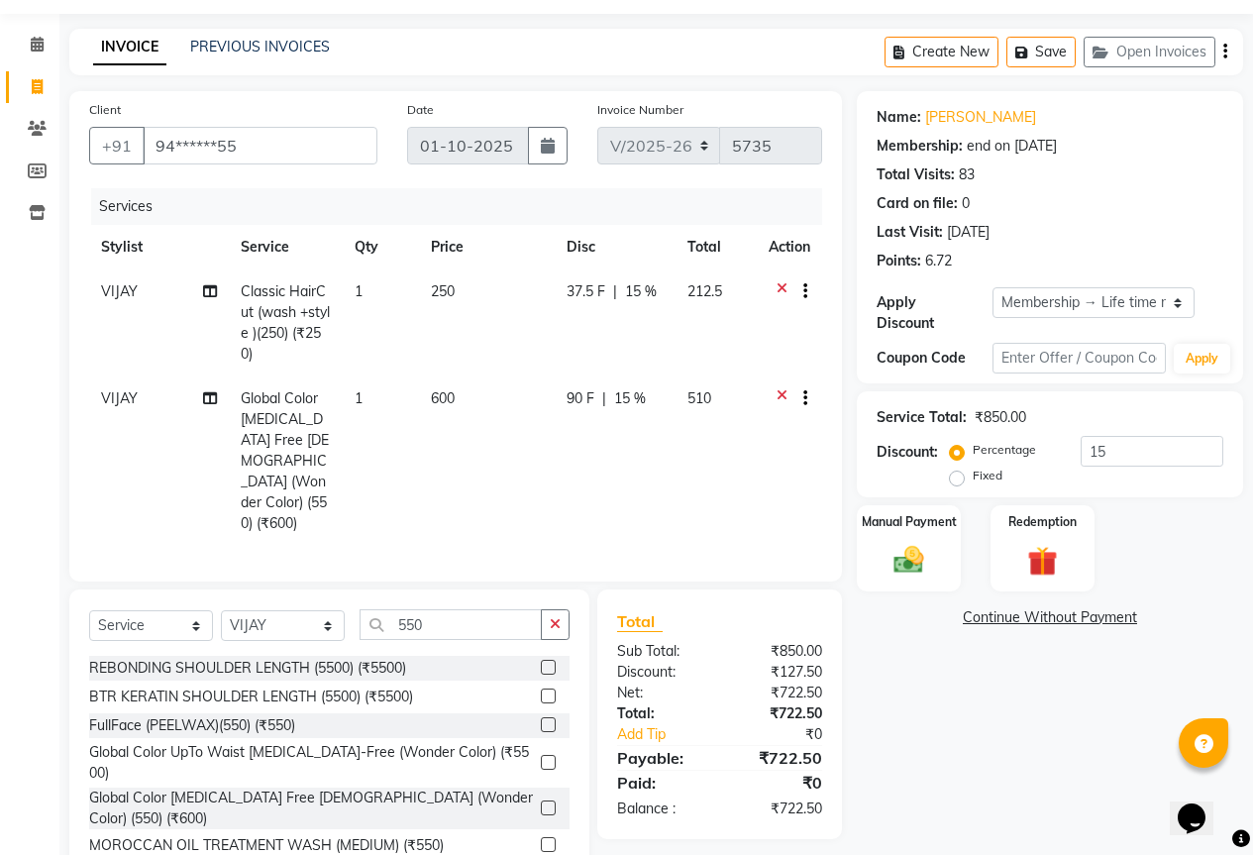
scroll to position [87, 0]
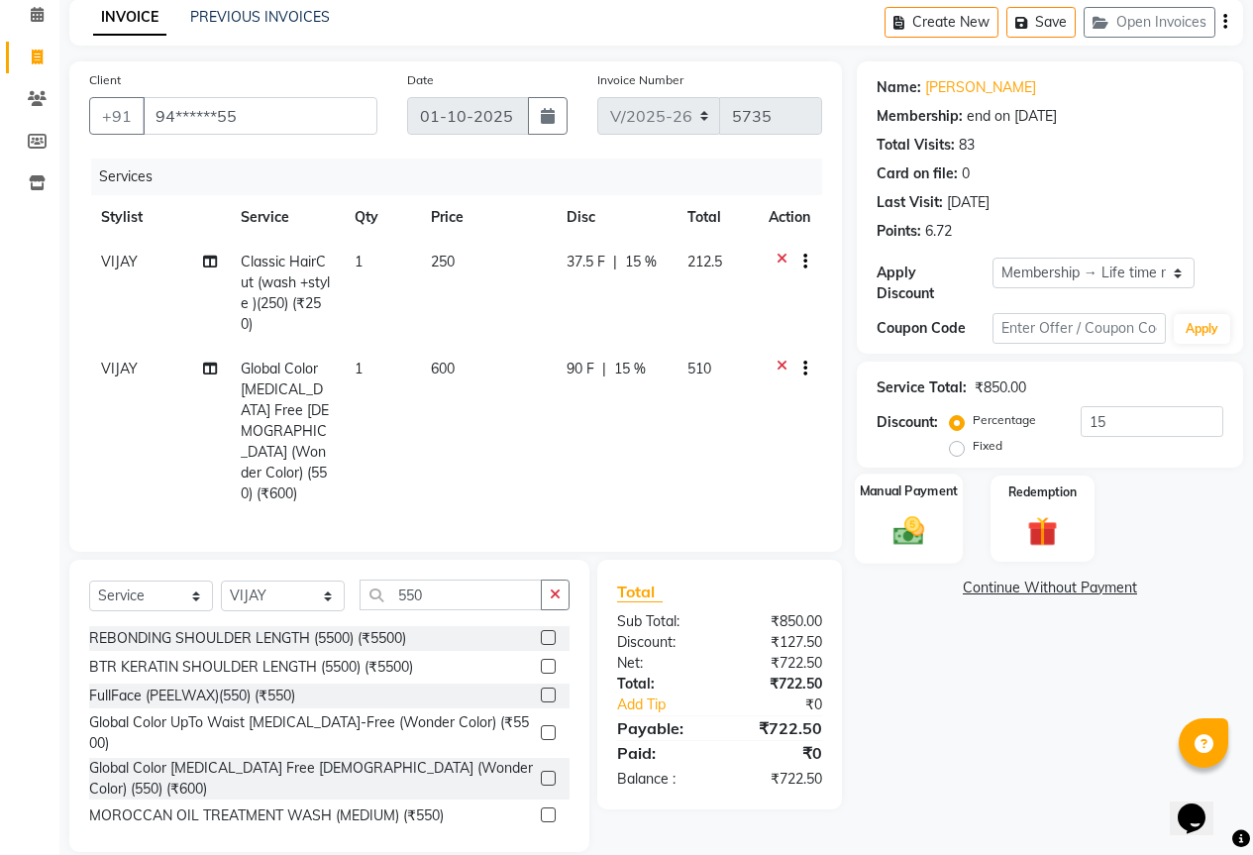
click at [905, 512] on img at bounding box center [909, 530] width 51 height 36
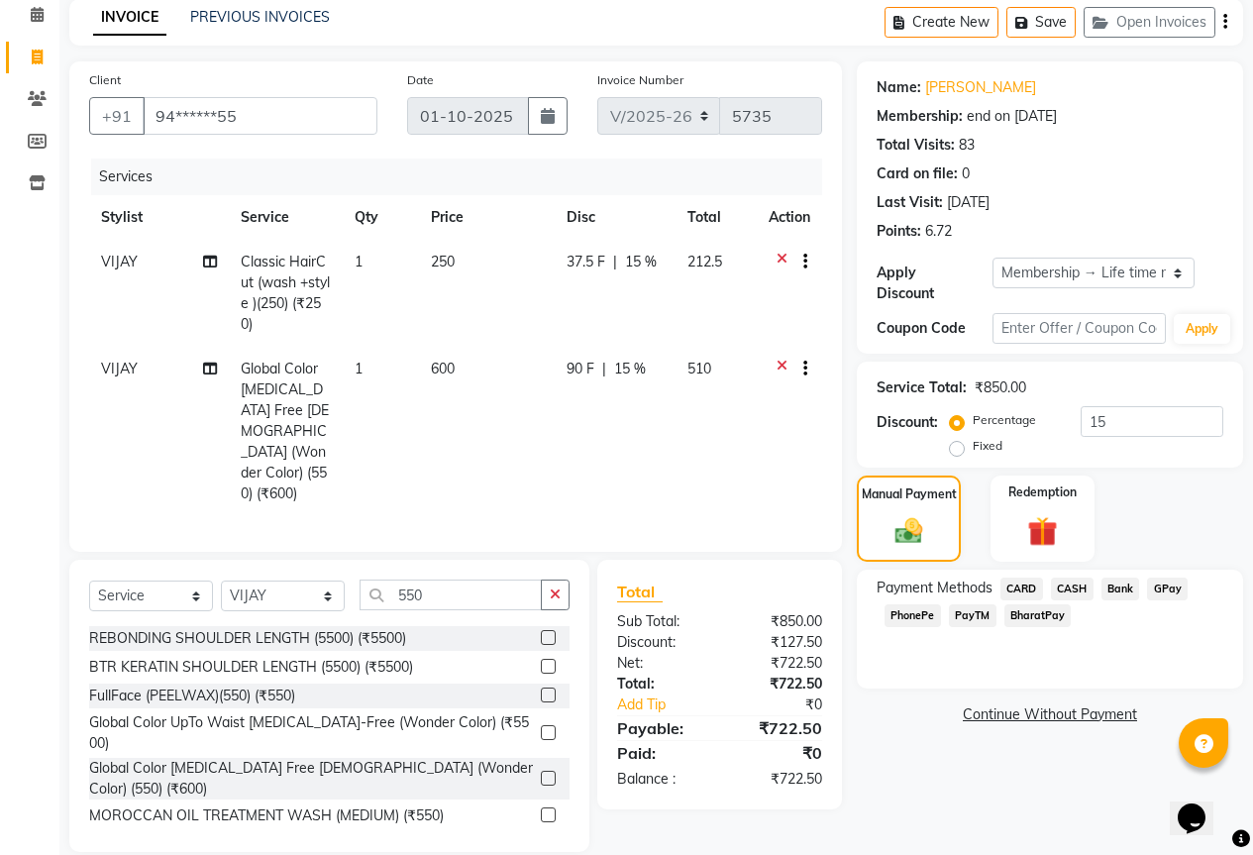
click at [973, 604] on span "PayTM" at bounding box center [973, 615] width 48 height 23
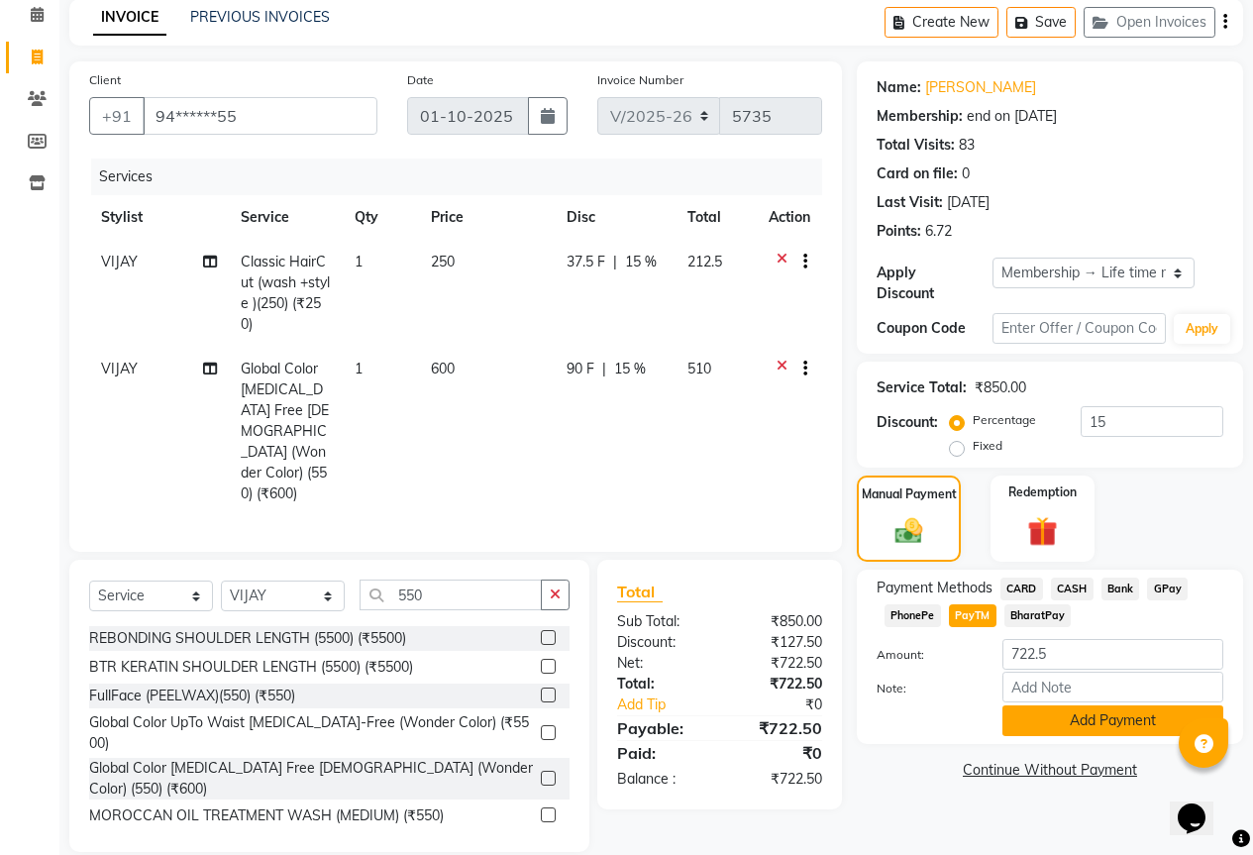
click at [1107, 708] on button "Add Payment" at bounding box center [1113, 720] width 221 height 31
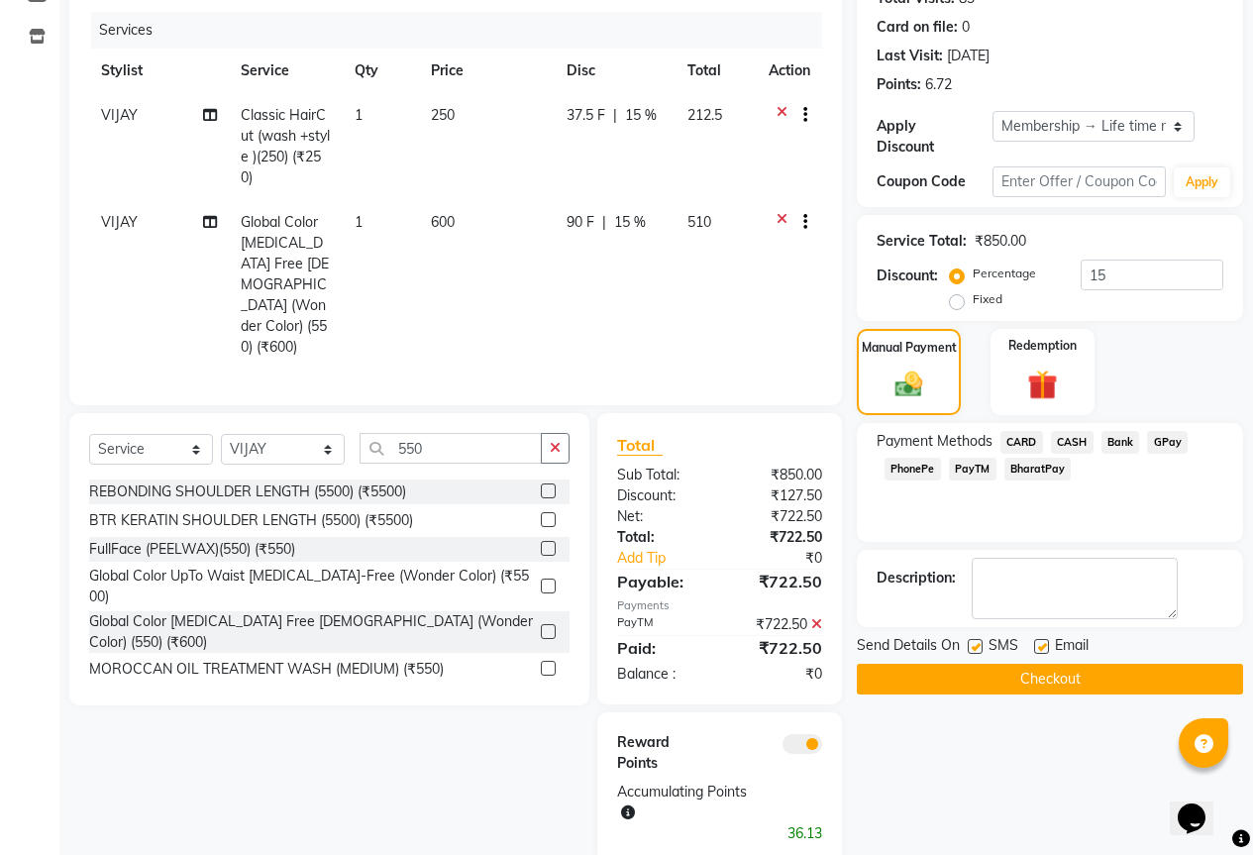
scroll to position [246, 0]
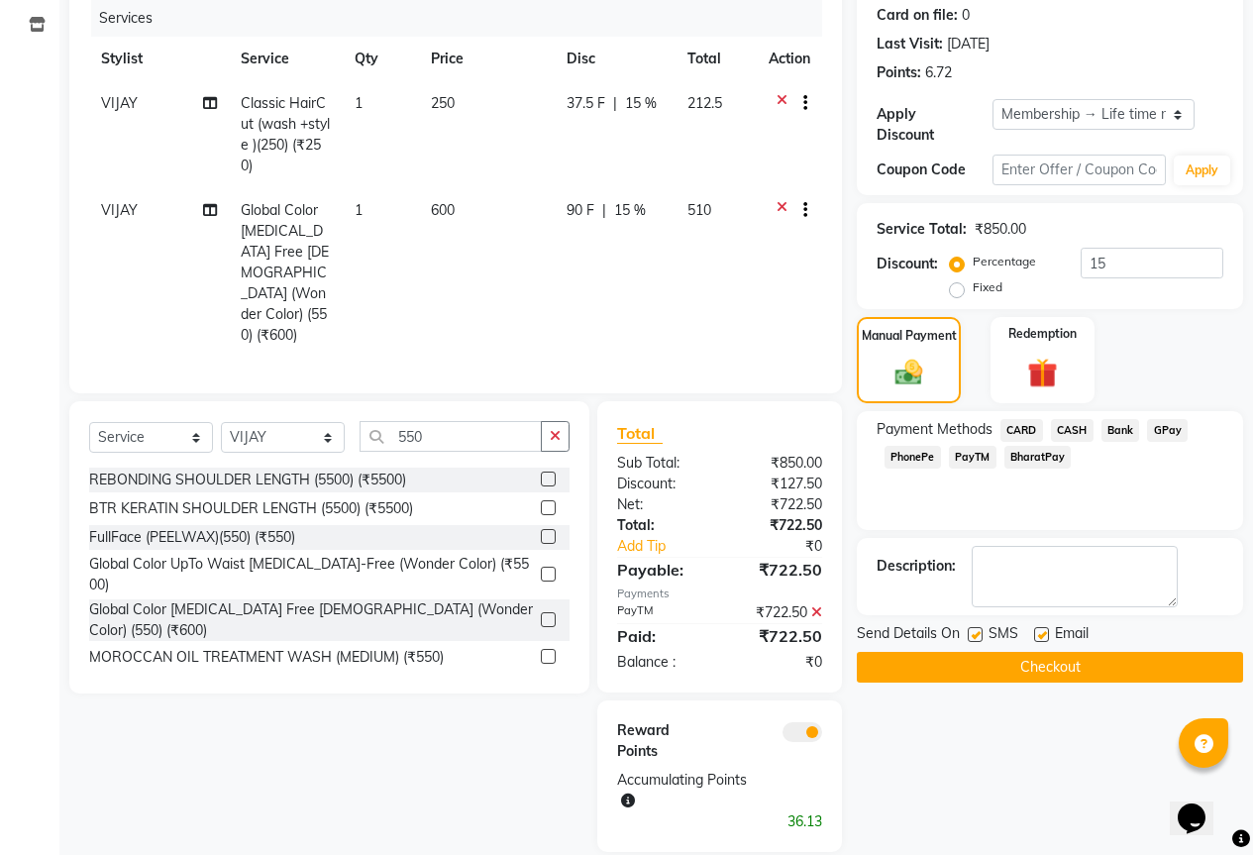
click at [1082, 652] on button "Checkout" at bounding box center [1050, 667] width 386 height 31
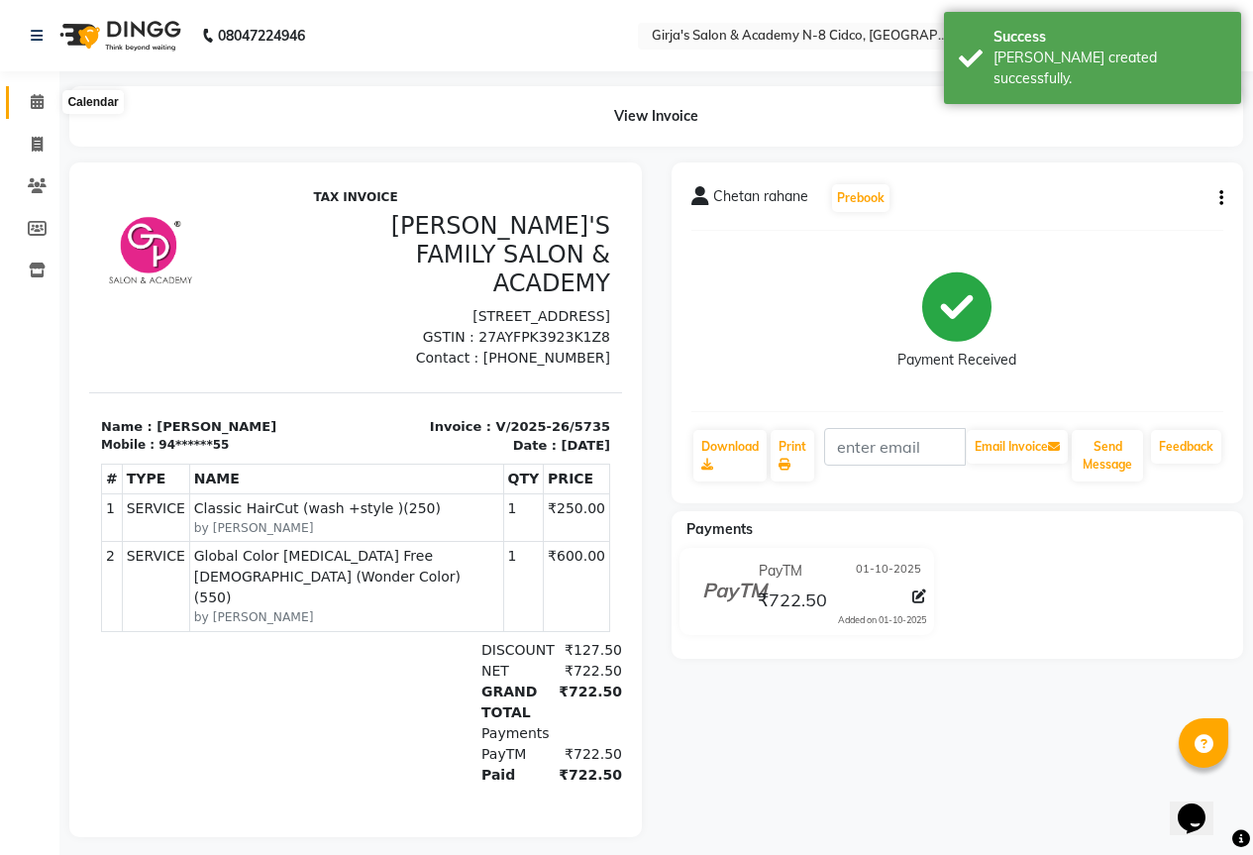
click at [34, 103] on icon at bounding box center [37, 101] width 13 height 15
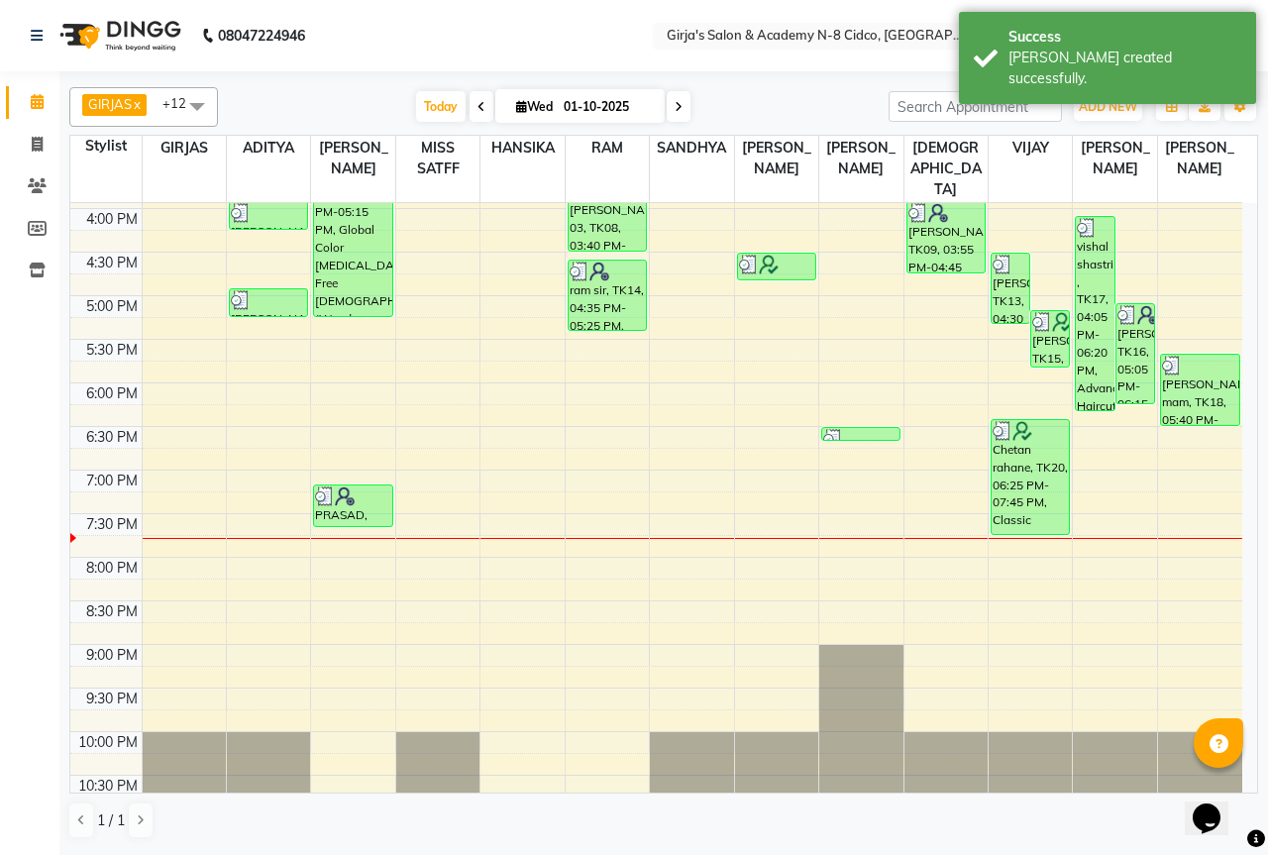
scroll to position [694, 0]
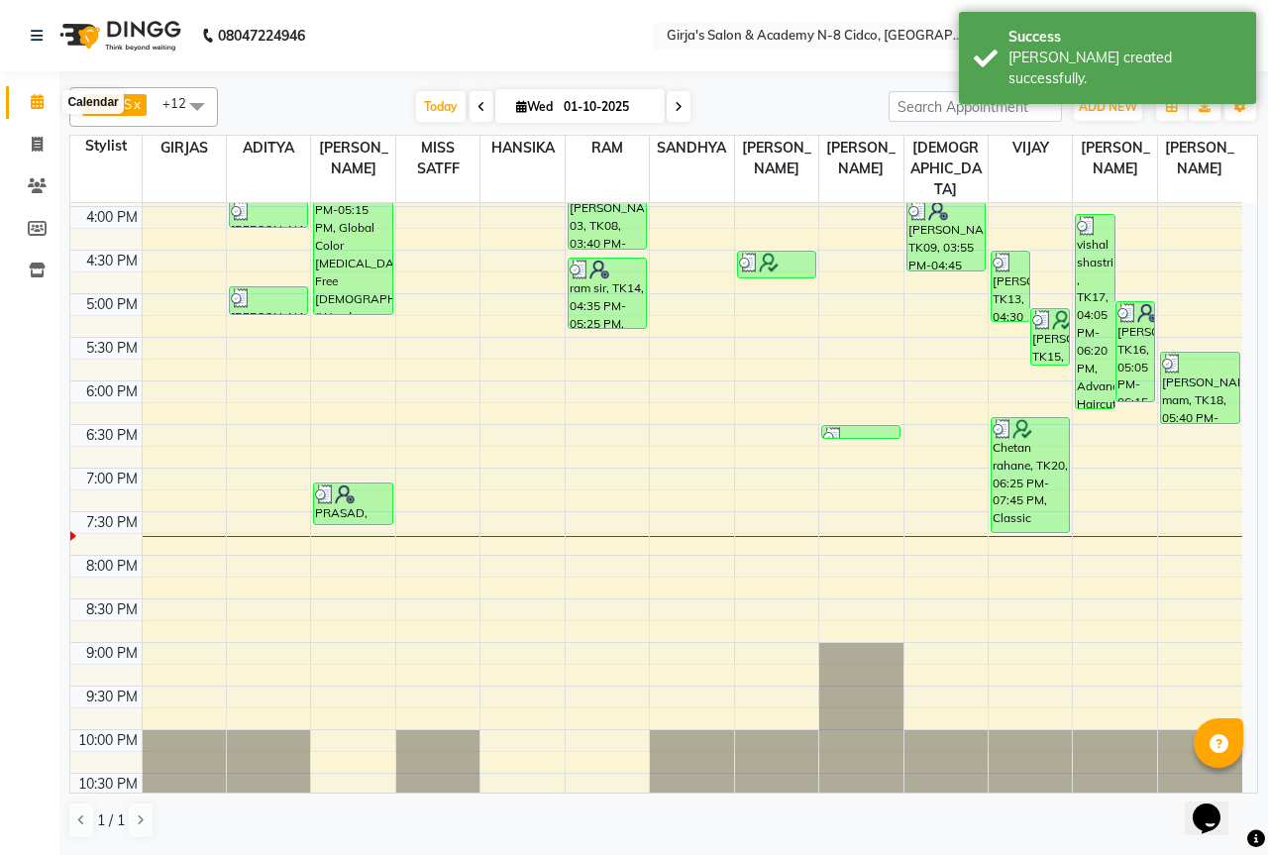
click at [40, 103] on icon at bounding box center [37, 101] width 13 height 15
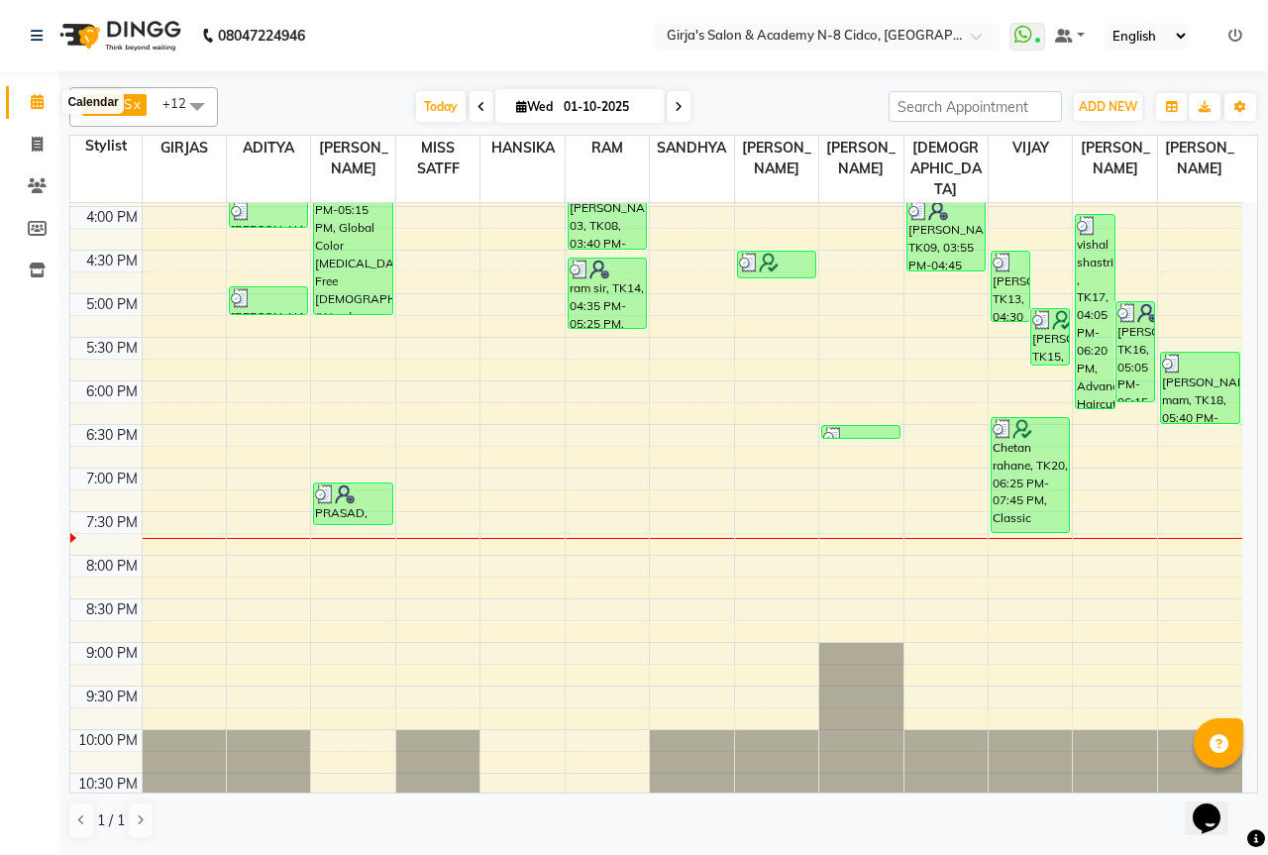
click at [36, 103] on icon at bounding box center [37, 101] width 13 height 15
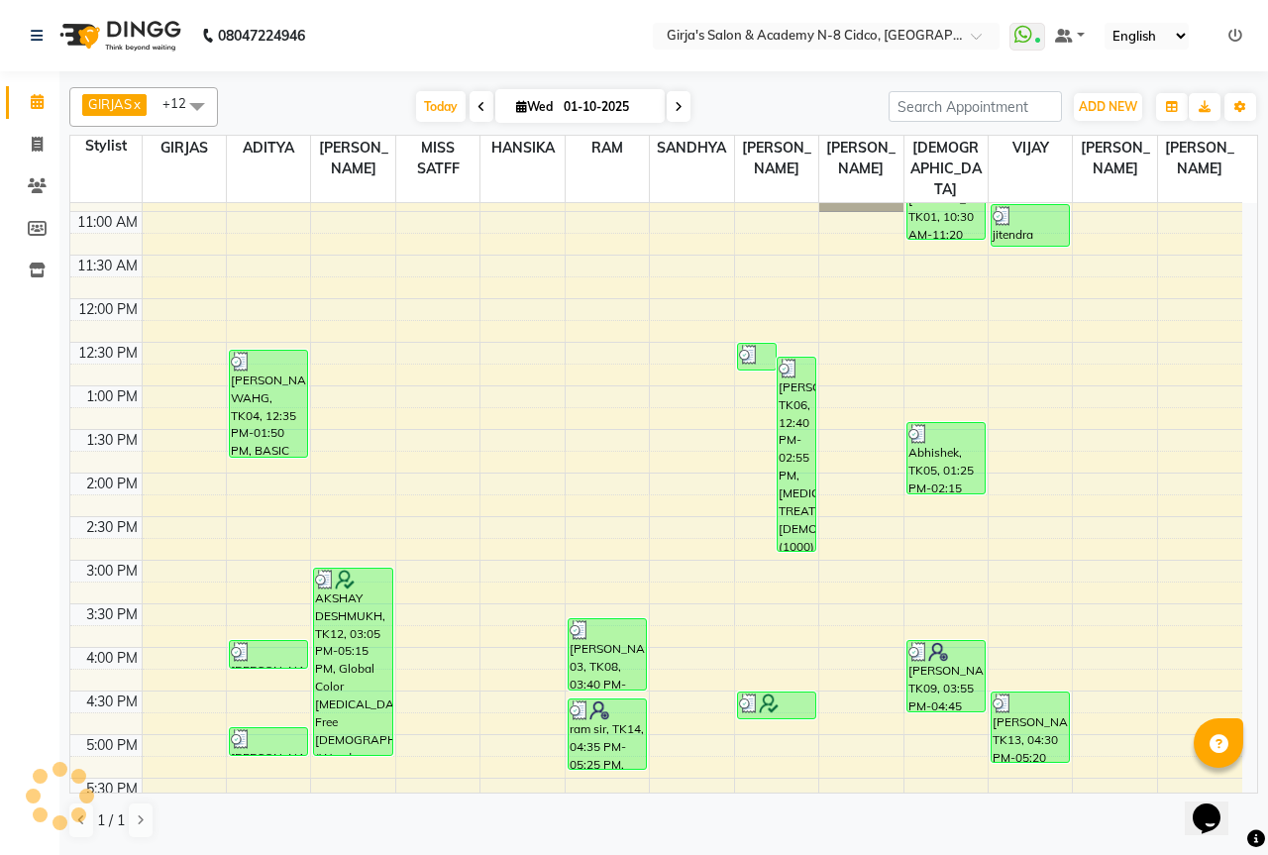
scroll to position [495, 0]
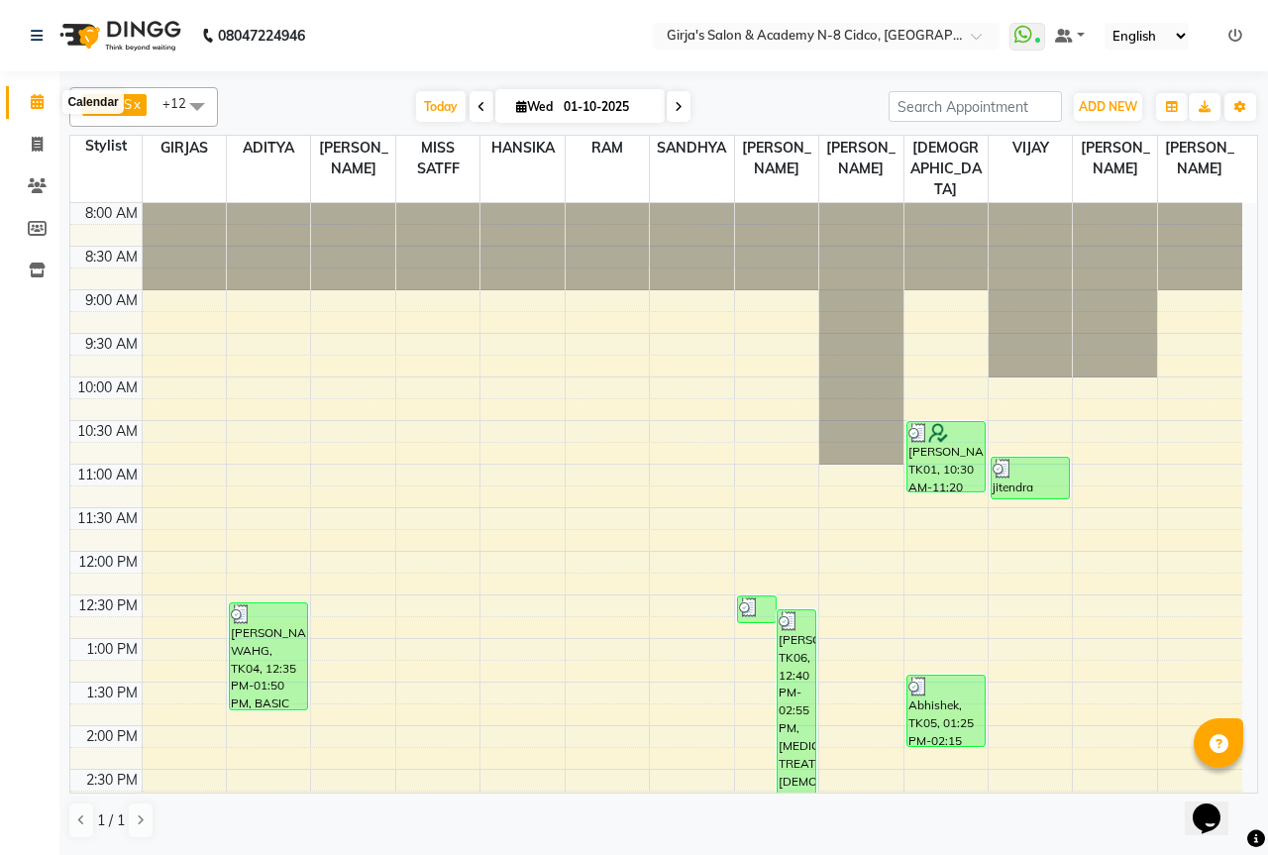
click at [37, 100] on icon at bounding box center [37, 101] width 13 height 15
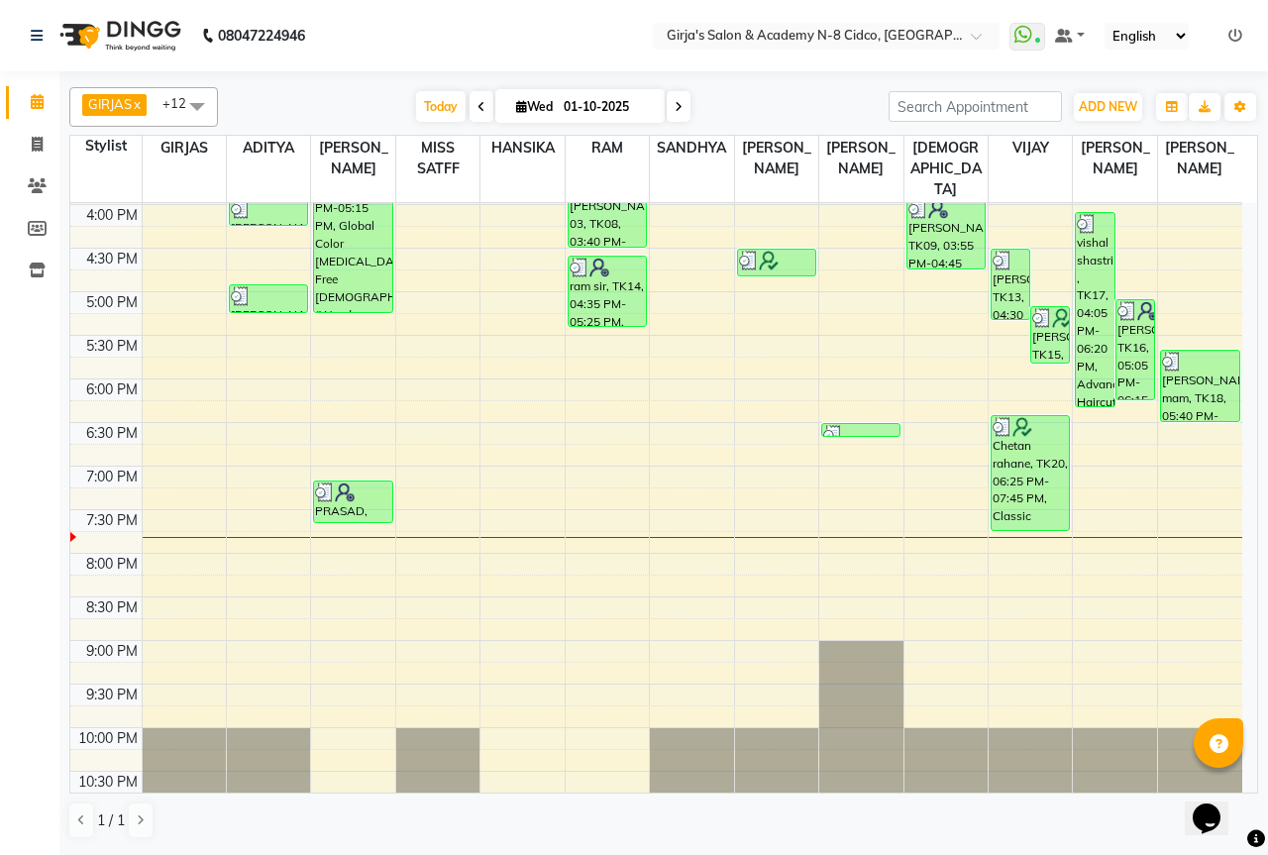
scroll to position [697, 0]
